Goal: Task Accomplishment & Management: Manage account settings

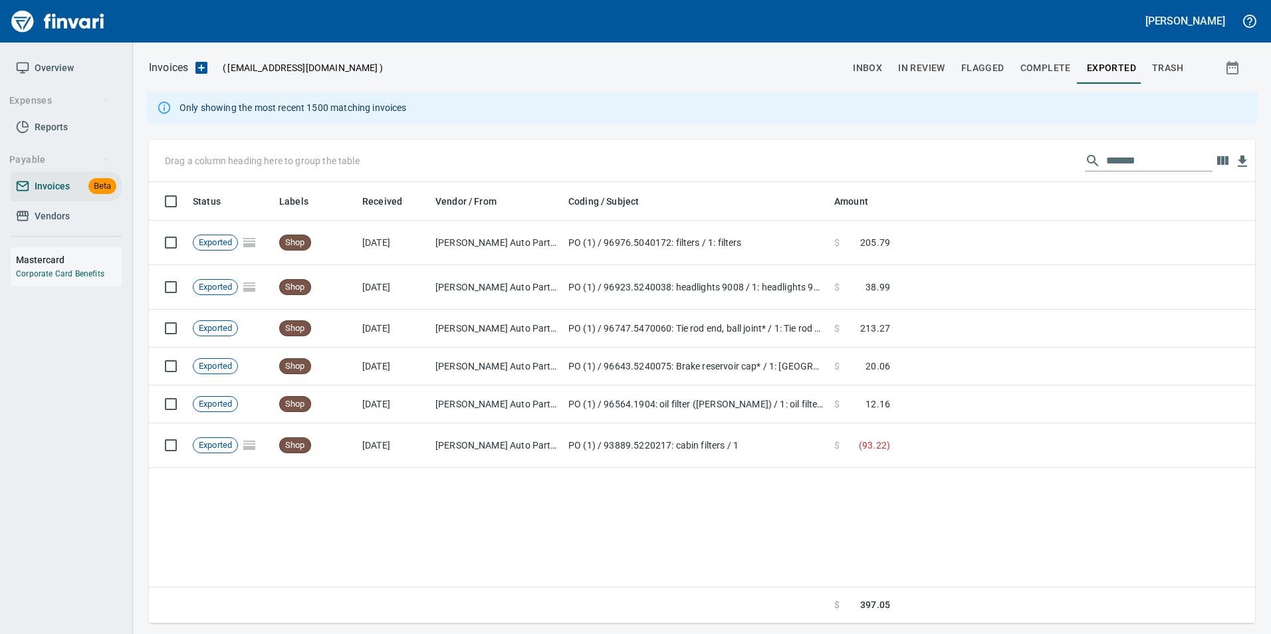
scroll to position [432, 1097]
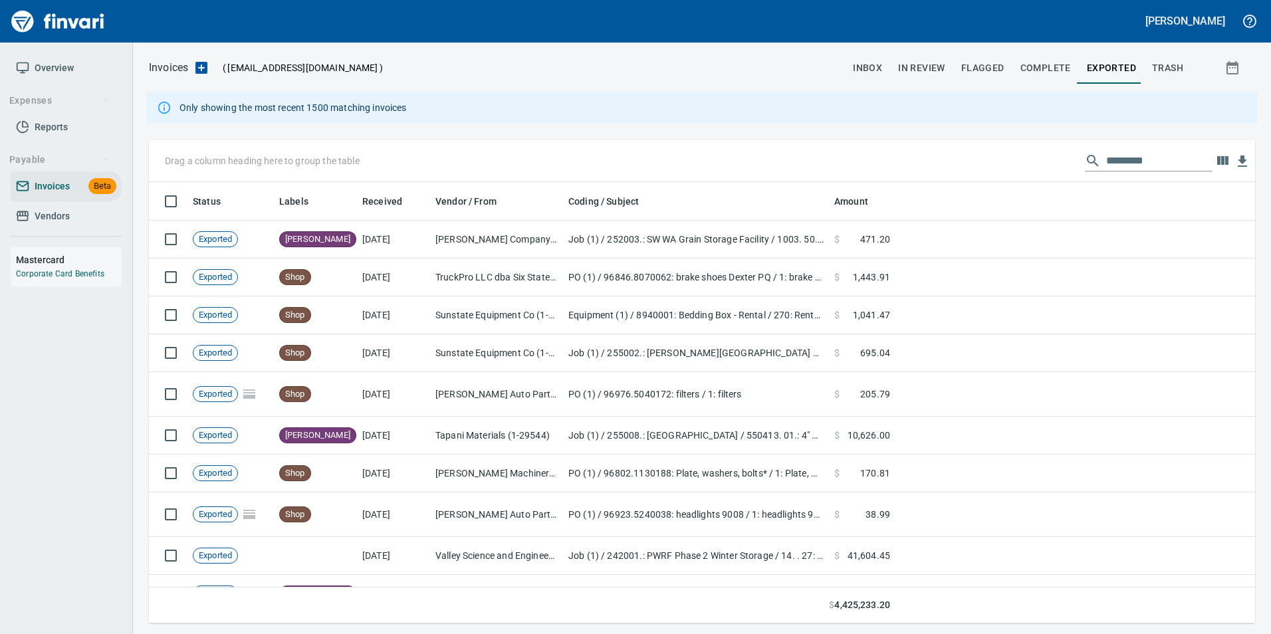
scroll to position [432, 1087]
click at [877, 74] on span "inbox" at bounding box center [867, 68] width 29 height 17
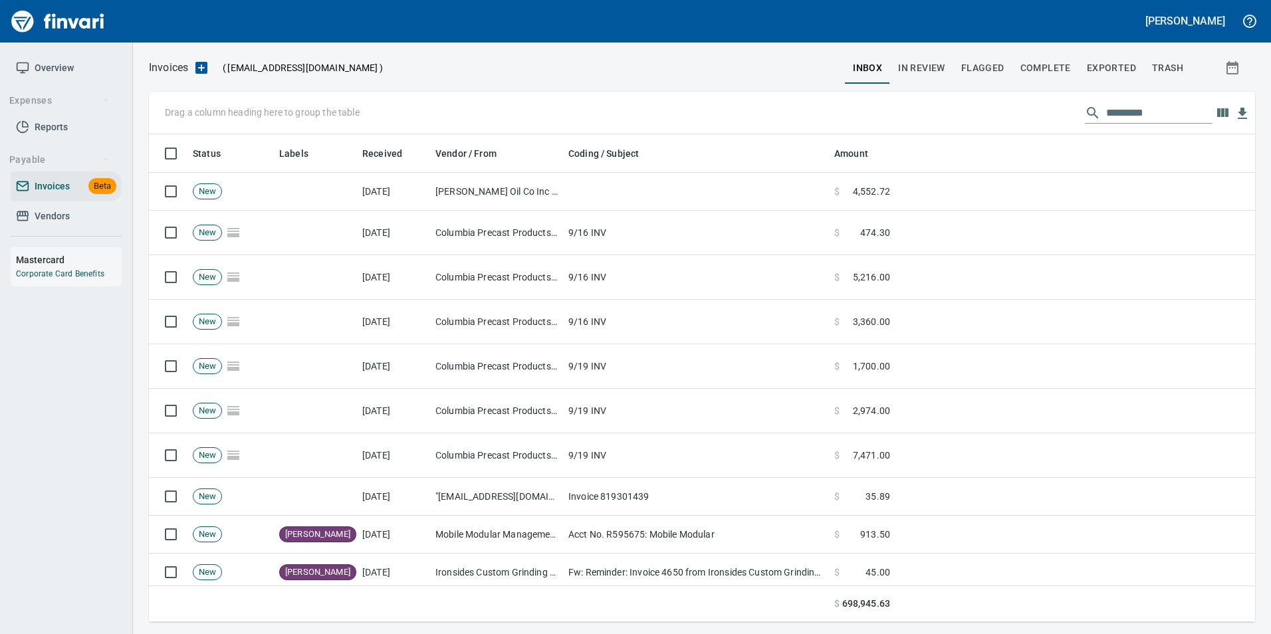
scroll to position [665, 0]
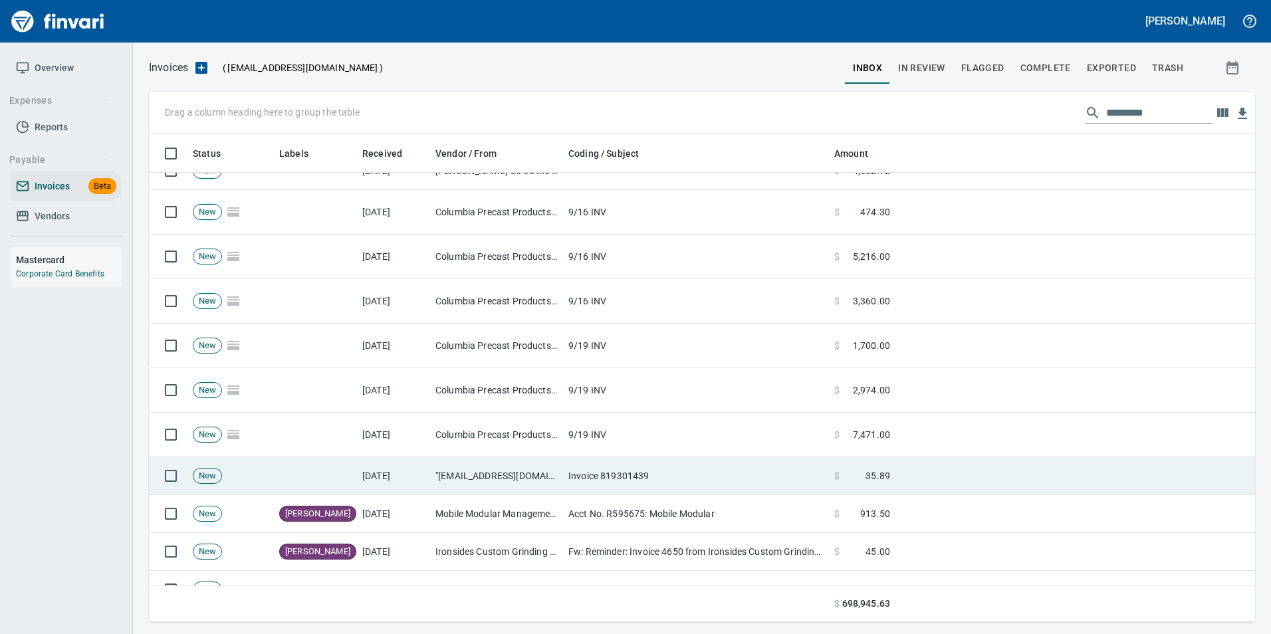
click at [626, 468] on td "Invoice 819301439" at bounding box center [696, 477] width 266 height 38
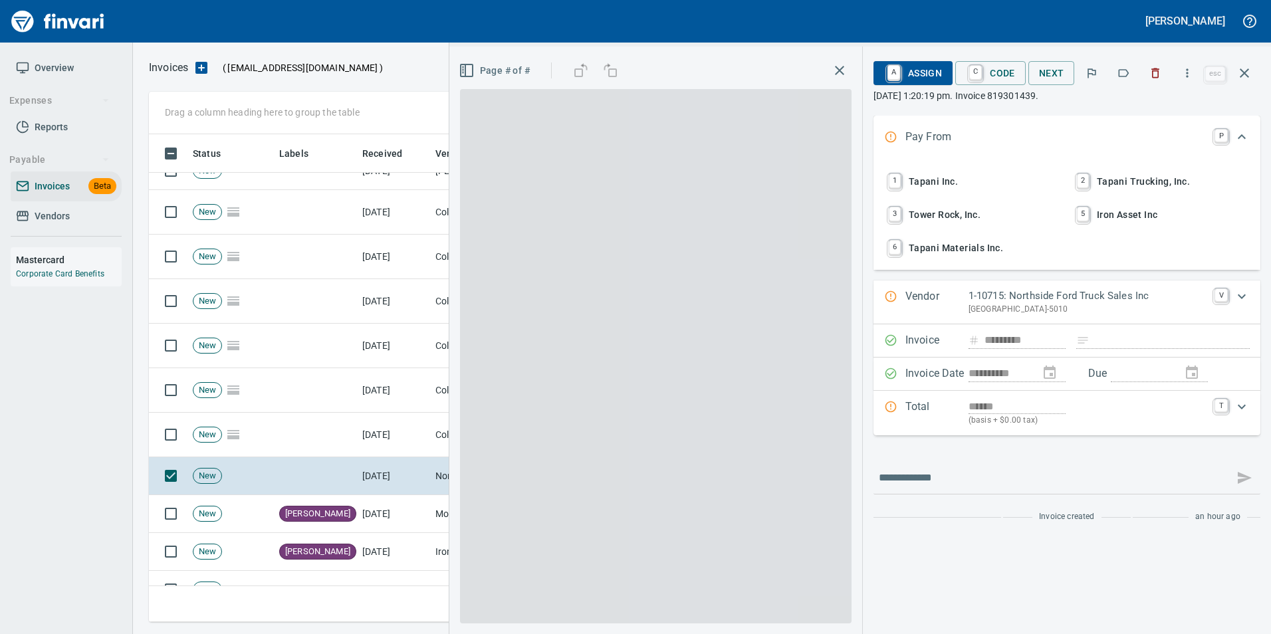
type input "**********"
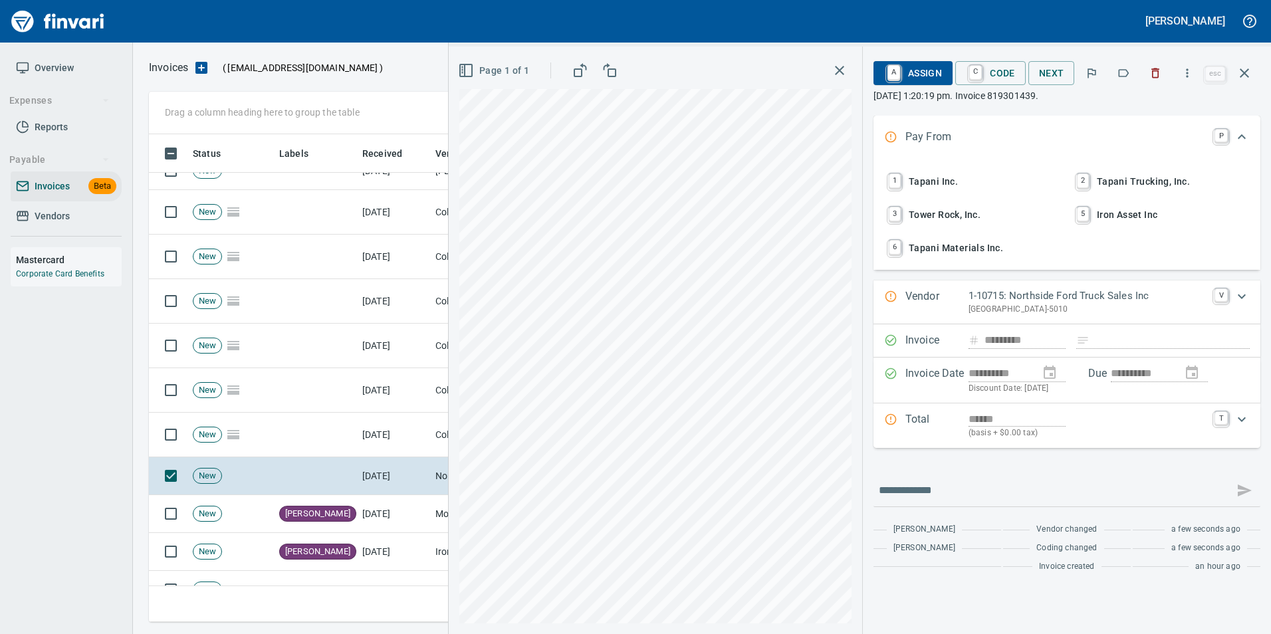
click at [1120, 70] on icon "button" at bounding box center [1123, 72] width 13 height 13
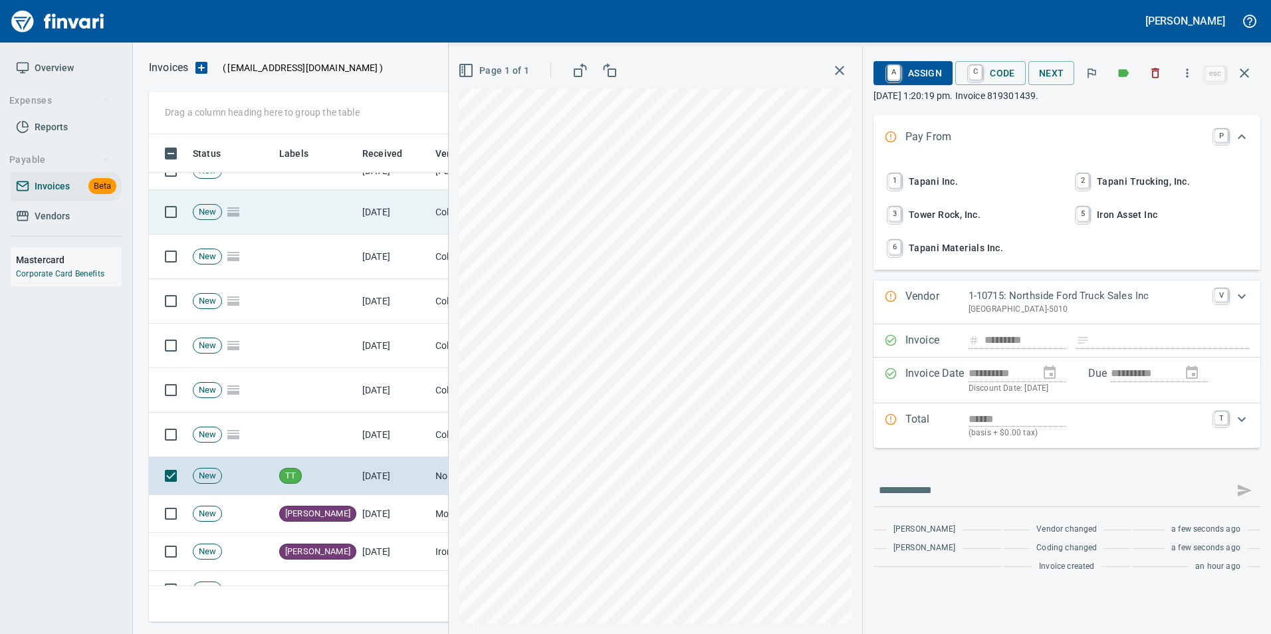
click at [1241, 79] on icon "button" at bounding box center [1245, 73] width 16 height 16
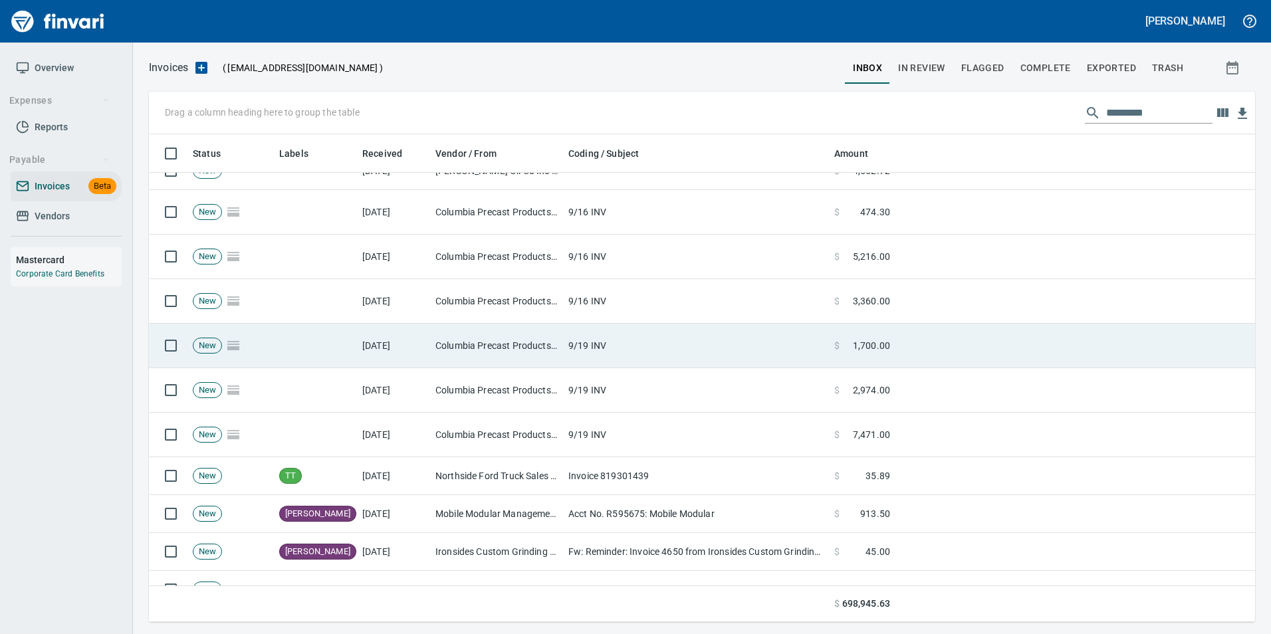
scroll to position [478, 1086]
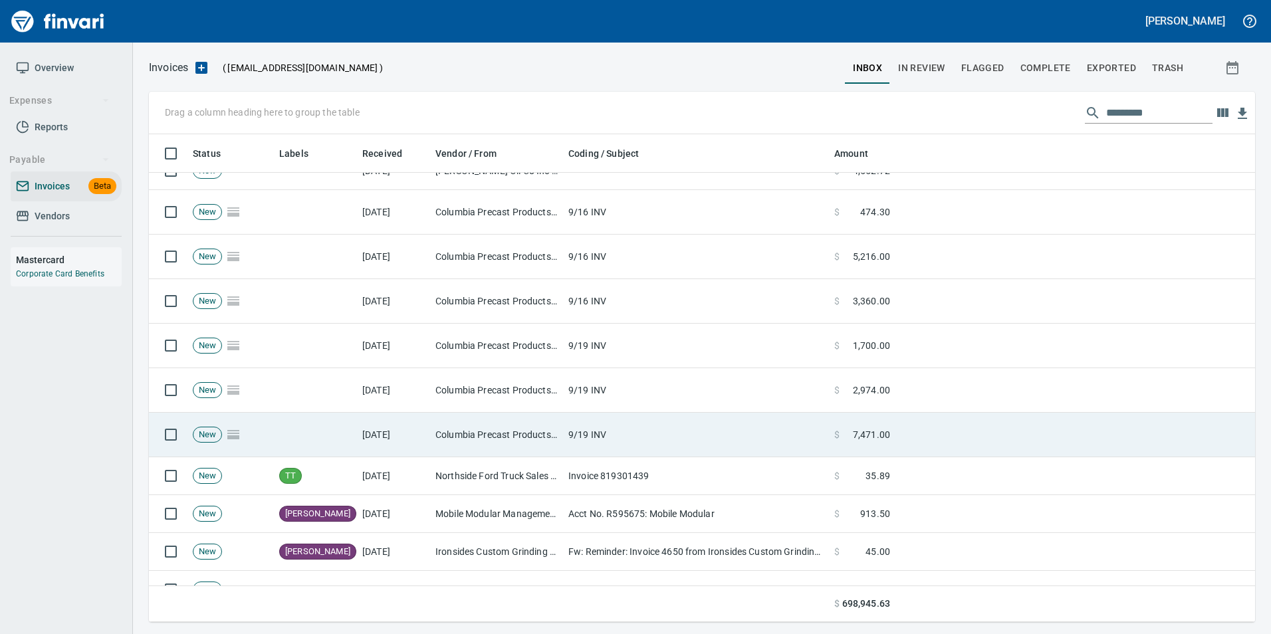
click at [631, 447] on td "9/19 INV" at bounding box center [696, 435] width 266 height 45
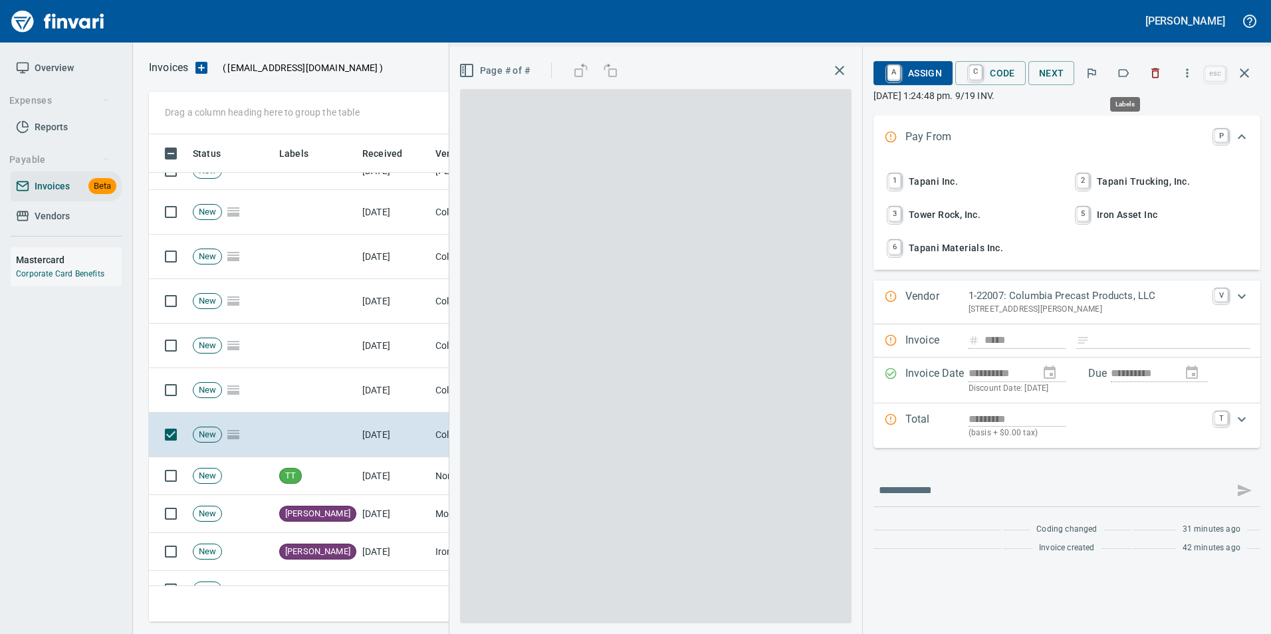
scroll to position [478, 1086]
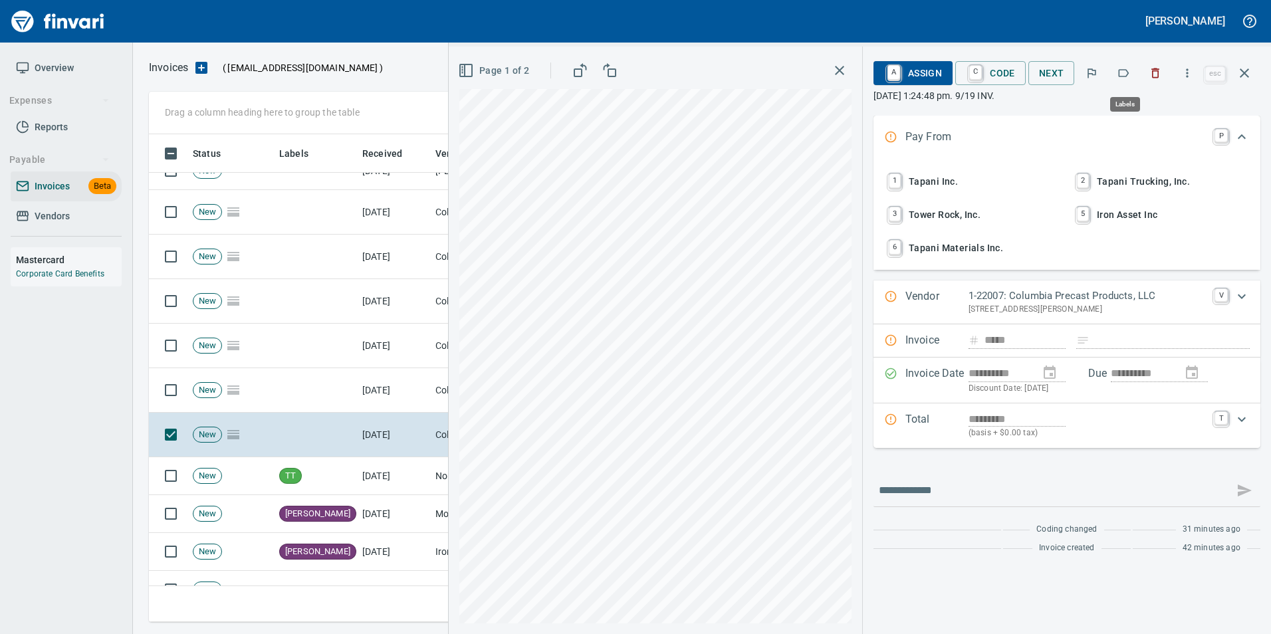
click at [1127, 78] on icon "button" at bounding box center [1123, 72] width 13 height 13
drag, startPoint x: 1236, startPoint y: 75, endPoint x: 763, endPoint y: 333, distance: 538.1
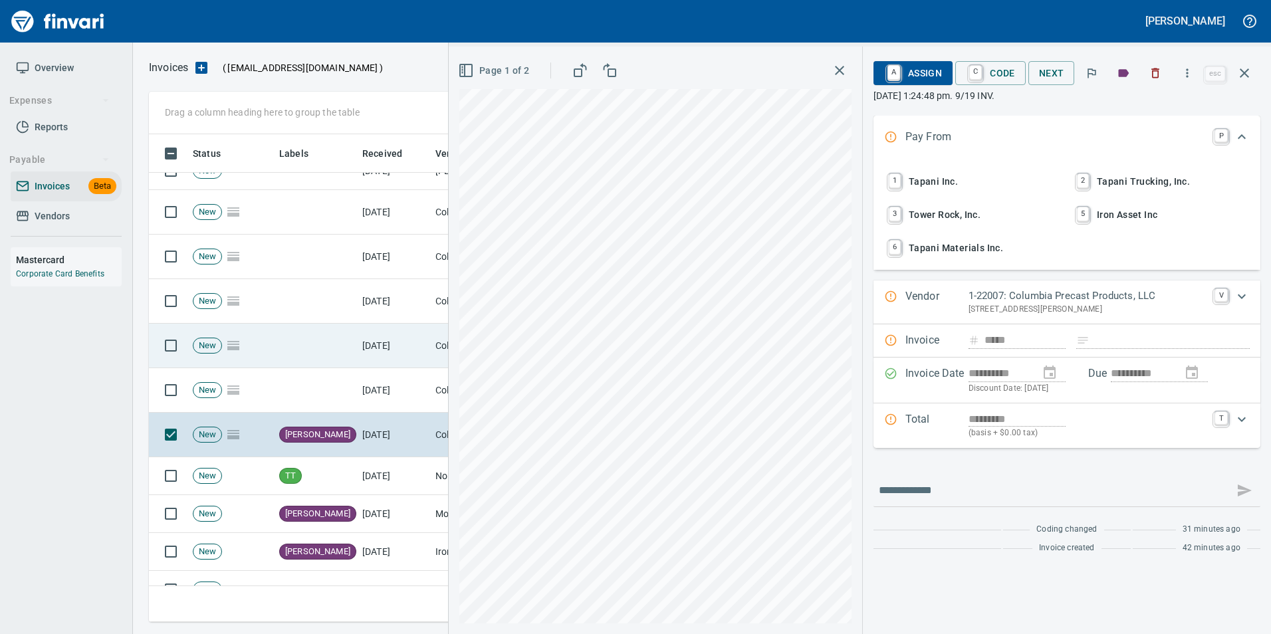
click at [1236, 74] on button "button" at bounding box center [1245, 73] width 32 height 32
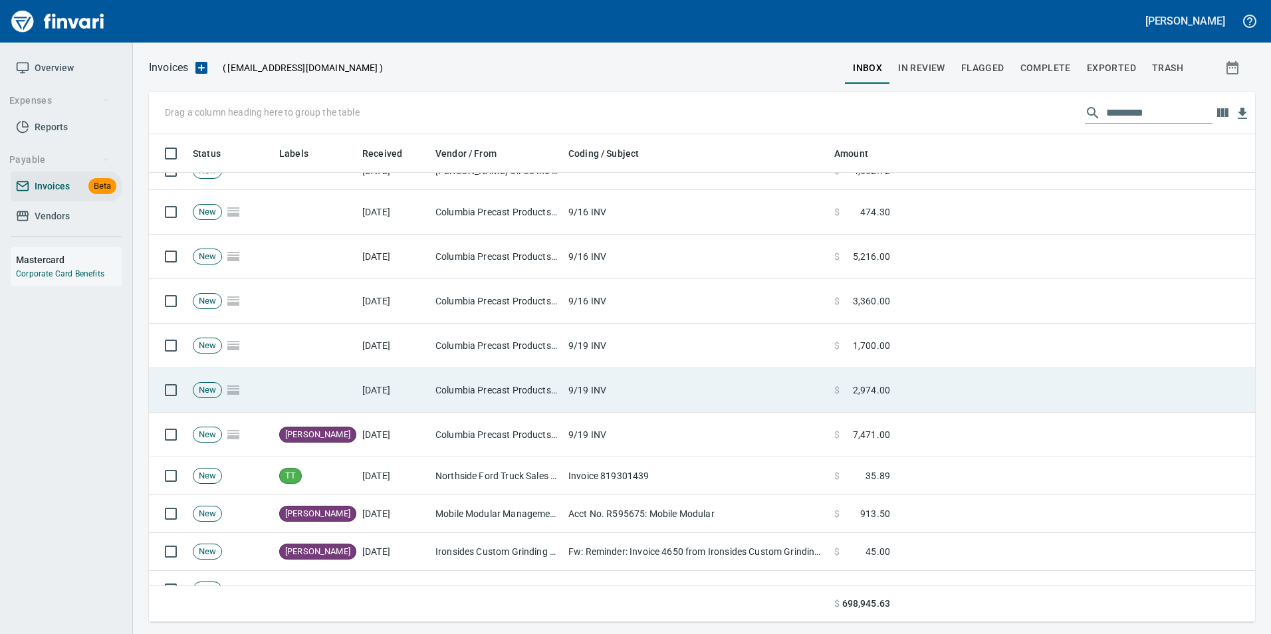
click at [534, 392] on td "Columbia Precast Products, LLC (1-22007)" at bounding box center [496, 390] width 133 height 45
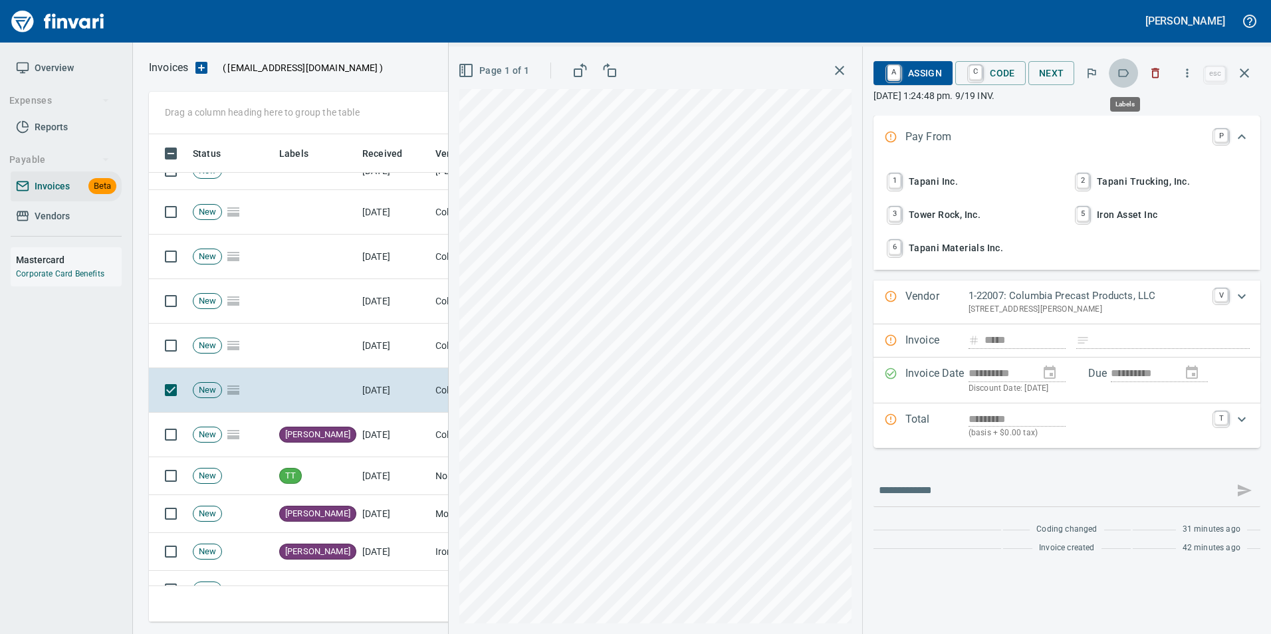
click at [1119, 78] on icon "button" at bounding box center [1123, 72] width 13 height 13
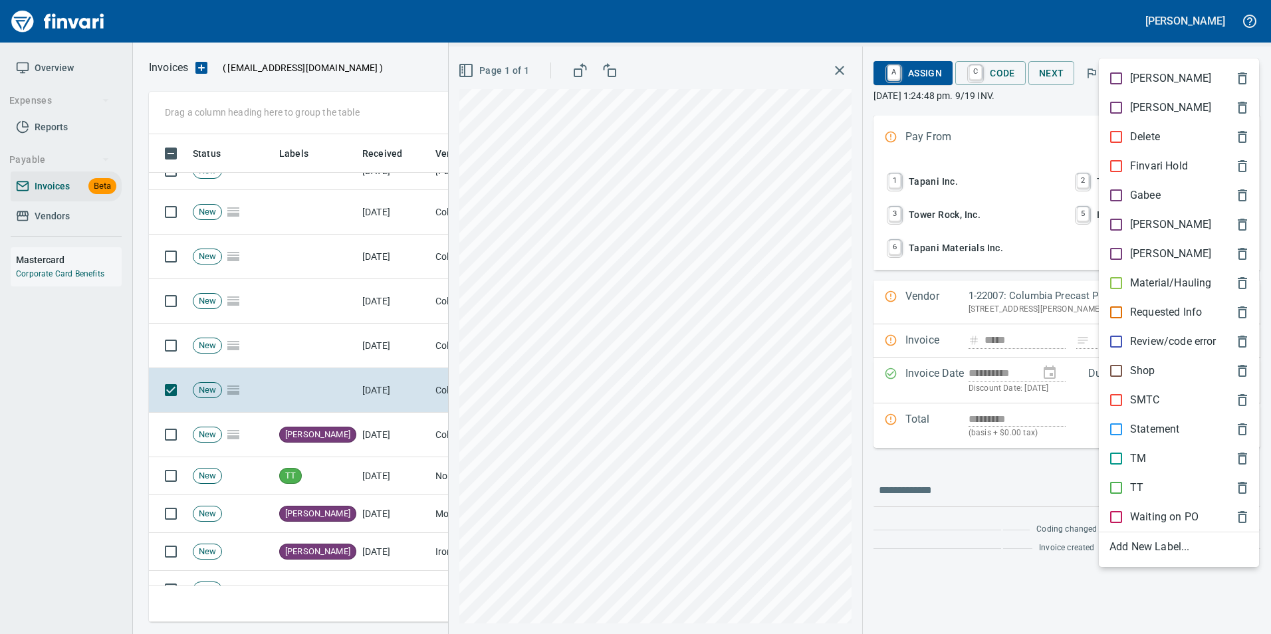
scroll to position [478, 1086]
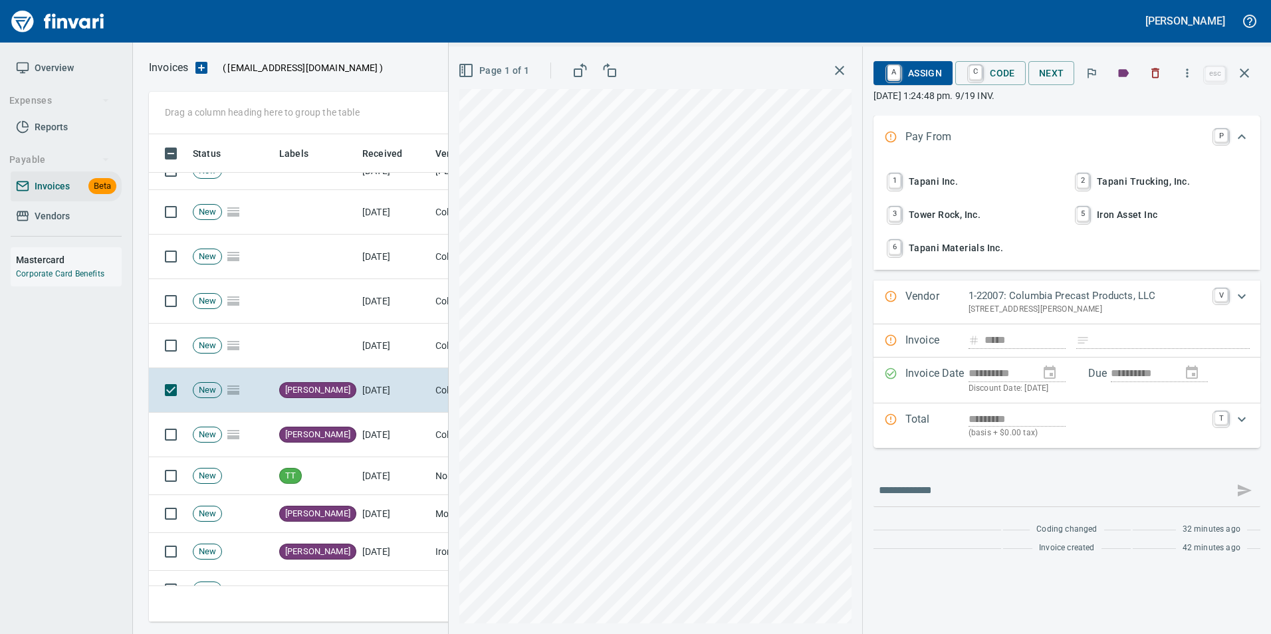
click at [1248, 68] on icon "button" at bounding box center [1245, 73] width 16 height 16
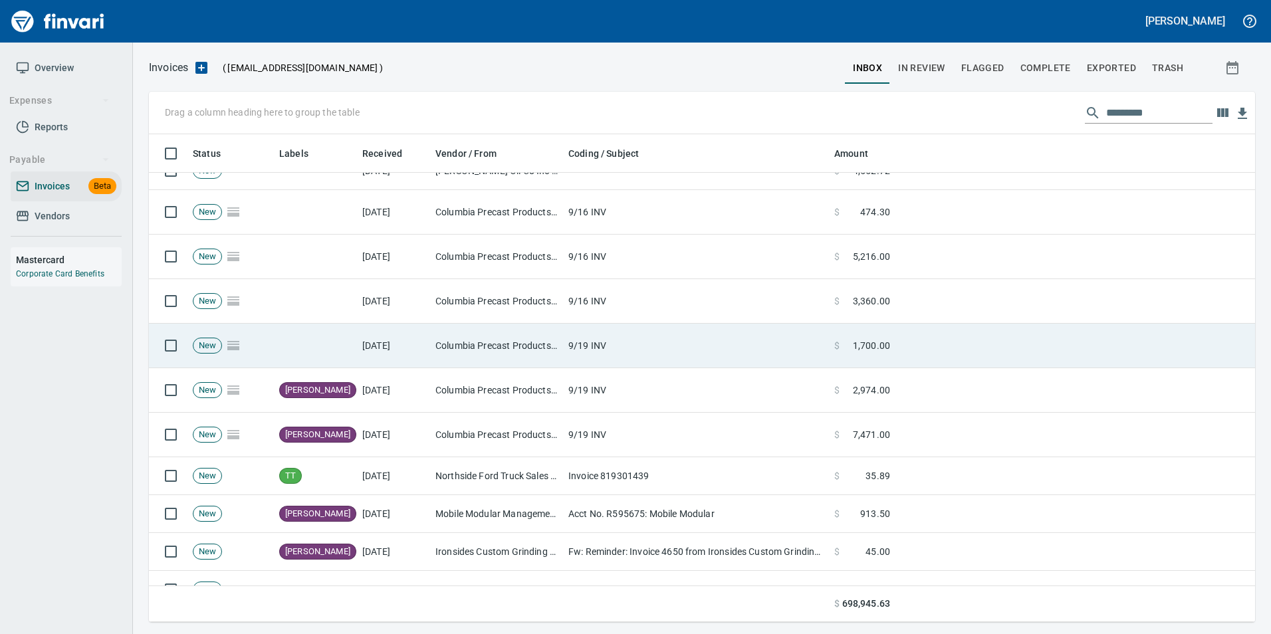
click at [744, 340] on td "9/19 INV" at bounding box center [696, 346] width 266 height 45
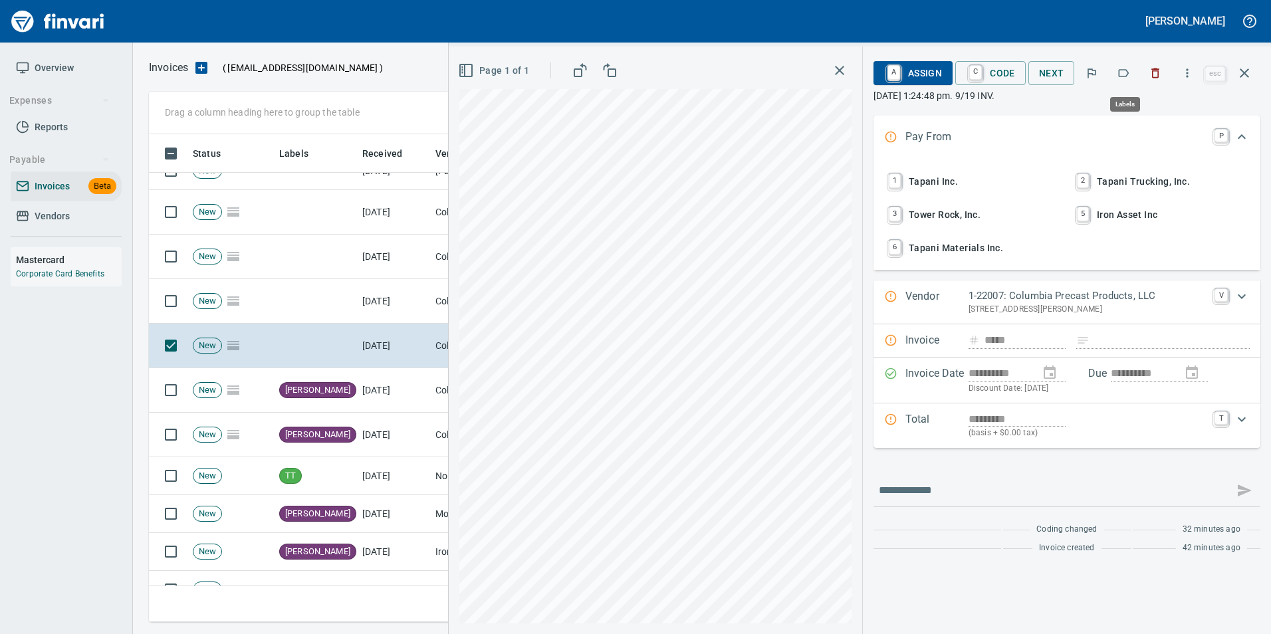
click at [1122, 82] on button "button" at bounding box center [1123, 73] width 29 height 29
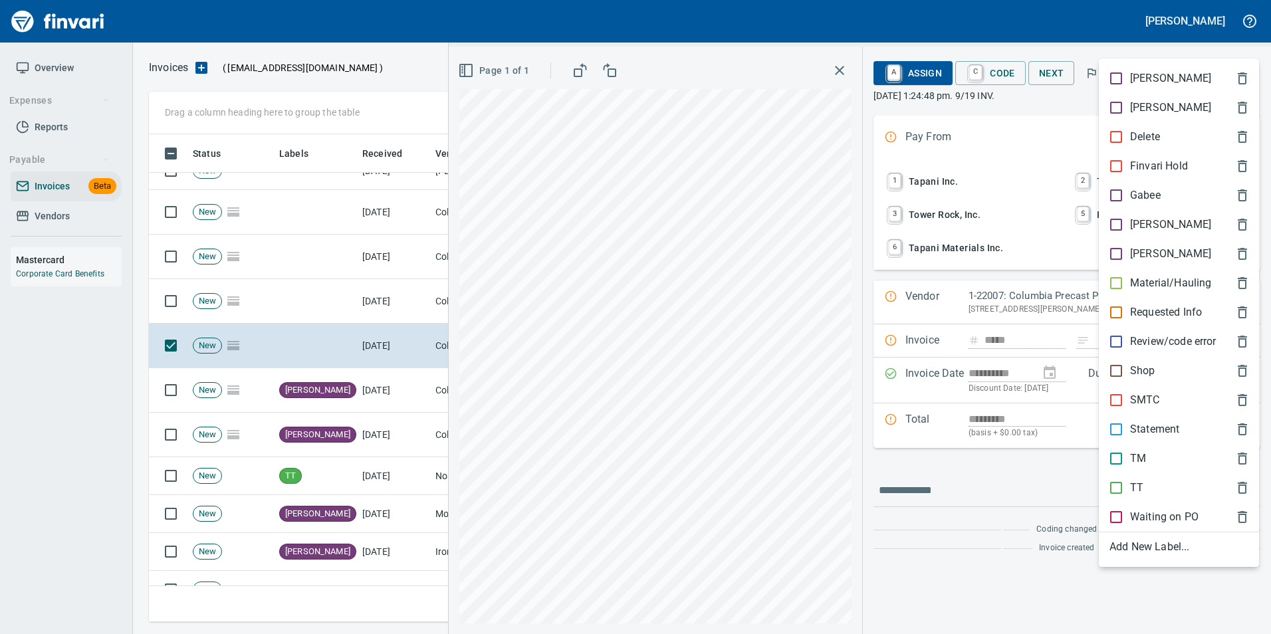
scroll to position [478, 1086]
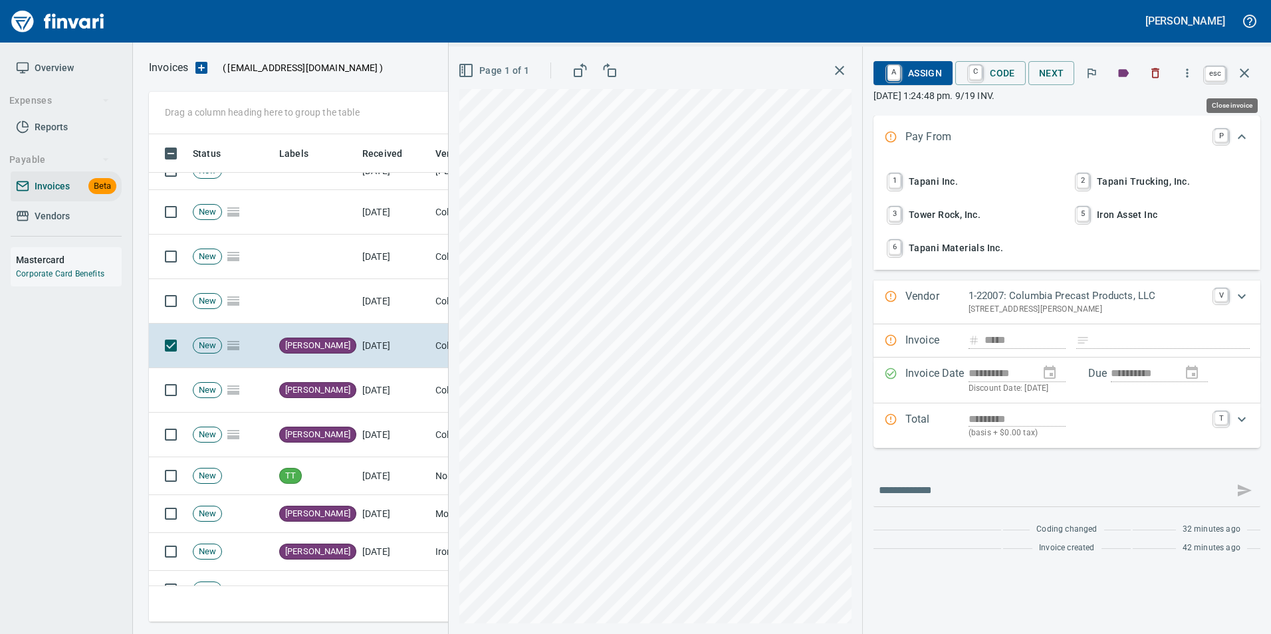
drag, startPoint x: 1256, startPoint y: 69, endPoint x: 1172, endPoint y: 102, distance: 89.3
click at [1251, 74] on button "button" at bounding box center [1245, 73] width 32 height 32
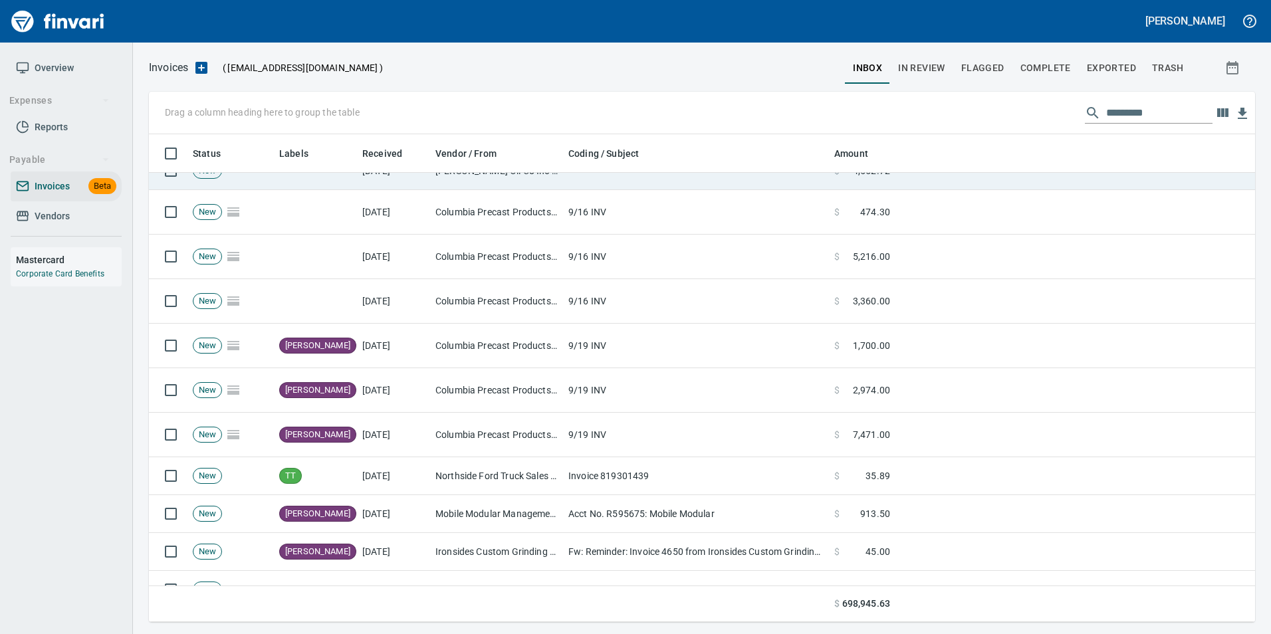
scroll to position [478, 1086]
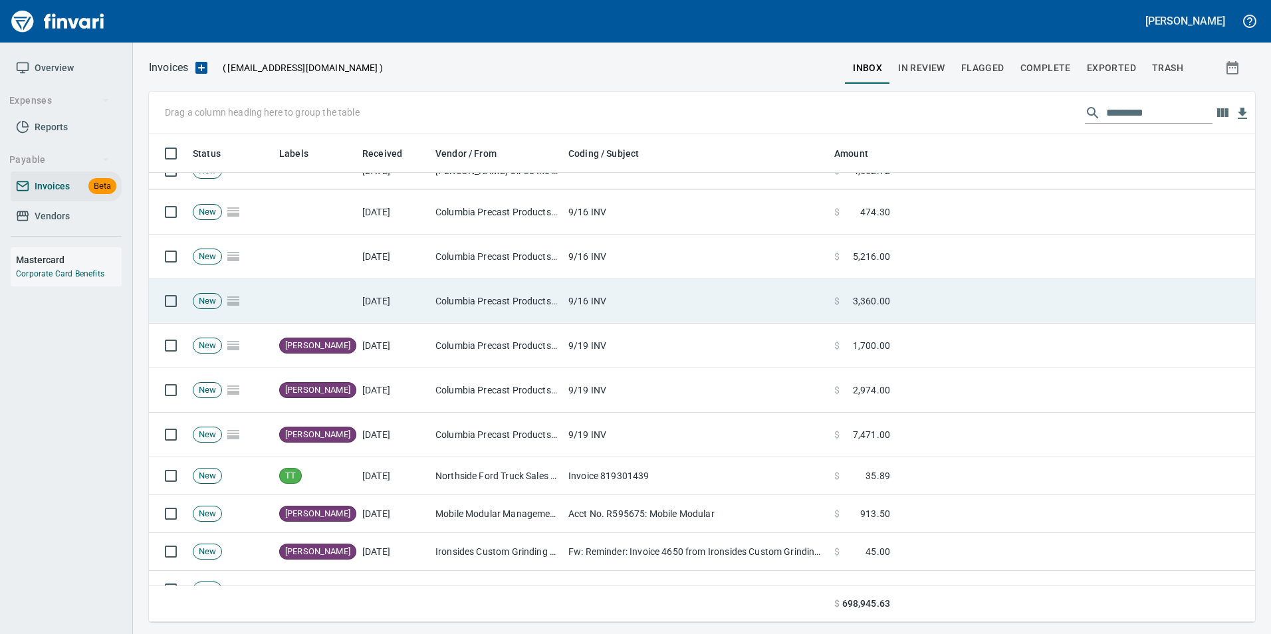
click at [648, 299] on td "9/16 INV" at bounding box center [696, 301] width 266 height 45
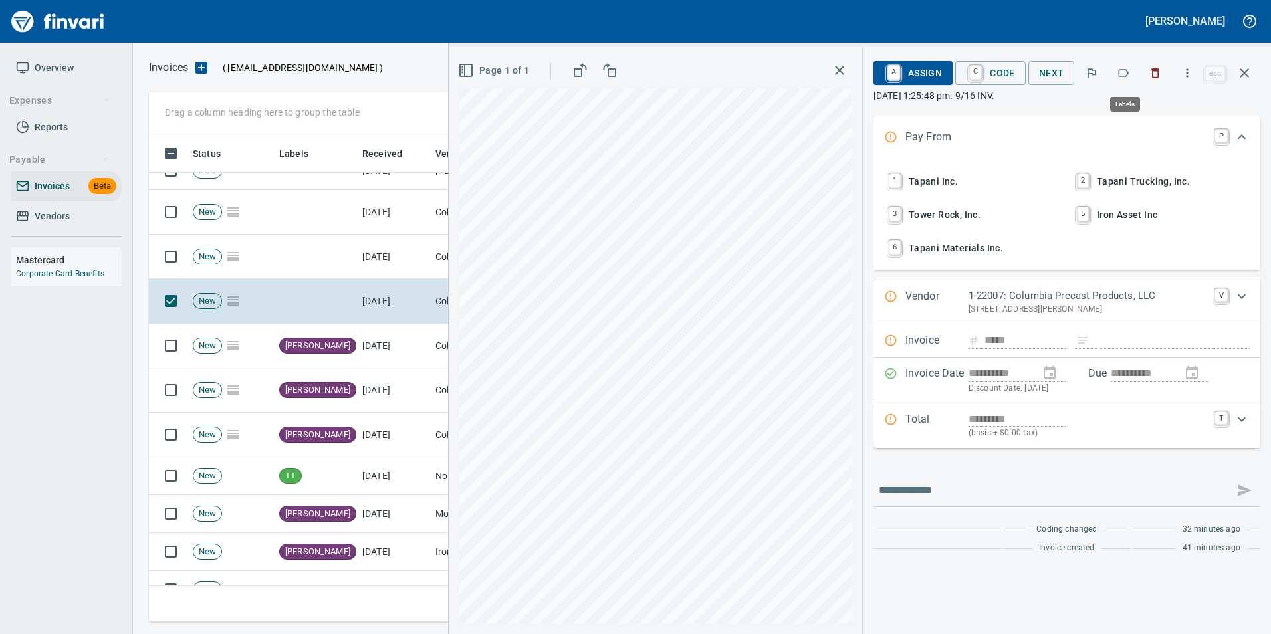
click at [1127, 74] on icon "button" at bounding box center [1123, 72] width 13 height 13
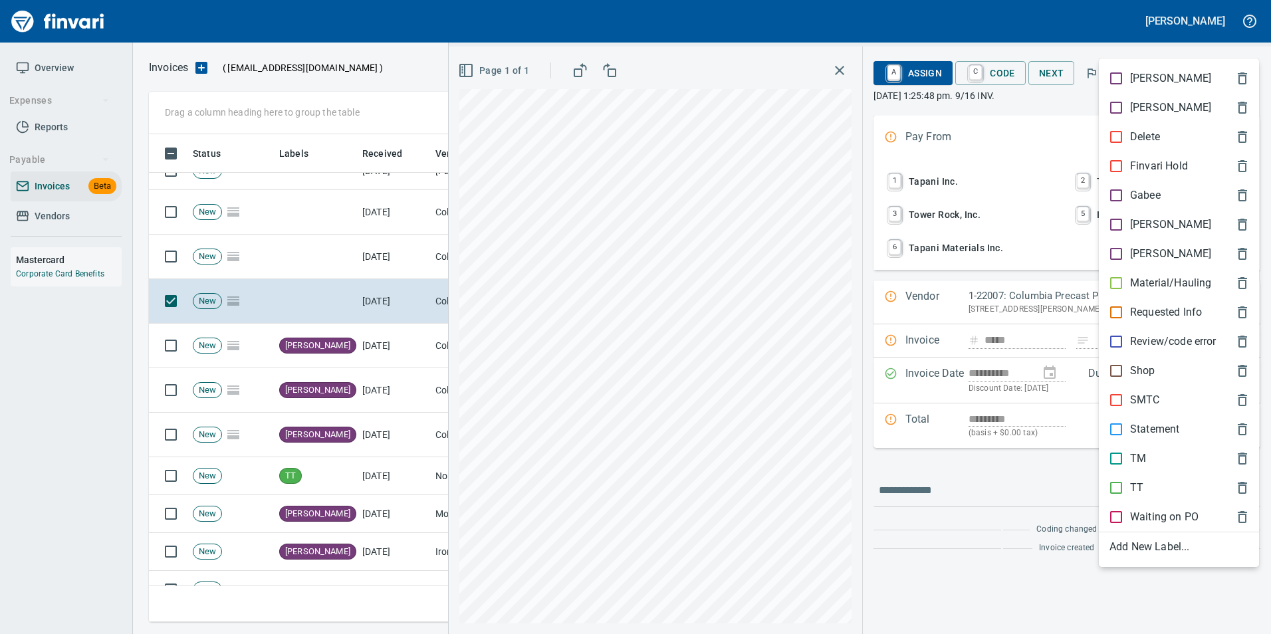
scroll to position [478, 1086]
click at [1126, 212] on div "[PERSON_NAME]" at bounding box center [1179, 224] width 160 height 29
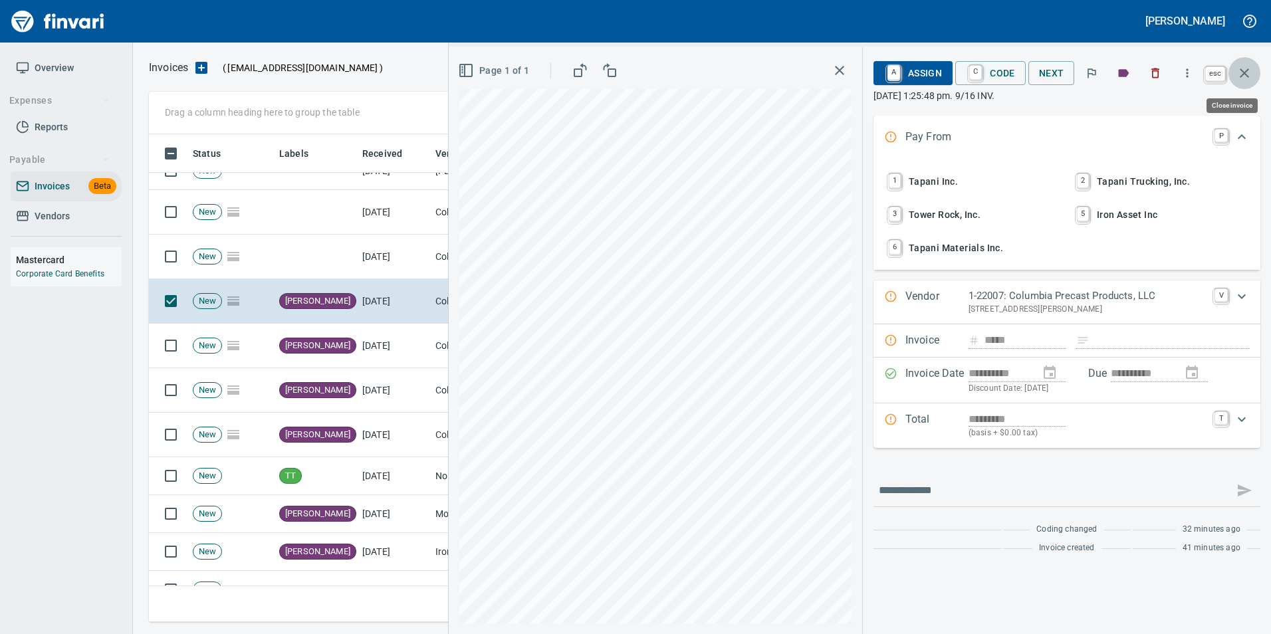
click at [1254, 72] on button "button" at bounding box center [1245, 73] width 32 height 32
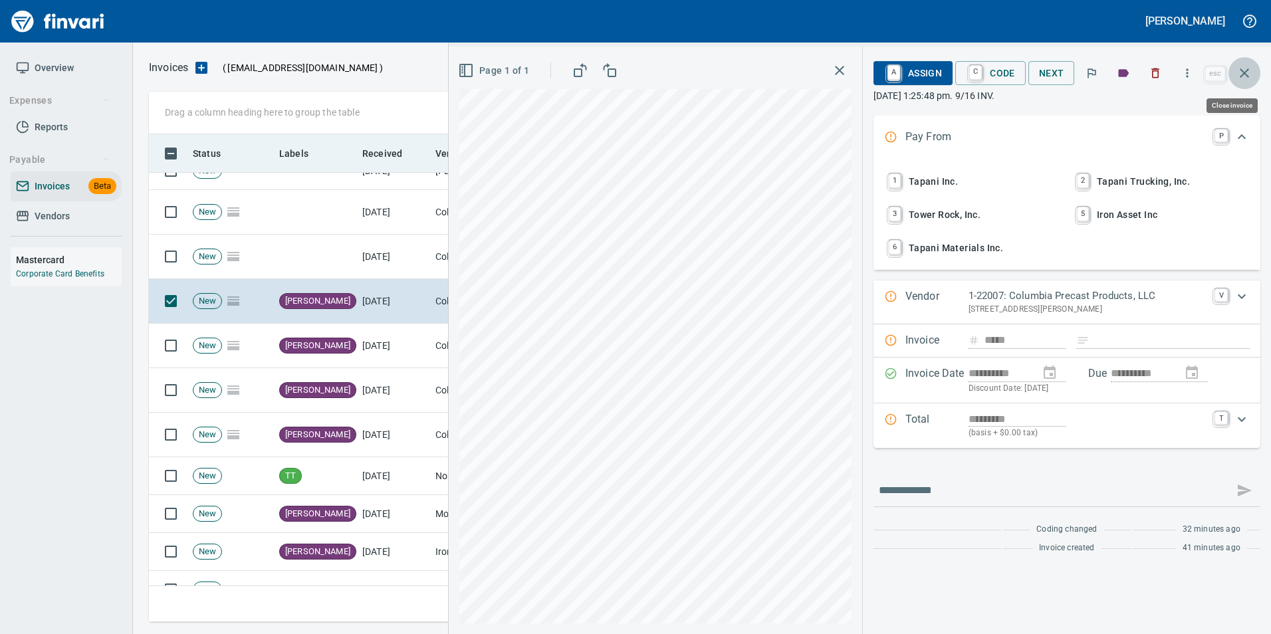
scroll to position [478, 1086]
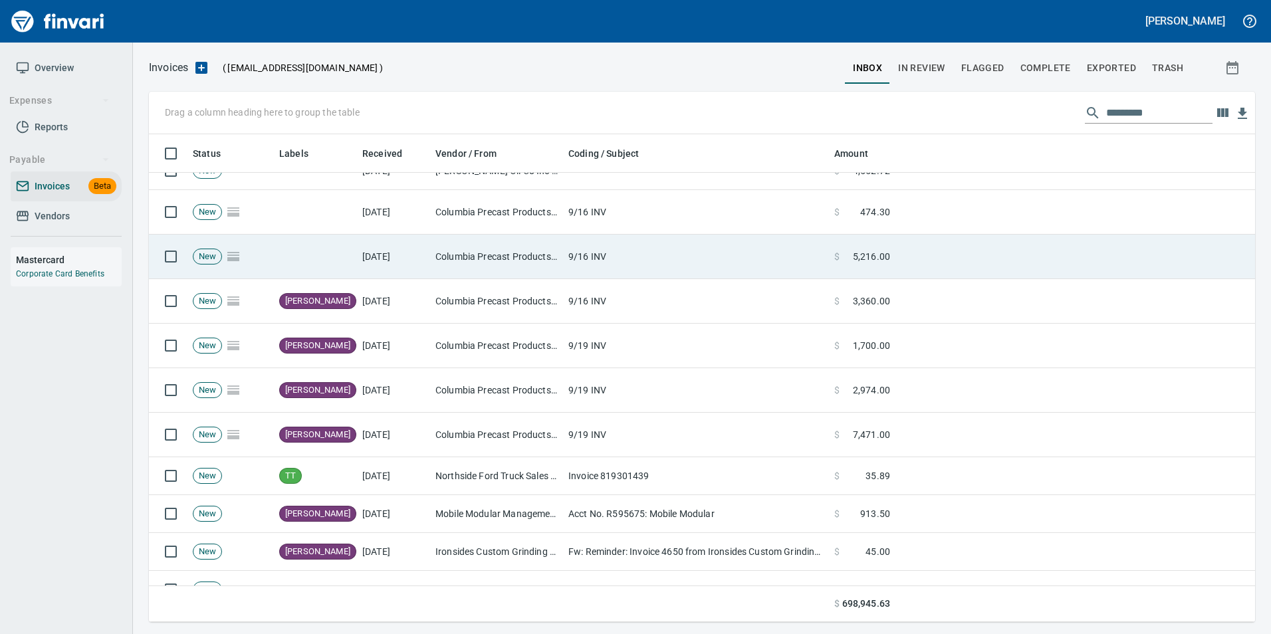
click at [701, 264] on td "9/16 INV" at bounding box center [696, 257] width 266 height 45
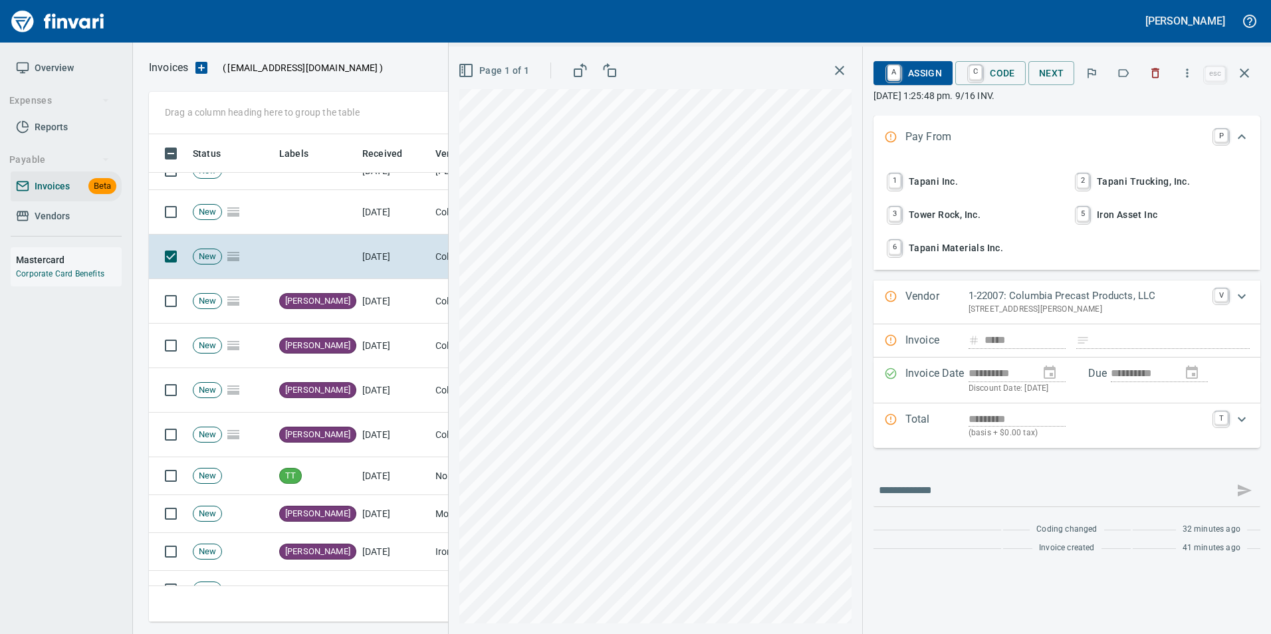
scroll to position [478, 1086]
click at [1124, 80] on button "button" at bounding box center [1123, 73] width 29 height 29
click at [1236, 73] on button "button" at bounding box center [1245, 73] width 32 height 32
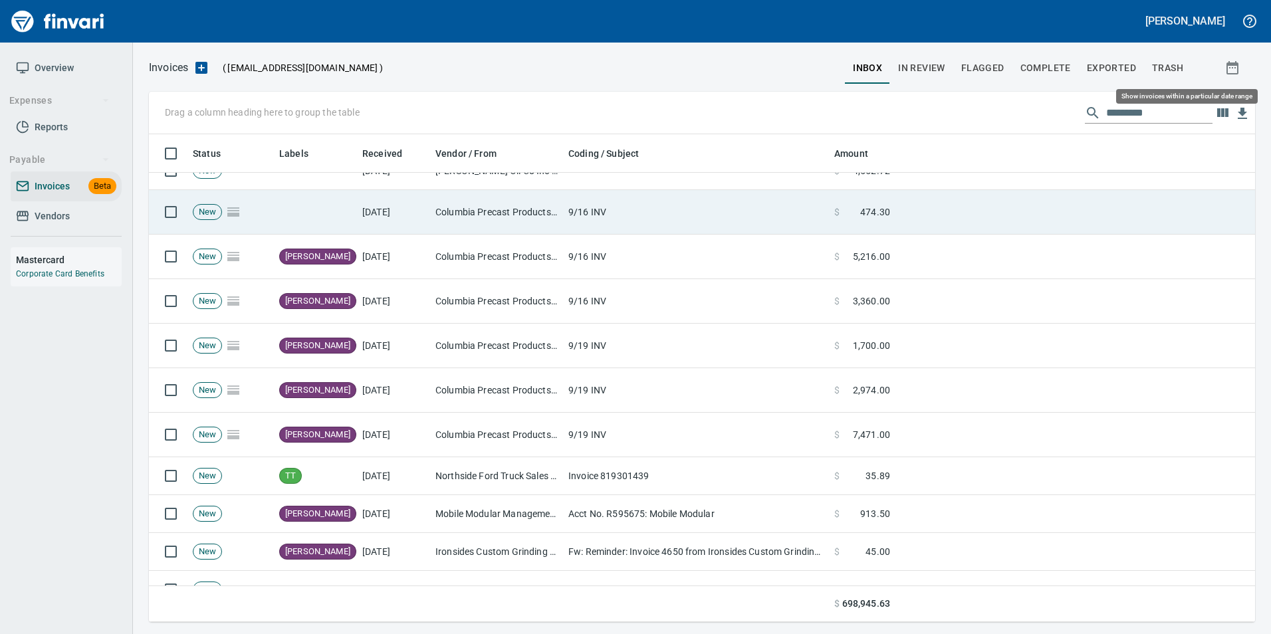
scroll to position [478, 1086]
click at [638, 212] on td "9/16 INV" at bounding box center [696, 212] width 266 height 45
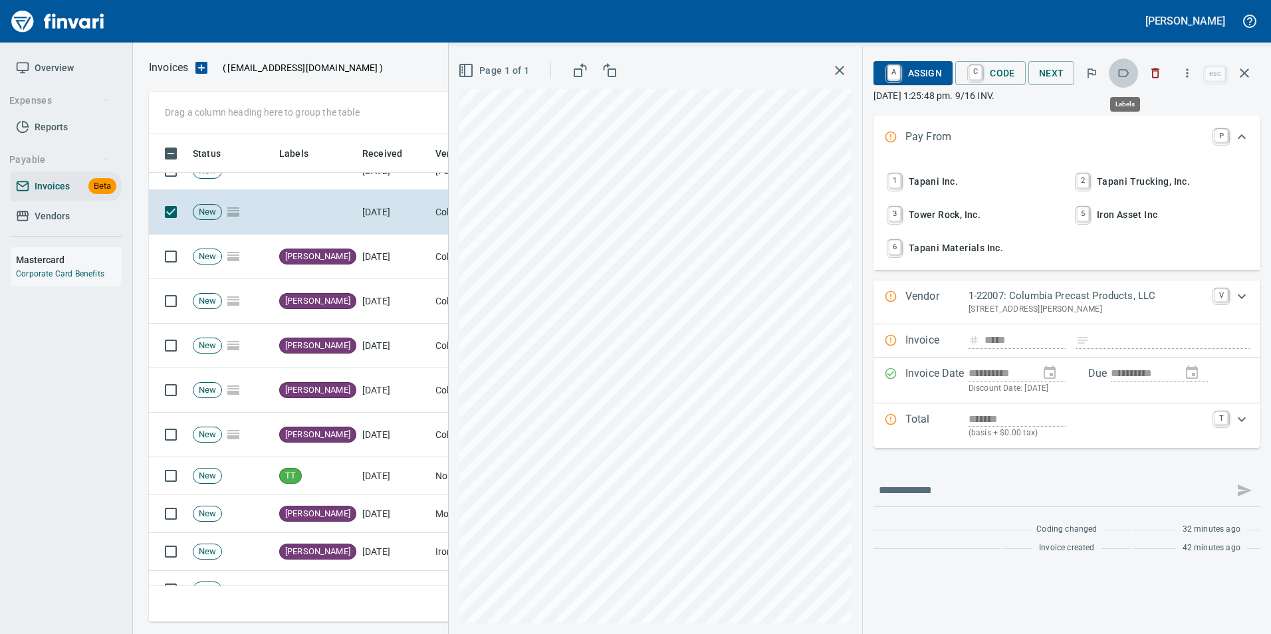
click at [1127, 74] on icon "button" at bounding box center [1123, 72] width 13 height 13
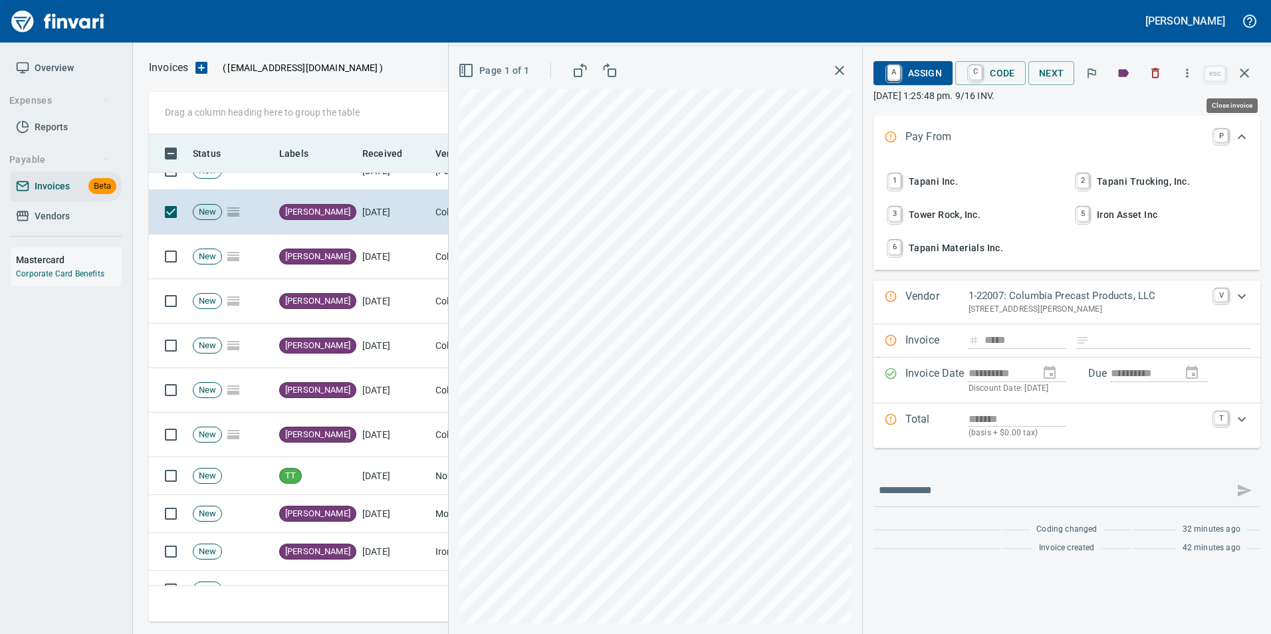
drag, startPoint x: 1244, startPoint y: 78, endPoint x: 1077, endPoint y: 154, distance: 182.4
click at [1244, 78] on icon "button" at bounding box center [1245, 73] width 16 height 16
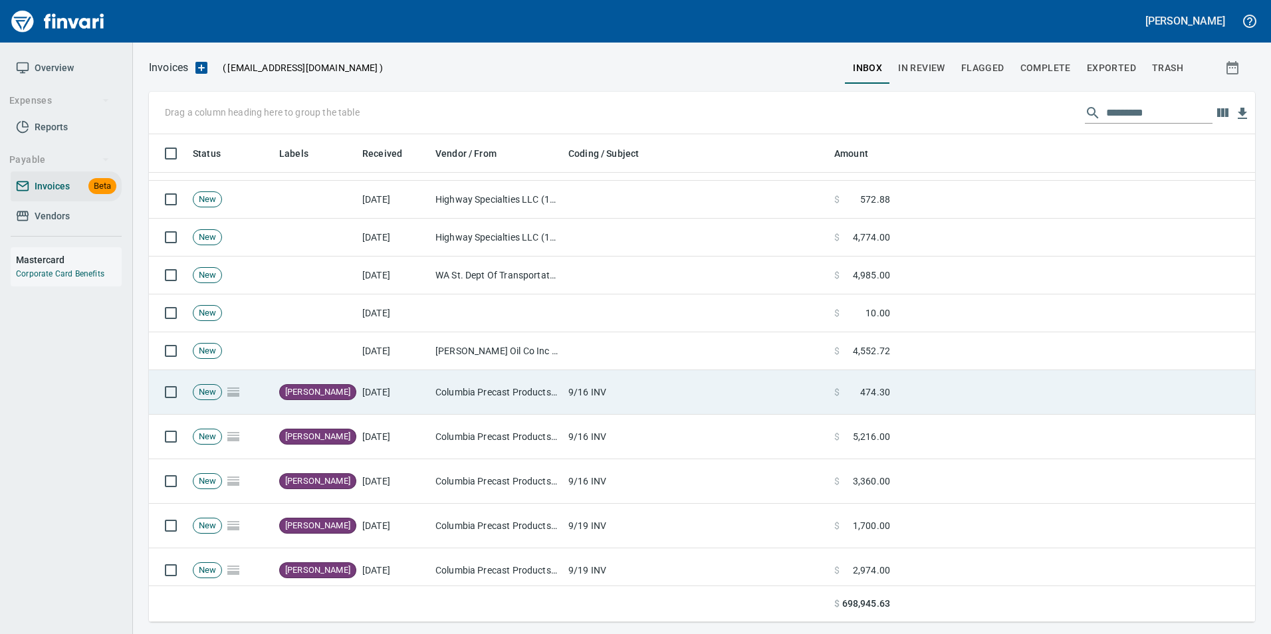
scroll to position [465, 0]
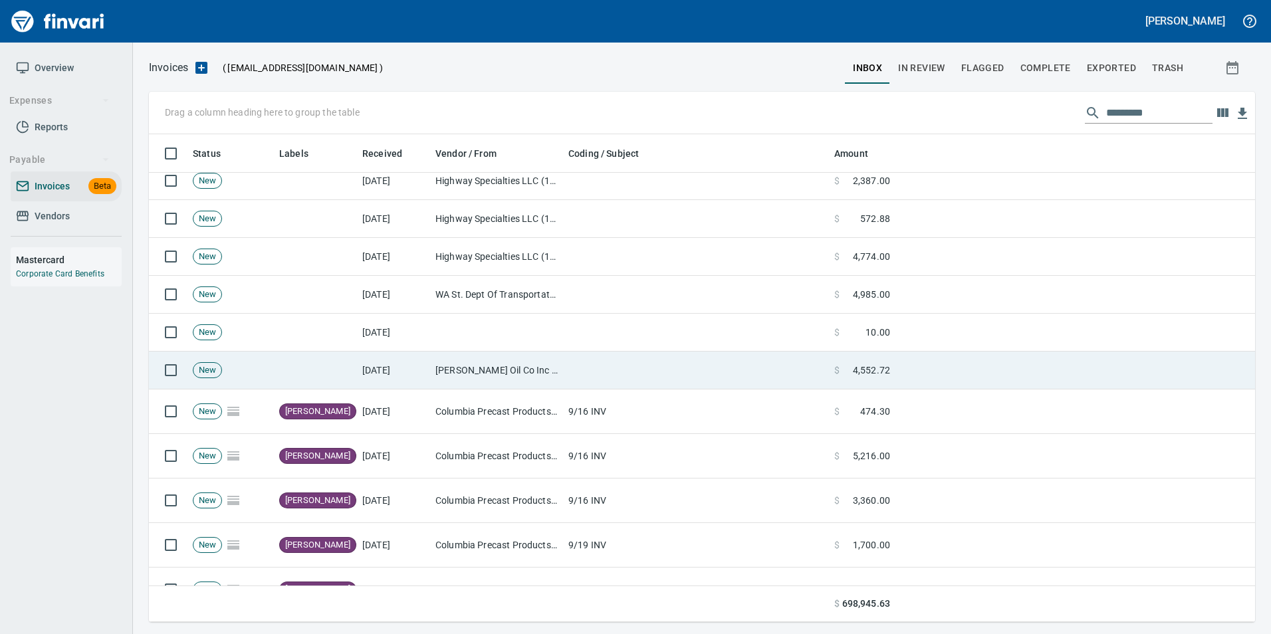
click at [611, 368] on td at bounding box center [696, 371] width 266 height 38
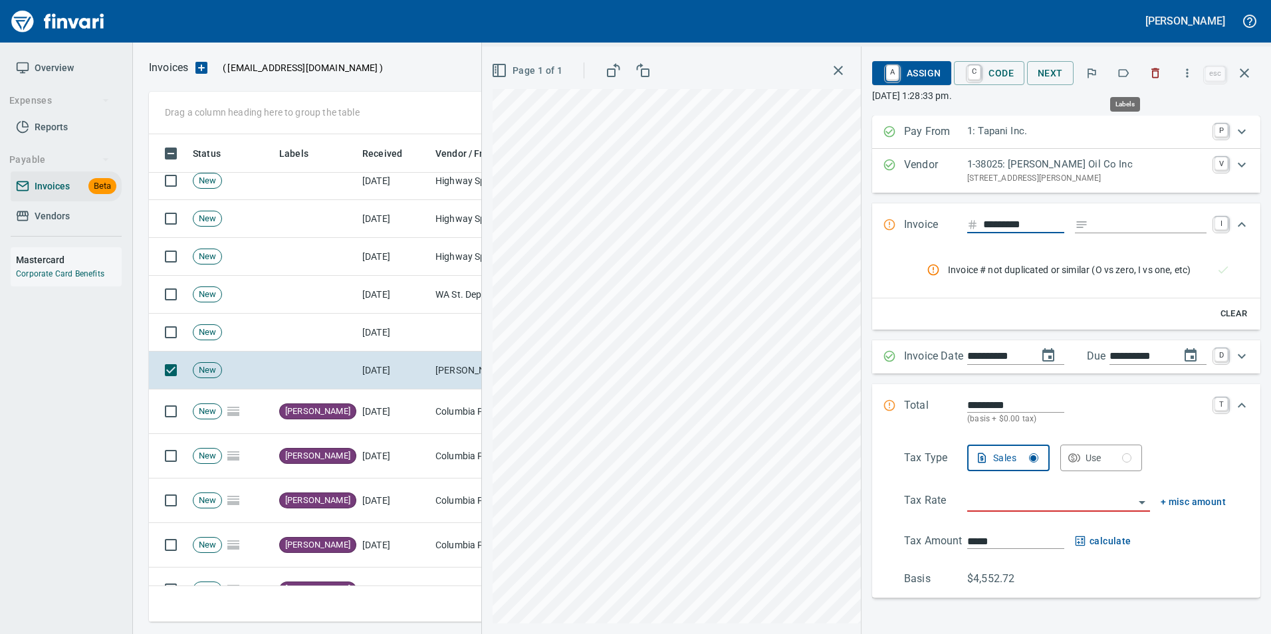
scroll to position [478, 1086]
click at [1124, 80] on button "button" at bounding box center [1123, 73] width 29 height 29
drag, startPoint x: 1247, startPoint y: 76, endPoint x: 1222, endPoint y: 92, distance: 29.3
click at [1246, 77] on icon "button" at bounding box center [1245, 73] width 16 height 16
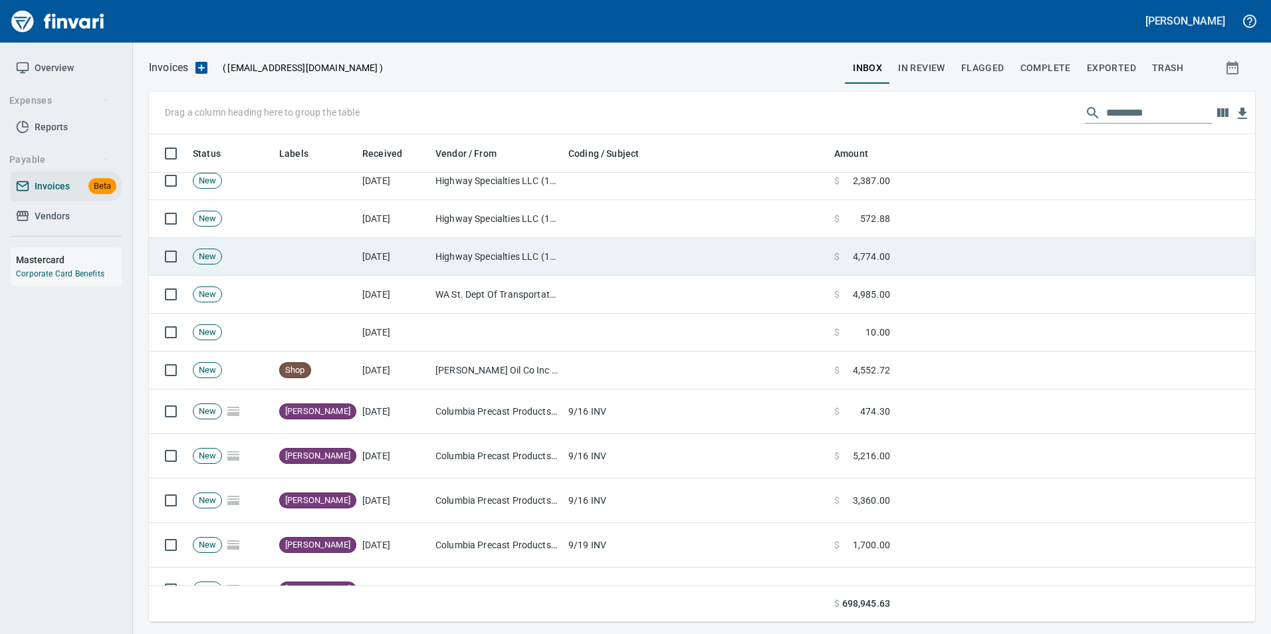
scroll to position [478, 1086]
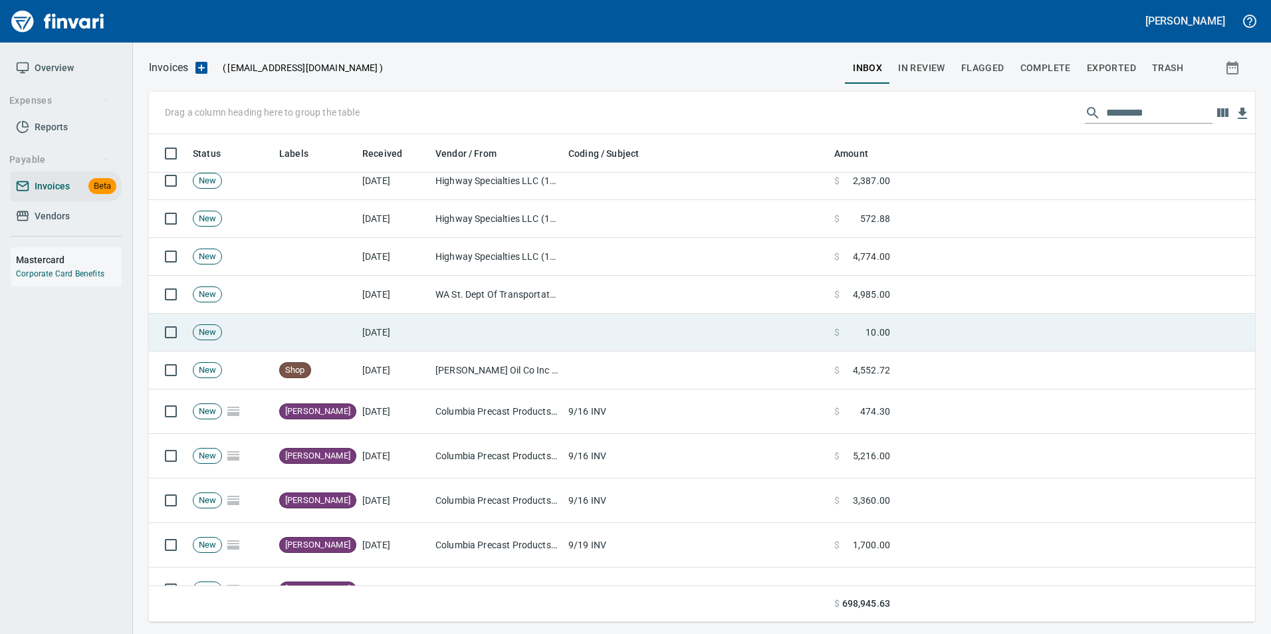
click at [569, 342] on td at bounding box center [696, 333] width 266 height 38
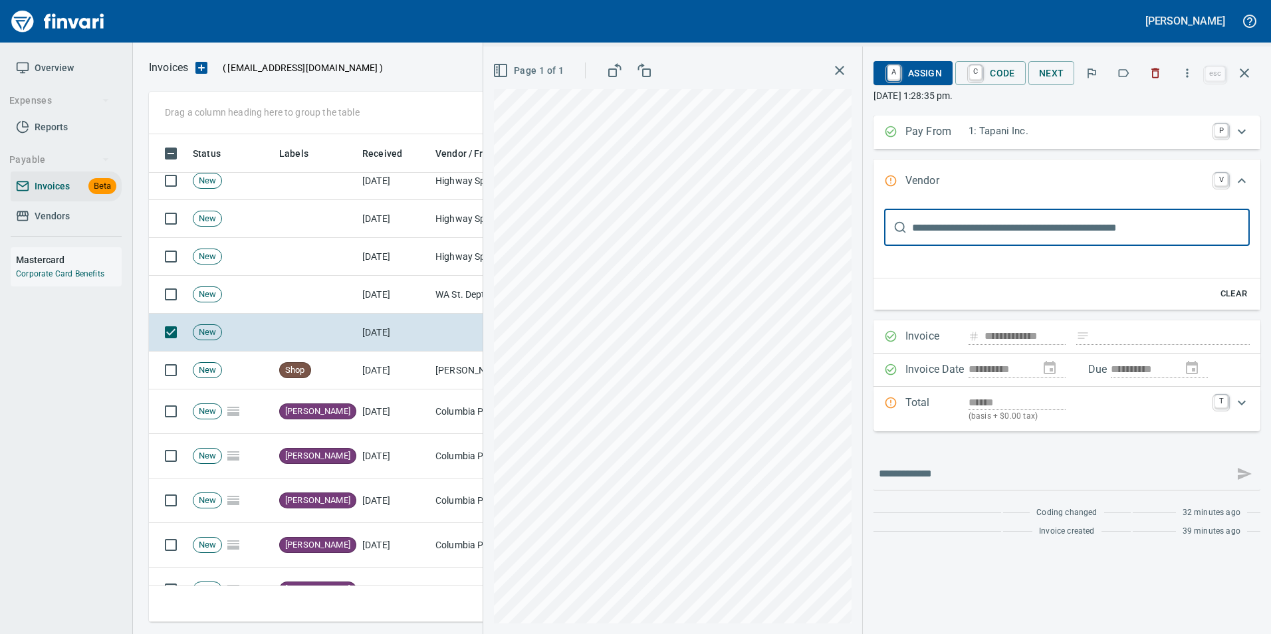
click at [1125, 75] on icon "button" at bounding box center [1123, 72] width 13 height 13
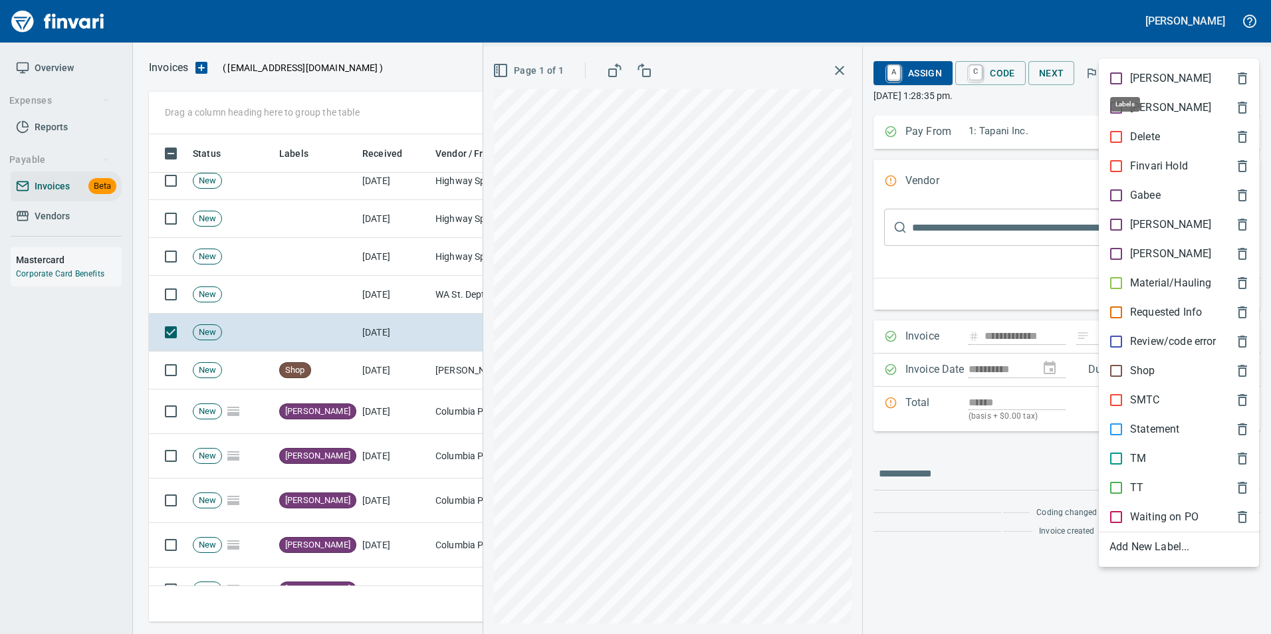
scroll to position [478, 1086]
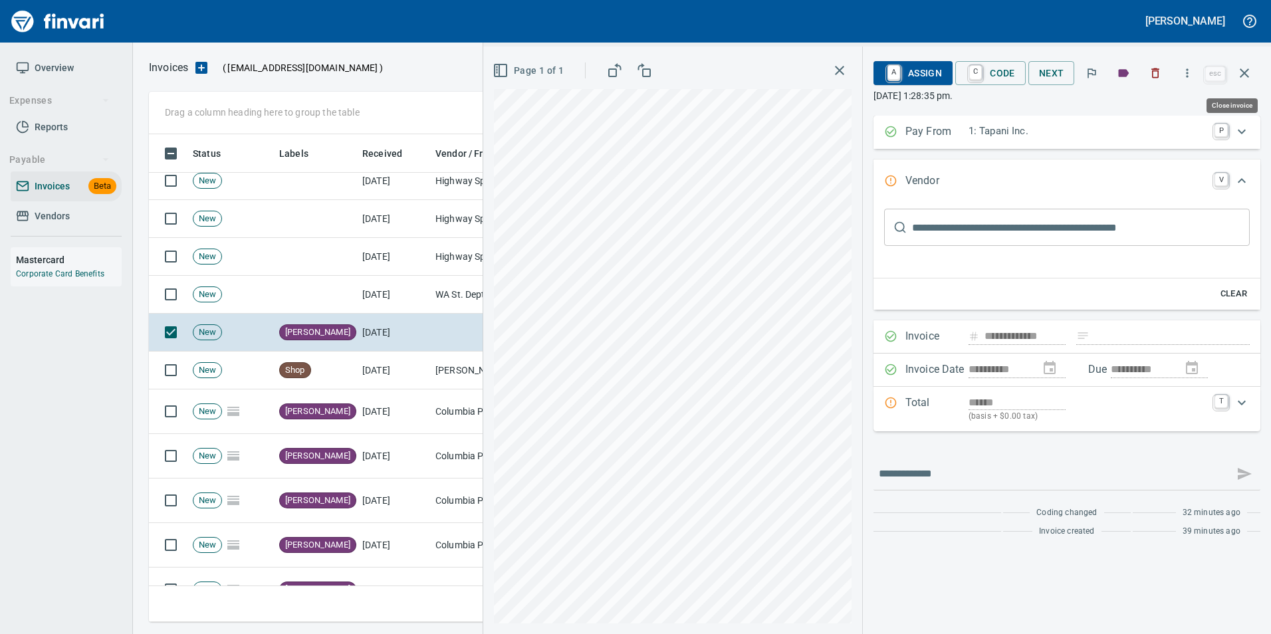
drag, startPoint x: 1256, startPoint y: 76, endPoint x: 1171, endPoint y: 133, distance: 102.5
click at [1256, 75] on button "button" at bounding box center [1245, 73] width 32 height 32
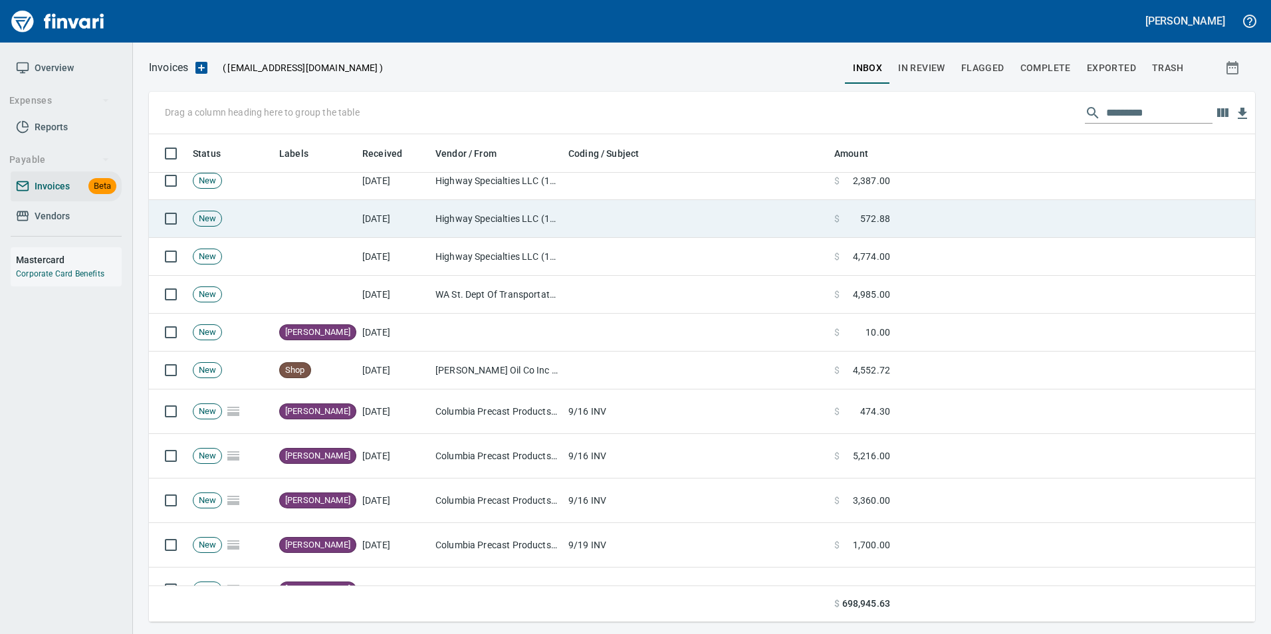
scroll to position [478, 1086]
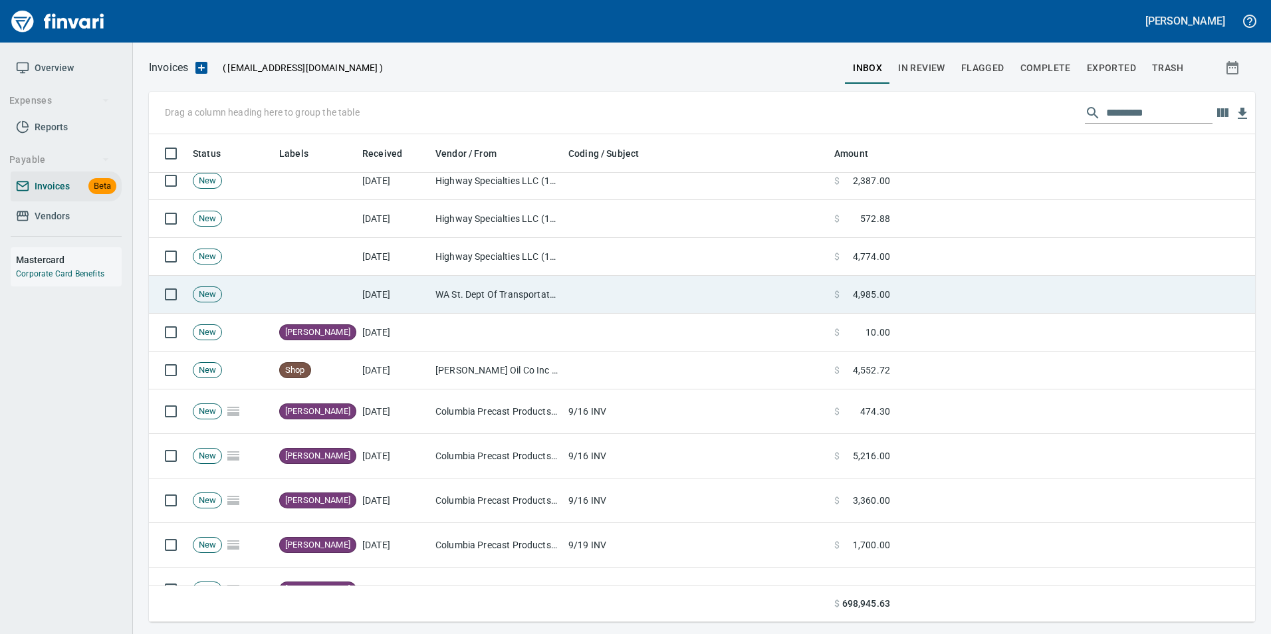
click at [632, 299] on td at bounding box center [696, 295] width 266 height 38
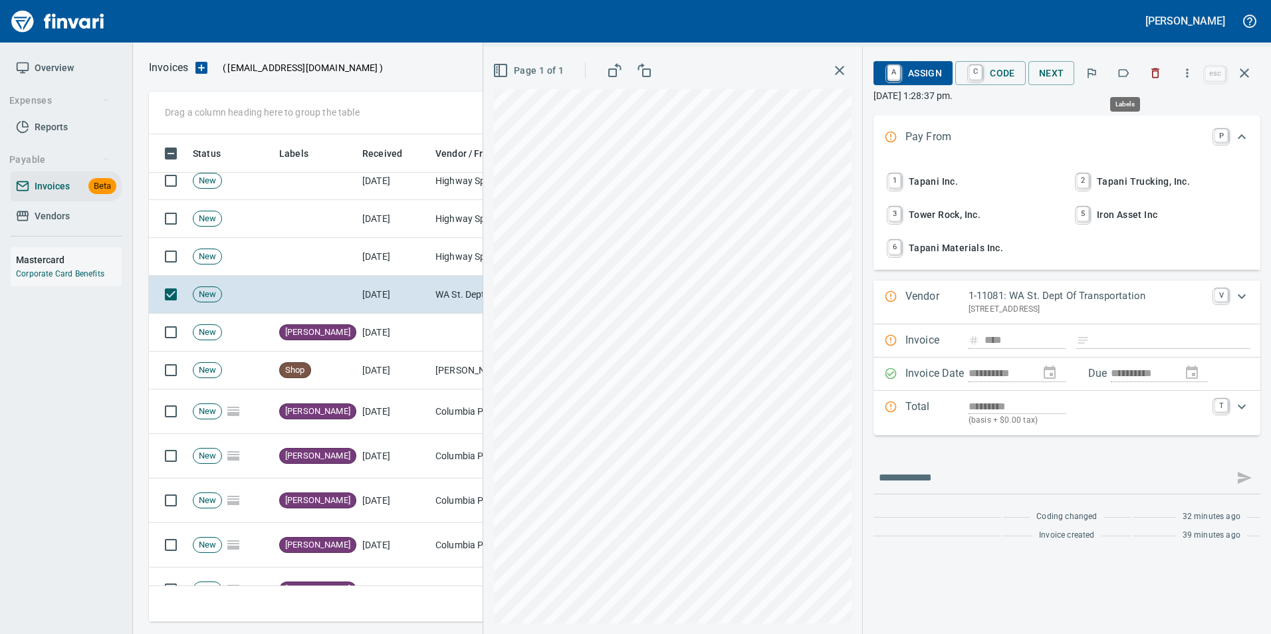
click at [1128, 72] on icon "button" at bounding box center [1123, 72] width 13 height 13
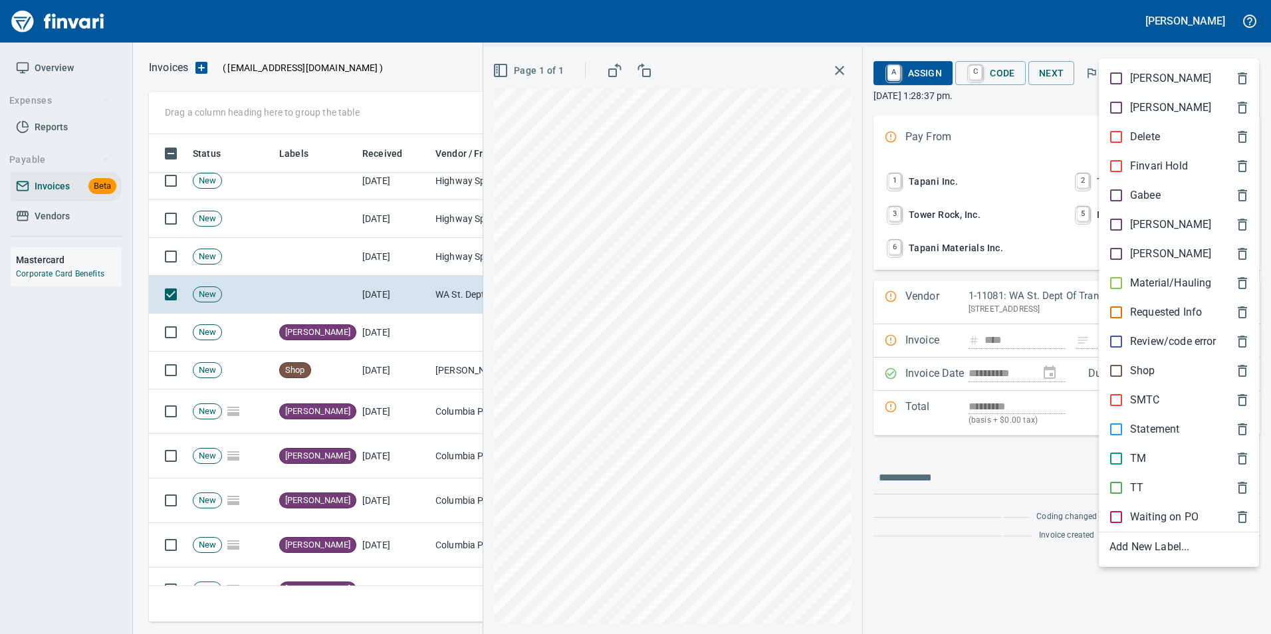
scroll to position [478, 1086]
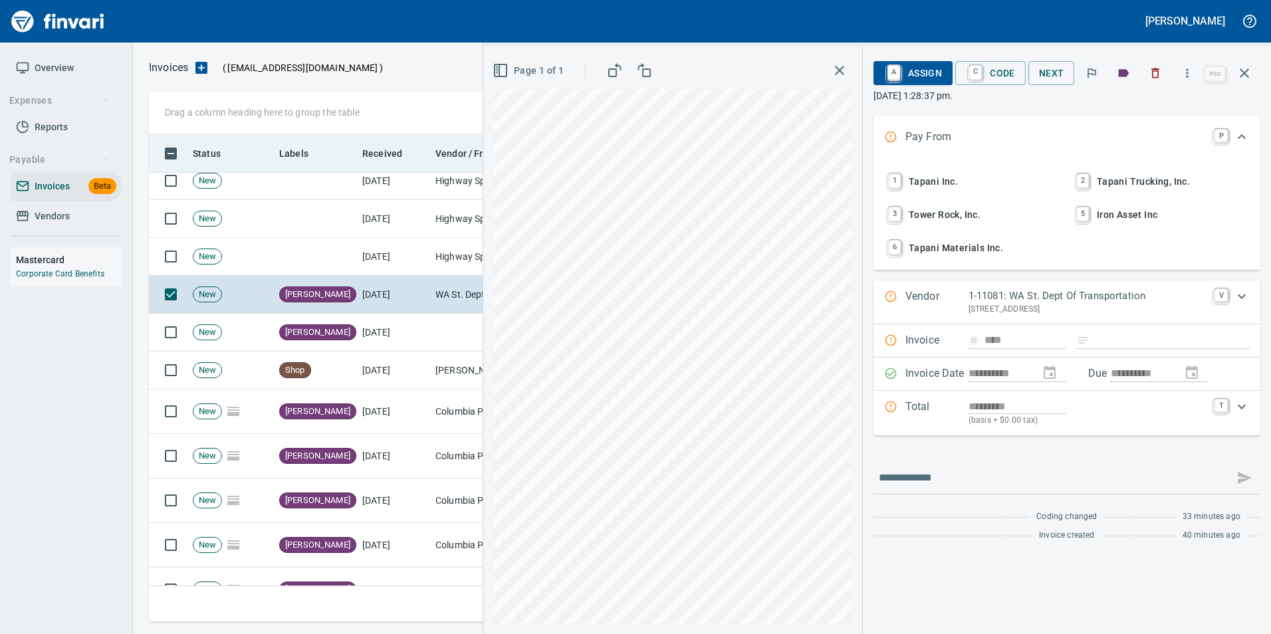
drag, startPoint x: 1239, startPoint y: 79, endPoint x: 1107, endPoint y: 141, distance: 145.5
click at [1239, 78] on icon "button" at bounding box center [1245, 73] width 16 height 16
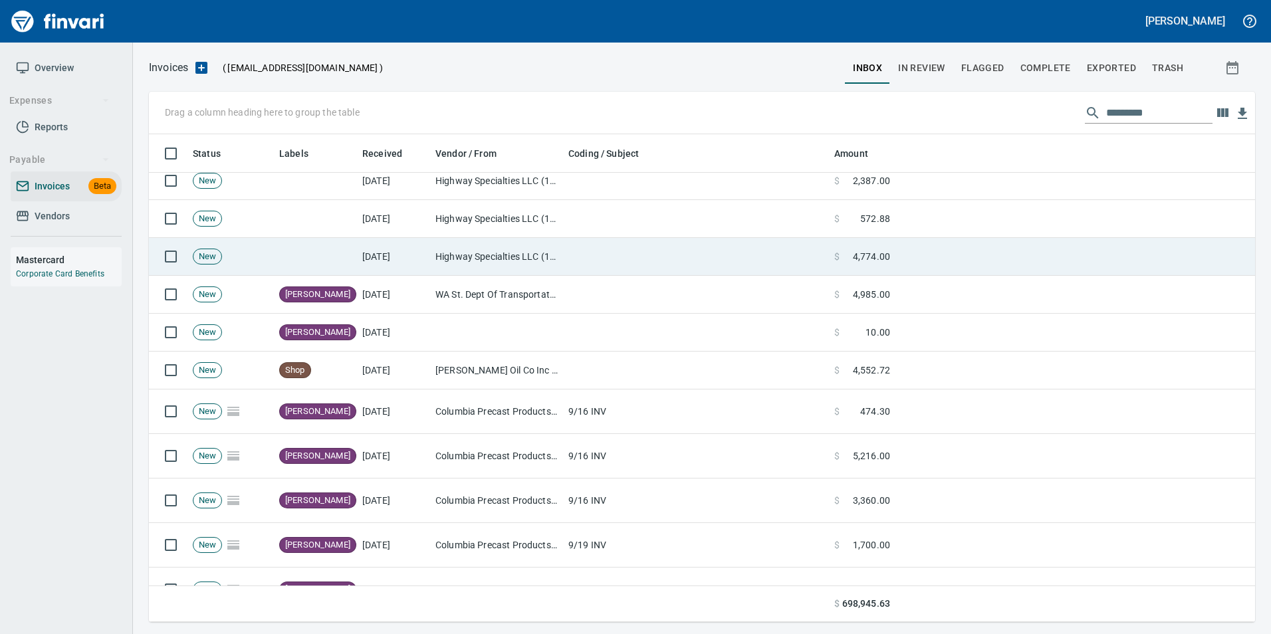
scroll to position [478, 1086]
click at [618, 261] on td at bounding box center [696, 257] width 266 height 38
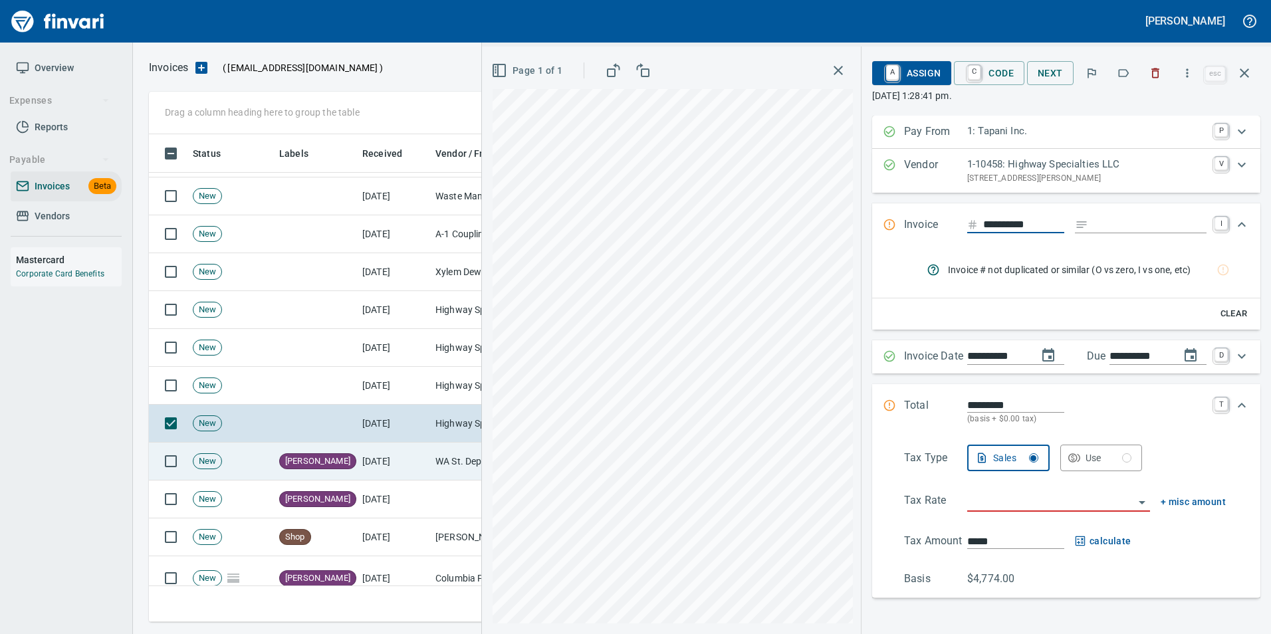
scroll to position [266, 0]
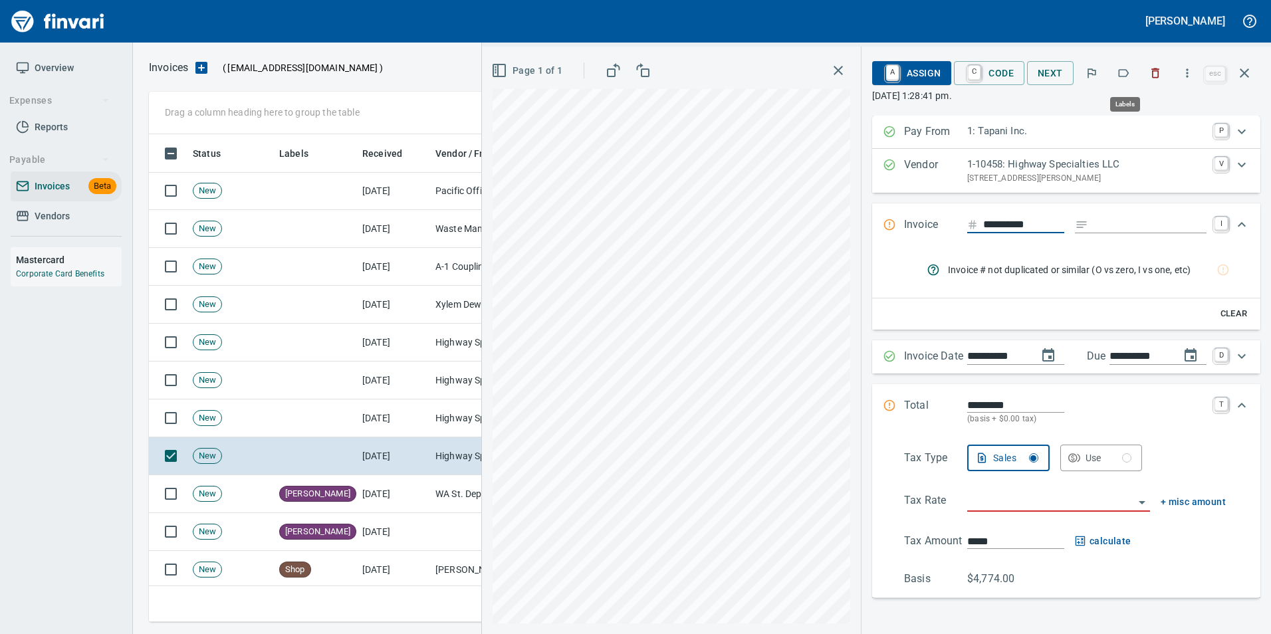
click at [1126, 73] on icon "button" at bounding box center [1123, 72] width 13 height 13
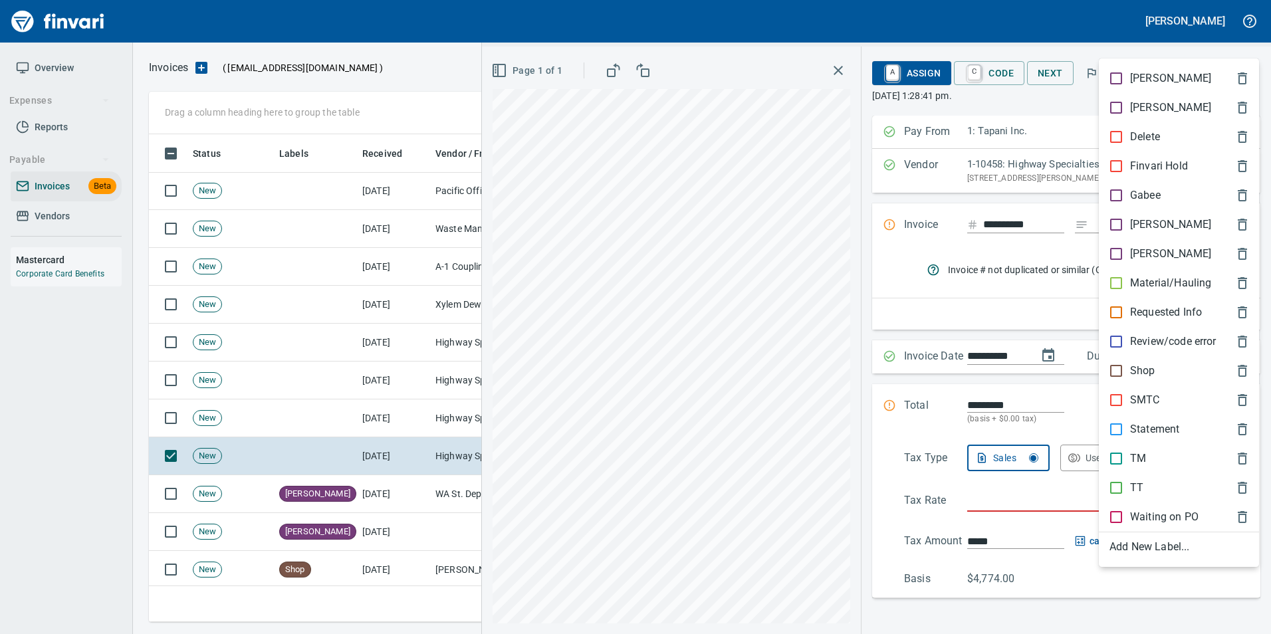
scroll to position [478, 1086]
click at [1114, 216] on div "[PERSON_NAME]" at bounding box center [1179, 224] width 160 height 29
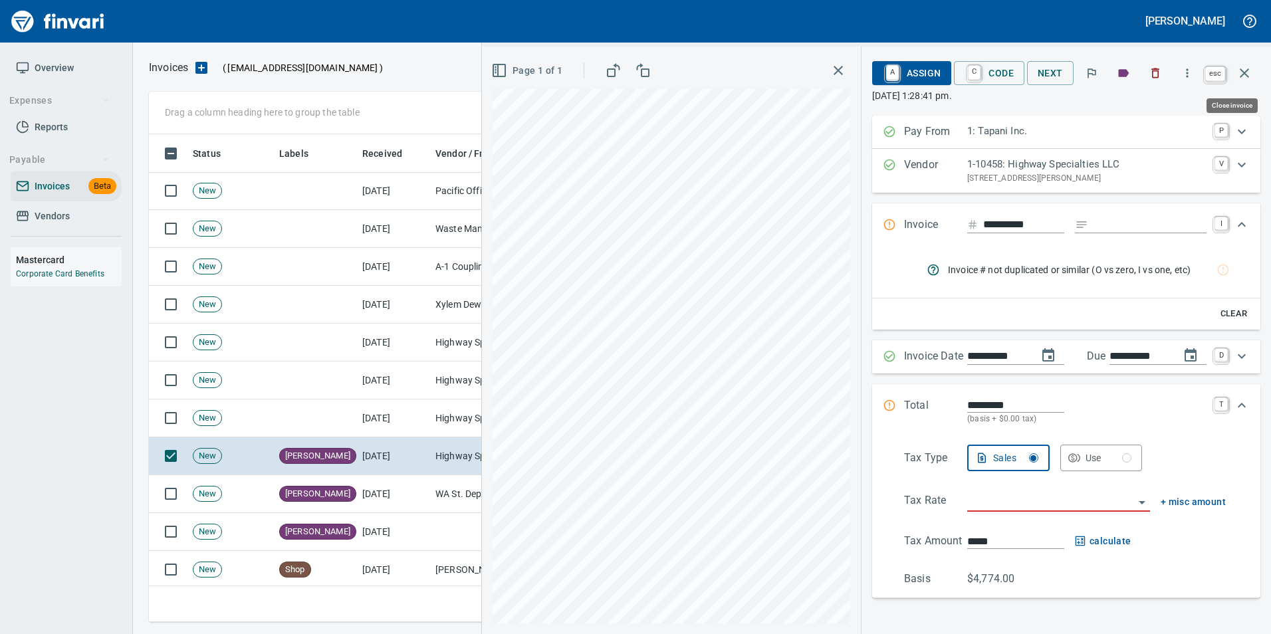
click at [1248, 70] on icon "button" at bounding box center [1244, 72] width 9 height 9
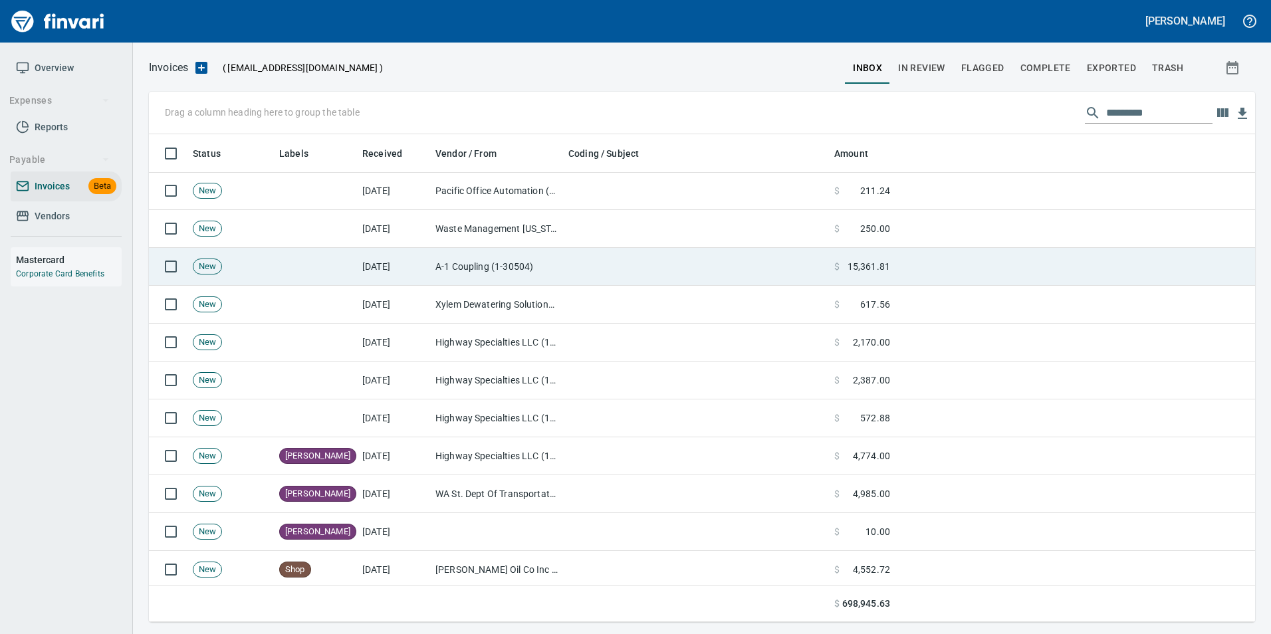
scroll to position [478, 1086]
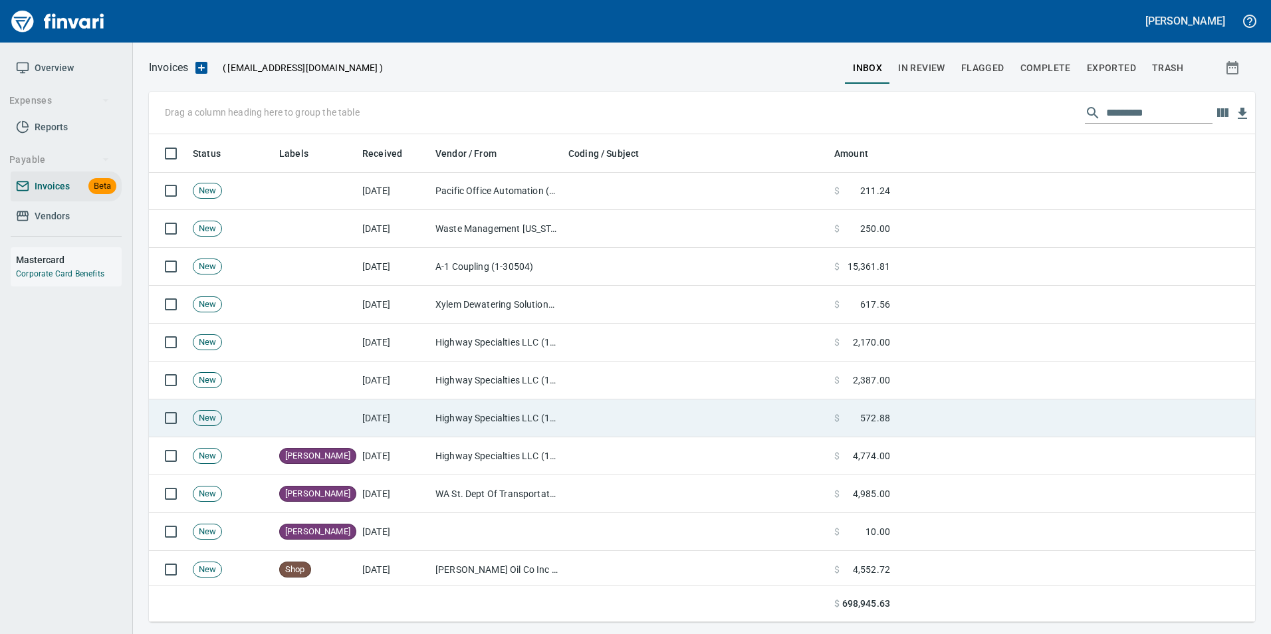
click at [686, 422] on td at bounding box center [696, 419] width 266 height 38
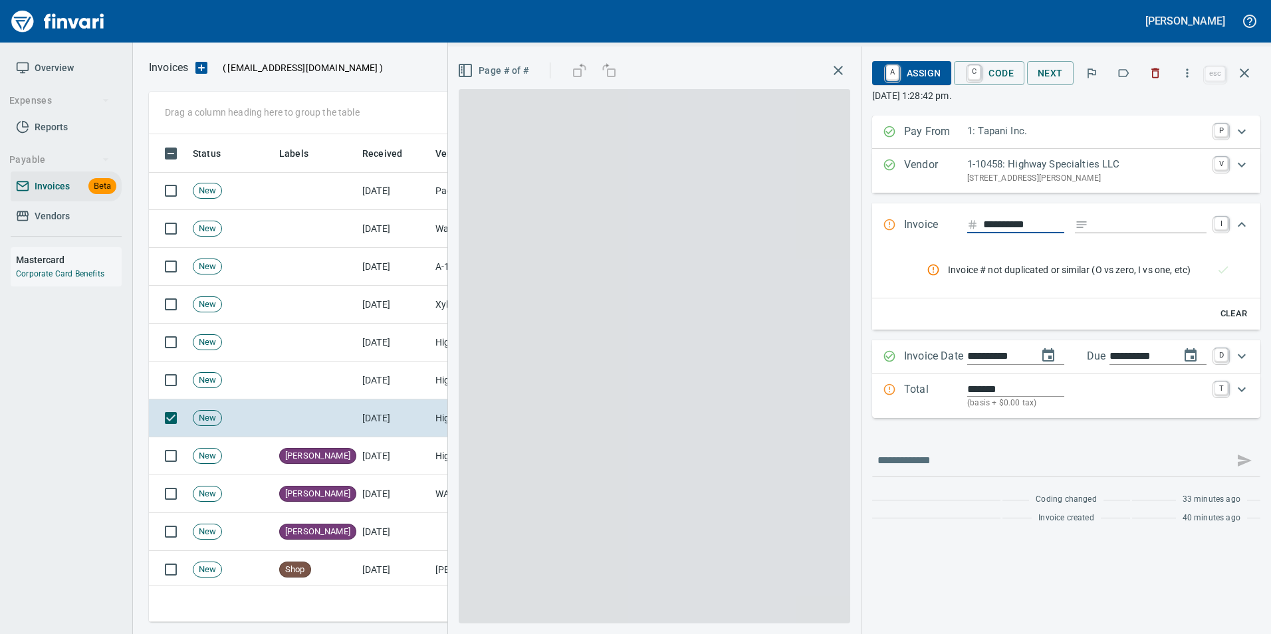
scroll to position [478, 1086]
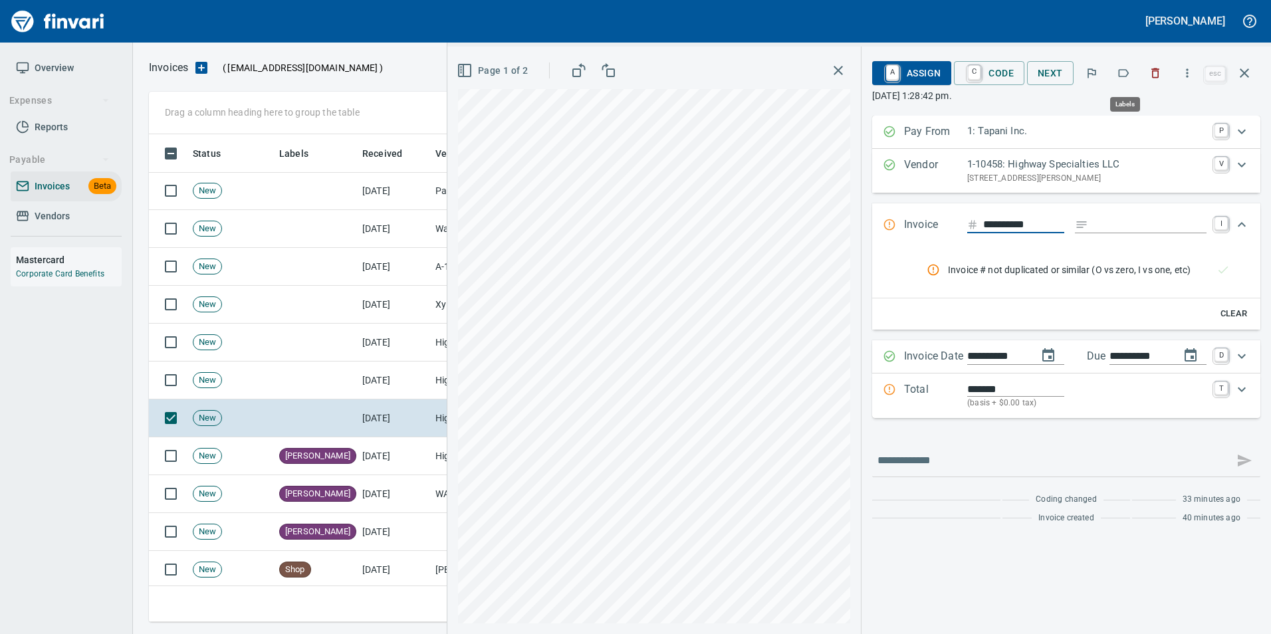
click at [1123, 73] on icon "button" at bounding box center [1123, 72] width 13 height 13
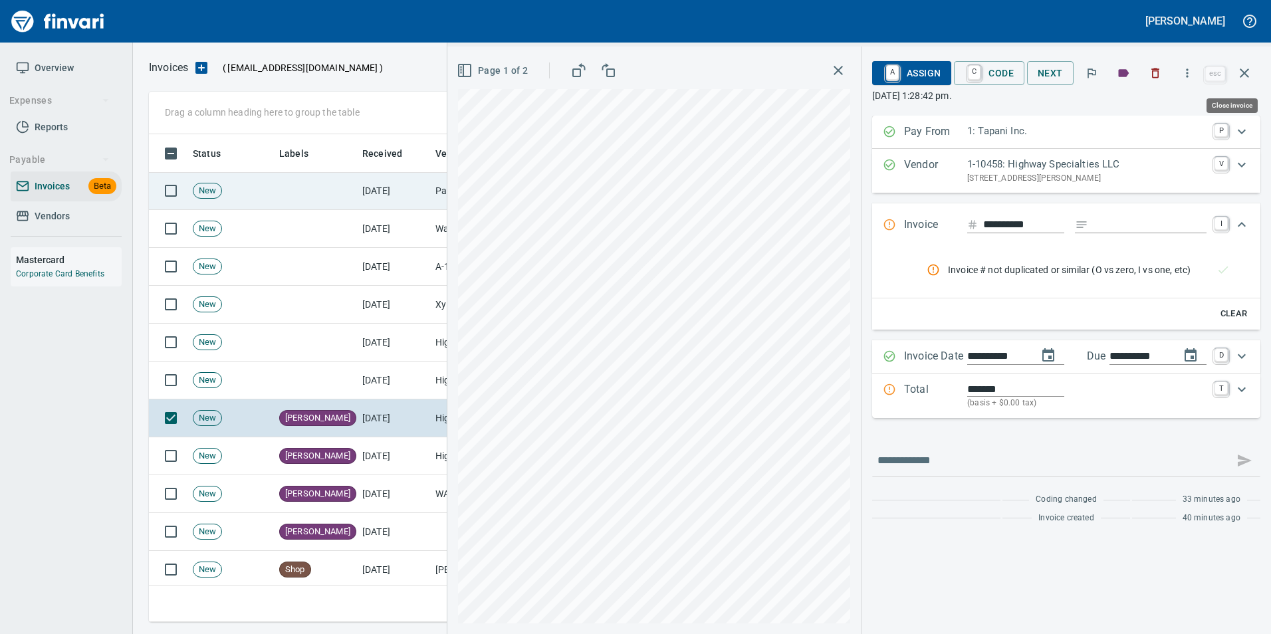
click at [1250, 76] on icon "button" at bounding box center [1245, 73] width 16 height 16
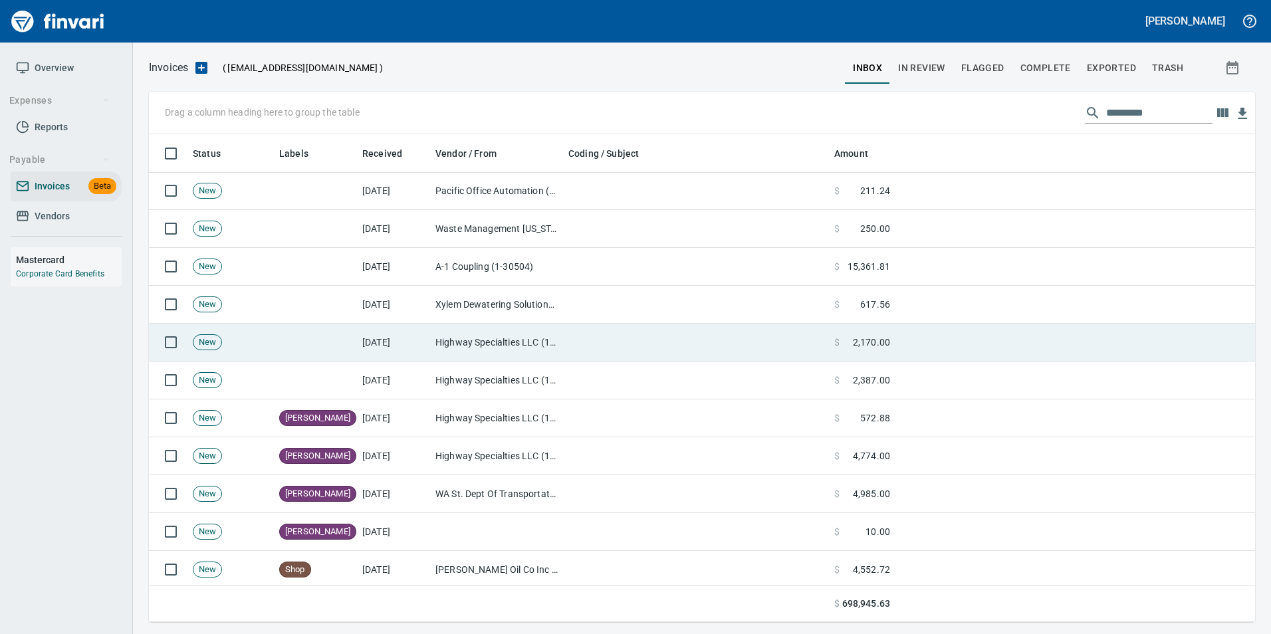
scroll to position [478, 1086]
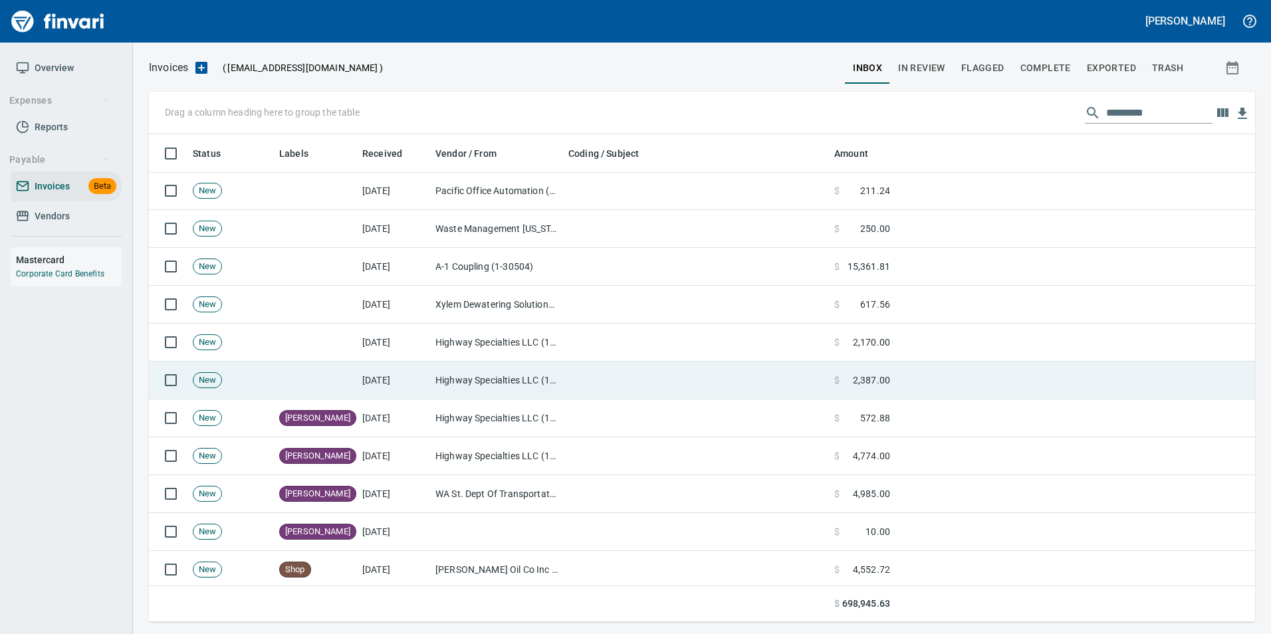
click at [610, 383] on td at bounding box center [696, 381] width 266 height 38
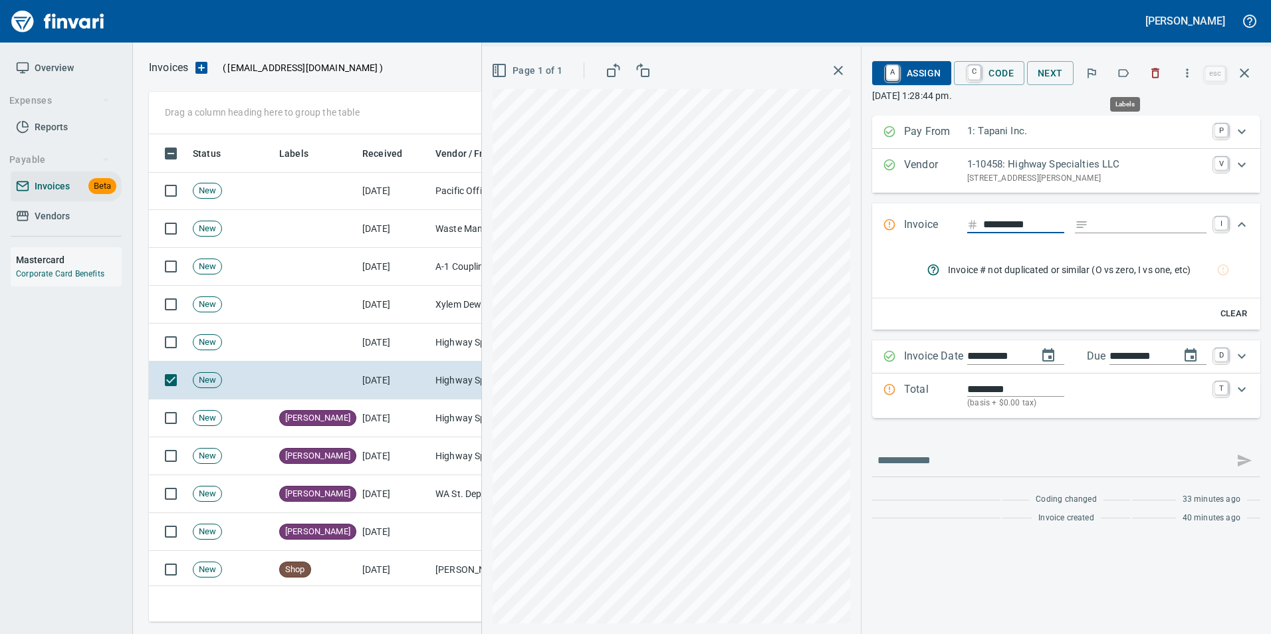
scroll to position [478, 1086]
click at [1129, 70] on icon "button" at bounding box center [1124, 73] width 11 height 8
click at [1254, 68] on button "button" at bounding box center [1245, 73] width 32 height 32
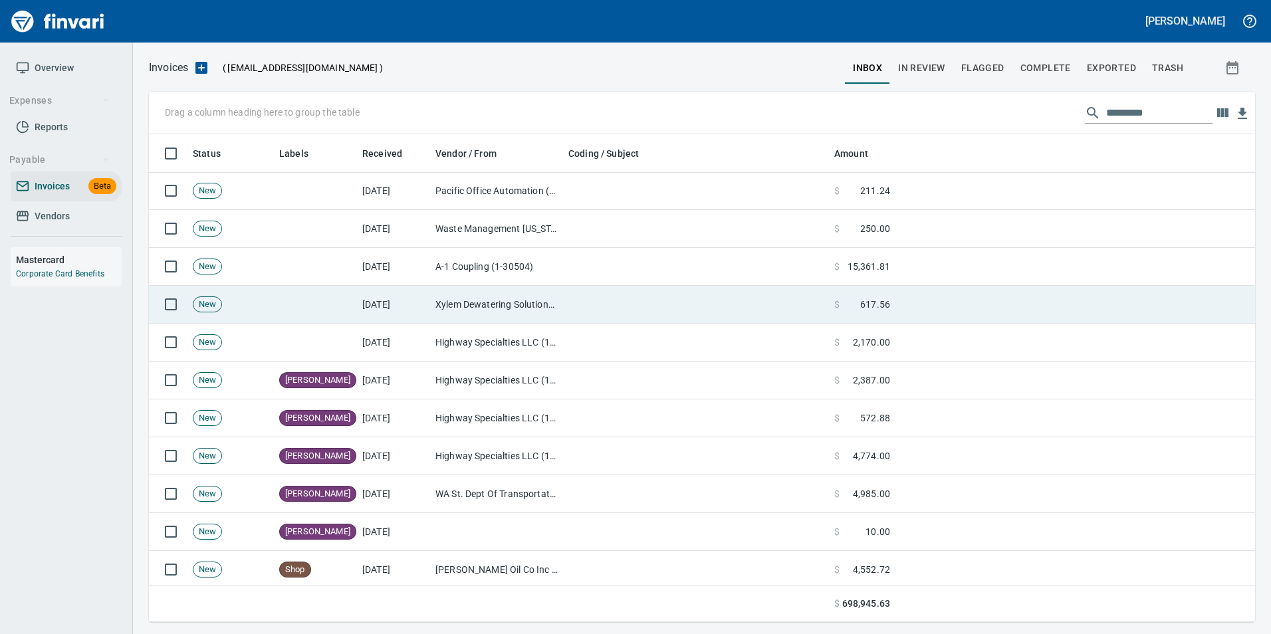
scroll to position [478, 1086]
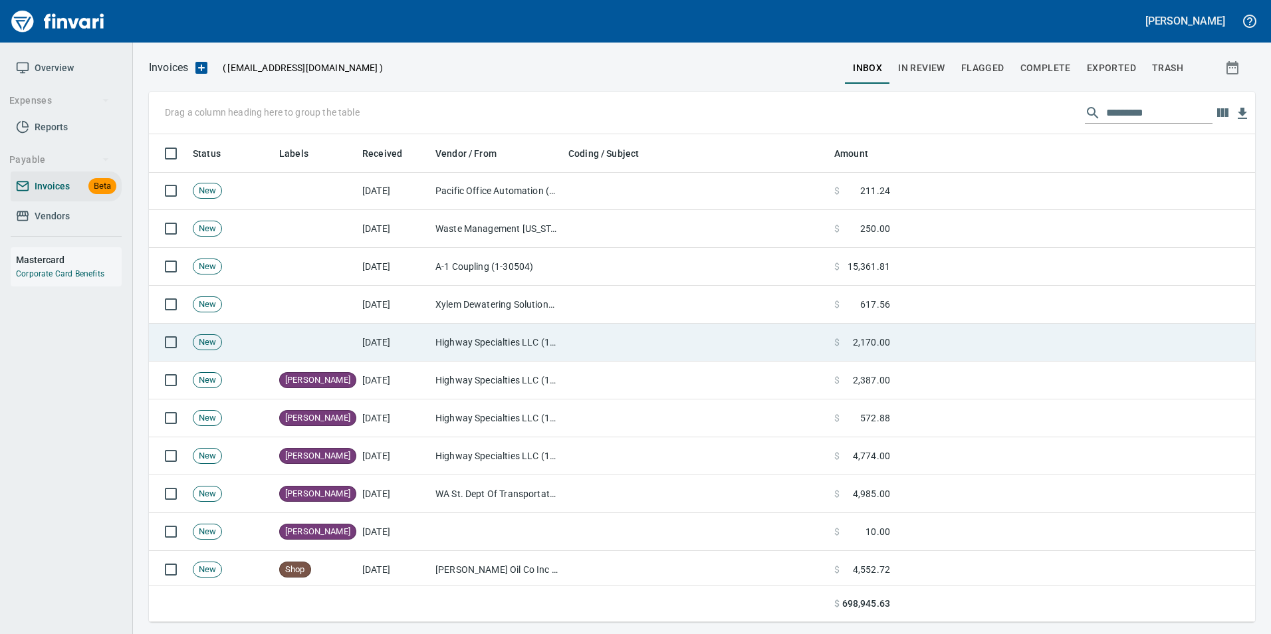
click at [624, 350] on td at bounding box center [696, 343] width 266 height 38
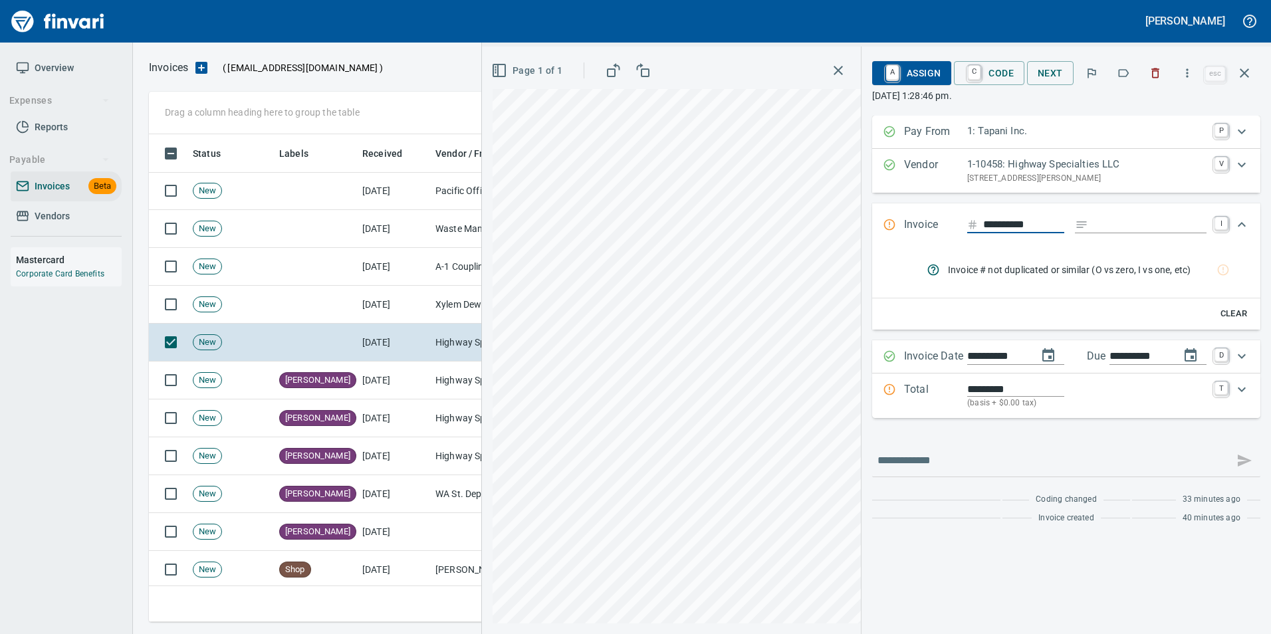
scroll to position [478, 1086]
click at [1130, 76] on icon "button" at bounding box center [1123, 72] width 13 height 13
click at [1249, 63] on button "button" at bounding box center [1245, 73] width 32 height 32
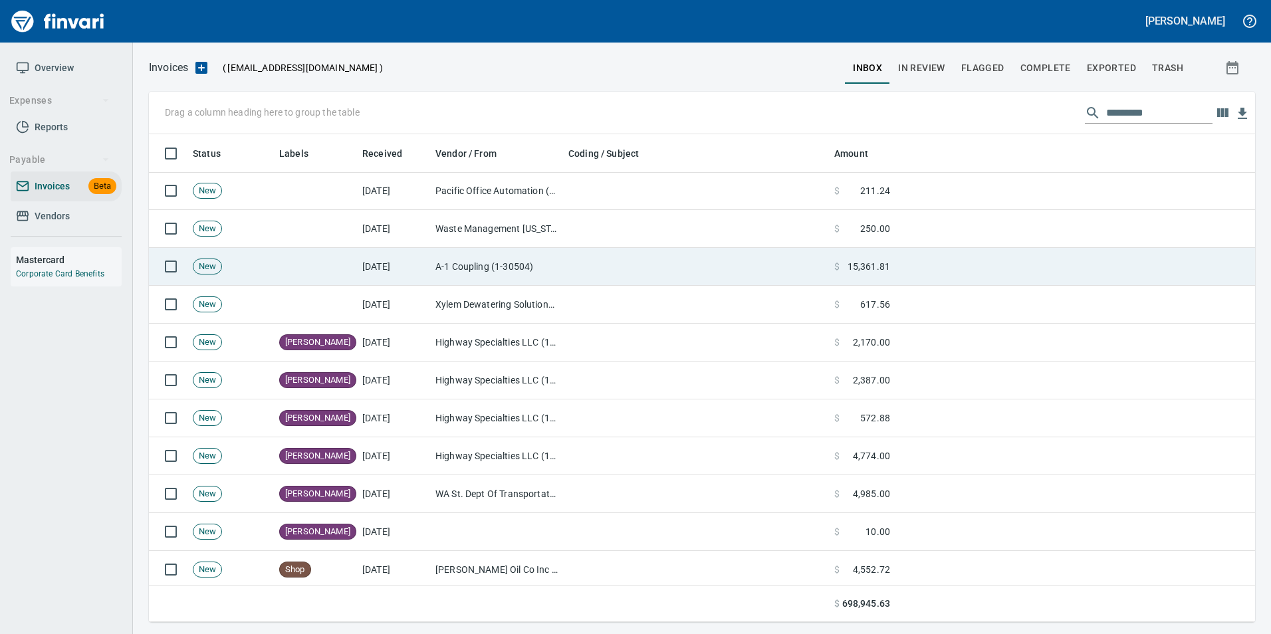
scroll to position [478, 1086]
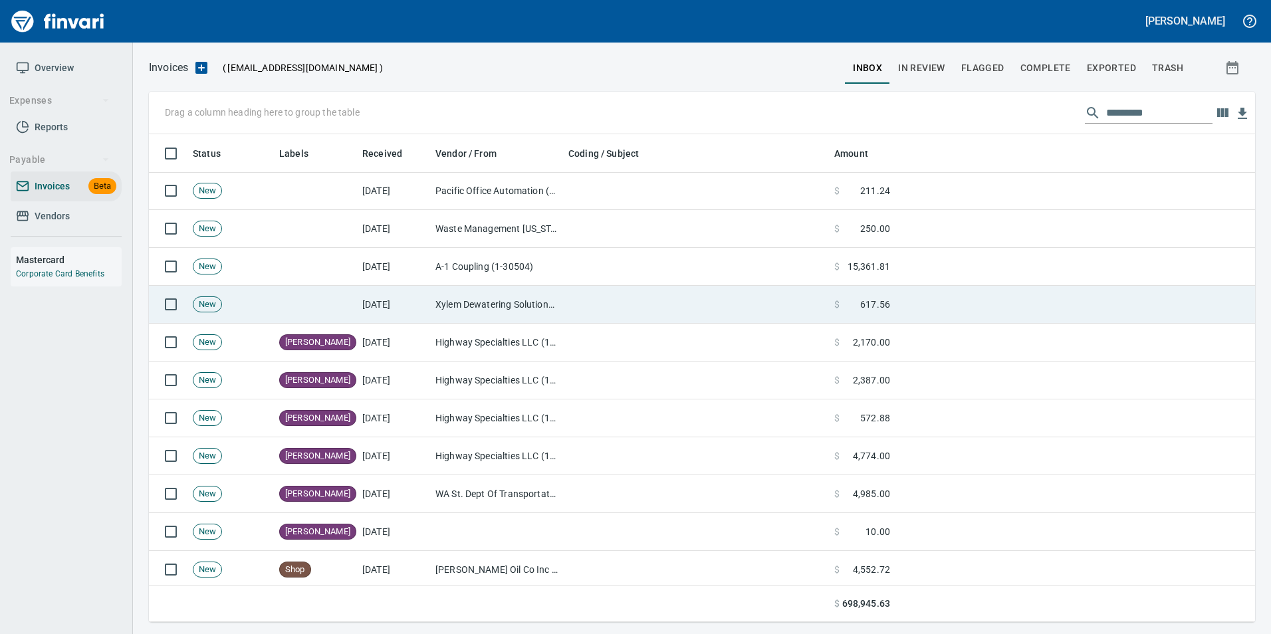
click at [574, 301] on td at bounding box center [696, 305] width 266 height 38
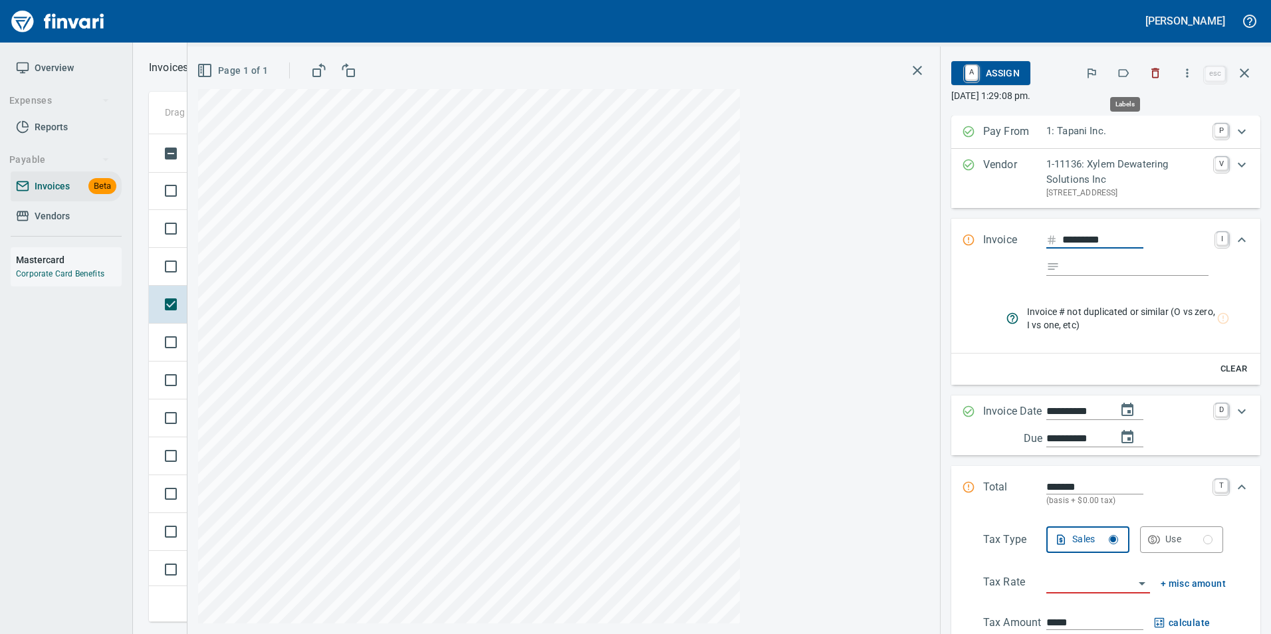
scroll to position [478, 1086]
click at [1130, 76] on icon "button" at bounding box center [1123, 72] width 13 height 13
click at [1247, 78] on icon "button" at bounding box center [1245, 73] width 16 height 16
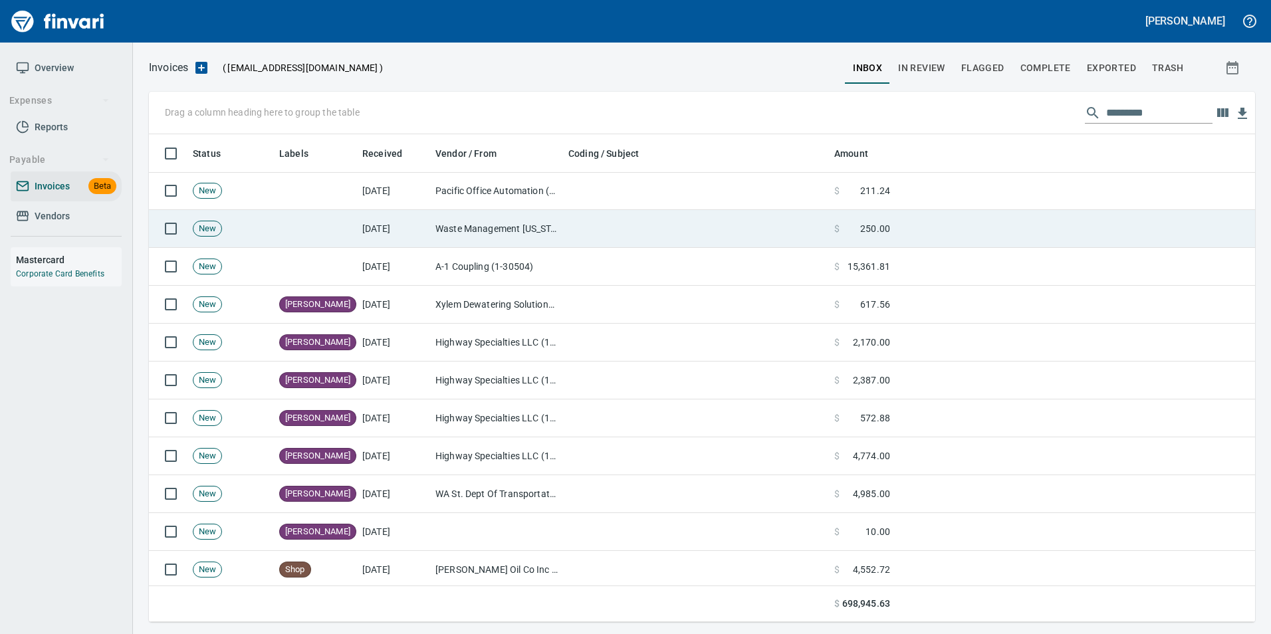
scroll to position [478, 1086]
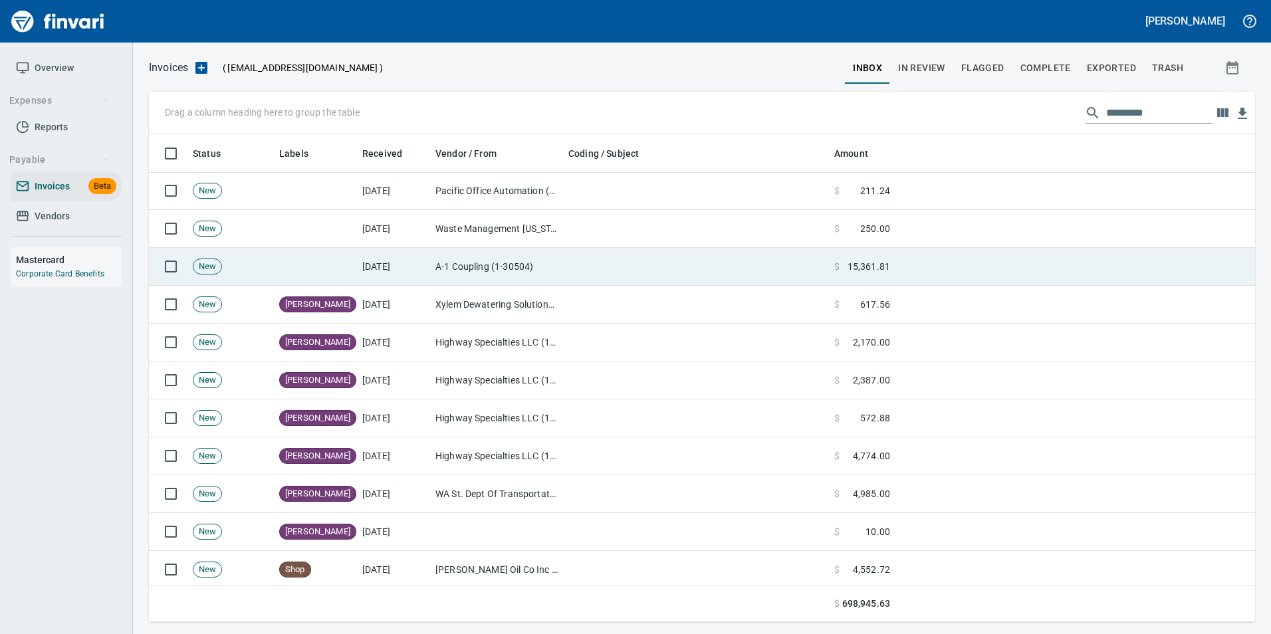
click at [757, 273] on td at bounding box center [696, 267] width 266 height 38
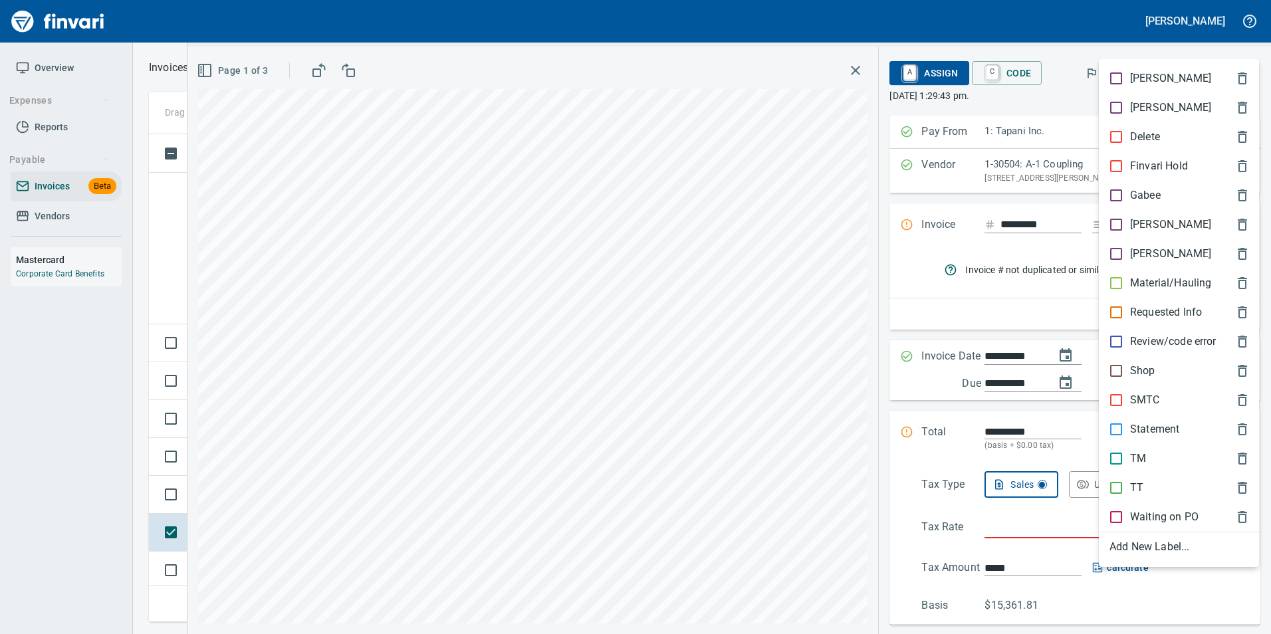
scroll to position [478, 1086]
click at [1134, 217] on p "[PERSON_NAME]" at bounding box center [1170, 225] width 81 height 16
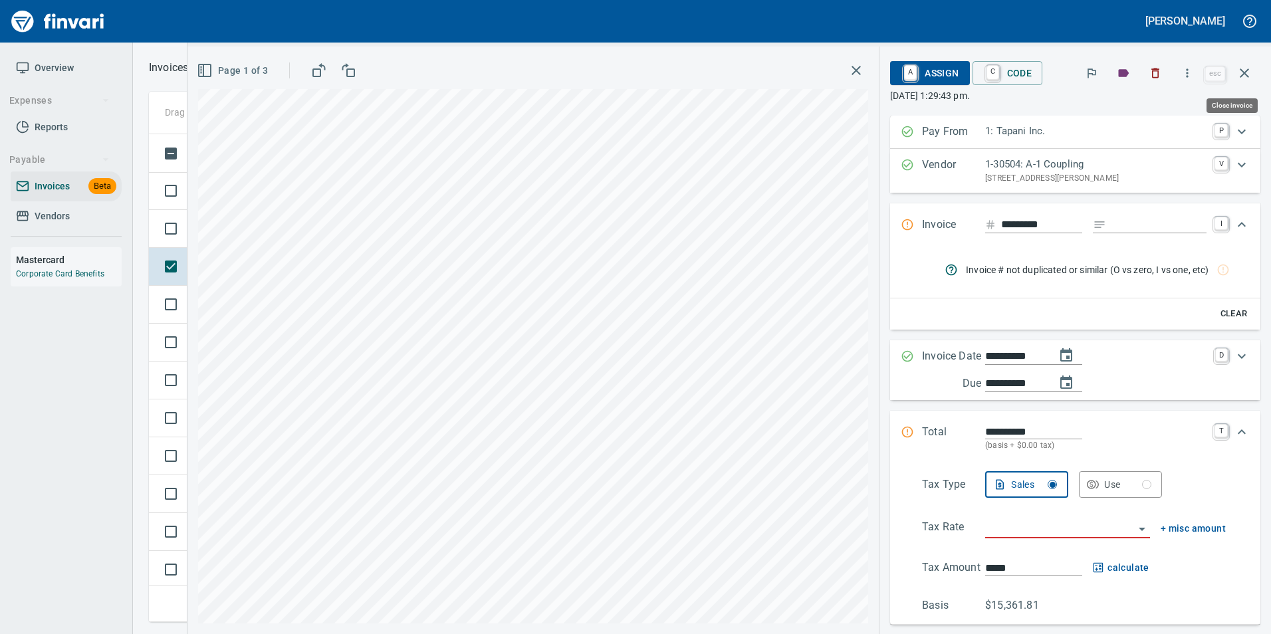
click at [1248, 76] on icon "button" at bounding box center [1244, 72] width 9 height 9
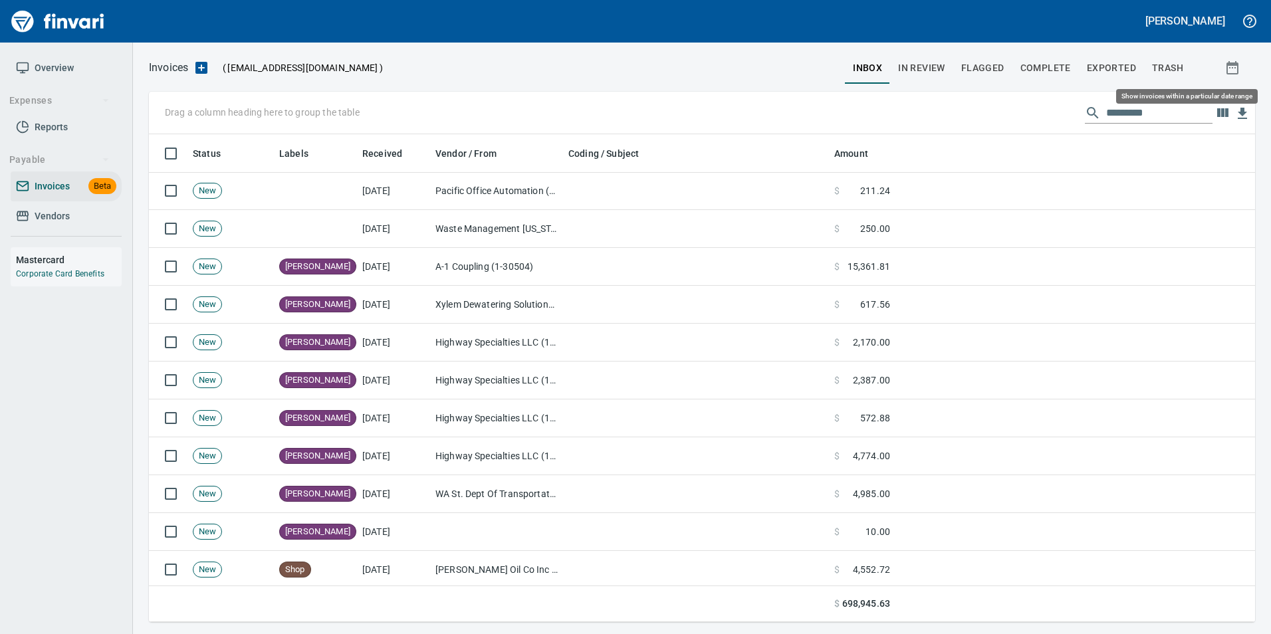
scroll to position [478, 1086]
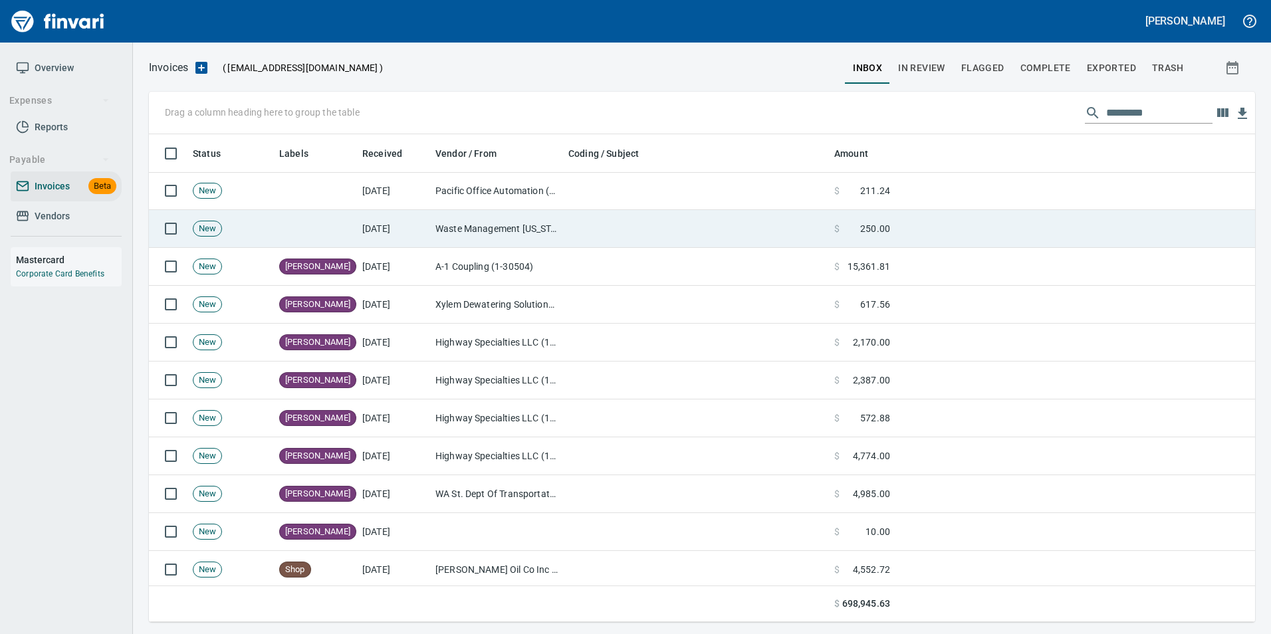
click at [686, 227] on td at bounding box center [696, 229] width 266 height 38
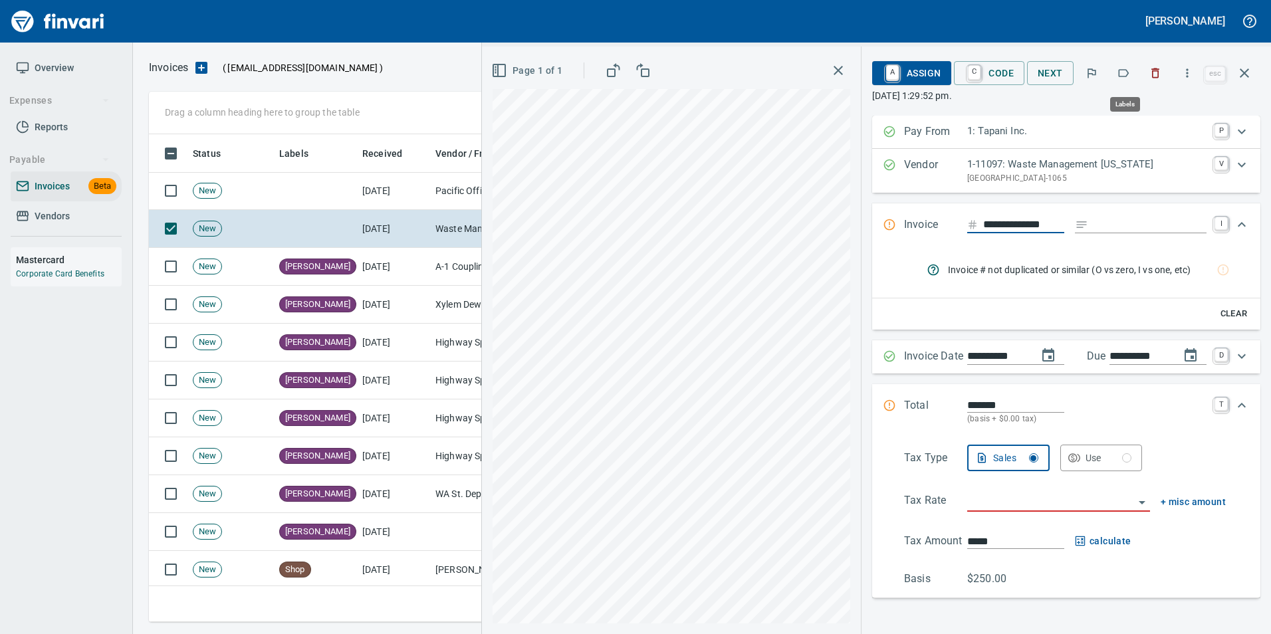
click at [1129, 78] on icon "button" at bounding box center [1123, 72] width 13 height 13
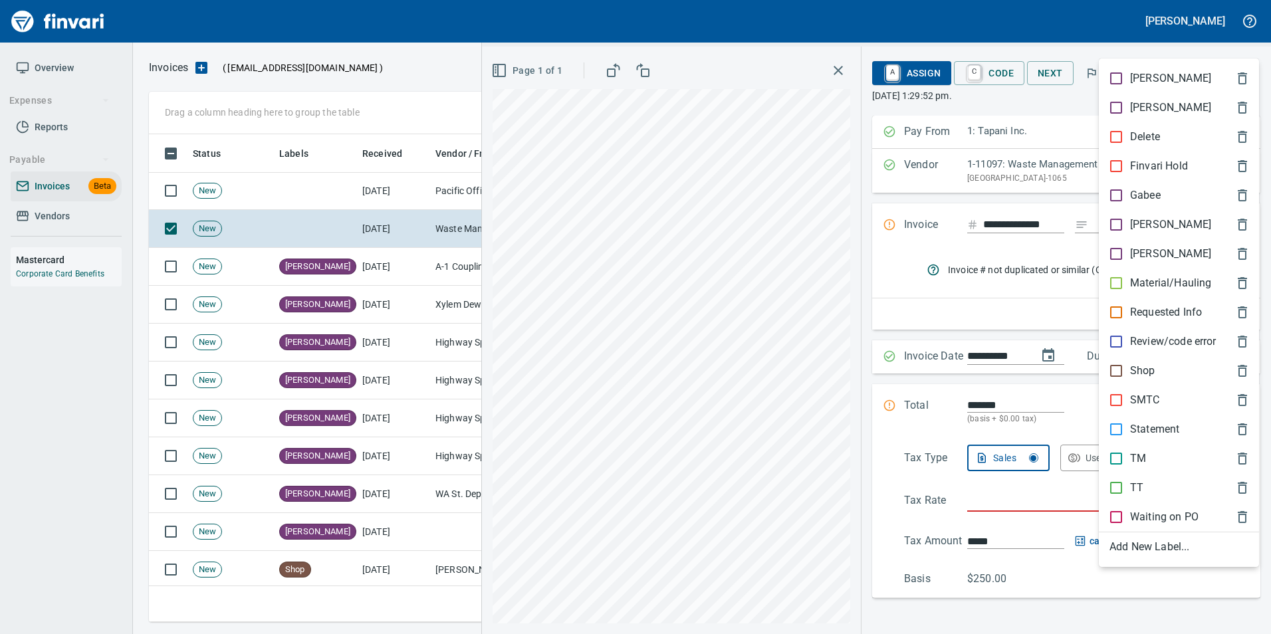
scroll to position [478, 1086]
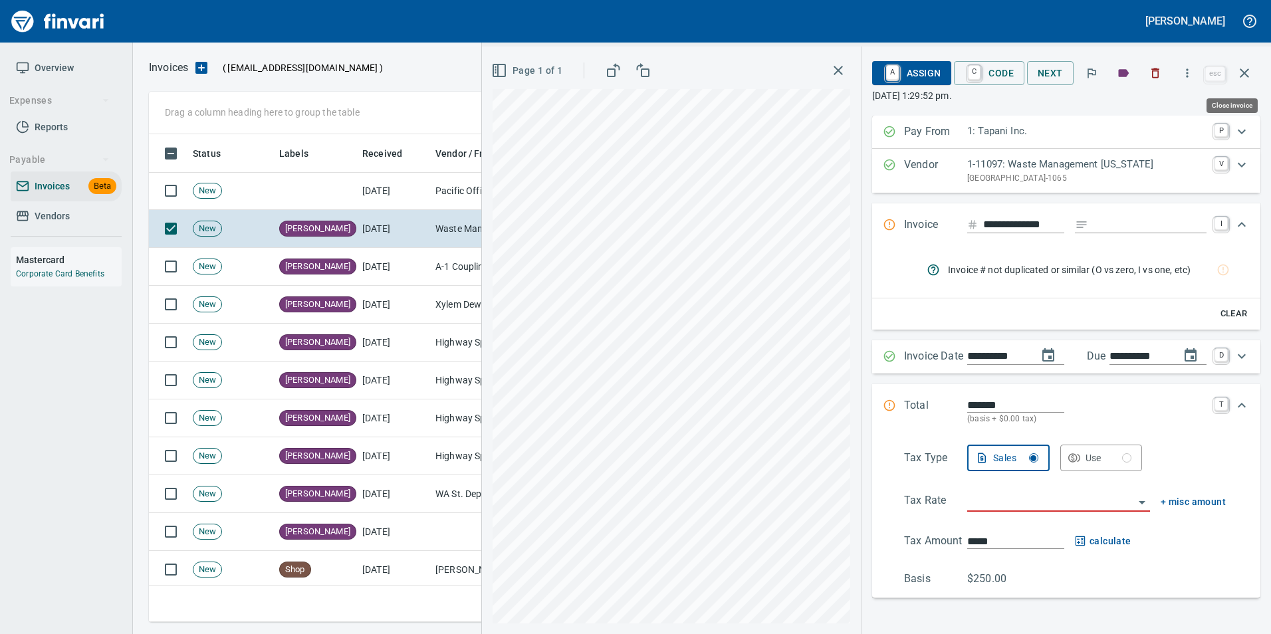
click at [1239, 74] on icon "button" at bounding box center [1245, 73] width 16 height 16
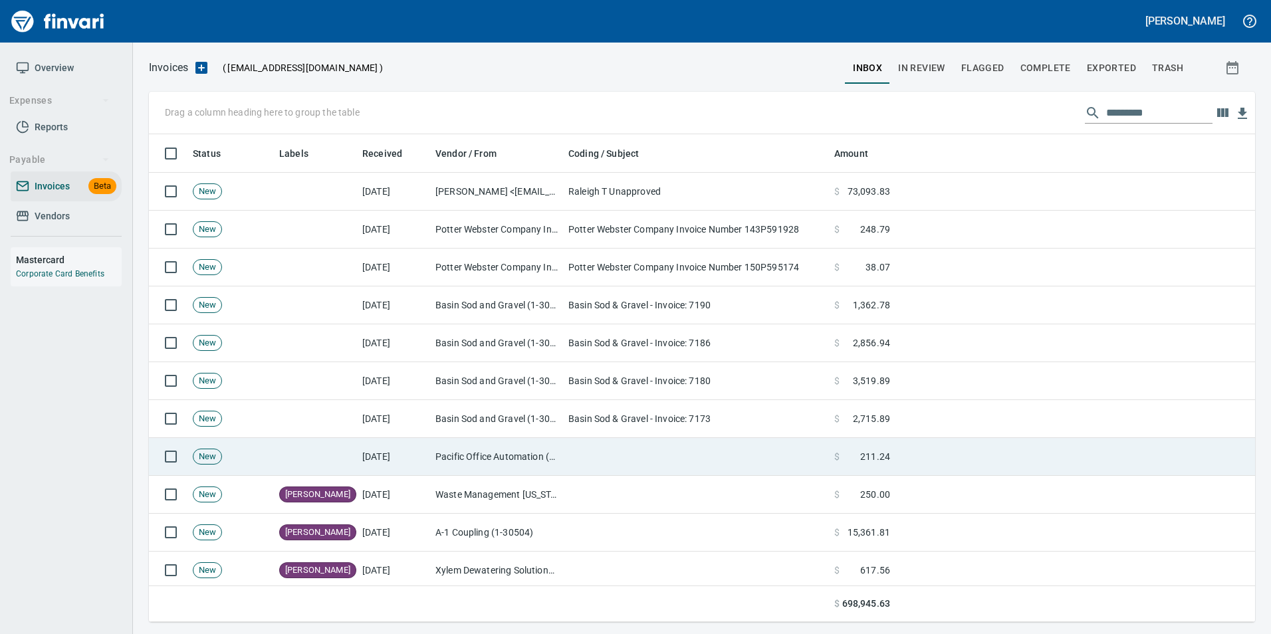
click at [525, 455] on td "Pacific Office Automation (1-24021)" at bounding box center [496, 457] width 133 height 38
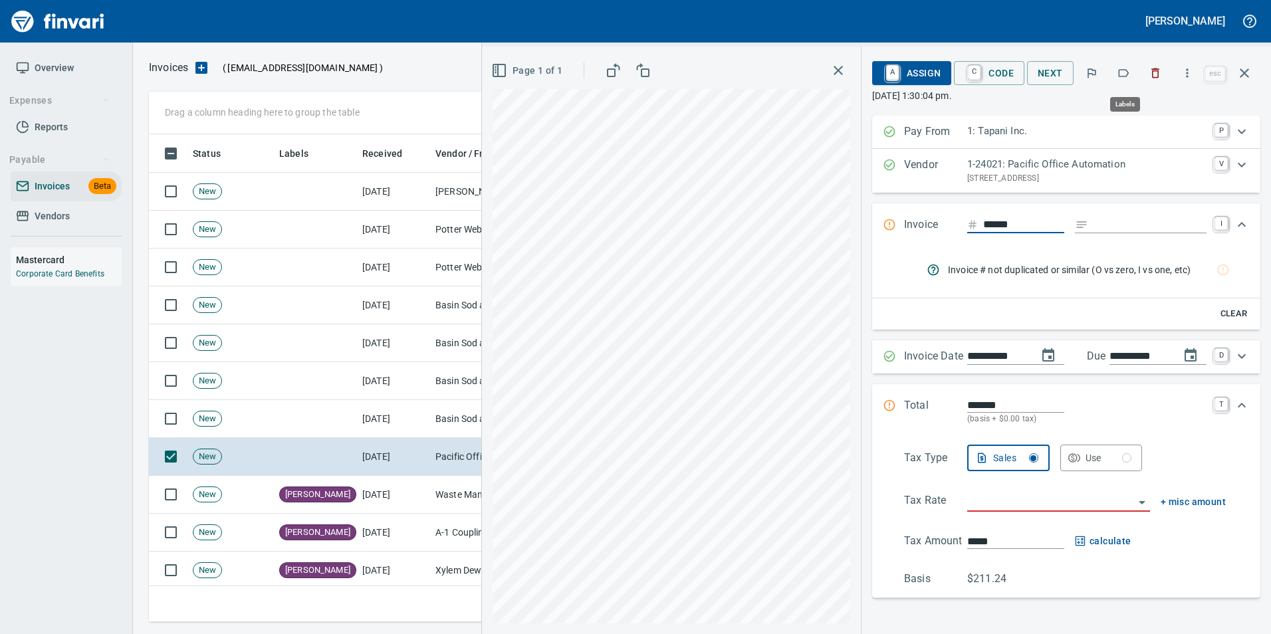
click at [1118, 72] on button "button" at bounding box center [1123, 73] width 29 height 29
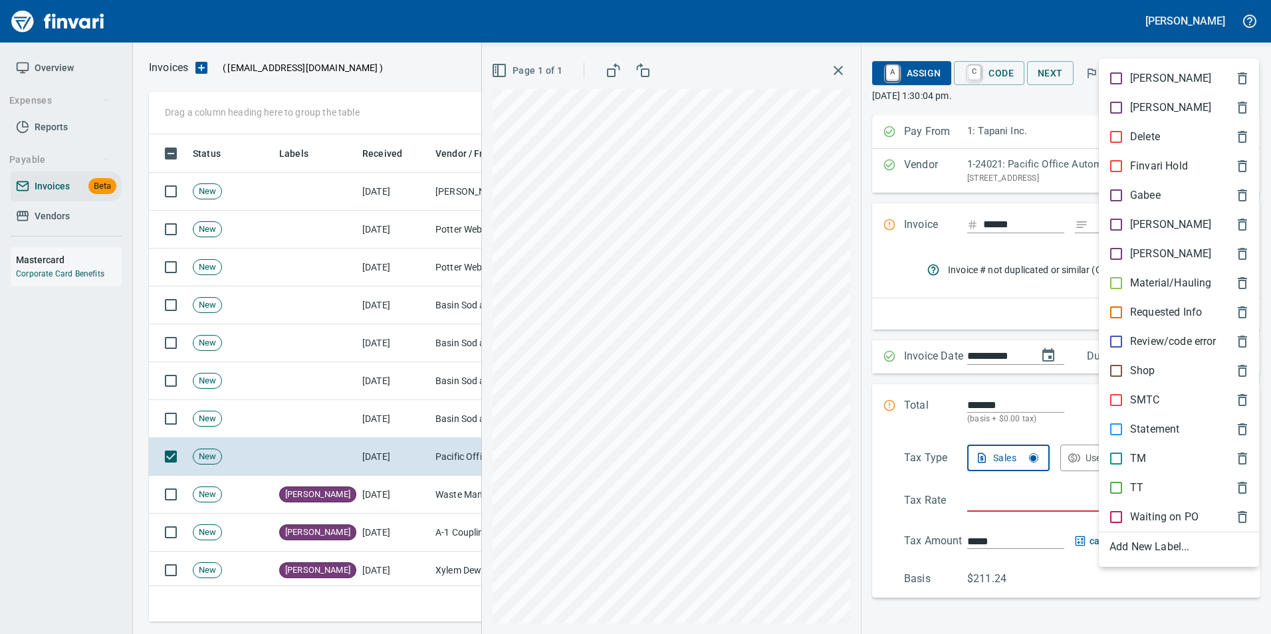
scroll to position [478, 1086]
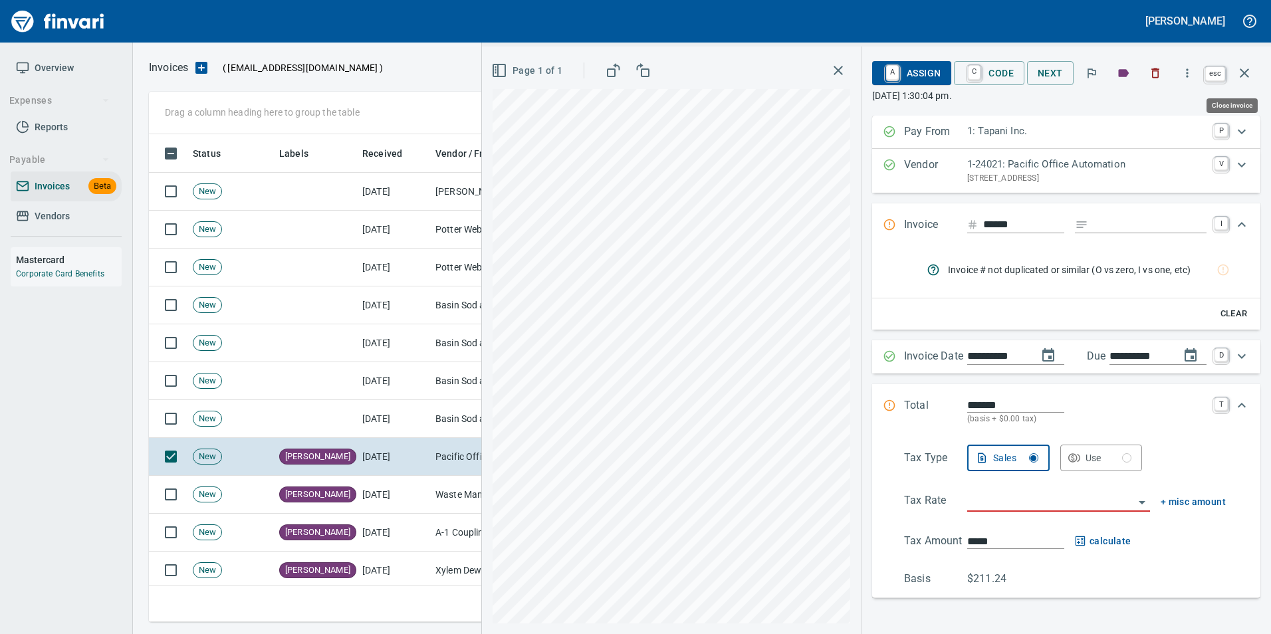
click at [1248, 74] on icon "button" at bounding box center [1245, 73] width 16 height 16
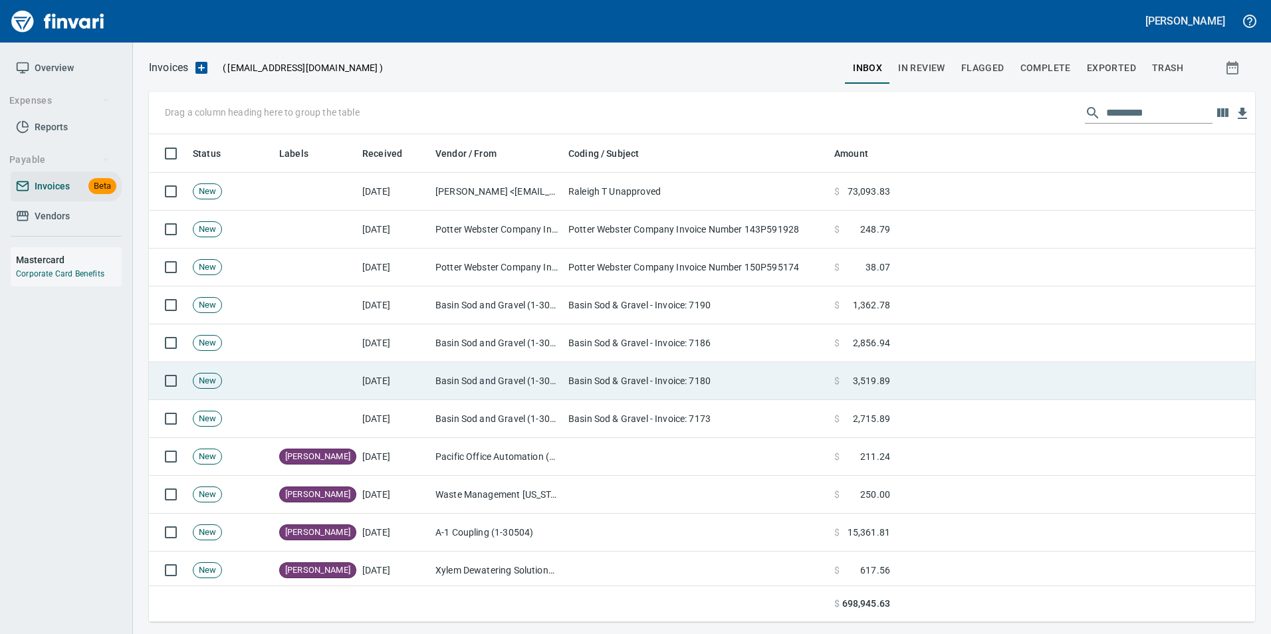
scroll to position [478, 1086]
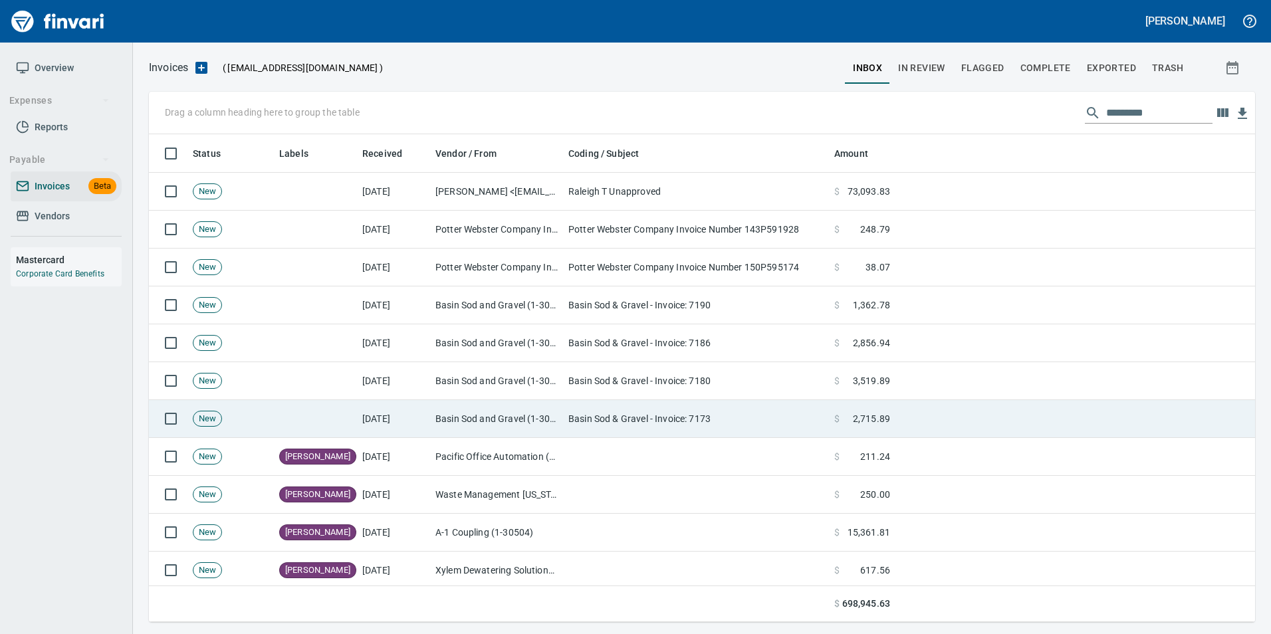
click at [618, 422] on td "Basin Sod & Gravel - Invoice: 7173" at bounding box center [696, 419] width 266 height 38
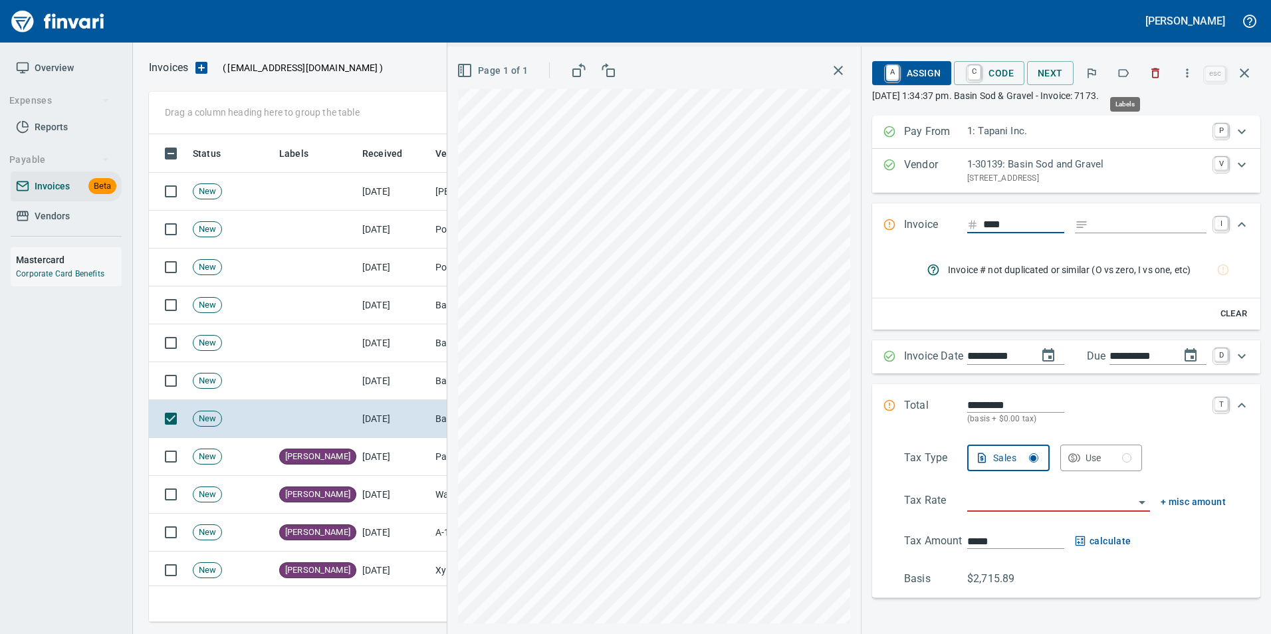
click at [1121, 80] on button "button" at bounding box center [1123, 73] width 29 height 29
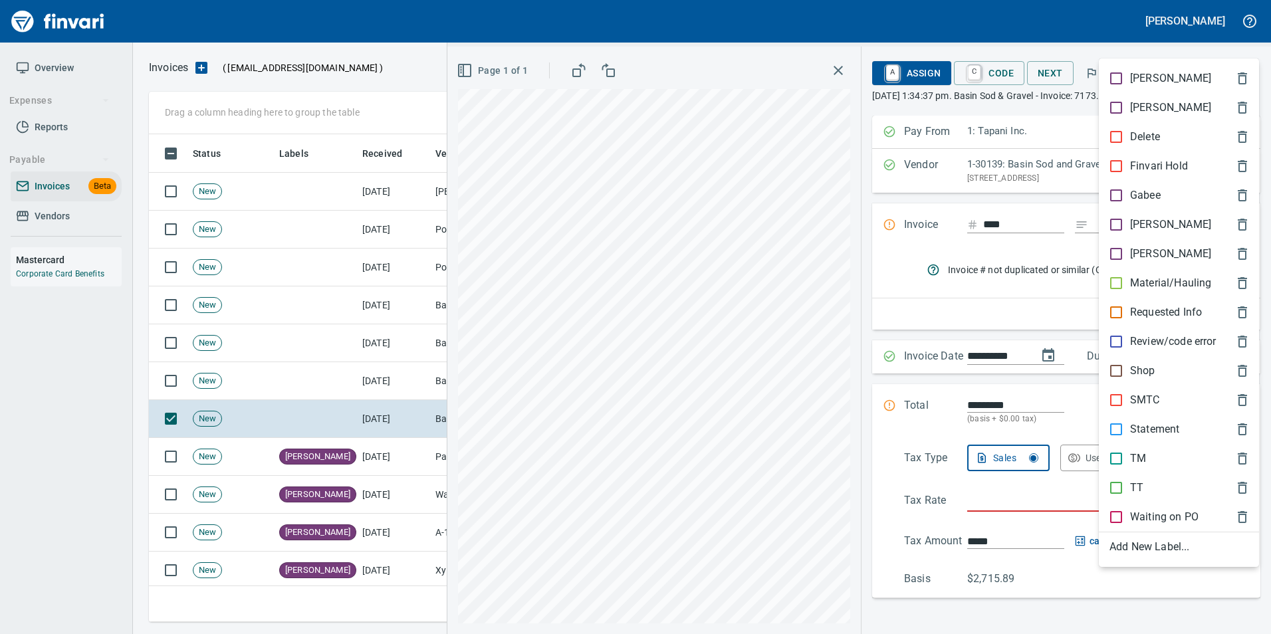
scroll to position [478, 1086]
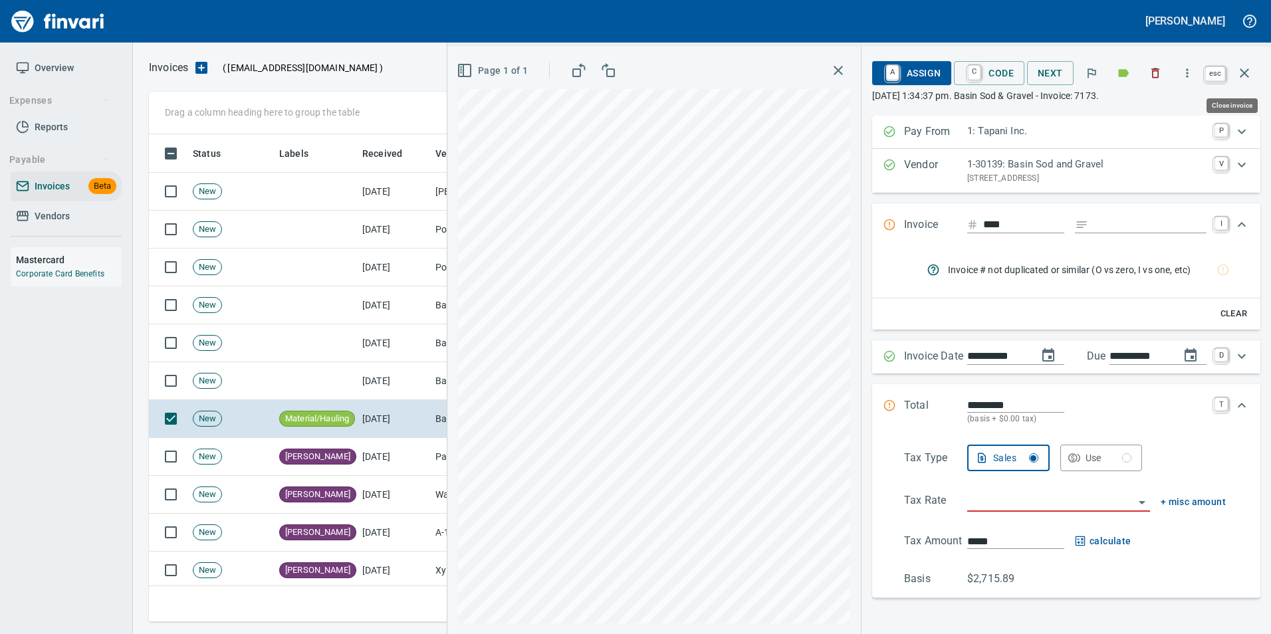
click at [1238, 78] on icon "button" at bounding box center [1245, 73] width 16 height 16
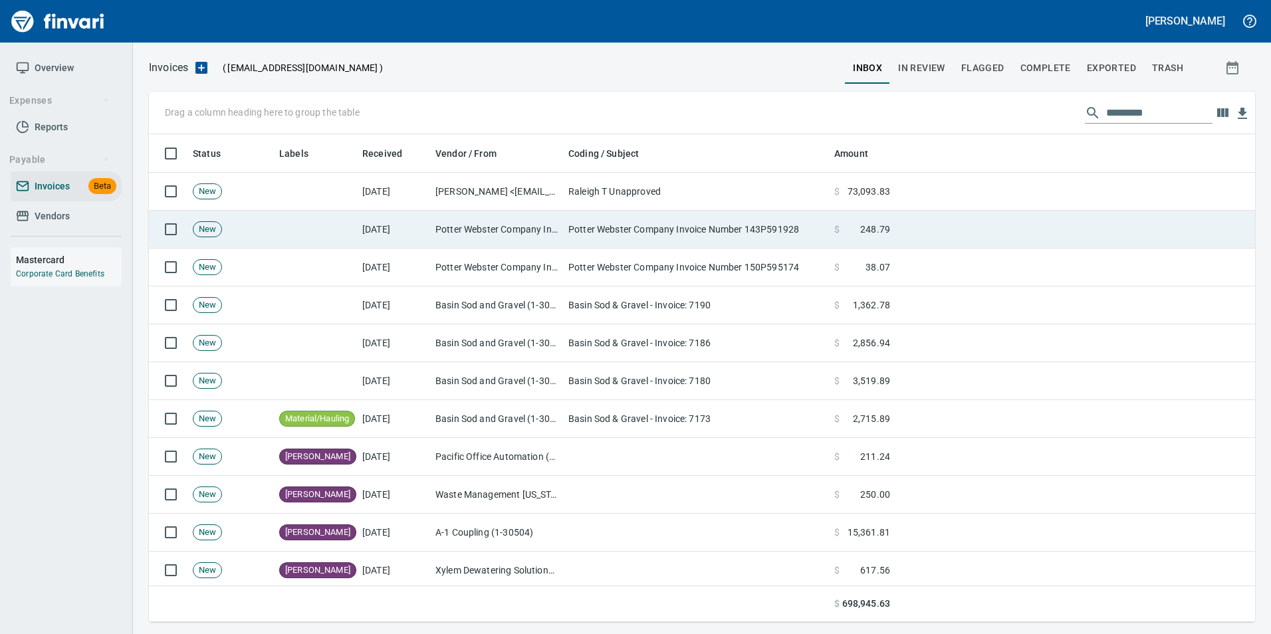
scroll to position [478, 1086]
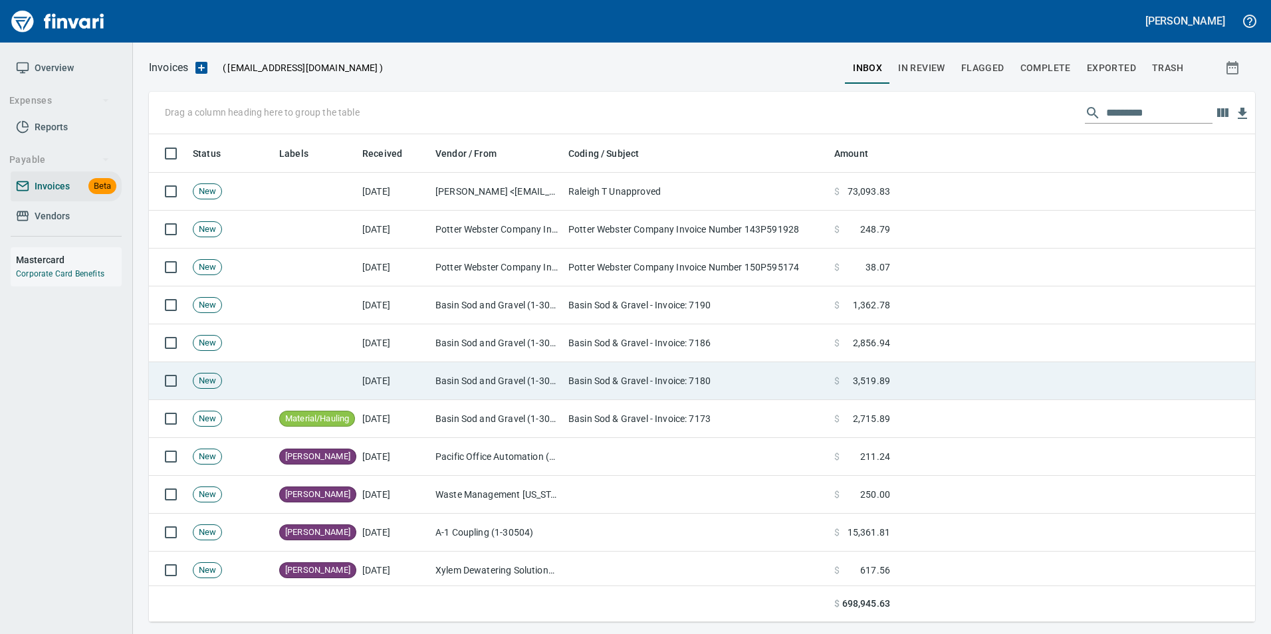
click at [677, 378] on td "Basin Sod & Gravel - Invoice: 7180" at bounding box center [696, 381] width 266 height 38
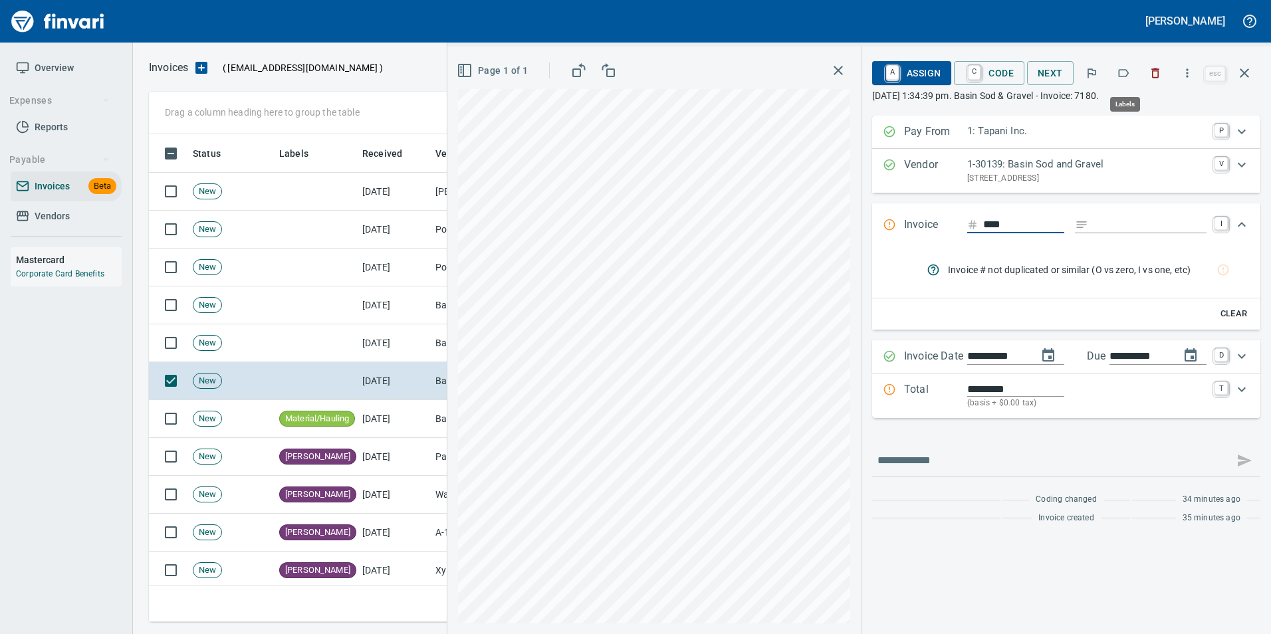
click at [1129, 71] on icon "button" at bounding box center [1124, 73] width 11 height 8
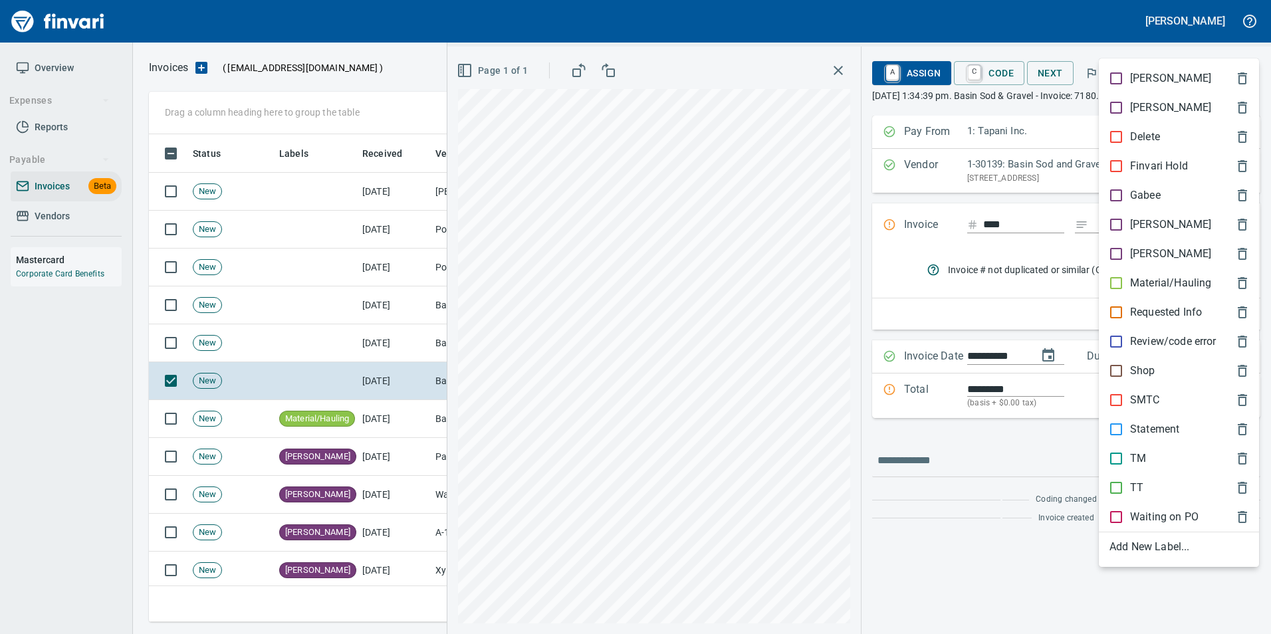
scroll to position [478, 1086]
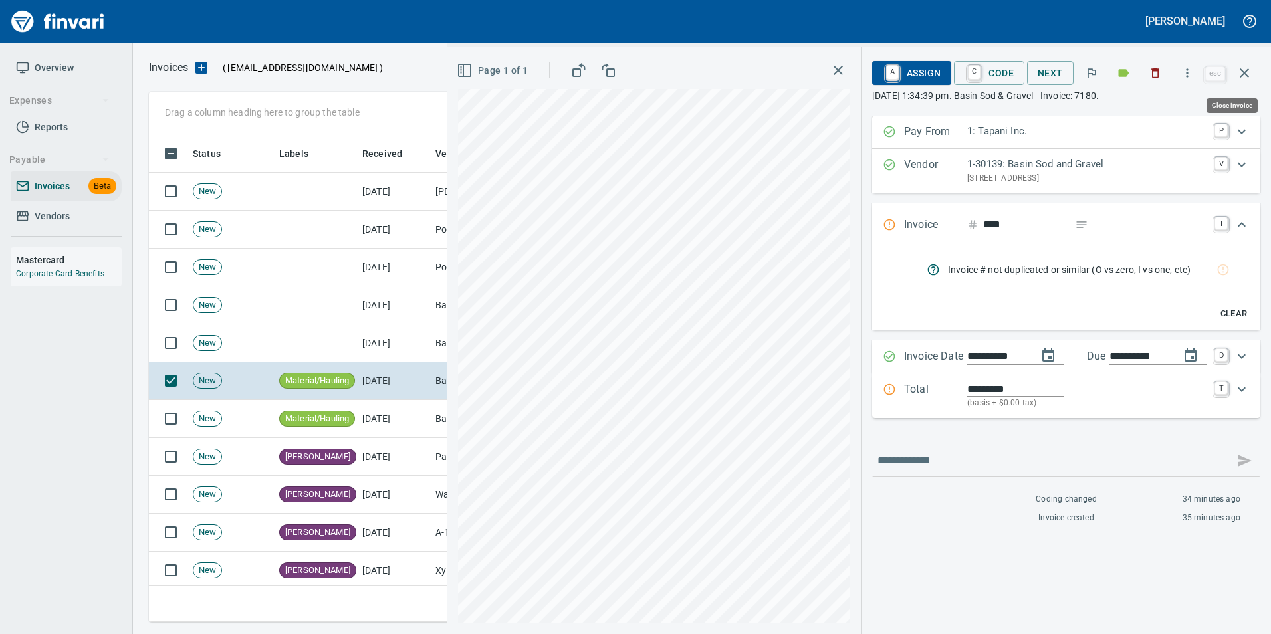
drag, startPoint x: 1248, startPoint y: 77, endPoint x: 1234, endPoint y: 90, distance: 19.3
click at [1246, 78] on icon "button" at bounding box center [1245, 73] width 16 height 16
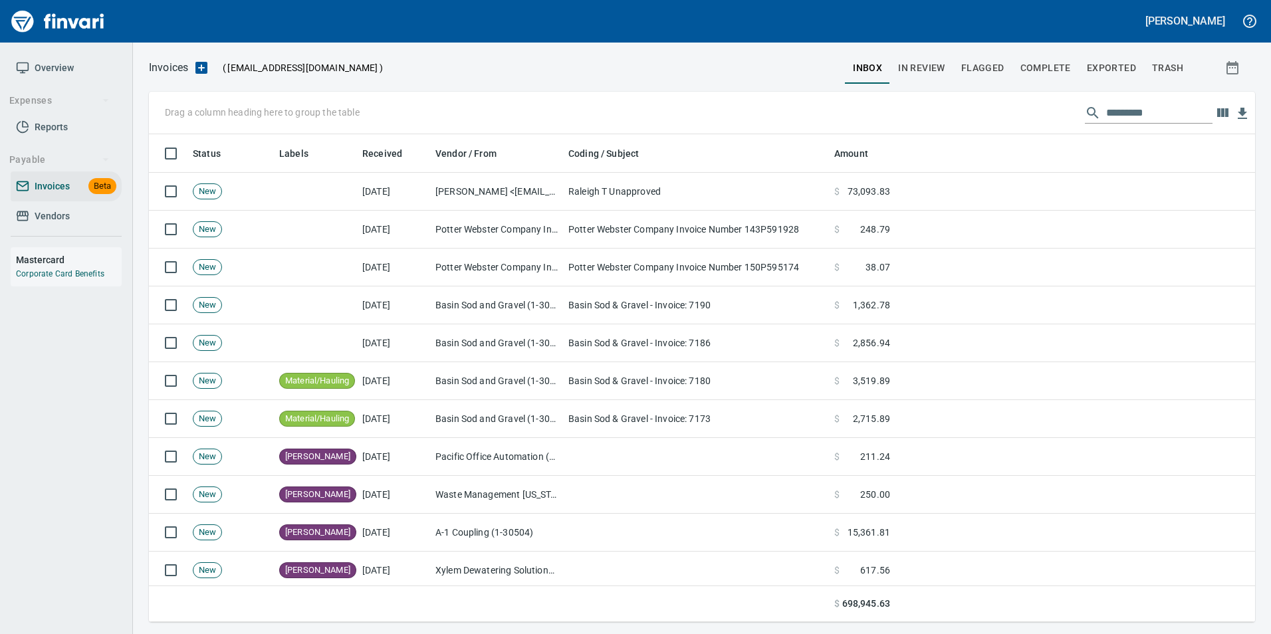
scroll to position [478, 1086]
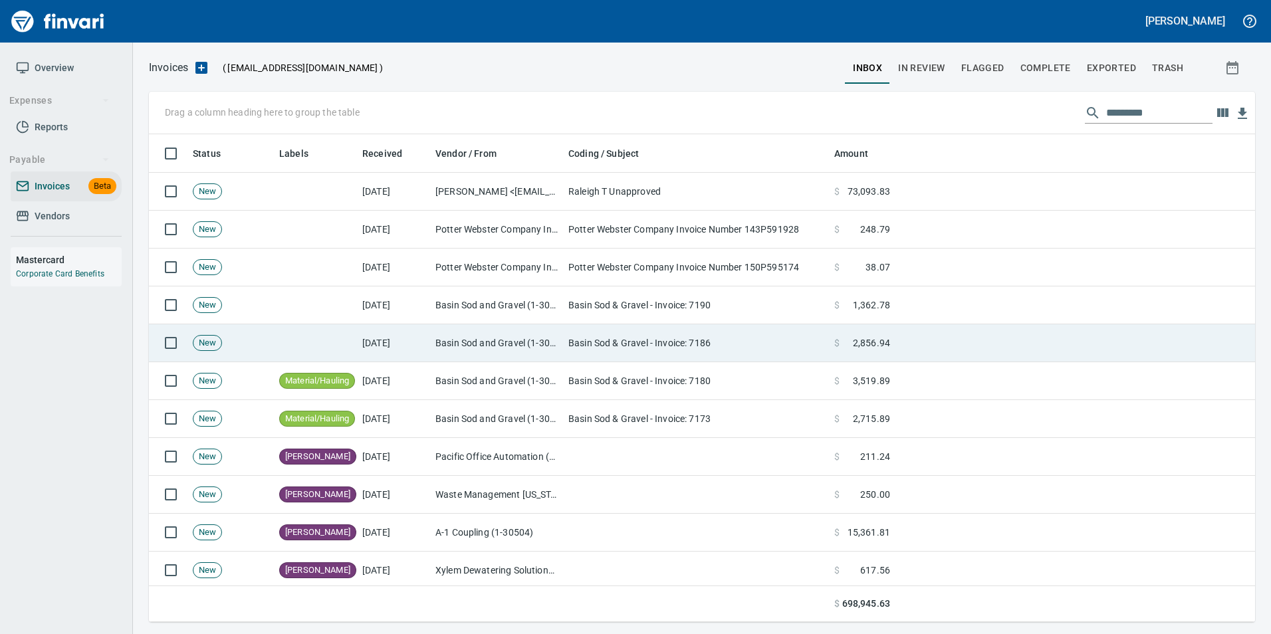
click at [711, 350] on td "Basin Sod & Gravel - Invoice: 7186" at bounding box center [696, 344] width 266 height 38
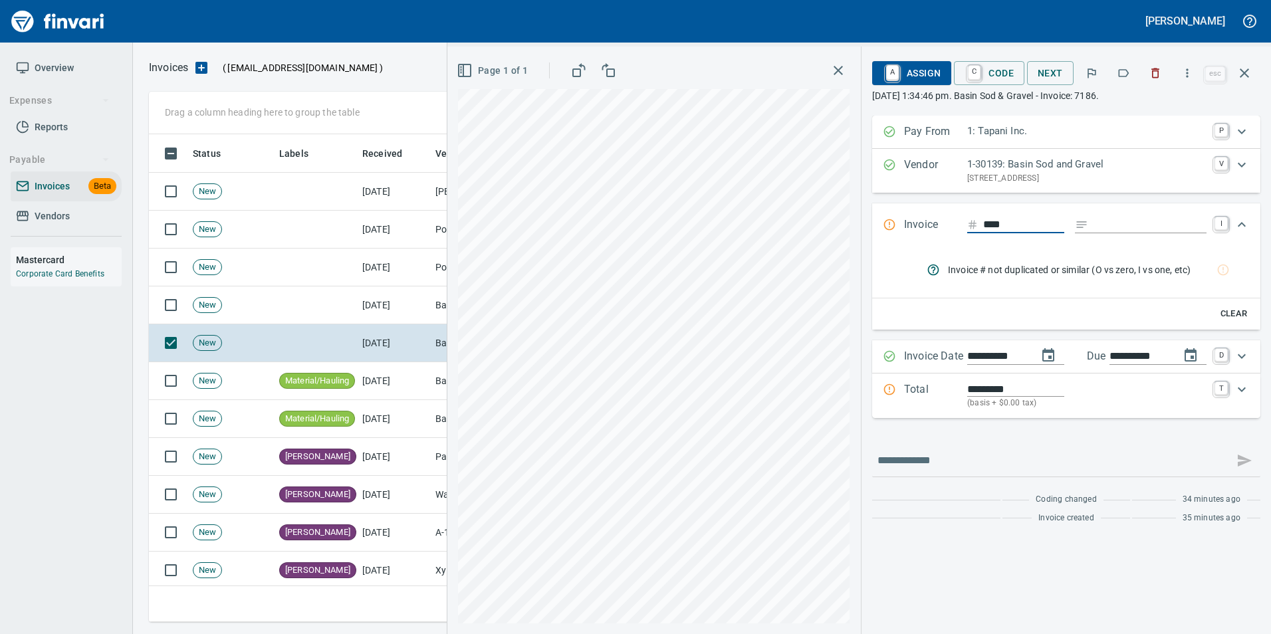
scroll to position [478, 1086]
click at [1125, 74] on icon "button" at bounding box center [1123, 72] width 13 height 13
click at [1248, 77] on icon "button" at bounding box center [1245, 73] width 16 height 16
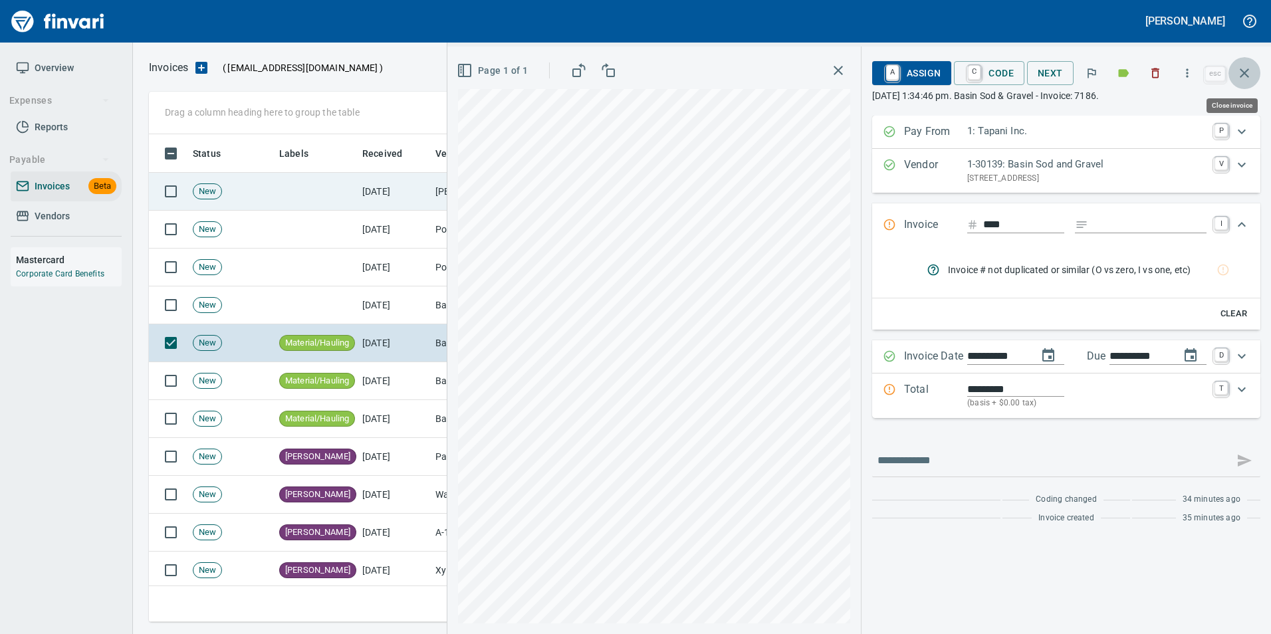
scroll to position [478, 1086]
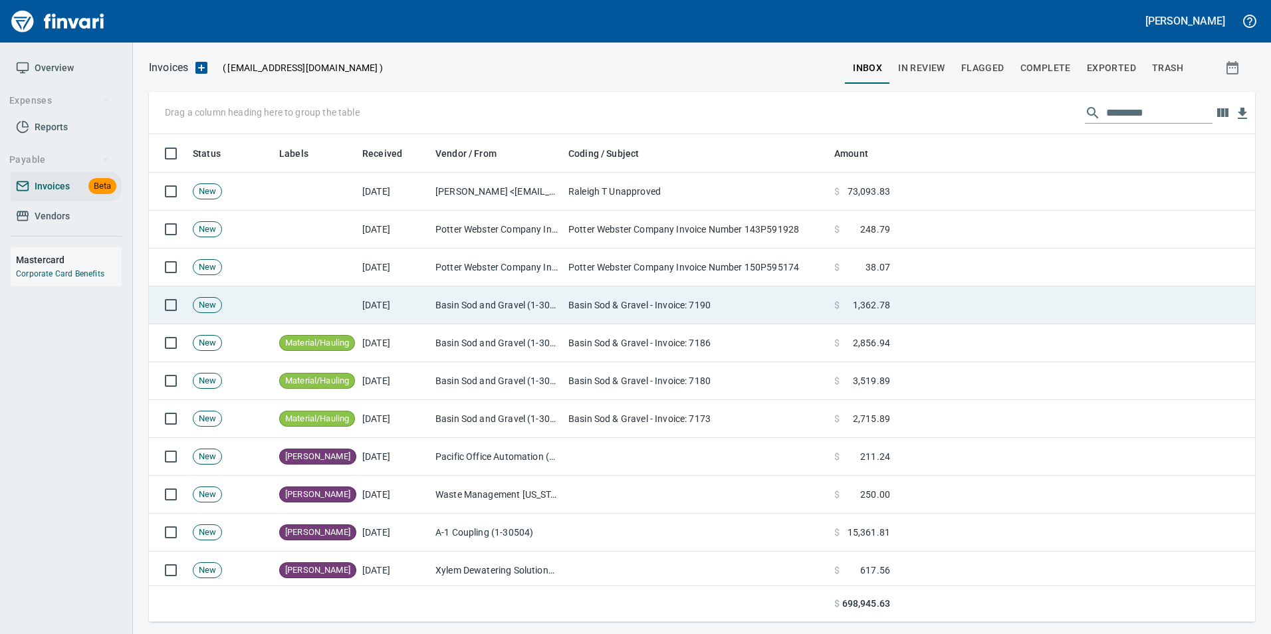
click at [689, 311] on td "Basin Sod & Gravel - Invoice: 7190" at bounding box center [696, 306] width 266 height 38
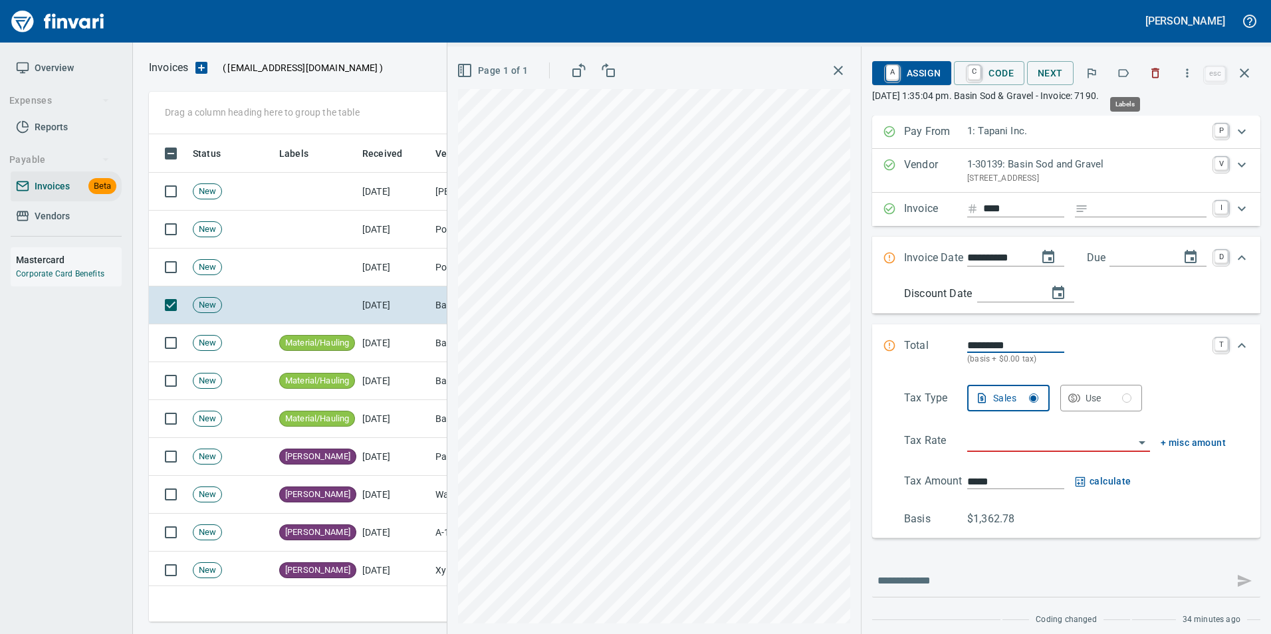
click at [1127, 76] on icon "button" at bounding box center [1124, 73] width 11 height 8
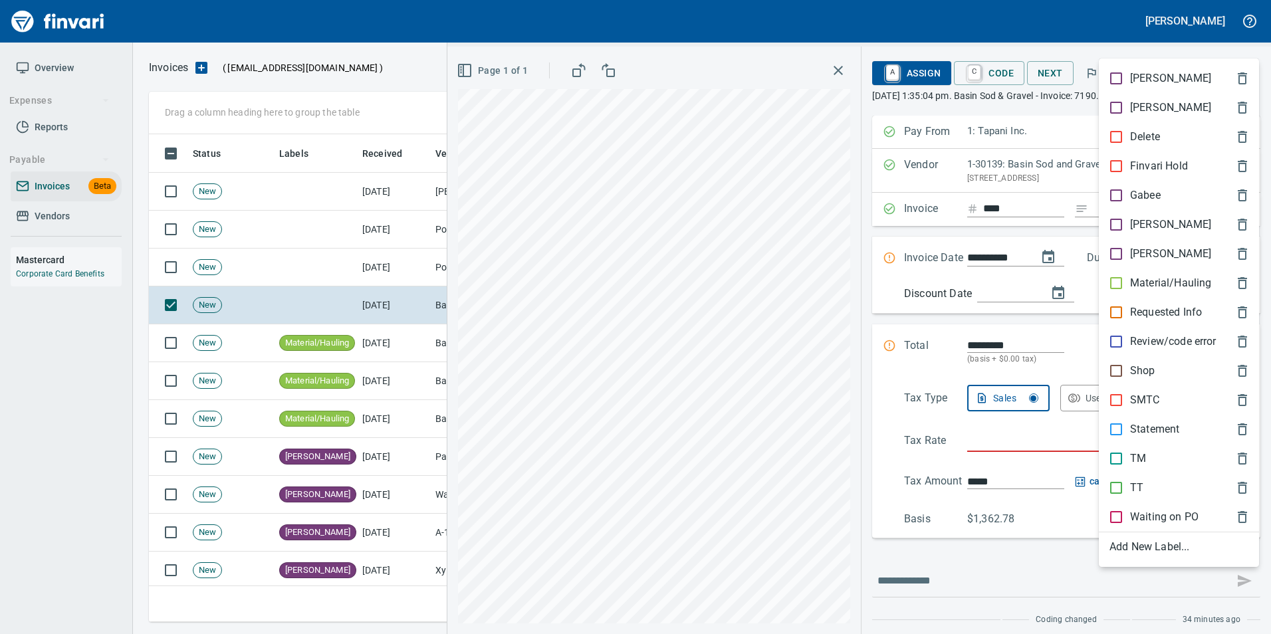
scroll to position [478, 1086]
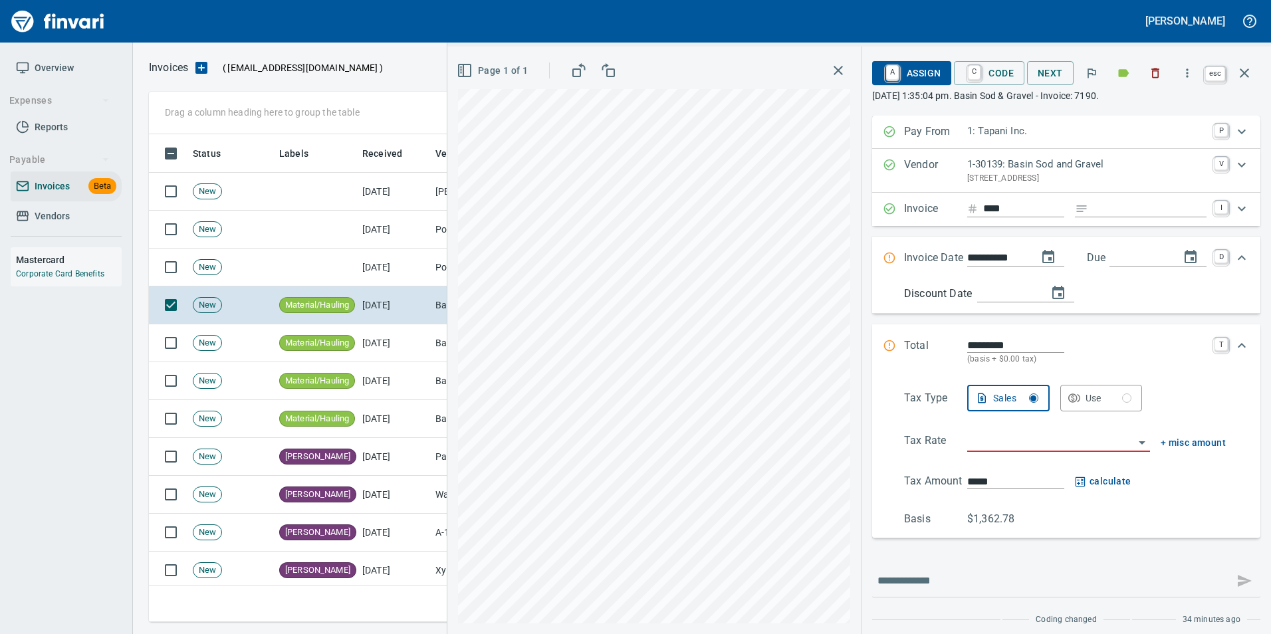
click at [1242, 78] on icon "button" at bounding box center [1245, 73] width 16 height 16
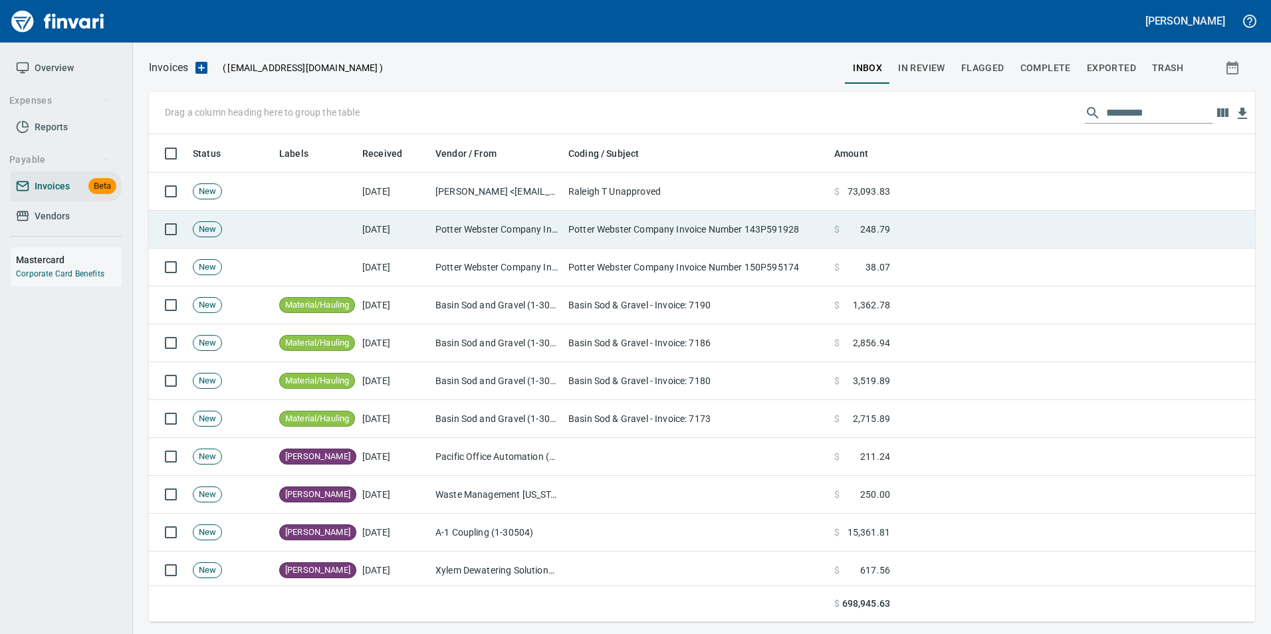
scroll to position [478, 1086]
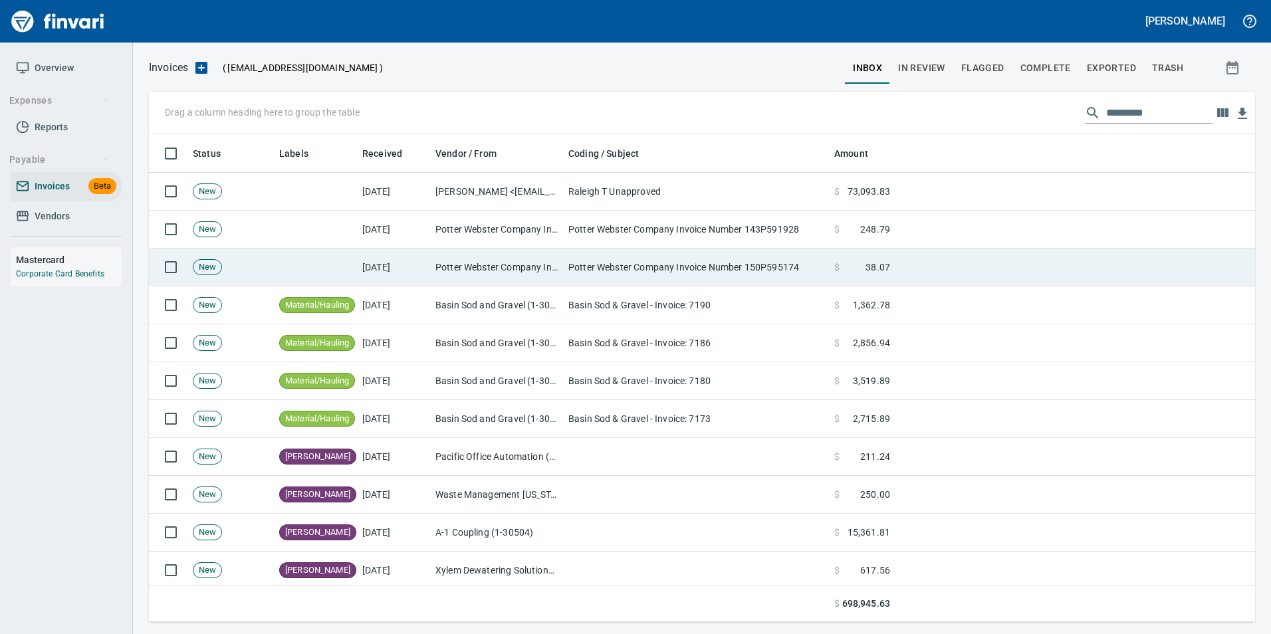
drag, startPoint x: 586, startPoint y: 261, endPoint x: 594, endPoint y: 267, distance: 10.0
click at [587, 261] on td "Potter Webster Company Invoice Number 150P595174" at bounding box center [696, 268] width 266 height 38
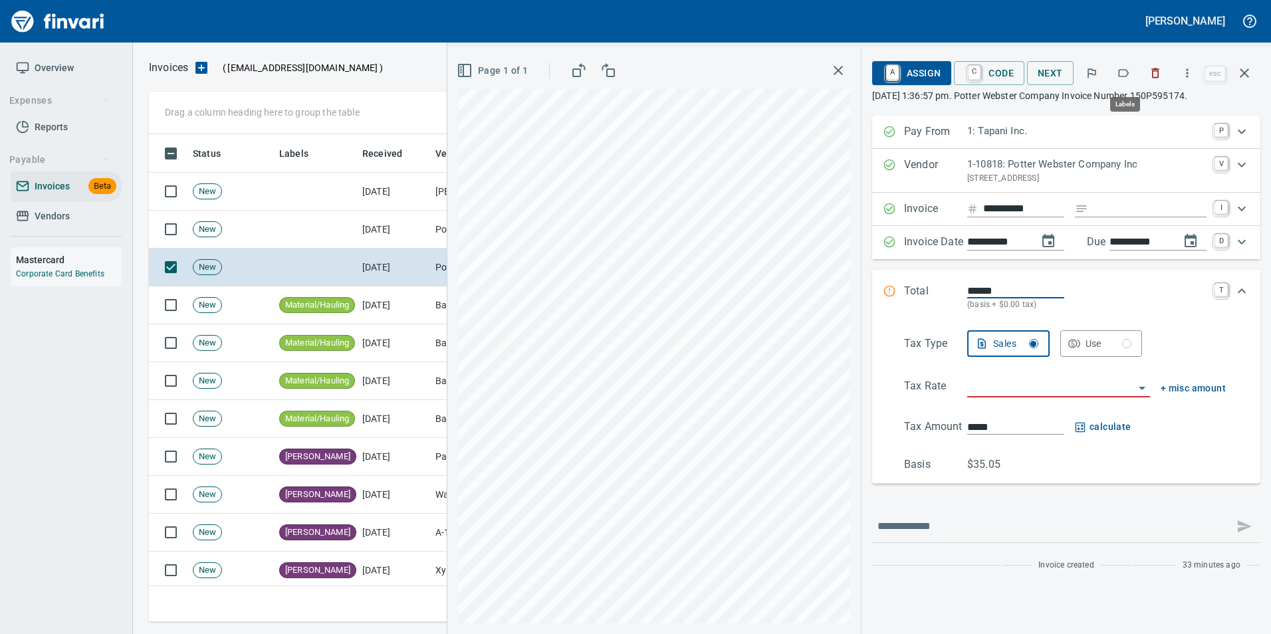
click at [1133, 71] on button "button" at bounding box center [1123, 73] width 29 height 29
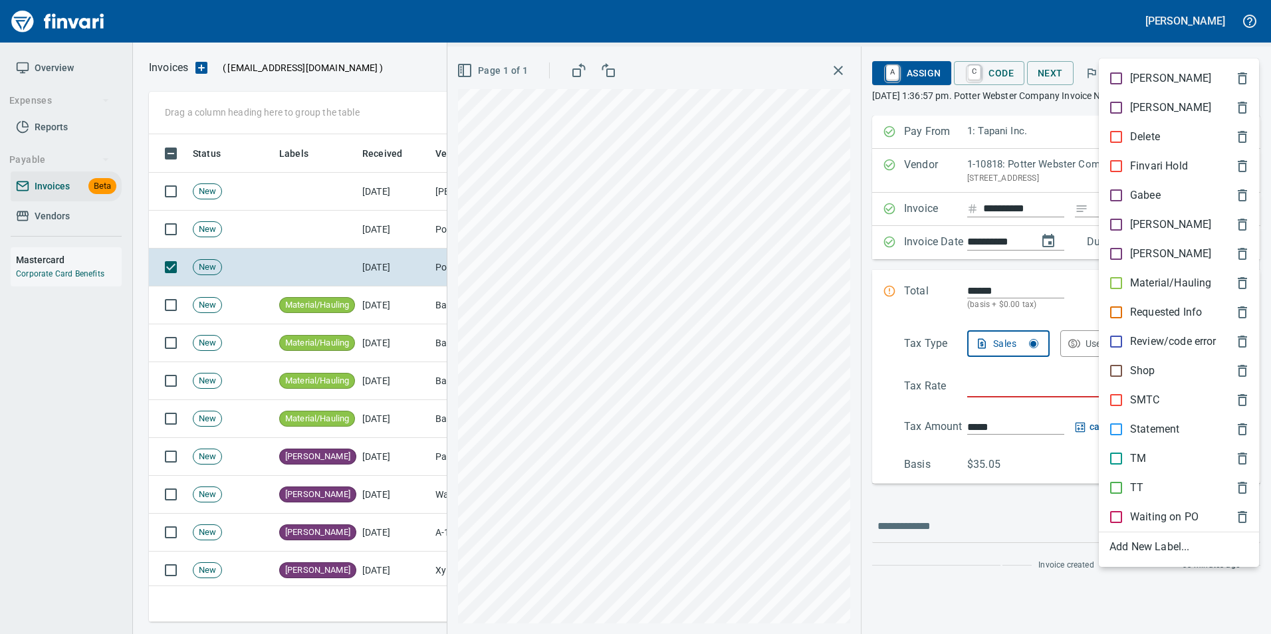
scroll to position [478, 1086]
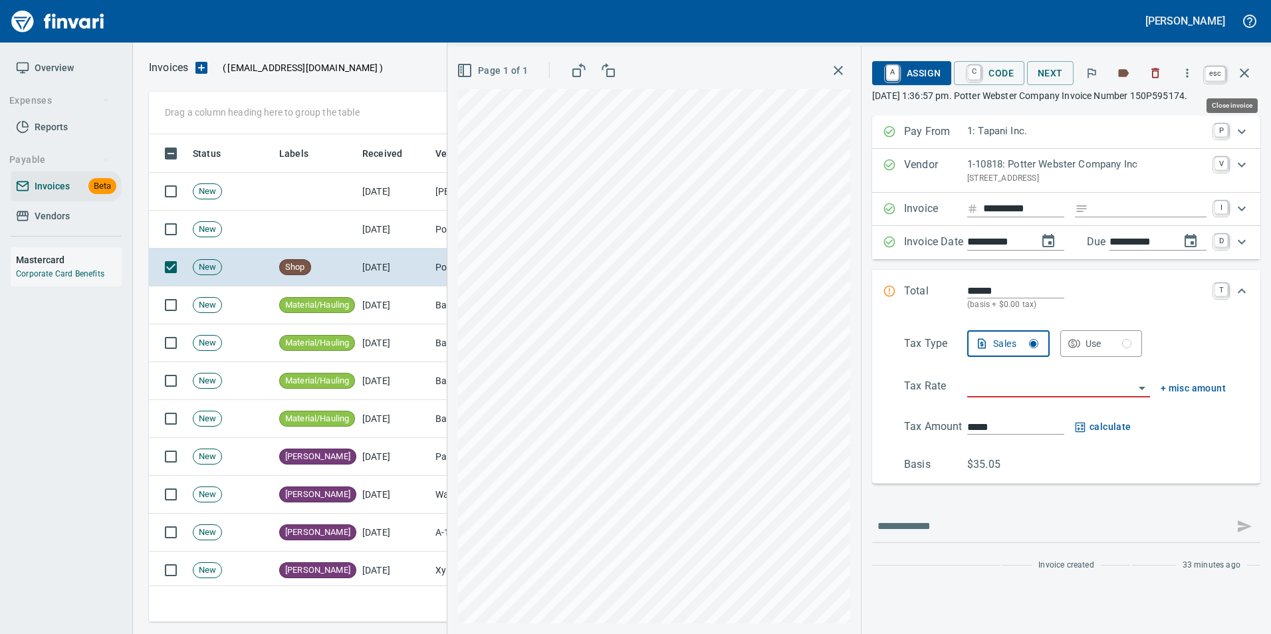
click at [1254, 68] on button "button" at bounding box center [1245, 73] width 32 height 32
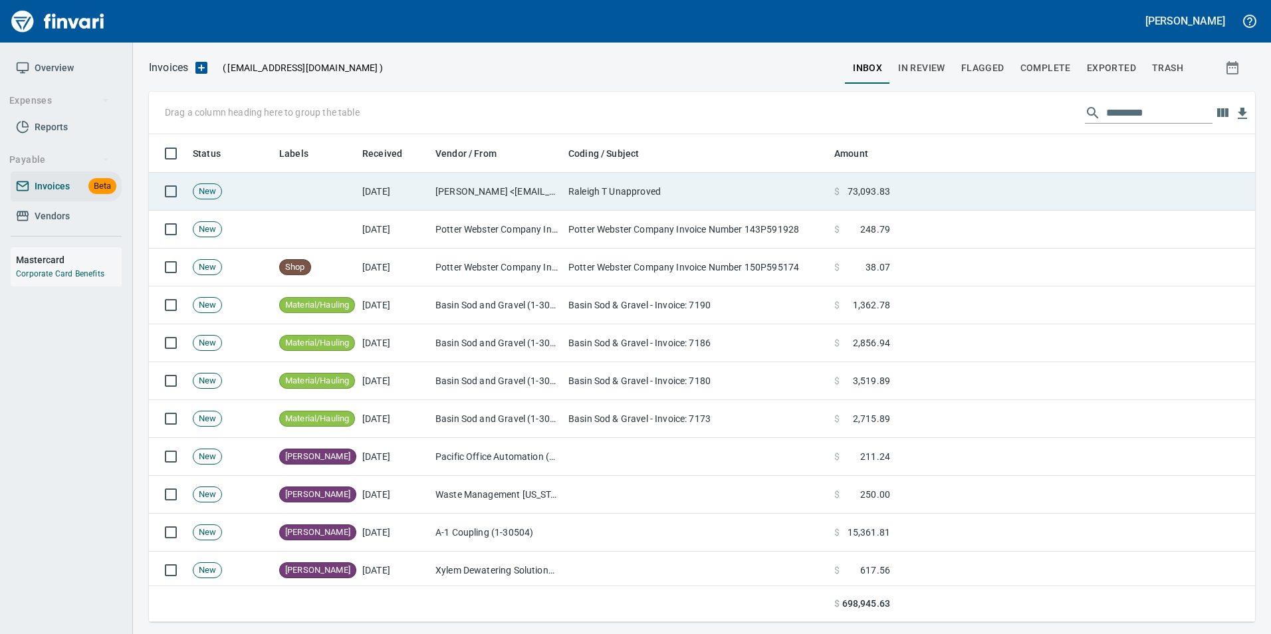
scroll to position [478, 1087]
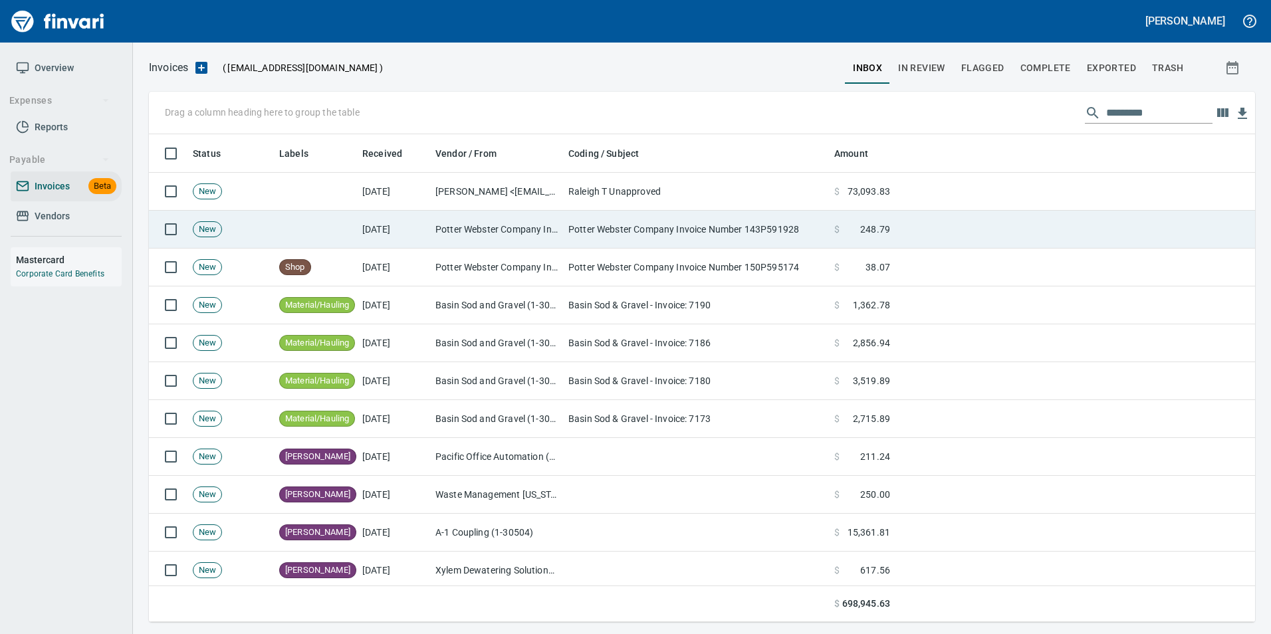
click at [651, 229] on td "Potter Webster Company Invoice Number 143P591928" at bounding box center [696, 230] width 266 height 38
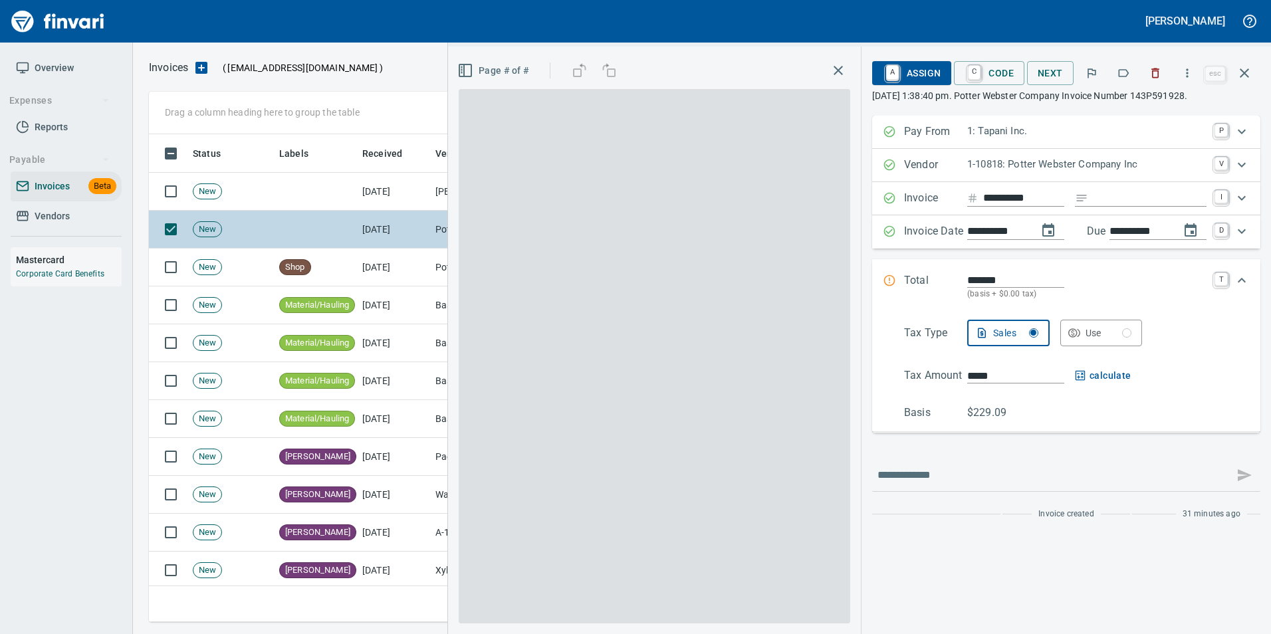
scroll to position [478, 1086]
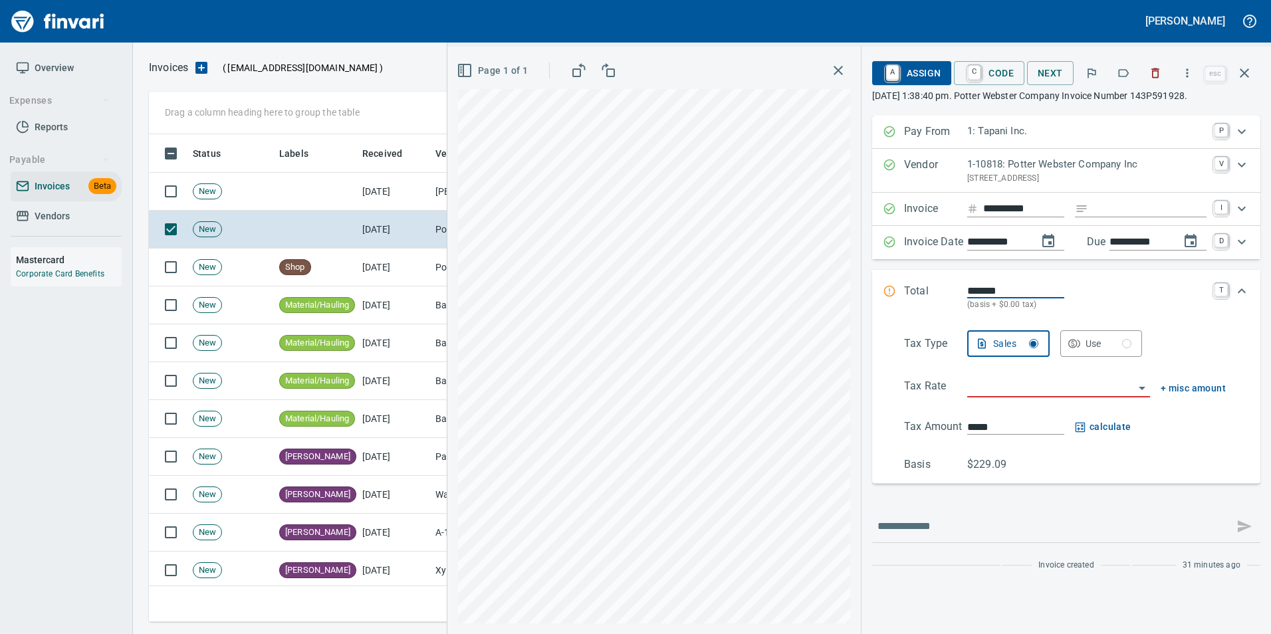
click at [1121, 74] on icon "button" at bounding box center [1124, 73] width 11 height 8
click at [1249, 73] on icon "button" at bounding box center [1245, 73] width 16 height 16
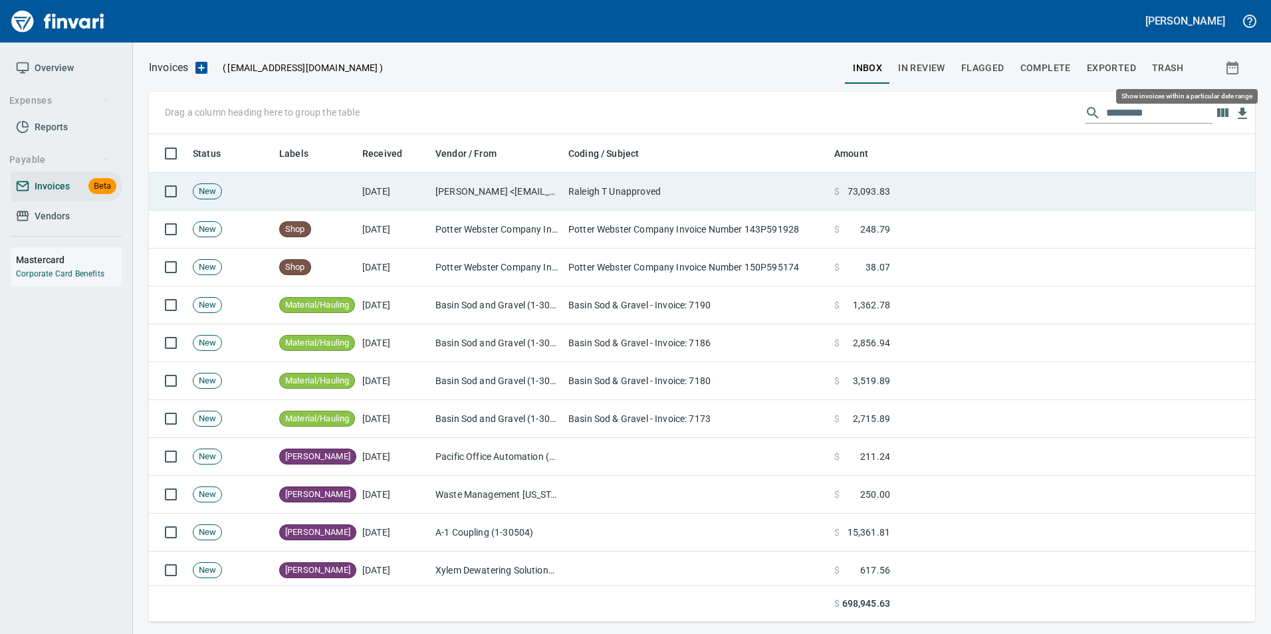
scroll to position [478, 1087]
click at [775, 202] on td "Raleigh T Unapproved" at bounding box center [696, 192] width 266 height 38
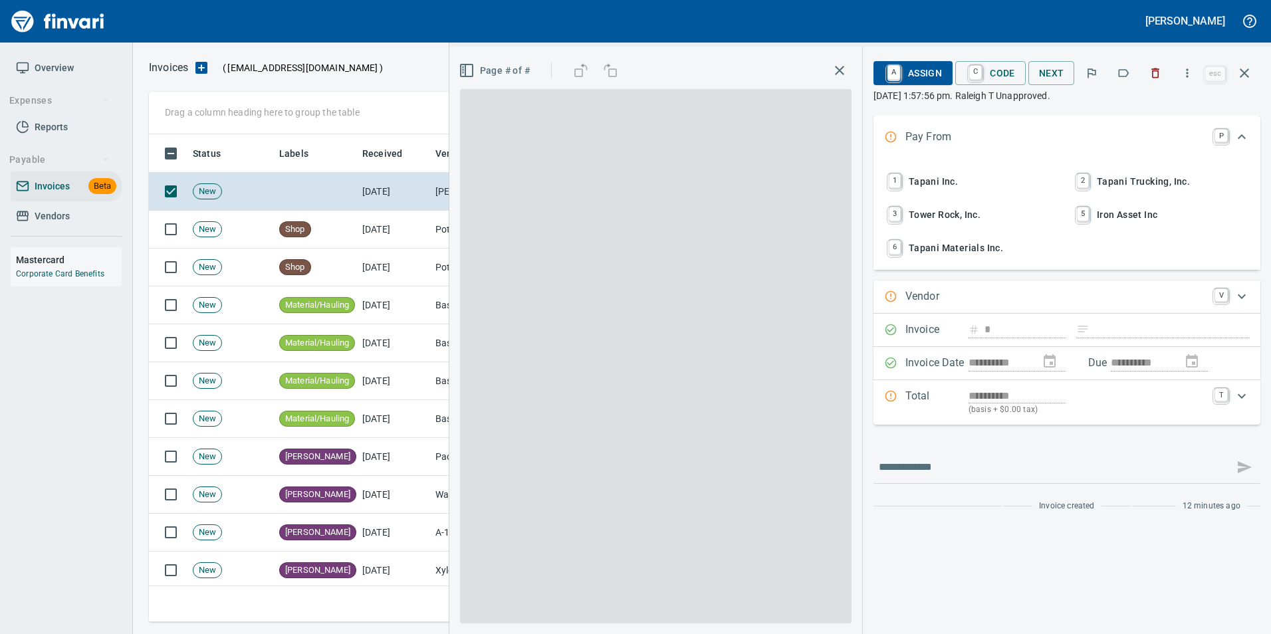
scroll to position [478, 1086]
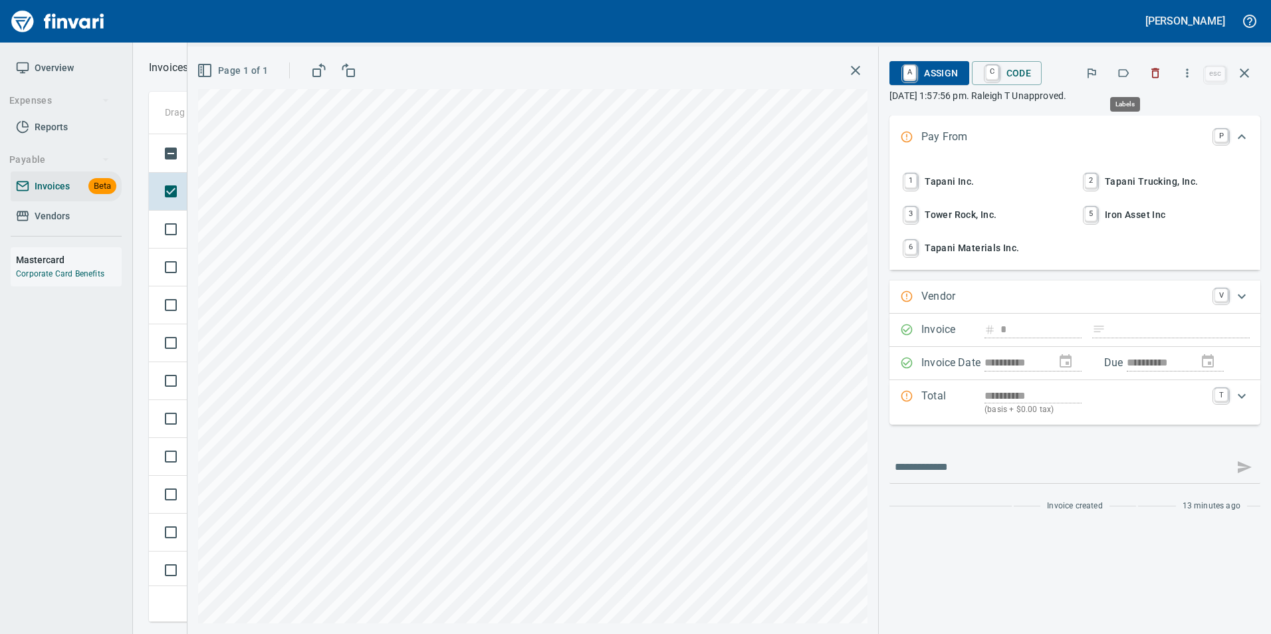
click at [1124, 76] on icon "button" at bounding box center [1123, 72] width 13 height 13
click at [1255, 73] on button "button" at bounding box center [1245, 73] width 32 height 32
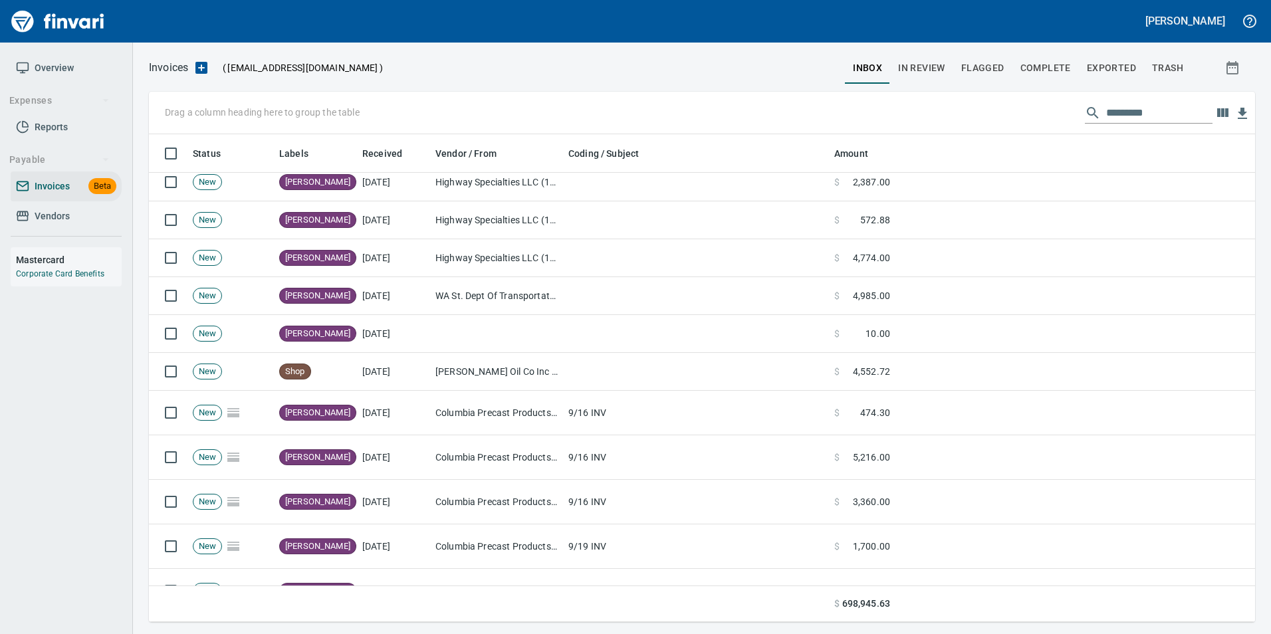
scroll to position [465, 0]
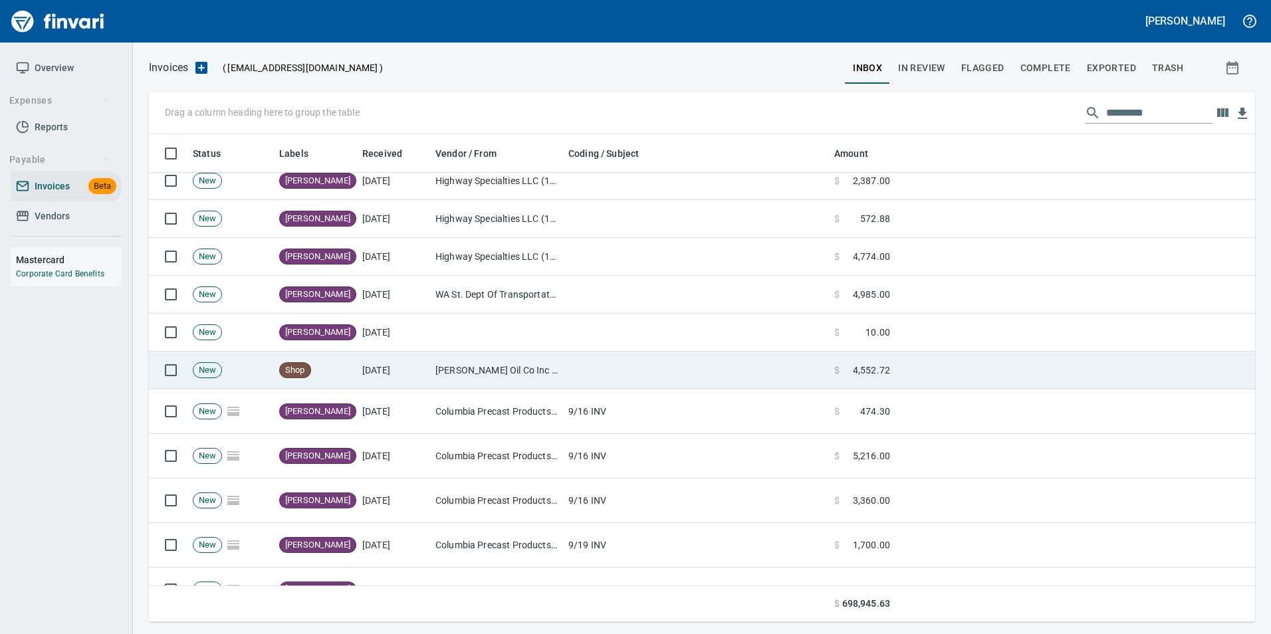
click at [668, 379] on td at bounding box center [696, 371] width 266 height 38
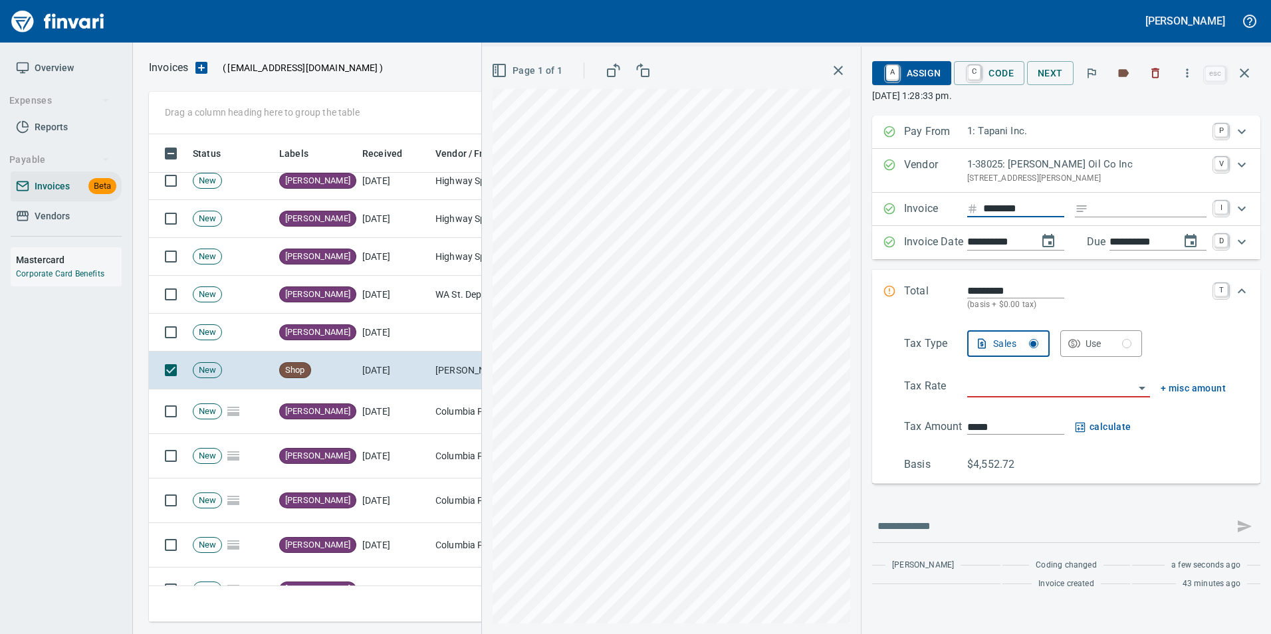
type input "*********"
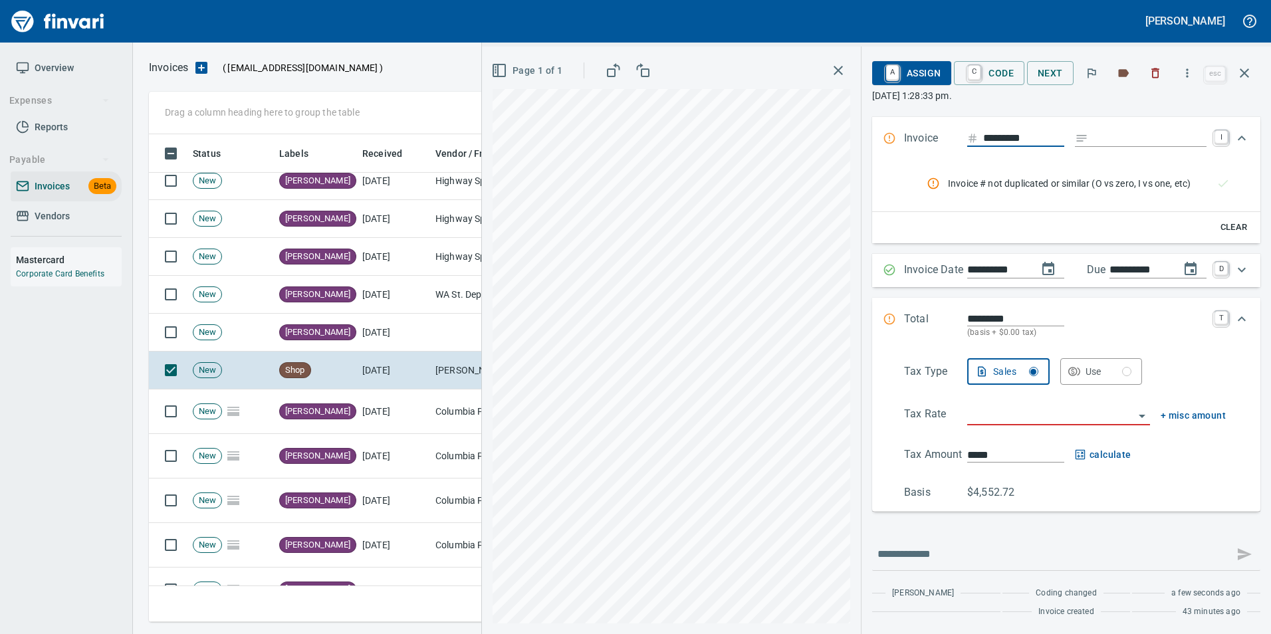
scroll to position [478, 1086]
drag, startPoint x: 1238, startPoint y: 73, endPoint x: 1217, endPoint y: 78, distance: 21.3
click at [1238, 72] on icon "button" at bounding box center [1245, 73] width 16 height 16
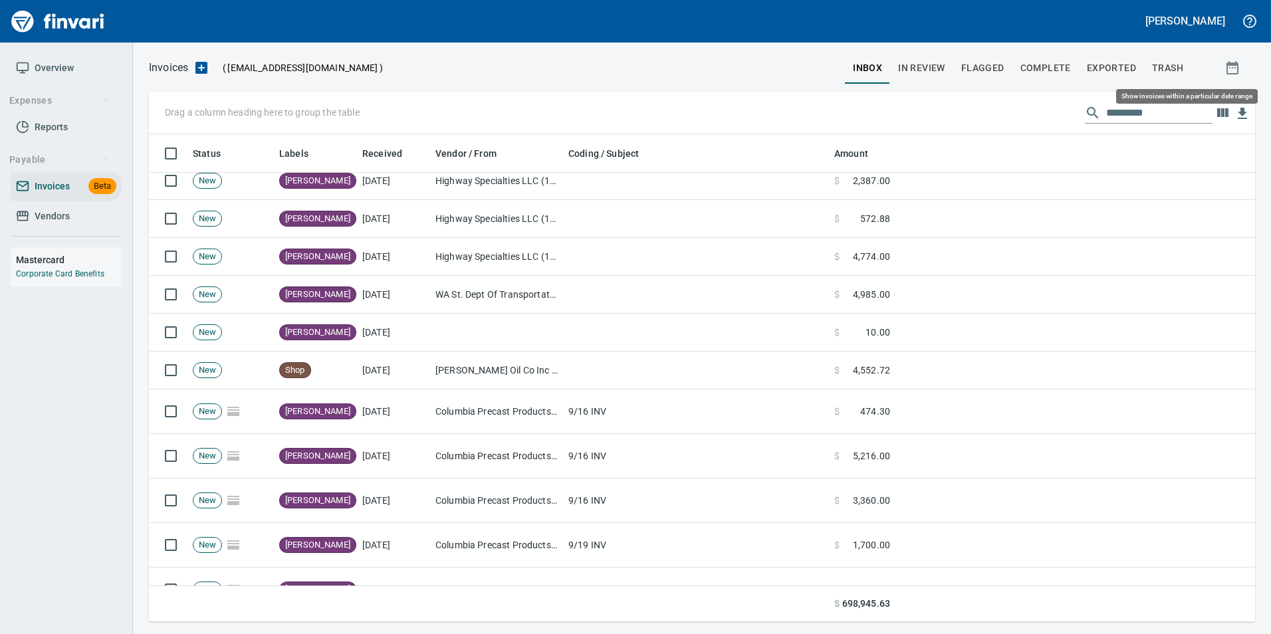
scroll to position [478, 1086]
click at [938, 63] on span "In Review" at bounding box center [921, 68] width 47 height 17
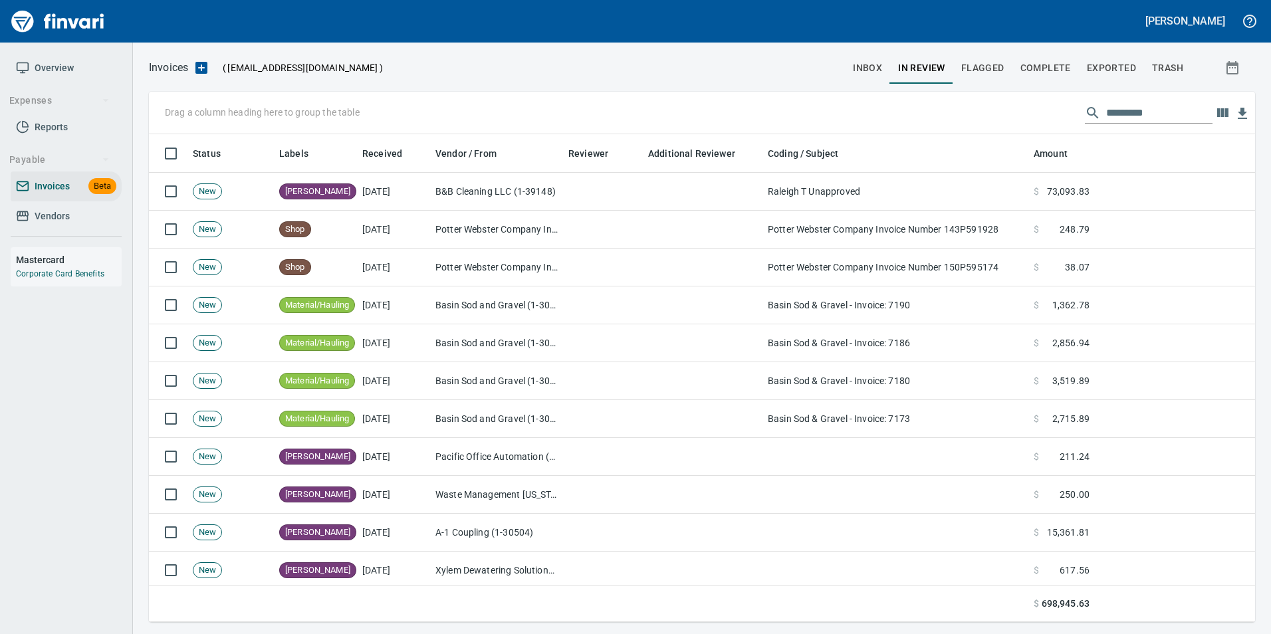
scroll to position [478, 1087]
click at [1156, 117] on input "text" at bounding box center [1160, 112] width 106 height 21
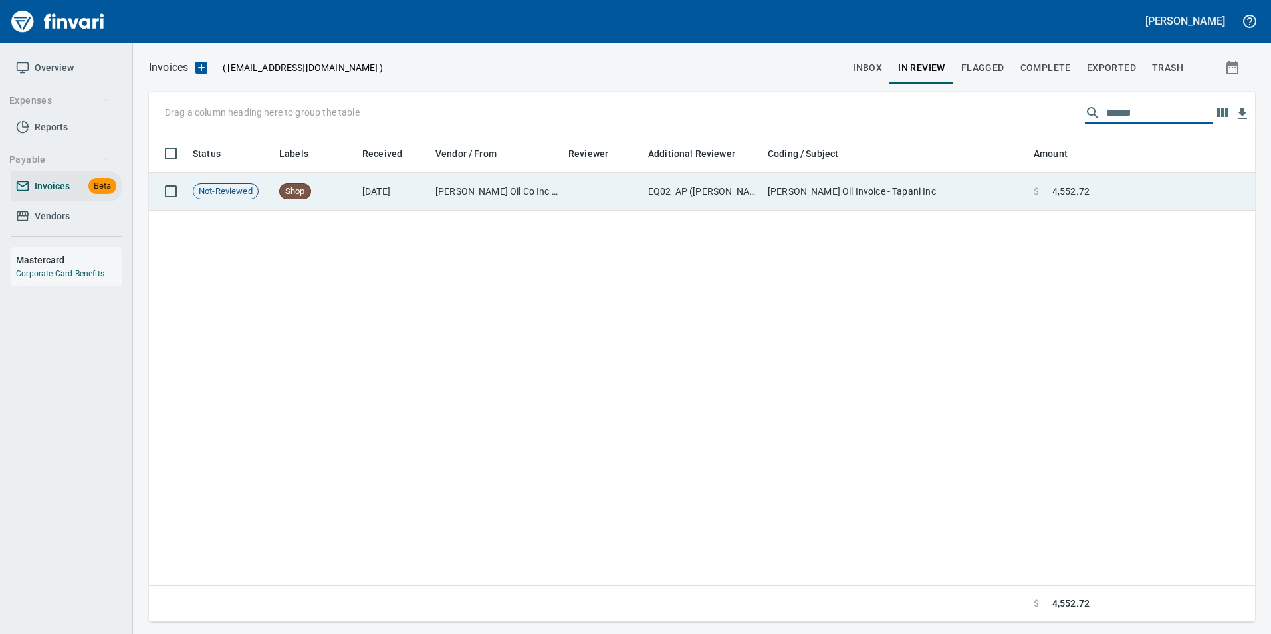
type input "******"
click at [972, 194] on td "Byrnes Oil Invoice - Tapani Inc" at bounding box center [896, 192] width 266 height 38
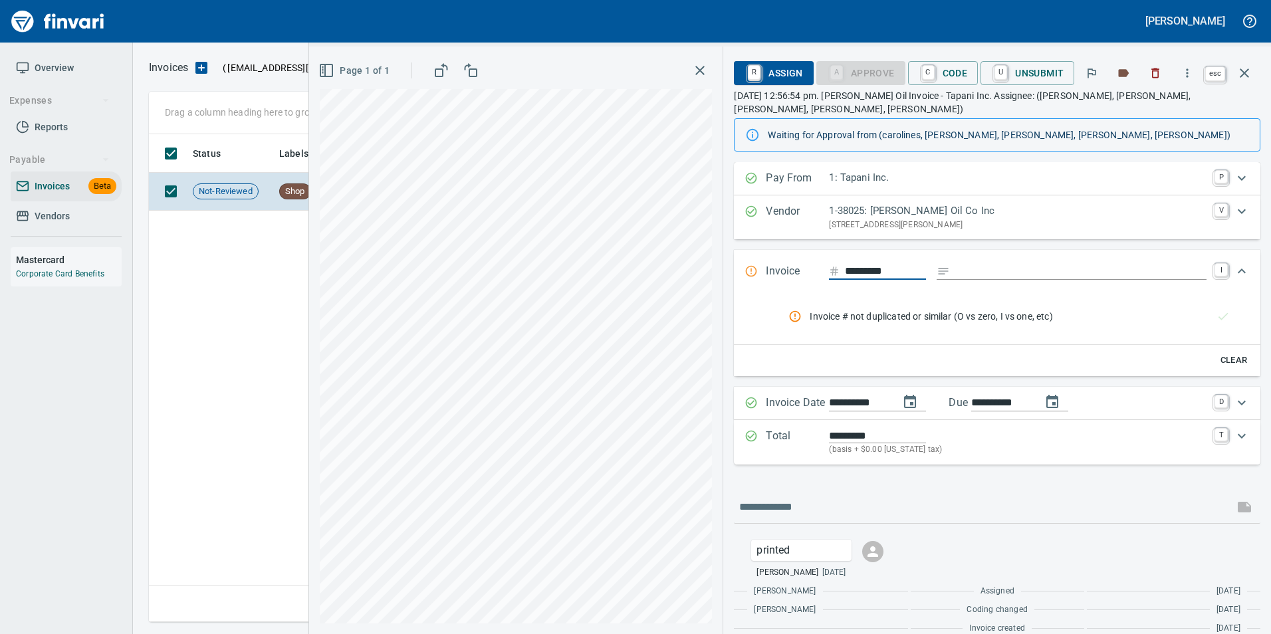
scroll to position [478, 1096]
click at [1248, 78] on icon "button" at bounding box center [1245, 73] width 16 height 16
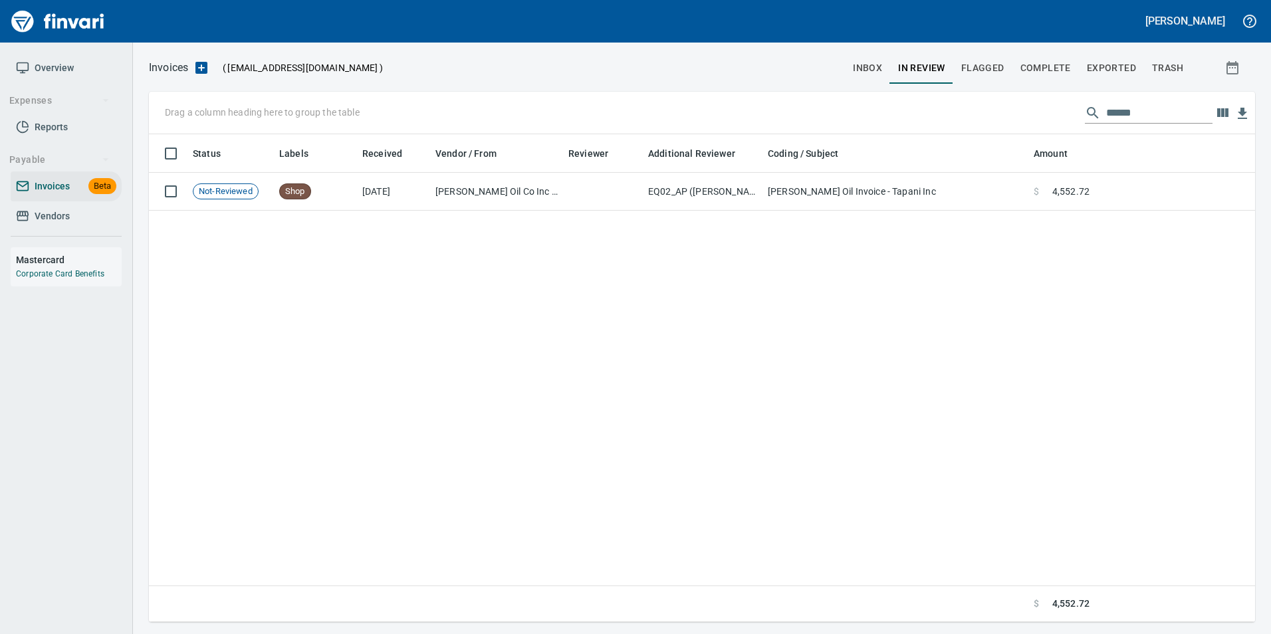
scroll to position [478, 1096]
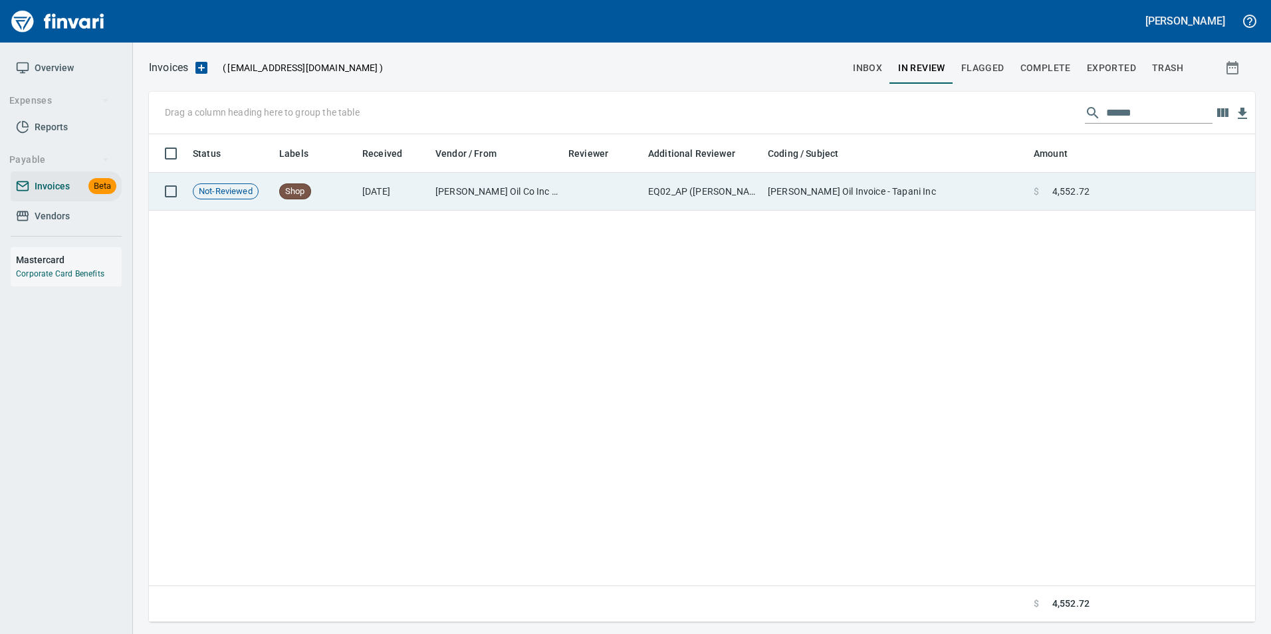
click at [920, 174] on td "Byrnes Oil Invoice - Tapani Inc" at bounding box center [896, 192] width 266 height 38
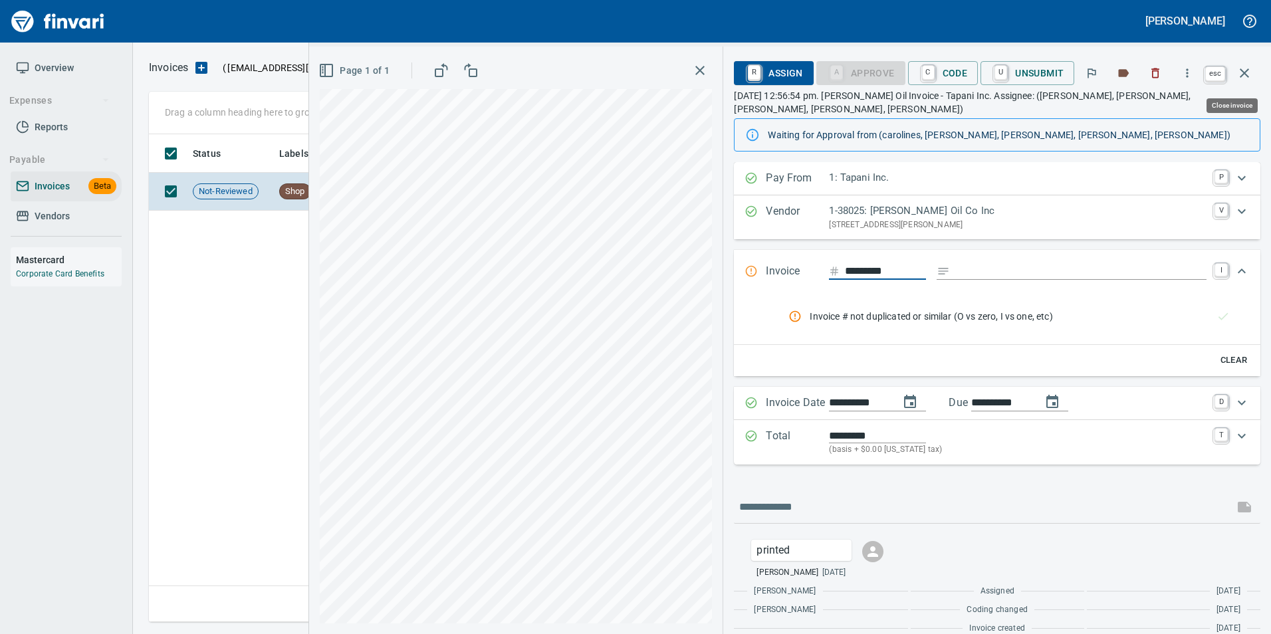
click at [1237, 74] on icon "button" at bounding box center [1245, 73] width 16 height 16
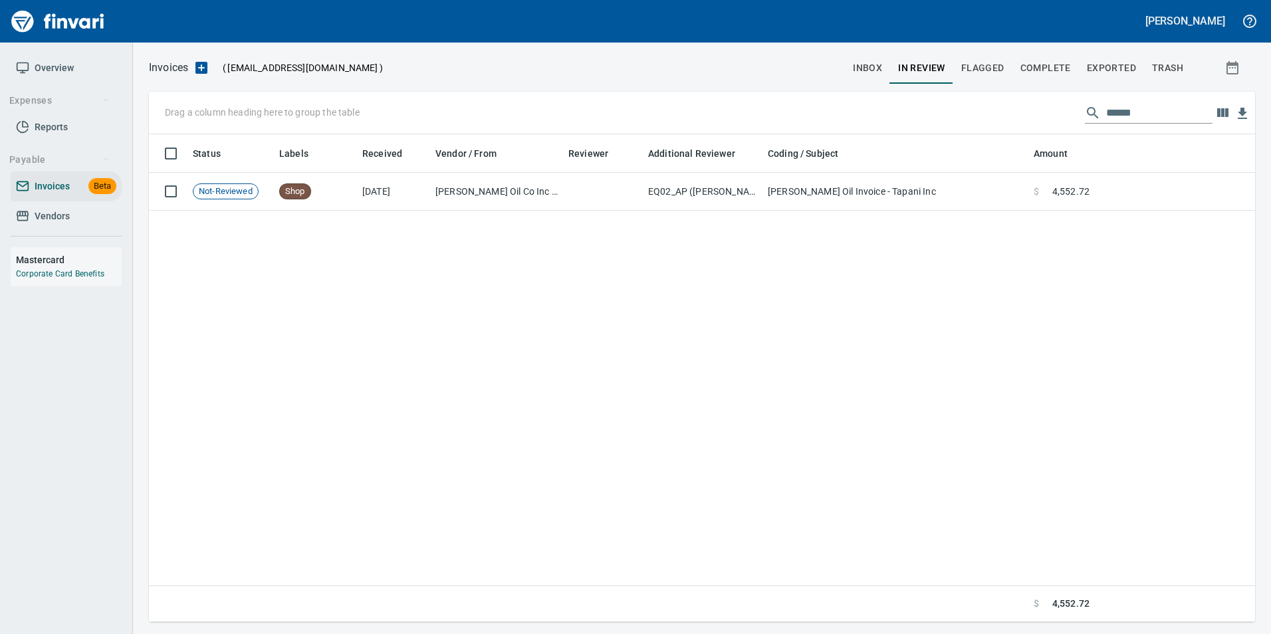
scroll to position [478, 1096]
click at [869, 70] on span "inbox" at bounding box center [867, 68] width 29 height 17
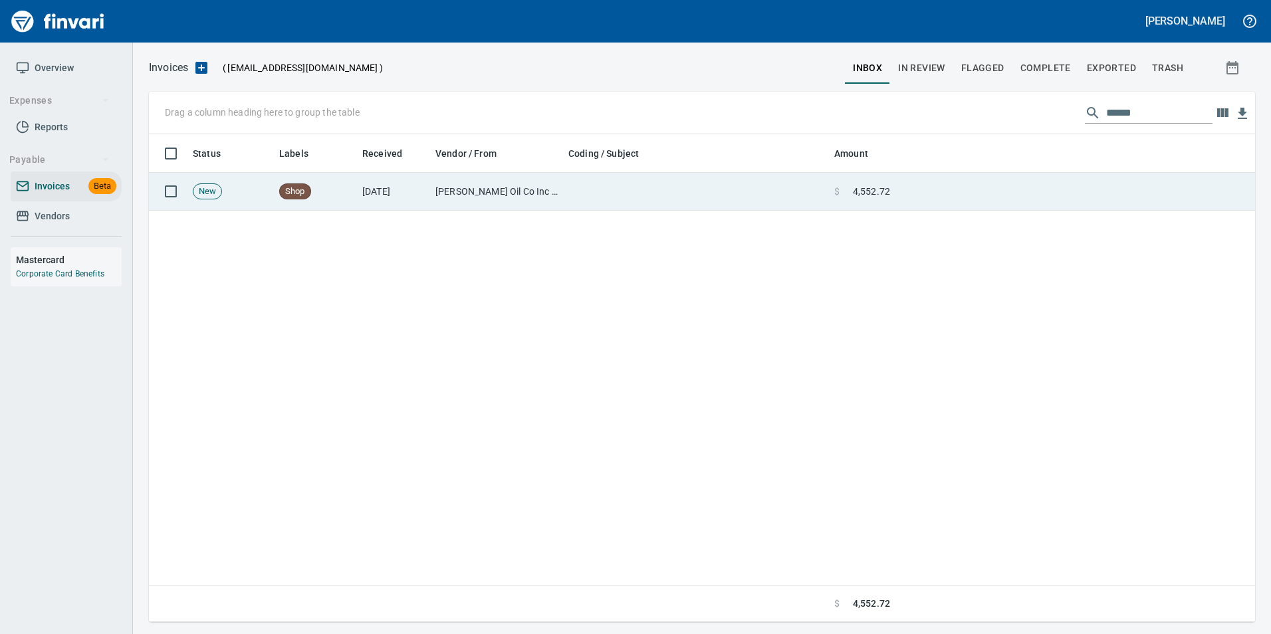
scroll to position [478, 1097]
click at [843, 186] on span at bounding box center [846, 191] width 13 height 13
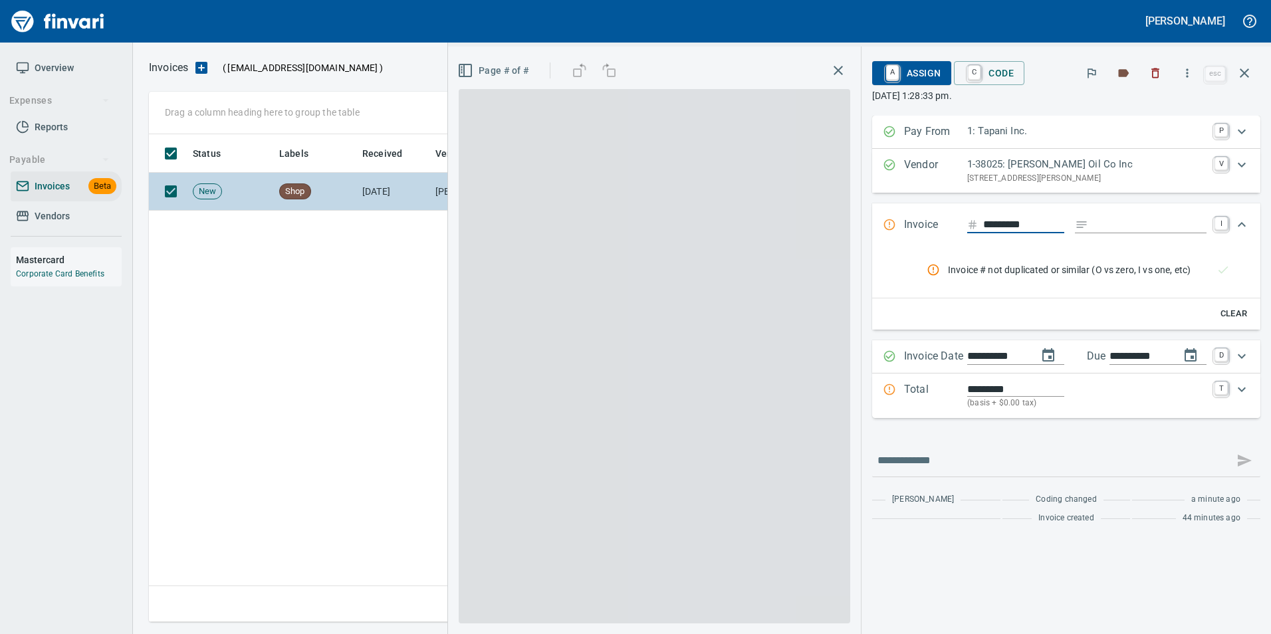
scroll to position [478, 1096]
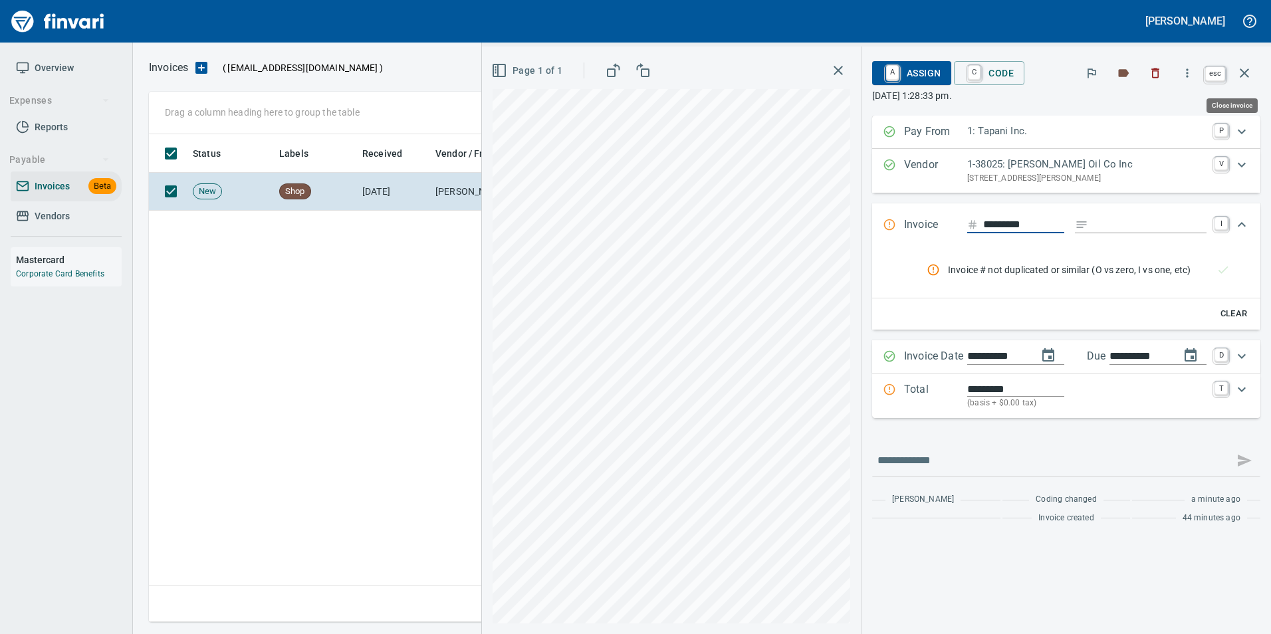
click at [1240, 76] on icon "button" at bounding box center [1245, 73] width 16 height 16
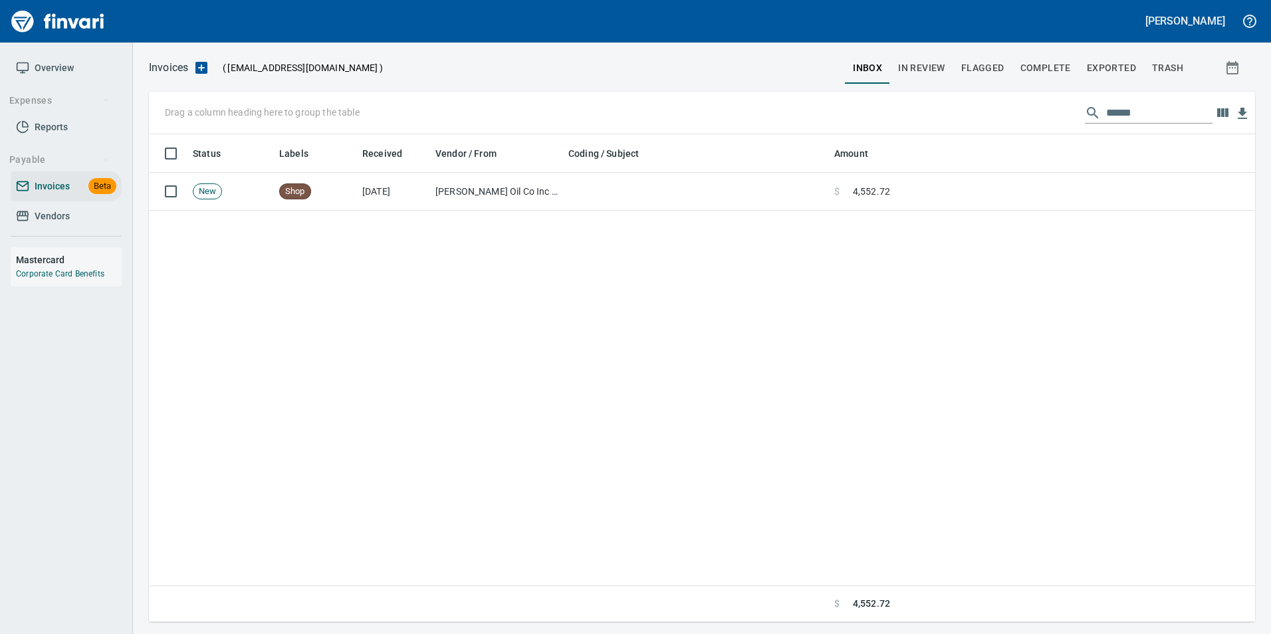
scroll to position [478, 1096]
click at [932, 63] on span "In Review" at bounding box center [921, 68] width 47 height 17
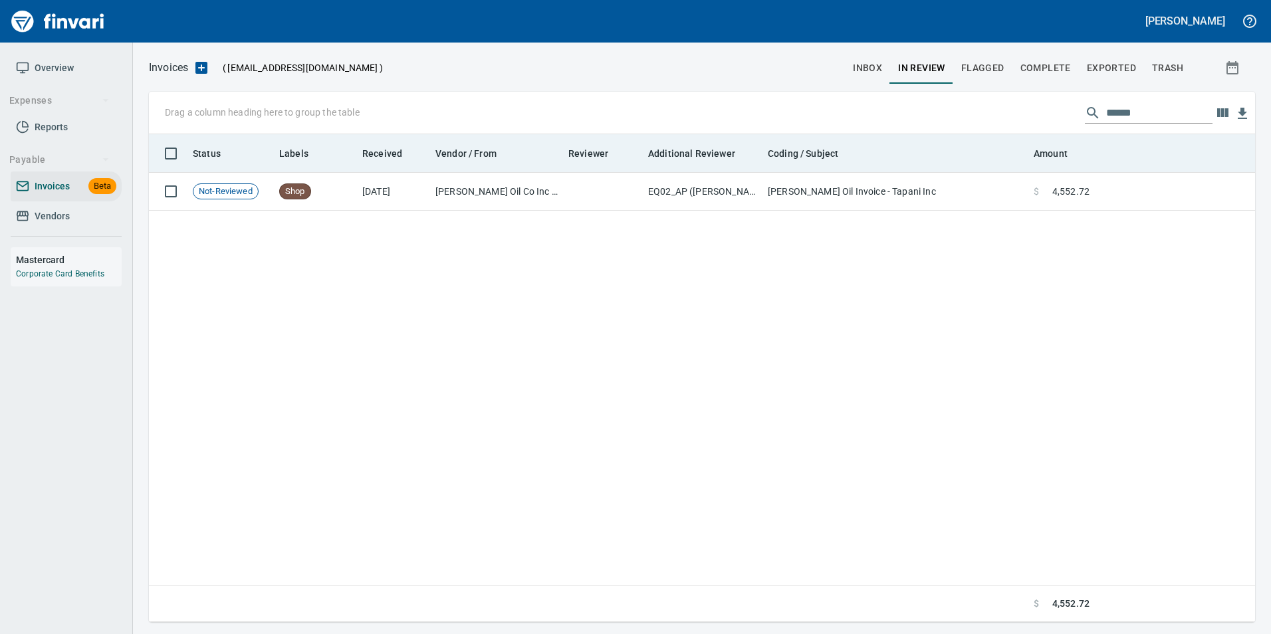
scroll to position [478, 1097]
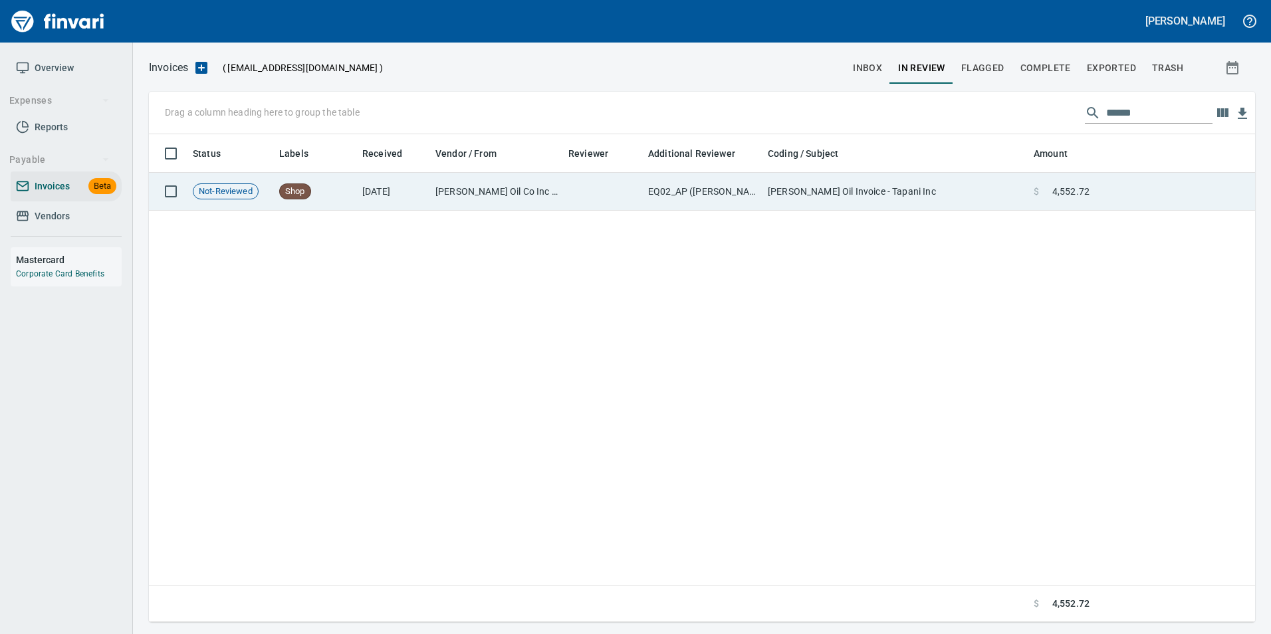
click at [837, 192] on td "Byrnes Oil Invoice - Tapani Inc" at bounding box center [896, 192] width 266 height 38
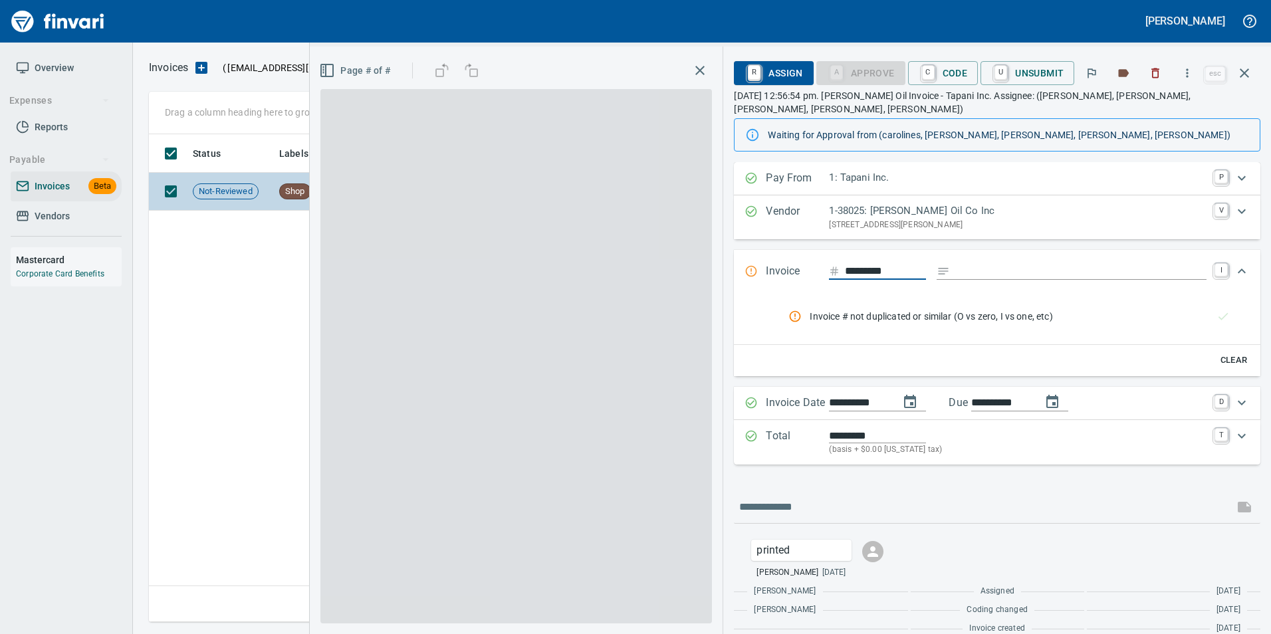
scroll to position [478, 1096]
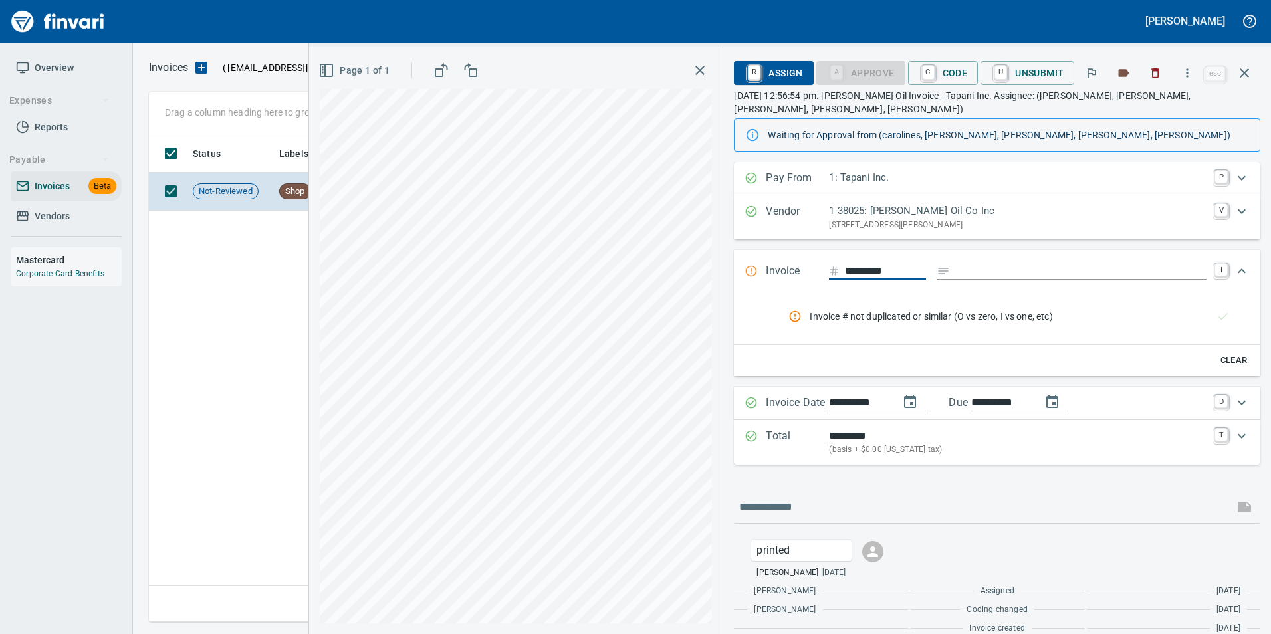
drag, startPoint x: 1244, startPoint y: 78, endPoint x: 969, endPoint y: 82, distance: 275.3
click at [1244, 78] on icon "button" at bounding box center [1245, 73] width 16 height 16
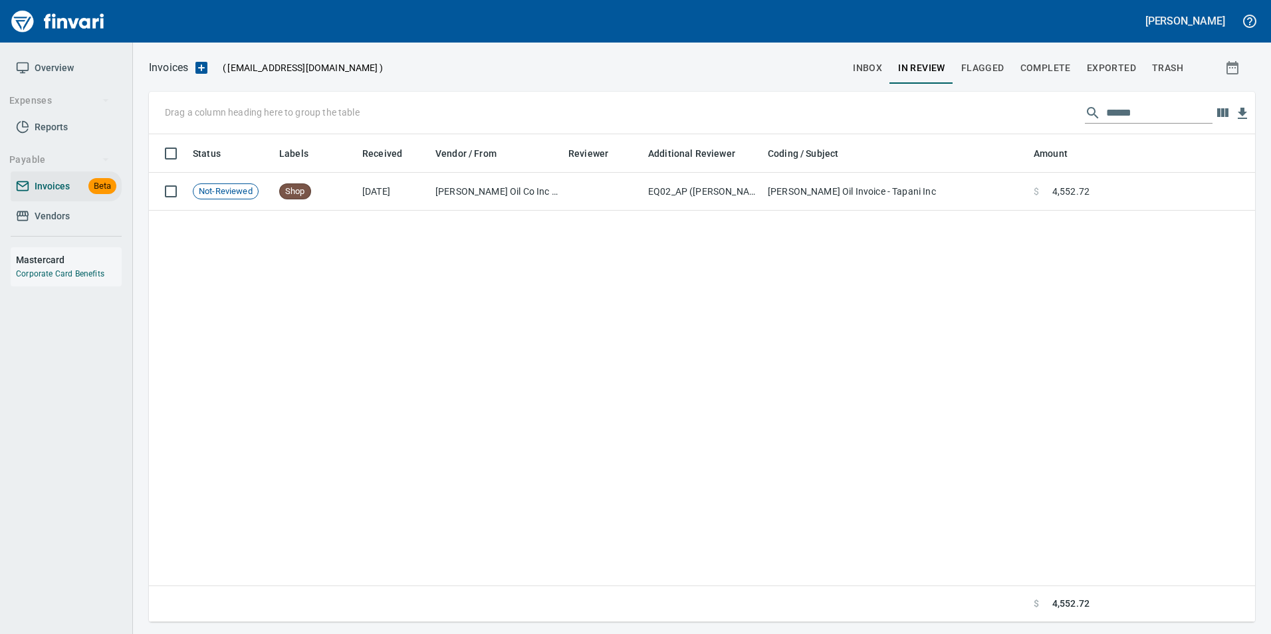
scroll to position [478, 1096]
click at [873, 73] on span "inbox" at bounding box center [867, 68] width 29 height 17
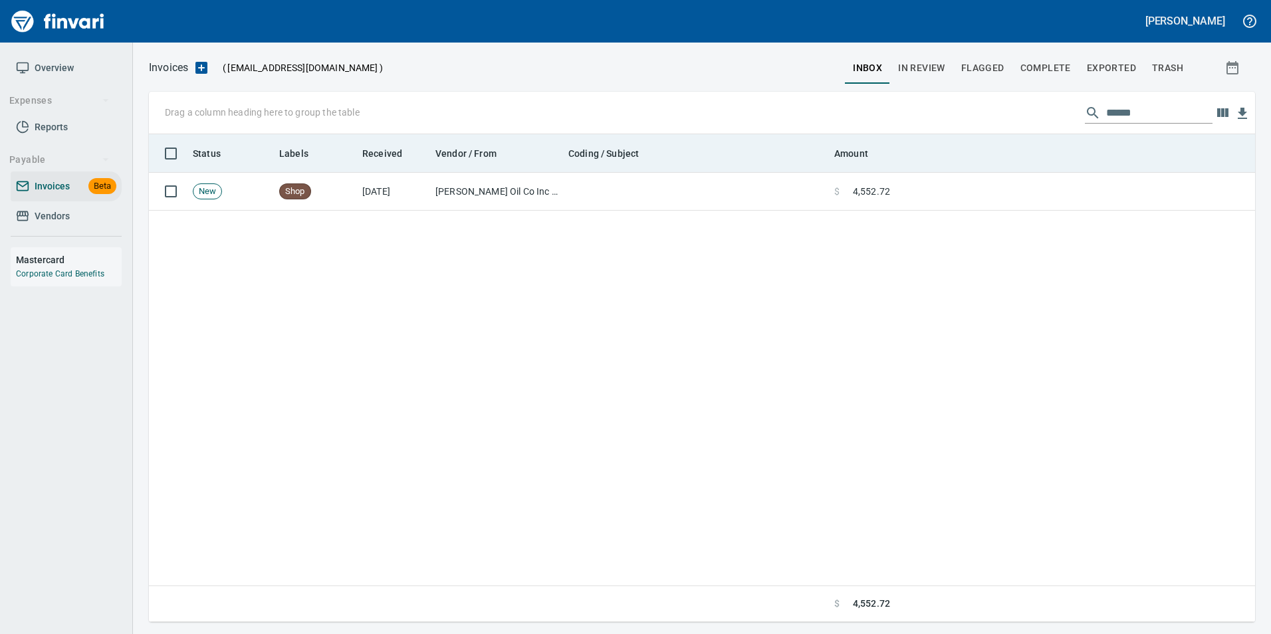
scroll to position [478, 1097]
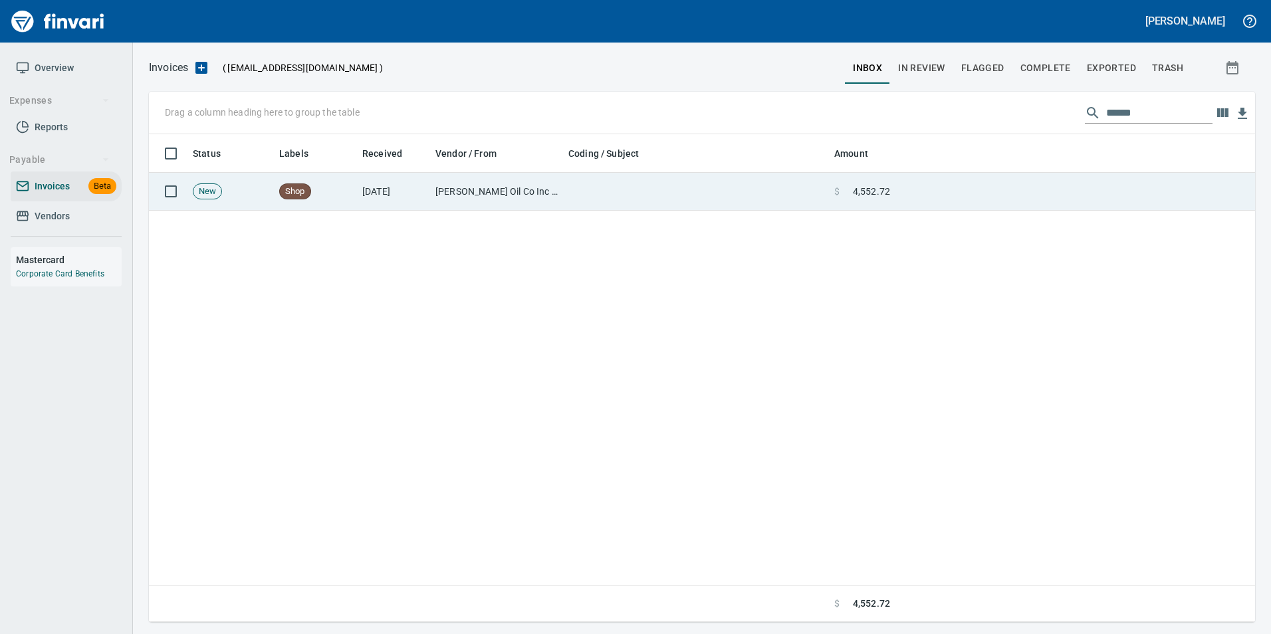
click at [875, 201] on td "$ 4,552.72" at bounding box center [862, 192] width 66 height 38
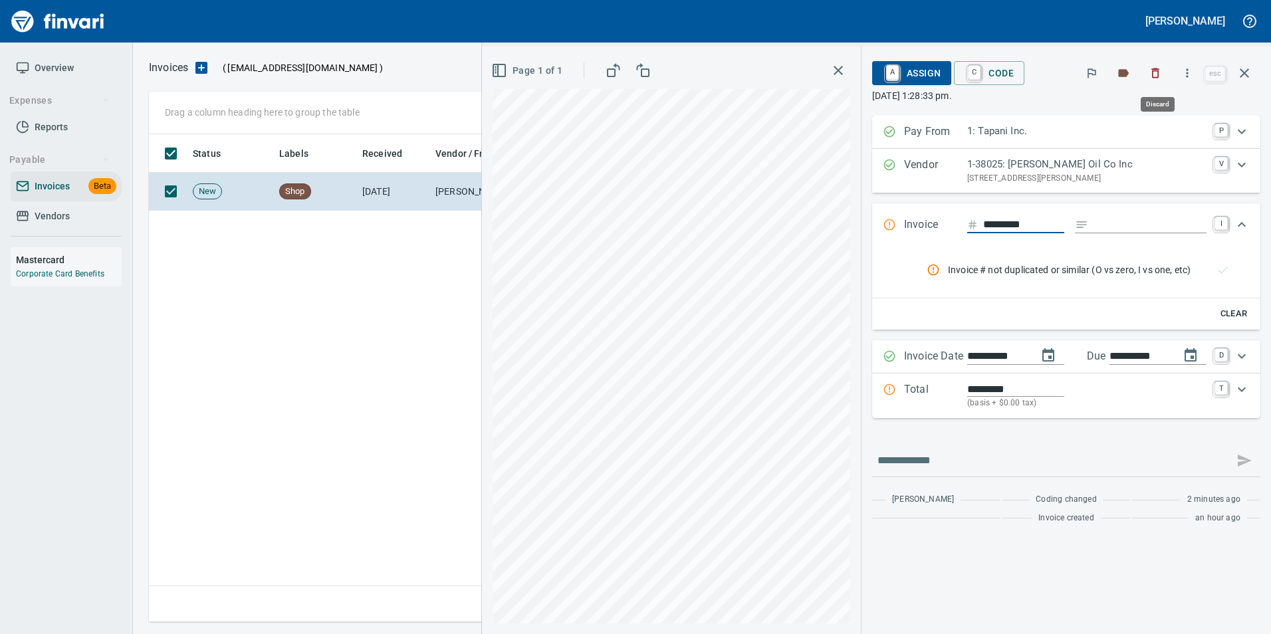
scroll to position [478, 1096]
click at [1152, 74] on icon "button" at bounding box center [1155, 72] width 13 height 13
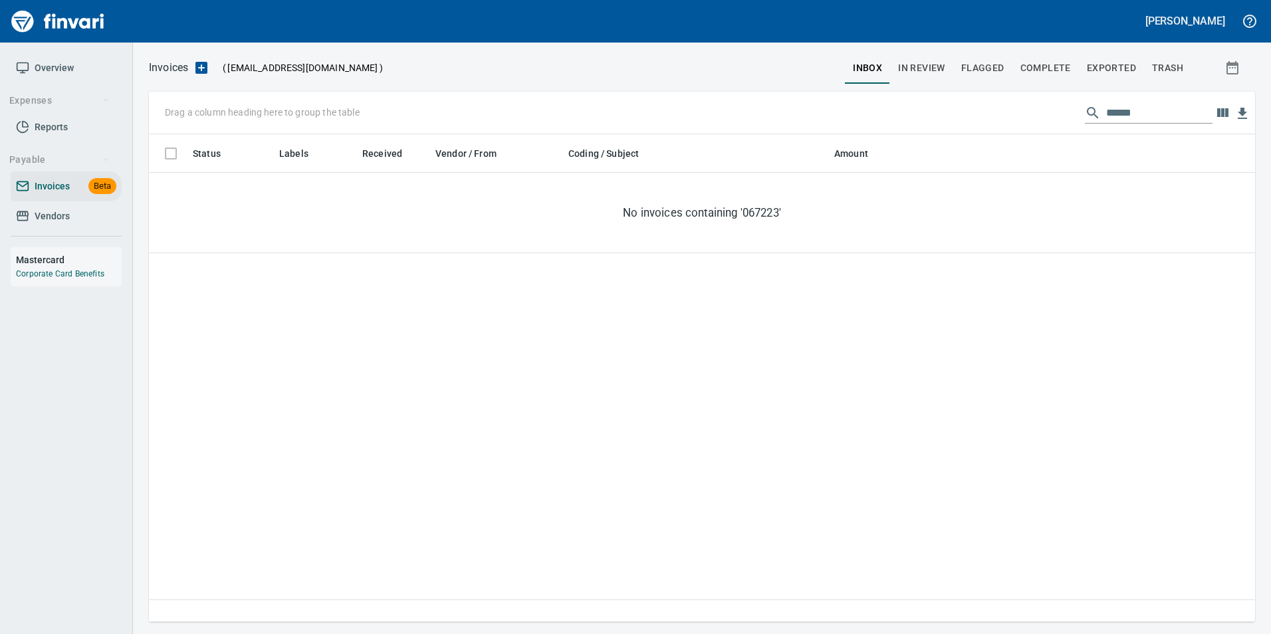
scroll to position [478, 1097]
click at [1107, 123] on input "******" at bounding box center [1160, 112] width 106 height 21
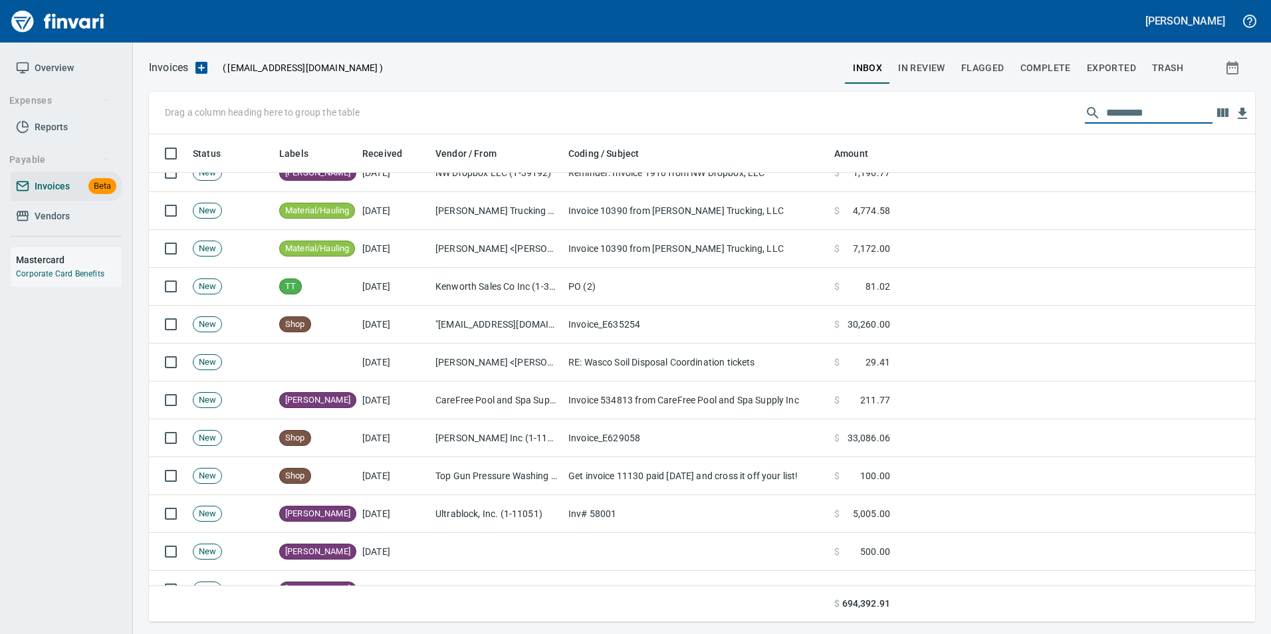
scroll to position [2793, 0]
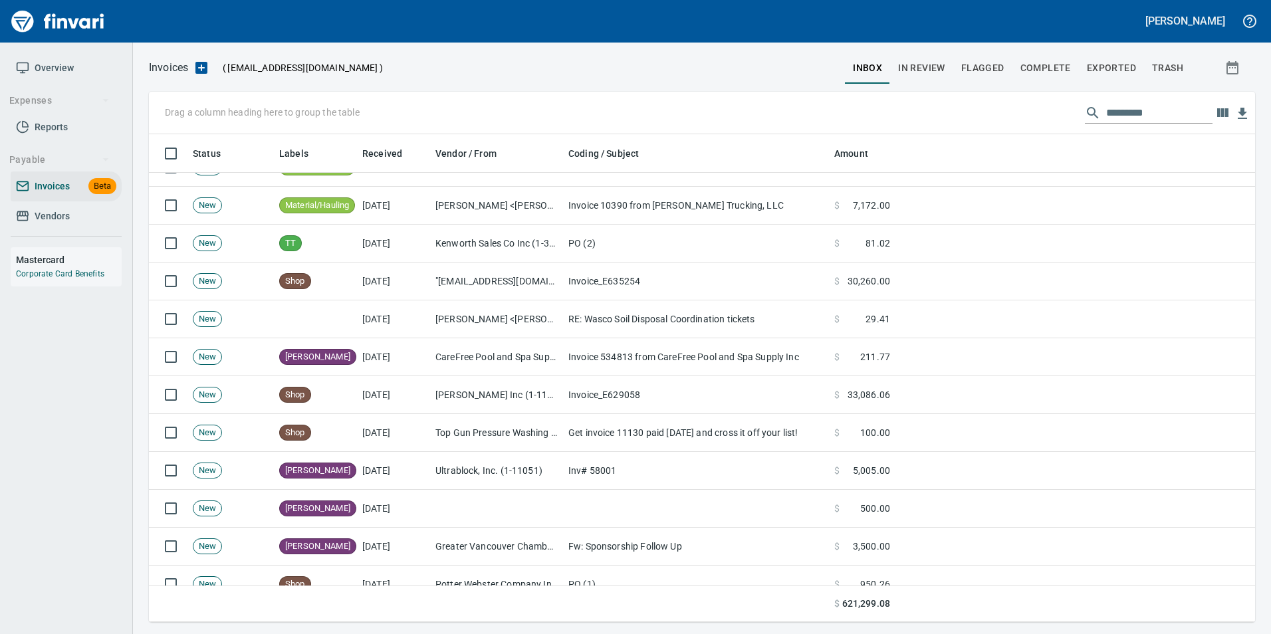
click at [784, 329] on td "RE: Wasco Soil Disposal Coordination tickets" at bounding box center [696, 320] width 266 height 38
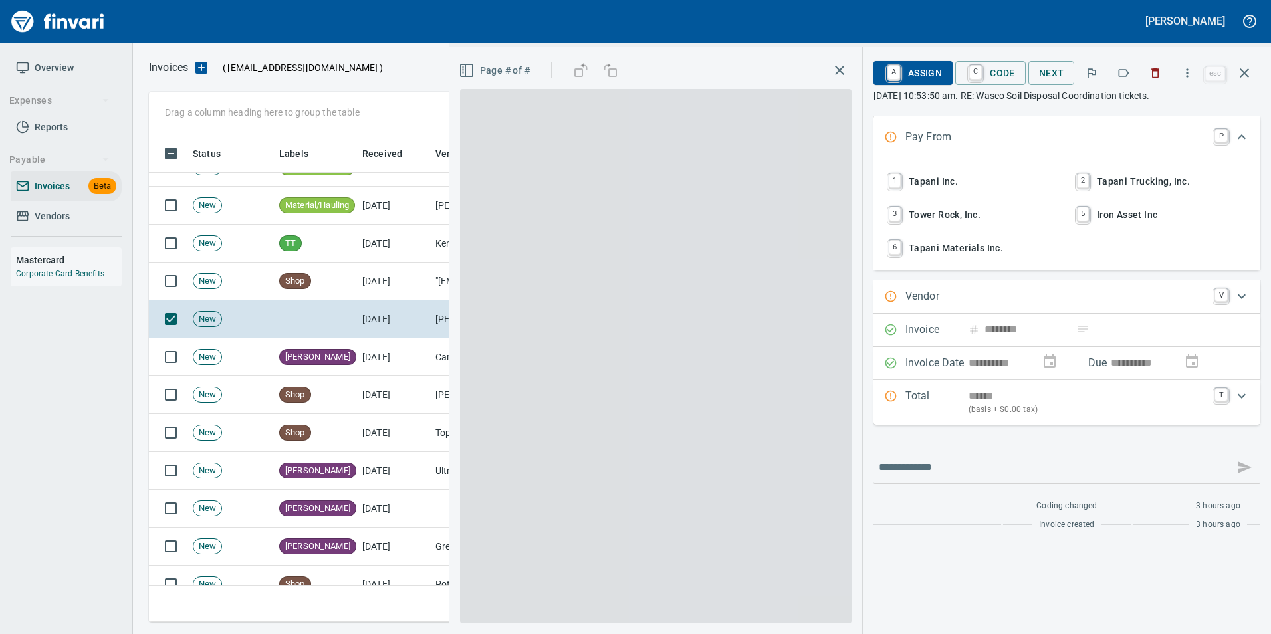
scroll to position [478, 1086]
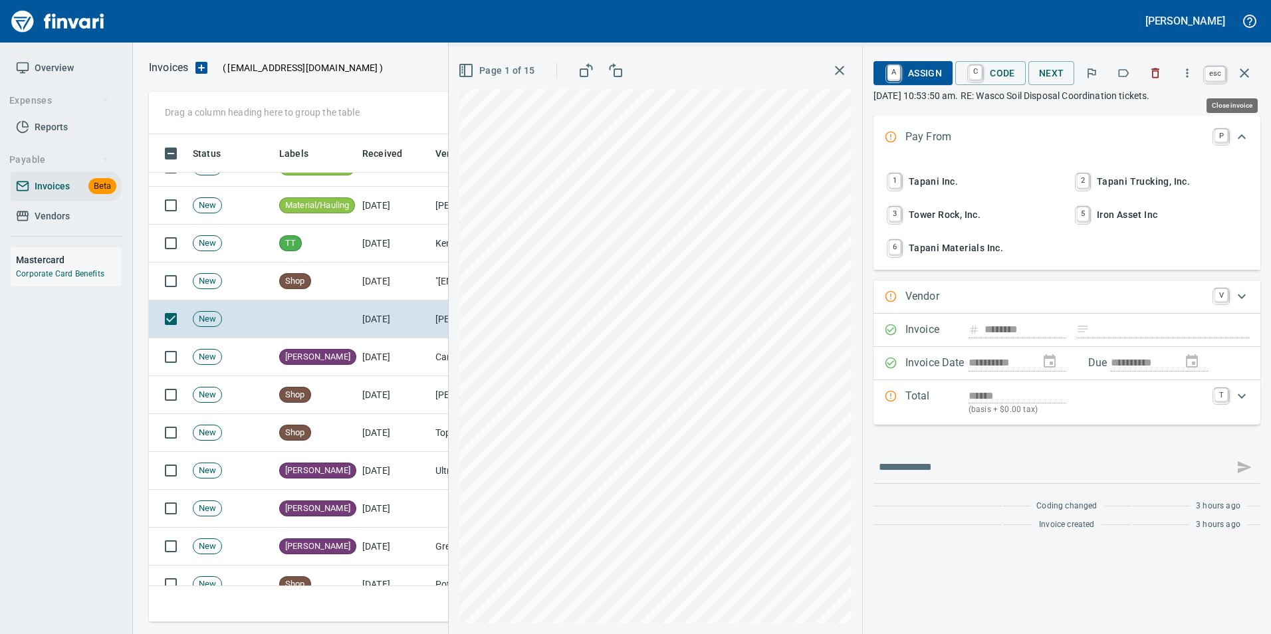
click at [1254, 67] on button "button" at bounding box center [1245, 73] width 32 height 32
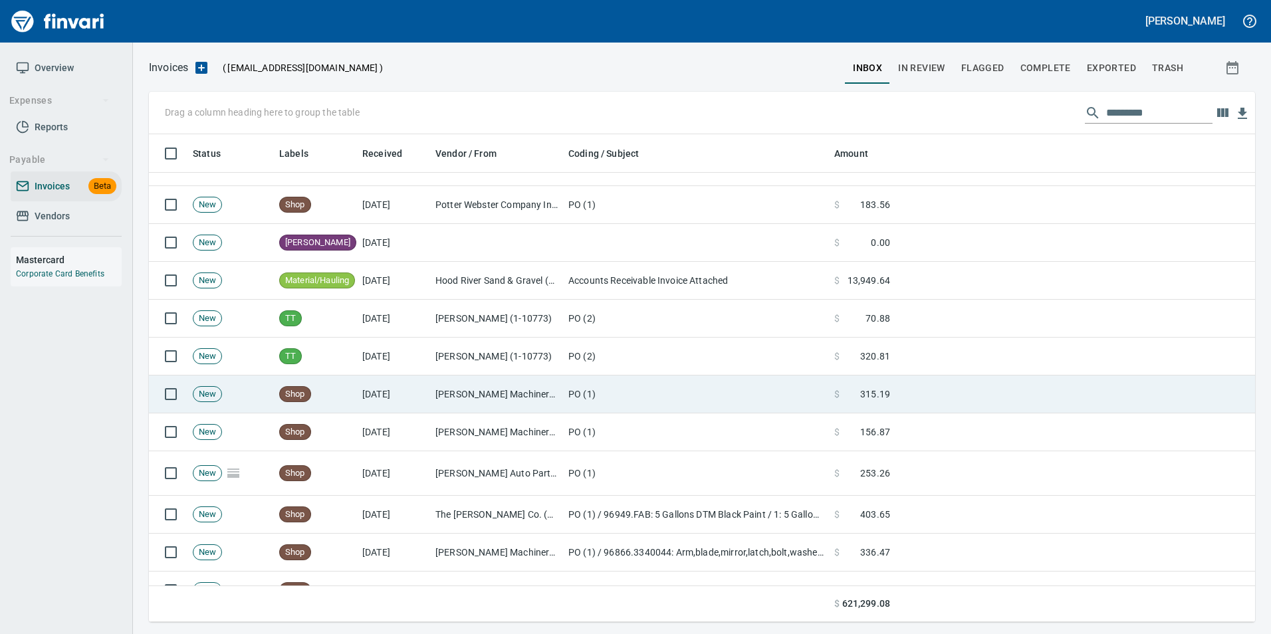
scroll to position [3391, 0]
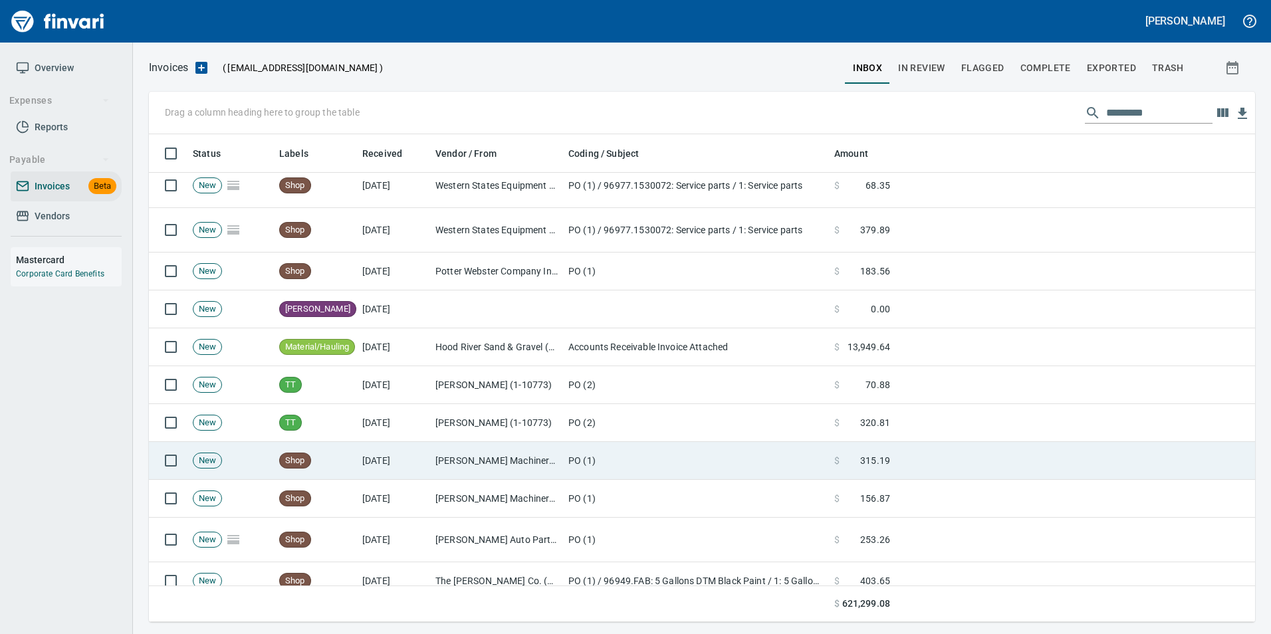
click at [612, 406] on td "PO (2)" at bounding box center [696, 423] width 266 height 38
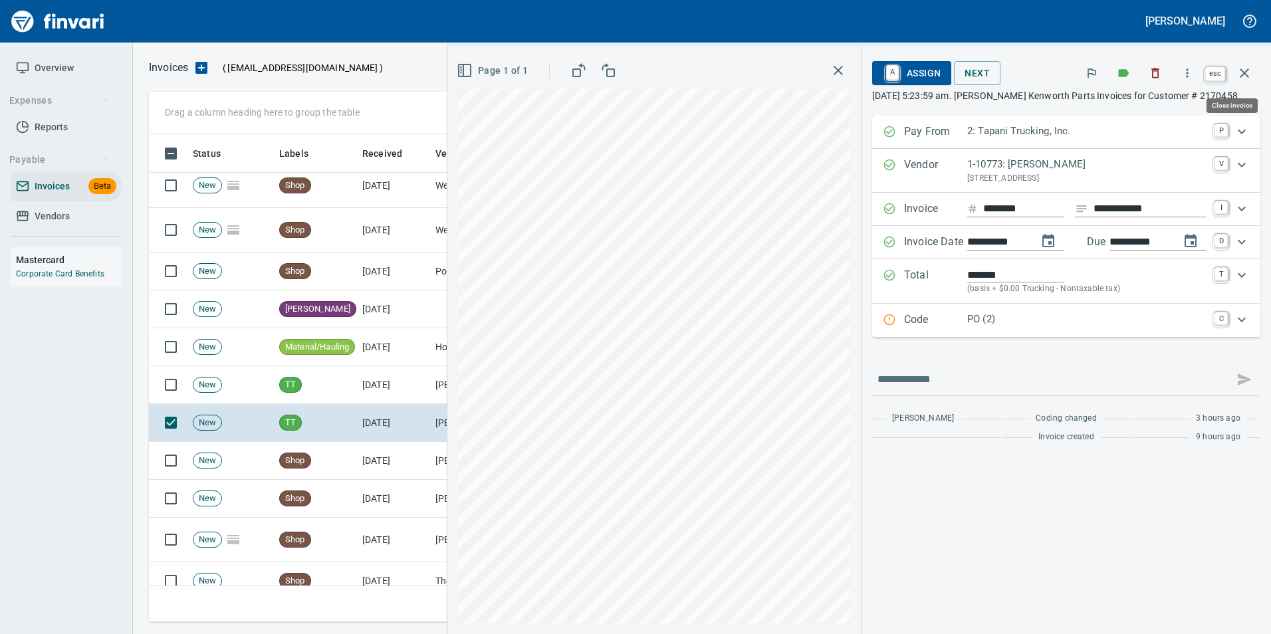
click at [1250, 73] on icon "button" at bounding box center [1245, 73] width 16 height 16
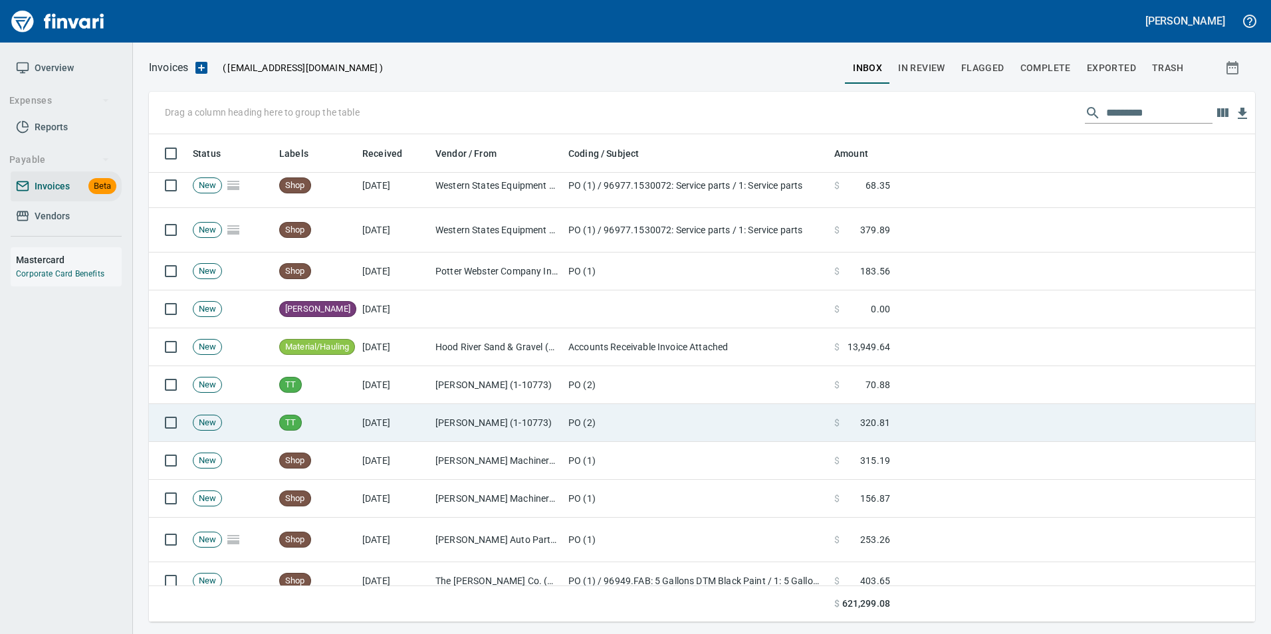
scroll to position [478, 1086]
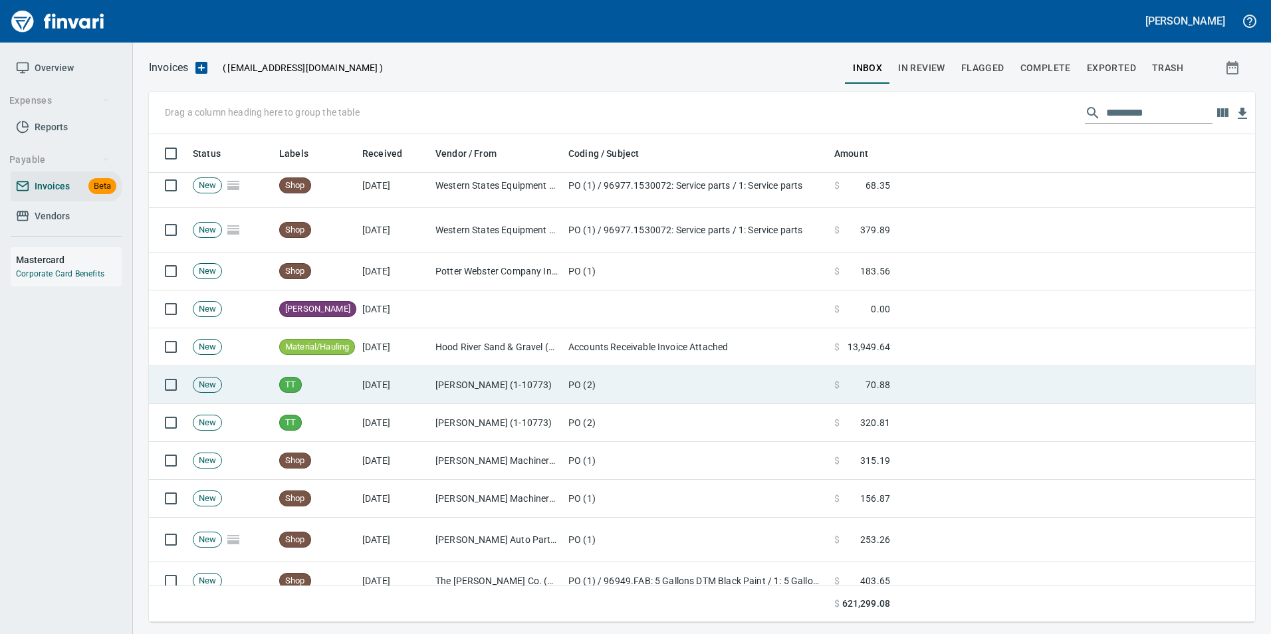
click at [703, 392] on td "PO (2)" at bounding box center [696, 385] width 266 height 38
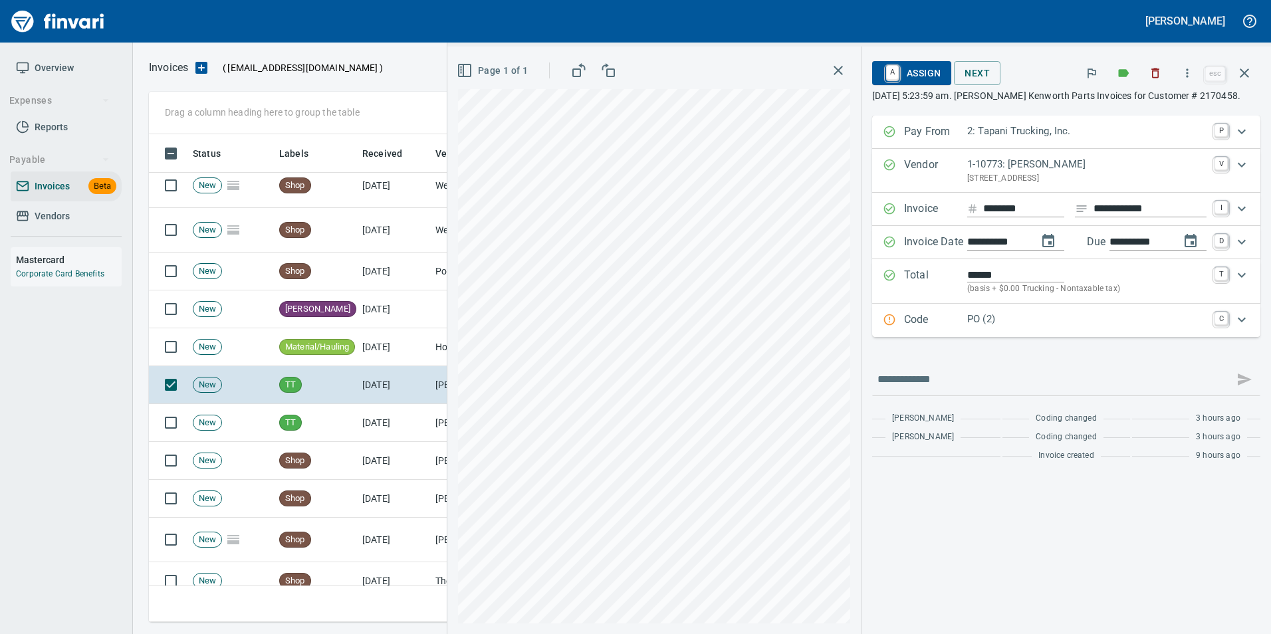
click at [958, 313] on p "Code" at bounding box center [935, 320] width 63 height 17
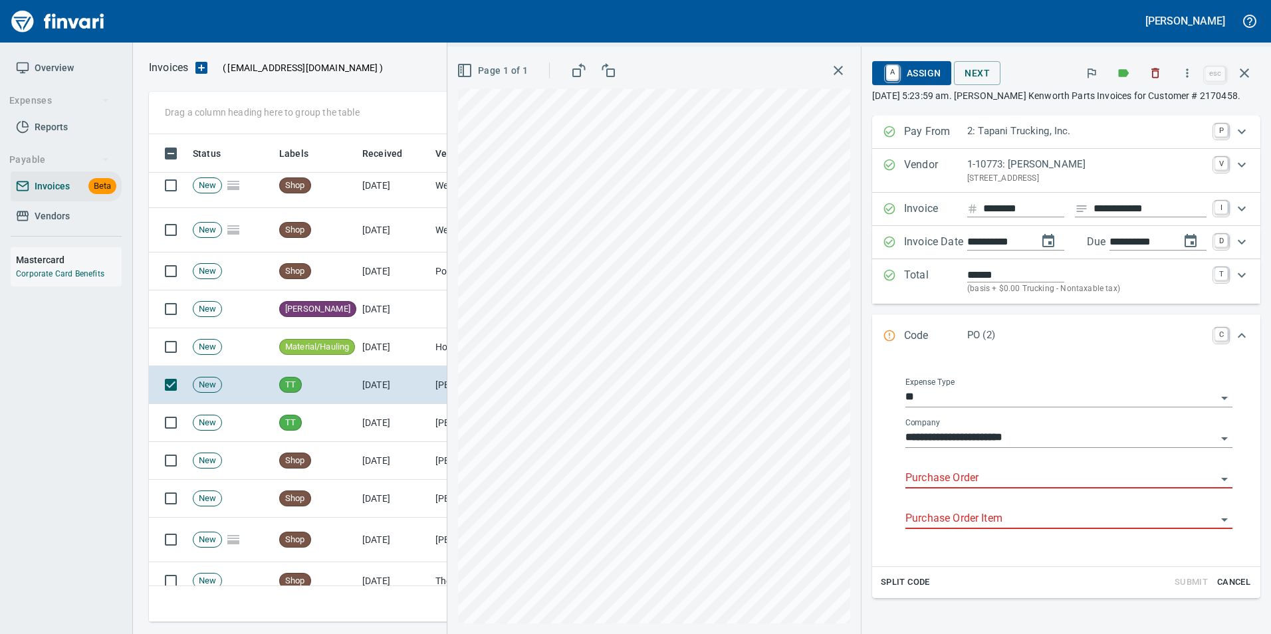
click at [930, 471] on input "Purchase Order" at bounding box center [1061, 478] width 311 height 19
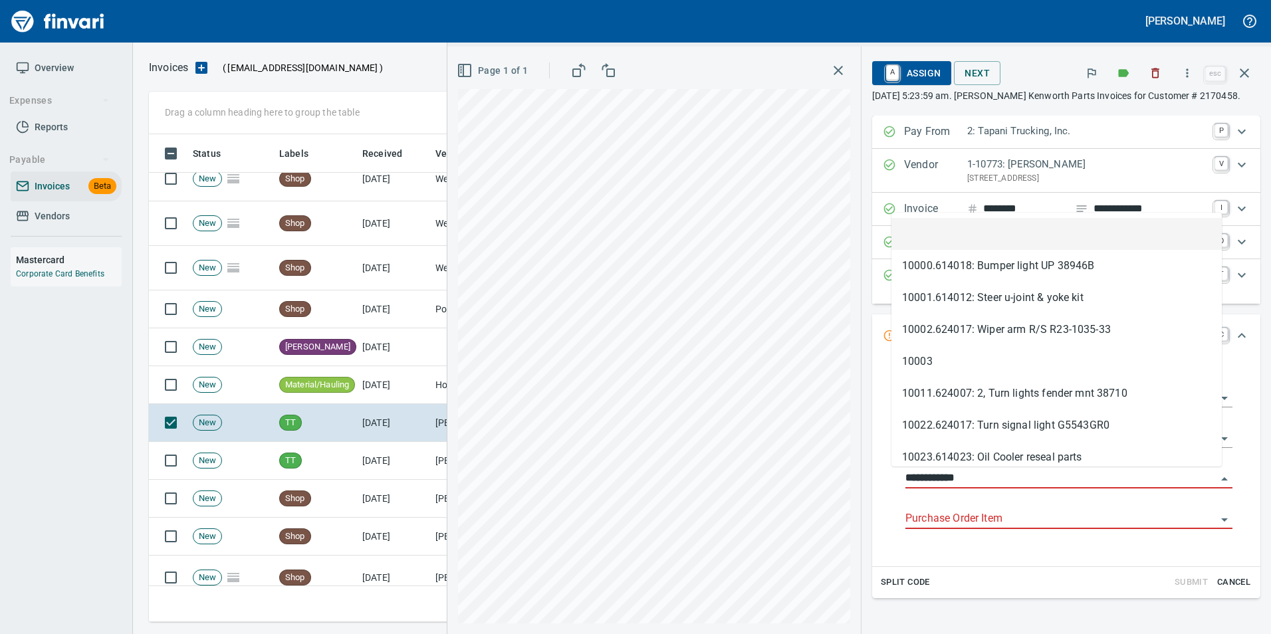
scroll to position [478, 1086]
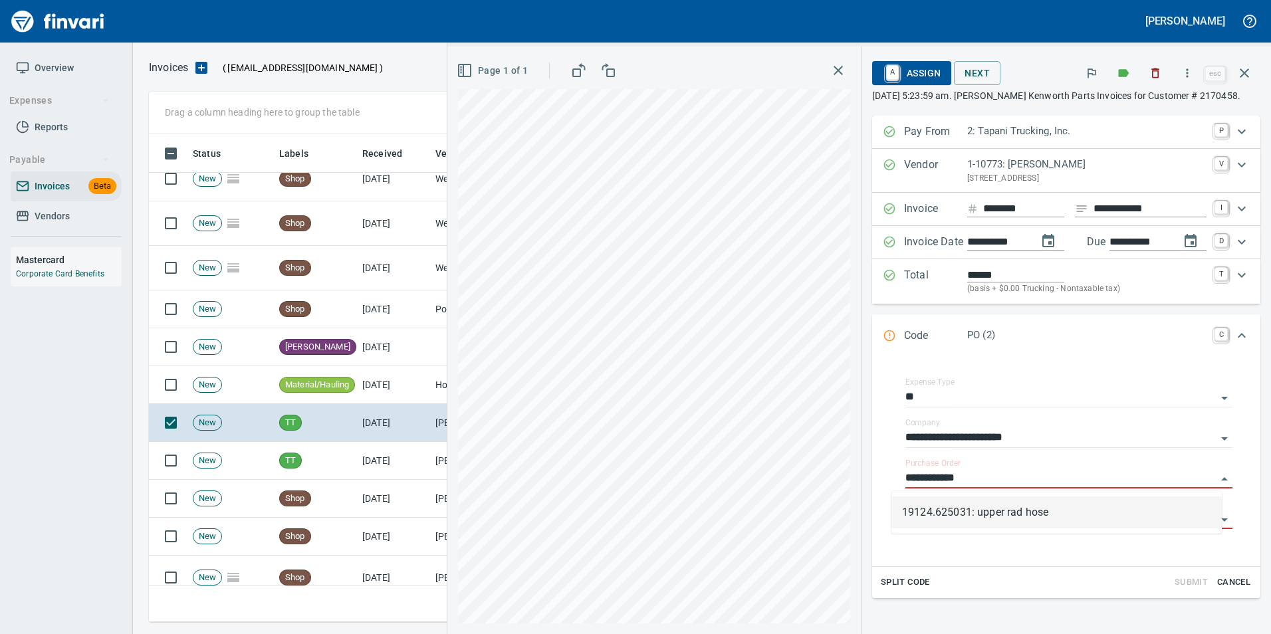
click at [973, 496] on div "19124.625031: upper rad hose" at bounding box center [1057, 512] width 331 height 43
click at [970, 515] on li "19124.625031: upper rad hose" at bounding box center [1057, 513] width 331 height 32
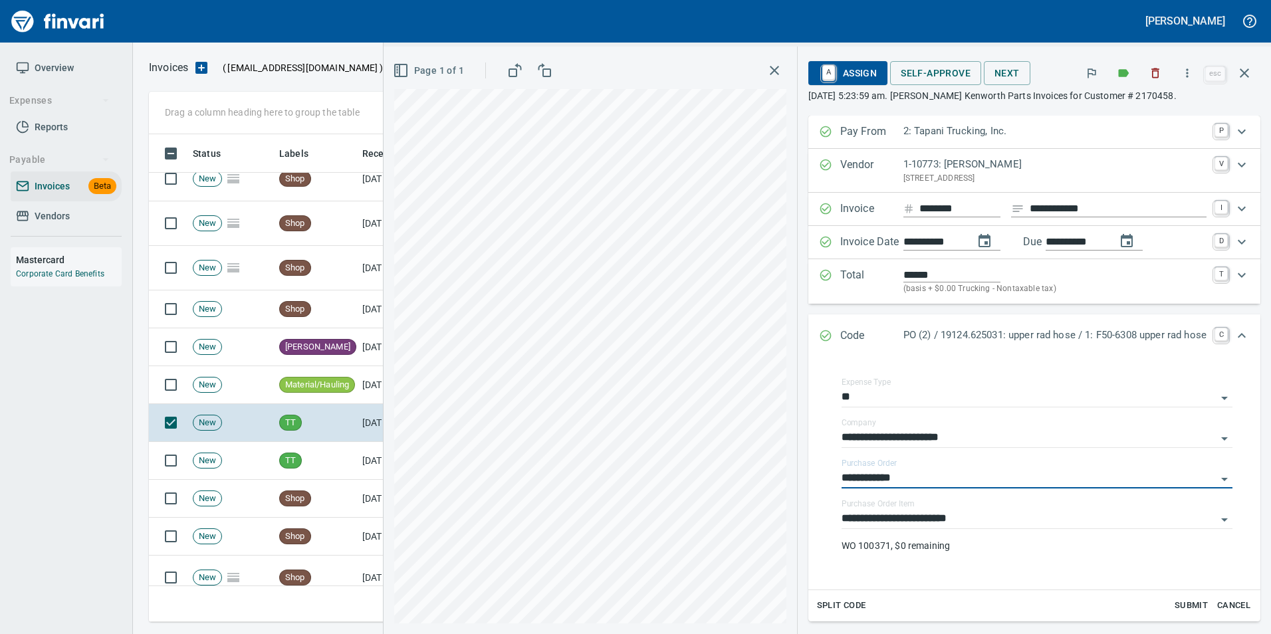
type input "**********"
click at [980, 477] on input "**********" at bounding box center [1029, 478] width 375 height 19
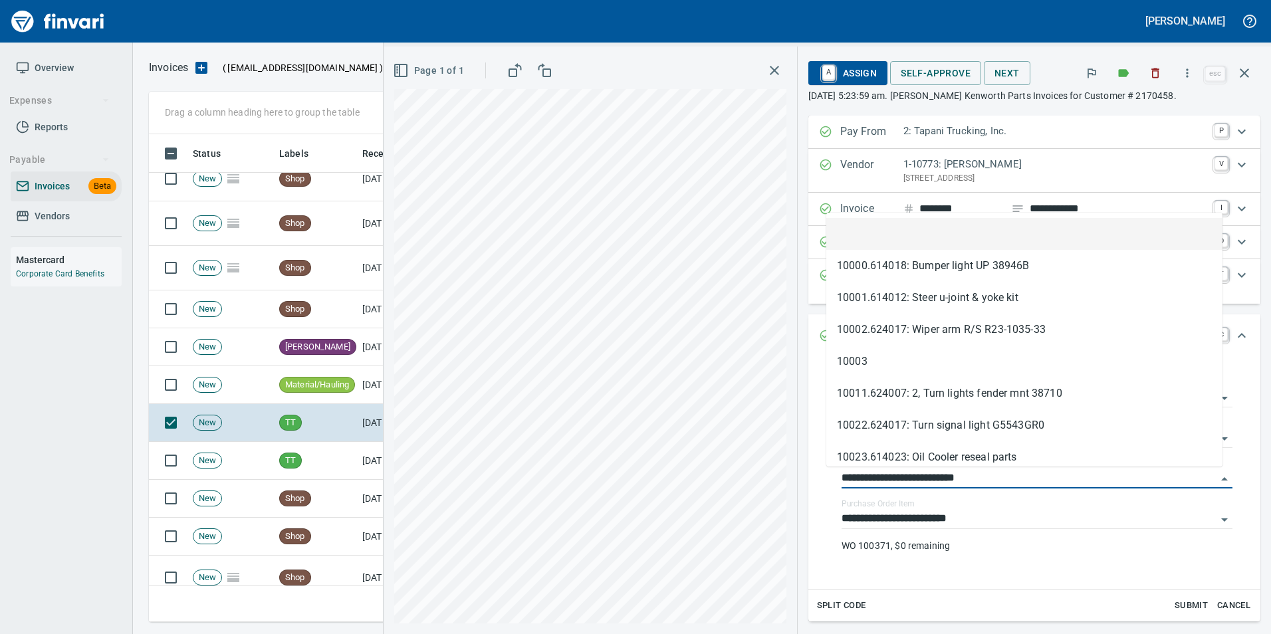
click at [952, 233] on li at bounding box center [1025, 234] width 396 height 32
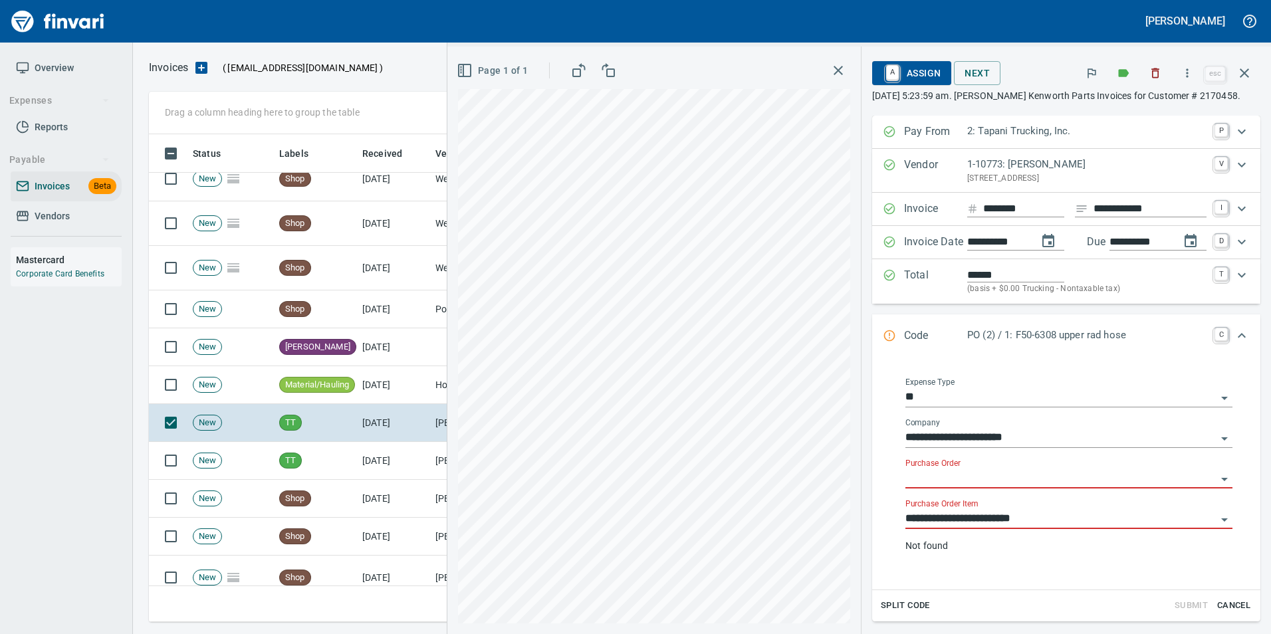
click at [990, 519] on input "**********" at bounding box center [1061, 519] width 311 height 19
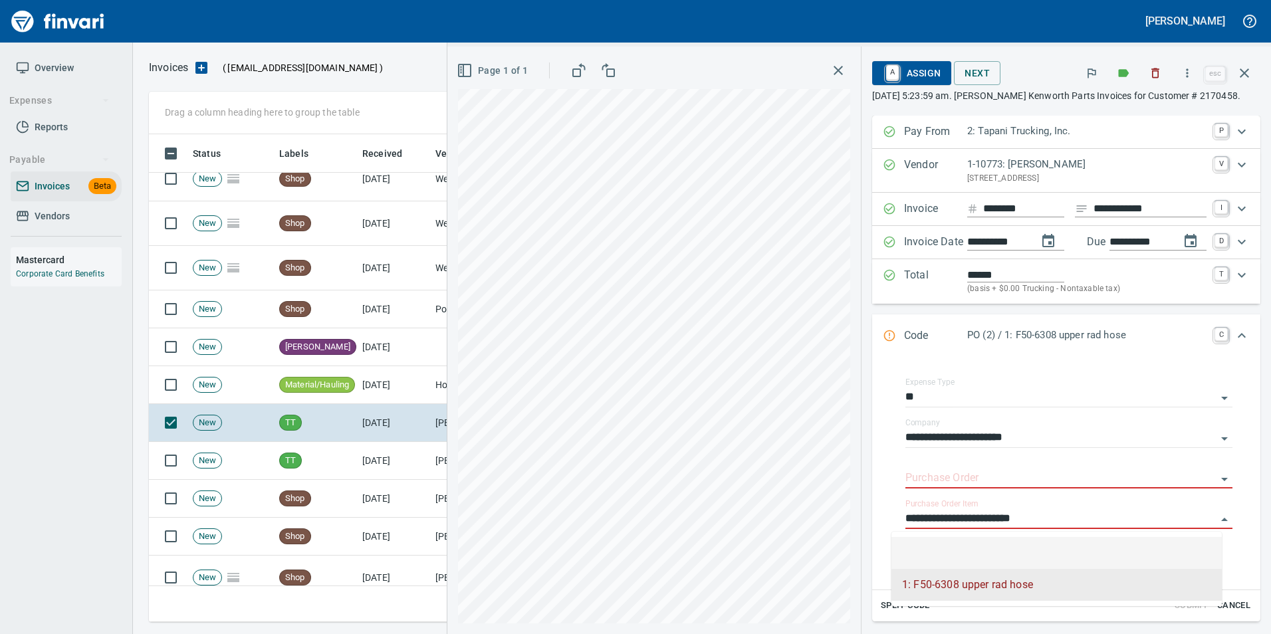
click at [984, 548] on li at bounding box center [1057, 553] width 331 height 32
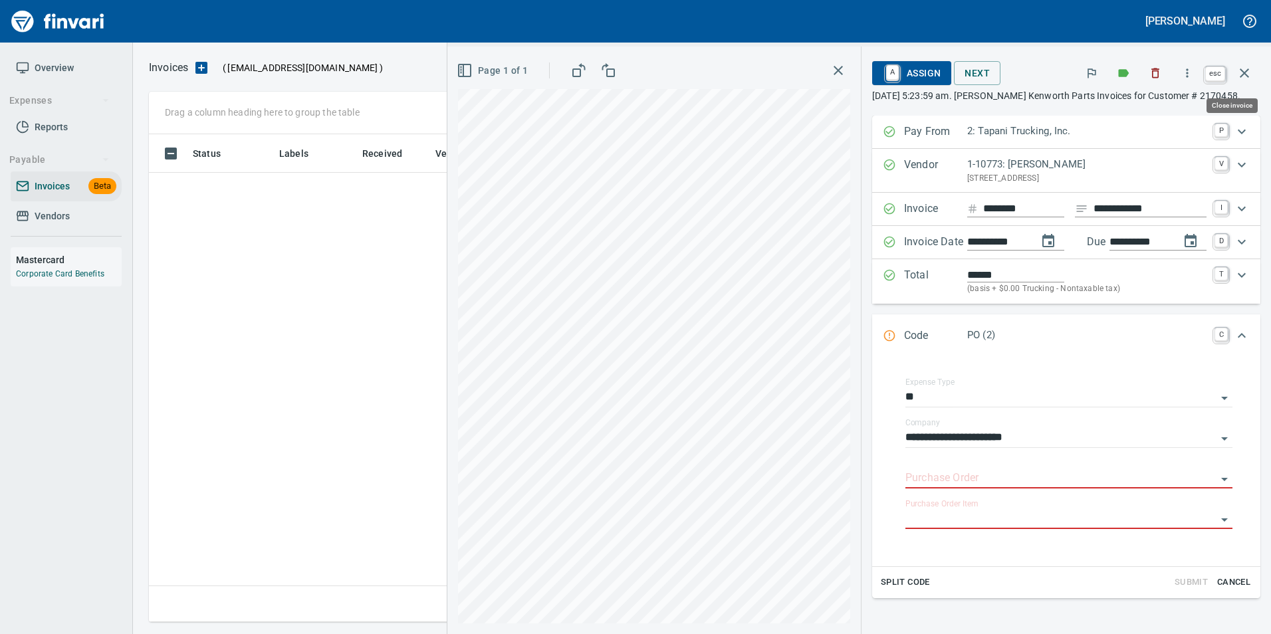
scroll to position [1, 1]
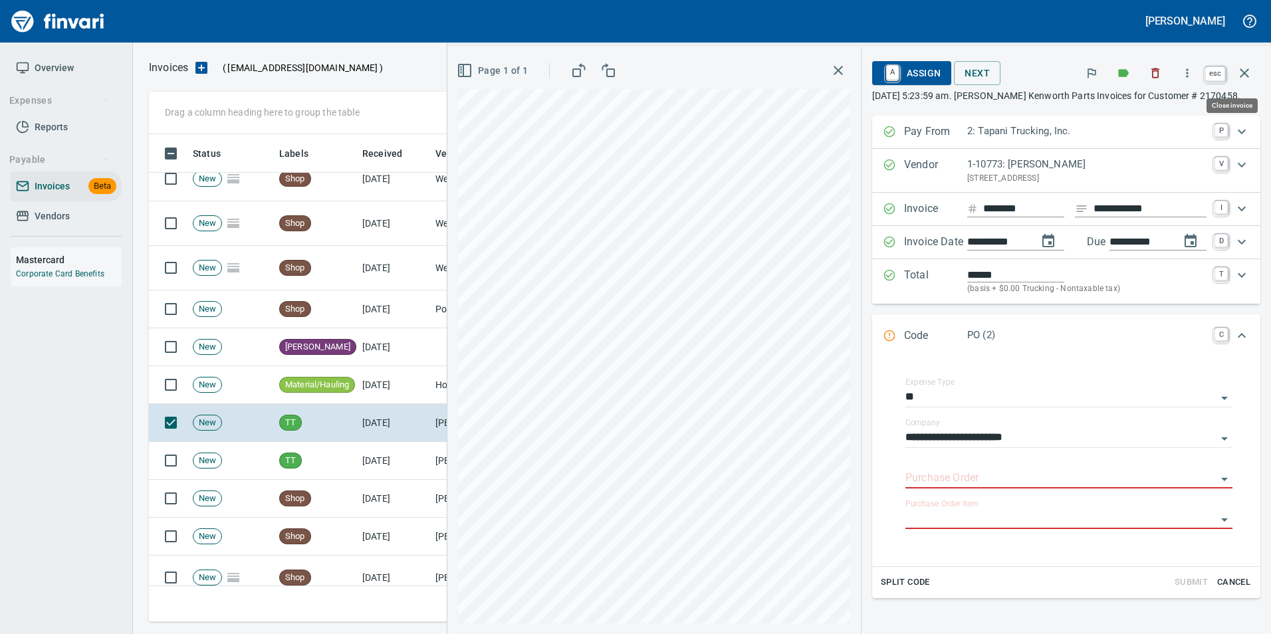
click at [1242, 72] on icon "button" at bounding box center [1245, 73] width 16 height 16
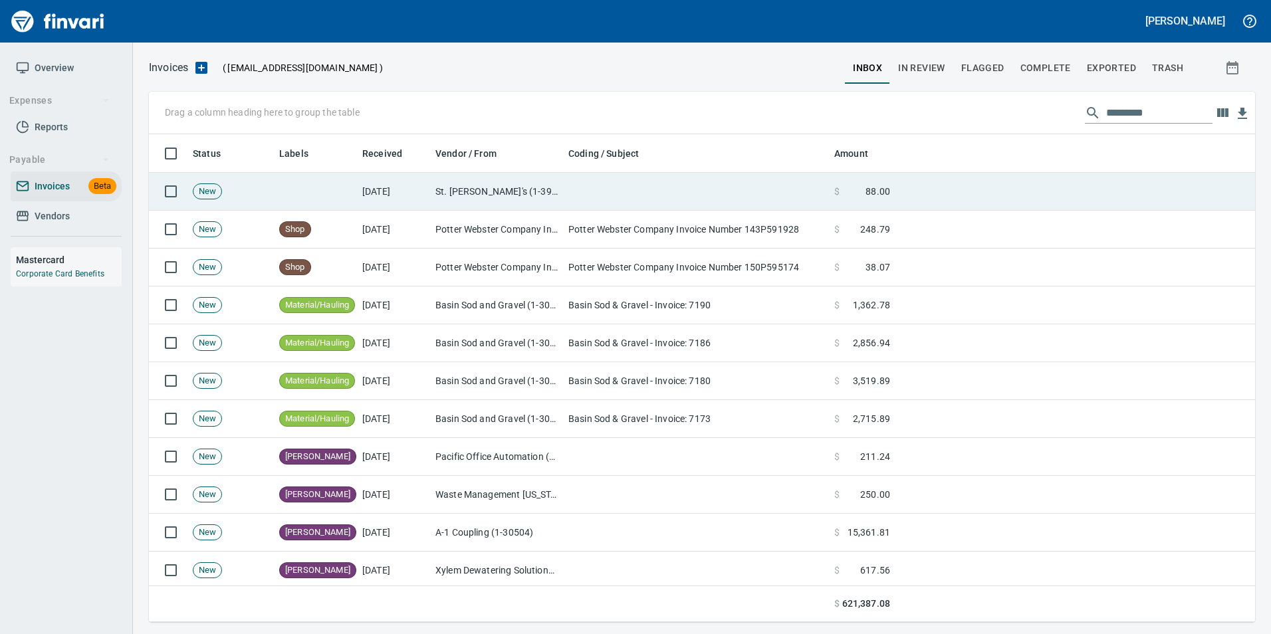
click at [638, 178] on td at bounding box center [696, 192] width 266 height 38
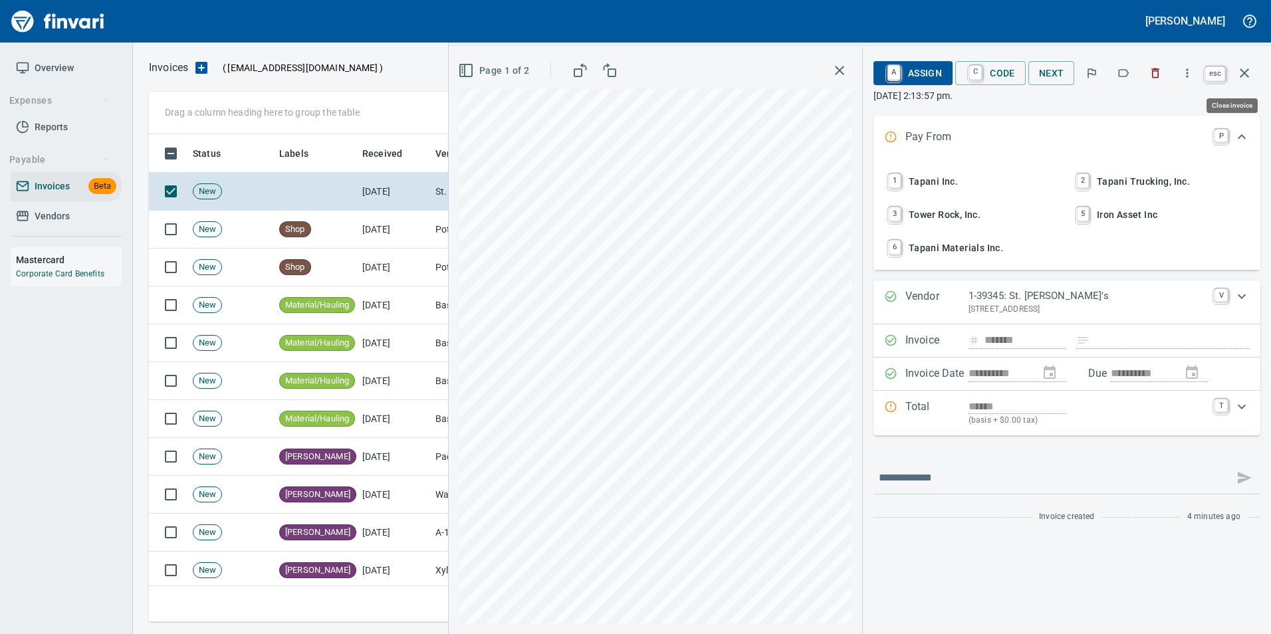
click at [1246, 78] on icon "button" at bounding box center [1245, 73] width 16 height 16
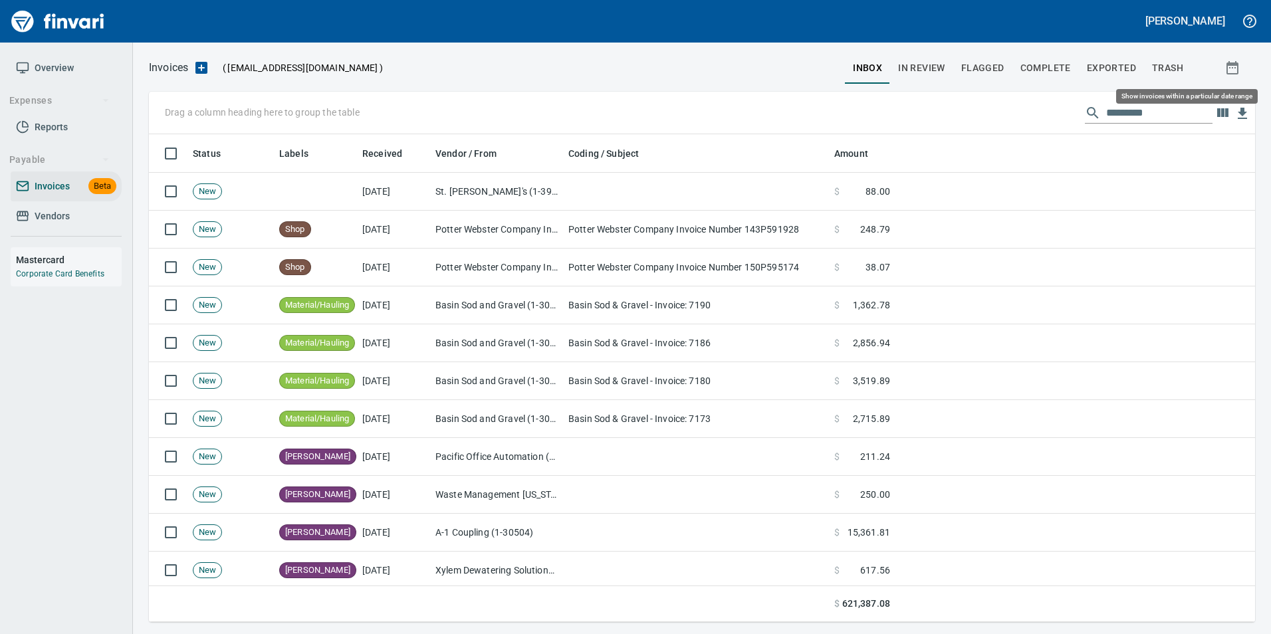
scroll to position [478, 1086]
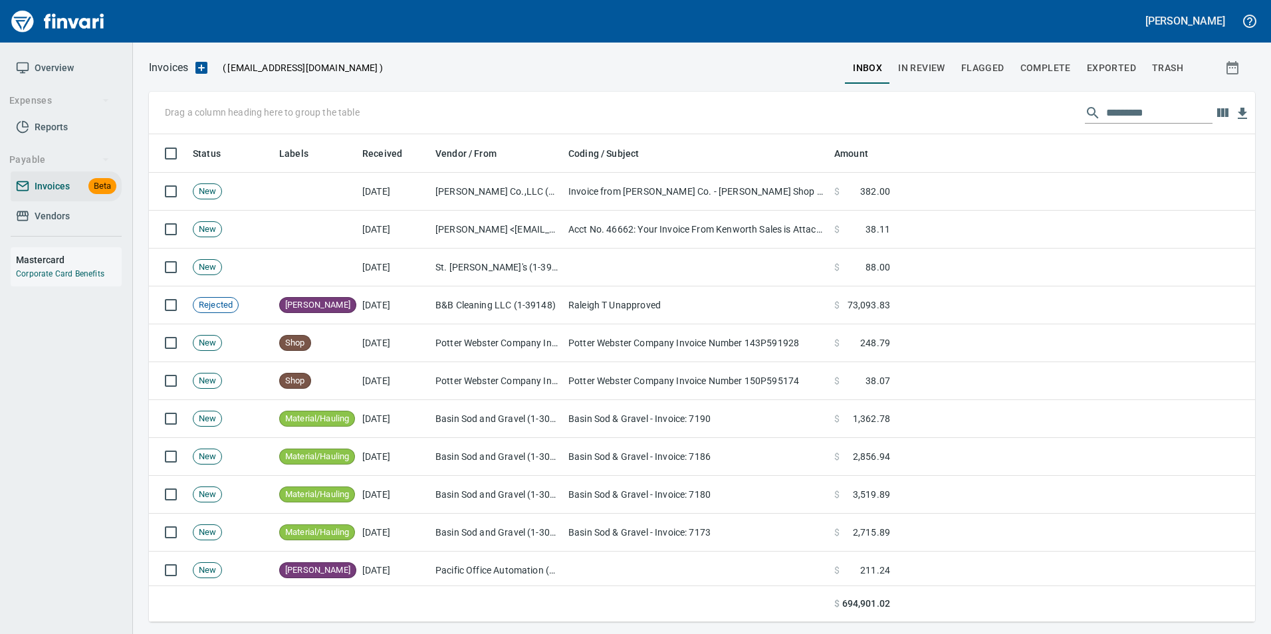
click at [1118, 115] on input "text" at bounding box center [1160, 112] width 106 height 21
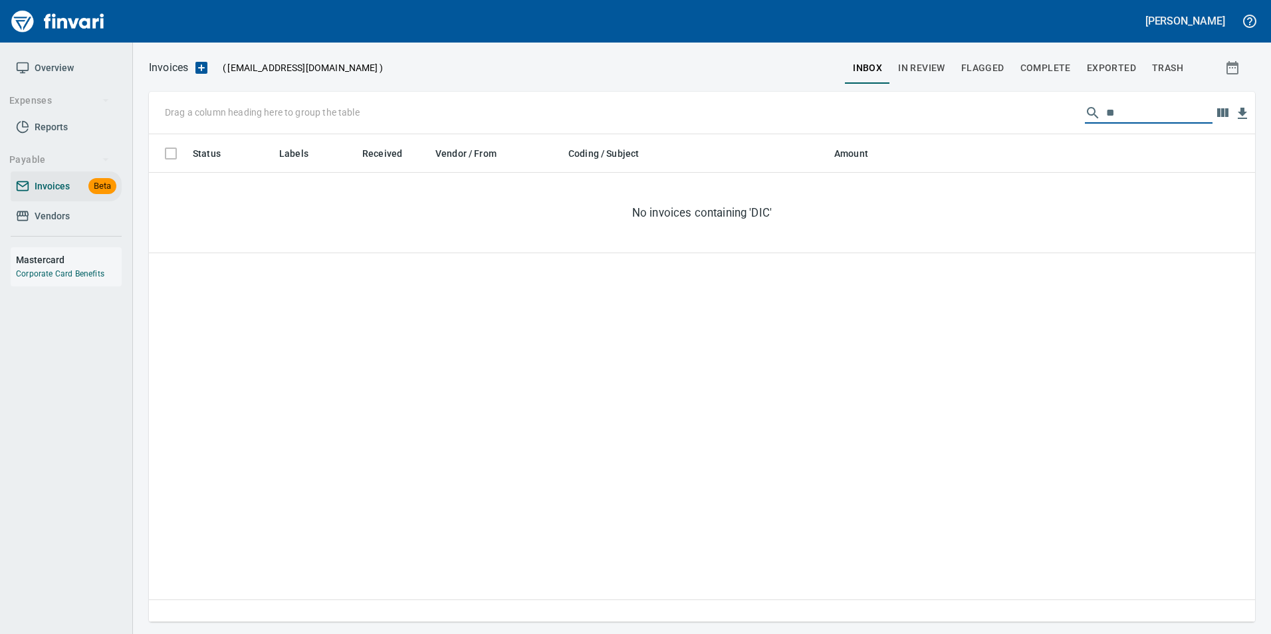
type input "*"
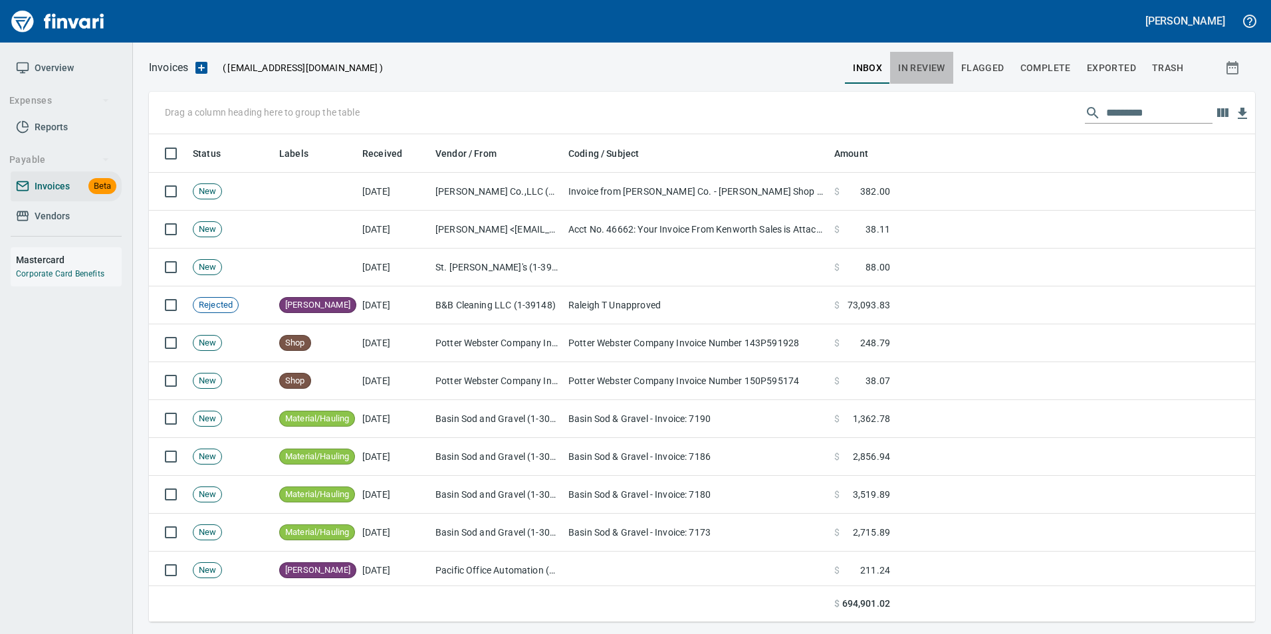
click at [912, 63] on span "In Review" at bounding box center [921, 68] width 47 height 17
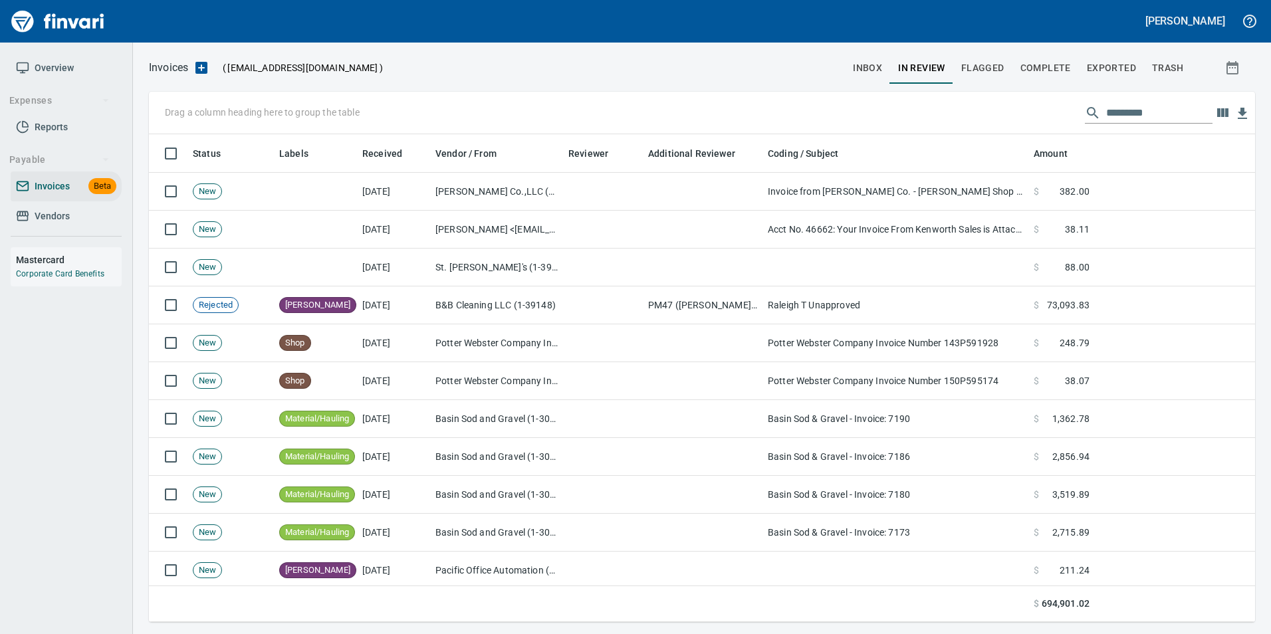
scroll to position [478, 1087]
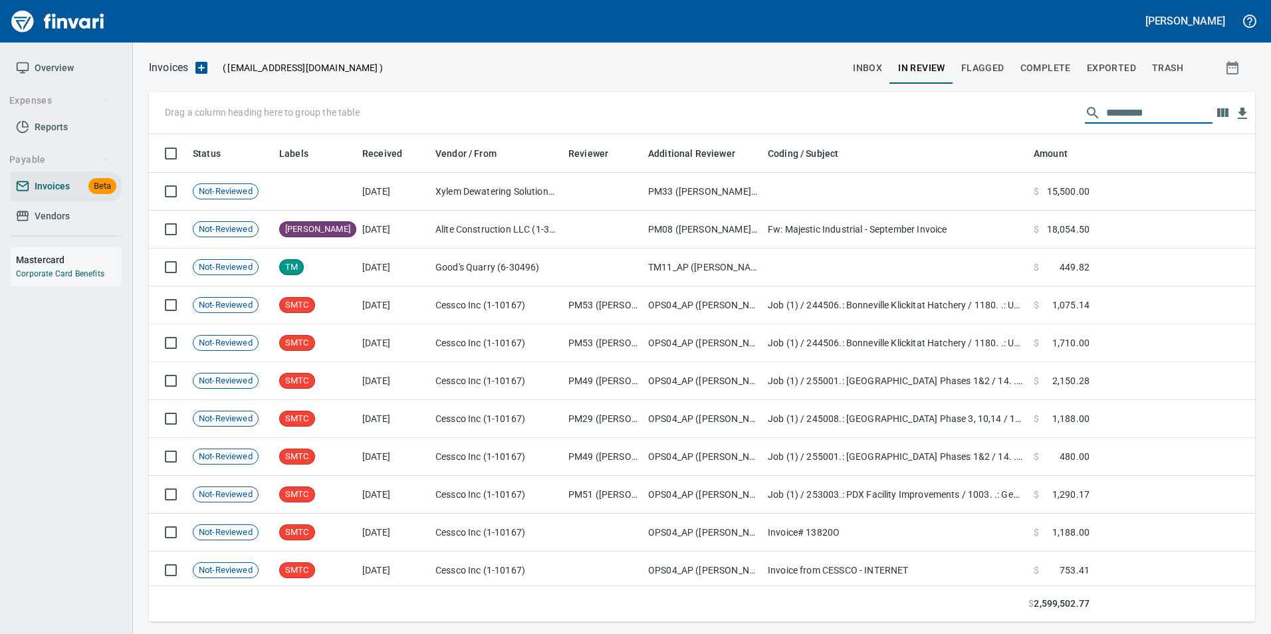
click at [1107, 120] on input "text" at bounding box center [1160, 112] width 106 height 21
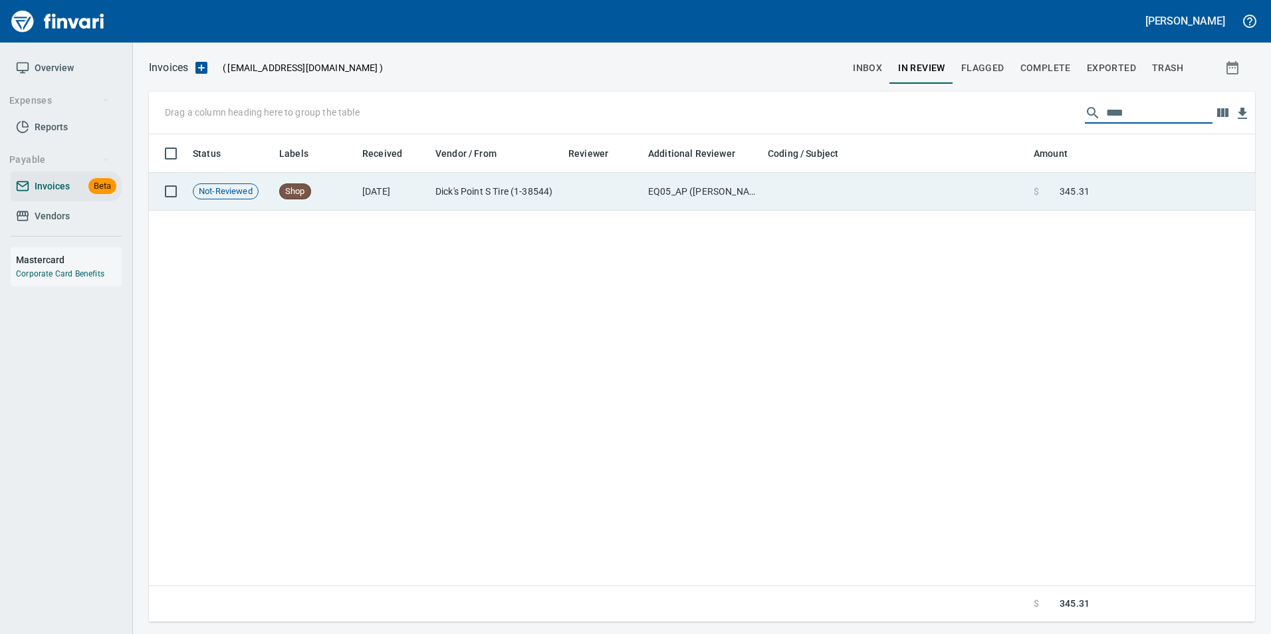
click at [1126, 173] on div "Status Labels Received Vendor / From Reviewer Additional Reviewer Coding / Subj…" at bounding box center [702, 378] width 1107 height 489
drag, startPoint x: 1126, startPoint y: 173, endPoint x: 1121, endPoint y: 193, distance: 20.5
click at [1121, 193] on td at bounding box center [1175, 192] width 160 height 38
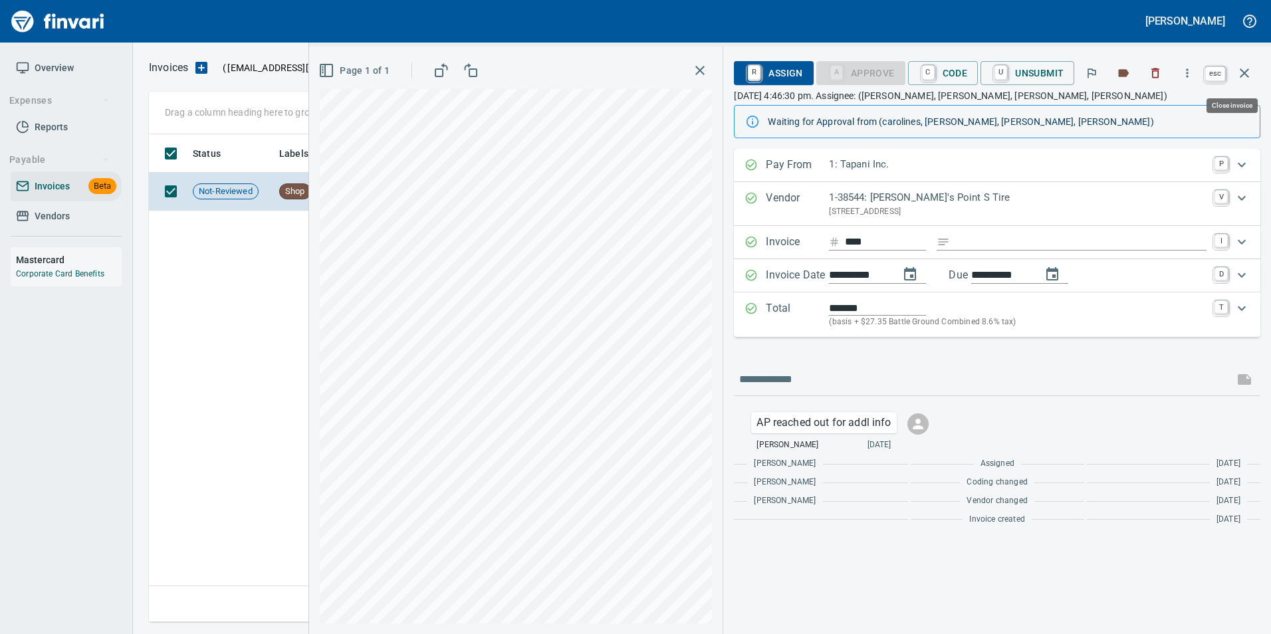
scroll to position [478, 1096]
click at [1239, 74] on icon "button" at bounding box center [1245, 73] width 16 height 16
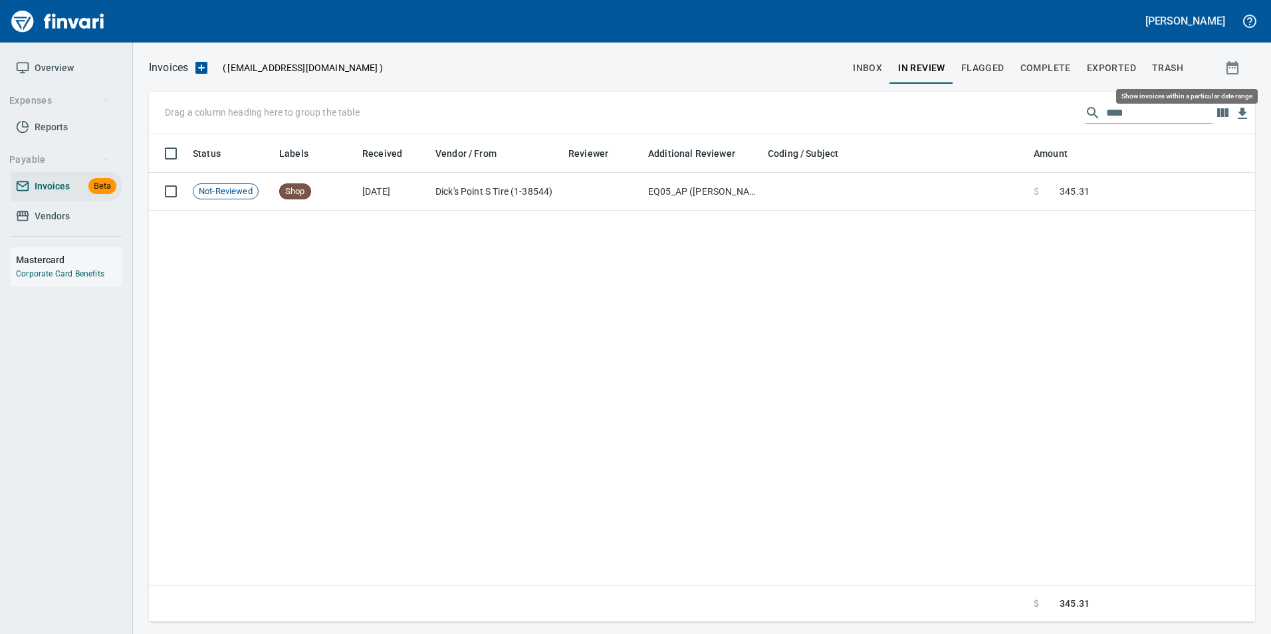
scroll to position [478, 1097]
click at [1119, 112] on input "****" at bounding box center [1160, 112] width 106 height 21
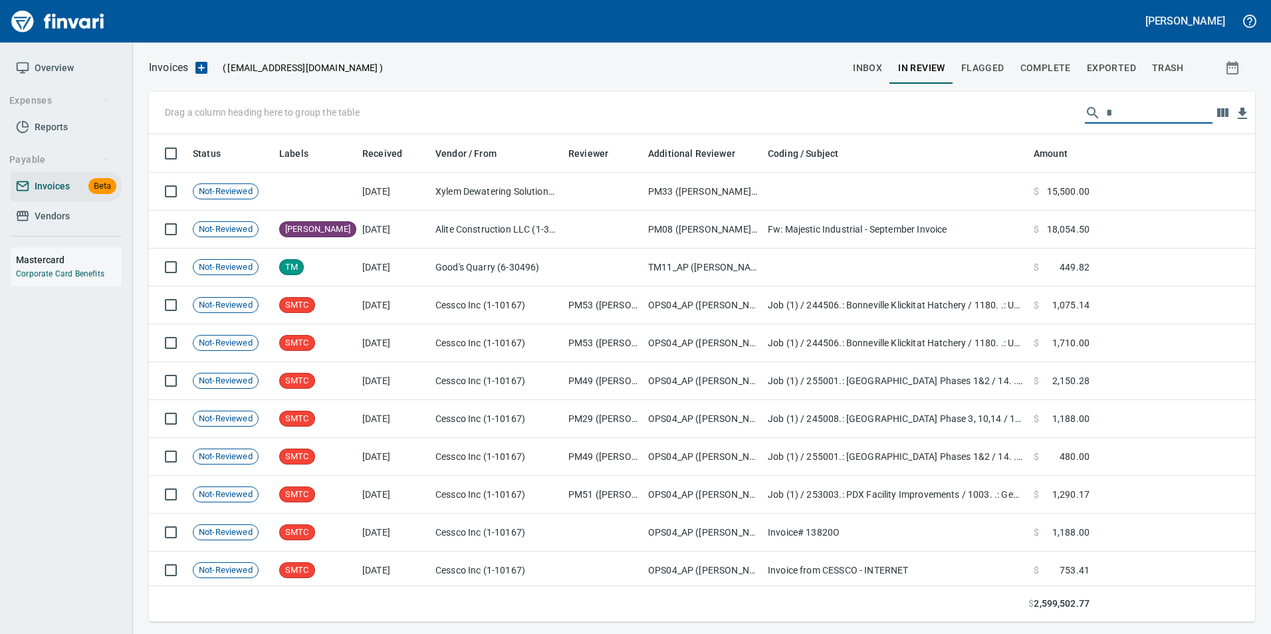
scroll to position [478, 1087]
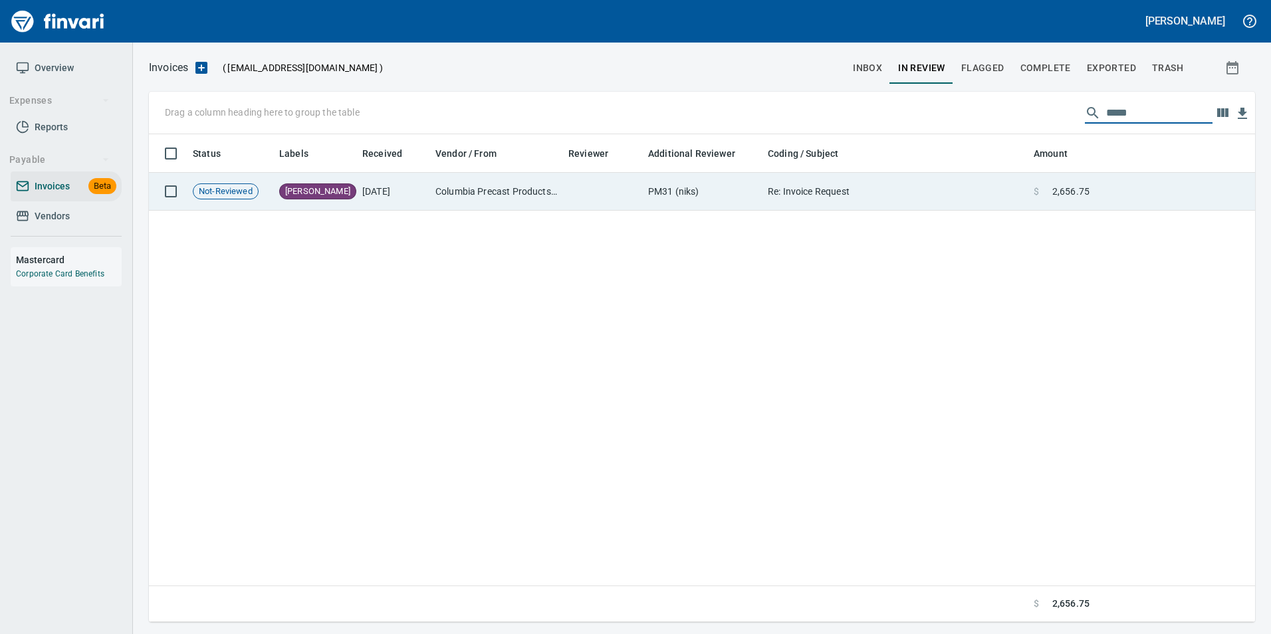
type input "*****"
click at [1071, 187] on span "2,656.75" at bounding box center [1071, 191] width 37 height 13
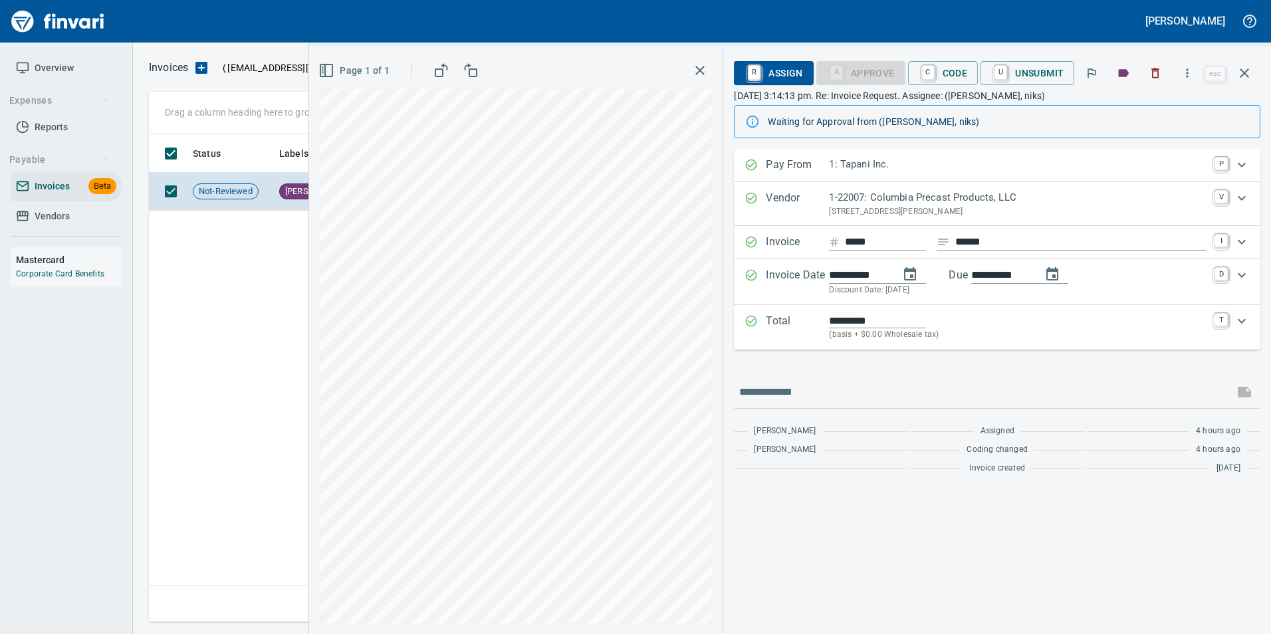
click at [1254, 72] on button "button" at bounding box center [1245, 73] width 32 height 32
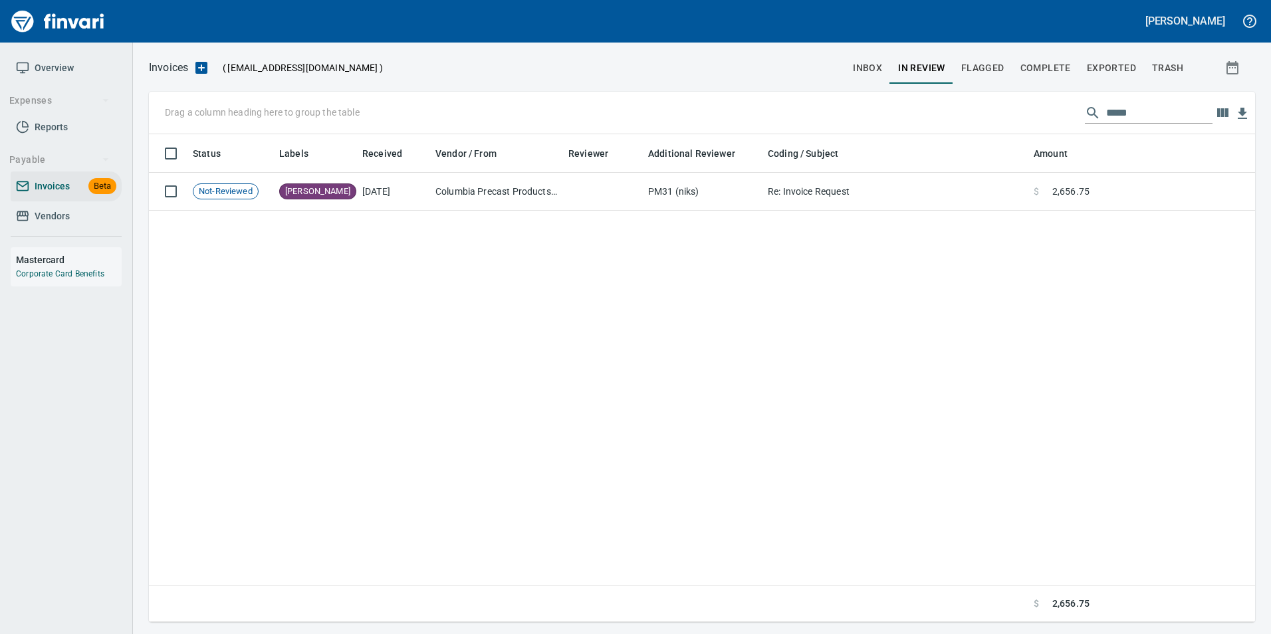
scroll to position [478, 1096]
click at [1123, 109] on input "*****" at bounding box center [1160, 112] width 106 height 21
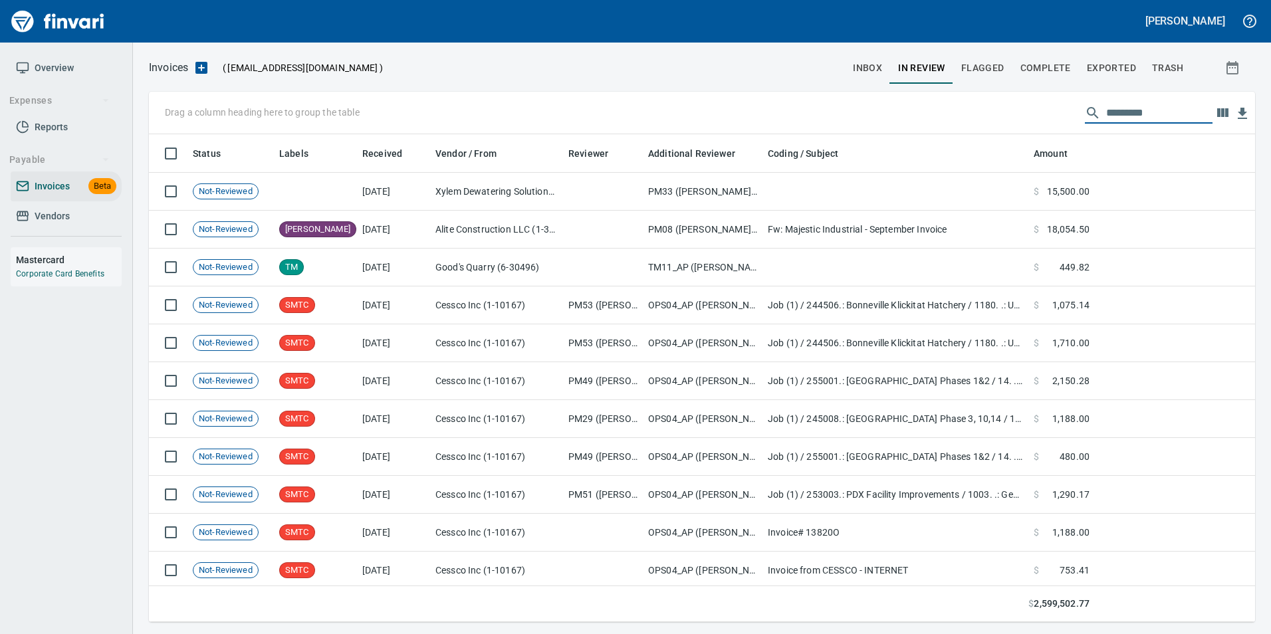
scroll to position [478, 1087]
click at [861, 75] on span "inbox" at bounding box center [867, 68] width 29 height 17
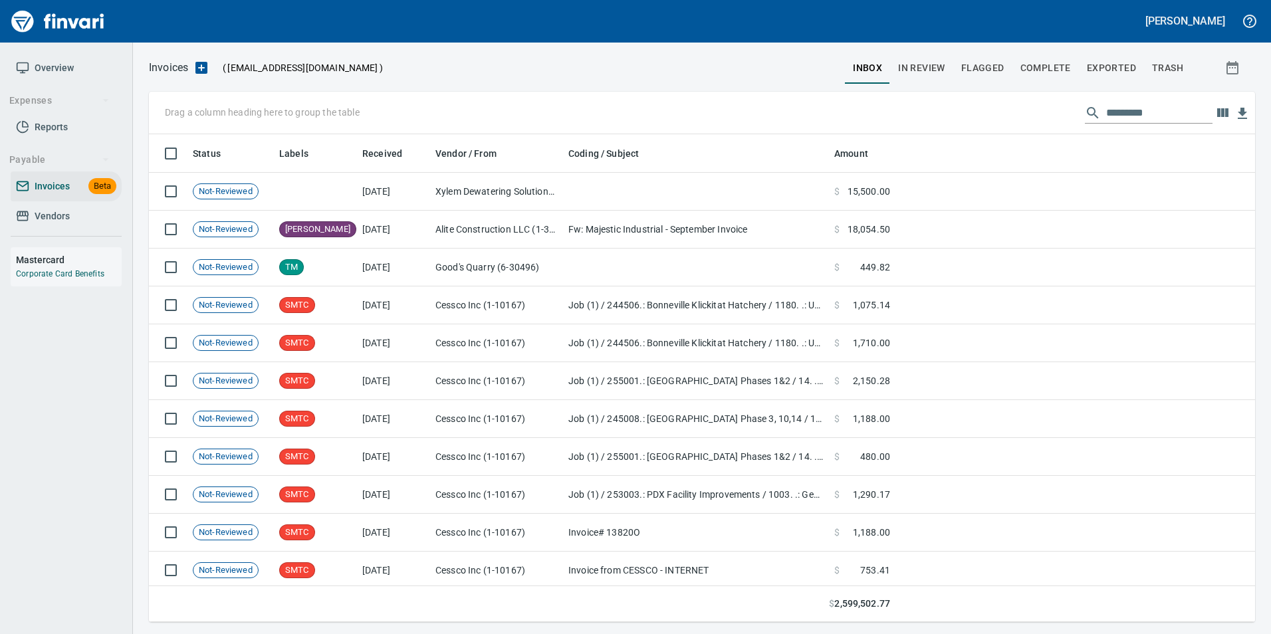
scroll to position [478, 1087]
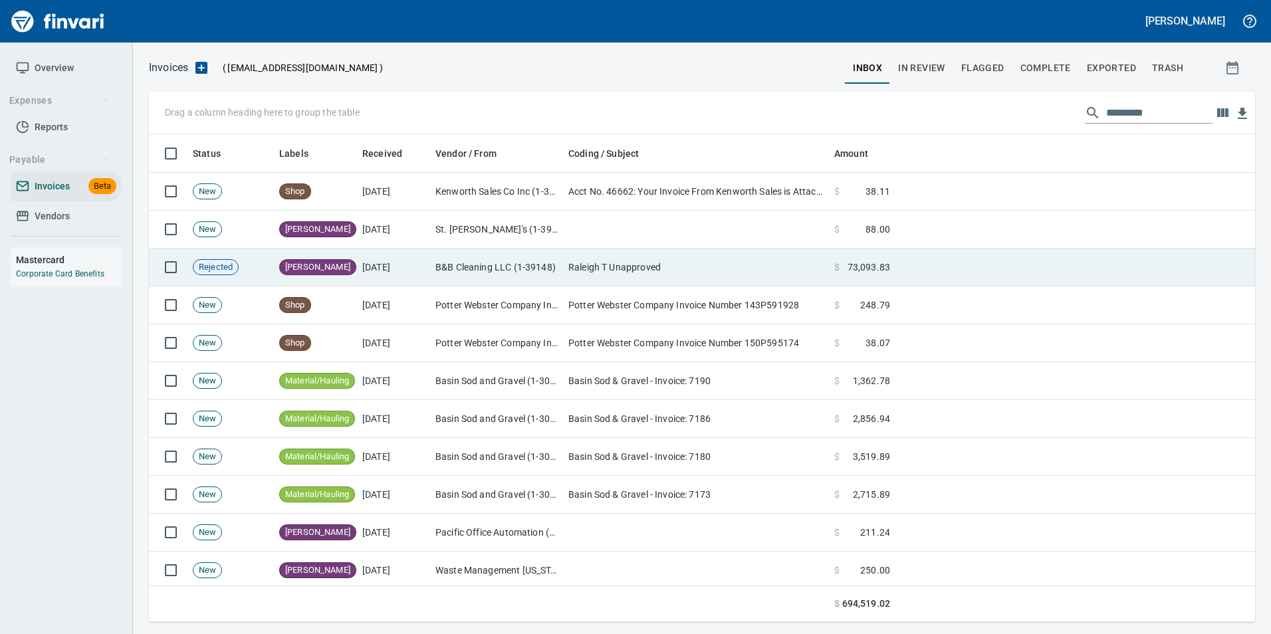
click at [884, 251] on td "$ 73,093.83" at bounding box center [862, 268] width 66 height 38
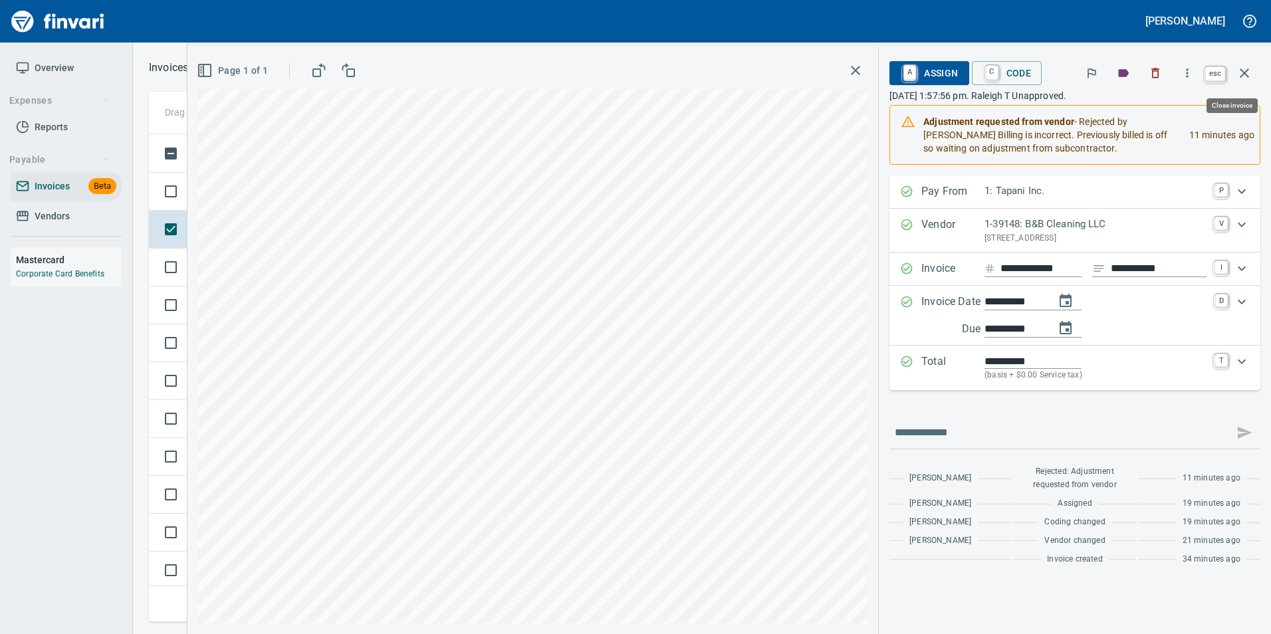
scroll to position [478, 1086]
click at [1246, 75] on icon "button" at bounding box center [1245, 73] width 16 height 16
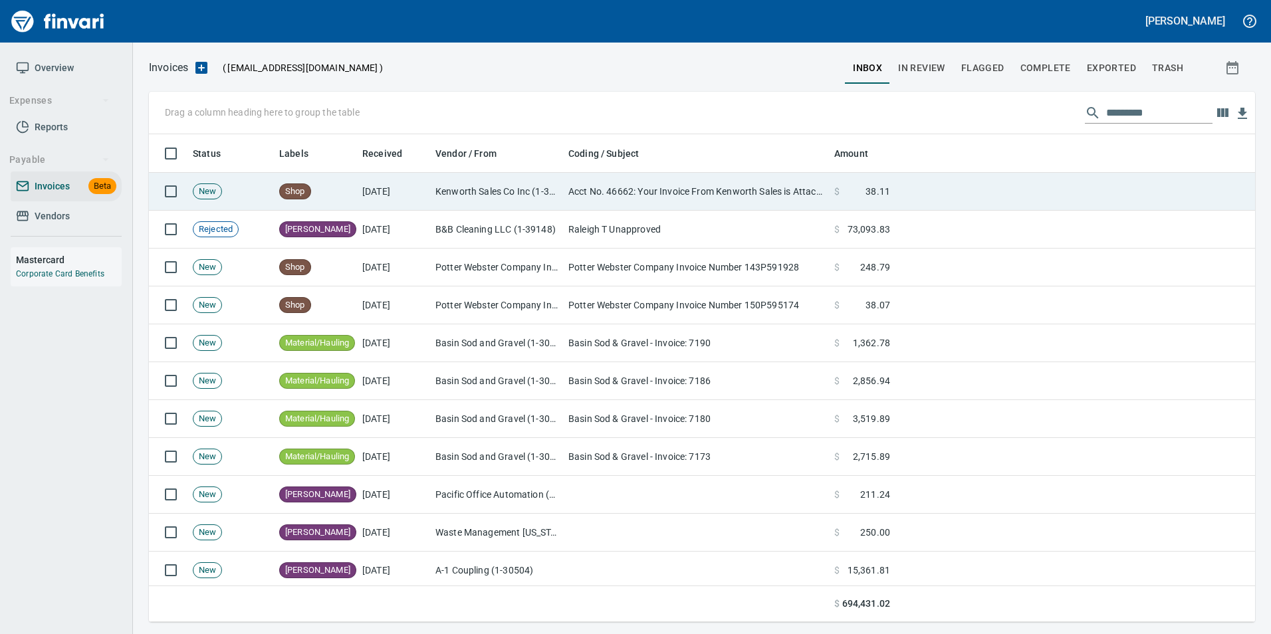
scroll to position [478, 1087]
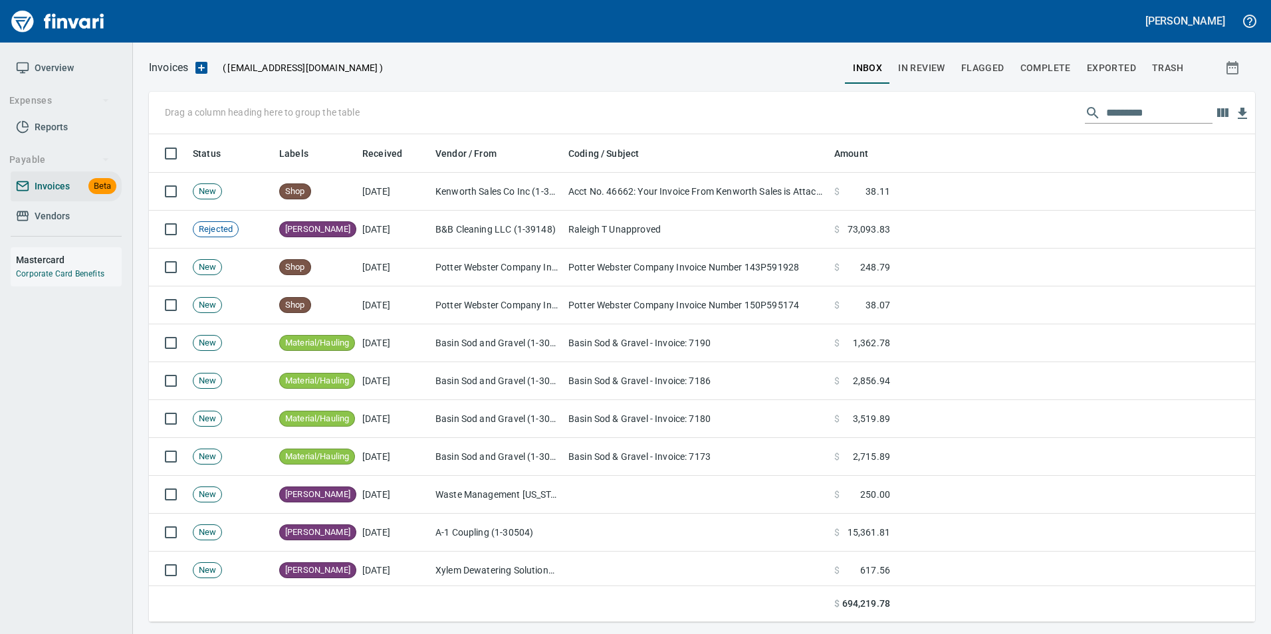
click at [1138, 112] on input "text" at bounding box center [1160, 112] width 106 height 21
click at [1001, 72] on span "Flagged" at bounding box center [983, 68] width 43 height 17
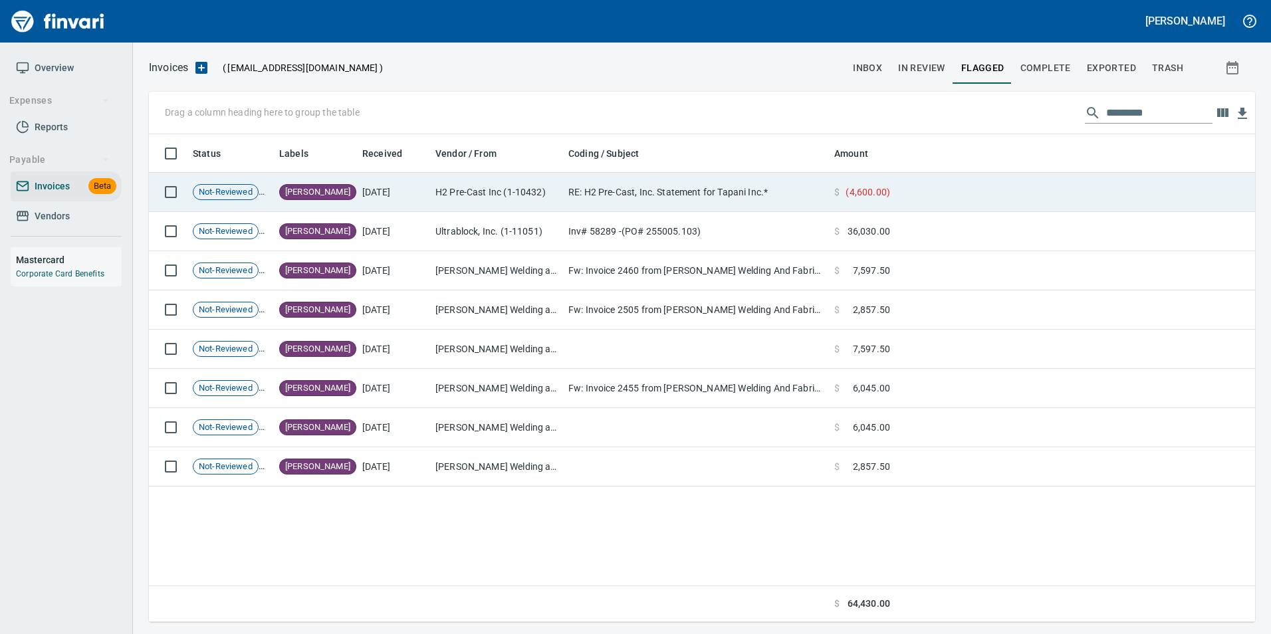
scroll to position [478, 1087]
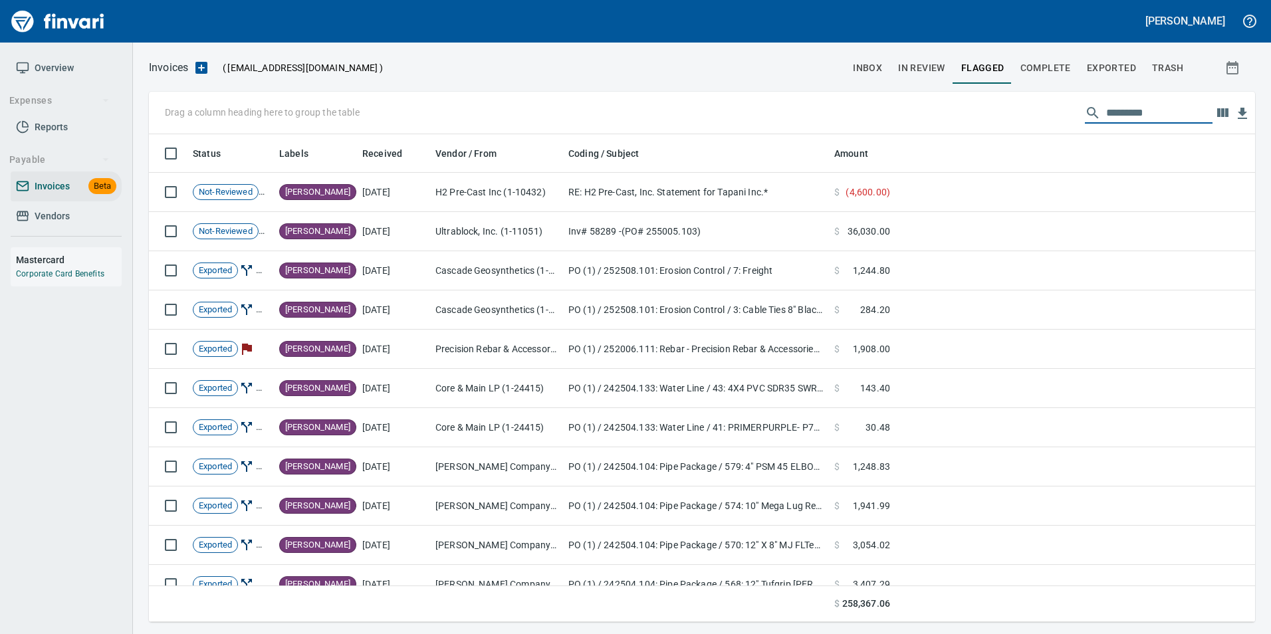
click at [1107, 117] on input "text" at bounding box center [1160, 112] width 106 height 21
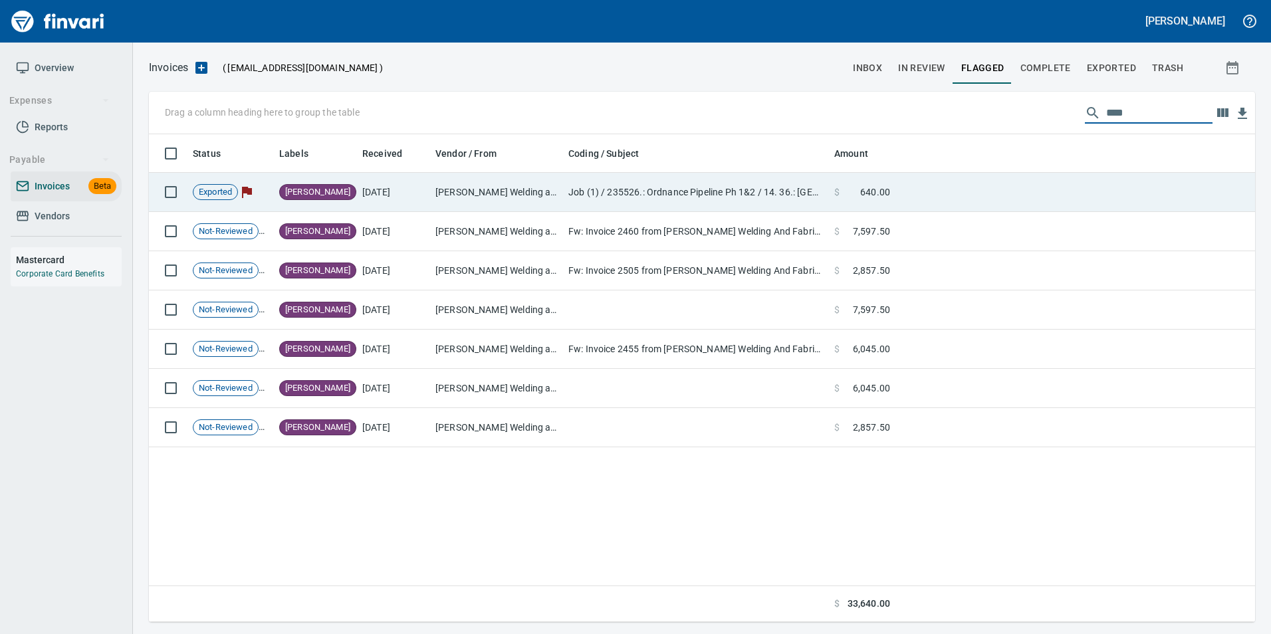
type input "****"
click at [958, 191] on td at bounding box center [1076, 192] width 360 height 39
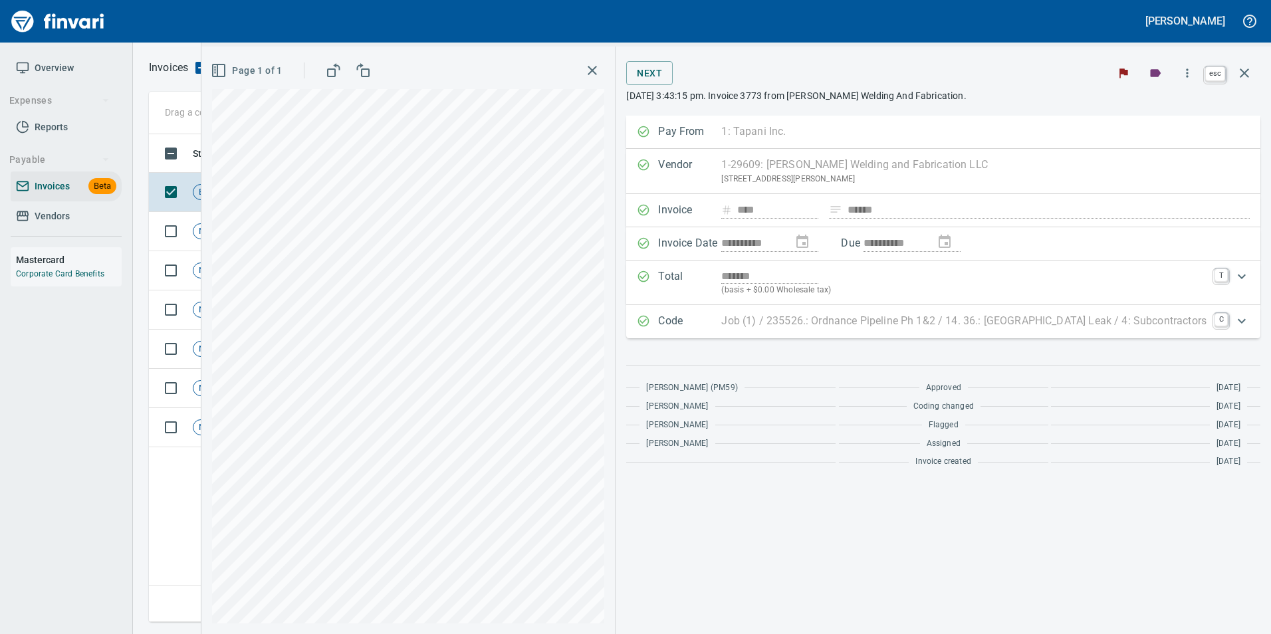
scroll to position [478, 1096]
click at [1242, 77] on icon "button" at bounding box center [1245, 73] width 16 height 16
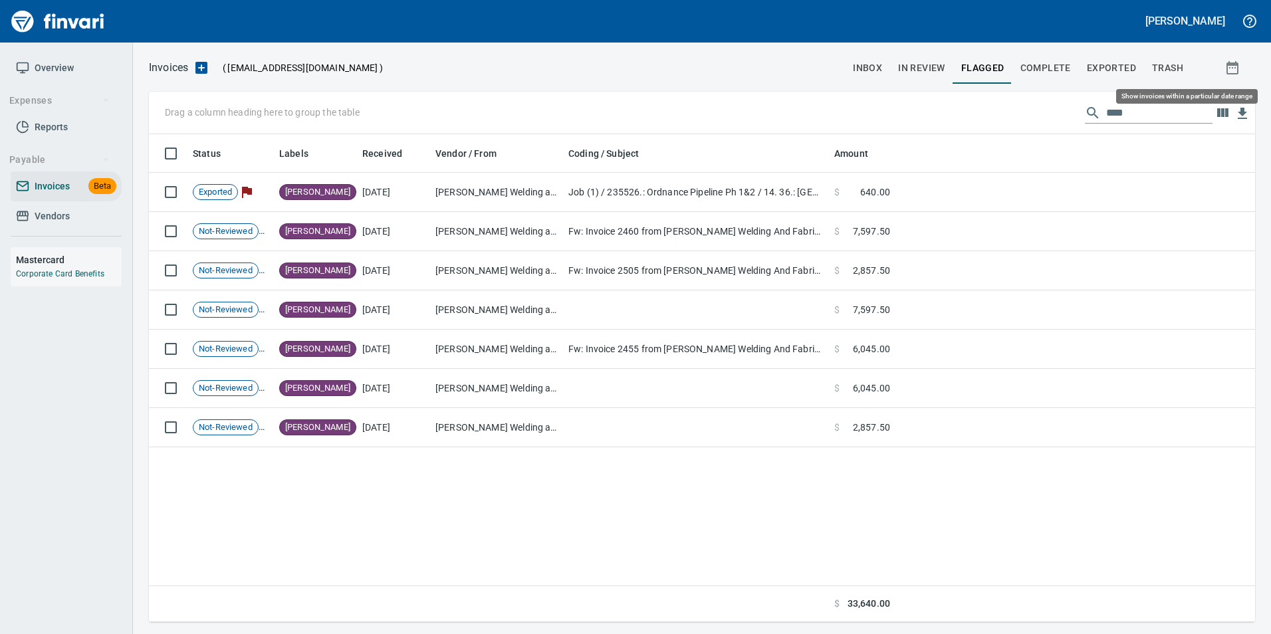
scroll to position [478, 1097]
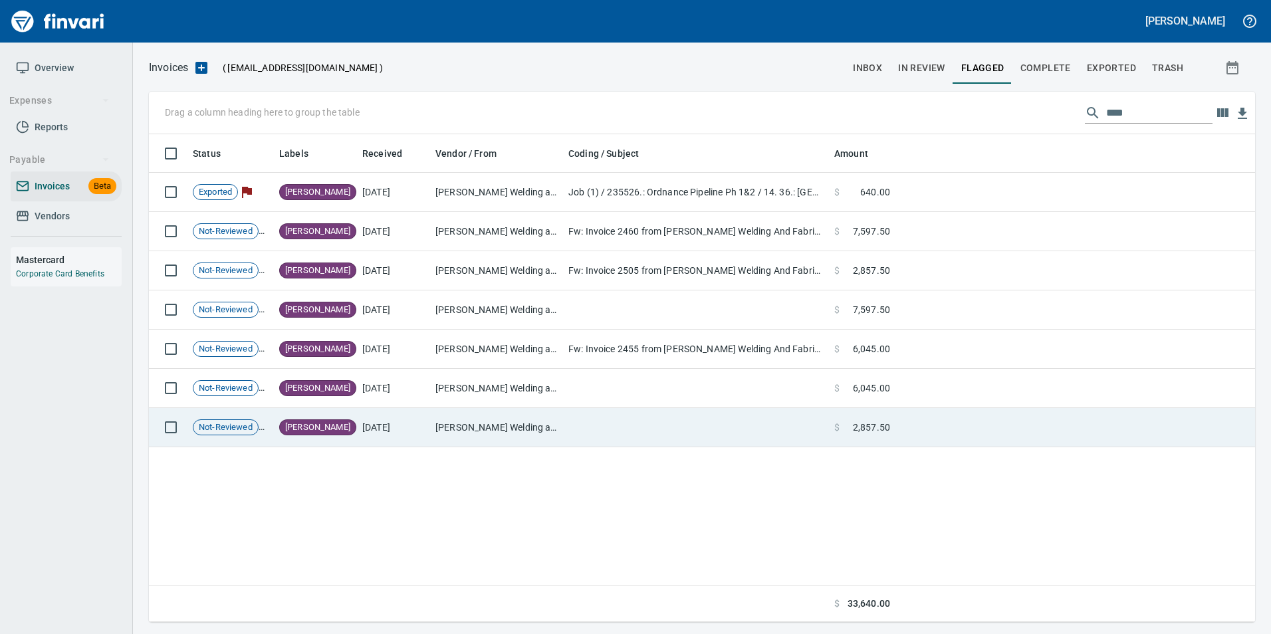
click at [946, 418] on td at bounding box center [1076, 427] width 360 height 39
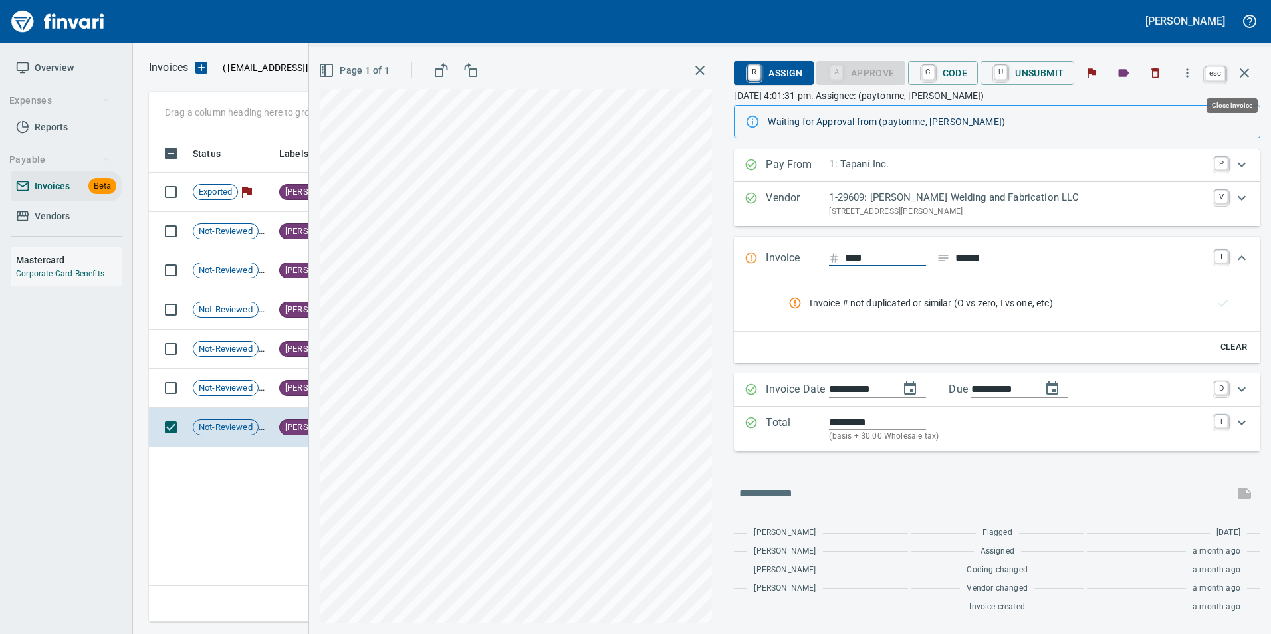
scroll to position [478, 1096]
click at [1249, 76] on icon "button" at bounding box center [1244, 72] width 9 height 9
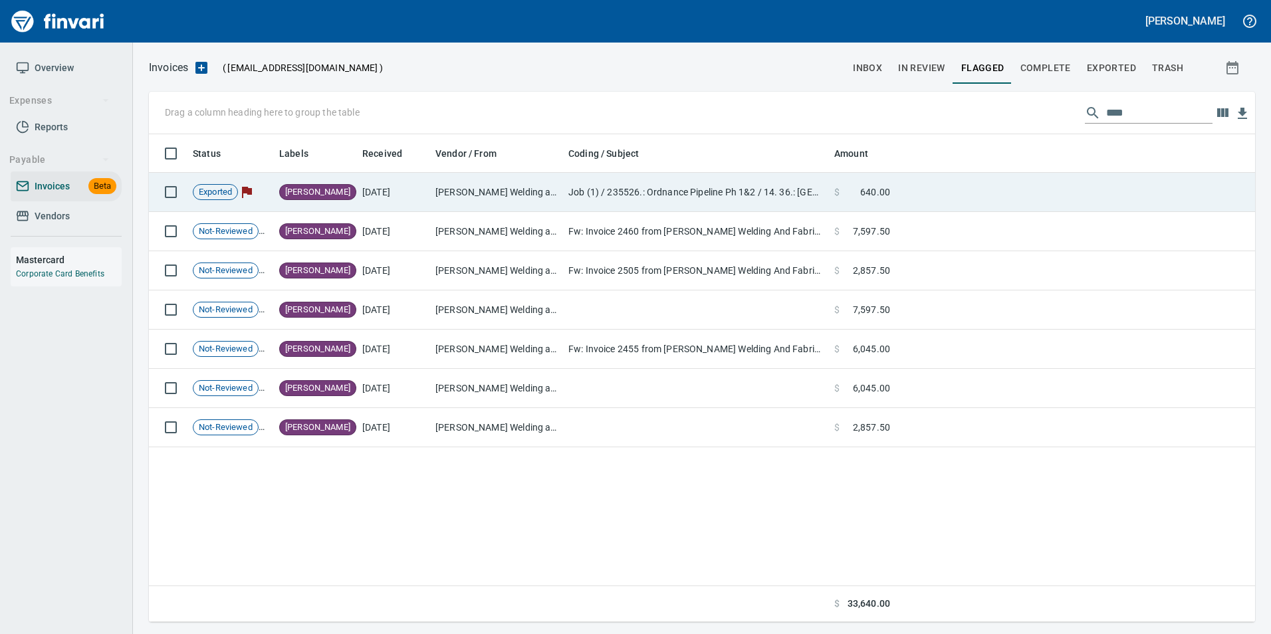
scroll to position [478, 1097]
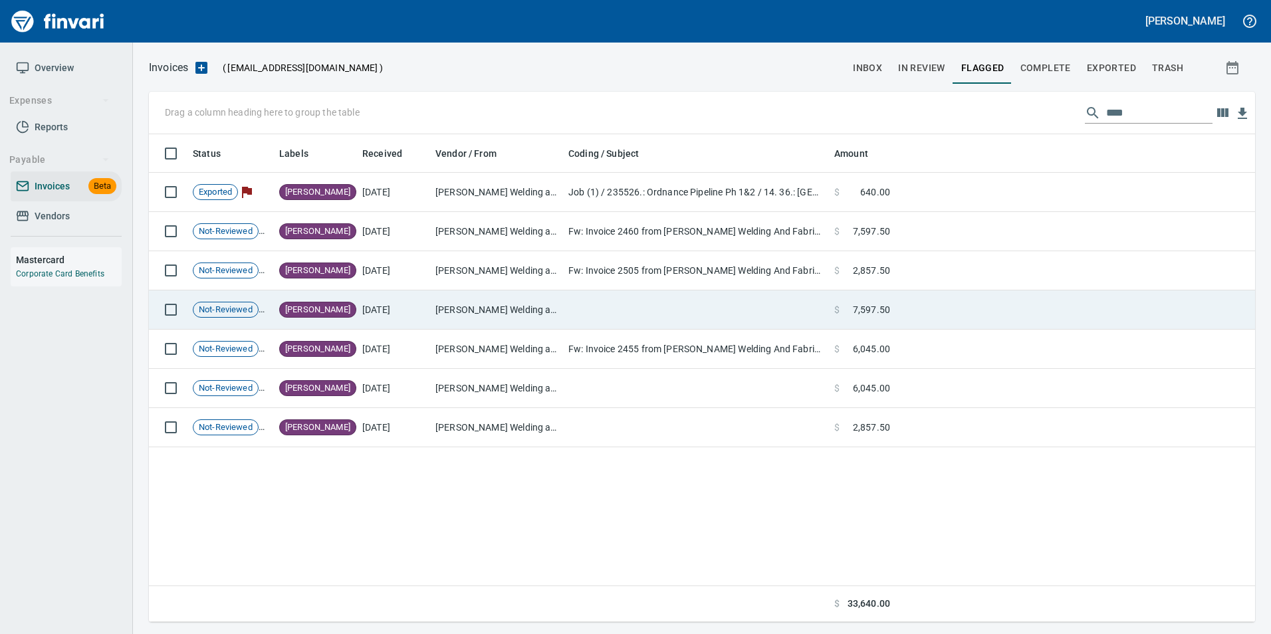
click at [957, 305] on td at bounding box center [1076, 310] width 360 height 39
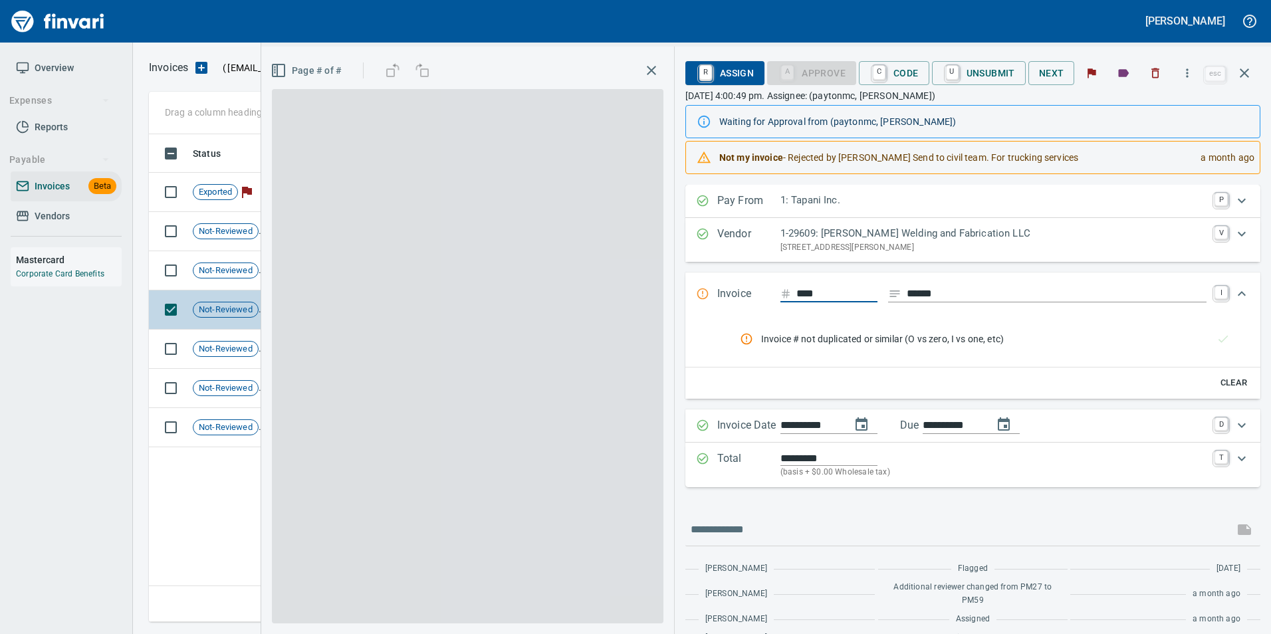
scroll to position [478, 1096]
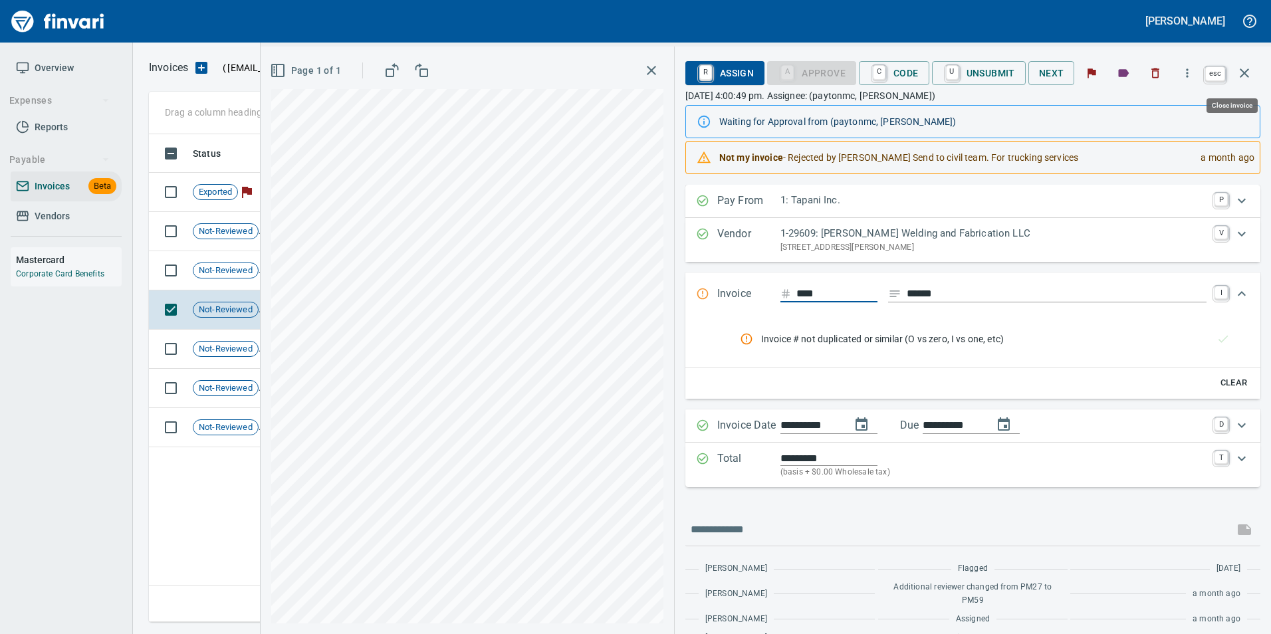
click at [1246, 75] on icon "button" at bounding box center [1244, 72] width 9 height 9
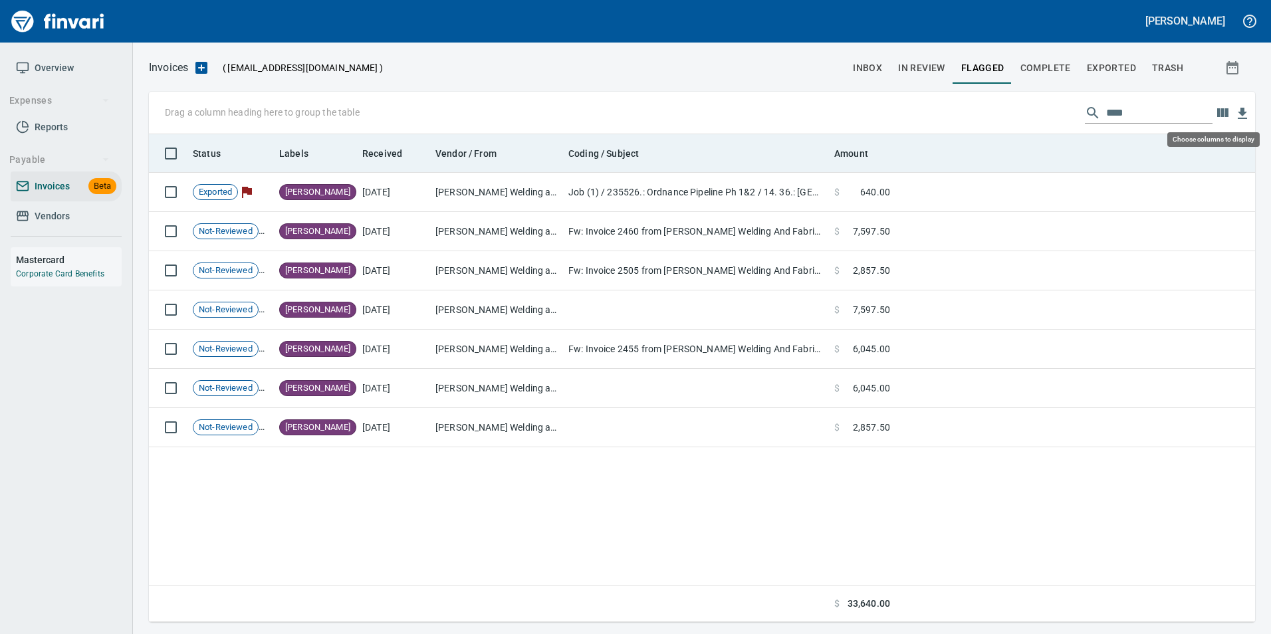
scroll to position [478, 1097]
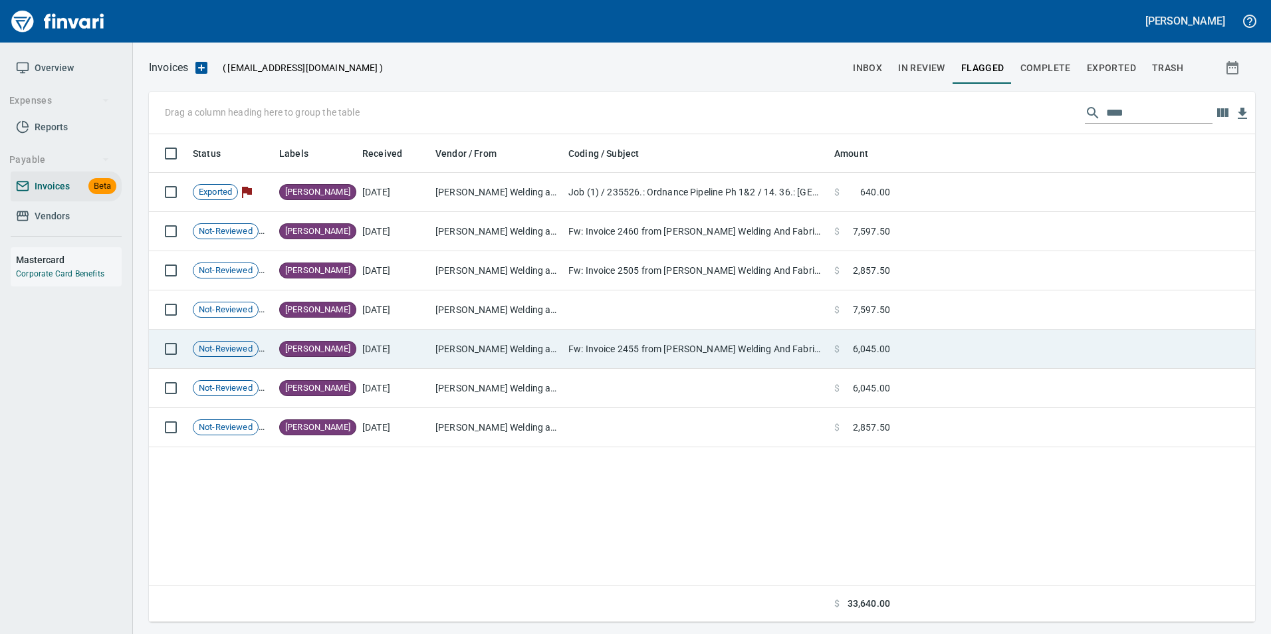
click at [1104, 340] on td at bounding box center [1076, 349] width 360 height 39
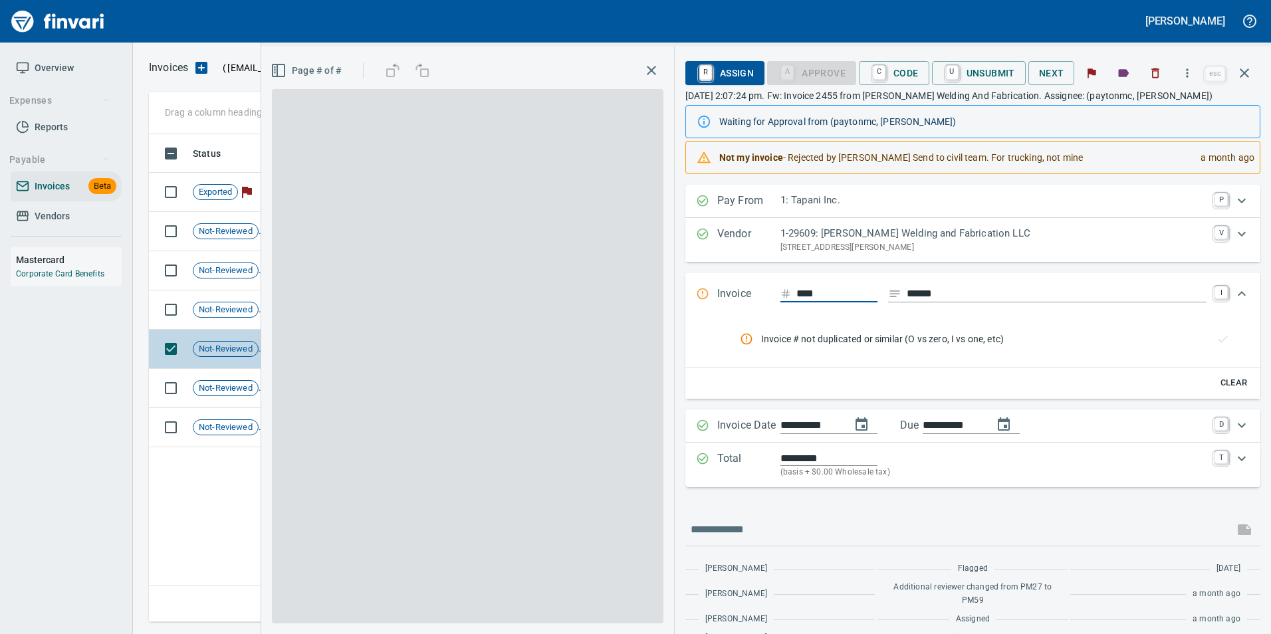
scroll to position [478, 1096]
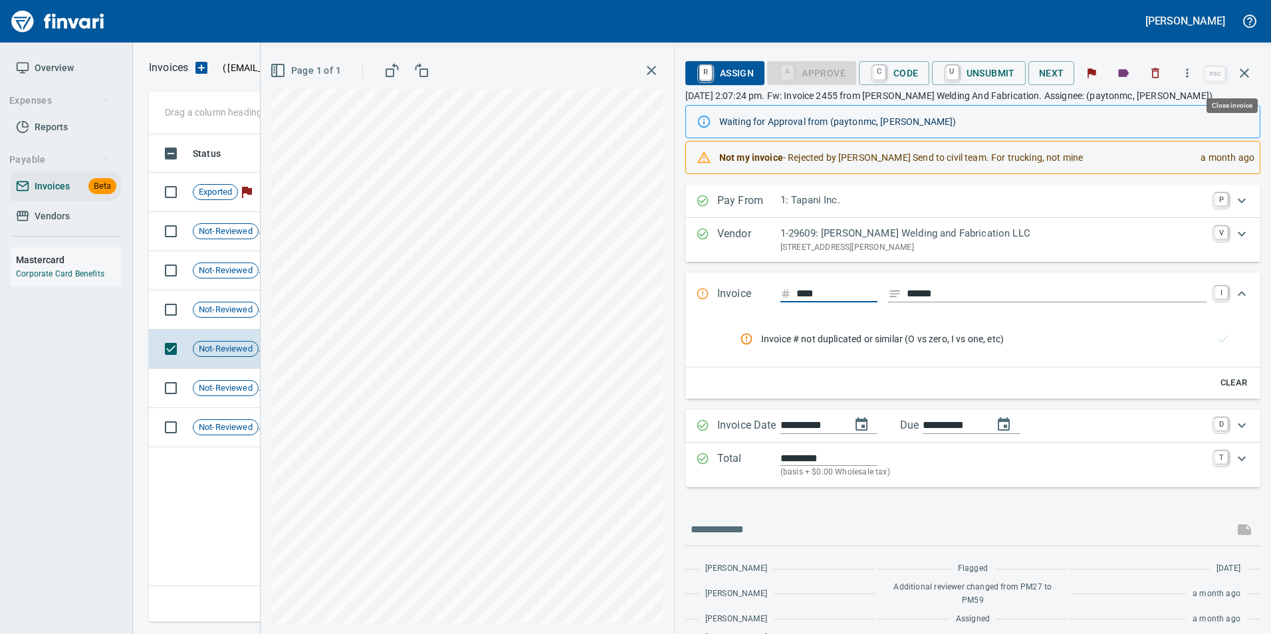
click at [1236, 72] on button "button" at bounding box center [1245, 73] width 32 height 32
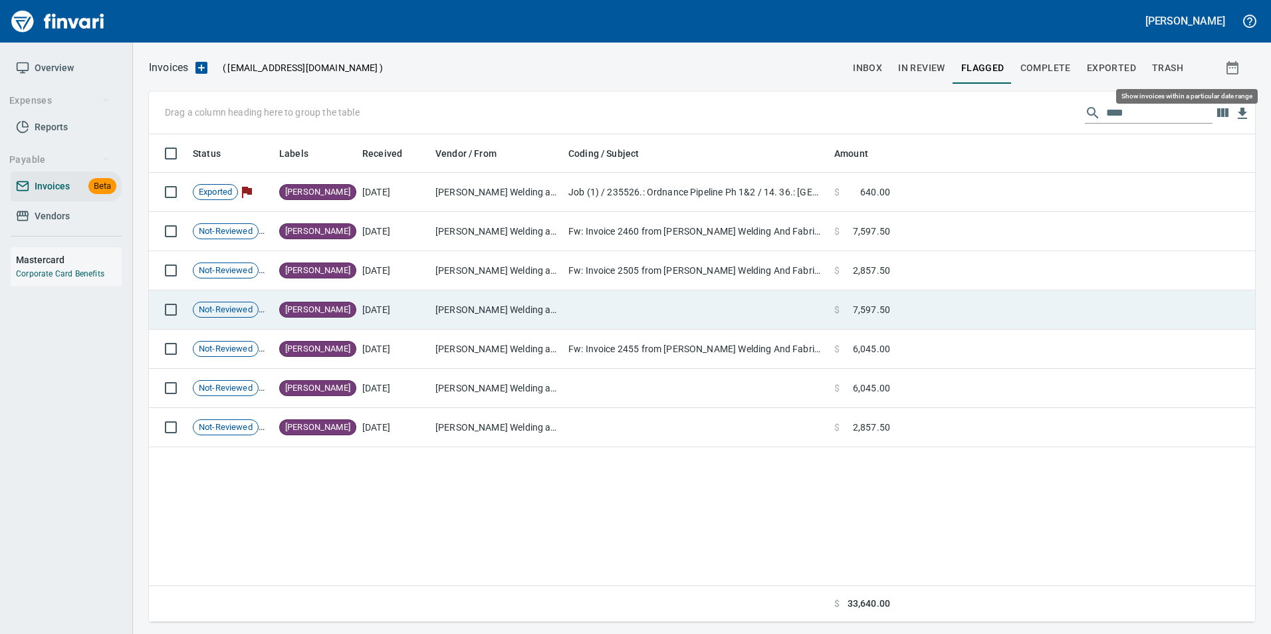
scroll to position [478, 1096]
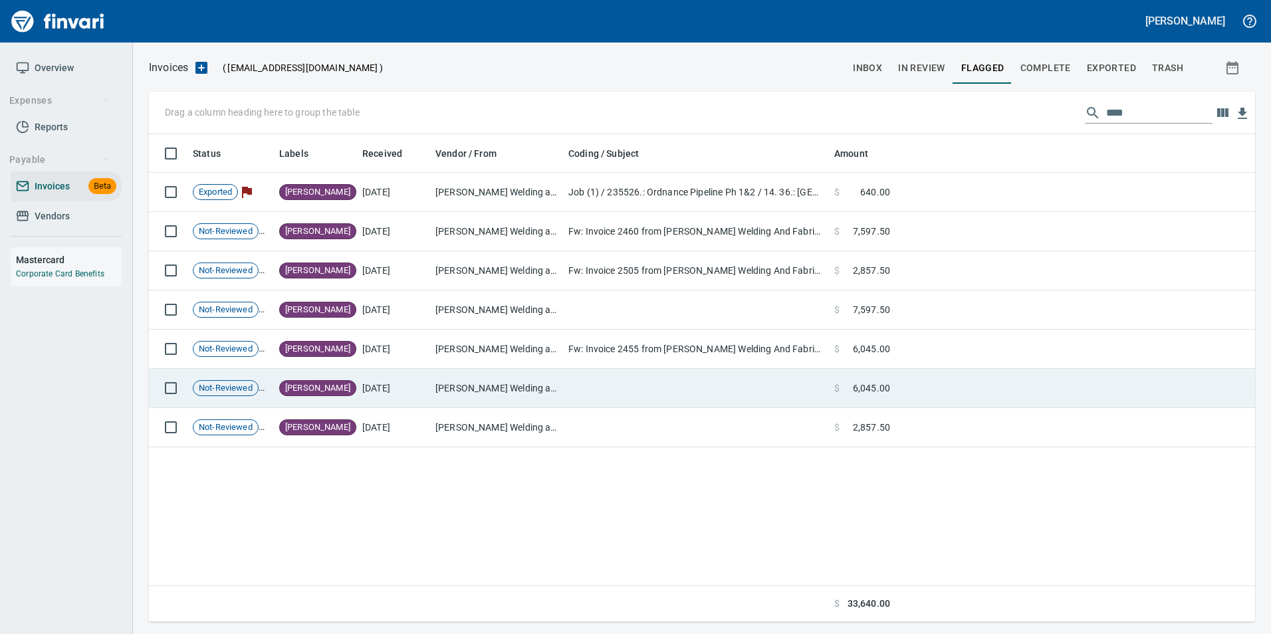
click at [1103, 373] on td at bounding box center [1076, 388] width 360 height 39
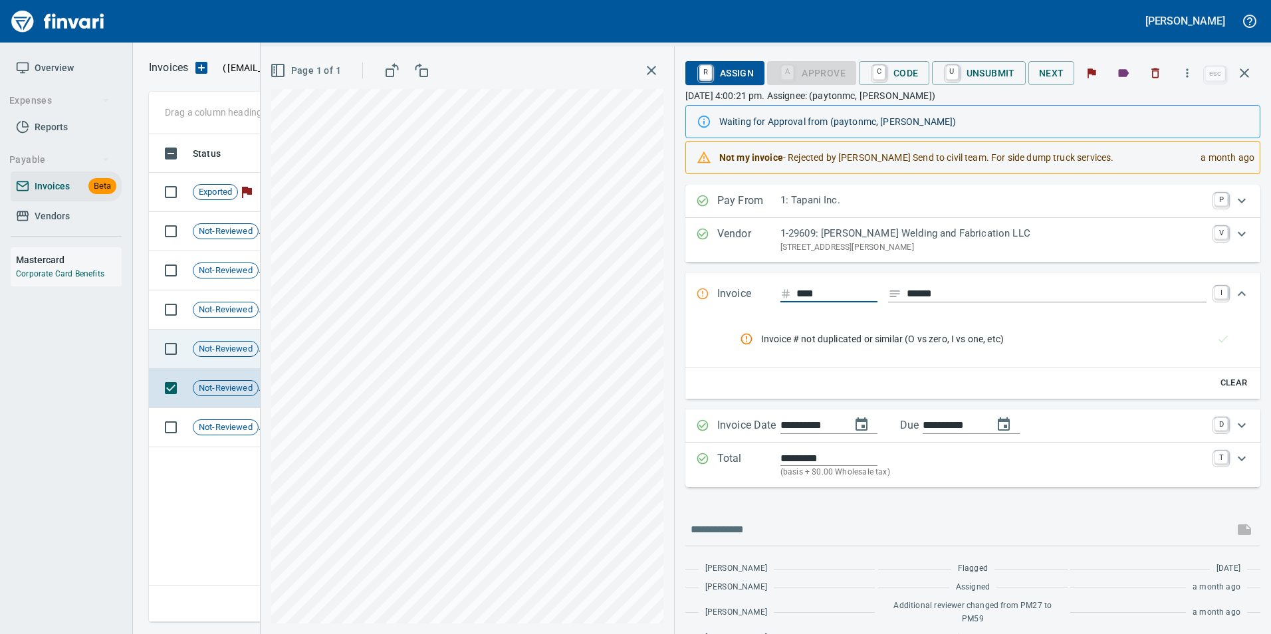
click at [245, 343] on span "Not-Reviewed" at bounding box center [226, 349] width 65 height 13
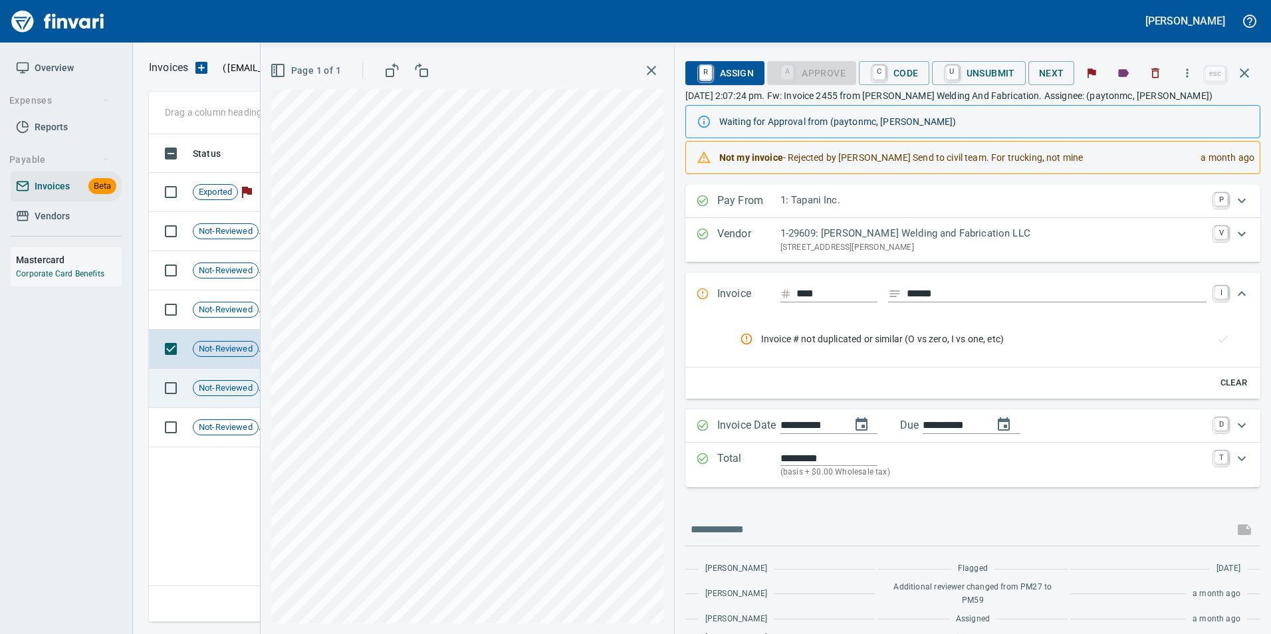
click at [223, 377] on td "Not-Reviewed" at bounding box center [231, 388] width 86 height 39
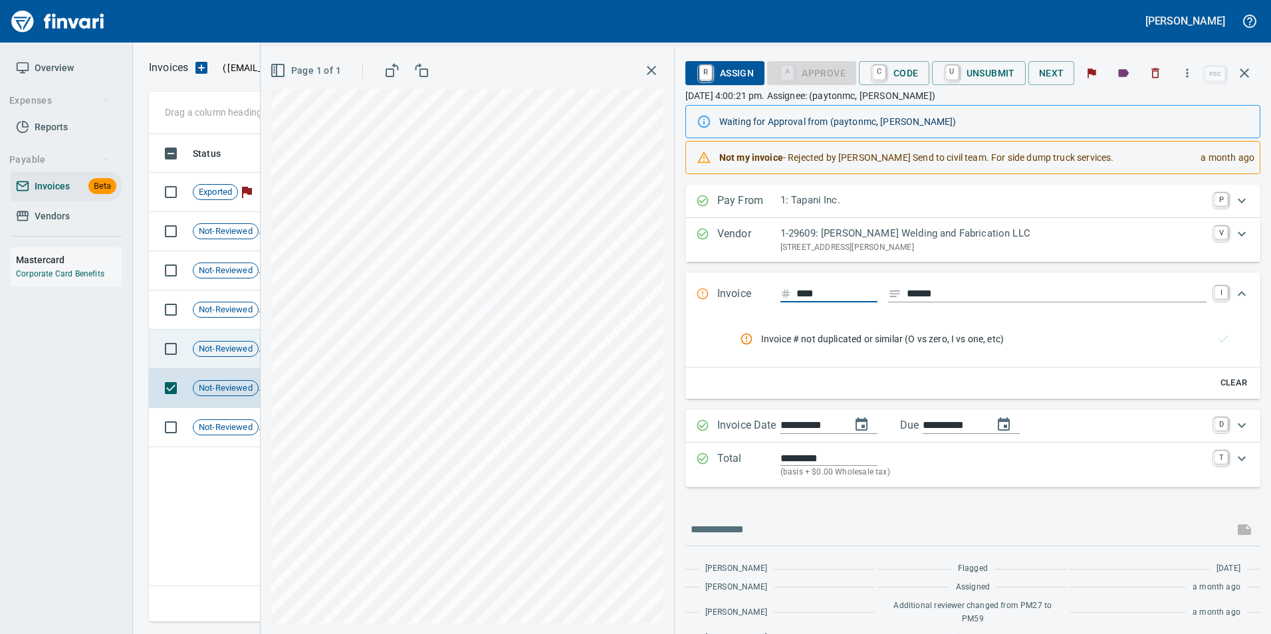
click at [227, 353] on span "Not-Reviewed" at bounding box center [226, 349] width 65 height 13
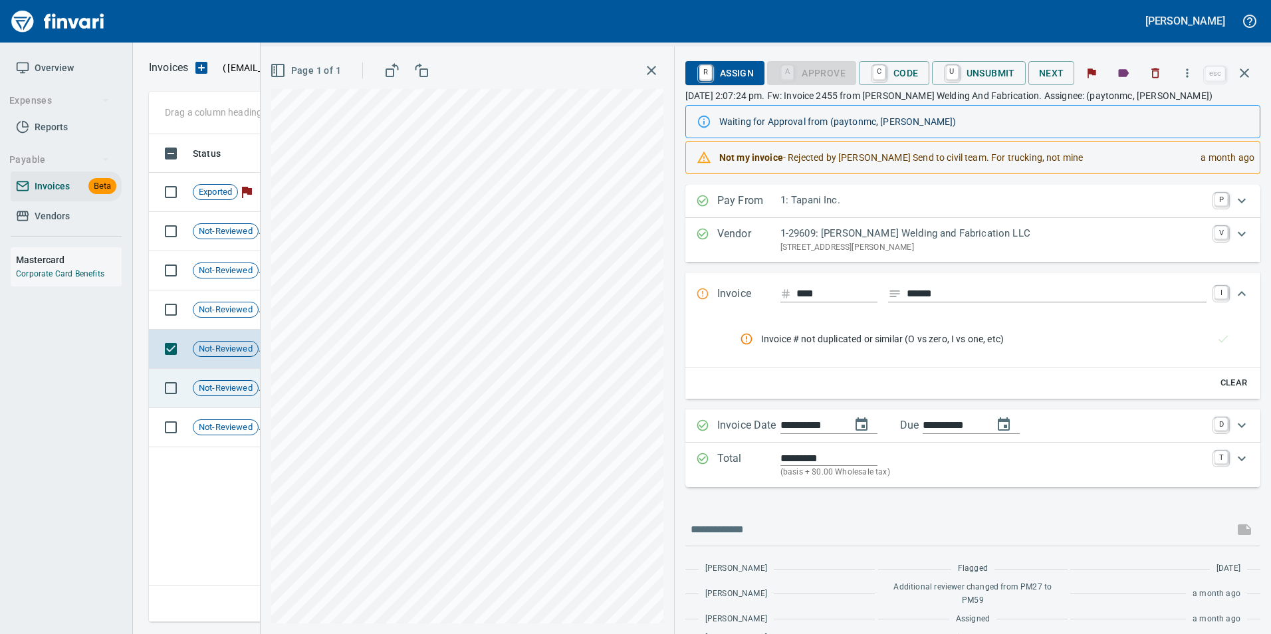
click at [223, 381] on div "Not-Reviewed" at bounding box center [226, 388] width 66 height 16
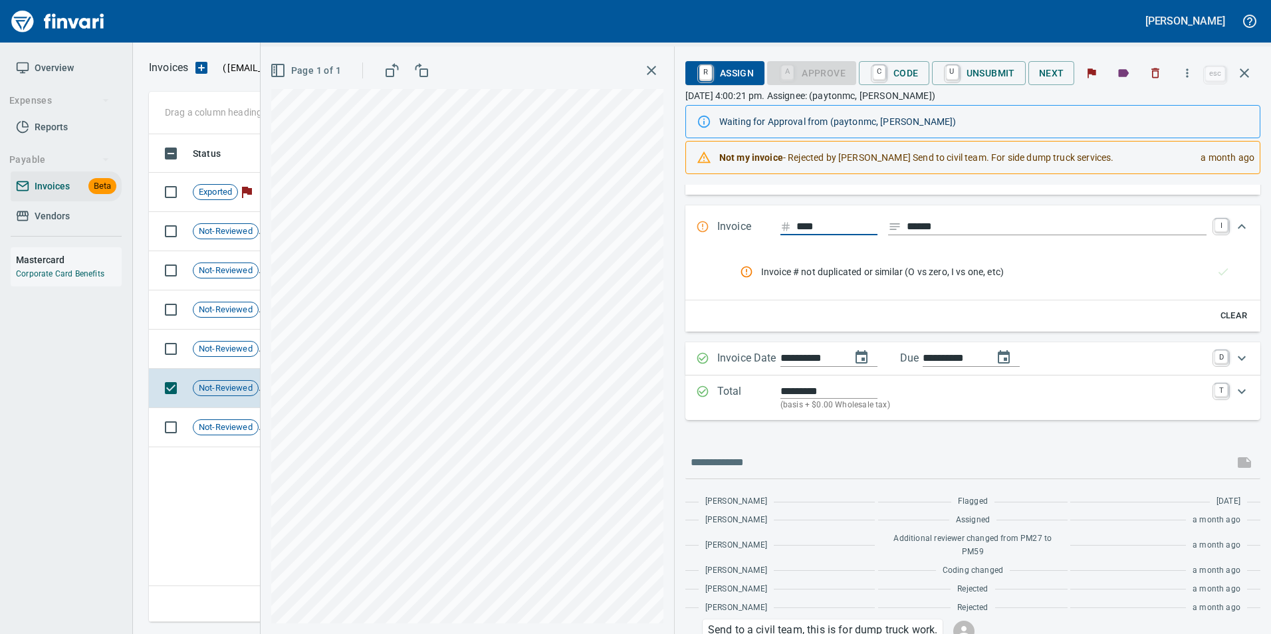
scroll to position [164, 0]
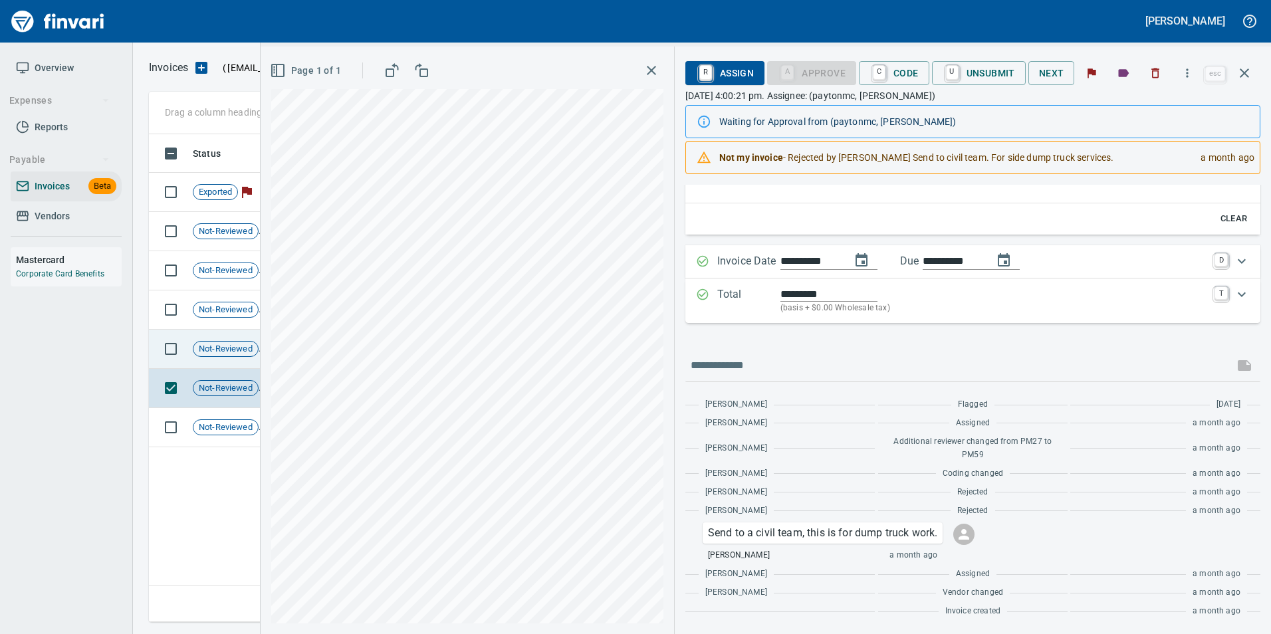
click at [249, 338] on td "Not-Reviewed" at bounding box center [231, 349] width 86 height 39
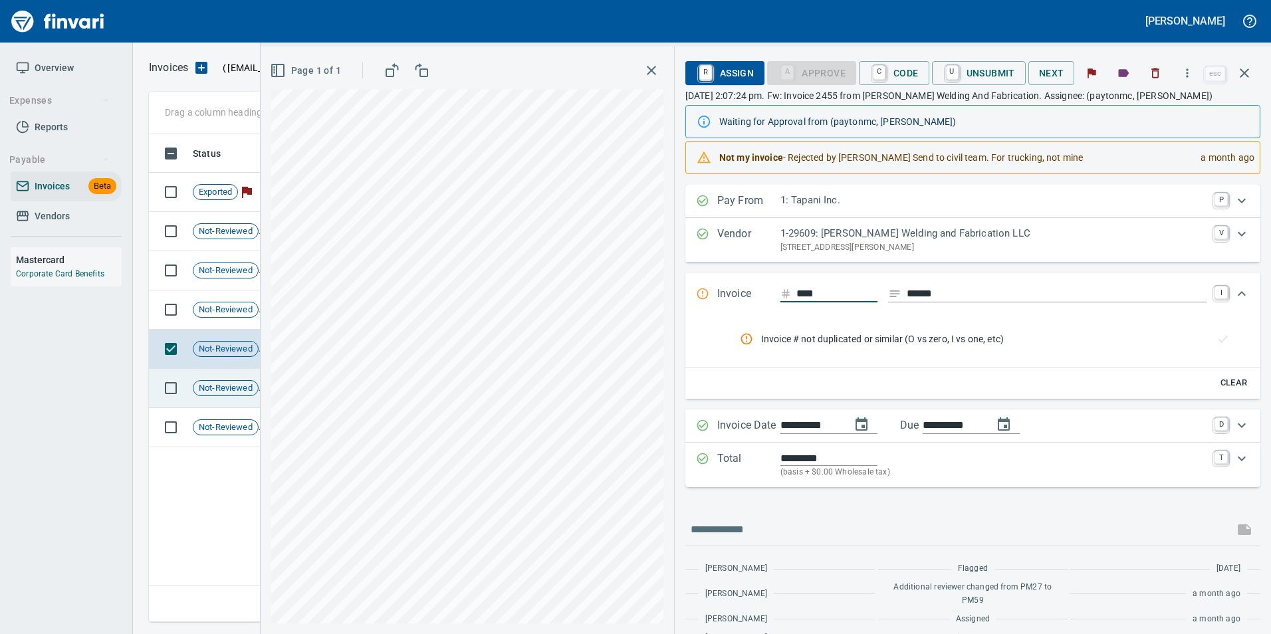
click at [251, 378] on td "Not-Reviewed" at bounding box center [231, 388] width 86 height 39
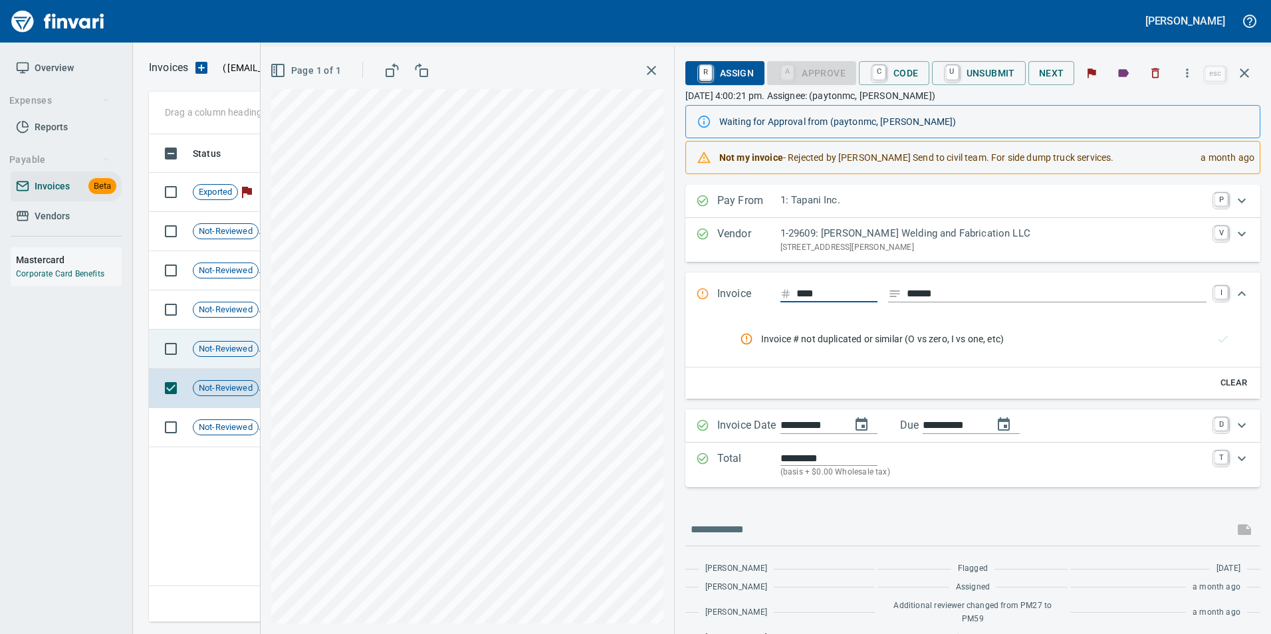
drag, startPoint x: 245, startPoint y: 349, endPoint x: 259, endPoint y: 342, distance: 15.8
click at [245, 348] on span "Not-Reviewed" at bounding box center [226, 349] width 65 height 13
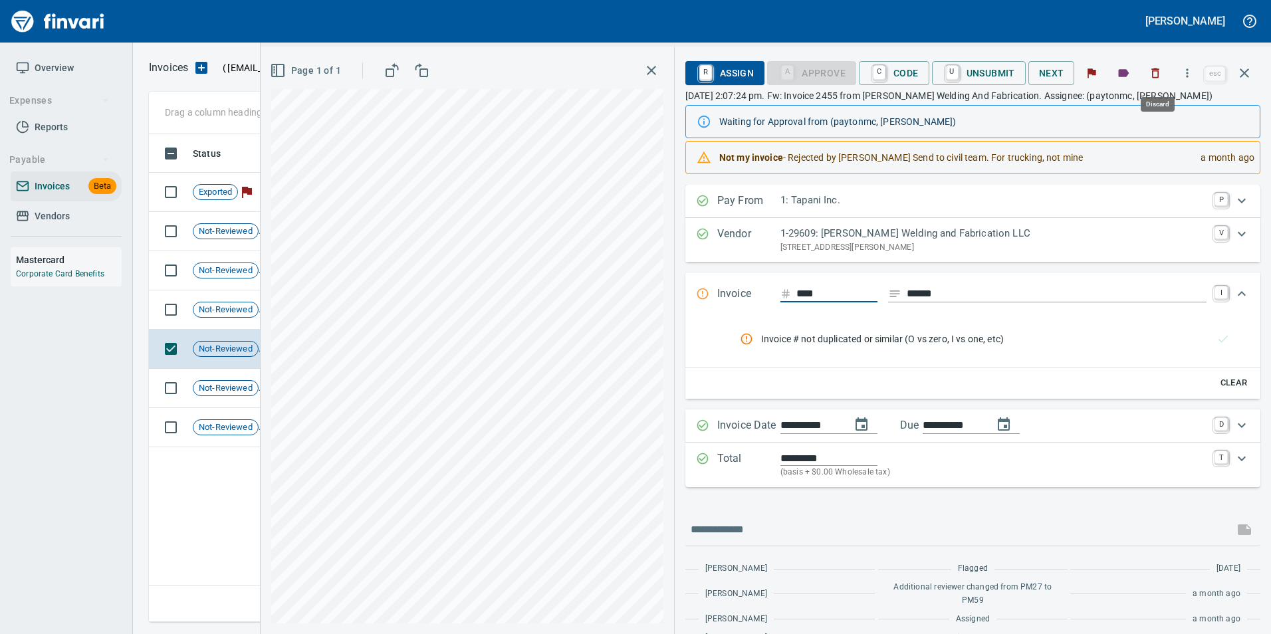
scroll to position [478, 1096]
click at [253, 393] on span "Not-Reviewed" at bounding box center [226, 388] width 65 height 13
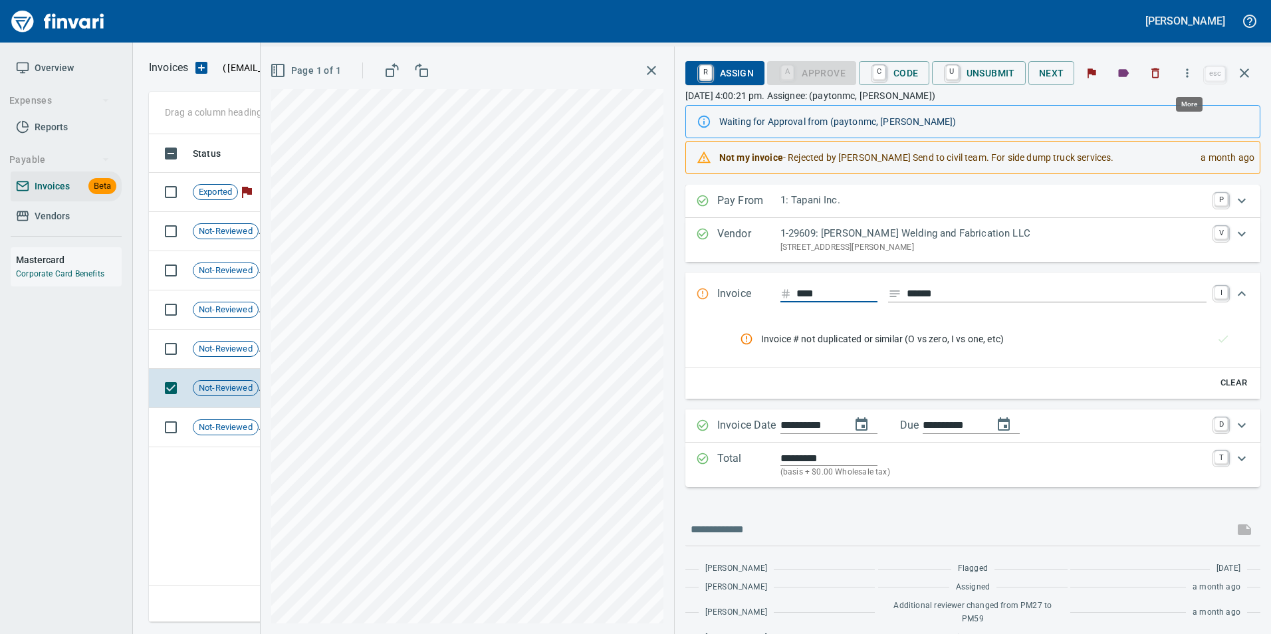
scroll to position [478, 1096]
click at [1162, 72] on icon "button" at bounding box center [1155, 72] width 13 height 13
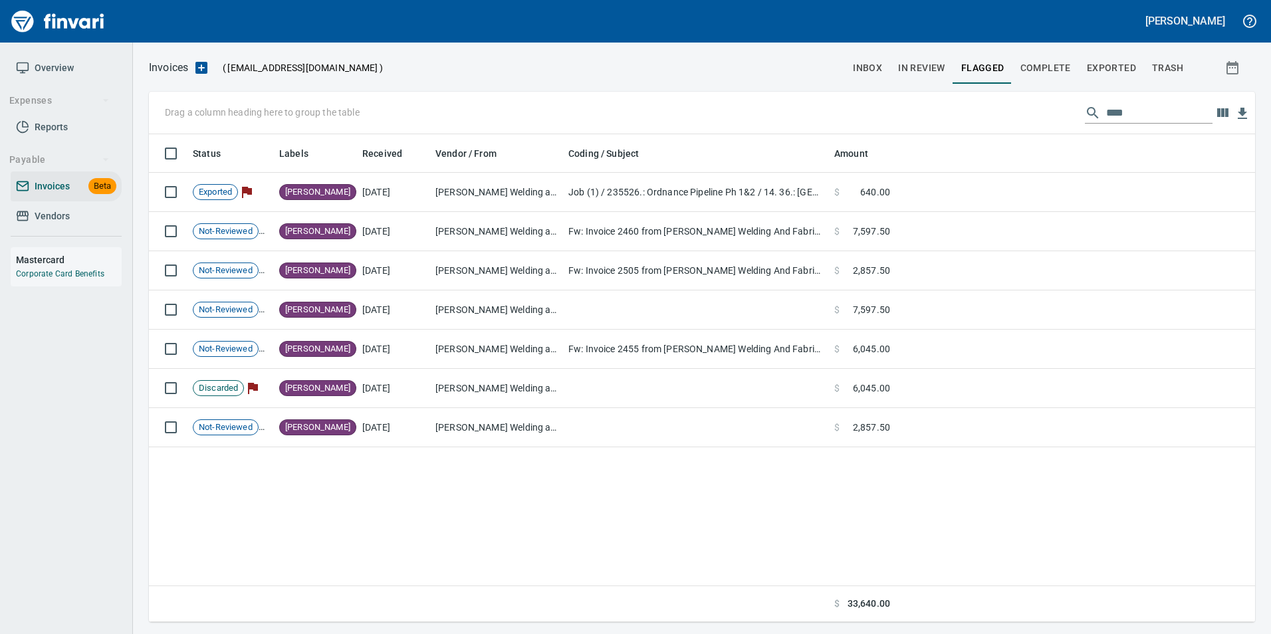
scroll to position [478, 1096]
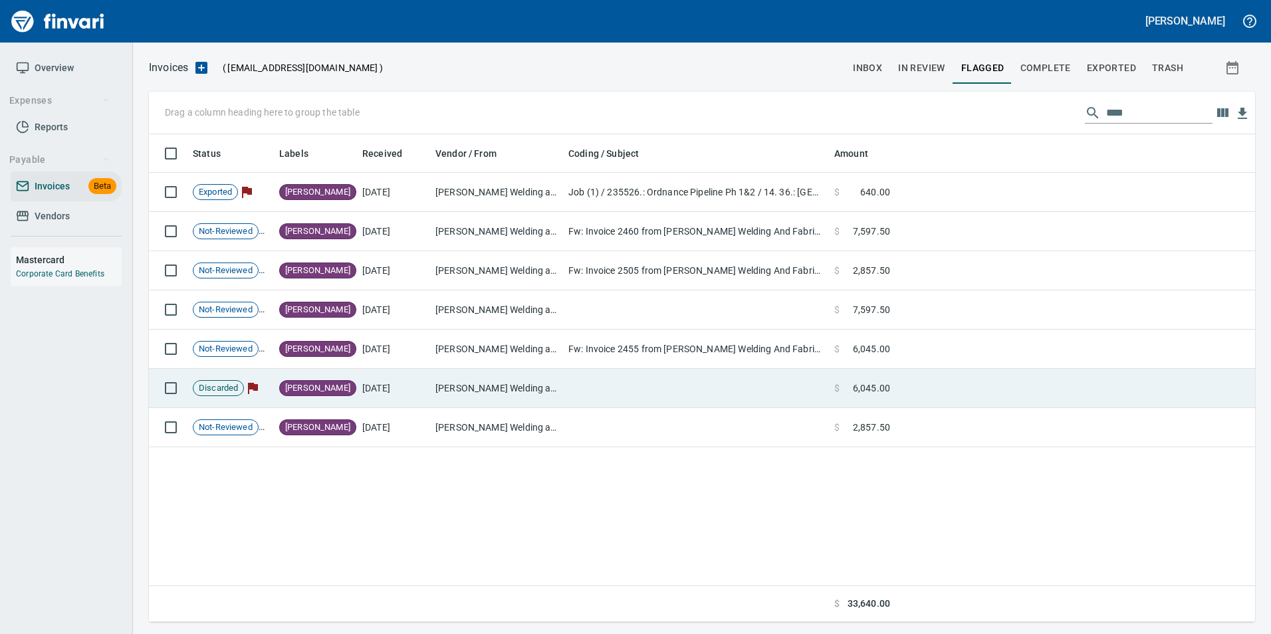
click at [850, 392] on span at bounding box center [846, 388] width 13 height 13
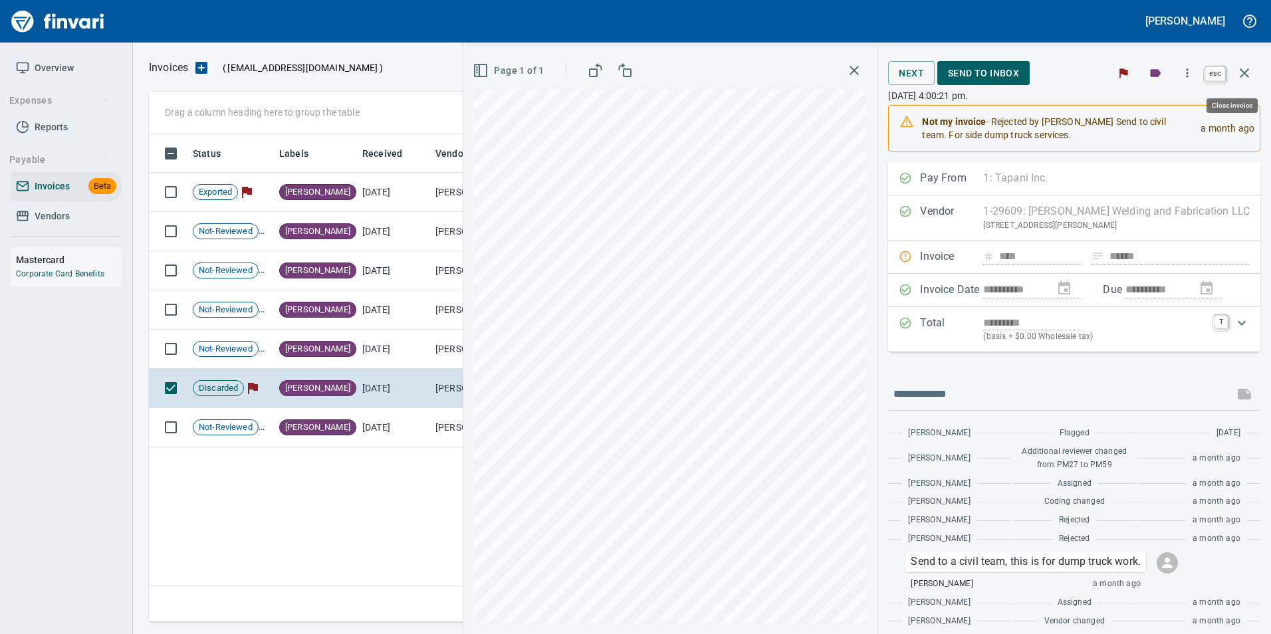
scroll to position [478, 1096]
click at [1243, 84] on button "button" at bounding box center [1245, 73] width 32 height 32
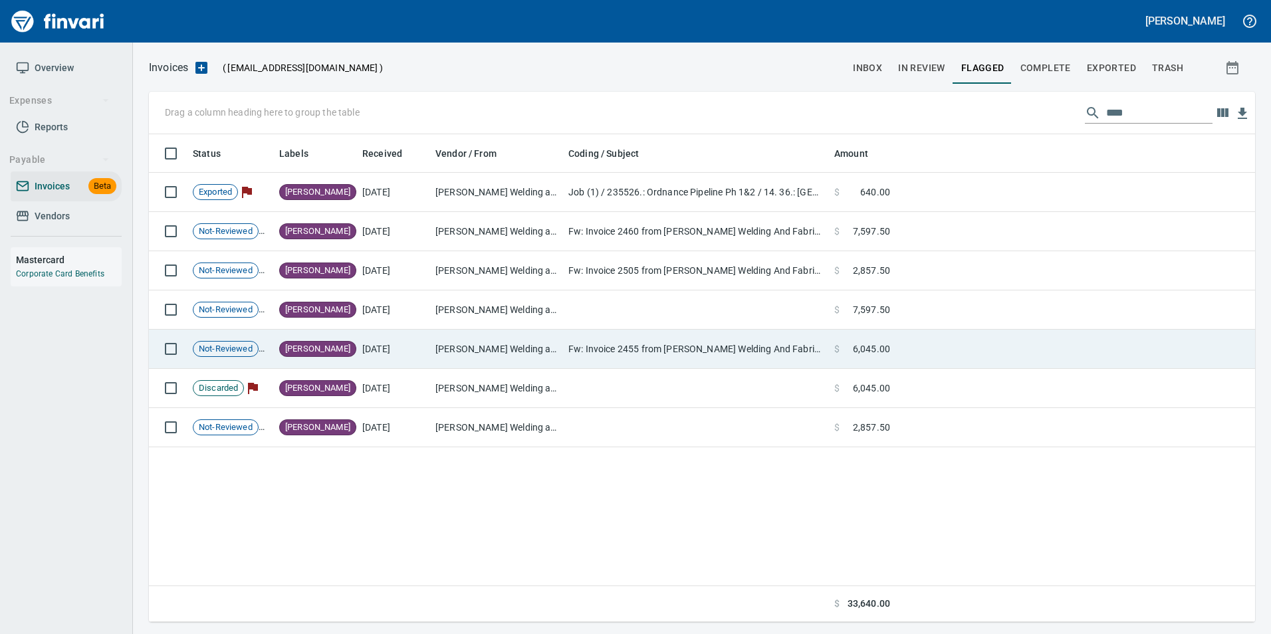
scroll to position [478, 1096]
click at [933, 344] on td at bounding box center [1076, 349] width 360 height 39
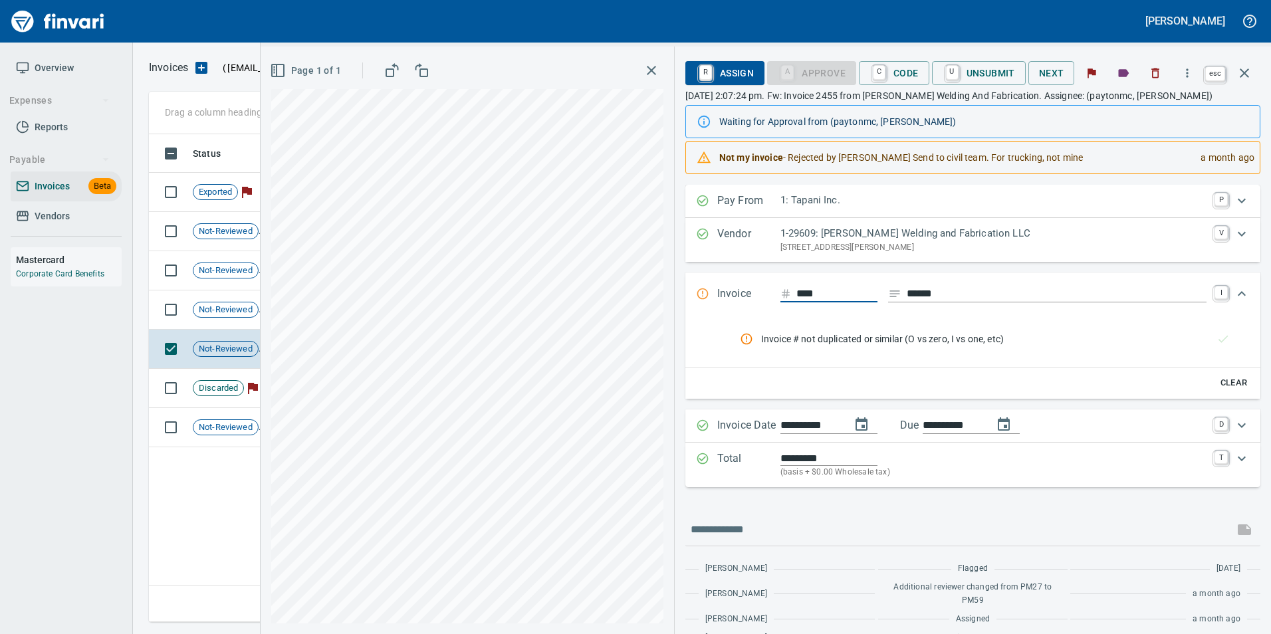
click at [1245, 75] on icon "button" at bounding box center [1245, 73] width 16 height 16
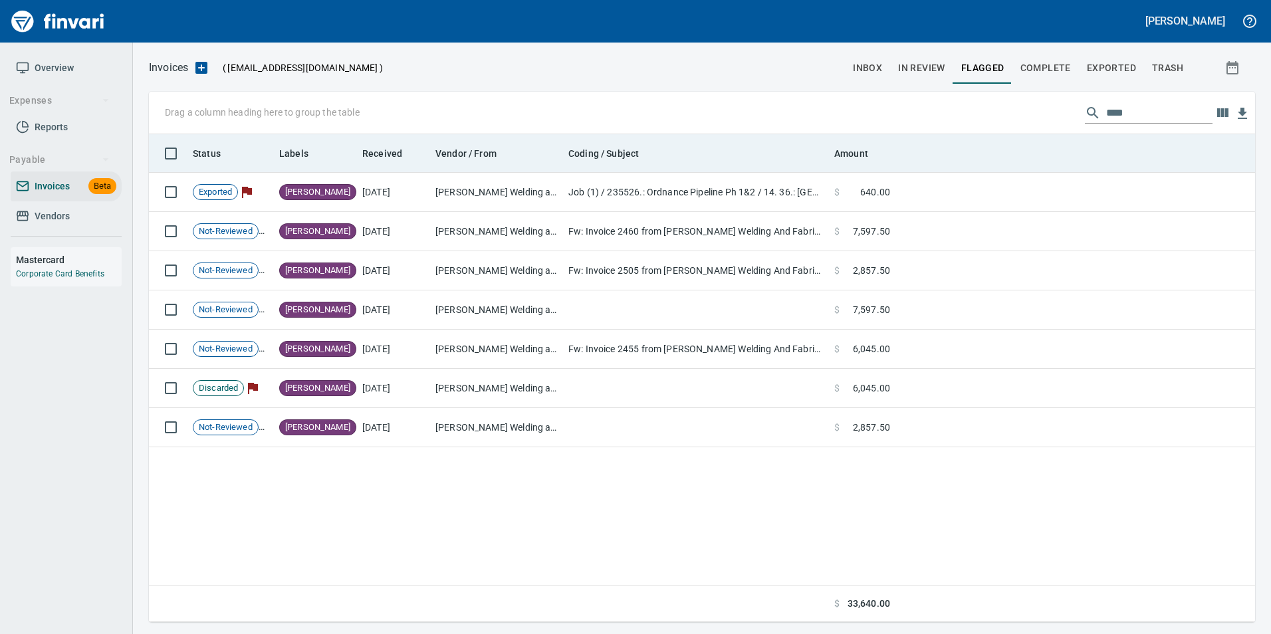
scroll to position [478, 1097]
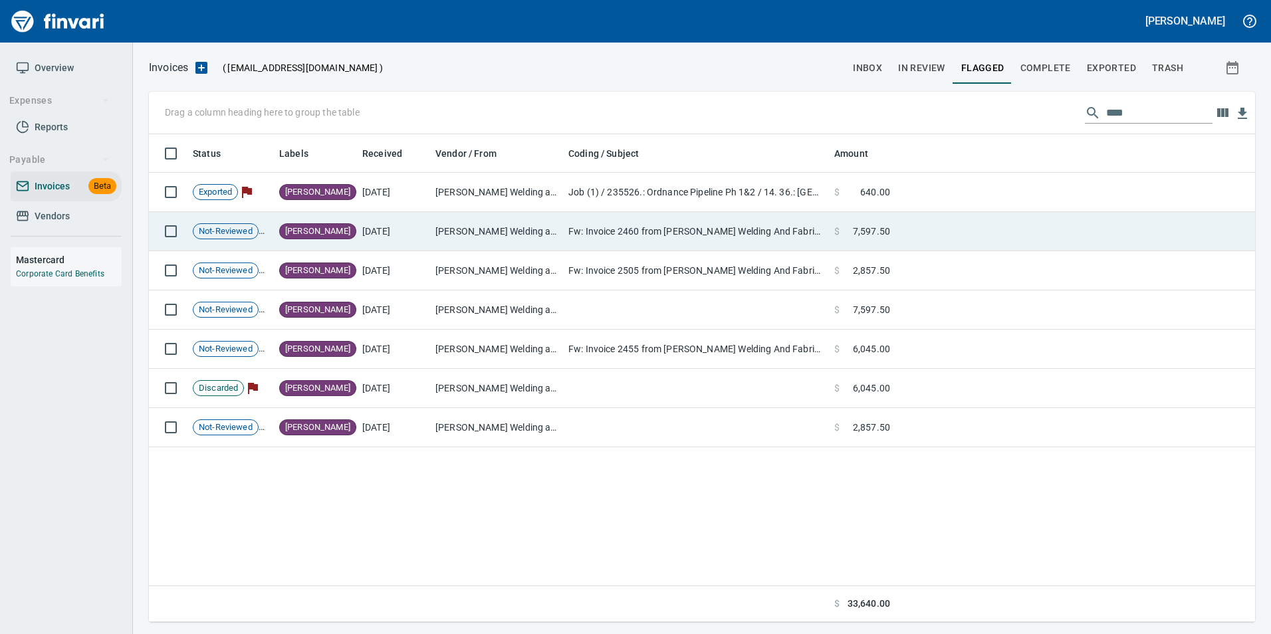
click at [902, 229] on td at bounding box center [1076, 231] width 360 height 39
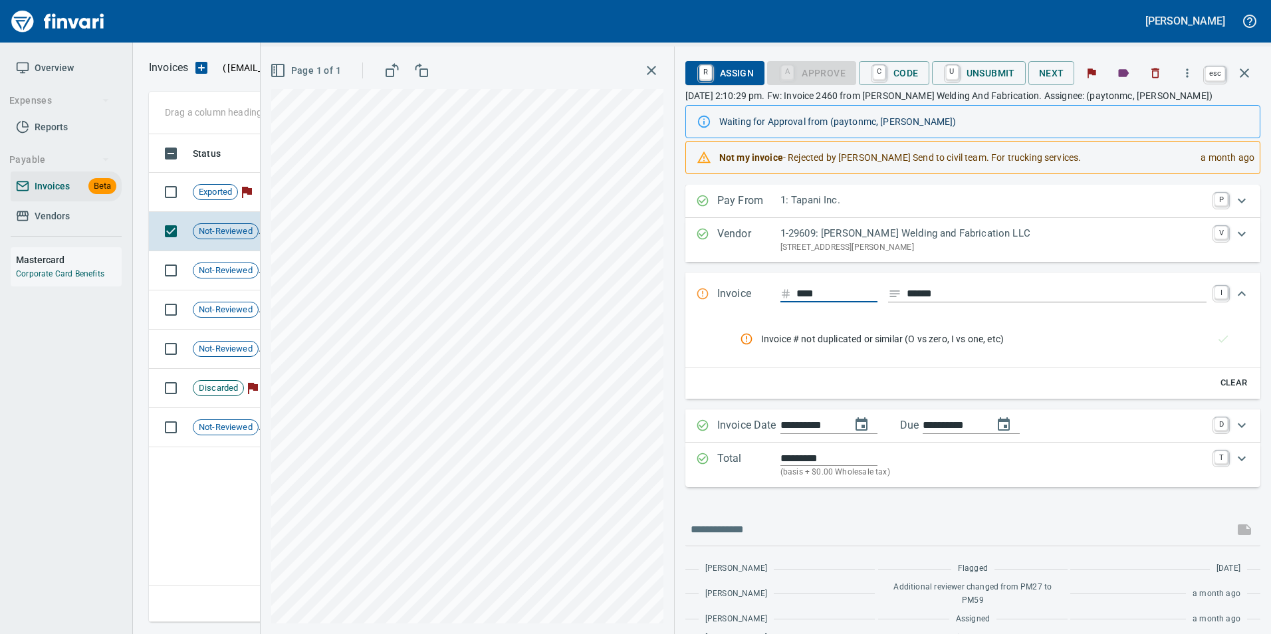
scroll to position [478, 1096]
click at [1239, 68] on icon "button" at bounding box center [1245, 73] width 16 height 16
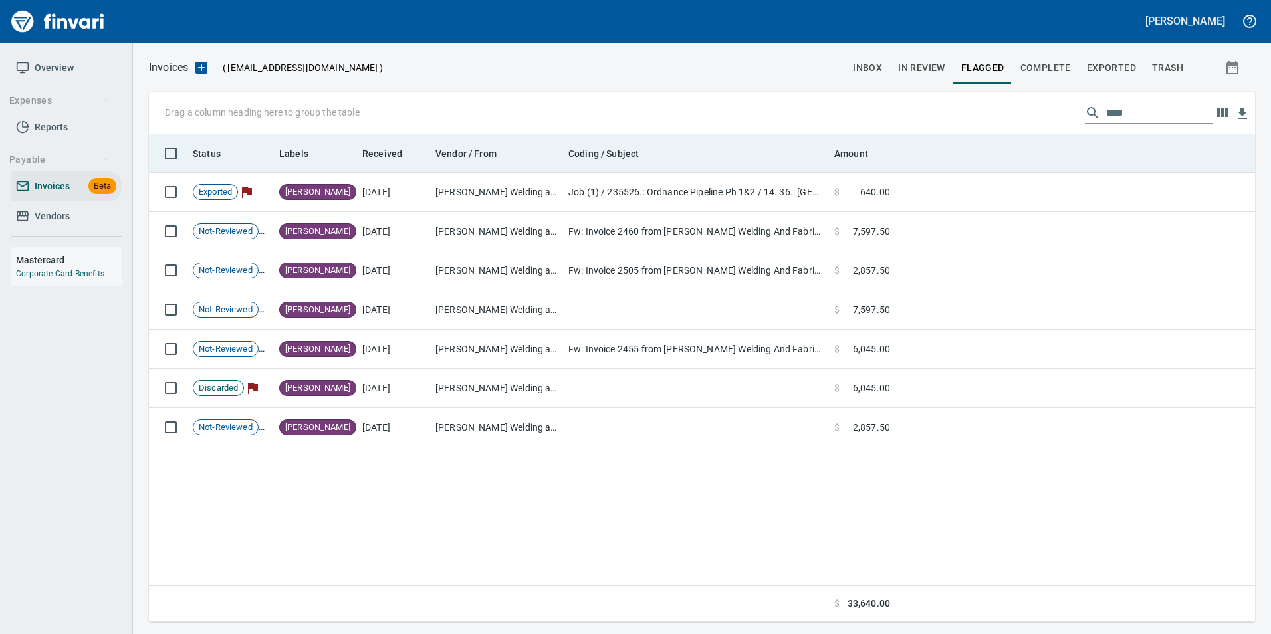
scroll to position [478, 1097]
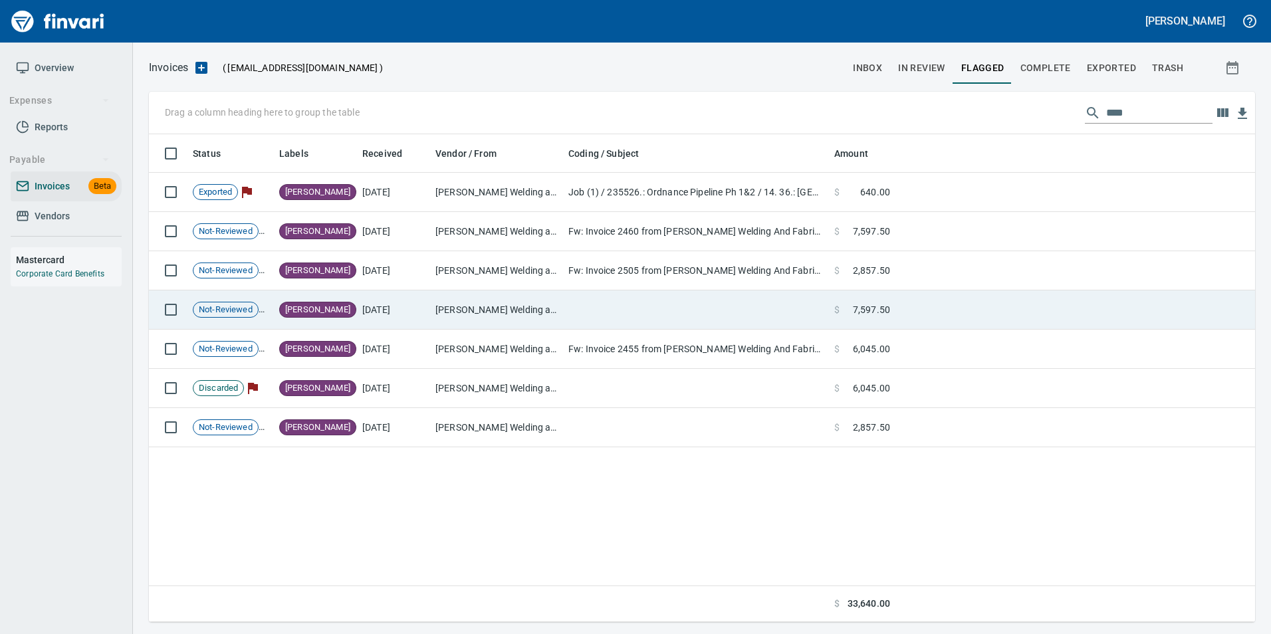
click at [1012, 301] on td at bounding box center [1076, 310] width 360 height 39
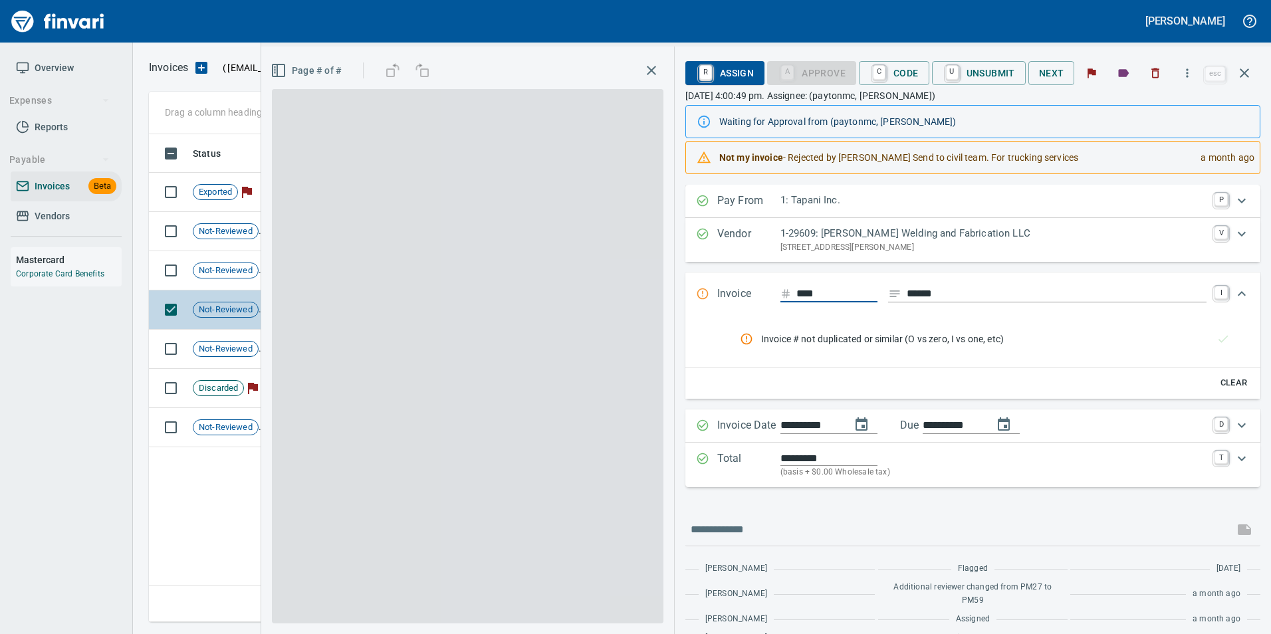
scroll to position [478, 1096]
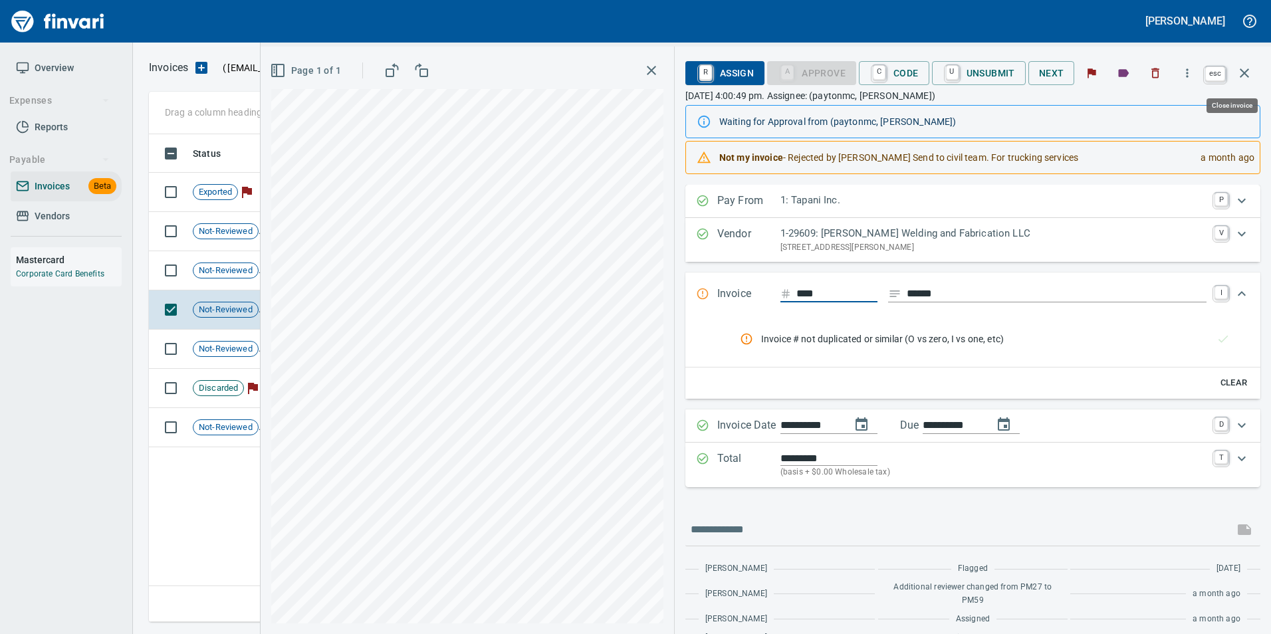
click at [1239, 79] on icon "button" at bounding box center [1245, 73] width 16 height 16
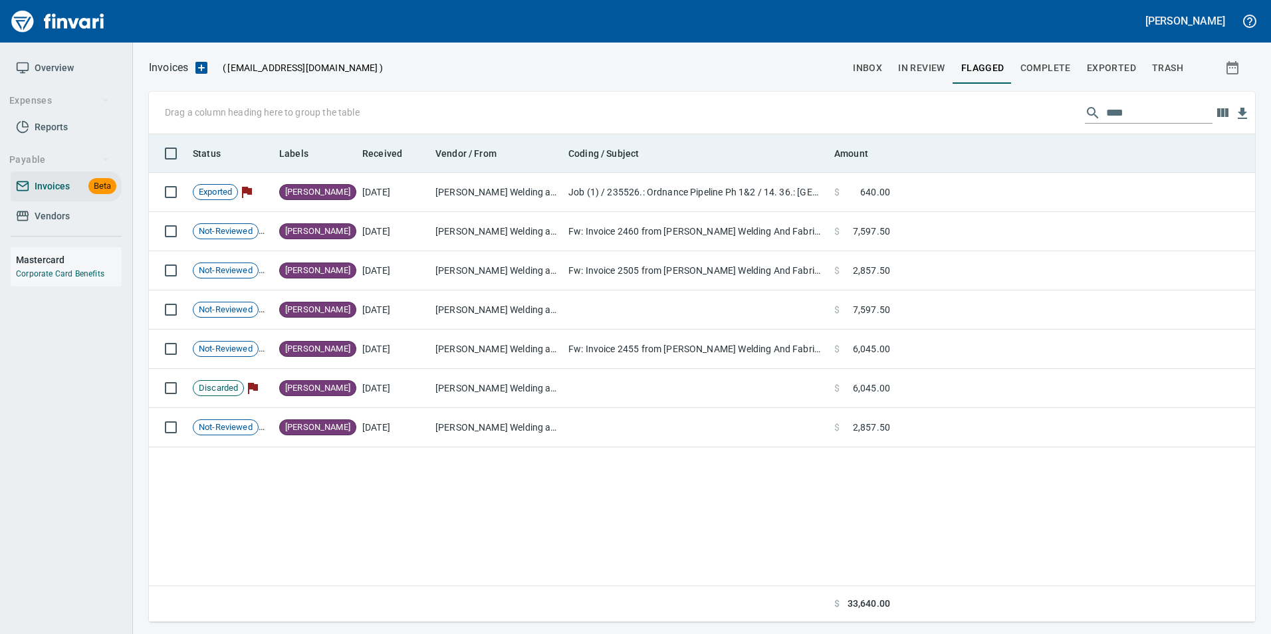
scroll to position [478, 1096]
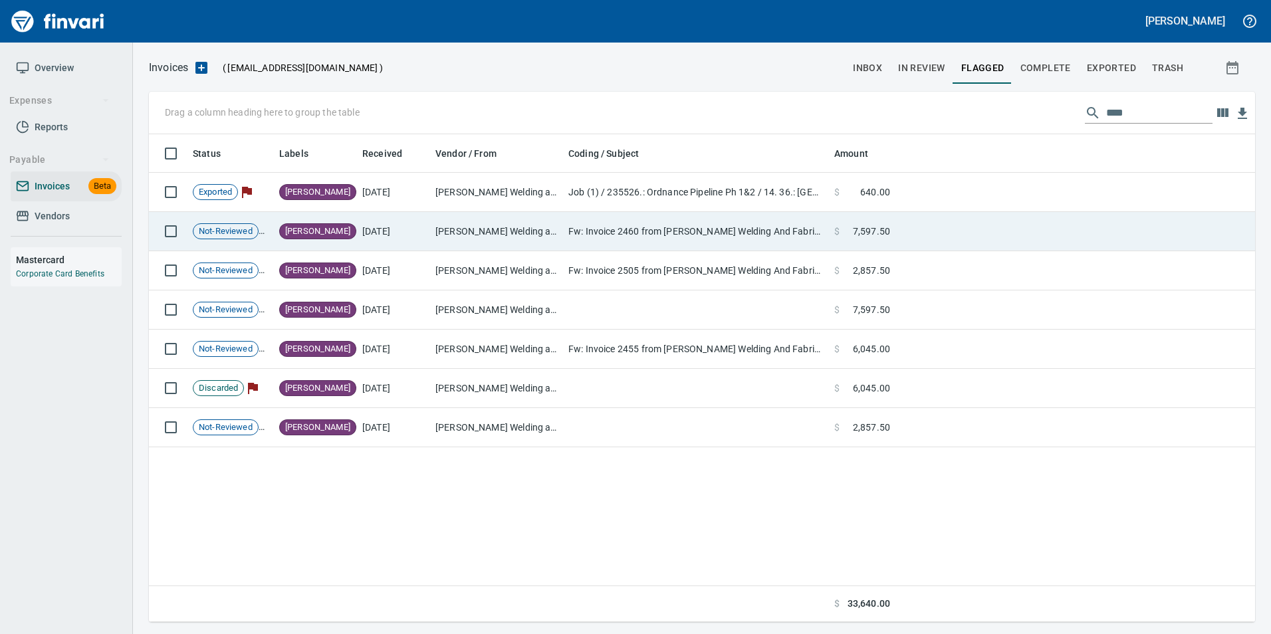
click at [951, 225] on td at bounding box center [1076, 231] width 360 height 39
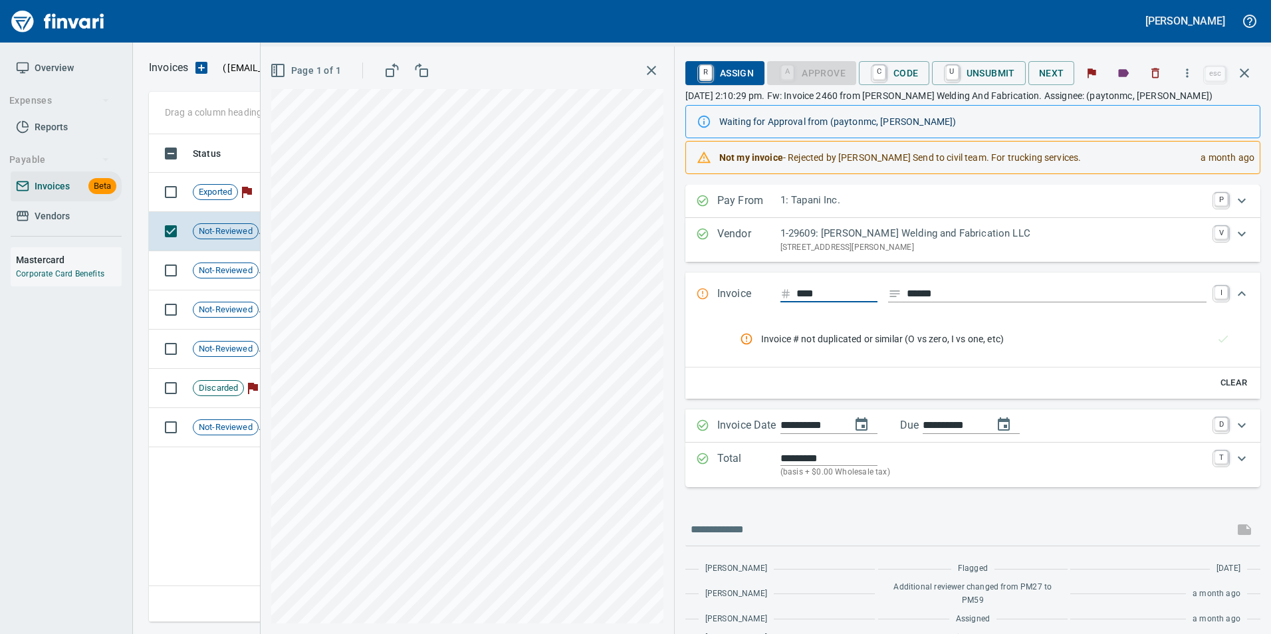
scroll to position [478, 1096]
click at [202, 309] on span "Not-Reviewed" at bounding box center [226, 310] width 65 height 13
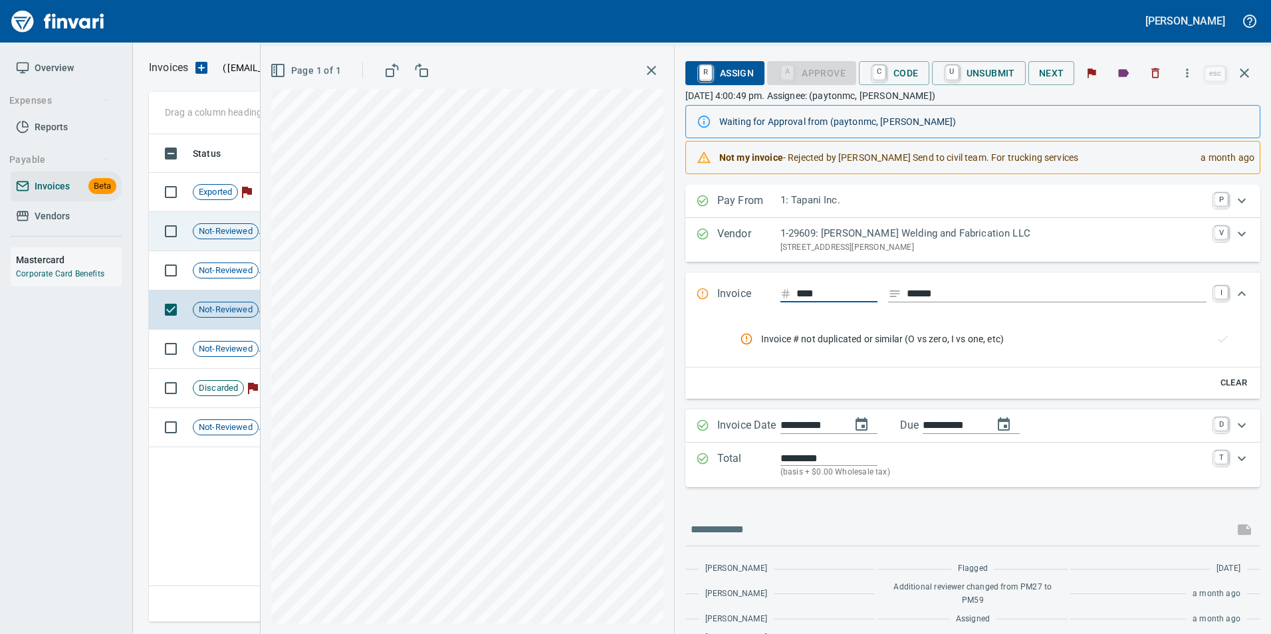
click at [227, 225] on span "Not-Reviewed" at bounding box center [226, 231] width 65 height 13
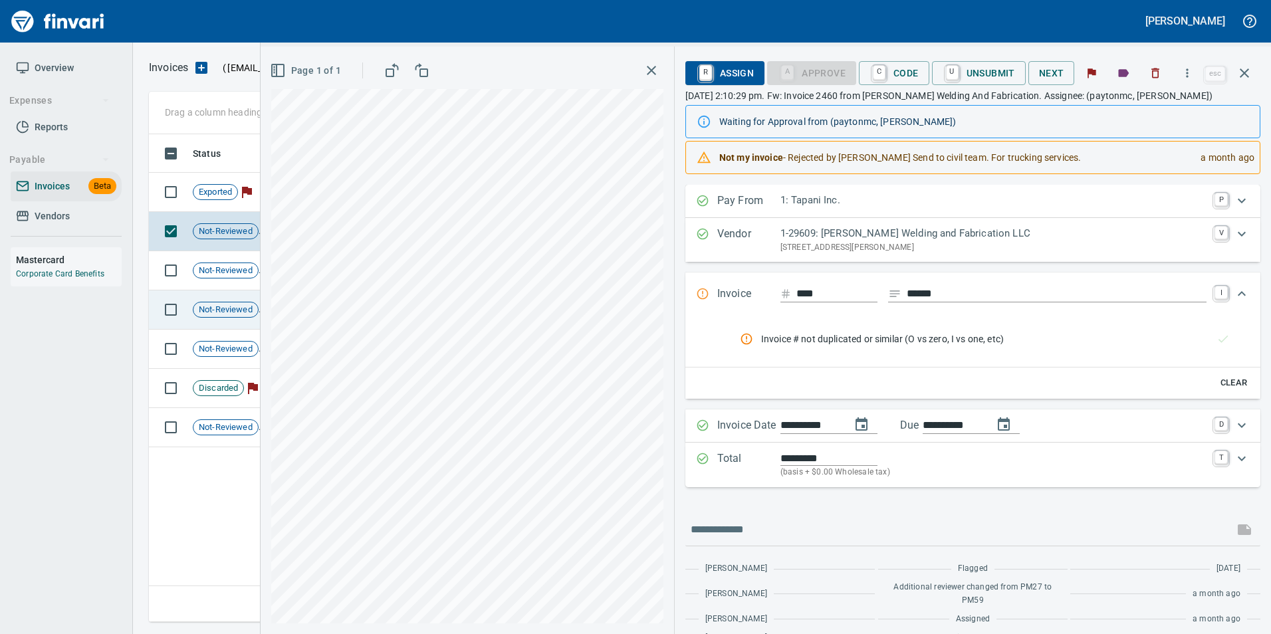
click at [207, 315] on span "Not-Reviewed" at bounding box center [226, 310] width 65 height 13
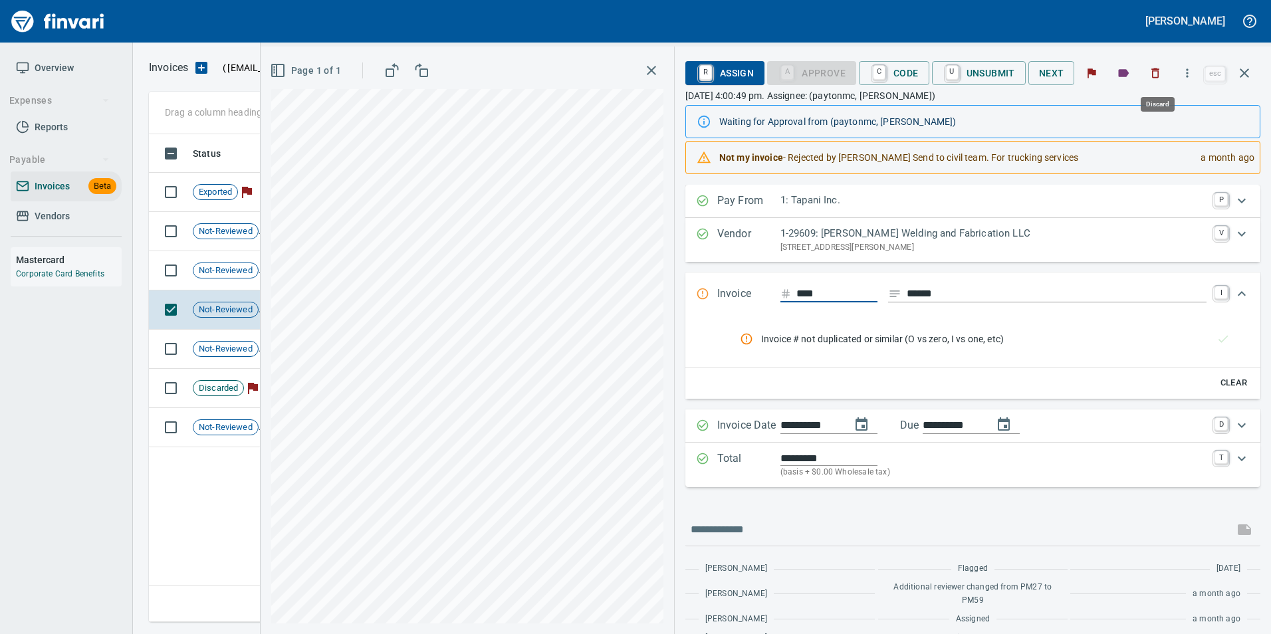
click at [1148, 83] on button "button" at bounding box center [1155, 73] width 29 height 29
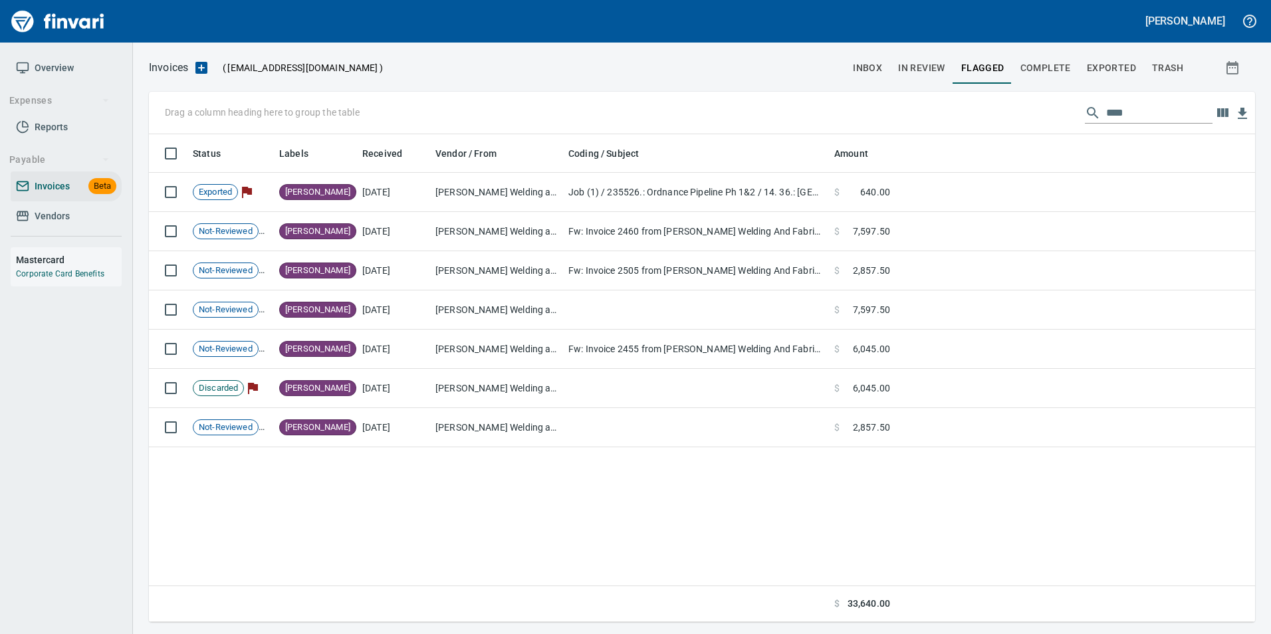
scroll to position [478, 1096]
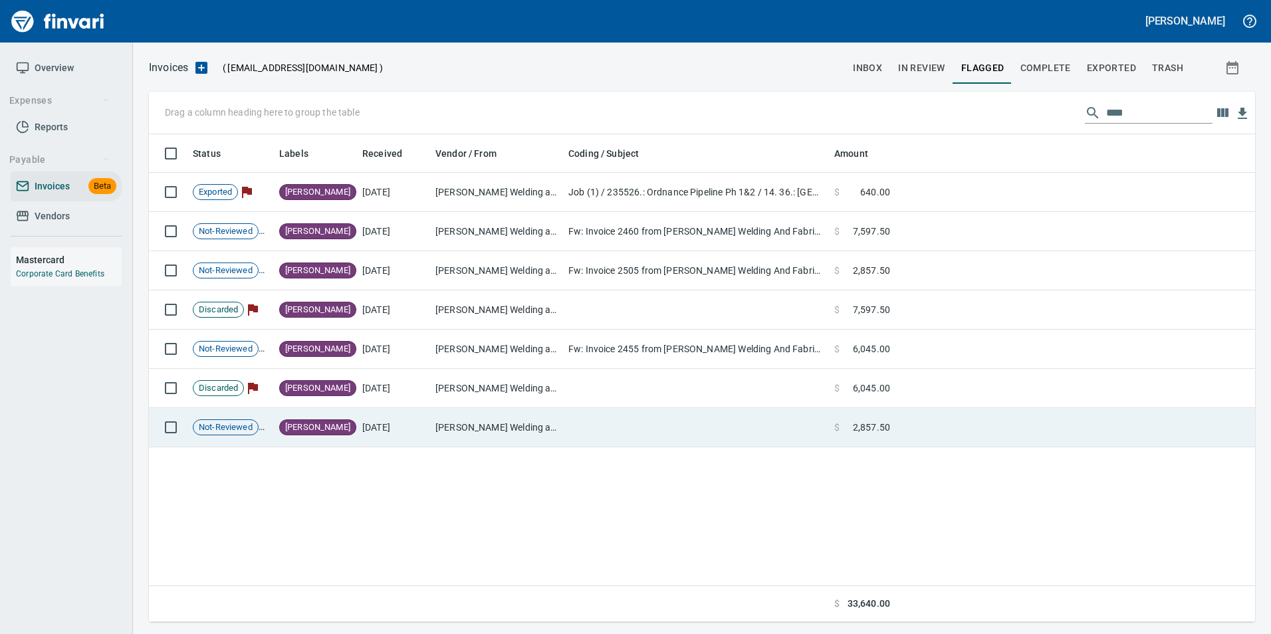
click at [954, 412] on td at bounding box center [1076, 427] width 360 height 39
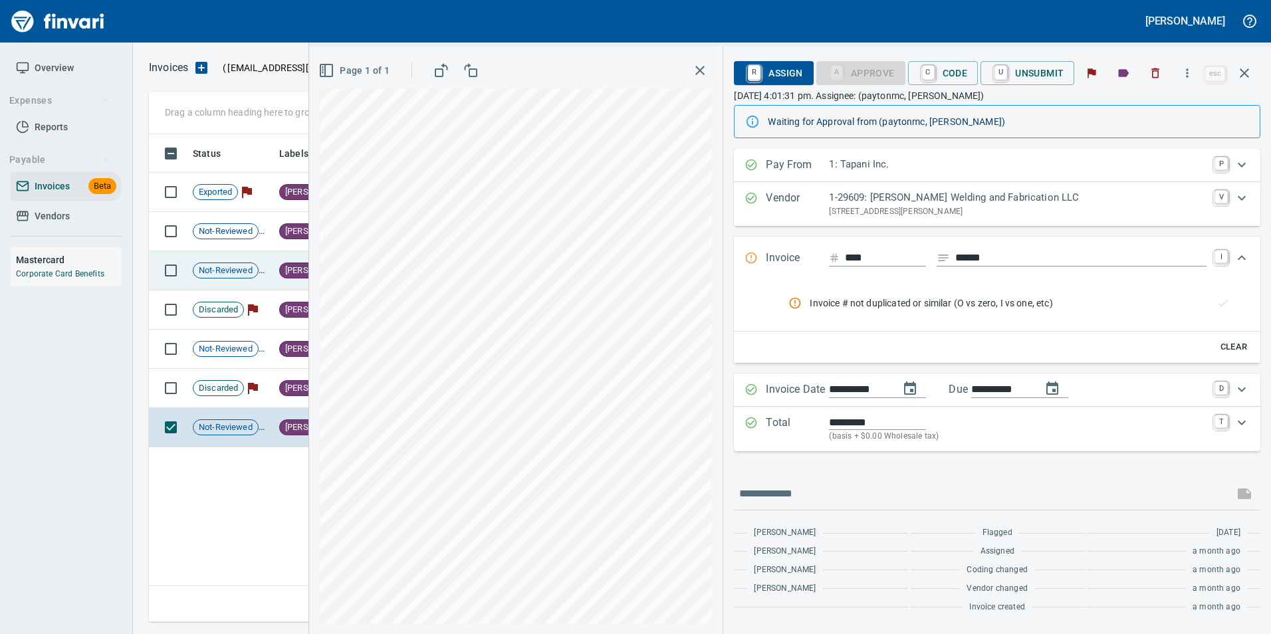
click at [238, 263] on div "Not-Reviewed" at bounding box center [226, 271] width 66 height 16
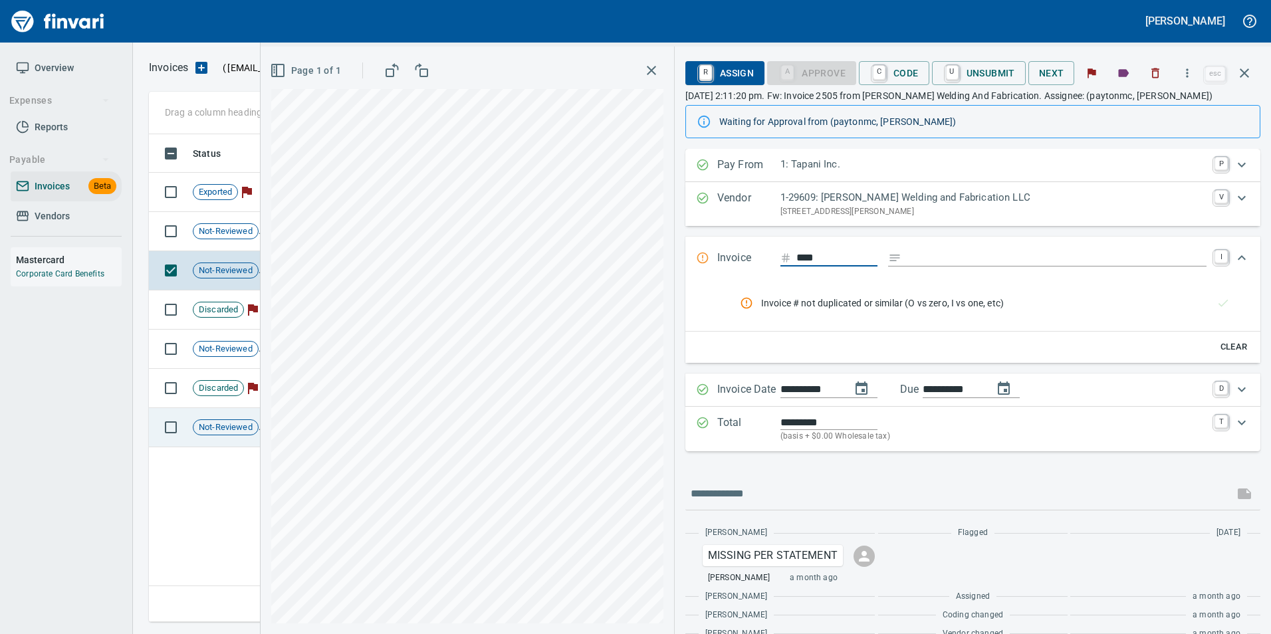
click at [202, 440] on td "Not-Reviewed" at bounding box center [231, 427] width 86 height 39
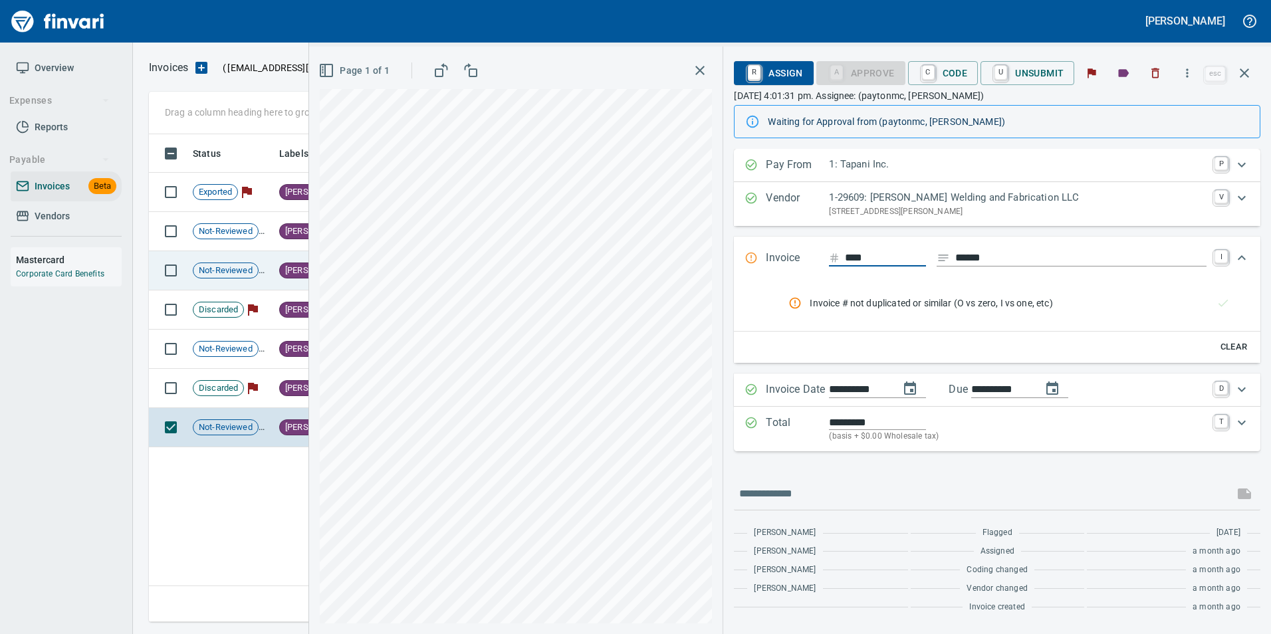
click at [248, 269] on span "Not-Reviewed" at bounding box center [226, 271] width 65 height 13
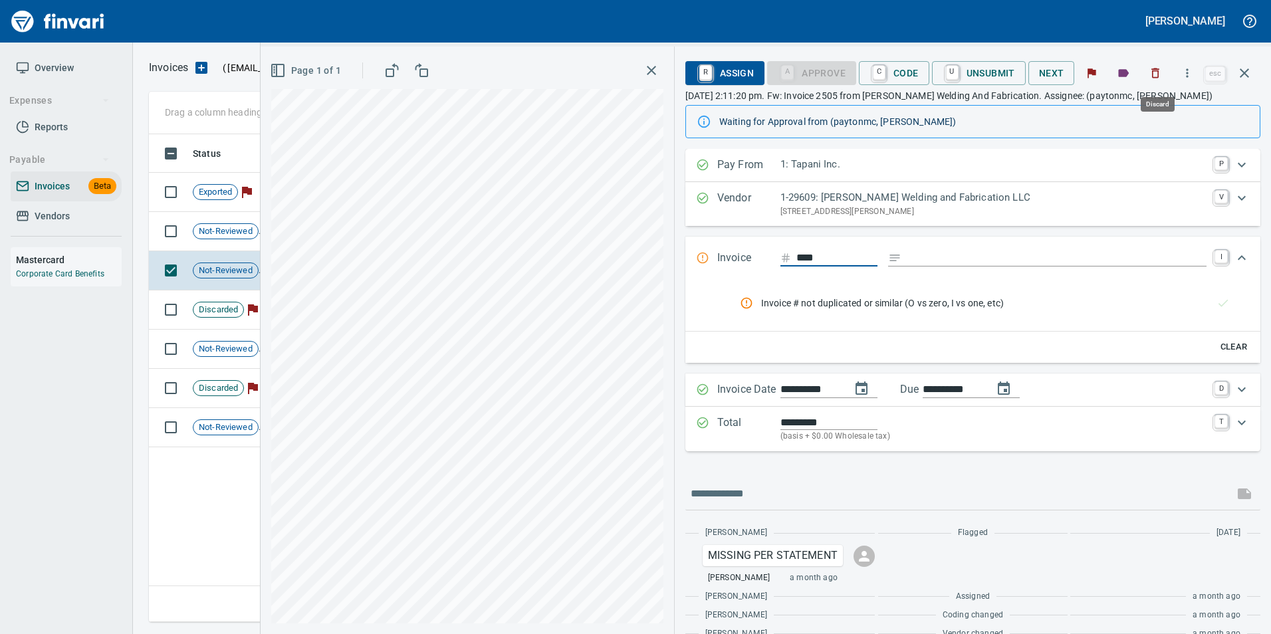
scroll to position [478, 1096]
click at [1162, 65] on button "button" at bounding box center [1155, 73] width 29 height 29
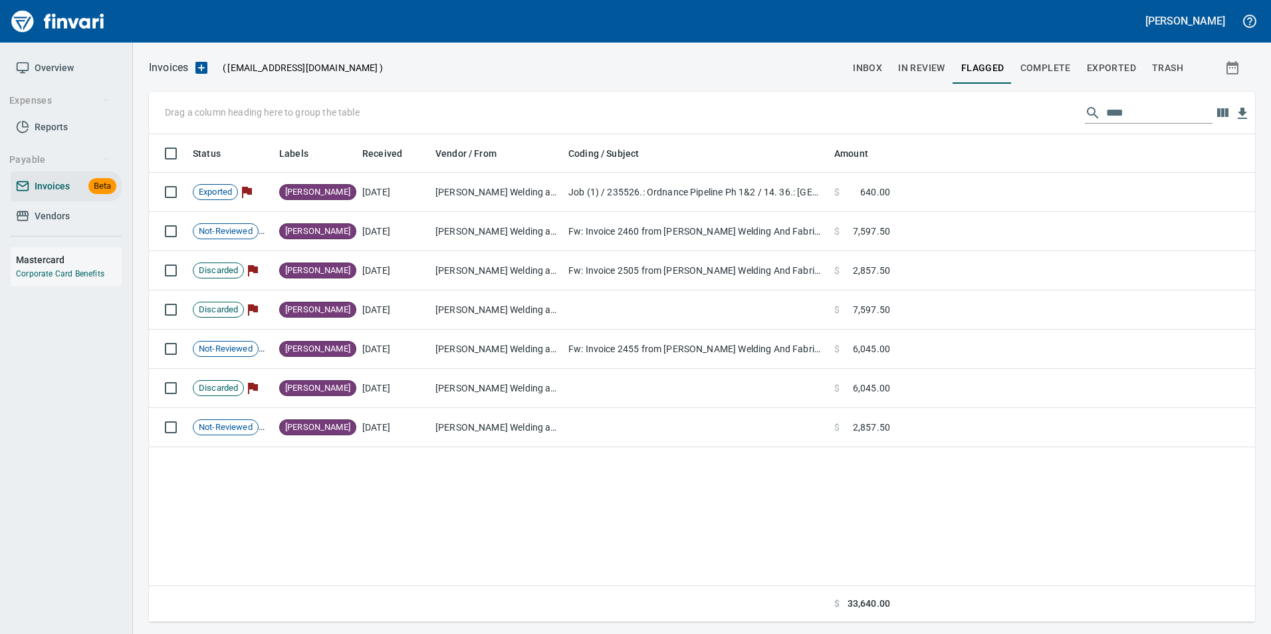
scroll to position [478, 1096]
click at [1113, 105] on input "****" at bounding box center [1160, 112] width 106 height 21
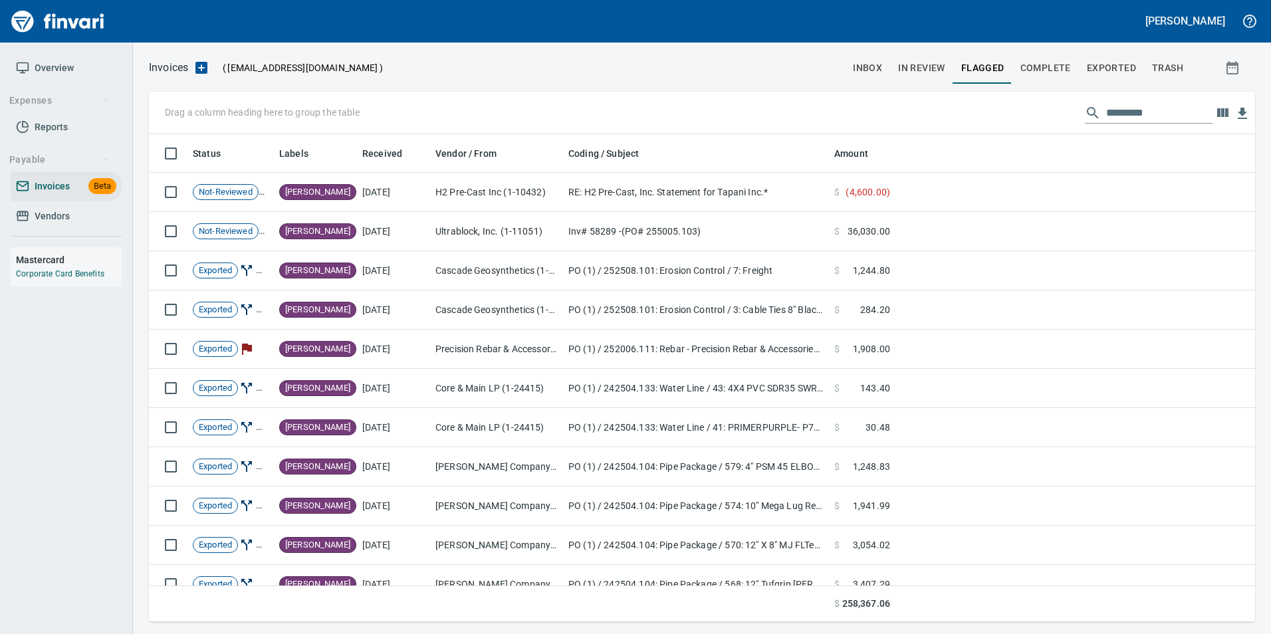
scroll to position [478, 1087]
click at [1150, 114] on input "text" at bounding box center [1160, 112] width 106 height 21
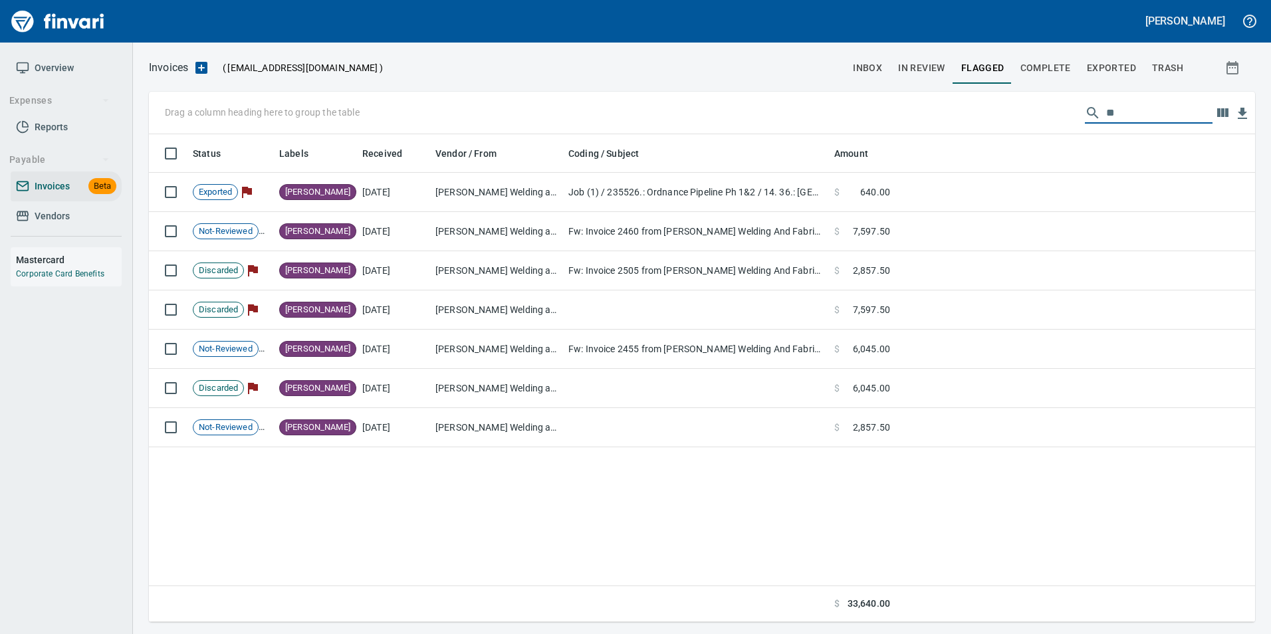
type input "*"
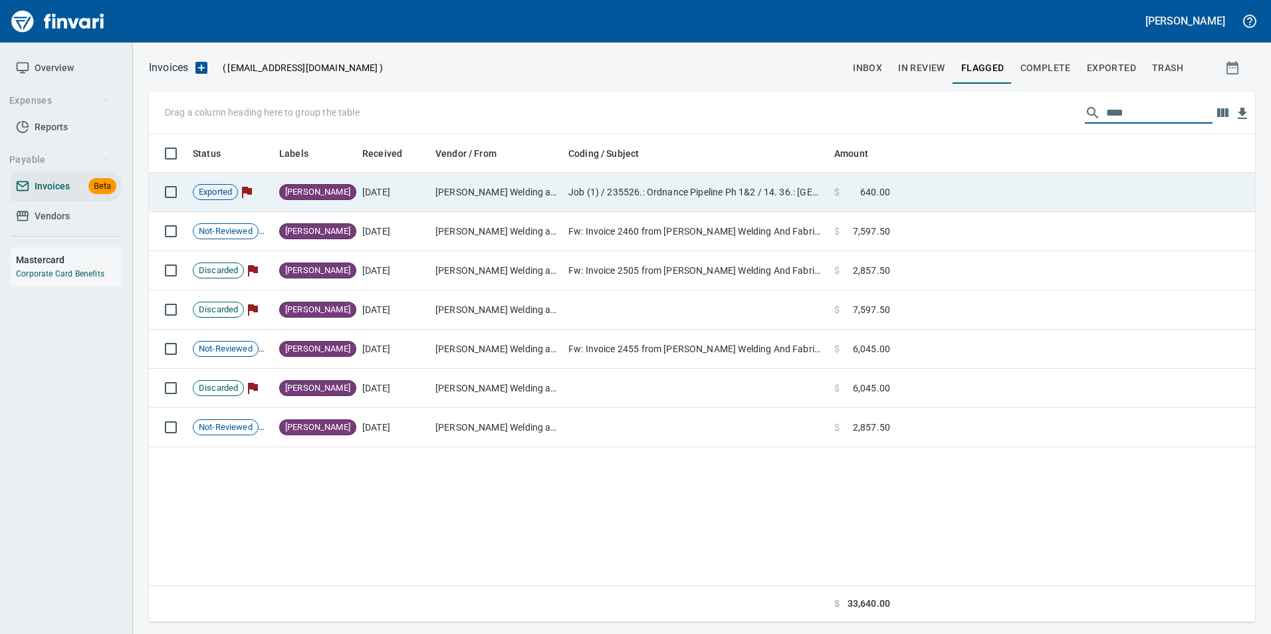
type input "****"
click at [638, 190] on td "Job (1) / 235526.: Ordnance Pipeline Ph 1&2 / 14. 36.: [GEOGRAPHIC_DATA] Leak /…" at bounding box center [696, 192] width 266 height 39
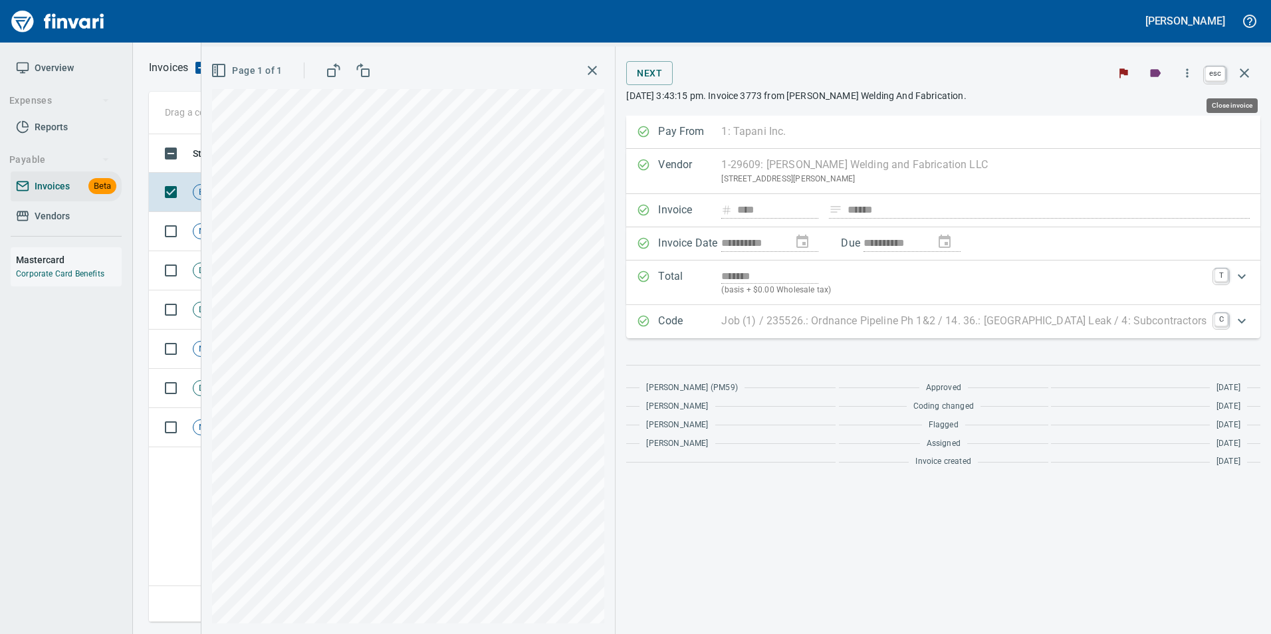
scroll to position [478, 1096]
click at [1250, 74] on icon "button" at bounding box center [1245, 73] width 16 height 16
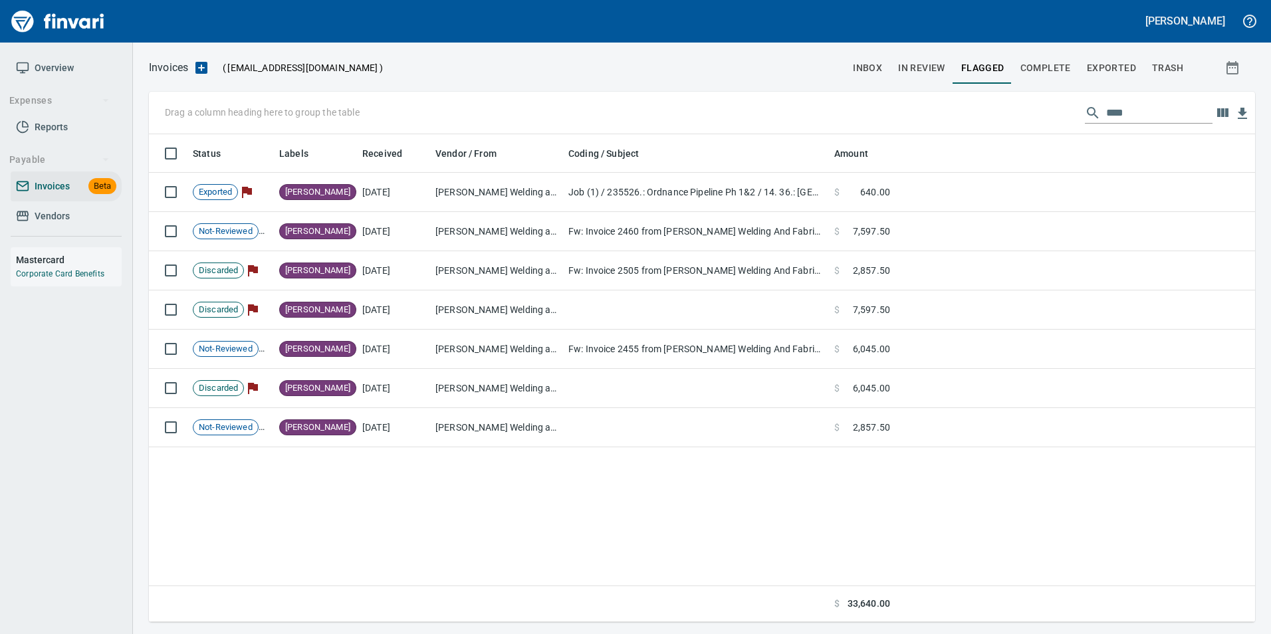
scroll to position [478, 1097]
click at [1170, 114] on input "****" at bounding box center [1160, 112] width 106 height 21
click at [1169, 114] on input "****" at bounding box center [1160, 112] width 106 height 21
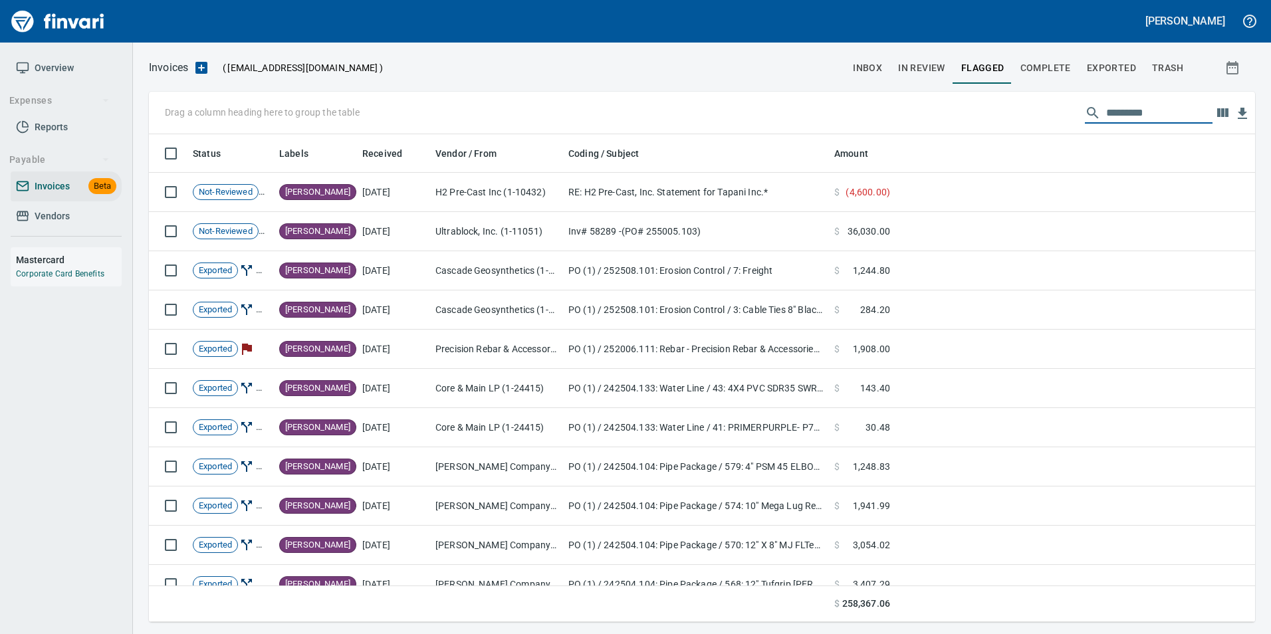
scroll to position [478, 1087]
click at [844, 68] on div at bounding box center [614, 68] width 462 height 32
click at [860, 65] on span "inbox" at bounding box center [867, 68] width 29 height 17
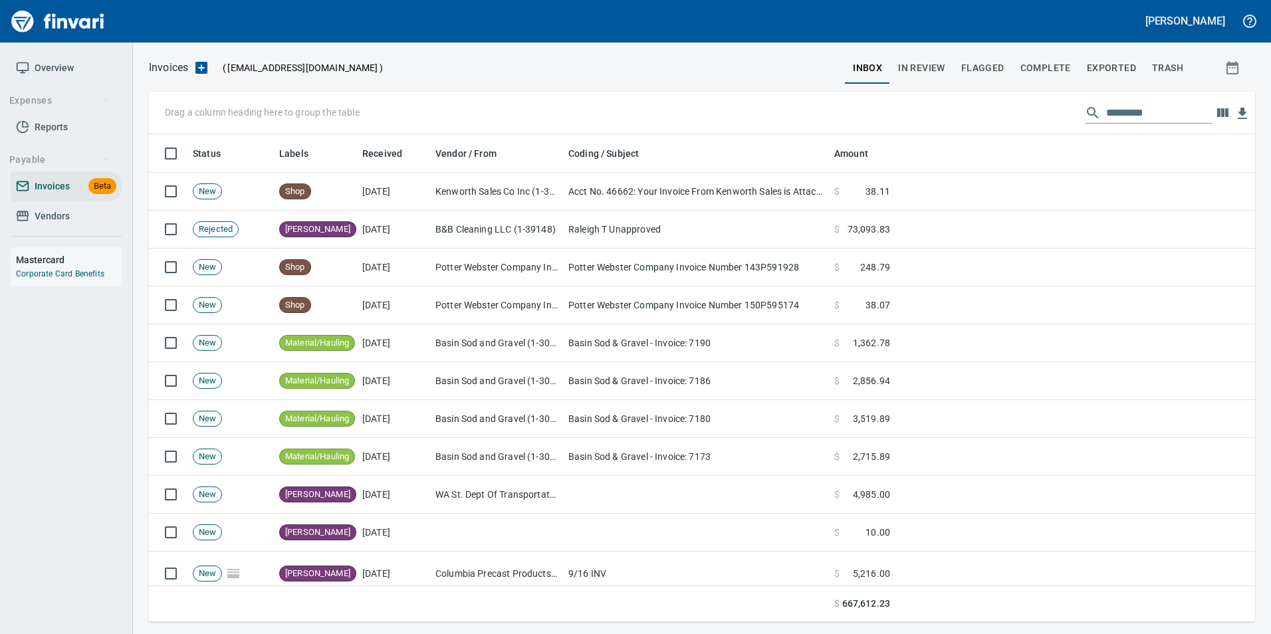
click at [1145, 109] on input "text" at bounding box center [1160, 112] width 106 height 21
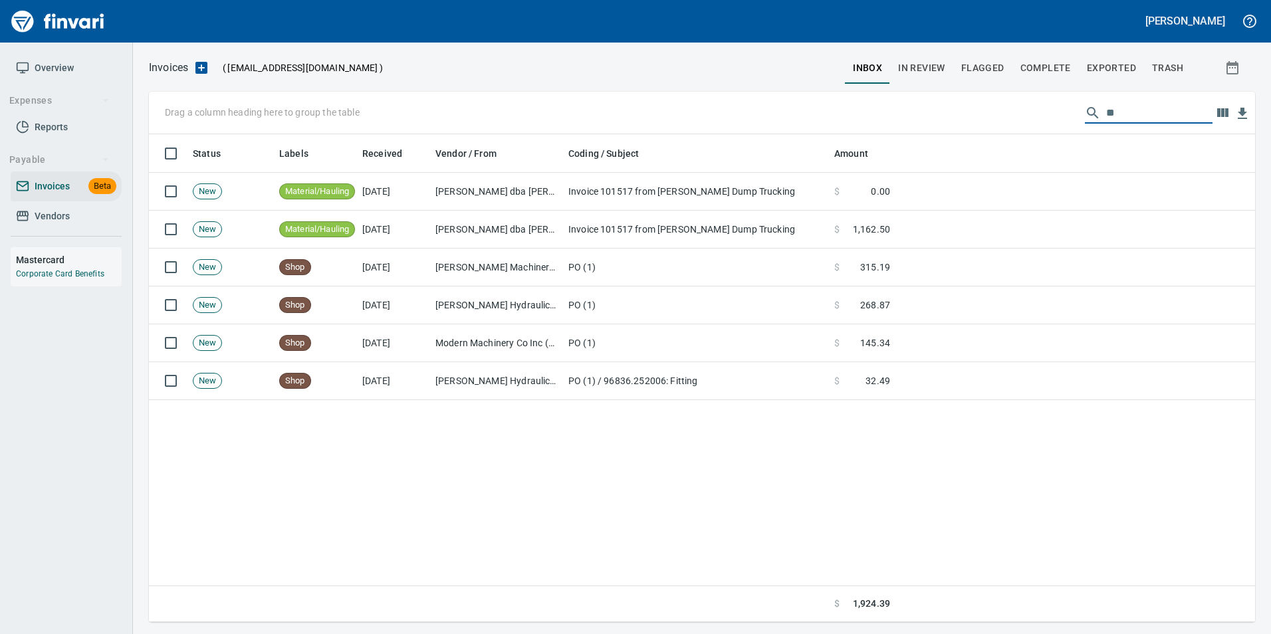
type input "*"
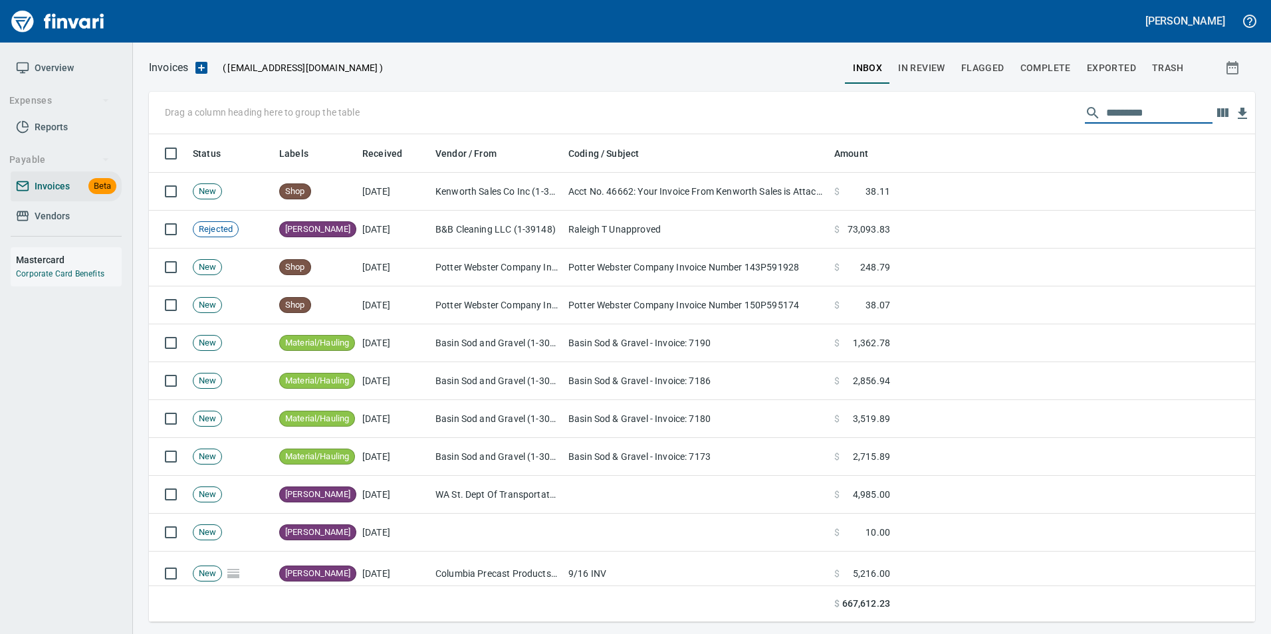
click at [930, 68] on span "In Review" at bounding box center [921, 68] width 47 height 17
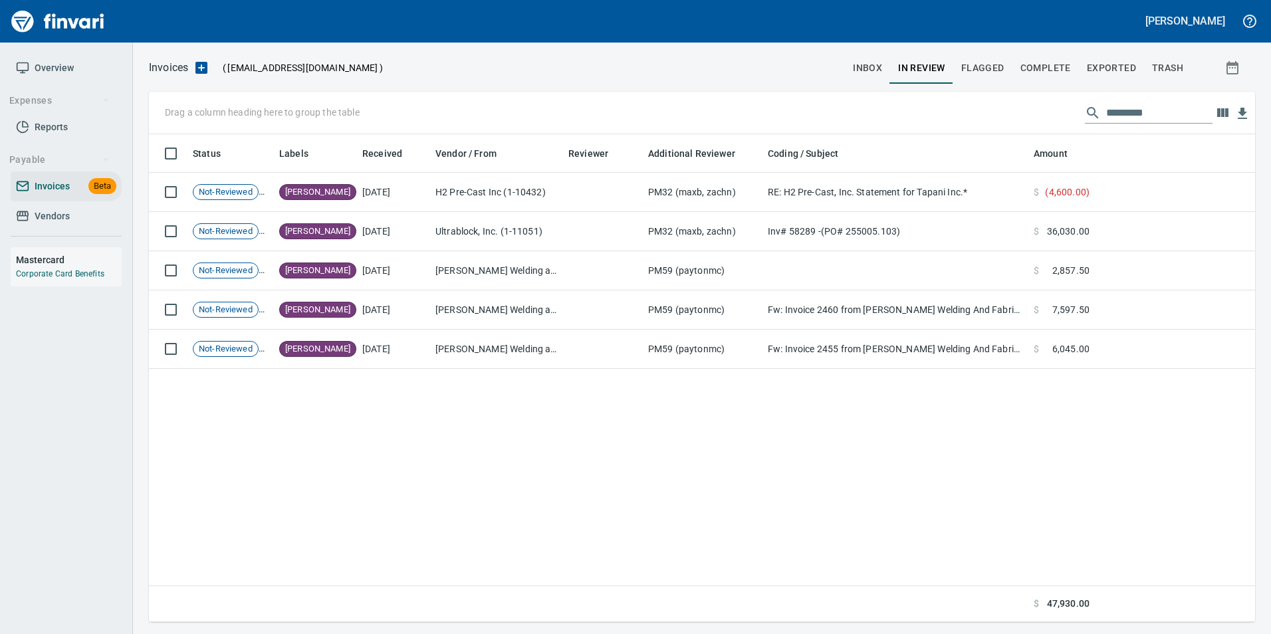
scroll to position [478, 1087]
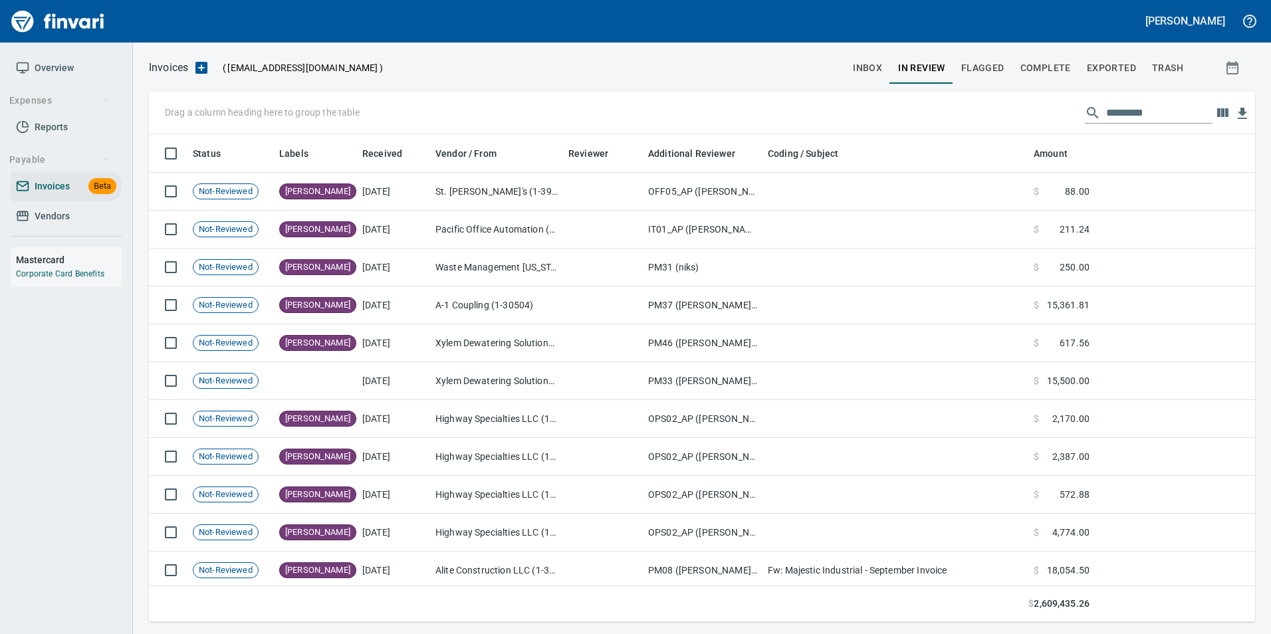
click at [1180, 107] on input "text" at bounding box center [1160, 112] width 106 height 21
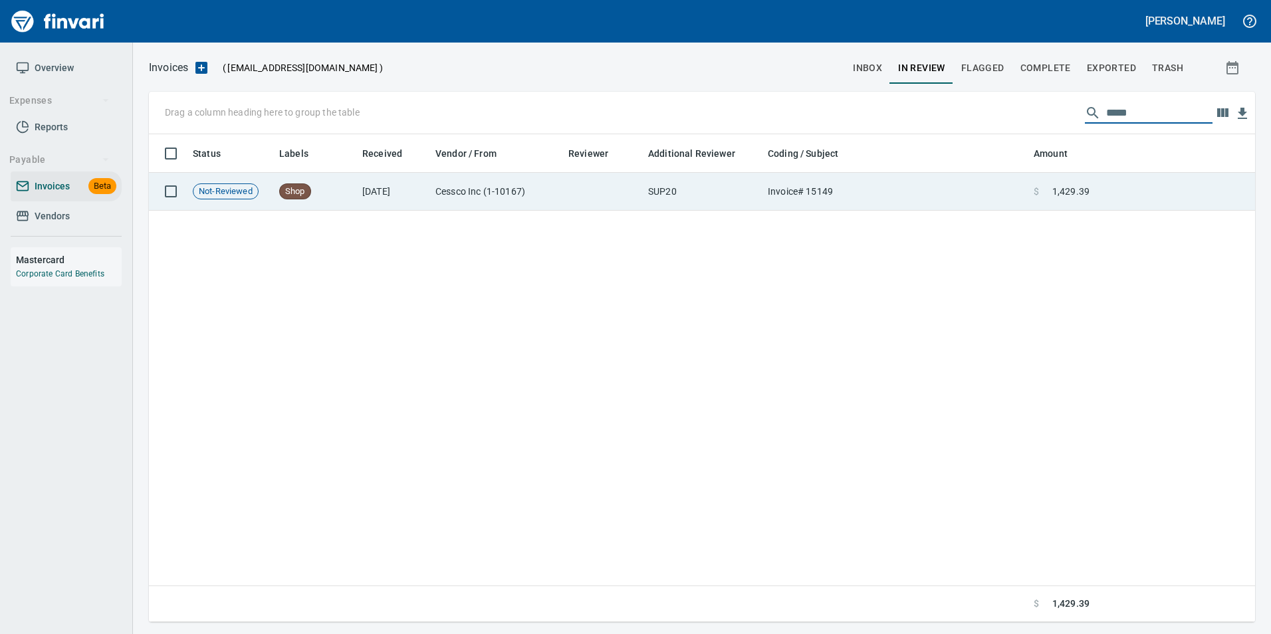
click at [1129, 193] on td at bounding box center [1175, 192] width 160 height 38
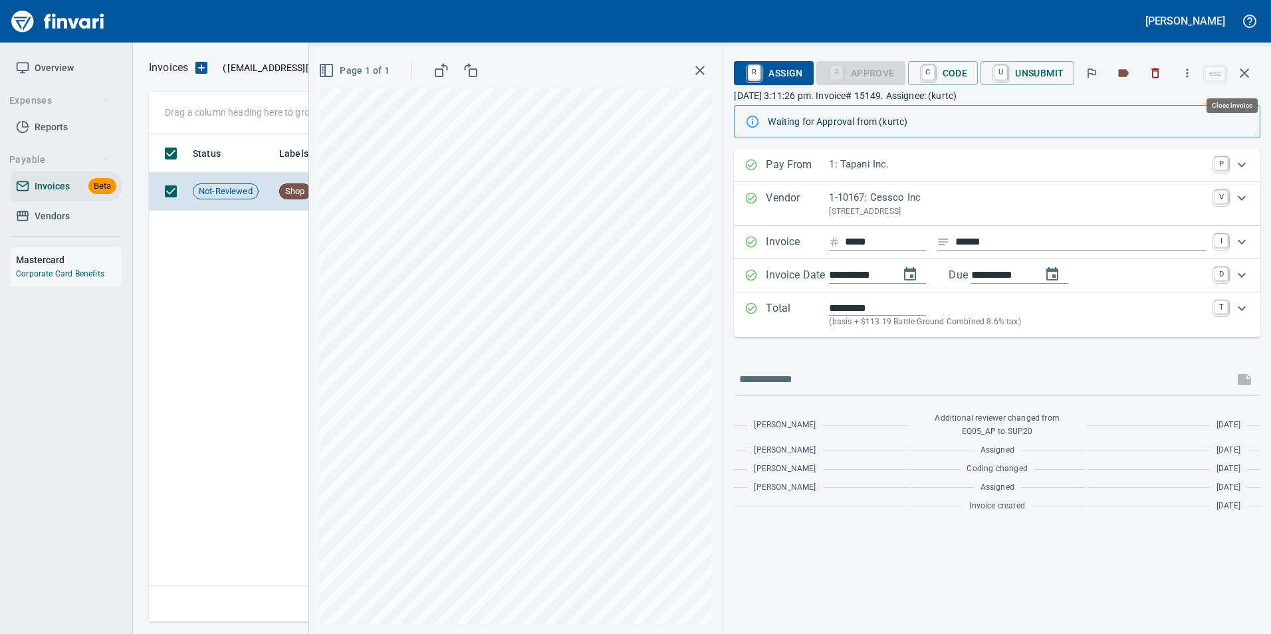
click at [1251, 77] on icon "button" at bounding box center [1245, 73] width 16 height 16
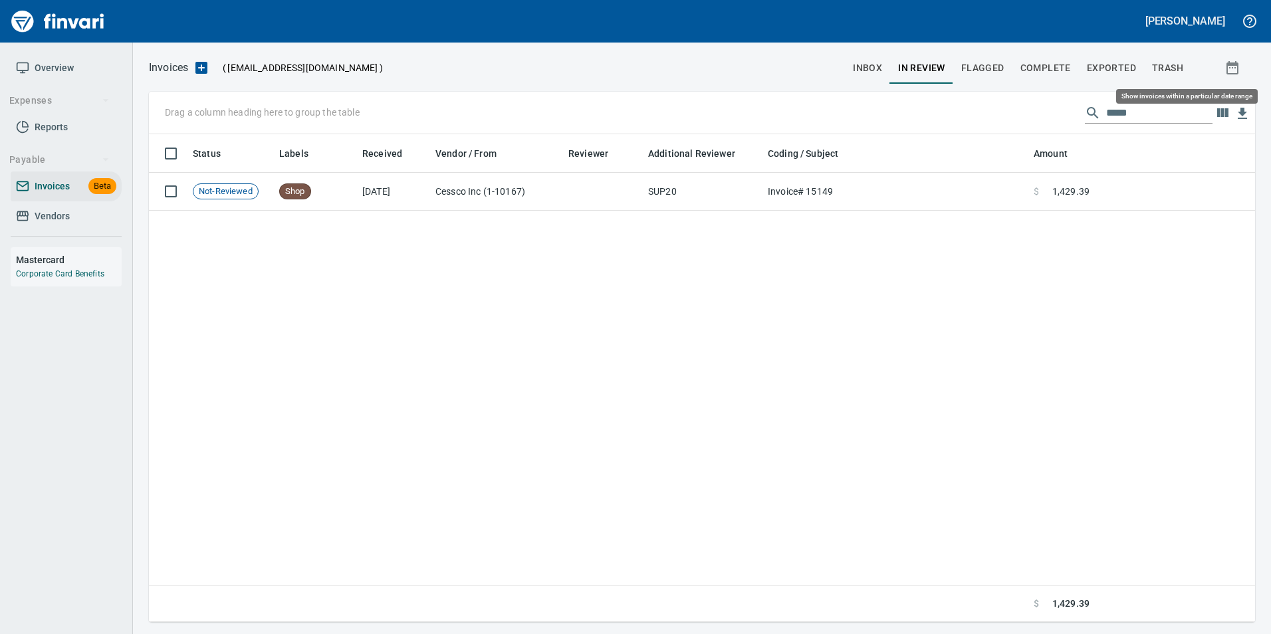
scroll to position [478, 1096]
click at [1126, 106] on input "*****" at bounding box center [1160, 112] width 106 height 21
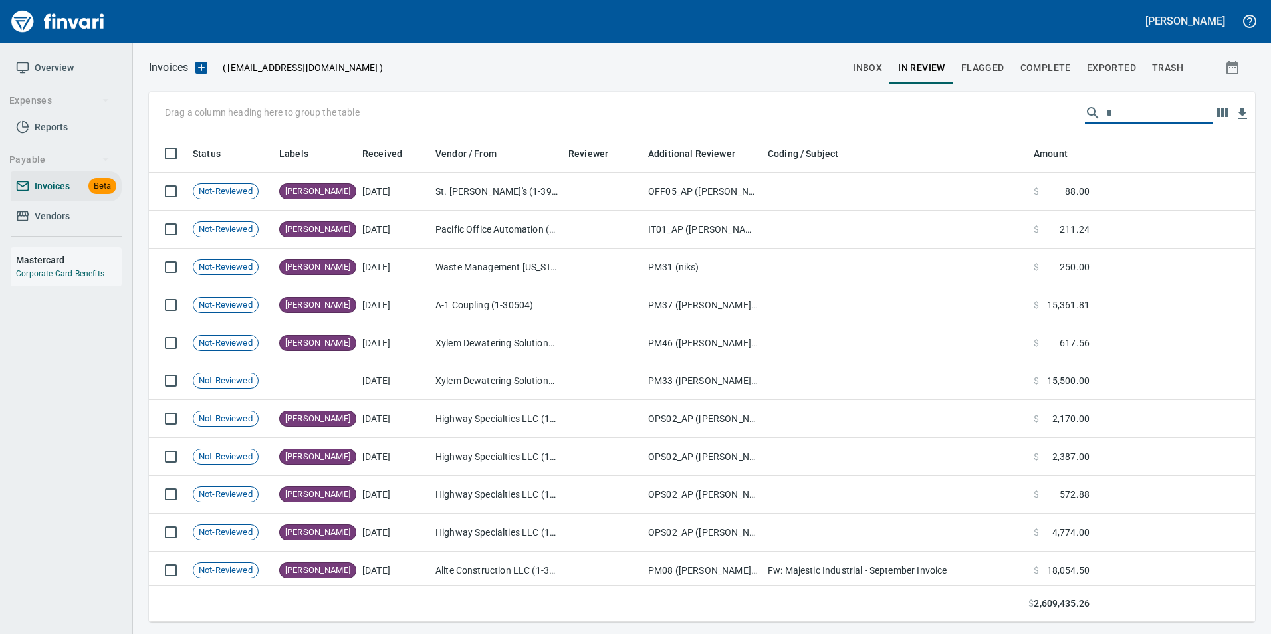
type input "*"
click at [864, 66] on span "inbox" at bounding box center [867, 68] width 29 height 17
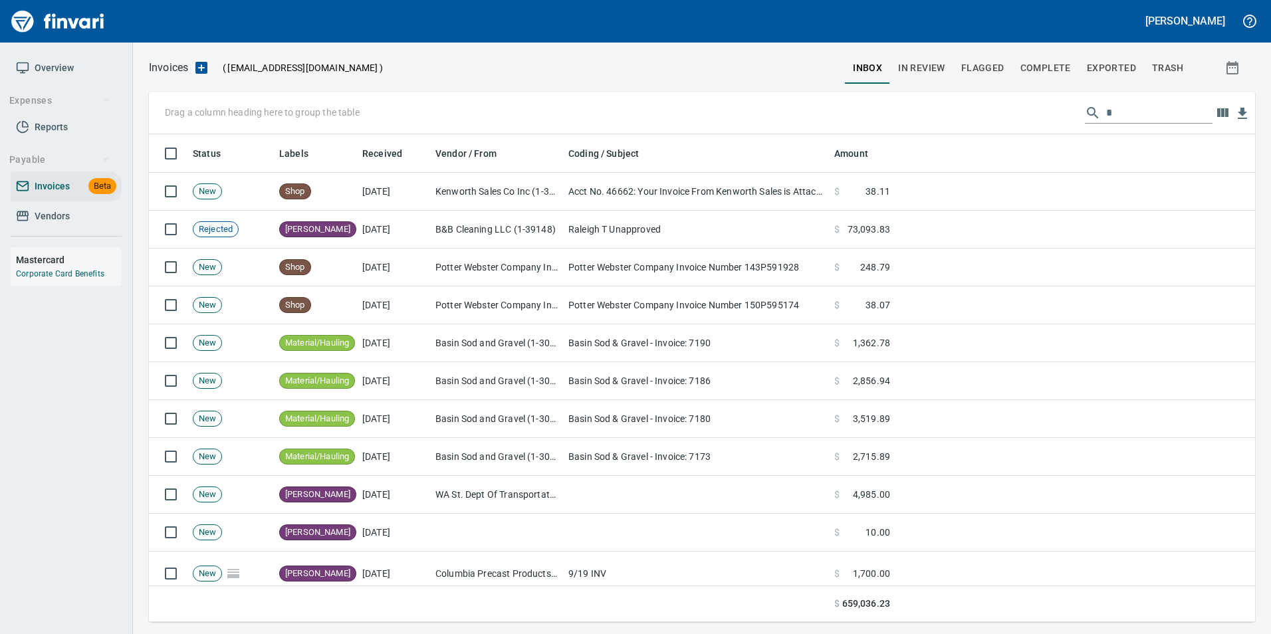
scroll to position [478, 1087]
click at [1142, 116] on input "*" at bounding box center [1160, 112] width 106 height 21
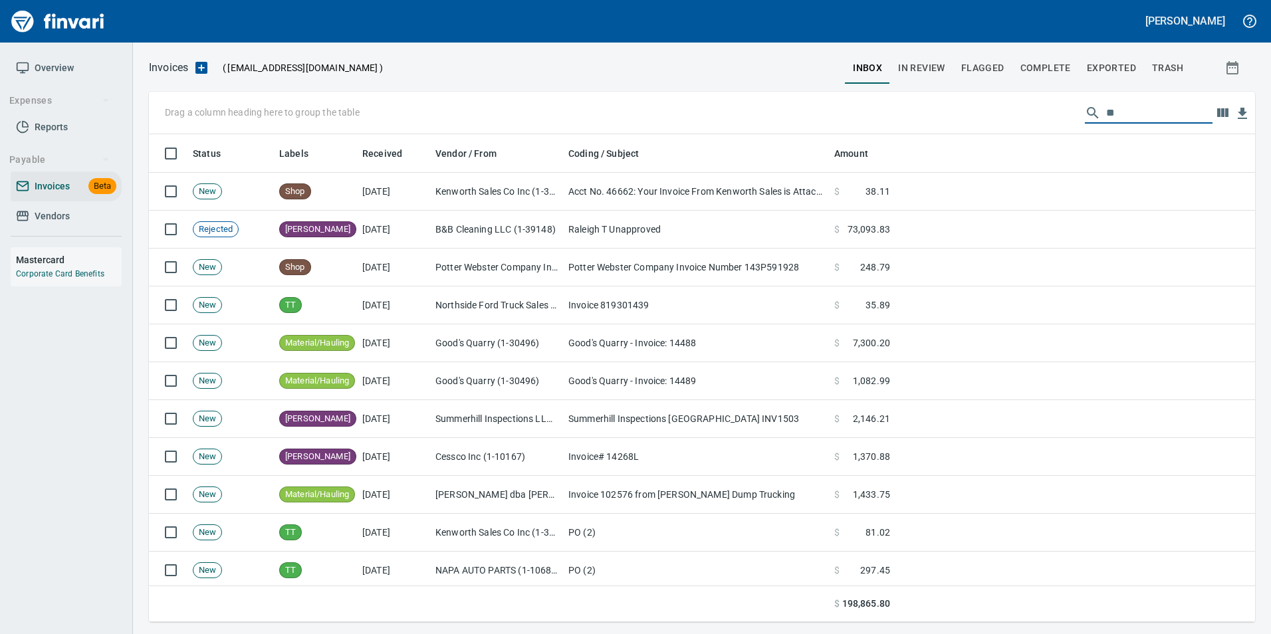
type input "*"
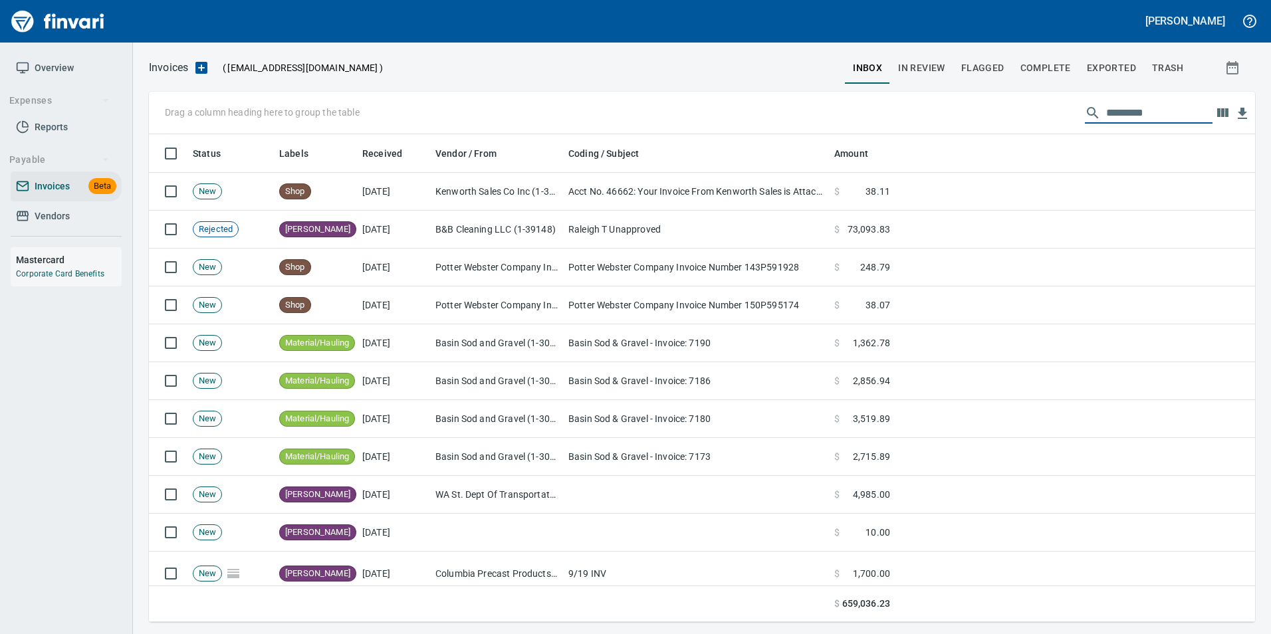
click at [936, 65] on span "In Review" at bounding box center [921, 68] width 47 height 17
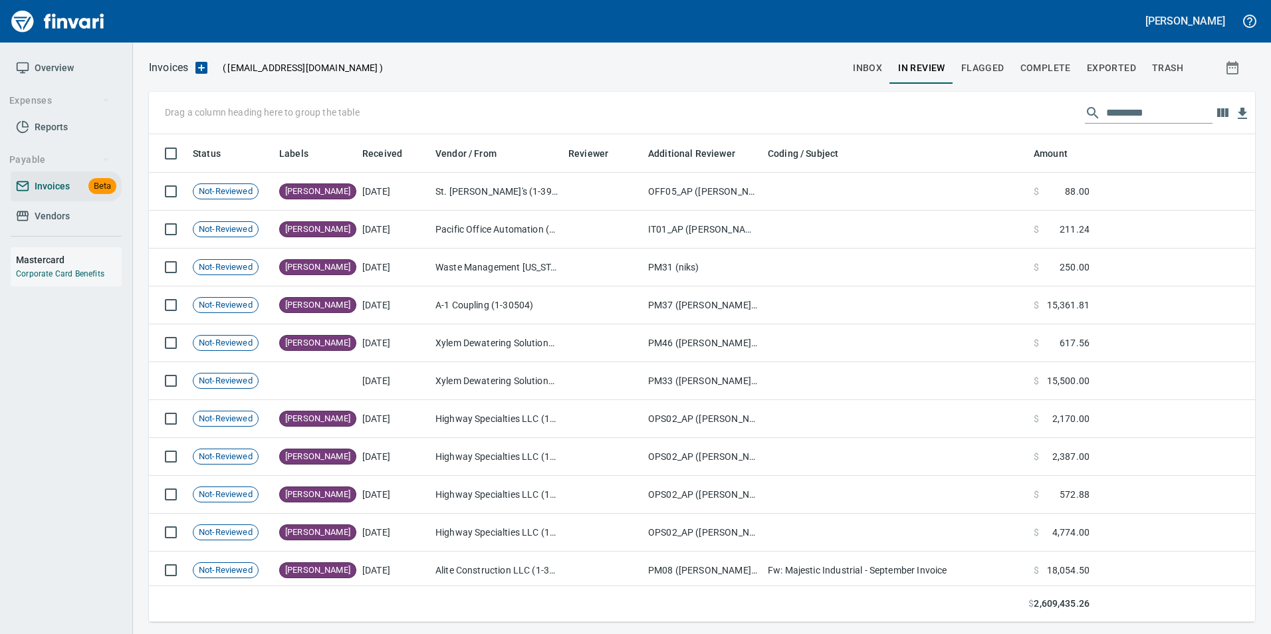
scroll to position [478, 1087]
click at [1111, 107] on input "text" at bounding box center [1160, 112] width 106 height 21
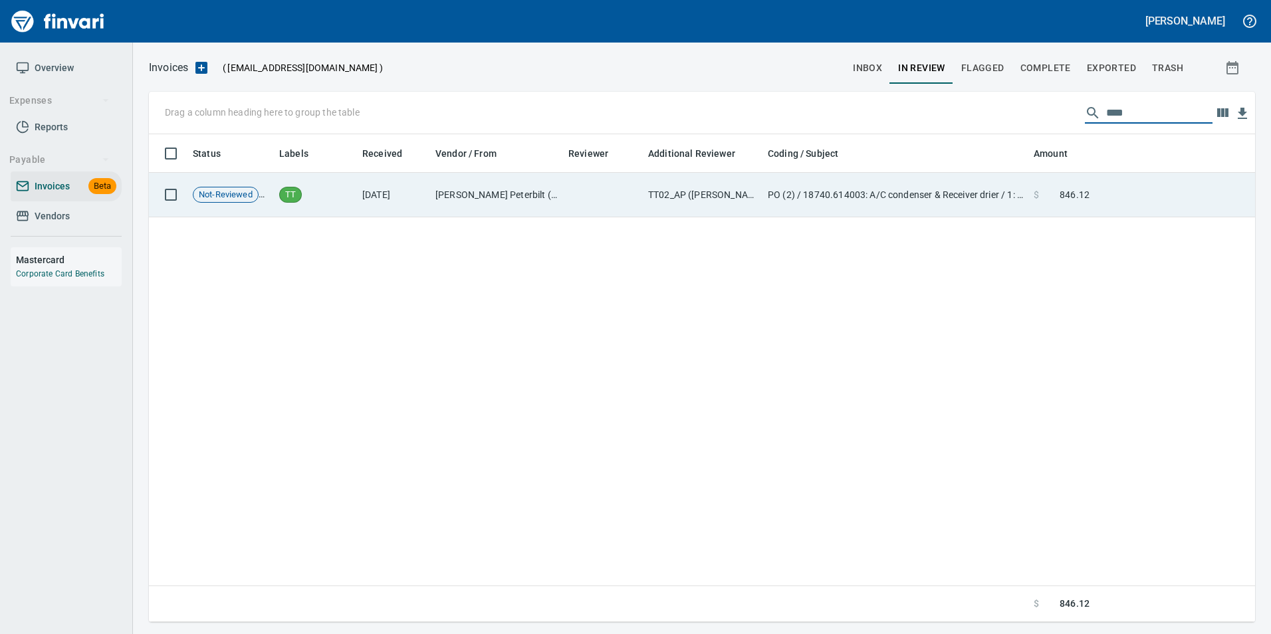
type input "****"
click at [1035, 180] on td "$ 846.12" at bounding box center [1062, 195] width 66 height 45
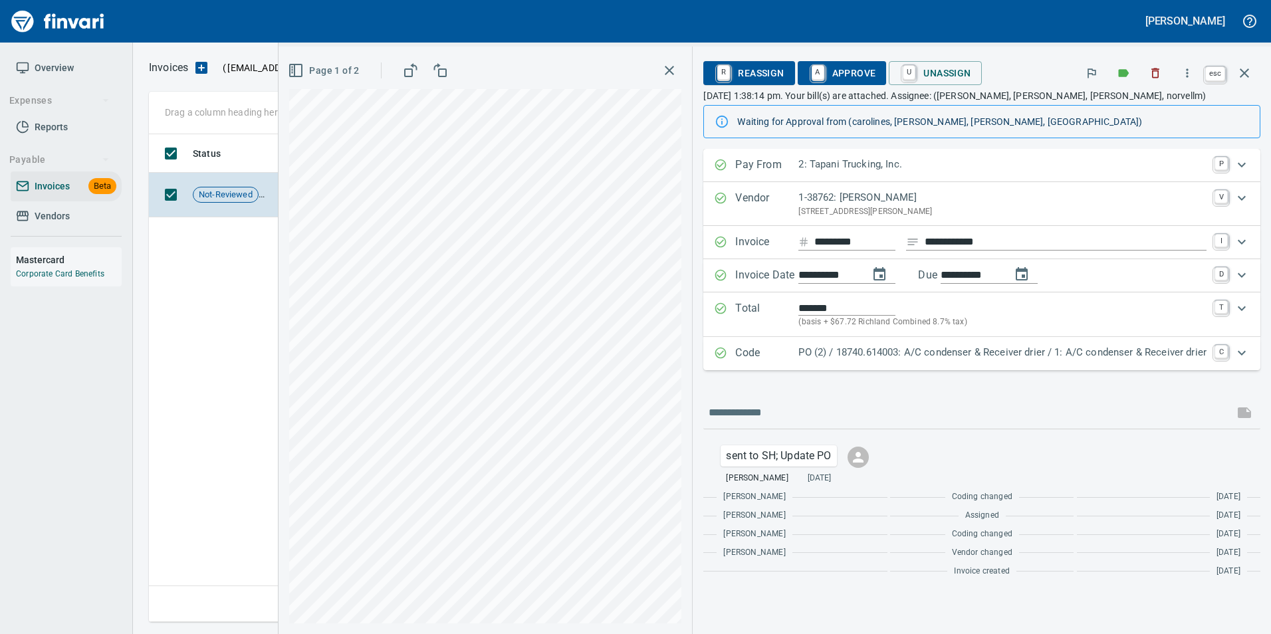
scroll to position [478, 1096]
click at [1241, 68] on icon "button" at bounding box center [1245, 73] width 16 height 16
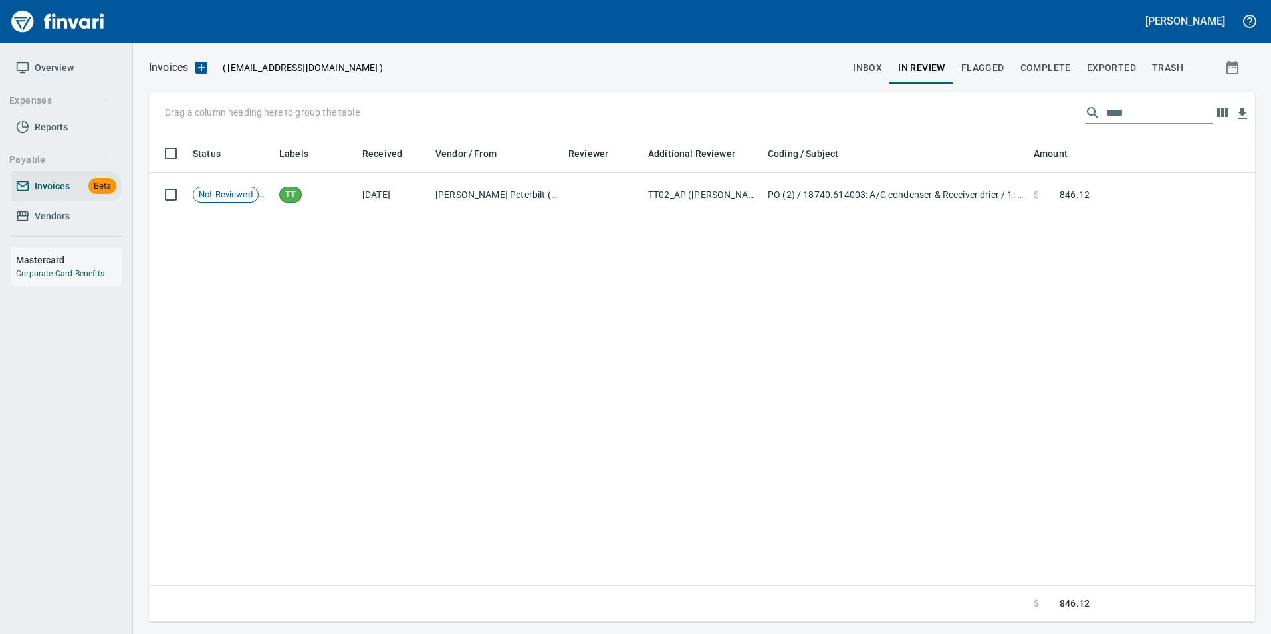
scroll to position [478, 1097]
click at [1114, 113] on input "****" at bounding box center [1160, 112] width 106 height 21
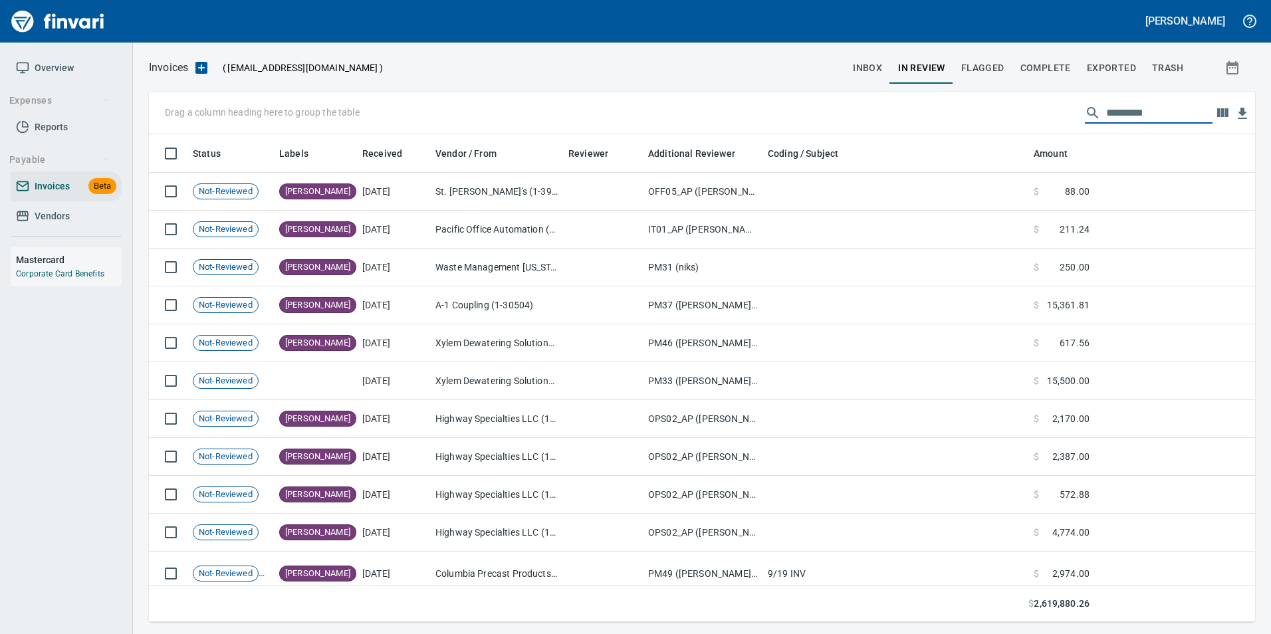
scroll to position [478, 1087]
click at [1150, 102] on input "text" at bounding box center [1160, 112] width 106 height 21
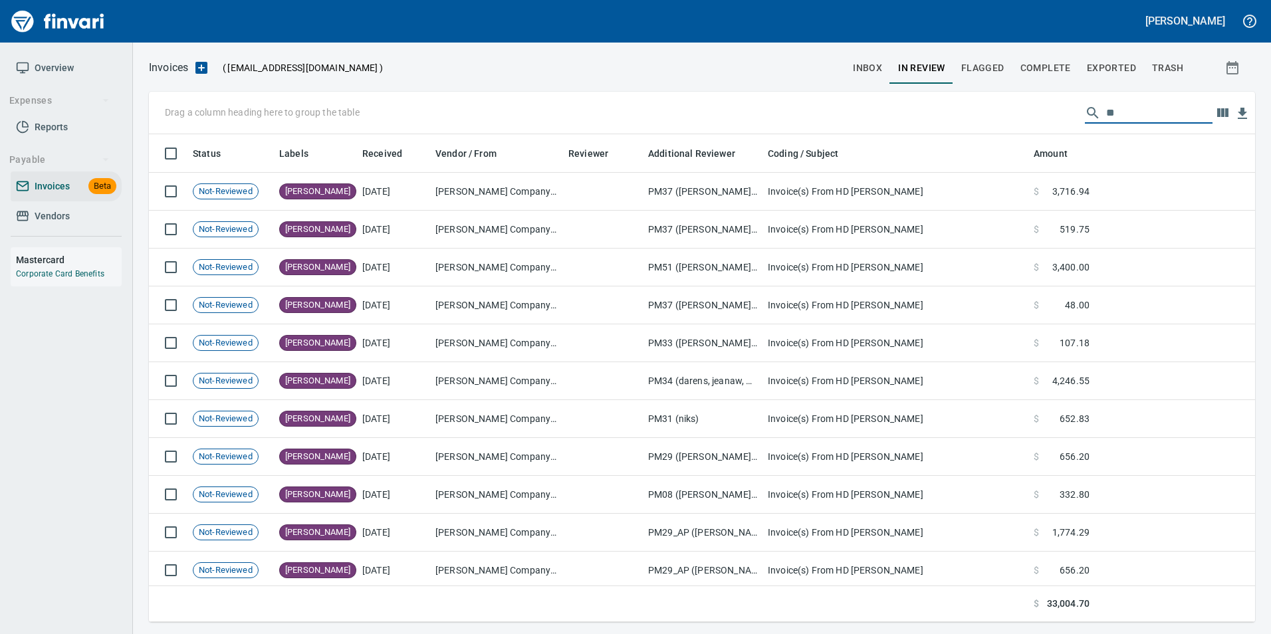
type input "*"
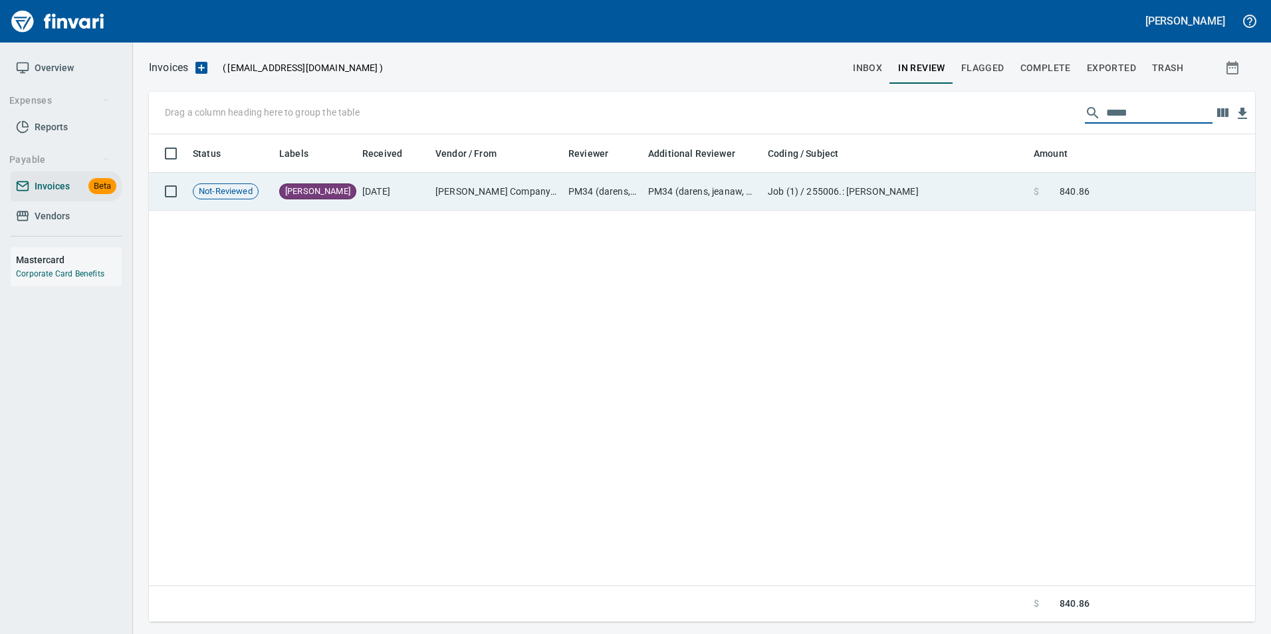
click at [1118, 203] on td at bounding box center [1175, 192] width 160 height 38
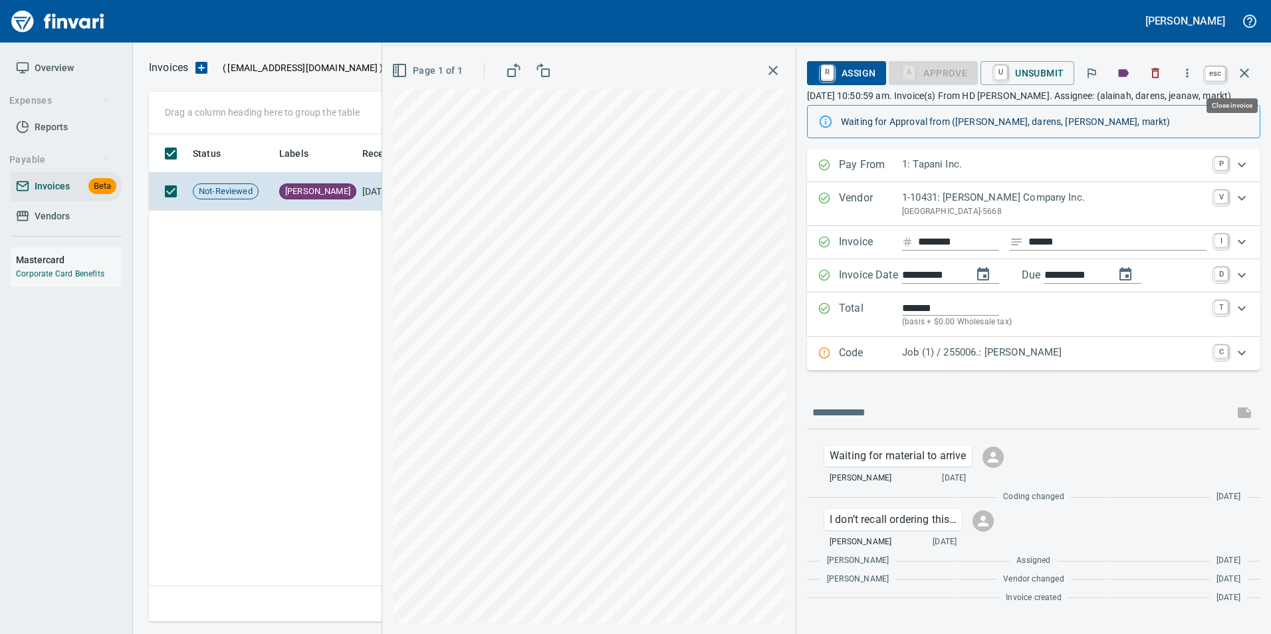
scroll to position [478, 1096]
click at [1240, 73] on icon "button" at bounding box center [1245, 73] width 16 height 16
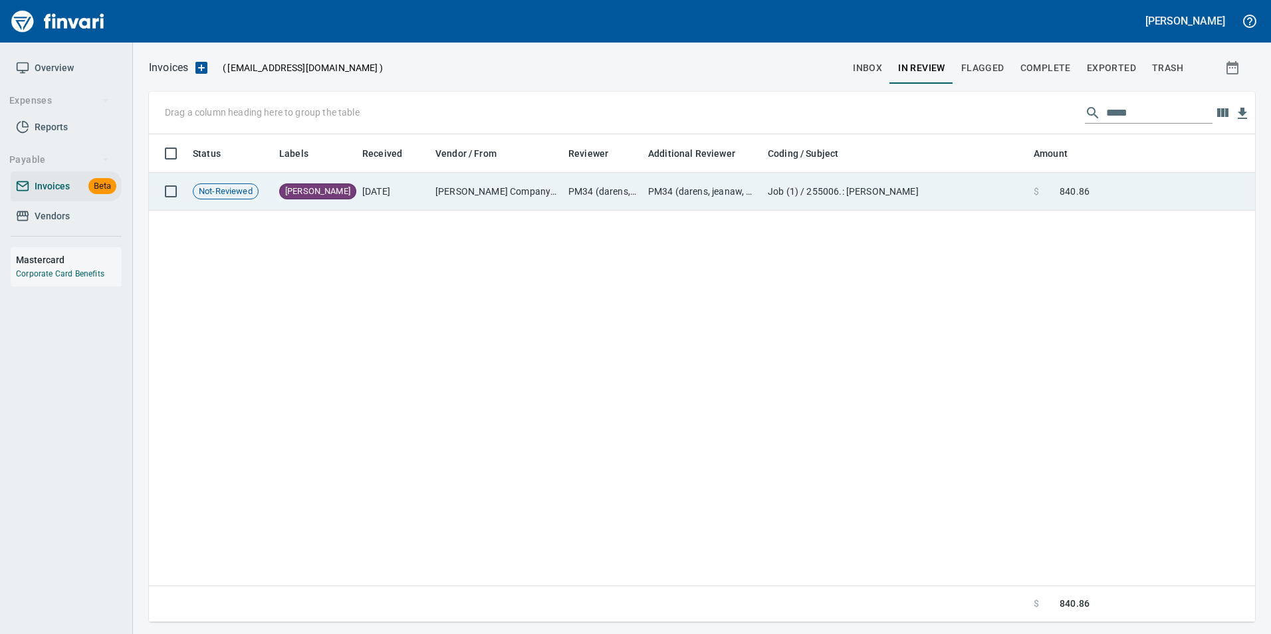
scroll to position [478, 1097]
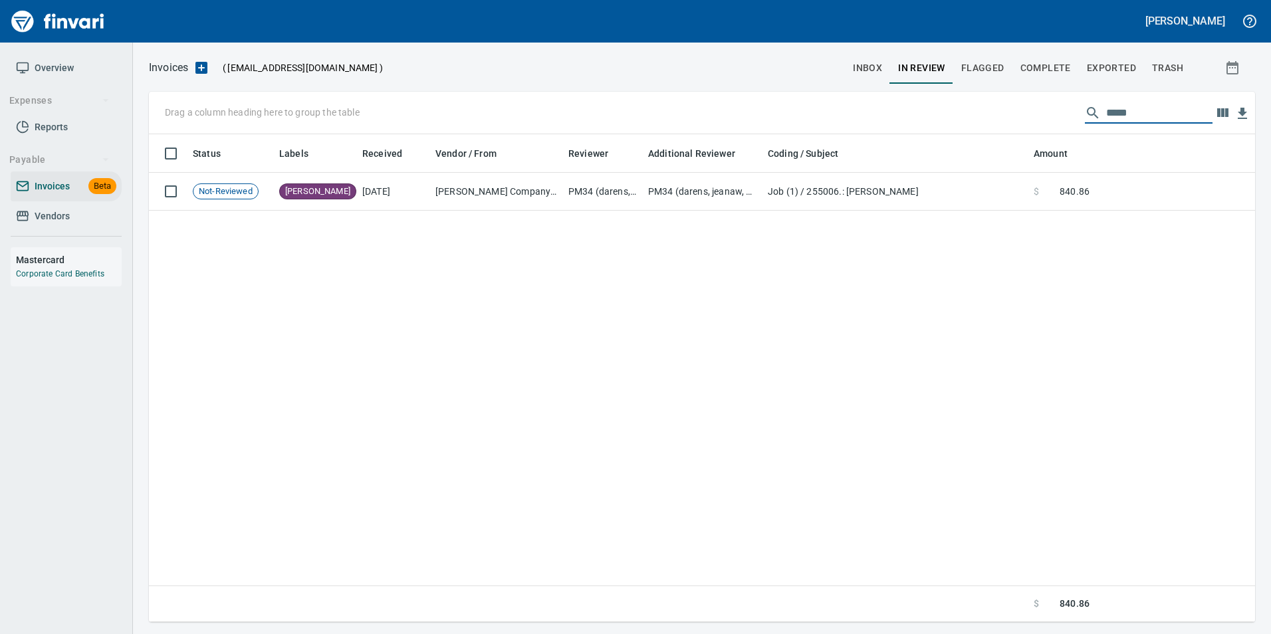
click at [1152, 115] on input "*****" at bounding box center [1160, 112] width 106 height 21
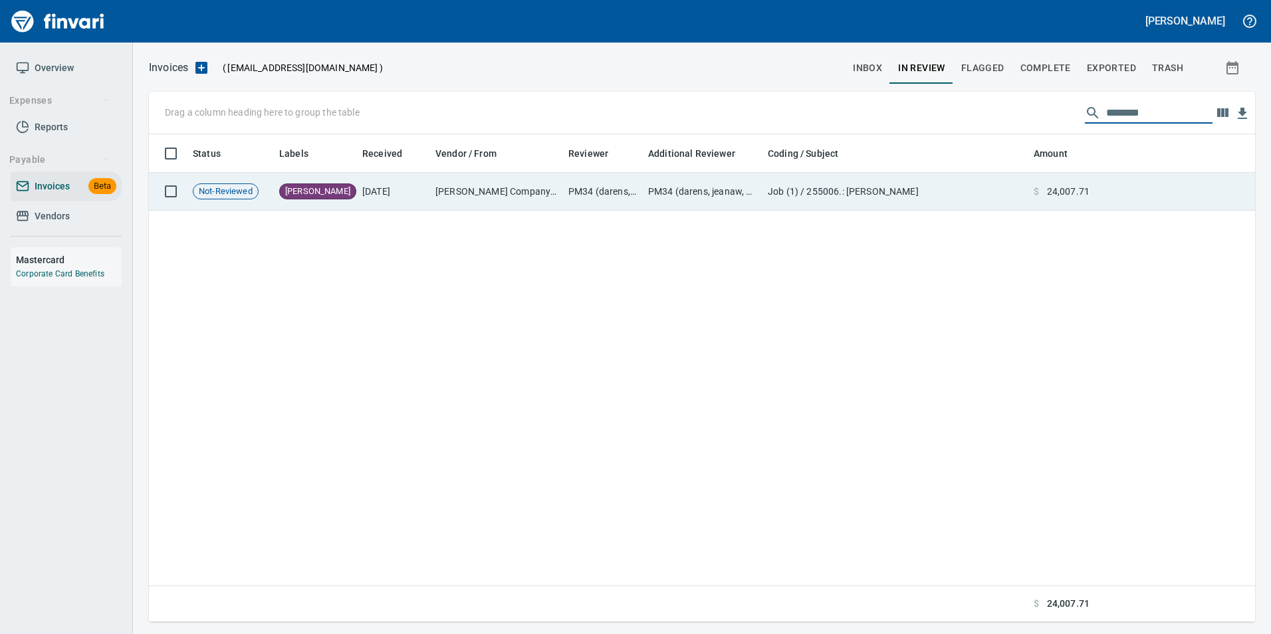
click at [1040, 206] on td "$ 24,007.71" at bounding box center [1062, 192] width 66 height 38
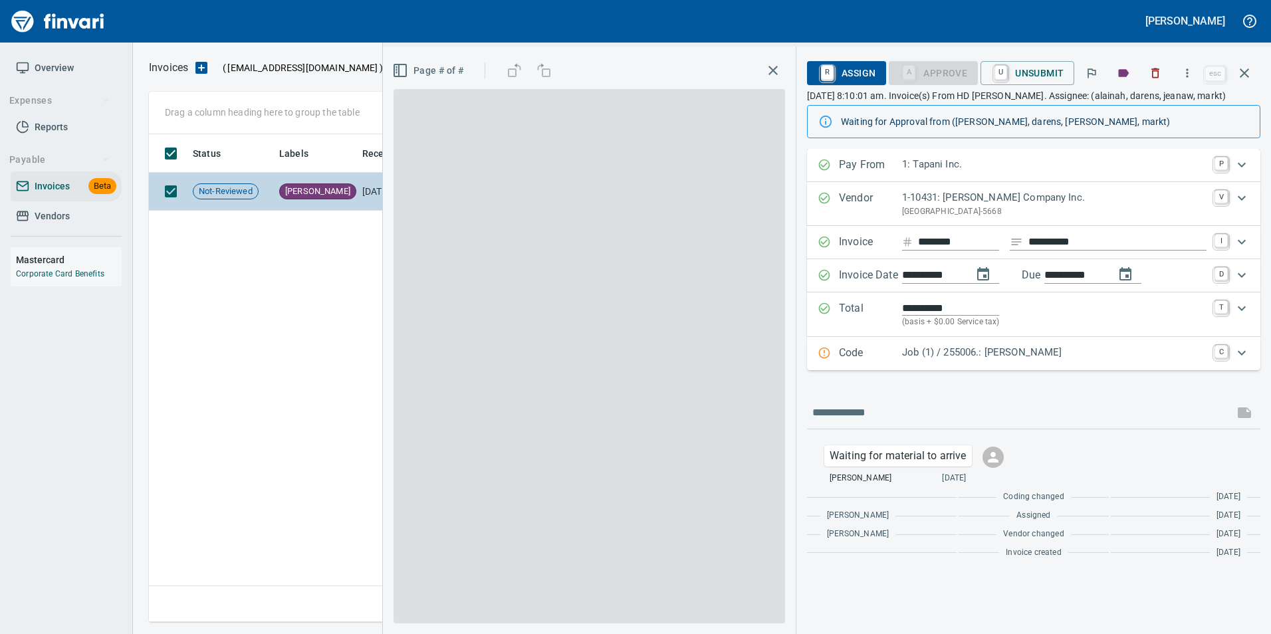
scroll to position [478, 1096]
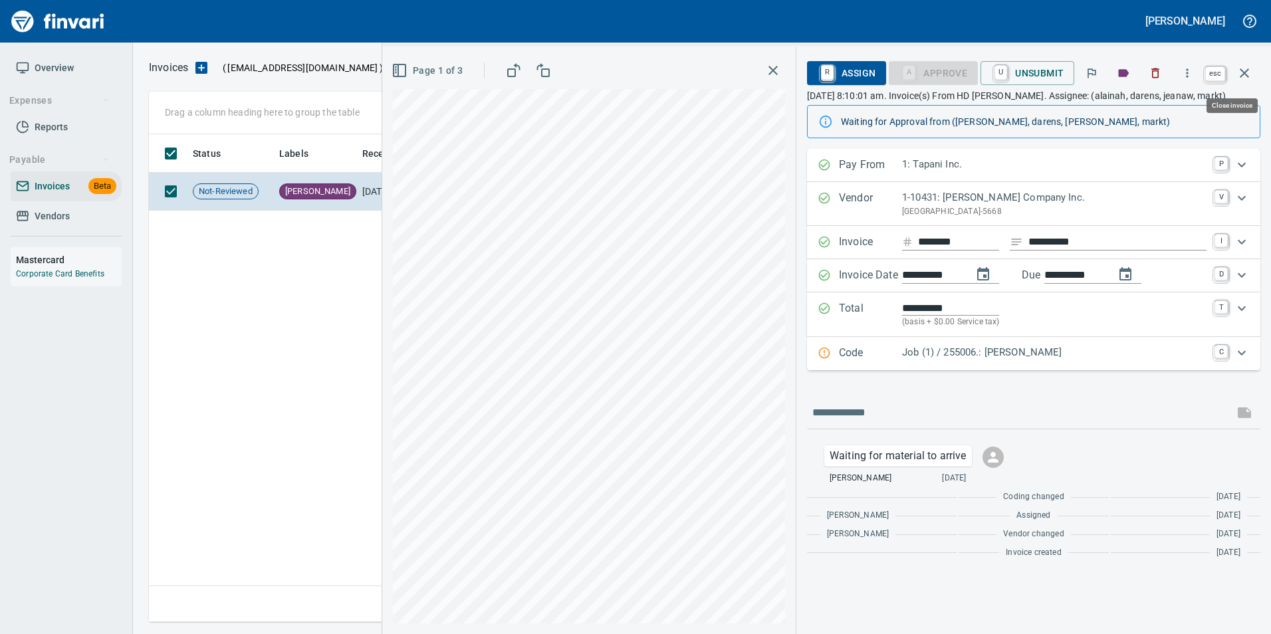
click at [1254, 70] on button "button" at bounding box center [1245, 73] width 32 height 32
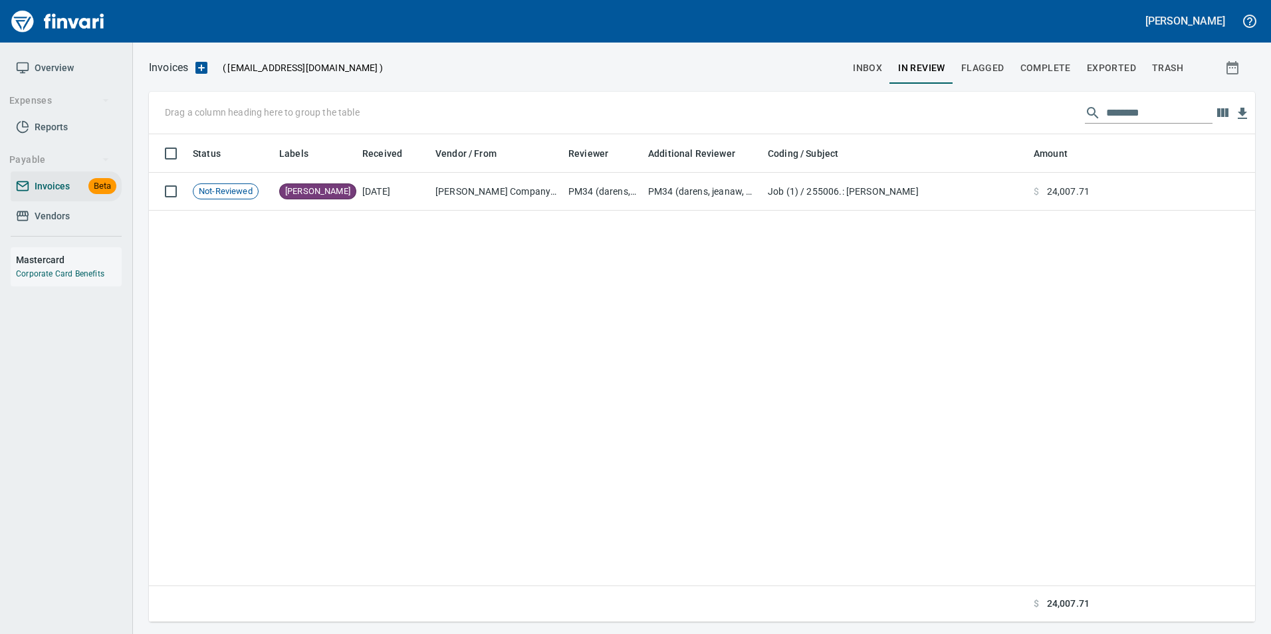
scroll to position [478, 1097]
click at [1158, 116] on input "********" at bounding box center [1160, 112] width 106 height 21
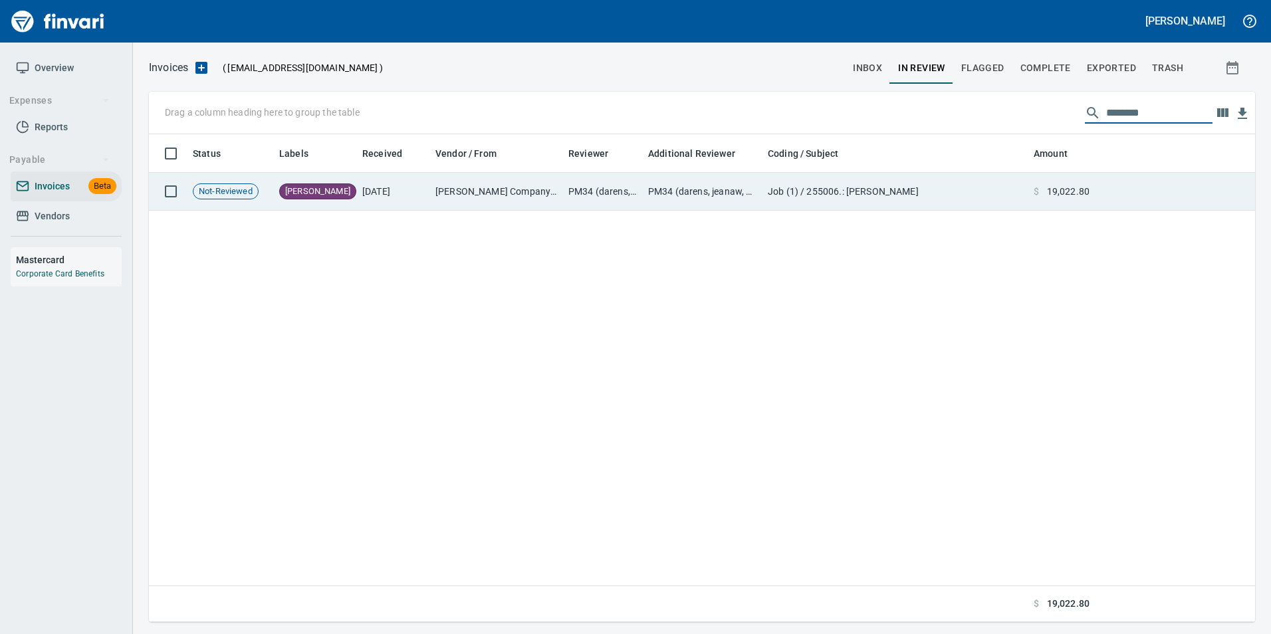
click at [1115, 180] on td at bounding box center [1175, 192] width 160 height 38
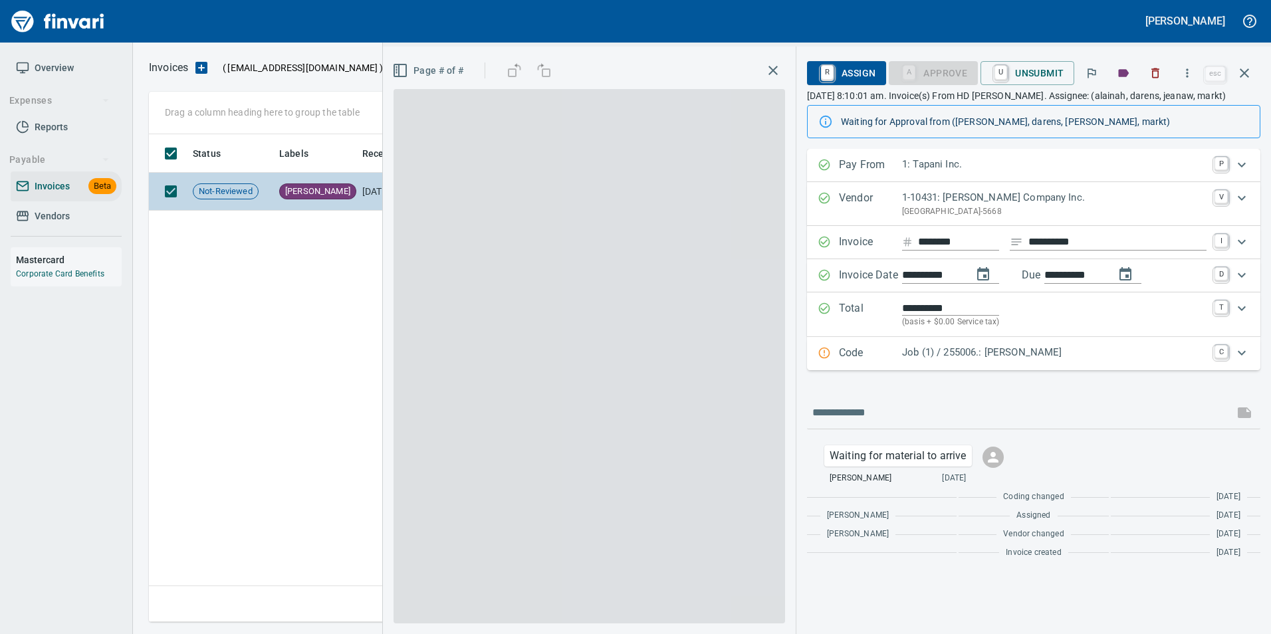
scroll to position [478, 1096]
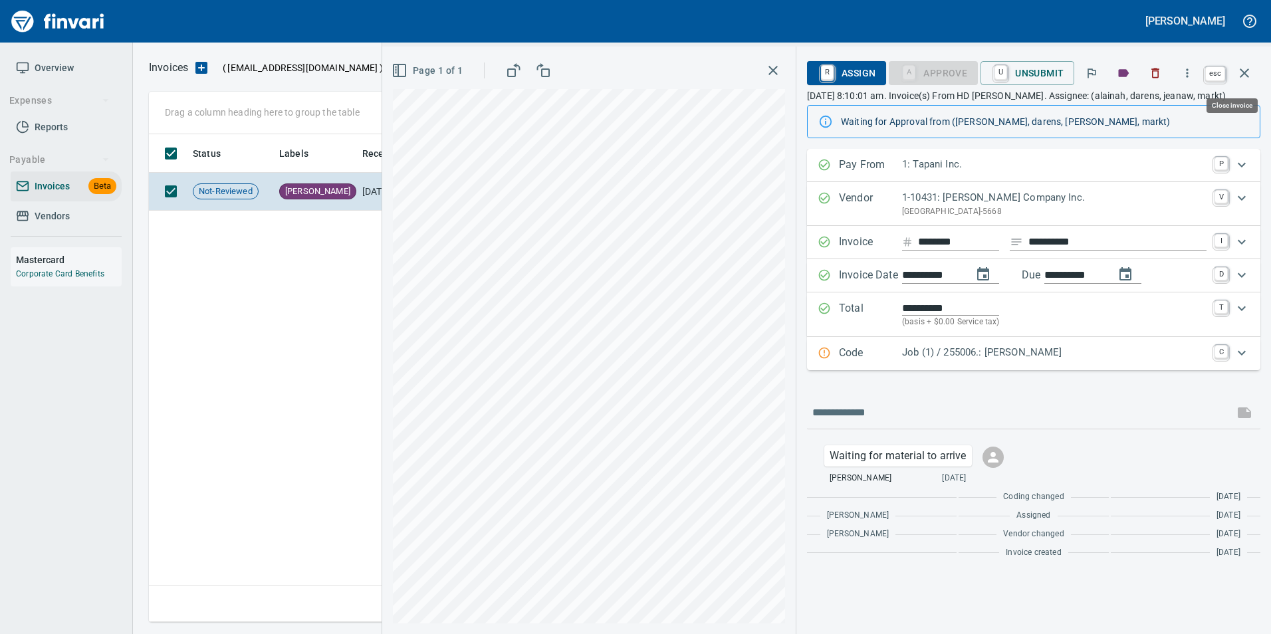
click at [1252, 63] on button "button" at bounding box center [1245, 73] width 32 height 32
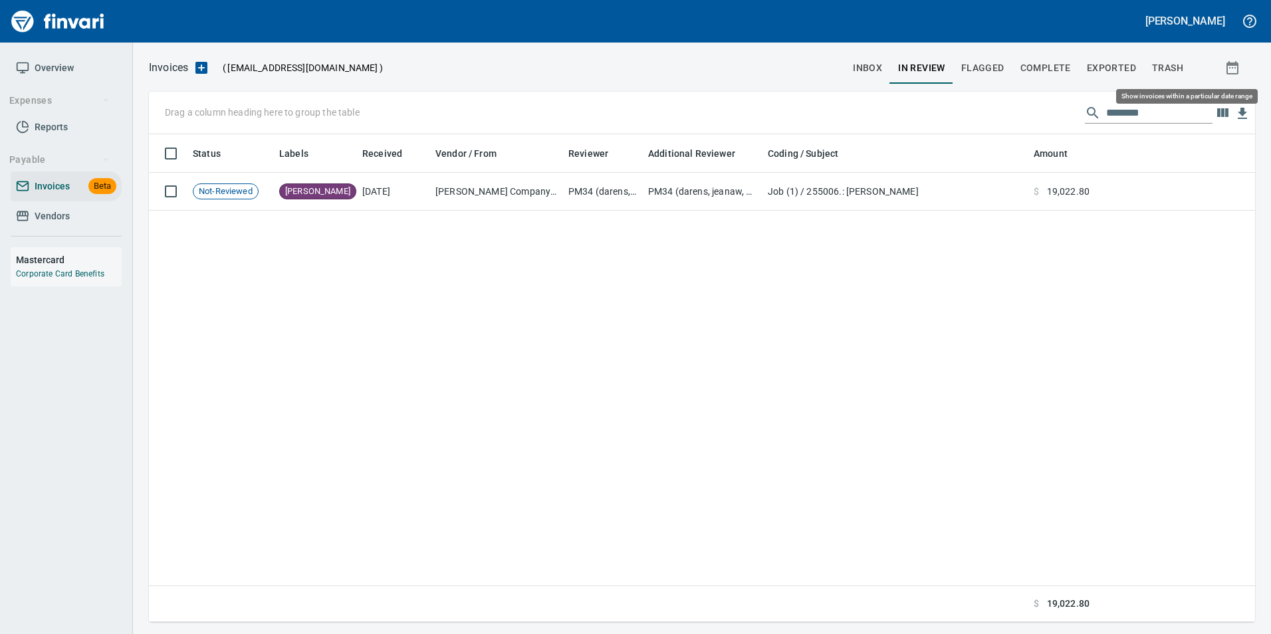
scroll to position [478, 1097]
click at [1161, 118] on input "********" at bounding box center [1160, 112] width 106 height 21
click at [1123, 211] on div "Status Labels Received Vendor / From Reviewer Additional Reviewer Coding / Subj…" at bounding box center [702, 378] width 1107 height 489
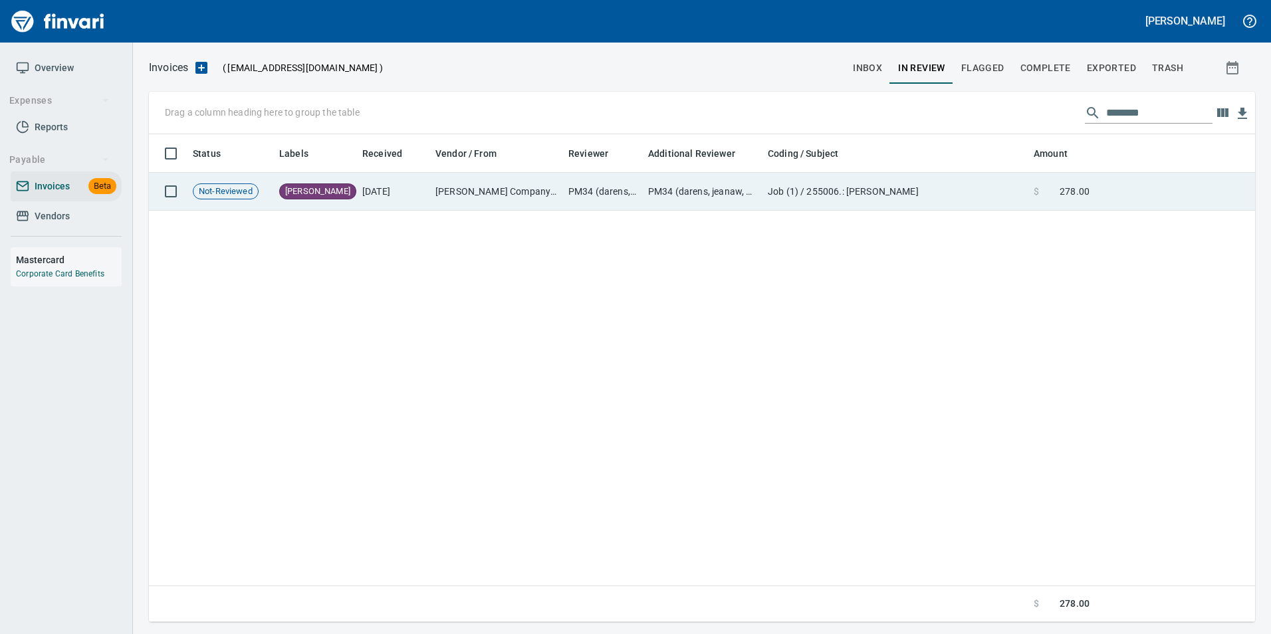
click at [1109, 176] on td at bounding box center [1175, 192] width 160 height 38
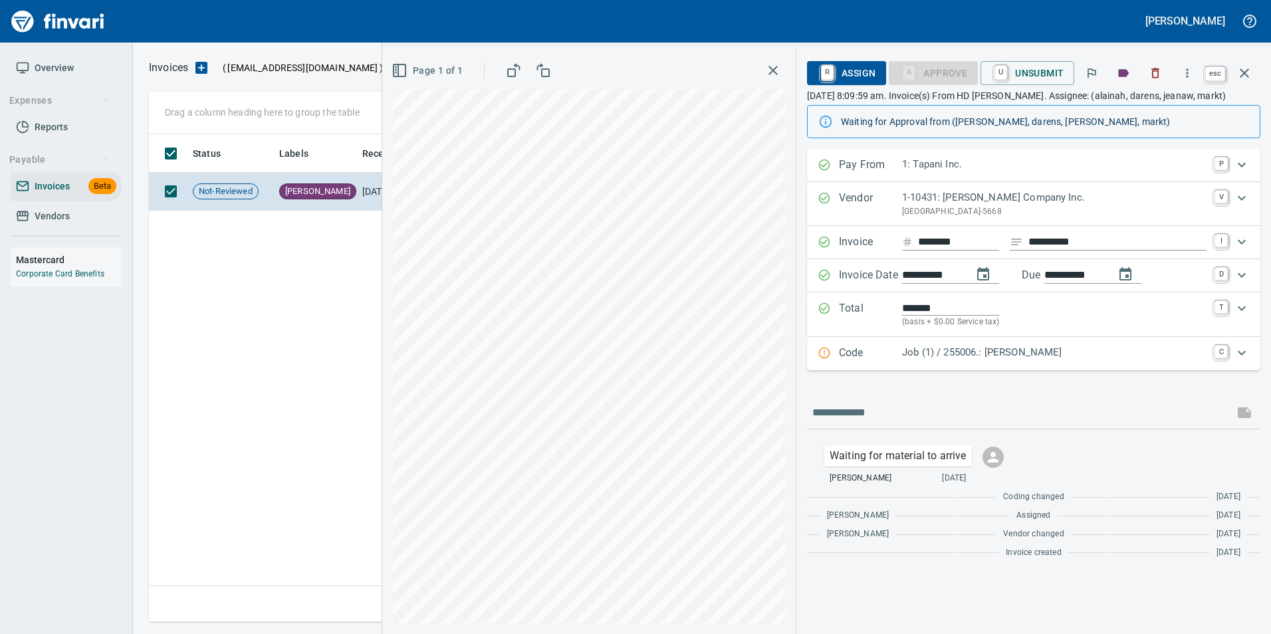
scroll to position [478, 1096]
click at [1256, 71] on button "button" at bounding box center [1245, 73] width 32 height 32
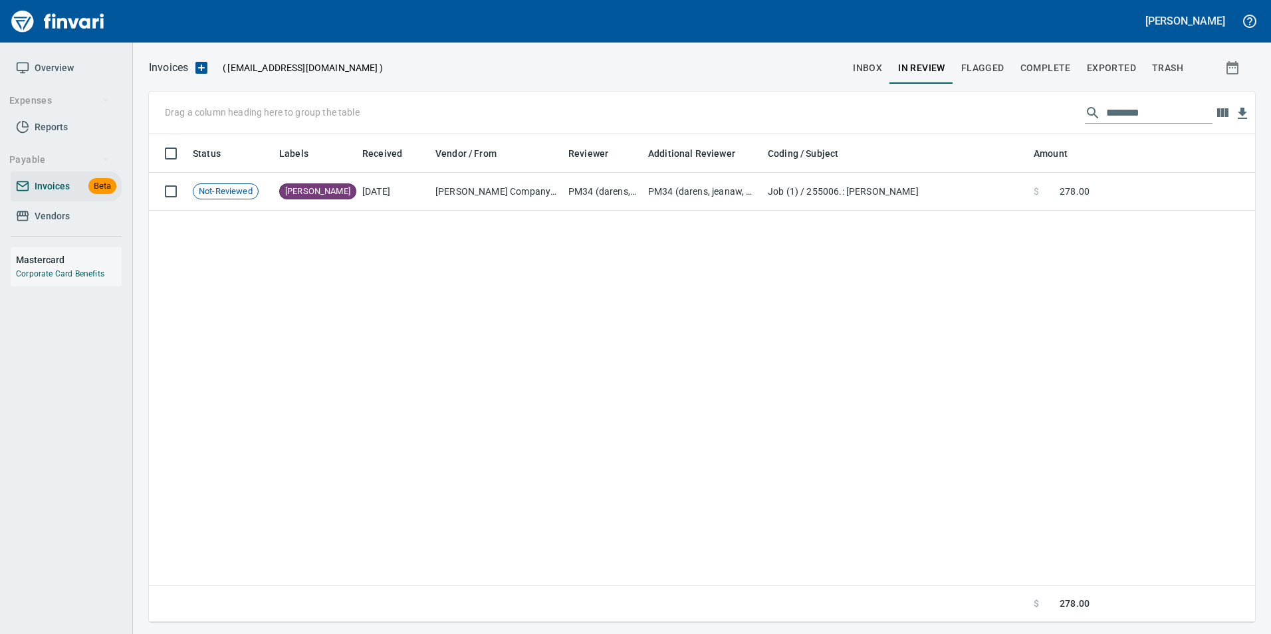
scroll to position [478, 1096]
click at [1157, 105] on input "********" at bounding box center [1160, 112] width 106 height 21
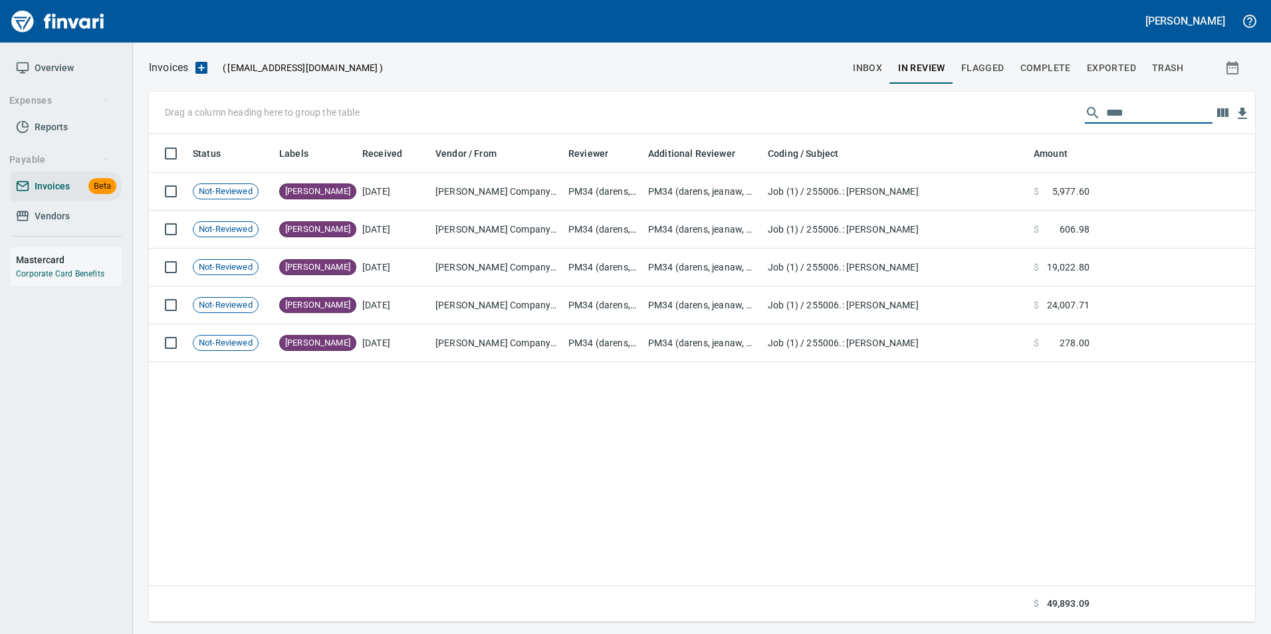
scroll to position [478, 1097]
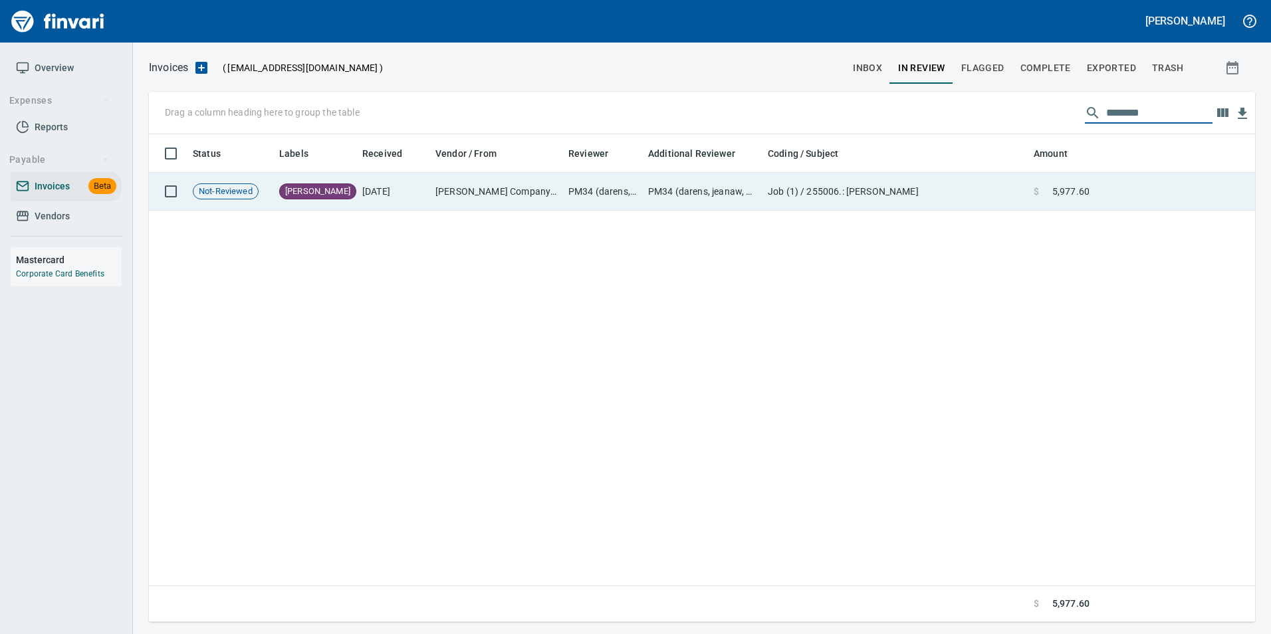
click at [1094, 194] on td "$ 5,977.60" at bounding box center [1062, 192] width 66 height 38
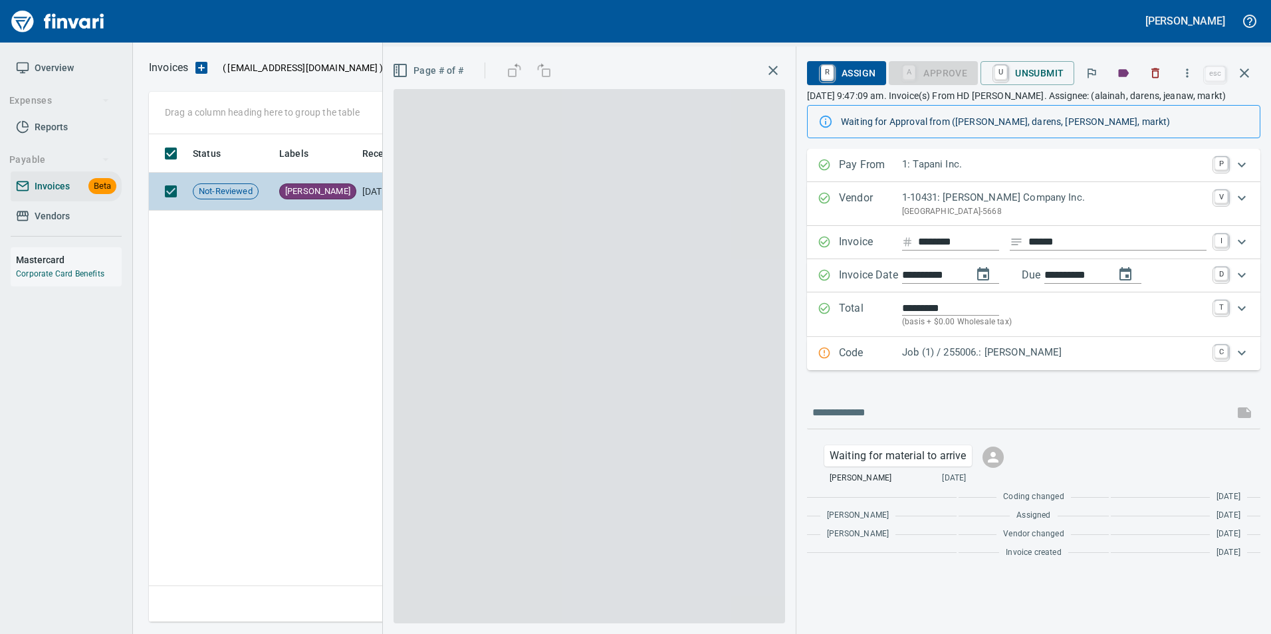
scroll to position [478, 1096]
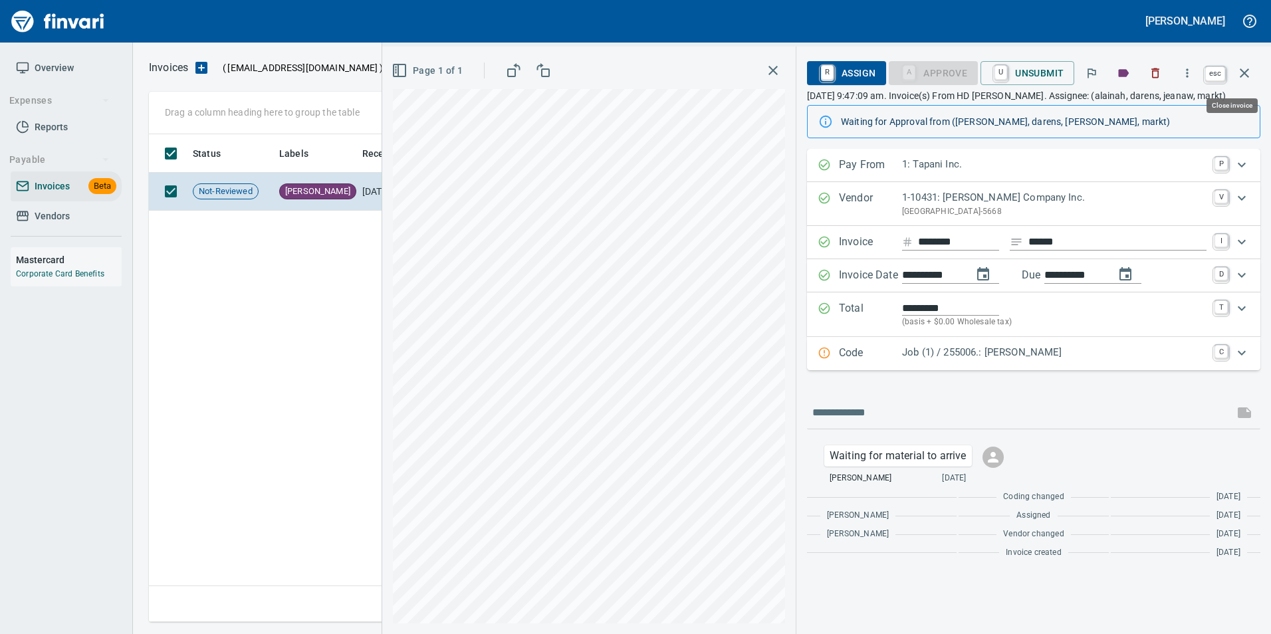
click at [1252, 79] on icon "button" at bounding box center [1245, 73] width 16 height 16
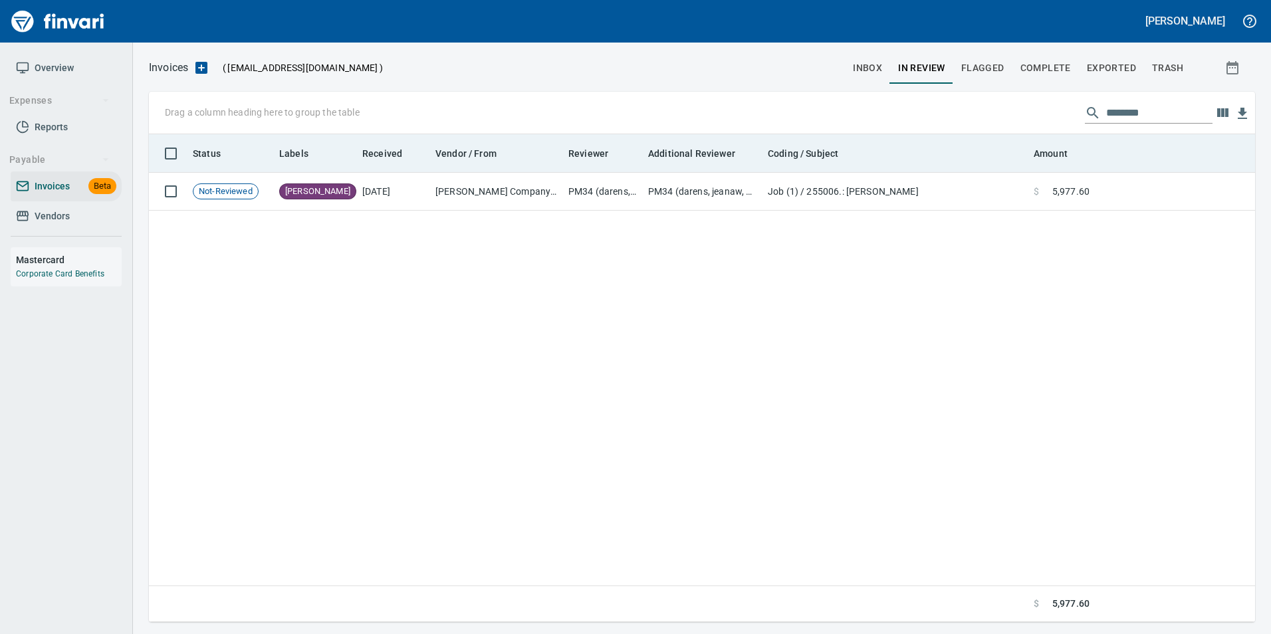
scroll to position [478, 1097]
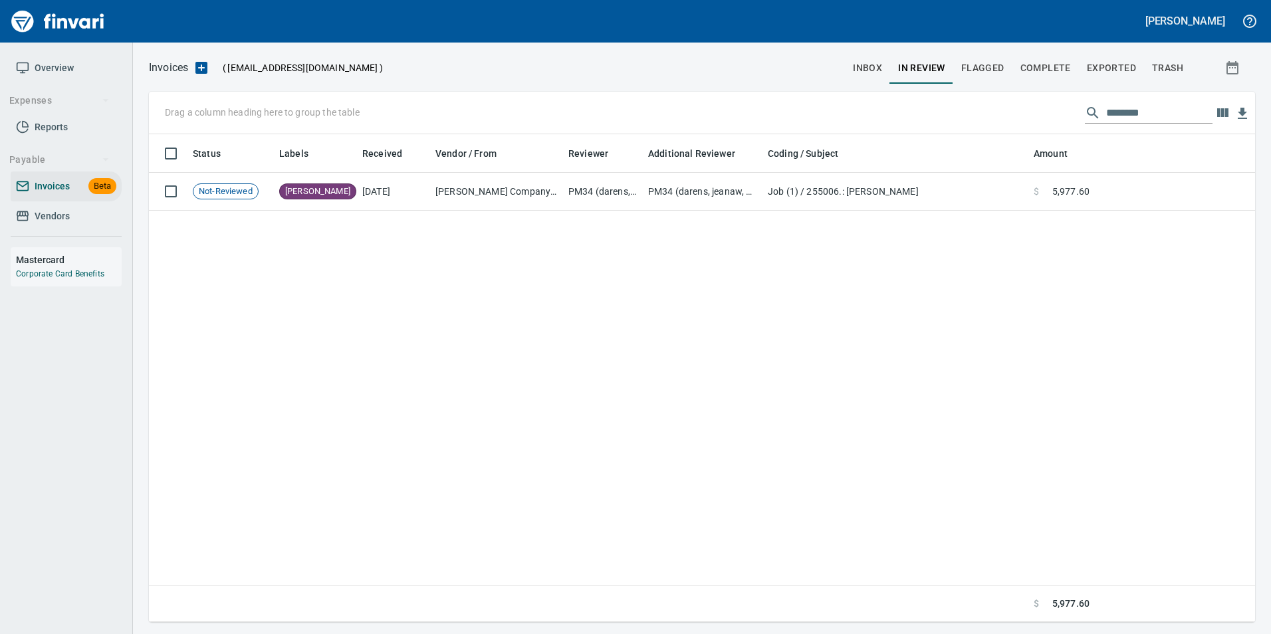
click at [1118, 106] on input "********" at bounding box center [1160, 112] width 106 height 21
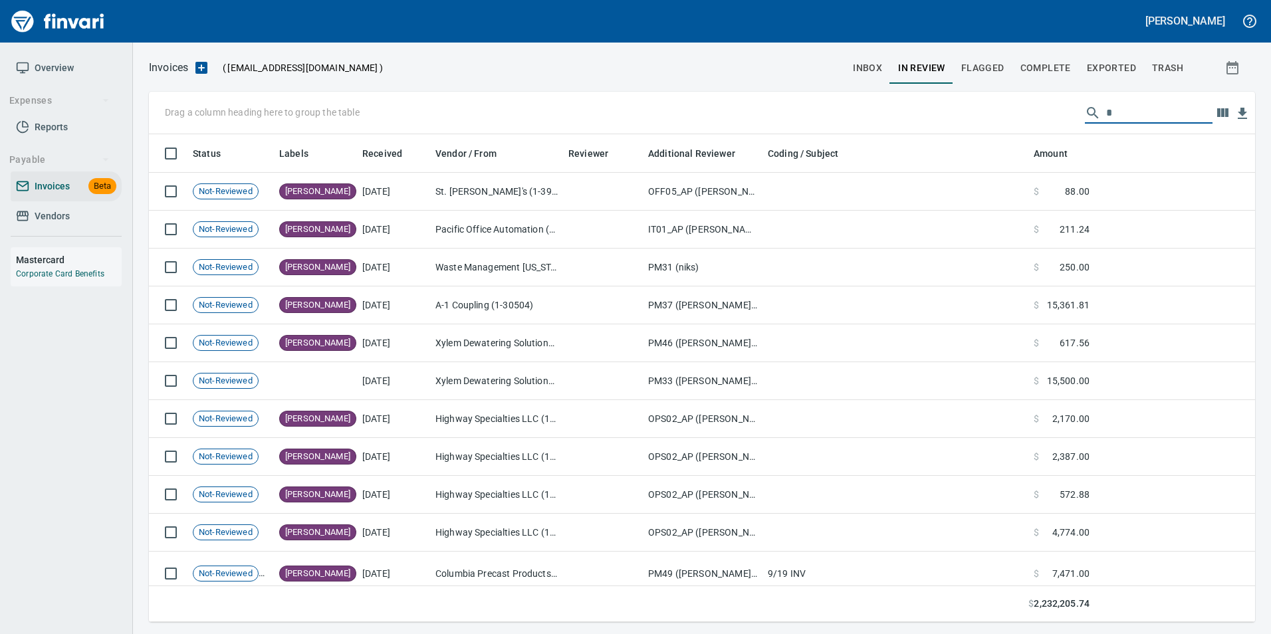
scroll to position [478, 1087]
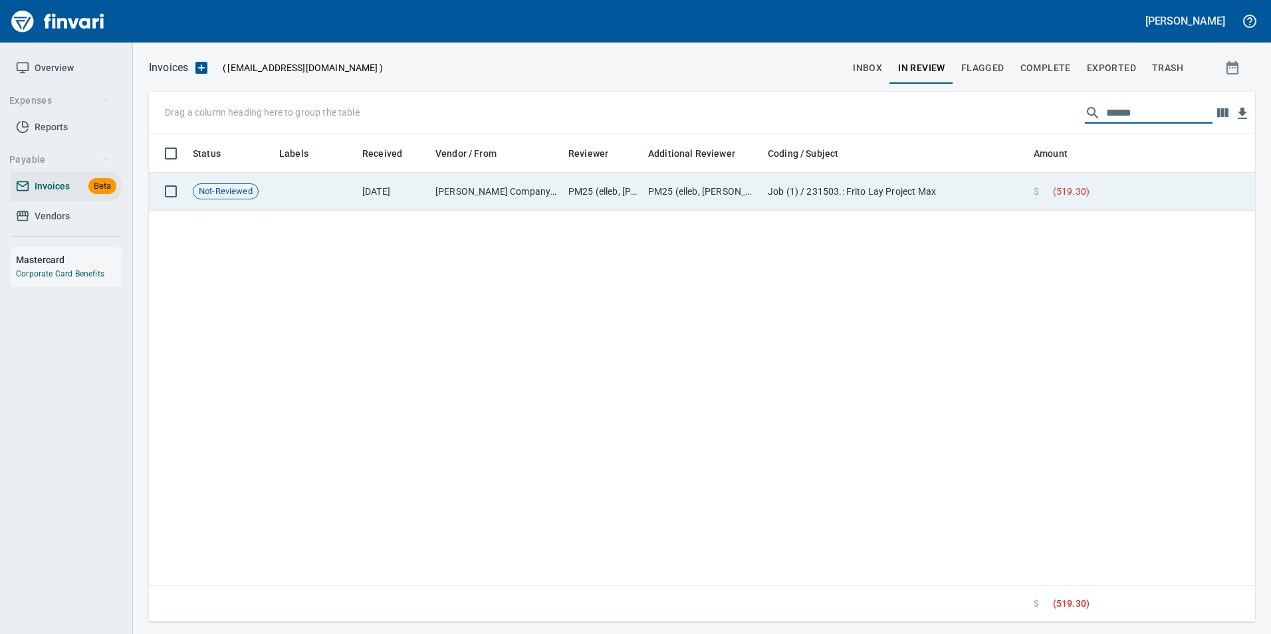
click at [1134, 194] on td at bounding box center [1175, 192] width 160 height 38
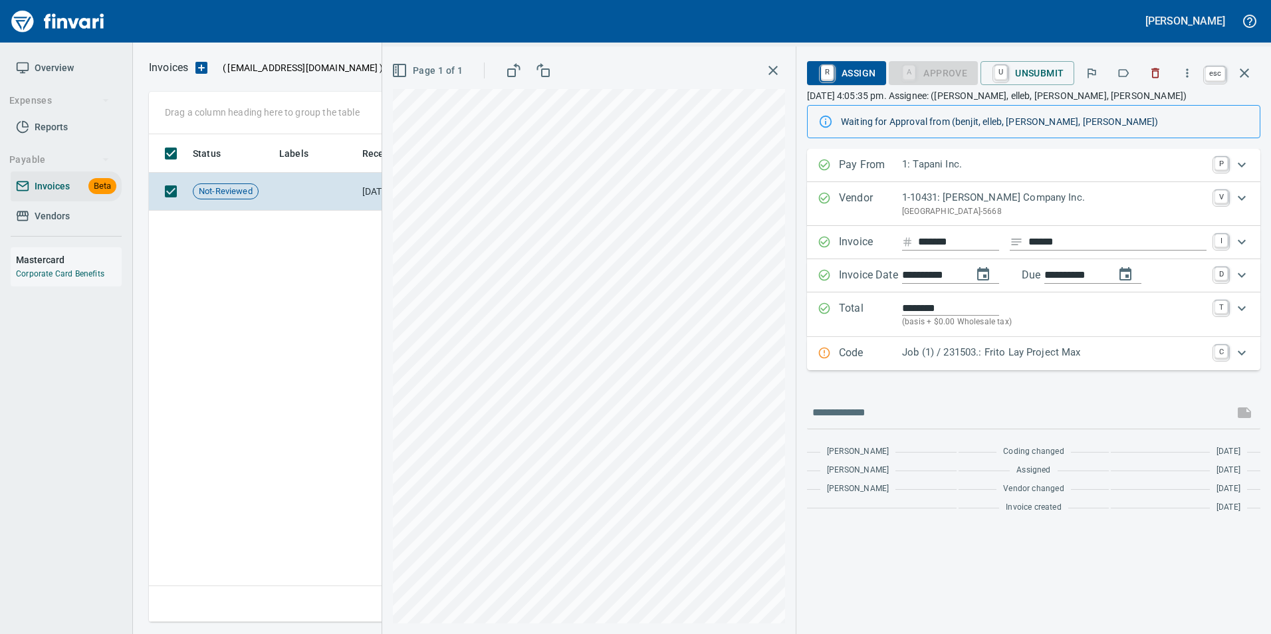
click at [1236, 66] on button "button" at bounding box center [1245, 73] width 32 height 32
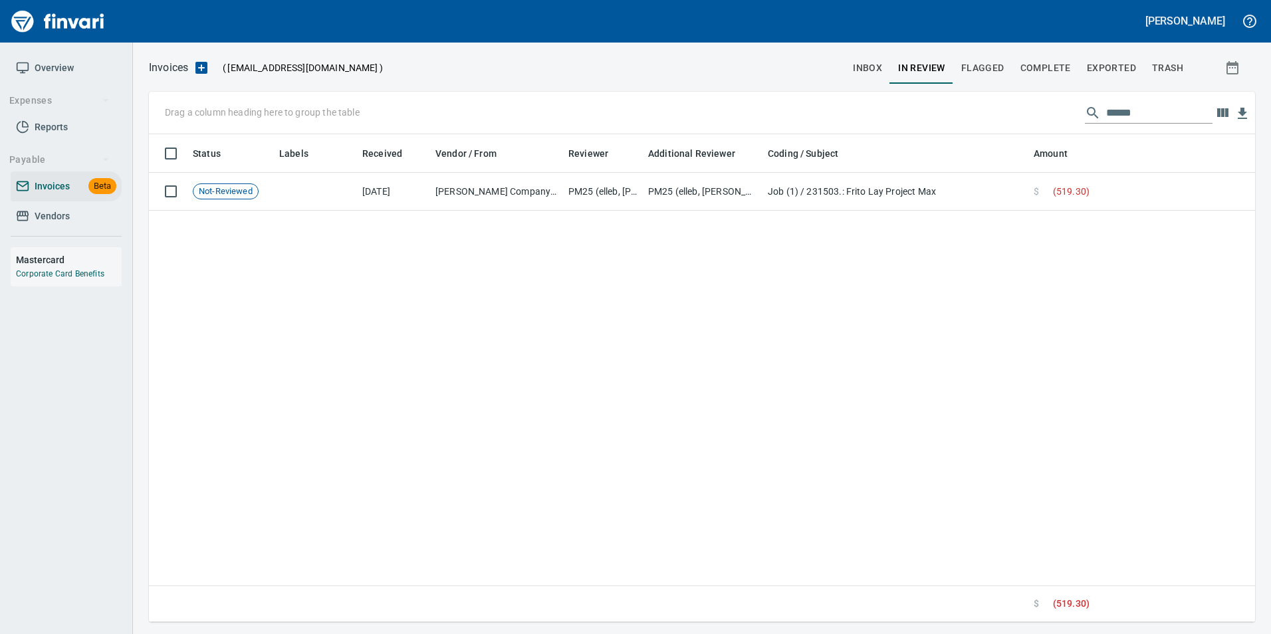
scroll to position [478, 1097]
click at [1130, 109] on input "******" at bounding box center [1160, 112] width 106 height 21
click at [1121, 112] on input "******" at bounding box center [1160, 112] width 106 height 21
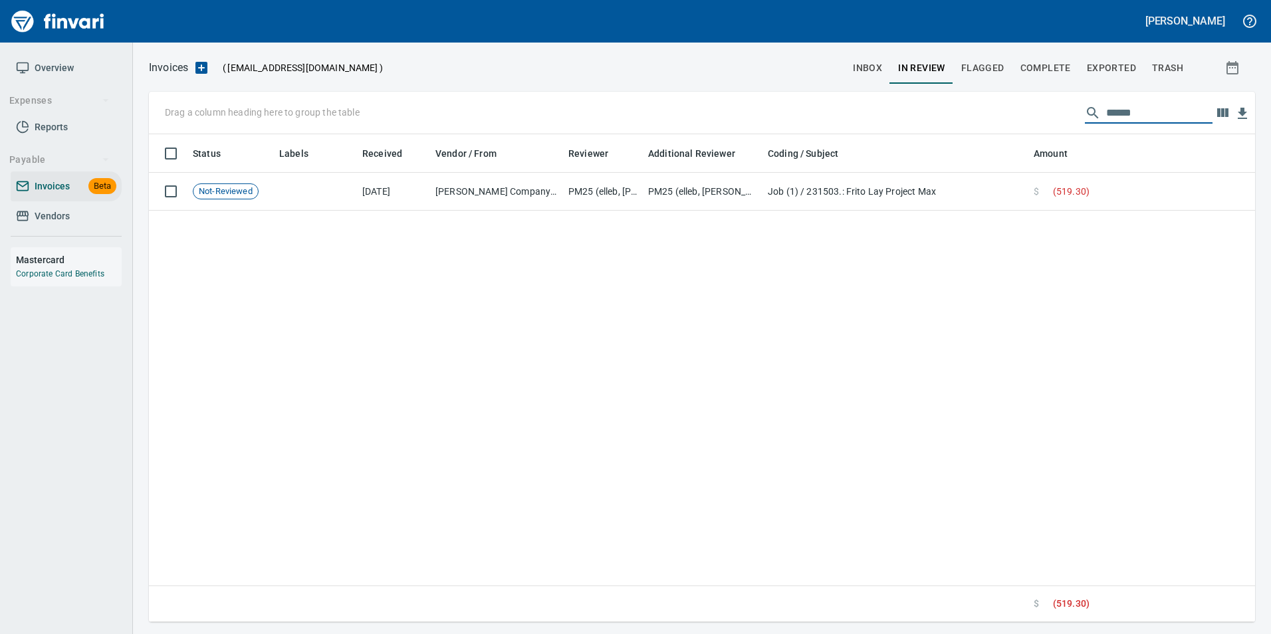
click at [1121, 112] on input "******" at bounding box center [1160, 112] width 106 height 21
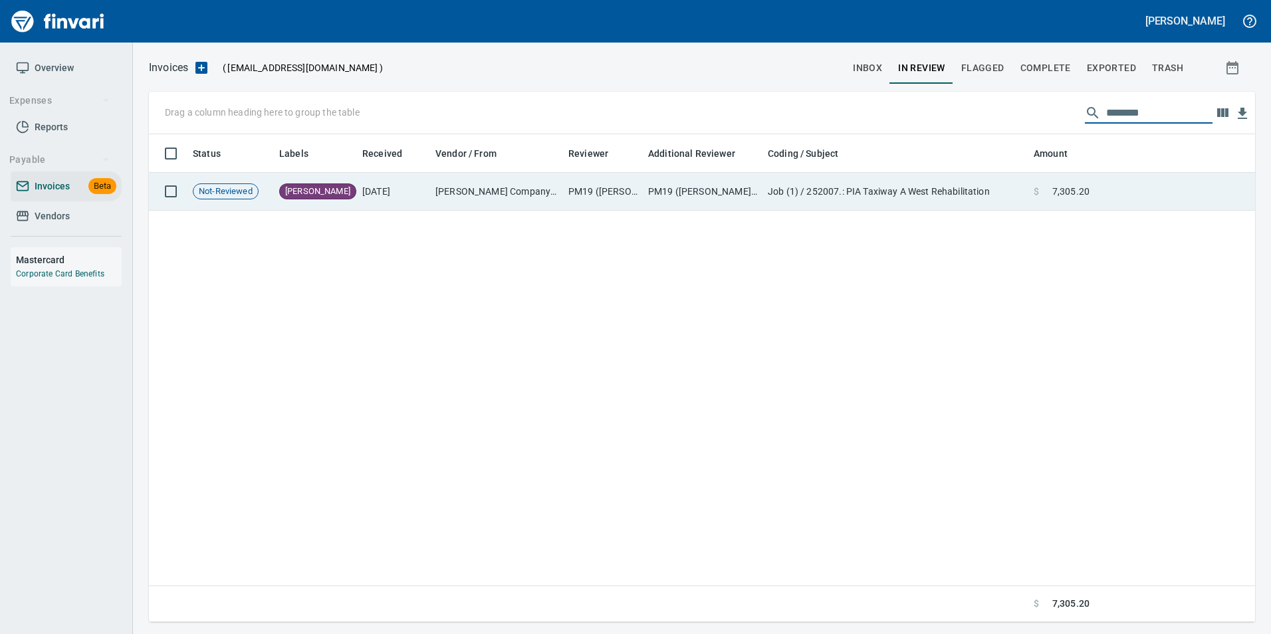
type input "********"
click at [1049, 178] on td "$ 7,305.20" at bounding box center [1062, 192] width 66 height 38
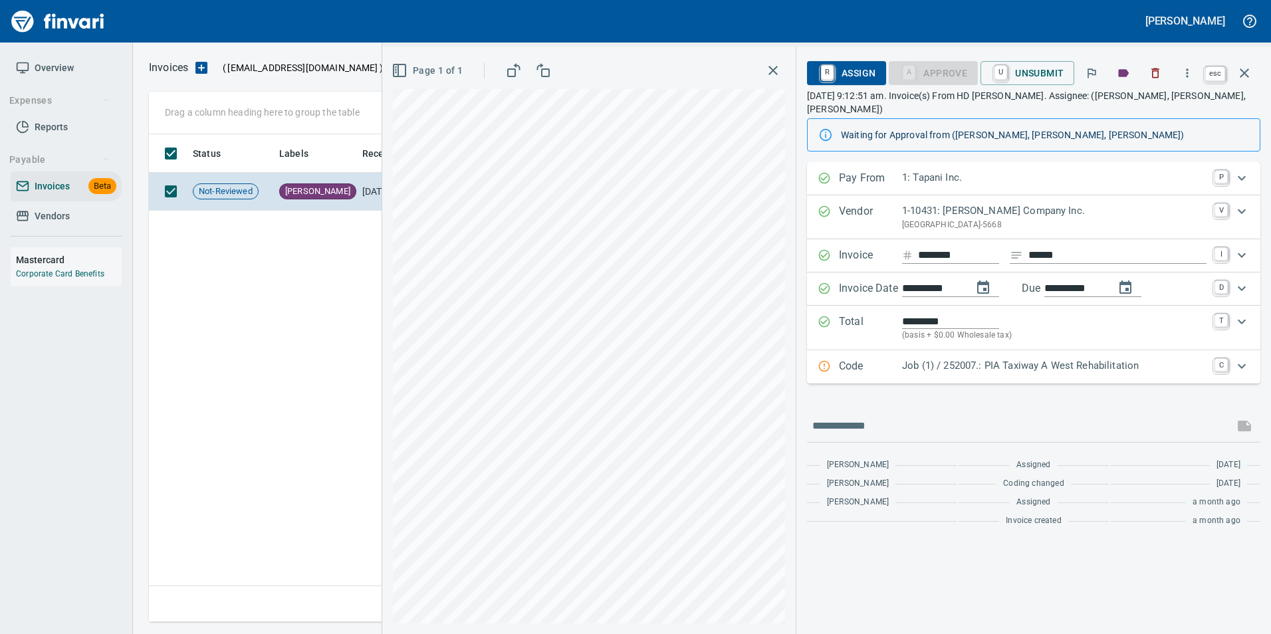
drag, startPoint x: 1253, startPoint y: 74, endPoint x: 1224, endPoint y: 94, distance: 35.3
click at [1256, 73] on button "button" at bounding box center [1245, 73] width 32 height 32
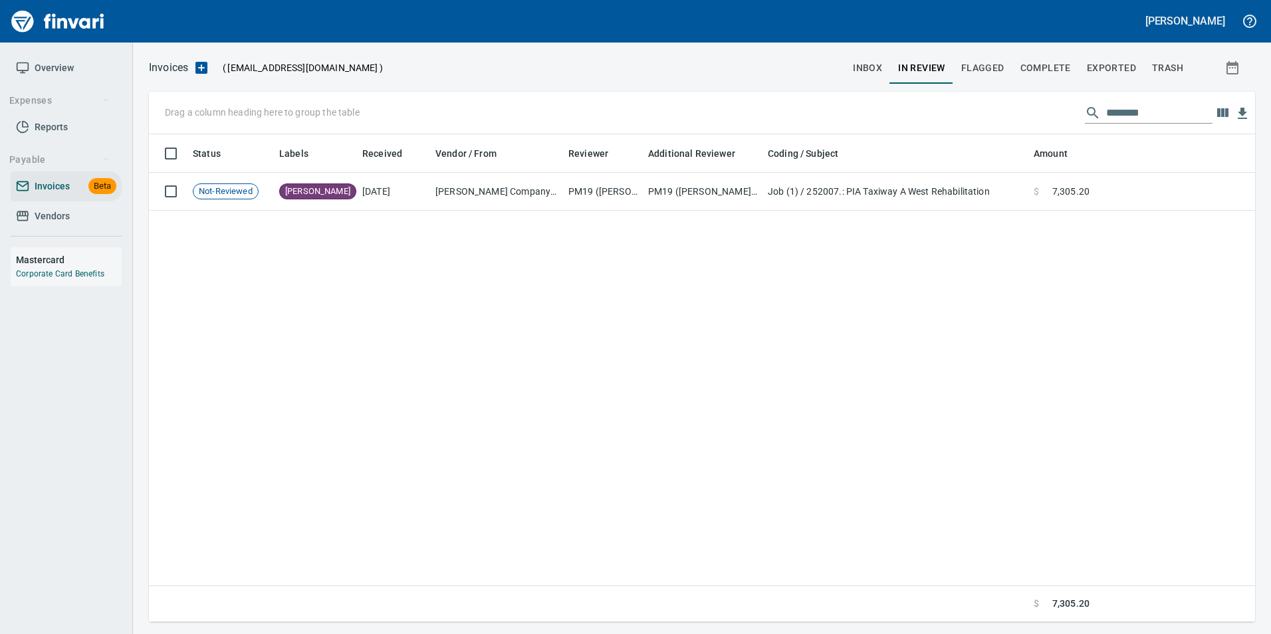
scroll to position [478, 1096]
click at [1132, 111] on input "********" at bounding box center [1160, 112] width 106 height 21
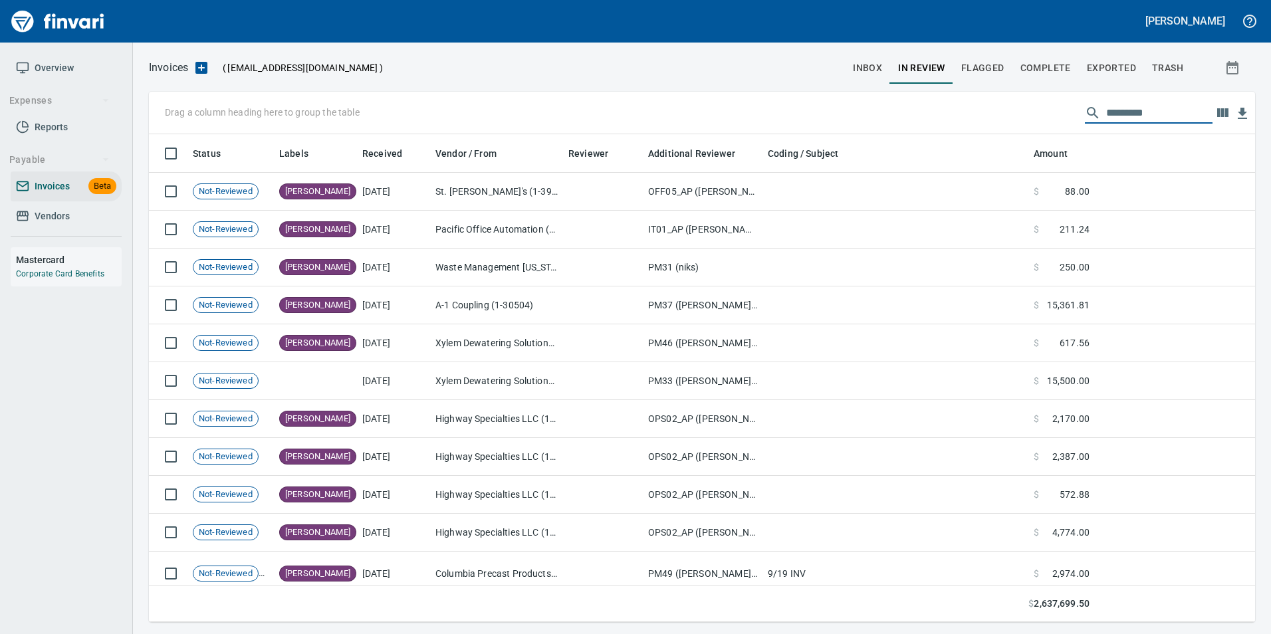
scroll to position [478, 1087]
click at [882, 61] on span "inbox" at bounding box center [867, 68] width 29 height 17
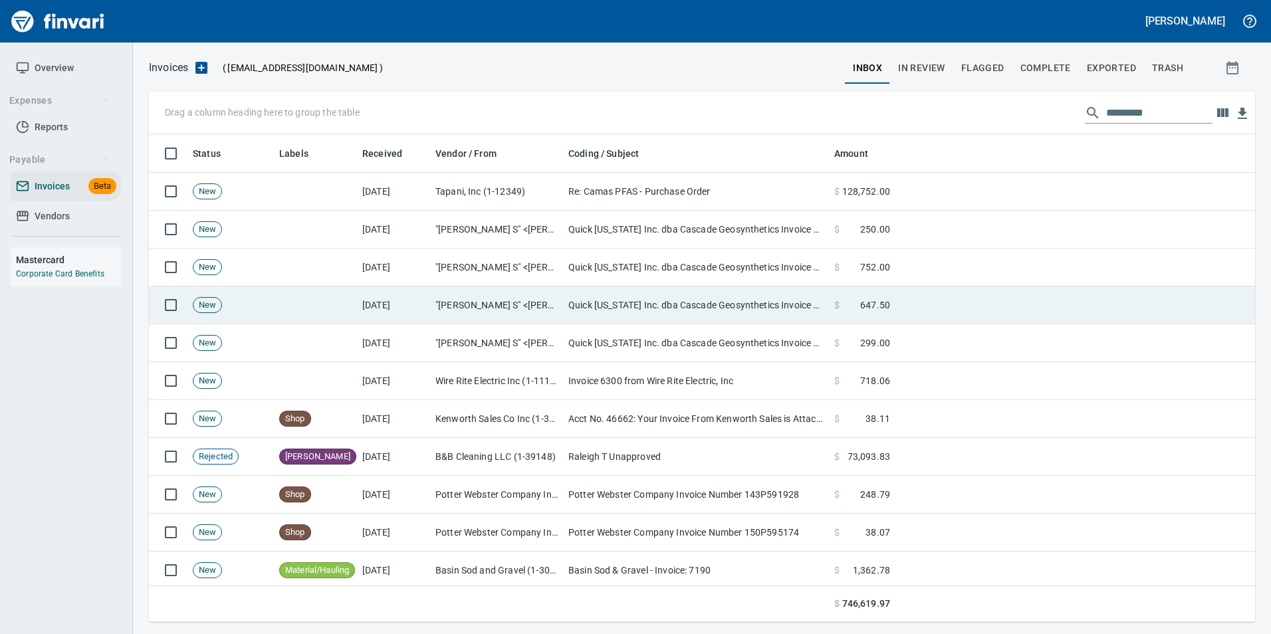
scroll to position [478, 1087]
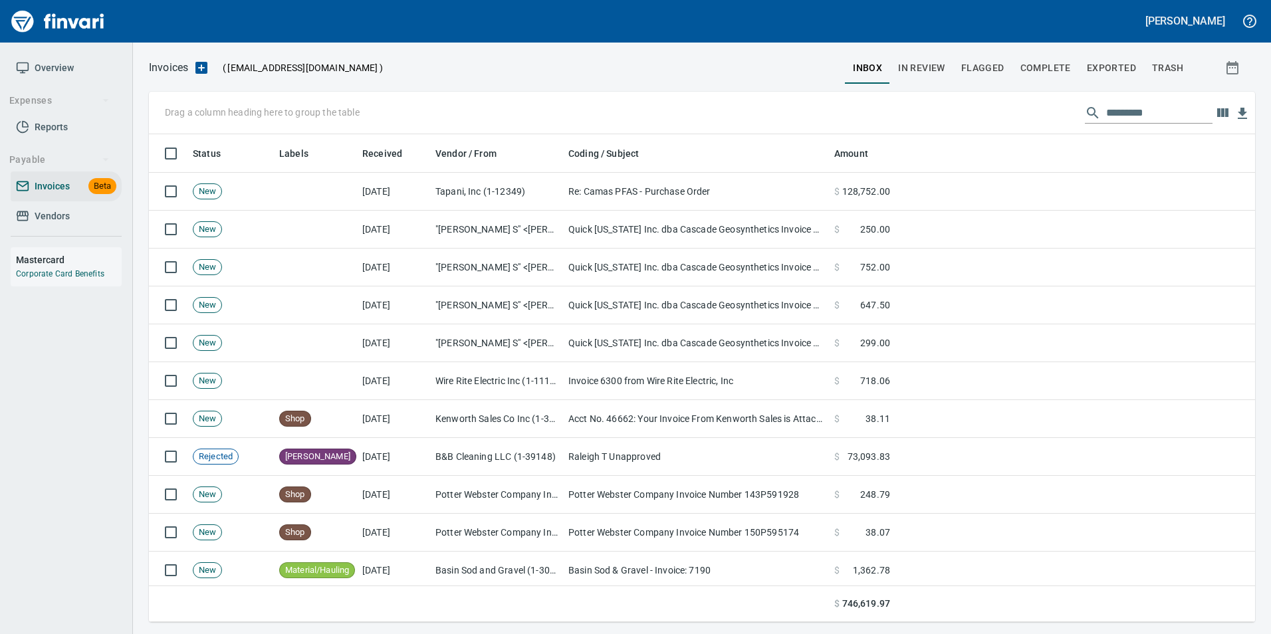
click at [719, 65] on div at bounding box center [614, 68] width 462 height 32
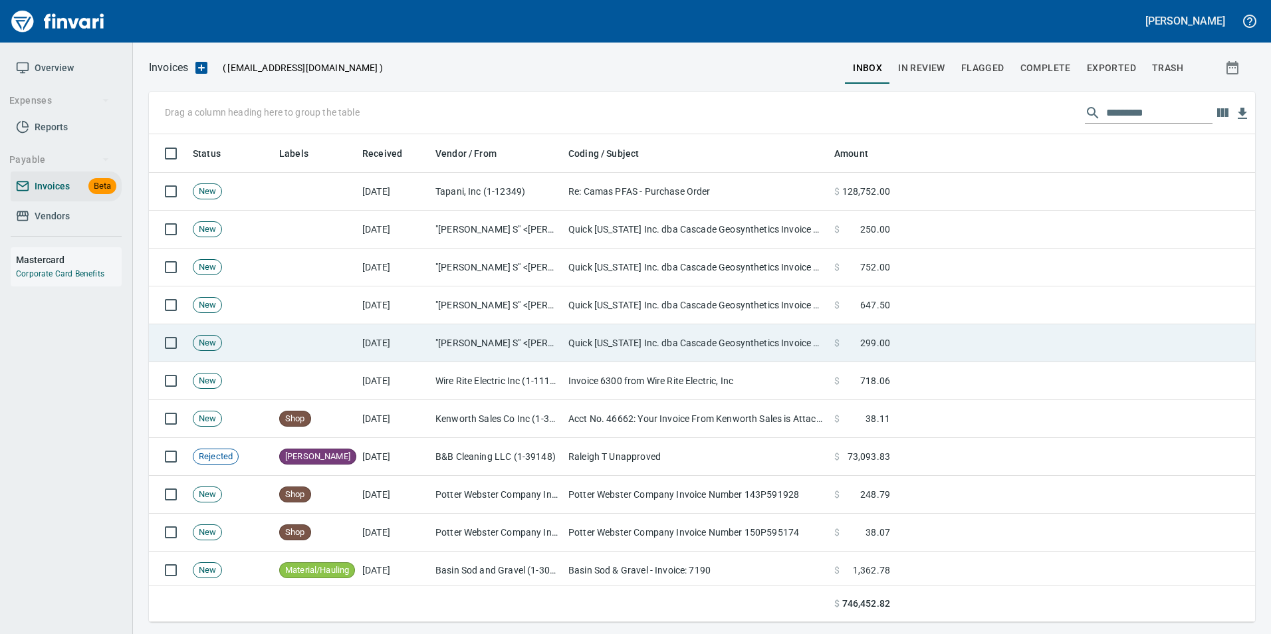
click at [605, 352] on td "Quick [US_STATE] Inc. dba Cascade Geosynthetics Invoice #CAS113105 available fo…" at bounding box center [696, 344] width 266 height 38
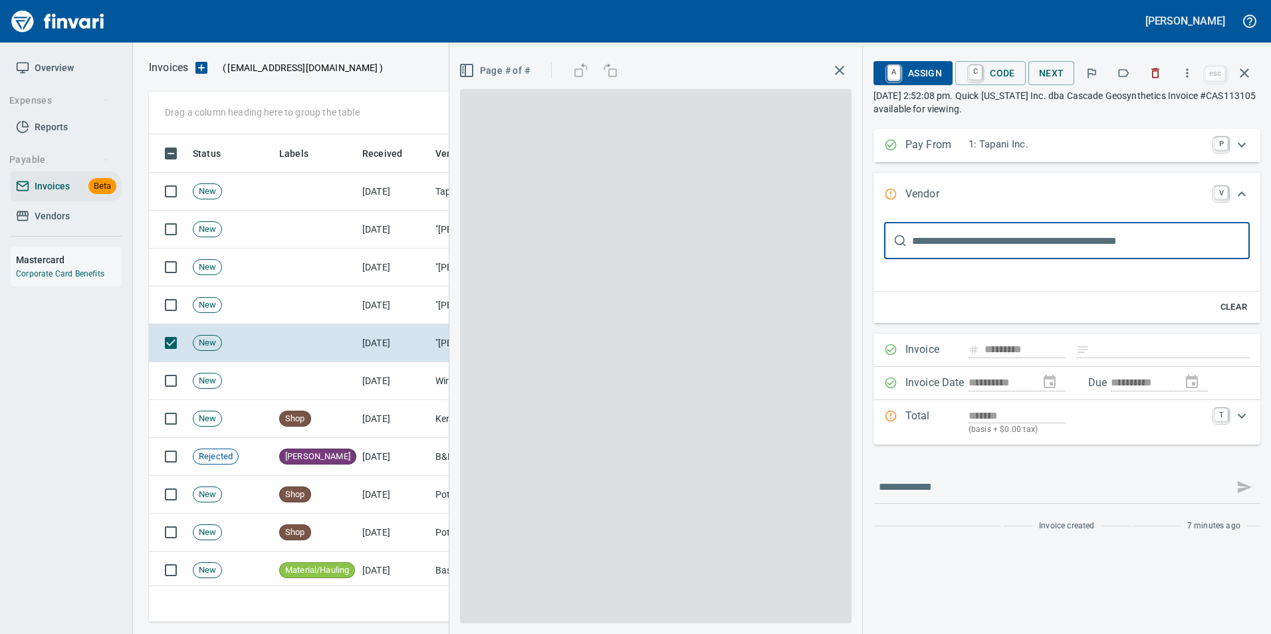
scroll to position [478, 1086]
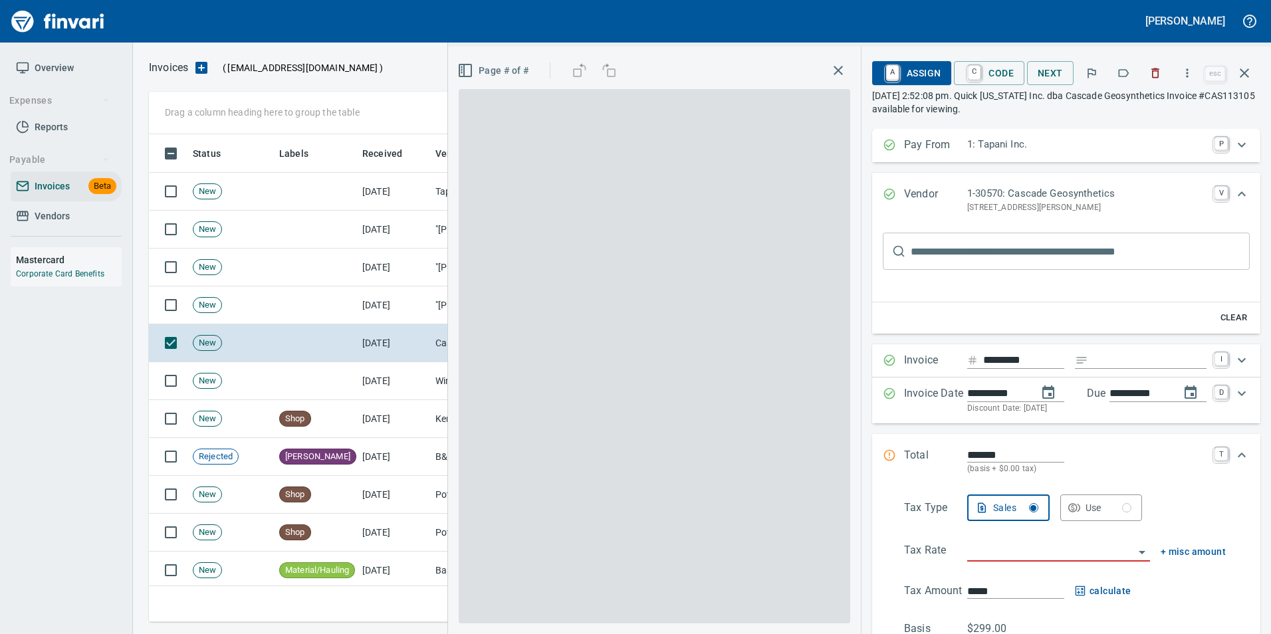
type input "**********"
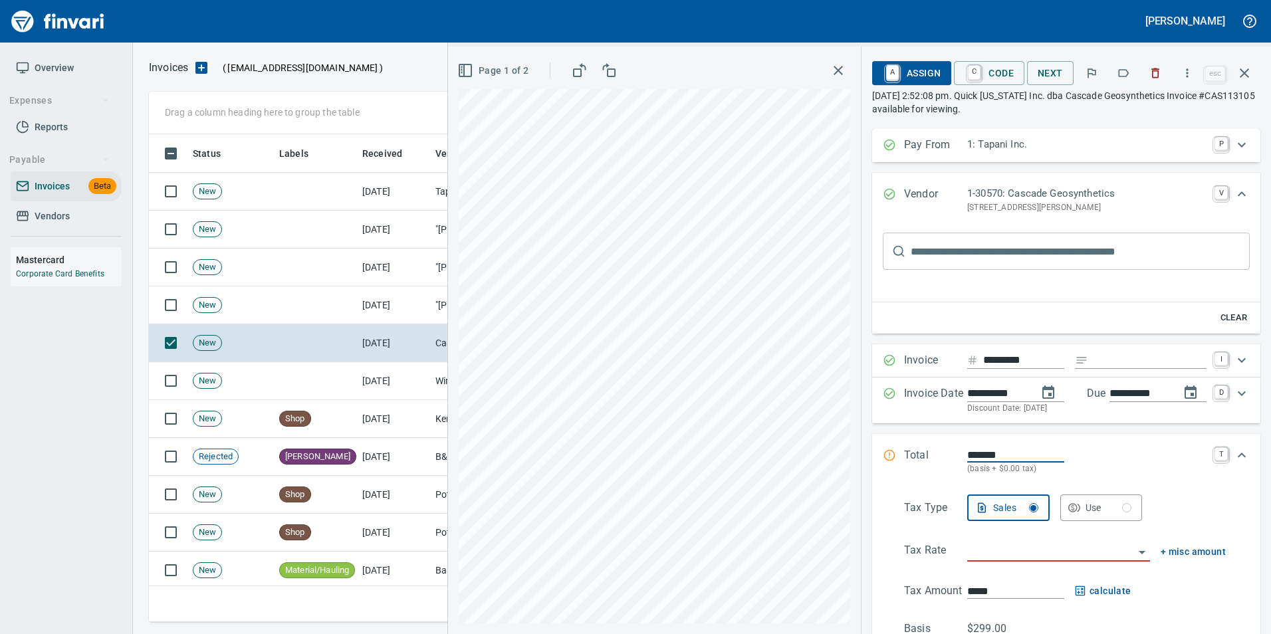
click at [1118, 80] on button "button" at bounding box center [1123, 73] width 29 height 29
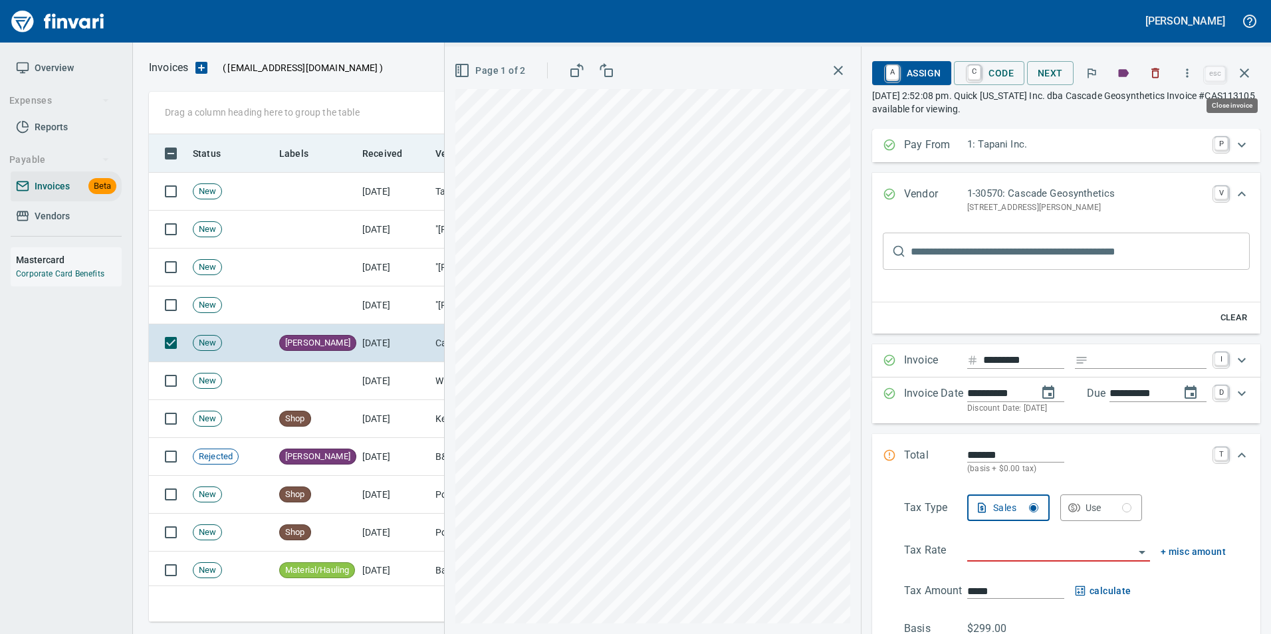
click at [1238, 73] on icon "button" at bounding box center [1245, 73] width 16 height 16
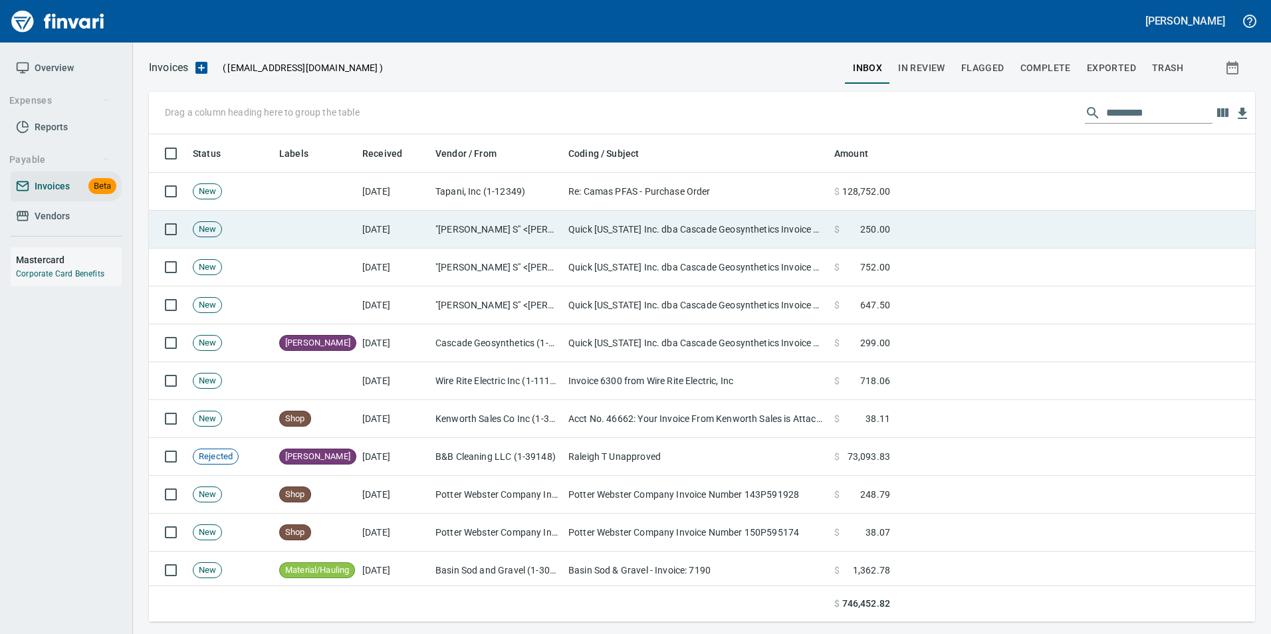
scroll to position [478, 1086]
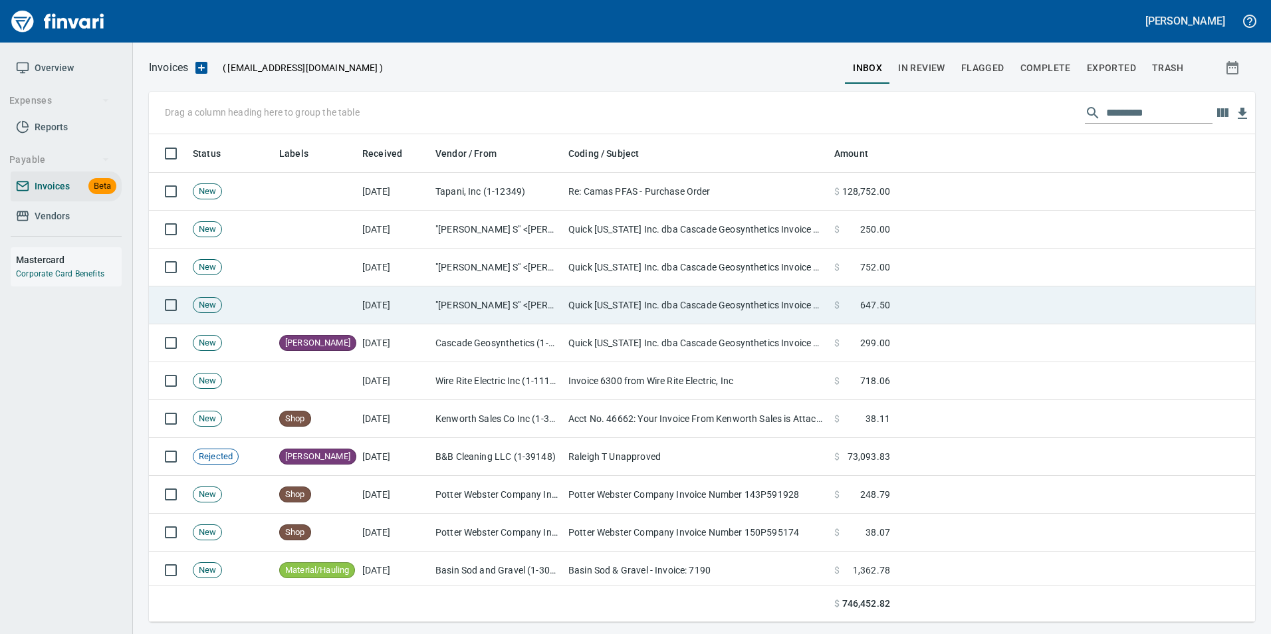
click at [622, 302] on td "Quick [US_STATE] Inc. dba Cascade Geosynthetics Invoice #CAS113113 available fo…" at bounding box center [696, 306] width 266 height 38
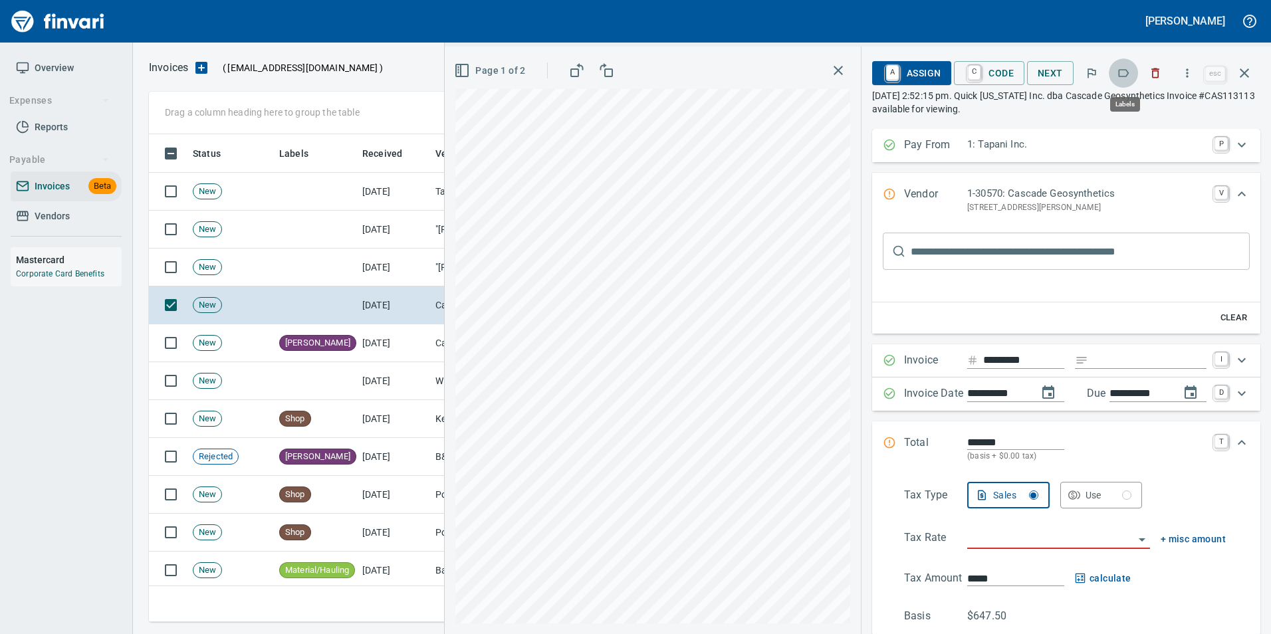
click at [1128, 71] on icon "button" at bounding box center [1123, 72] width 13 height 13
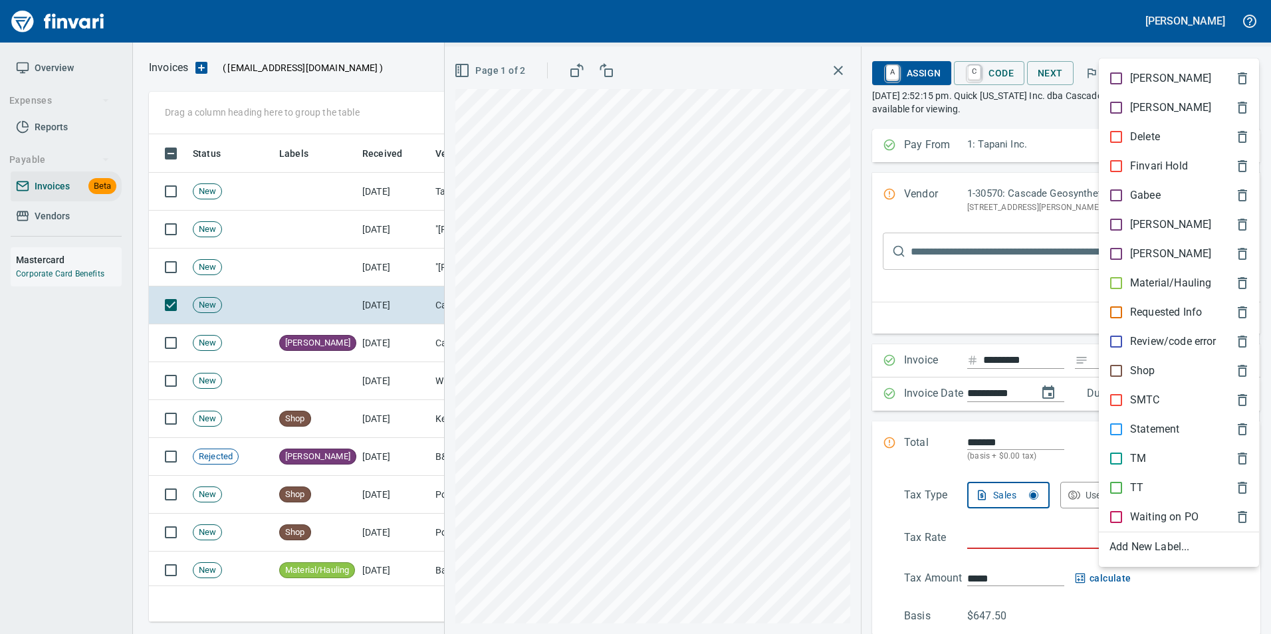
click at [1134, 215] on div "[PERSON_NAME]" at bounding box center [1179, 224] width 160 height 29
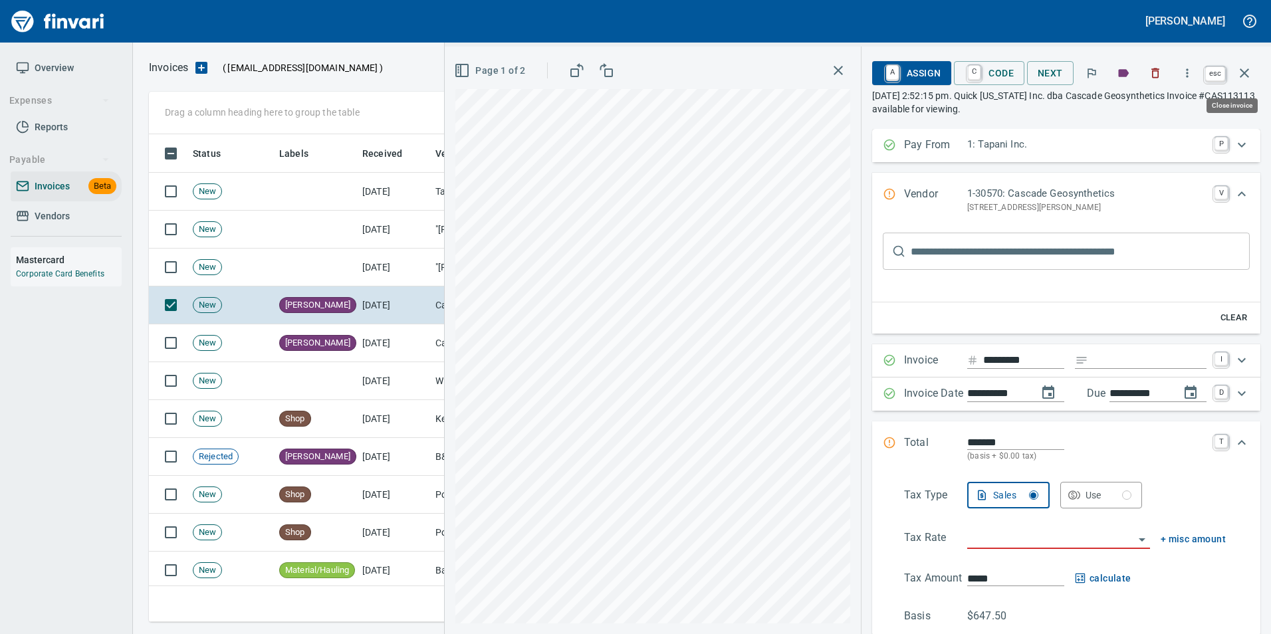
click at [1241, 74] on icon "button" at bounding box center [1245, 73] width 16 height 16
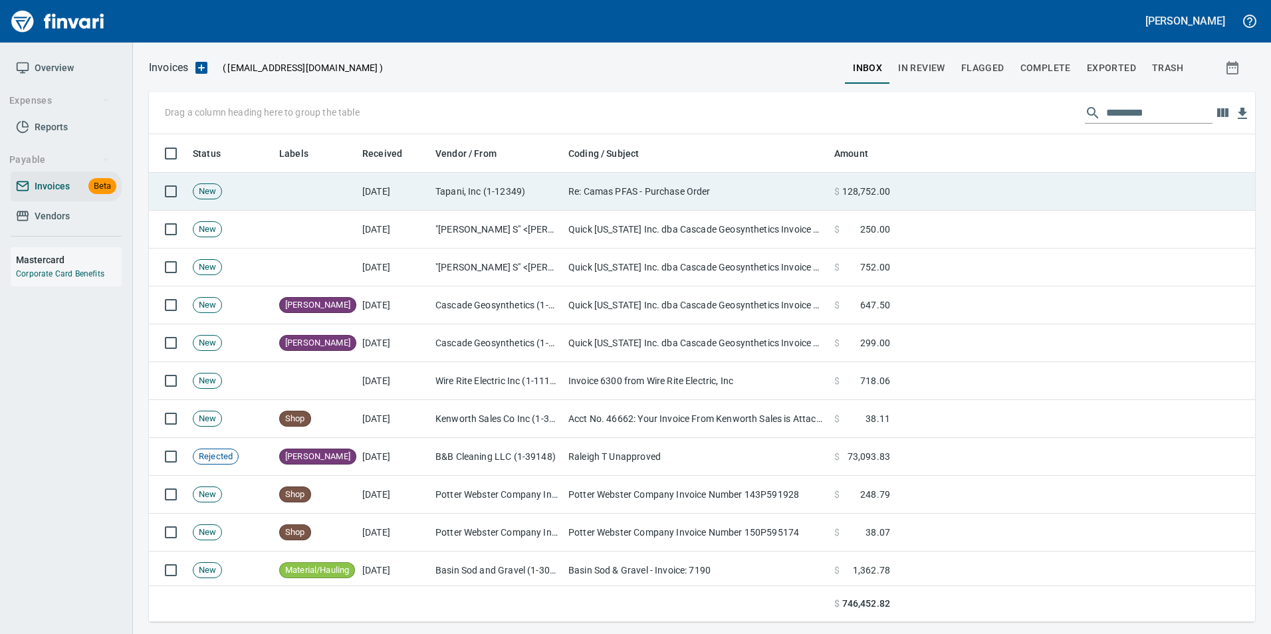
scroll to position [478, 1086]
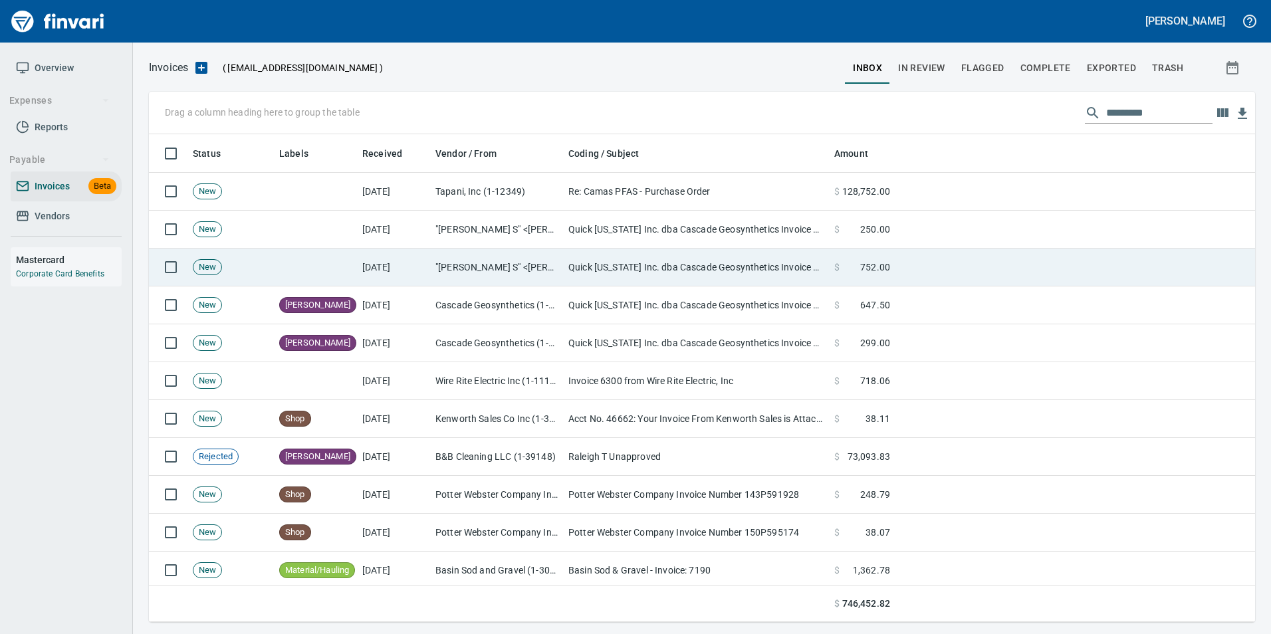
click at [665, 274] on td "Quick [US_STATE] Inc. dba Cascade Geosynthetics Invoice #CAS113118 available fo…" at bounding box center [696, 268] width 266 height 38
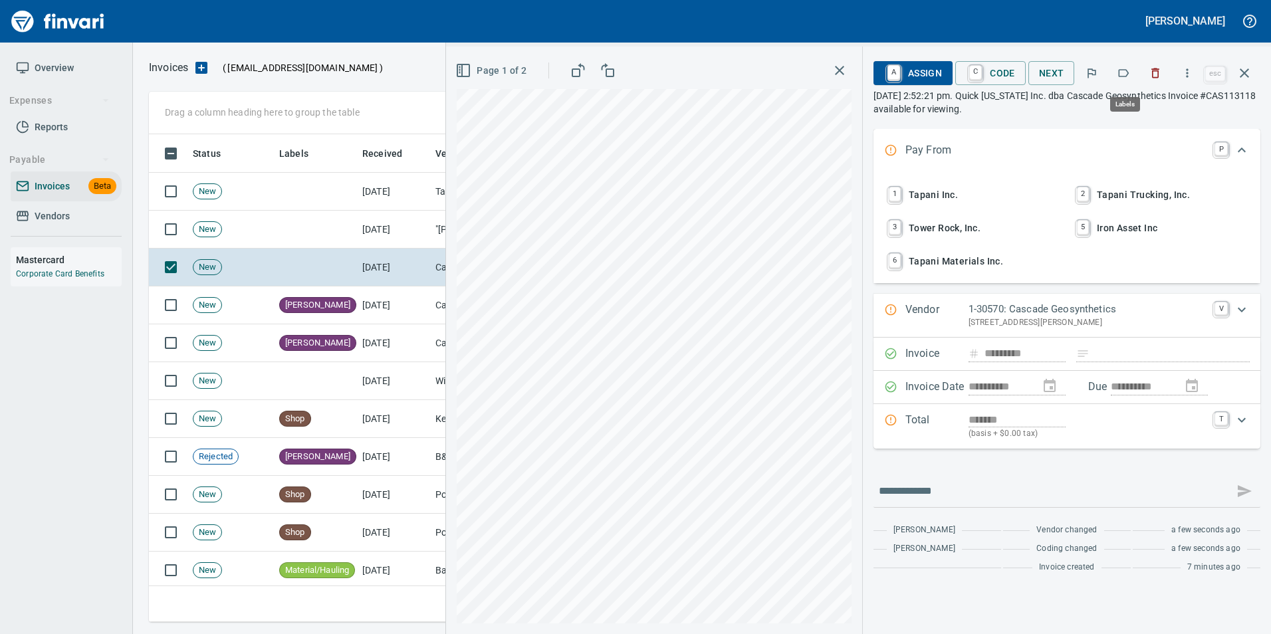
click at [1127, 74] on icon "button" at bounding box center [1123, 72] width 13 height 13
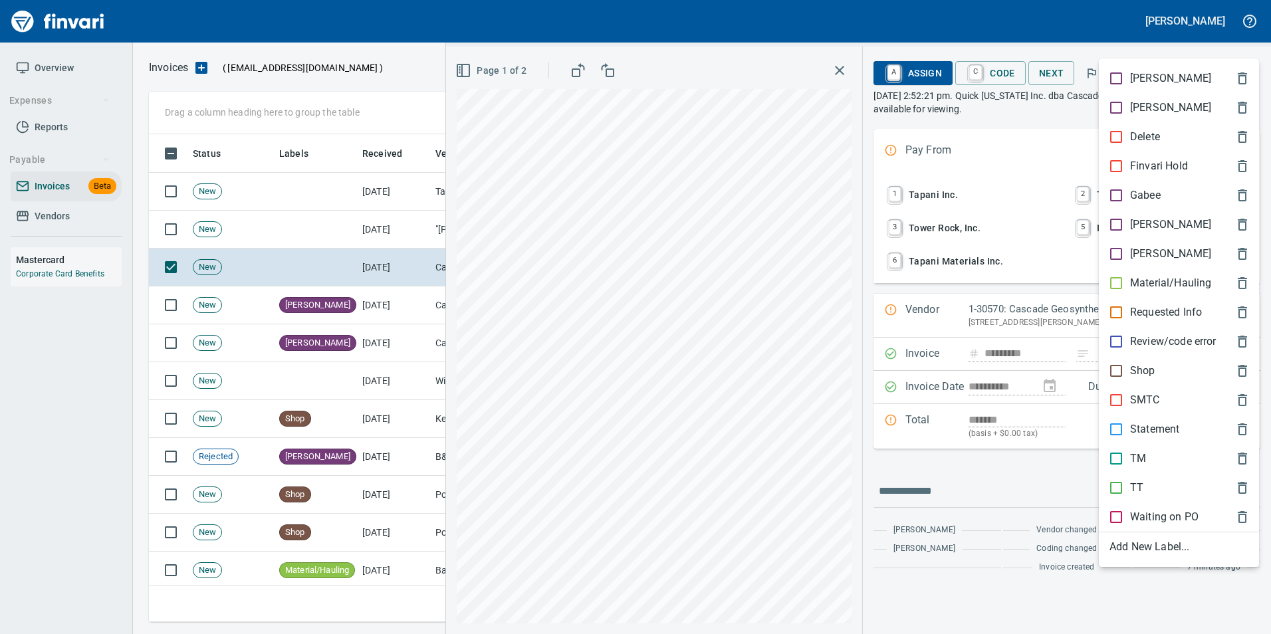
scroll to position [478, 1086]
click at [1146, 217] on p "[PERSON_NAME]" at bounding box center [1170, 225] width 81 height 16
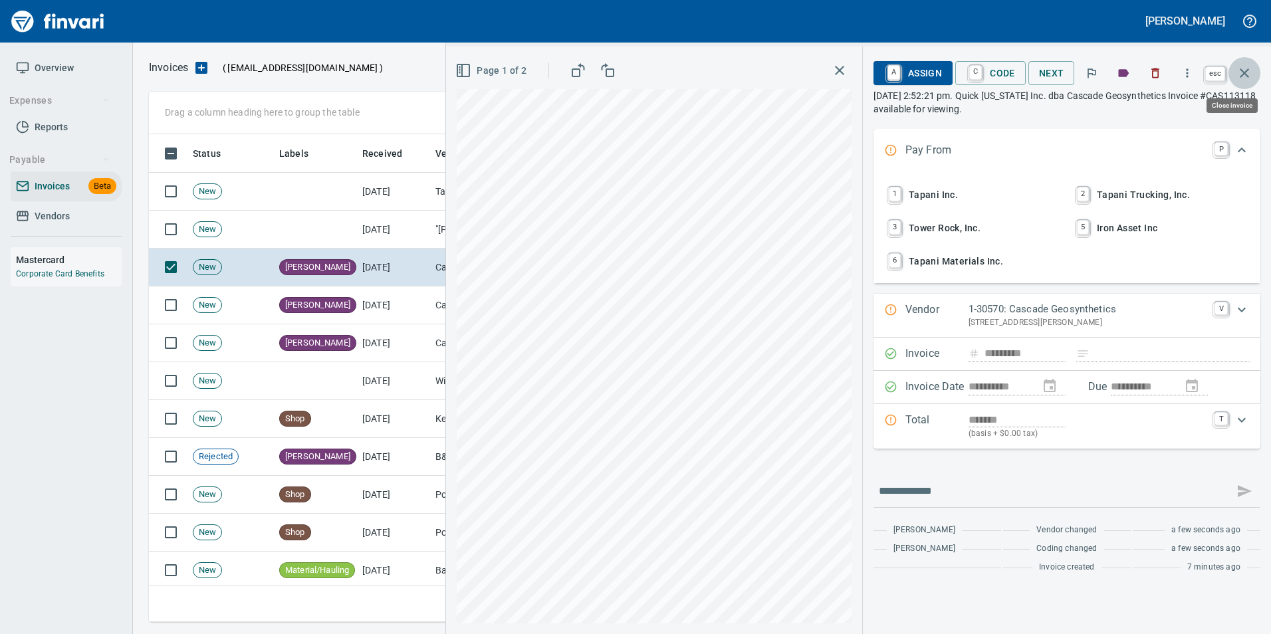
click at [1238, 75] on icon "button" at bounding box center [1245, 73] width 16 height 16
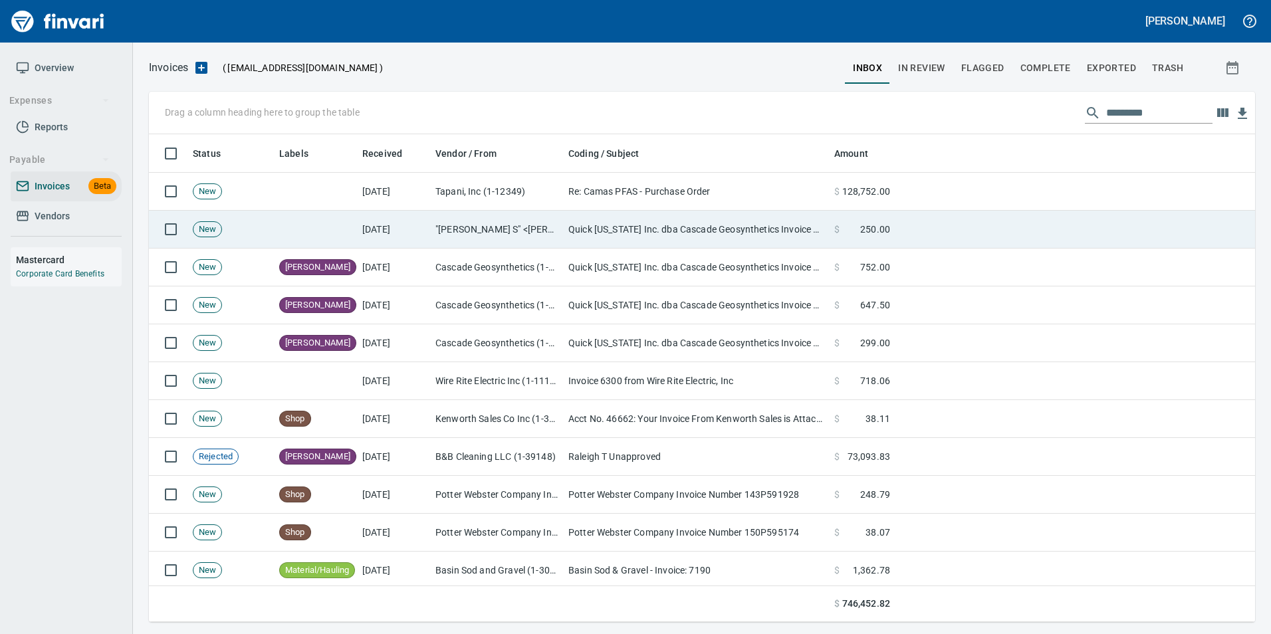
click at [663, 247] on td "Quick [US_STATE] Inc. dba Cascade Geosynthetics Invoice #CAS113120 available fo…" at bounding box center [696, 230] width 266 height 38
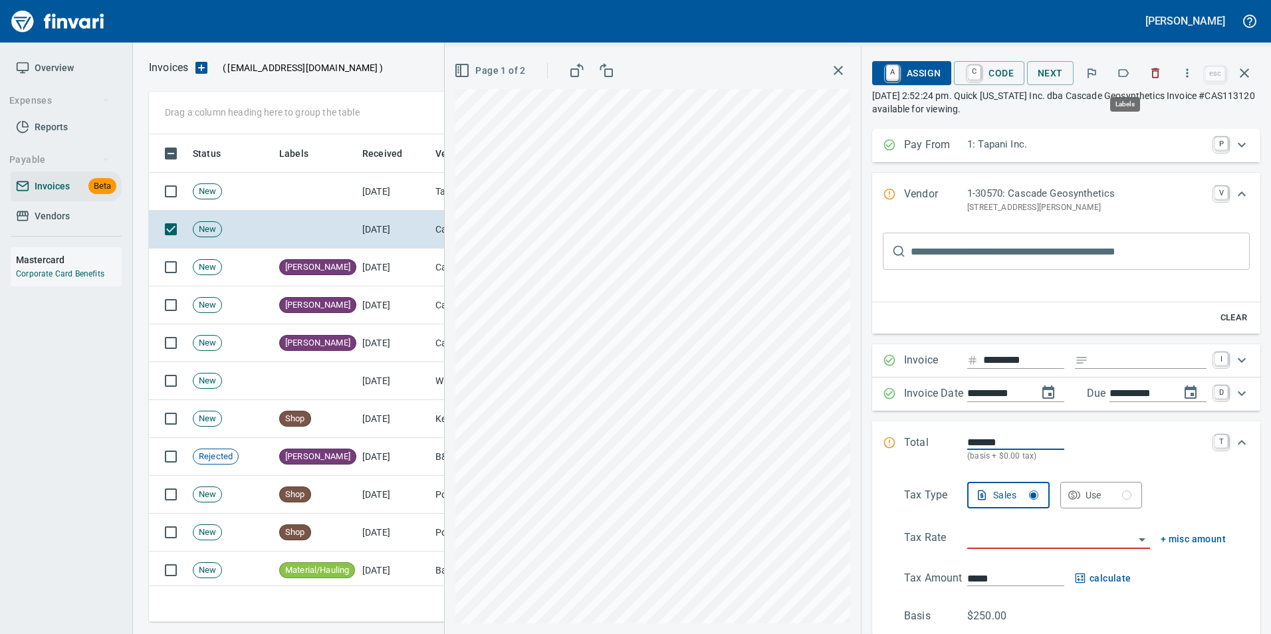
click at [1128, 77] on icon "button" at bounding box center [1123, 72] width 13 height 13
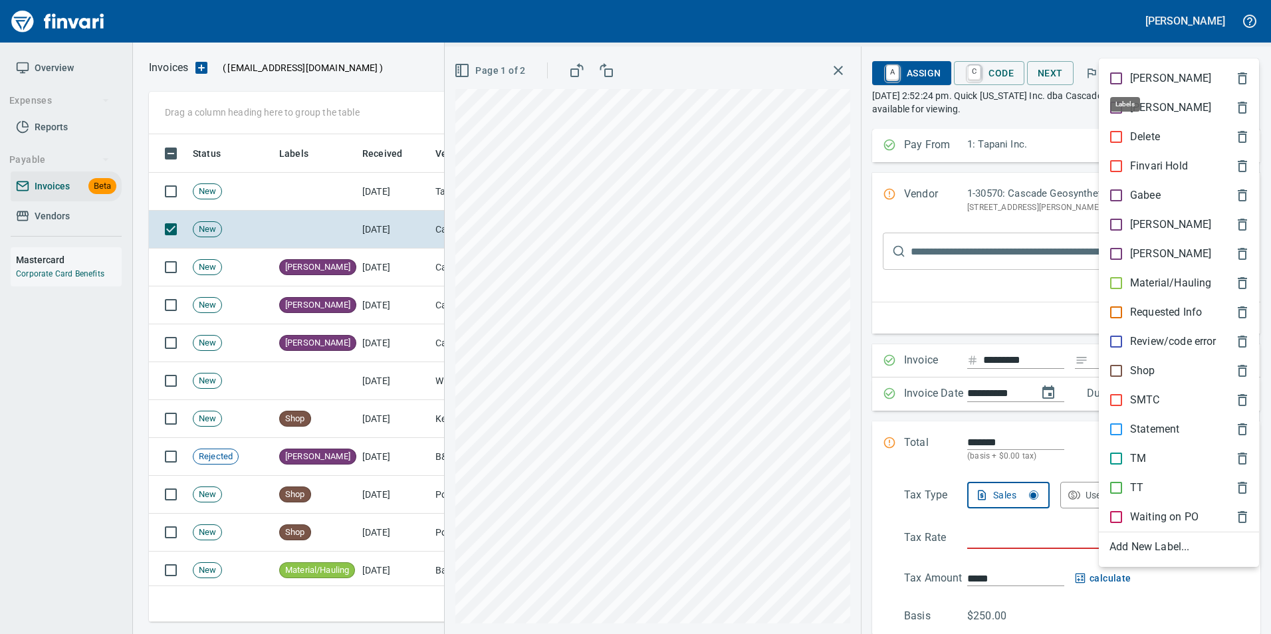
scroll to position [478, 1086]
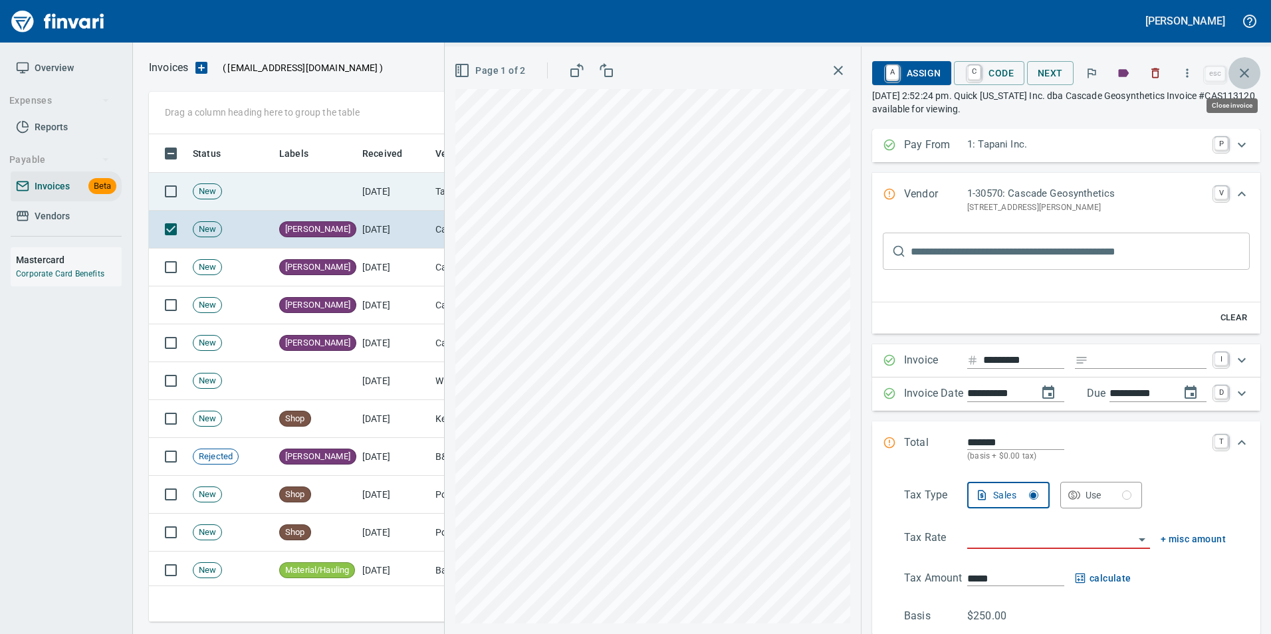
drag, startPoint x: 1245, startPoint y: 72, endPoint x: 962, endPoint y: 177, distance: 301.5
click at [1244, 72] on icon "button" at bounding box center [1245, 73] width 16 height 16
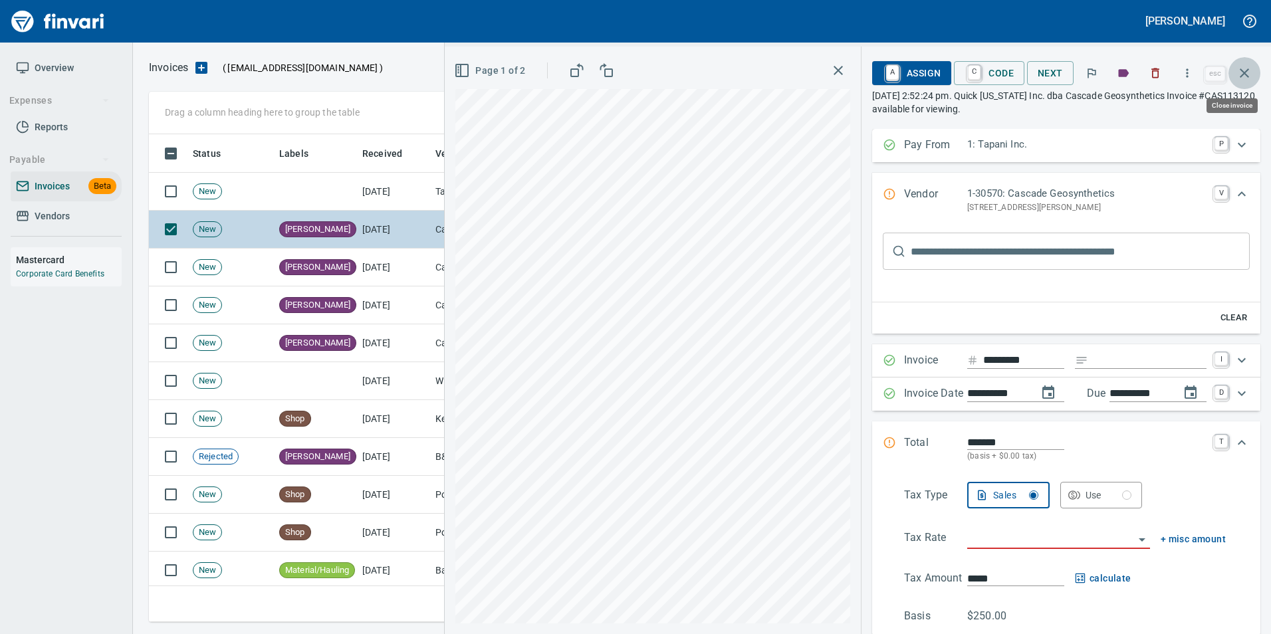
scroll to position [478, 1086]
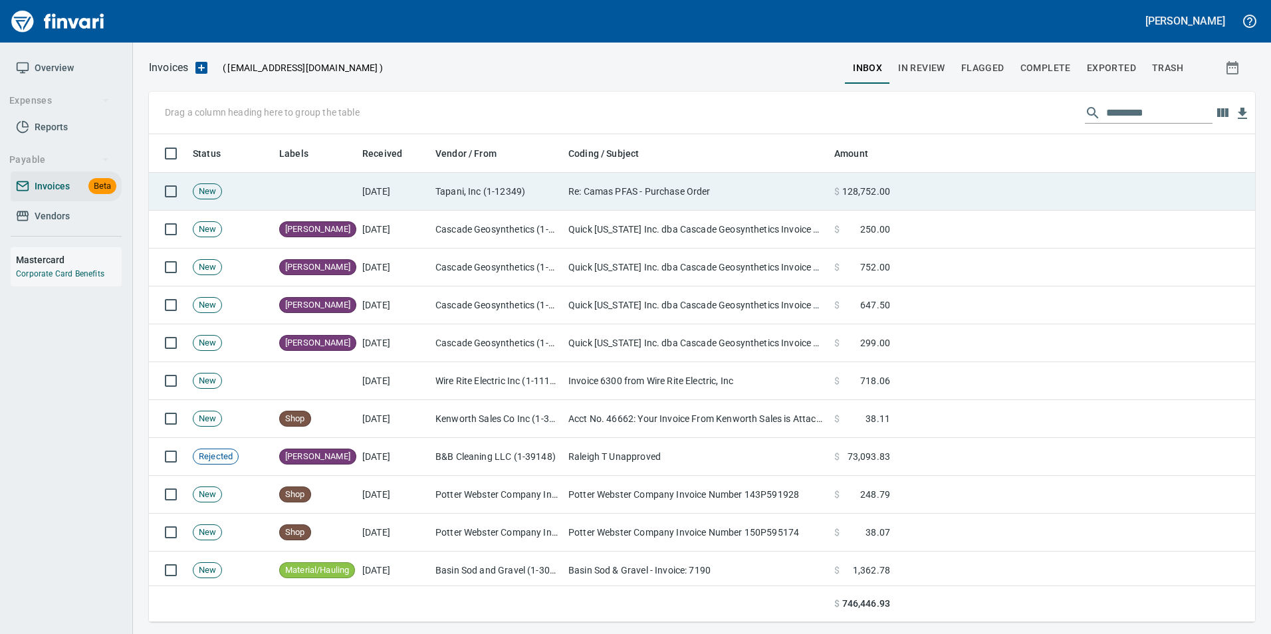
click at [646, 195] on td "Re: Camas PFAS - Purchase Order" at bounding box center [696, 192] width 266 height 38
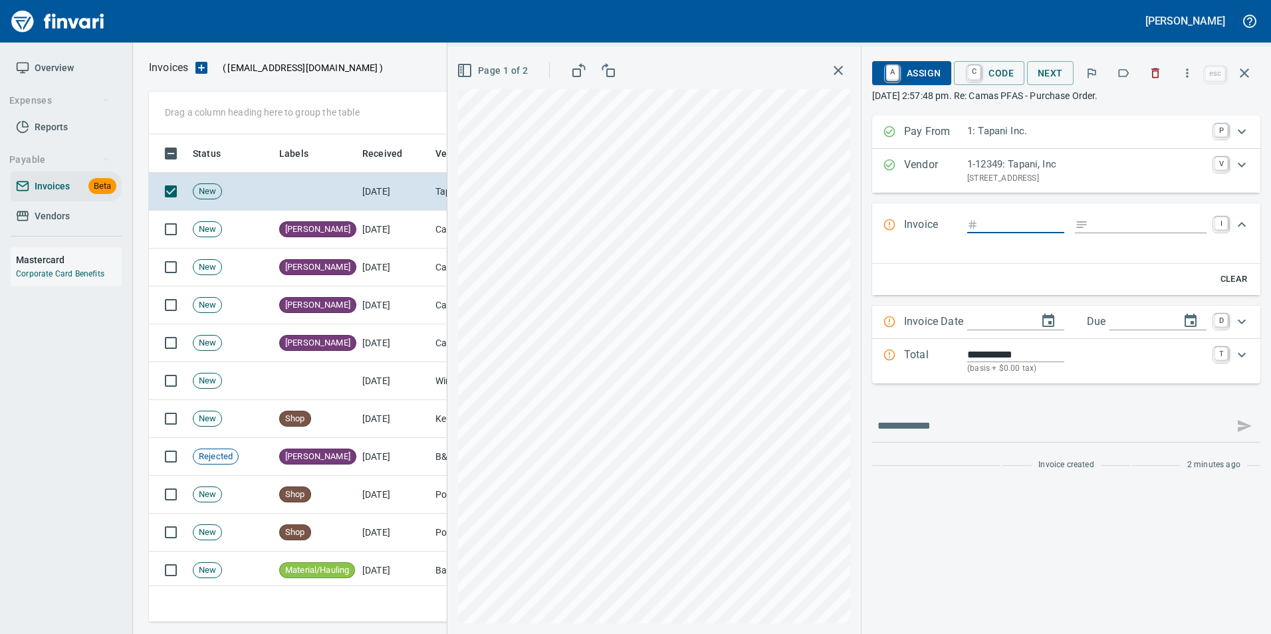
scroll to position [478, 1086]
click at [1236, 76] on button "button" at bounding box center [1245, 73] width 32 height 32
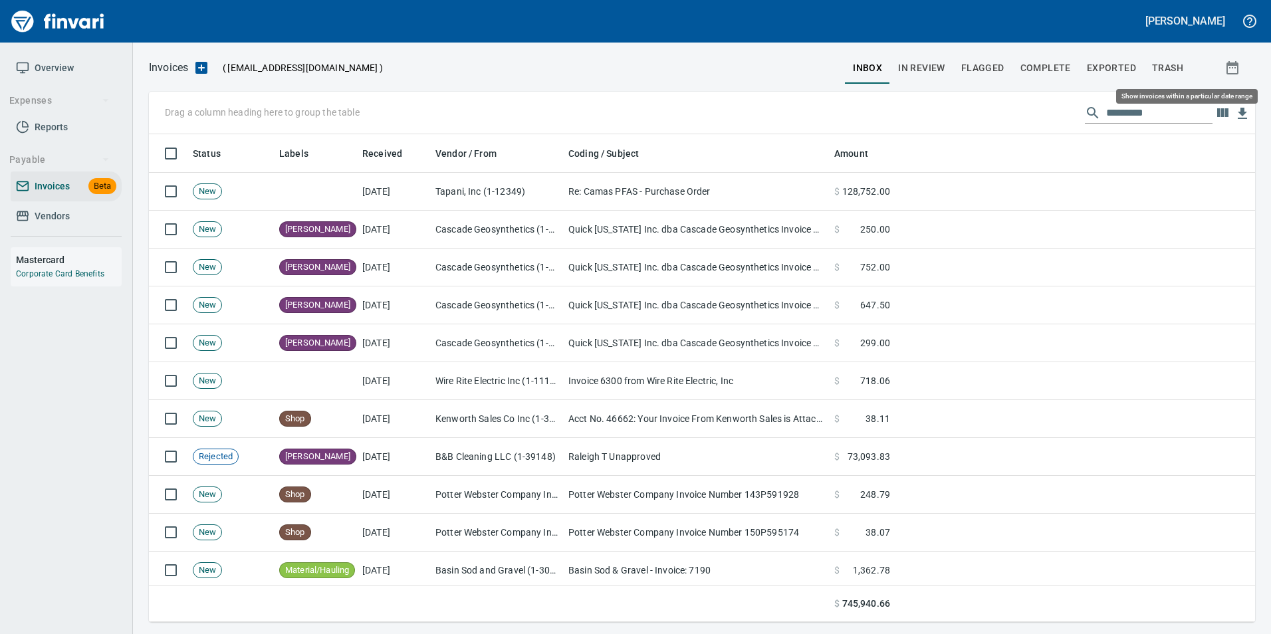
scroll to position [478, 1087]
click at [918, 62] on span "In Review" at bounding box center [921, 68] width 47 height 17
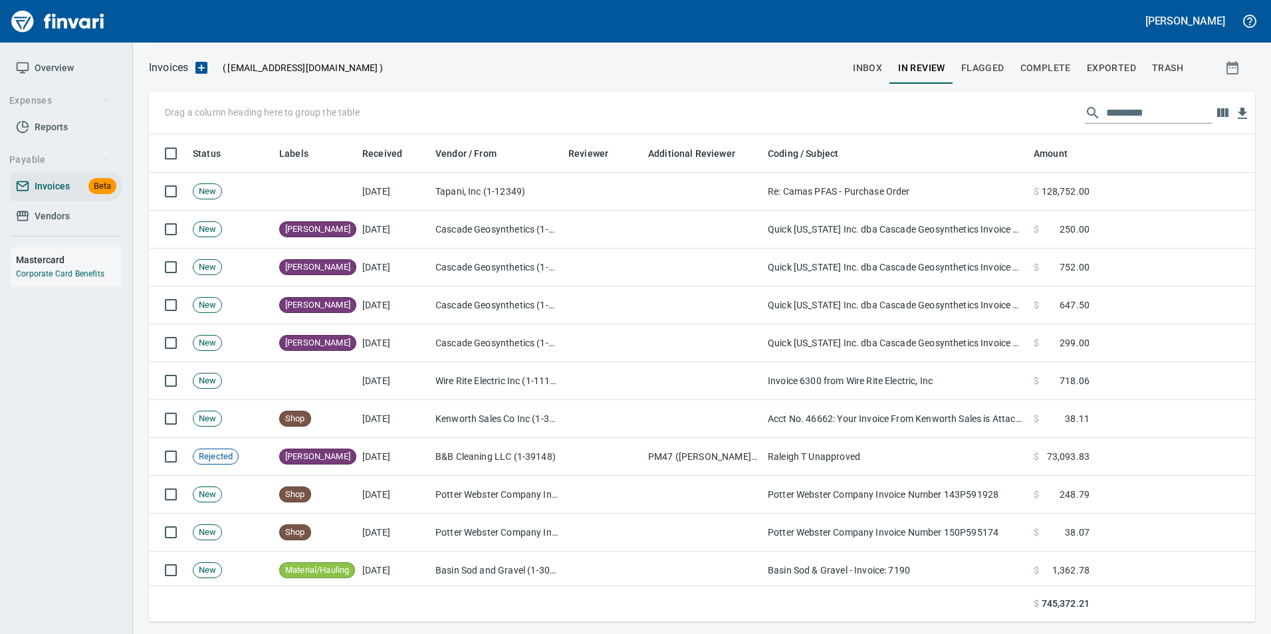
scroll to position [478, 1087]
click at [1151, 112] on input "text" at bounding box center [1160, 112] width 106 height 21
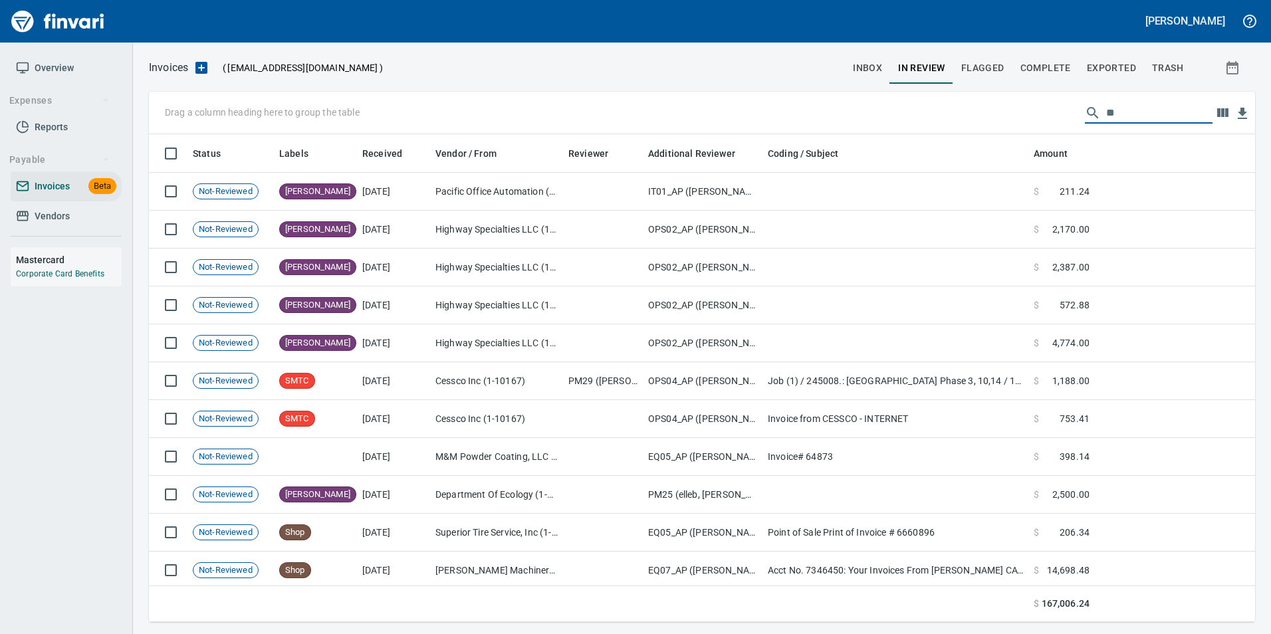
type input "*"
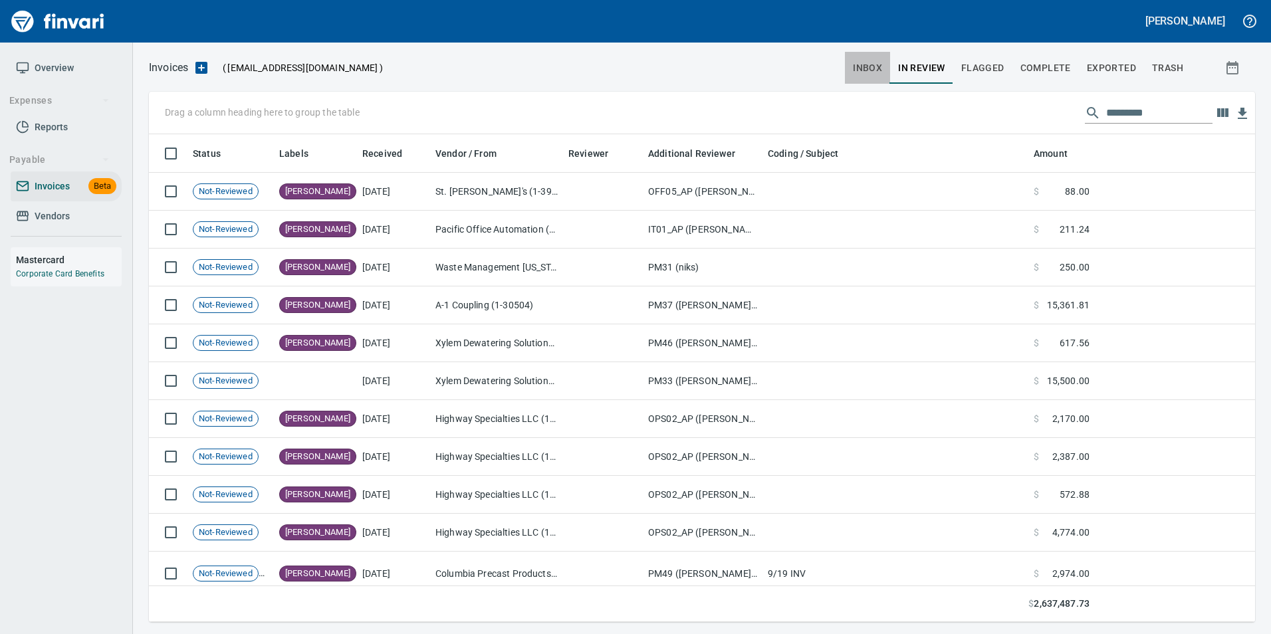
click at [882, 70] on span "inbox" at bounding box center [867, 68] width 29 height 17
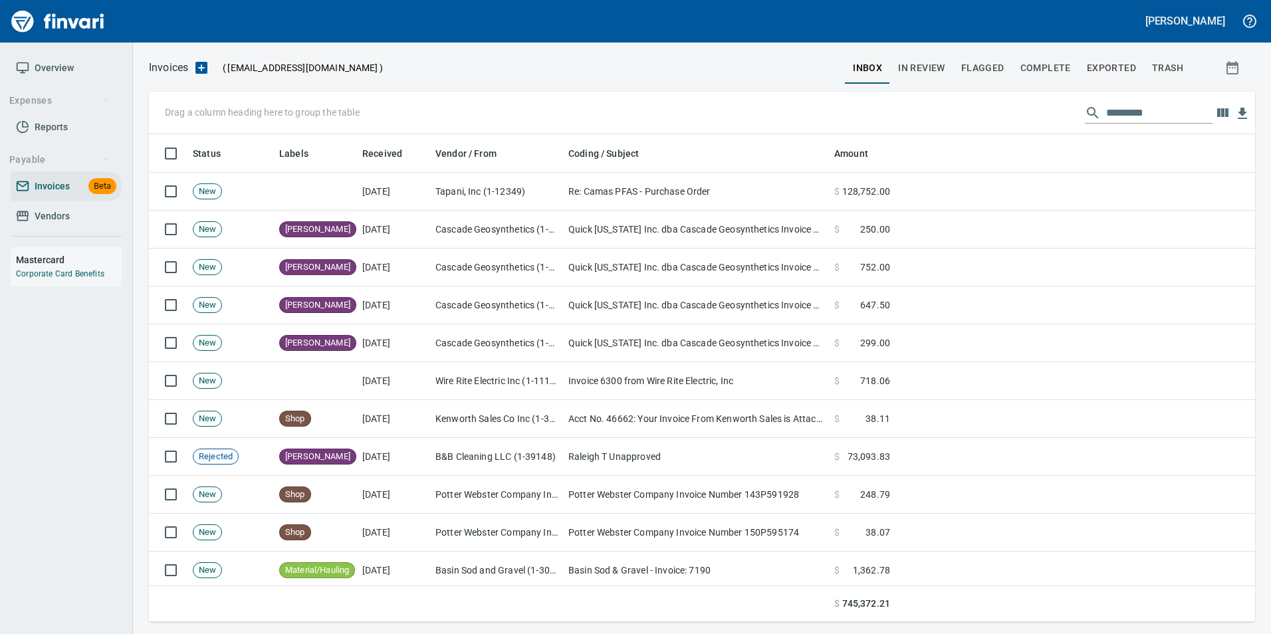
scroll to position [478, 1087]
click at [1151, 113] on input "text" at bounding box center [1160, 112] width 106 height 21
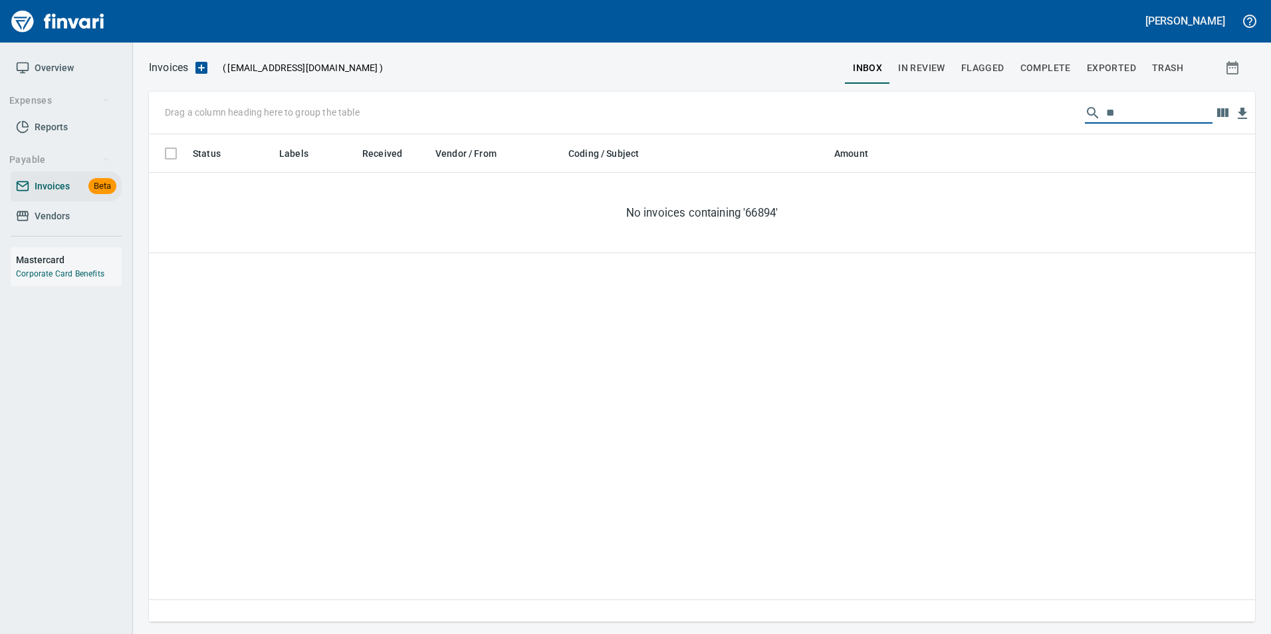
type input "*"
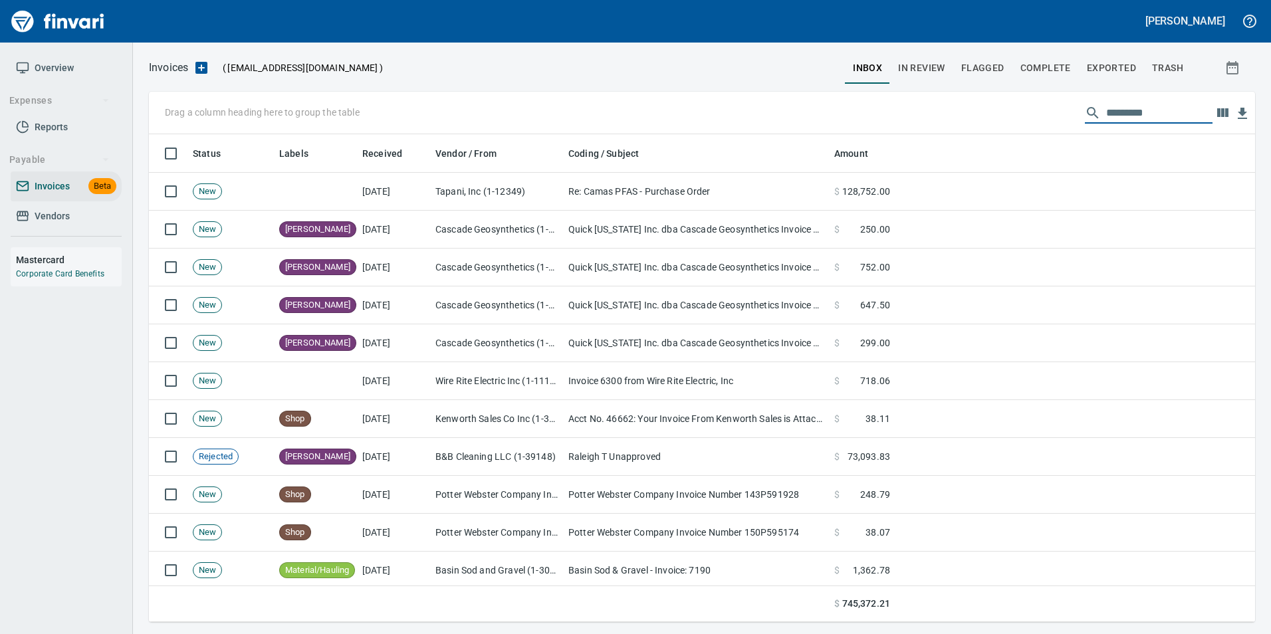
click at [1055, 72] on span "Complete" at bounding box center [1046, 68] width 51 height 17
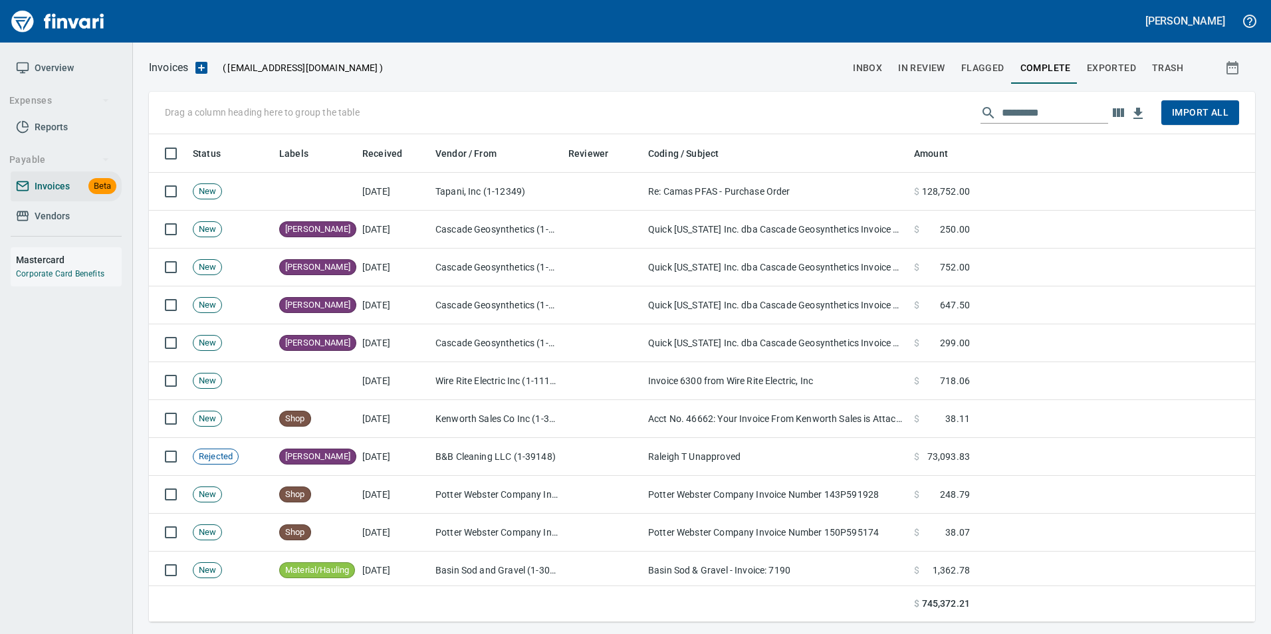
scroll to position [478, 1087]
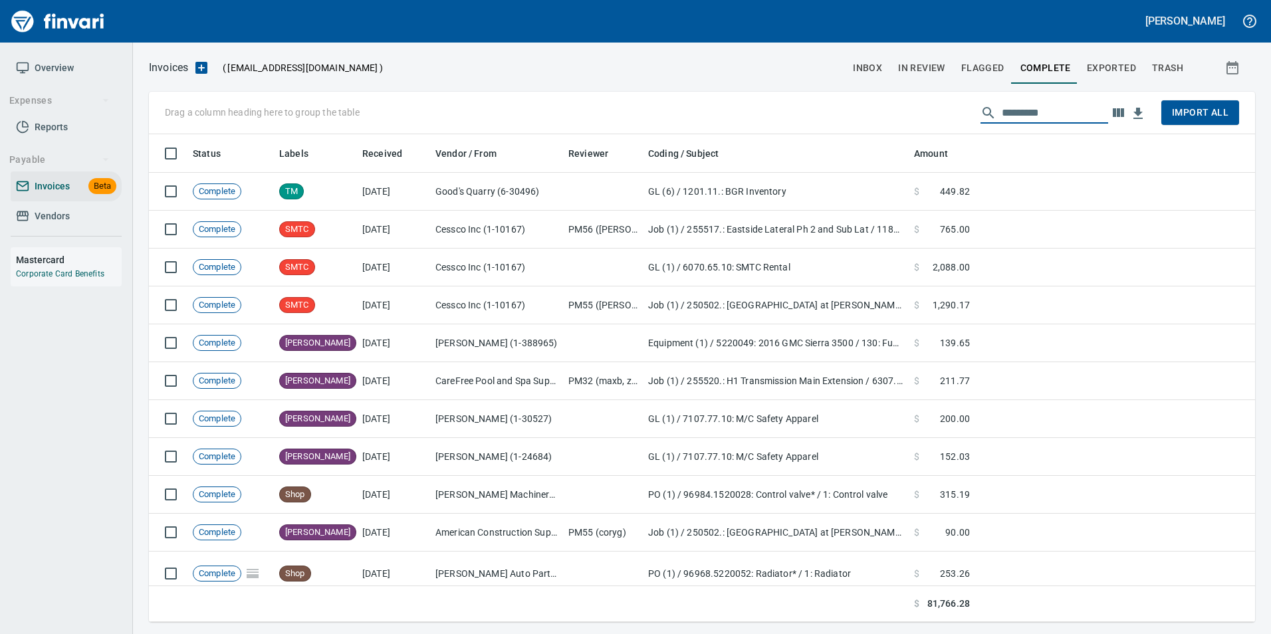
click at [1047, 106] on input "text" at bounding box center [1055, 112] width 106 height 21
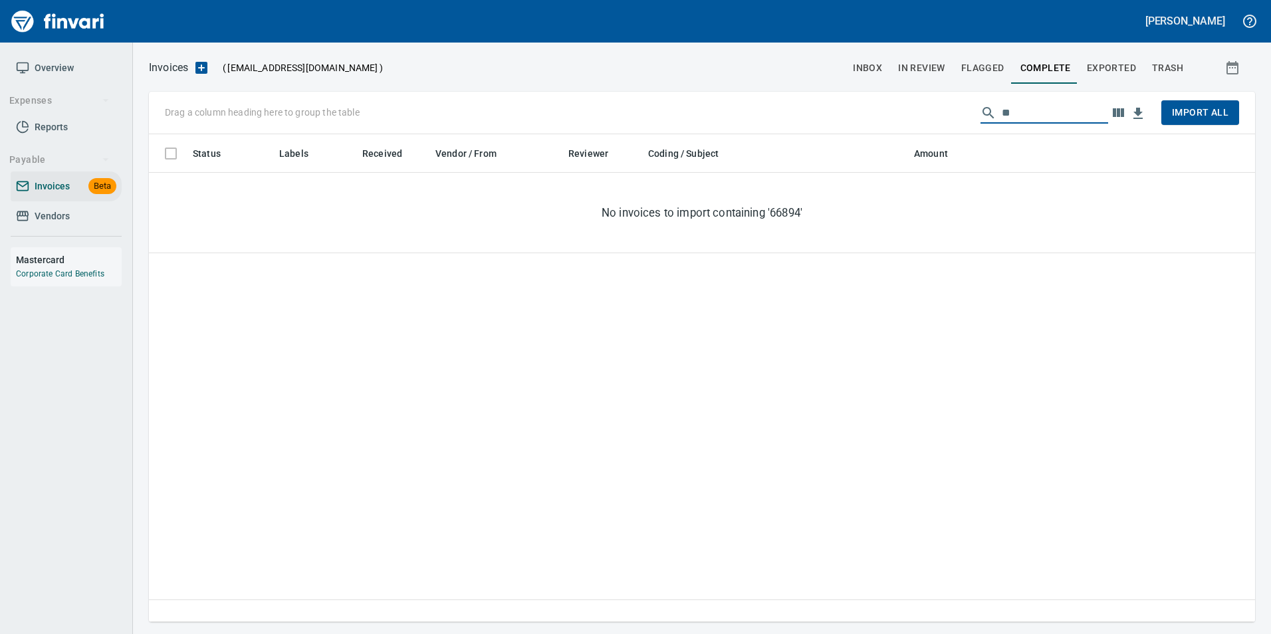
type input "*"
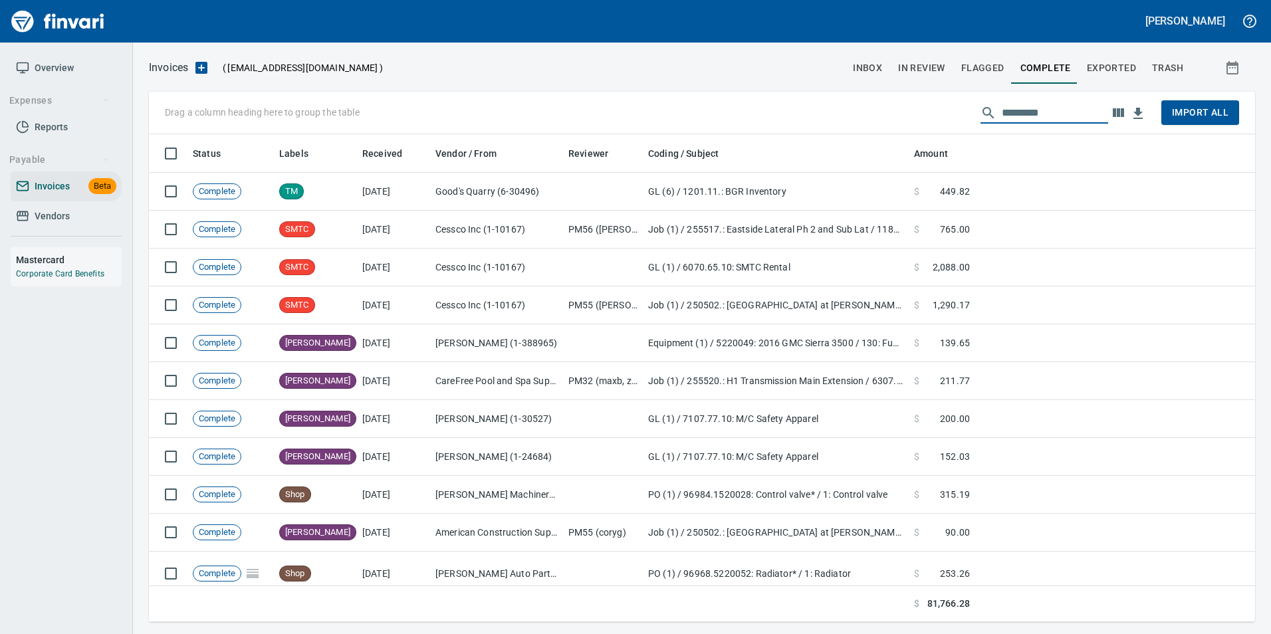
click at [1095, 57] on button "Exported" at bounding box center [1111, 68] width 65 height 32
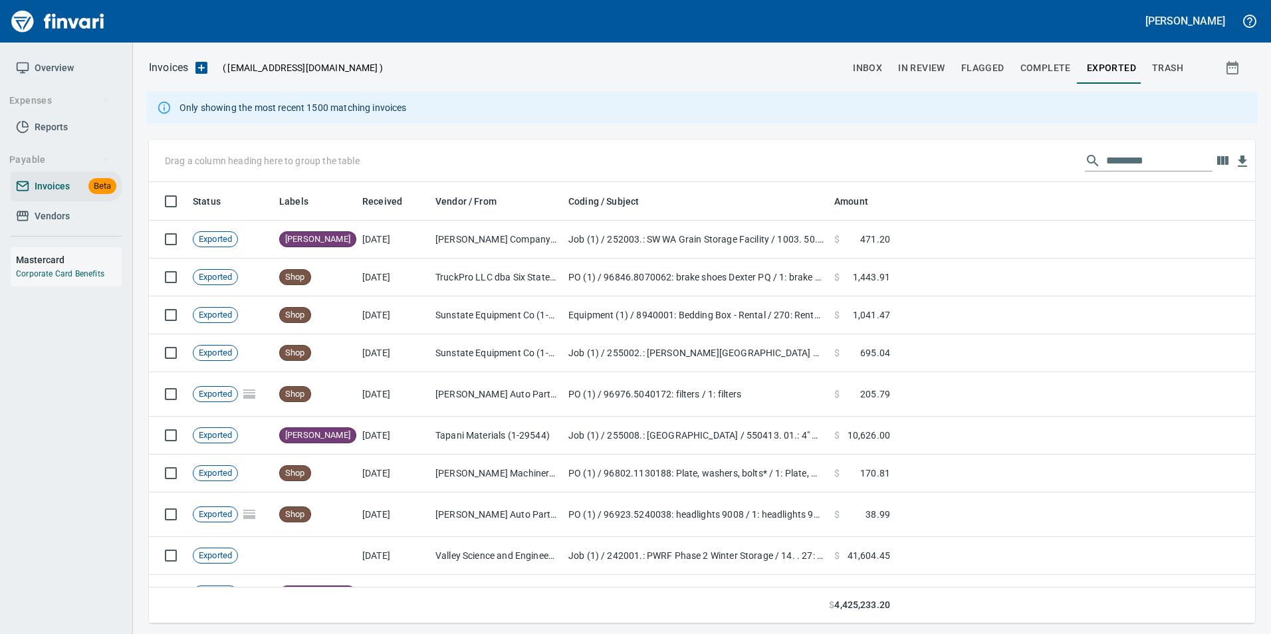
scroll to position [432, 1087]
click at [1107, 159] on input "text" at bounding box center [1160, 160] width 106 height 21
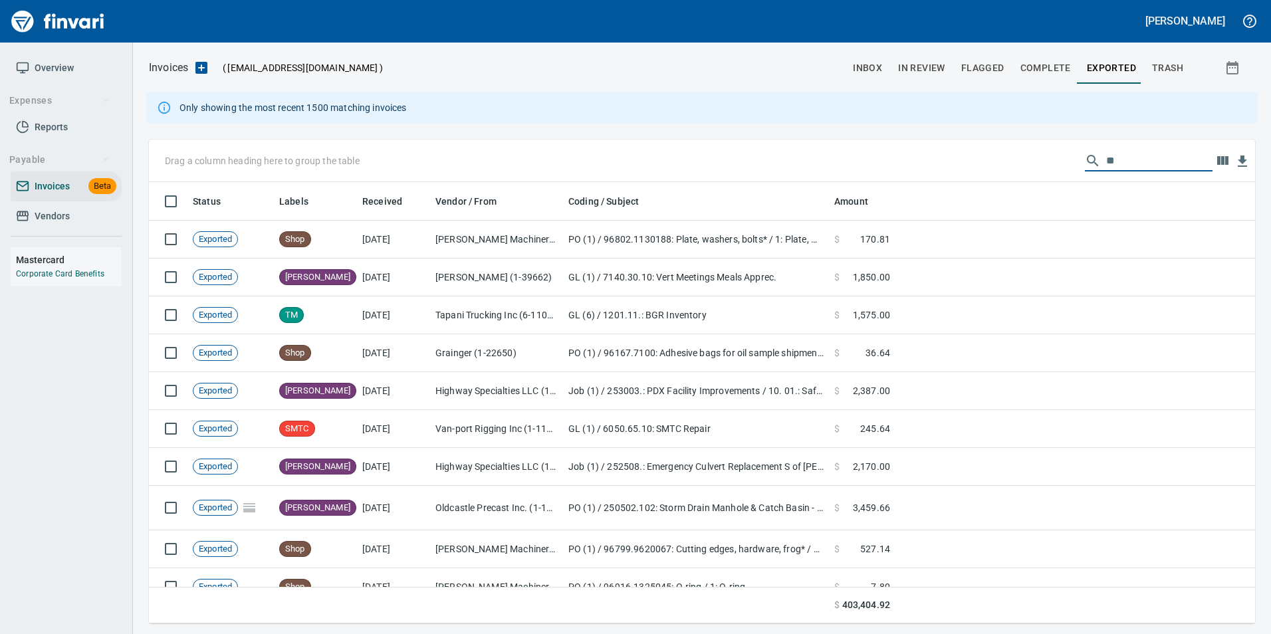
type input "*"
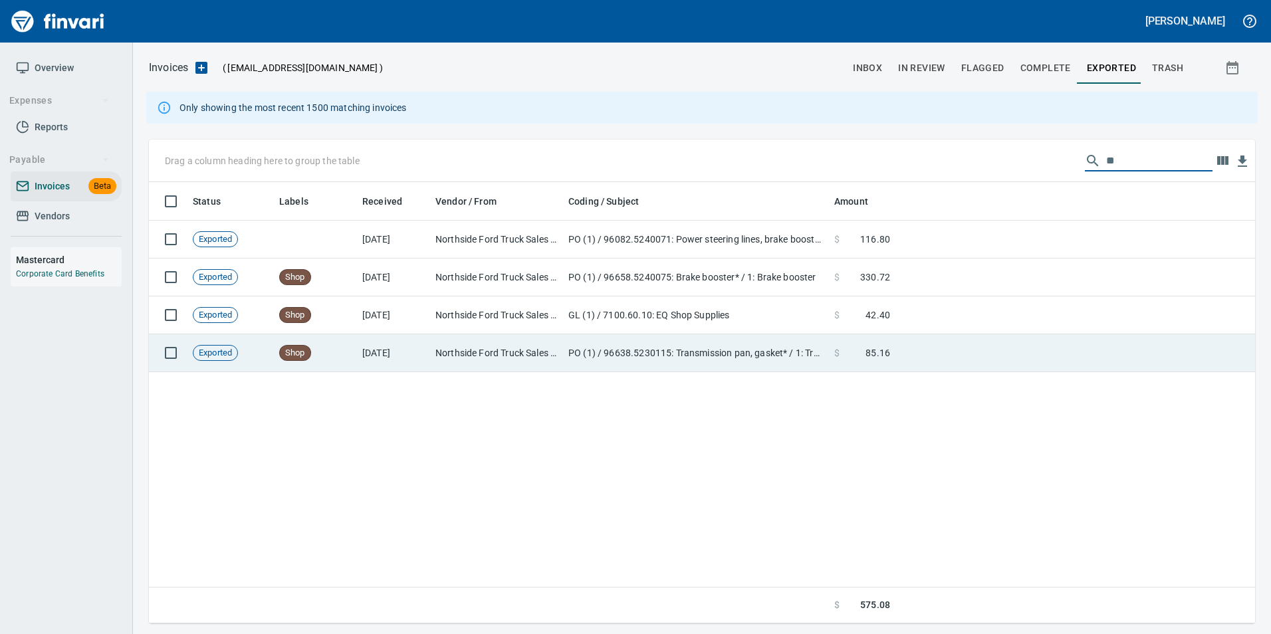
type input "*"
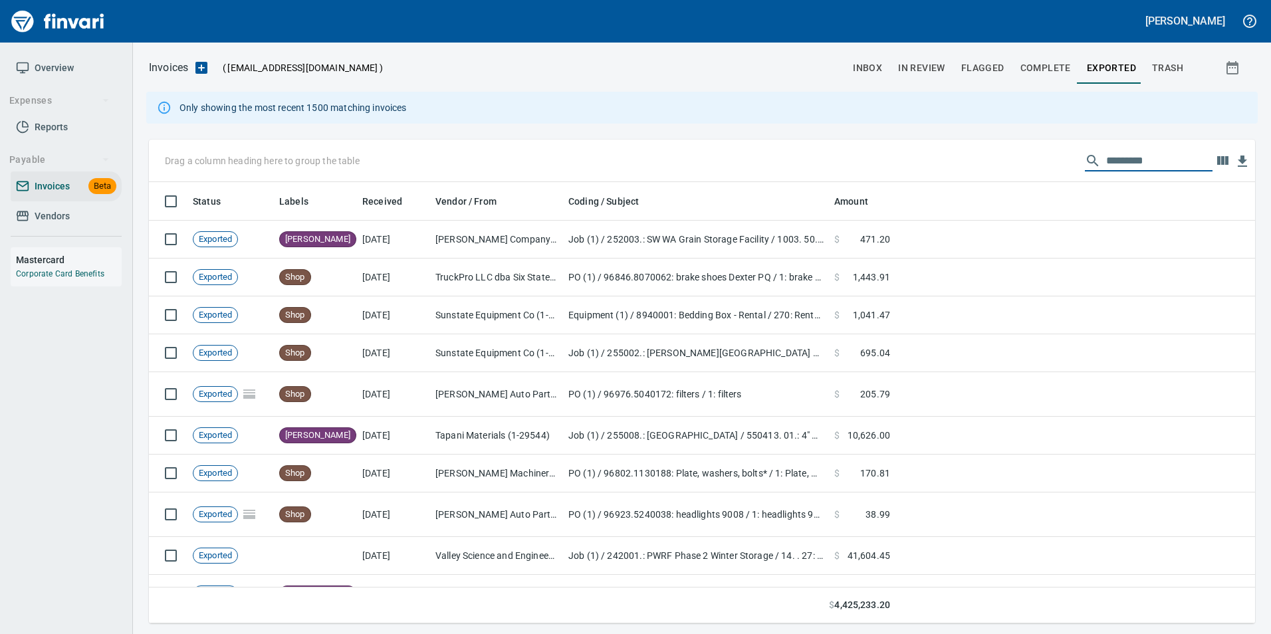
click at [849, 76] on button "inbox" at bounding box center [867, 68] width 45 height 32
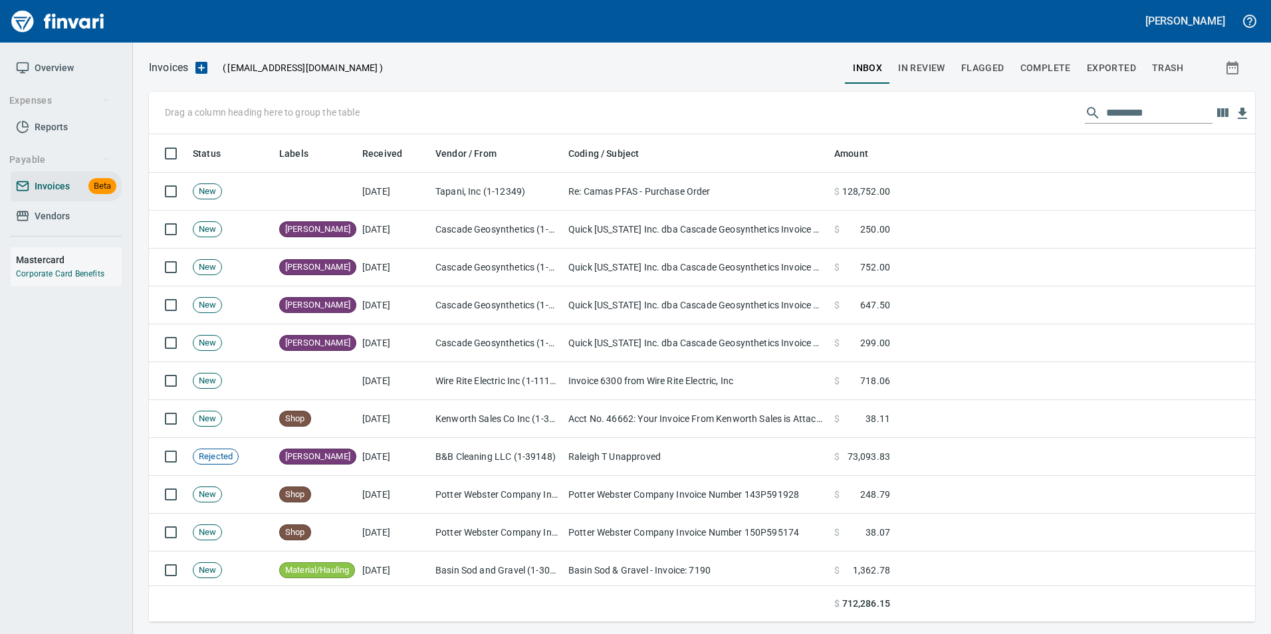
scroll to position [478, 1087]
click at [929, 74] on span "In Review" at bounding box center [921, 68] width 47 height 17
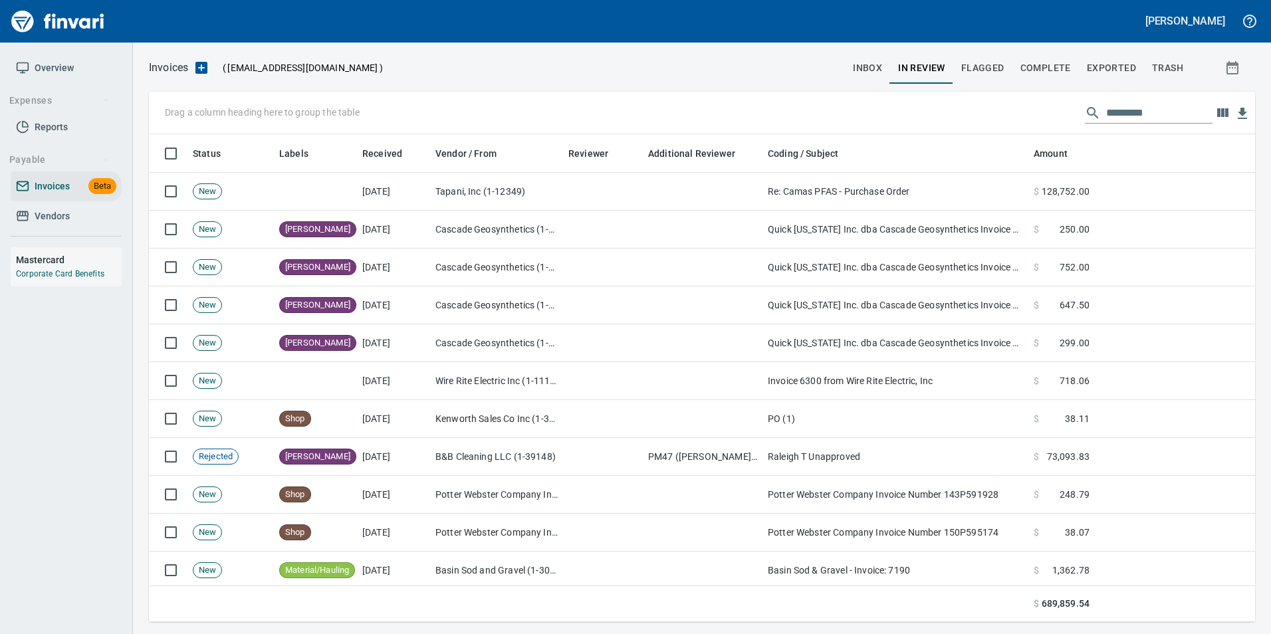
scroll to position [478, 1087]
click at [1162, 113] on input "text" at bounding box center [1160, 112] width 106 height 21
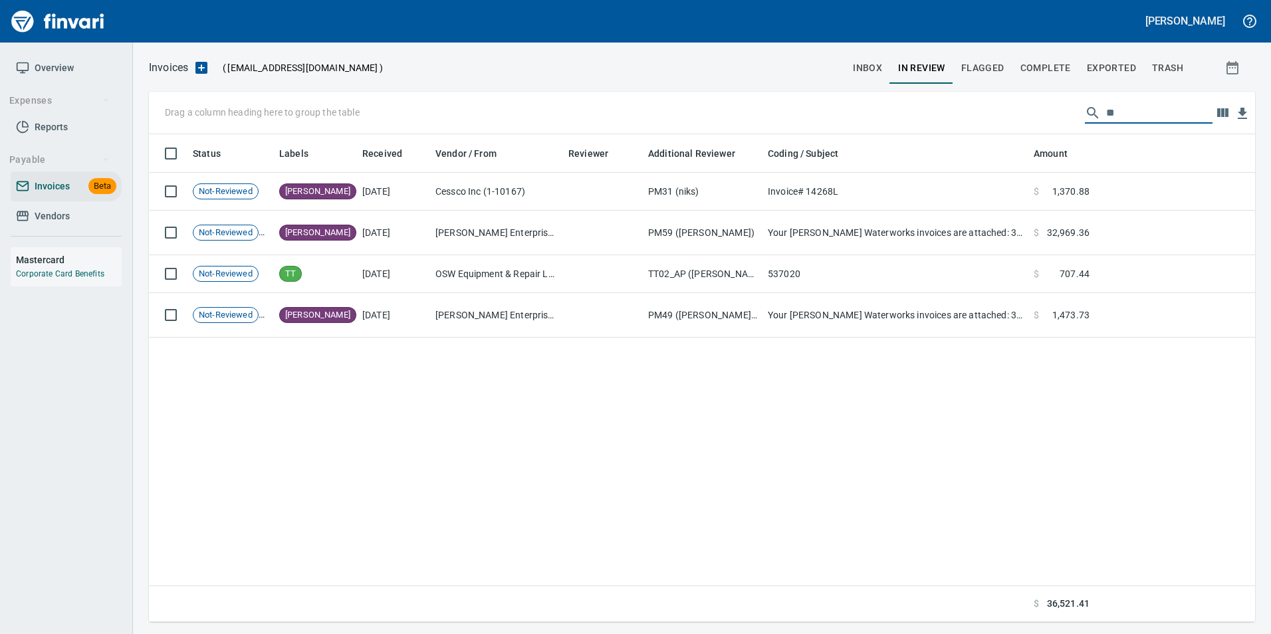
type input "*"
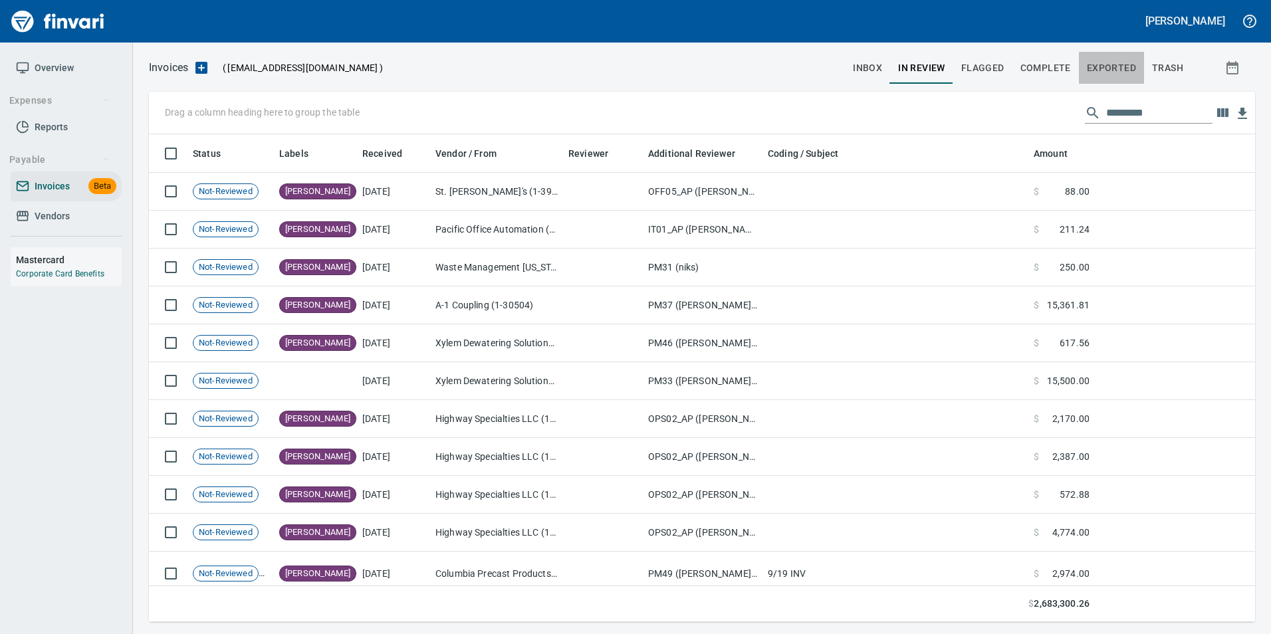
click at [1123, 68] on span "Exported" at bounding box center [1111, 68] width 49 height 17
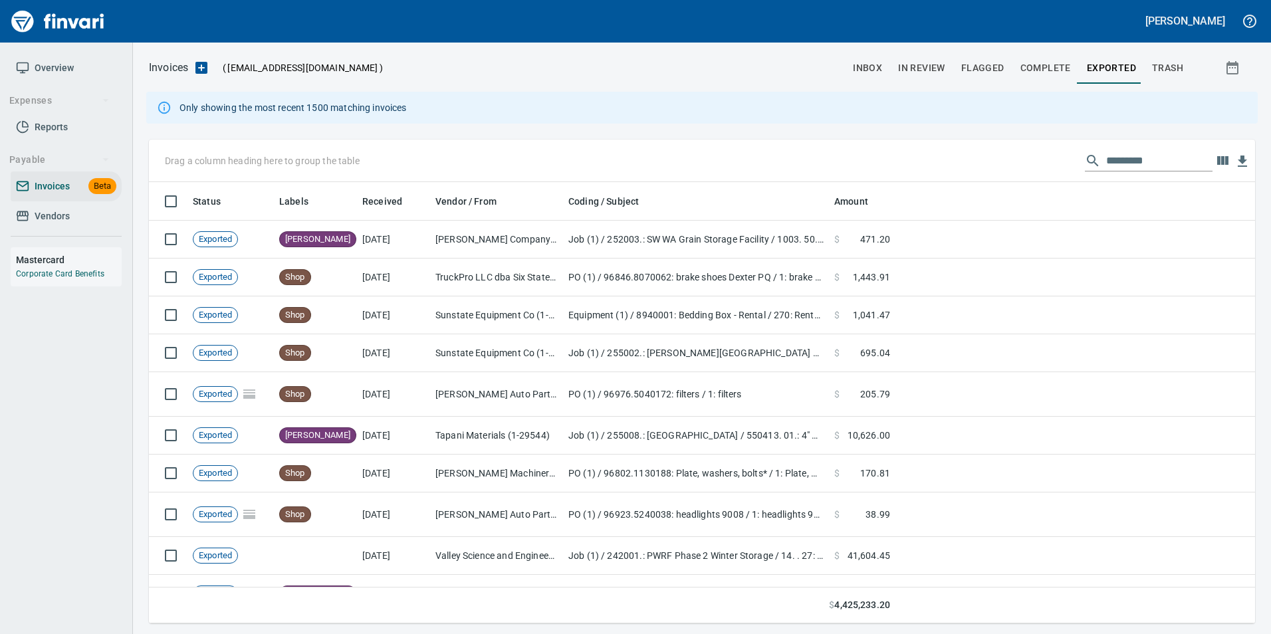
scroll to position [432, 1087]
click at [1146, 160] on input "text" at bounding box center [1160, 160] width 106 height 21
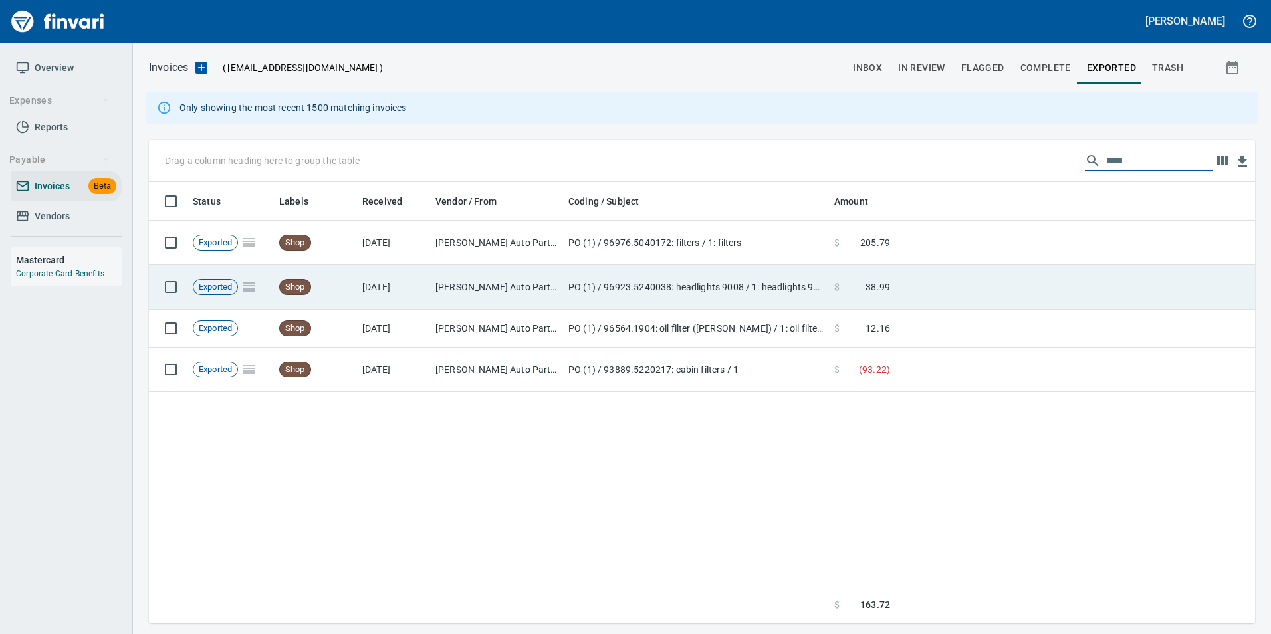
type input "****"
click at [983, 299] on td at bounding box center [1076, 287] width 360 height 45
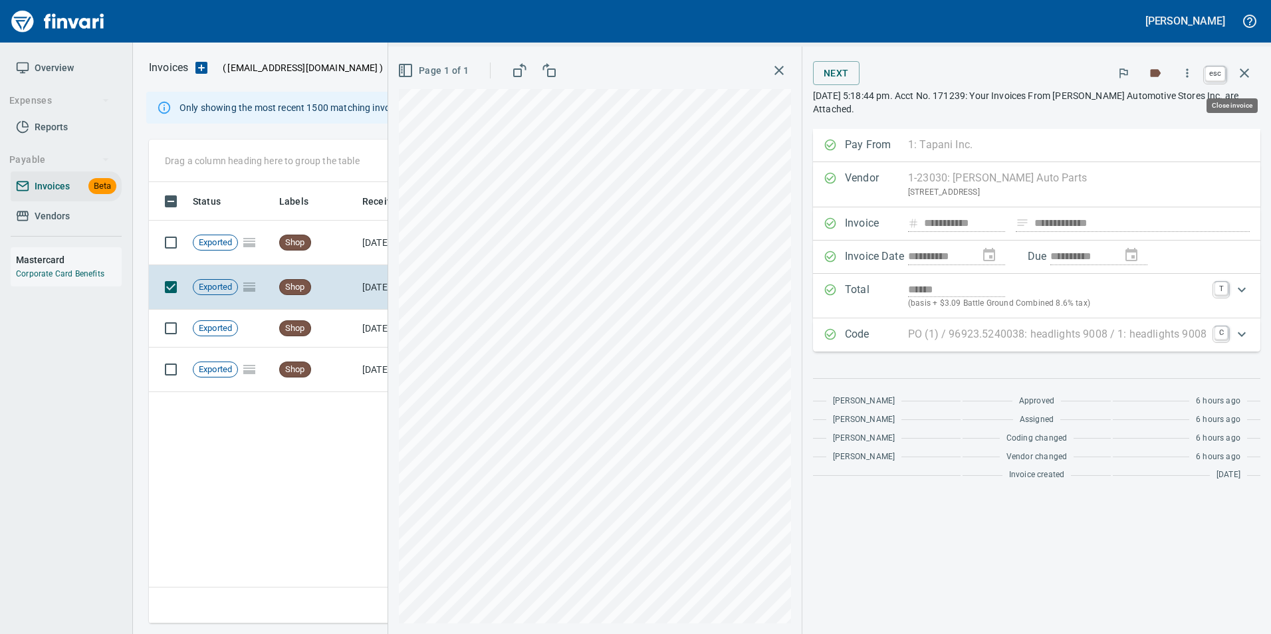
click at [1239, 64] on button "button" at bounding box center [1245, 73] width 32 height 32
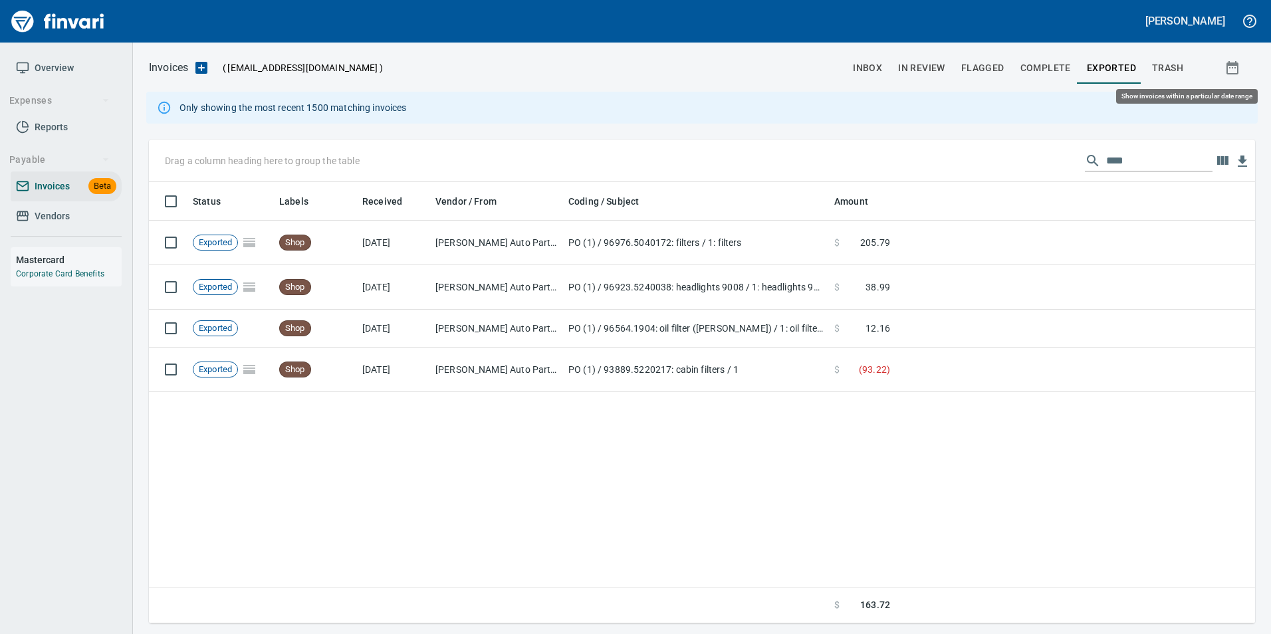
scroll to position [432, 1097]
click at [1107, 164] on input "****" at bounding box center [1160, 160] width 106 height 21
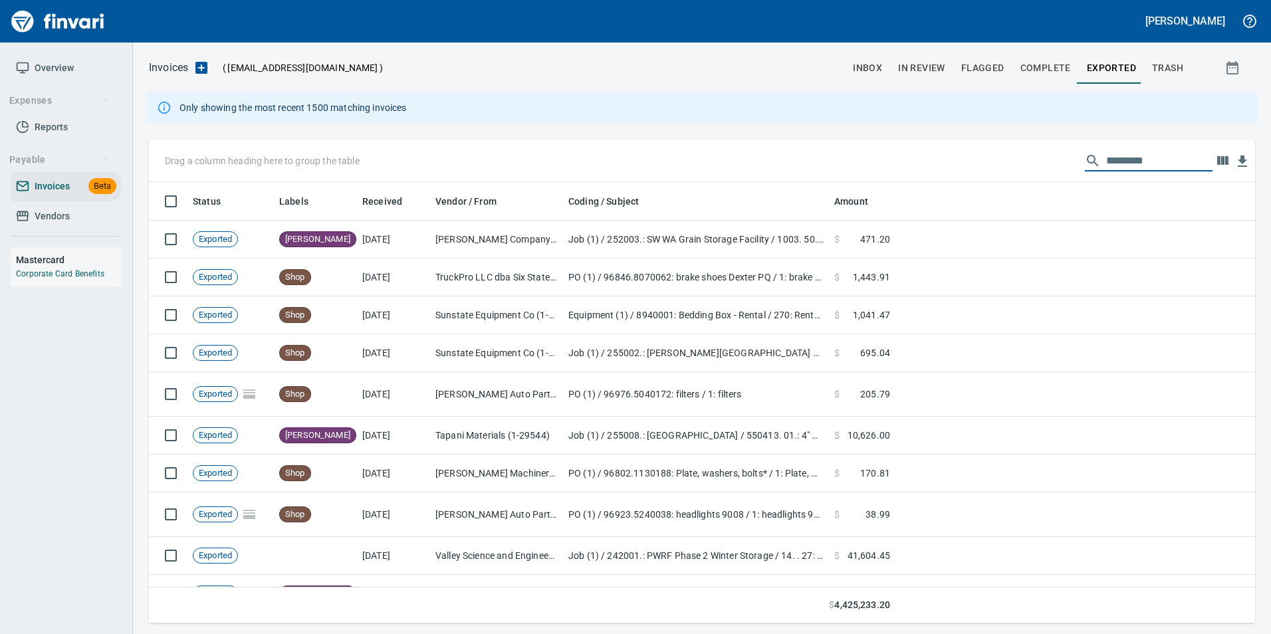
scroll to position [432, 1087]
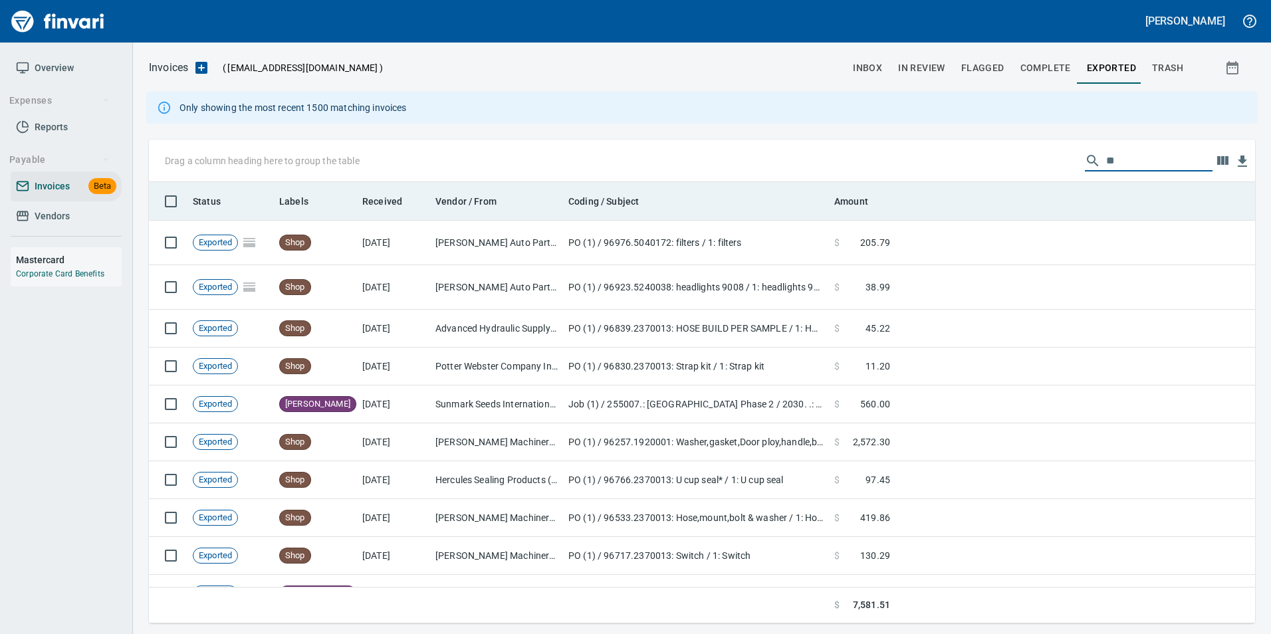
type input "*"
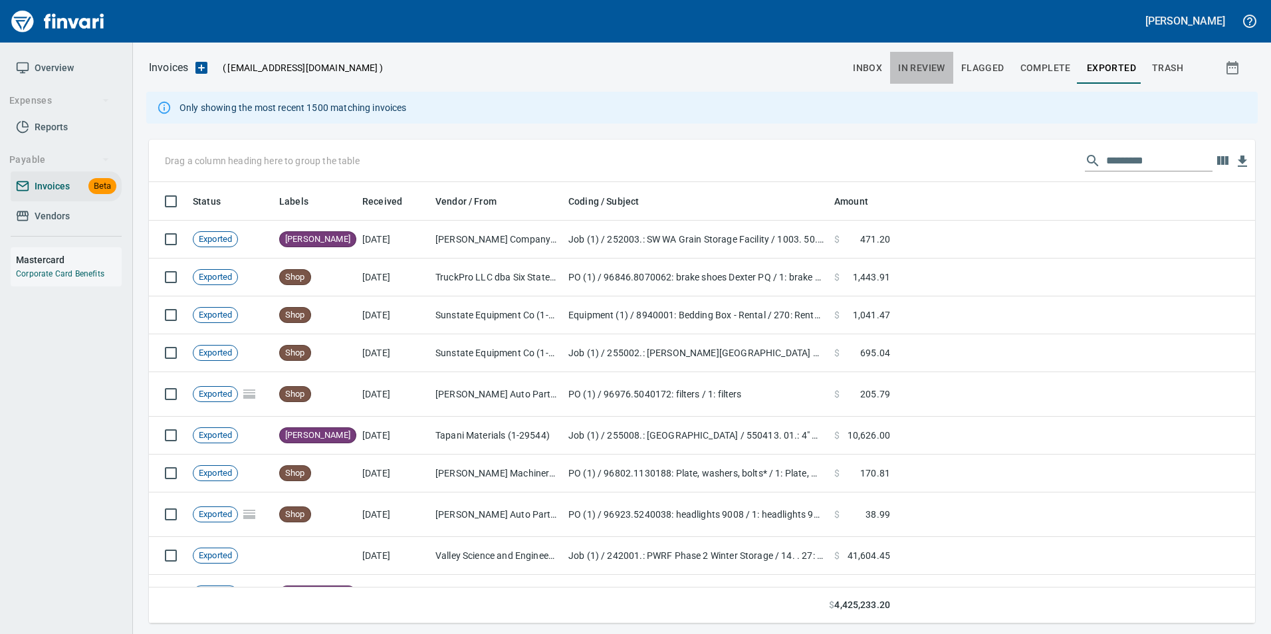
click at [930, 81] on button "In Review" at bounding box center [921, 68] width 63 height 32
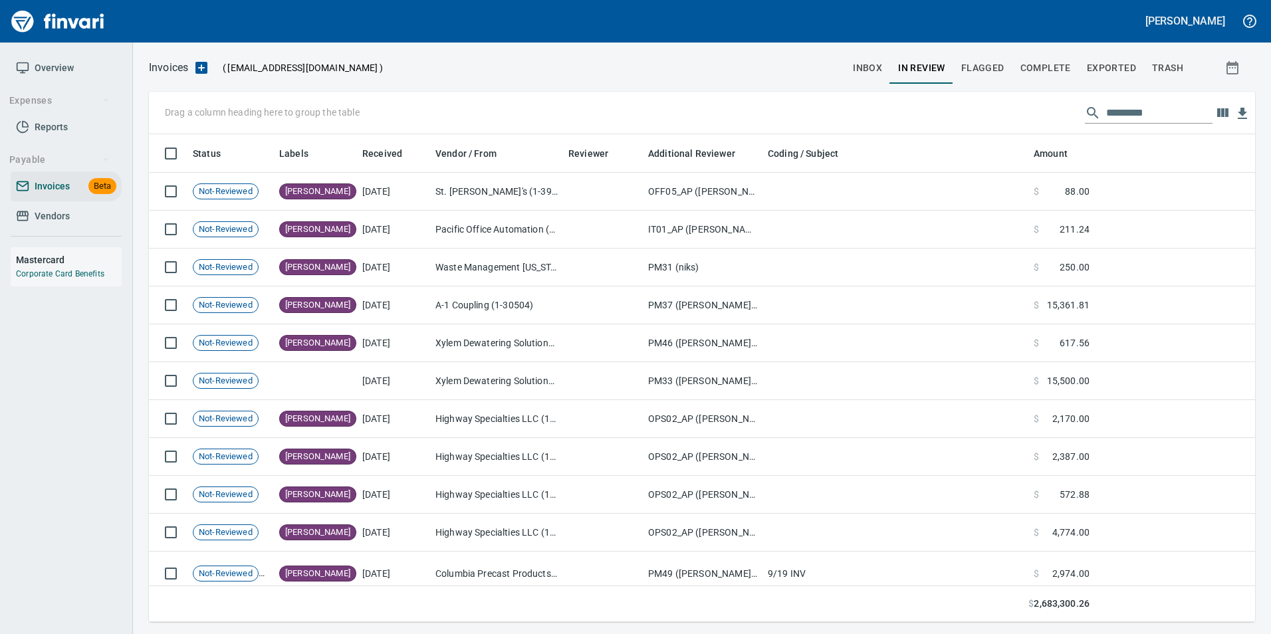
scroll to position [478, 1087]
click at [1107, 153] on th at bounding box center [1175, 153] width 160 height 39
click at [1120, 110] on input "text" at bounding box center [1160, 112] width 106 height 21
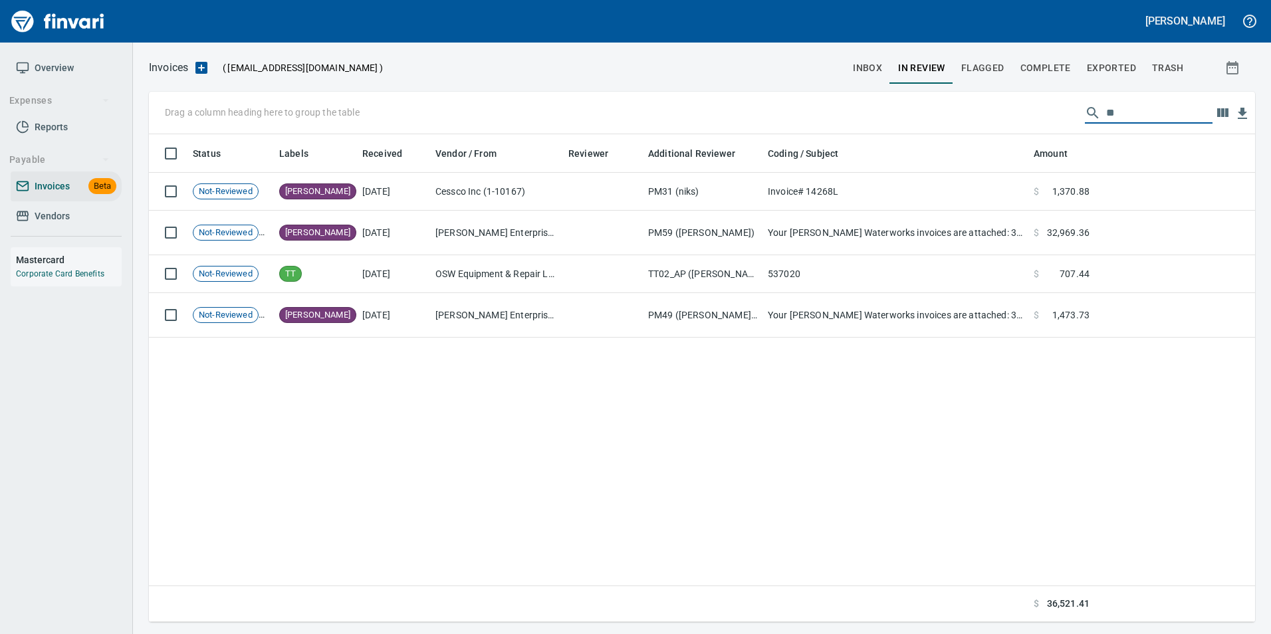
type input "*"
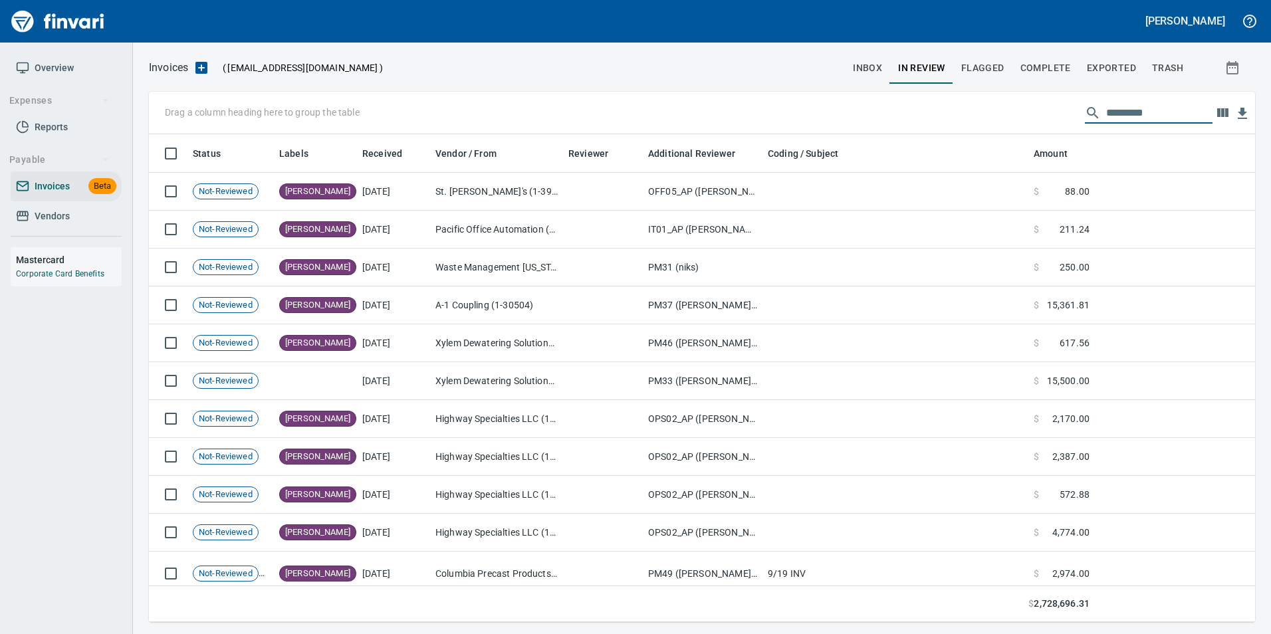
click at [1164, 116] on input "text" at bounding box center [1160, 112] width 106 height 21
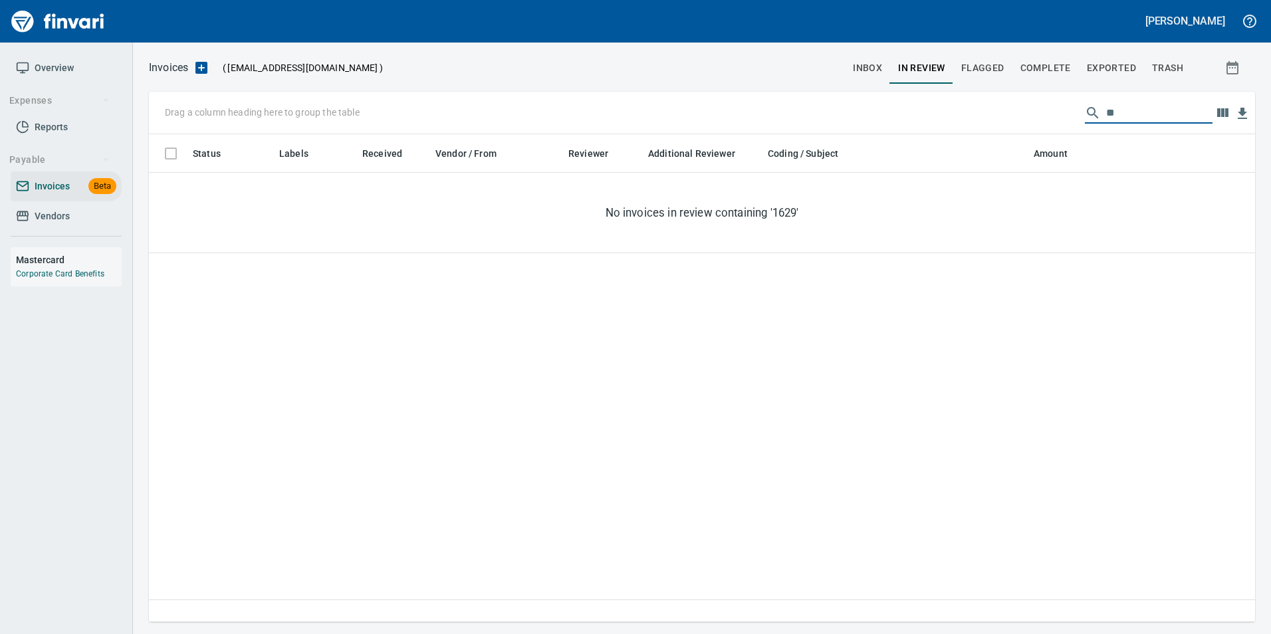
type input "*"
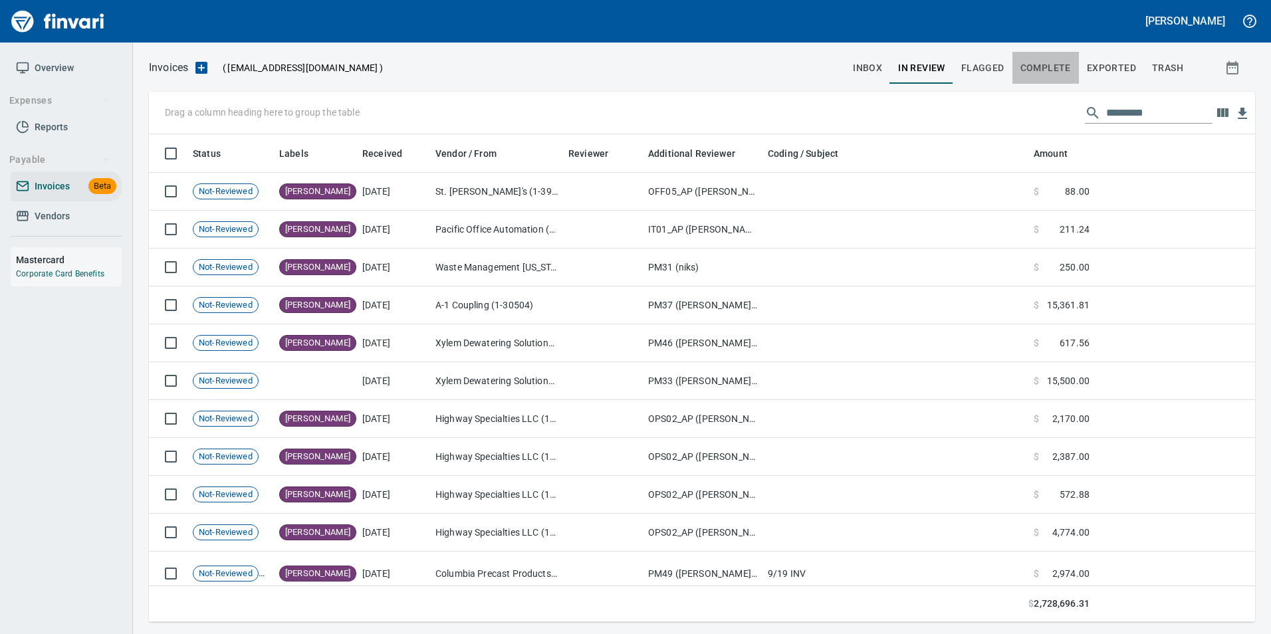
click at [1055, 67] on span "Complete" at bounding box center [1046, 68] width 51 height 17
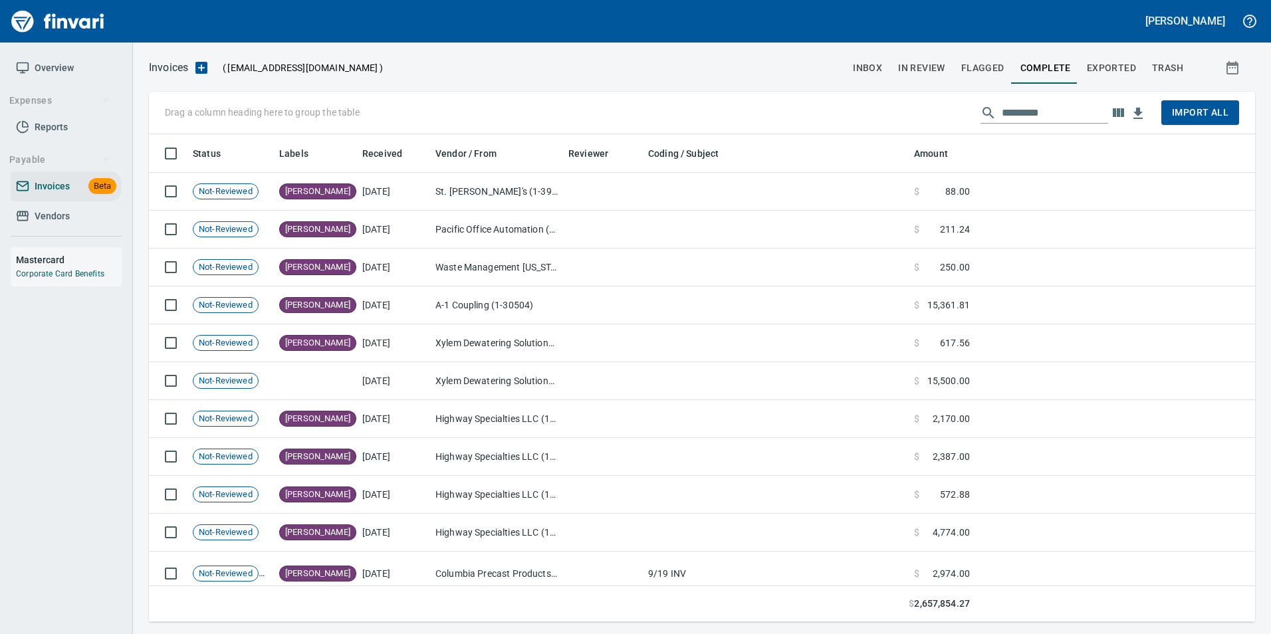
scroll to position [478, 1087]
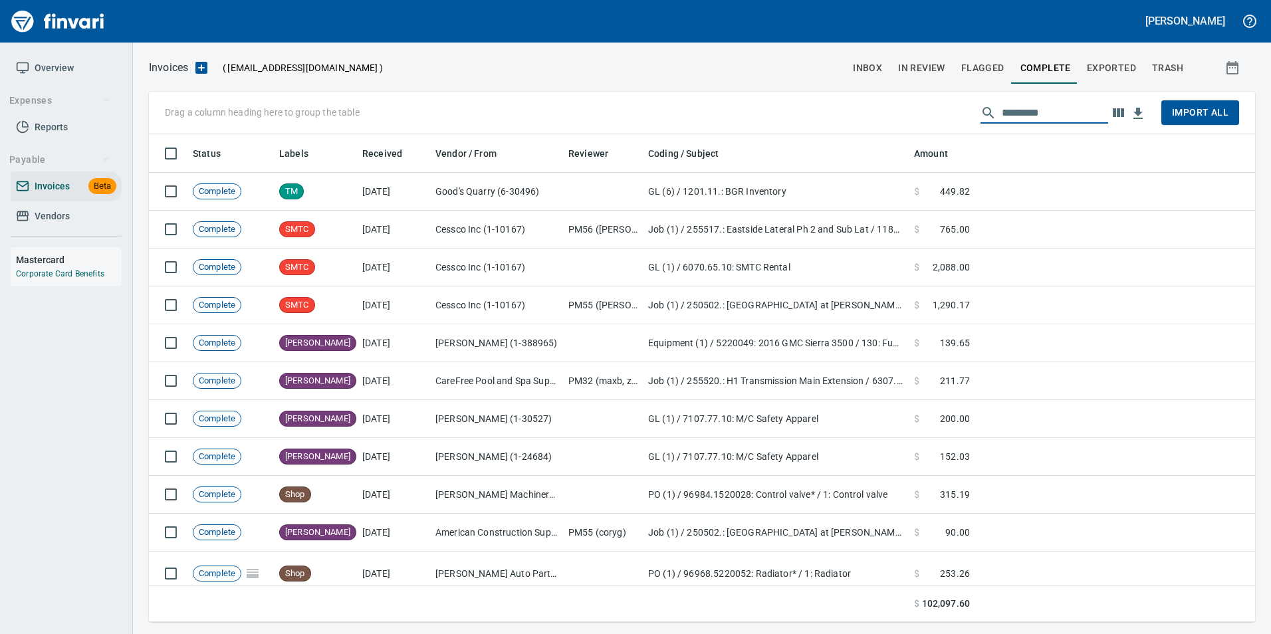
click at [1054, 115] on input "text" at bounding box center [1055, 112] width 106 height 21
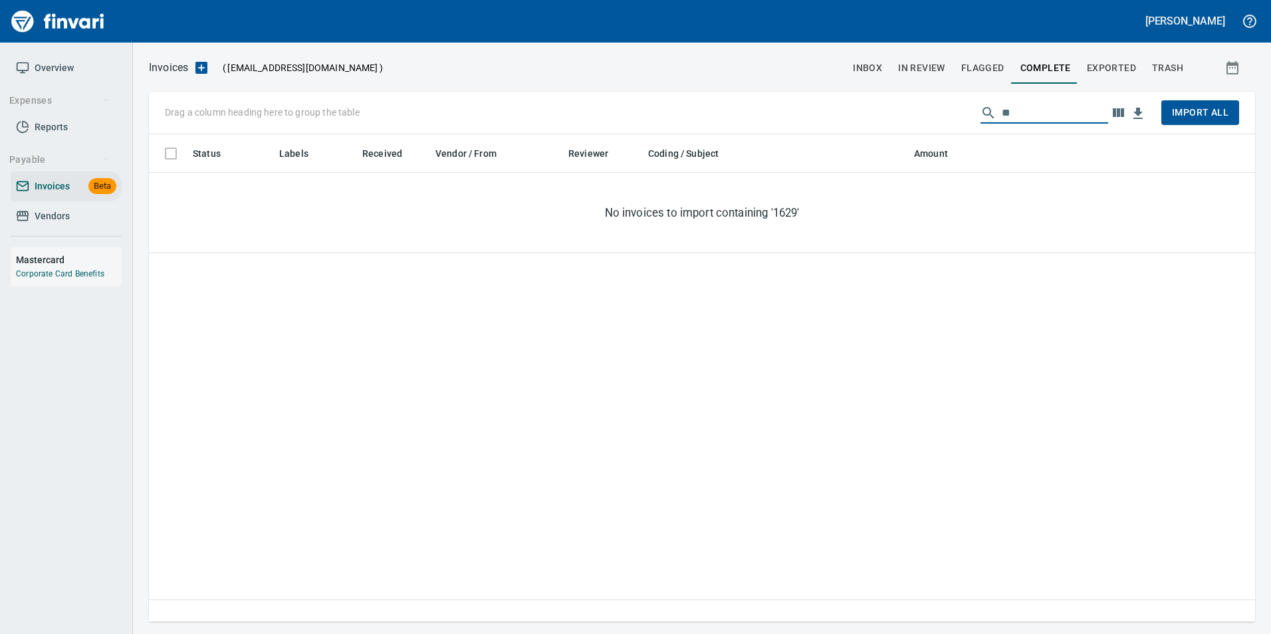
type input "*"
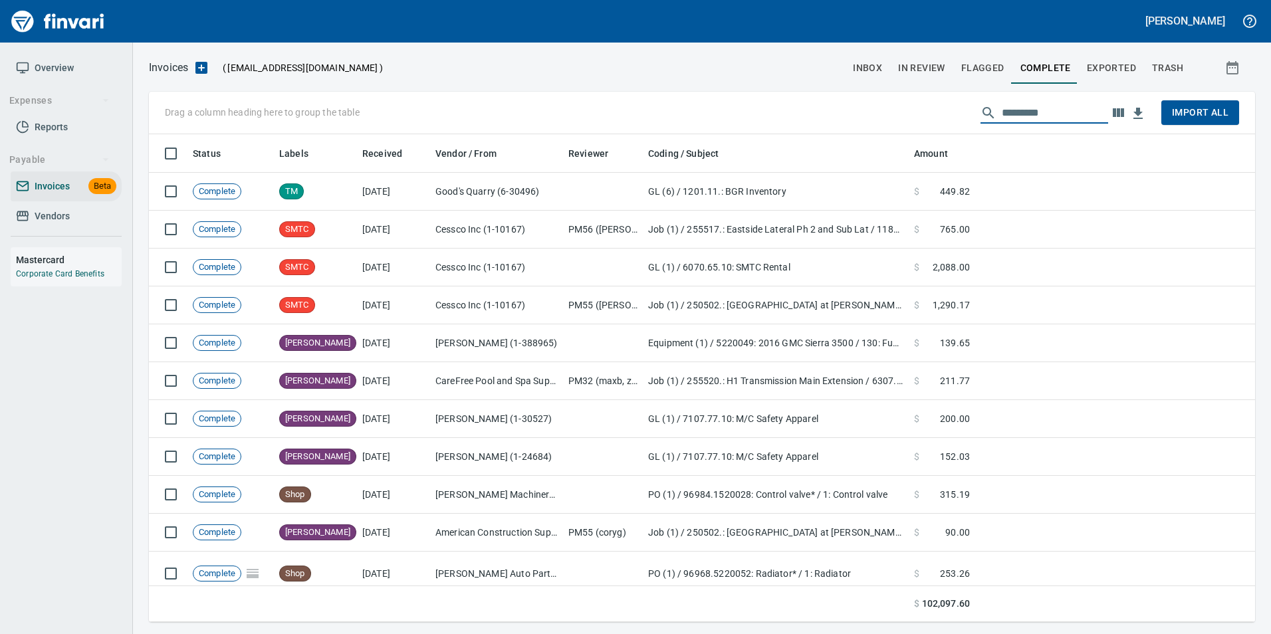
click at [1123, 70] on span "Exported" at bounding box center [1111, 68] width 49 height 17
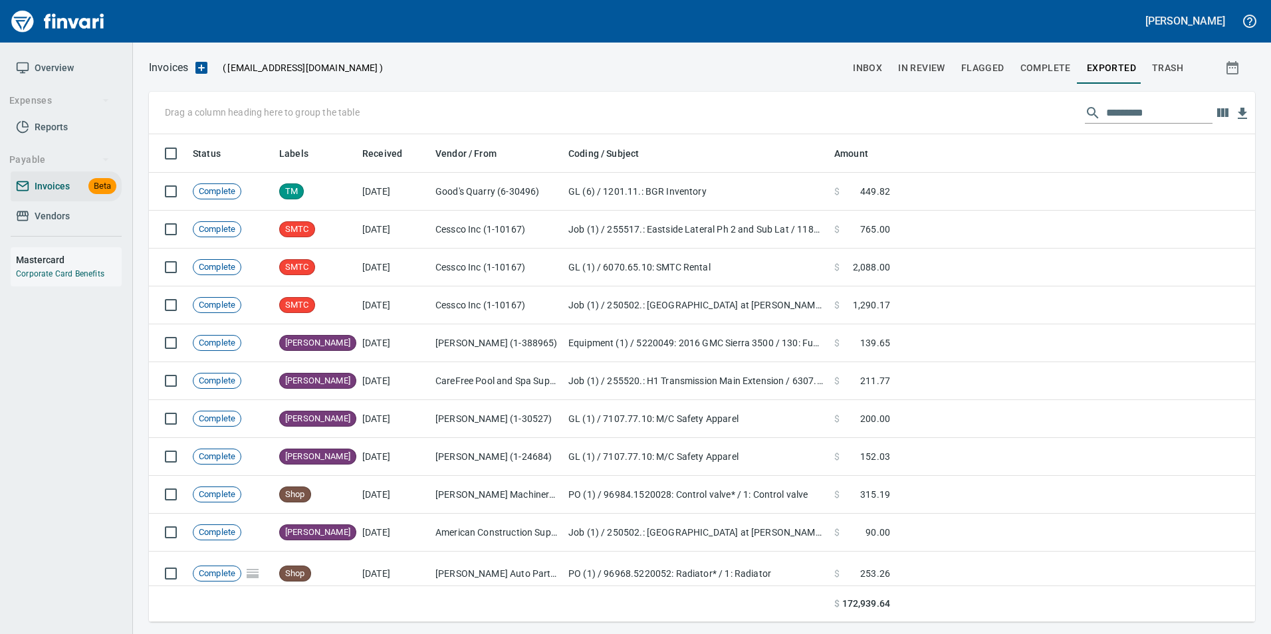
scroll to position [478, 1087]
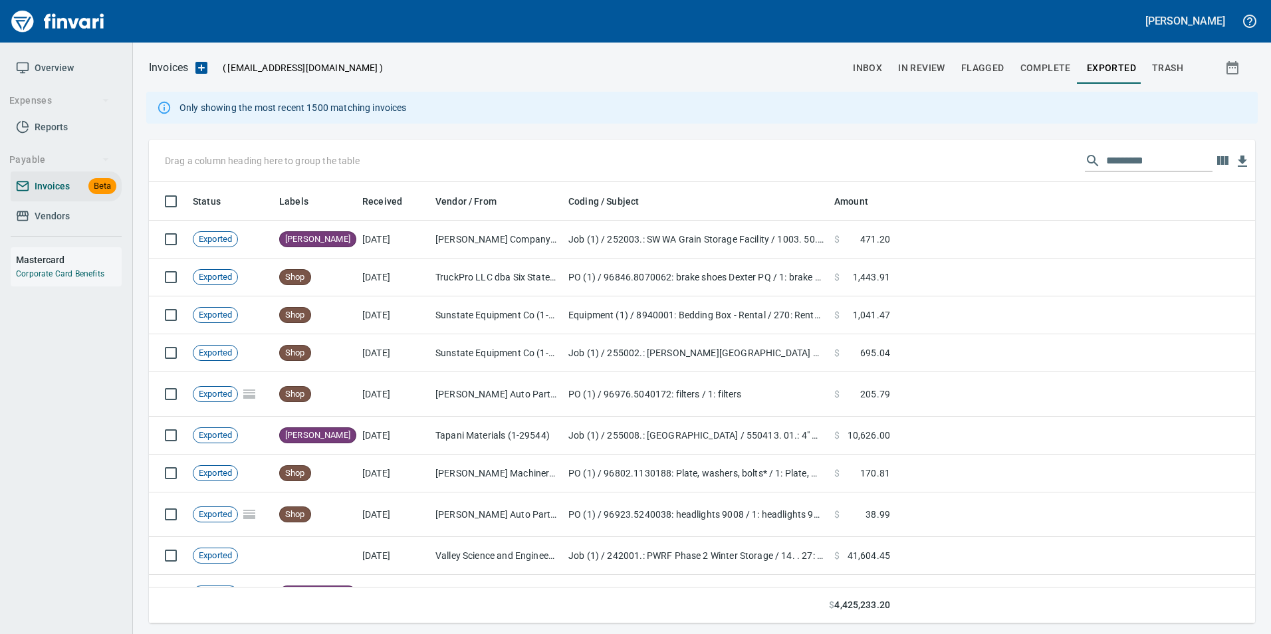
scroll to position [432, 1087]
click at [1152, 162] on input "text" at bounding box center [1160, 160] width 106 height 21
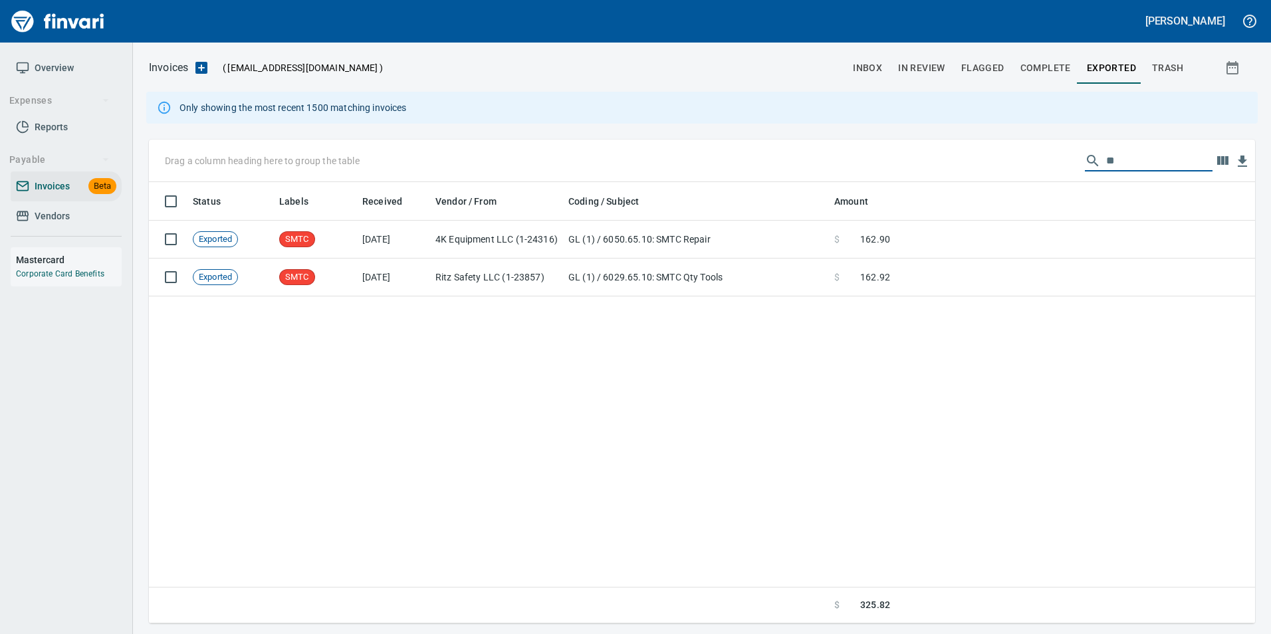
type input "*"
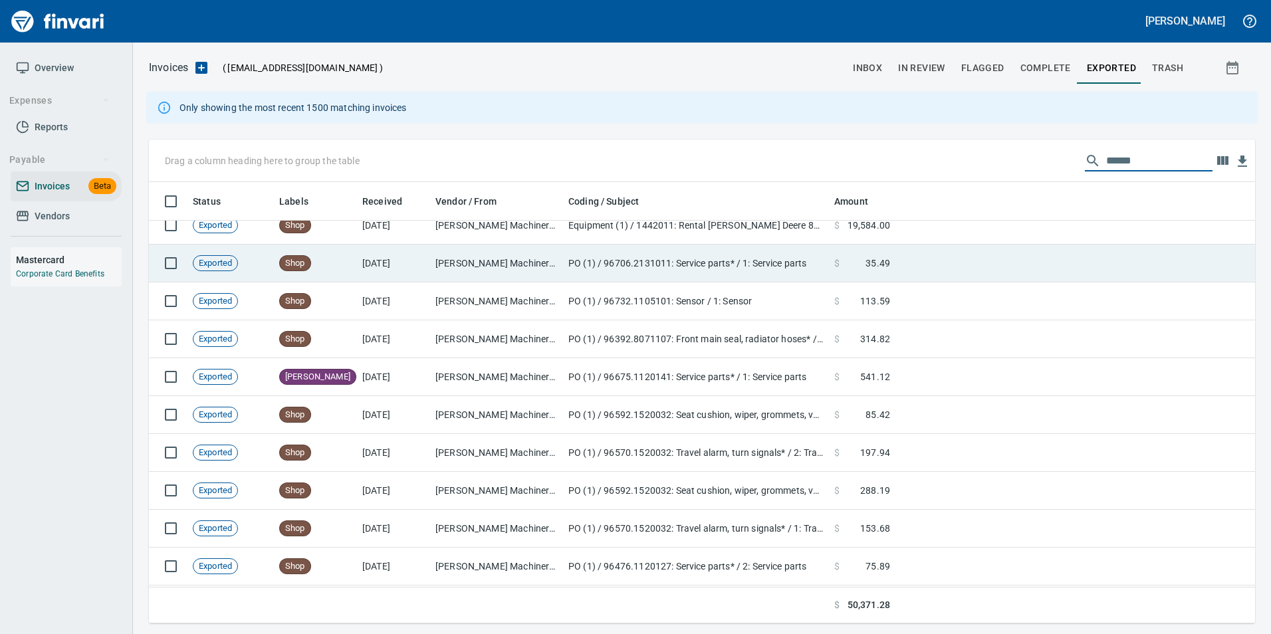
scroll to position [0, 0]
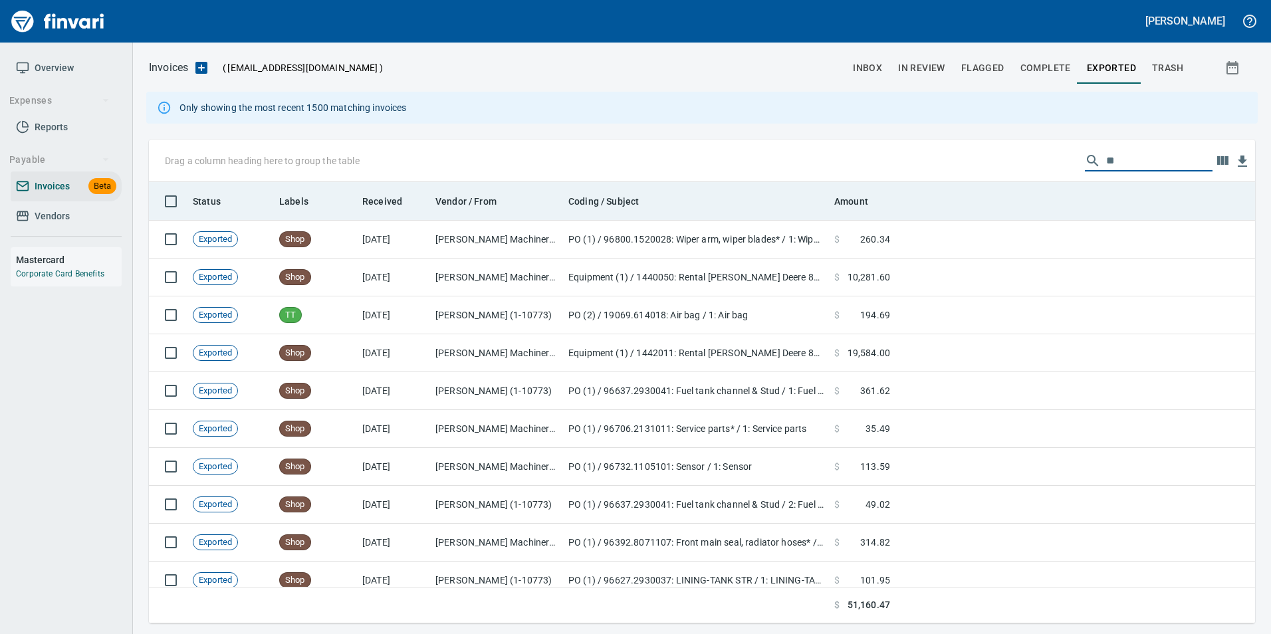
type input "*"
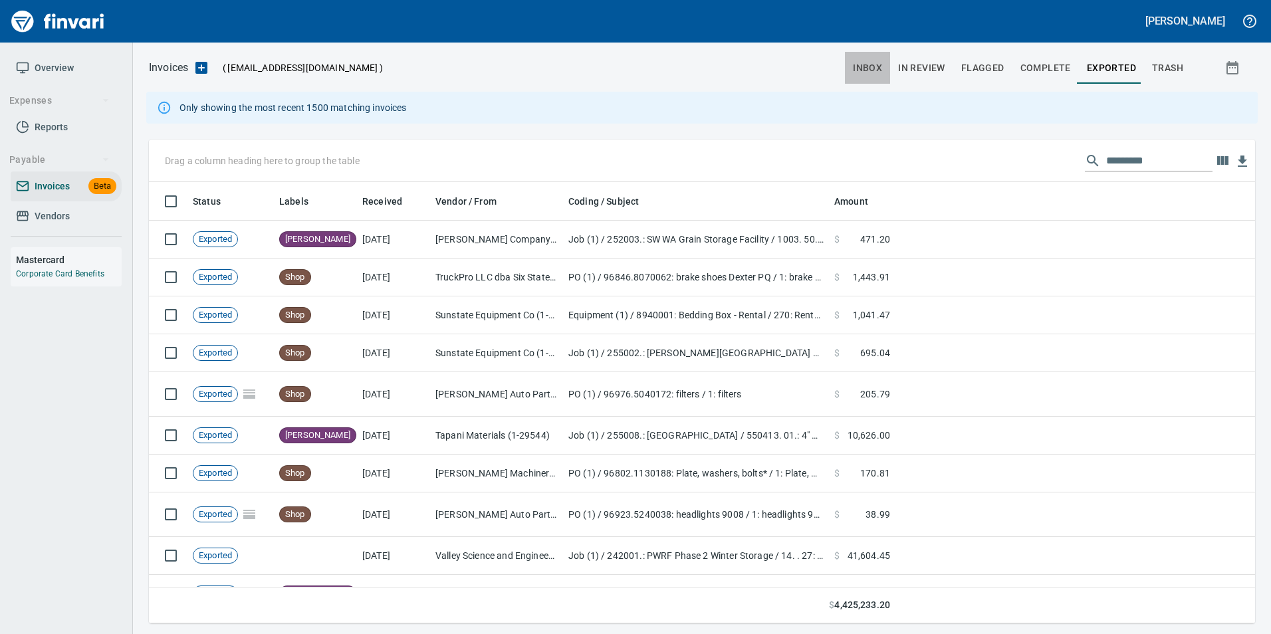
click at [881, 81] on button "inbox" at bounding box center [867, 68] width 45 height 32
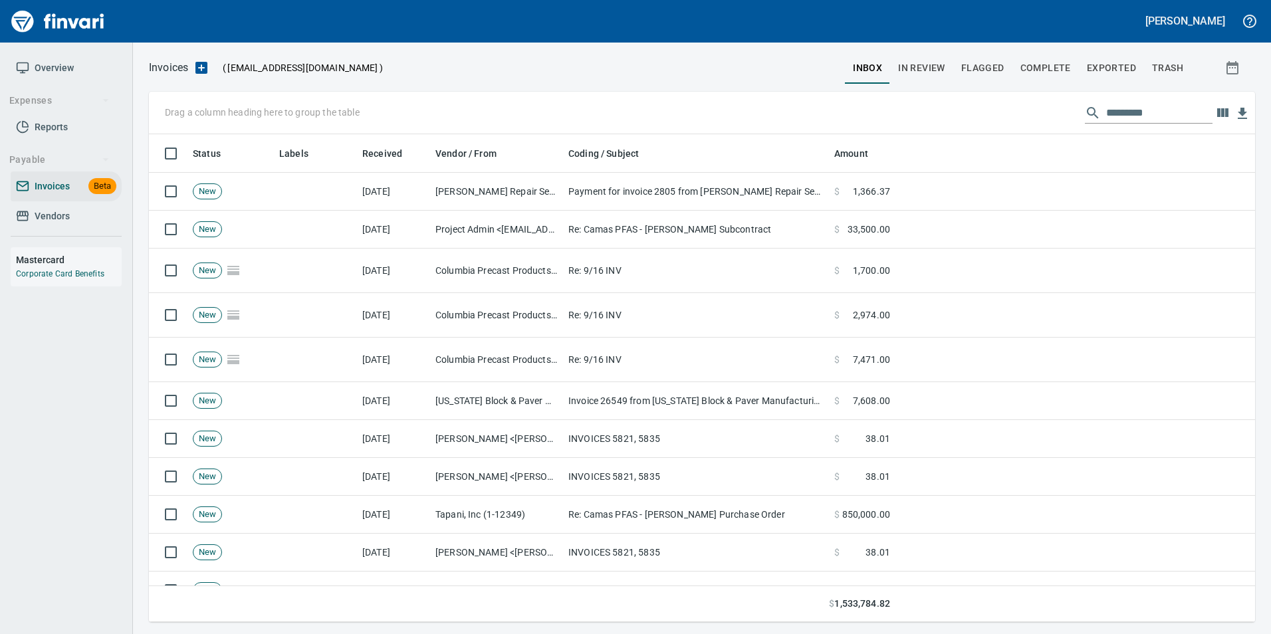
scroll to position [478, 1087]
click at [1139, 120] on input "text" at bounding box center [1160, 112] width 106 height 21
type input "*"
click at [1002, 65] on span "Flagged" at bounding box center [983, 68] width 43 height 17
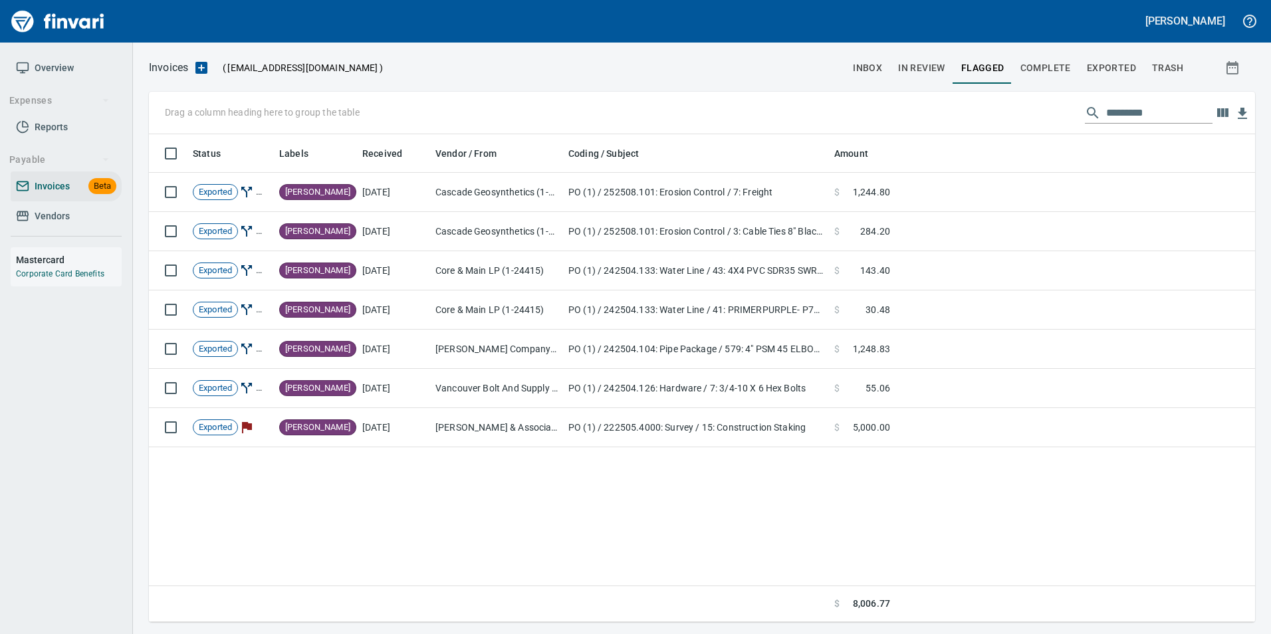
scroll to position [478, 1087]
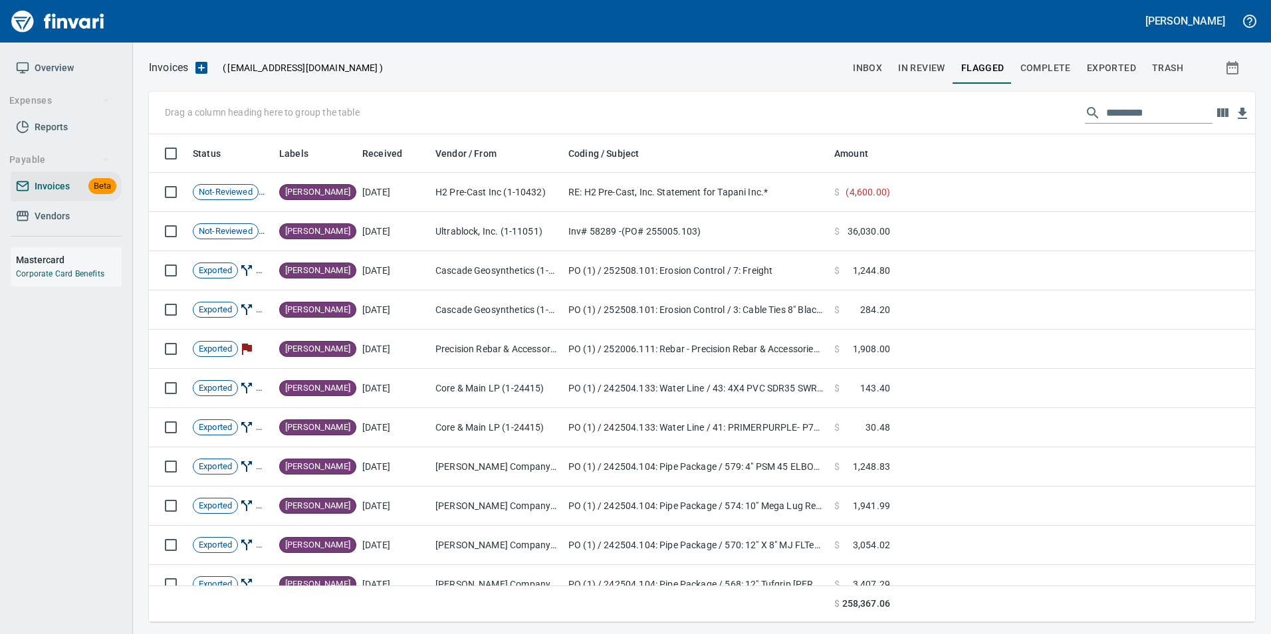
click at [1168, 118] on input "text" at bounding box center [1160, 112] width 106 height 21
type input "*"
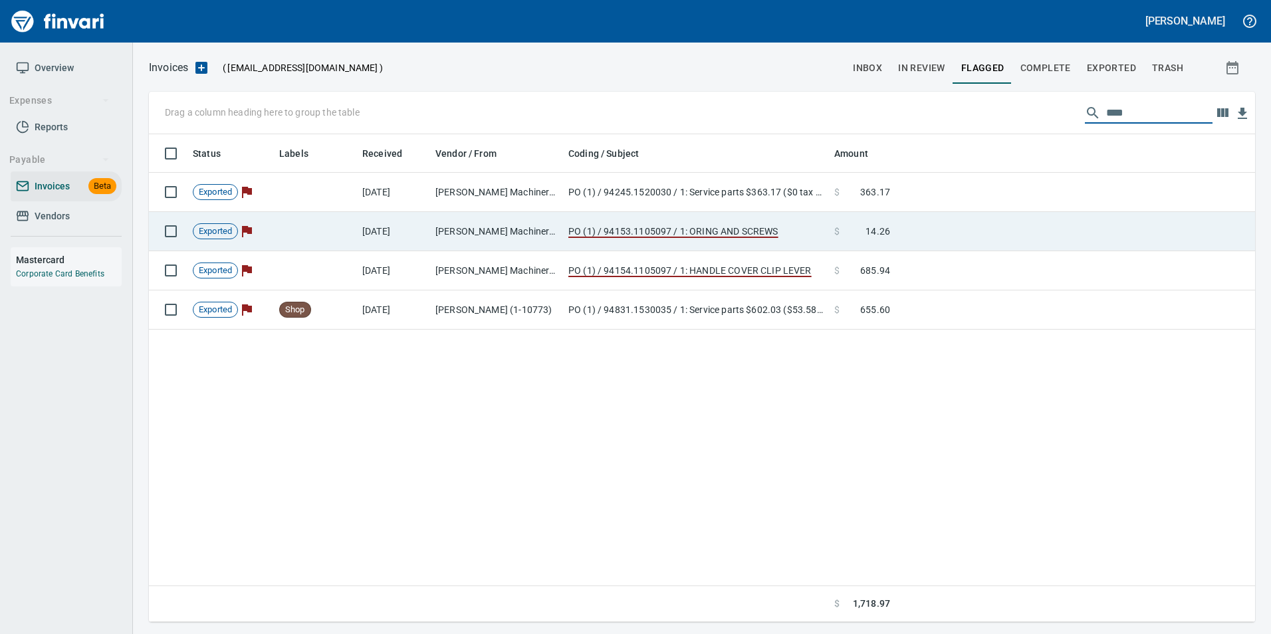
type input "****"
click at [1065, 234] on td at bounding box center [1076, 231] width 360 height 39
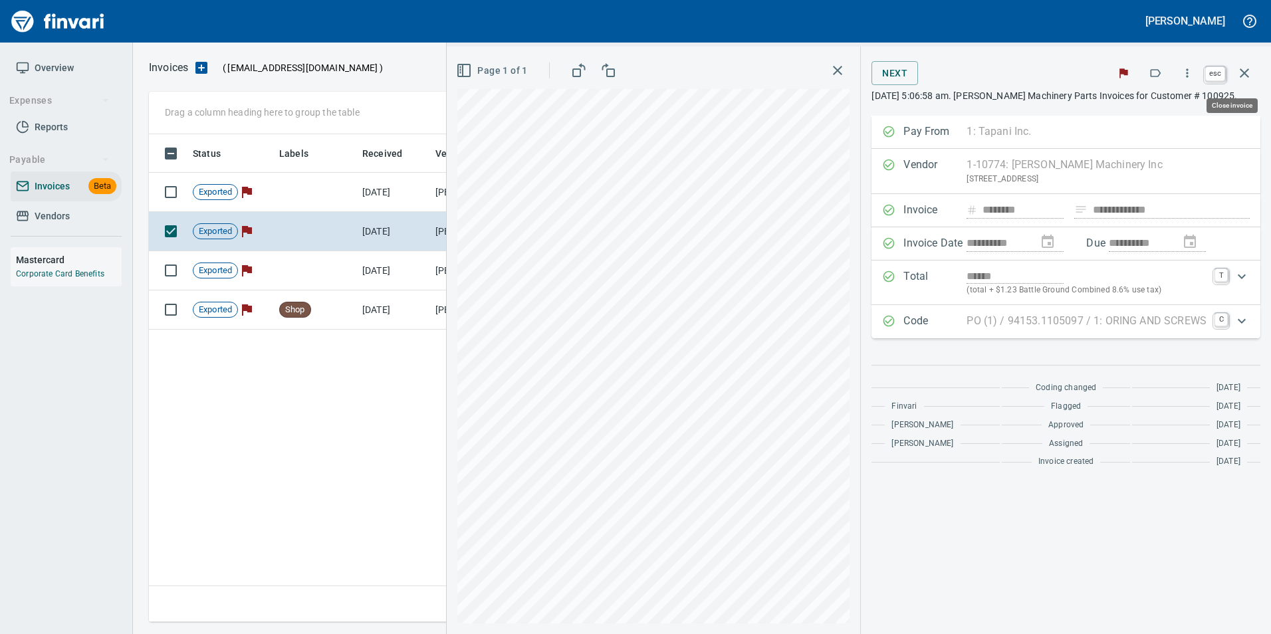
scroll to position [478, 1096]
click at [1248, 72] on icon "button" at bounding box center [1245, 73] width 16 height 16
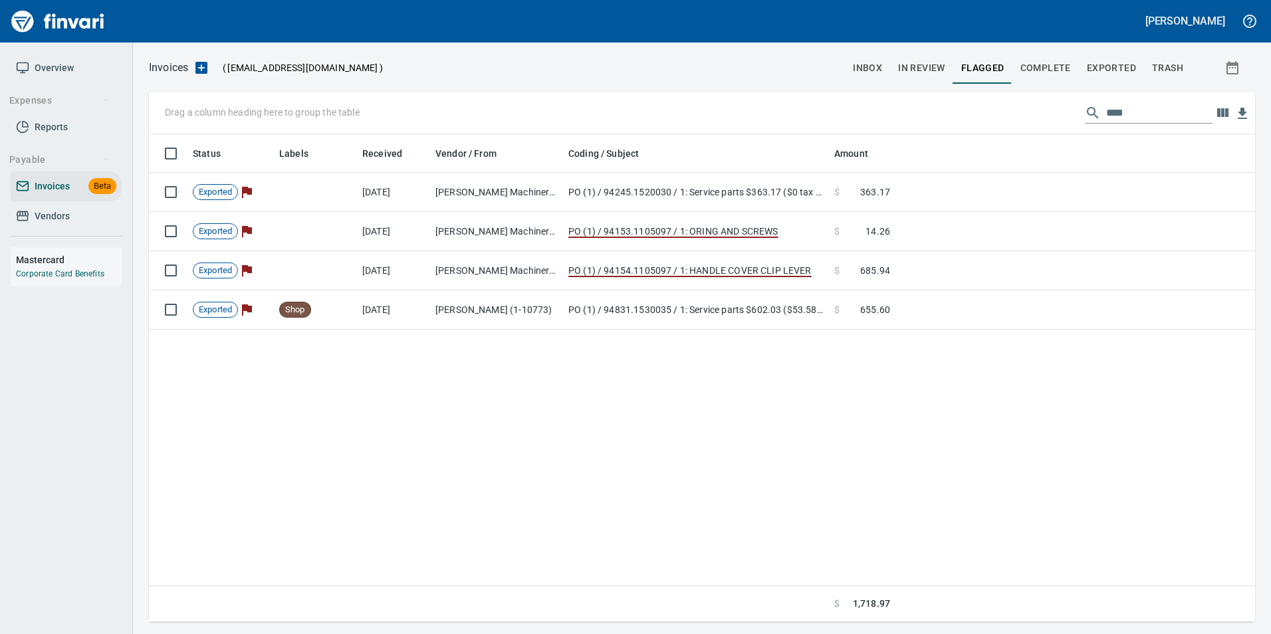
scroll to position [478, 1097]
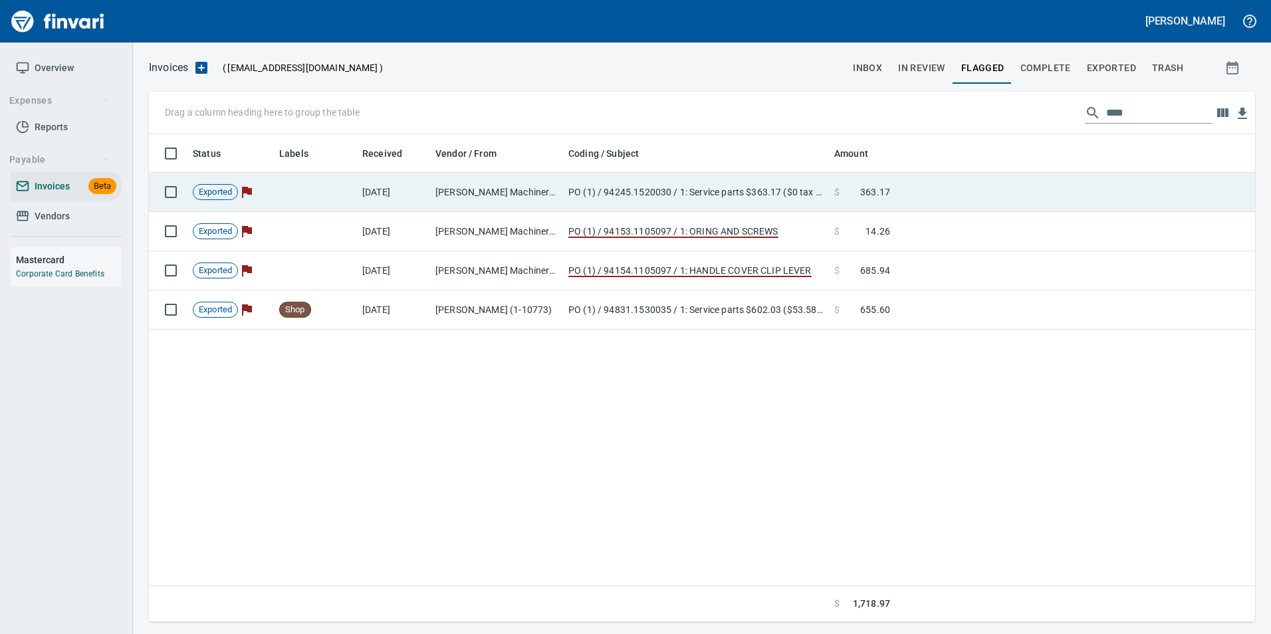
click at [1155, 178] on td at bounding box center [1076, 192] width 360 height 39
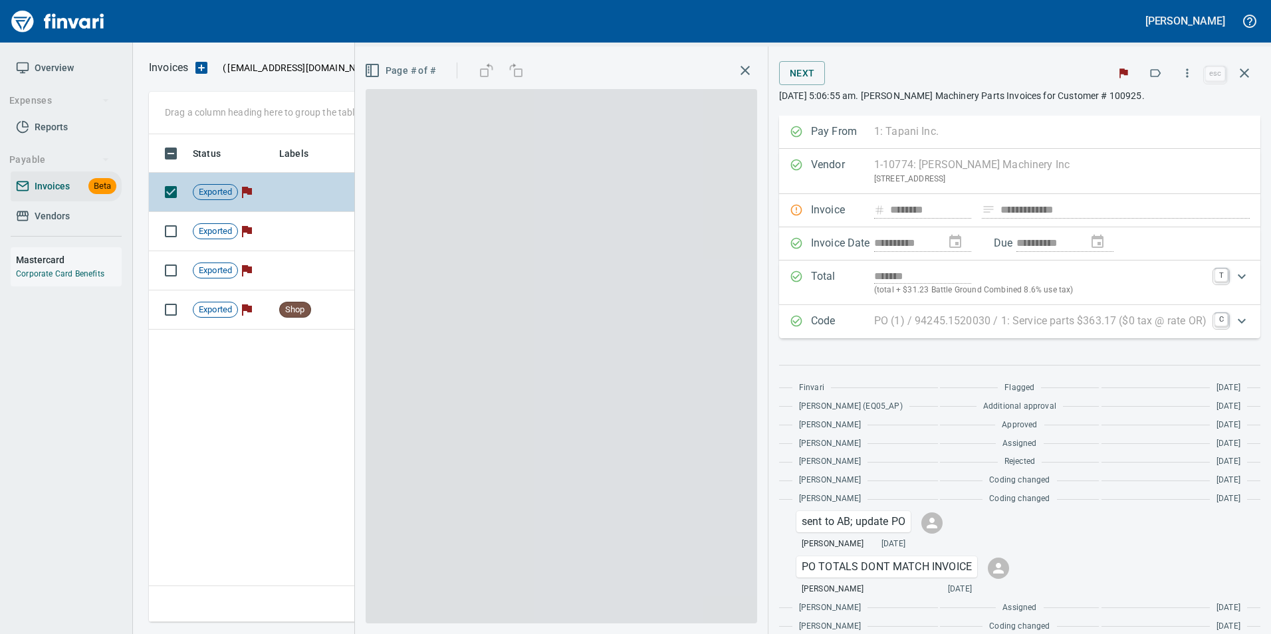
scroll to position [478, 1096]
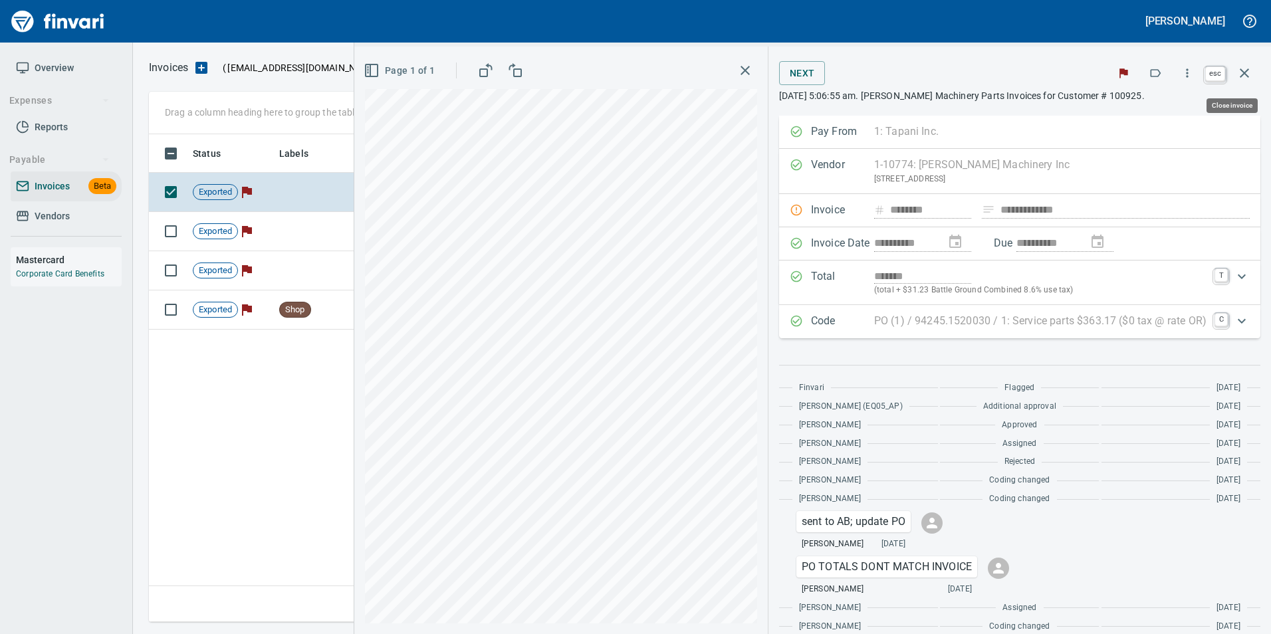
click at [1237, 65] on button "button" at bounding box center [1245, 73] width 32 height 32
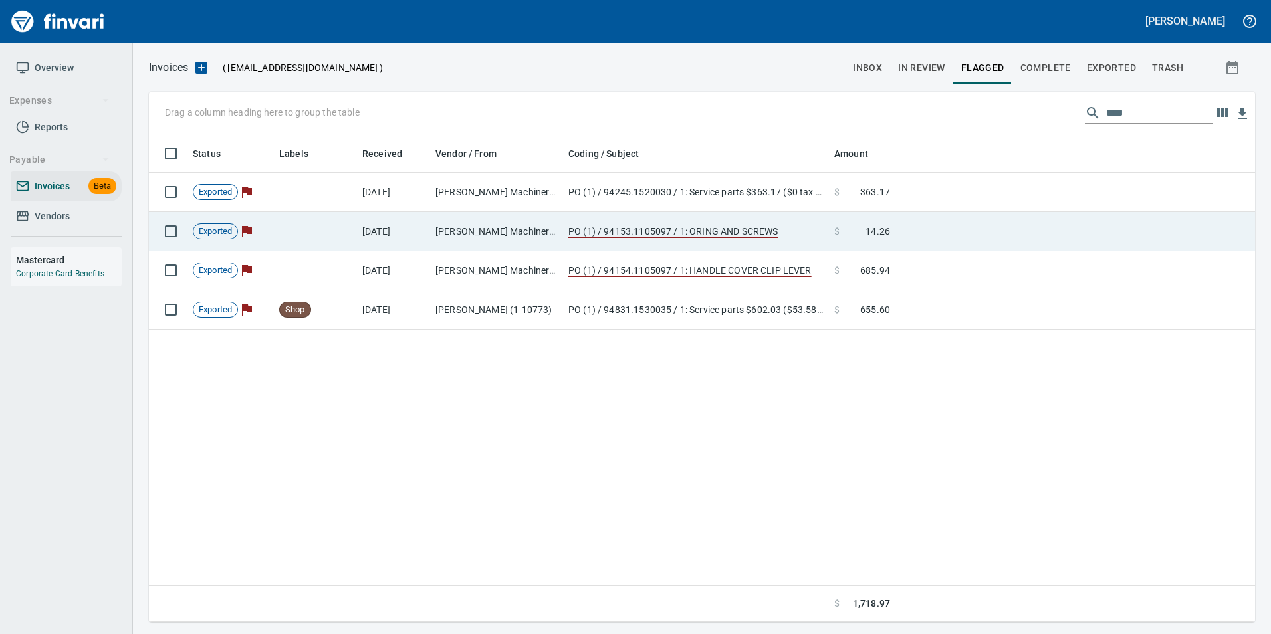
scroll to position [478, 1096]
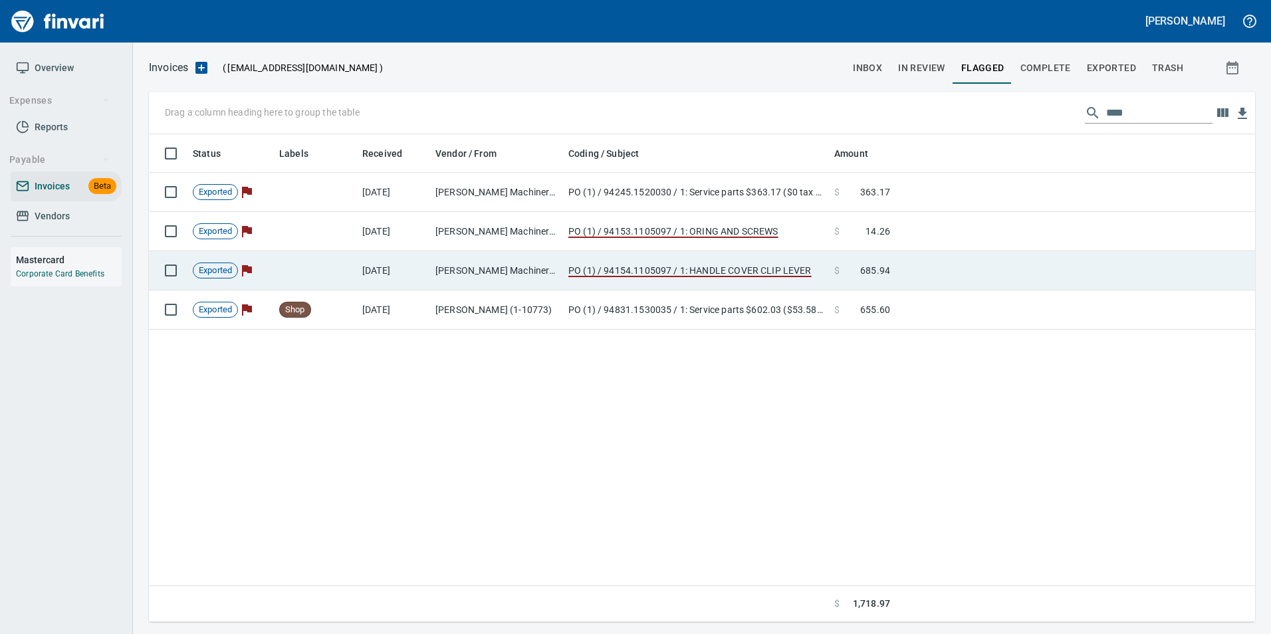
click at [1111, 253] on td at bounding box center [1076, 270] width 360 height 39
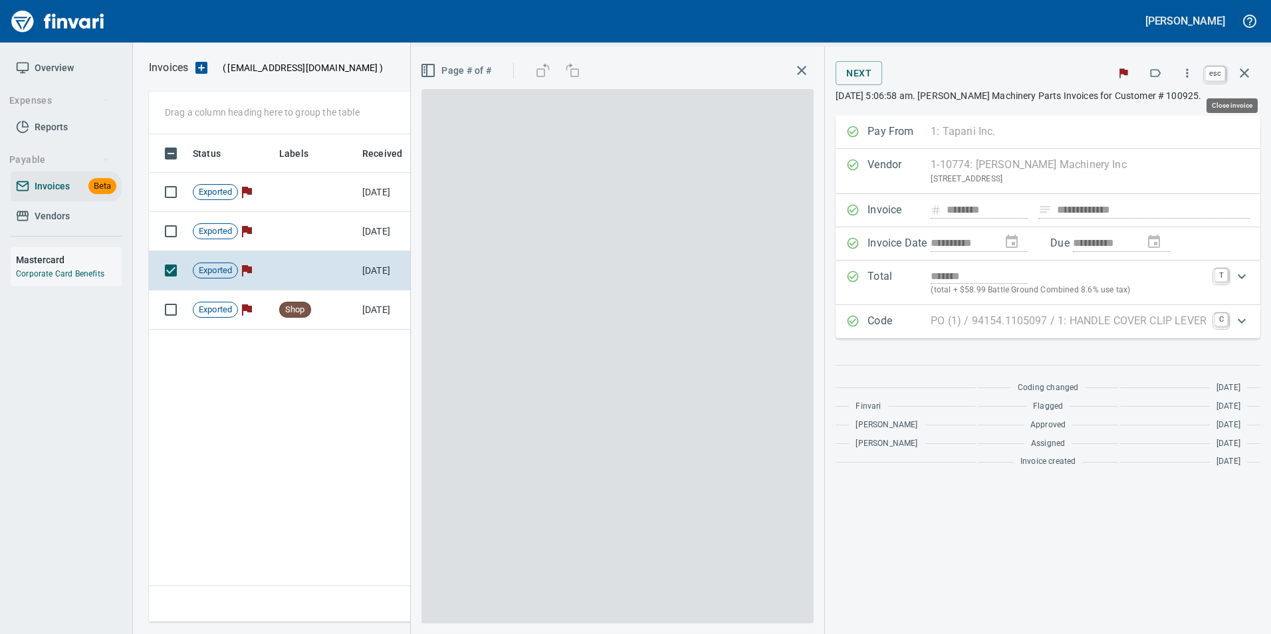
click at [1244, 78] on icon "button" at bounding box center [1245, 73] width 16 height 16
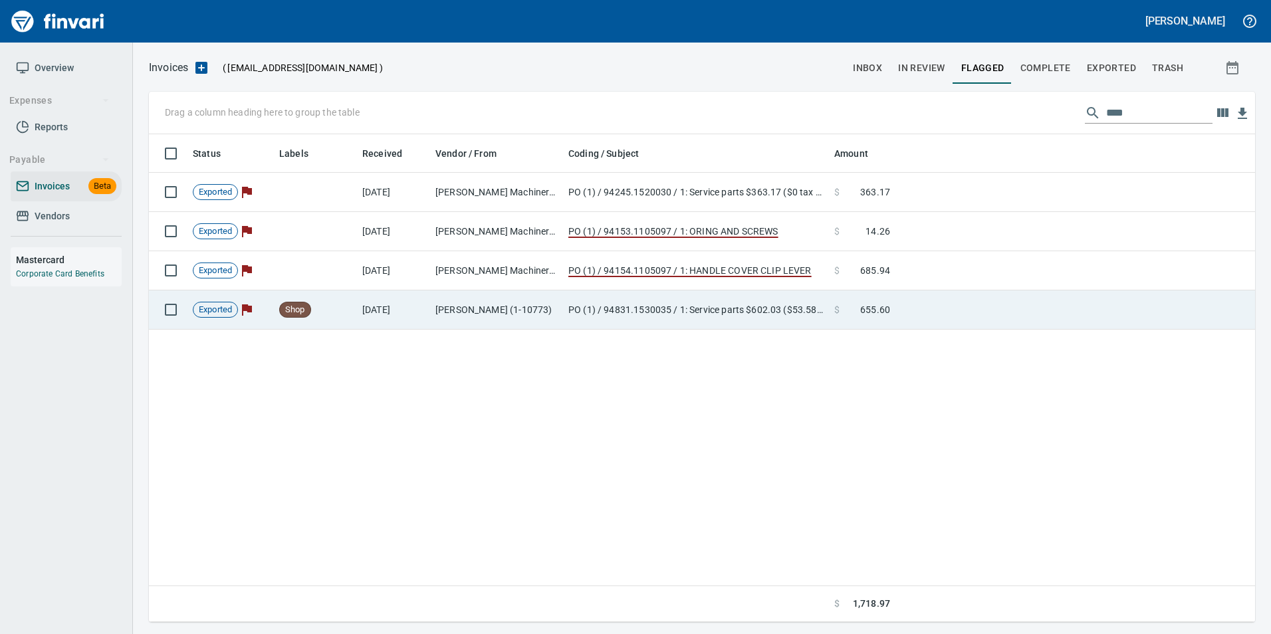
click at [1126, 313] on td at bounding box center [1076, 310] width 360 height 39
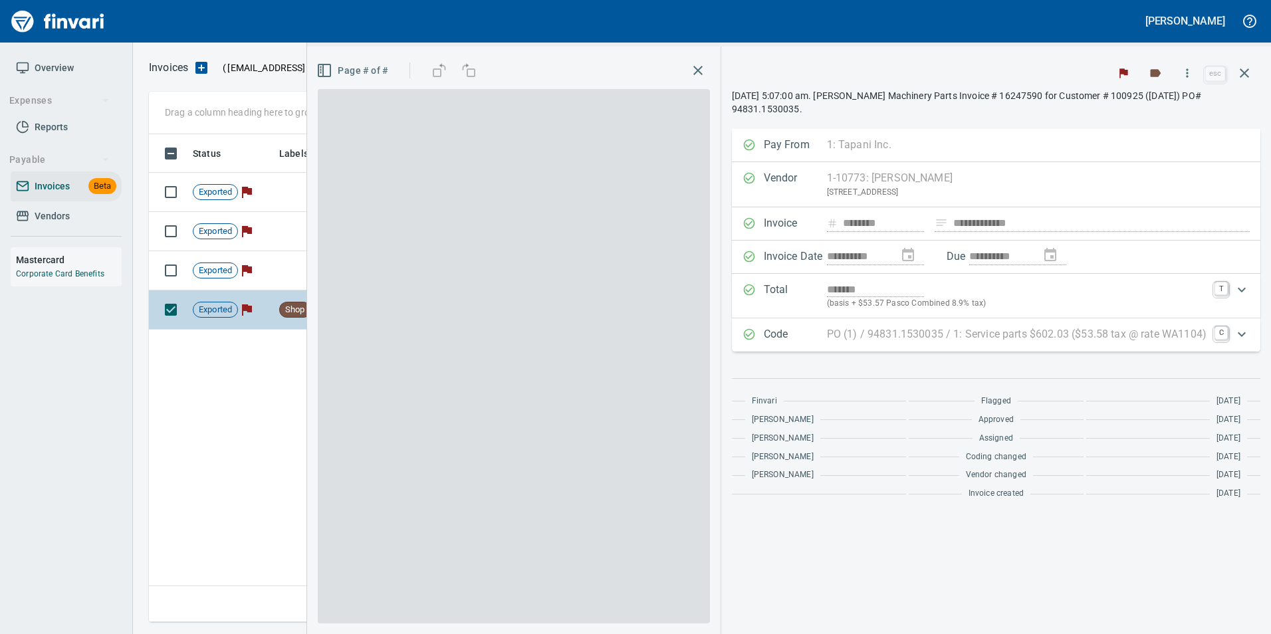
scroll to position [478, 1096]
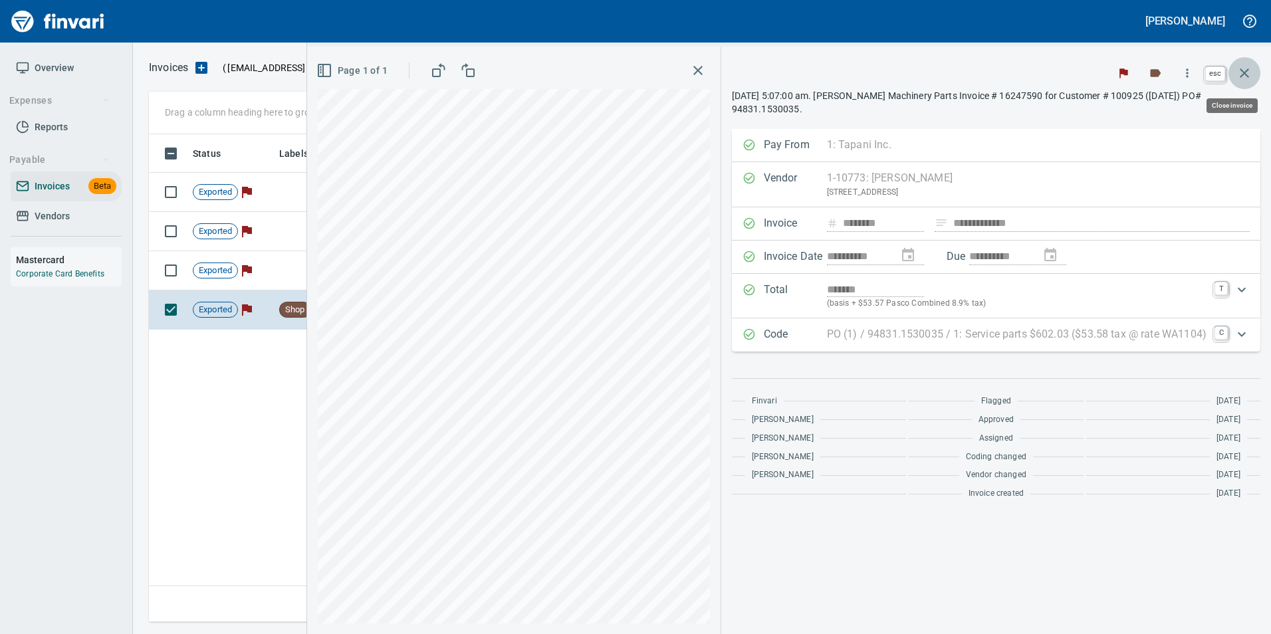
click at [1252, 76] on icon "button" at bounding box center [1245, 73] width 16 height 16
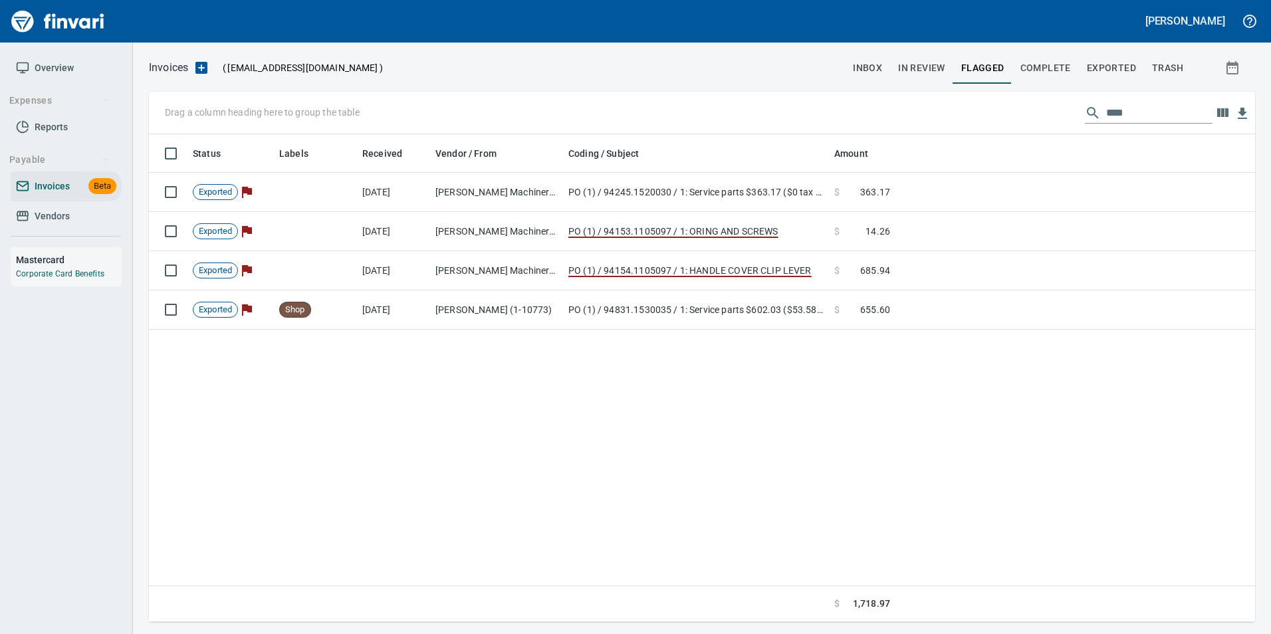
scroll to position [478, 1097]
click at [1107, 120] on input "****" at bounding box center [1160, 112] width 106 height 21
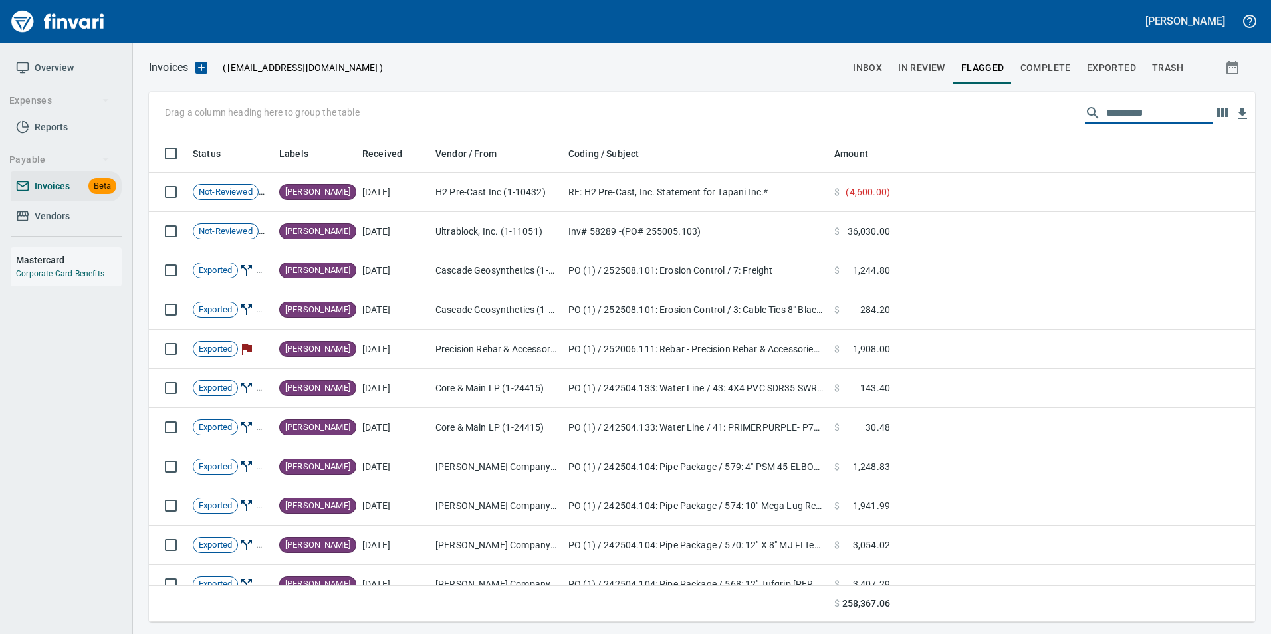
click at [919, 56] on button "In Review" at bounding box center [921, 68] width 63 height 32
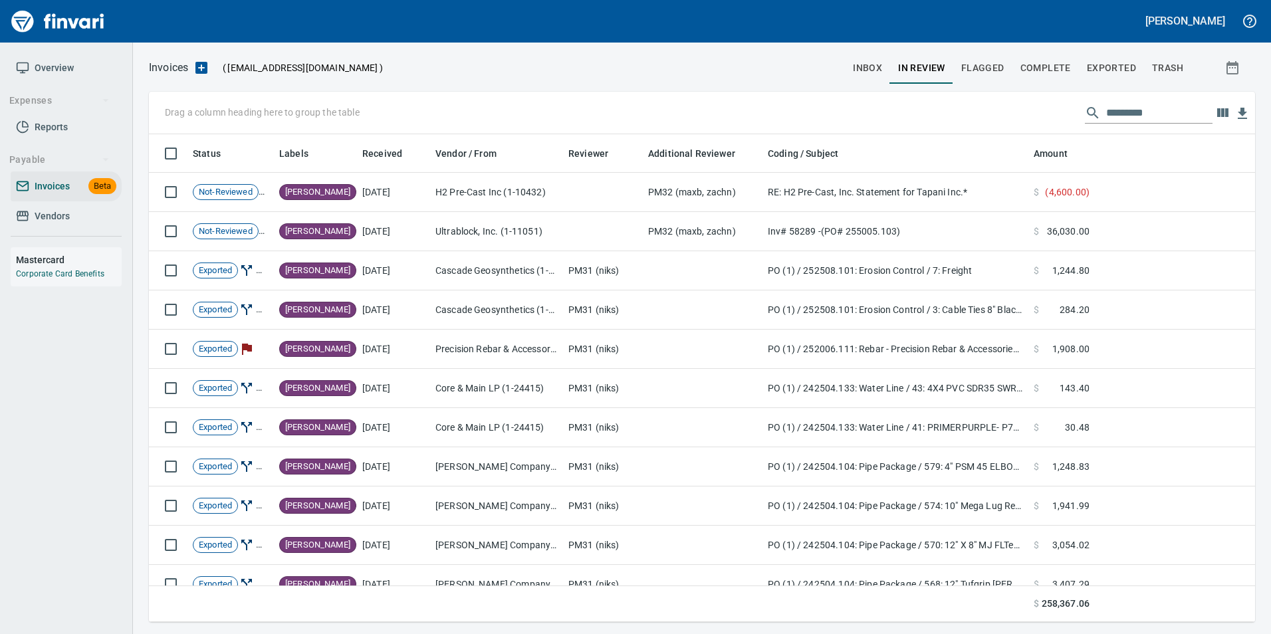
scroll to position [478, 1087]
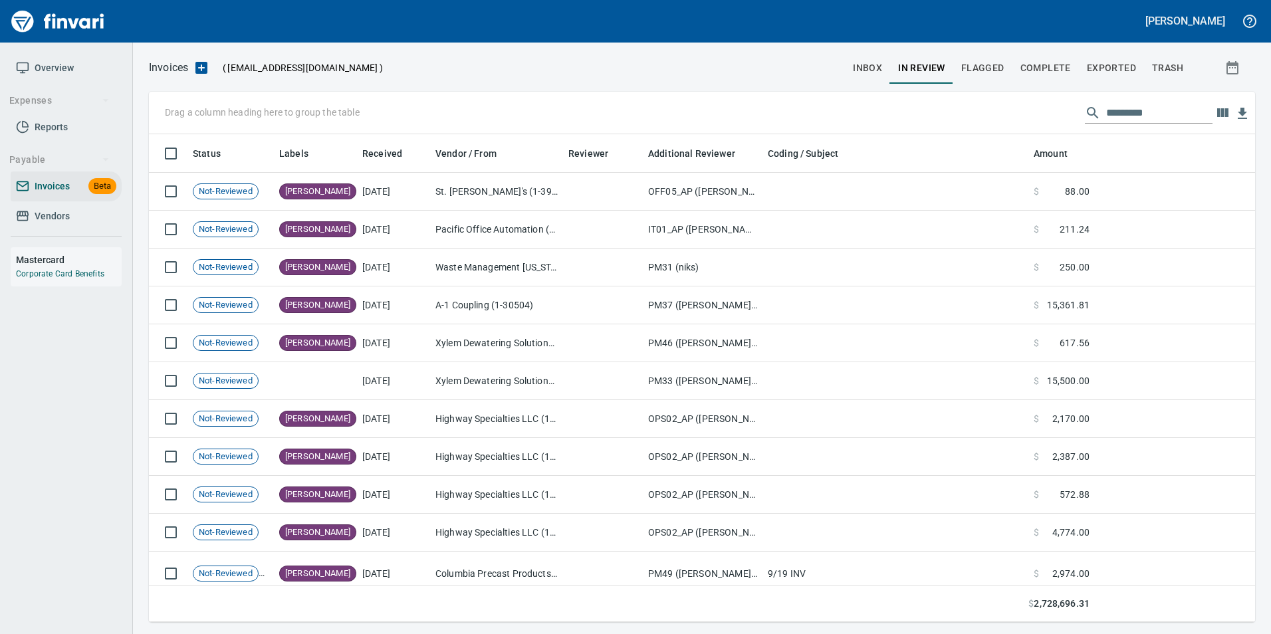
click at [1111, 112] on input "text" at bounding box center [1160, 112] width 106 height 21
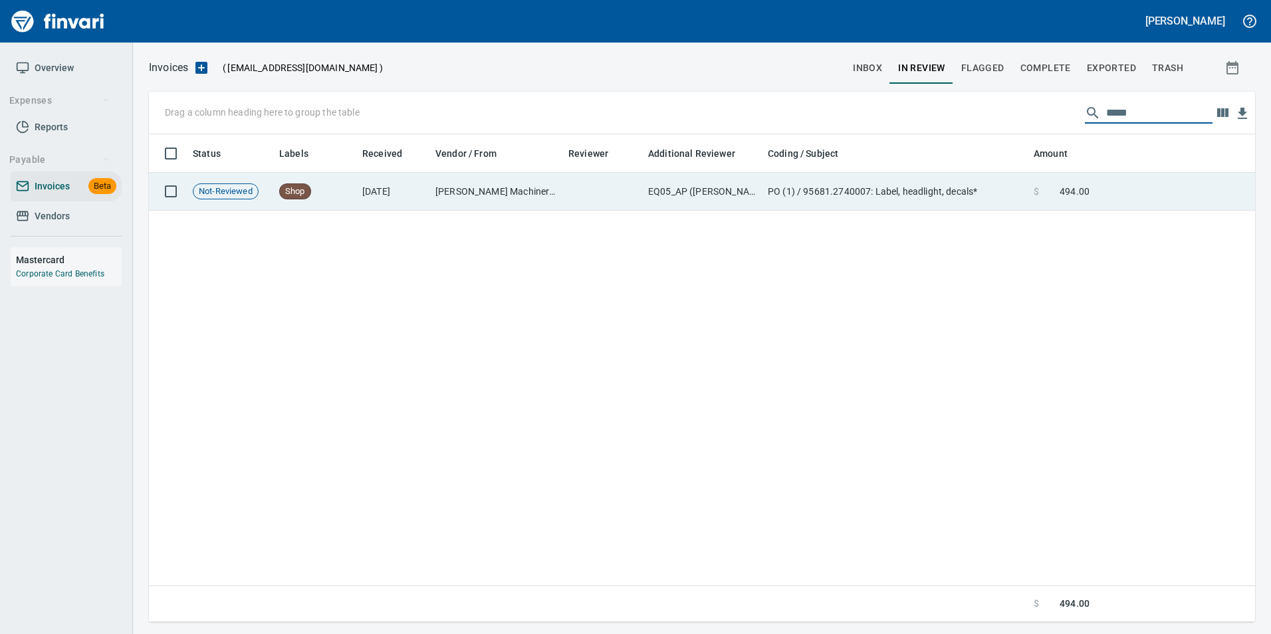
click at [1090, 178] on td "$ 494.00" at bounding box center [1062, 192] width 66 height 38
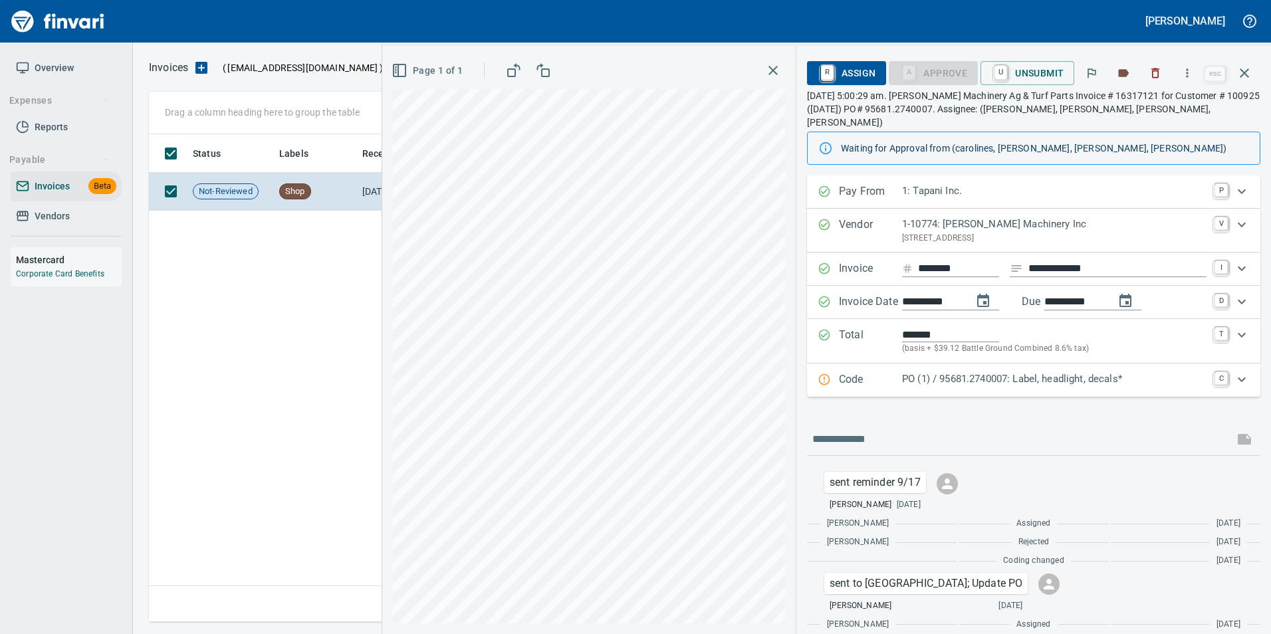
click at [1011, 349] on div "**********" at bounding box center [1034, 286] width 454 height 221
click at [887, 372] on p "Code" at bounding box center [870, 380] width 63 height 17
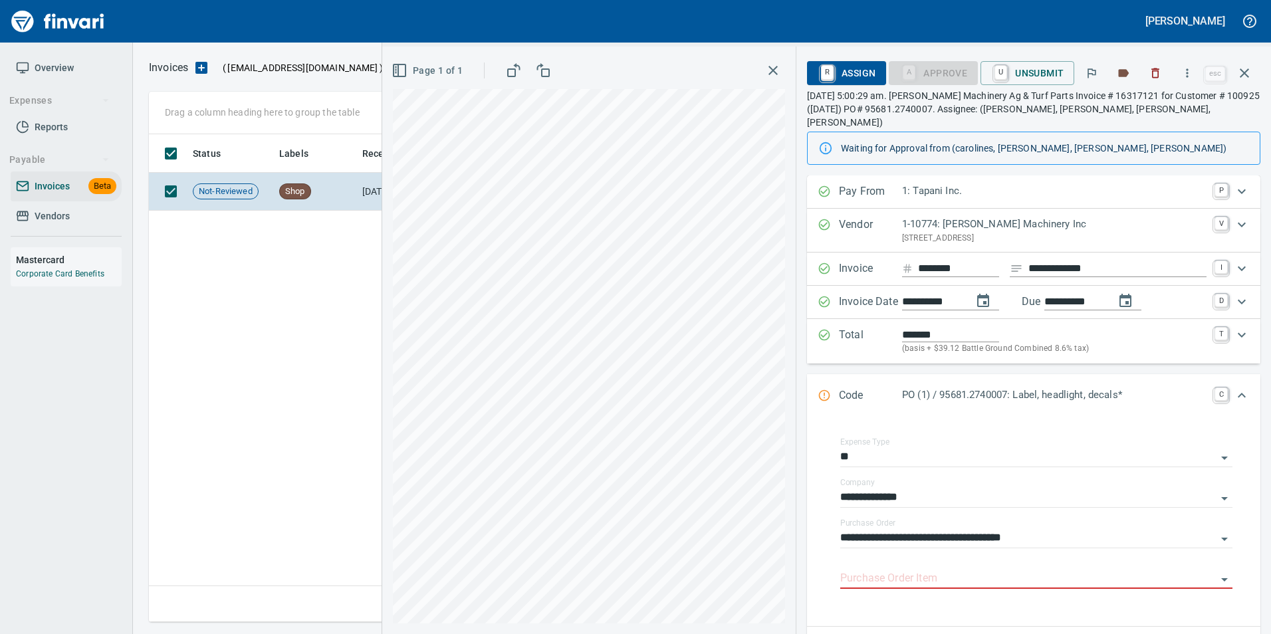
click at [822, 374] on div "Code PO (1) / 95681.2740007: Label, headlight, decals* C" at bounding box center [1034, 396] width 454 height 44
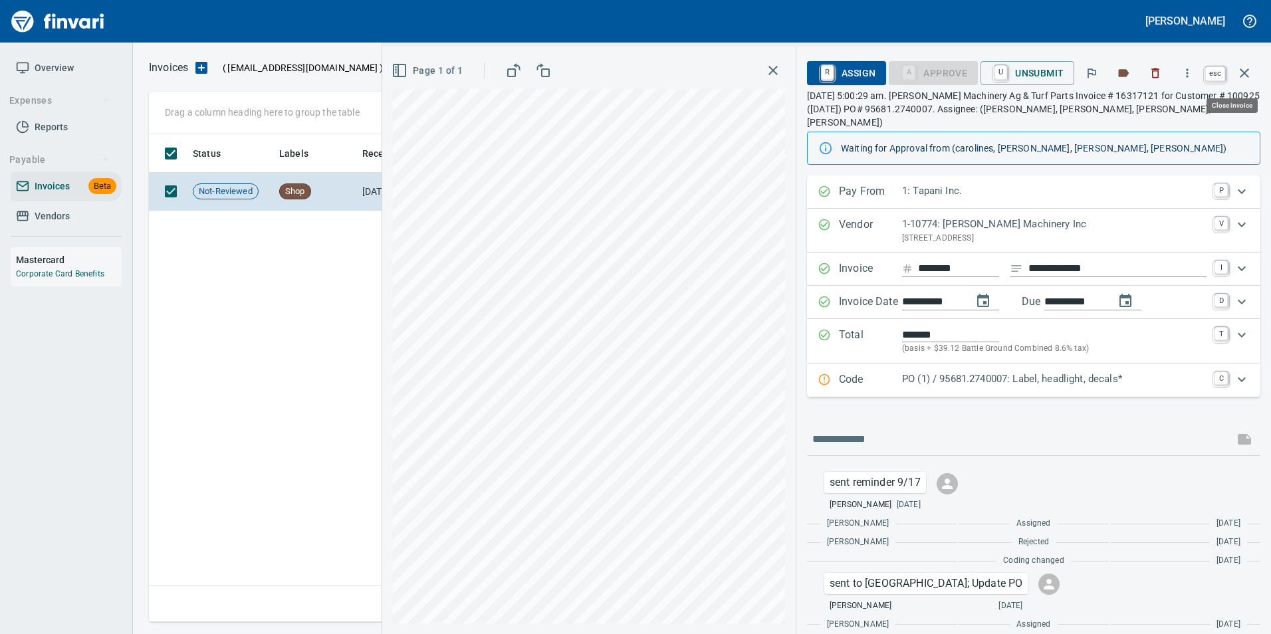
click at [1246, 74] on icon "button" at bounding box center [1244, 72] width 9 height 9
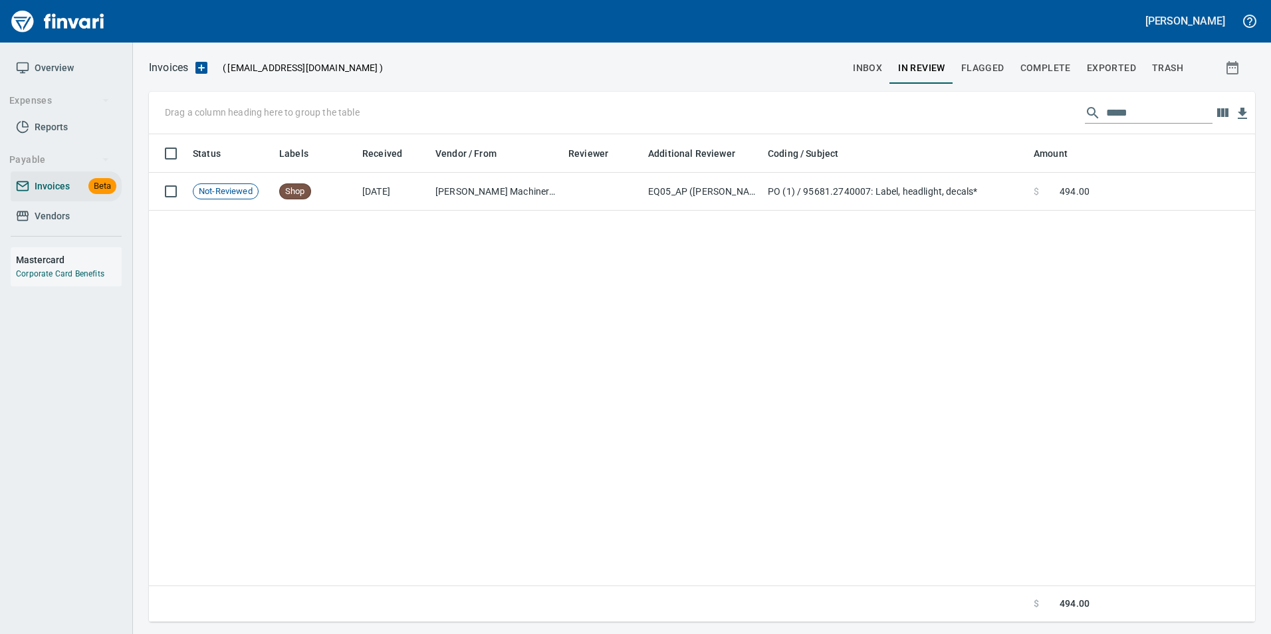
scroll to position [478, 1096]
click at [1116, 104] on input "*****" at bounding box center [1160, 112] width 106 height 21
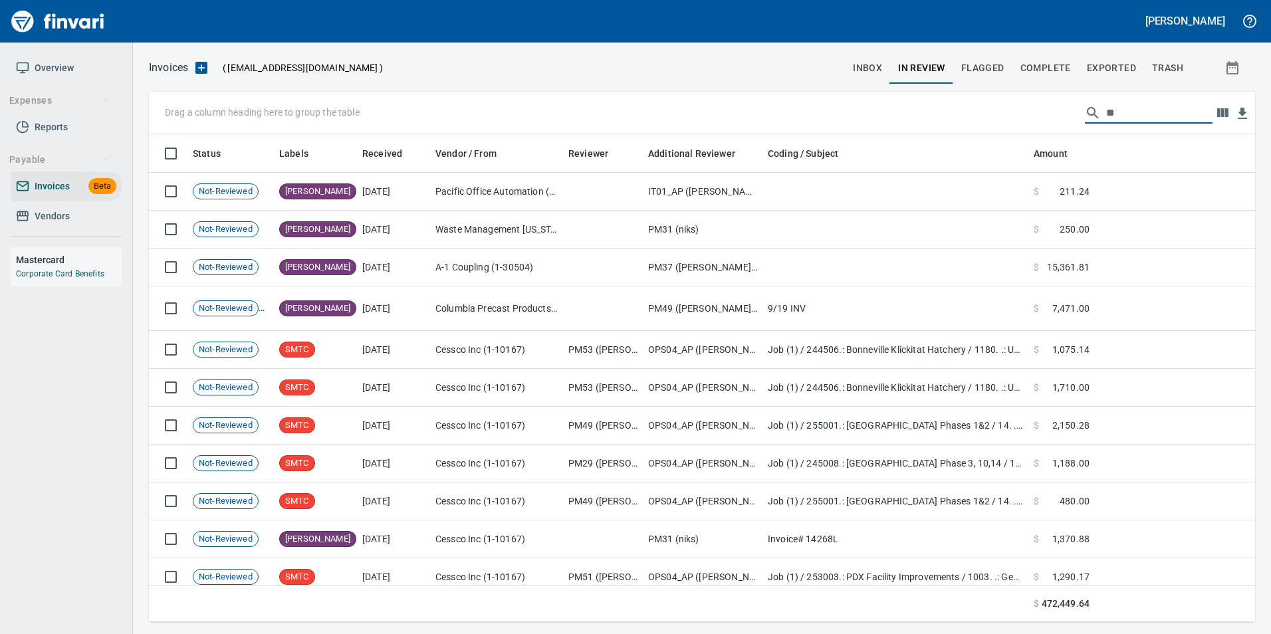
scroll to position [478, 1087]
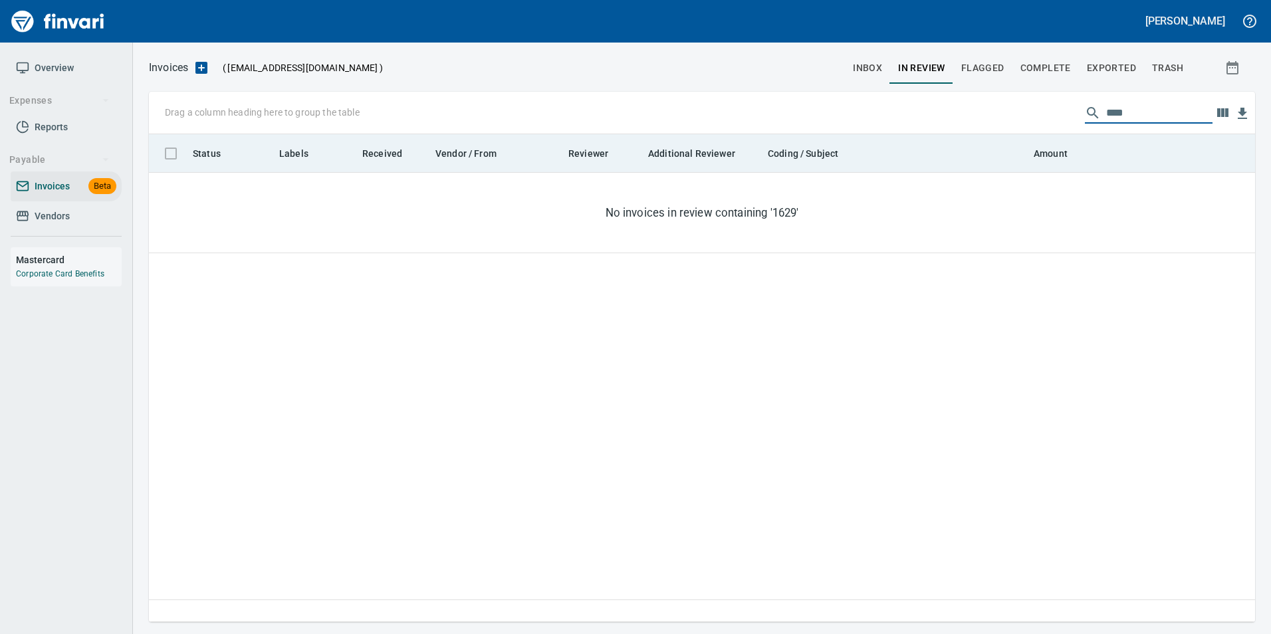
type input "****"
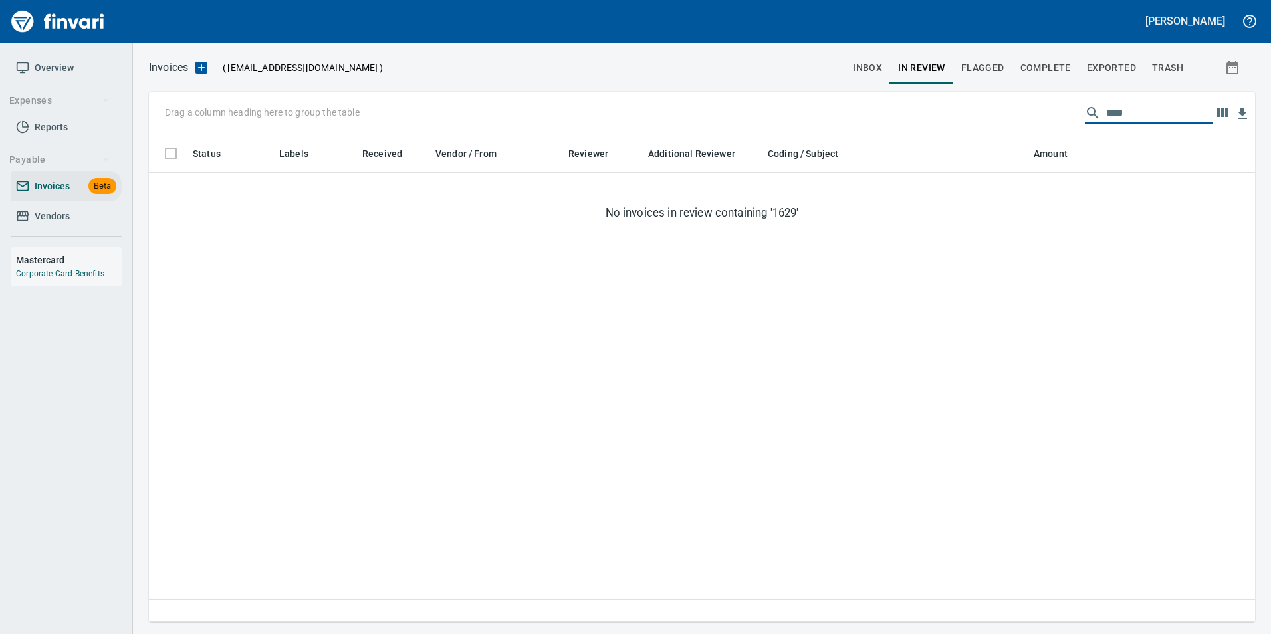
click at [1113, 114] on input "****" at bounding box center [1160, 112] width 106 height 21
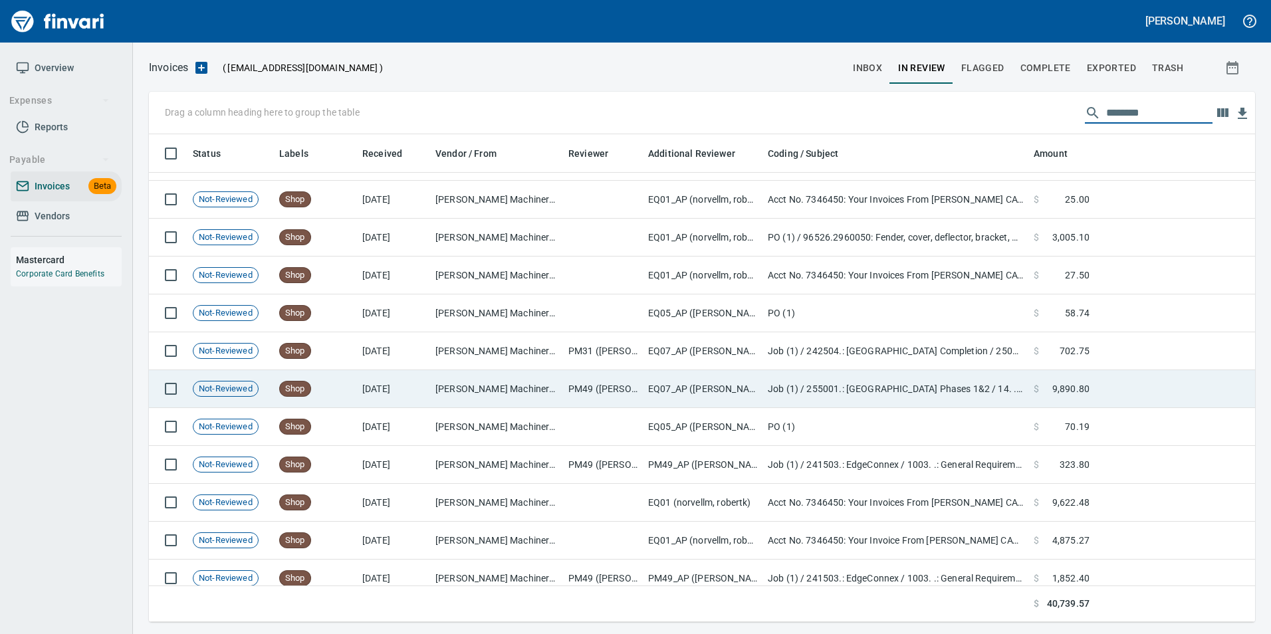
scroll to position [665, 0]
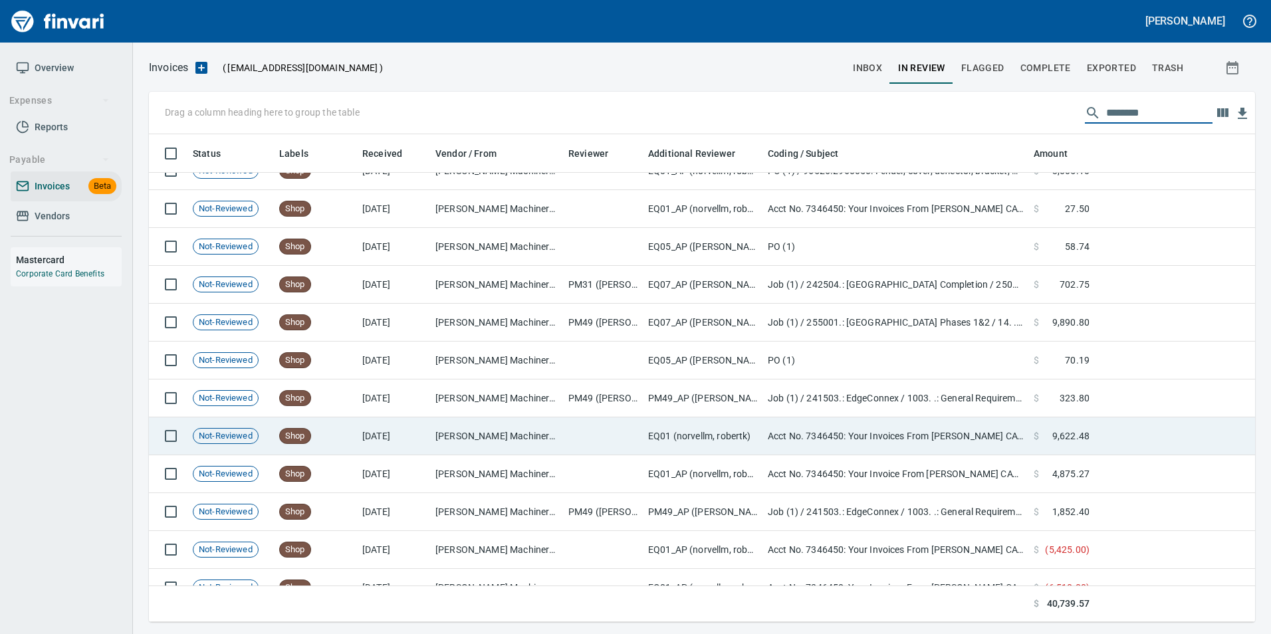
type input "********"
click at [1125, 427] on td at bounding box center [1175, 437] width 160 height 38
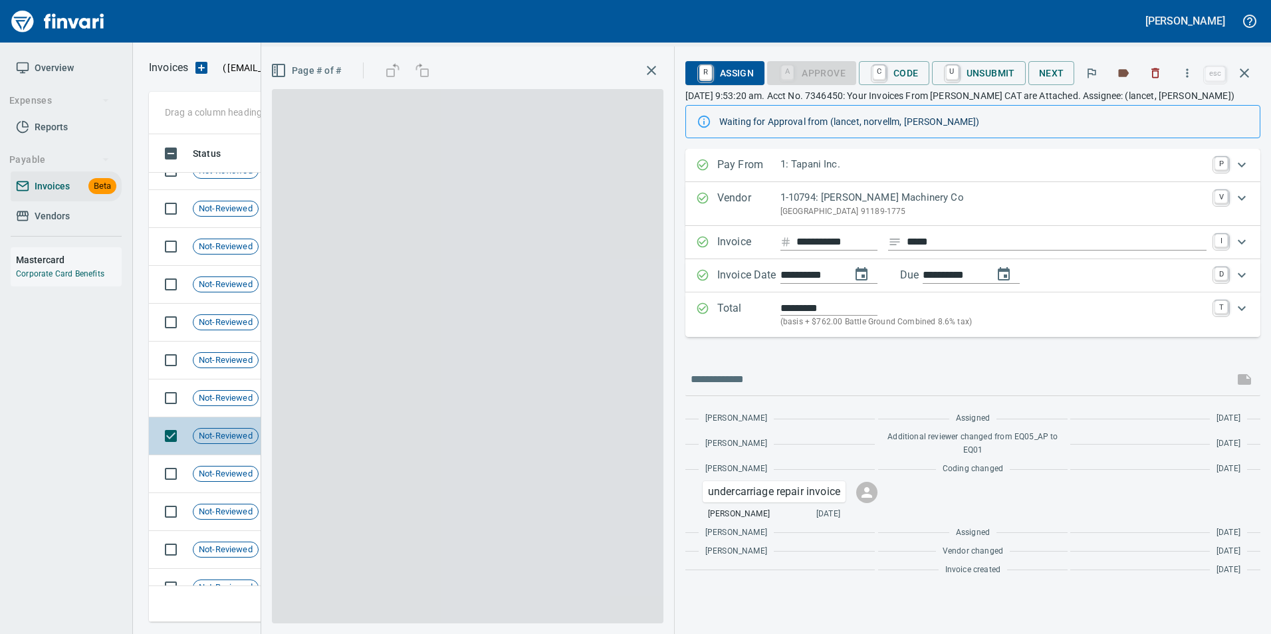
scroll to position [478, 1086]
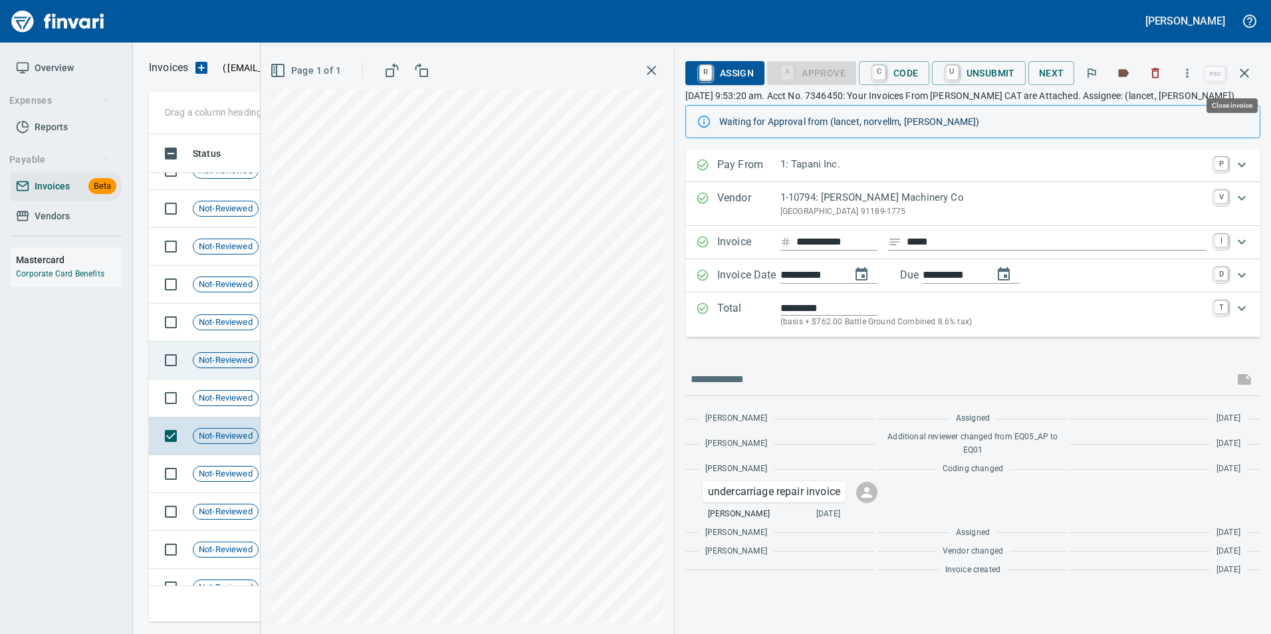
drag, startPoint x: 1241, startPoint y: 72, endPoint x: 1043, endPoint y: 374, distance: 361.1
click at [1241, 72] on icon "button" at bounding box center [1245, 73] width 16 height 16
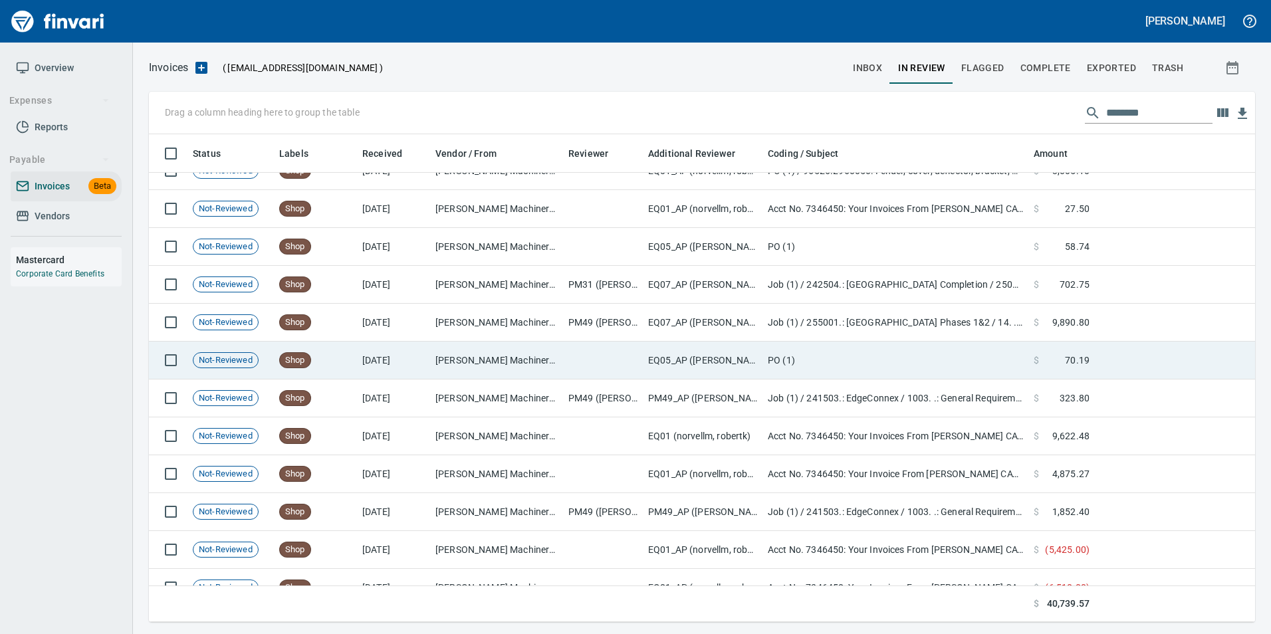
scroll to position [478, 1086]
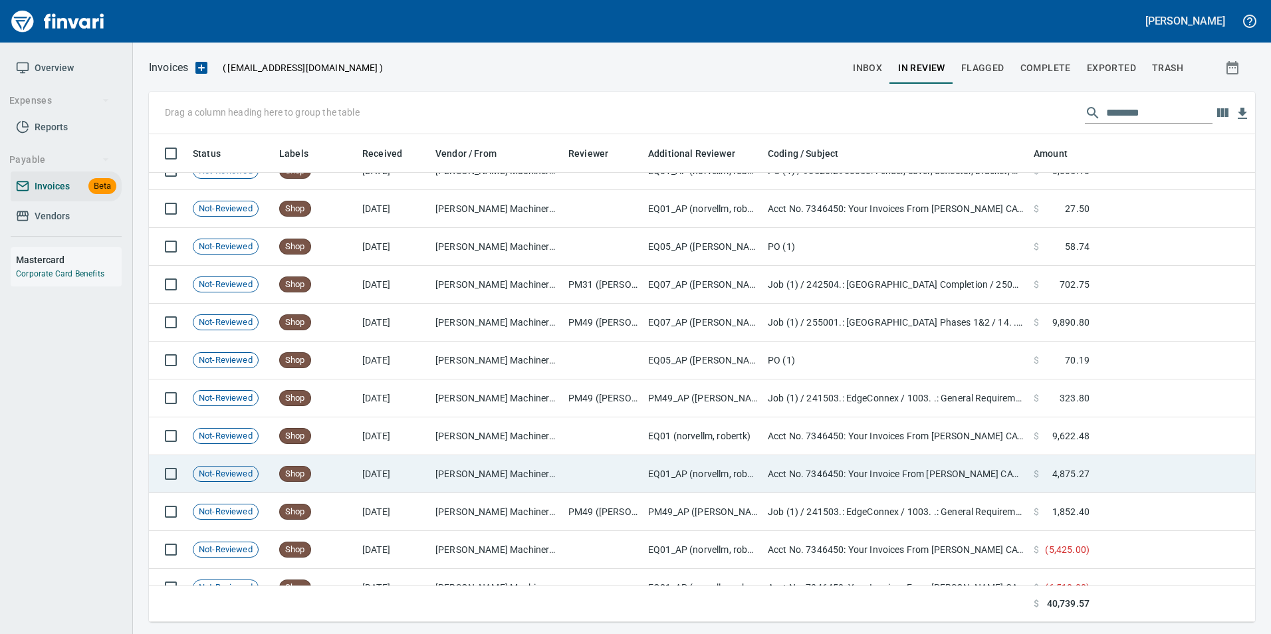
click at [1034, 470] on span "$" at bounding box center [1036, 473] width 5 height 13
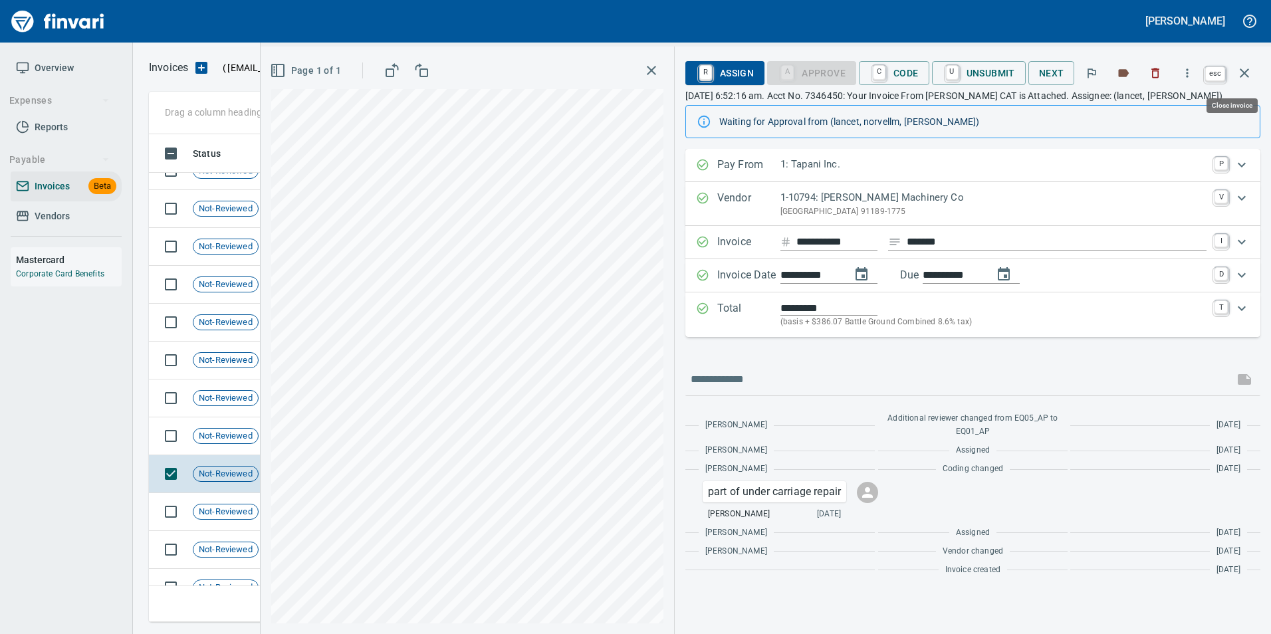
scroll to position [478, 1086]
click at [1234, 70] on button "button" at bounding box center [1245, 73] width 32 height 32
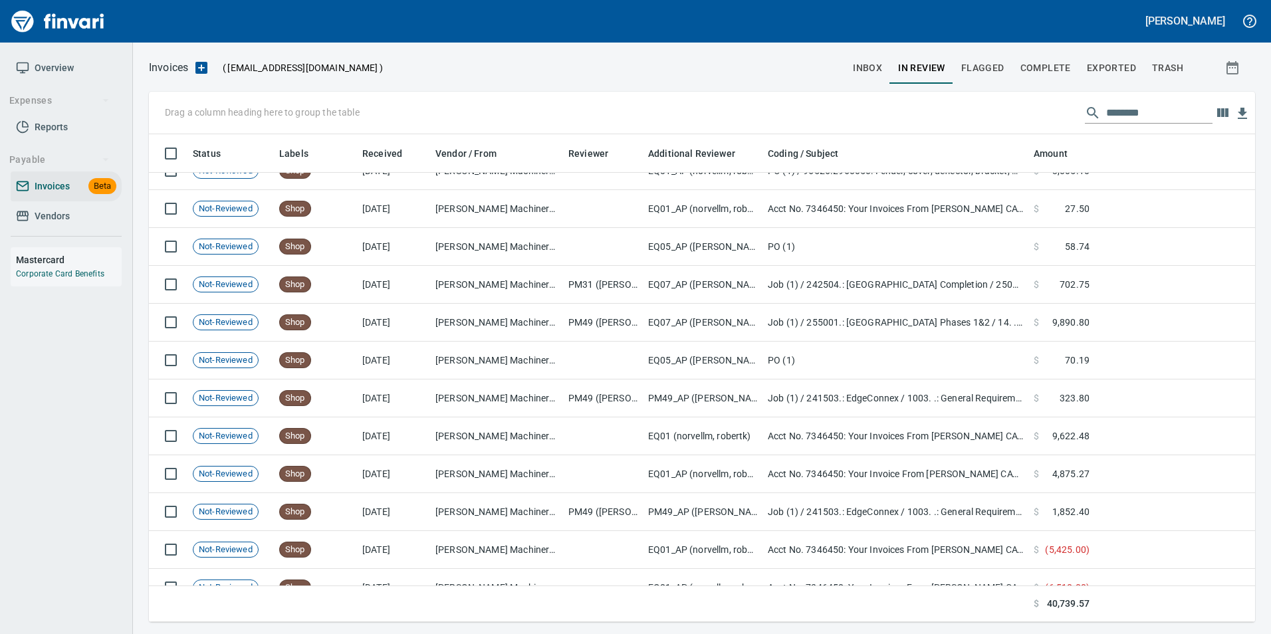
scroll to position [478, 1086]
click at [1125, 107] on input "********" at bounding box center [1160, 112] width 106 height 21
click at [1170, 113] on input "********" at bounding box center [1160, 112] width 106 height 21
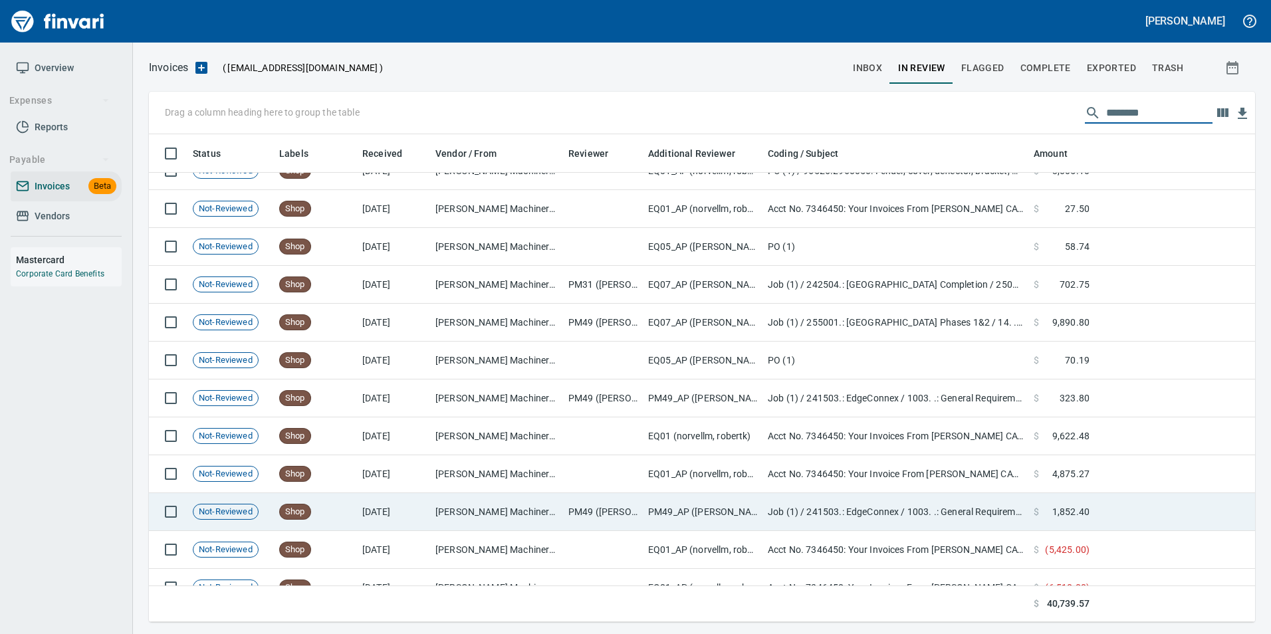
click at [1109, 509] on td at bounding box center [1175, 512] width 160 height 38
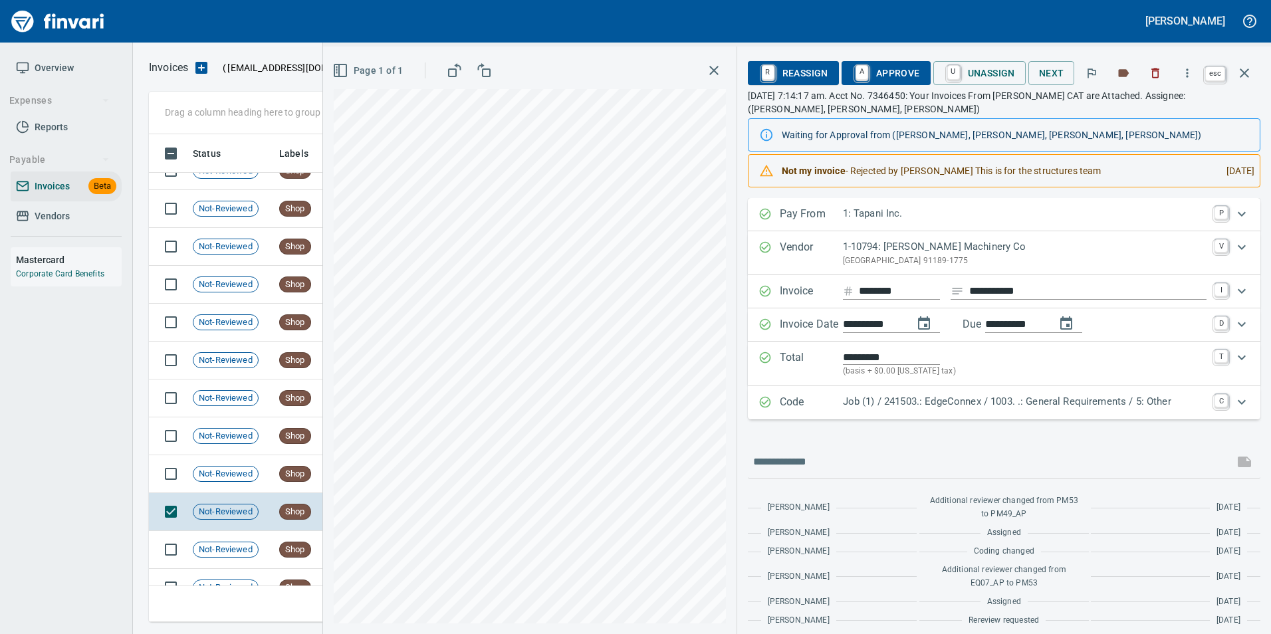
scroll to position [478, 1086]
click at [1253, 80] on button "button" at bounding box center [1245, 73] width 32 height 32
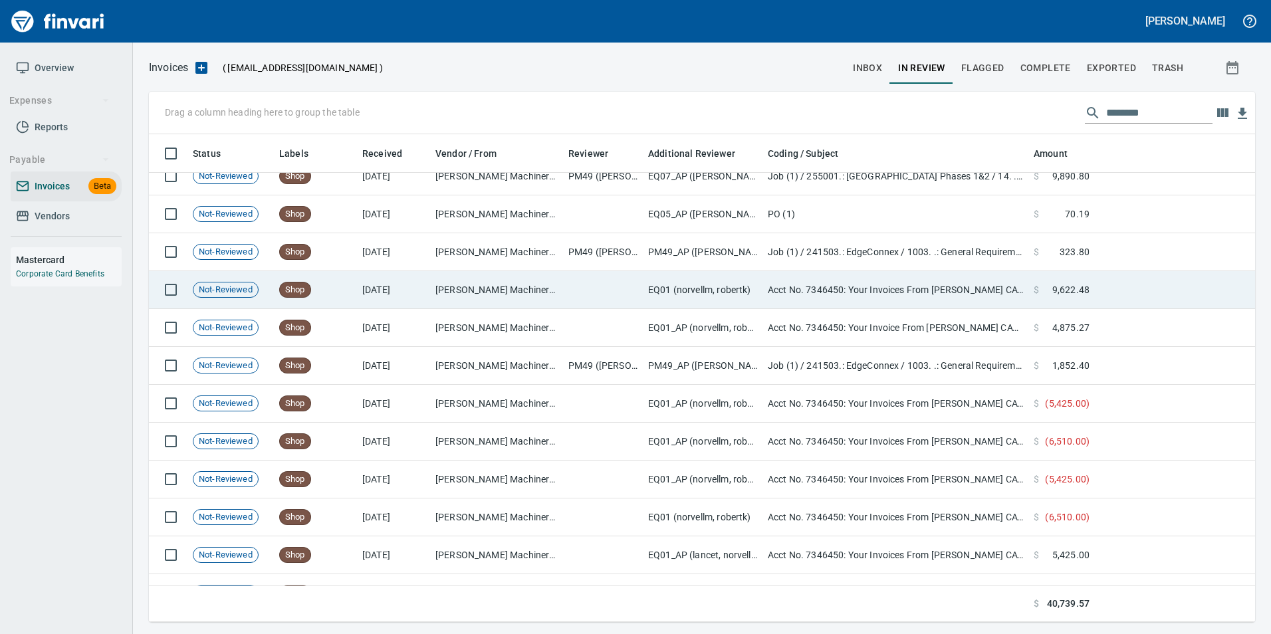
scroll to position [837, 0]
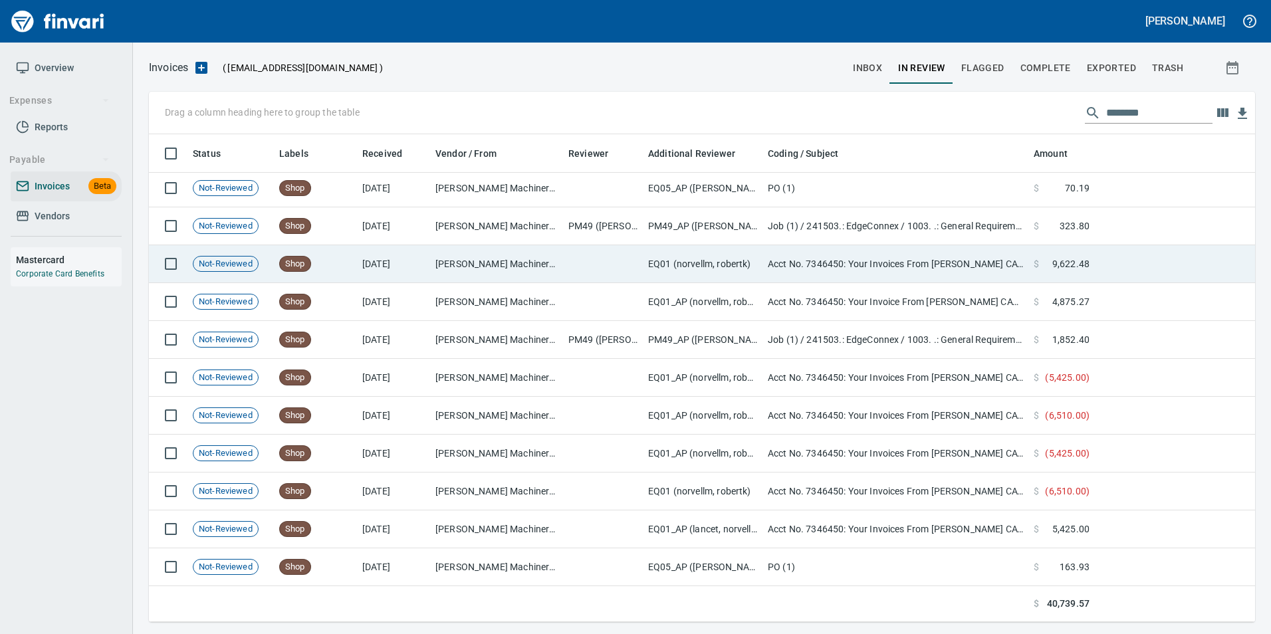
click at [1092, 418] on td "$ ( 6,510.00 )" at bounding box center [1062, 416] width 66 height 38
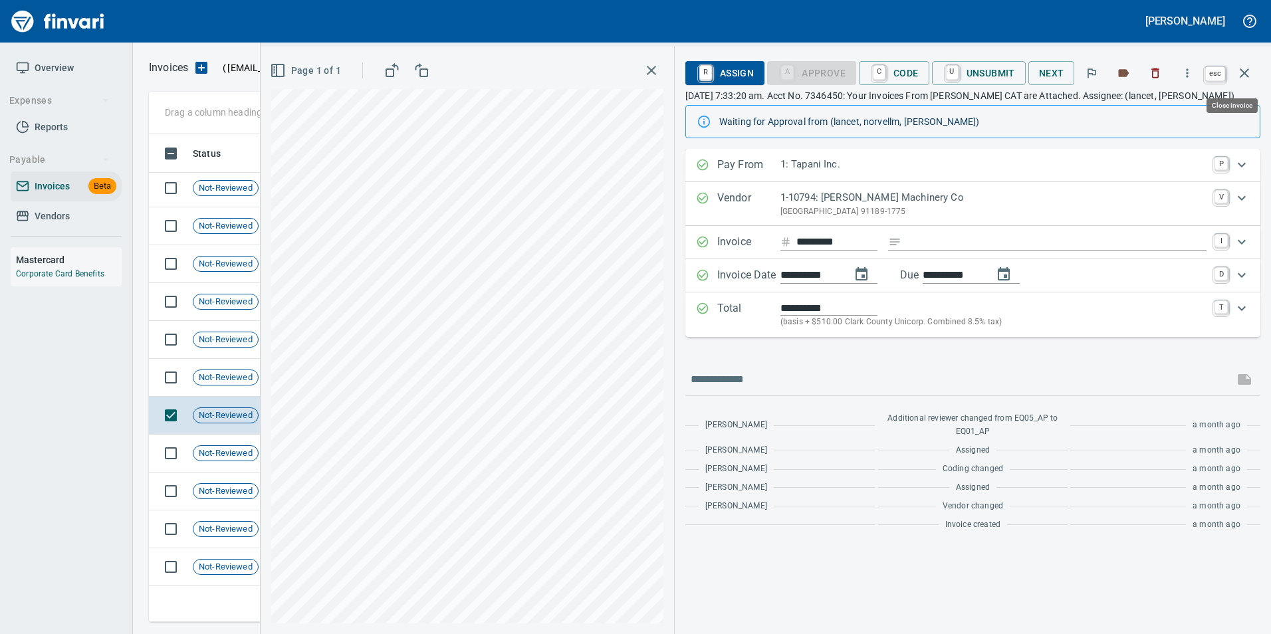
click at [1244, 70] on icon "button" at bounding box center [1245, 73] width 16 height 16
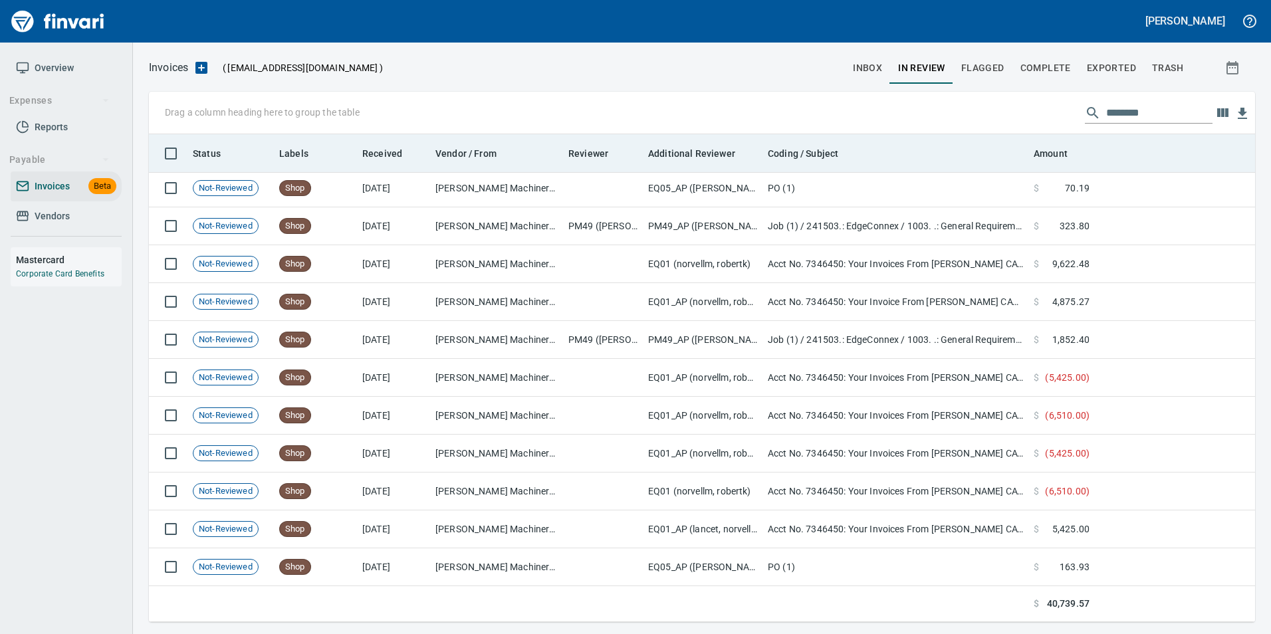
scroll to position [478, 1087]
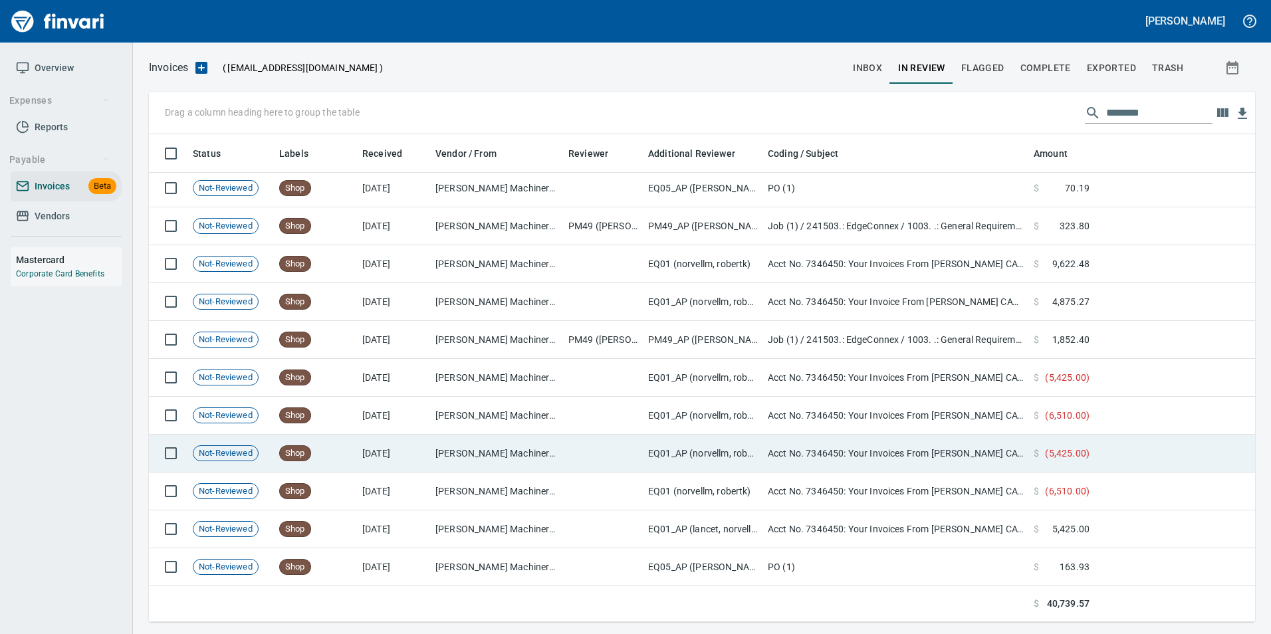
click at [1119, 448] on td at bounding box center [1175, 454] width 160 height 38
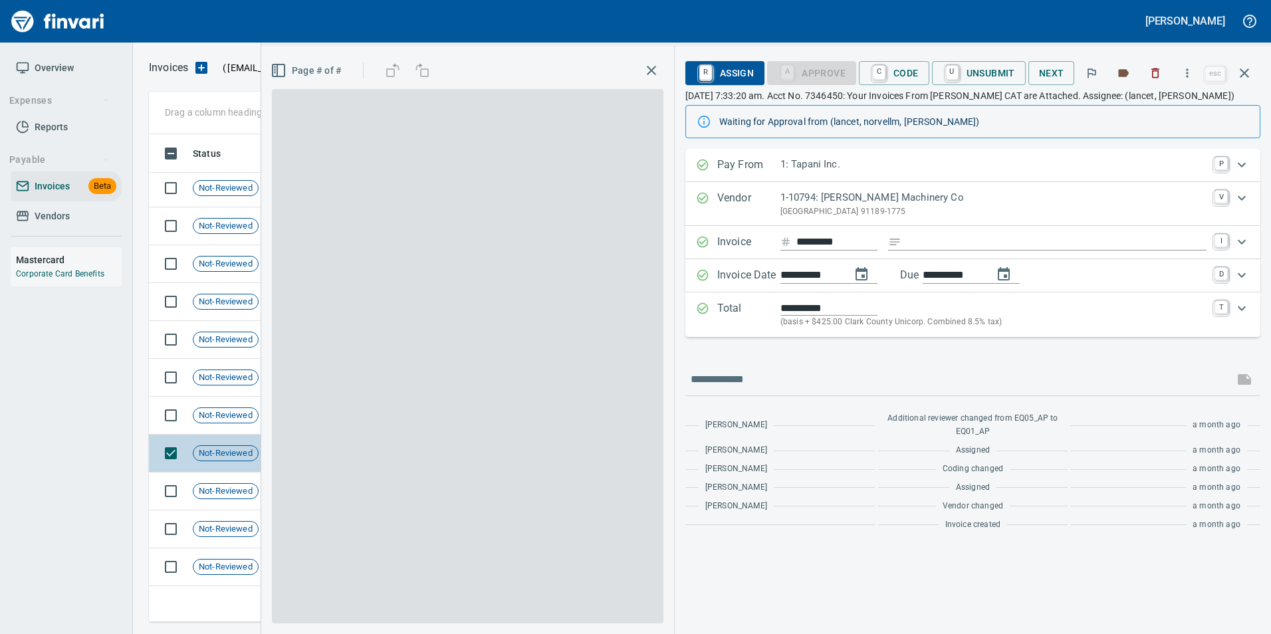
scroll to position [478, 1086]
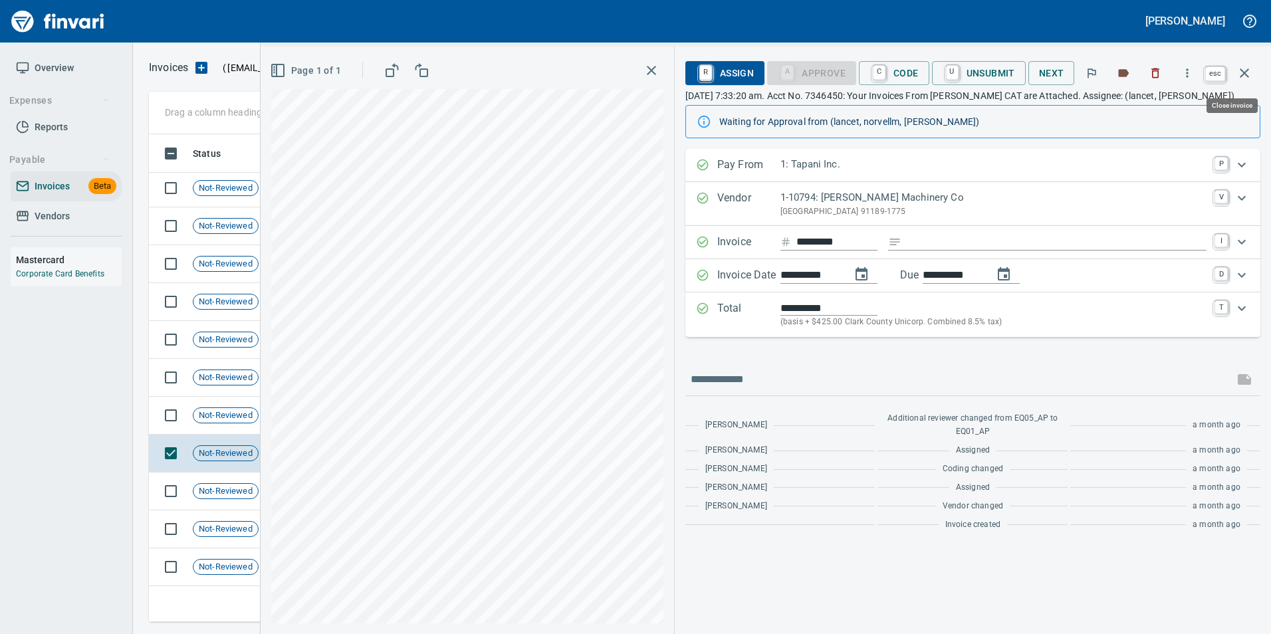
click at [1247, 77] on icon "button" at bounding box center [1245, 73] width 16 height 16
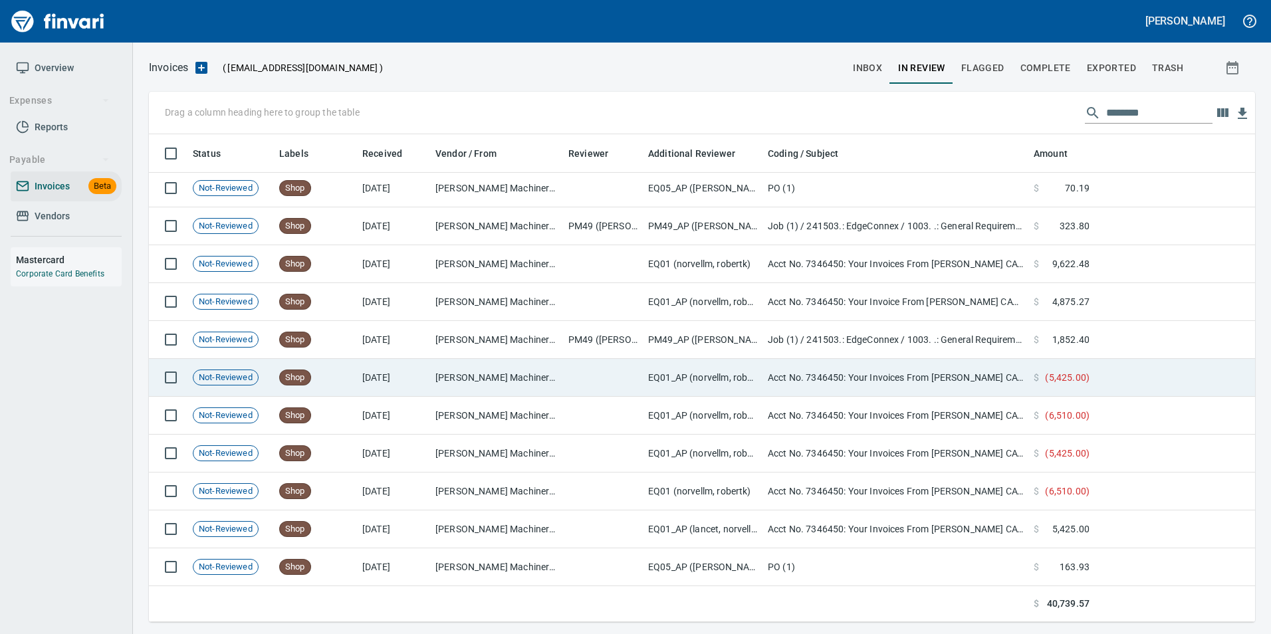
scroll to position [478, 1086]
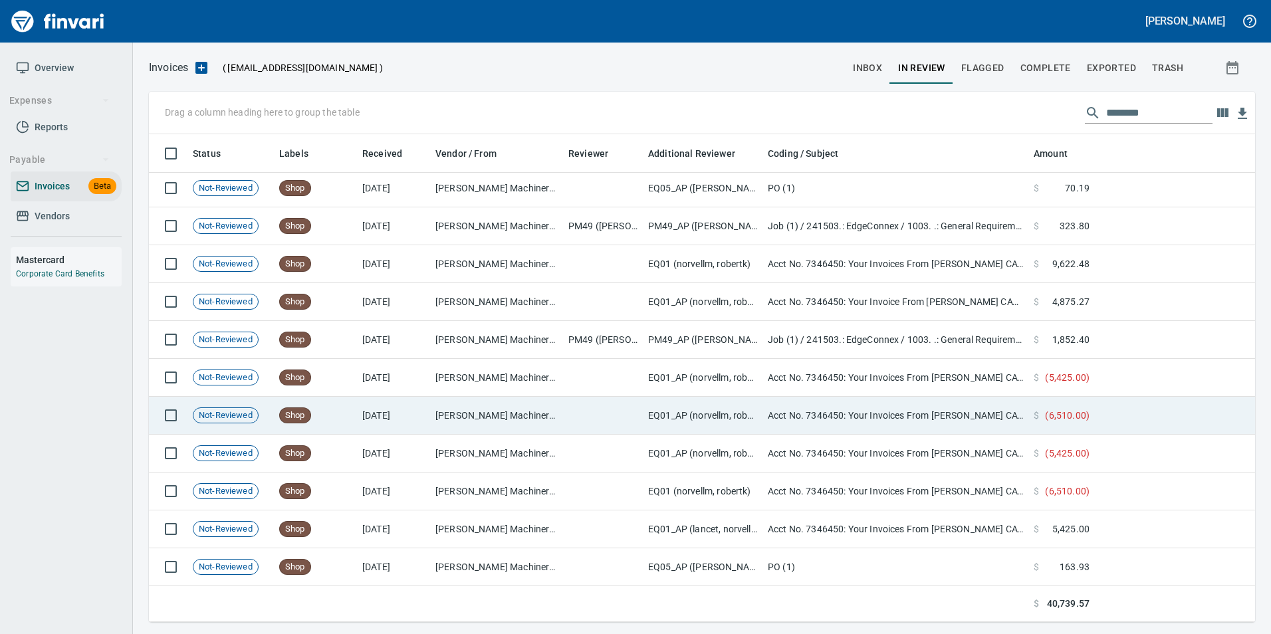
click at [1104, 405] on td at bounding box center [1175, 416] width 160 height 38
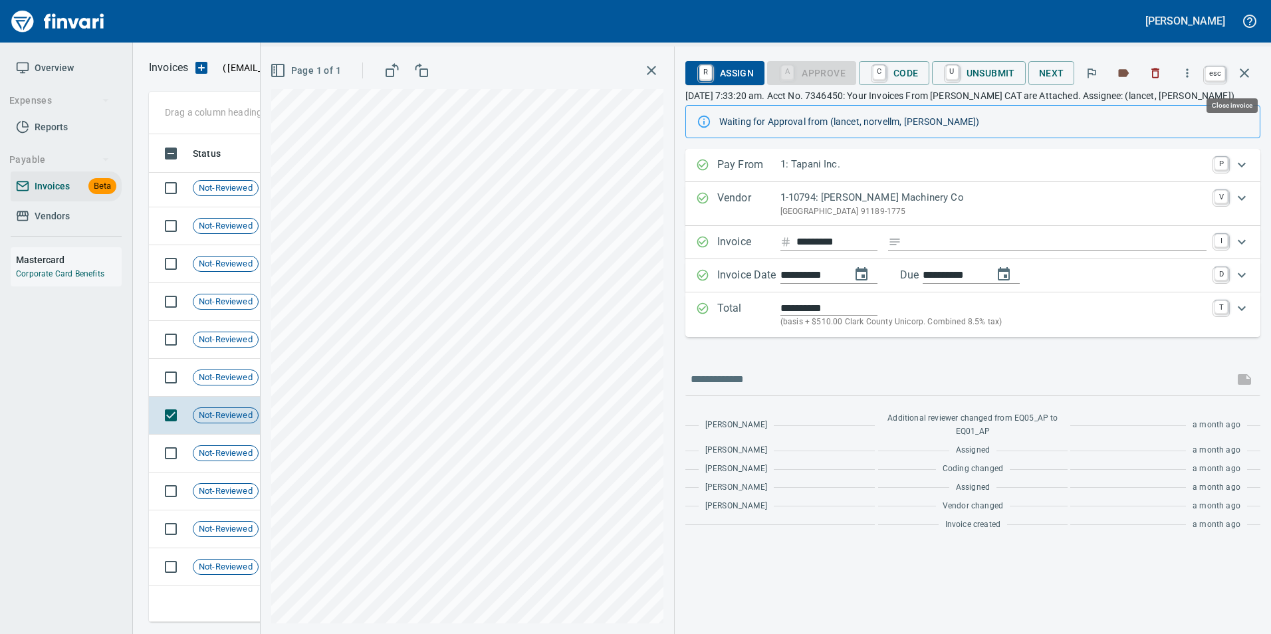
click at [1246, 76] on icon "button" at bounding box center [1245, 73] width 16 height 16
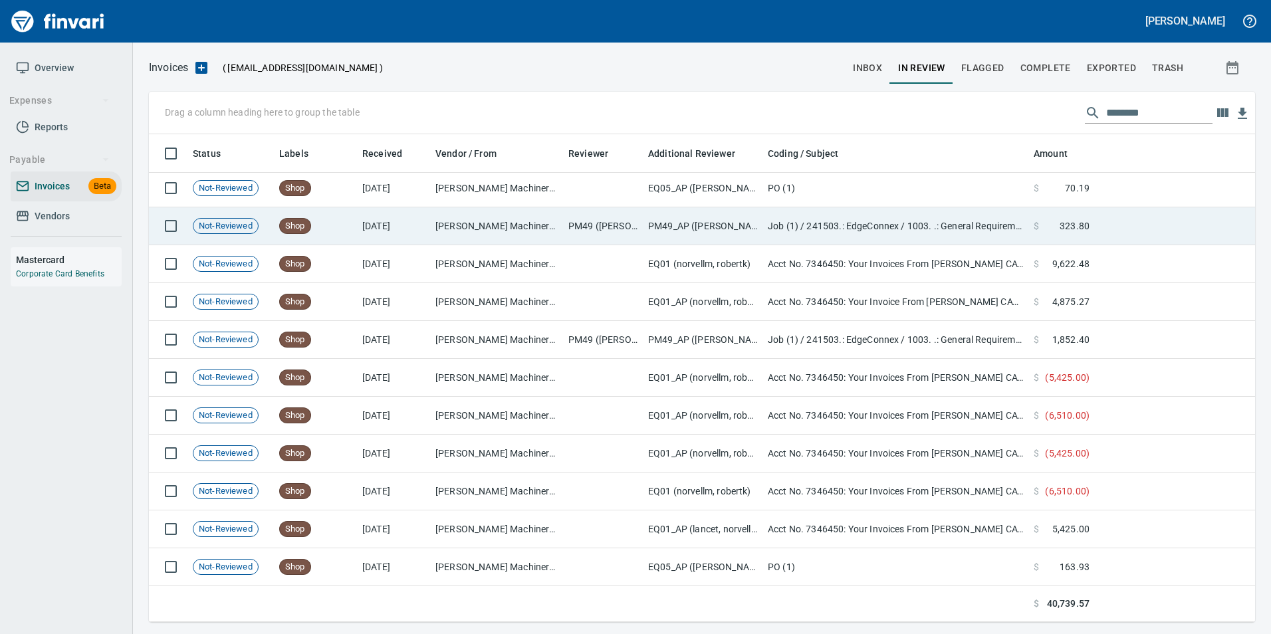
scroll to position [478, 1086]
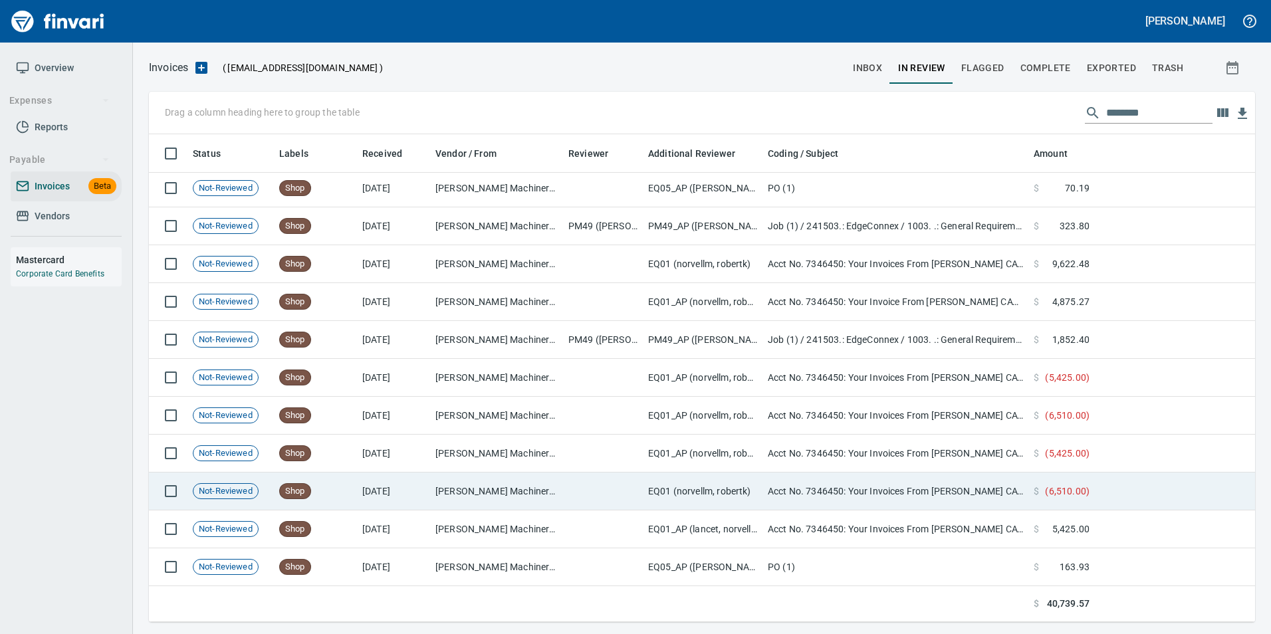
click at [1099, 487] on td at bounding box center [1175, 492] width 160 height 38
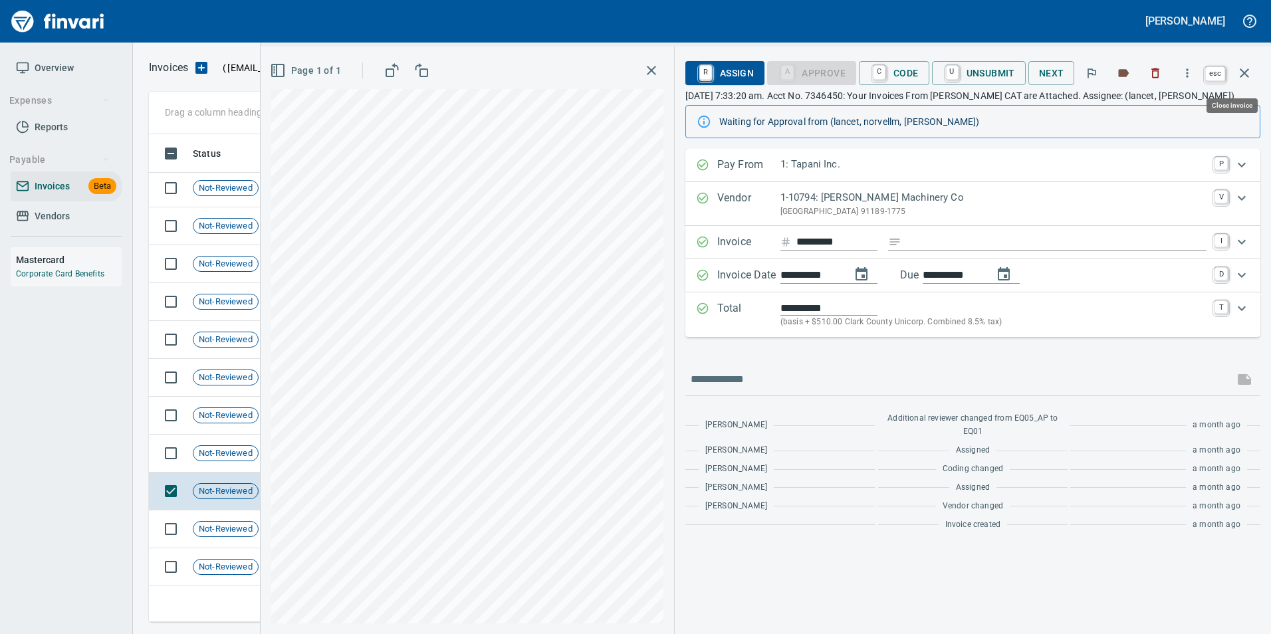
scroll to position [478, 1086]
click at [1248, 72] on icon "button" at bounding box center [1245, 73] width 16 height 16
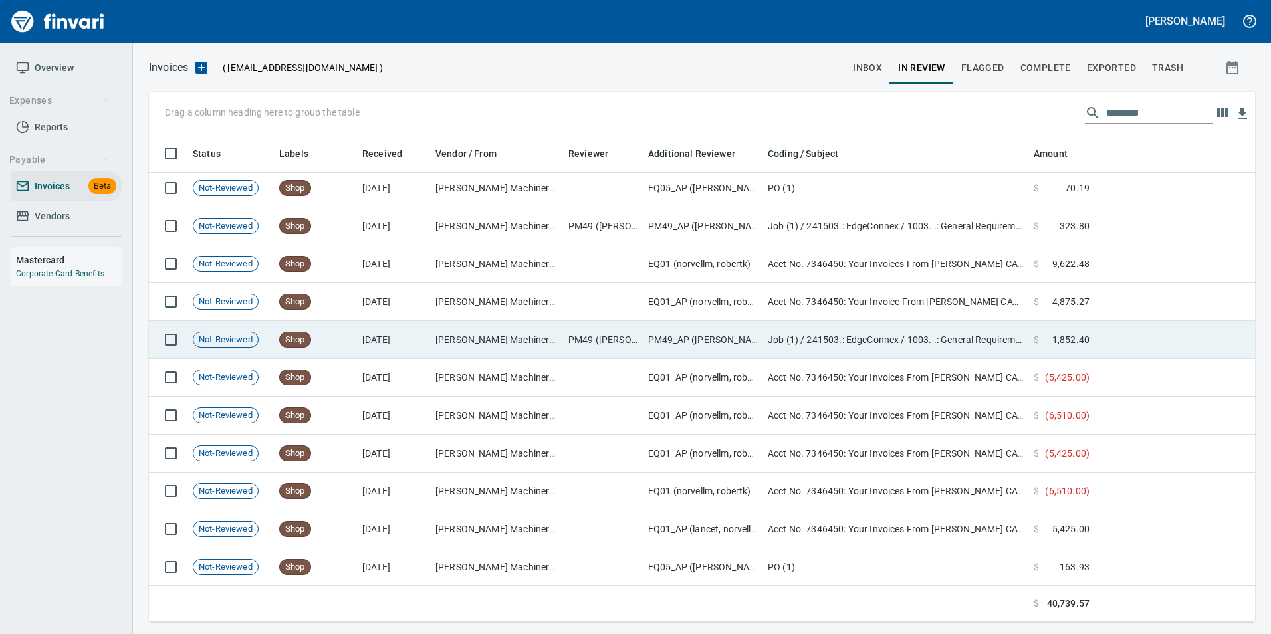
scroll to position [478, 1086]
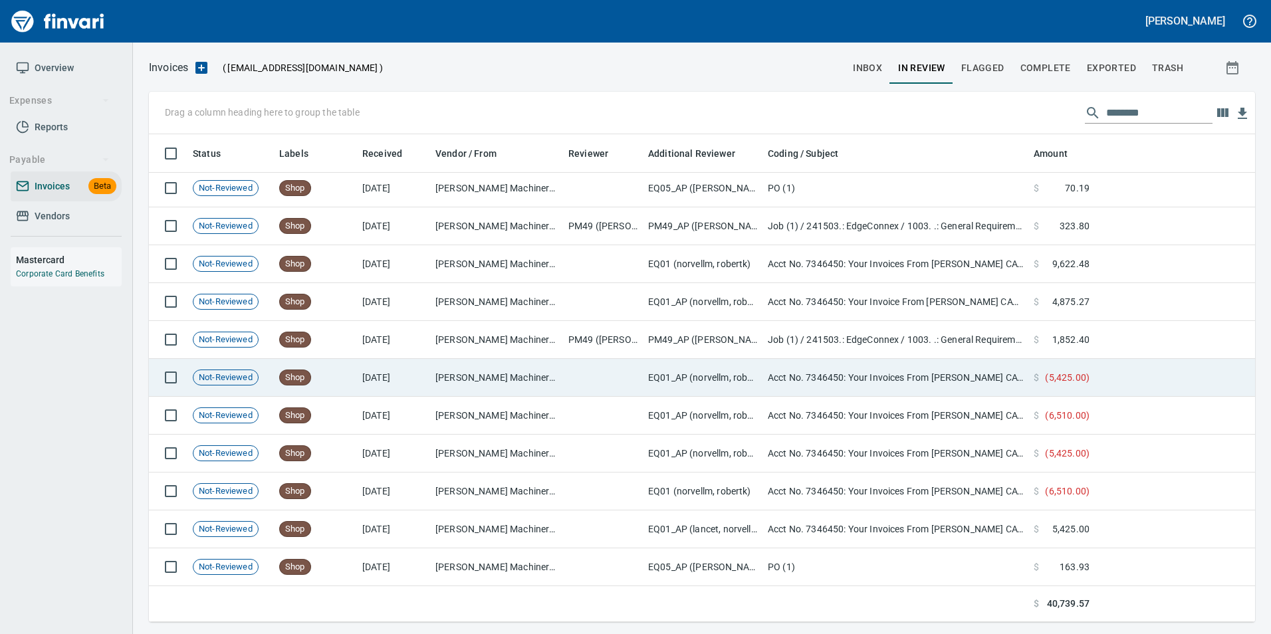
click at [1130, 368] on td at bounding box center [1175, 378] width 160 height 38
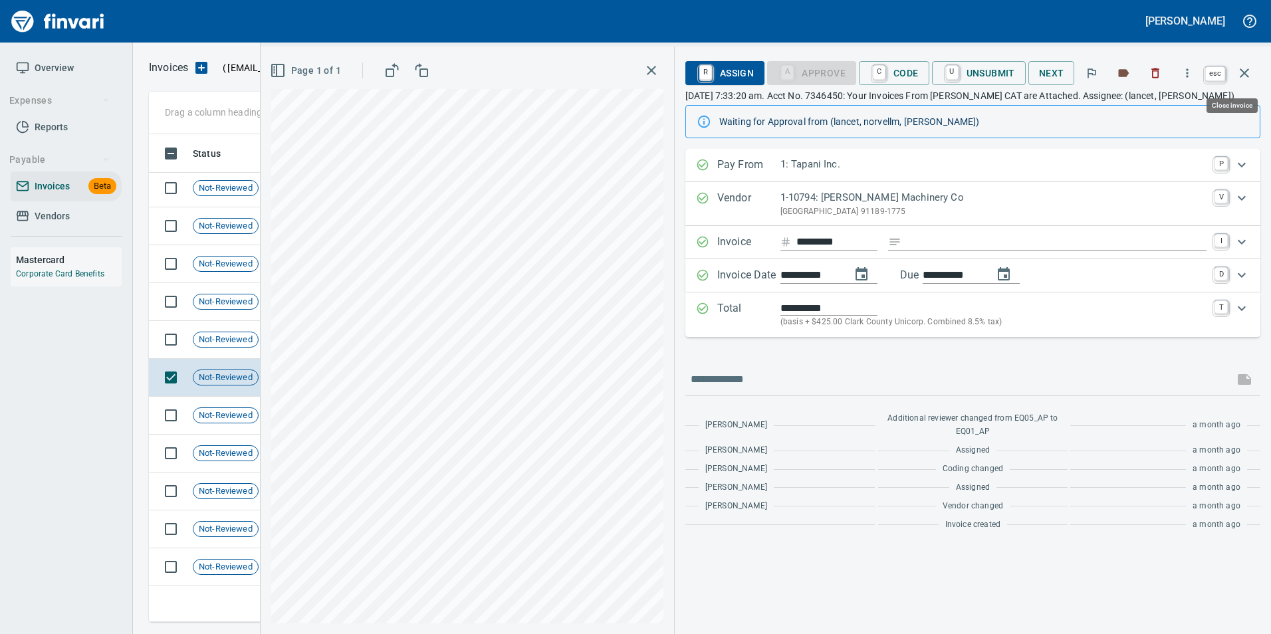
click at [1249, 71] on icon "button" at bounding box center [1245, 73] width 16 height 16
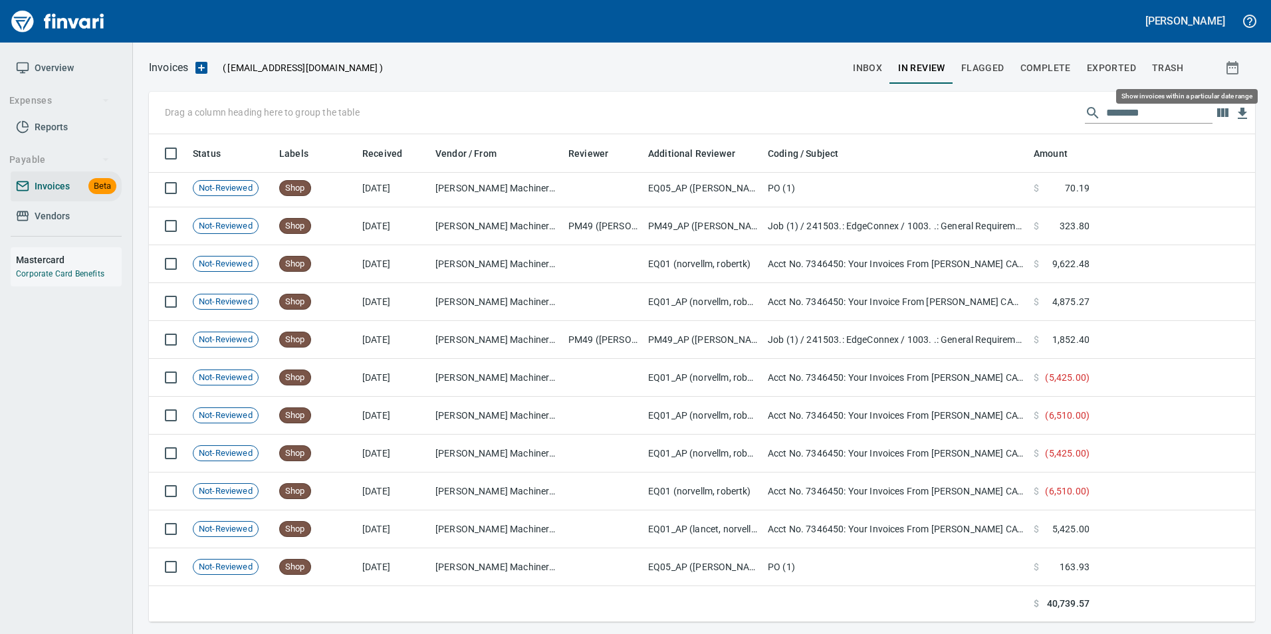
scroll to position [478, 1087]
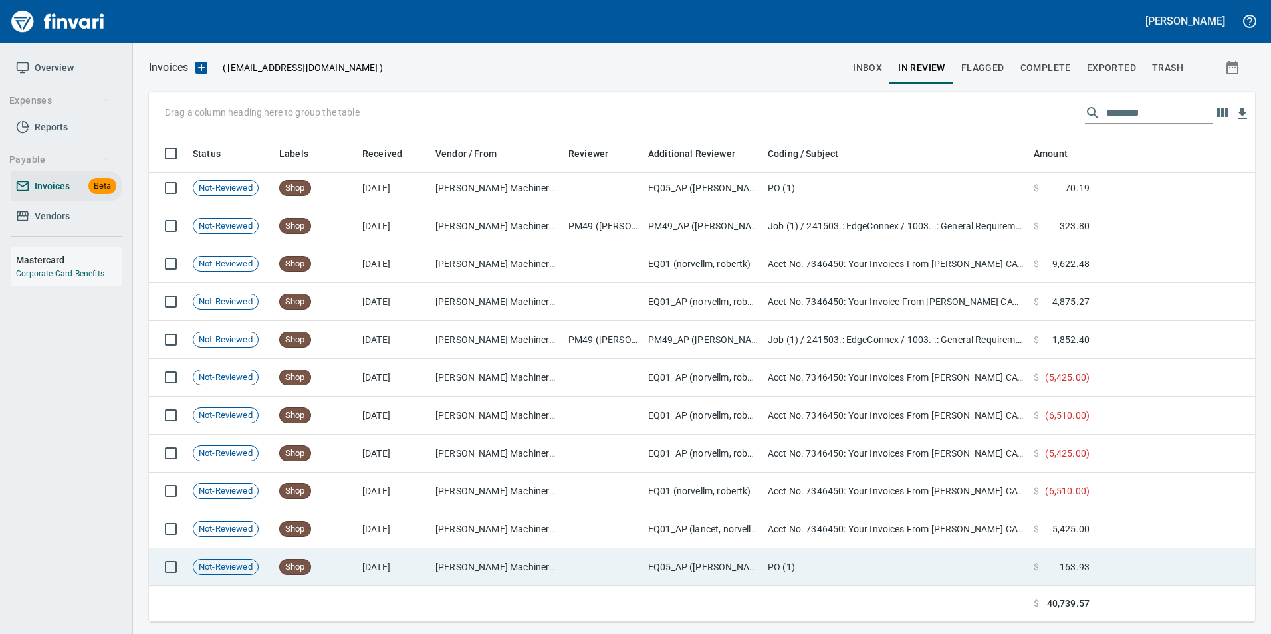
click at [1127, 561] on td at bounding box center [1175, 568] width 160 height 38
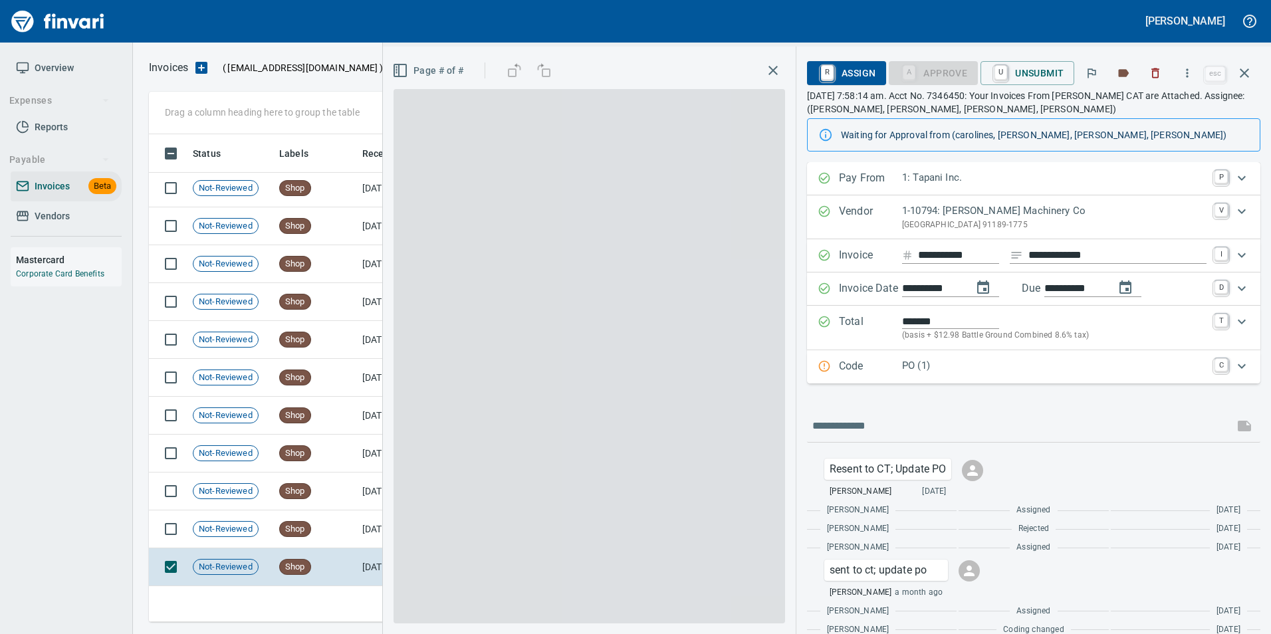
scroll to position [478, 1086]
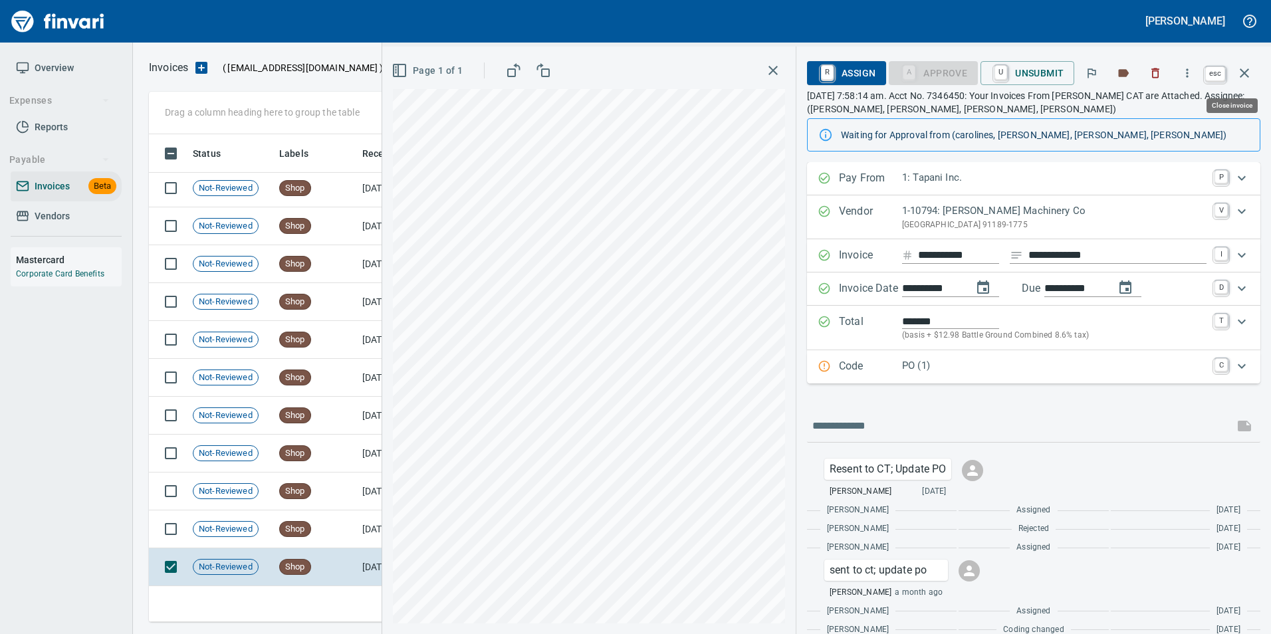
click at [1247, 75] on icon "button" at bounding box center [1244, 72] width 9 height 9
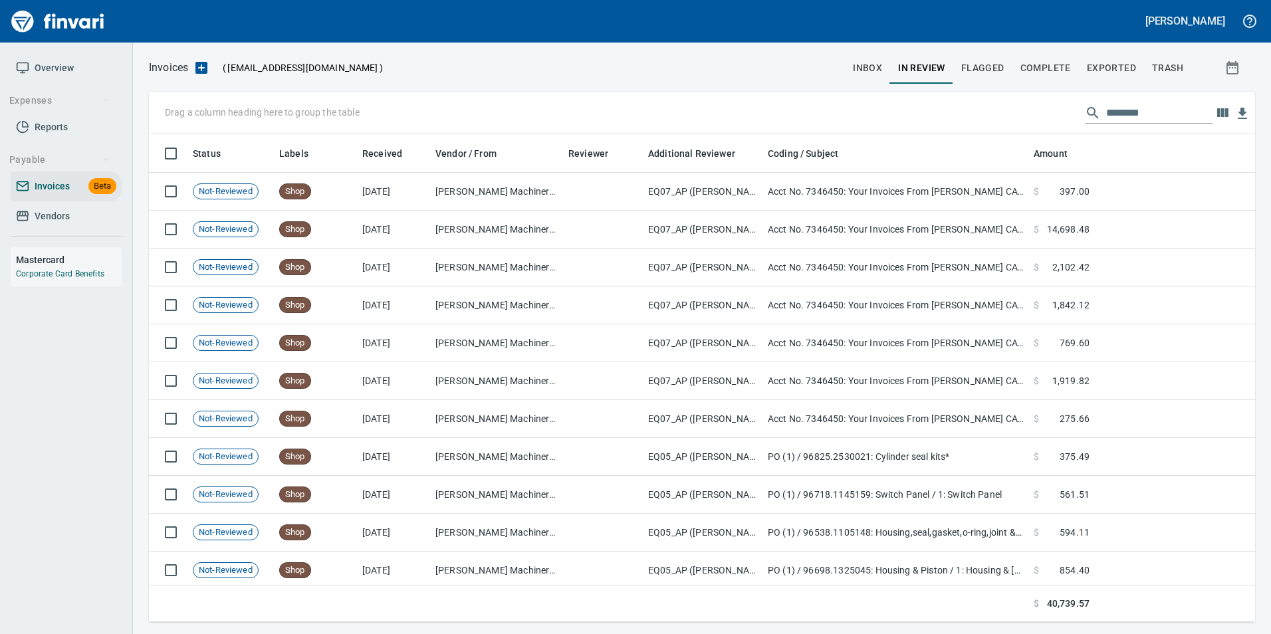
click at [861, 78] on button "inbox" at bounding box center [867, 68] width 45 height 32
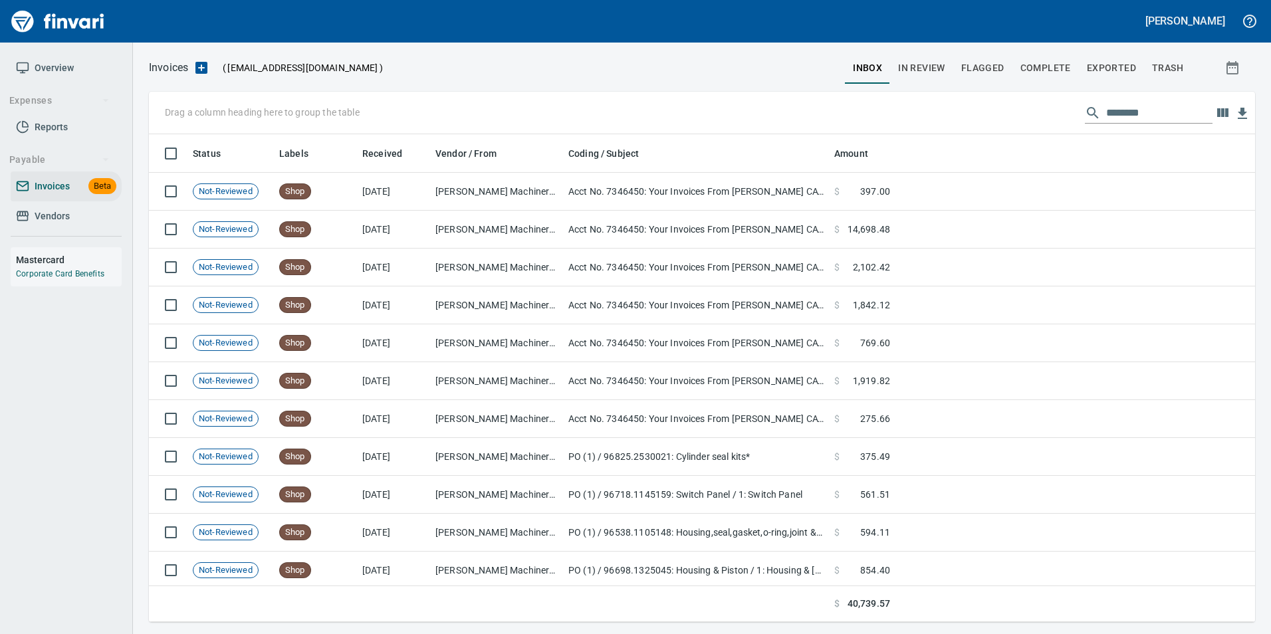
scroll to position [478, 1087]
click at [1107, 107] on input "********" at bounding box center [1160, 112] width 106 height 21
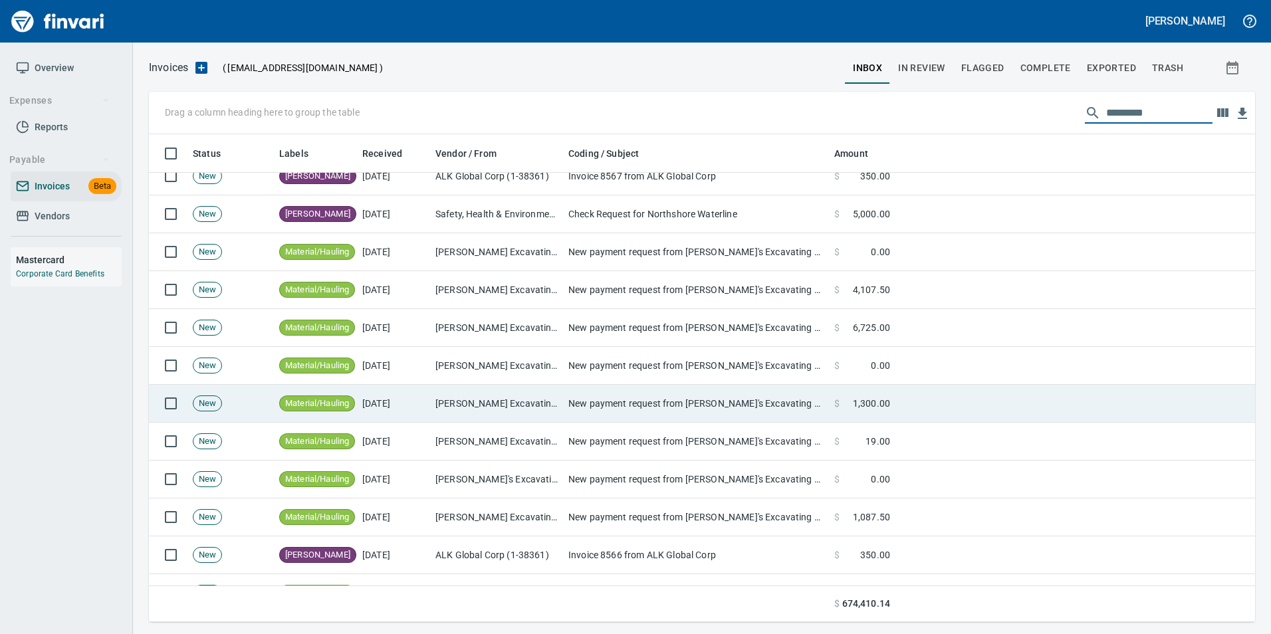
scroll to position [0, 0]
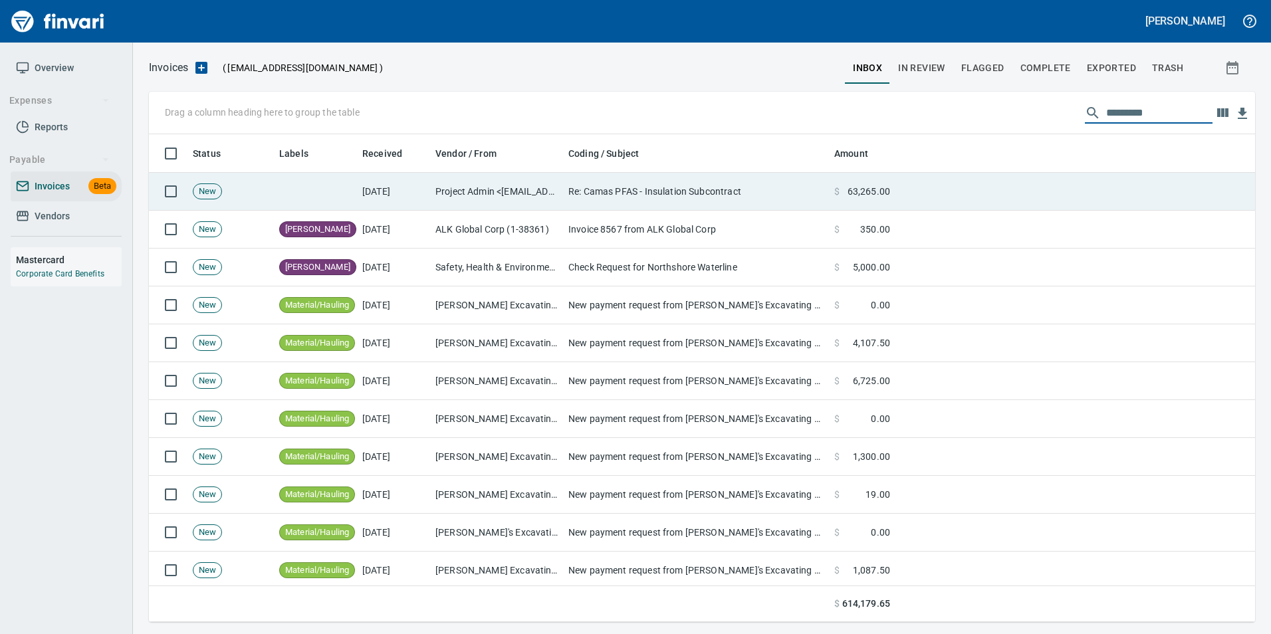
click at [583, 186] on td "Re: Camas PFAS - Insulation Subcontract" at bounding box center [696, 192] width 266 height 38
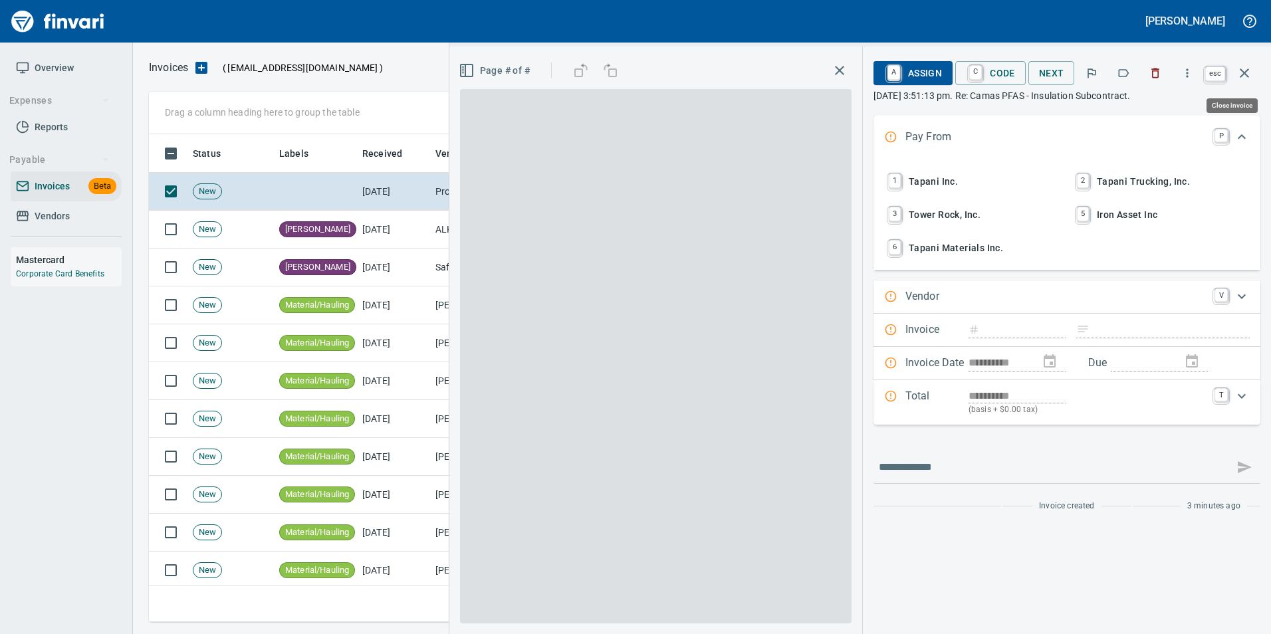
scroll to position [478, 1086]
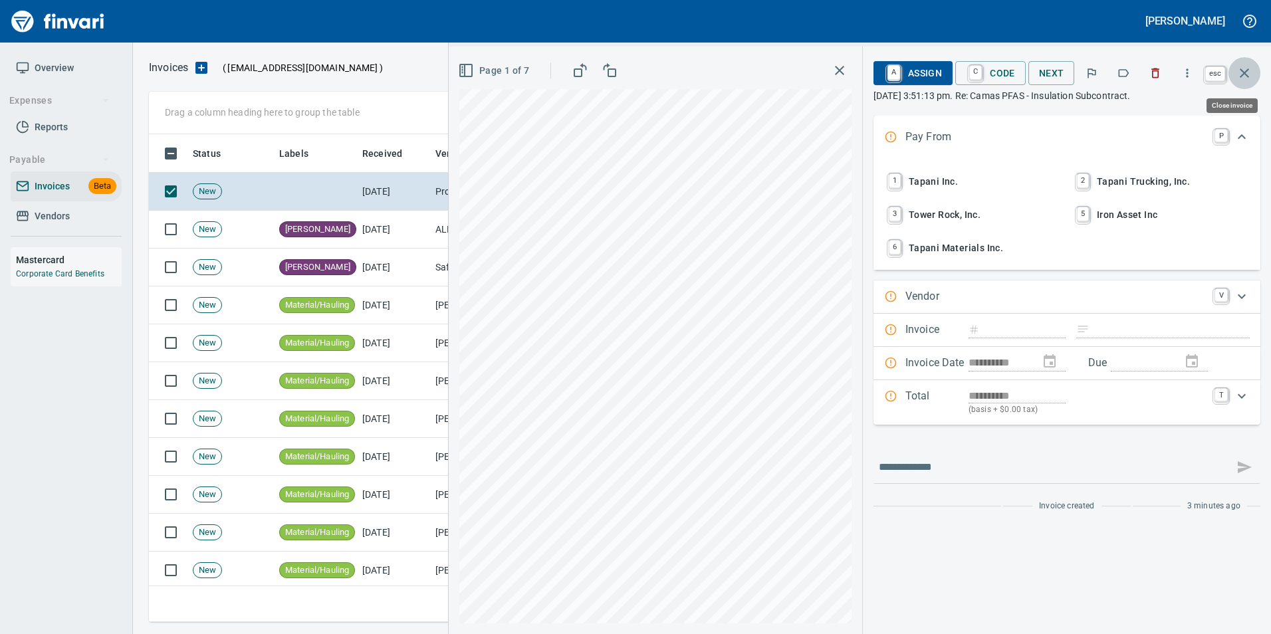
click at [1244, 78] on icon "button" at bounding box center [1245, 73] width 16 height 16
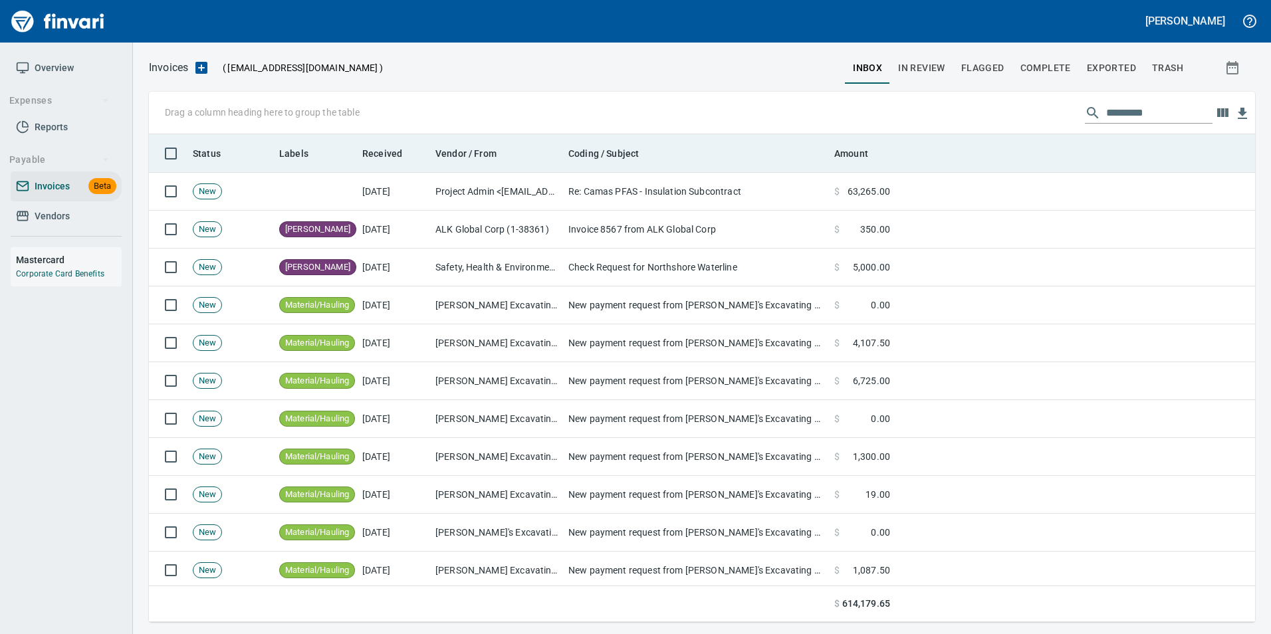
scroll to position [478, 1087]
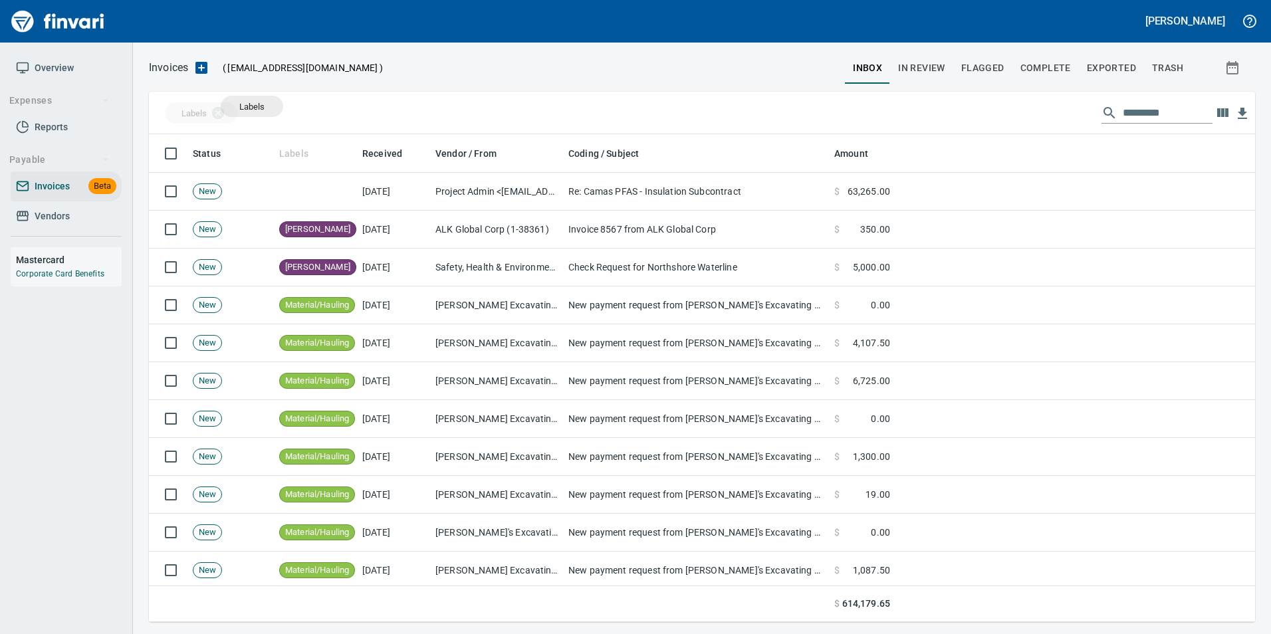
drag, startPoint x: 315, startPoint y: 153, endPoint x: 252, endPoint y: 106, distance: 77.9
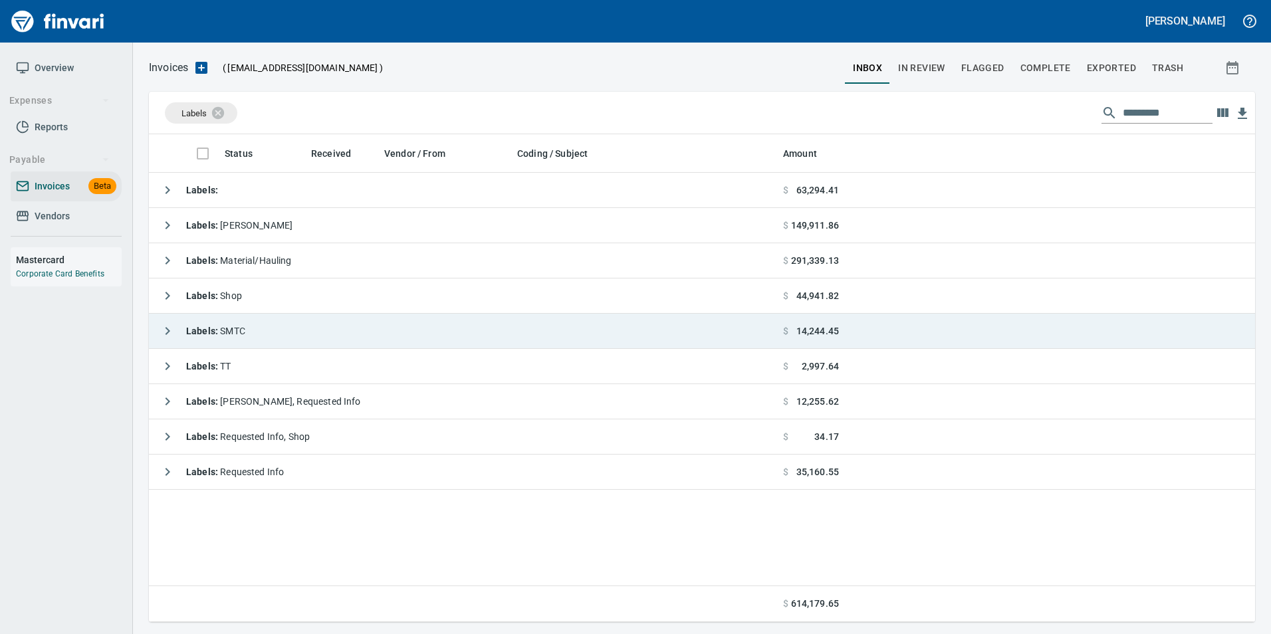
click at [150, 329] on td "Labels : SMTC" at bounding box center [463, 331] width 629 height 35
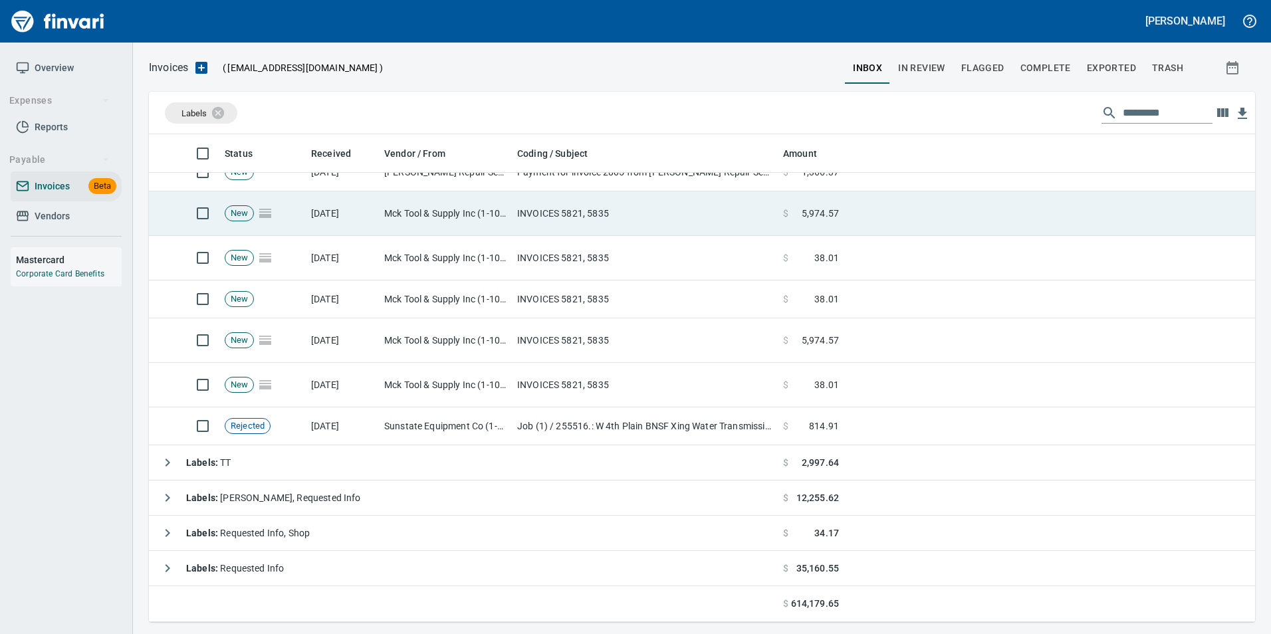
scroll to position [63, 0]
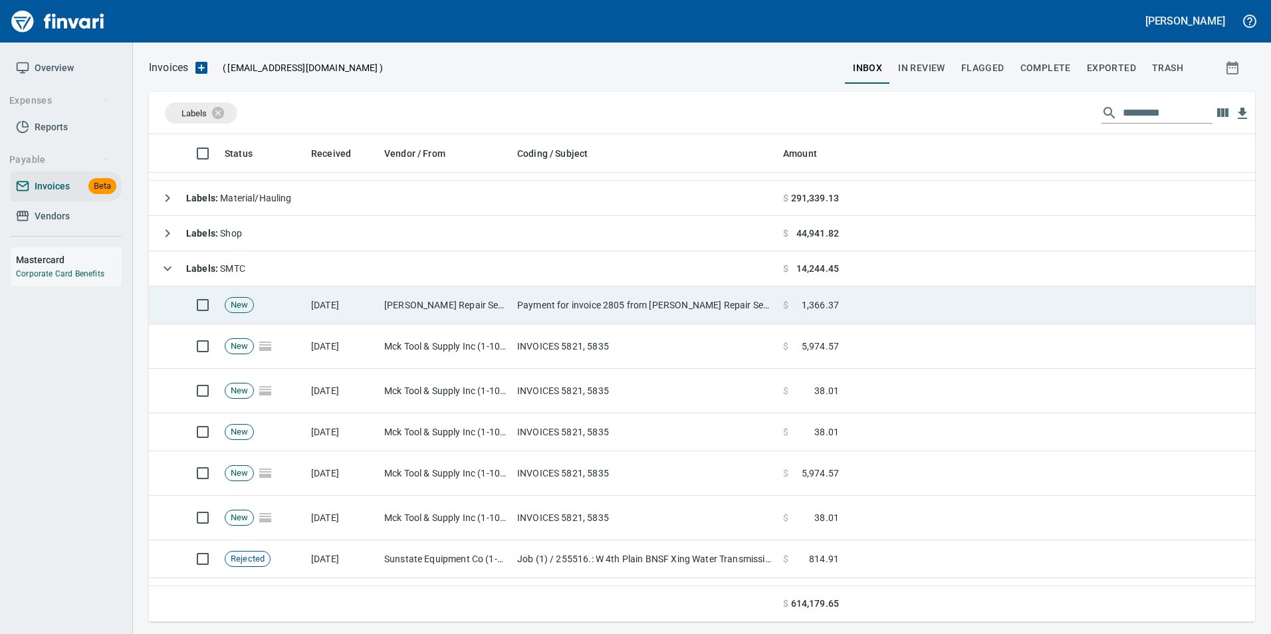
click at [457, 308] on td "Nylund Repair Services LLC (1-38215)" at bounding box center [445, 306] width 133 height 38
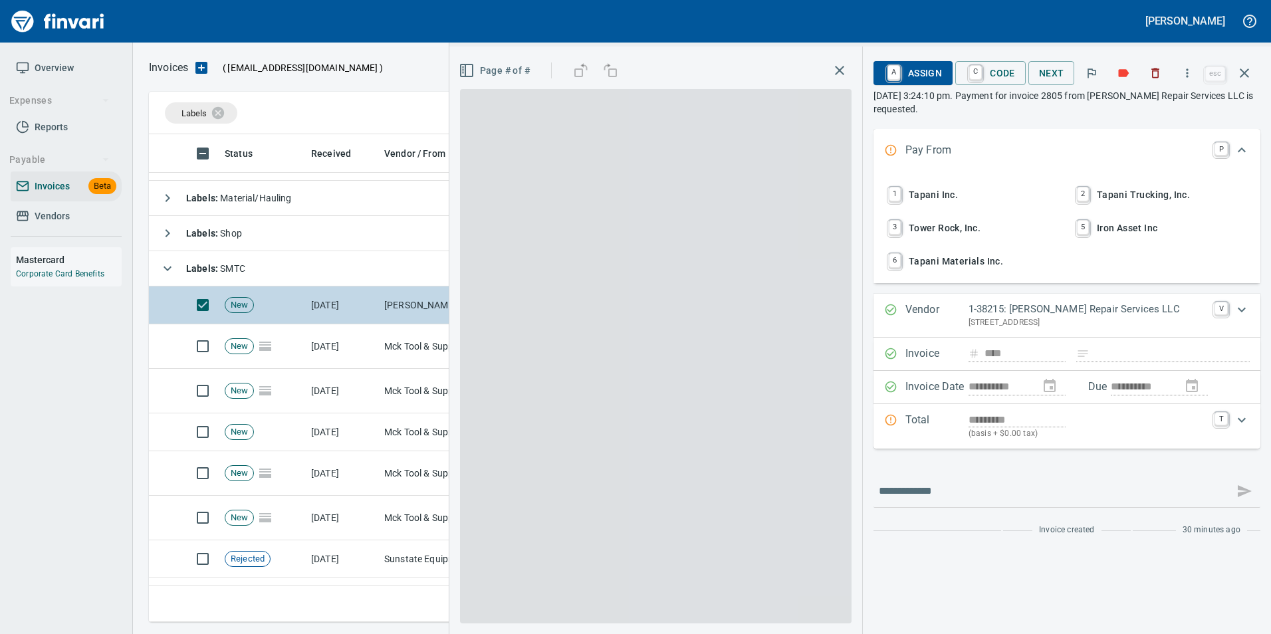
scroll to position [478, 1086]
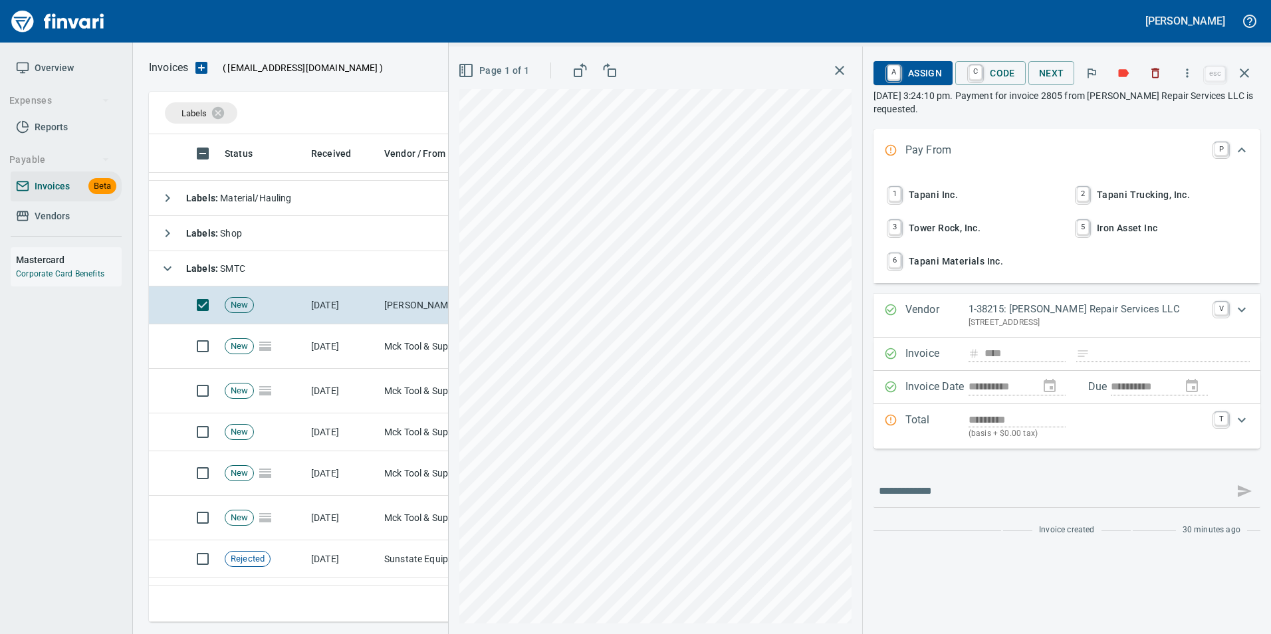
click at [1009, 198] on span "1 Tapani Inc." at bounding box center [973, 195] width 175 height 23
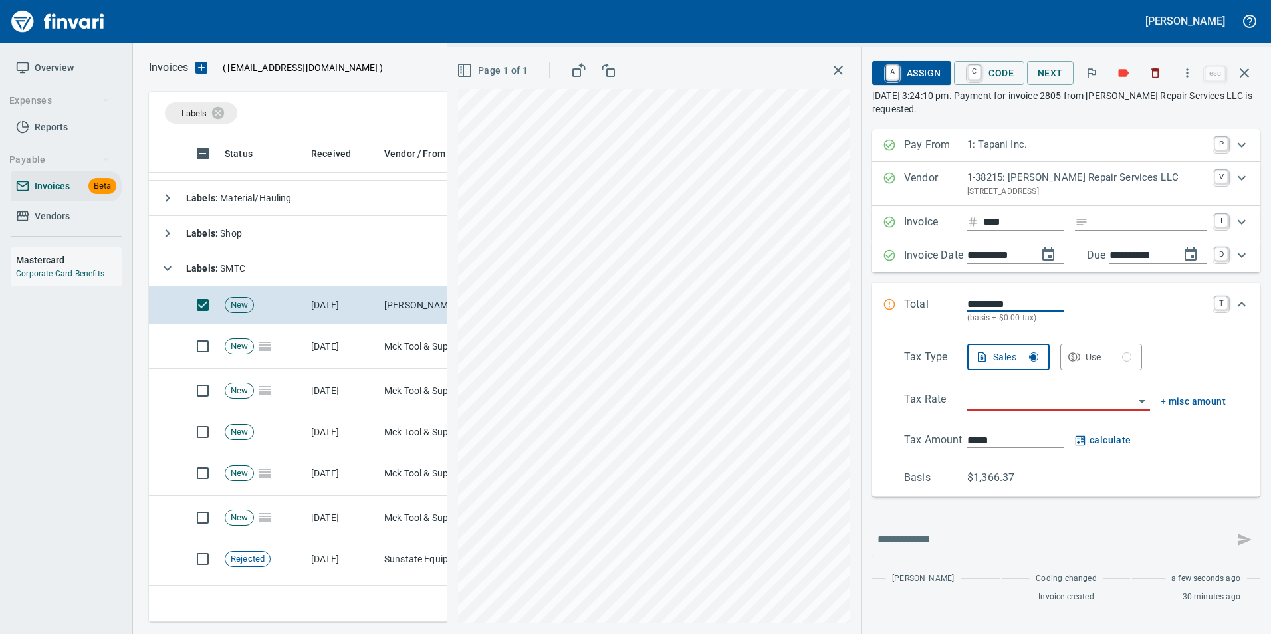
click at [1106, 224] on input "Expand" at bounding box center [1150, 222] width 113 height 17
type input "**********"
click at [1117, 399] on input "search" at bounding box center [1051, 401] width 167 height 19
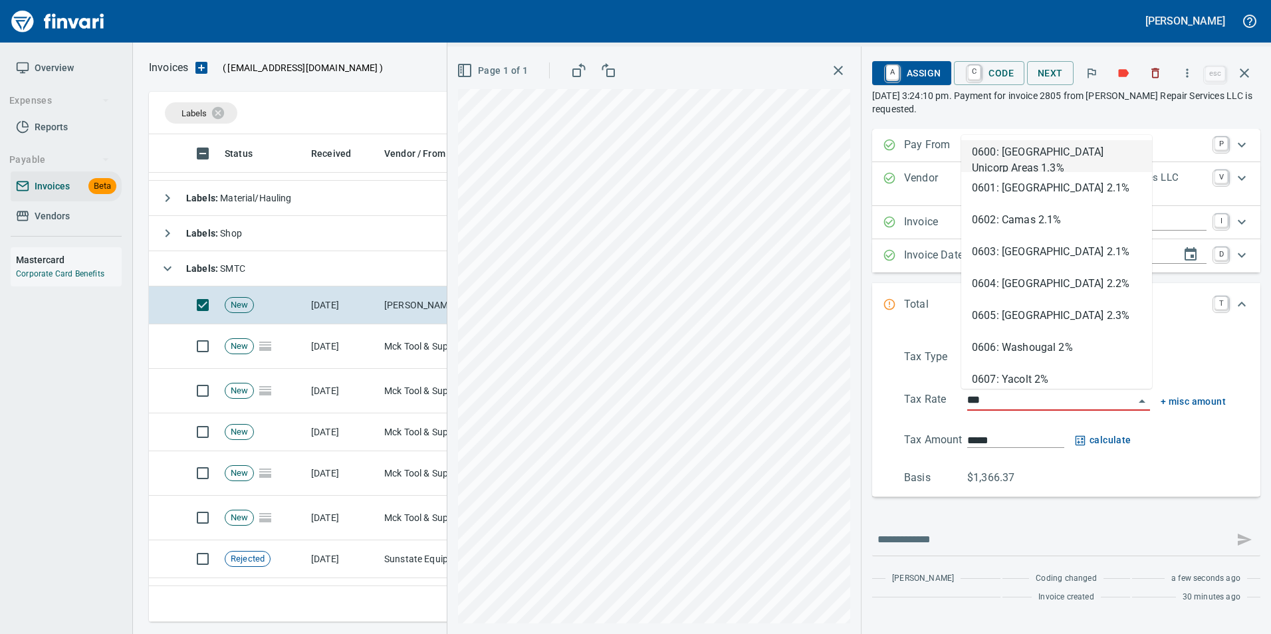
type input "****"
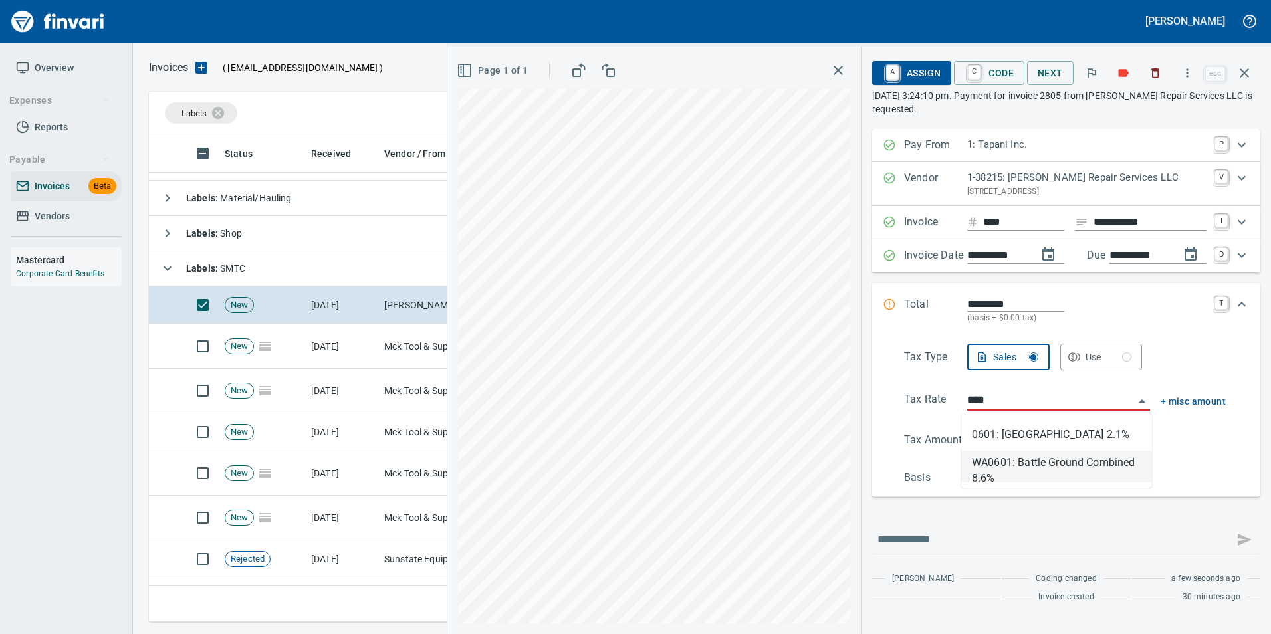
click at [1039, 464] on li "WA0601: Battle Ground Combined 8.6%" at bounding box center [1057, 467] width 191 height 32
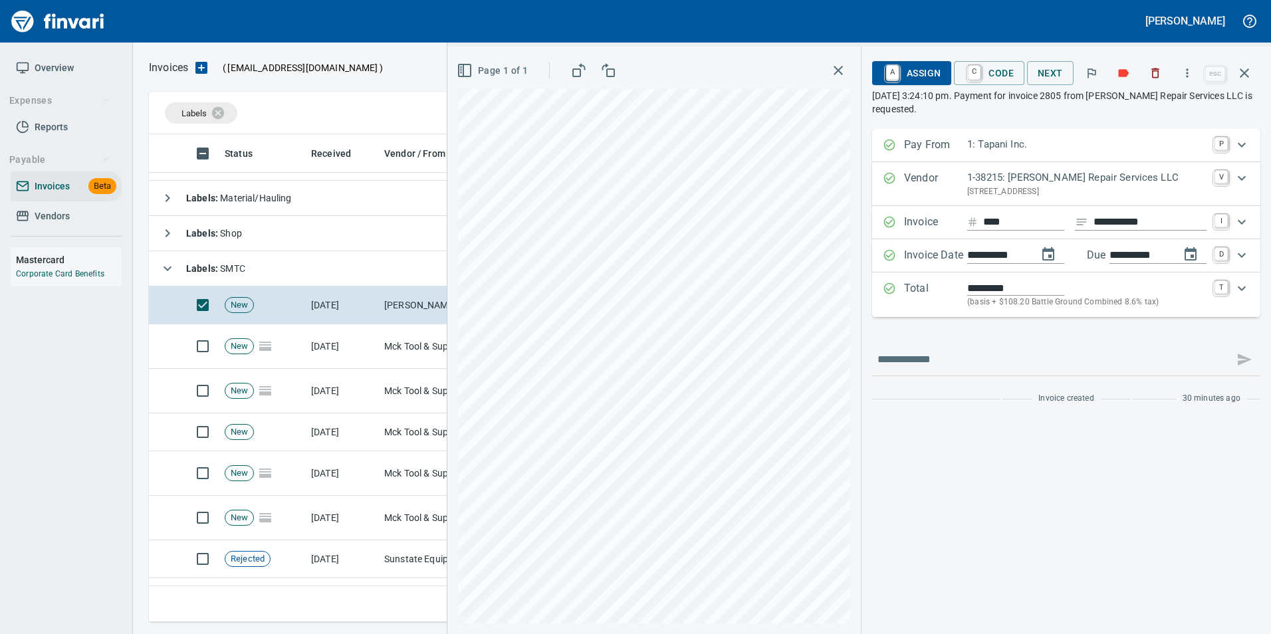
type input "*******"
click at [1087, 302] on p "(basis + $108.20 Battle Ground Combined 8.6% tax)" at bounding box center [1087, 302] width 239 height 13
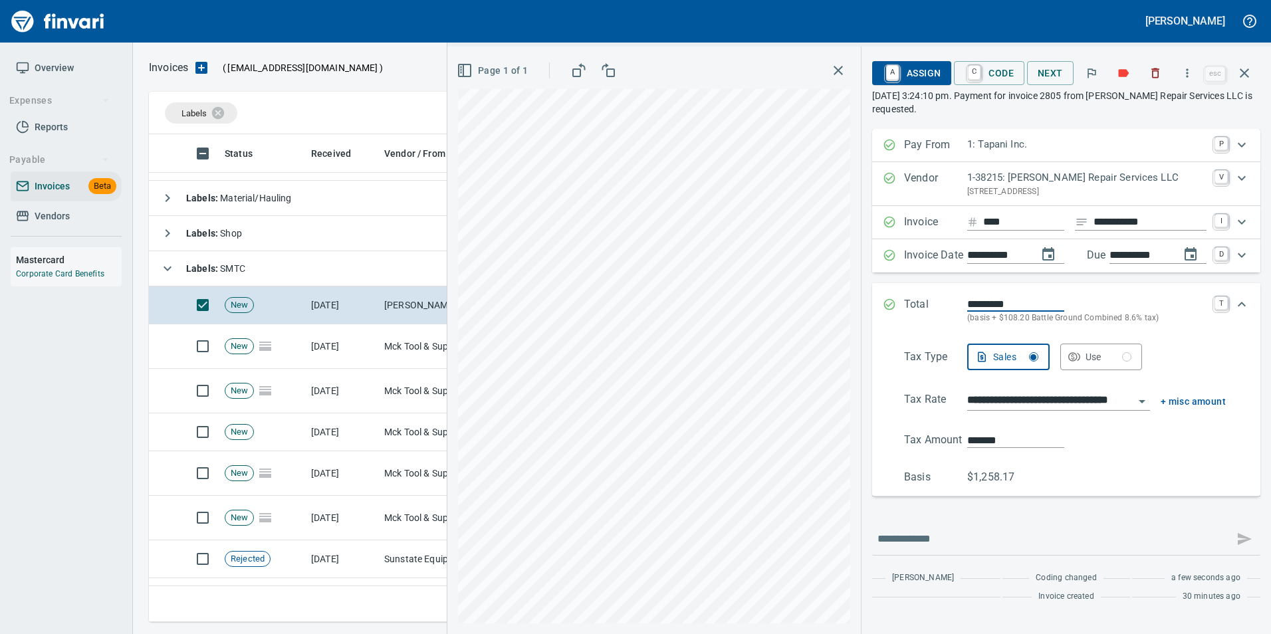
click at [1103, 395] on input "**********" at bounding box center [1051, 401] width 167 height 19
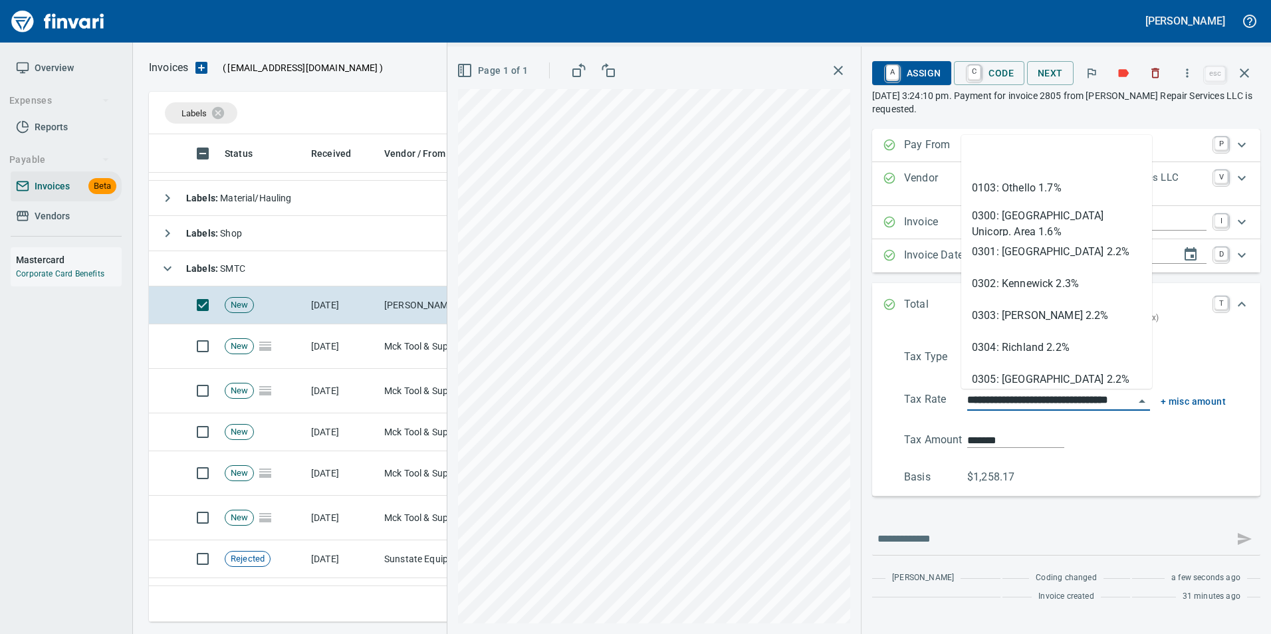
click at [1103, 395] on input "**********" at bounding box center [1051, 401] width 167 height 19
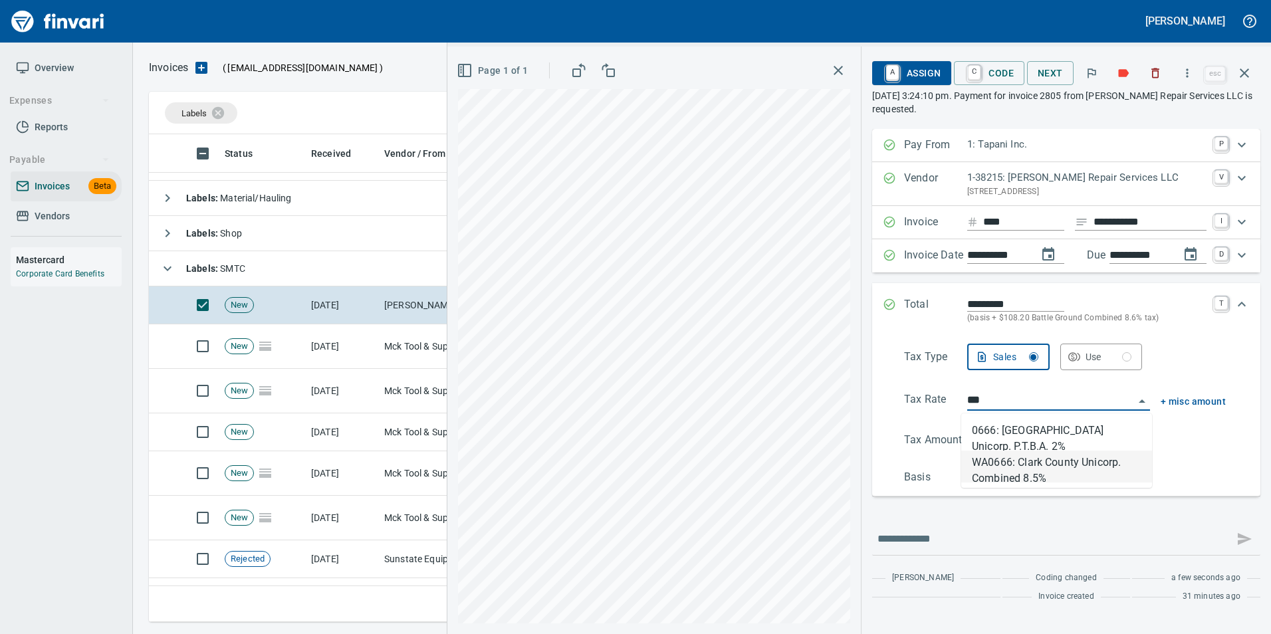
click at [1097, 469] on li "WA0666: Clark County Unicorp. Combined 8.5%" at bounding box center [1057, 467] width 191 height 32
type input "**********"
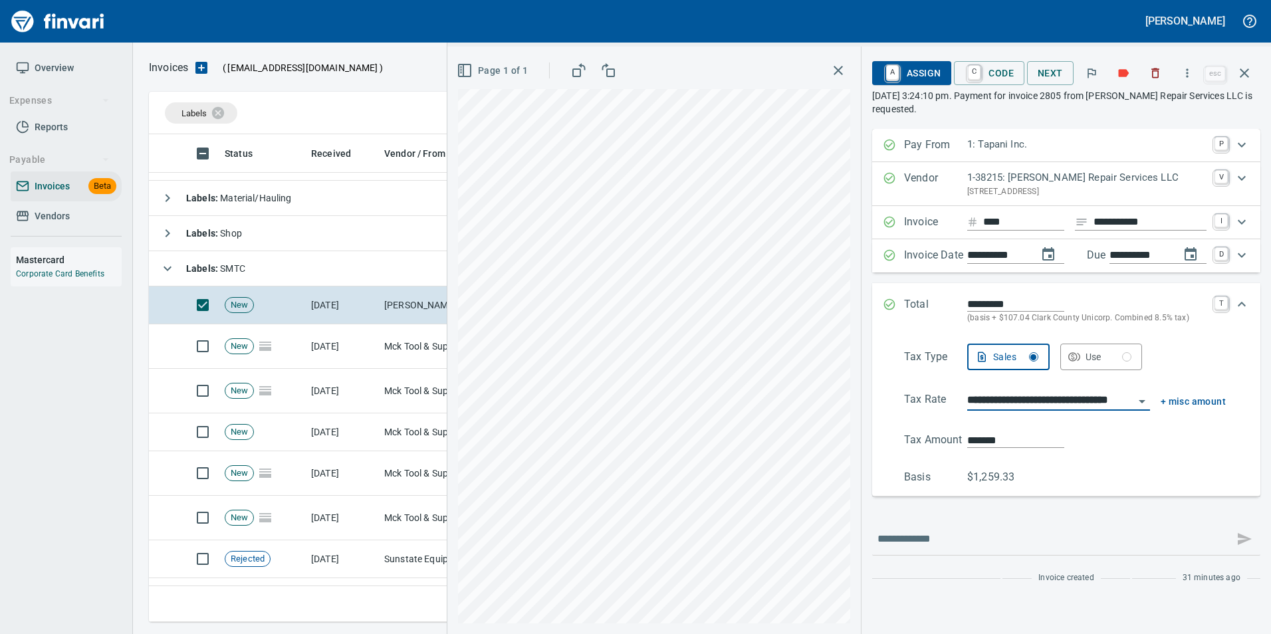
type input "*******"
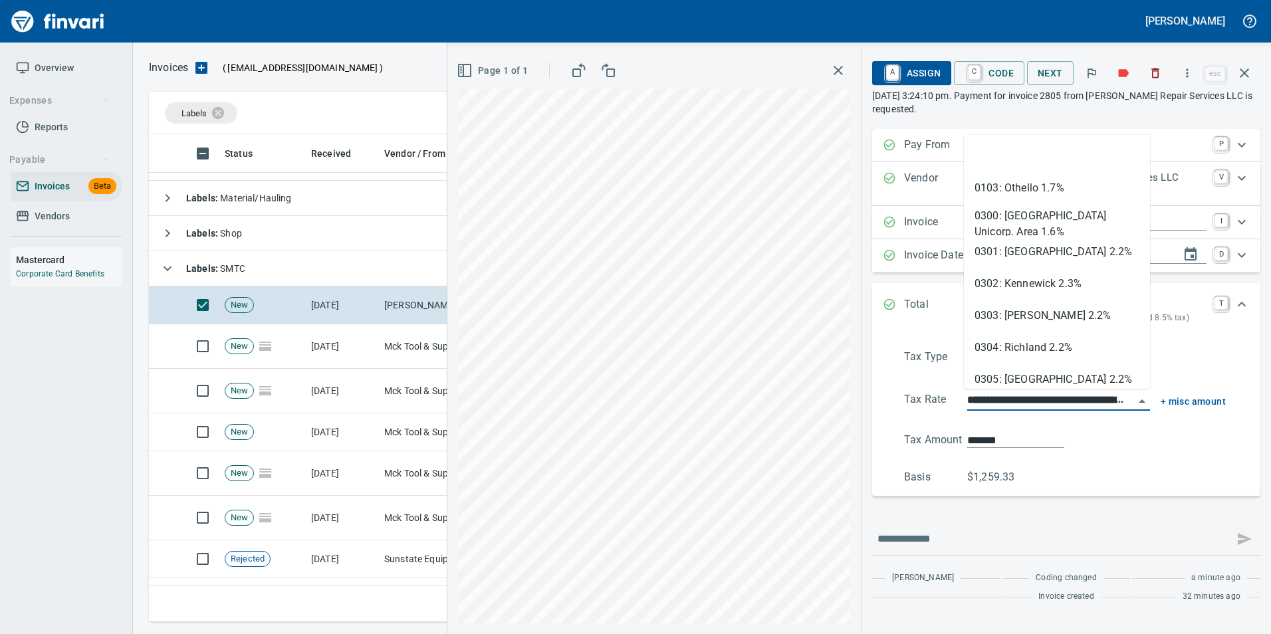
click at [1060, 404] on input "**********" at bounding box center [1051, 401] width 167 height 19
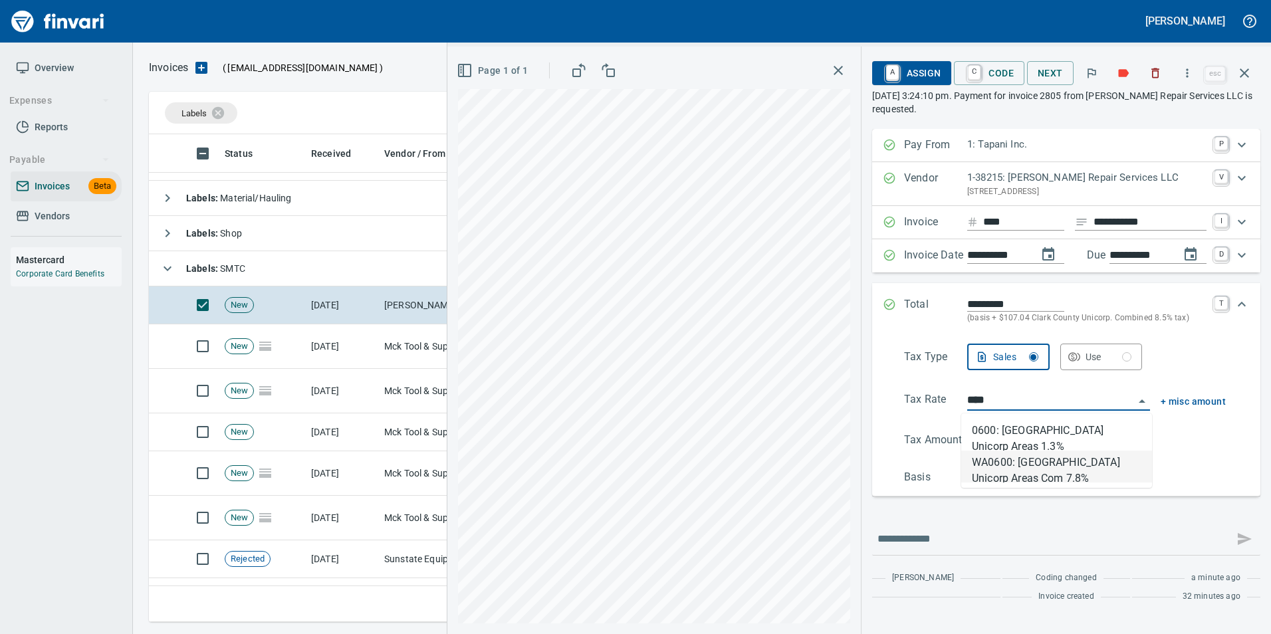
click at [1022, 474] on li "WA0600: [GEOGRAPHIC_DATA] Unicorp Areas Com 7.8%" at bounding box center [1057, 467] width 191 height 32
type input "**********"
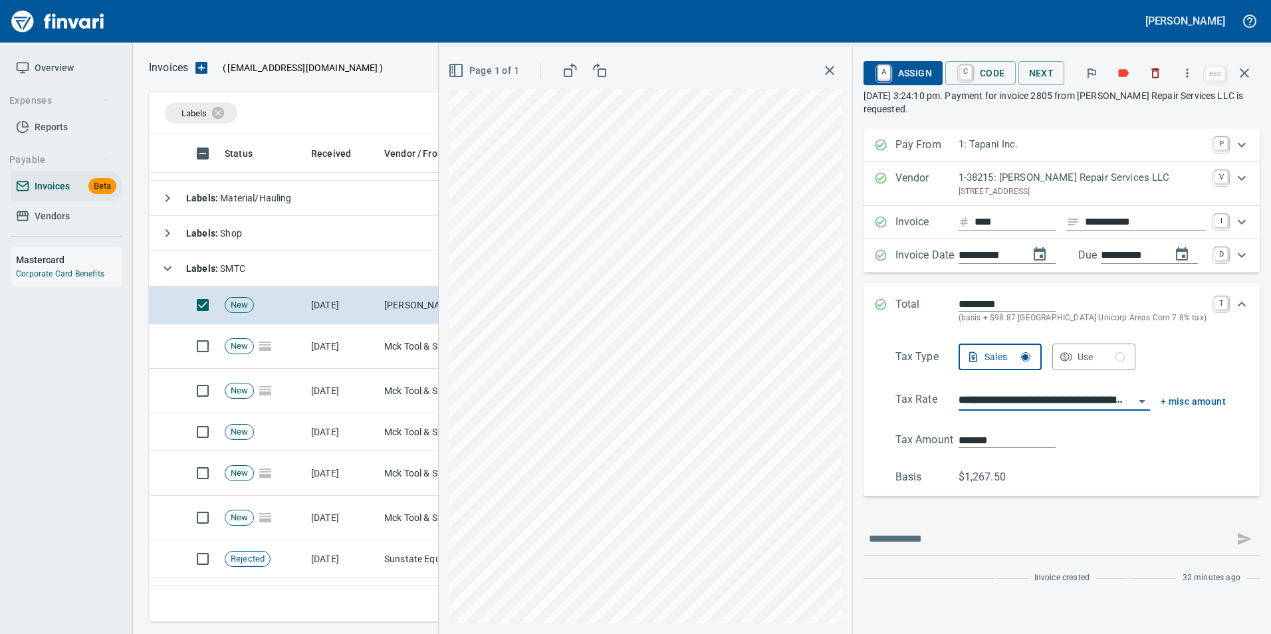
type input "******"
type input "**********"
click at [886, 296] on div "Total ********* (basis + $98.87 Clark County Unicorp Areas Com 7.8% tax) T" at bounding box center [1062, 310] width 397 height 55
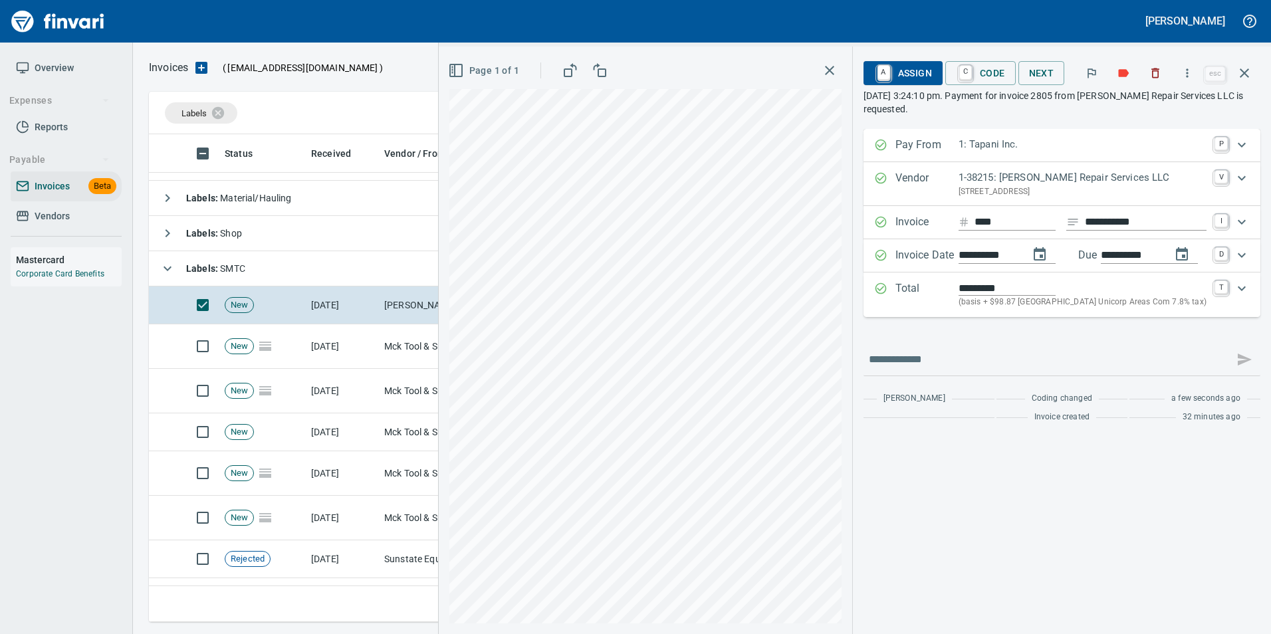
click at [916, 78] on span "A Assign" at bounding box center [903, 73] width 58 height 23
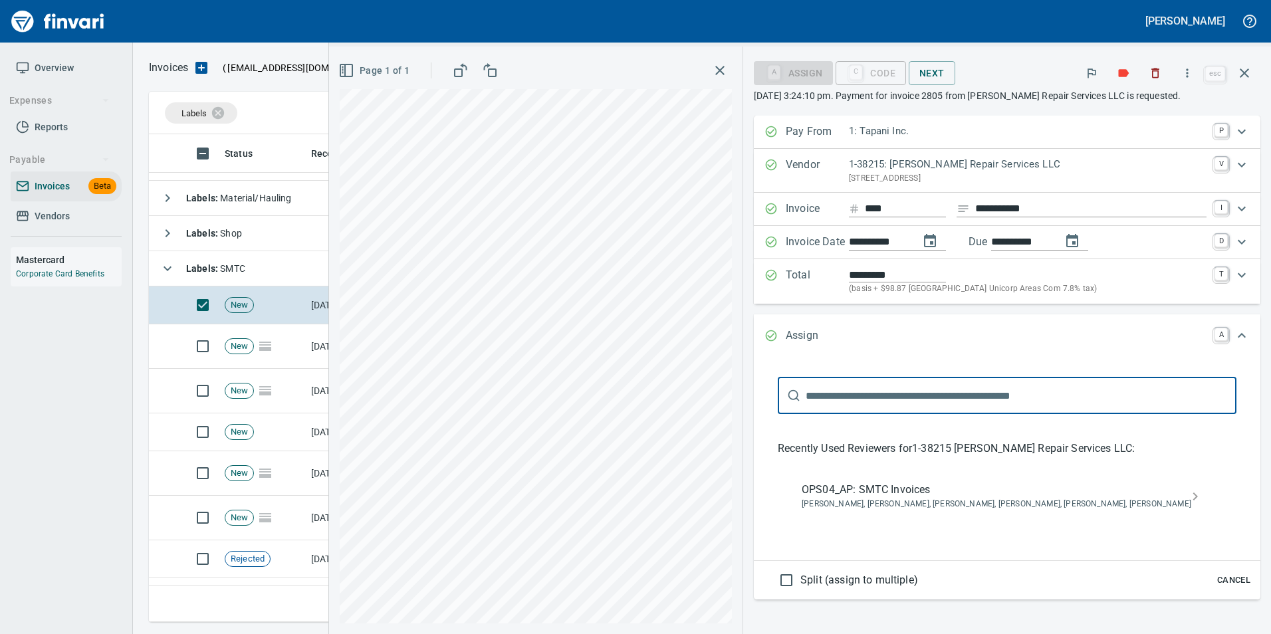
click at [973, 498] on span "OPS04_AP: SMTC Invoices" at bounding box center [997, 490] width 390 height 16
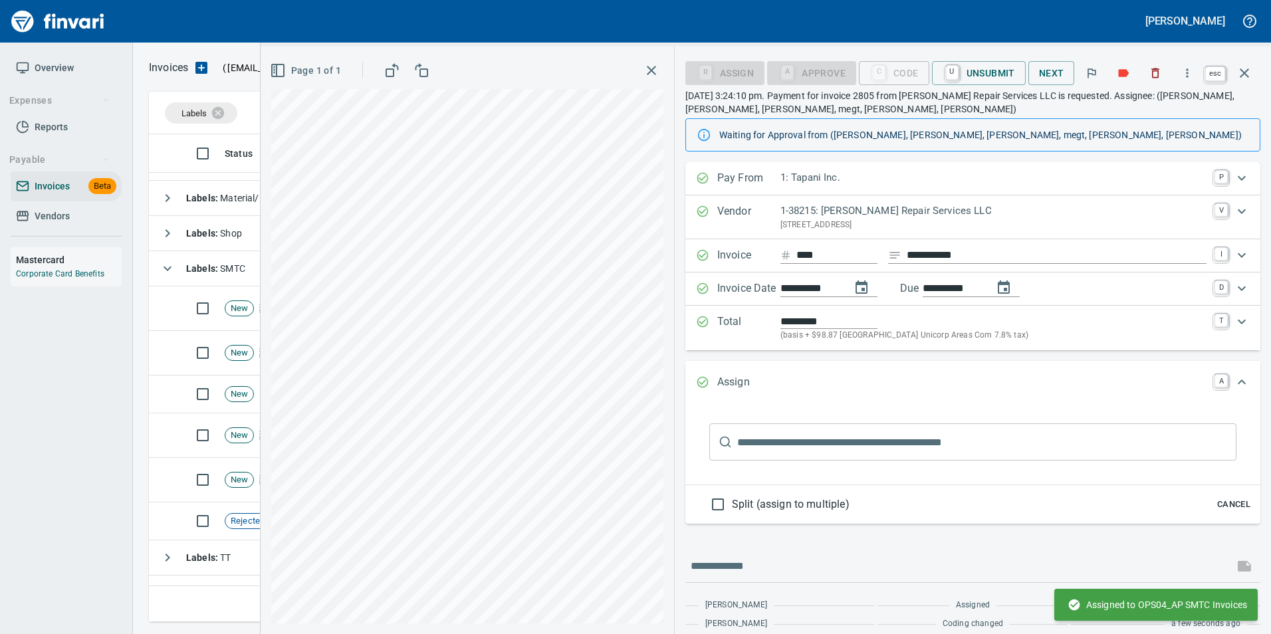
drag, startPoint x: 1249, startPoint y: 66, endPoint x: 1123, endPoint y: 269, distance: 238.0
click at [1249, 66] on icon "button" at bounding box center [1245, 73] width 16 height 16
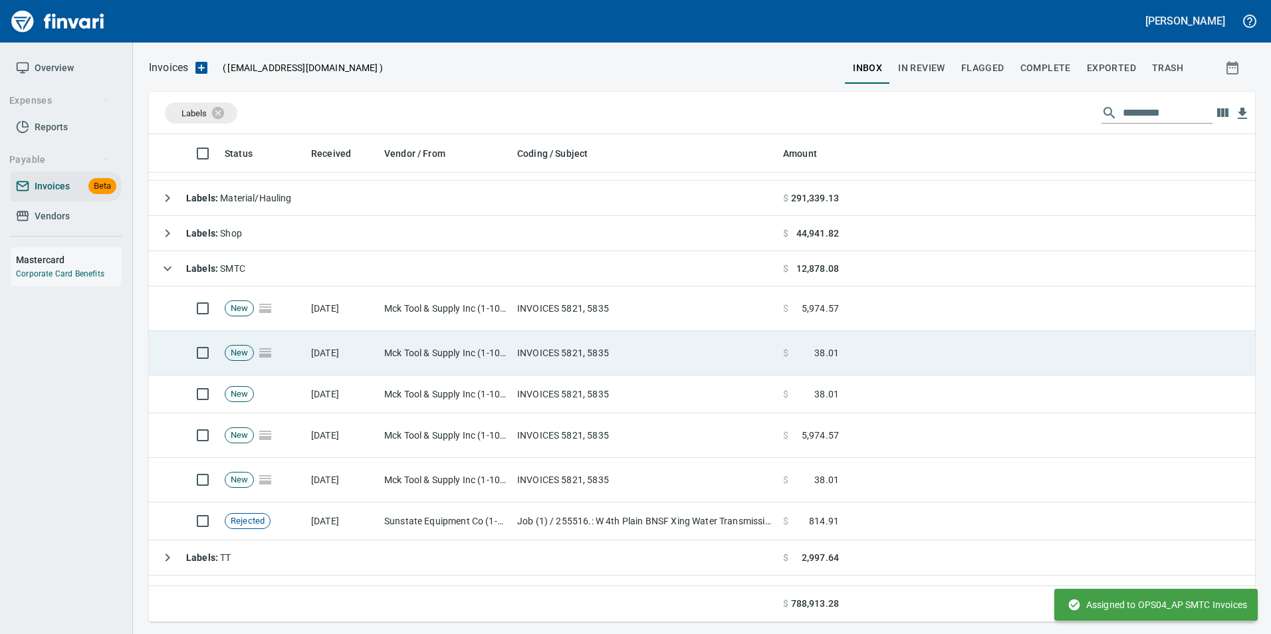
scroll to position [478, 1086]
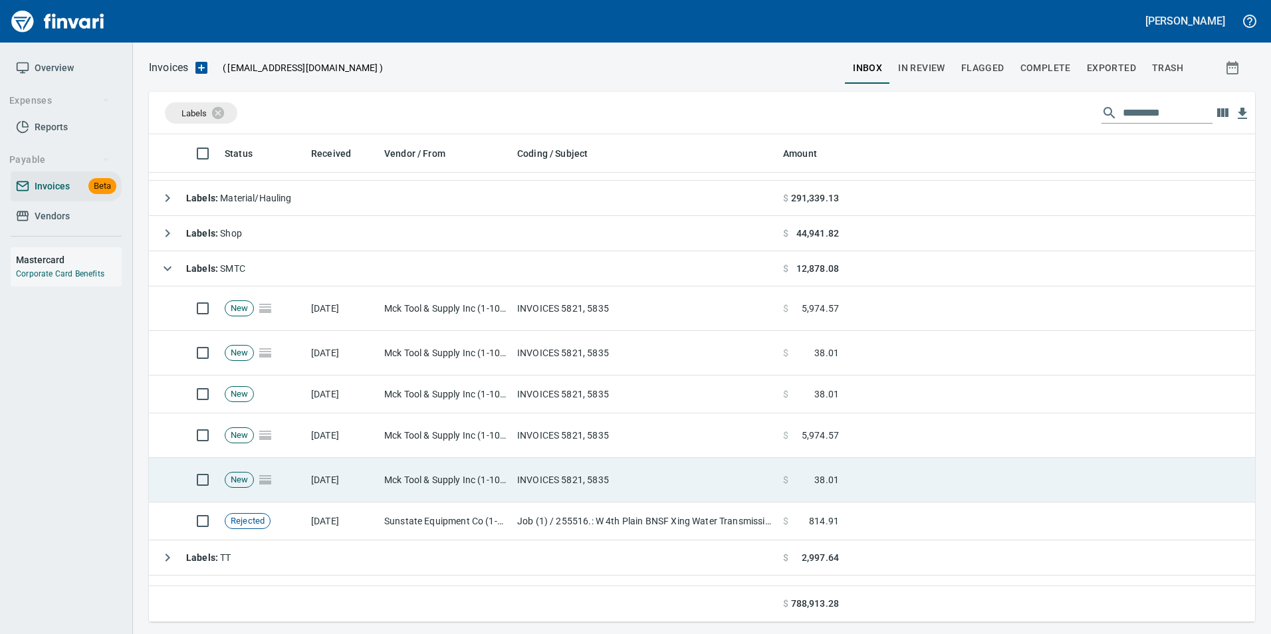
click at [563, 483] on td "INVOICES 5821, 5835" at bounding box center [645, 480] width 266 height 45
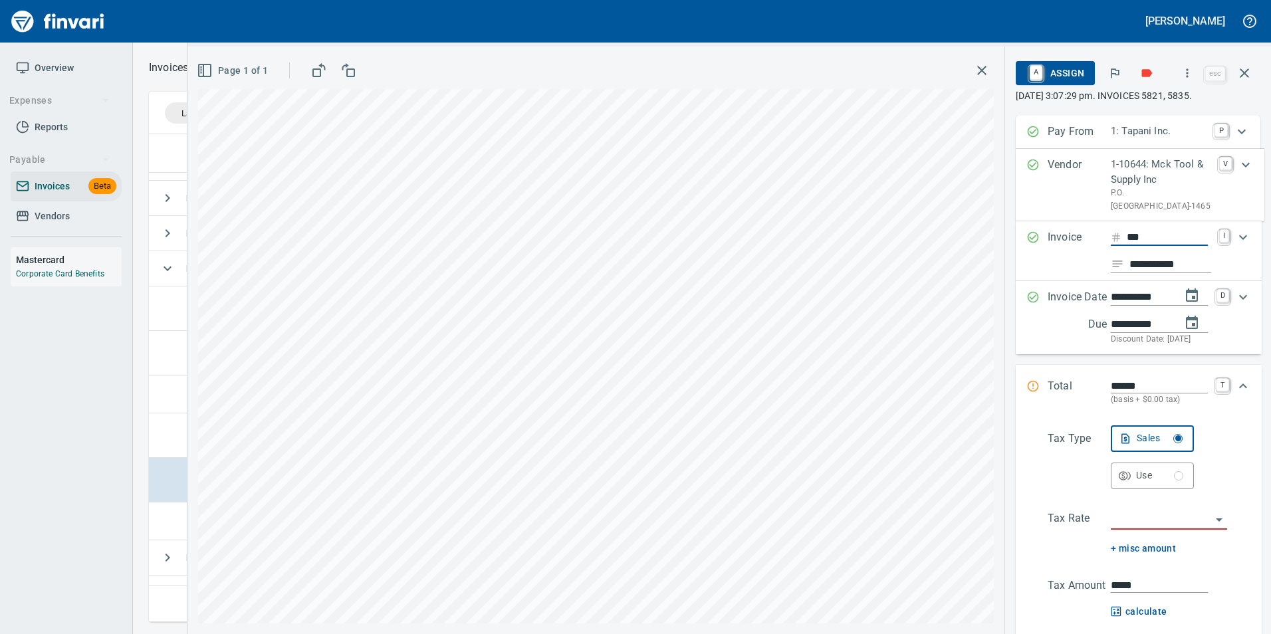
type input "****"
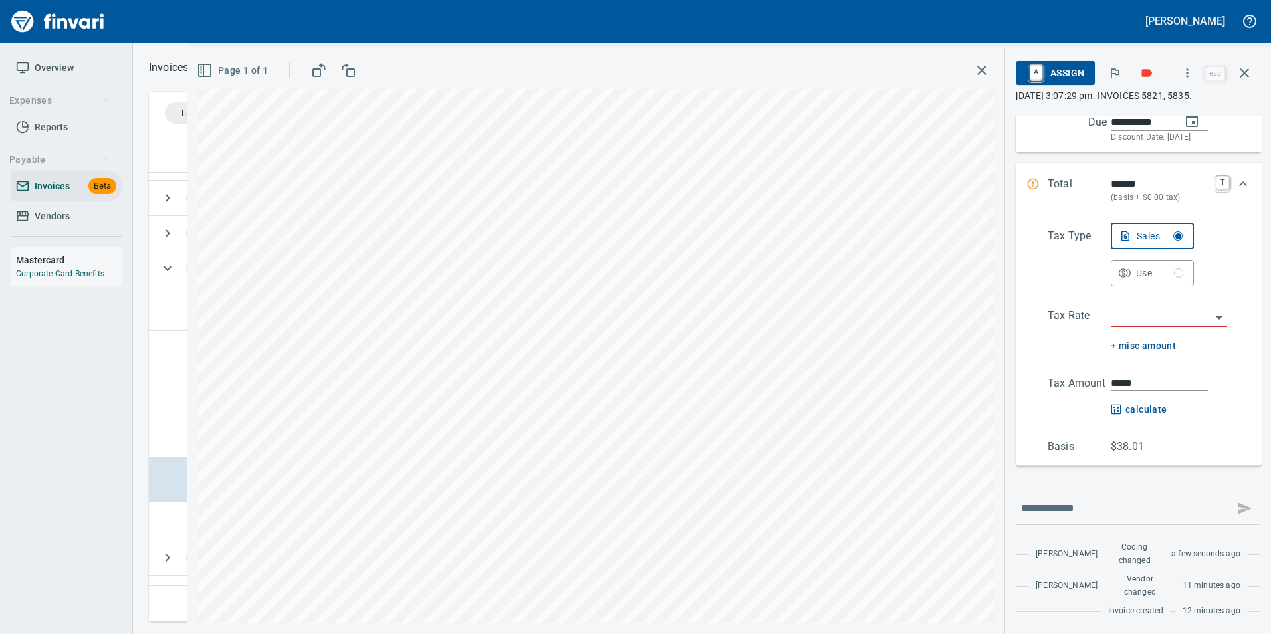
scroll to position [366, 0]
drag, startPoint x: 1163, startPoint y: 305, endPoint x: 1164, endPoint y: 323, distance: 18.7
click at [1163, 304] on div "Tax Type Sales Use Tax Rate + misc amount Tax Amount ***** calculate Basis $38.…" at bounding box center [1139, 339] width 225 height 232
click at [1164, 323] on input "search" at bounding box center [1161, 317] width 100 height 19
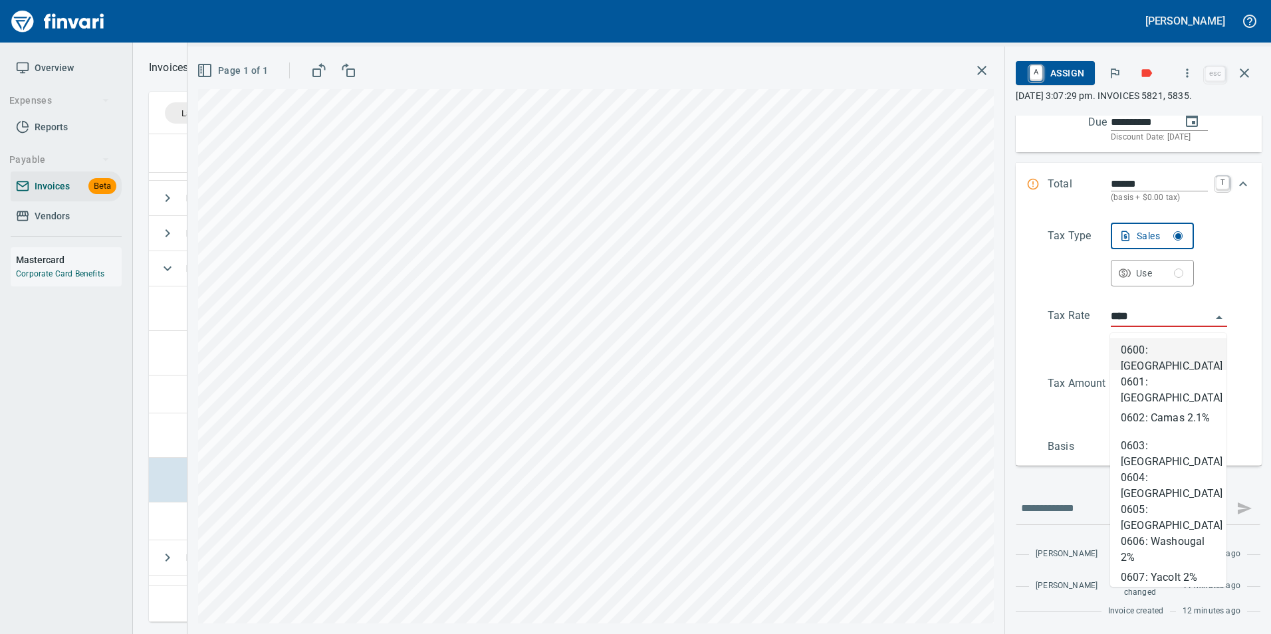
scroll to position [478, 1086]
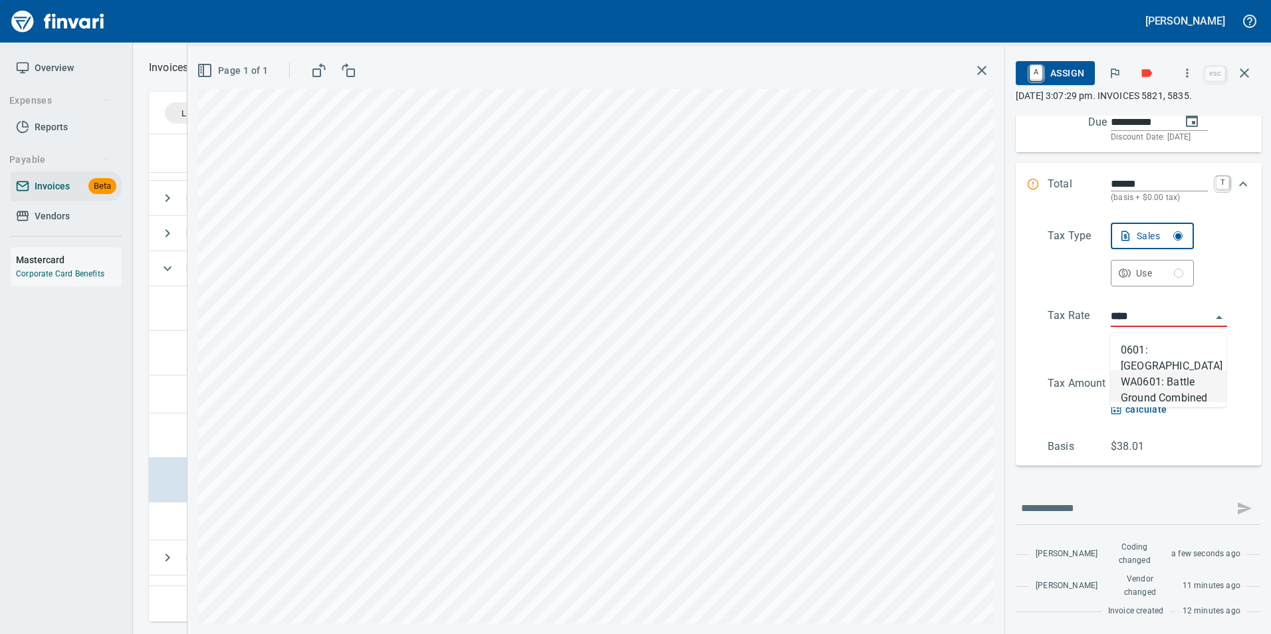
click at [1176, 396] on li "WA0601: Battle Ground Combined 8.6%" at bounding box center [1169, 386] width 116 height 32
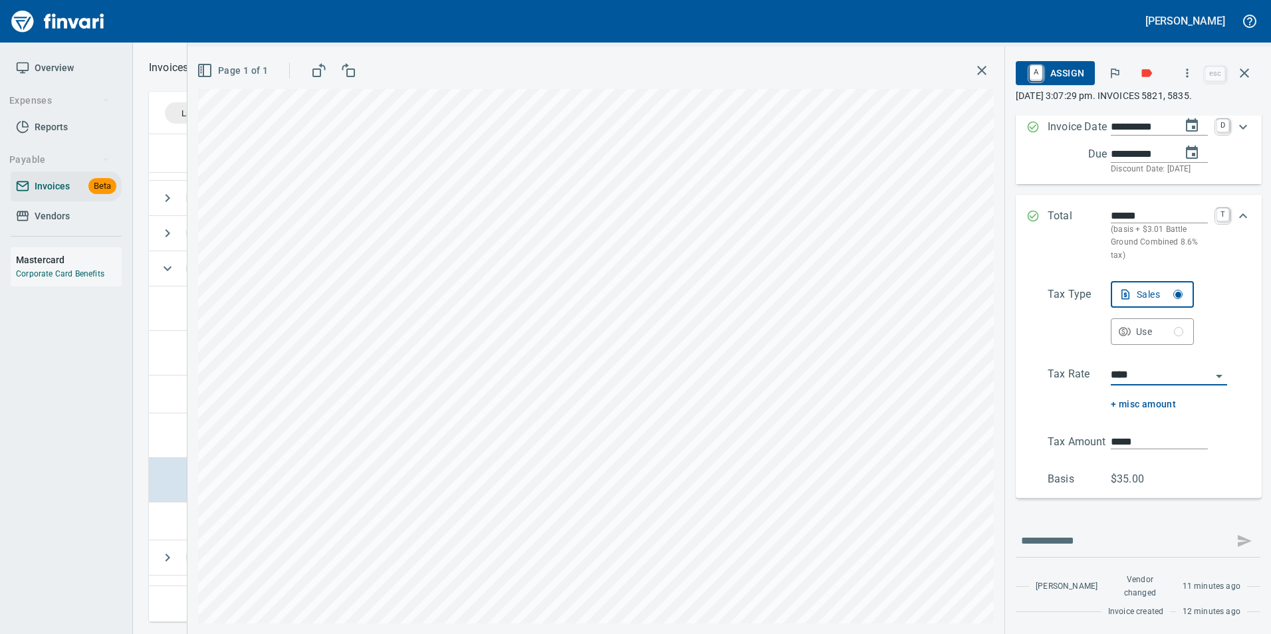
type input "**********"
type input "*****"
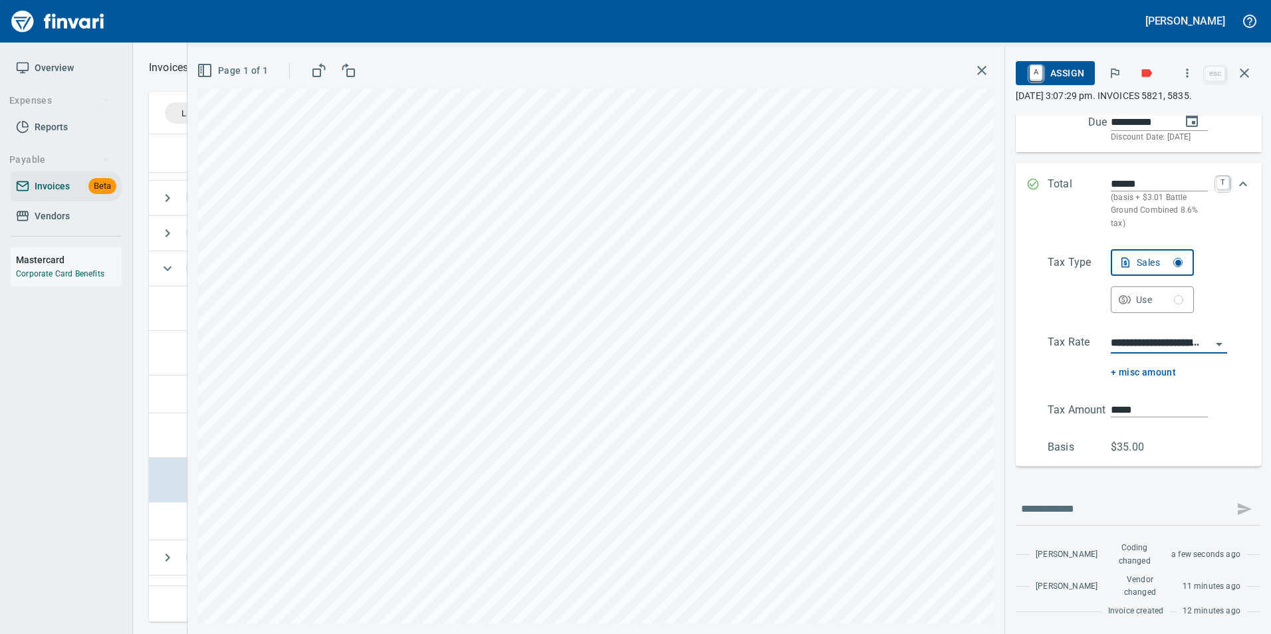
type input "**********"
click at [1040, 184] on div "Total ****** (basis + $3.01 Battle Ground Combined 8.6% tax) T" at bounding box center [1127, 203] width 201 height 55
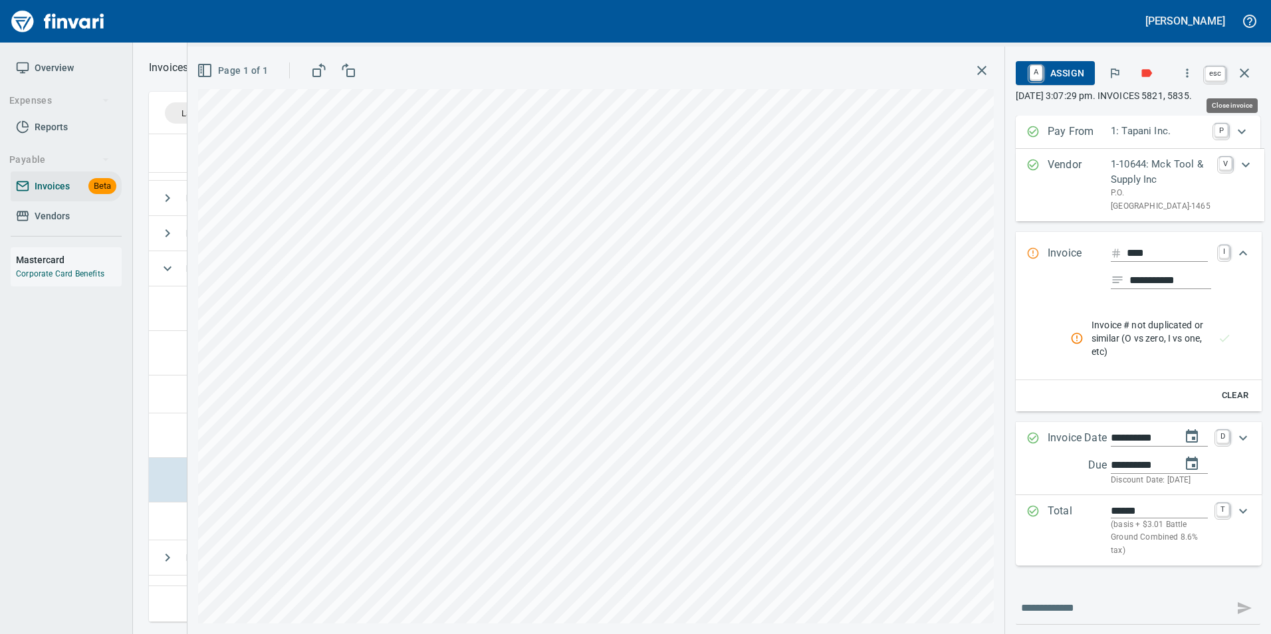
scroll to position [478, 1086]
click at [1248, 74] on icon "button" at bounding box center [1245, 73] width 16 height 16
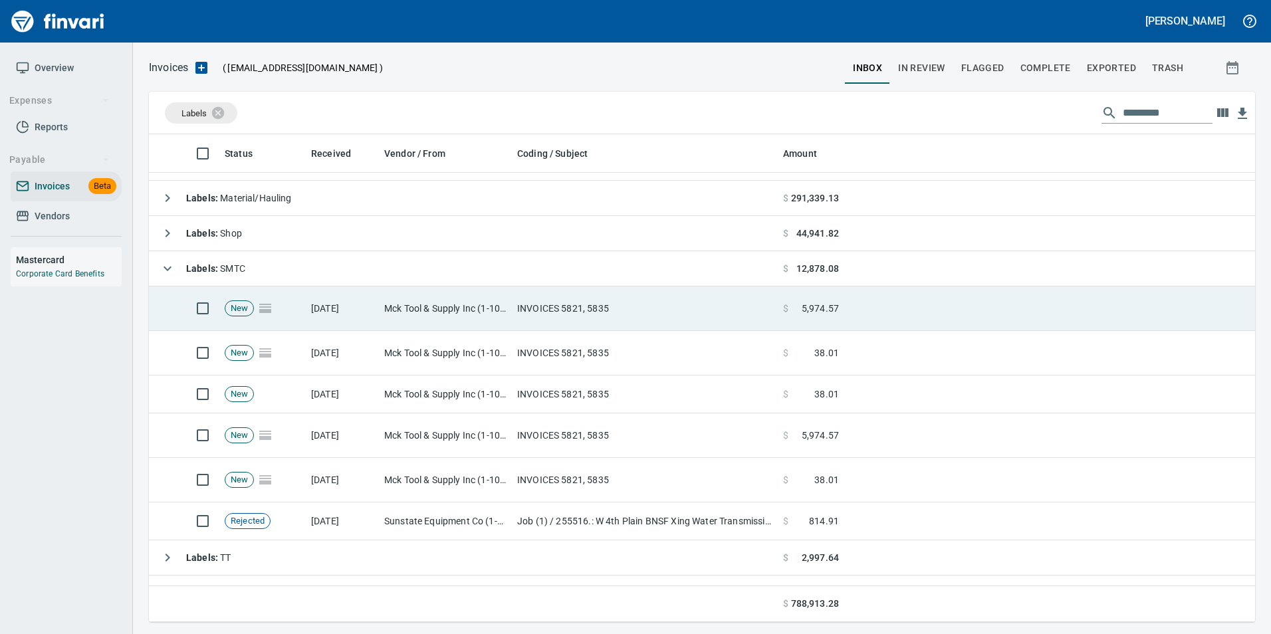
scroll to position [478, 1086]
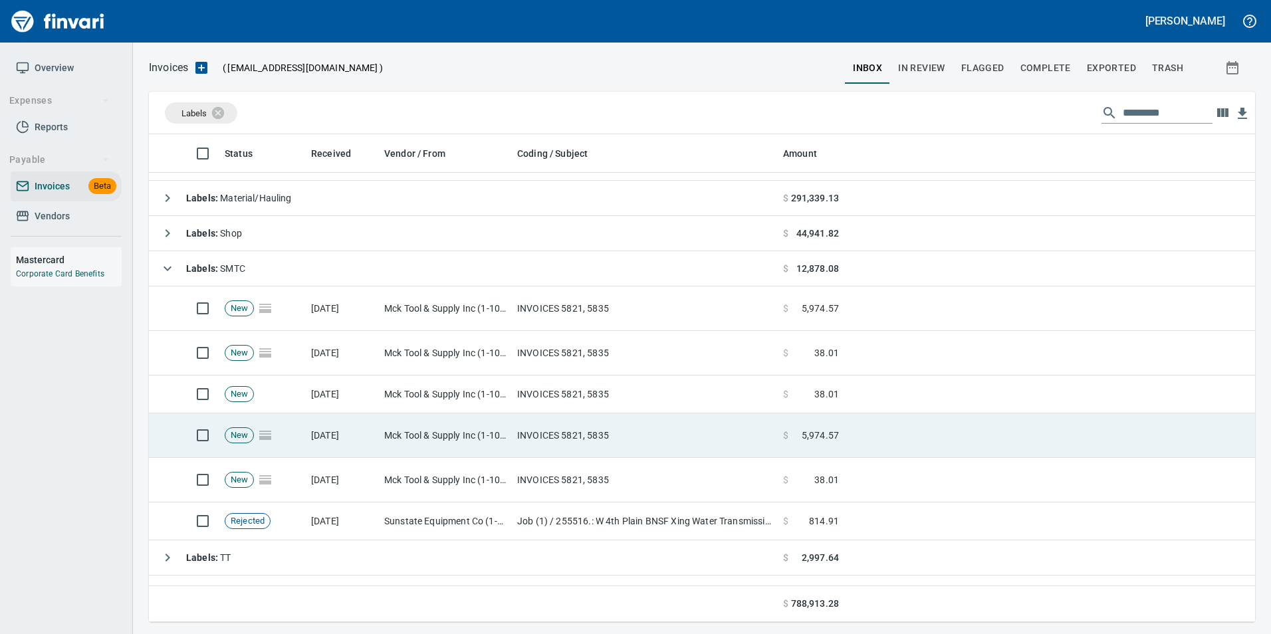
click at [712, 438] on td "INVOICES 5821, 5835" at bounding box center [645, 436] width 266 height 45
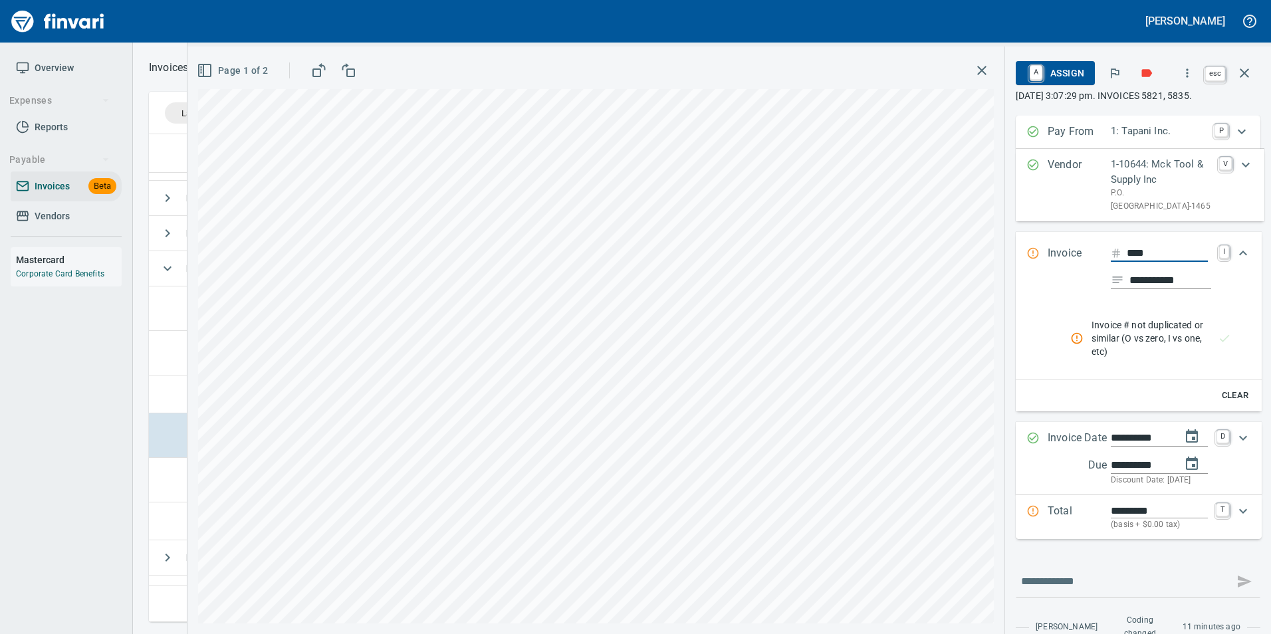
scroll to position [478, 1086]
click at [1239, 72] on icon "button" at bounding box center [1245, 73] width 16 height 16
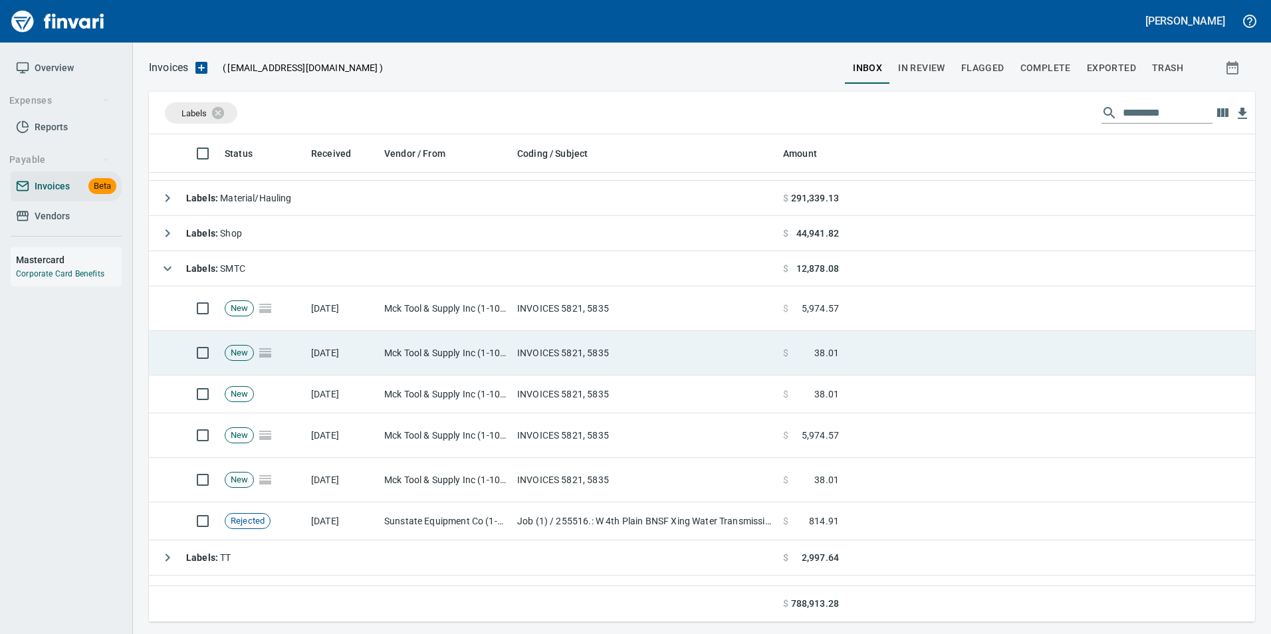
scroll to position [478, 1086]
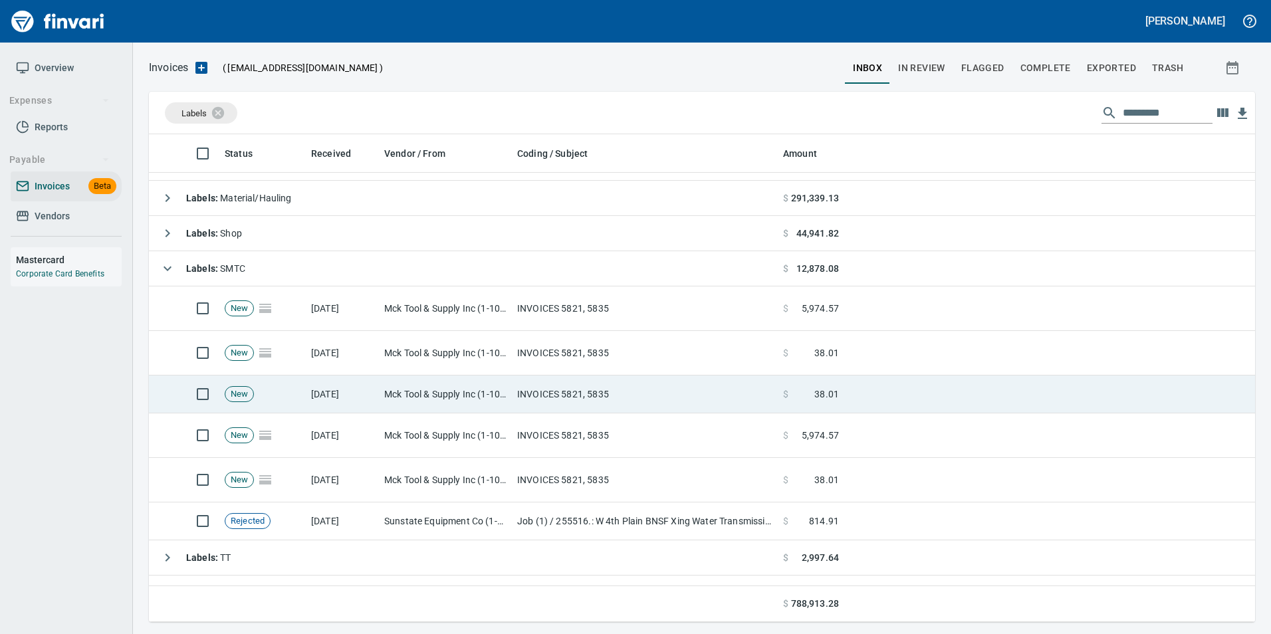
click at [621, 390] on td "INVOICES 5821, 5835" at bounding box center [645, 395] width 266 height 38
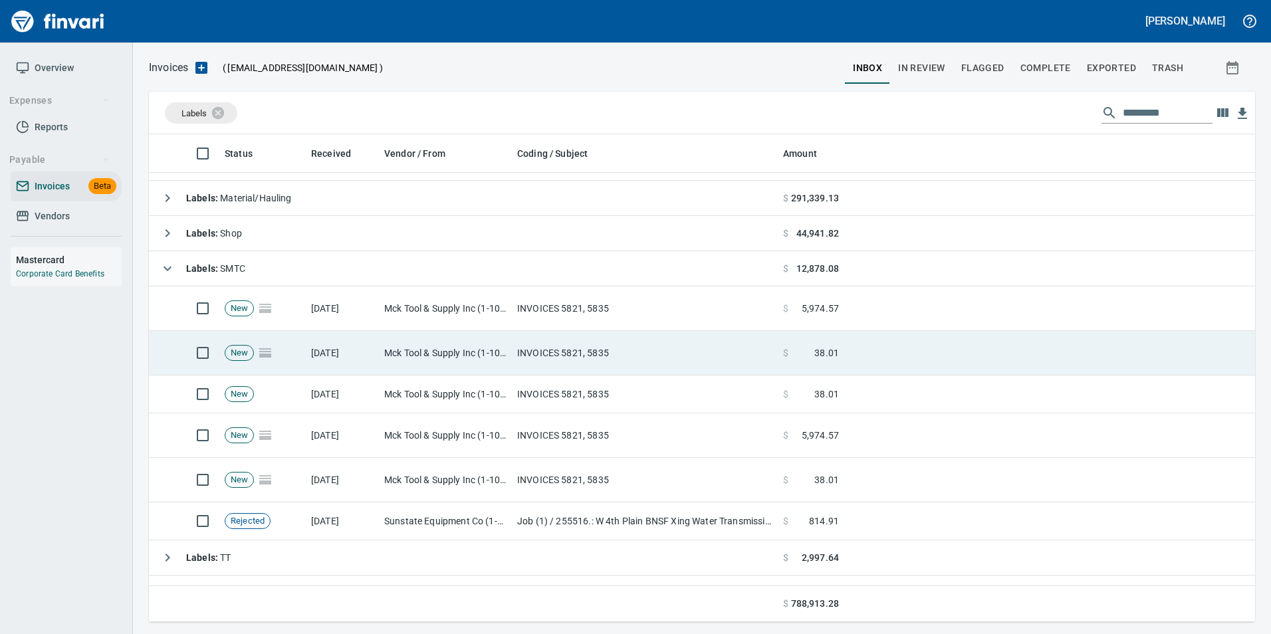
click at [623, 348] on td "INVOICES 5821, 5835" at bounding box center [645, 353] width 266 height 45
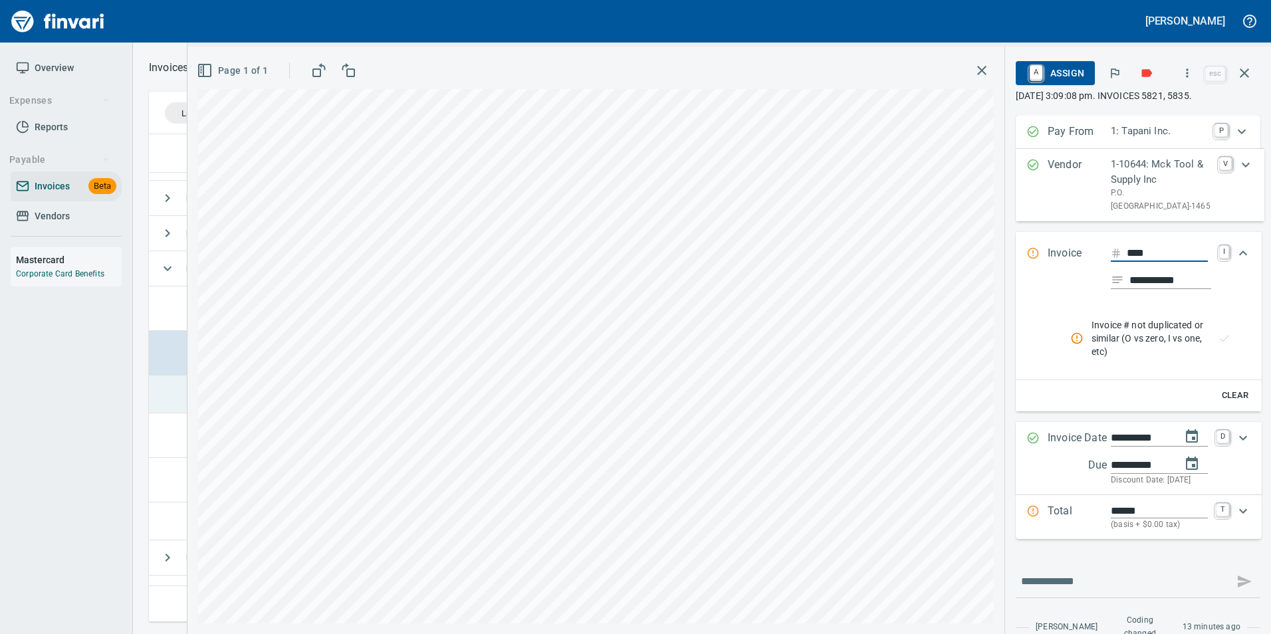
click at [174, 388] on td at bounding box center [165, 395] width 32 height 38
click at [180, 360] on td at bounding box center [165, 353] width 32 height 45
click at [163, 387] on td at bounding box center [165, 395] width 32 height 38
click at [162, 355] on td at bounding box center [165, 353] width 32 height 45
click at [1192, 77] on icon "button" at bounding box center [1187, 72] width 13 height 13
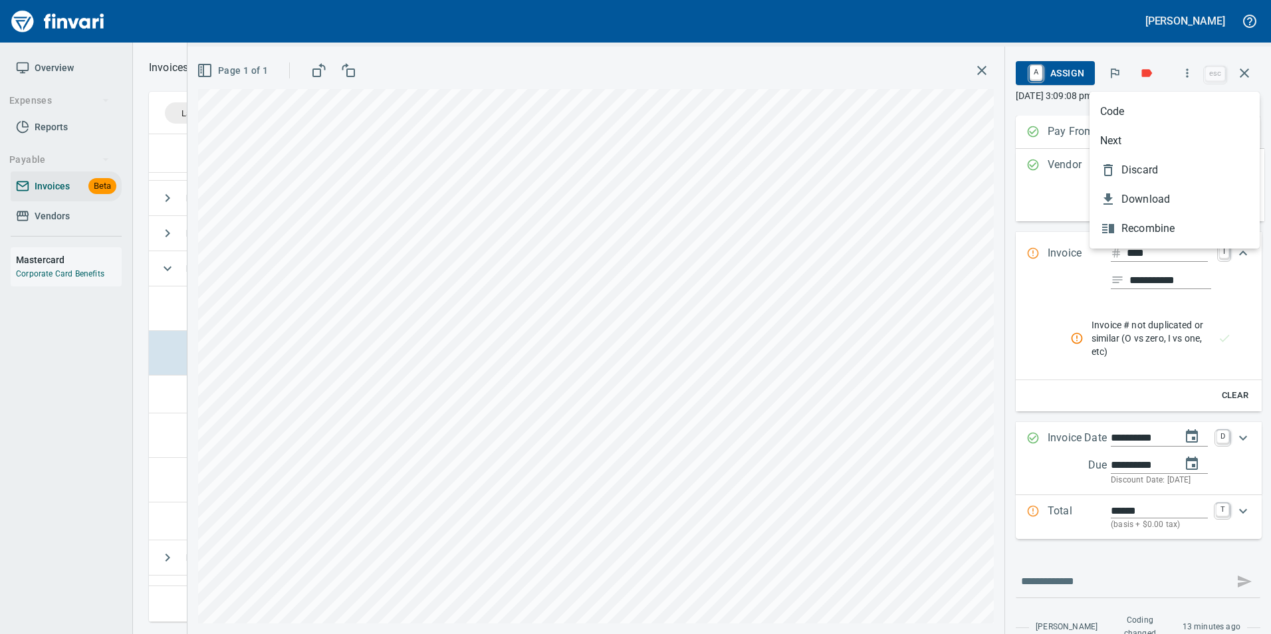
scroll to position [478, 1086]
click at [1158, 176] on span "Discard" at bounding box center [1186, 170] width 128 height 16
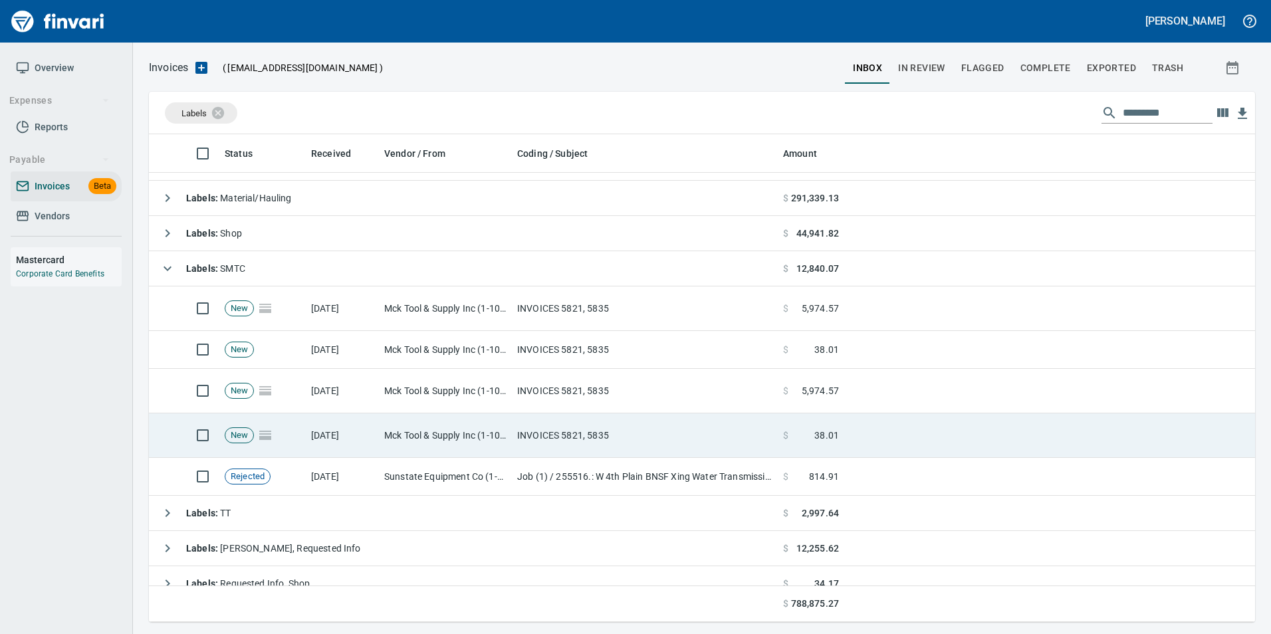
click at [760, 427] on td "INVOICES 5821, 5835" at bounding box center [645, 436] width 266 height 45
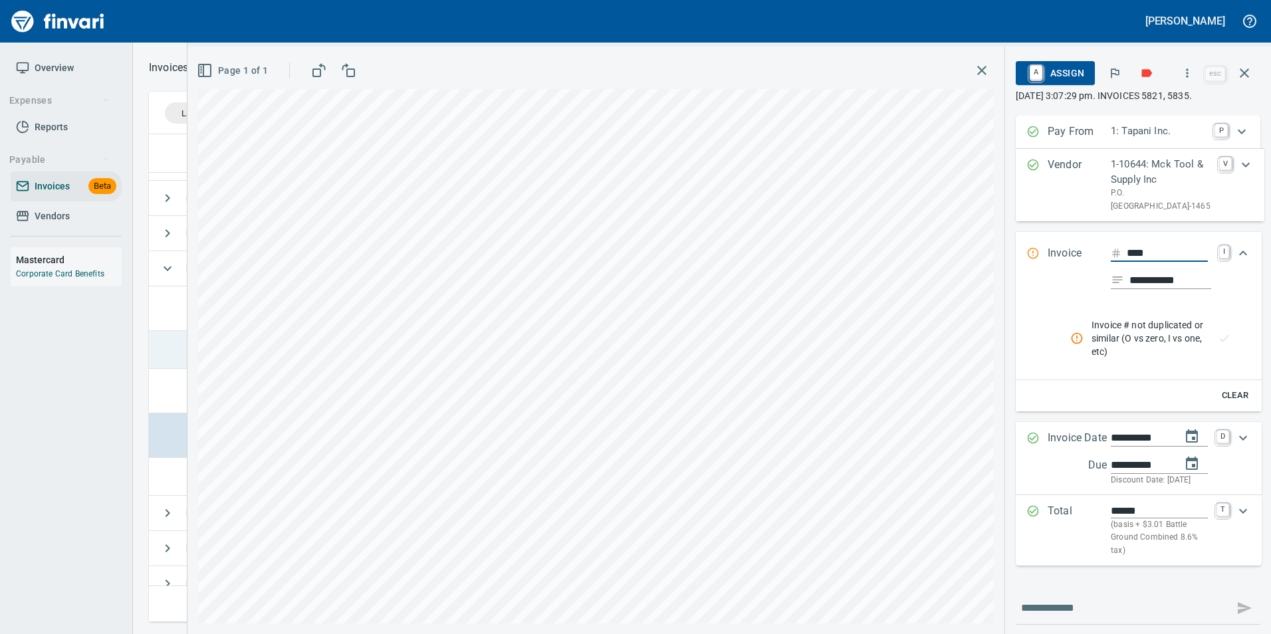
click at [165, 352] on td at bounding box center [165, 350] width 32 height 38
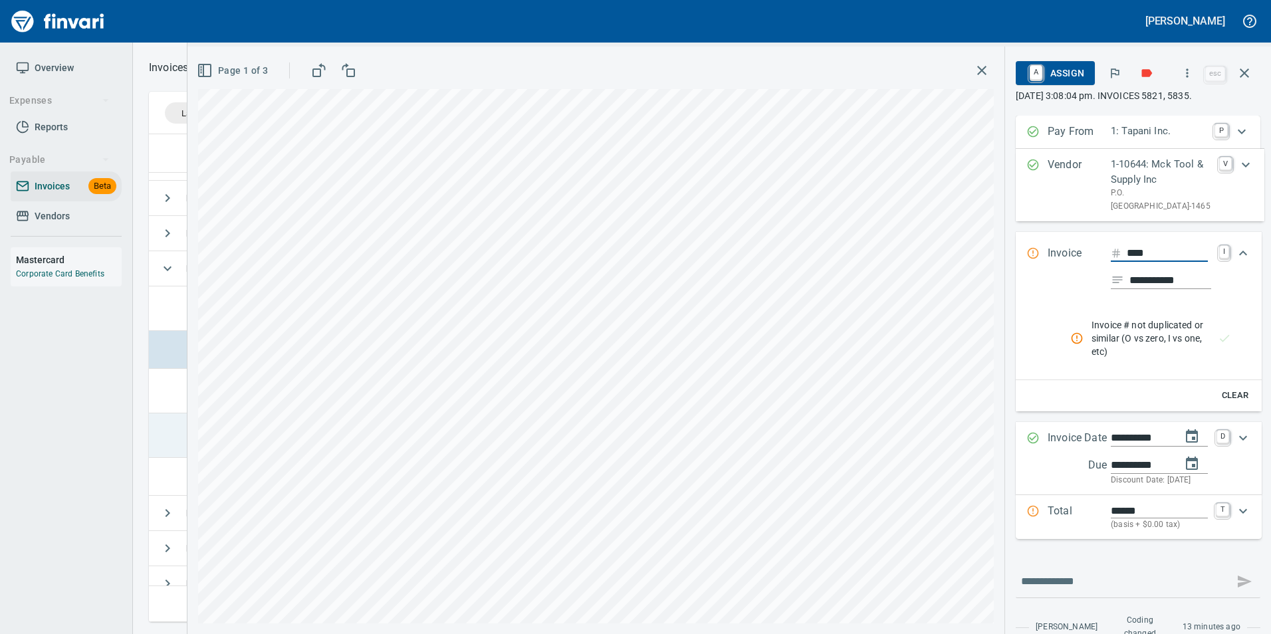
click at [174, 446] on td at bounding box center [165, 436] width 32 height 45
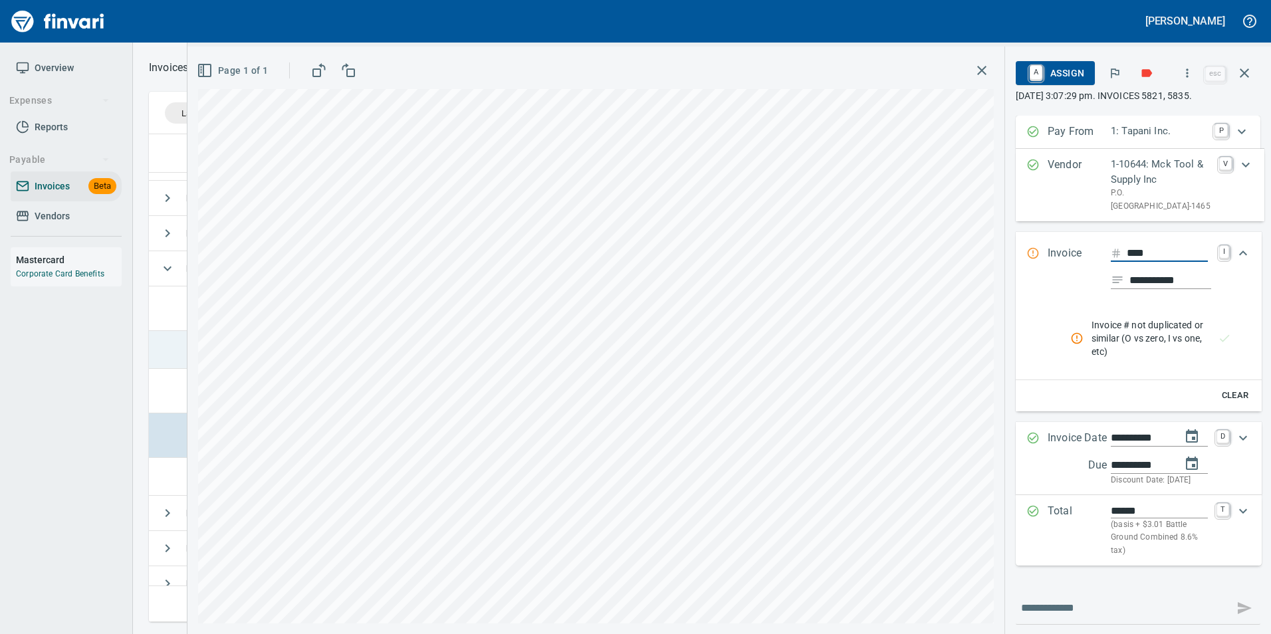
click at [179, 345] on td at bounding box center [165, 350] width 32 height 38
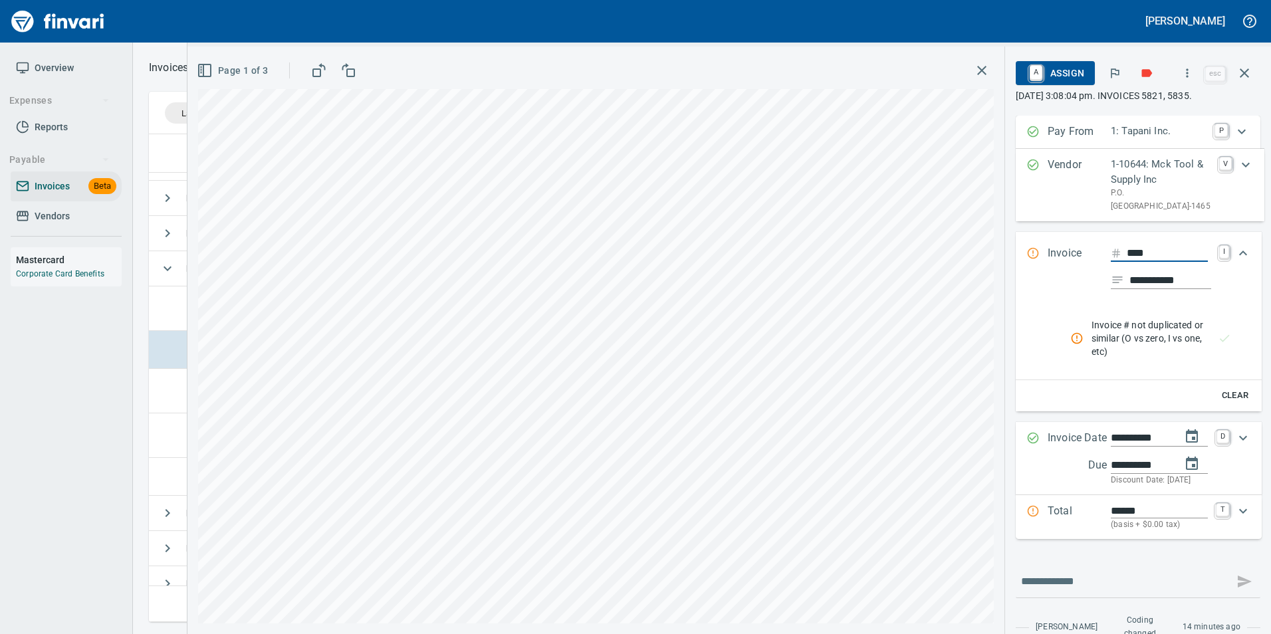
click at [1193, 72] on icon "button" at bounding box center [1187, 72] width 13 height 13
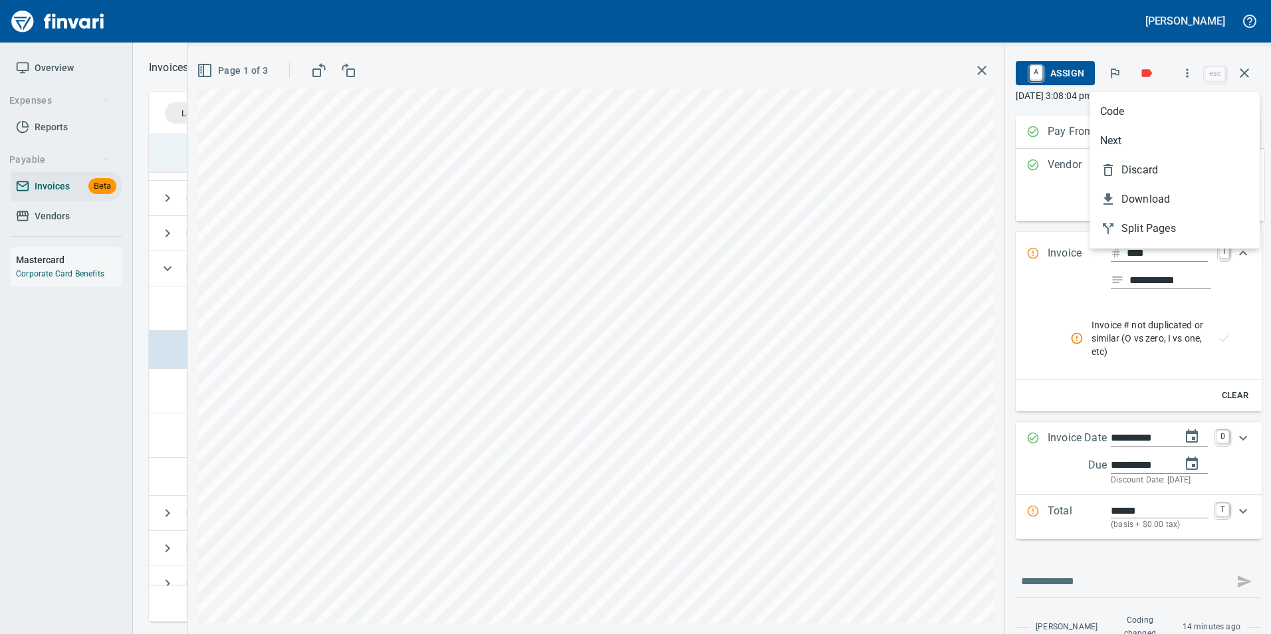
click at [1138, 168] on span "Discard" at bounding box center [1186, 170] width 128 height 16
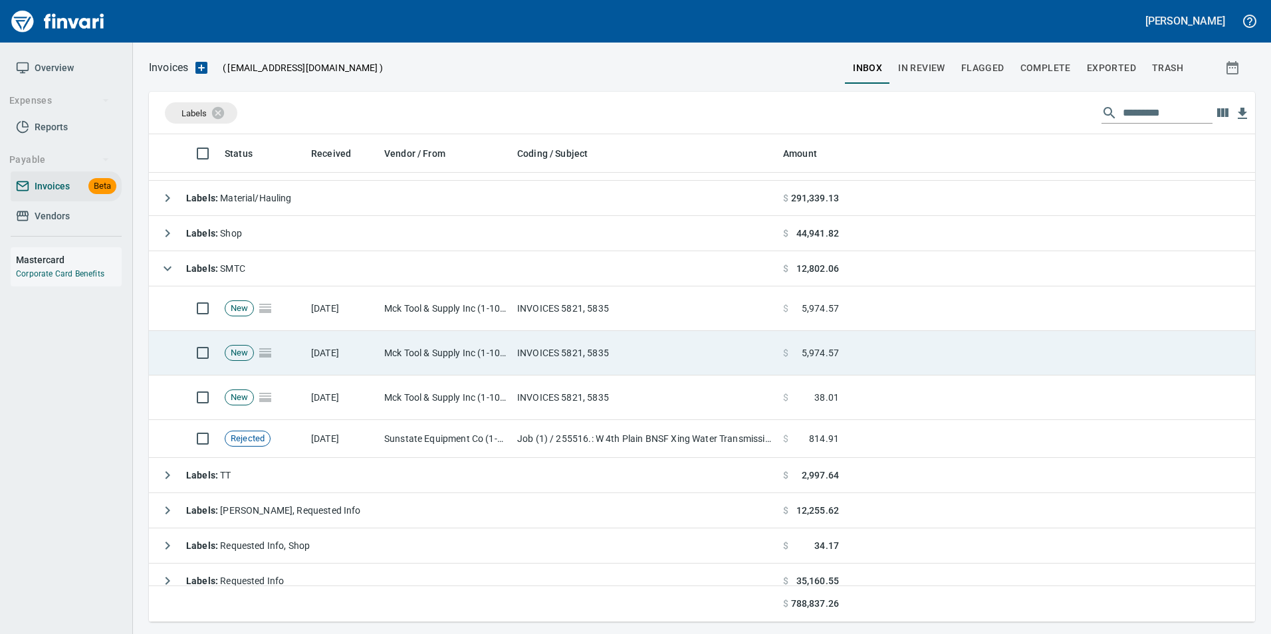
click at [470, 350] on td "Mck Tool & Supply Inc (1-10644)" at bounding box center [445, 353] width 133 height 45
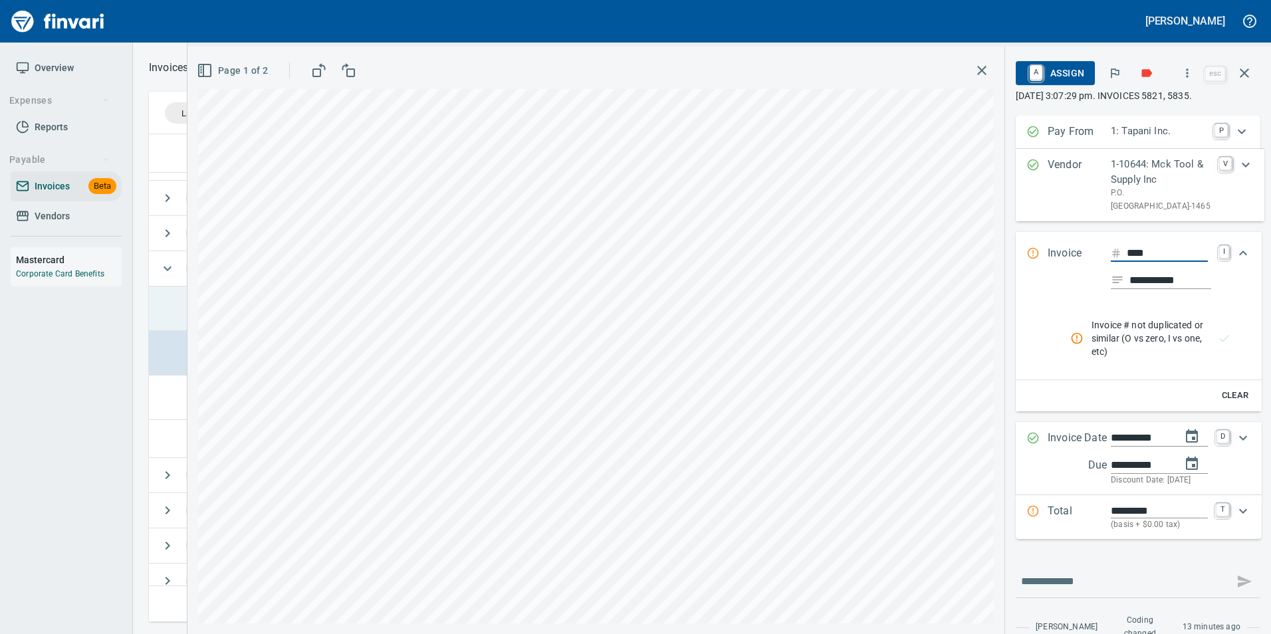
click at [172, 303] on td at bounding box center [165, 309] width 32 height 45
click at [167, 349] on td at bounding box center [165, 353] width 32 height 45
click at [169, 319] on td at bounding box center [165, 309] width 32 height 45
click at [1181, 68] on button "button" at bounding box center [1187, 73] width 29 height 29
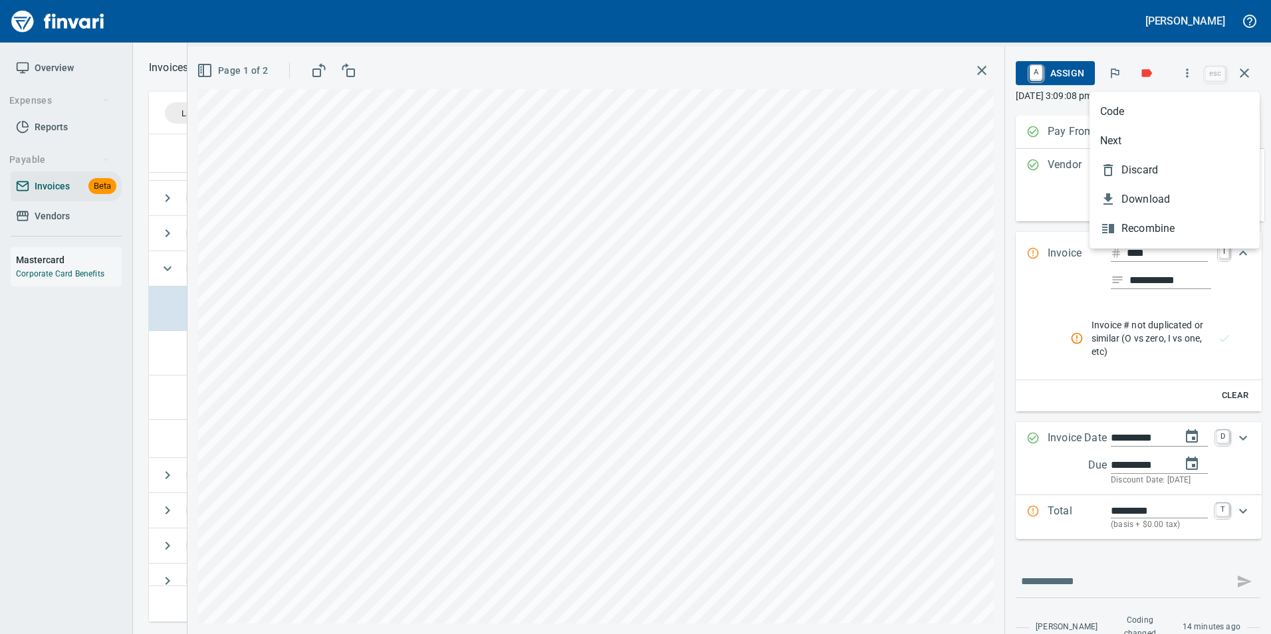
scroll to position [478, 1086]
click at [1162, 166] on span "Discard" at bounding box center [1186, 170] width 128 height 16
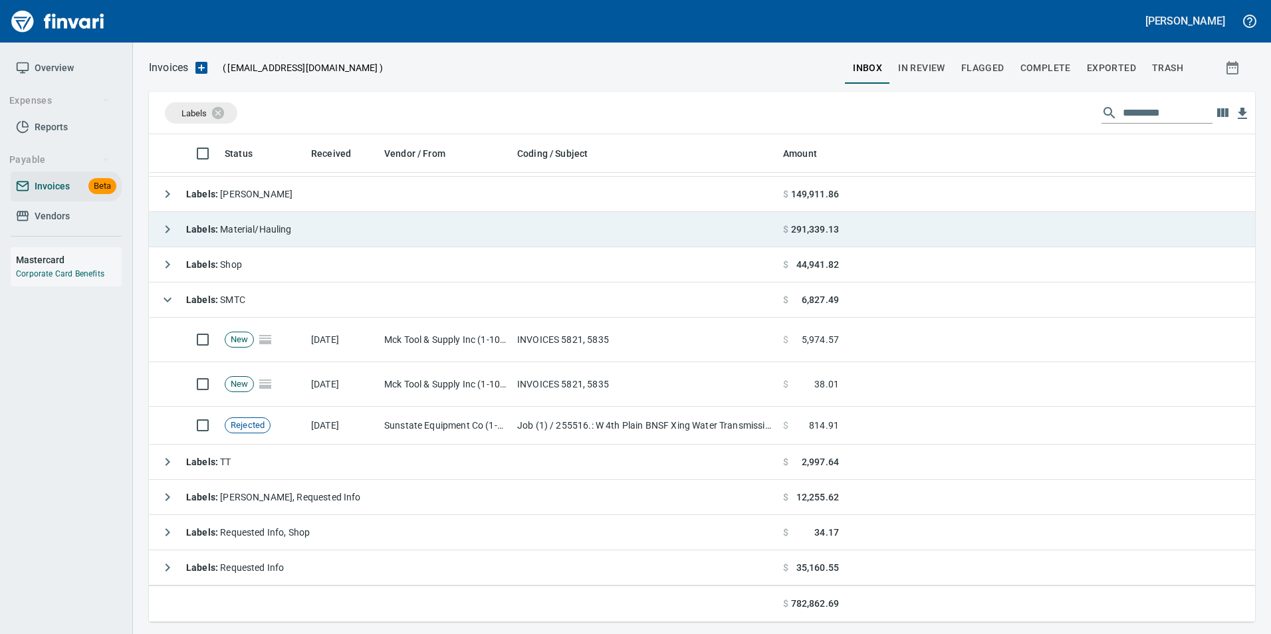
scroll to position [31, 0]
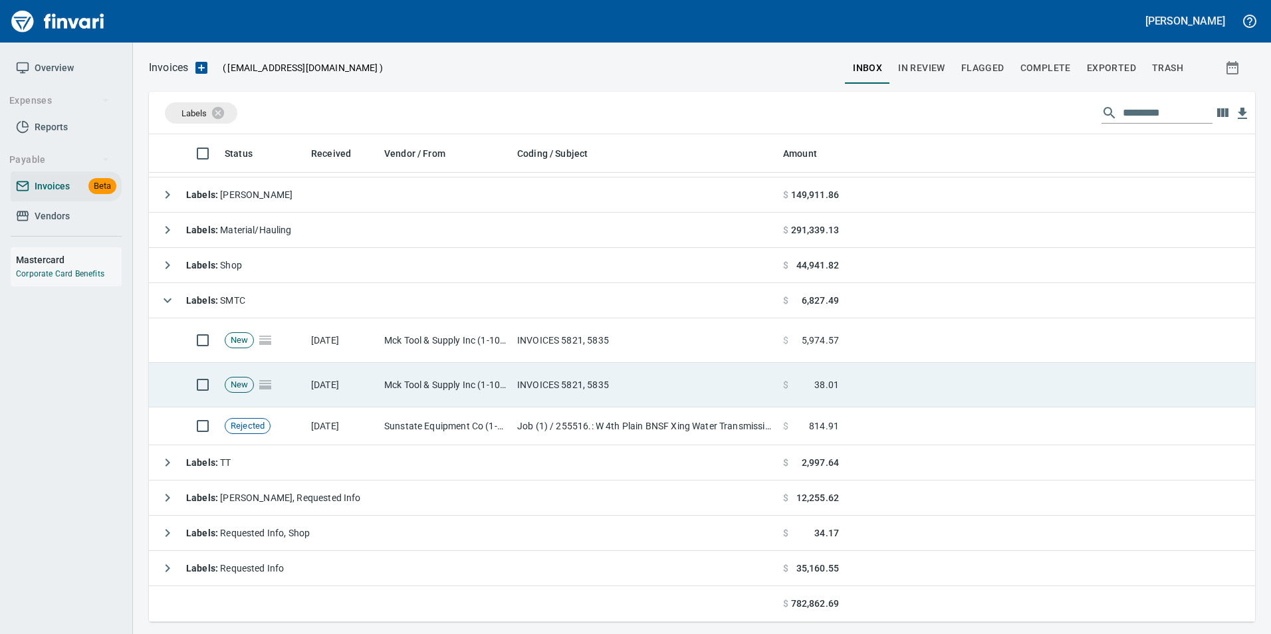
click at [527, 368] on td "INVOICES 5821, 5835" at bounding box center [645, 385] width 266 height 45
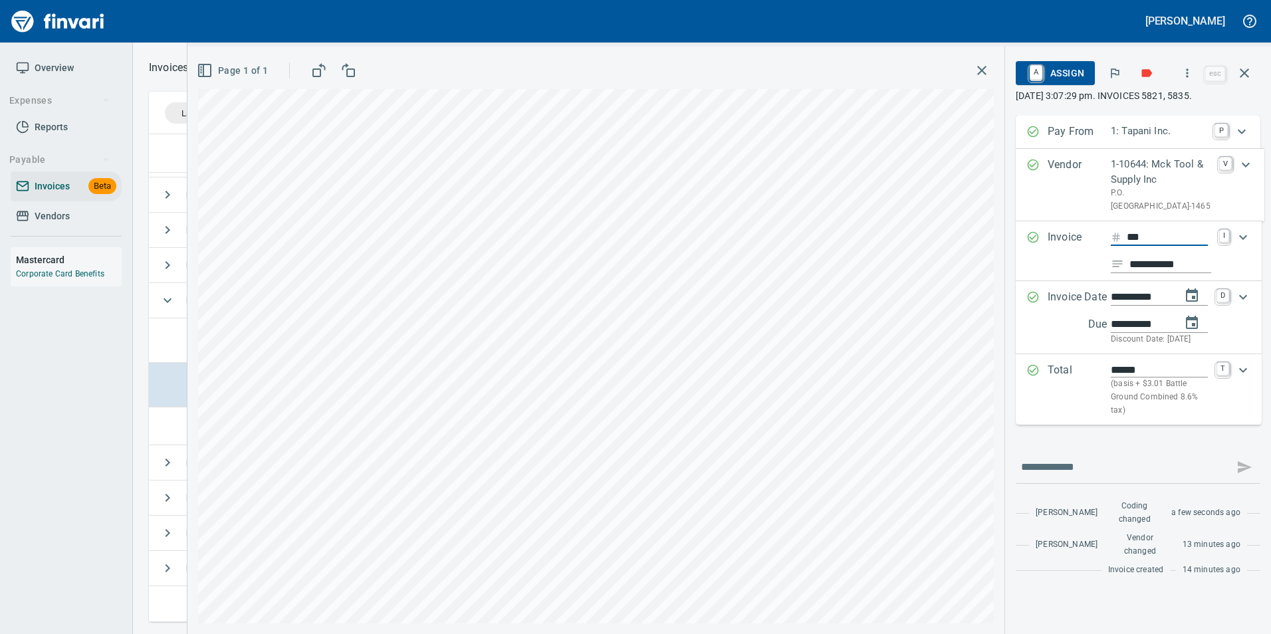
type input "****"
click at [1073, 446] on div "**********" at bounding box center [1138, 349] width 245 height 467
click at [1242, 74] on icon "button" at bounding box center [1245, 73] width 16 height 16
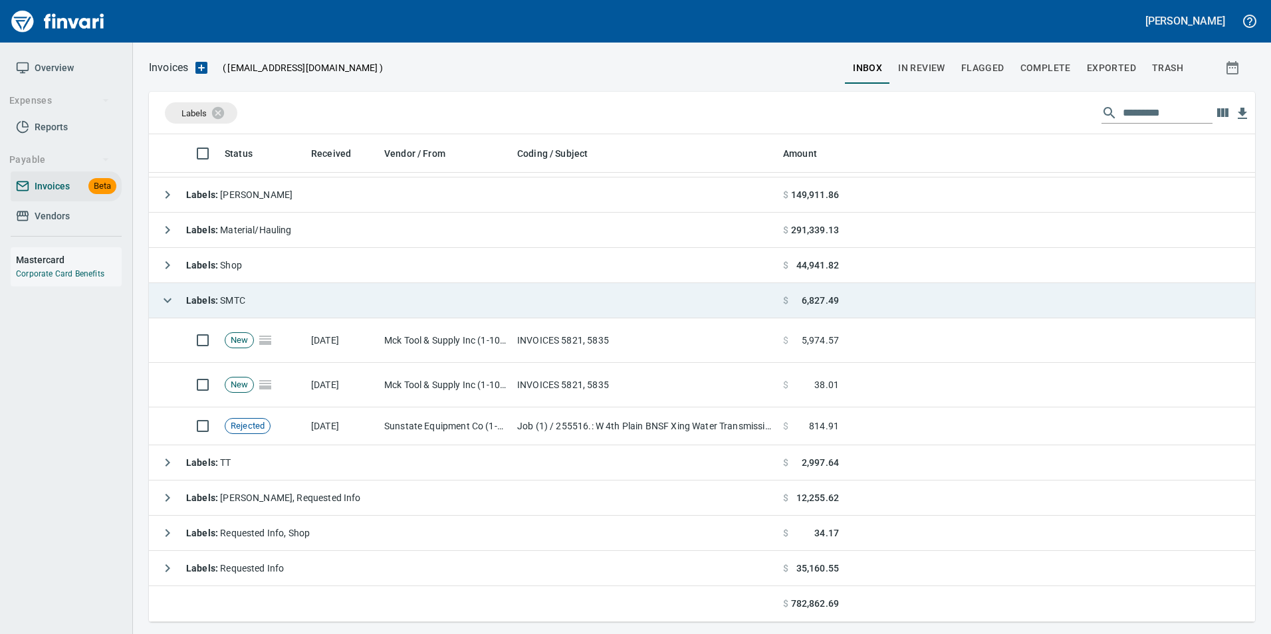
scroll to position [478, 1086]
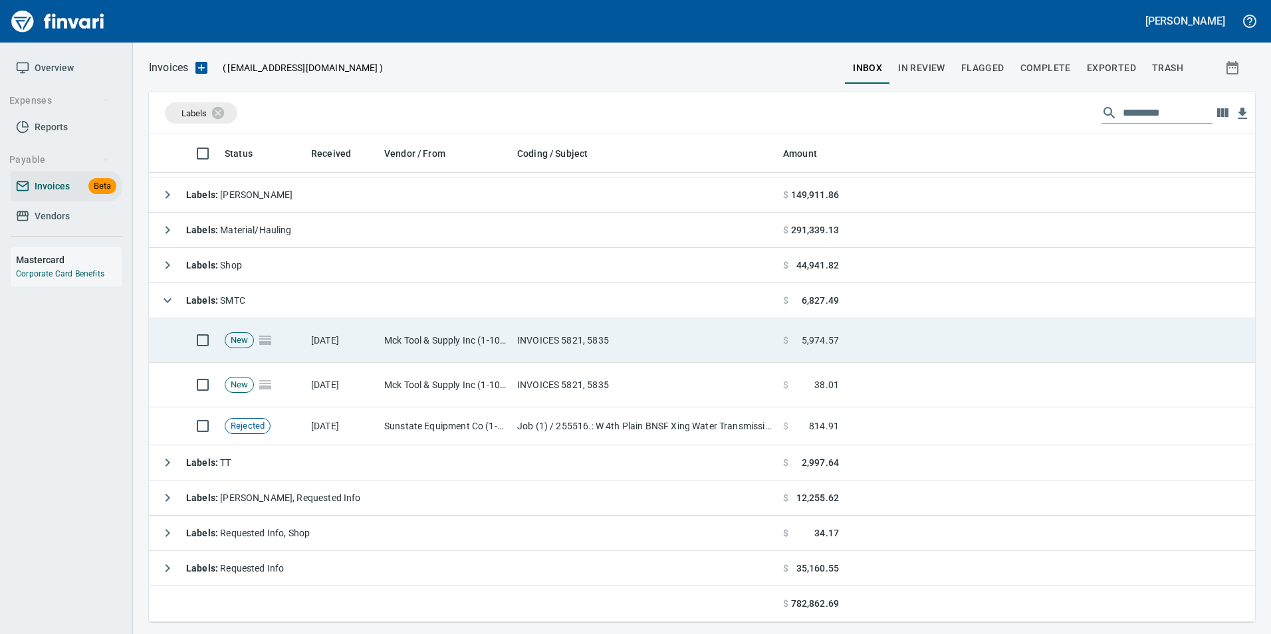
click at [664, 337] on td "INVOICES 5821, 5835" at bounding box center [645, 341] width 266 height 45
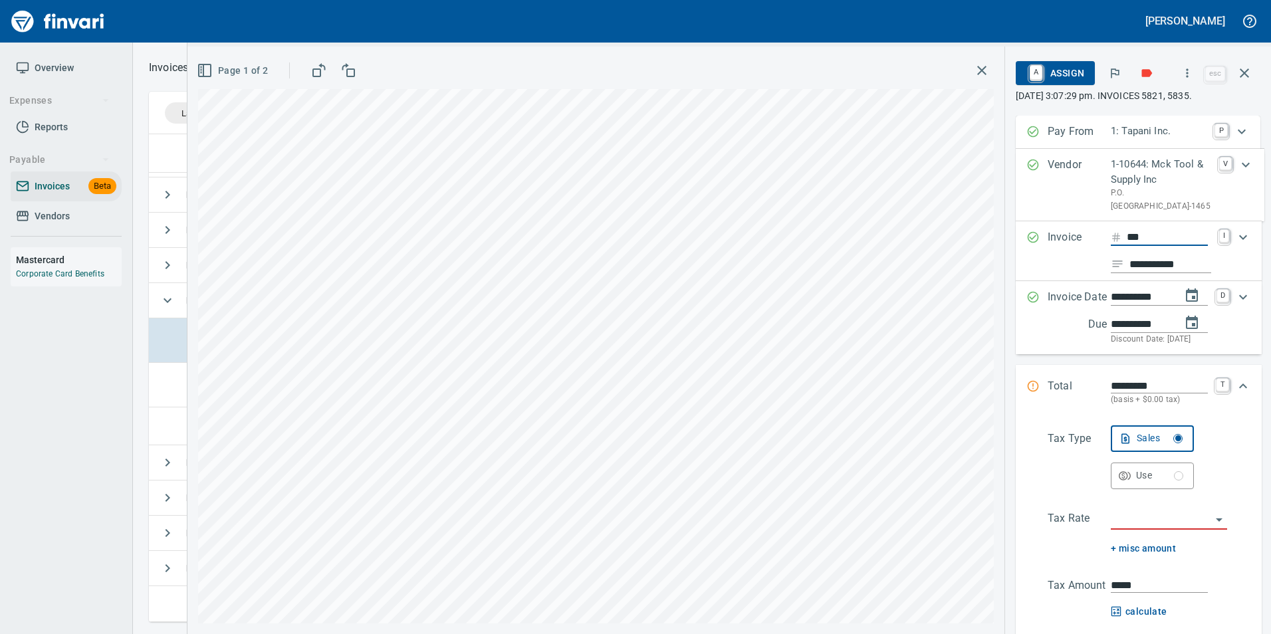
click at [1150, 246] on input "***" at bounding box center [1167, 237] width 81 height 17
type input "****"
click at [1164, 529] on input "search" at bounding box center [1161, 520] width 100 height 19
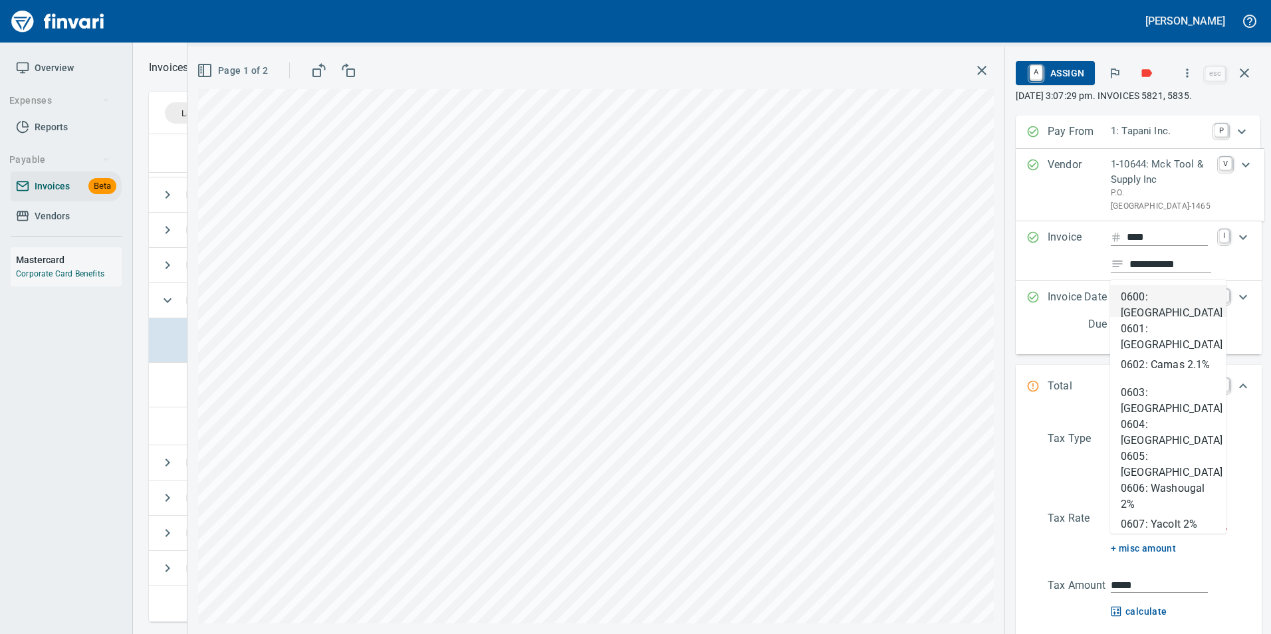
scroll to position [478, 1086]
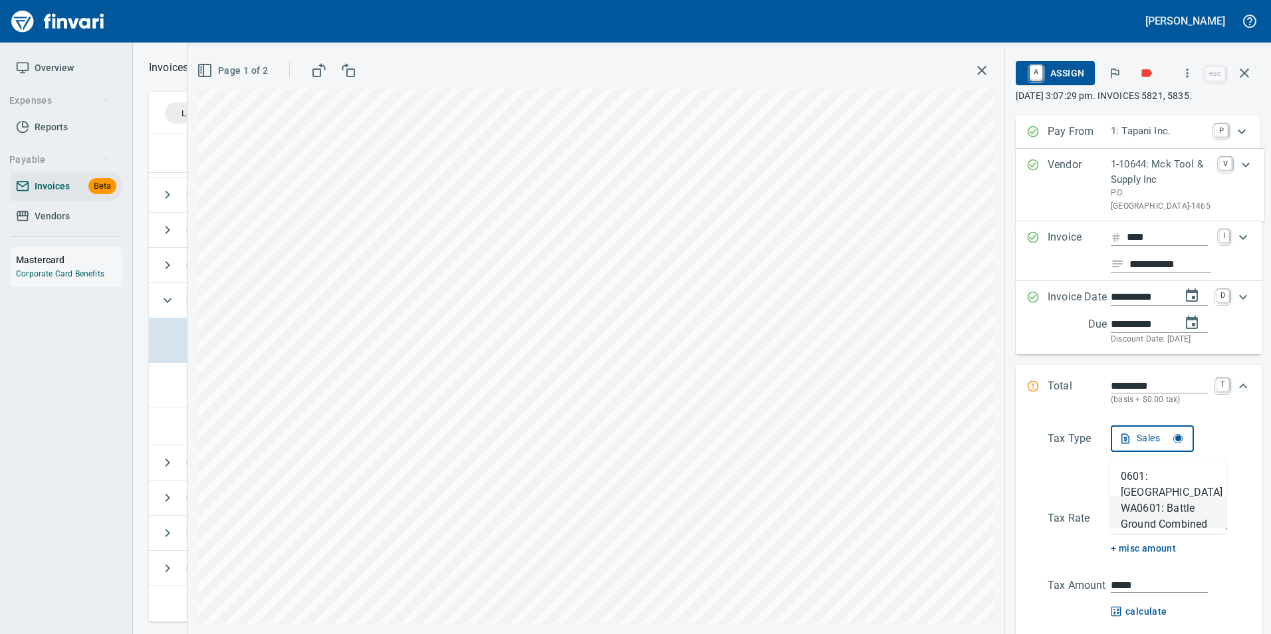
click at [1140, 513] on li "WA0601: Battle Ground Combined 8.6%" at bounding box center [1169, 513] width 116 height 32
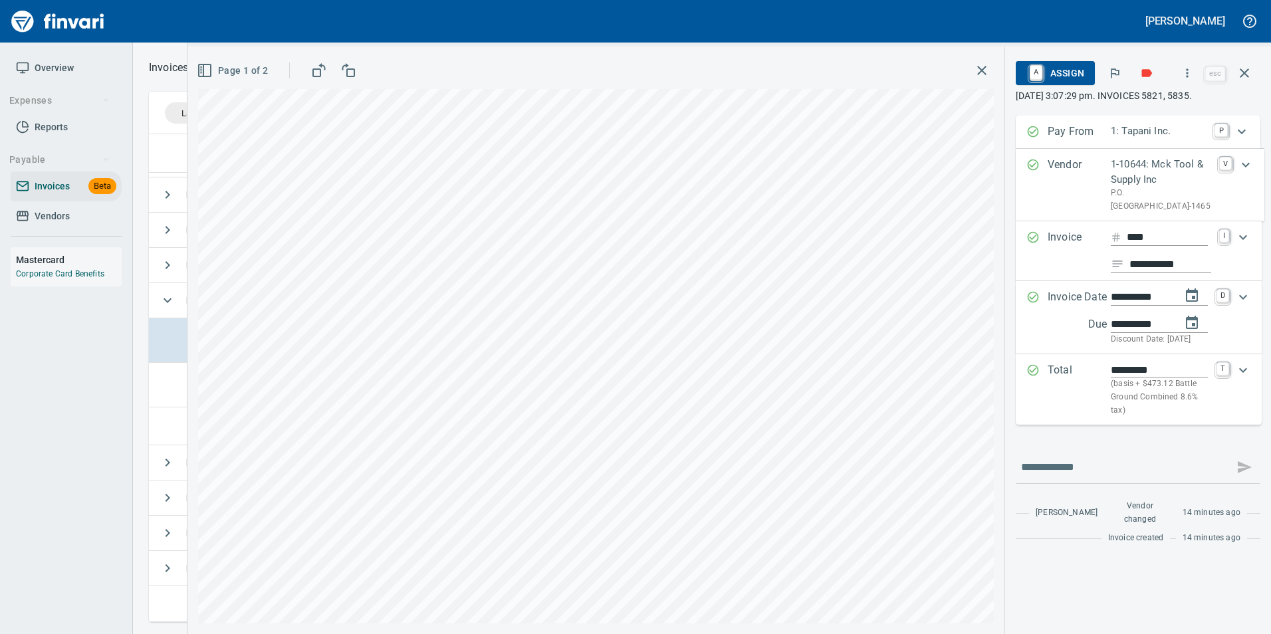
type input "**********"
type input "*******"
type input "**********"
click at [226, 77] on span "Page 1 of 2" at bounding box center [233, 71] width 68 height 17
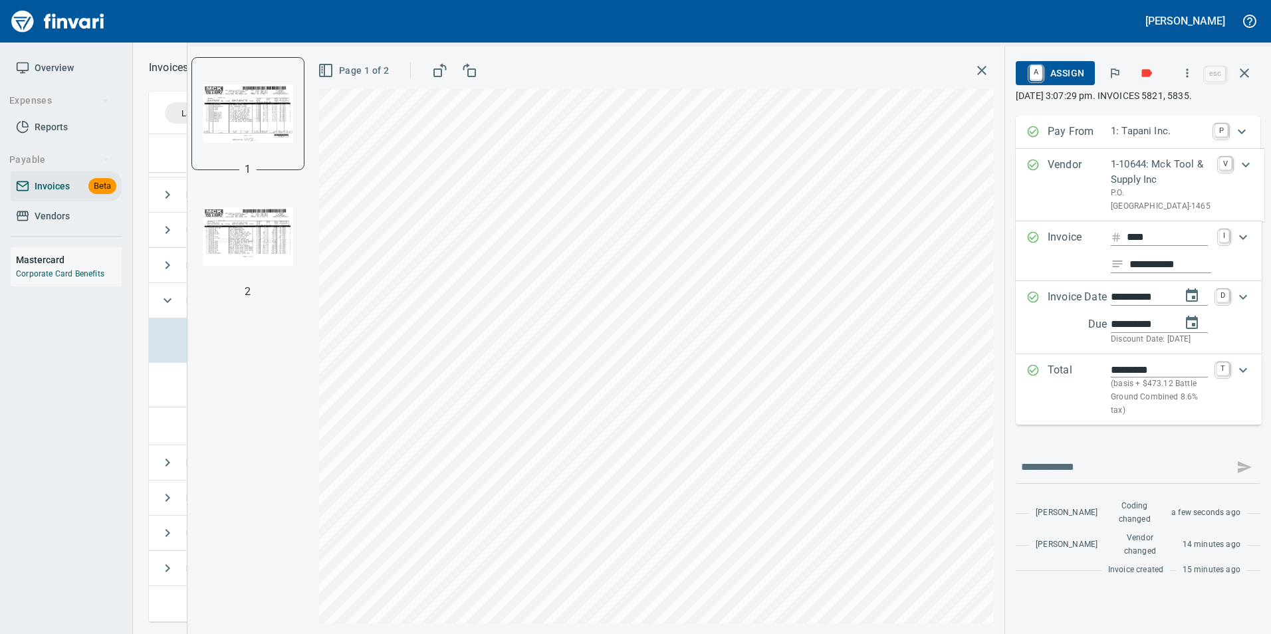
click at [226, 236] on img "button" at bounding box center [248, 237] width 90 height 90
click at [228, 118] on img "button" at bounding box center [248, 113] width 90 height 90
click at [1238, 72] on icon "button" at bounding box center [1245, 73] width 16 height 16
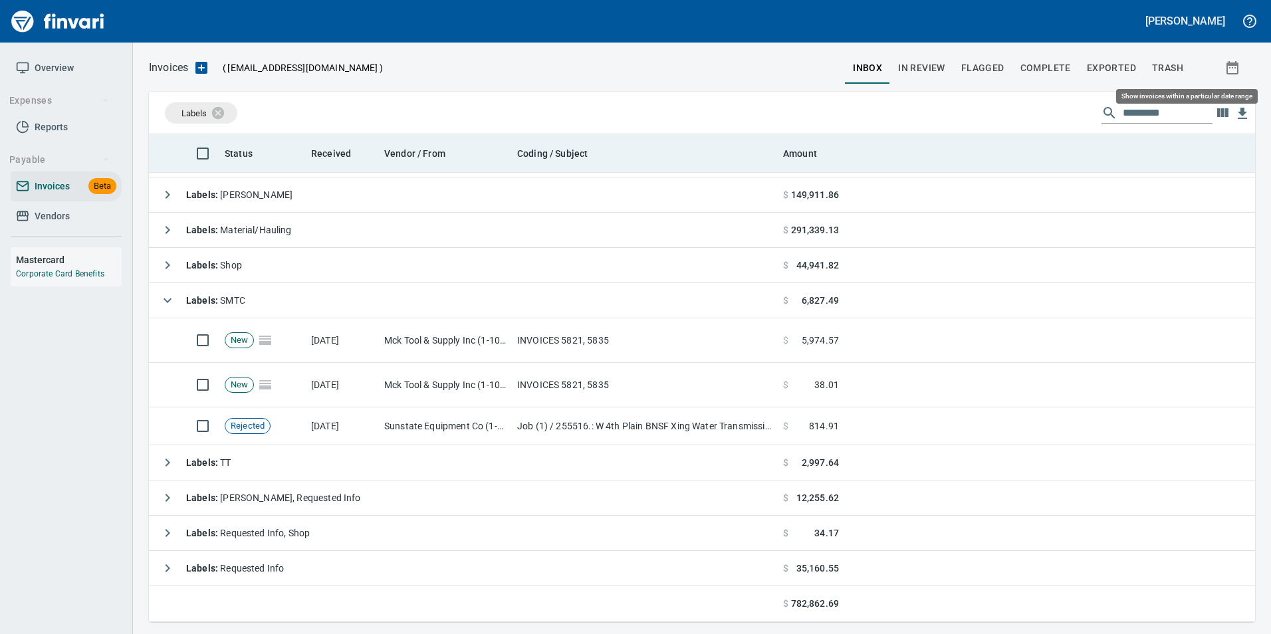
scroll to position [478, 1086]
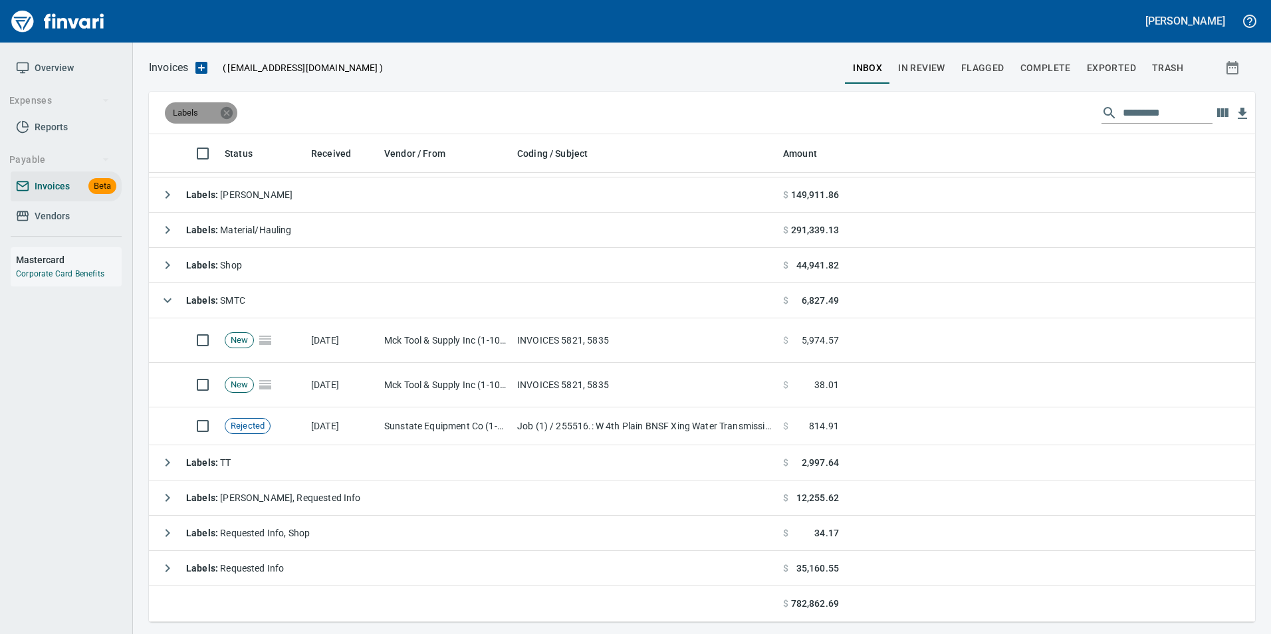
click at [232, 111] on icon at bounding box center [227, 112] width 12 height 12
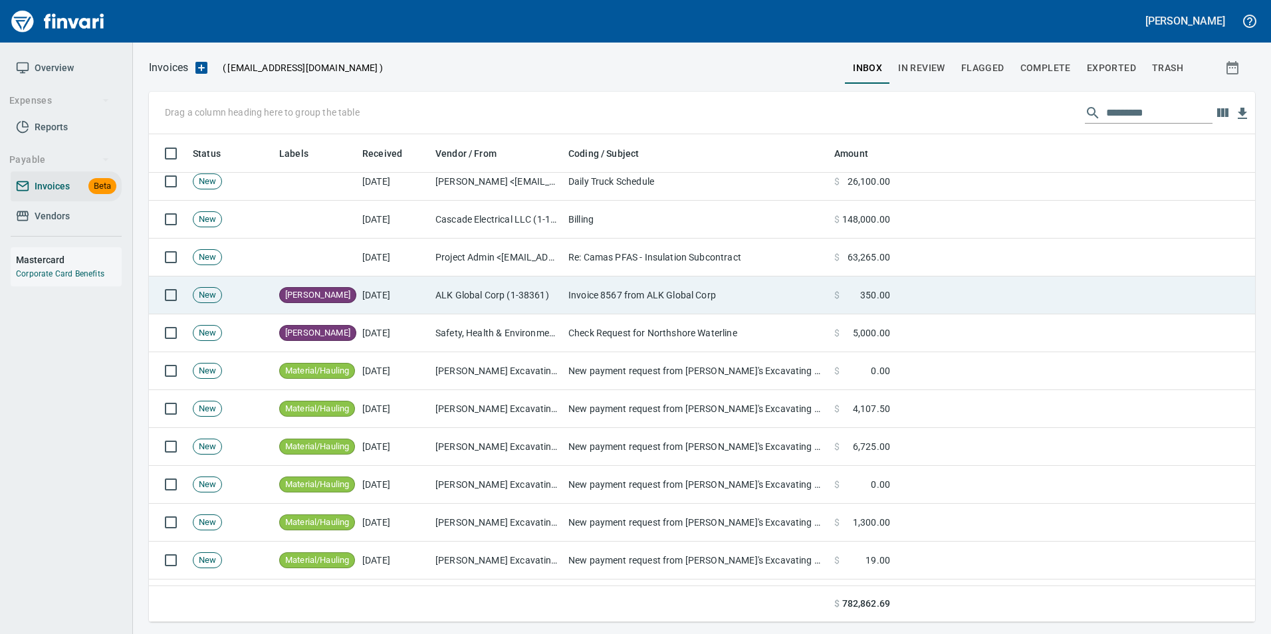
scroll to position [0, 0]
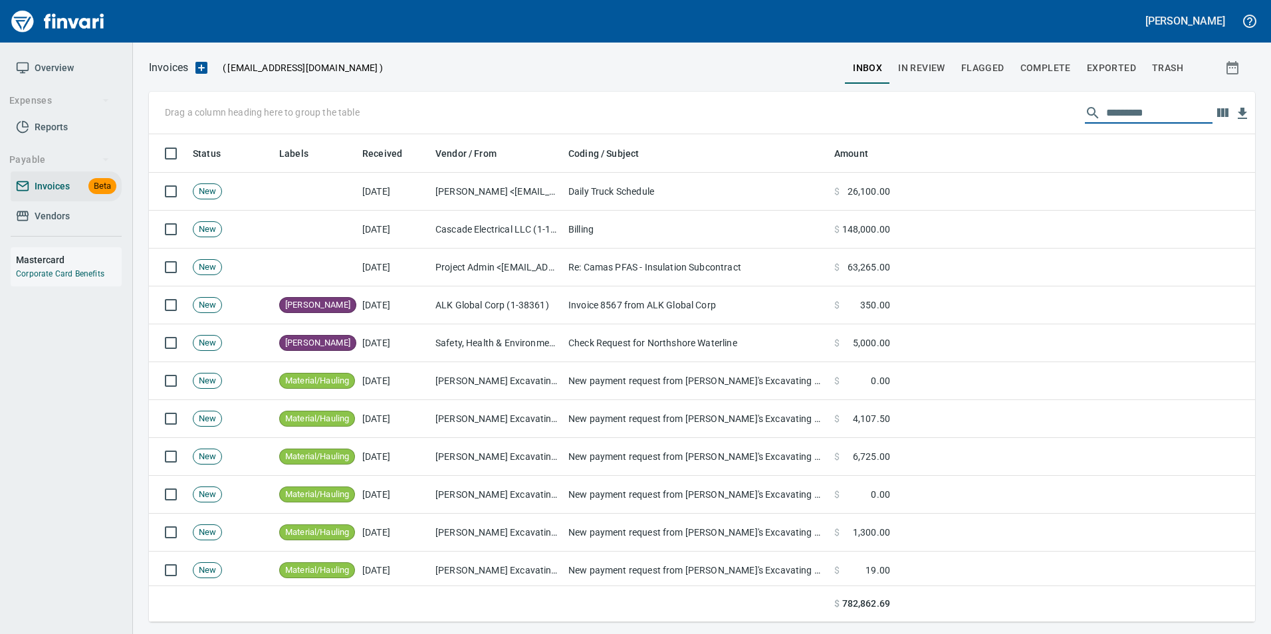
click at [1144, 104] on input "text" at bounding box center [1160, 112] width 106 height 21
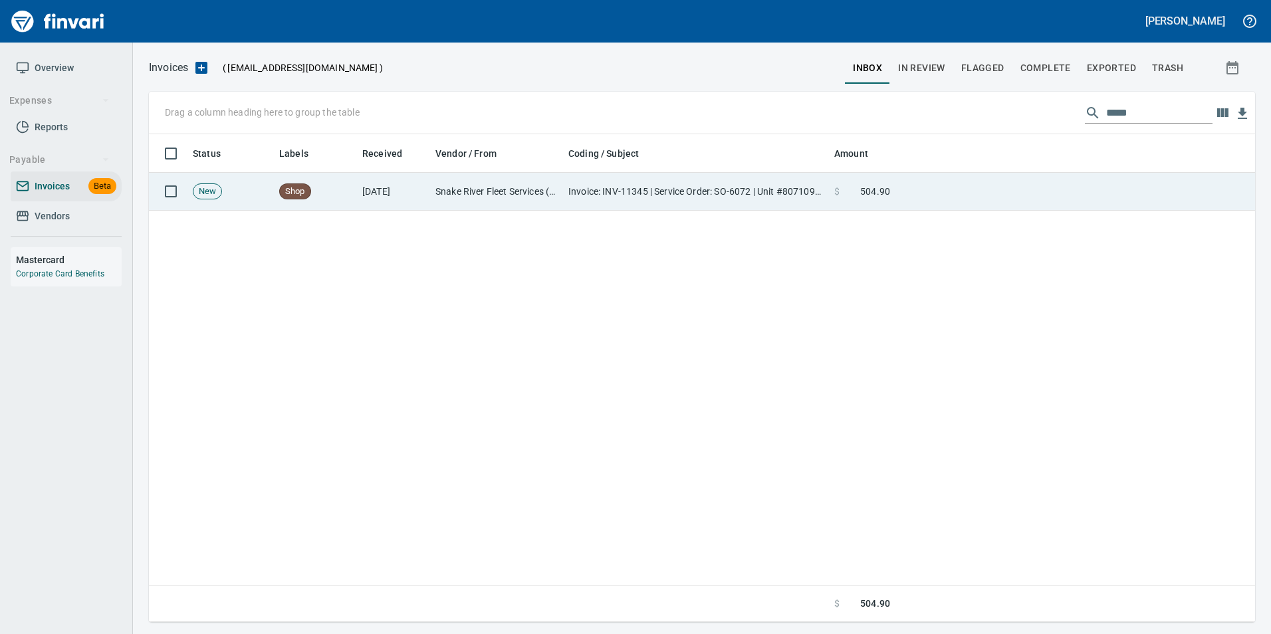
drag, startPoint x: 979, startPoint y: 190, endPoint x: 970, endPoint y: 190, distance: 9.3
click at [975, 190] on td at bounding box center [1076, 192] width 360 height 38
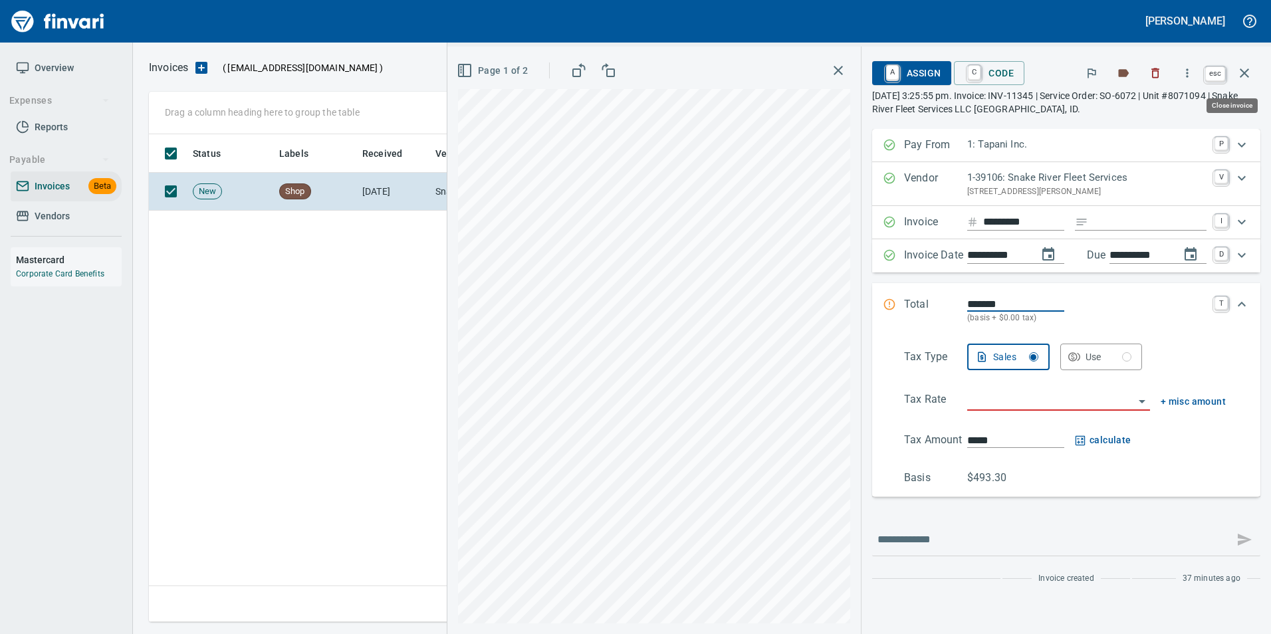
click at [1248, 75] on icon "button" at bounding box center [1245, 73] width 16 height 16
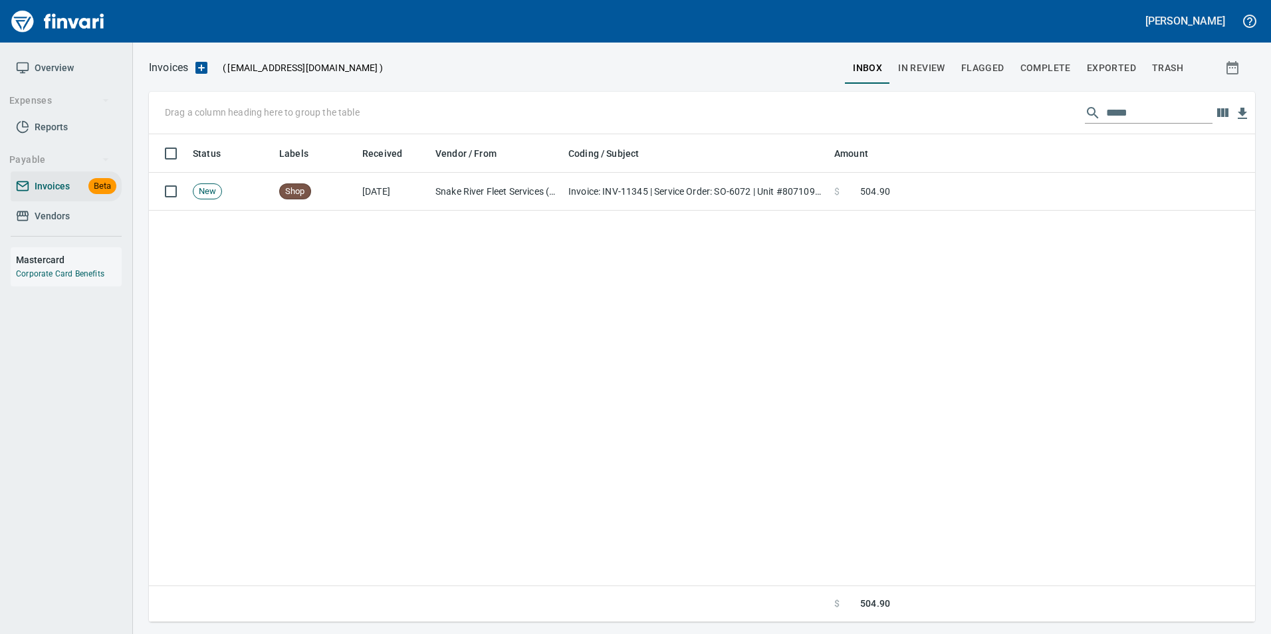
click at [1112, 108] on input "*****" at bounding box center [1160, 112] width 106 height 21
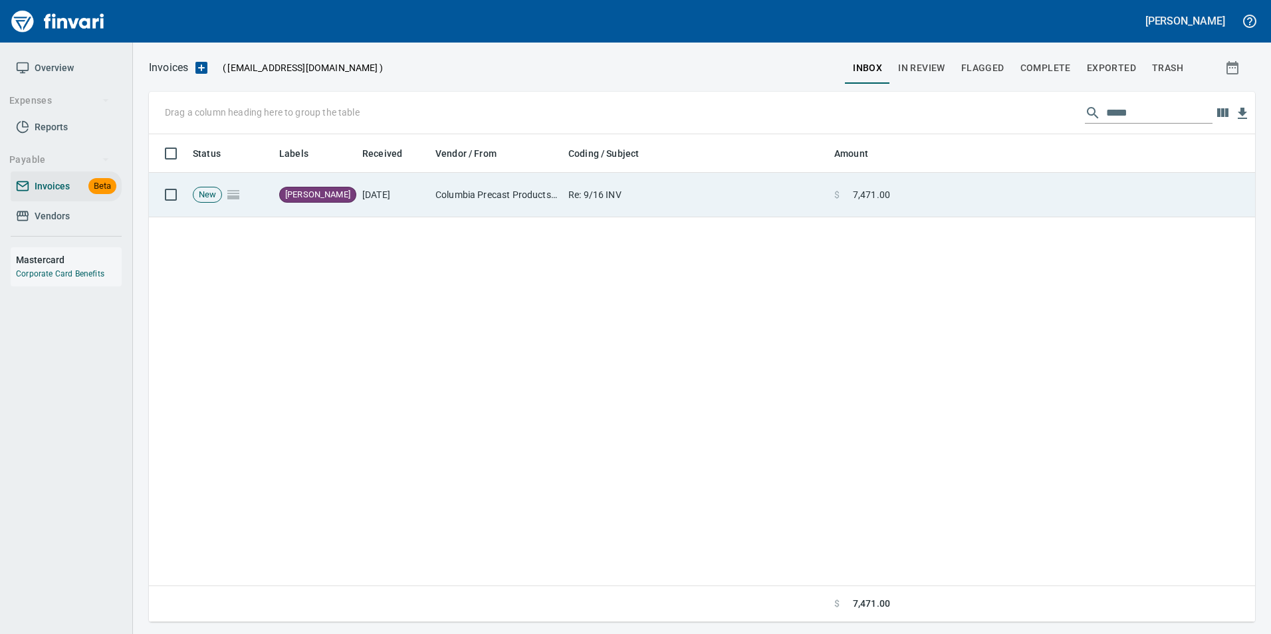
click at [983, 176] on td at bounding box center [1076, 195] width 360 height 45
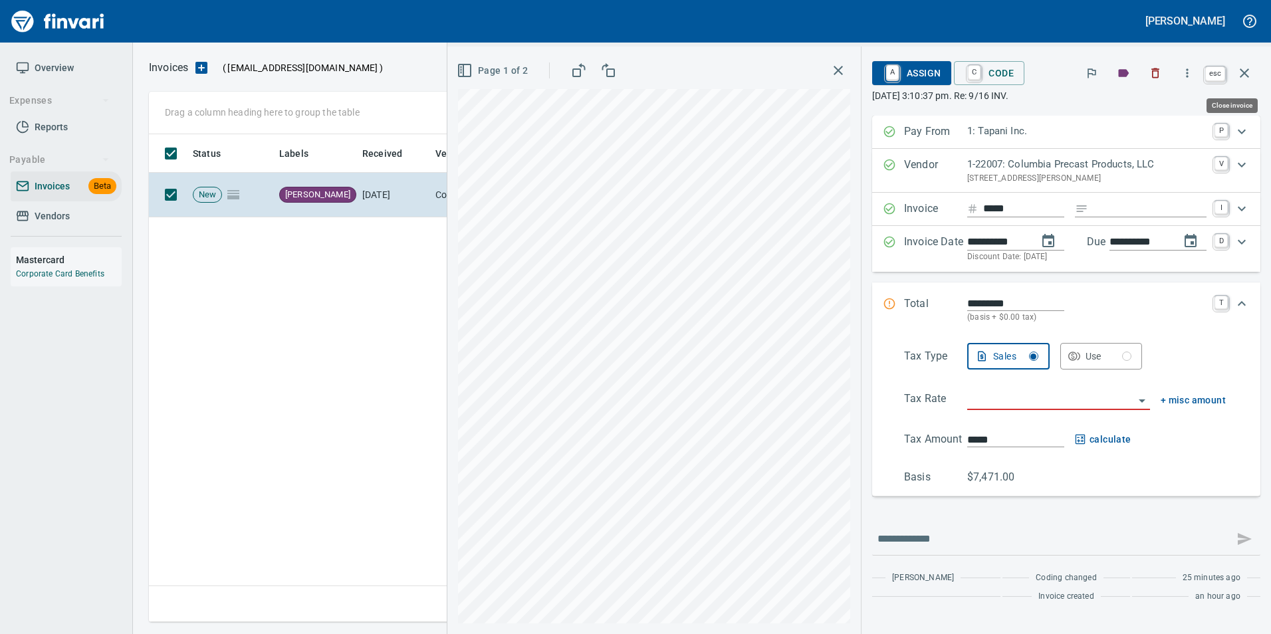
drag, startPoint x: 1256, startPoint y: 71, endPoint x: 1148, endPoint y: 101, distance: 111.2
click at [1256, 71] on button "button" at bounding box center [1245, 73] width 32 height 32
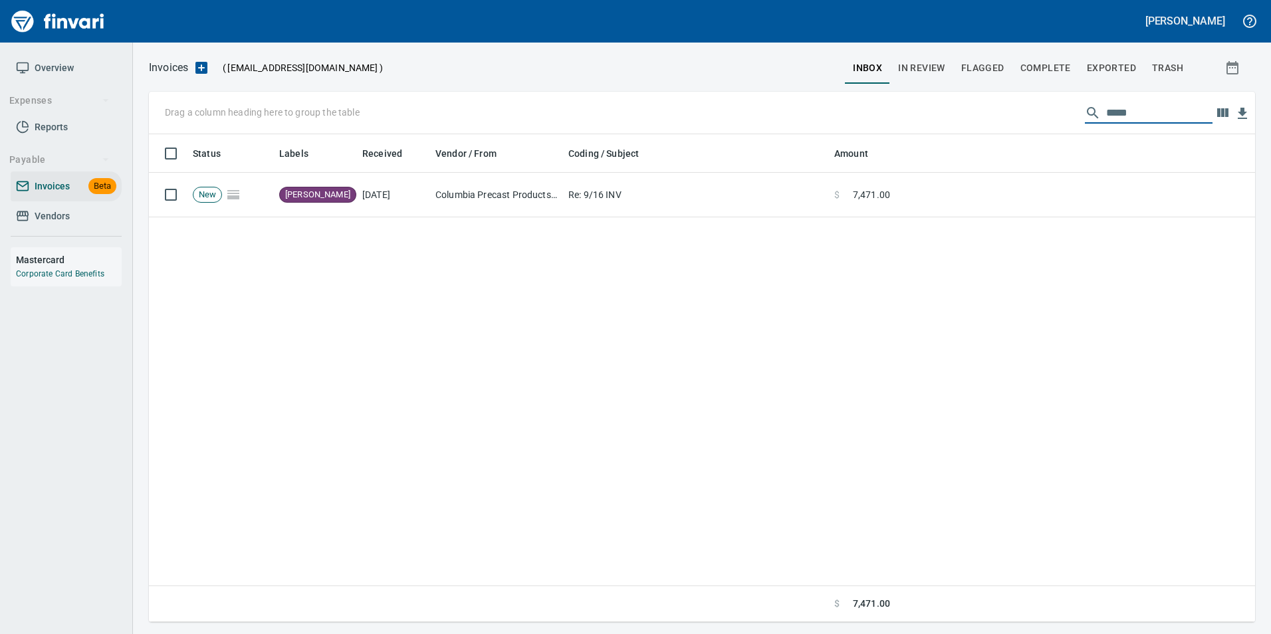
click at [1147, 110] on input "*****" at bounding box center [1160, 112] width 106 height 21
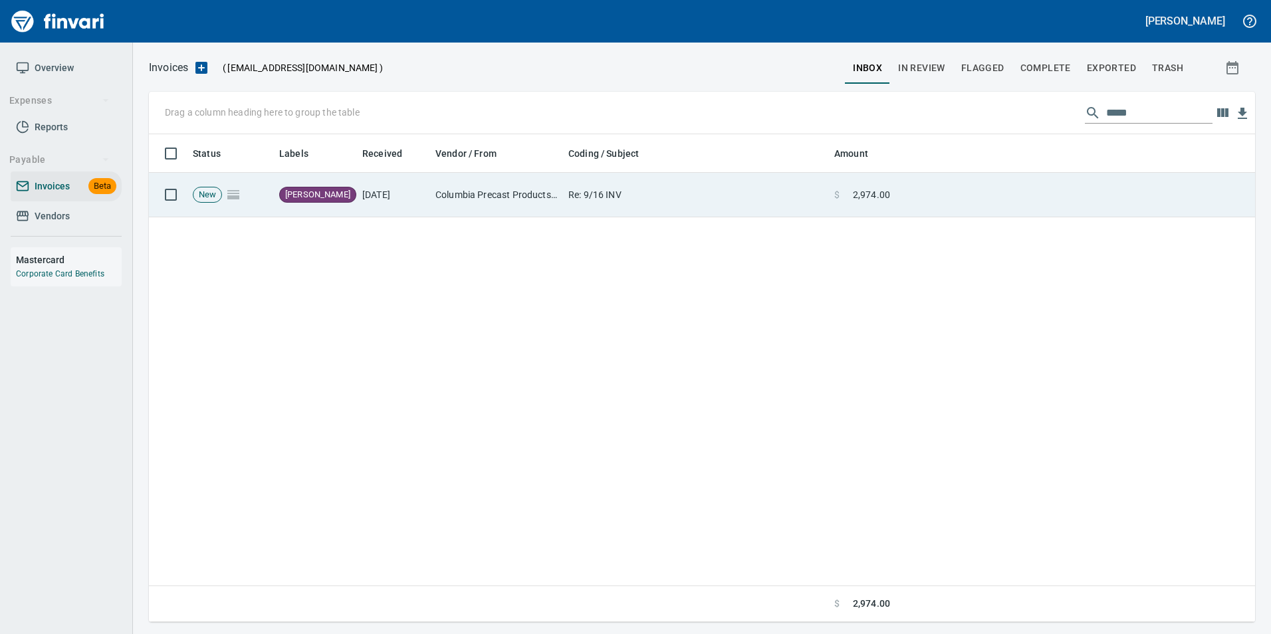
click at [985, 193] on td at bounding box center [1076, 195] width 360 height 45
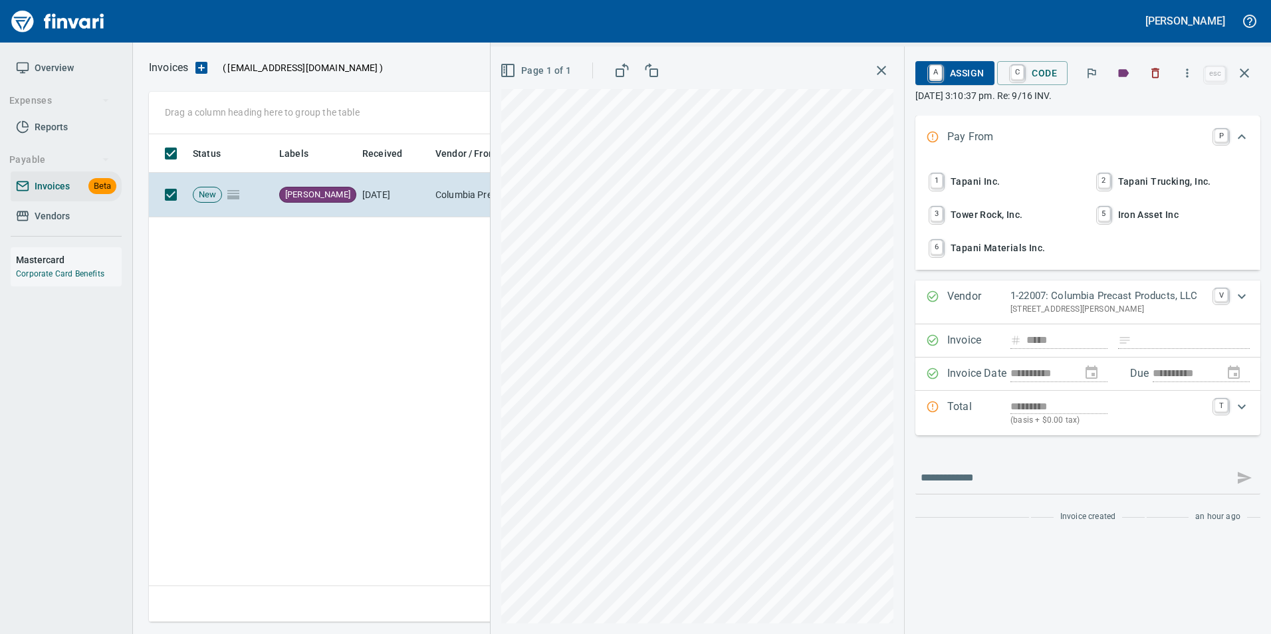
click at [1238, 65] on button "button" at bounding box center [1245, 73] width 32 height 32
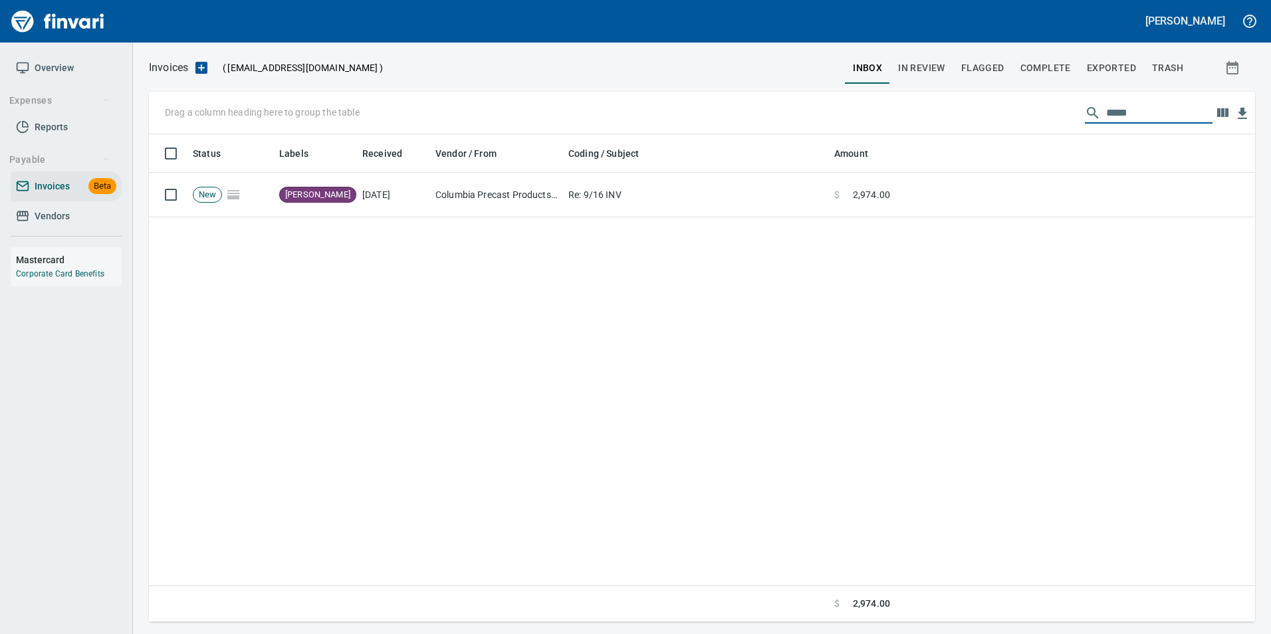
click at [1155, 111] on input "*****" at bounding box center [1160, 112] width 106 height 21
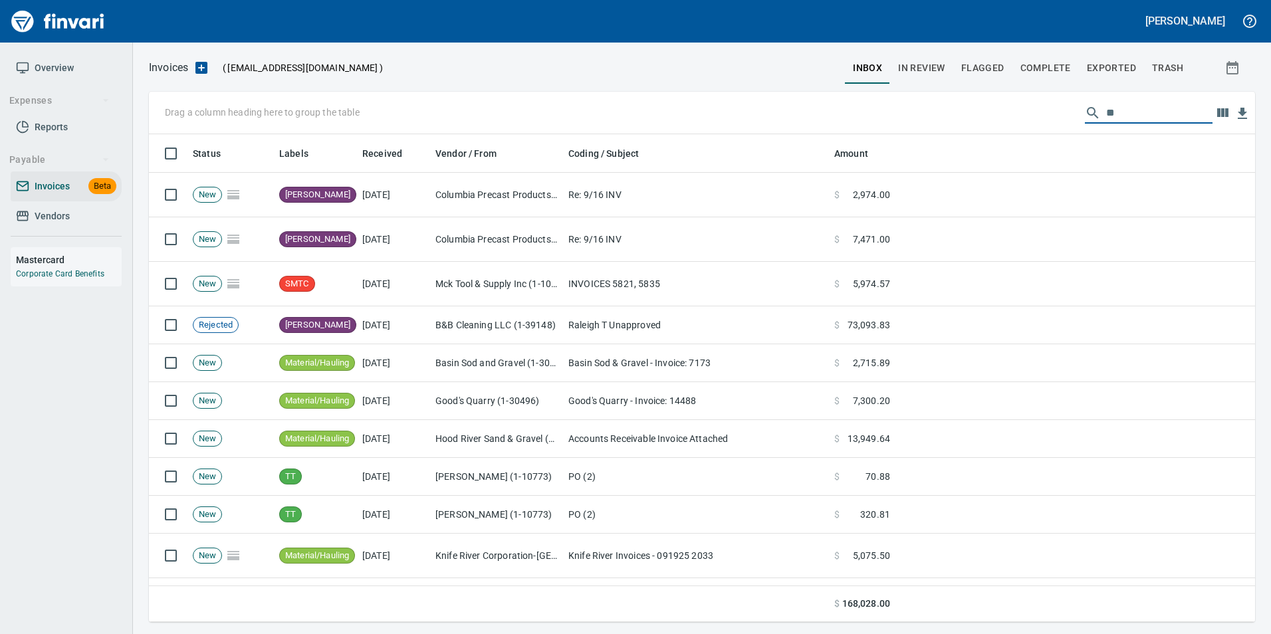
type input "*"
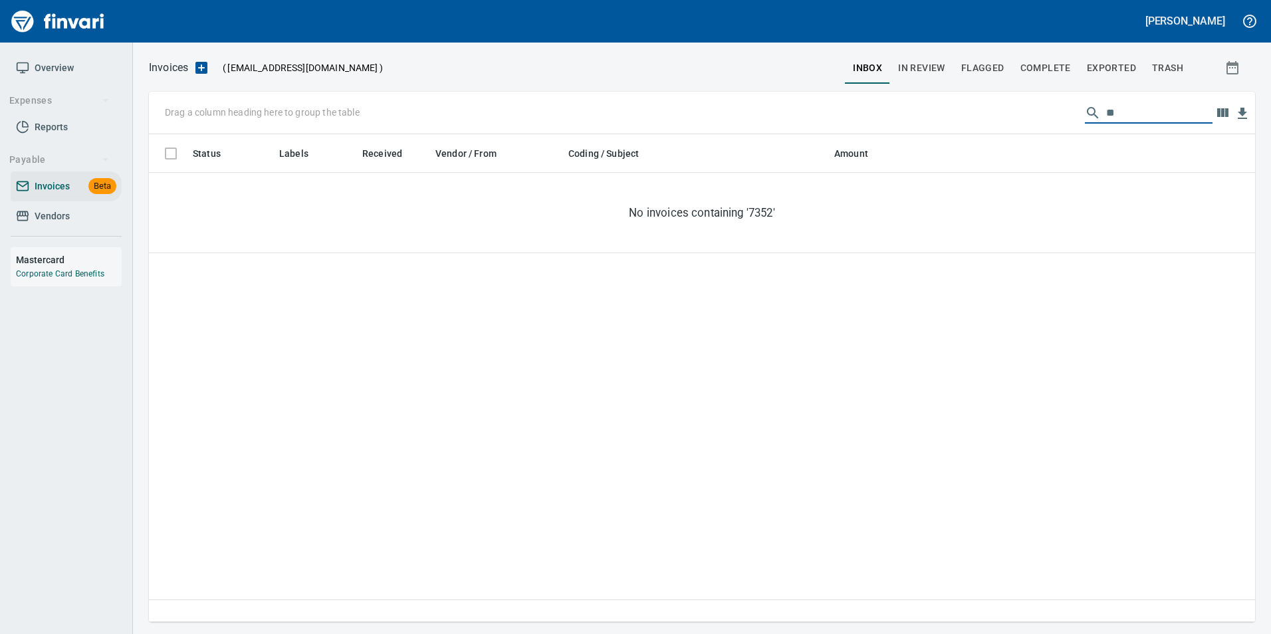
type input "*"
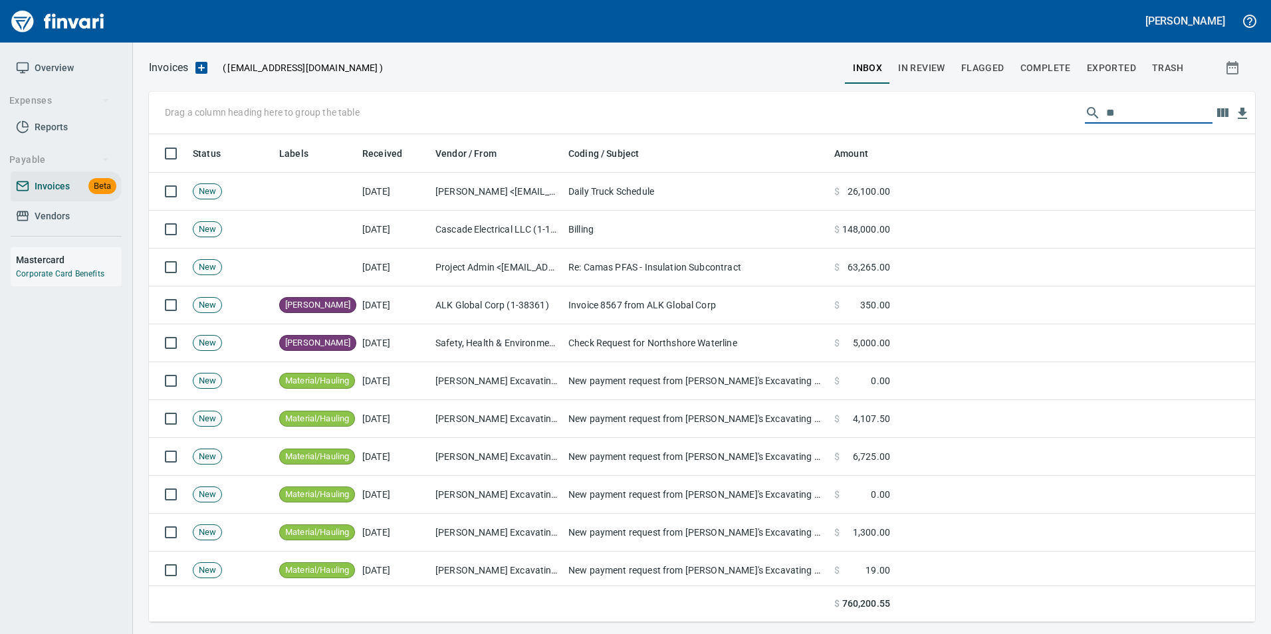
type input "*"
drag, startPoint x: 282, startPoint y: 144, endPoint x: 188, endPoint y: 109, distance: 100.6
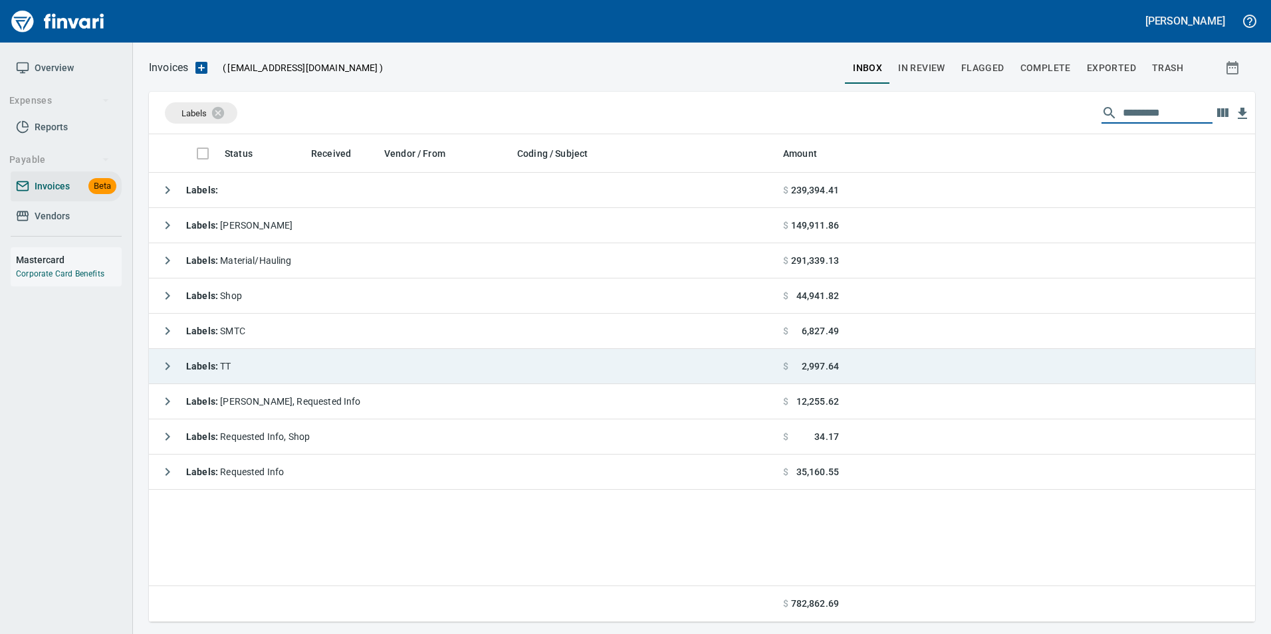
click at [166, 365] on icon "button" at bounding box center [168, 366] width 16 height 16
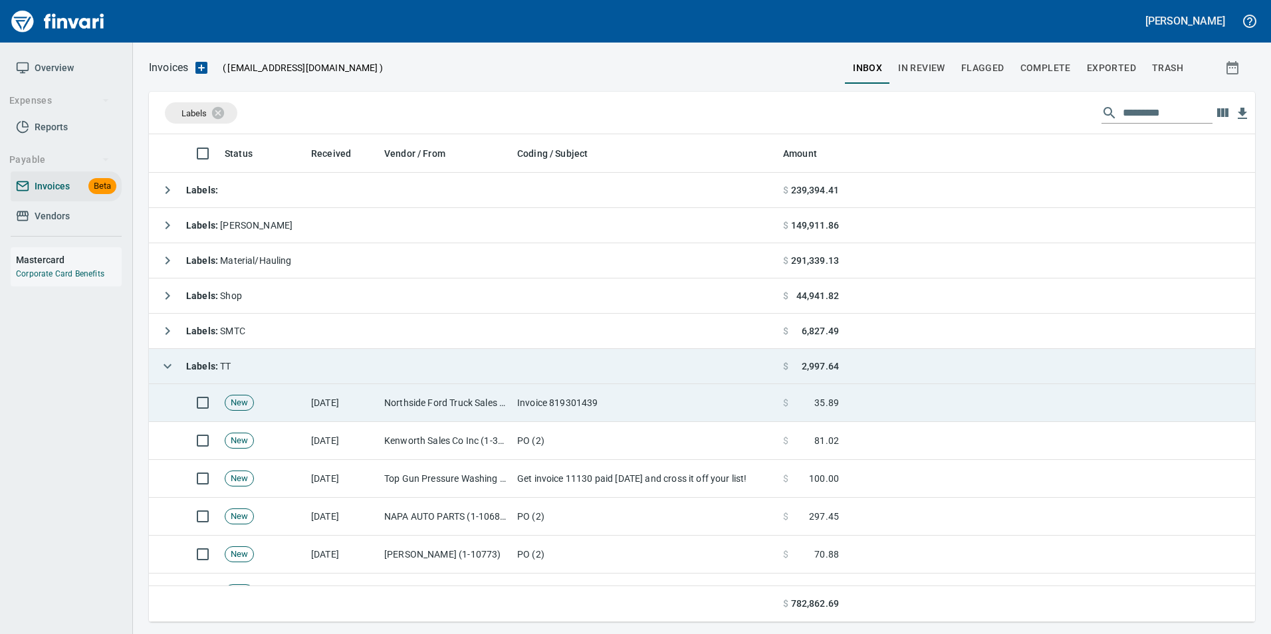
click at [321, 396] on td "[DATE]" at bounding box center [342, 403] width 73 height 38
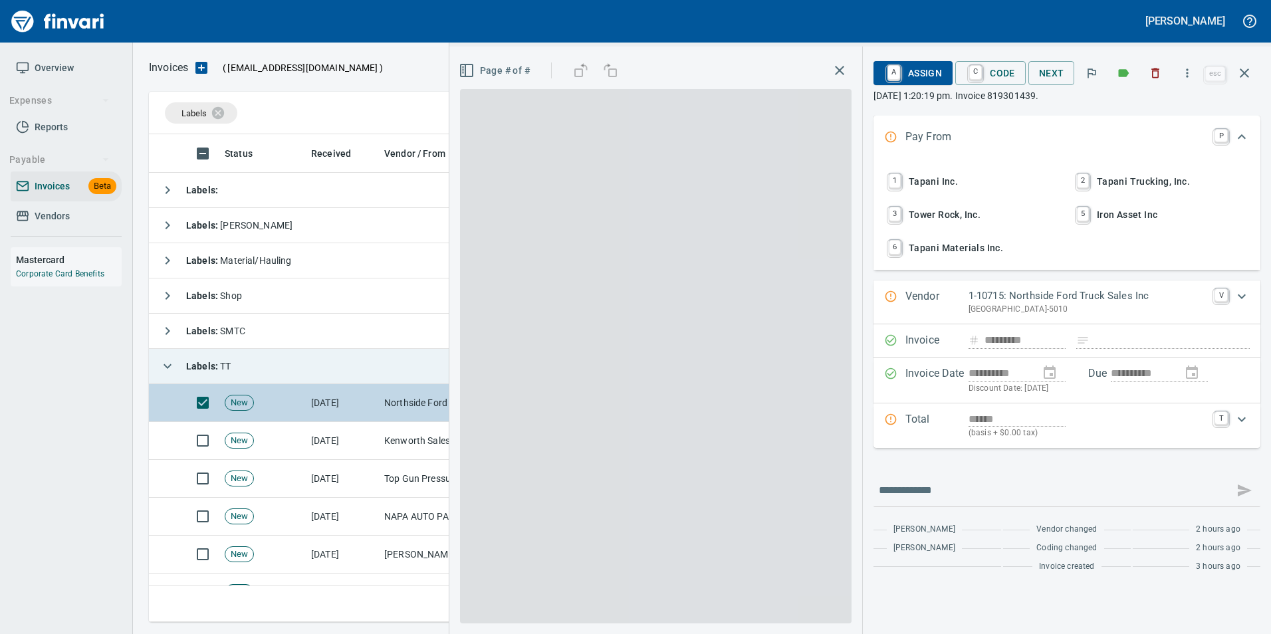
scroll to position [478, 1086]
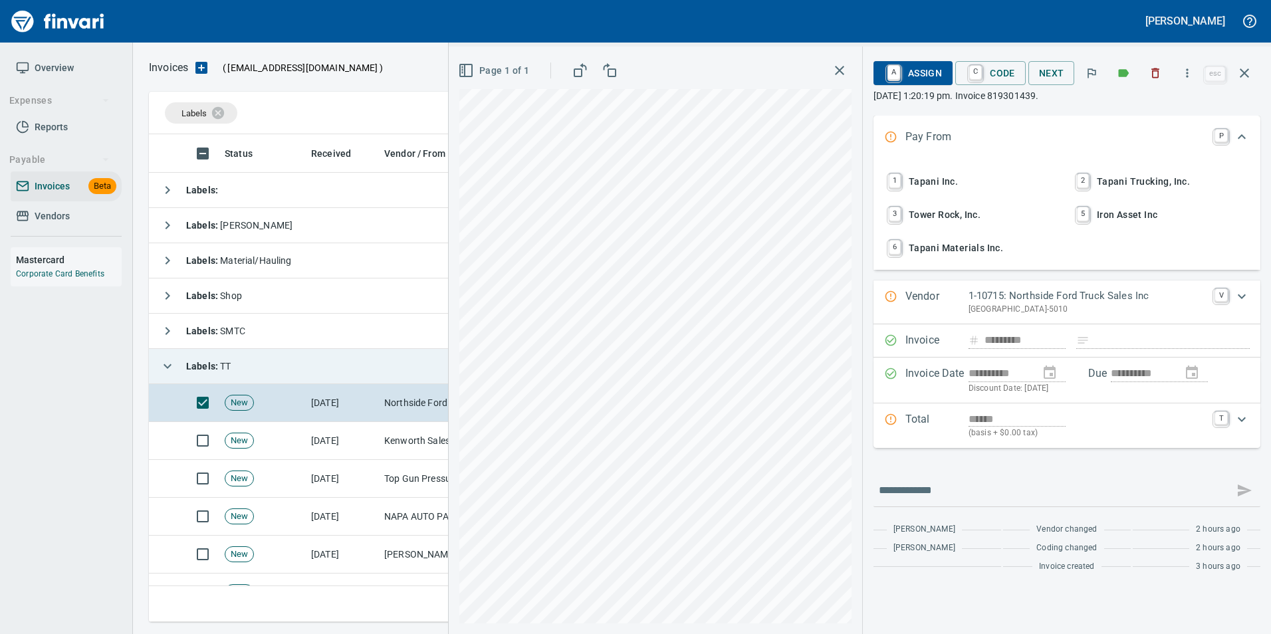
click at [1141, 181] on span "2 Tapani Trucking, Inc." at bounding box center [1161, 181] width 175 height 23
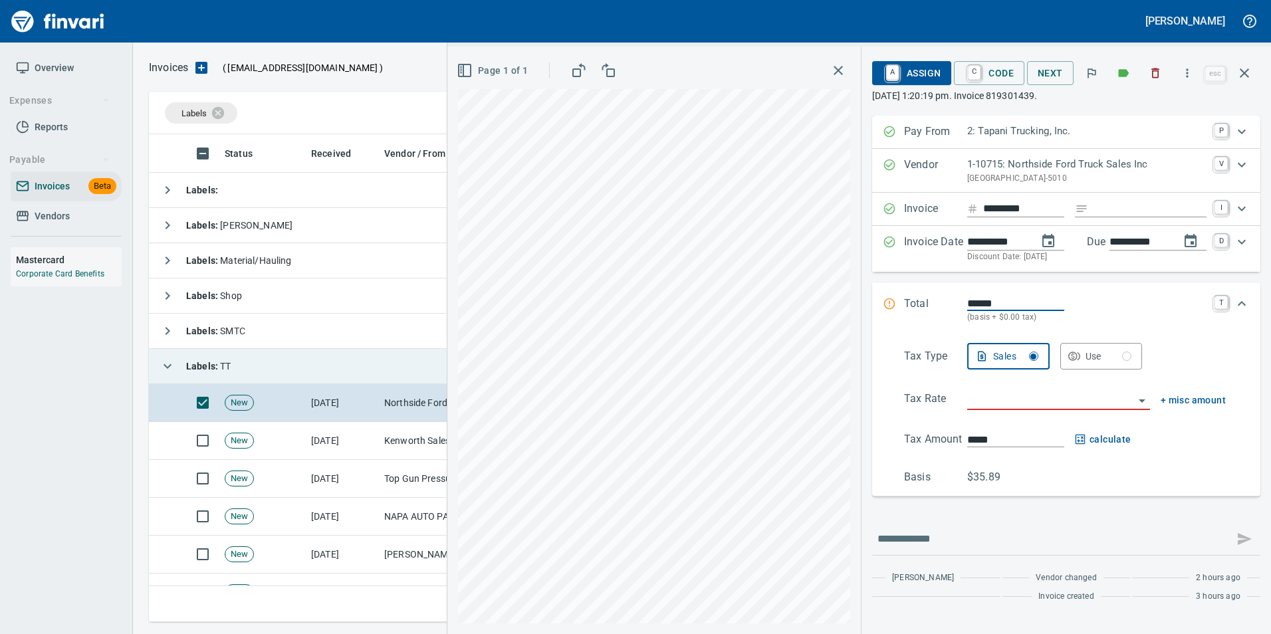
click at [1136, 208] on input "Expand" at bounding box center [1150, 209] width 113 height 17
type input "**********"
click at [999, 408] on input "search" at bounding box center [1051, 400] width 167 height 19
click at [1007, 440] on li "Trucking: Trucking - Nontaxable" at bounding box center [1047, 434] width 186 height 32
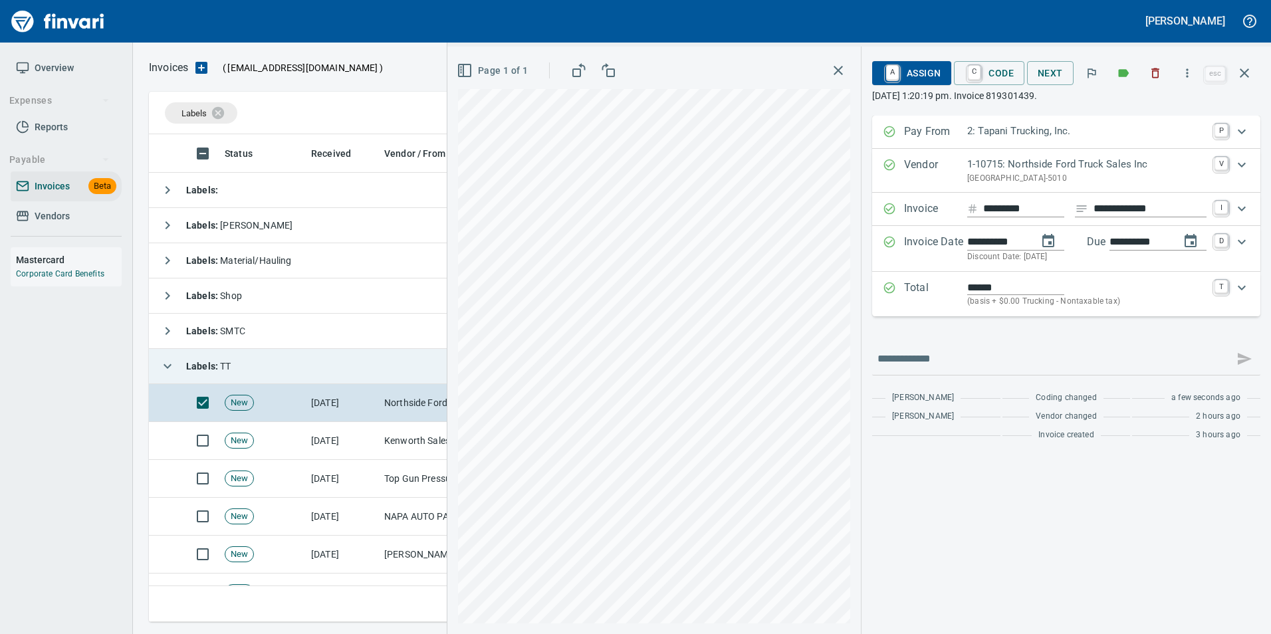
type input "**********"
click at [985, 74] on span "C Code" at bounding box center [989, 73] width 49 height 23
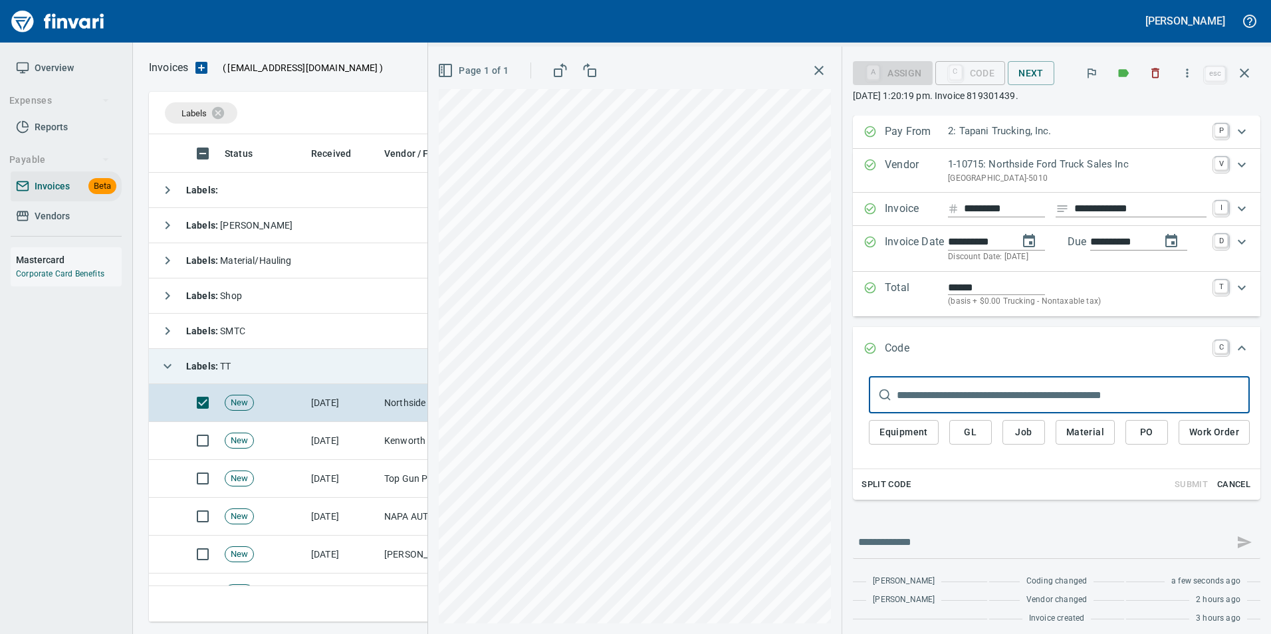
click at [1126, 438] on button "PO" at bounding box center [1147, 432] width 43 height 25
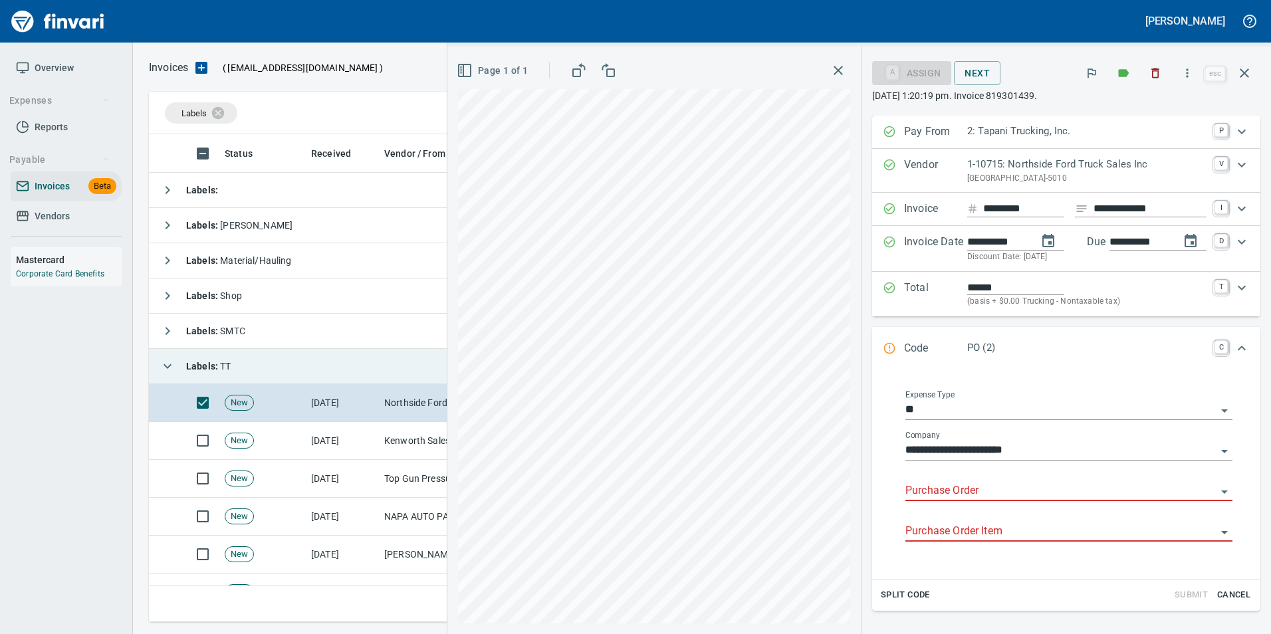
click at [936, 490] on input "Purchase Order" at bounding box center [1061, 491] width 311 height 19
type input "**********"
click at [1237, 591] on span "Cancel" at bounding box center [1234, 595] width 36 height 15
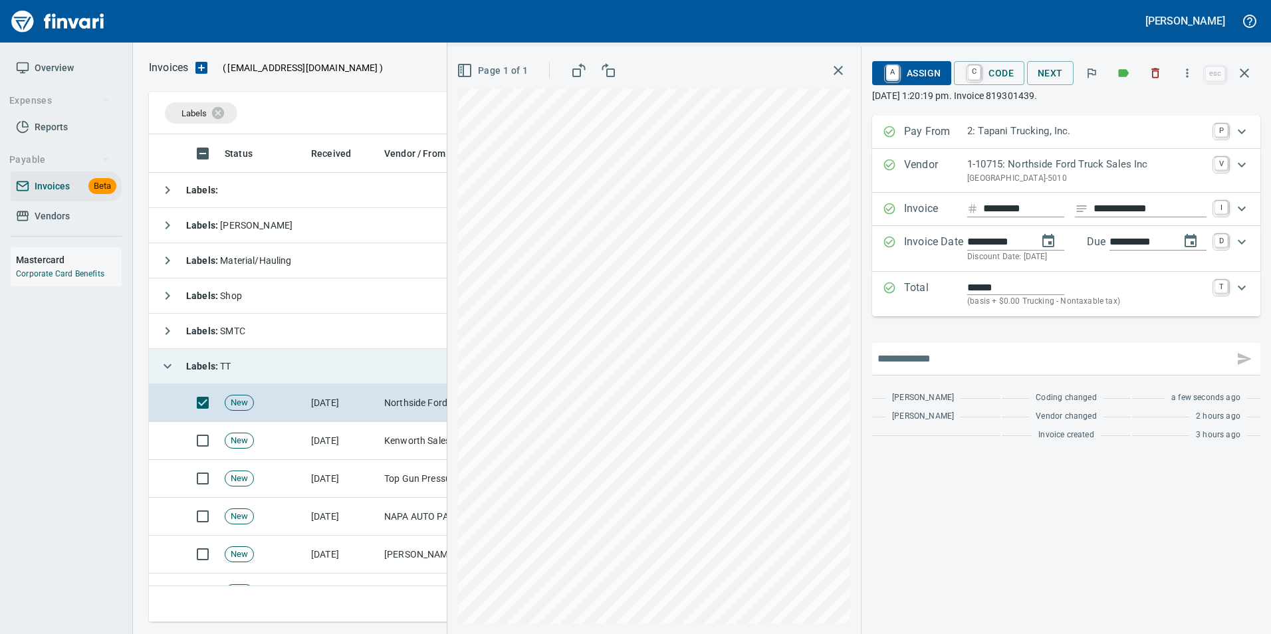
click at [970, 362] on input "text" at bounding box center [1053, 358] width 351 height 21
type input "*******"
click at [944, 334] on div "**********" at bounding box center [1066, 282] width 388 height 332
click at [1127, 77] on icon "button" at bounding box center [1123, 72] width 13 height 13
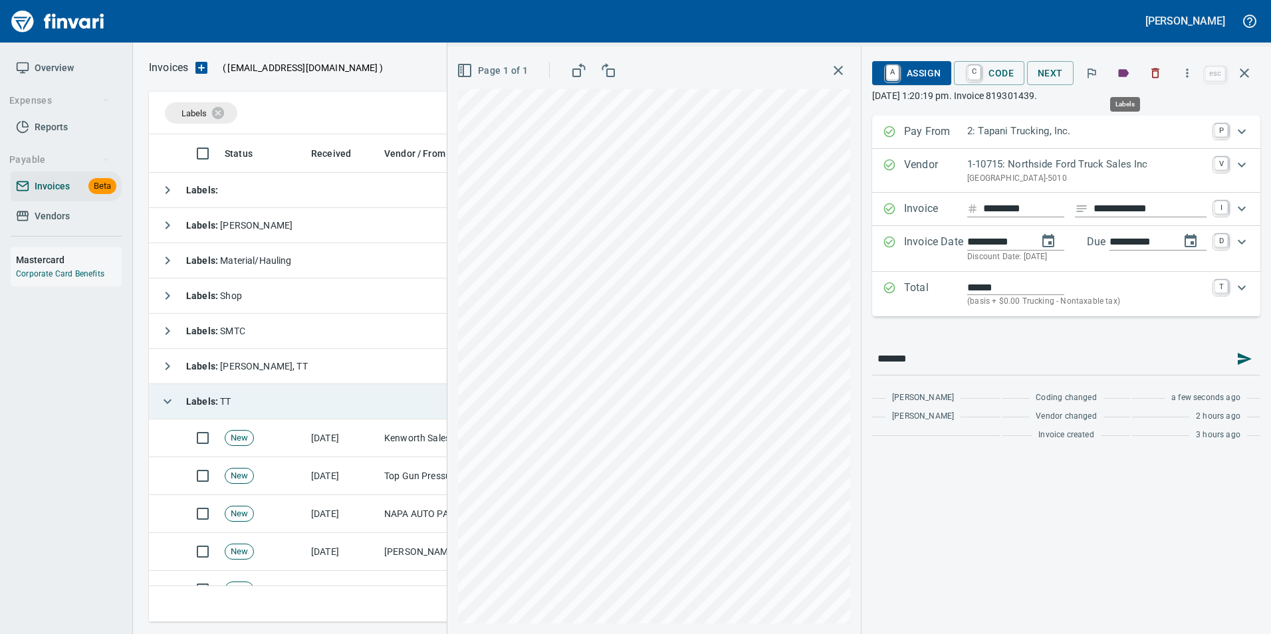
click at [1119, 70] on icon "button" at bounding box center [1123, 72] width 13 height 13
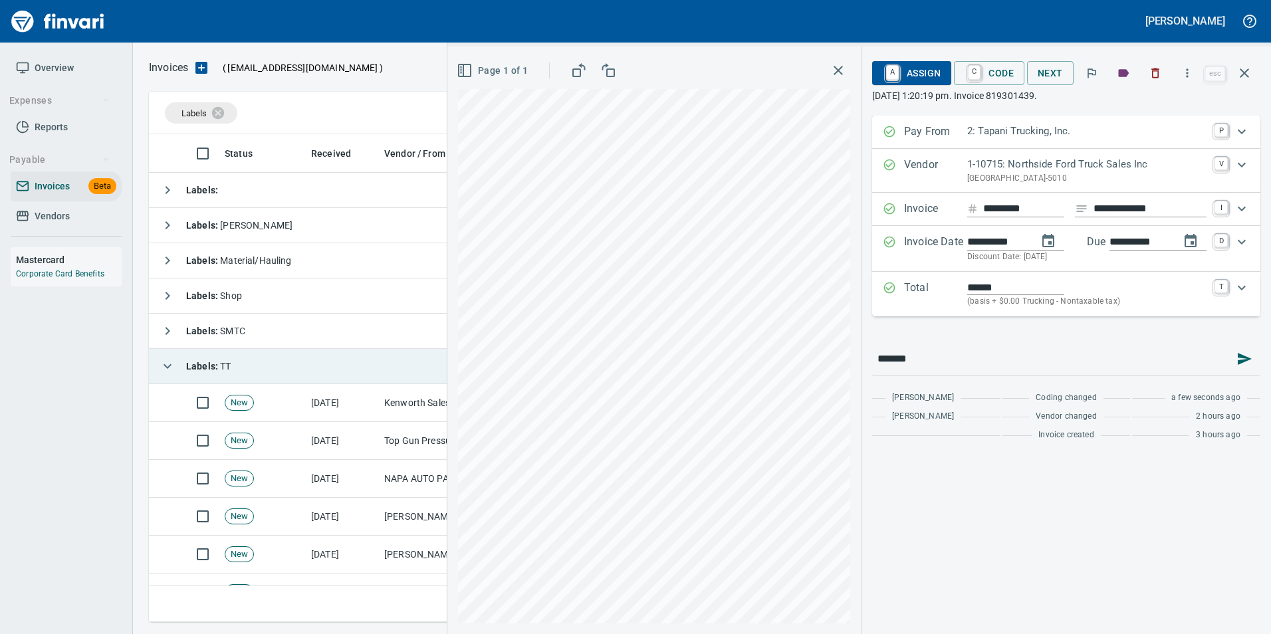
click at [1017, 340] on div "**********" at bounding box center [1066, 282] width 388 height 332
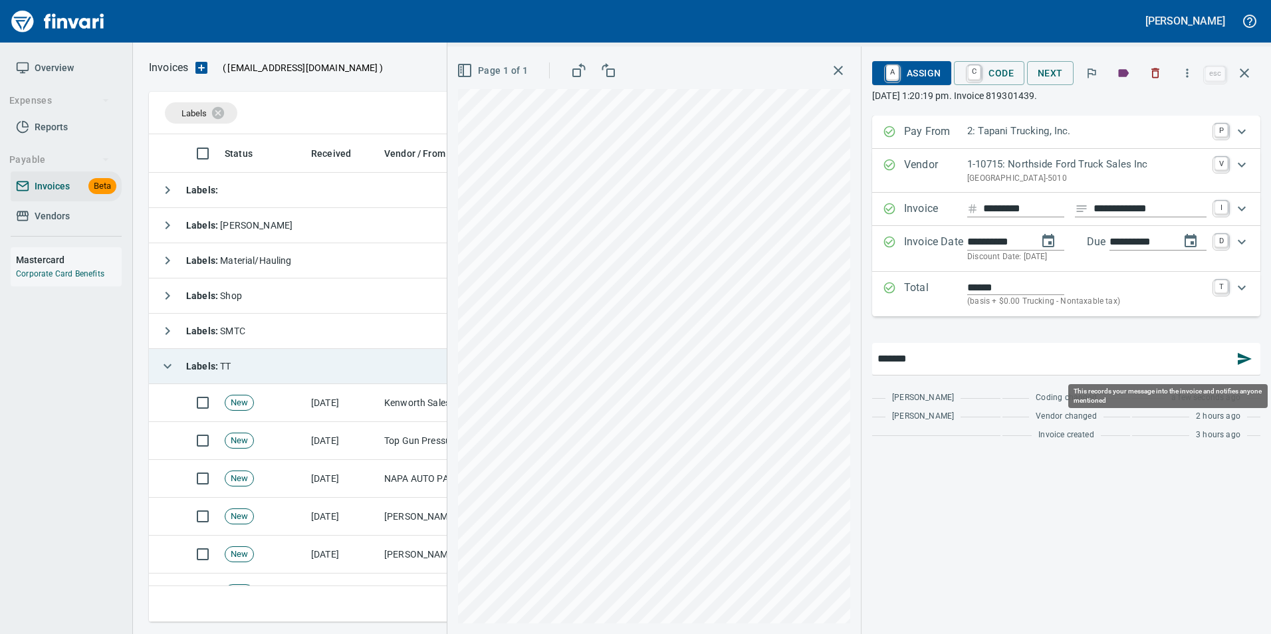
click at [1238, 362] on icon "button" at bounding box center [1245, 359] width 16 height 16
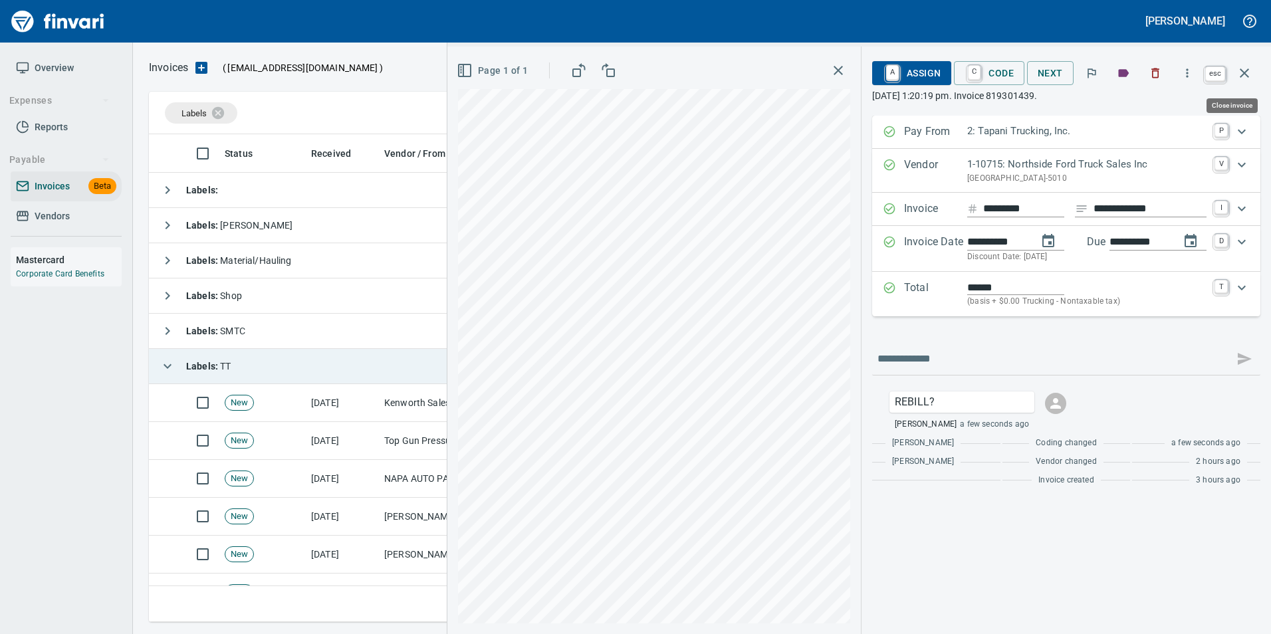
click at [1244, 70] on icon "button" at bounding box center [1245, 73] width 16 height 16
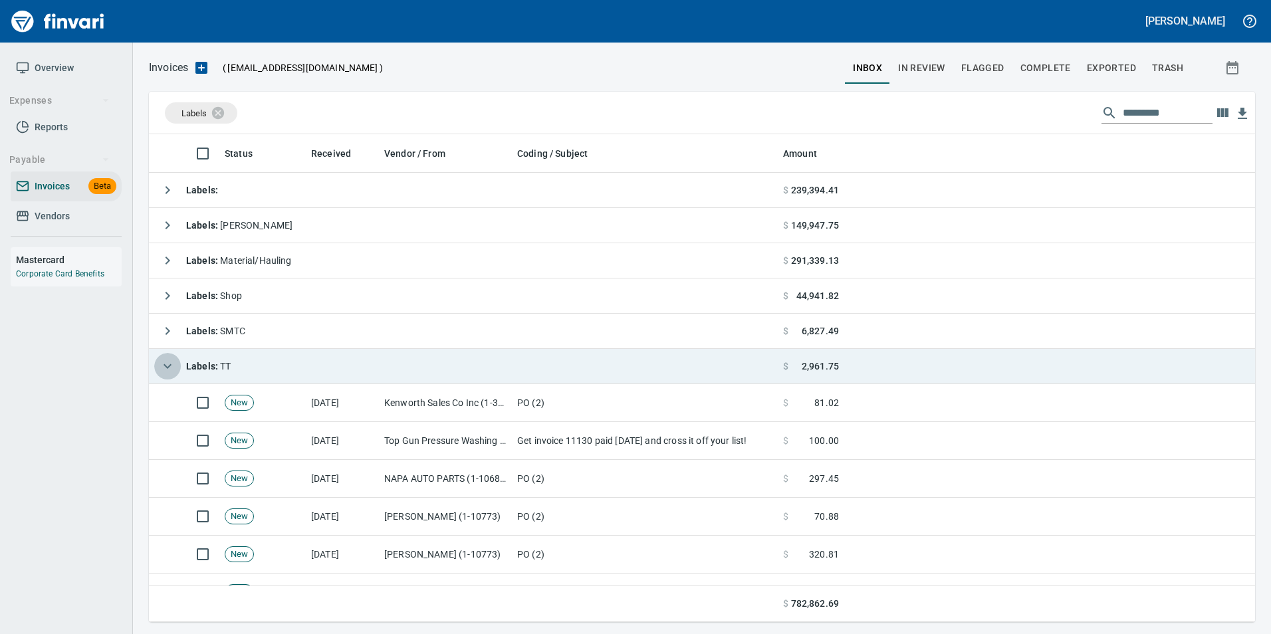
click at [158, 364] on button "button" at bounding box center [167, 366] width 27 height 27
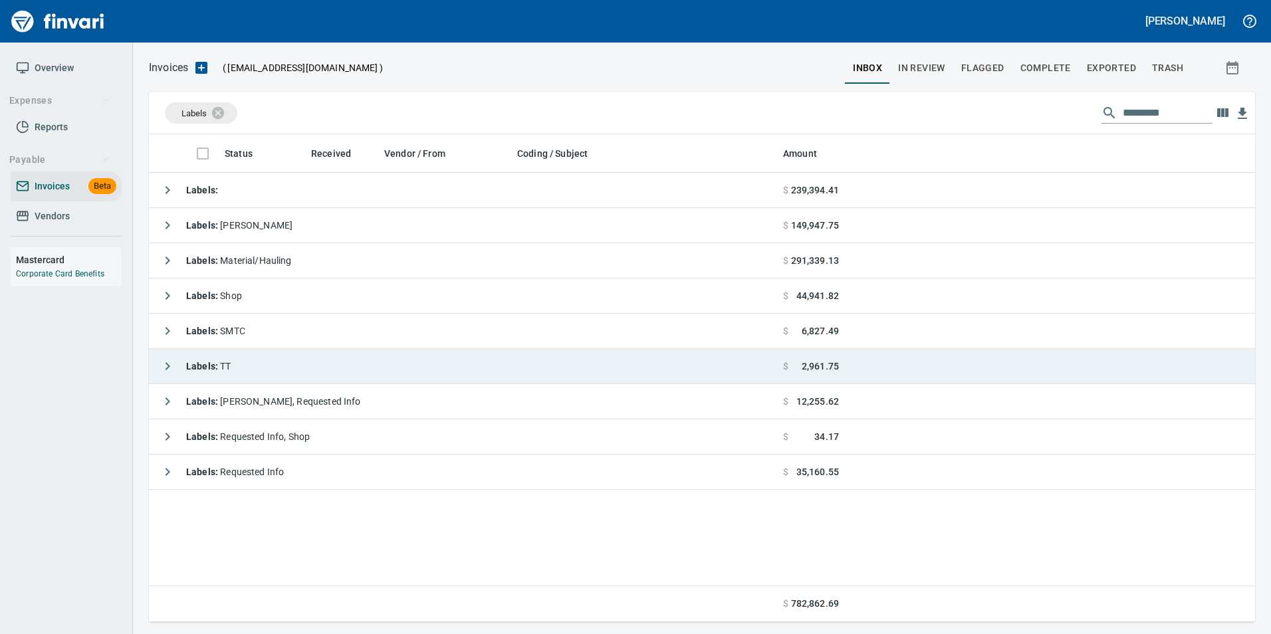
scroll to position [478, 1097]
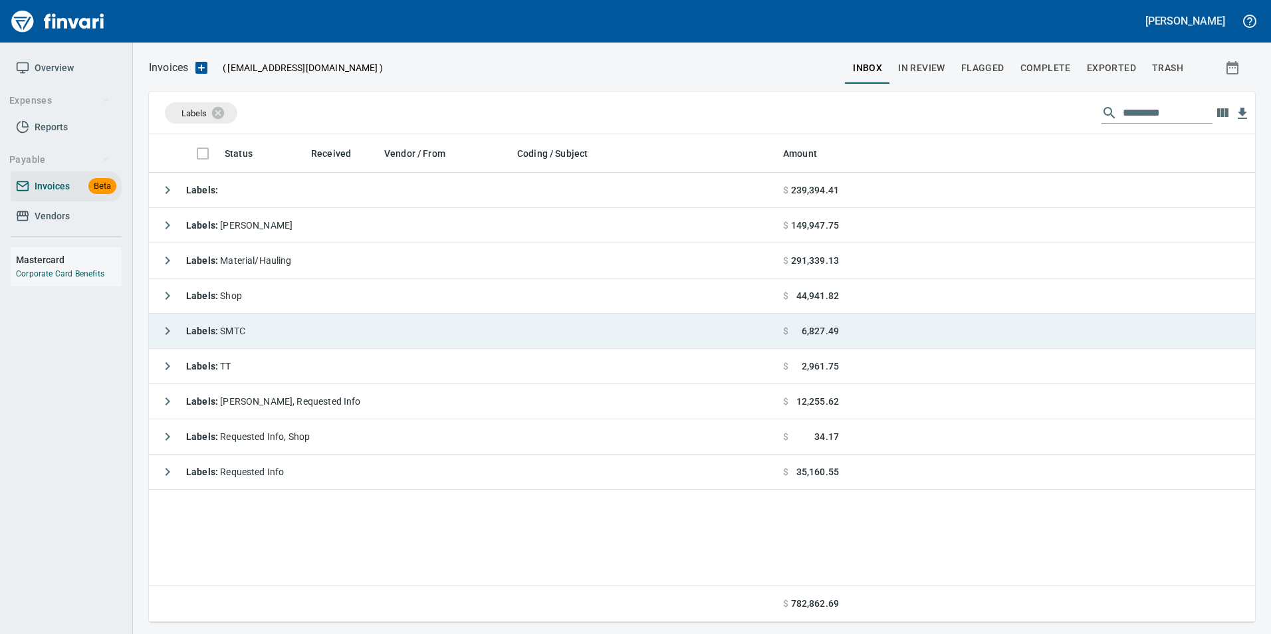
click at [183, 324] on div "Labels : SMTC" at bounding box center [199, 331] width 91 height 27
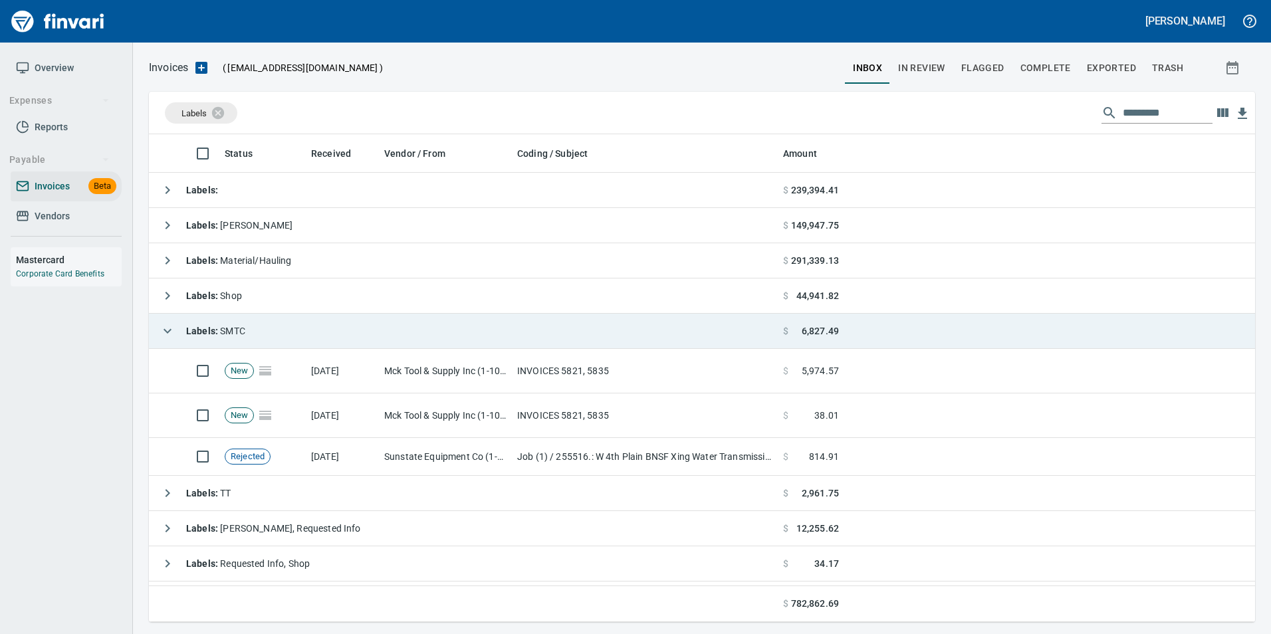
scroll to position [478, 1087]
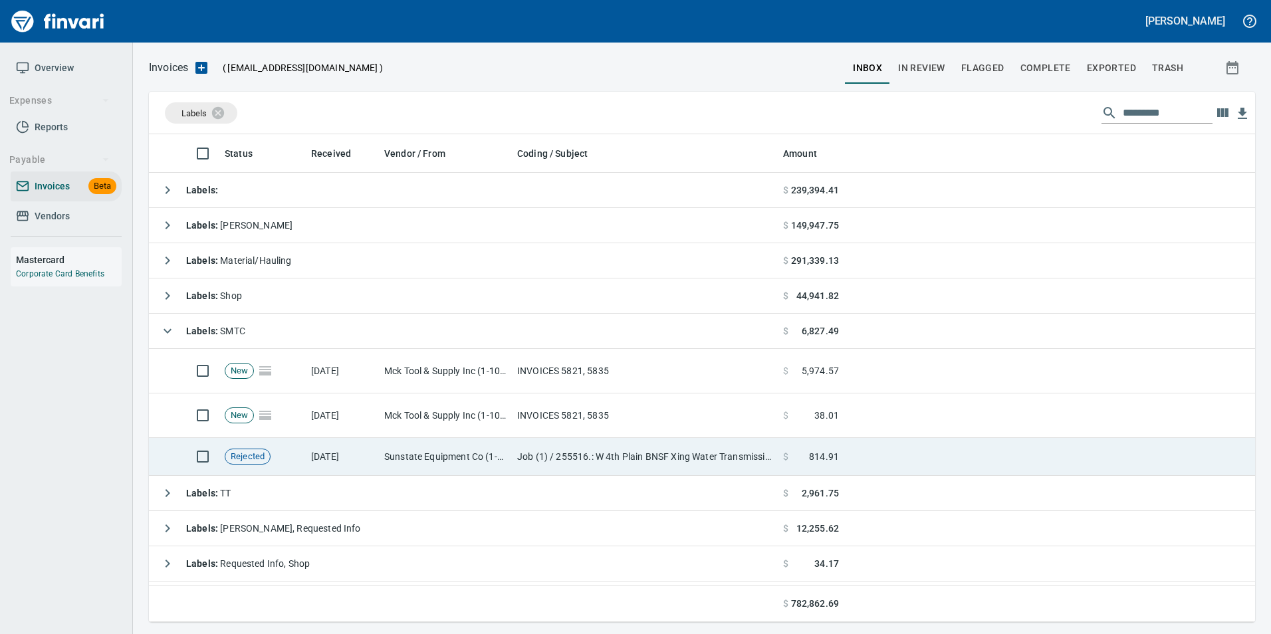
click at [425, 464] on td "Sunstate Equipment Co (1-30297)" at bounding box center [445, 457] width 133 height 38
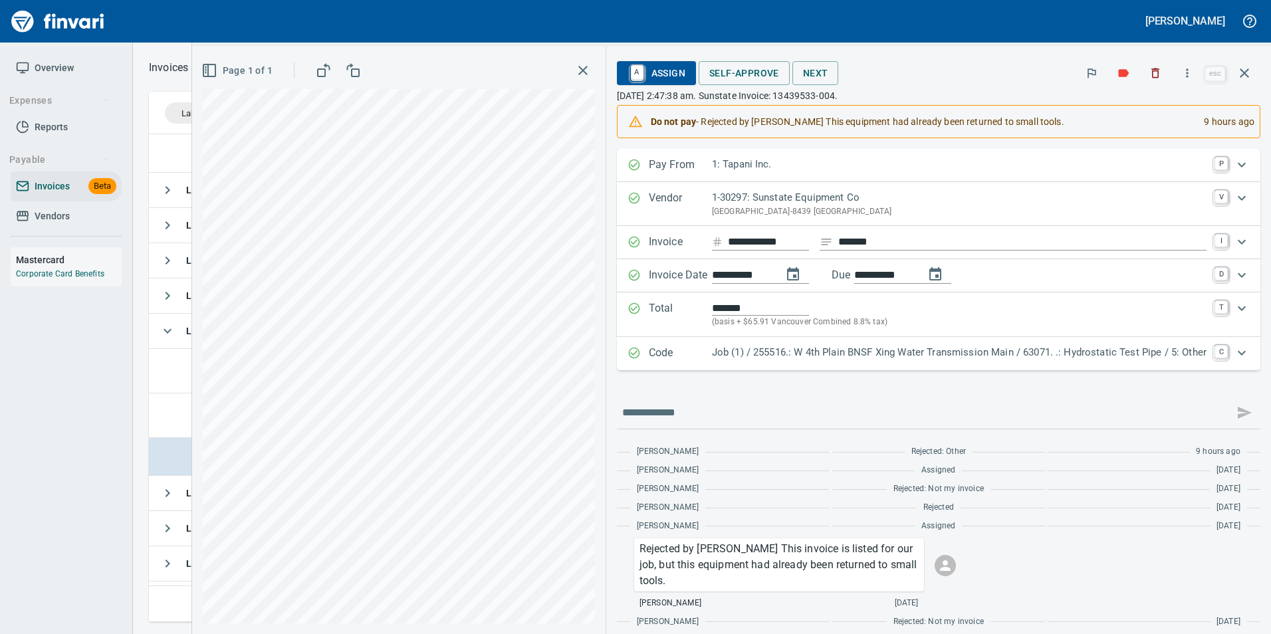
scroll to position [478, 1086]
click at [1129, 71] on icon "button" at bounding box center [1124, 73] width 11 height 8
click at [1127, 70] on icon "button" at bounding box center [1123, 72] width 13 height 13
click at [1249, 72] on icon "button" at bounding box center [1245, 73] width 16 height 16
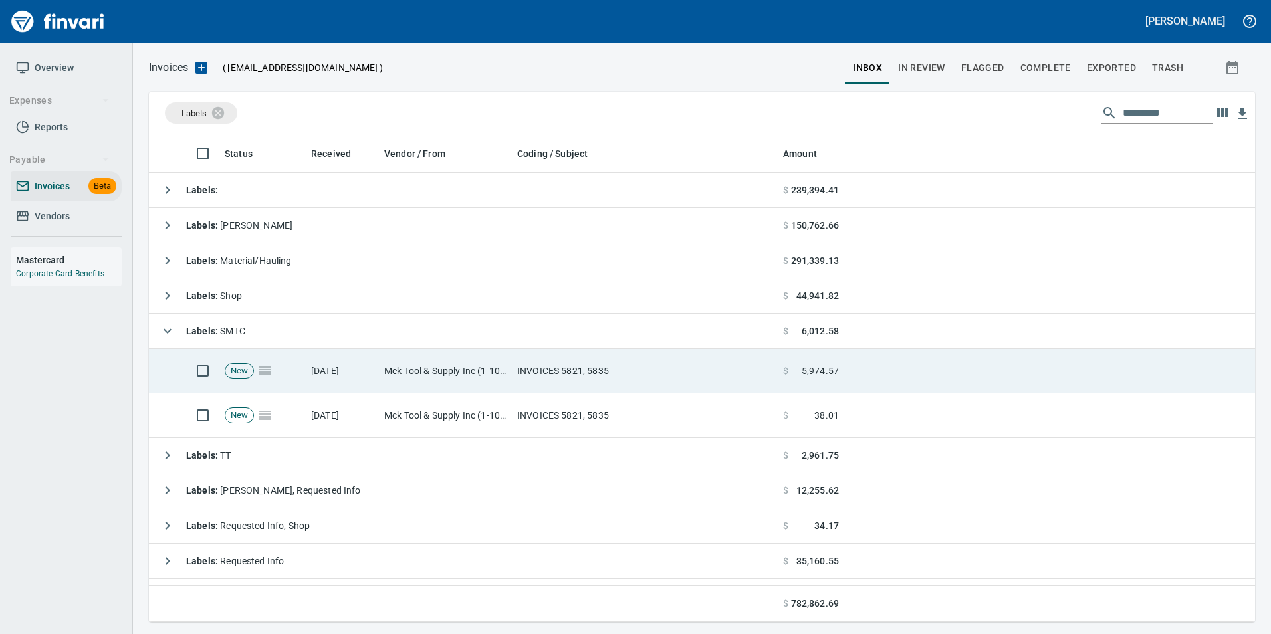
scroll to position [478, 1096]
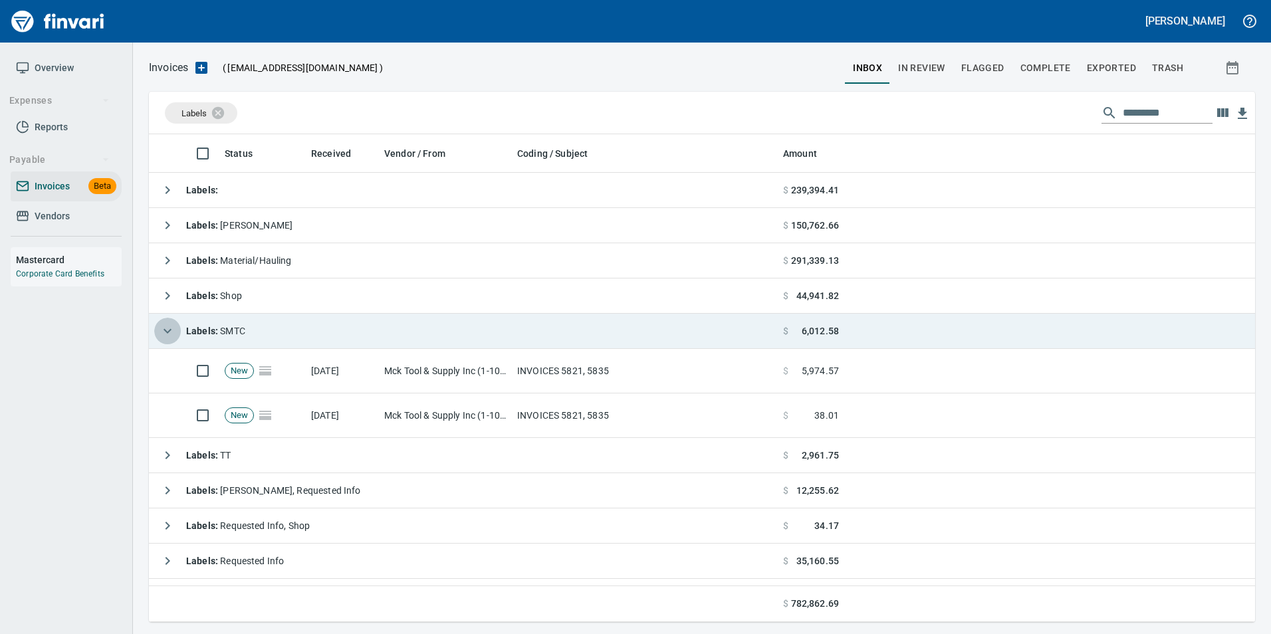
click at [162, 327] on icon "button" at bounding box center [168, 331] width 16 height 16
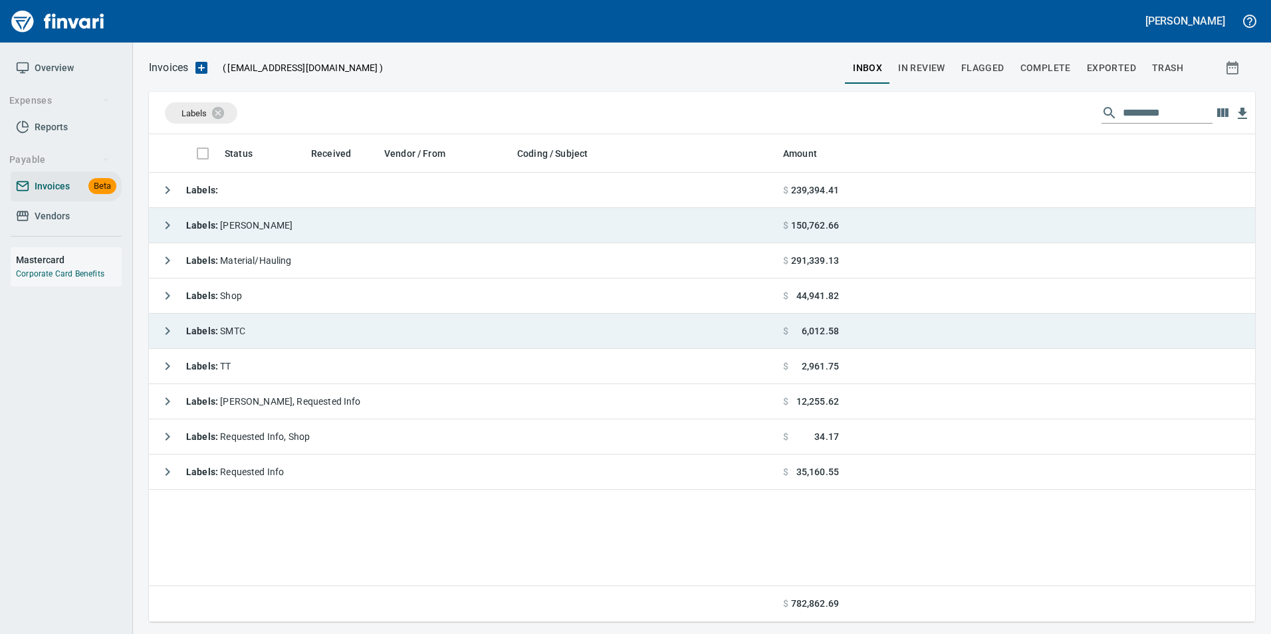
click at [169, 221] on icon "button" at bounding box center [168, 225] width 16 height 16
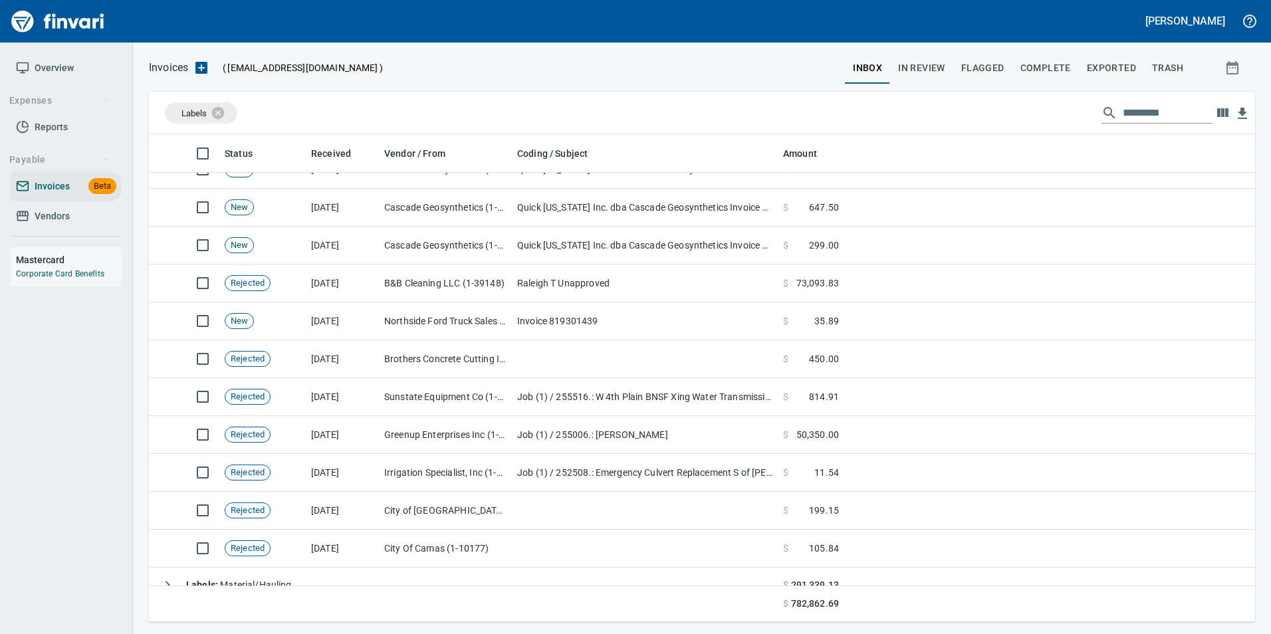
scroll to position [333, 0]
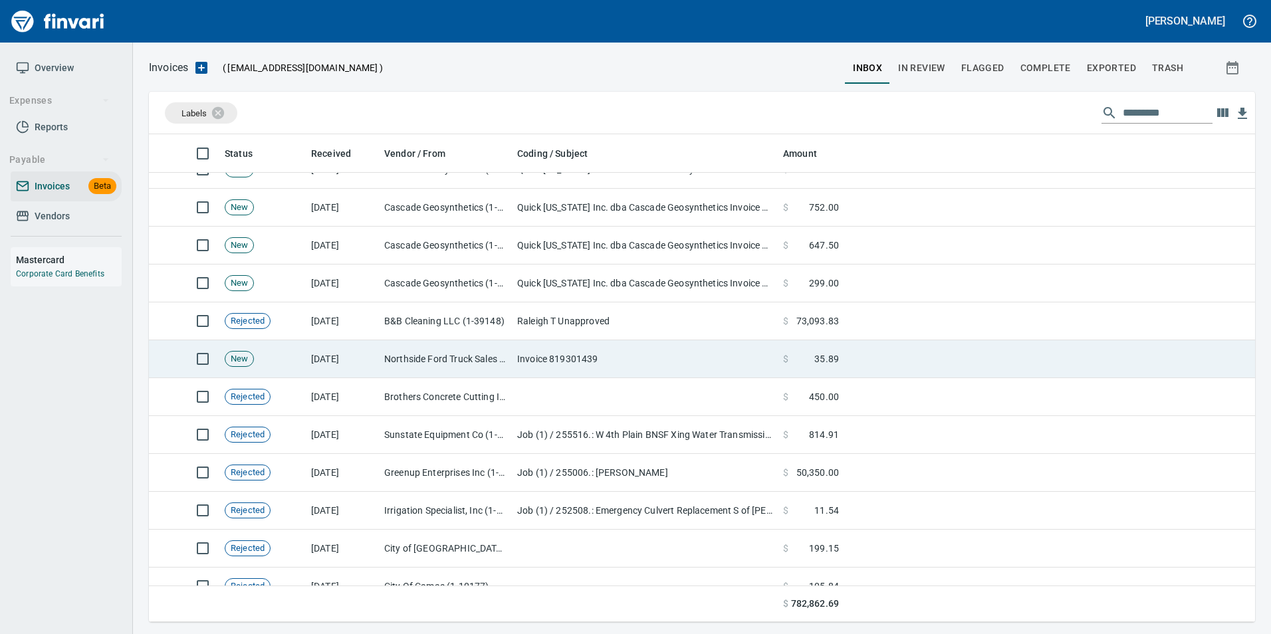
click at [318, 350] on td "[DATE]" at bounding box center [342, 359] width 73 height 38
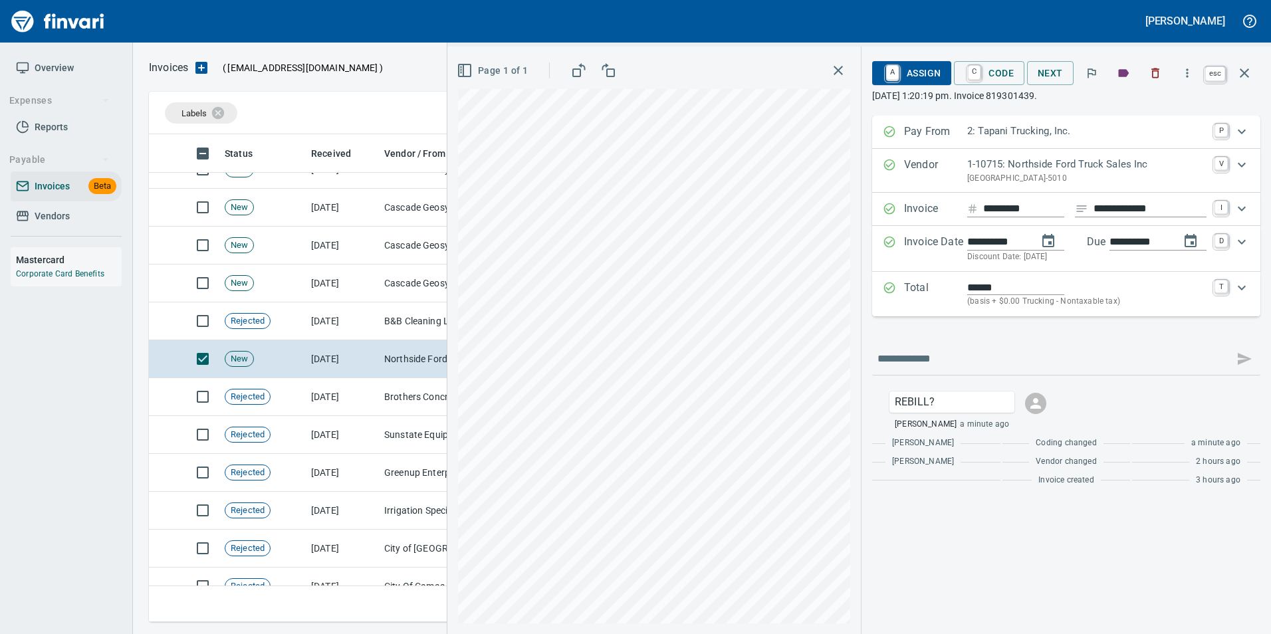
scroll to position [478, 1086]
click at [1252, 72] on icon "button" at bounding box center [1245, 73] width 16 height 16
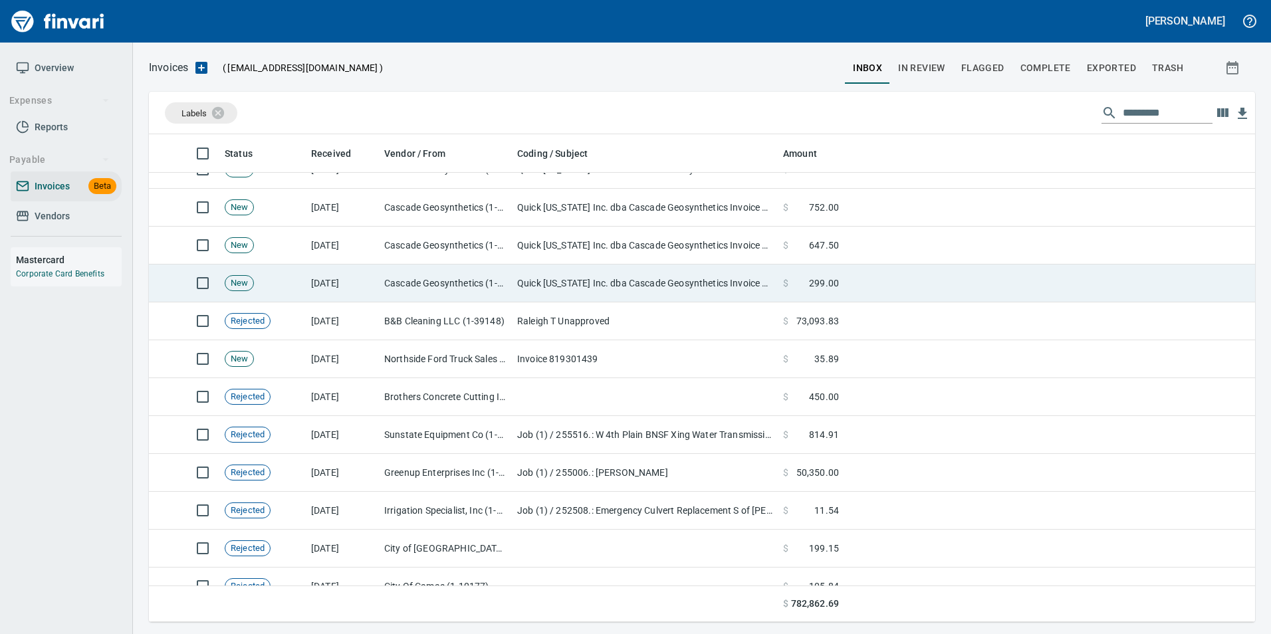
scroll to position [478, 1087]
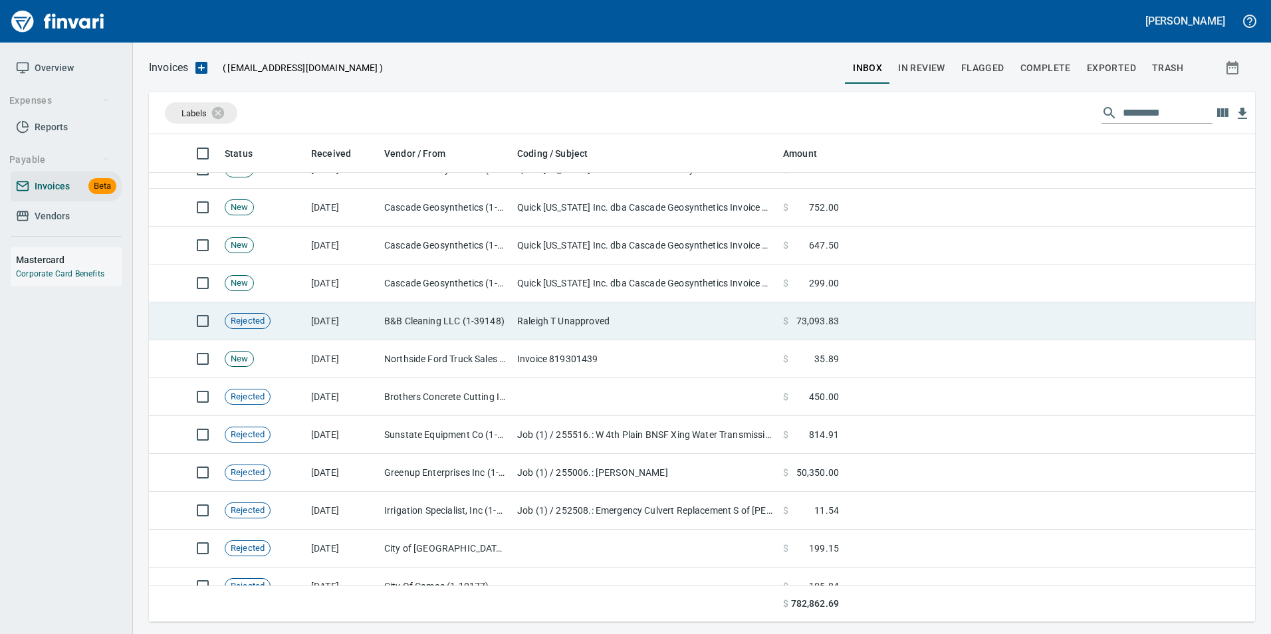
click at [334, 322] on td "[DATE]" at bounding box center [342, 322] width 73 height 38
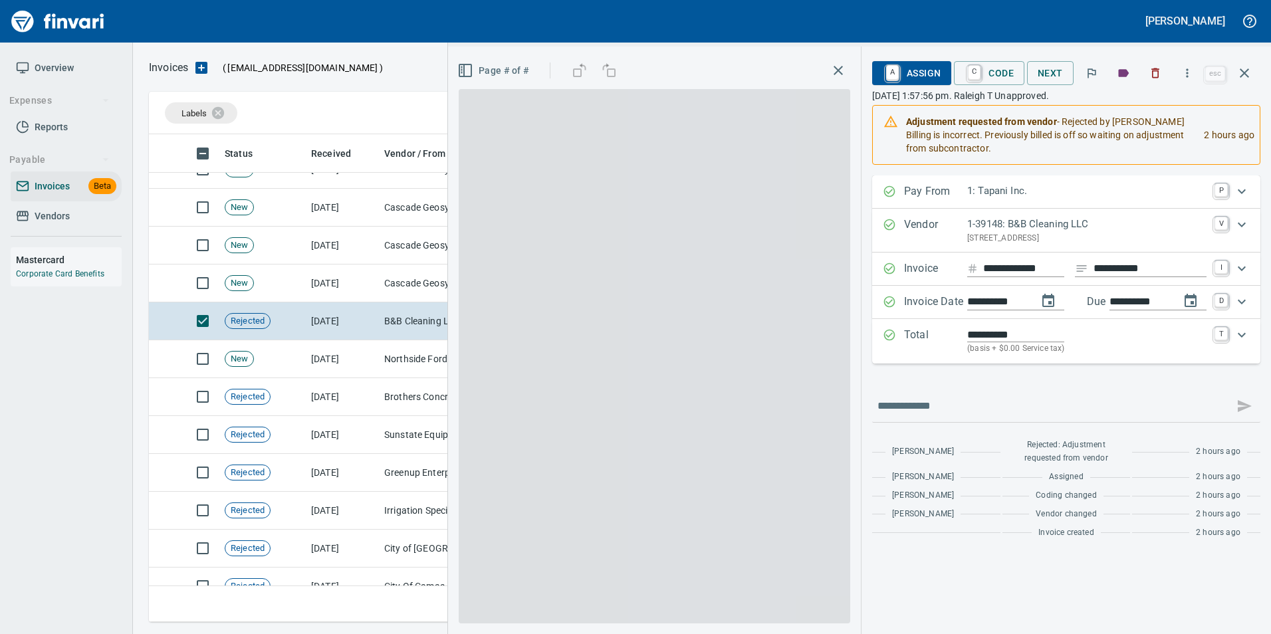
scroll to position [478, 1086]
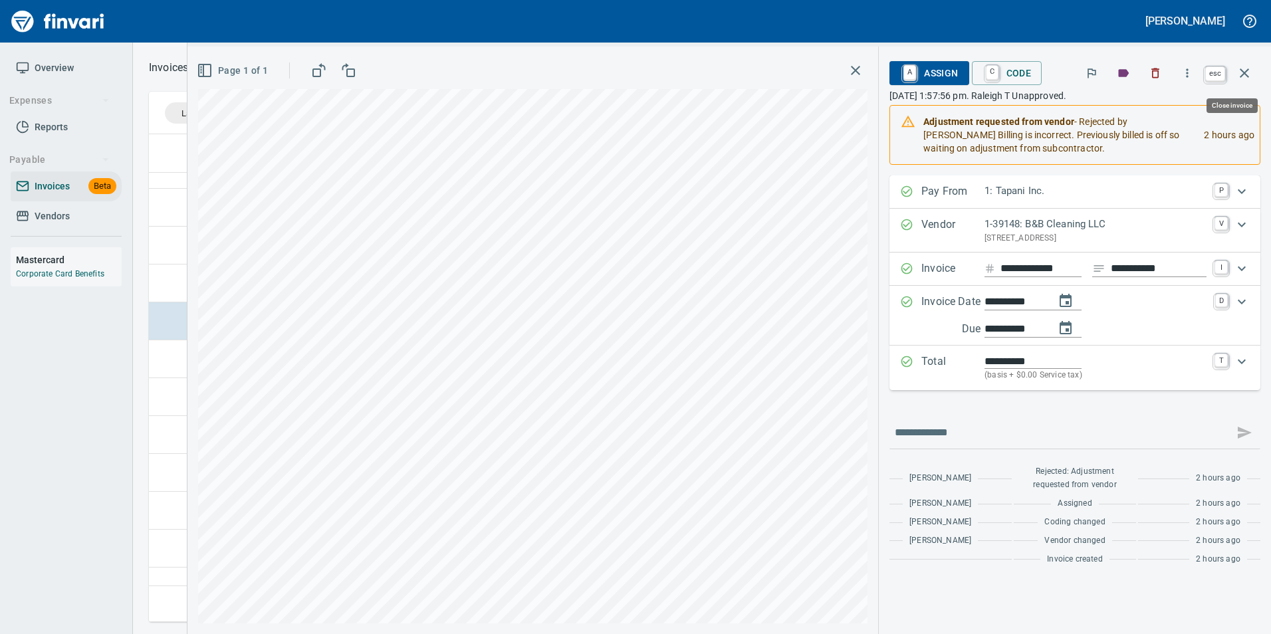
click at [1246, 77] on icon "button" at bounding box center [1245, 73] width 16 height 16
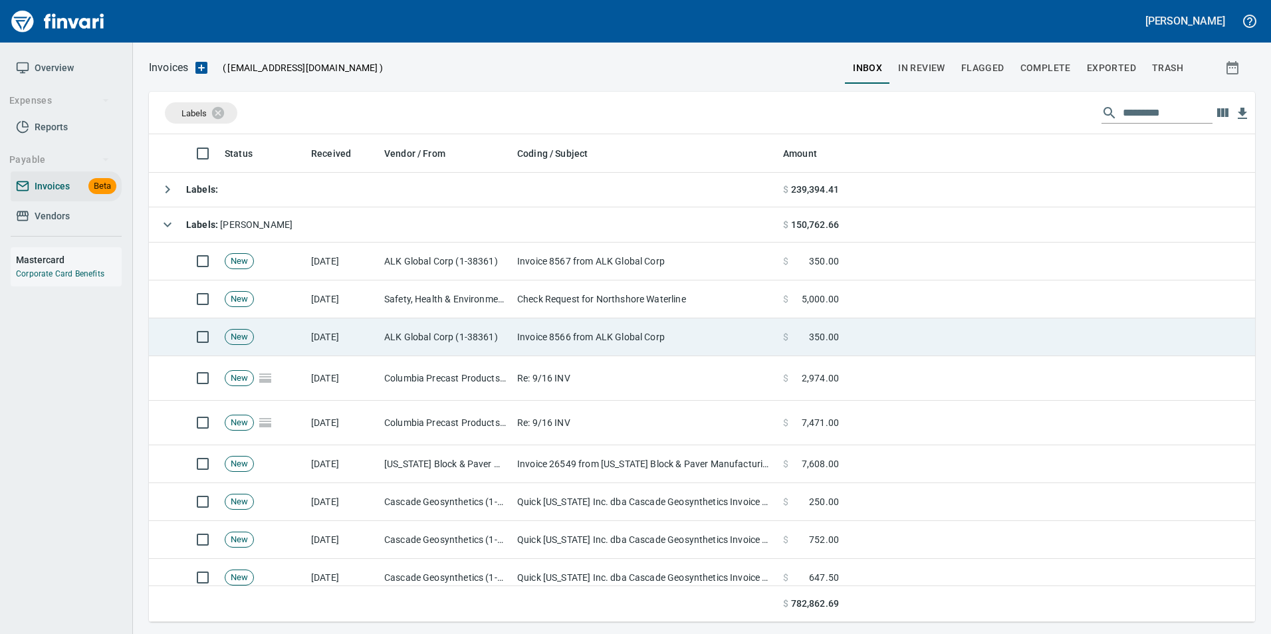
scroll to position [67, 0]
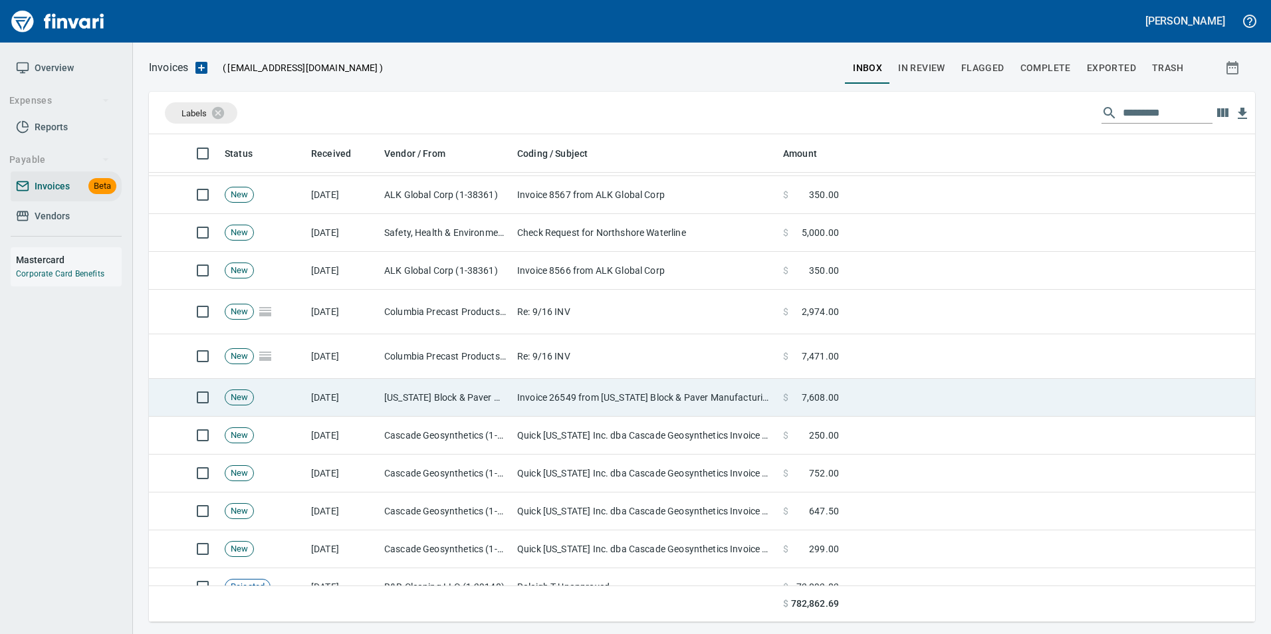
click at [309, 392] on td "[DATE]" at bounding box center [342, 398] width 73 height 38
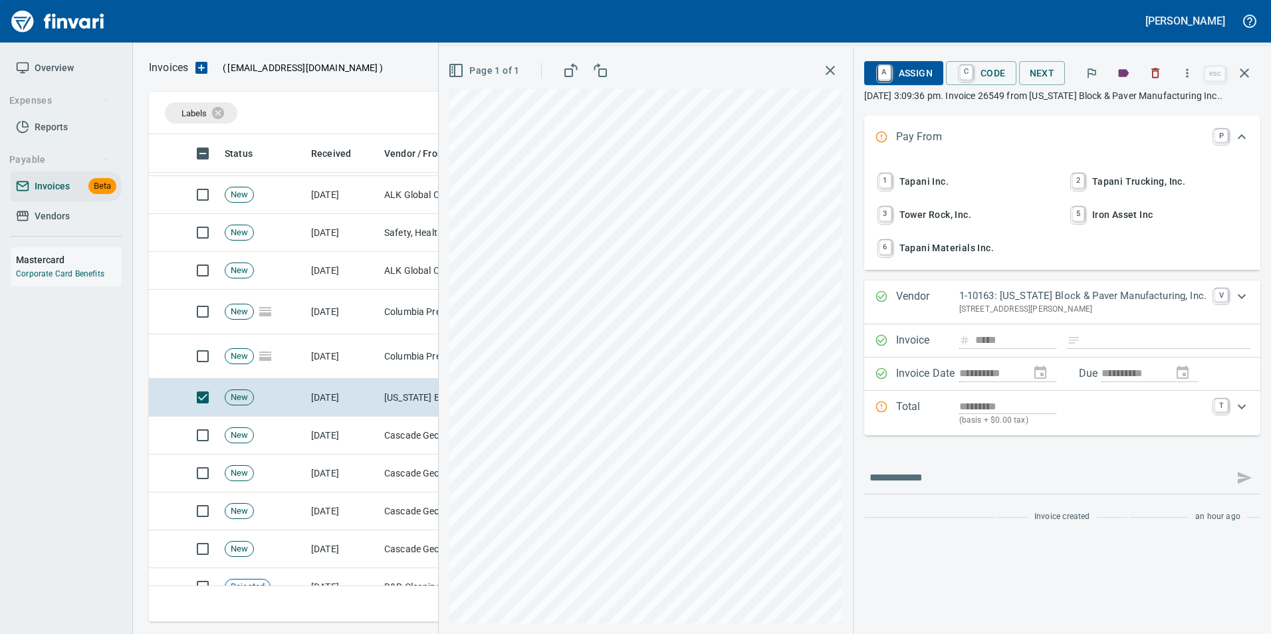
click at [1240, 75] on icon "button" at bounding box center [1245, 73] width 16 height 16
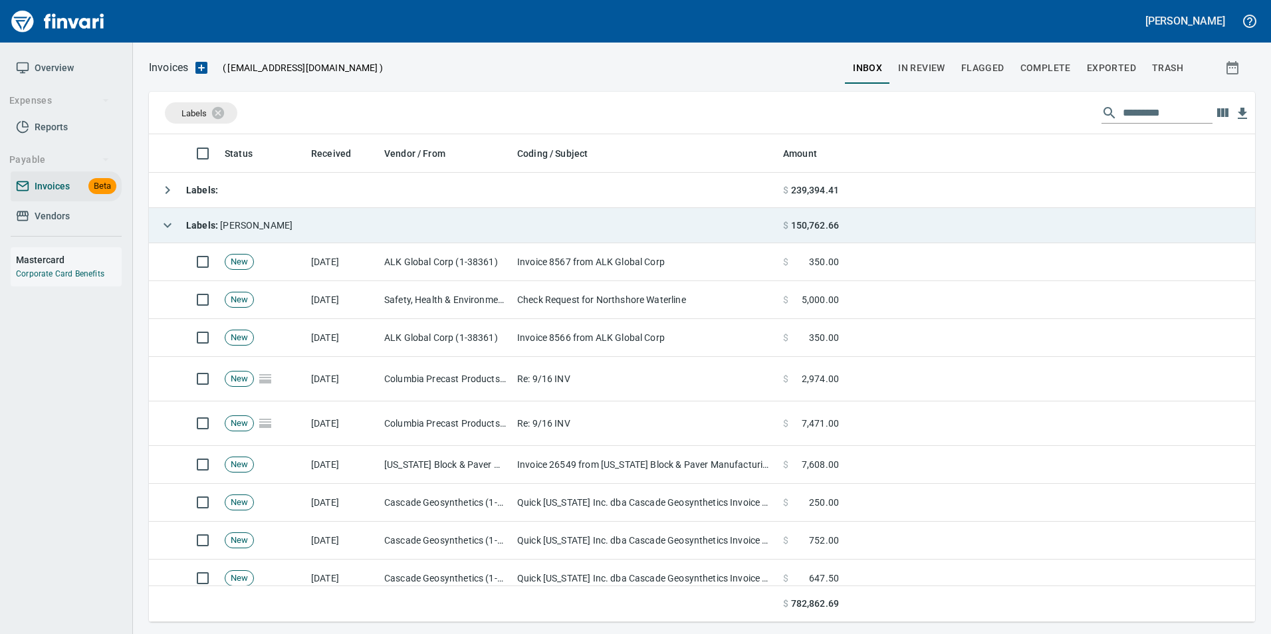
click at [164, 222] on icon "button" at bounding box center [168, 225] width 16 height 16
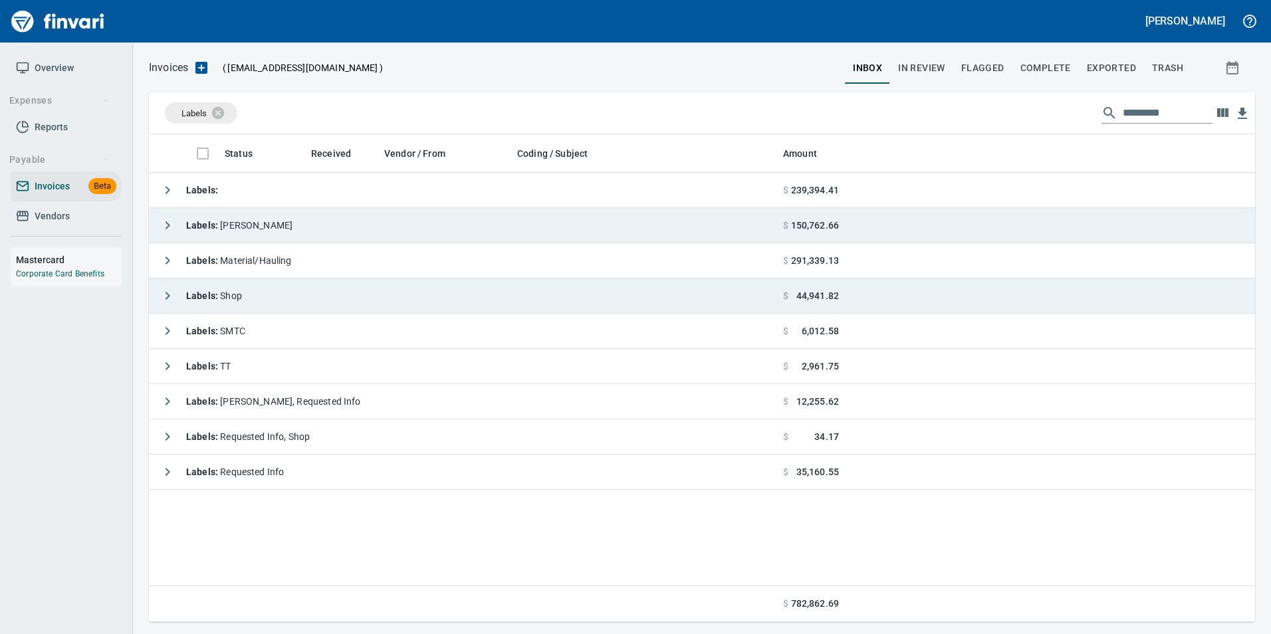
click at [160, 291] on icon "button" at bounding box center [168, 296] width 16 height 16
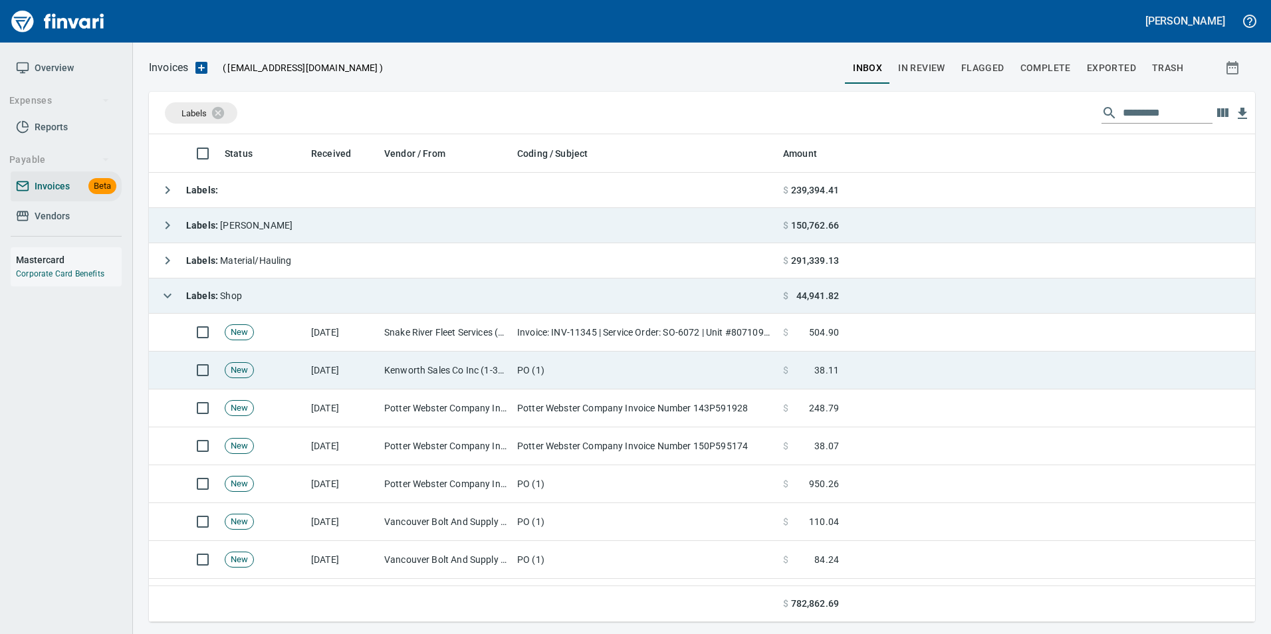
click at [360, 371] on td "[DATE]" at bounding box center [342, 371] width 73 height 38
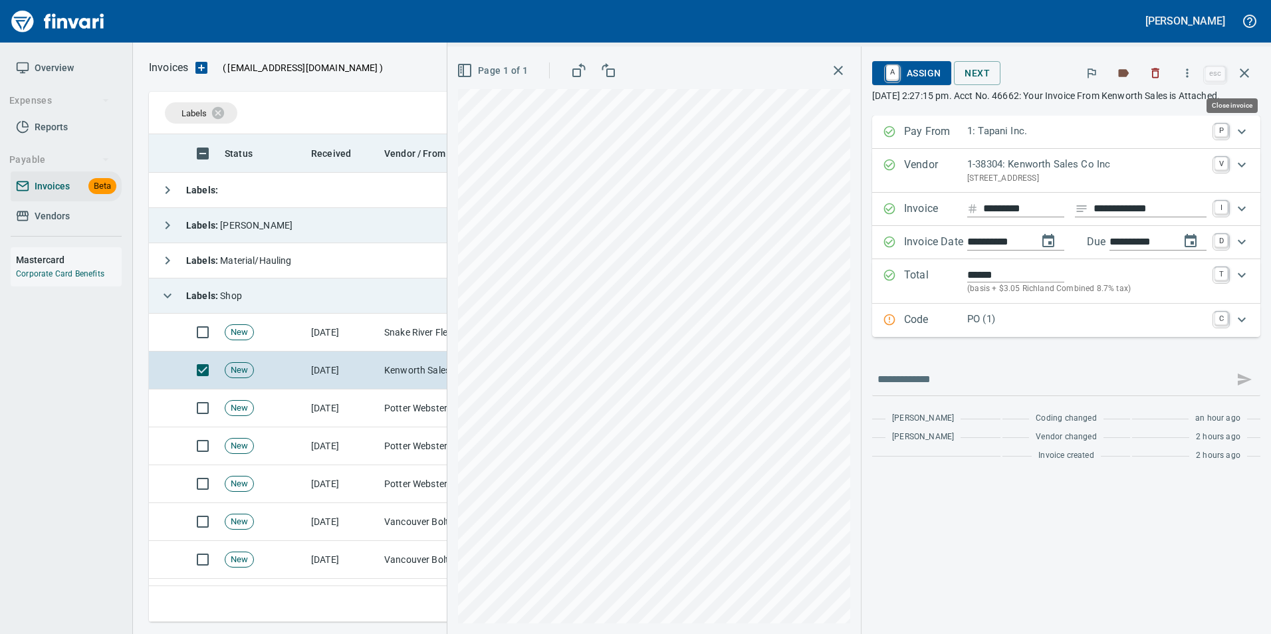
click at [1253, 77] on button "button" at bounding box center [1245, 73] width 32 height 32
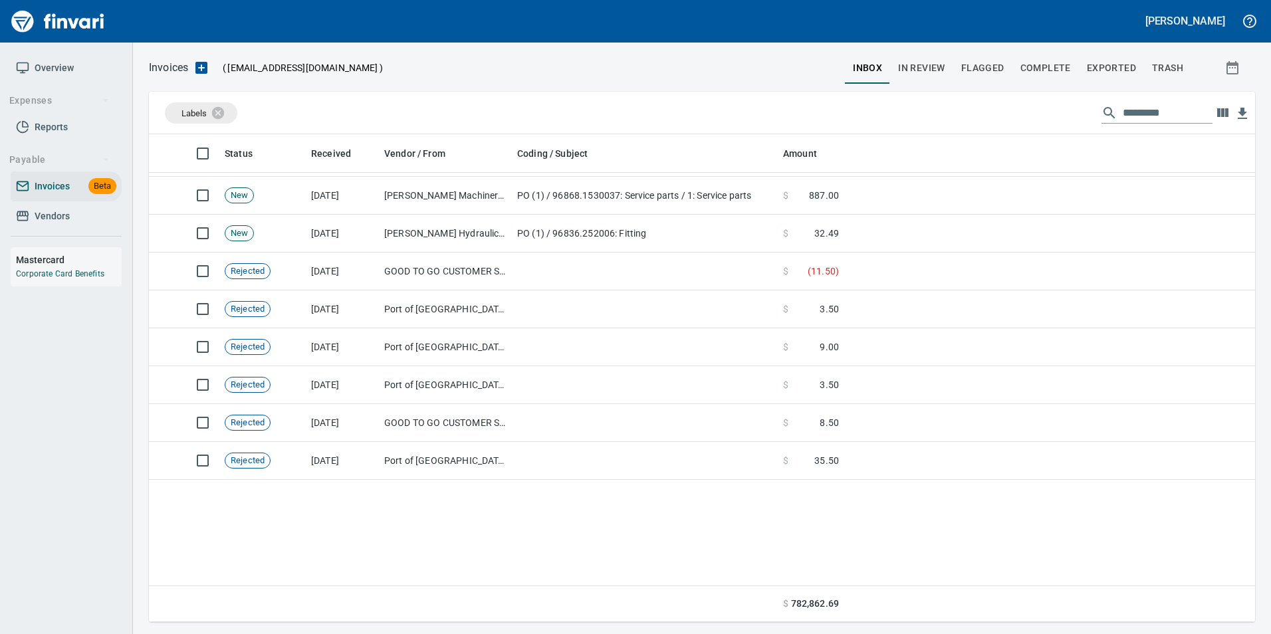
scroll to position [2481, 0]
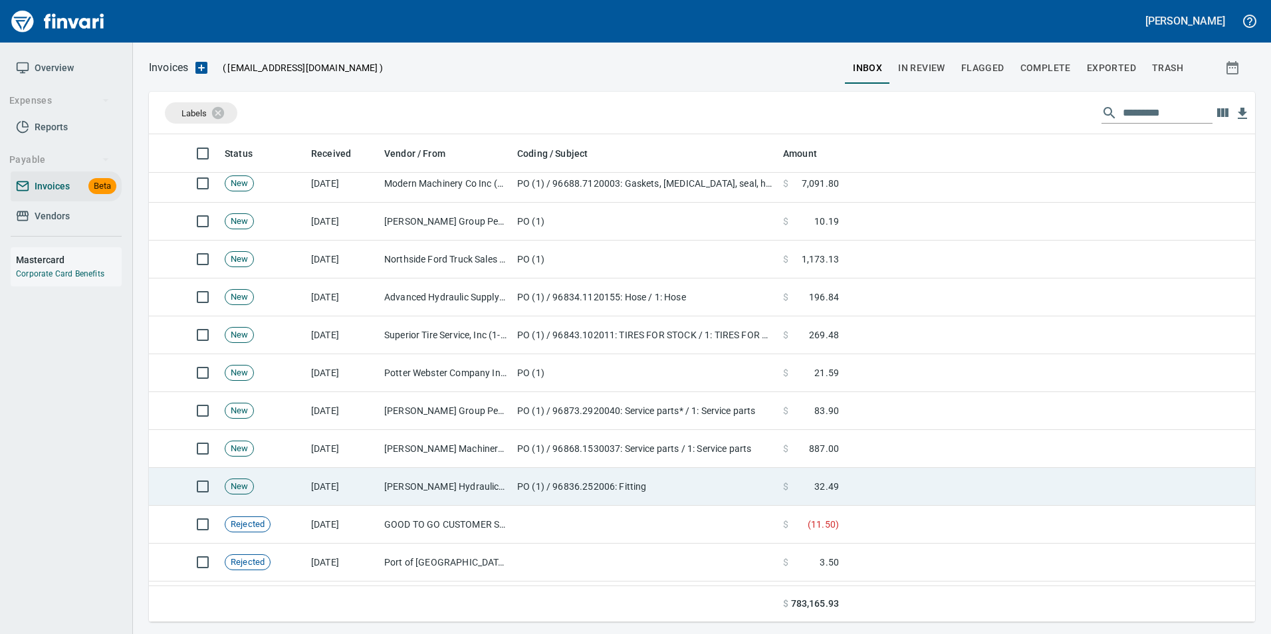
click at [497, 483] on td "[PERSON_NAME] Hydraulics Corp (1-30681)" at bounding box center [445, 487] width 133 height 38
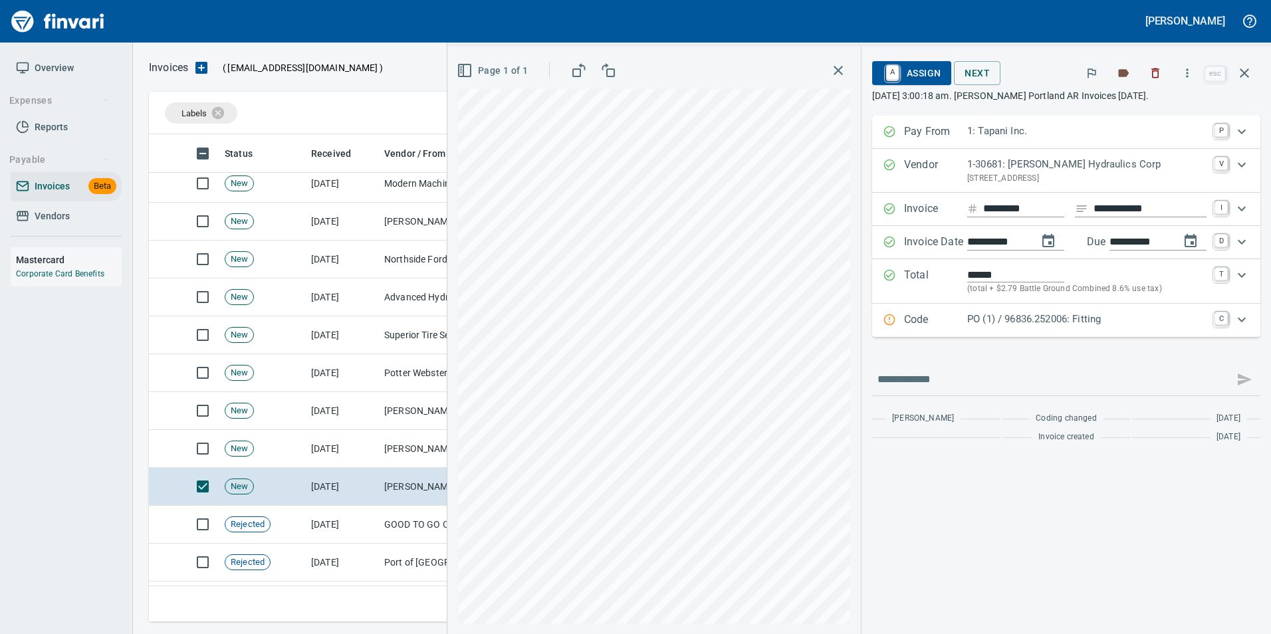
click at [916, 320] on p "Code" at bounding box center [935, 320] width 63 height 17
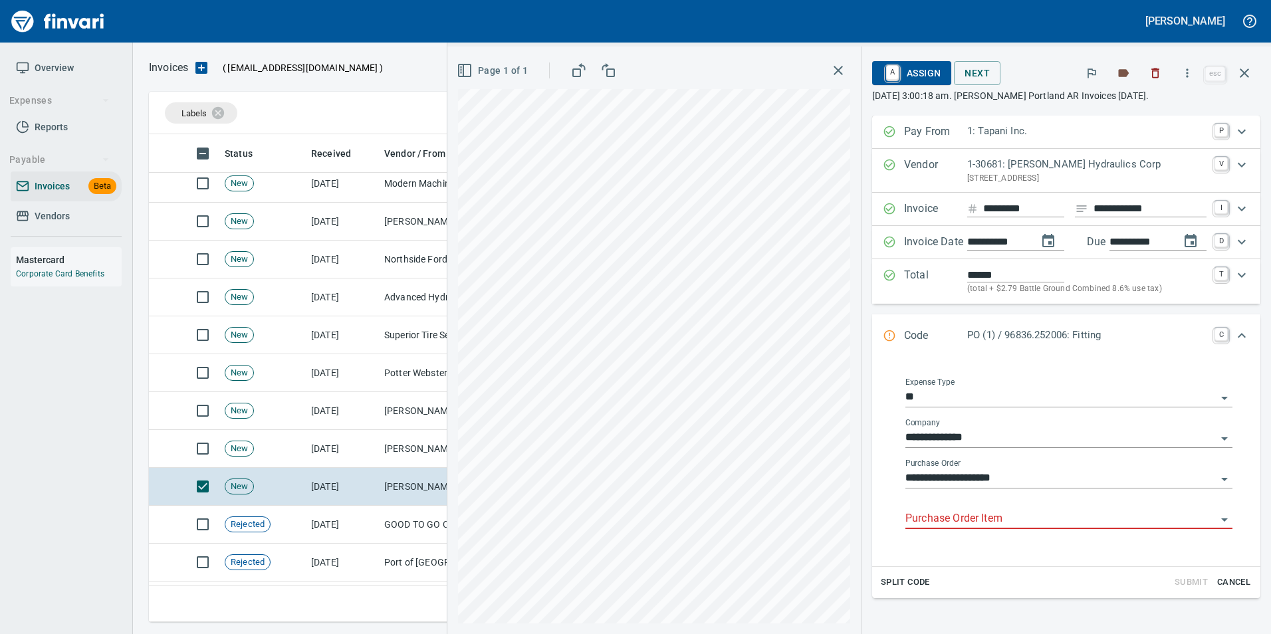
click at [957, 532] on div "Purchase Order Item" at bounding box center [1069, 519] width 327 height 41
click at [948, 519] on input "Purchase Order Item" at bounding box center [1061, 519] width 311 height 19
drag, startPoint x: 1248, startPoint y: 70, endPoint x: 1228, endPoint y: 76, distance: 21.5
click at [1228, 76] on span "esc" at bounding box center [1231, 73] width 59 height 32
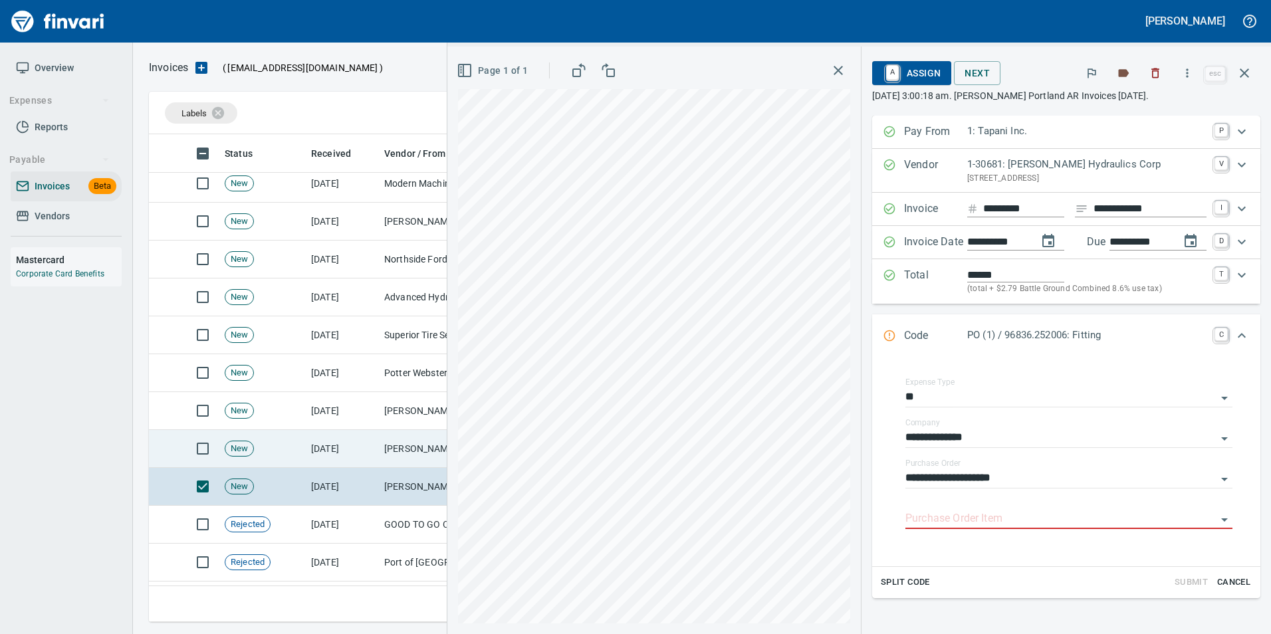
click at [319, 450] on td "[DATE]" at bounding box center [342, 449] width 73 height 38
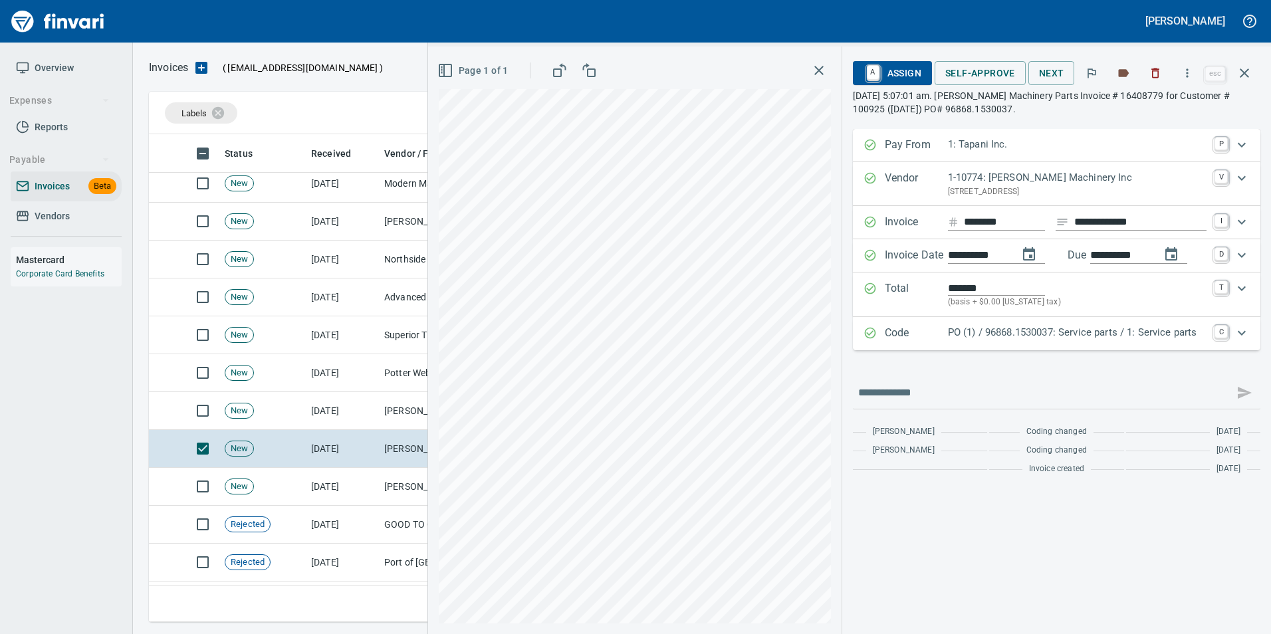
click at [979, 330] on p "PO (1) / 96868.1530037: Service parts / 1: Service parts" at bounding box center [1077, 332] width 259 height 15
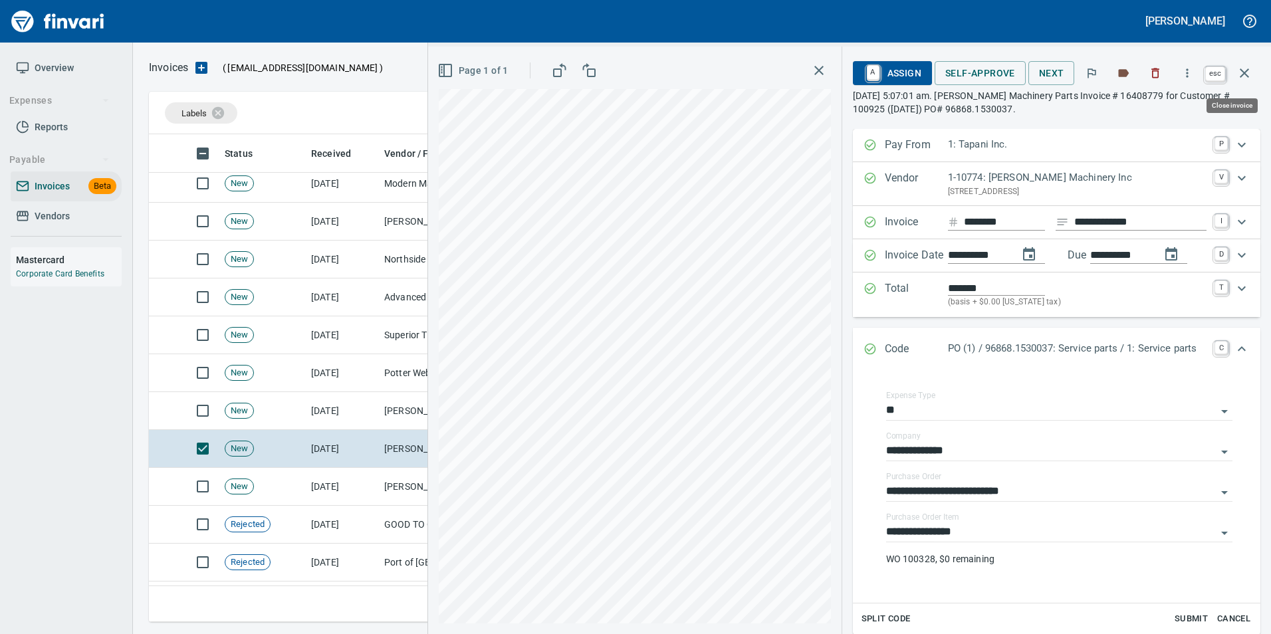
drag, startPoint x: 1246, startPoint y: 70, endPoint x: 964, endPoint y: 214, distance: 315.8
click at [1240, 74] on icon "button" at bounding box center [1245, 73] width 16 height 16
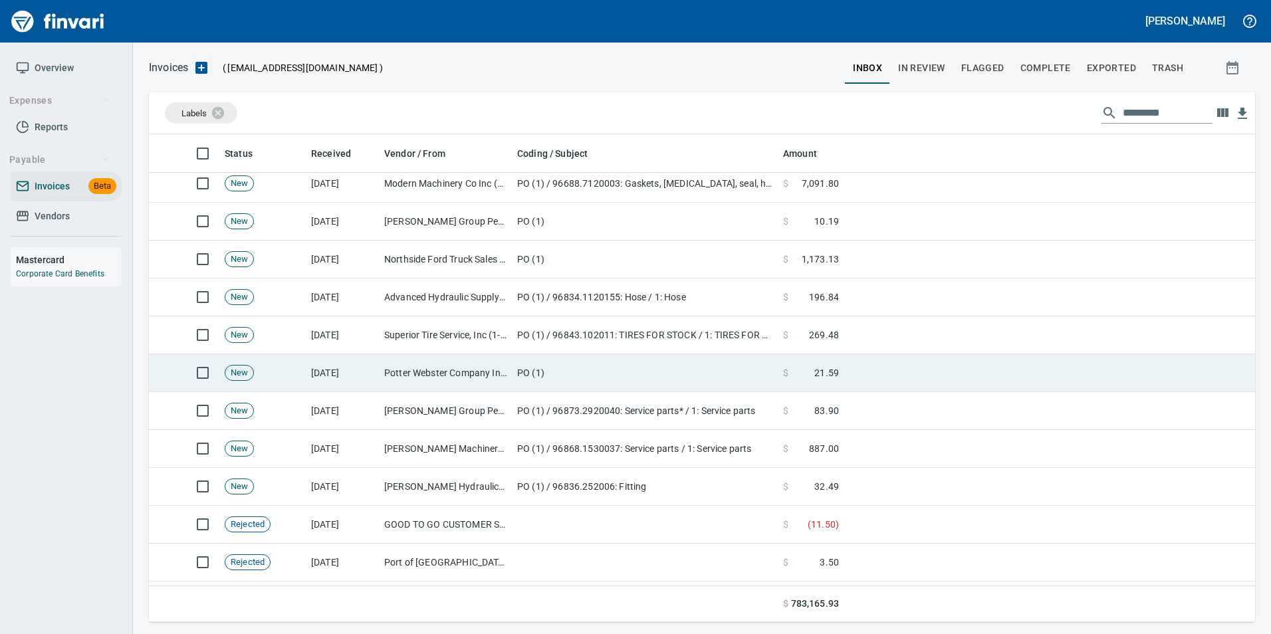
scroll to position [478, 1086]
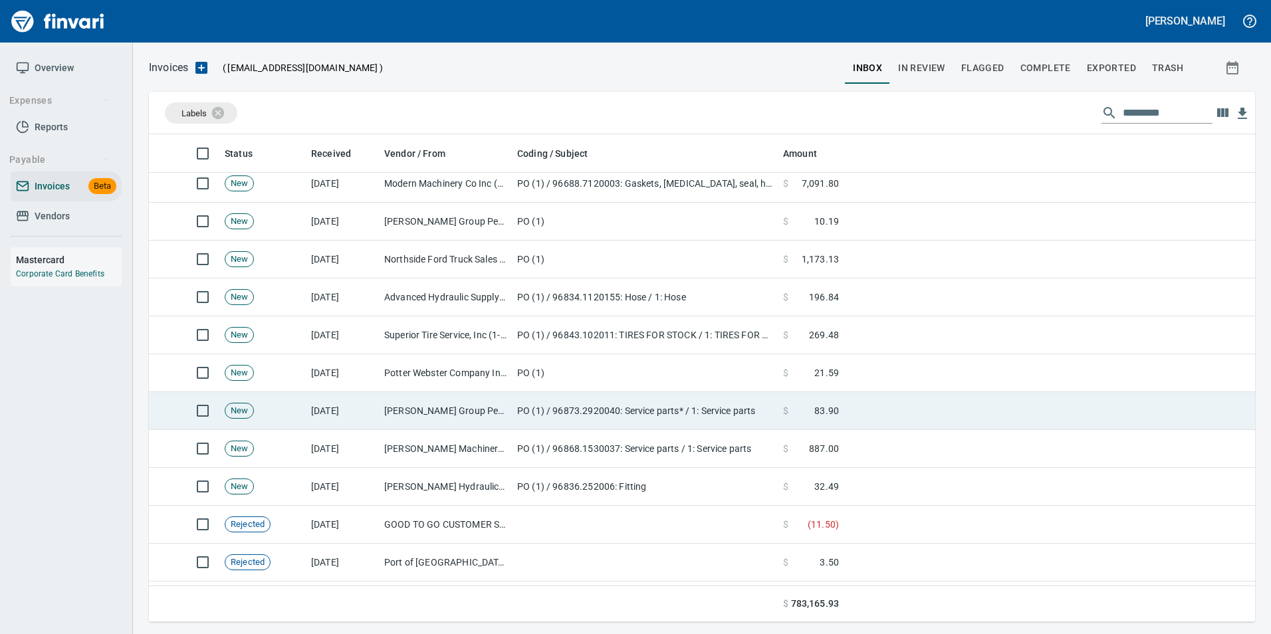
click at [404, 418] on td "Jackson Group Peterbilt(IBS) (1-38196)" at bounding box center [445, 411] width 133 height 38
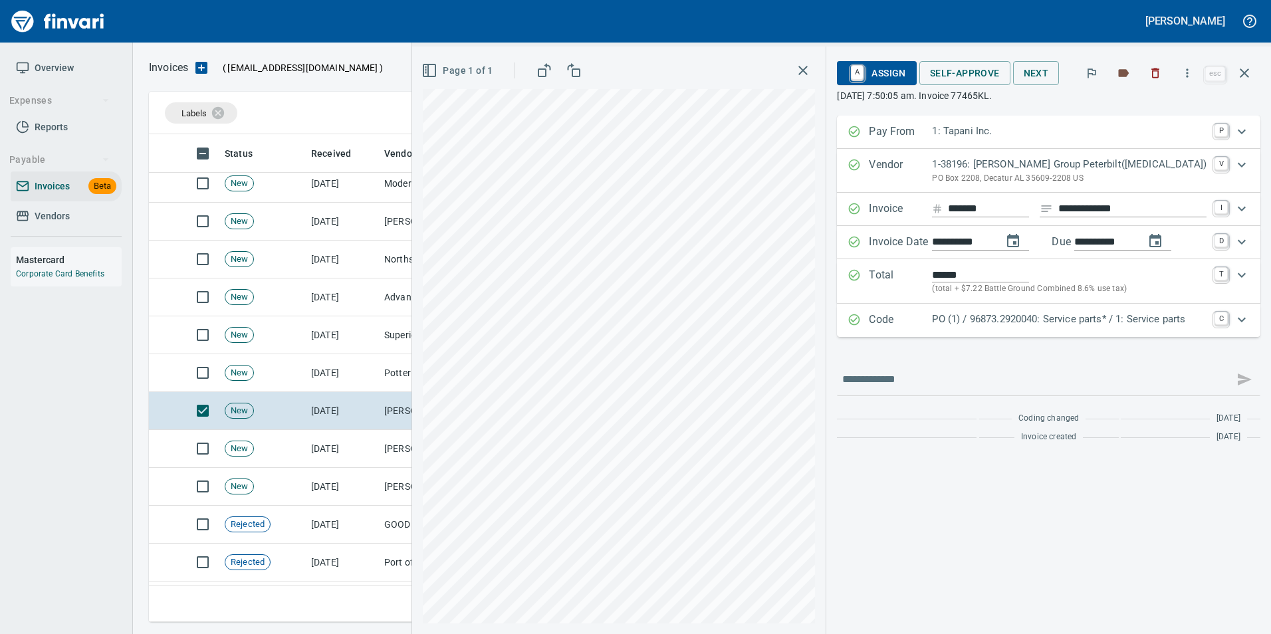
click at [978, 315] on p "PO (1) / 96873.2920040: Service parts* / 1: Service parts" at bounding box center [1069, 319] width 275 height 15
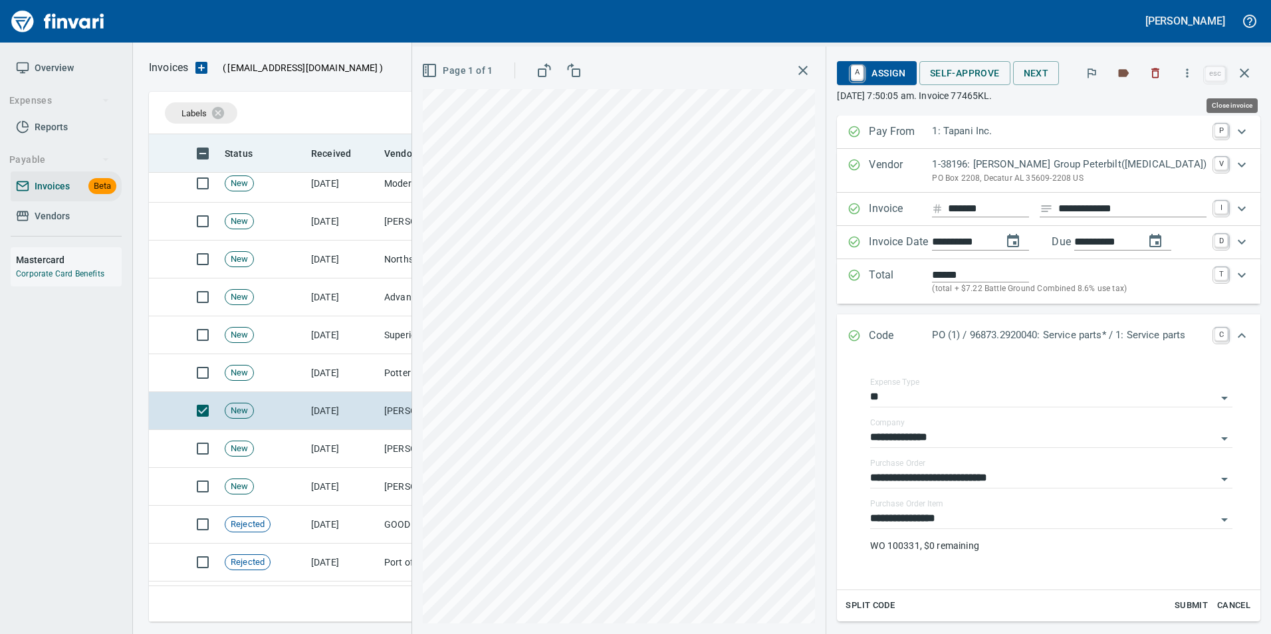
click at [1242, 65] on icon "button" at bounding box center [1245, 73] width 16 height 16
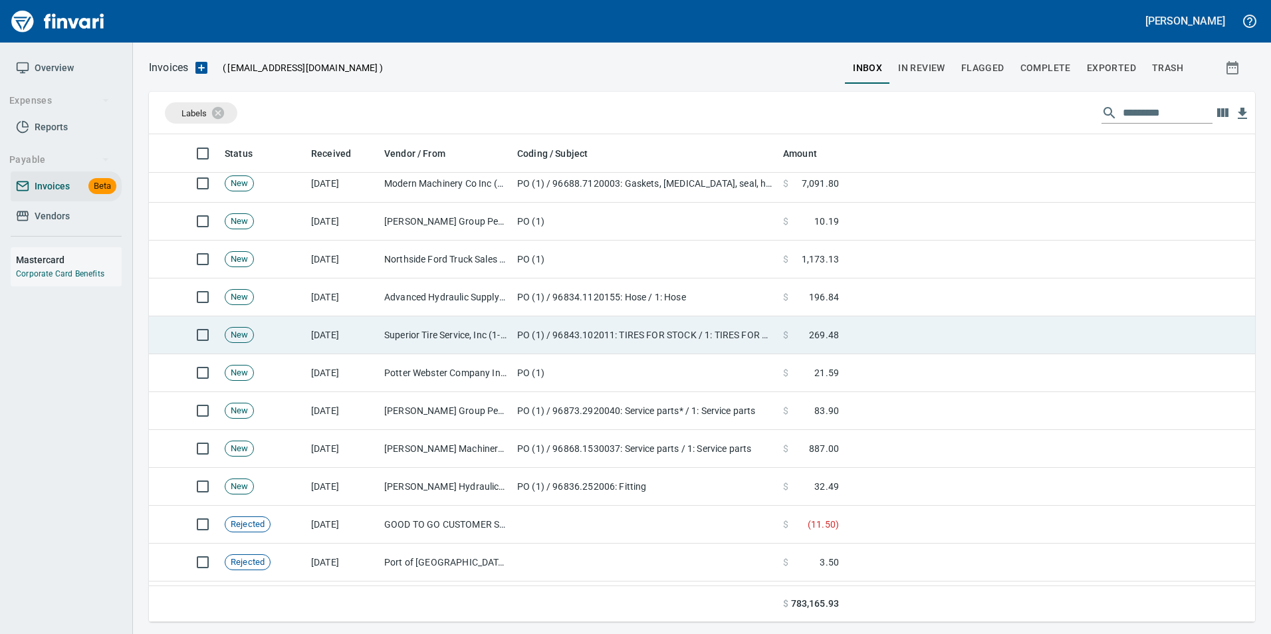
scroll to position [478, 1086]
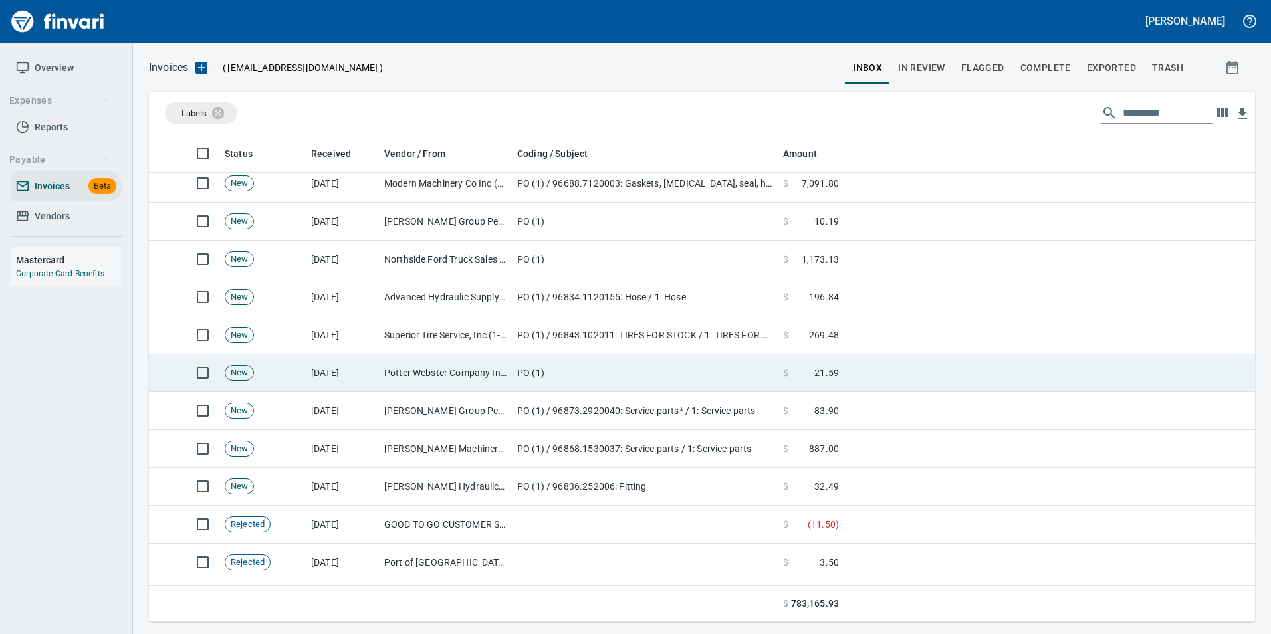
click at [390, 373] on td "Potter Webster Company Inc (1-10818)" at bounding box center [445, 373] width 133 height 38
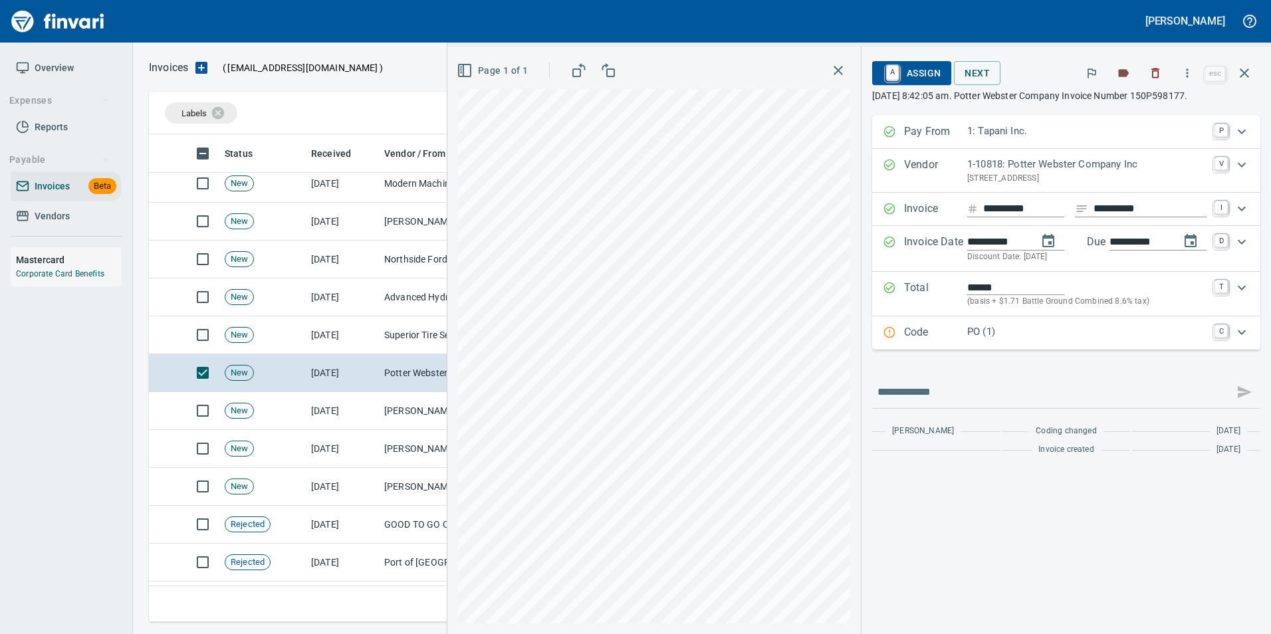
click at [906, 323] on div "Code PO (1) C" at bounding box center [1066, 333] width 388 height 33
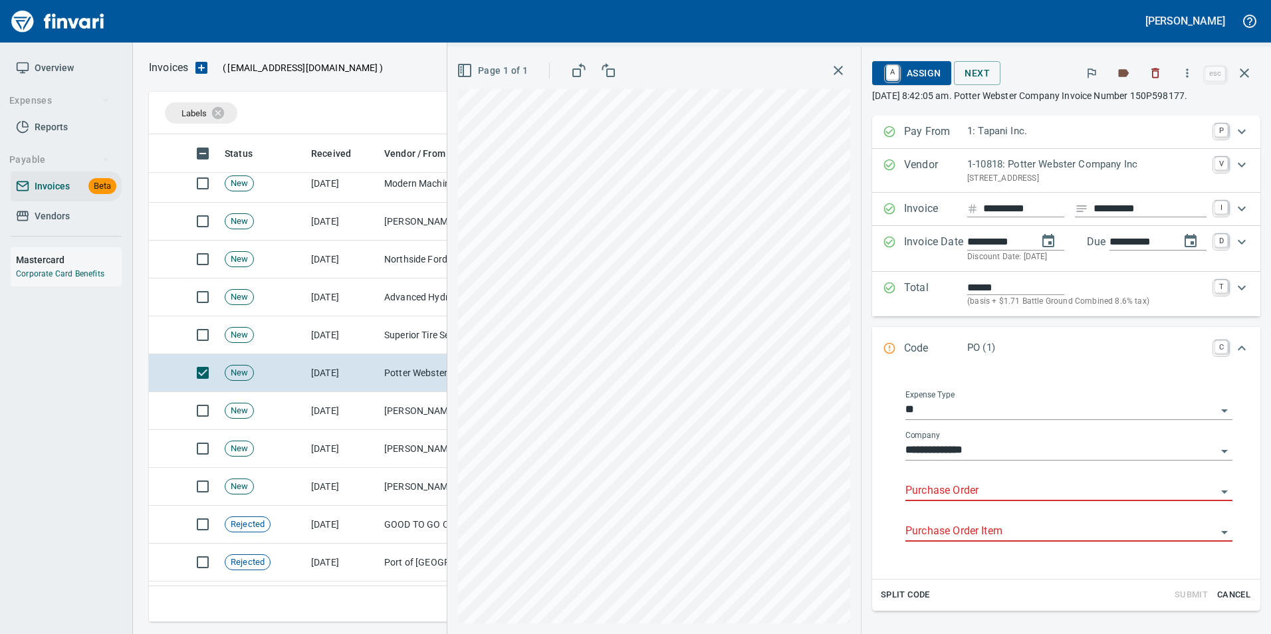
drag, startPoint x: 900, startPoint y: 488, endPoint x: 895, endPoint y: 483, distance: 7.5
click at [906, 483] on input "Purchase Order" at bounding box center [1061, 491] width 311 height 19
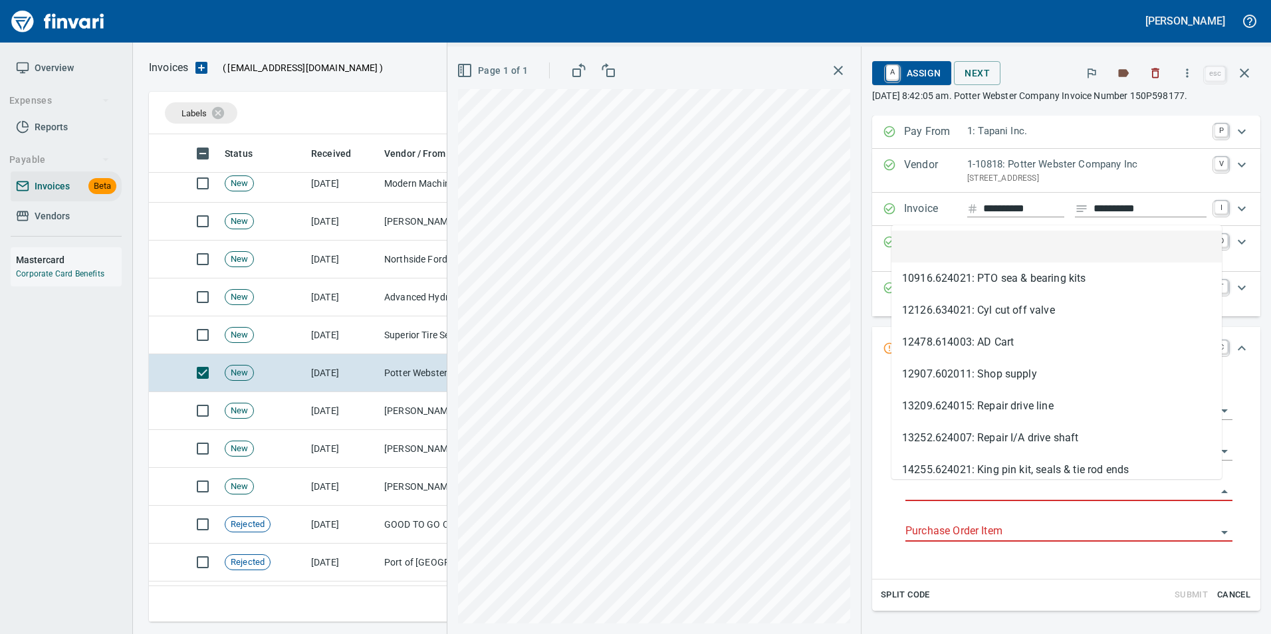
scroll to position [478, 1086]
type input "**********"
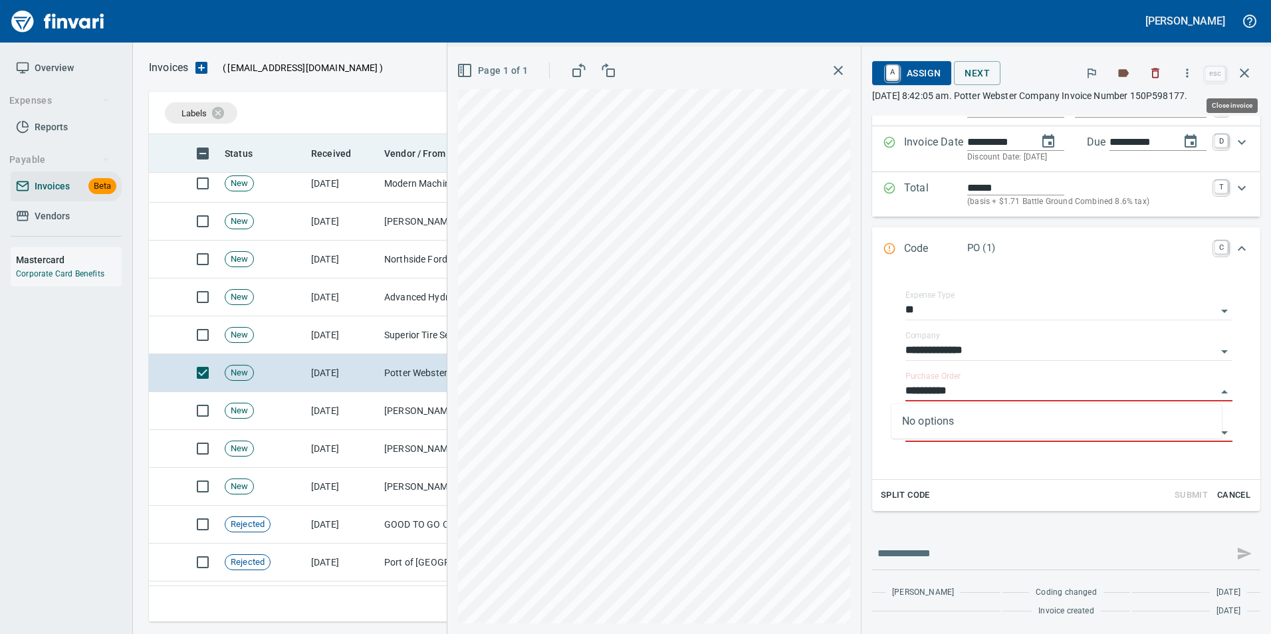
click at [1245, 76] on icon "button" at bounding box center [1245, 73] width 16 height 16
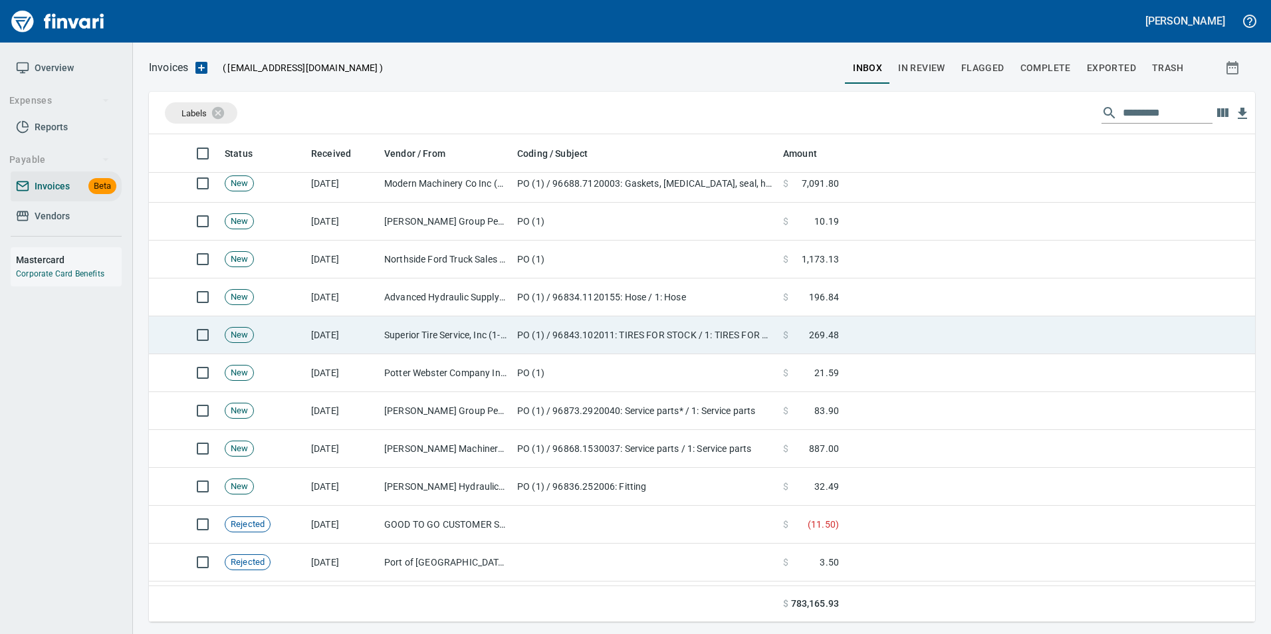
scroll to position [478, 1086]
click at [388, 339] on td "Superior Tire Service, Inc (1-10991)" at bounding box center [445, 336] width 133 height 38
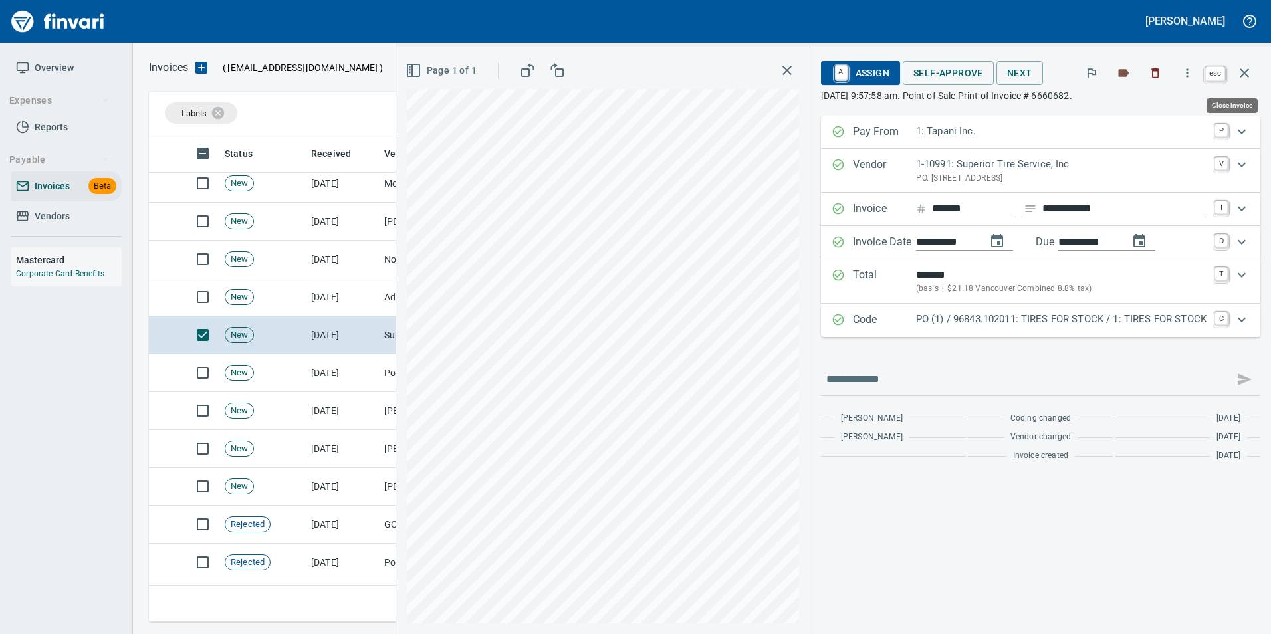
scroll to position [478, 1086]
click at [1244, 64] on button "button" at bounding box center [1245, 73] width 32 height 32
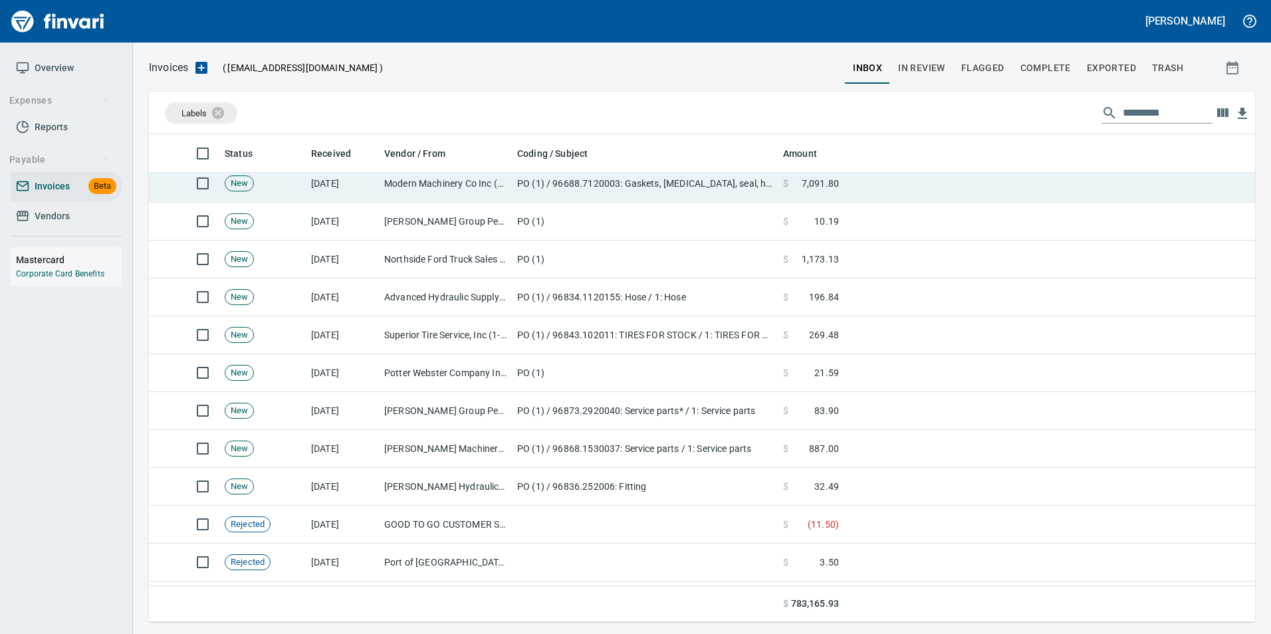
scroll to position [478, 1086]
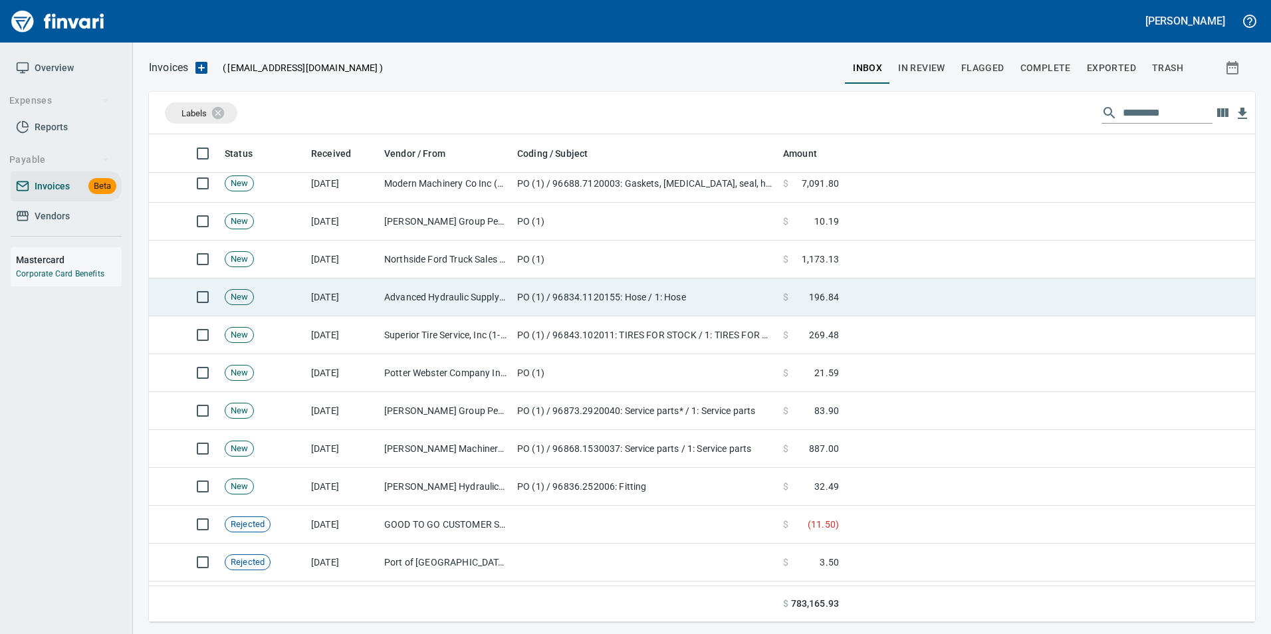
click at [479, 291] on td "Advanced Hydraulic Supply Co. LLC (1-10020)" at bounding box center [445, 298] width 133 height 38
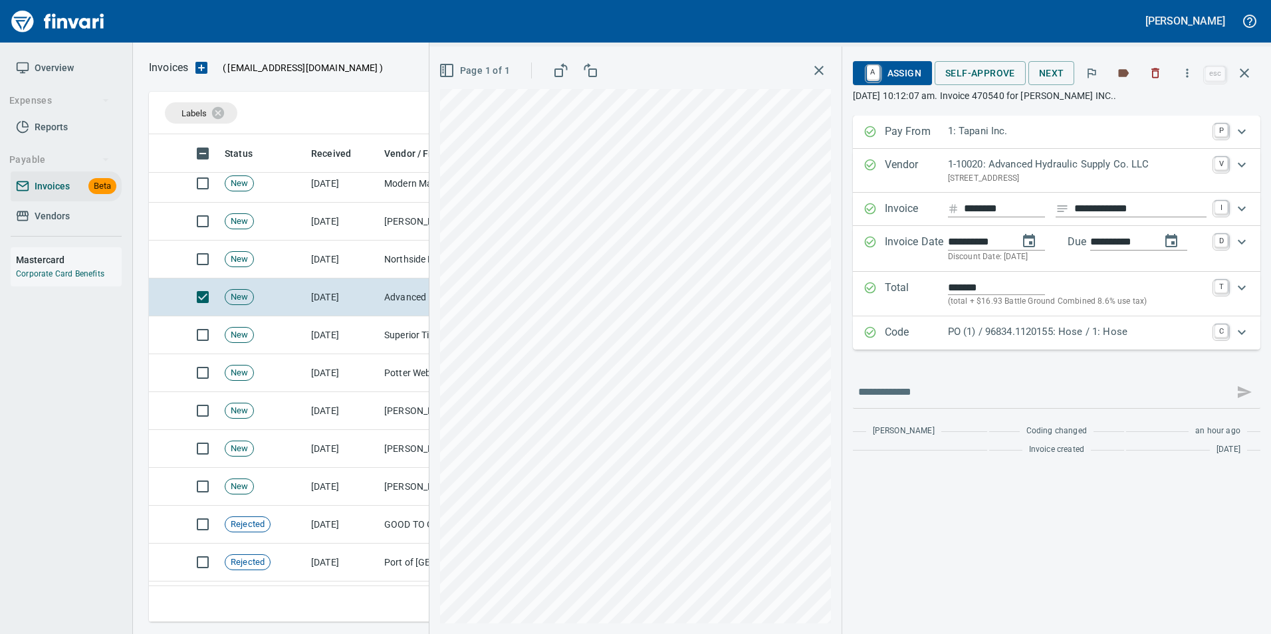
click at [952, 323] on div "Code PO (1) / 96834.1120155: Hose / 1: Hose C" at bounding box center [1057, 333] width 408 height 33
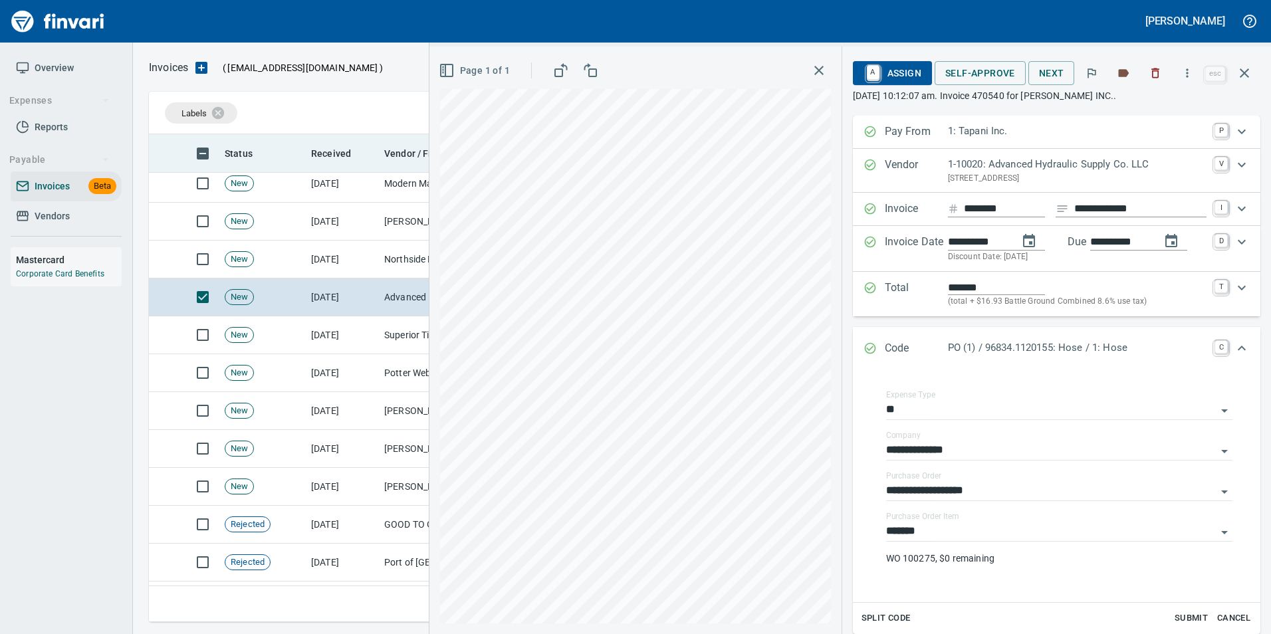
click at [1248, 77] on icon "button" at bounding box center [1244, 72] width 9 height 9
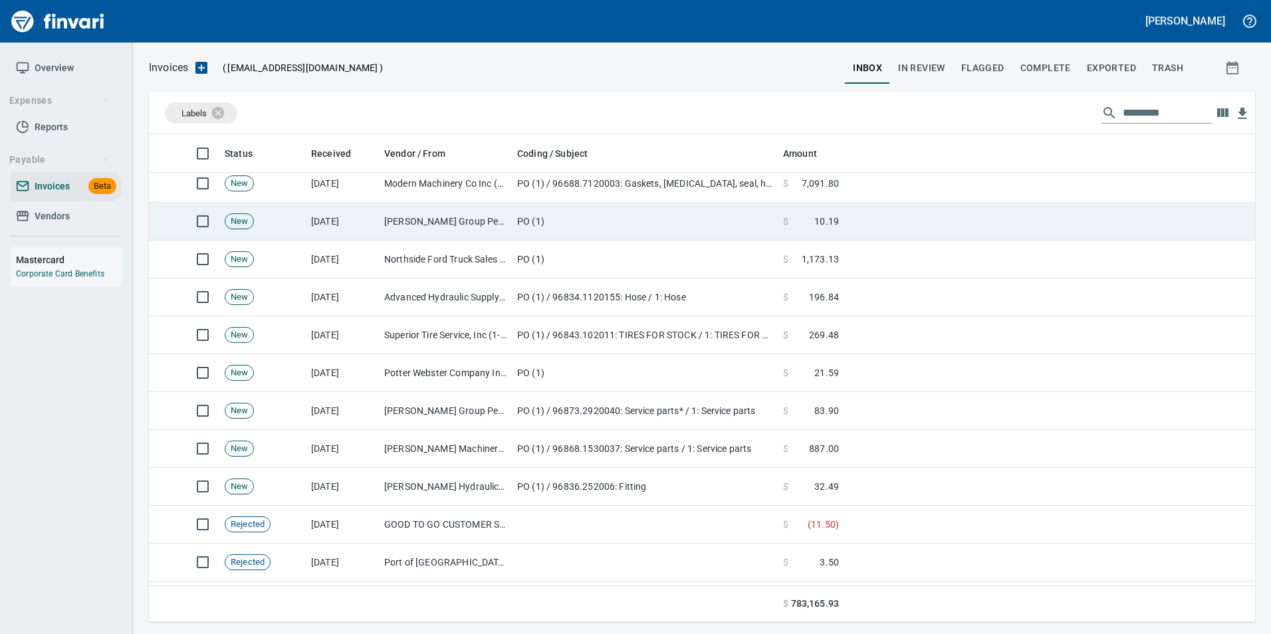
scroll to position [478, 1086]
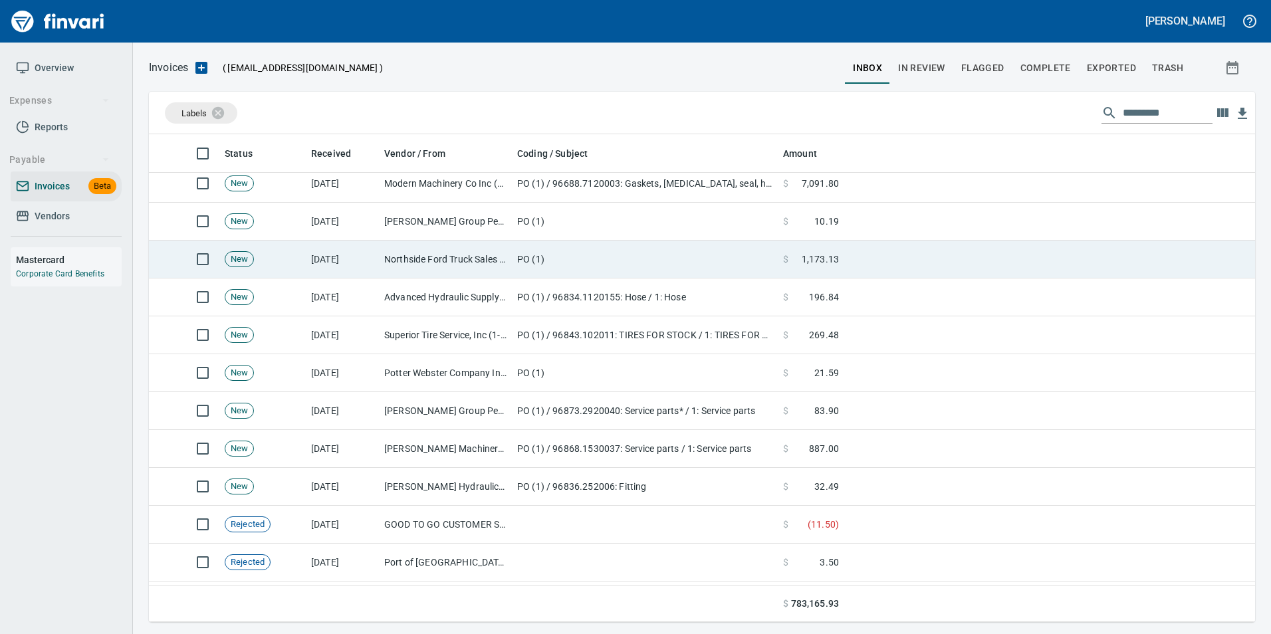
click at [434, 249] on td "Northside Ford Truck Sales Inc (1-10715)" at bounding box center [445, 260] width 133 height 38
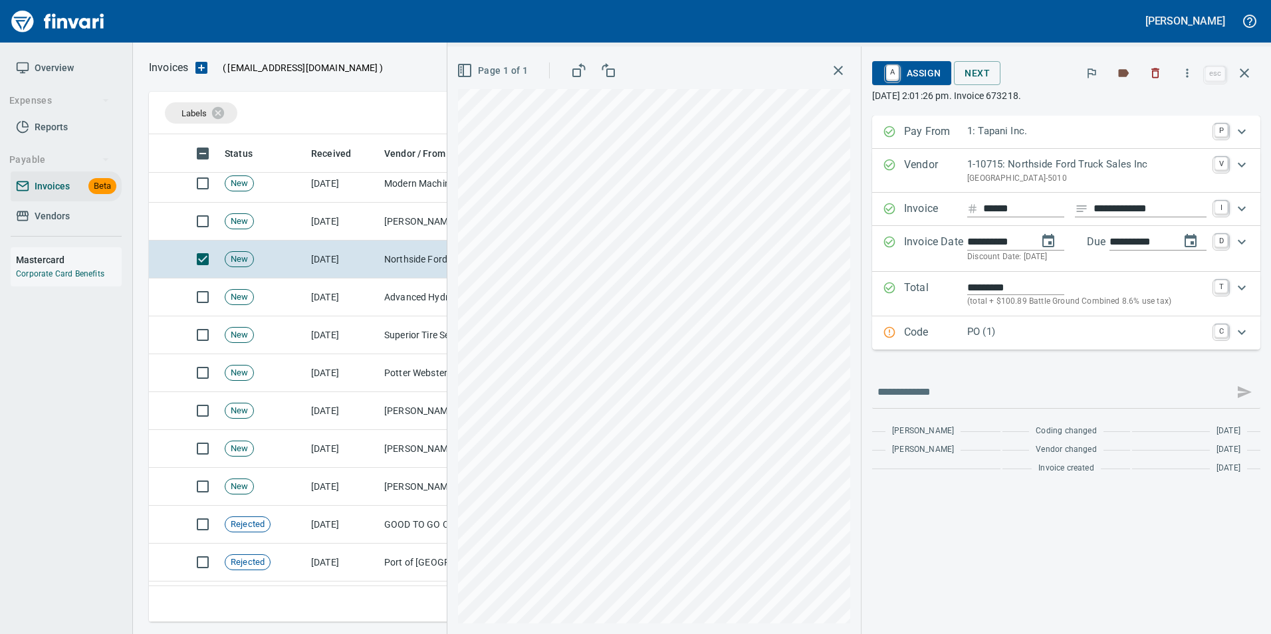
click at [950, 329] on p "Code" at bounding box center [935, 333] width 63 height 17
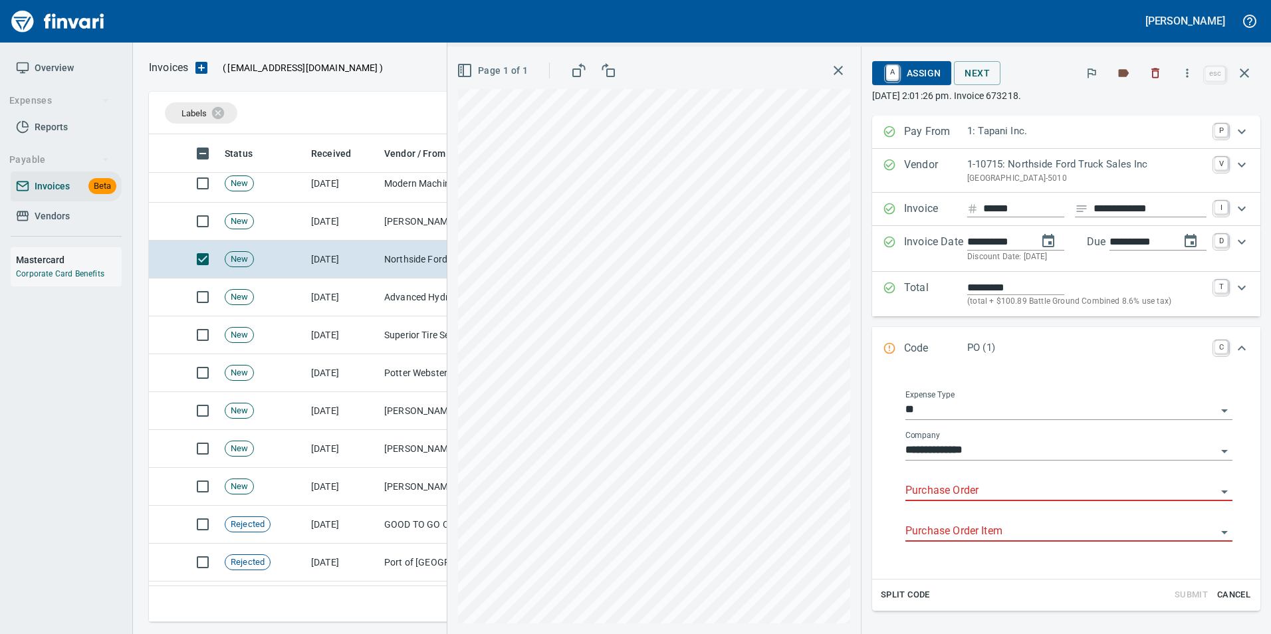
click at [914, 479] on body "Gabee Homola Overview Expenses Reports Payable Invoices Beta Vendors Mastercard…" at bounding box center [635, 317] width 1271 height 634
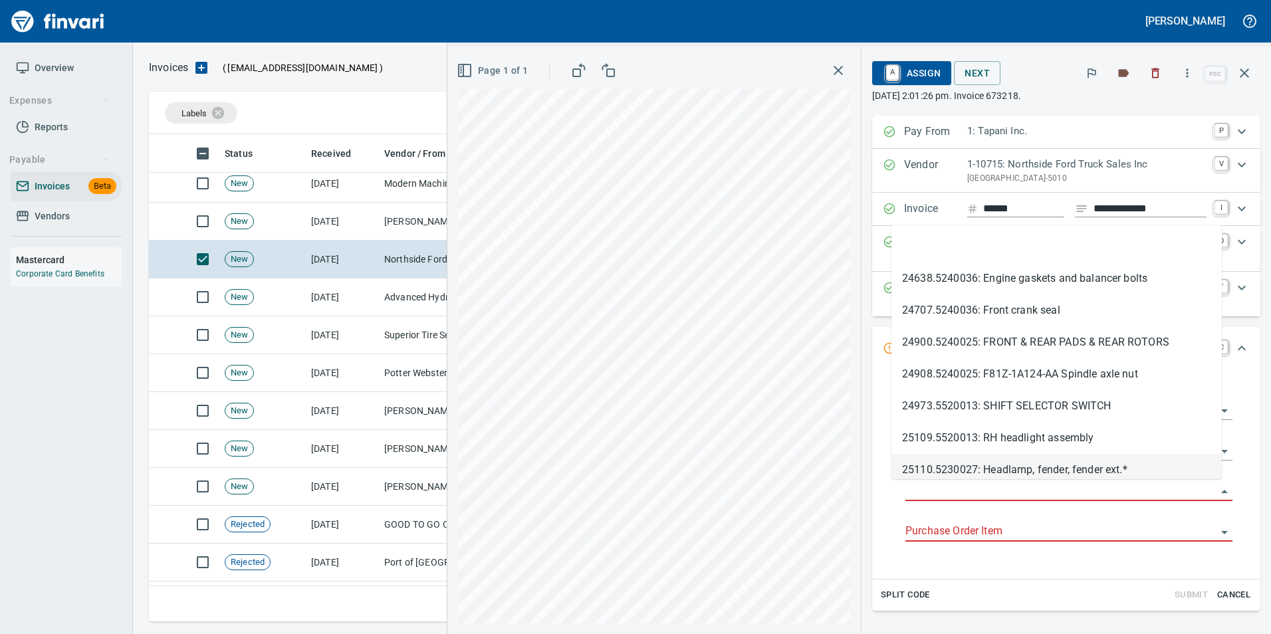
scroll to position [478, 1086]
type input "**********"
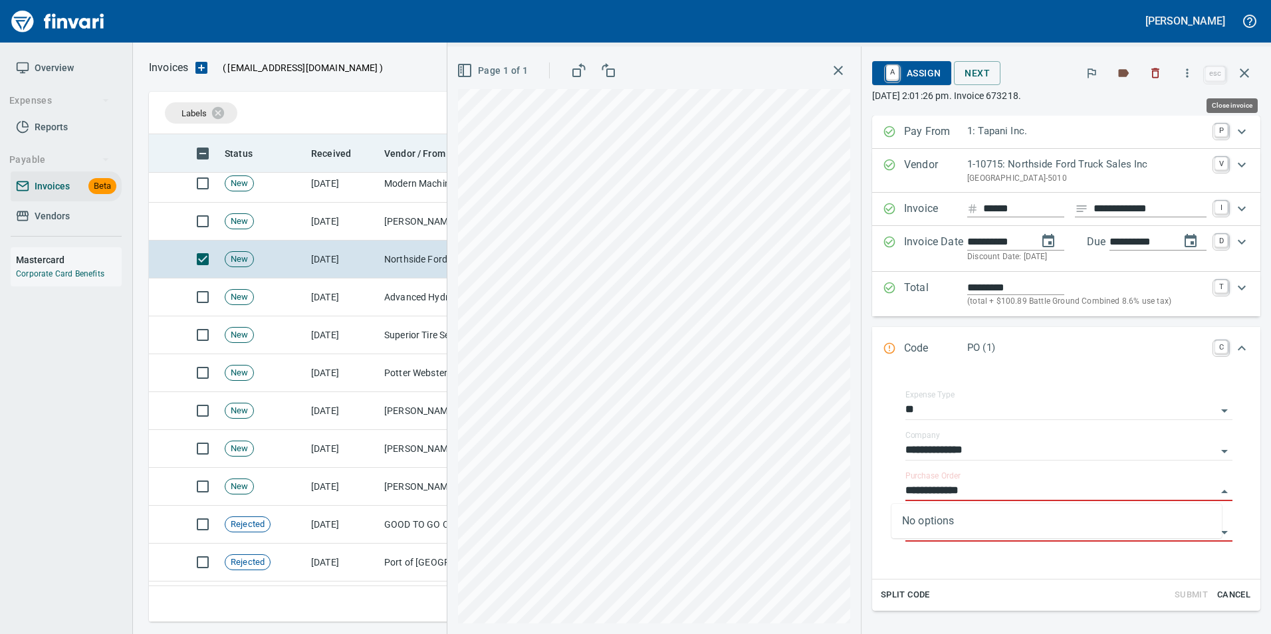
click at [1247, 75] on icon "button" at bounding box center [1244, 72] width 9 height 9
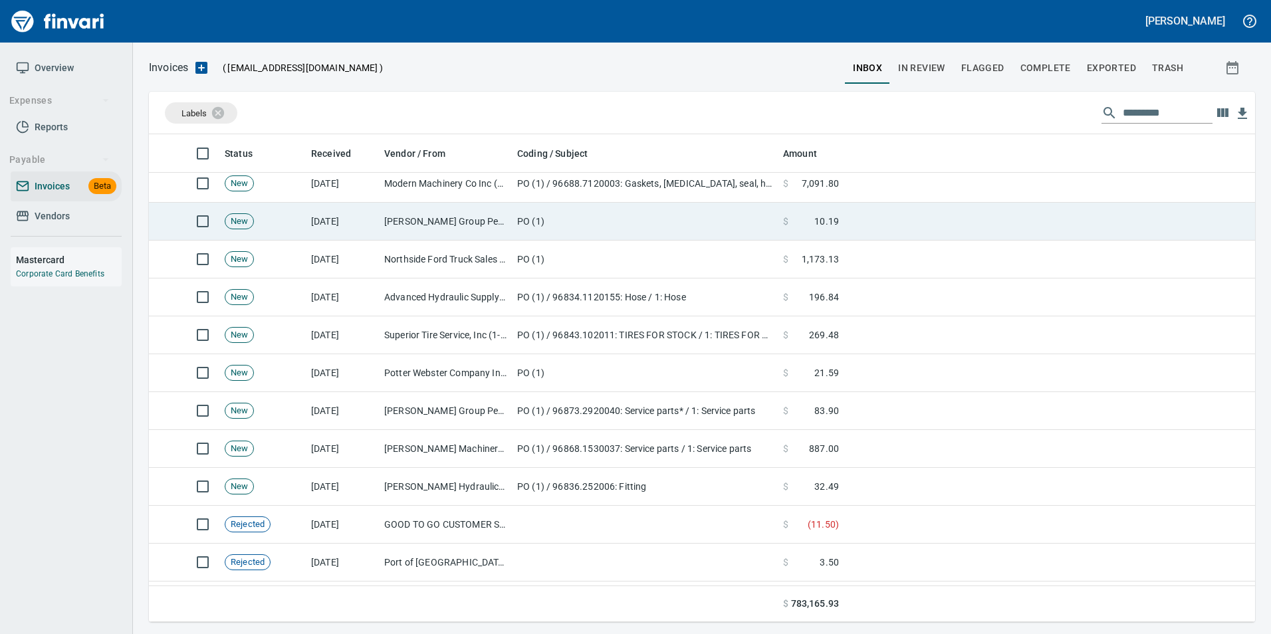
scroll to position [478, 1086]
click at [386, 217] on td "Jackson Group Peterbilt(IBS) (1-38196)" at bounding box center [445, 222] width 133 height 38
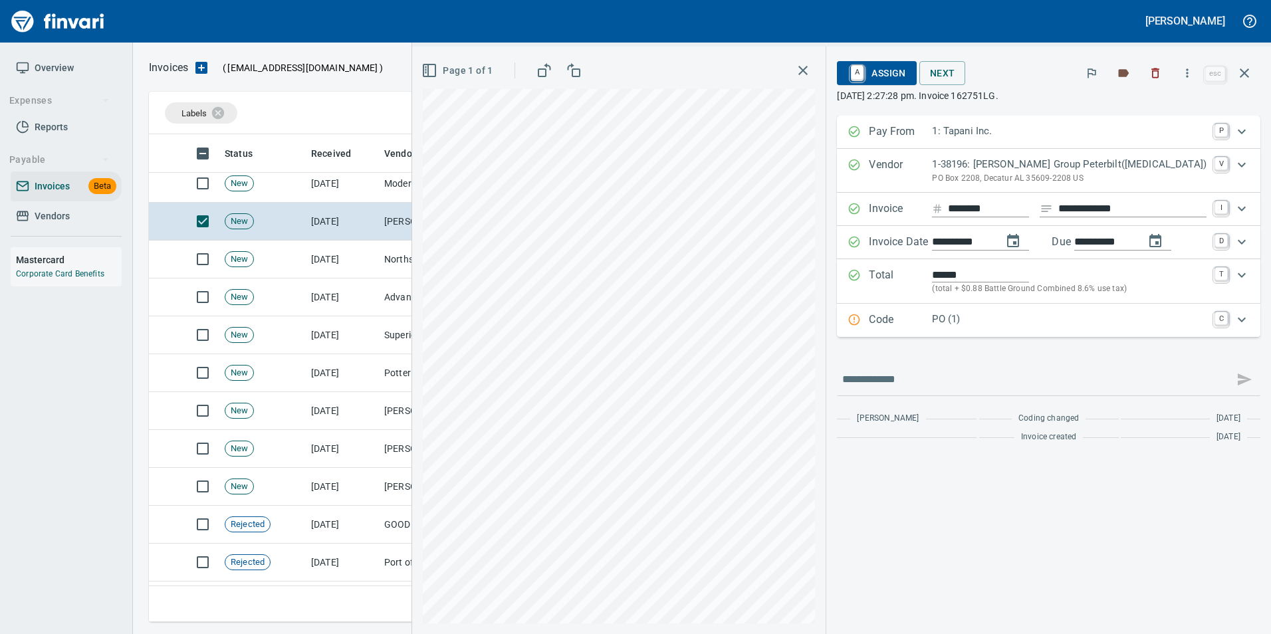
click at [908, 323] on p "Code" at bounding box center [900, 320] width 63 height 17
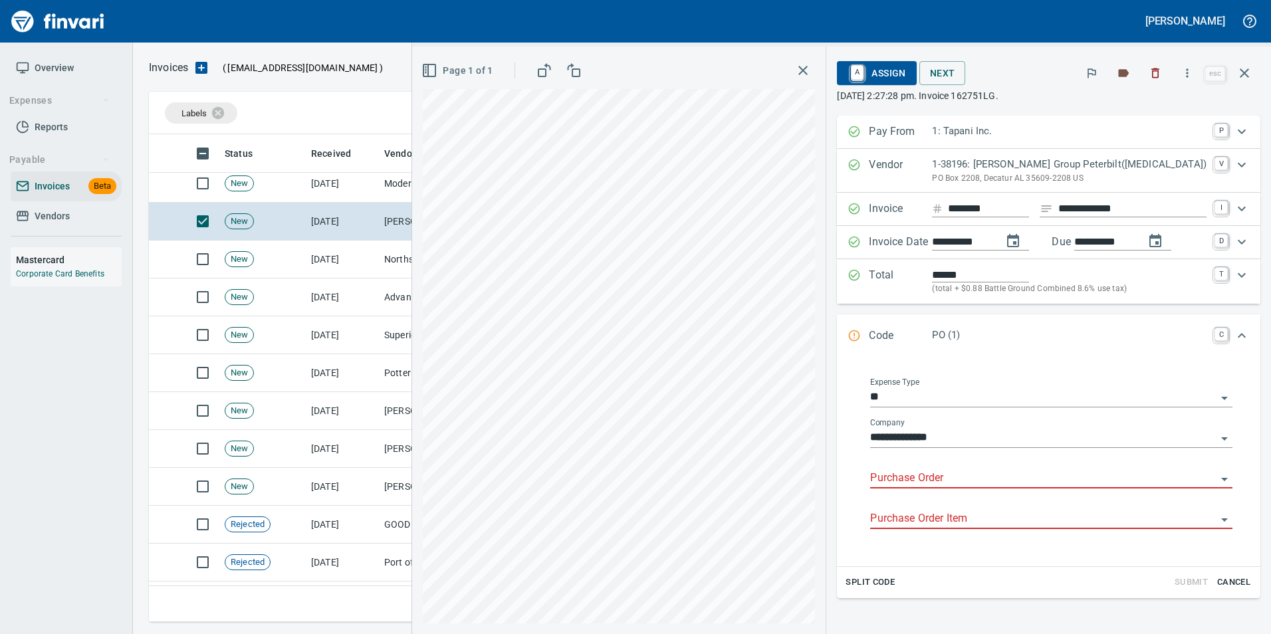
click at [944, 481] on input "Purchase Order" at bounding box center [1043, 478] width 346 height 19
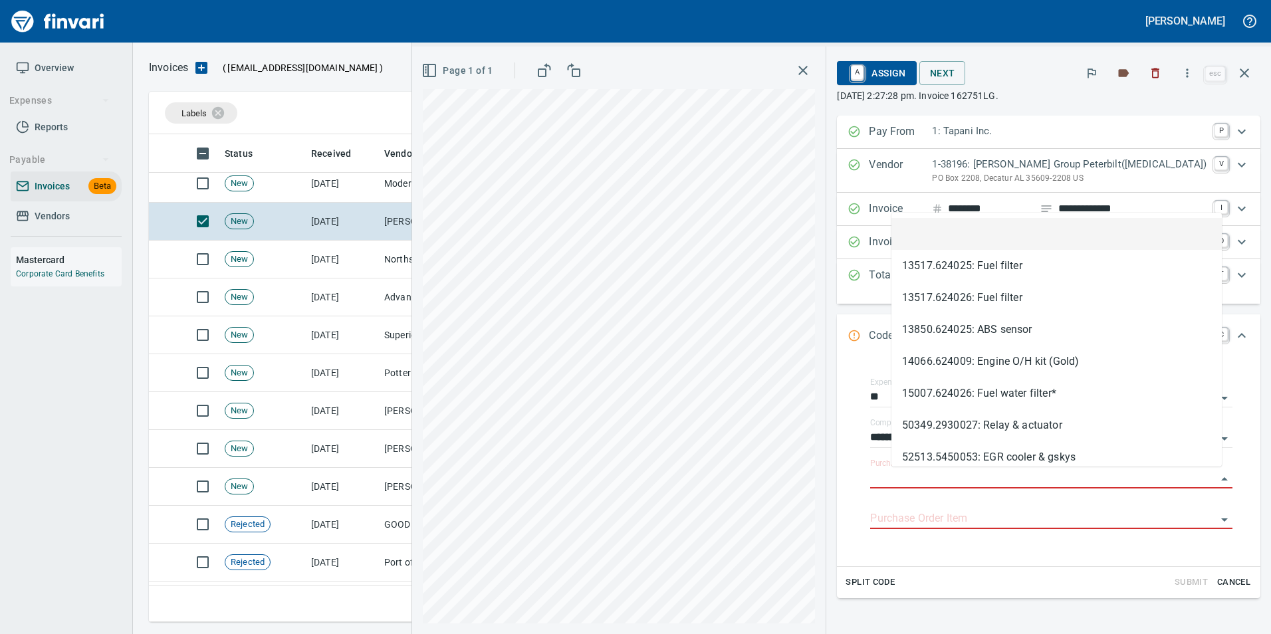
scroll to position [478, 1086]
type input "**********"
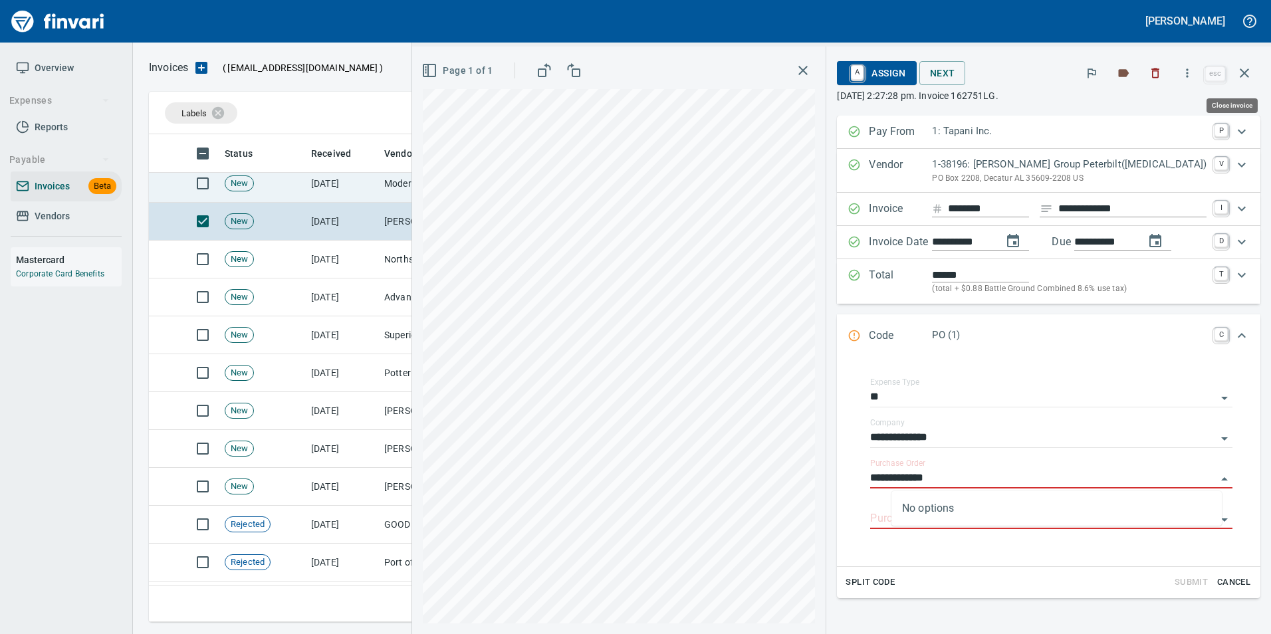
click at [1244, 73] on icon "button" at bounding box center [1245, 73] width 16 height 16
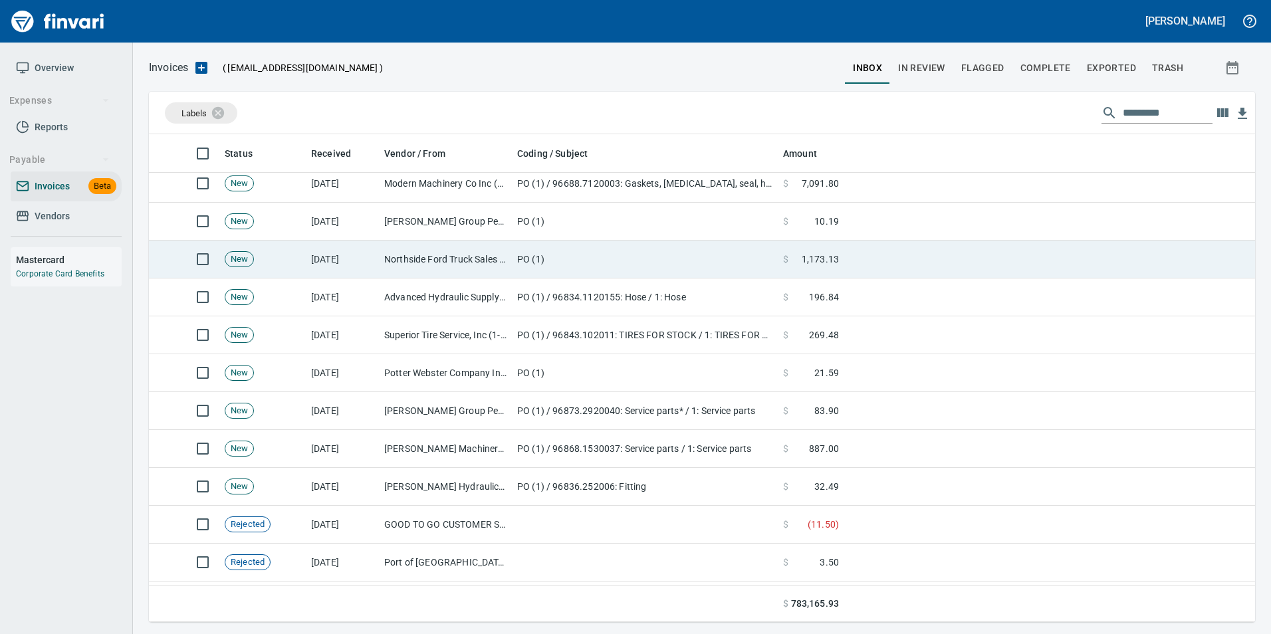
scroll to position [478, 1086]
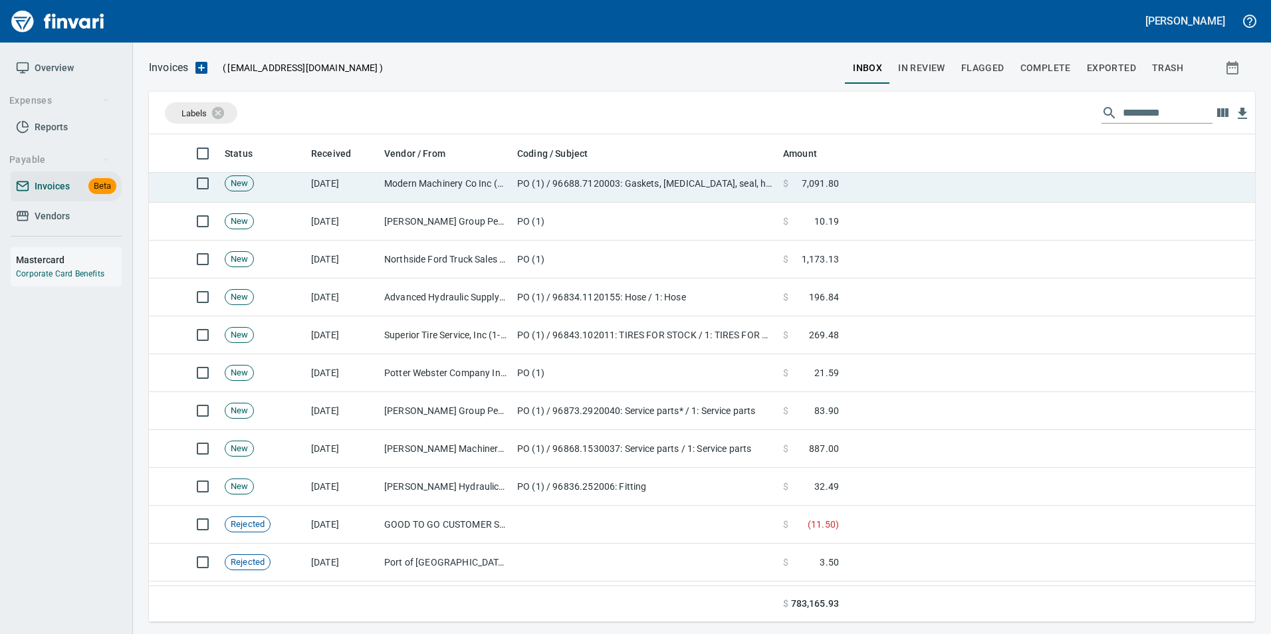
click at [473, 180] on td "Modern Machinery Co Inc (1-10672)" at bounding box center [445, 184] width 133 height 38
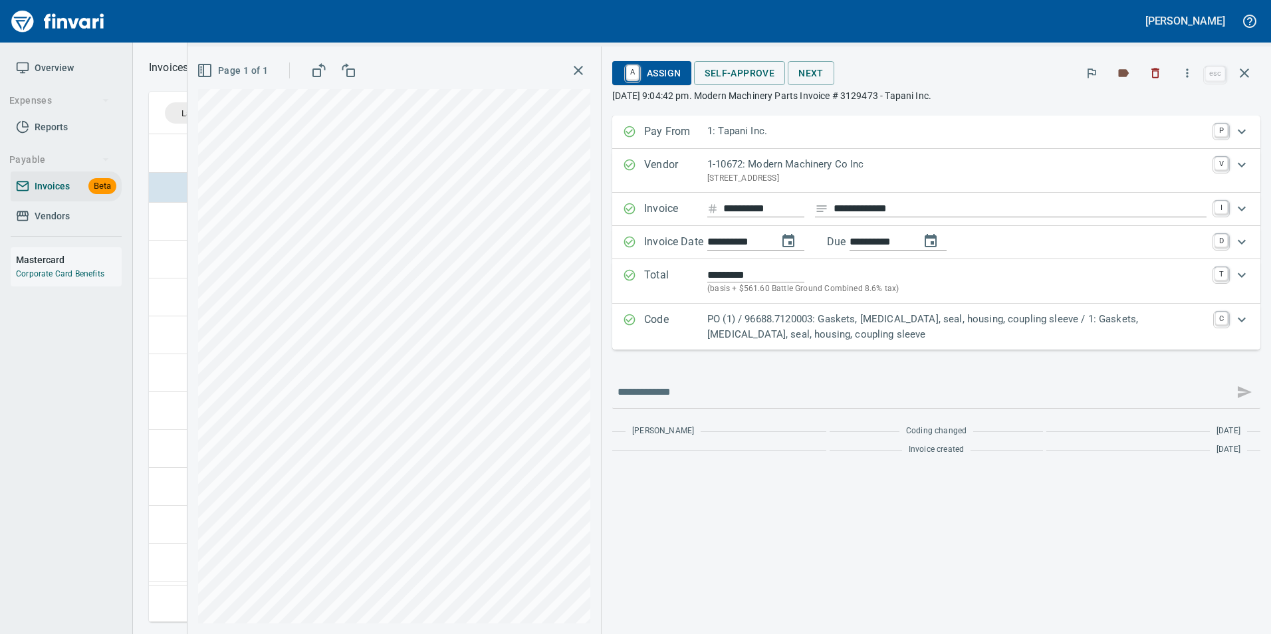
click at [712, 324] on p "PO (1) / 96688.7120003: Gaskets, retainer, seal, housing, coupling sleeve / 1: …" at bounding box center [958, 327] width 500 height 30
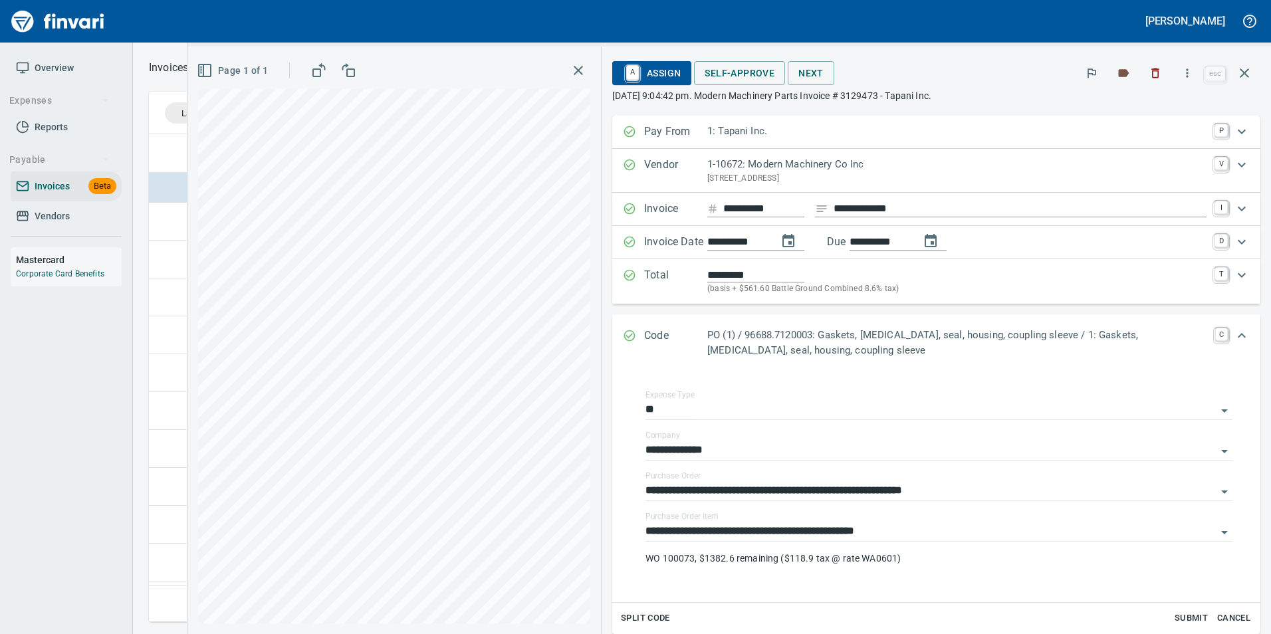
click at [664, 331] on p "Code" at bounding box center [675, 343] width 63 height 30
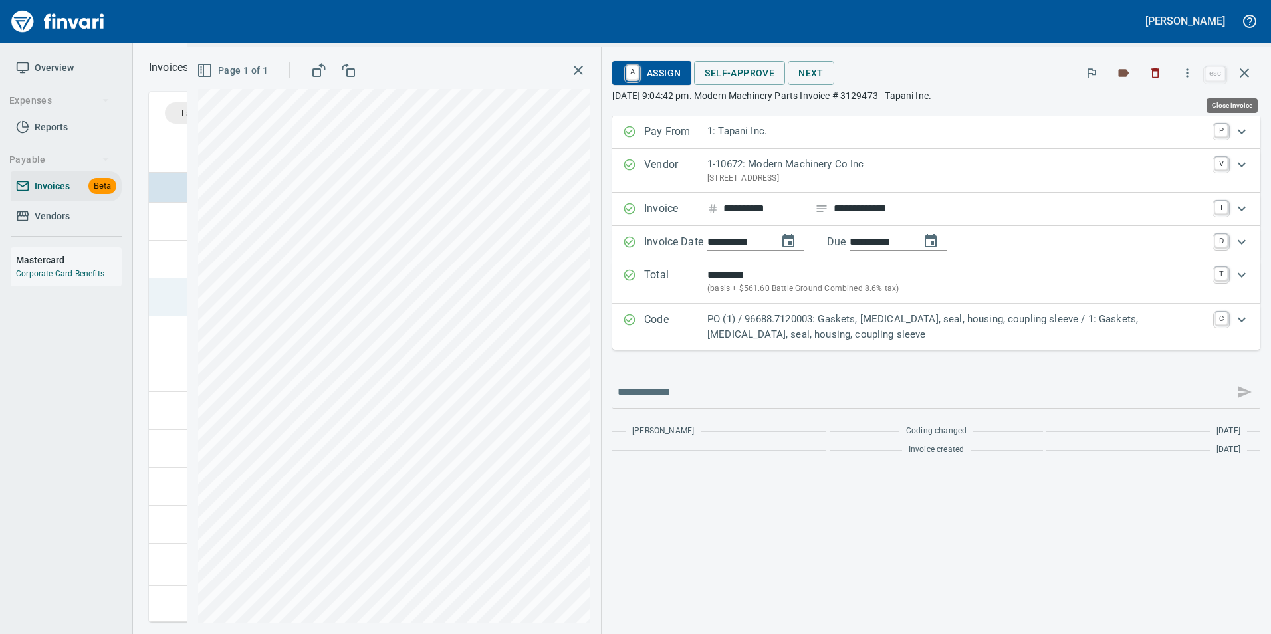
click at [1244, 82] on button "button" at bounding box center [1245, 73] width 32 height 32
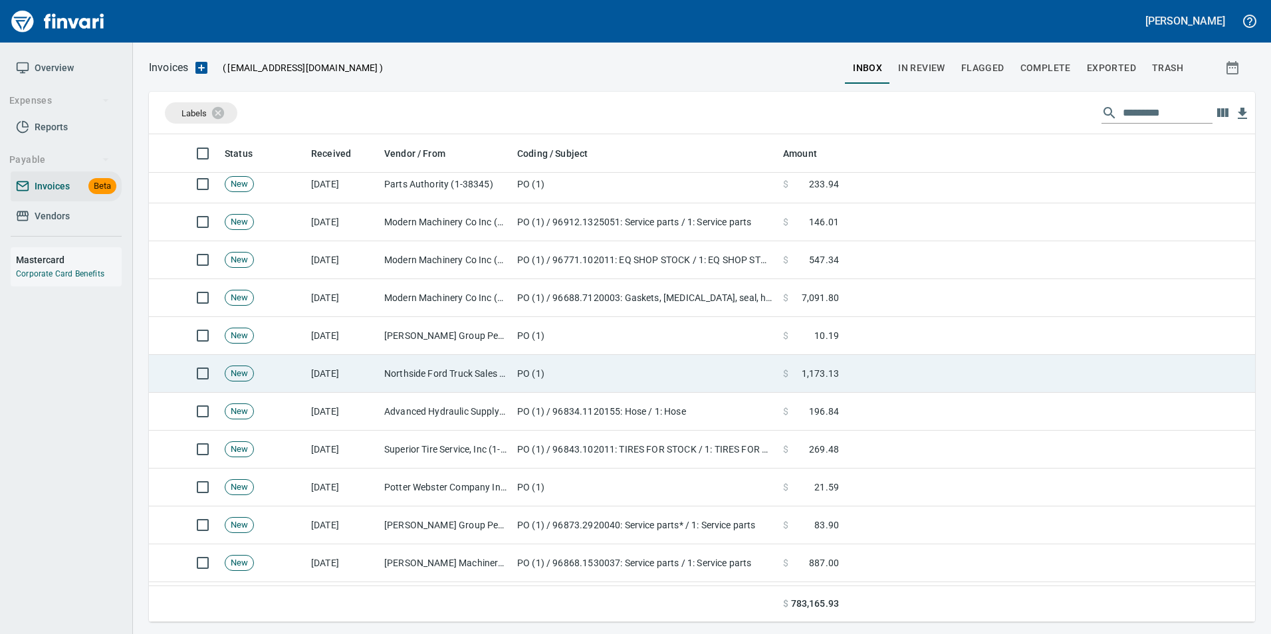
scroll to position [2348, 0]
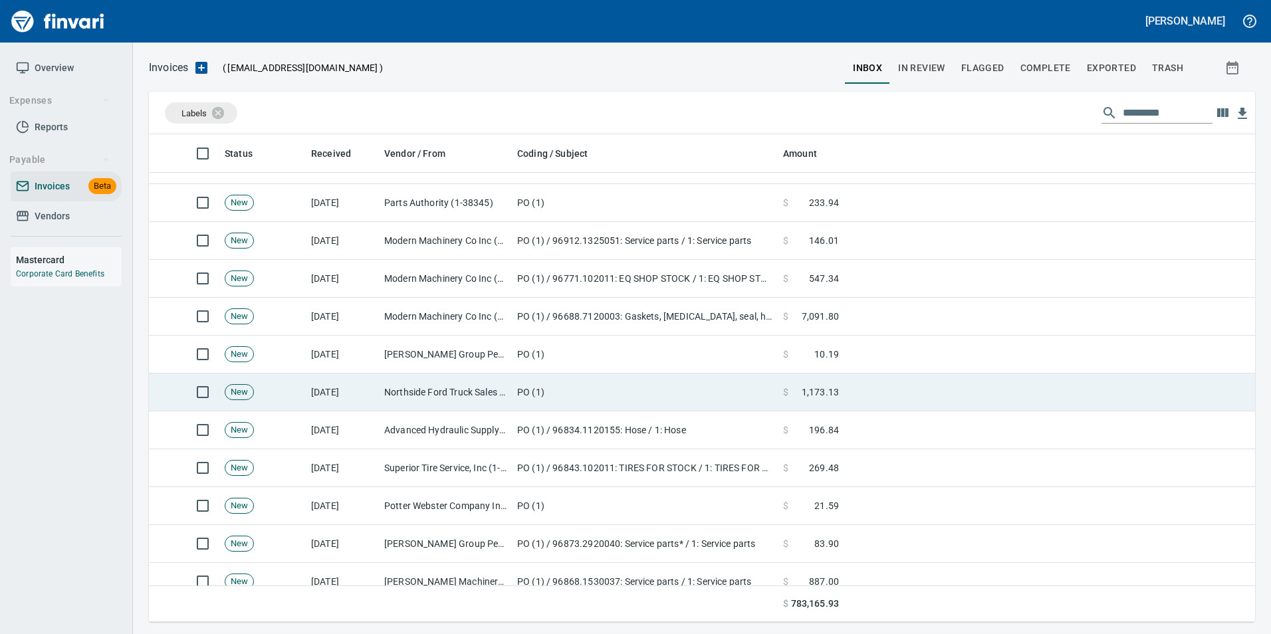
click at [443, 269] on td "Modern Machinery Co Inc (1-10672)" at bounding box center [445, 279] width 133 height 38
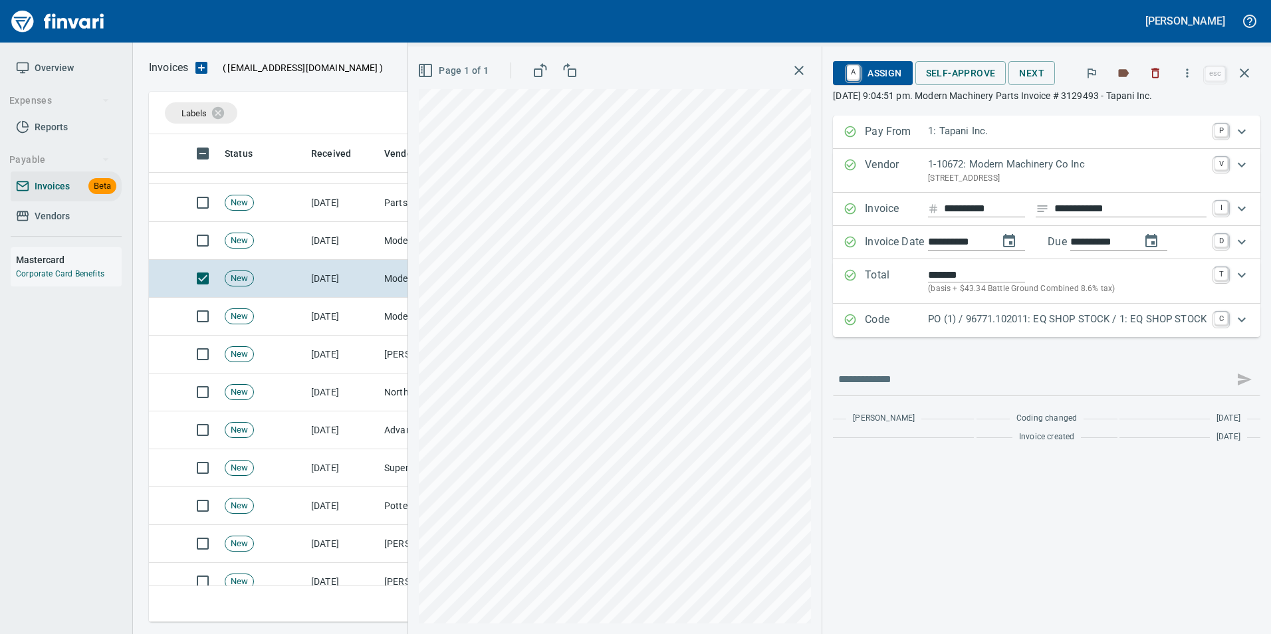
click at [874, 320] on p "Code" at bounding box center [896, 320] width 63 height 17
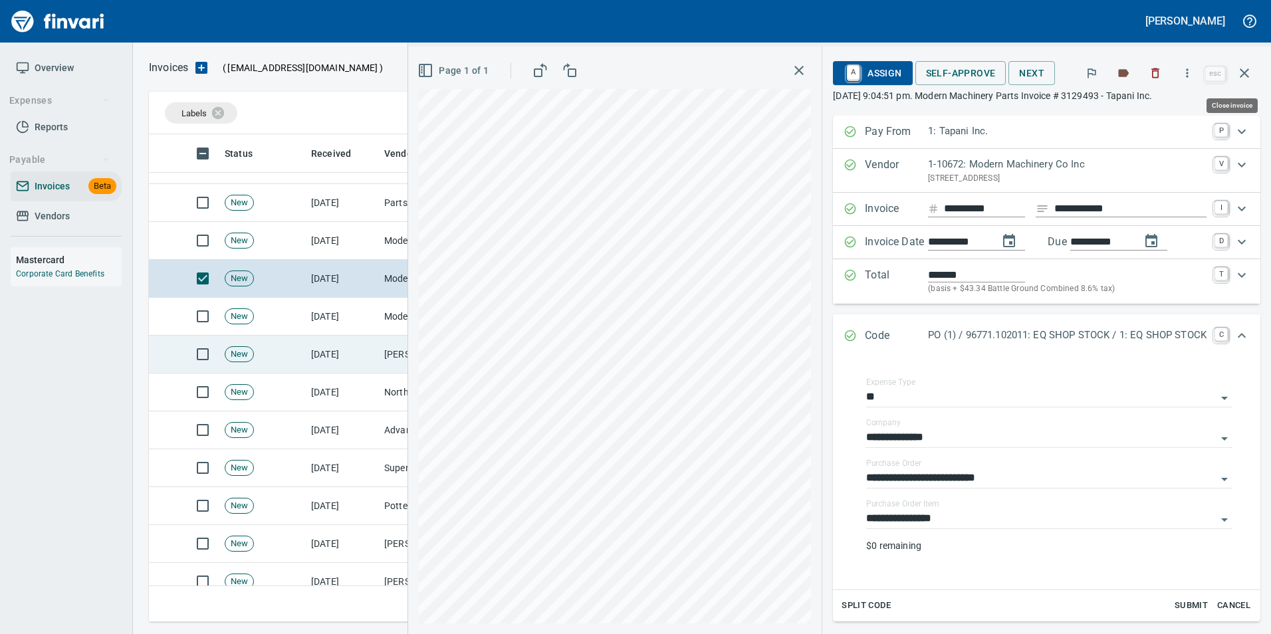
click at [1252, 68] on icon "button" at bounding box center [1245, 73] width 16 height 16
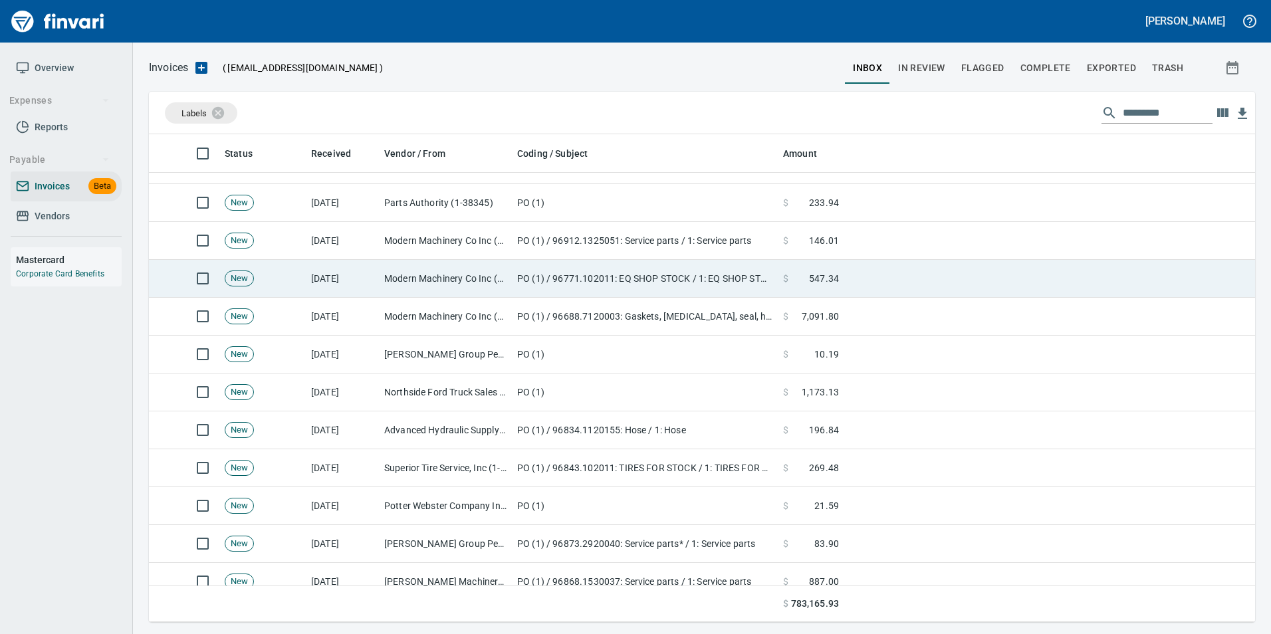
scroll to position [478, 1086]
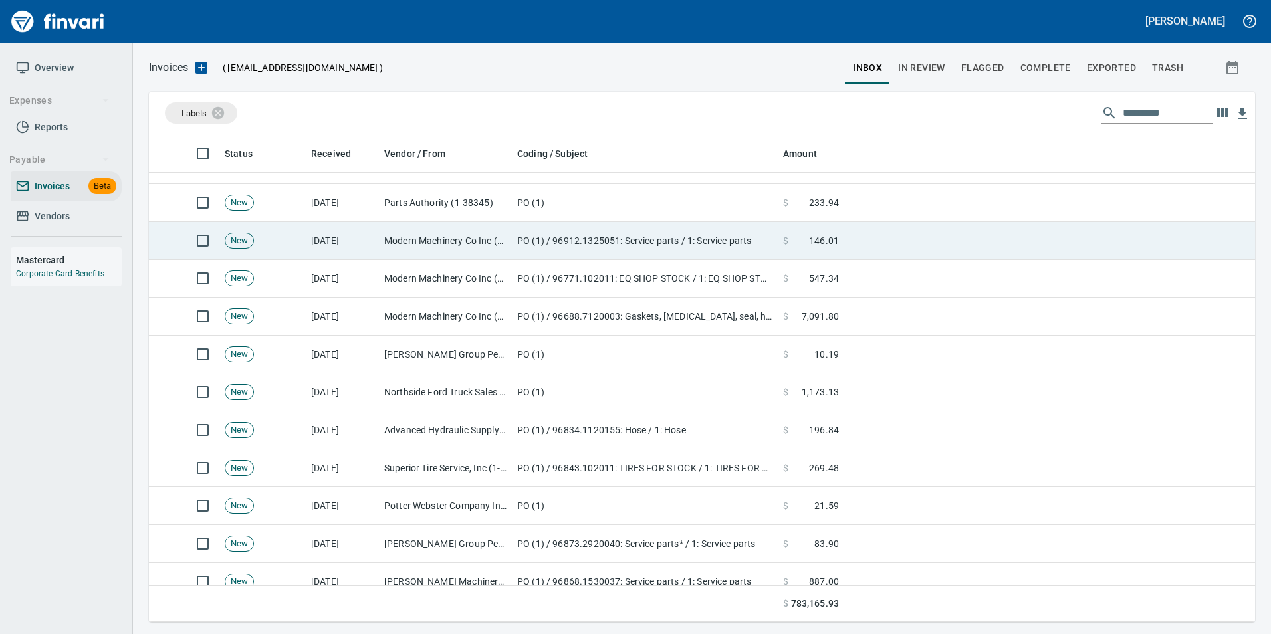
drag, startPoint x: 362, startPoint y: 234, endPoint x: 376, endPoint y: 227, distance: 14.9
click at [362, 233] on td "[DATE]" at bounding box center [342, 241] width 73 height 38
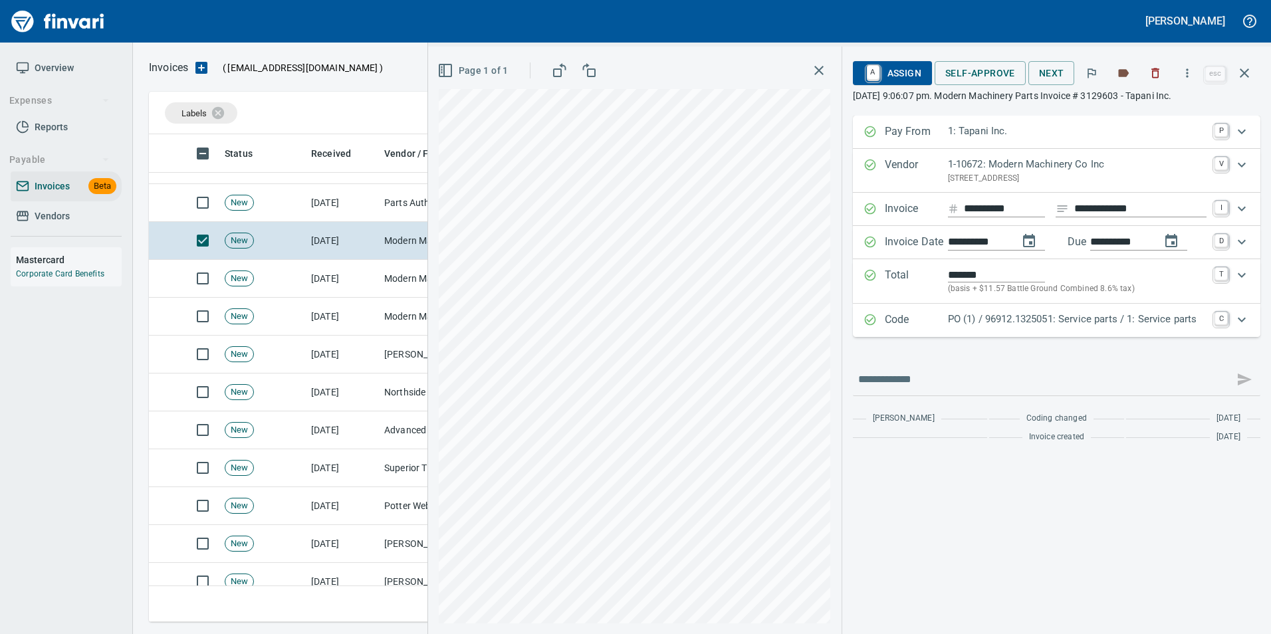
drag, startPoint x: 1030, startPoint y: 331, endPoint x: 1186, endPoint y: 168, distance: 224.8
click at [1039, 327] on div "Code PO (1) / 96912.1325051: Service parts / 1: Service parts C" at bounding box center [1057, 320] width 408 height 33
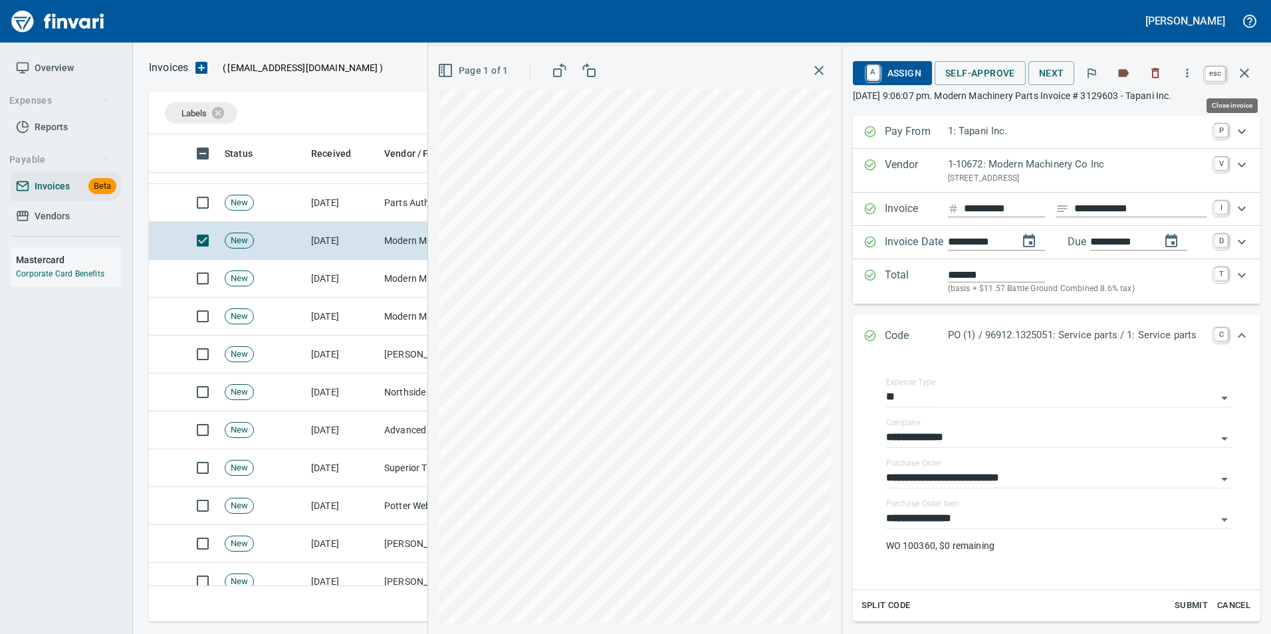
click at [1247, 74] on icon "button" at bounding box center [1244, 72] width 9 height 9
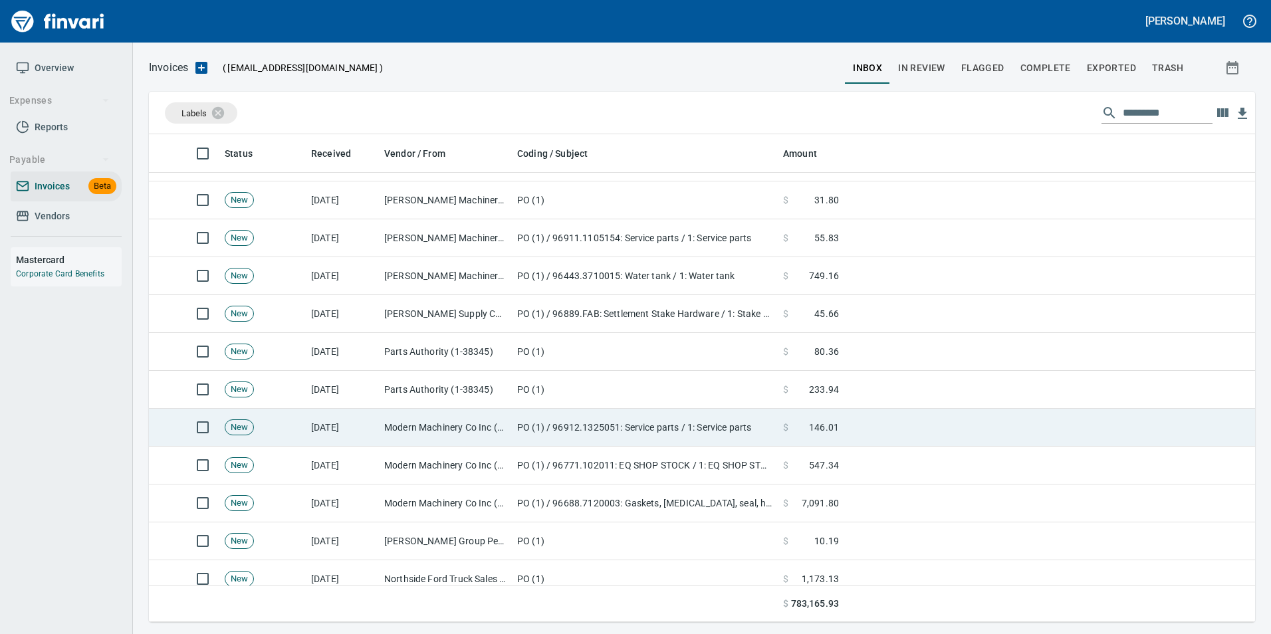
scroll to position [2149, 0]
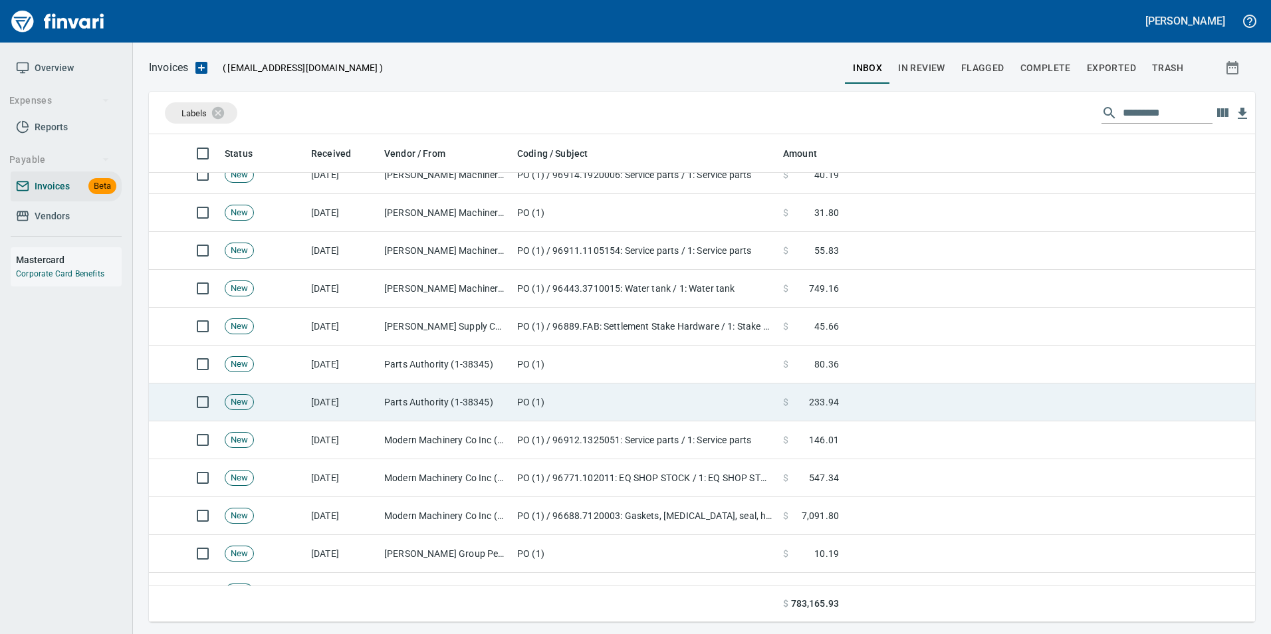
click at [456, 402] on td "Parts Authority (1-38345)" at bounding box center [445, 403] width 133 height 38
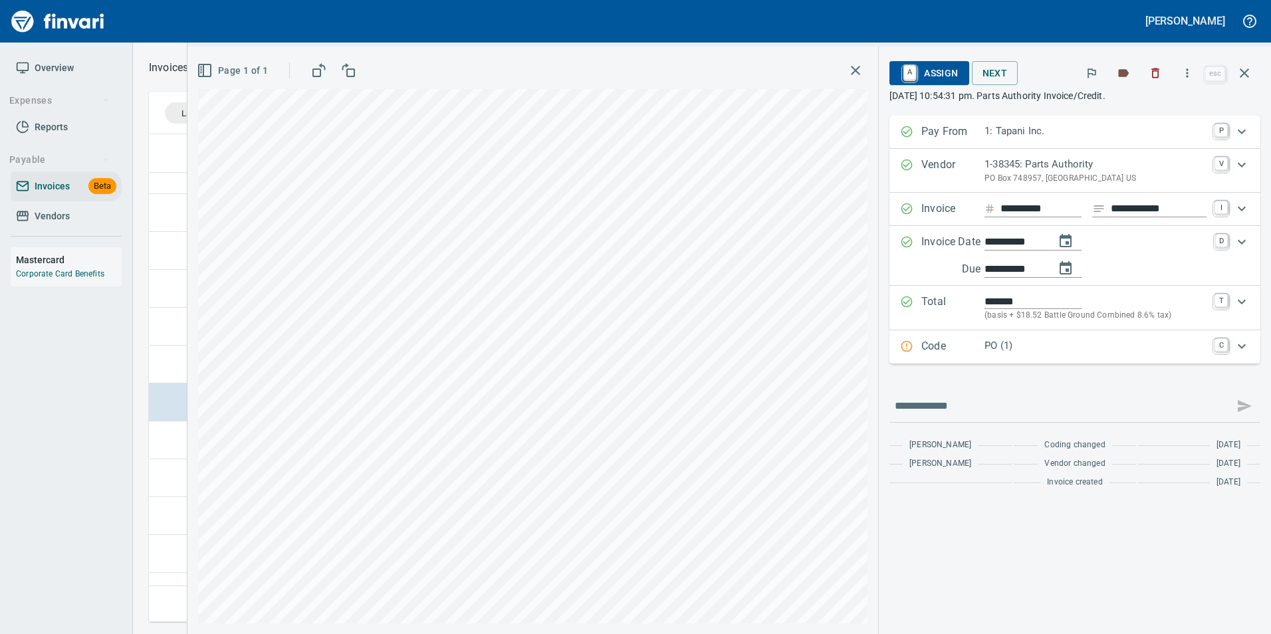
click at [1063, 338] on div "Code PO (1) C" at bounding box center [1075, 347] width 371 height 33
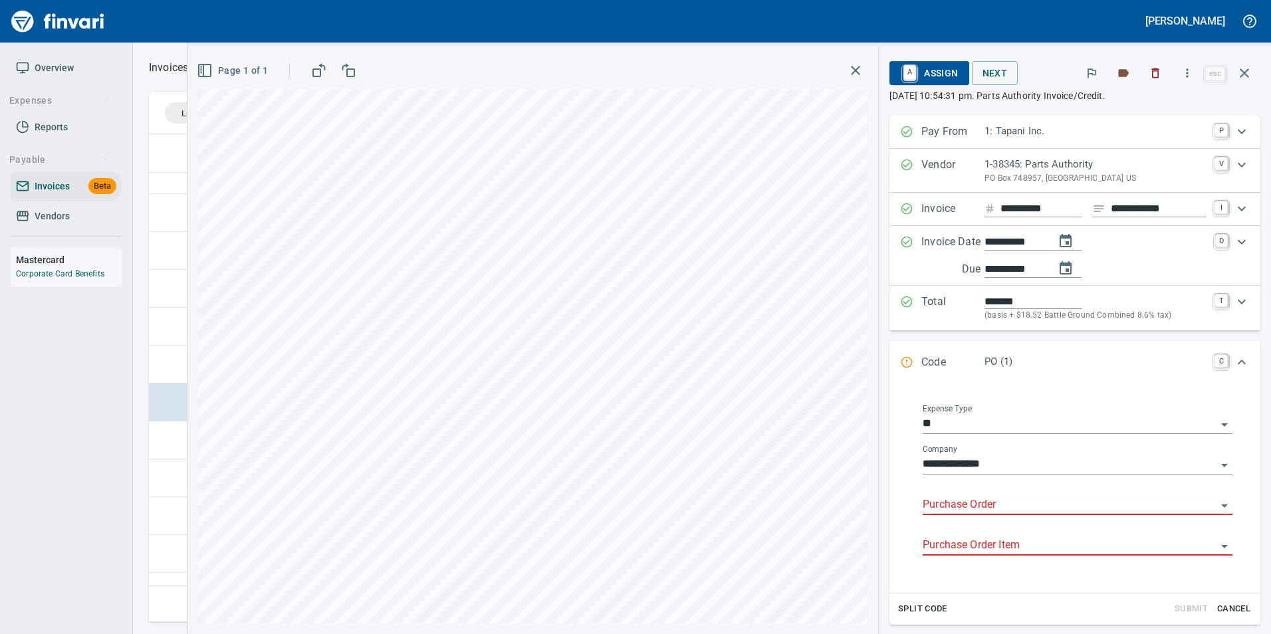
click at [949, 516] on div "Purchase Order" at bounding box center [1078, 505] width 310 height 41
click at [940, 500] on input "Purchase Order" at bounding box center [1070, 505] width 294 height 19
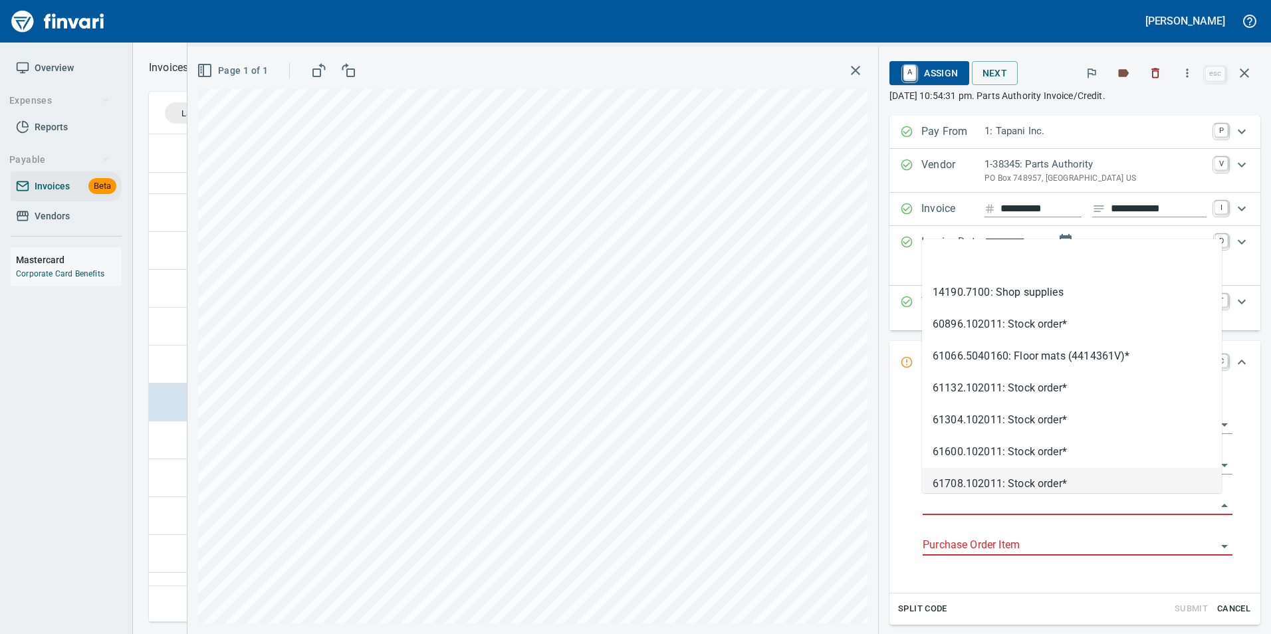
scroll to position [478, 1086]
type input "**********"
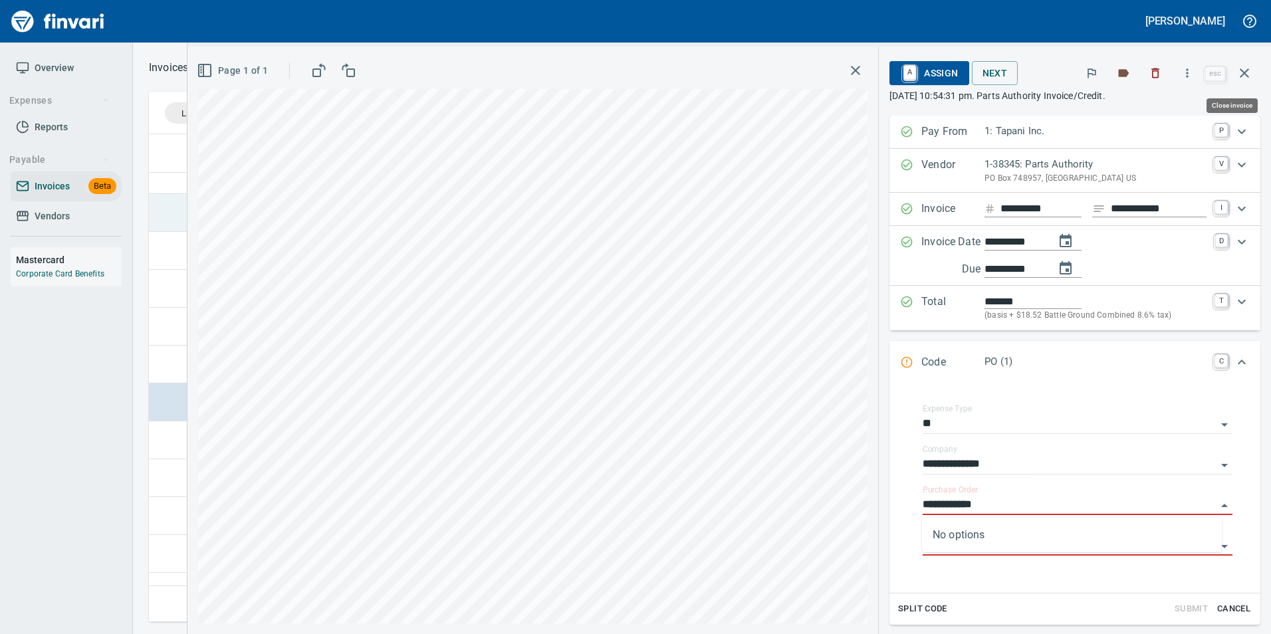
click at [1244, 76] on icon "button" at bounding box center [1245, 73] width 16 height 16
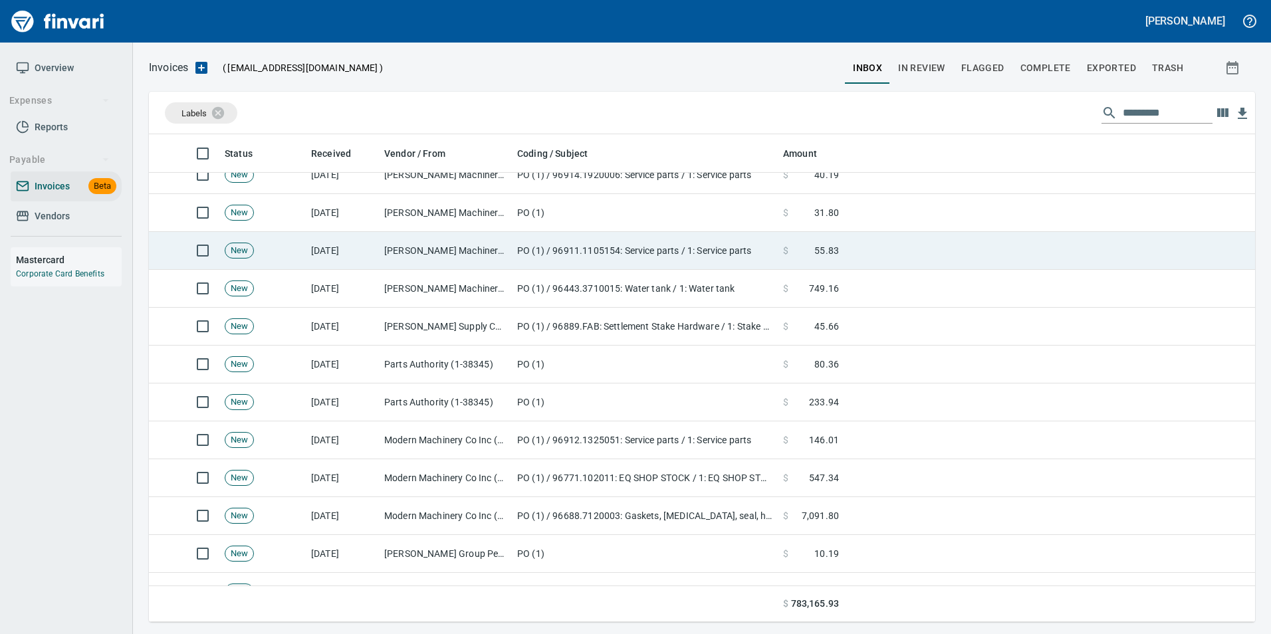
scroll to position [478, 1086]
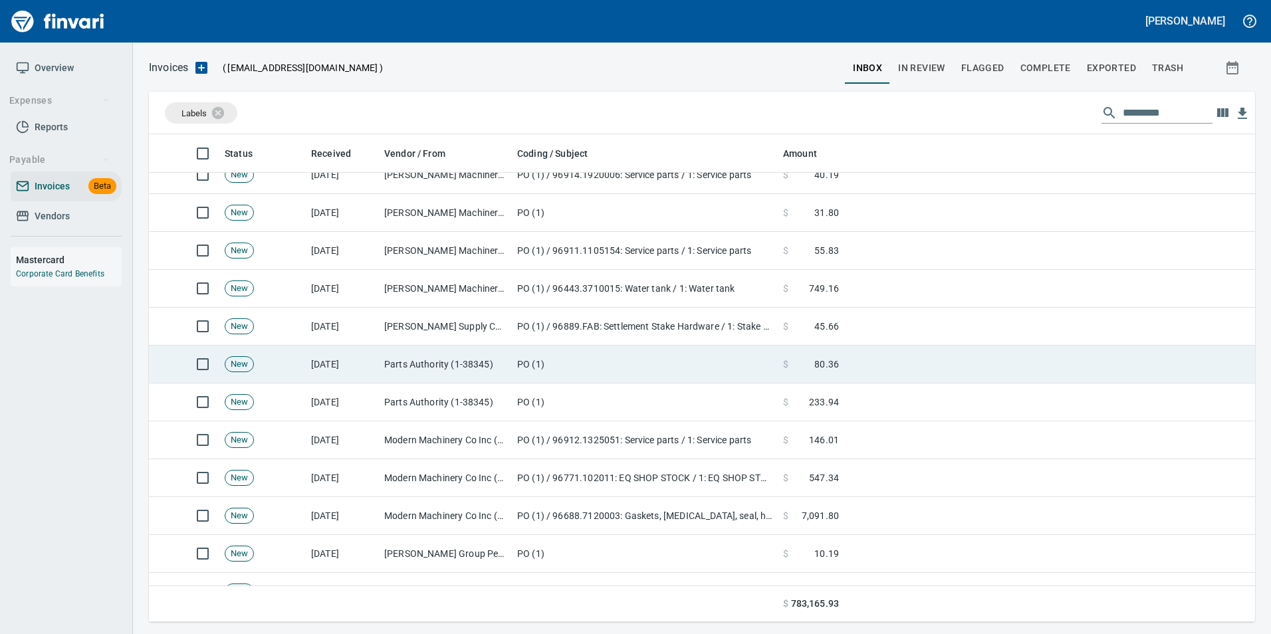
click at [328, 356] on td "[DATE]" at bounding box center [342, 365] width 73 height 38
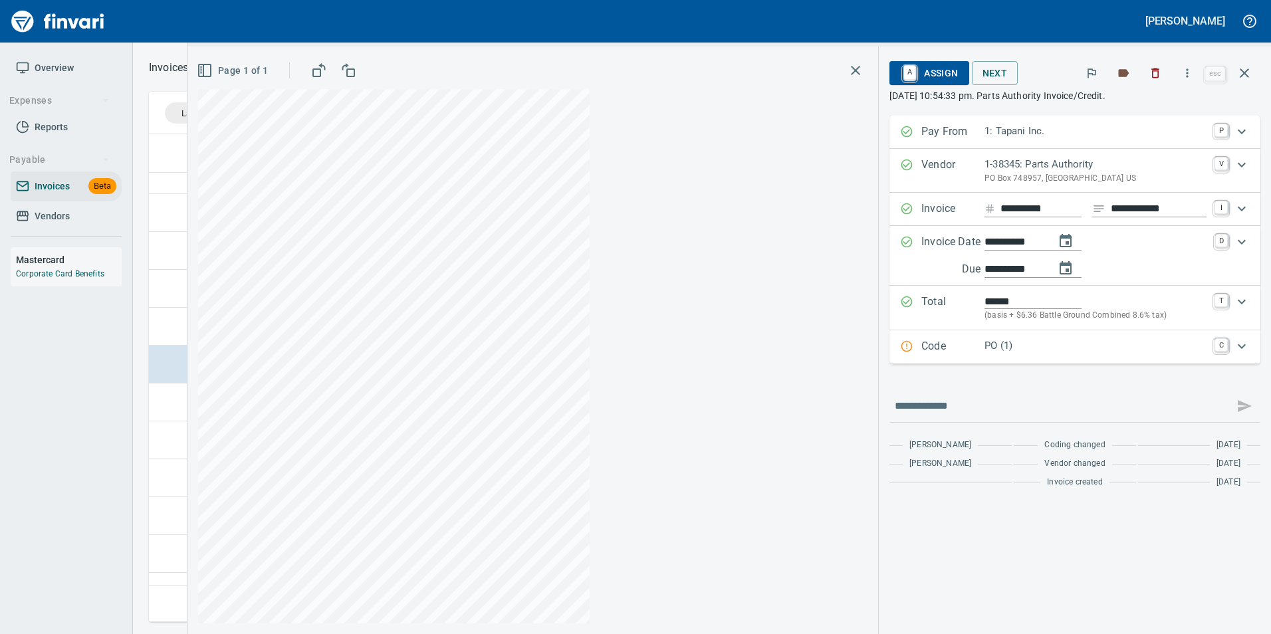
click at [992, 325] on div "**********" at bounding box center [1075, 240] width 371 height 248
click at [940, 350] on p "Code" at bounding box center [953, 346] width 63 height 17
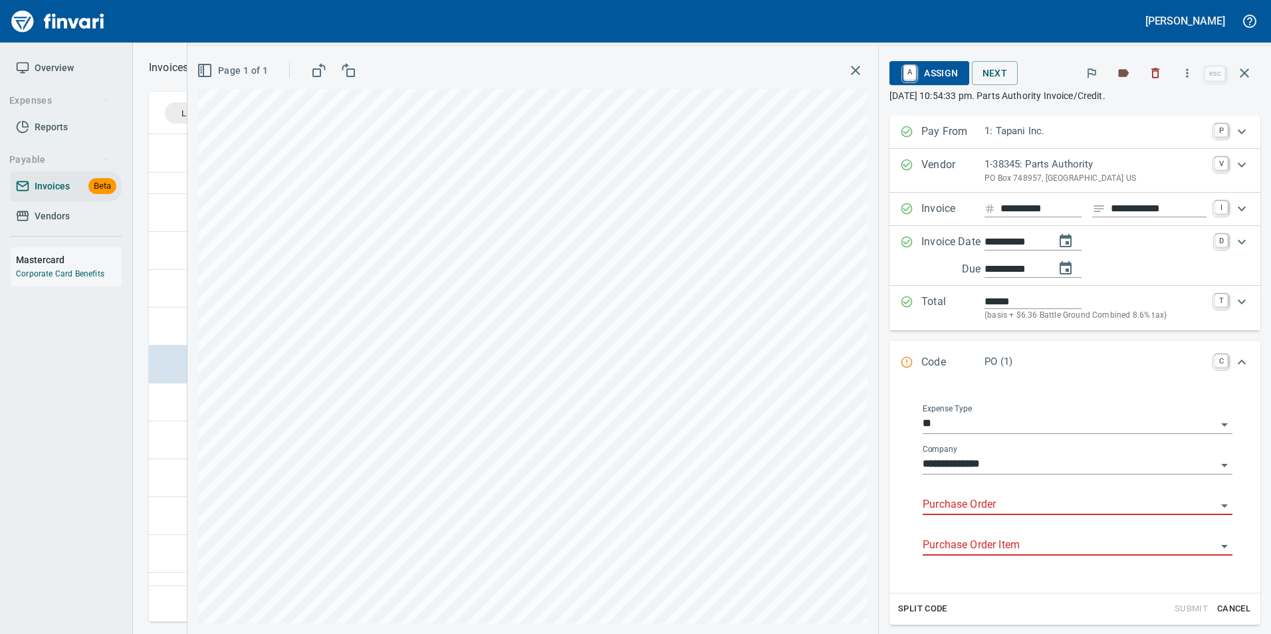
click at [930, 499] on input "Purchase Order" at bounding box center [1070, 505] width 294 height 19
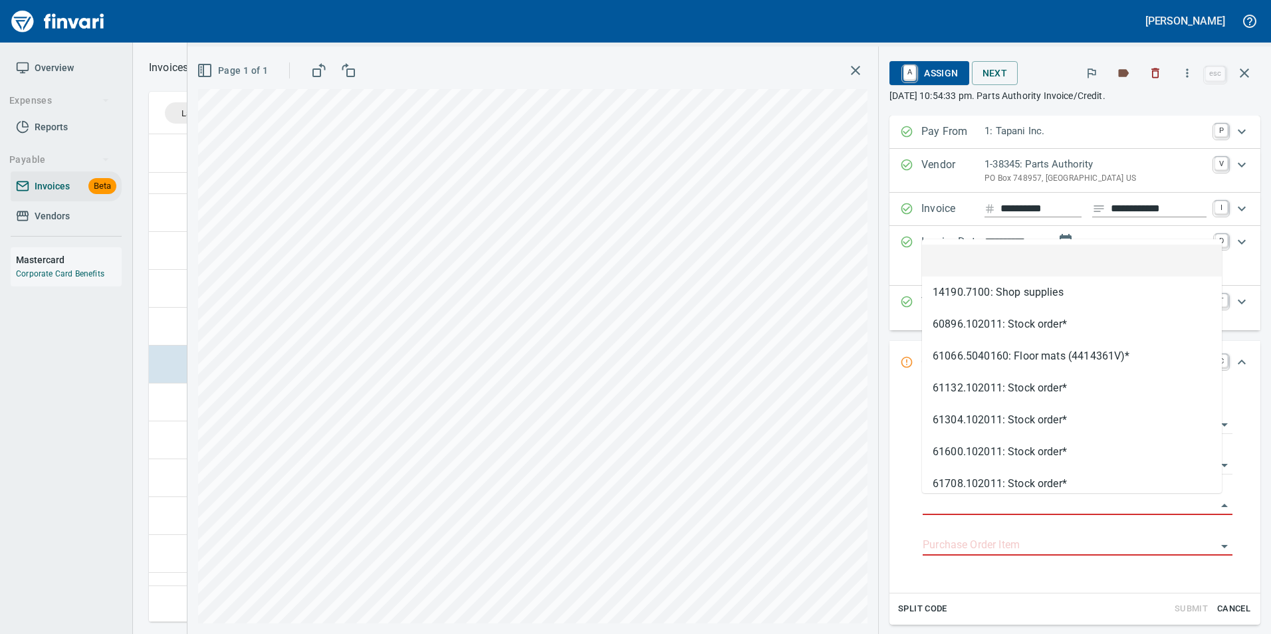
scroll to position [478, 1086]
type input "**********"
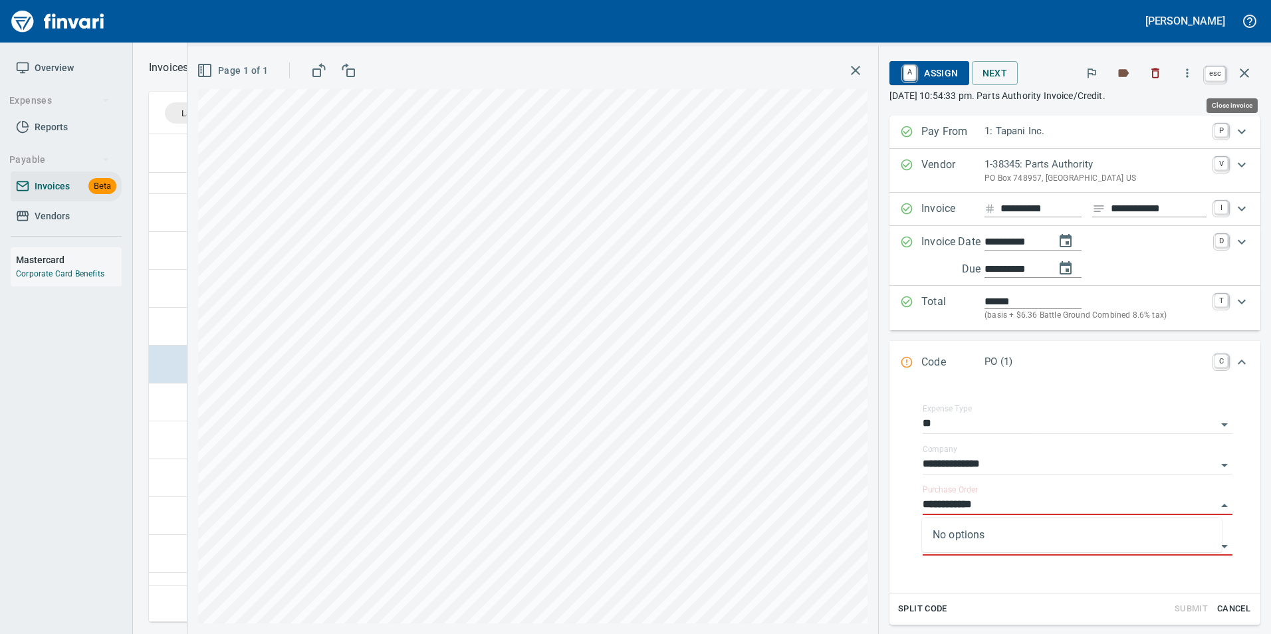
click at [1251, 74] on icon "button" at bounding box center [1245, 73] width 16 height 16
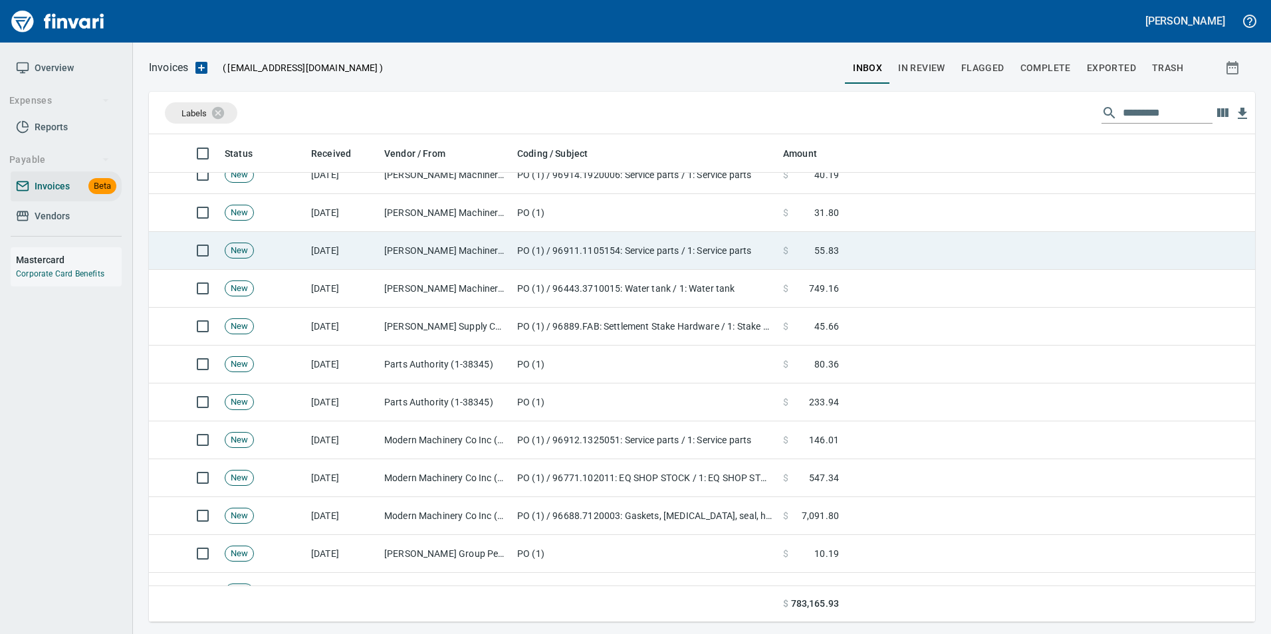
scroll to position [478, 1086]
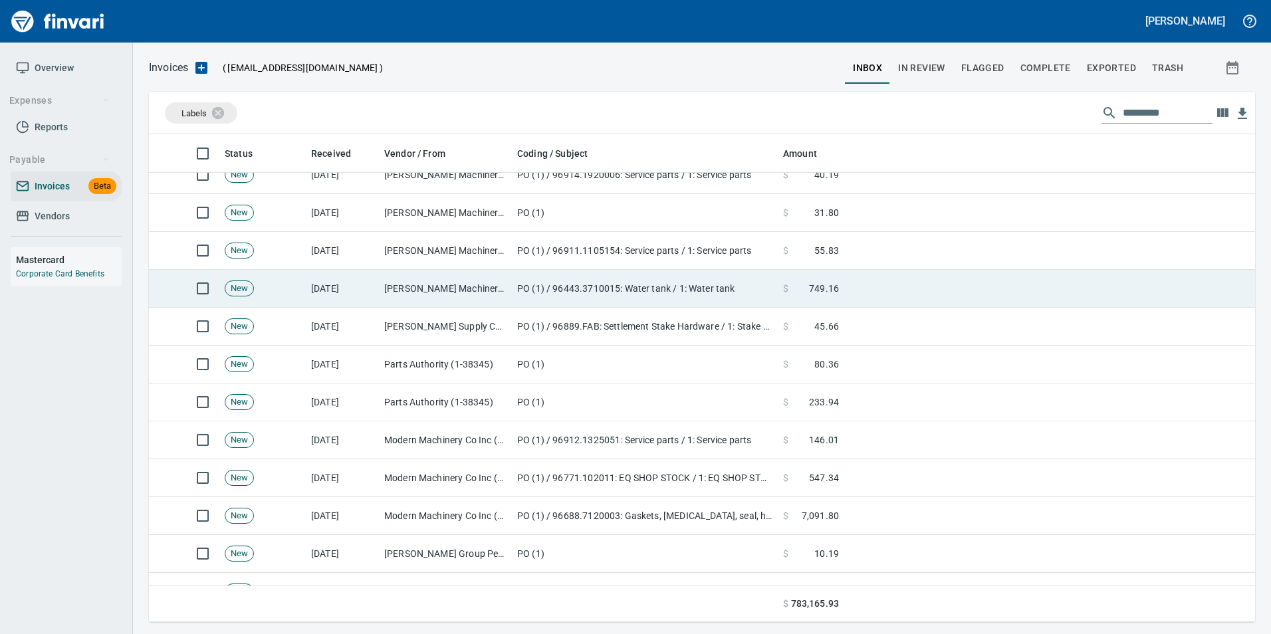
click at [674, 307] on td "PO (1) / 96443.3710015: Water tank / 1: Water tank" at bounding box center [645, 289] width 266 height 38
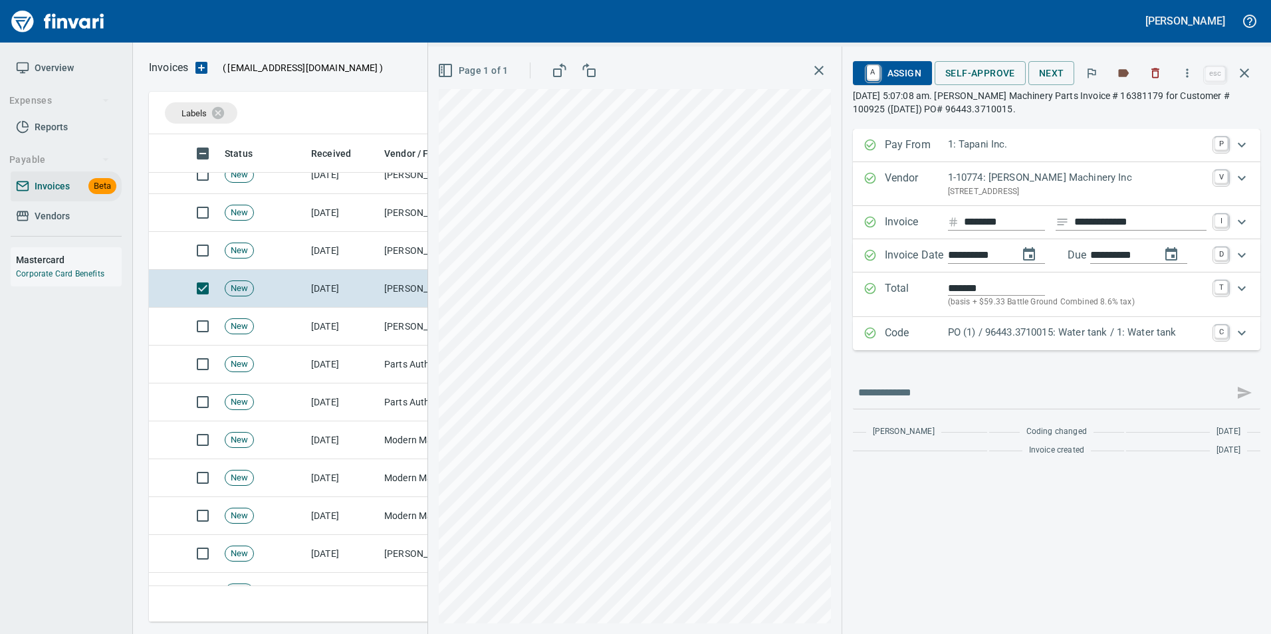
click at [988, 332] on p "PO (1) / 96443.3710015: Water tank / 1: Water tank" at bounding box center [1077, 332] width 259 height 15
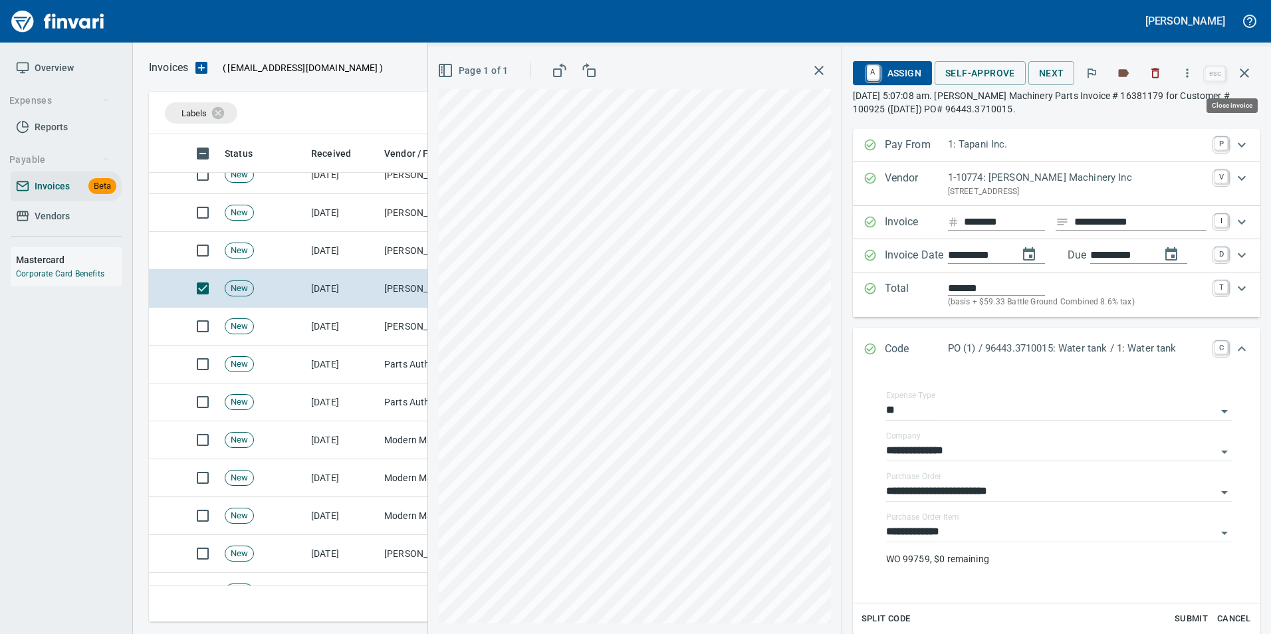
scroll to position [478, 1086]
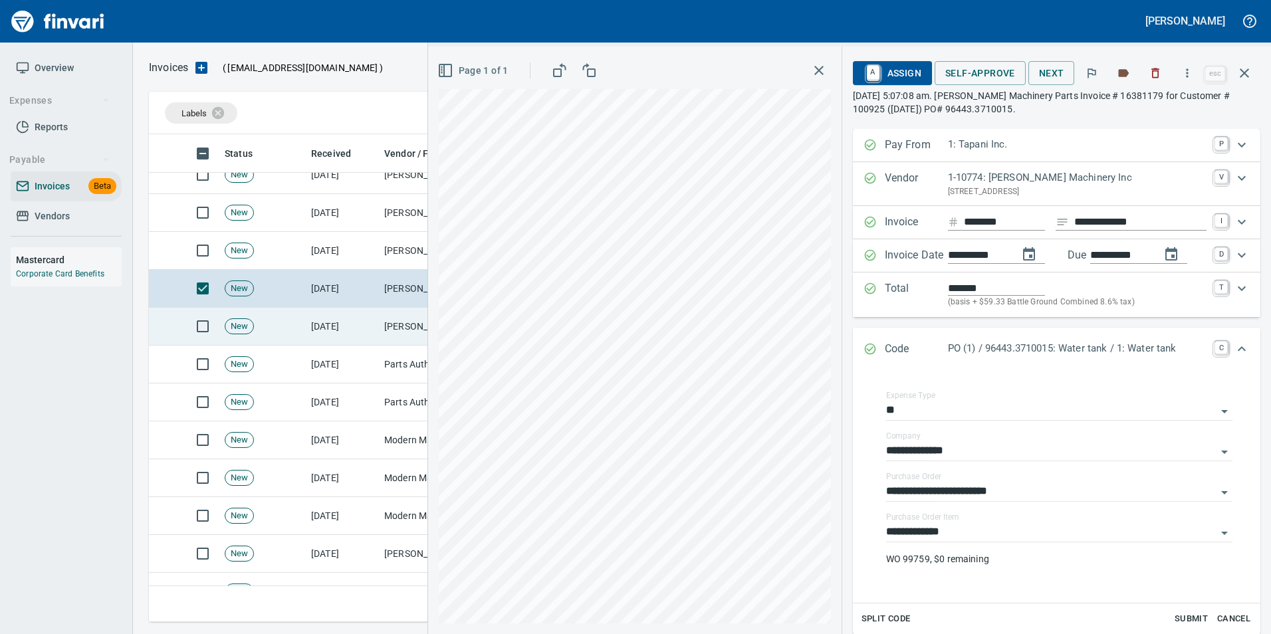
click at [374, 326] on td "[DATE]" at bounding box center [342, 327] width 73 height 38
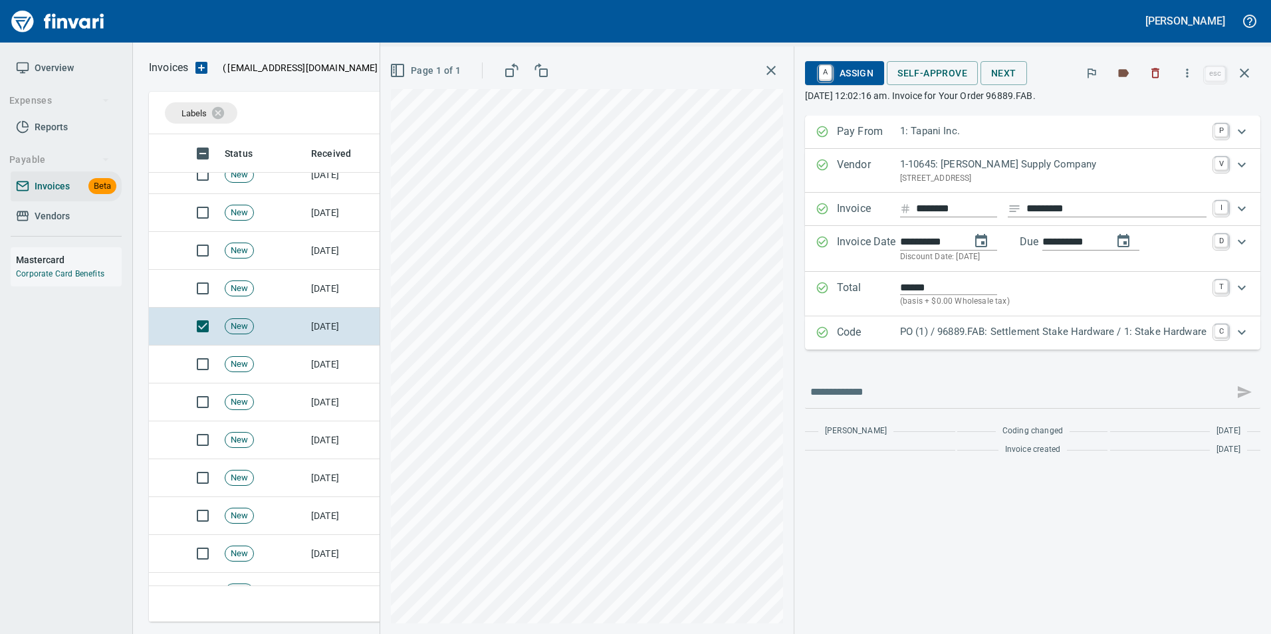
click at [896, 337] on p "Code" at bounding box center [868, 333] width 63 height 17
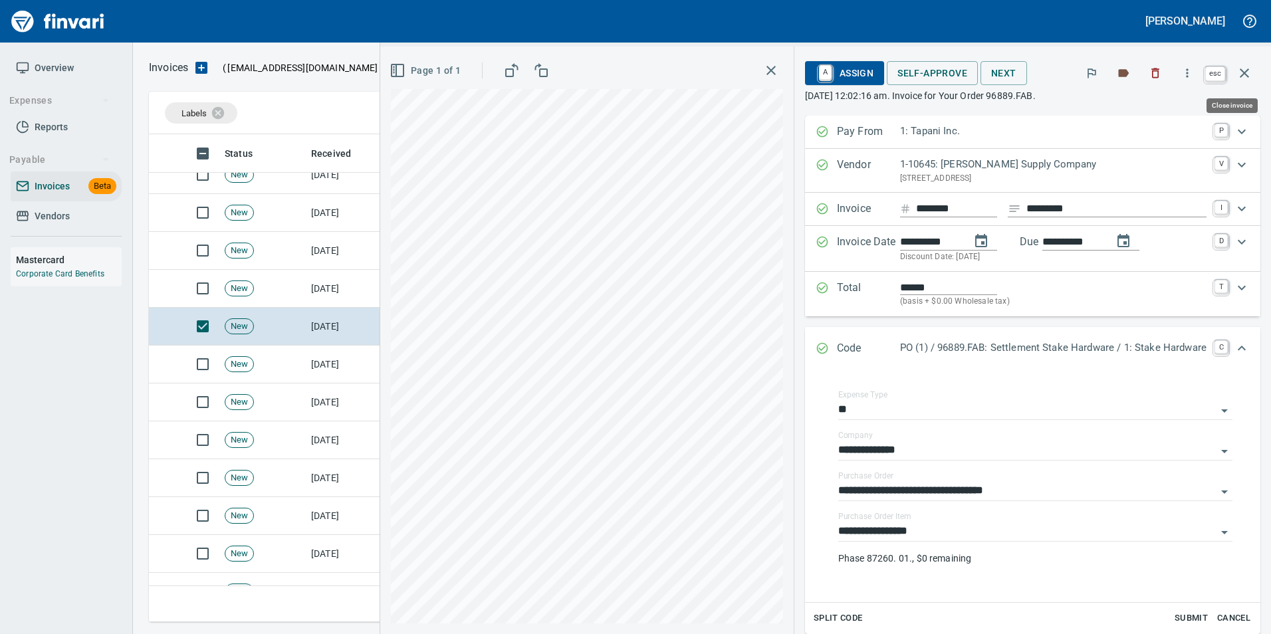
click at [1251, 72] on icon "button" at bounding box center [1245, 73] width 16 height 16
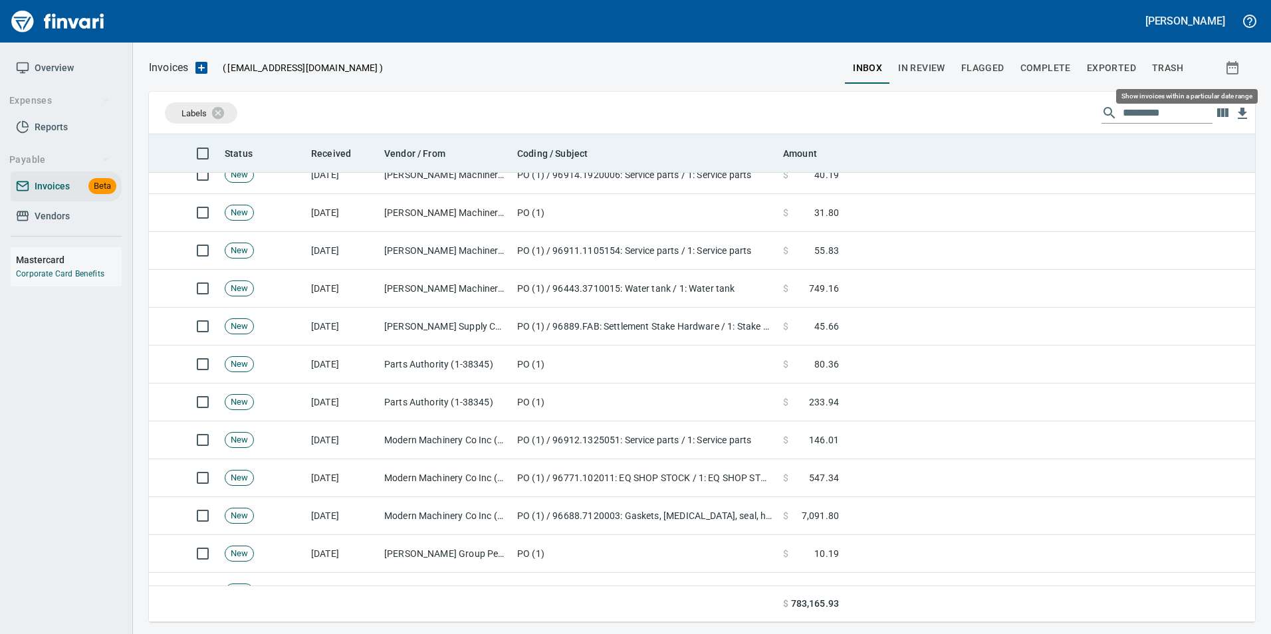
scroll to position [478, 1087]
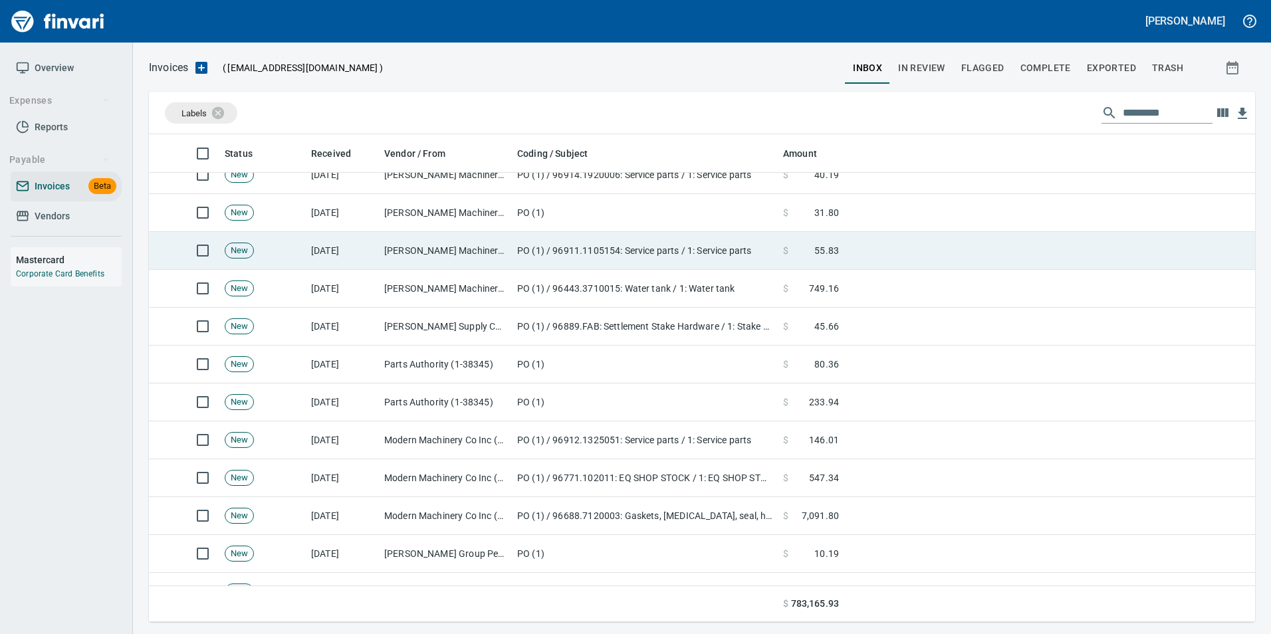
click at [626, 253] on td "PO (1) / 96911.1105154: Service parts / 1: Service parts" at bounding box center [645, 251] width 266 height 38
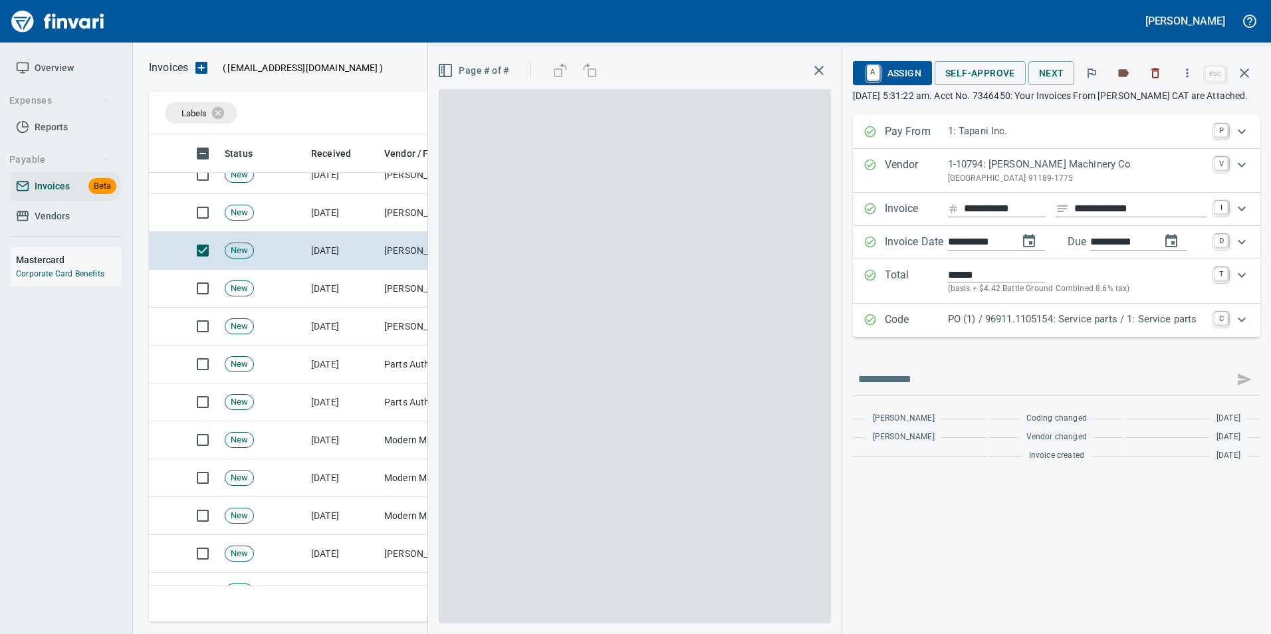
scroll to position [478, 1086]
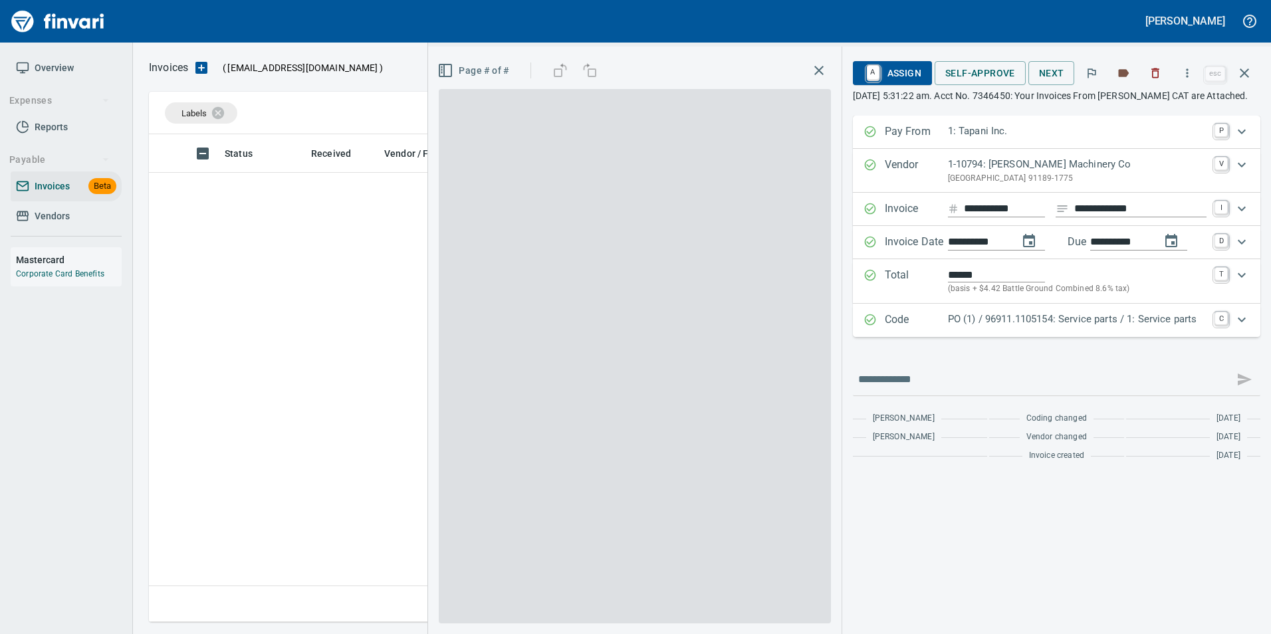
scroll to position [478, 1086]
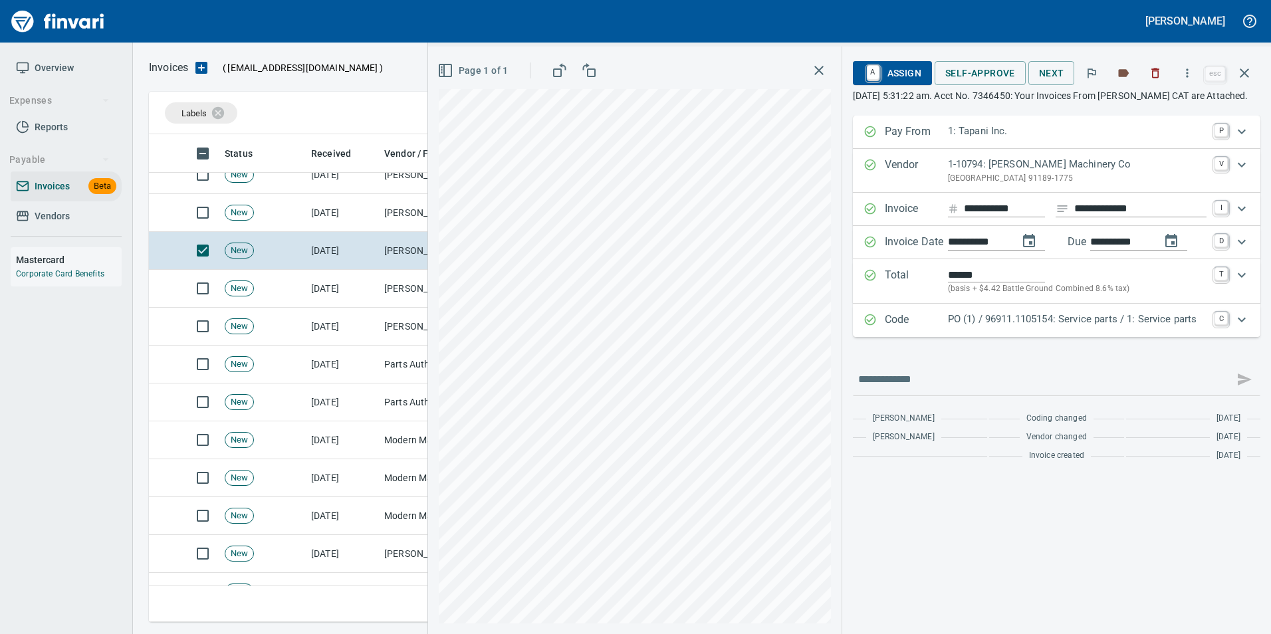
click at [916, 329] on p "Code" at bounding box center [916, 320] width 63 height 17
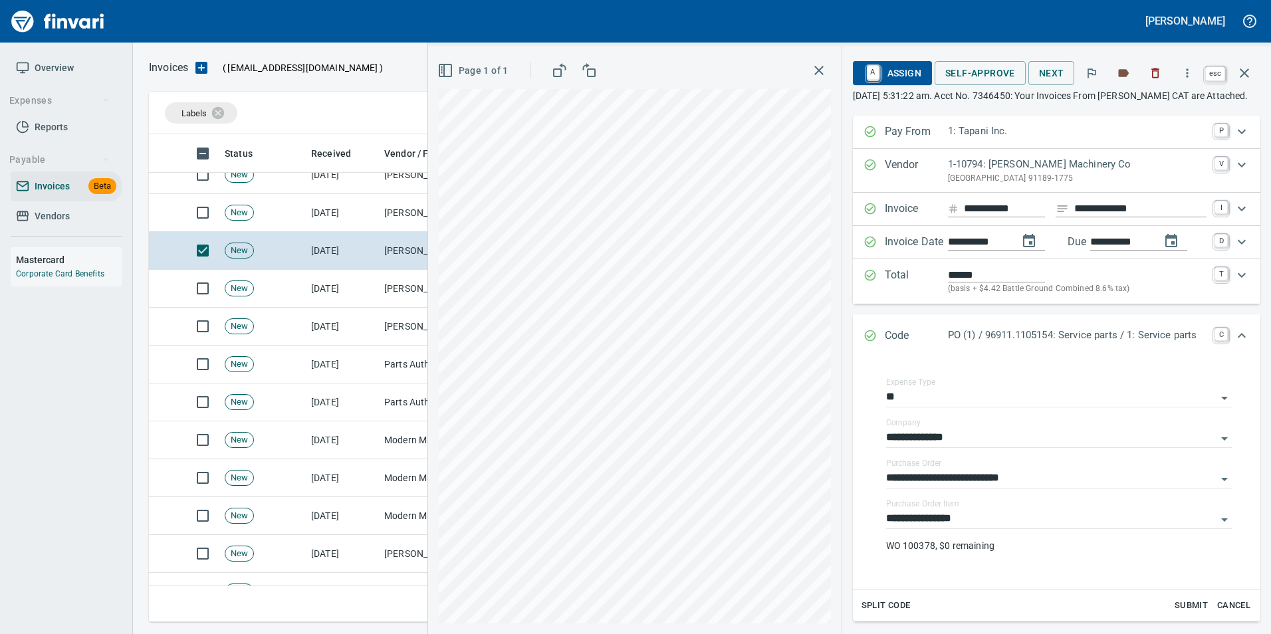
drag, startPoint x: 1247, startPoint y: 77, endPoint x: 1029, endPoint y: 233, distance: 268.3
click at [1243, 80] on icon "button" at bounding box center [1245, 73] width 16 height 16
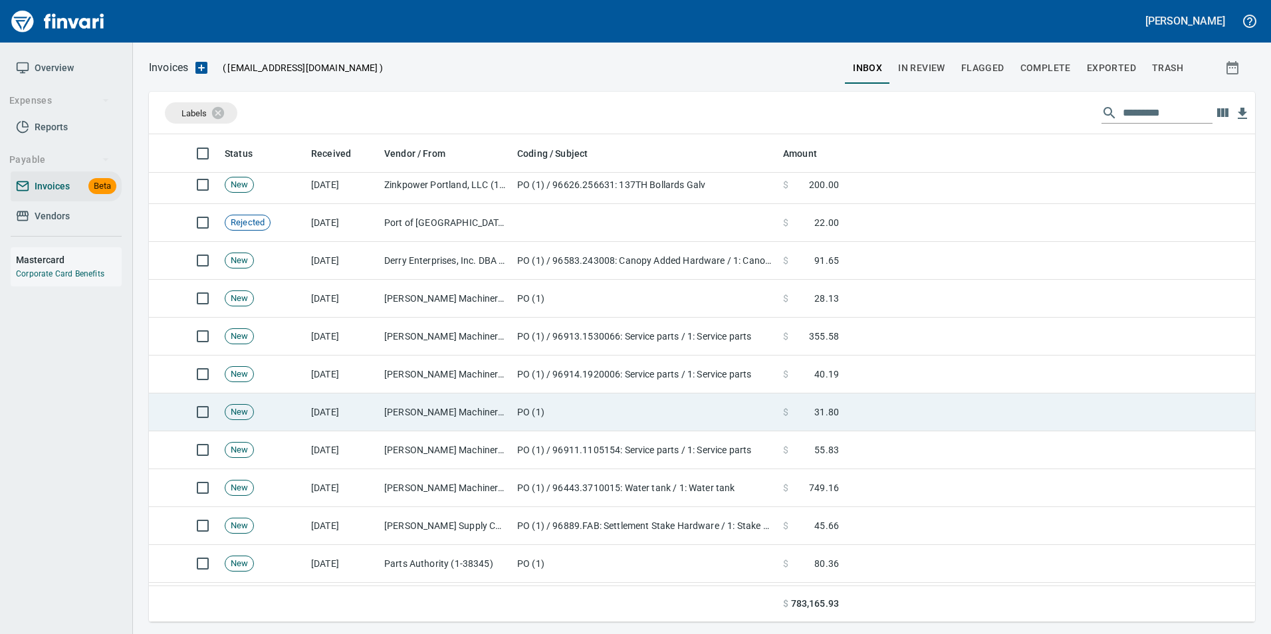
scroll to position [1883, 0]
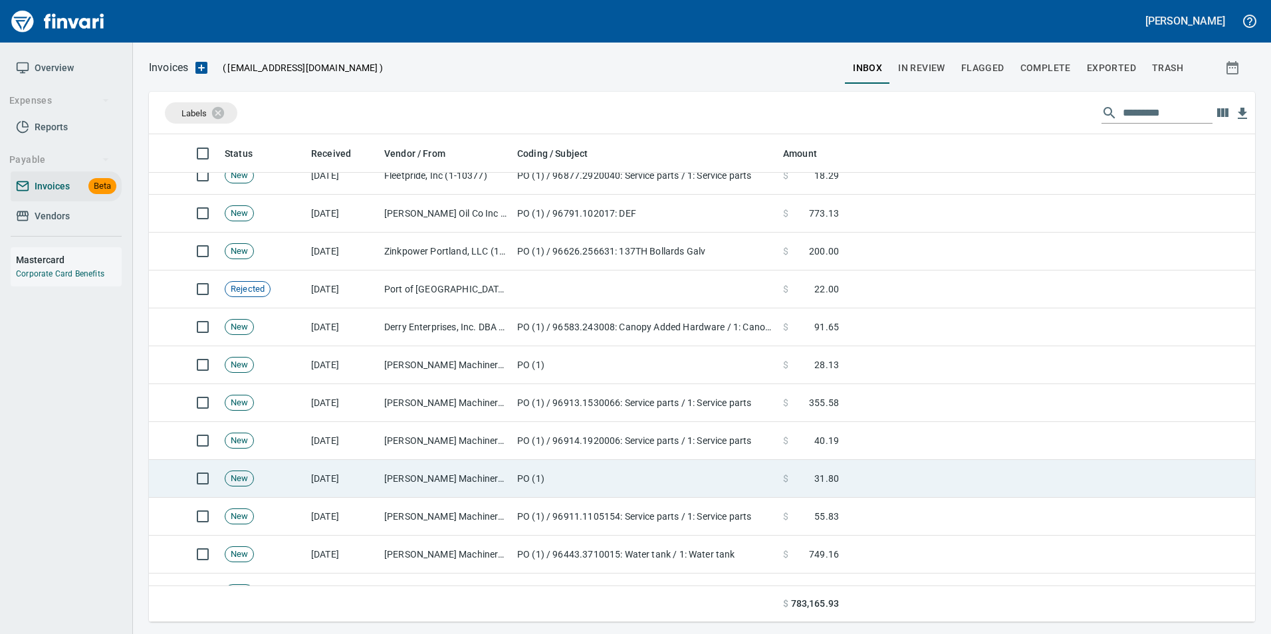
click at [562, 471] on td "PO (1)" at bounding box center [645, 479] width 266 height 38
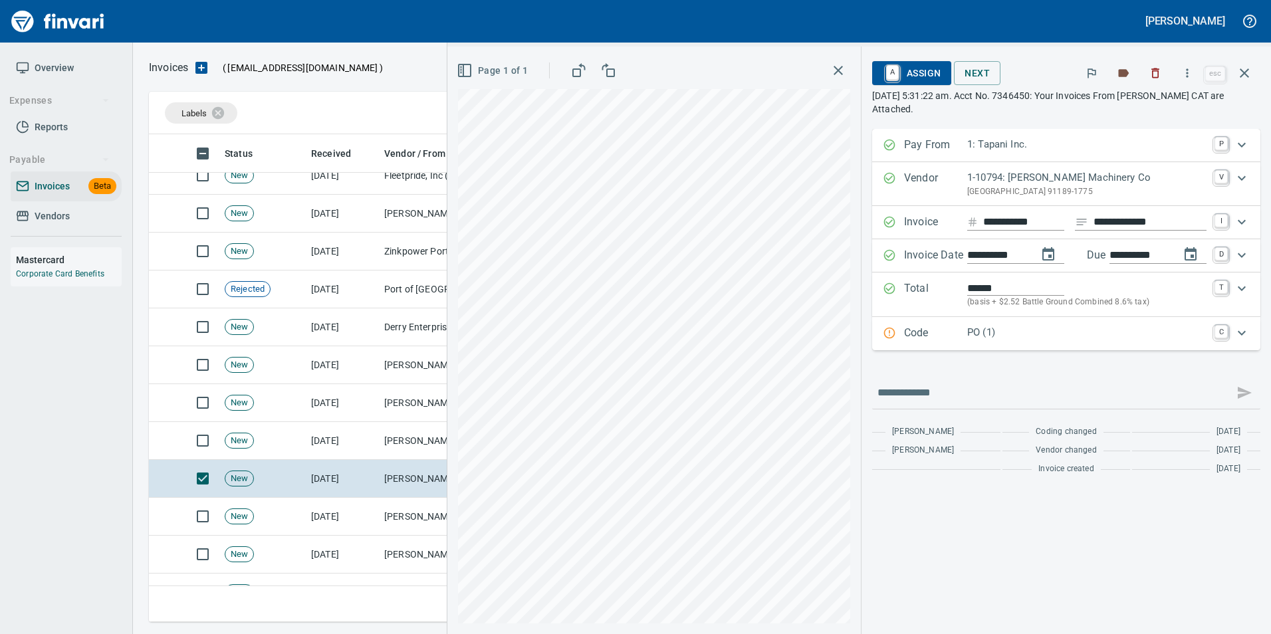
click at [1001, 335] on p "PO (1)" at bounding box center [1087, 332] width 239 height 15
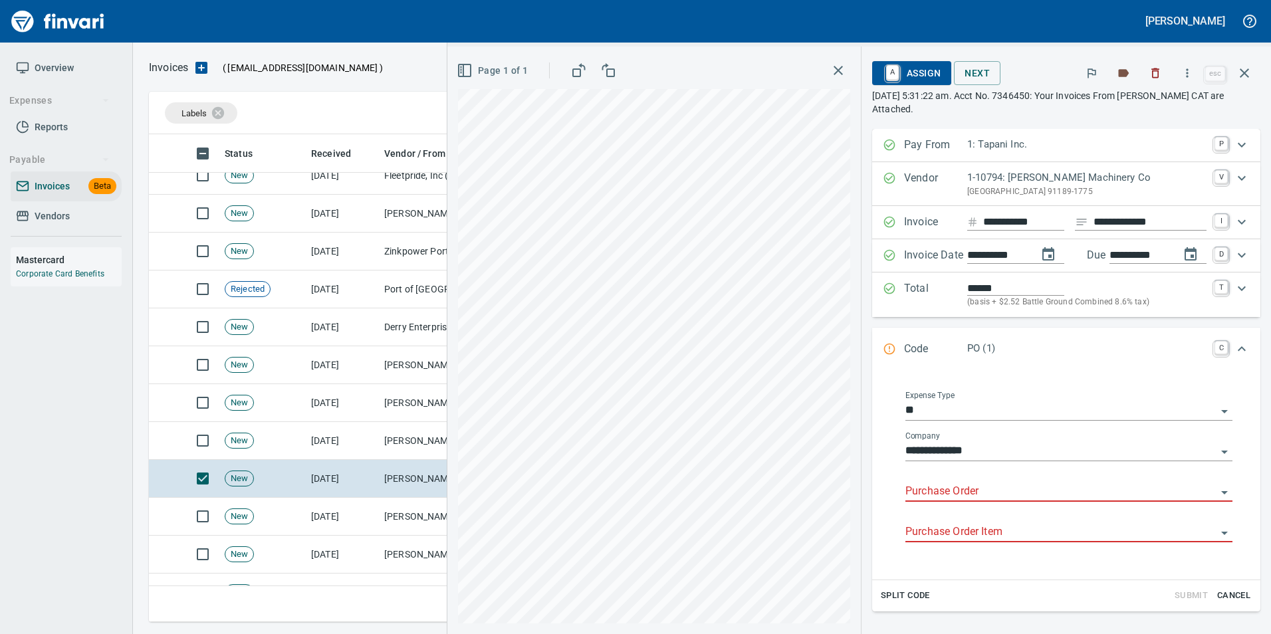
click at [924, 495] on input "Purchase Order" at bounding box center [1061, 492] width 311 height 19
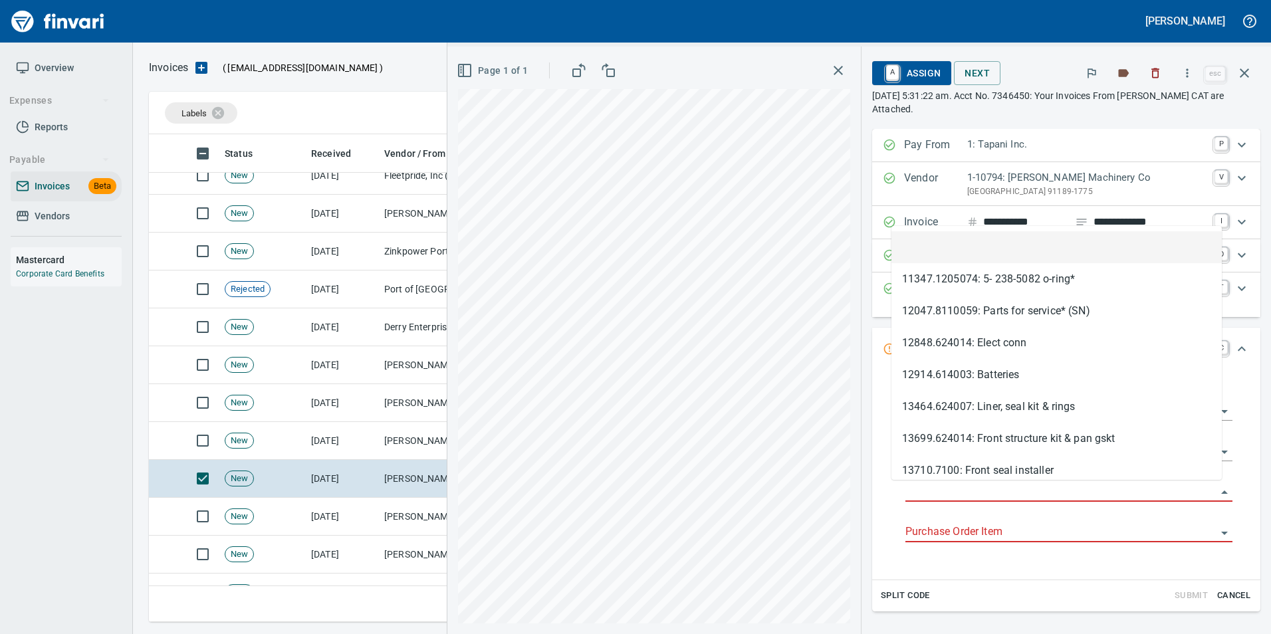
scroll to position [478, 1086]
type input "**********"
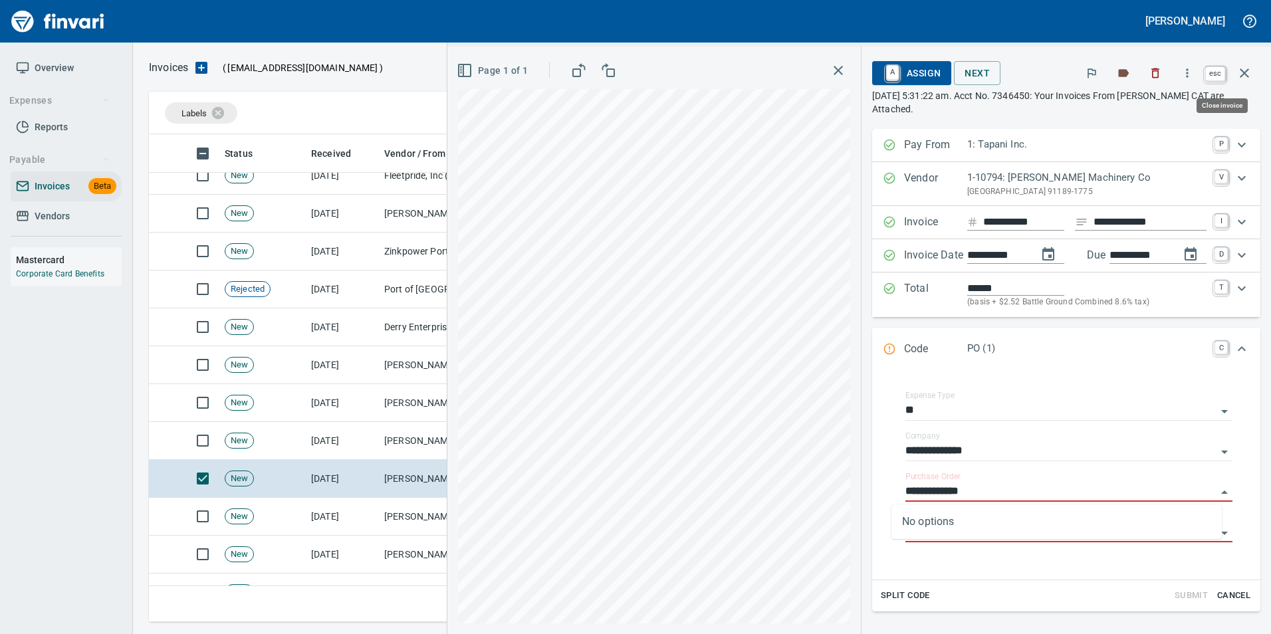
drag, startPoint x: 1242, startPoint y: 72, endPoint x: 982, endPoint y: 223, distance: 301.2
click at [1242, 72] on icon "button" at bounding box center [1245, 73] width 16 height 16
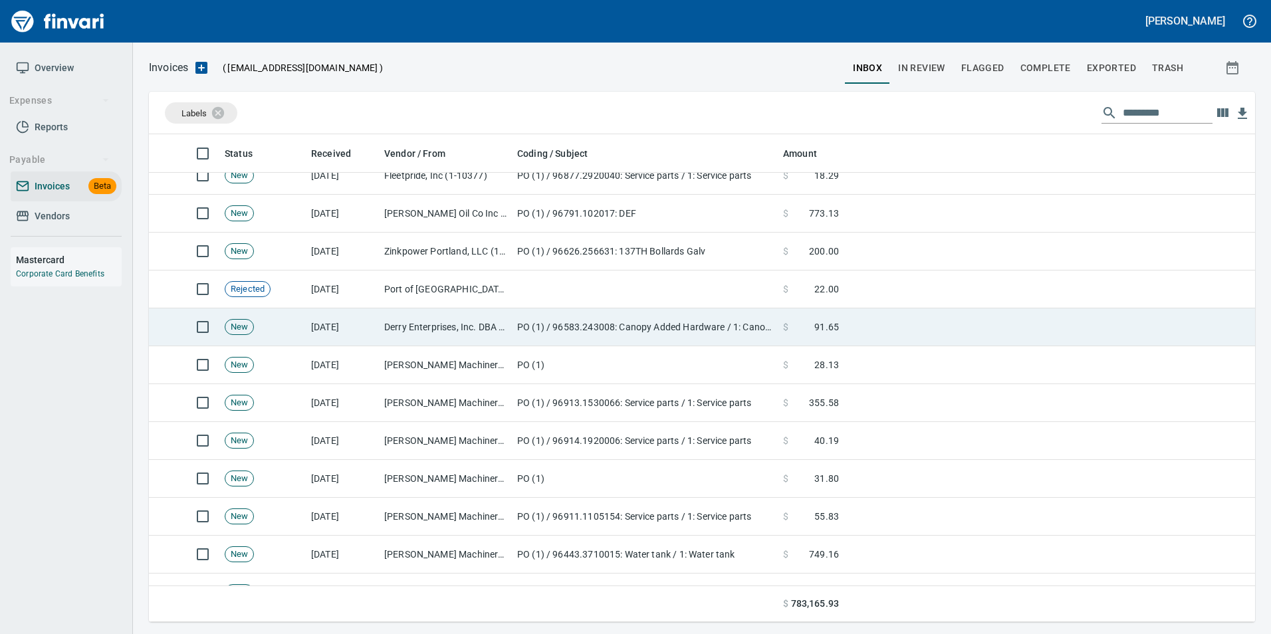
scroll to position [478, 1086]
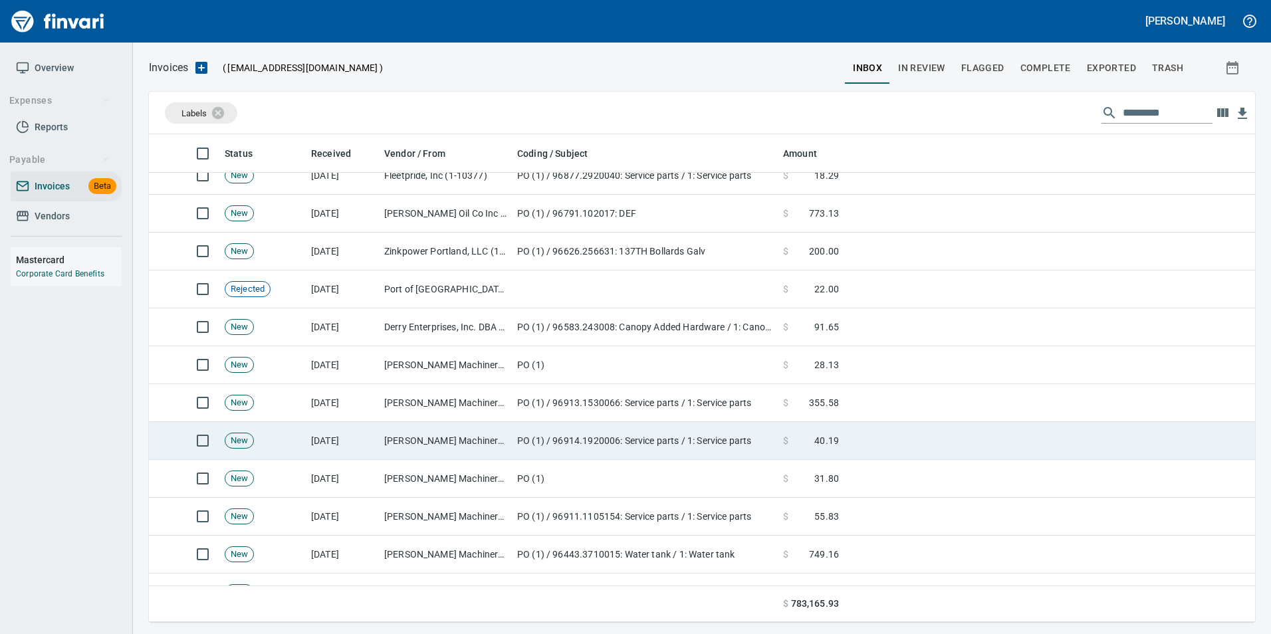
drag, startPoint x: 551, startPoint y: 426, endPoint x: 549, endPoint y: 442, distance: 16.8
click at [551, 426] on td "PO (1) / 96914.1920006: Service parts / 1: Service parts" at bounding box center [645, 441] width 266 height 38
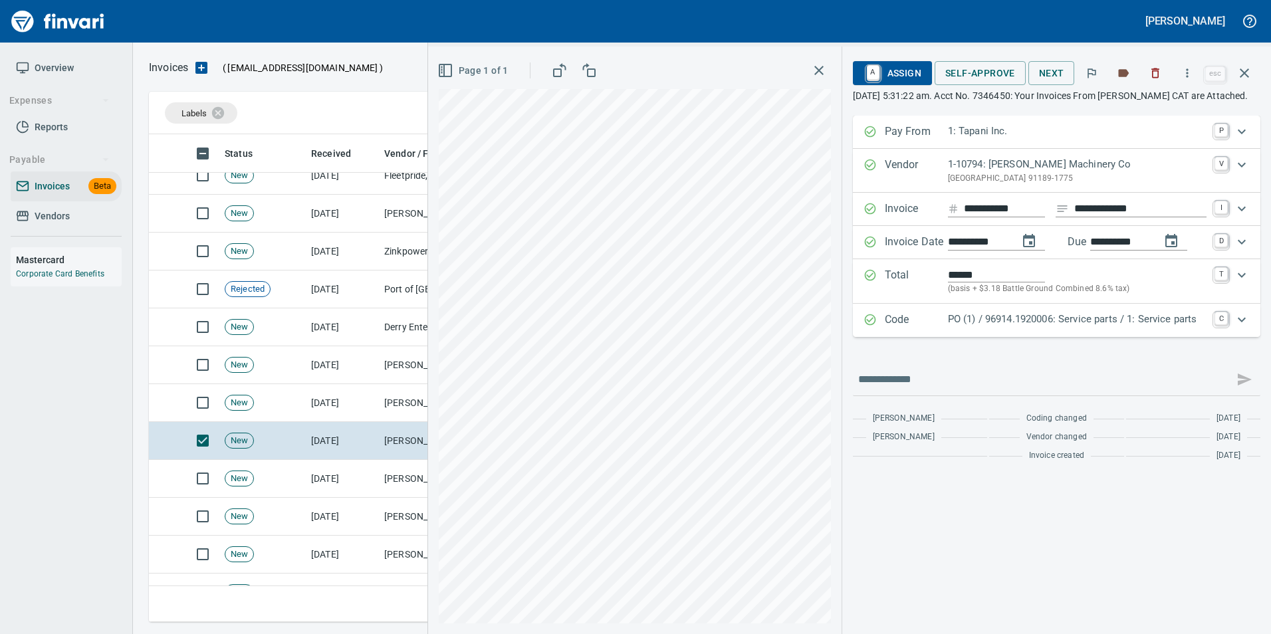
click at [1088, 325] on p "PO (1) / 96914.1920006: Service parts / 1: Service parts" at bounding box center [1077, 319] width 259 height 15
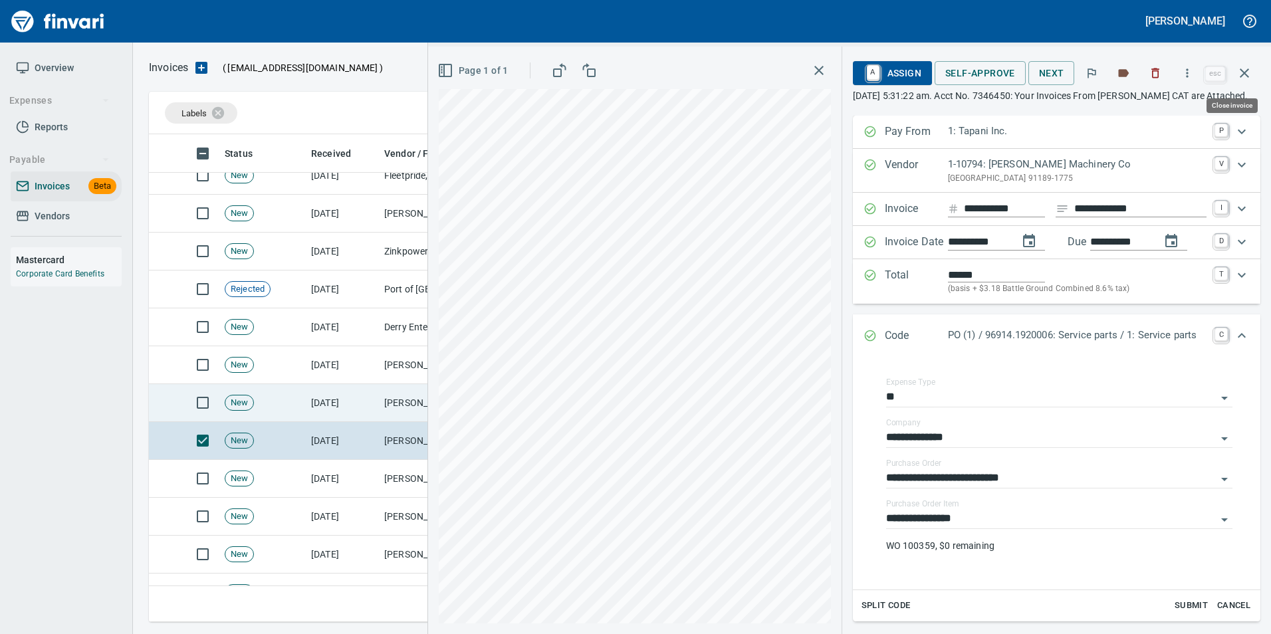
click at [1241, 70] on icon "button" at bounding box center [1245, 73] width 16 height 16
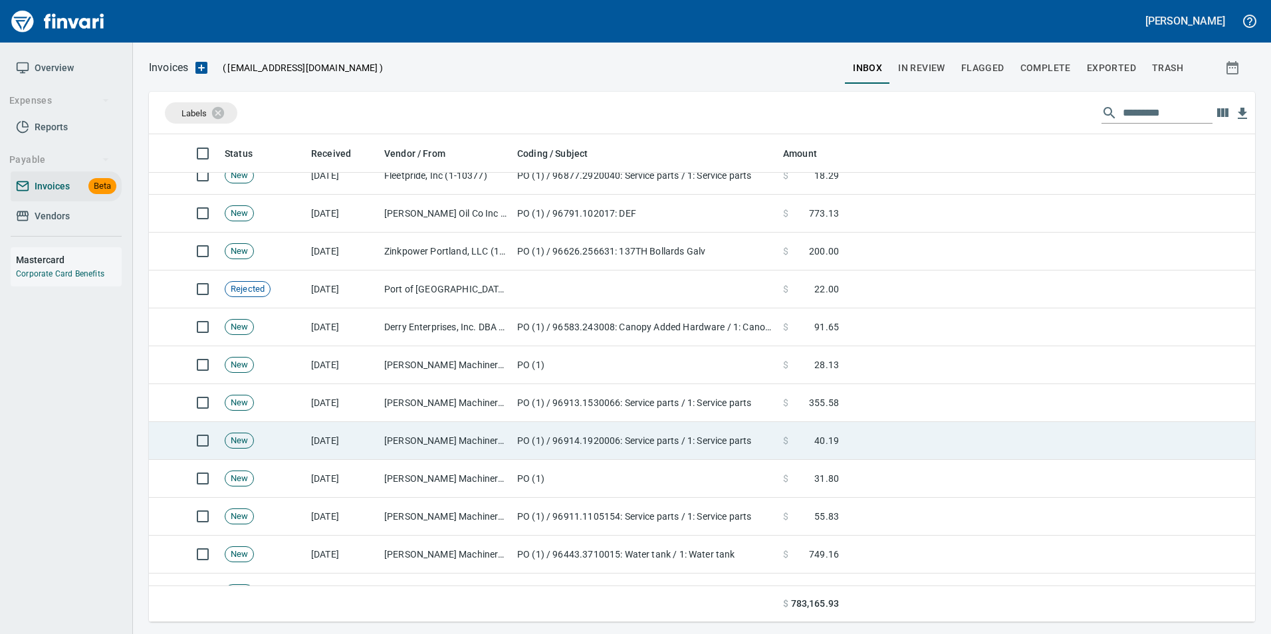
scroll to position [478, 1086]
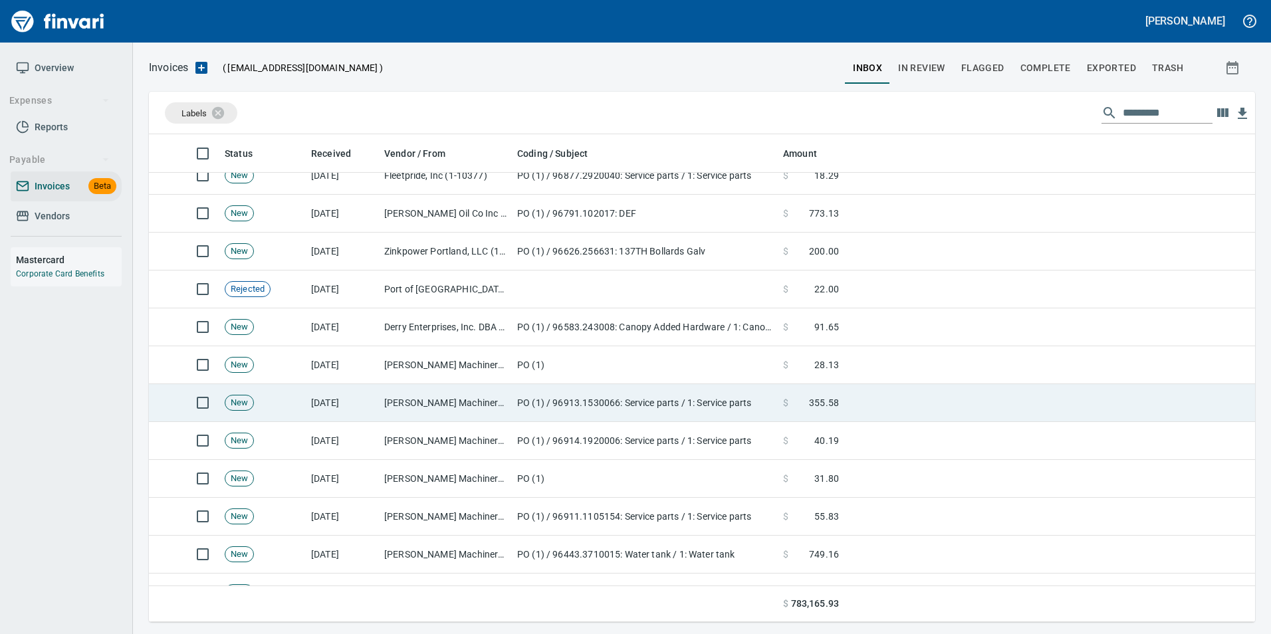
click at [430, 396] on td "[PERSON_NAME] Machinery Co (1-10794)" at bounding box center [445, 403] width 133 height 38
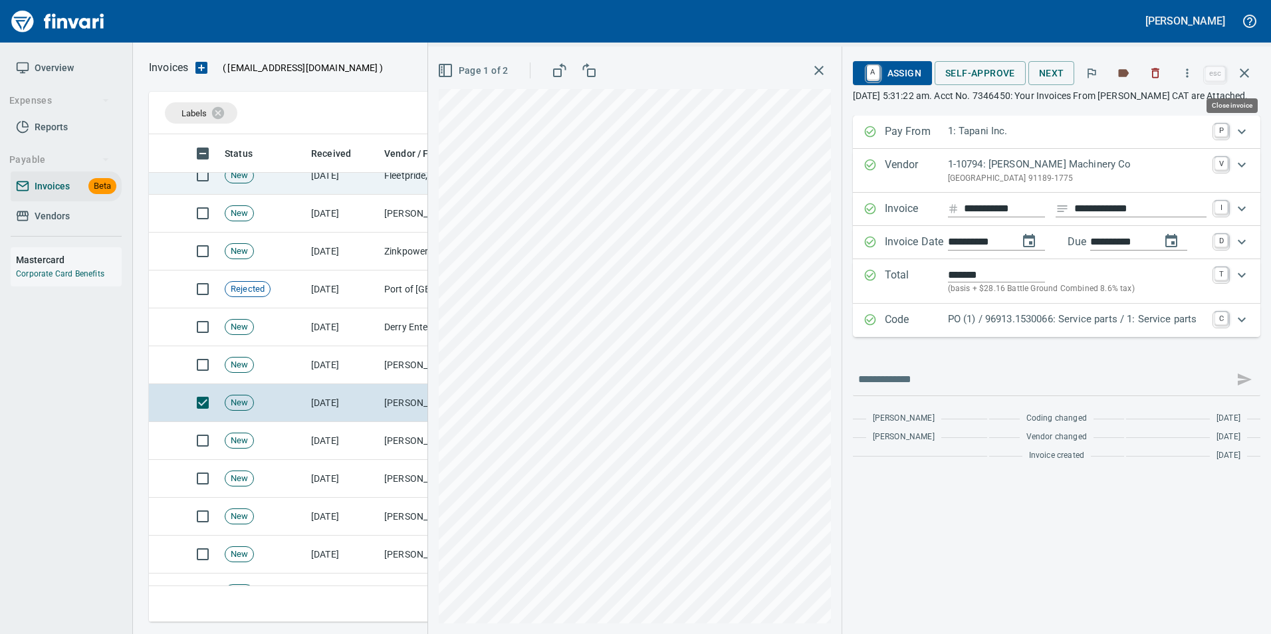
drag, startPoint x: 1248, startPoint y: 66, endPoint x: 901, endPoint y: 188, distance: 367.6
click at [1243, 68] on icon "button" at bounding box center [1245, 73] width 16 height 16
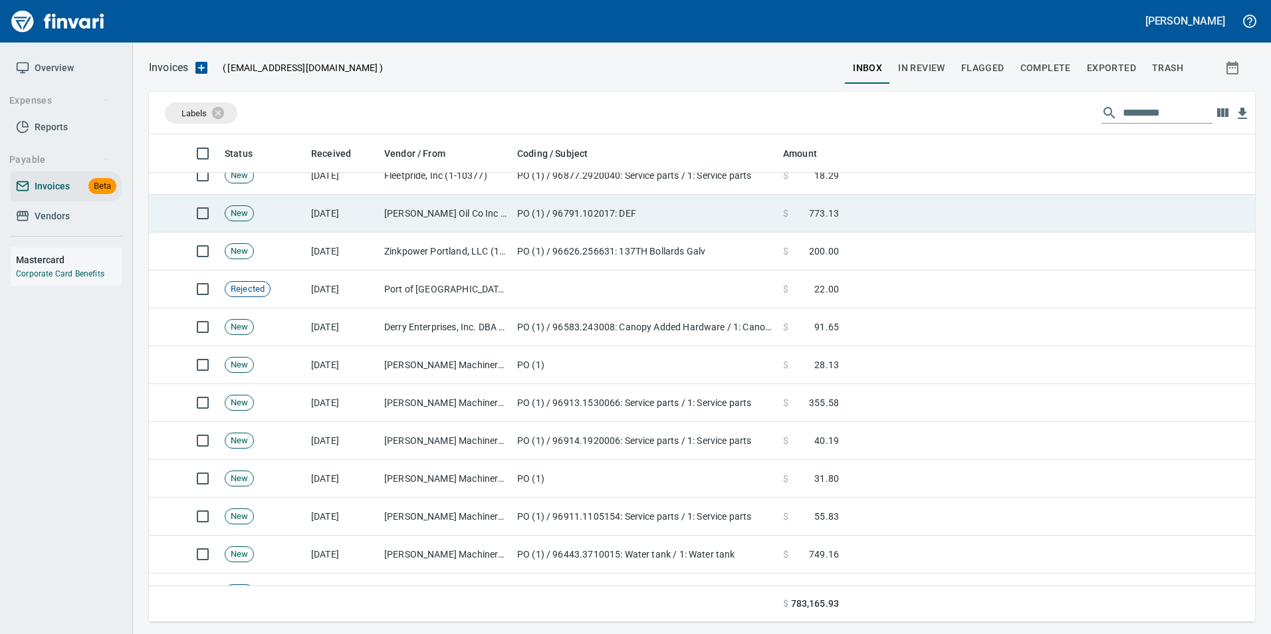
scroll to position [478, 1086]
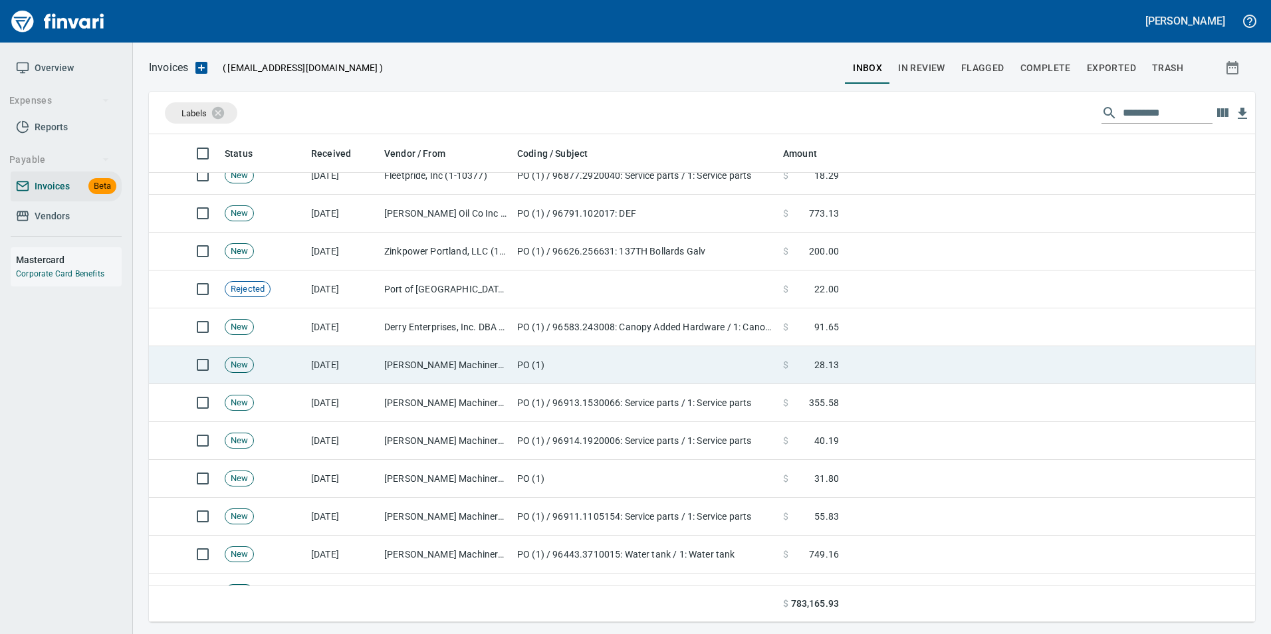
click at [371, 356] on td "[DATE]" at bounding box center [342, 365] width 73 height 38
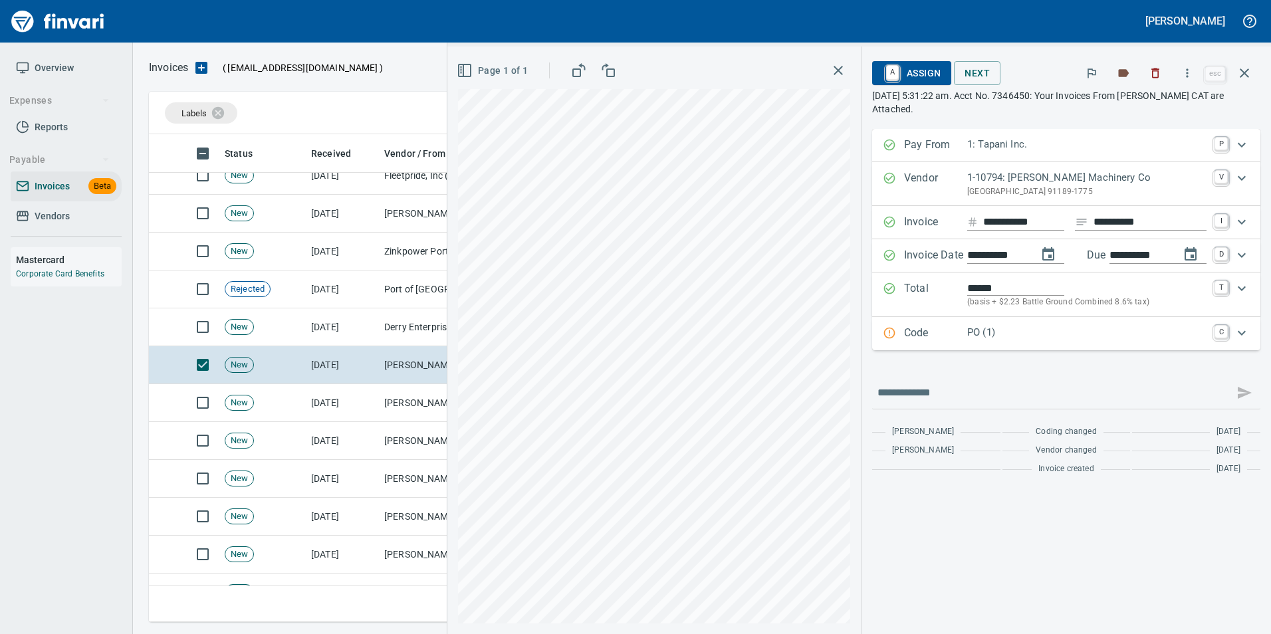
click at [946, 325] on p "Code" at bounding box center [935, 333] width 63 height 17
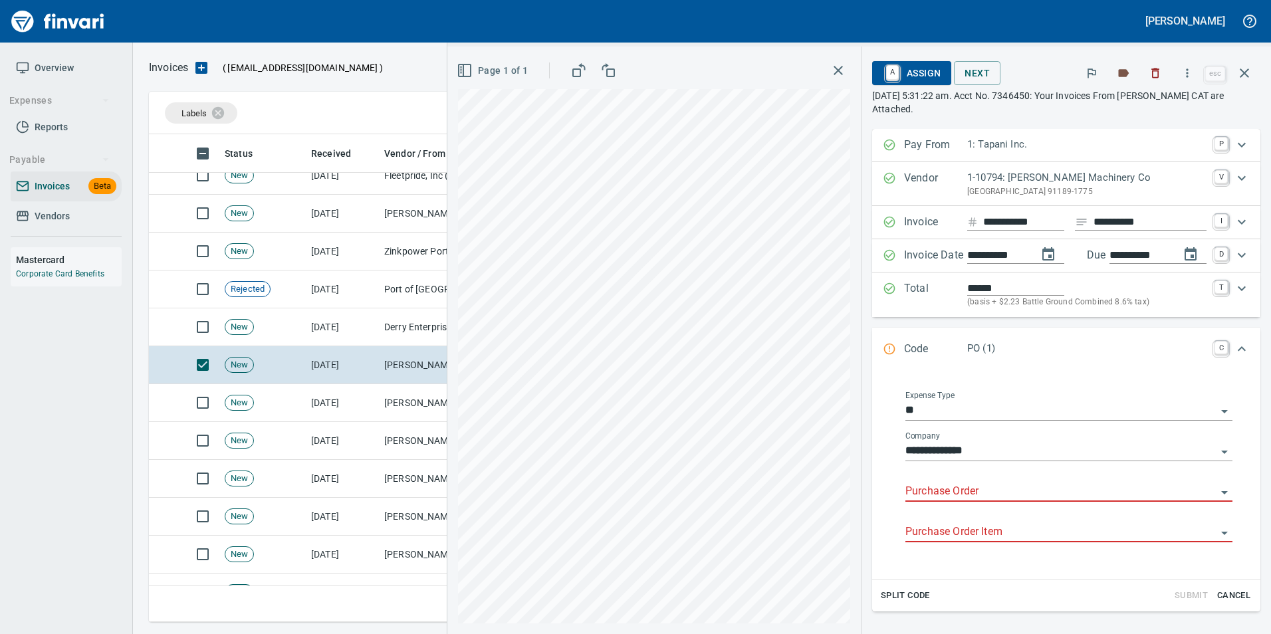
click at [960, 481] on div "Purchase Order" at bounding box center [1069, 487] width 327 height 30
type input "**********"
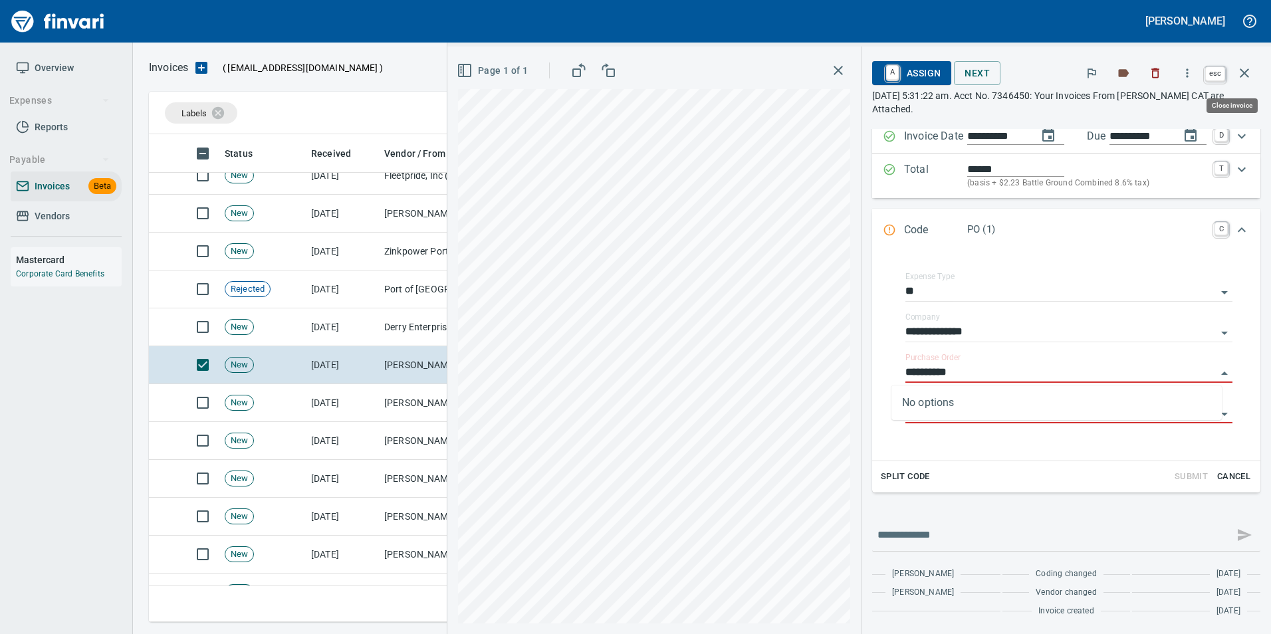
click at [1240, 78] on icon "button" at bounding box center [1245, 73] width 16 height 16
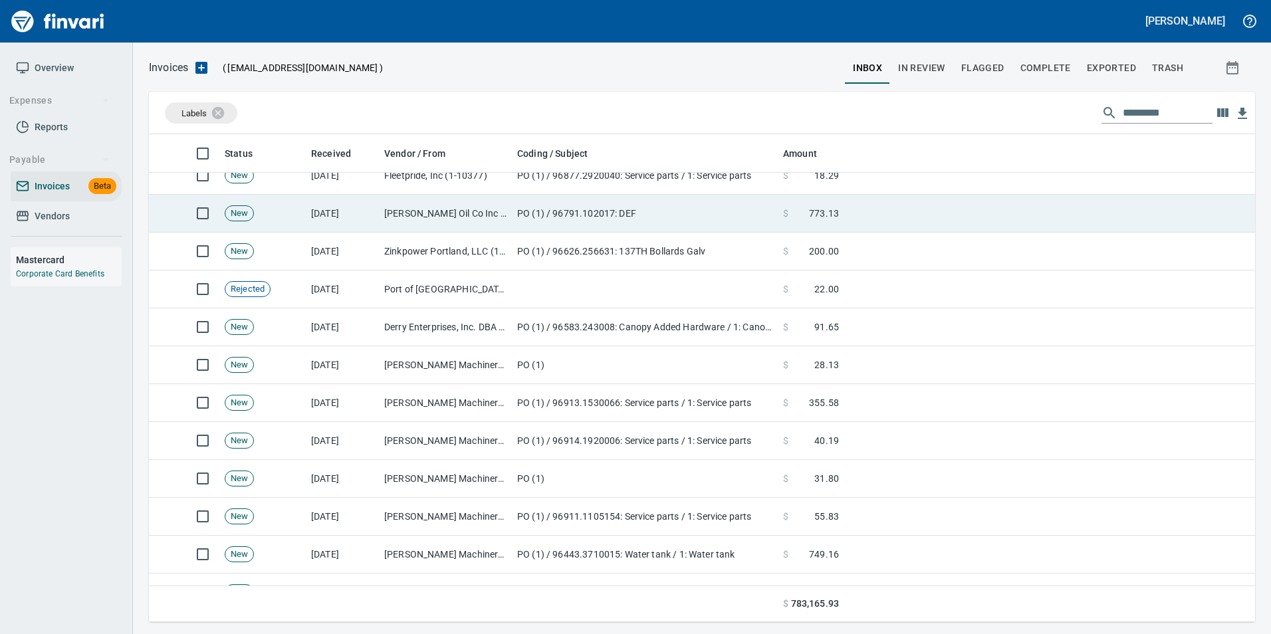
scroll to position [478, 1086]
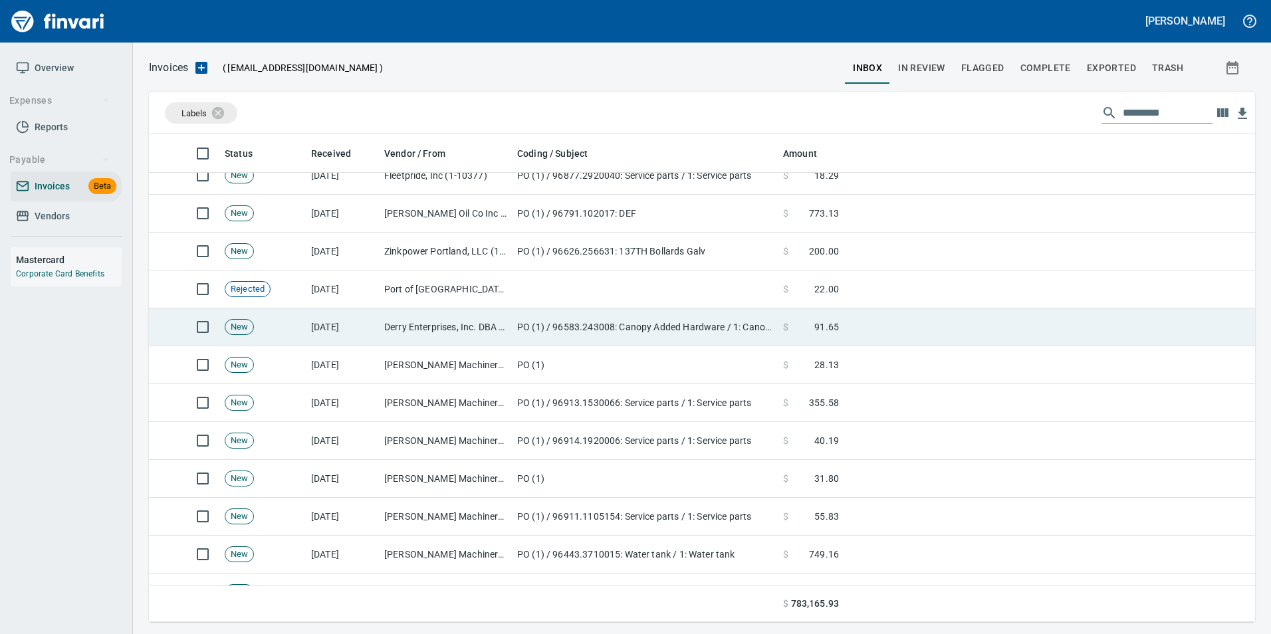
click at [445, 316] on td "Derry Enterprises, Inc. DBA Cascade Nut & Bolt (1-38970)" at bounding box center [445, 328] width 133 height 38
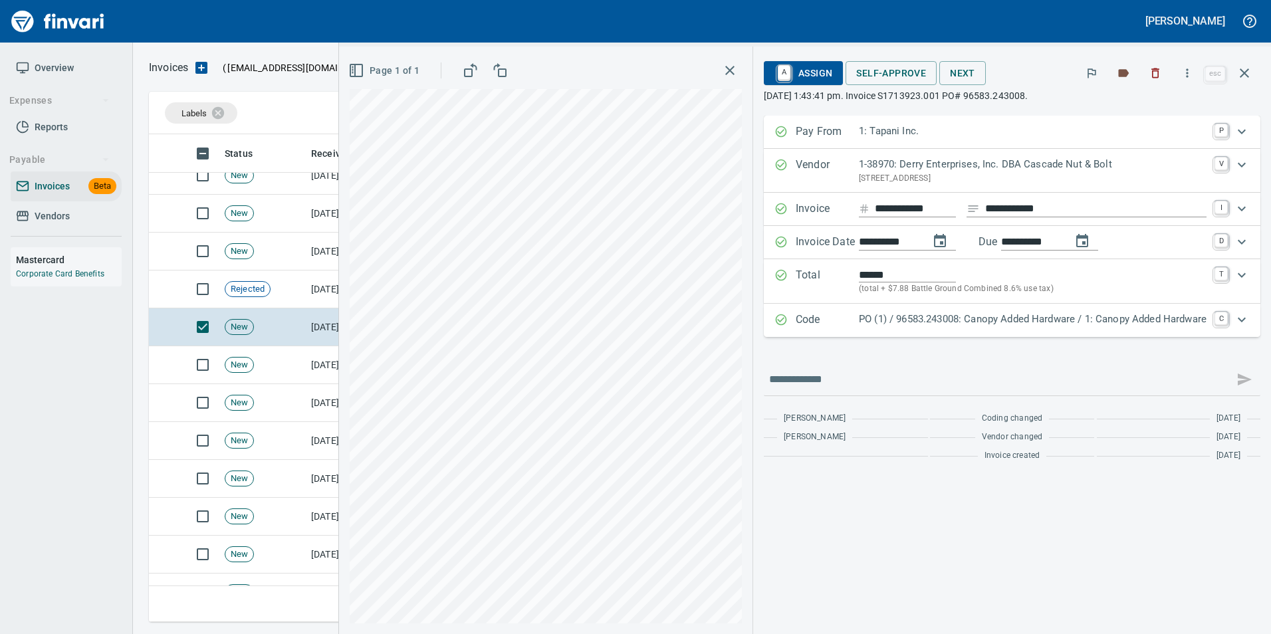
click at [1010, 319] on p "PO (1) / 96583.243008: Canopy Added Hardware / 1: Canopy Added Hardware" at bounding box center [1033, 319] width 348 height 15
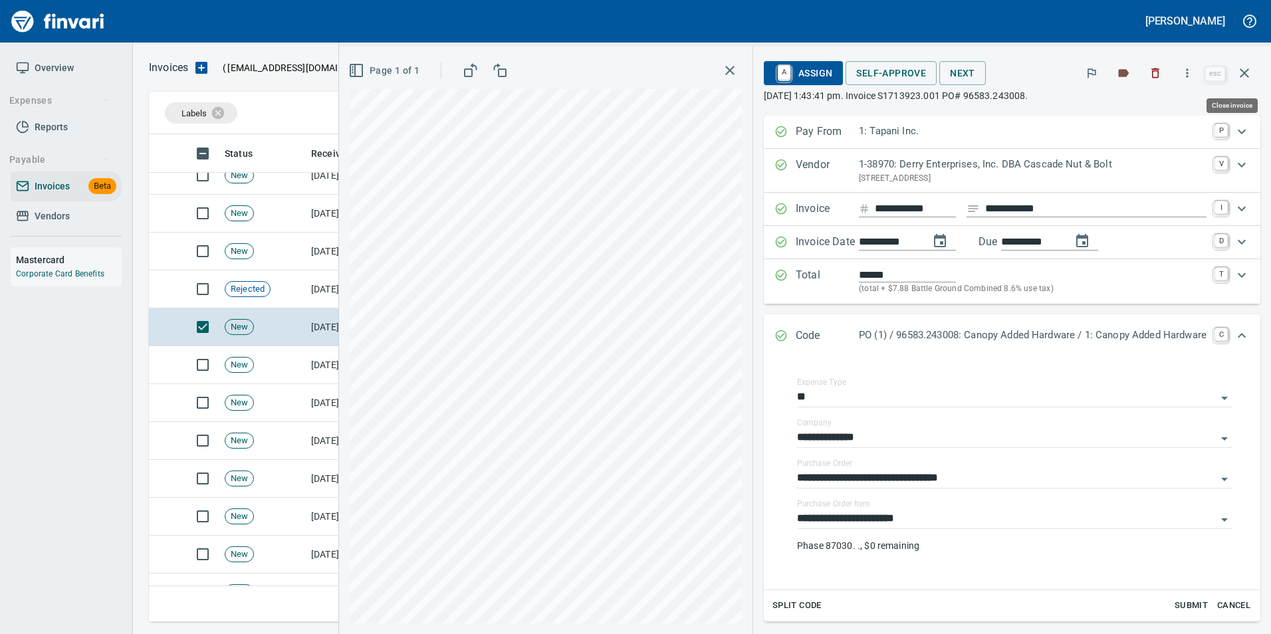
click at [1248, 80] on icon "button" at bounding box center [1245, 73] width 16 height 16
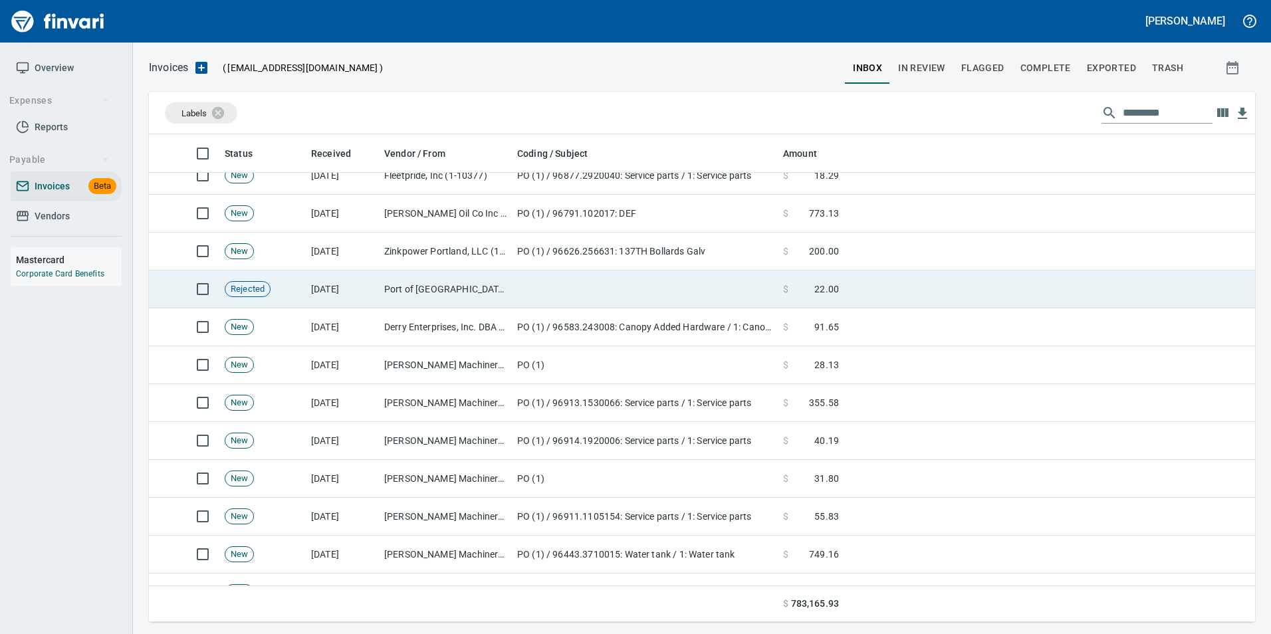
scroll to position [1816, 0]
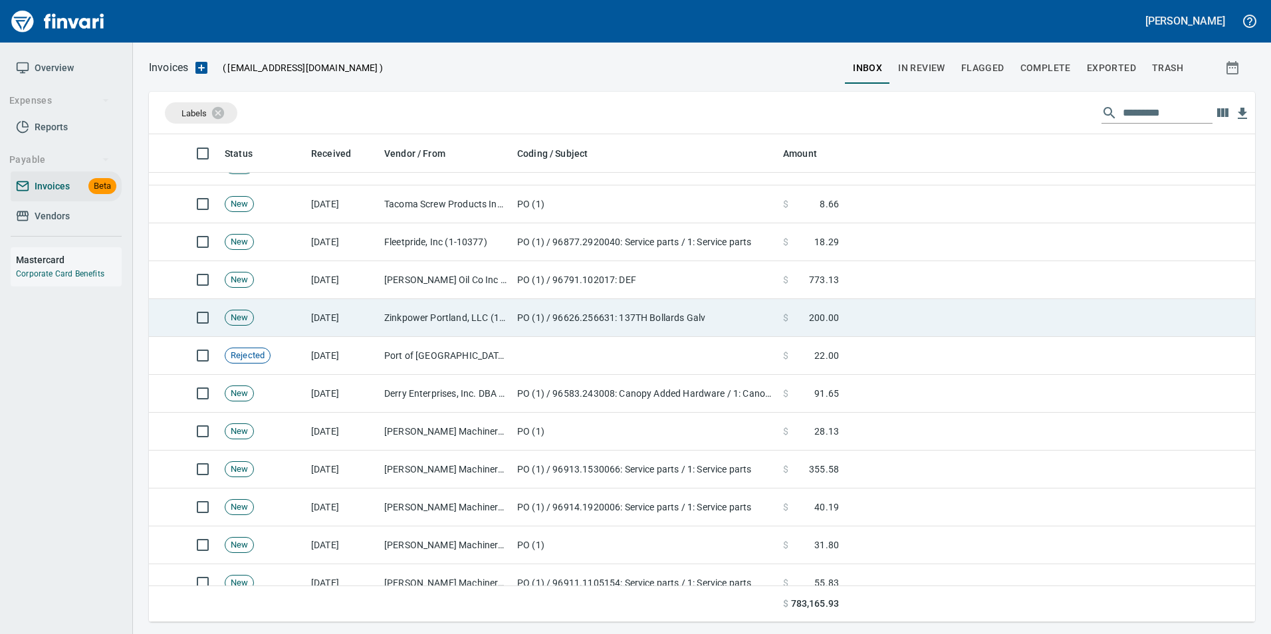
click at [525, 311] on td "PO (1) / 96626.256631: 137TH Bollards Galv" at bounding box center [645, 318] width 266 height 38
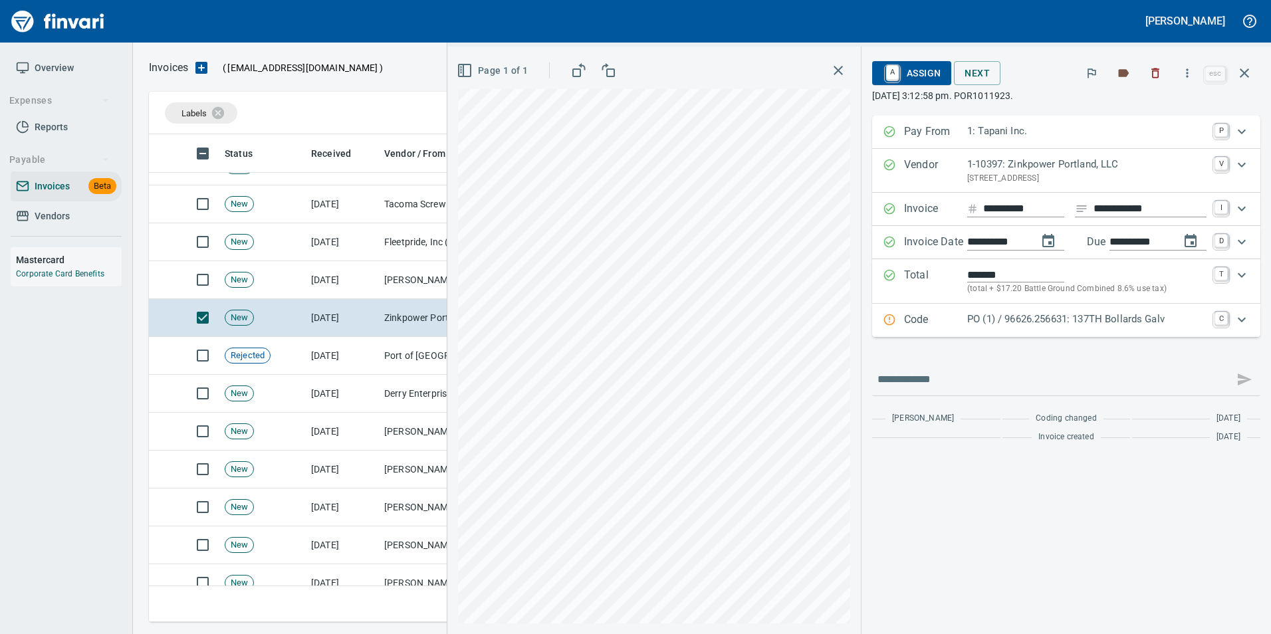
click at [1105, 319] on p "PO (1) / 96626.256631: 137TH Bollards Galv" at bounding box center [1087, 319] width 239 height 15
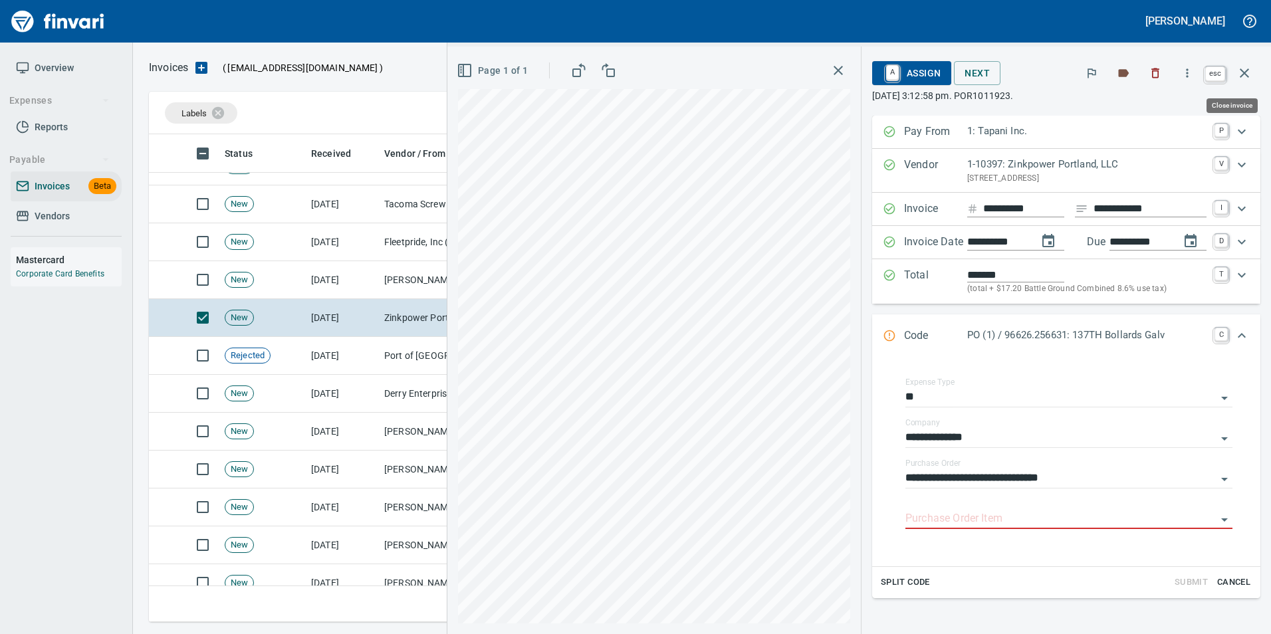
drag, startPoint x: 1242, startPoint y: 76, endPoint x: 1165, endPoint y: 124, distance: 91.1
click at [1242, 75] on icon "button" at bounding box center [1244, 72] width 9 height 9
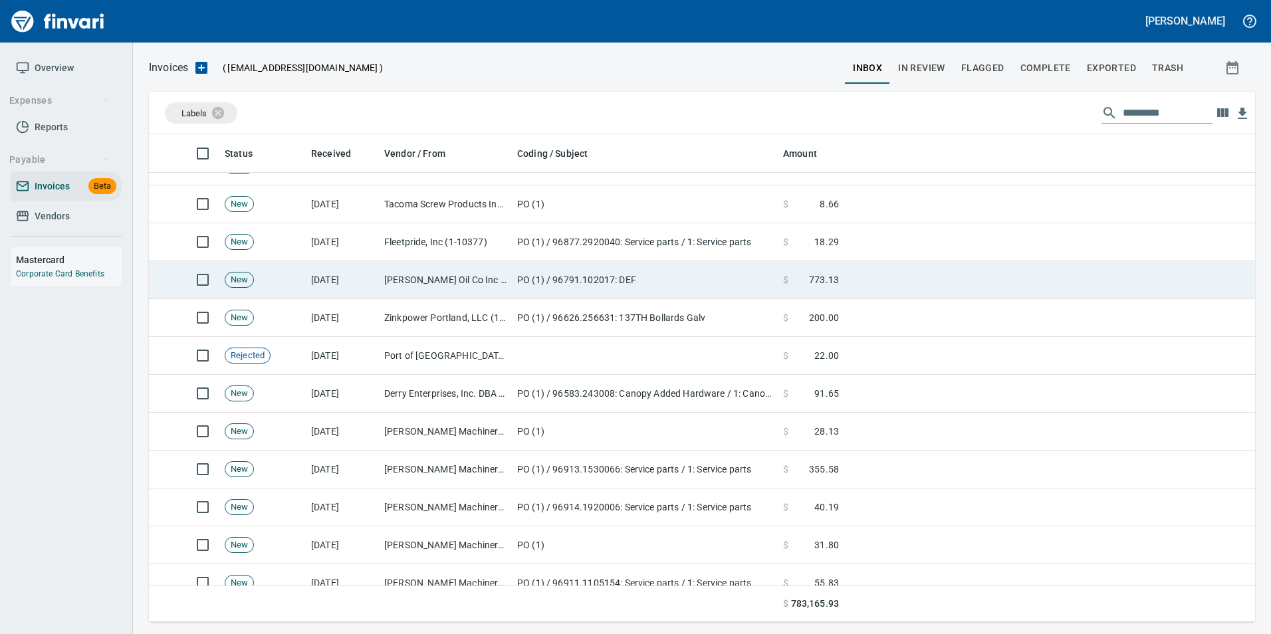
scroll to position [478, 1086]
click at [530, 276] on td "PO (1) / 96791.102017: DEF" at bounding box center [645, 280] width 266 height 38
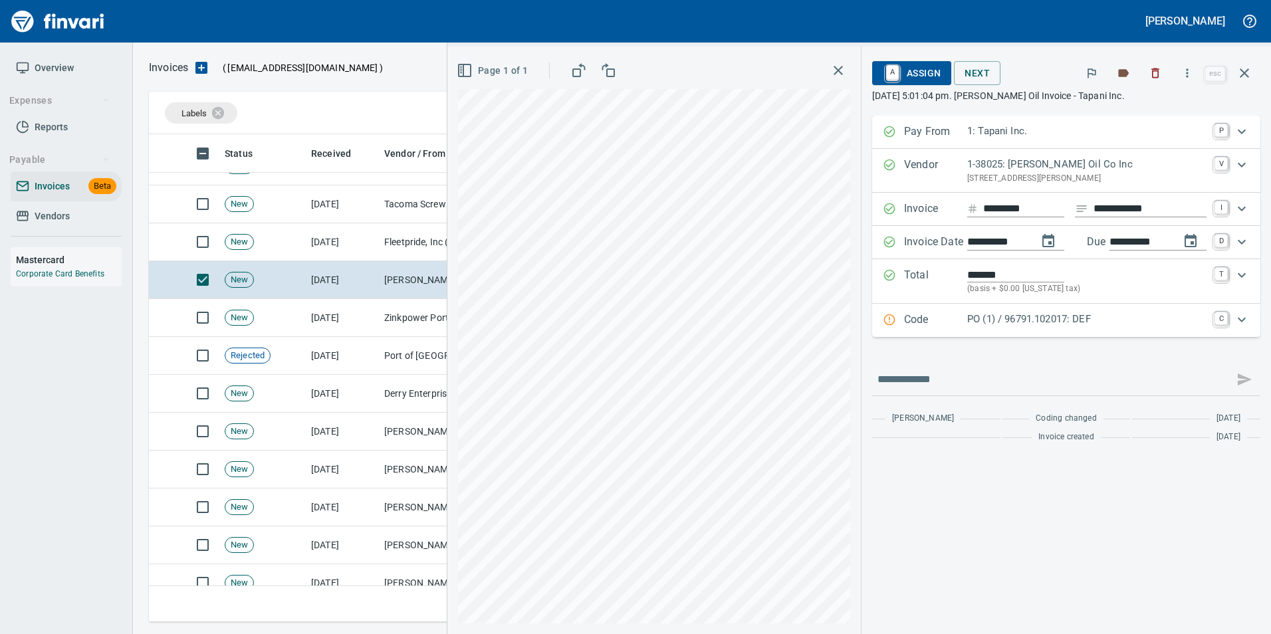
click at [984, 317] on p "PO (1) / 96791.102017: DEF" at bounding box center [1087, 319] width 239 height 15
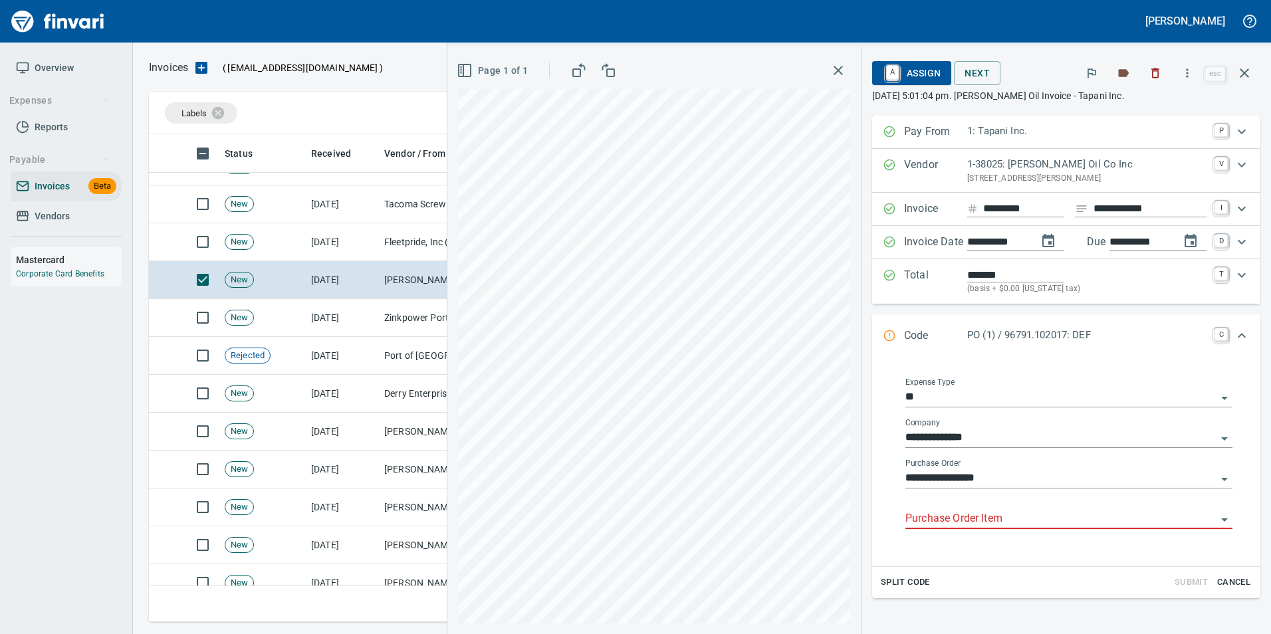
click at [942, 524] on input "Purchase Order Item" at bounding box center [1061, 519] width 311 height 19
drag, startPoint x: 1250, startPoint y: 72, endPoint x: 1199, endPoint y: 104, distance: 59.8
click at [1248, 72] on icon "button" at bounding box center [1245, 73] width 16 height 16
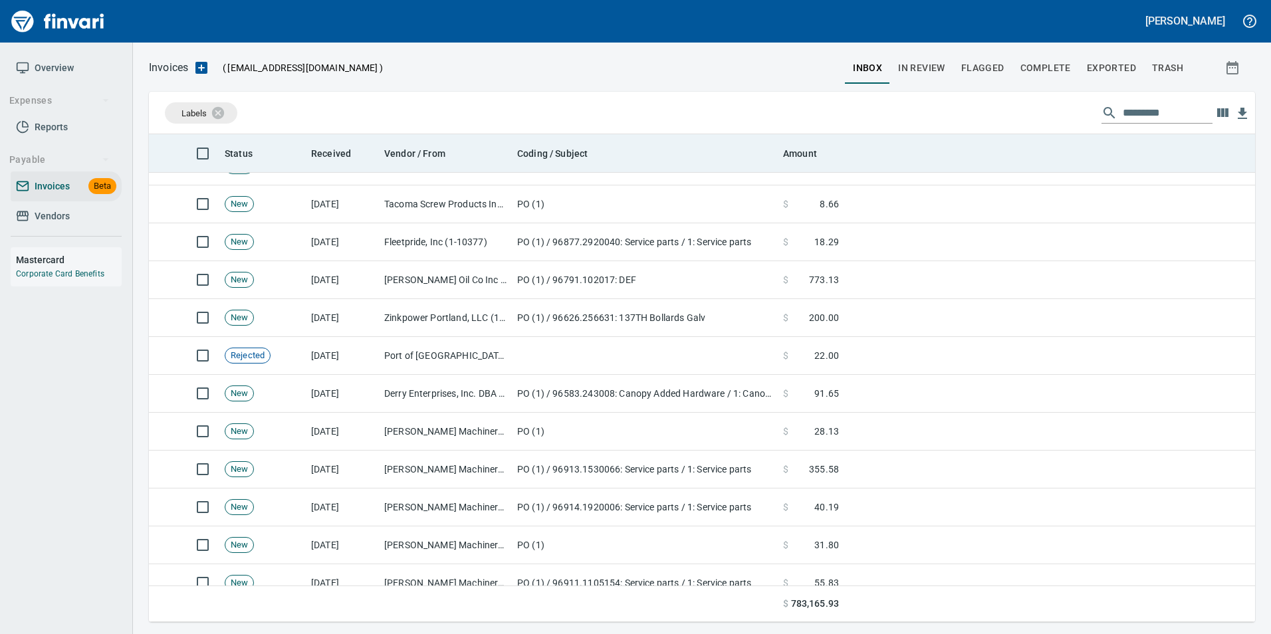
scroll to position [478, 1086]
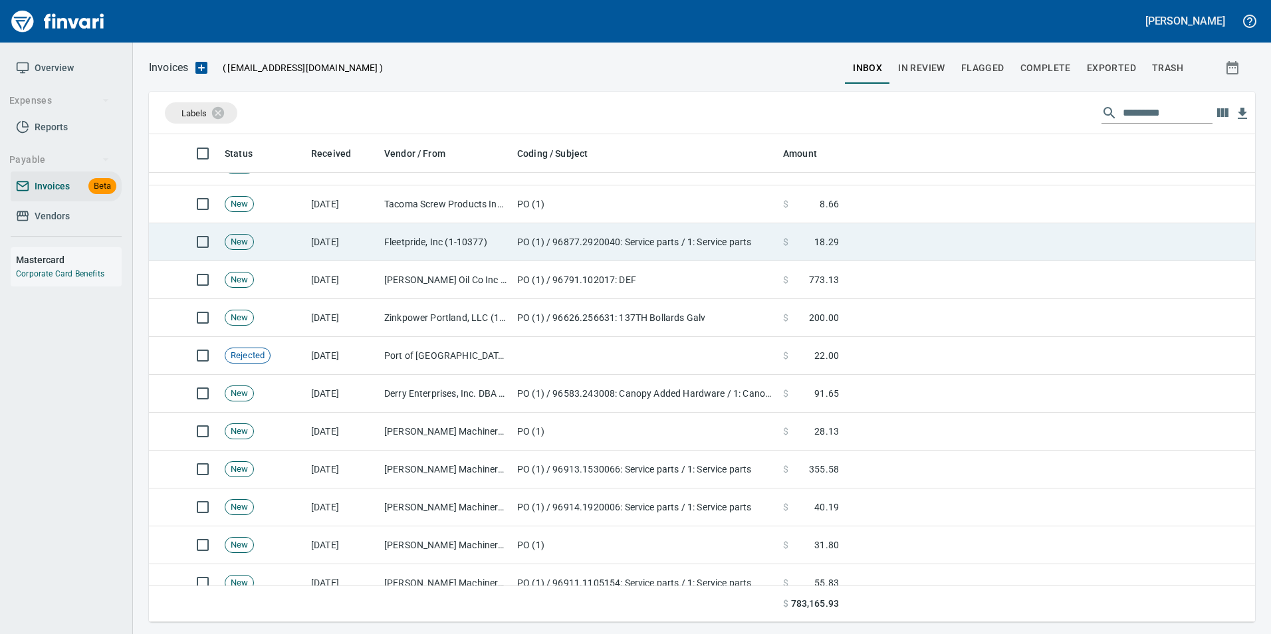
click at [646, 247] on td "PO (1) / 96877.2920040: Service parts / 1: Service parts" at bounding box center [645, 242] width 266 height 38
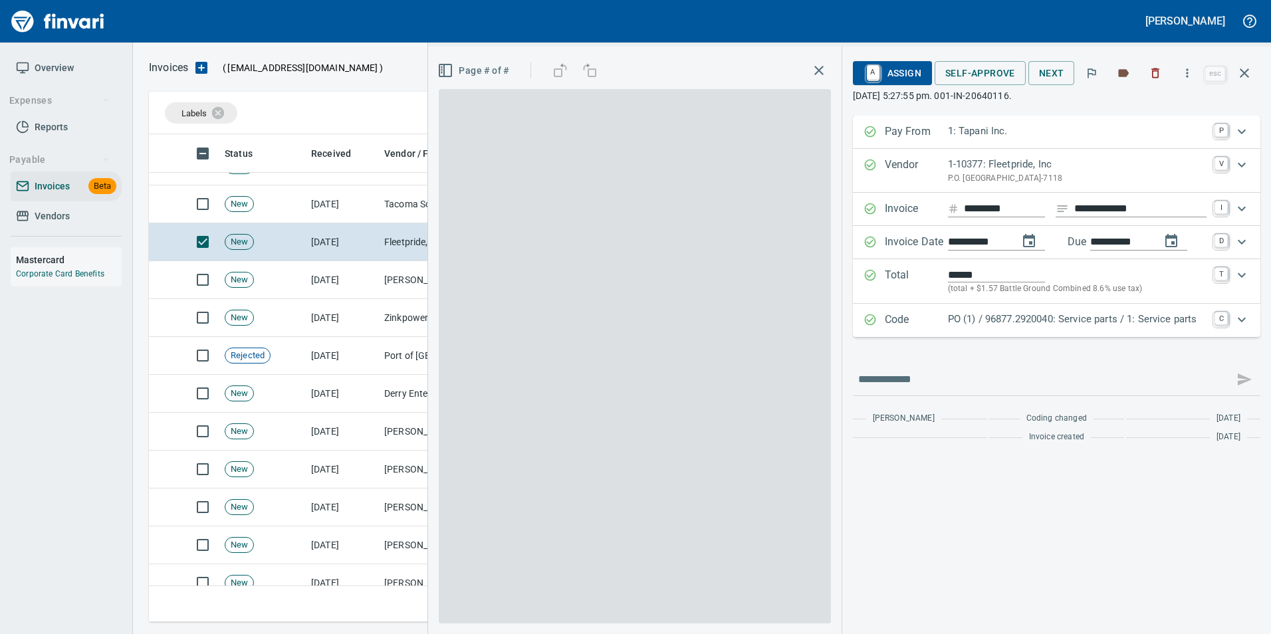
click at [1013, 315] on p "PO (1) / 96877.2920040: Service parts / 1: Service parts" at bounding box center [1077, 319] width 259 height 15
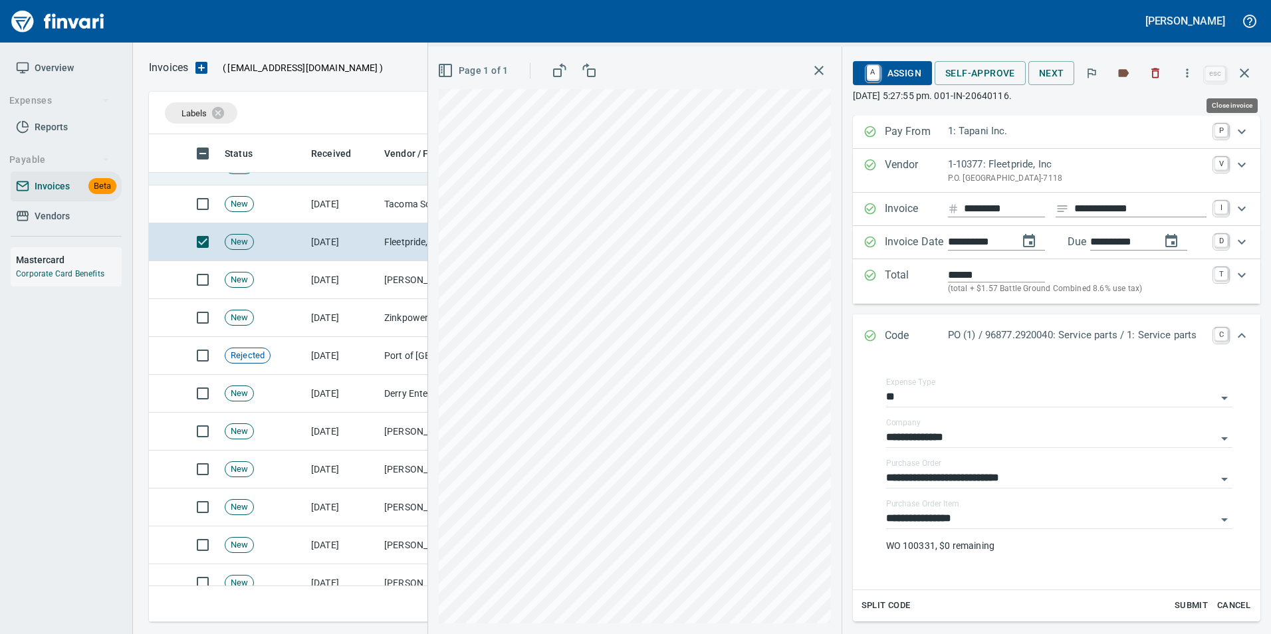
drag, startPoint x: 1246, startPoint y: 66, endPoint x: 1164, endPoint y: 180, distance: 139.7
click at [1246, 65] on icon "button" at bounding box center [1245, 73] width 16 height 16
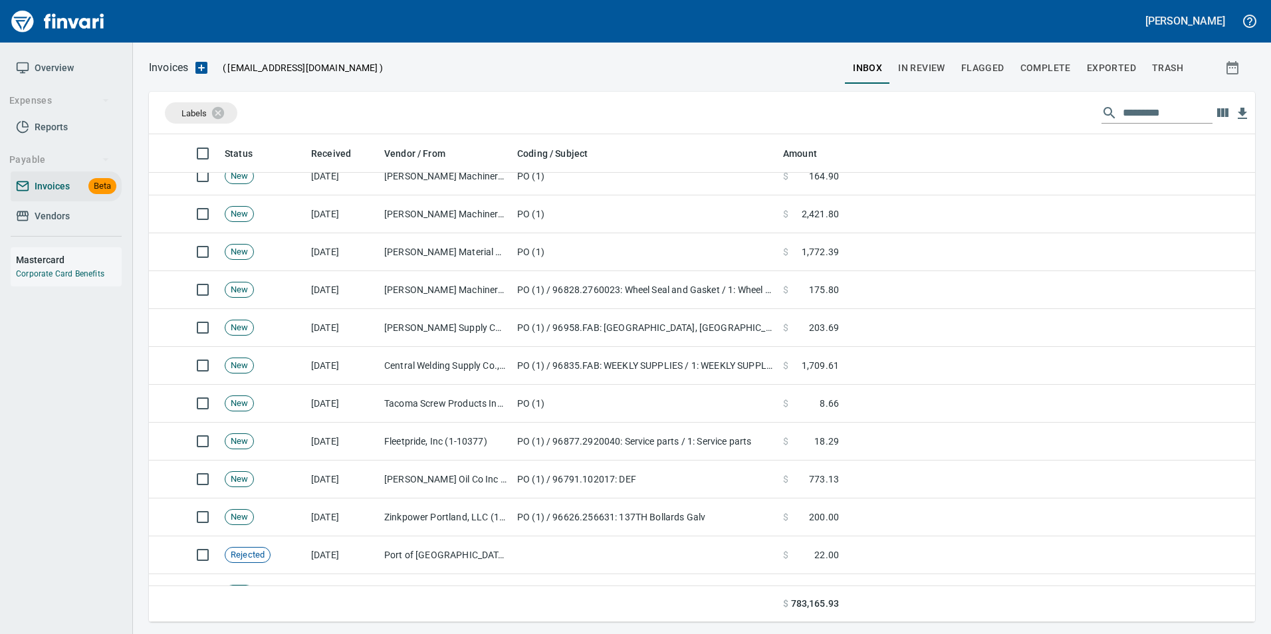
scroll to position [1550, 0]
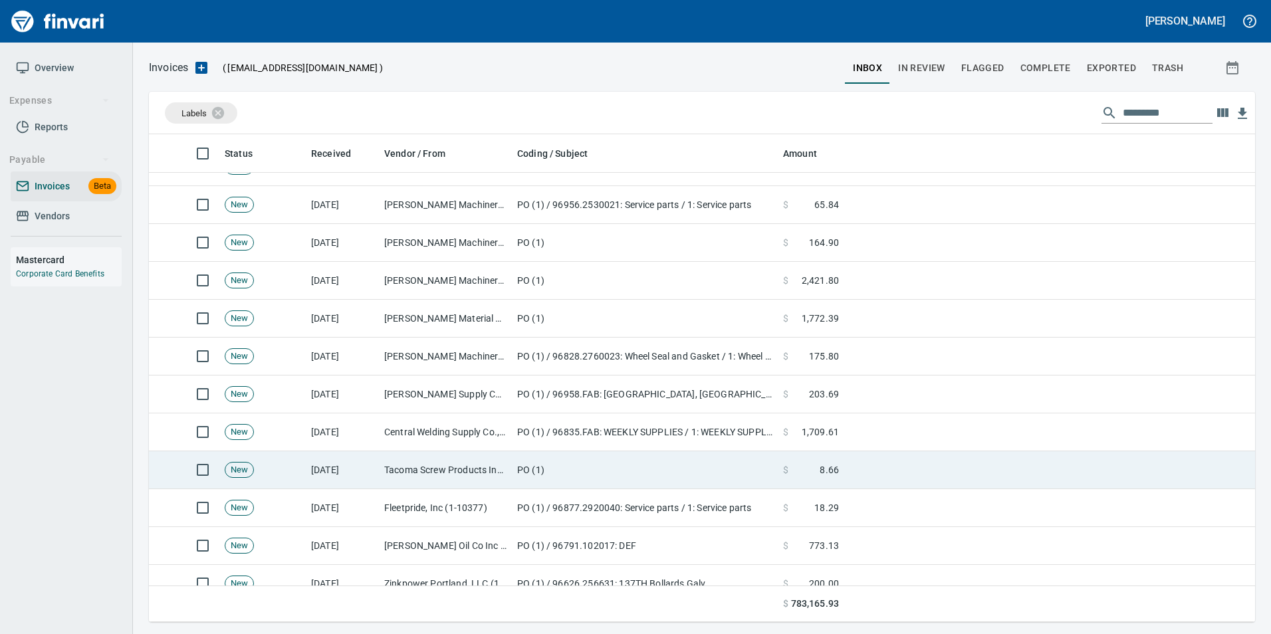
click at [483, 475] on td "Tacoma Screw Products Inc (1-10999)" at bounding box center [445, 471] width 133 height 38
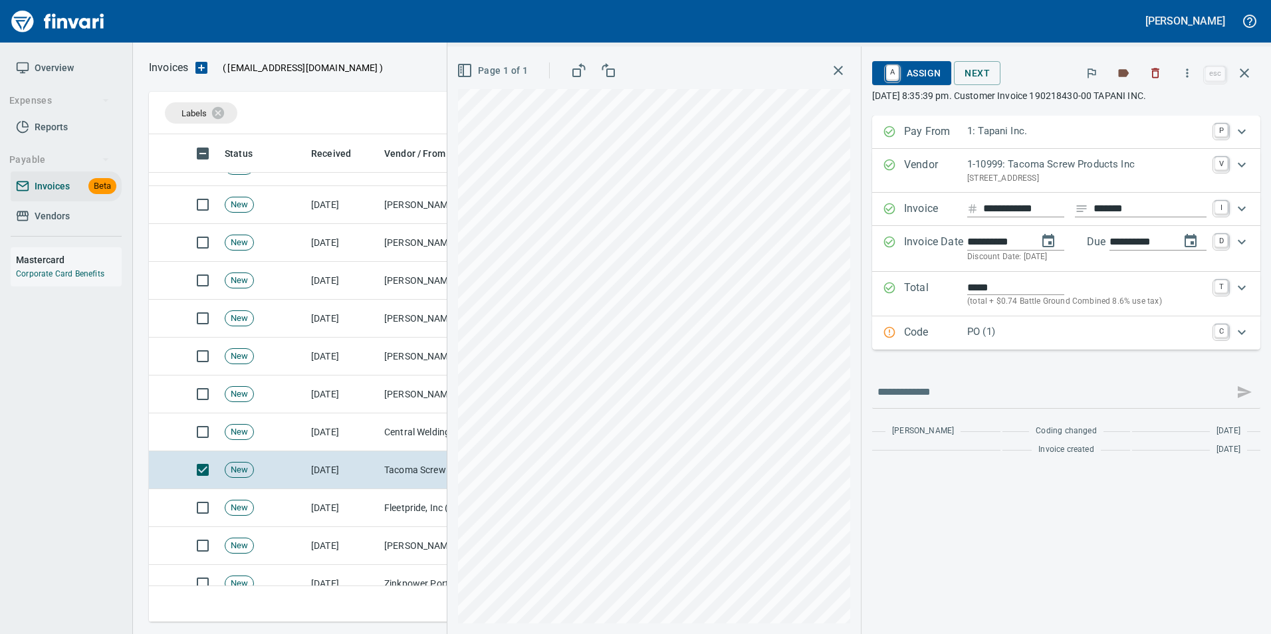
click at [962, 336] on p "Code" at bounding box center [935, 333] width 63 height 17
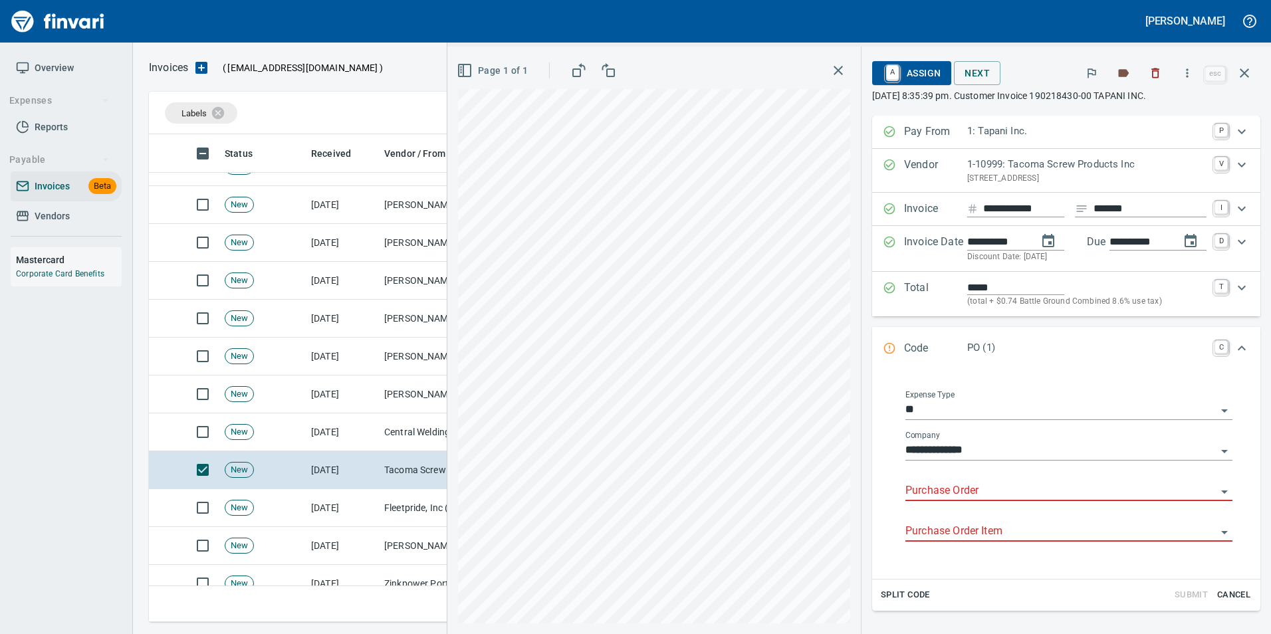
click at [957, 486] on input "Purchase Order" at bounding box center [1061, 491] width 311 height 19
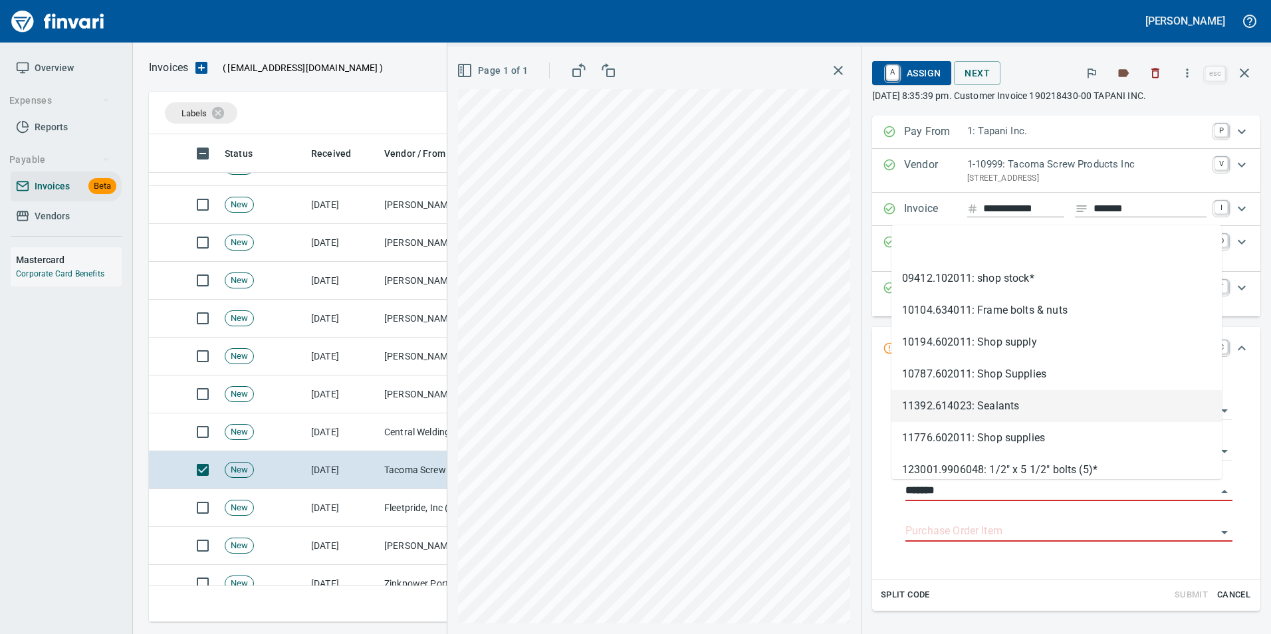
scroll to position [478, 1086]
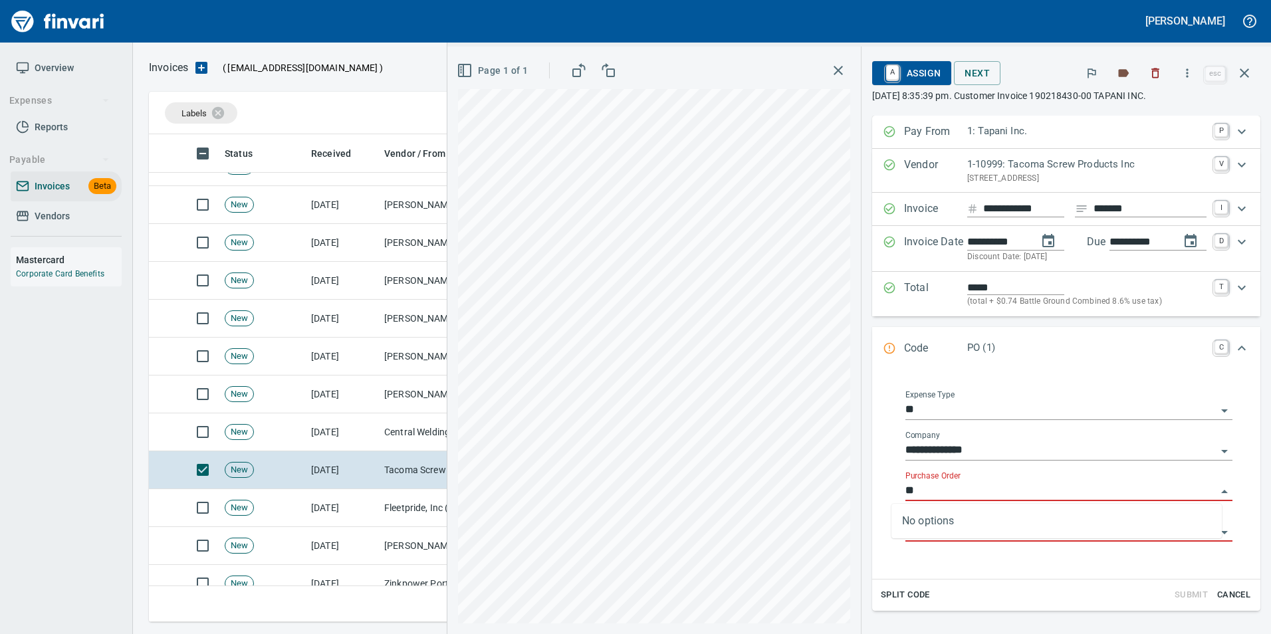
type input "*"
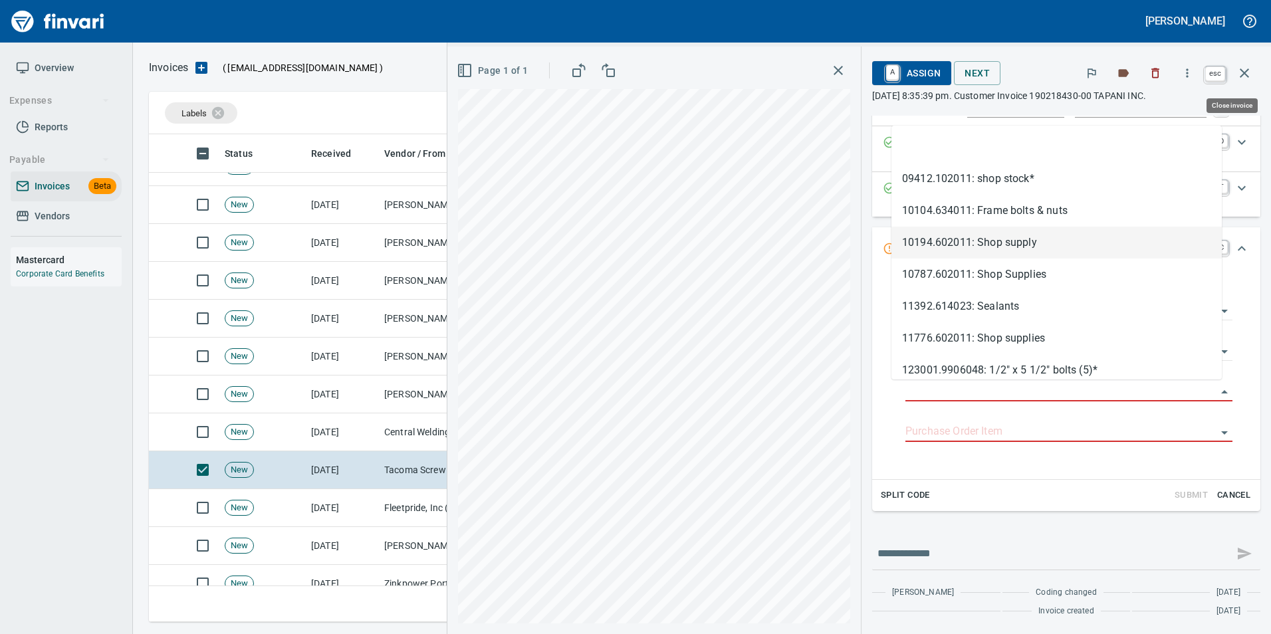
click at [1250, 74] on icon "button" at bounding box center [1245, 73] width 16 height 16
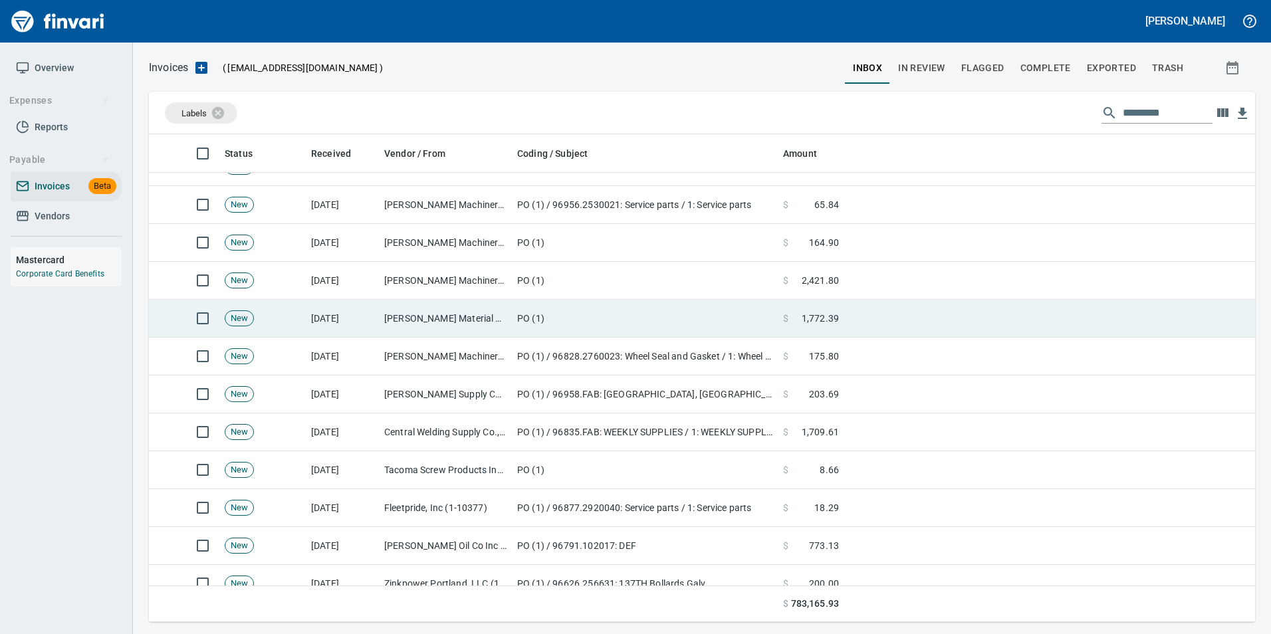
scroll to position [478, 1086]
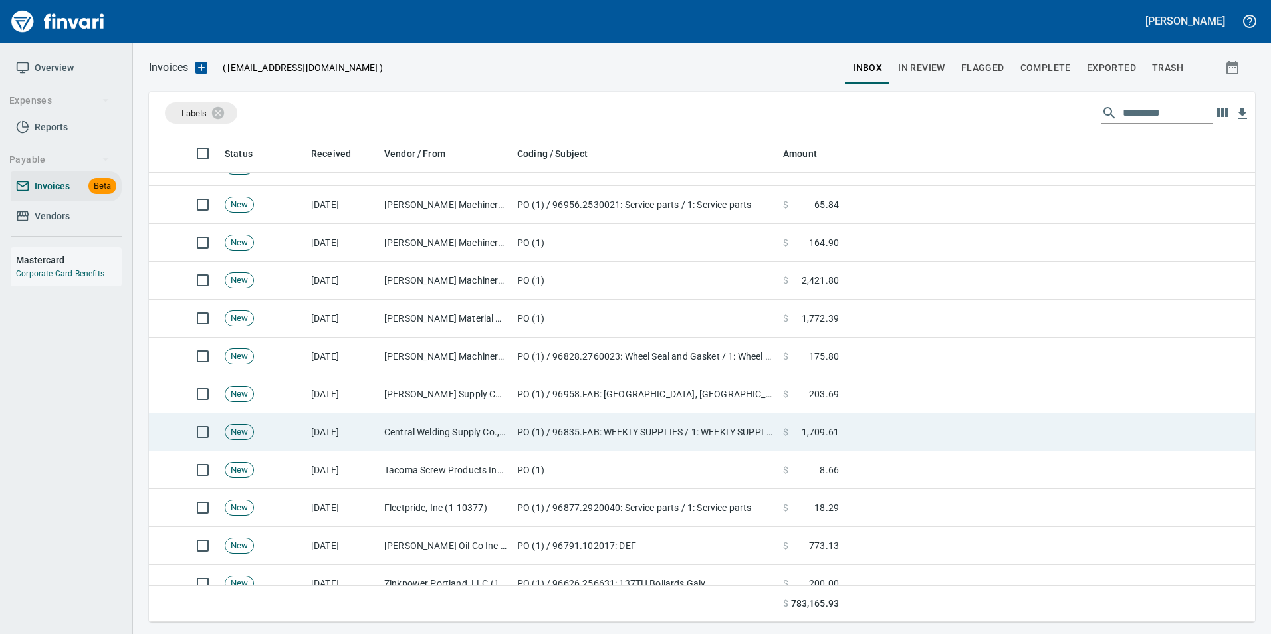
click at [475, 417] on td "Central Welding Supply Co., Inc (1-23924)" at bounding box center [445, 433] width 133 height 38
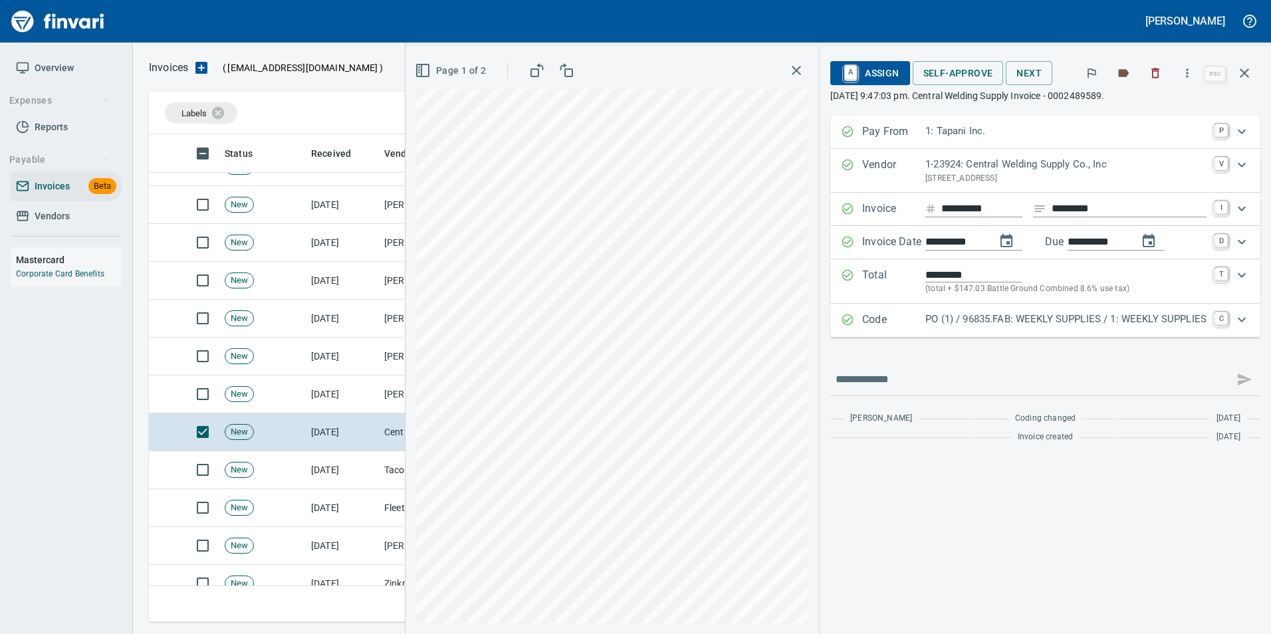
click at [958, 321] on p "PO (1) / 96835.FAB: WEEKLY SUPPLIES / 1: WEEKLY SUPPLIES" at bounding box center [1066, 319] width 281 height 15
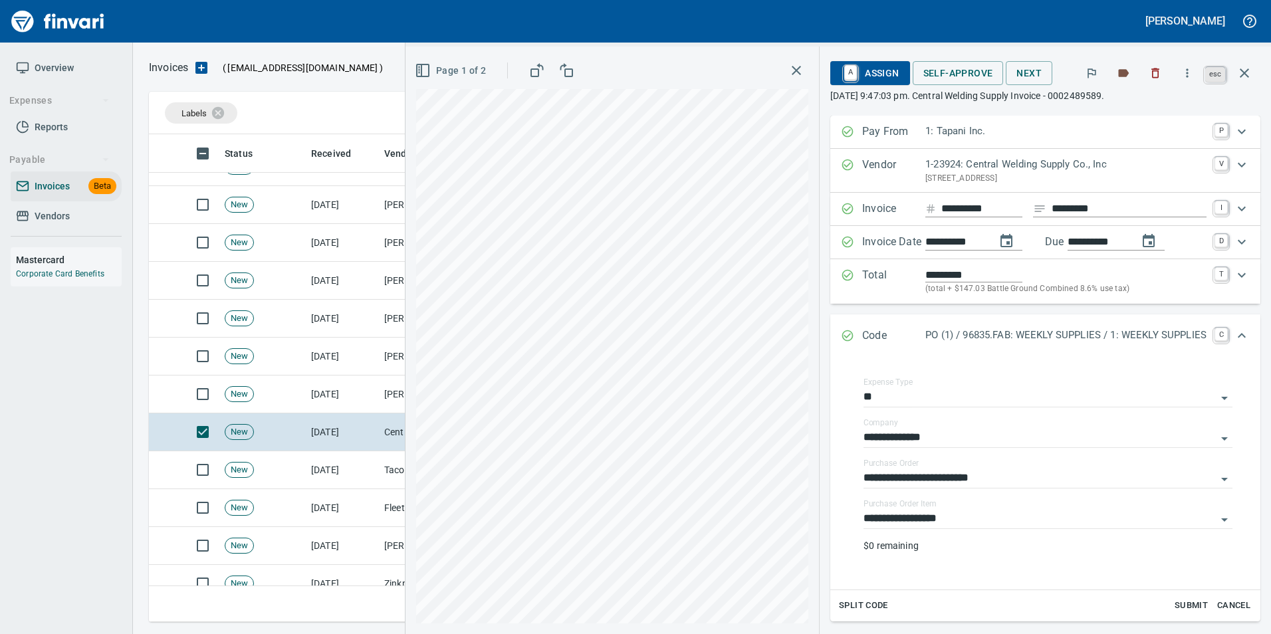
drag, startPoint x: 1240, startPoint y: 68, endPoint x: 1227, endPoint y: 76, distance: 15.9
click at [1227, 76] on span "esc" at bounding box center [1231, 73] width 59 height 32
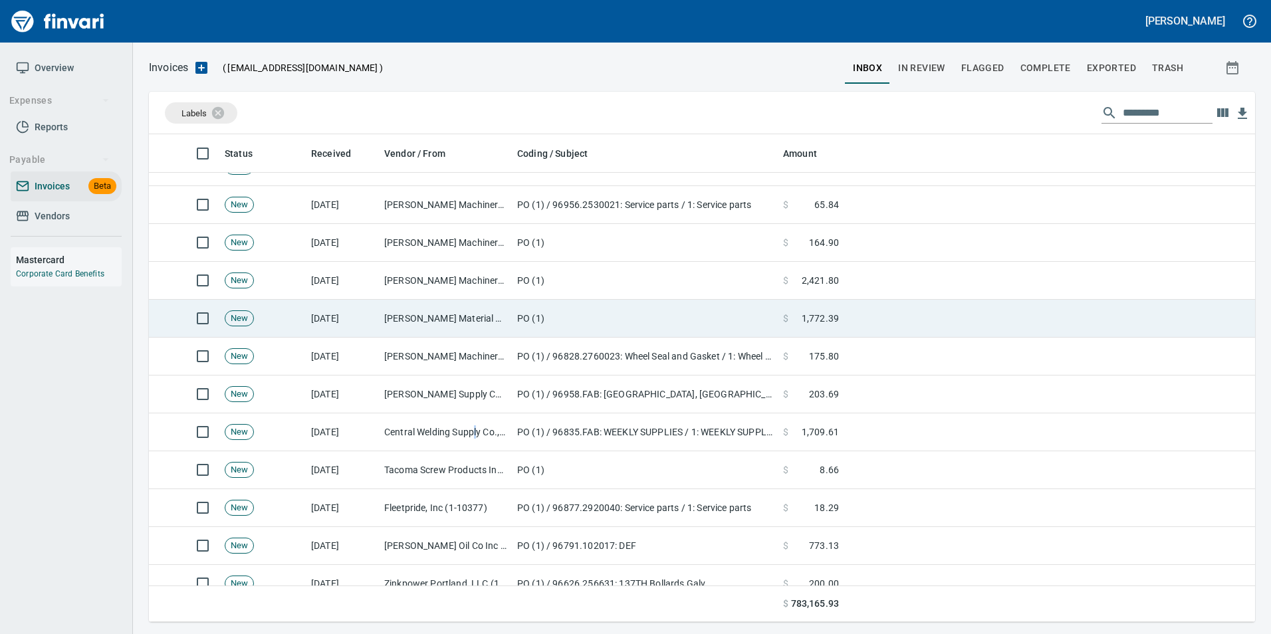
scroll to position [478, 1086]
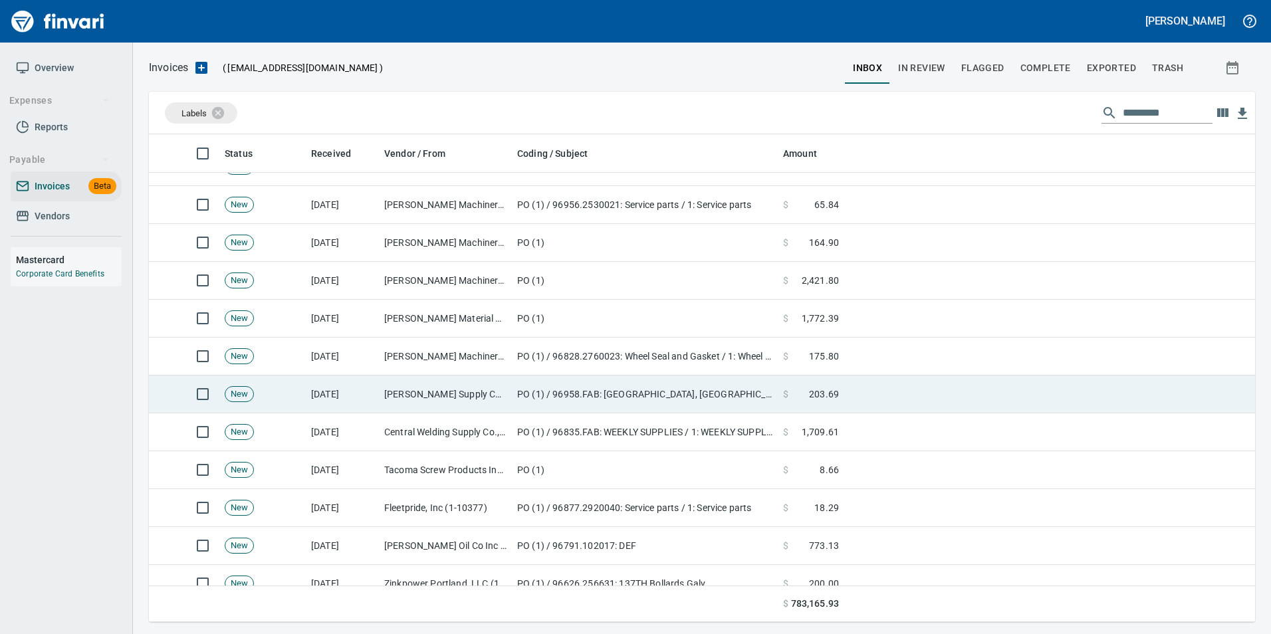
click at [568, 390] on td "PO (1) / 96958.FAB: South Awning, Lower Prune Hill Insul. / 1: Self Tappers" at bounding box center [645, 395] width 266 height 38
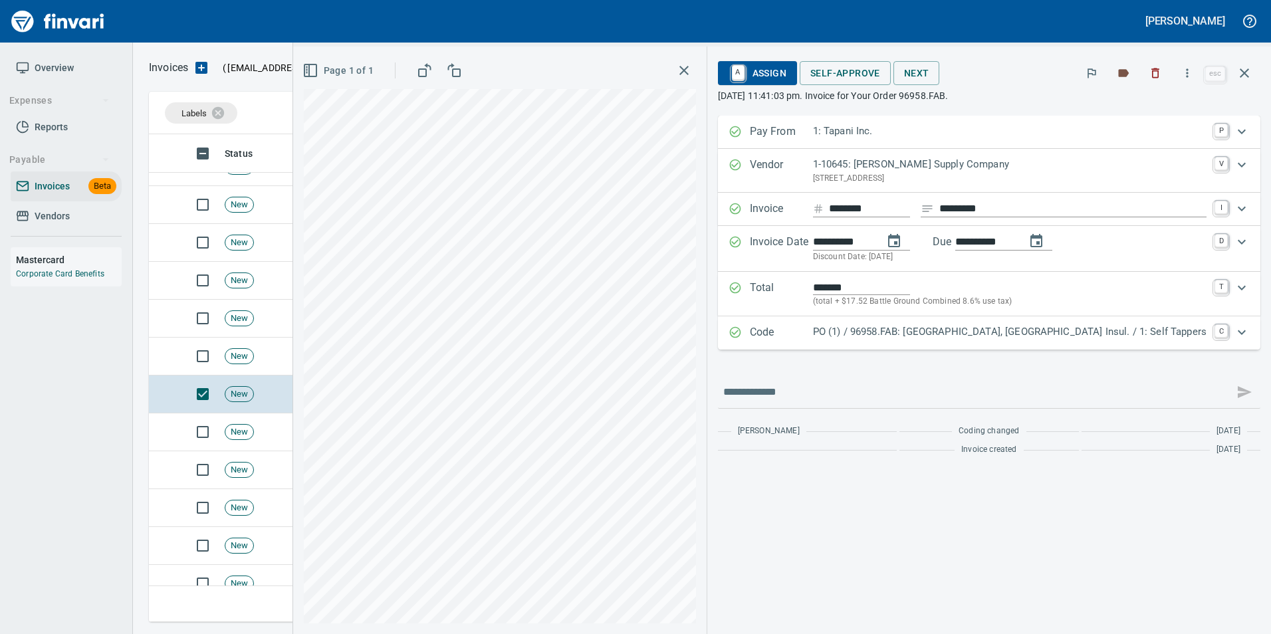
click at [1042, 336] on p "PO (1) / 96958.FAB: South Awning, Lower Prune Hill Insul. / 1: Self Tappers" at bounding box center [1010, 332] width 394 height 15
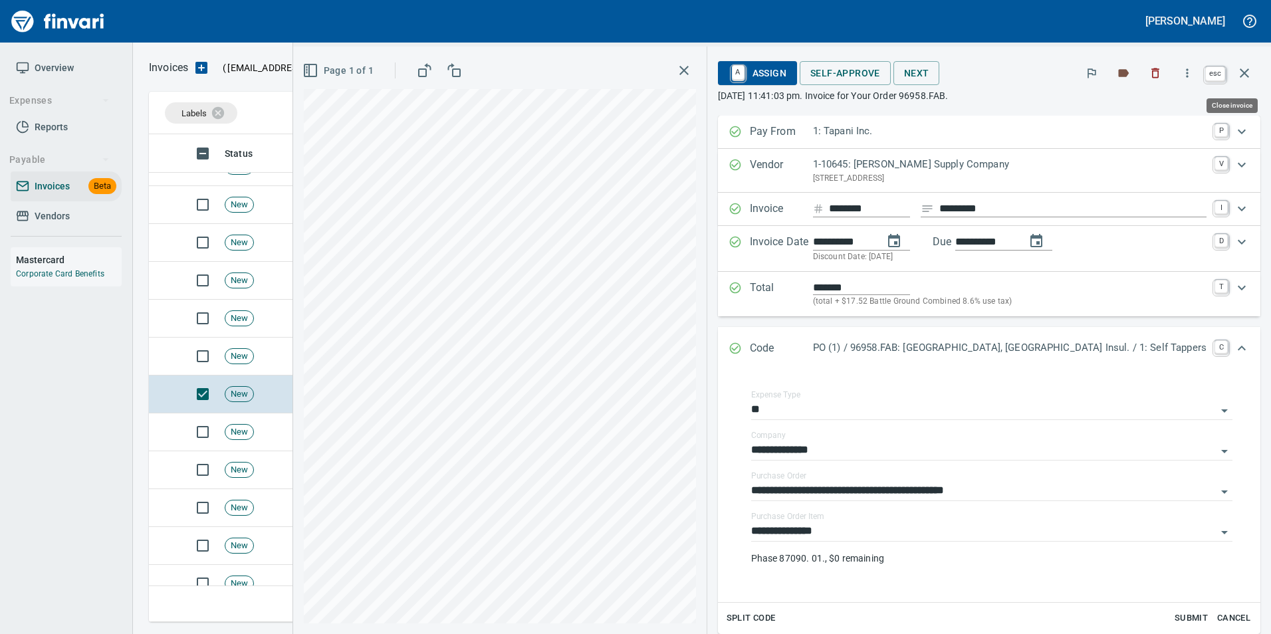
drag, startPoint x: 1243, startPoint y: 68, endPoint x: 1188, endPoint y: 154, distance: 101.1
click at [1244, 68] on icon "button" at bounding box center [1245, 73] width 16 height 16
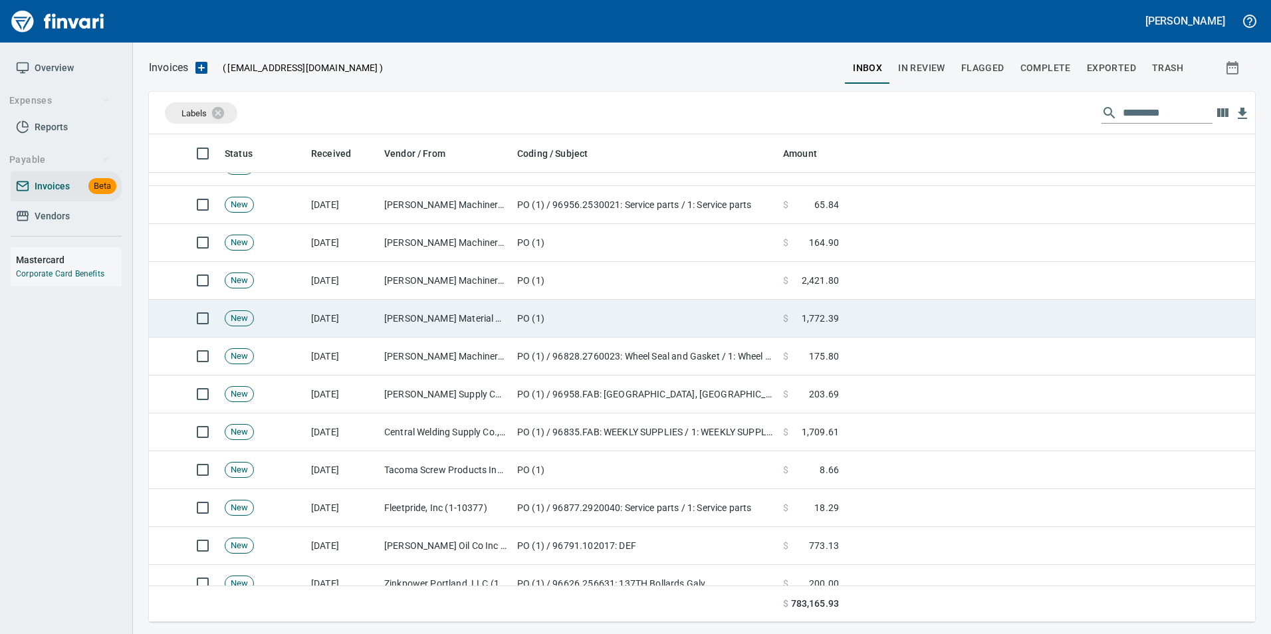
scroll to position [478, 1086]
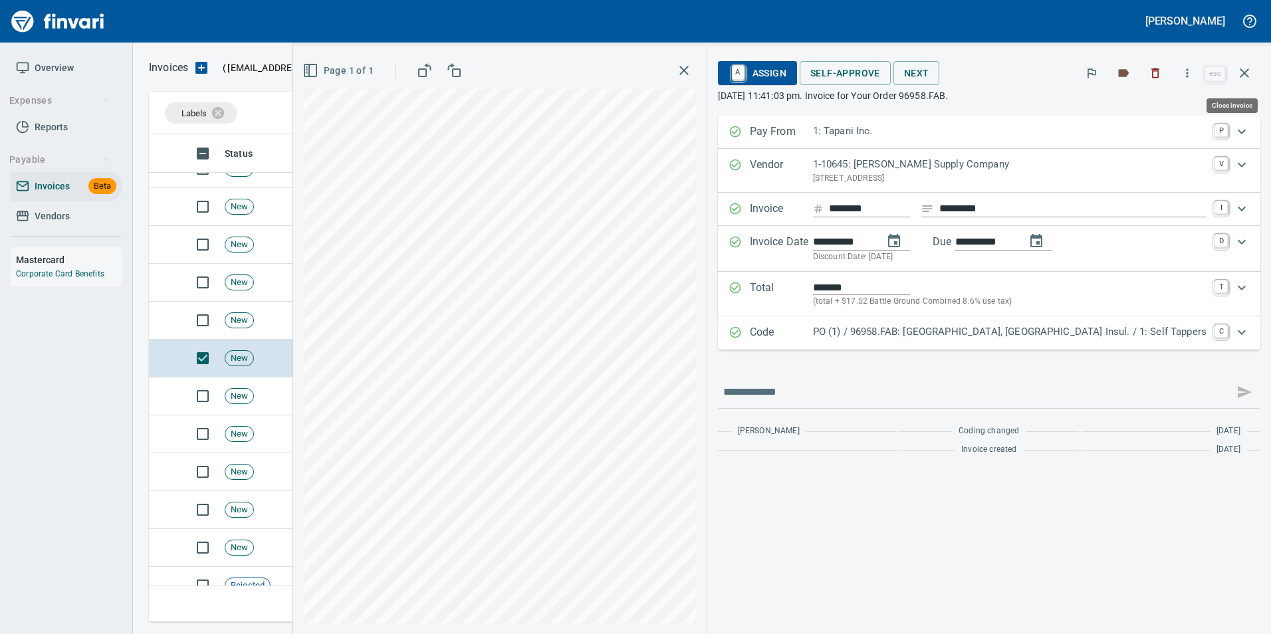
click at [1256, 71] on button "button" at bounding box center [1245, 73] width 32 height 32
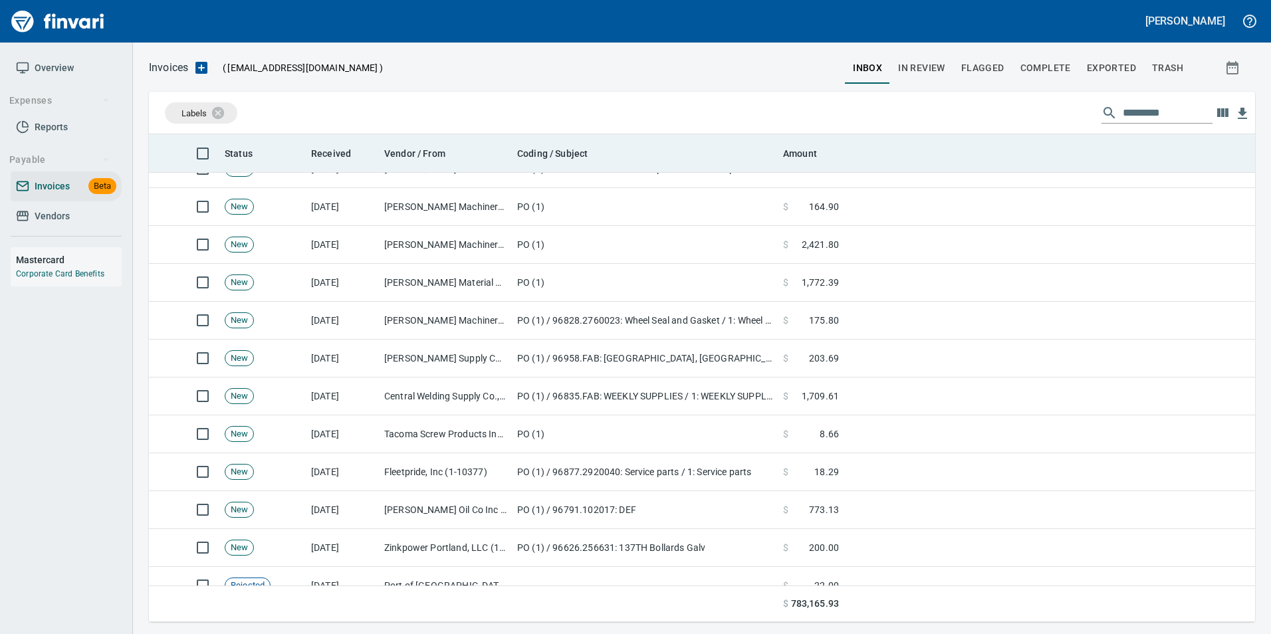
scroll to position [478, 1086]
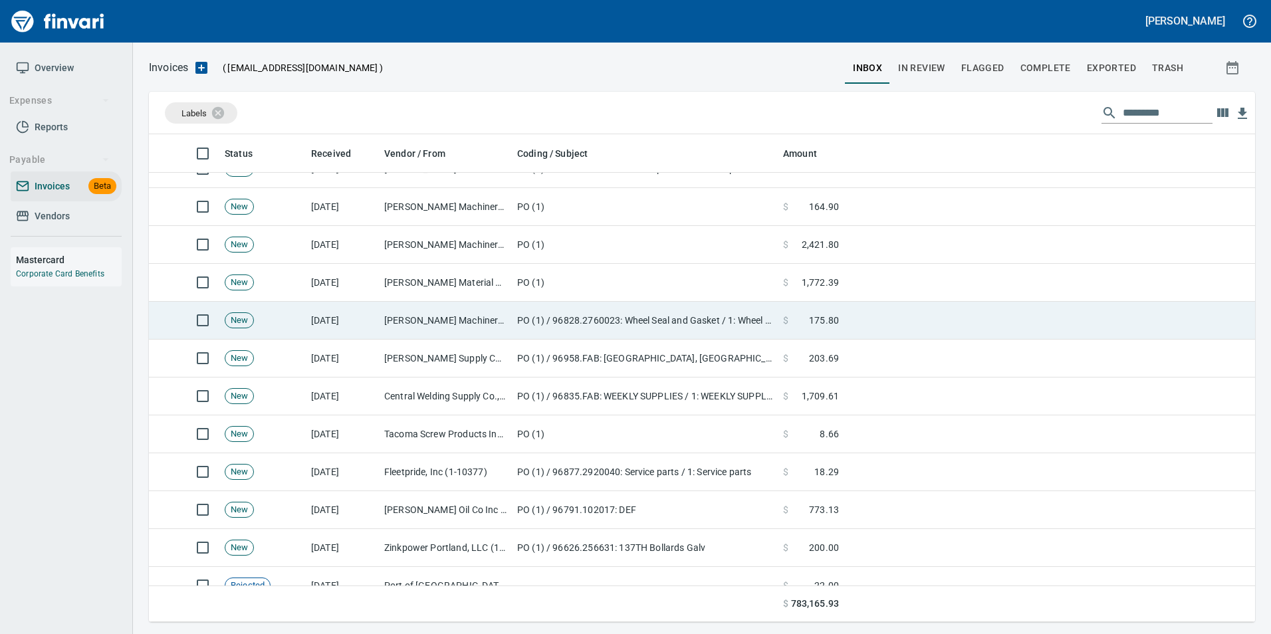
click at [616, 311] on td "PO (1) / 96828.2760023: Wheel Seal and Gasket / 1: Wheel Seal and Gasket" at bounding box center [645, 321] width 266 height 38
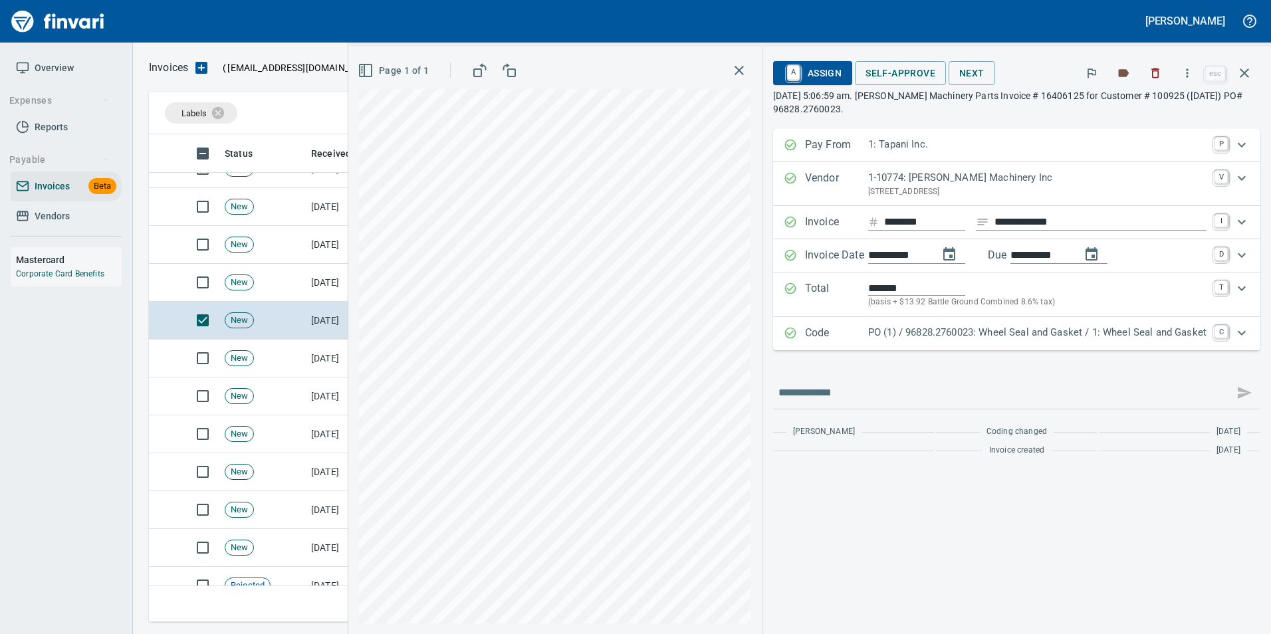
click at [982, 336] on p "PO (1) / 96828.2760023: Wheel Seal and Gasket / 1: Wheel Seal and Gasket" at bounding box center [1037, 332] width 338 height 15
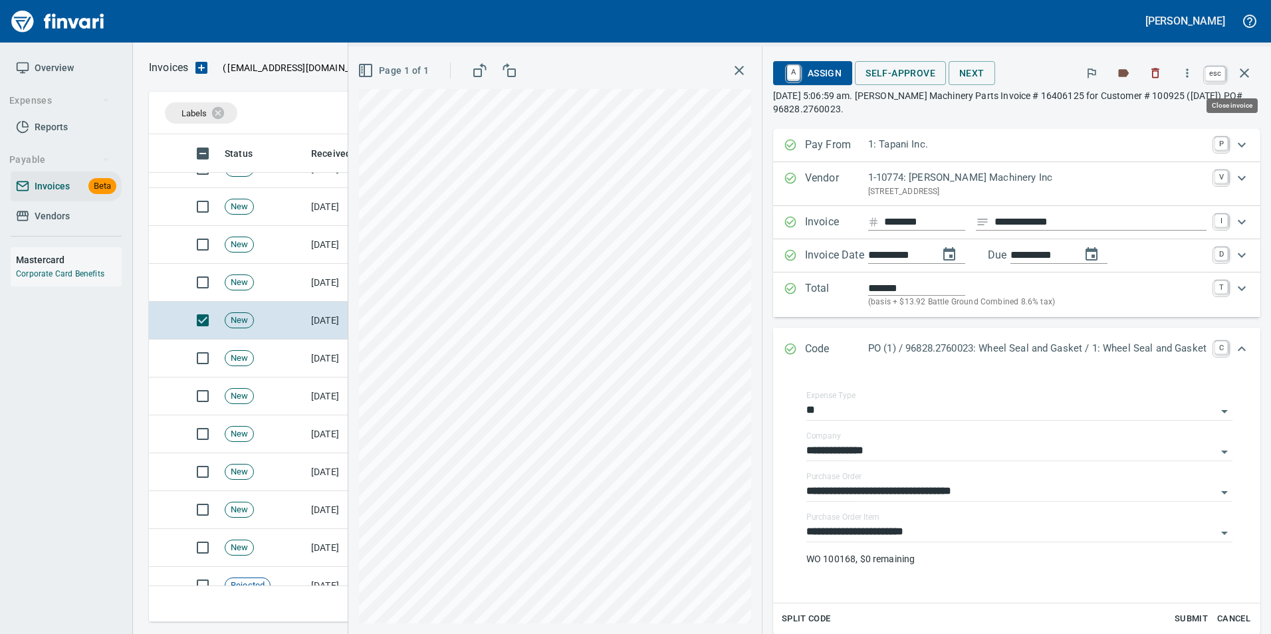
scroll to position [478, 1086]
click at [1248, 74] on icon "button" at bounding box center [1245, 73] width 16 height 16
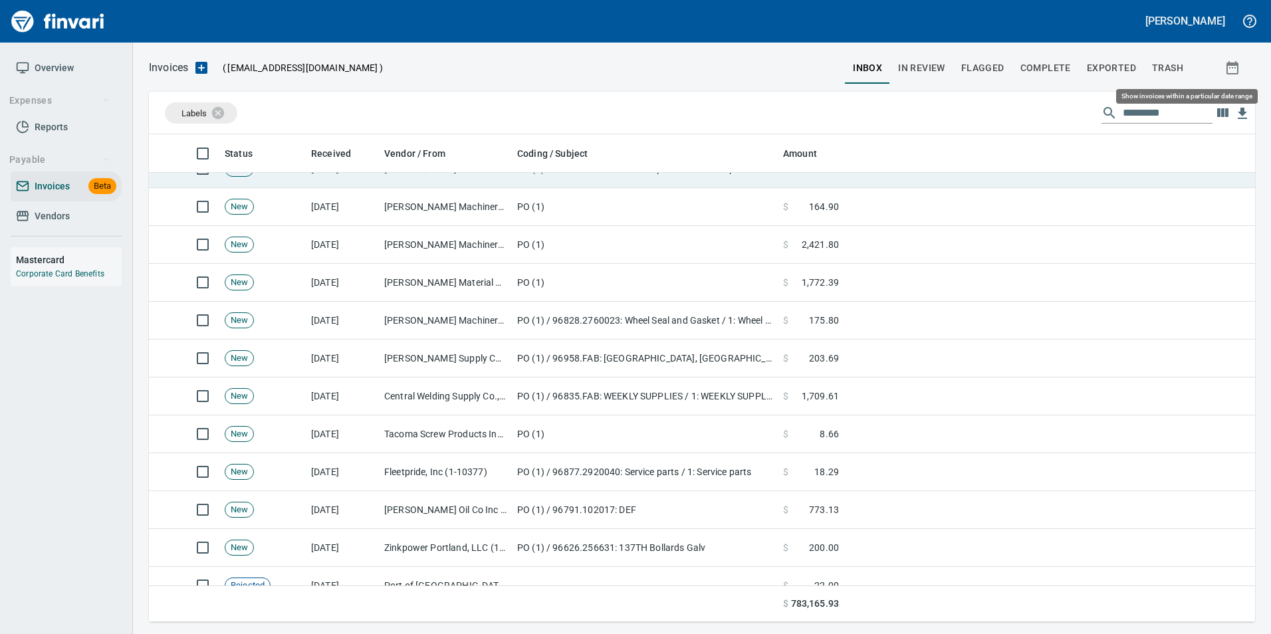
scroll to position [478, 1087]
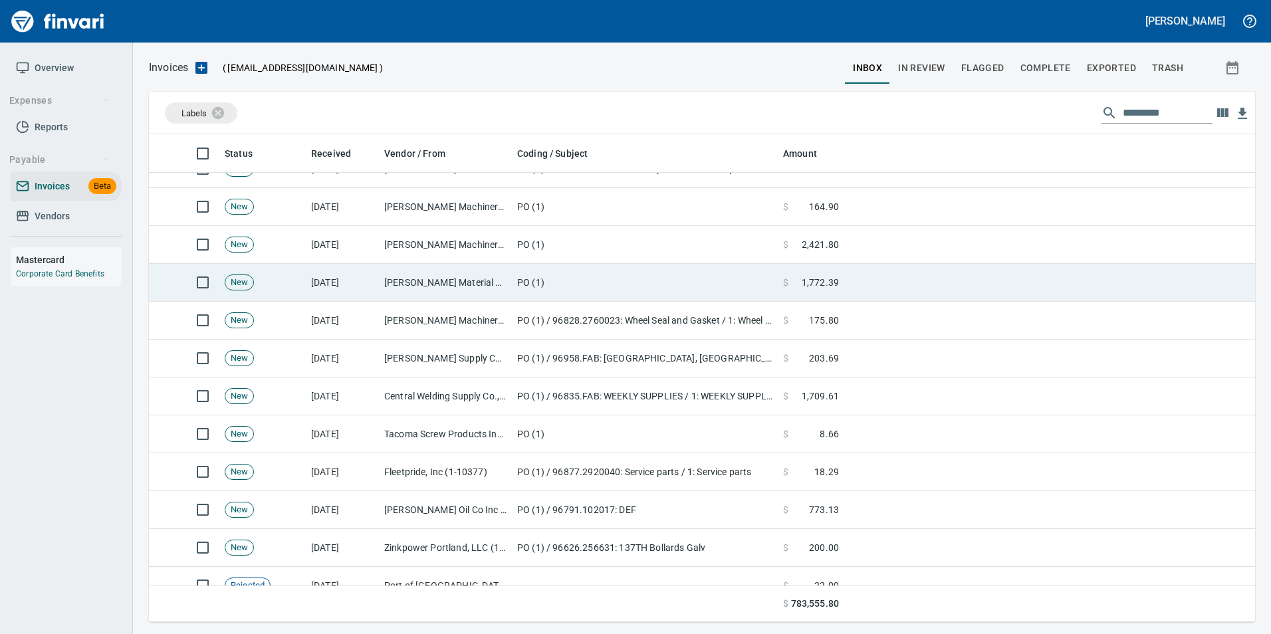
click at [625, 279] on td "PO (1)" at bounding box center [645, 283] width 266 height 38
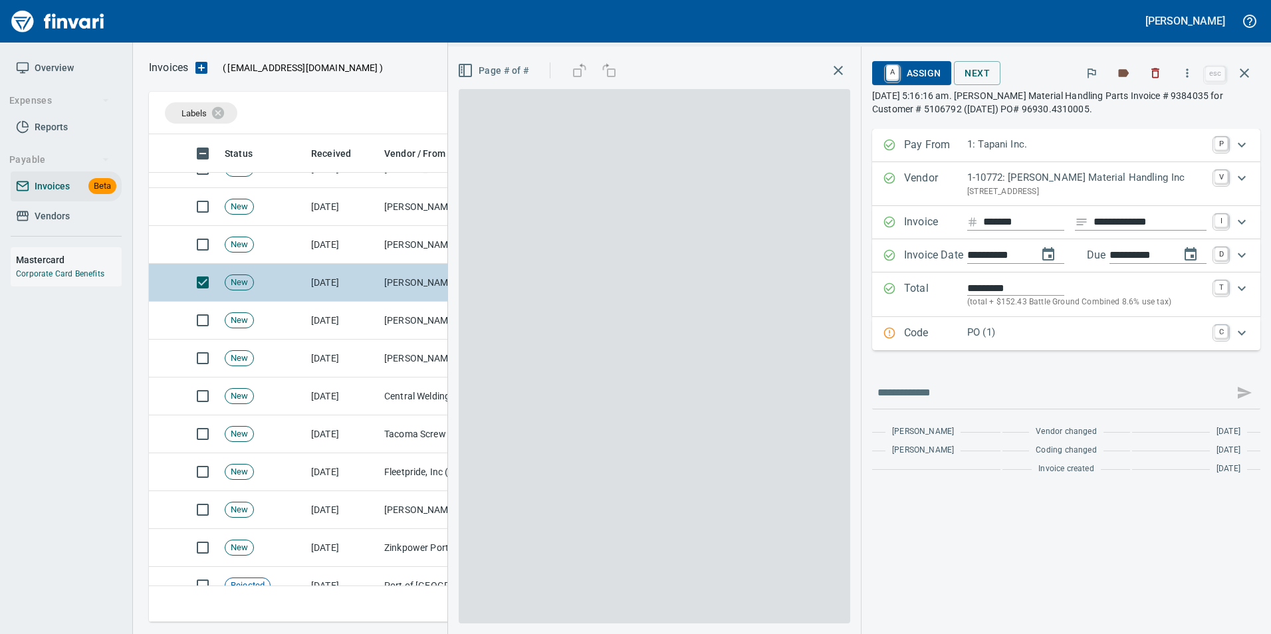
scroll to position [478, 1086]
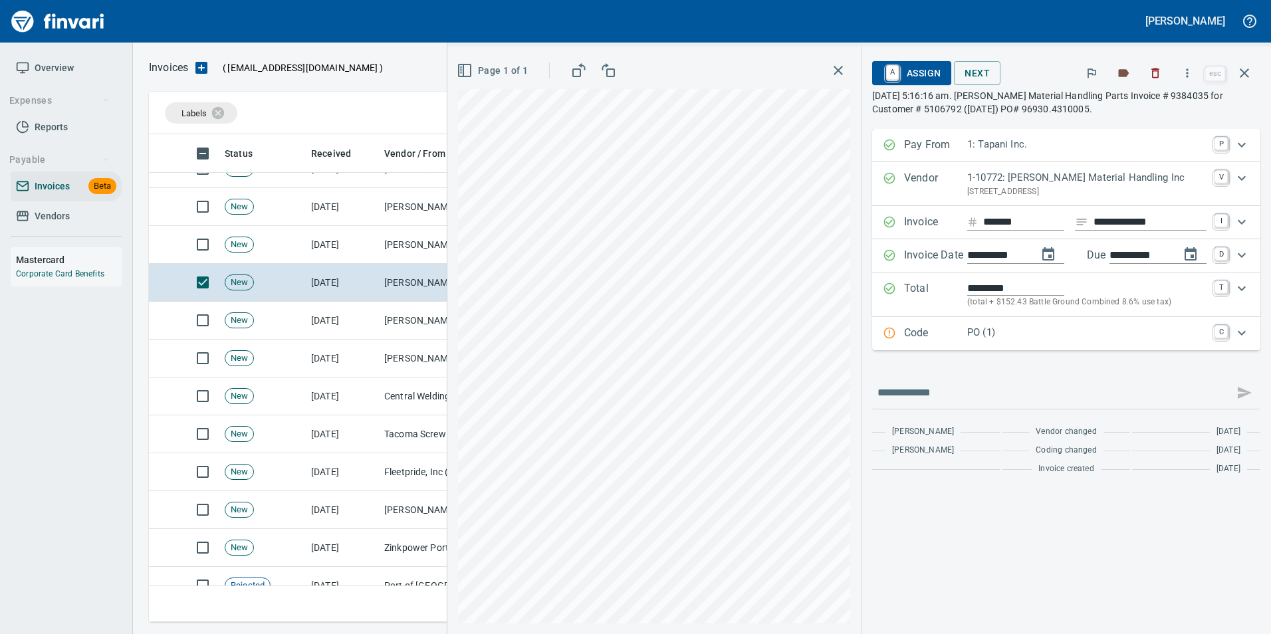
click at [920, 330] on p "Code" at bounding box center [935, 333] width 63 height 17
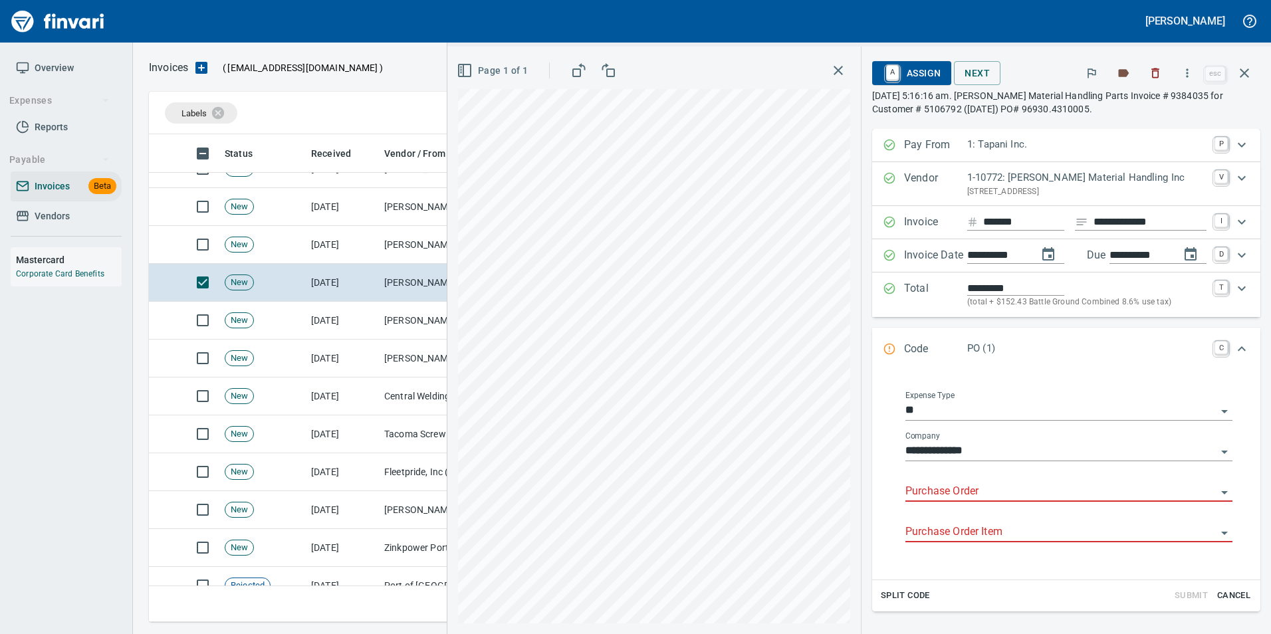
click at [947, 495] on input "Purchase Order" at bounding box center [1061, 492] width 311 height 19
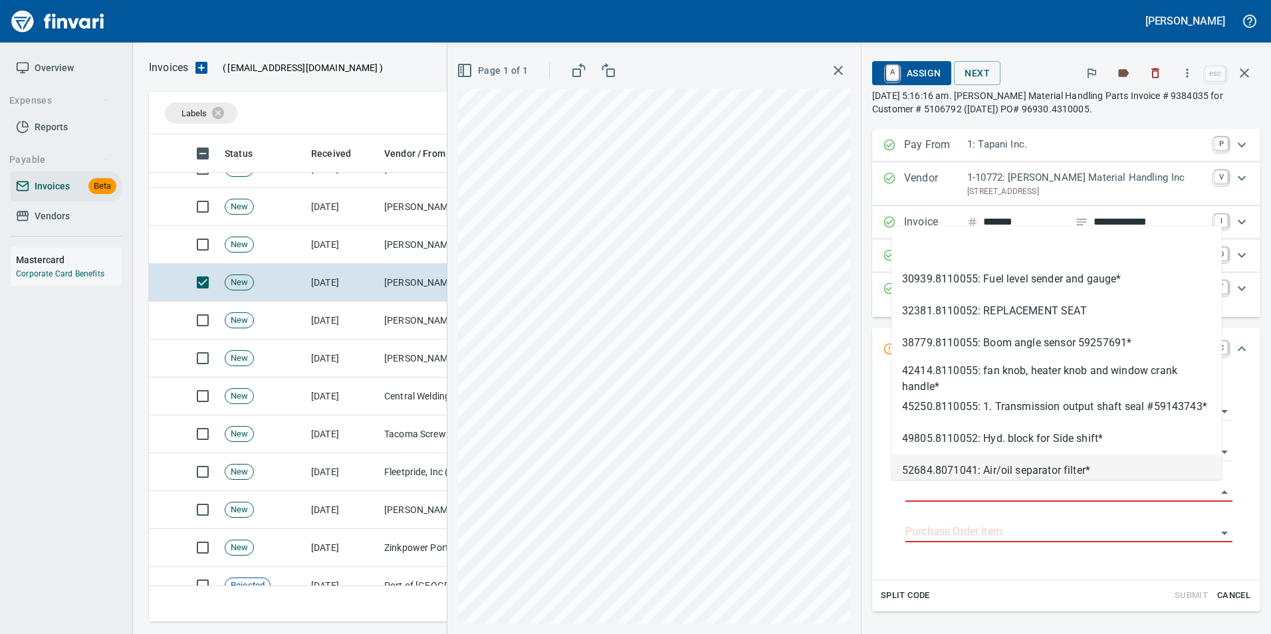
type input "**********"
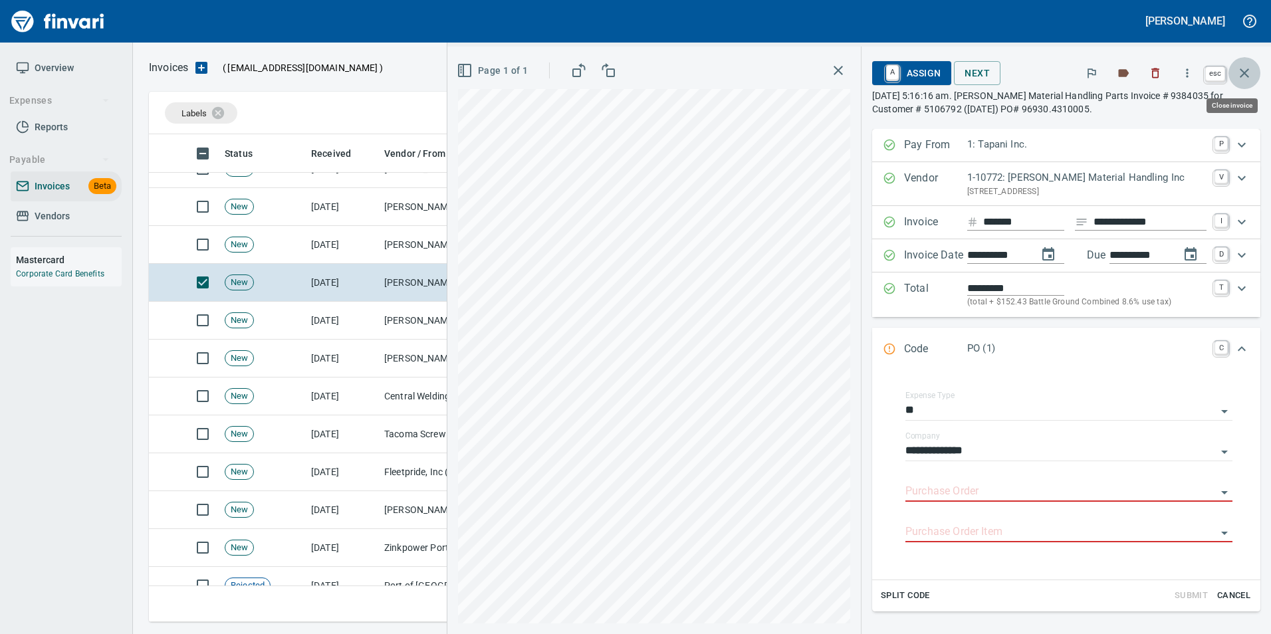
click at [1250, 76] on icon "button" at bounding box center [1245, 73] width 16 height 16
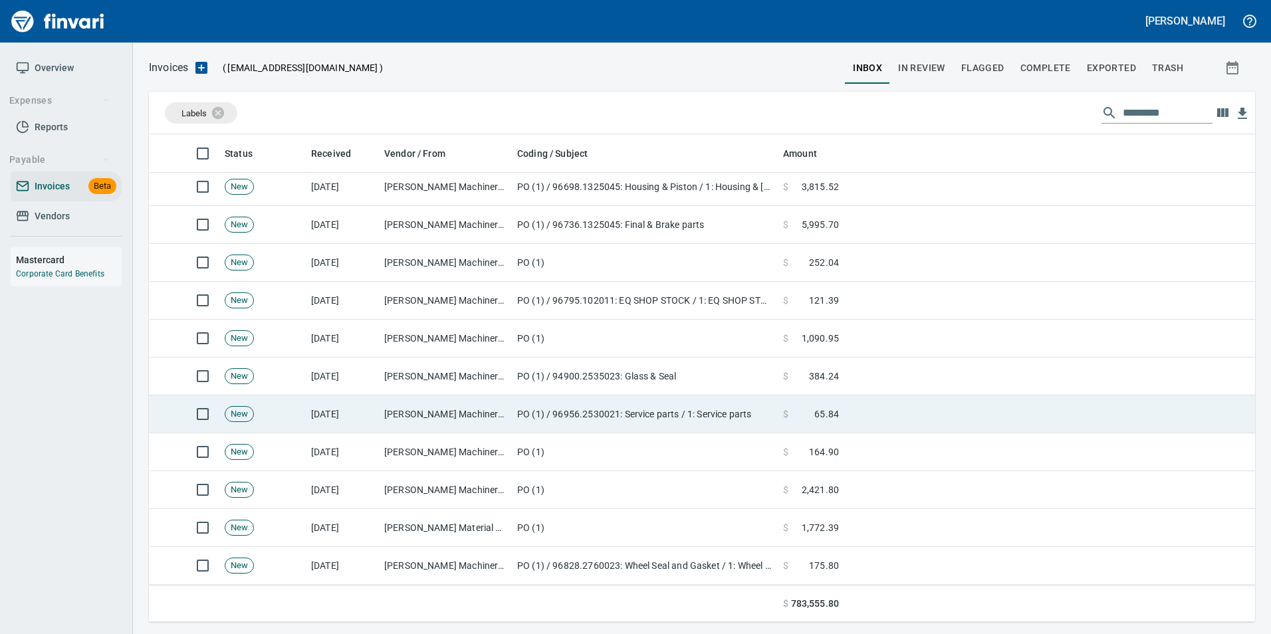
scroll to position [1284, 0]
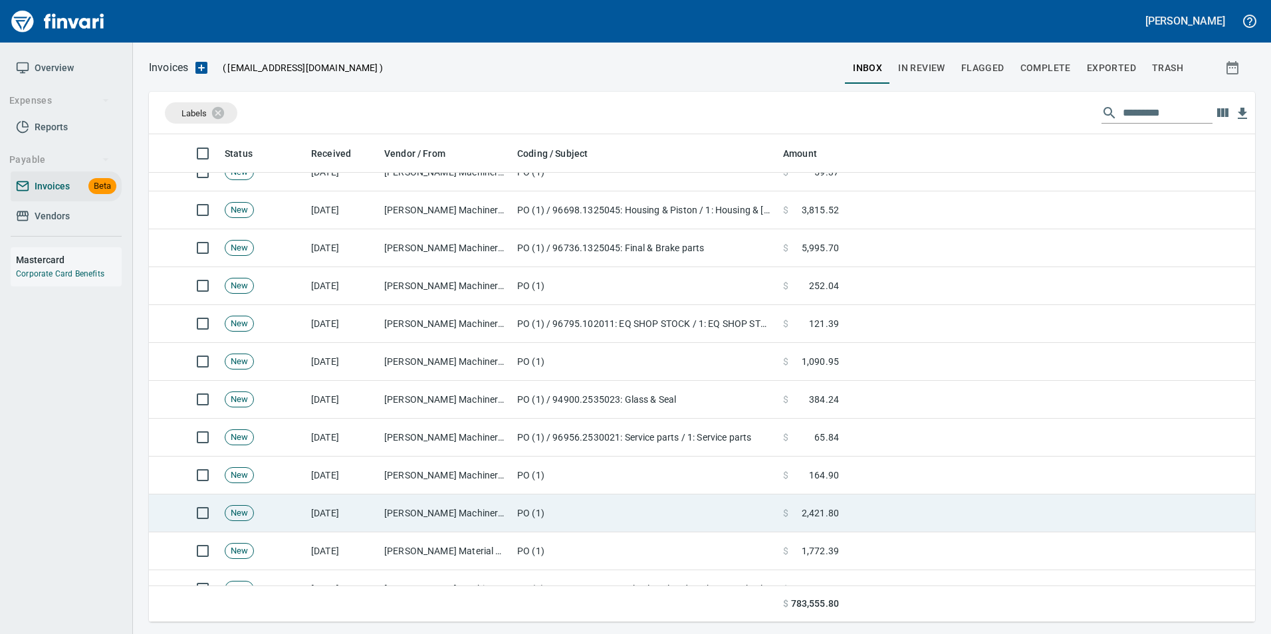
click at [506, 501] on td "[PERSON_NAME] Machinery Co (1-10794)" at bounding box center [445, 514] width 133 height 38
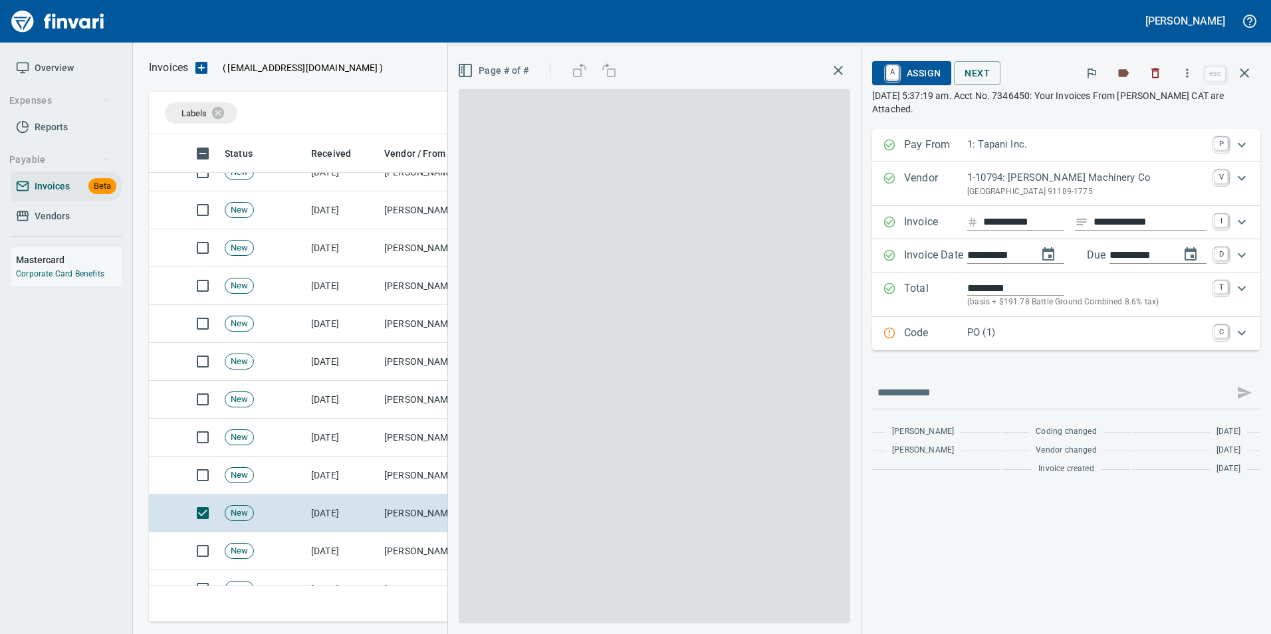
scroll to position [478, 1086]
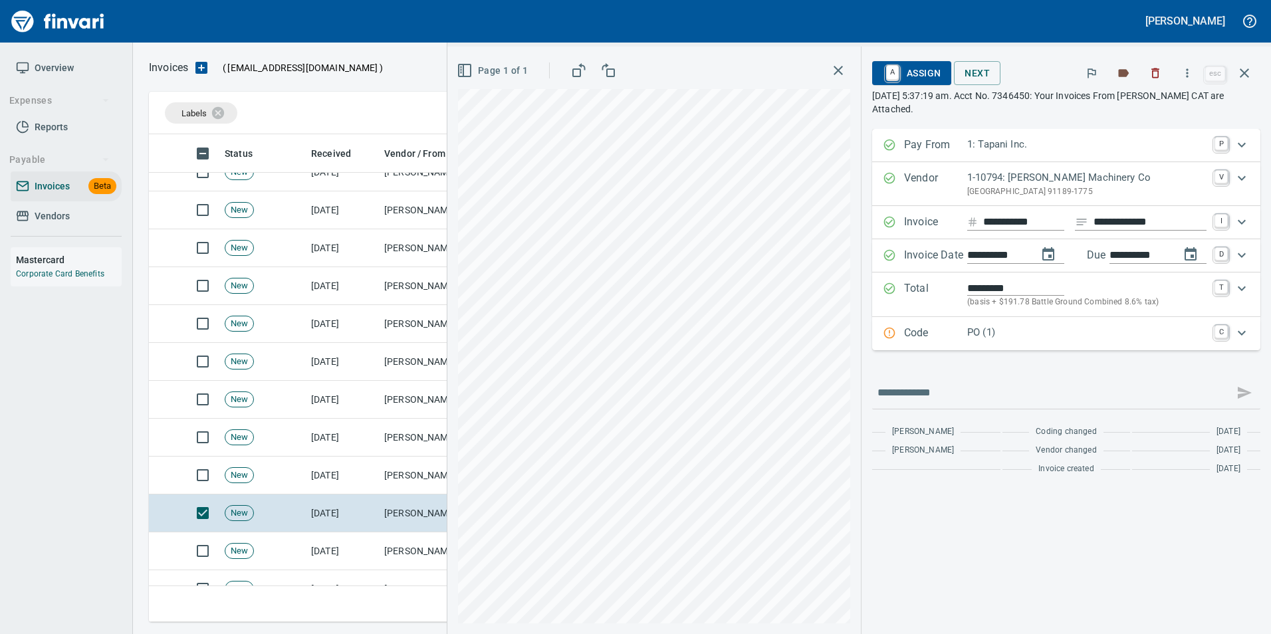
click at [938, 329] on p "Code" at bounding box center [935, 333] width 63 height 17
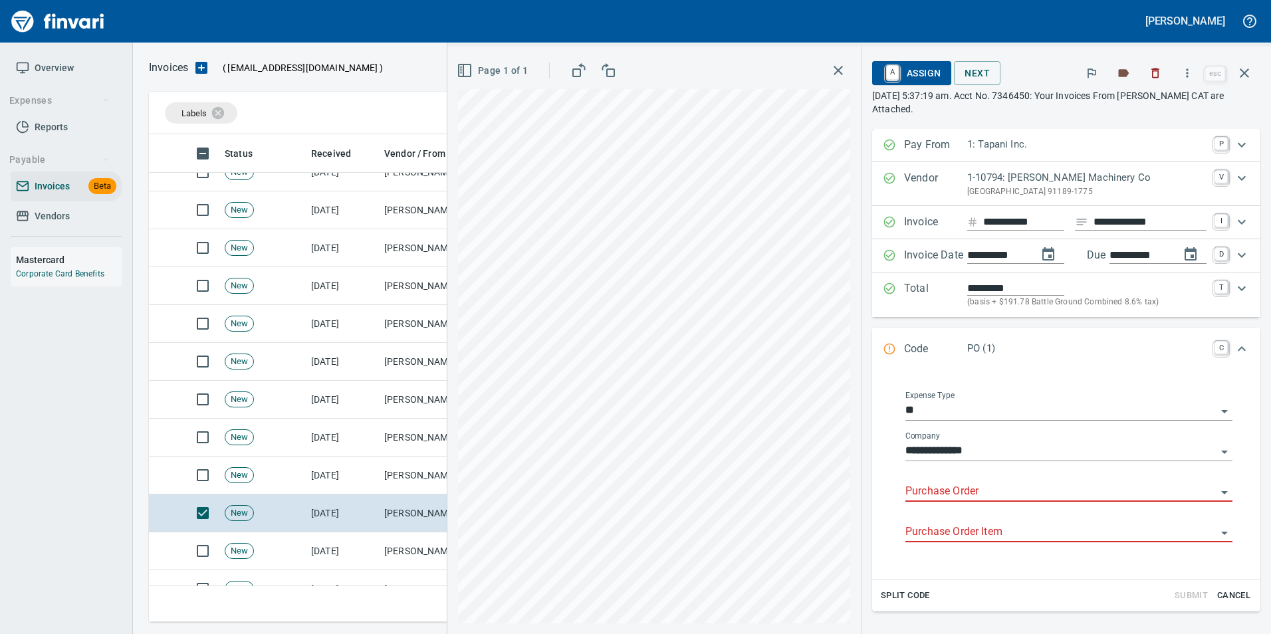
click at [910, 490] on input "Purchase Order" at bounding box center [1061, 492] width 311 height 19
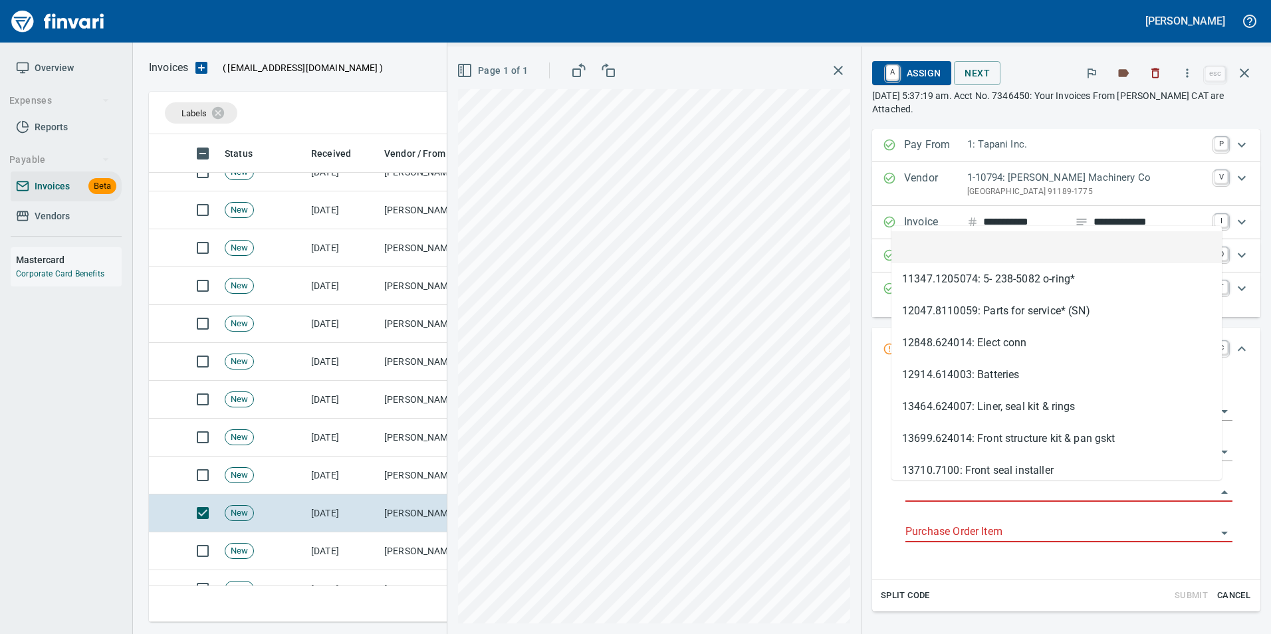
type input "**********"
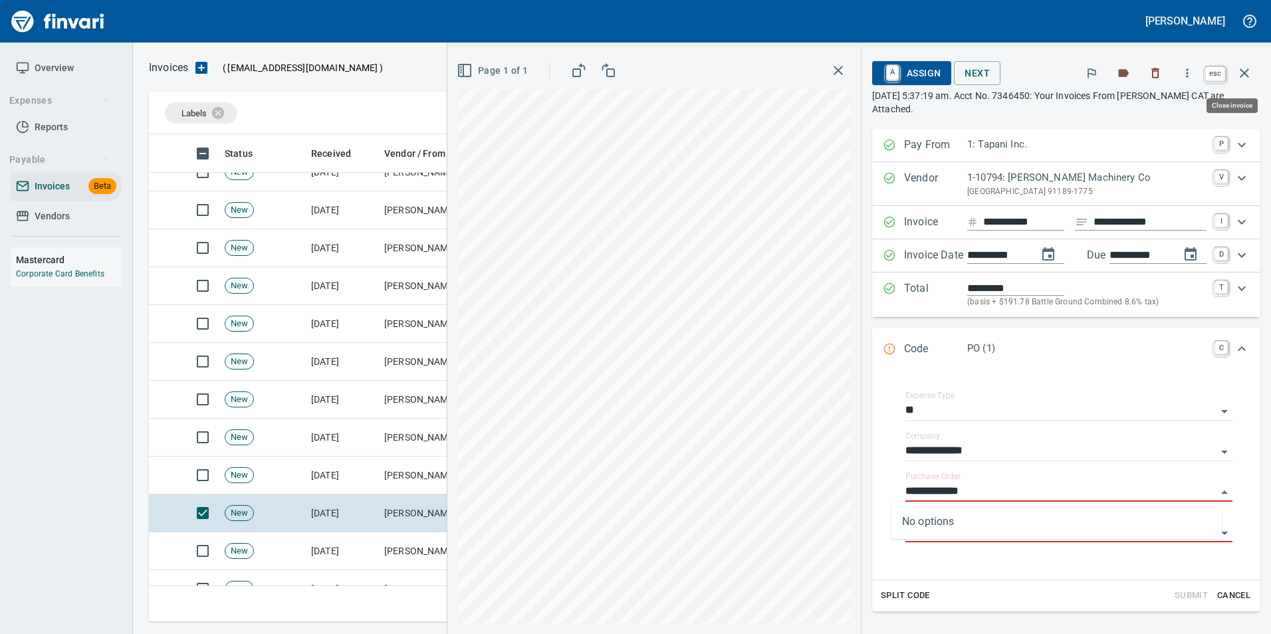
drag, startPoint x: 1254, startPoint y: 65, endPoint x: 887, endPoint y: 247, distance: 408.9
click at [1252, 65] on button "button" at bounding box center [1245, 73] width 32 height 32
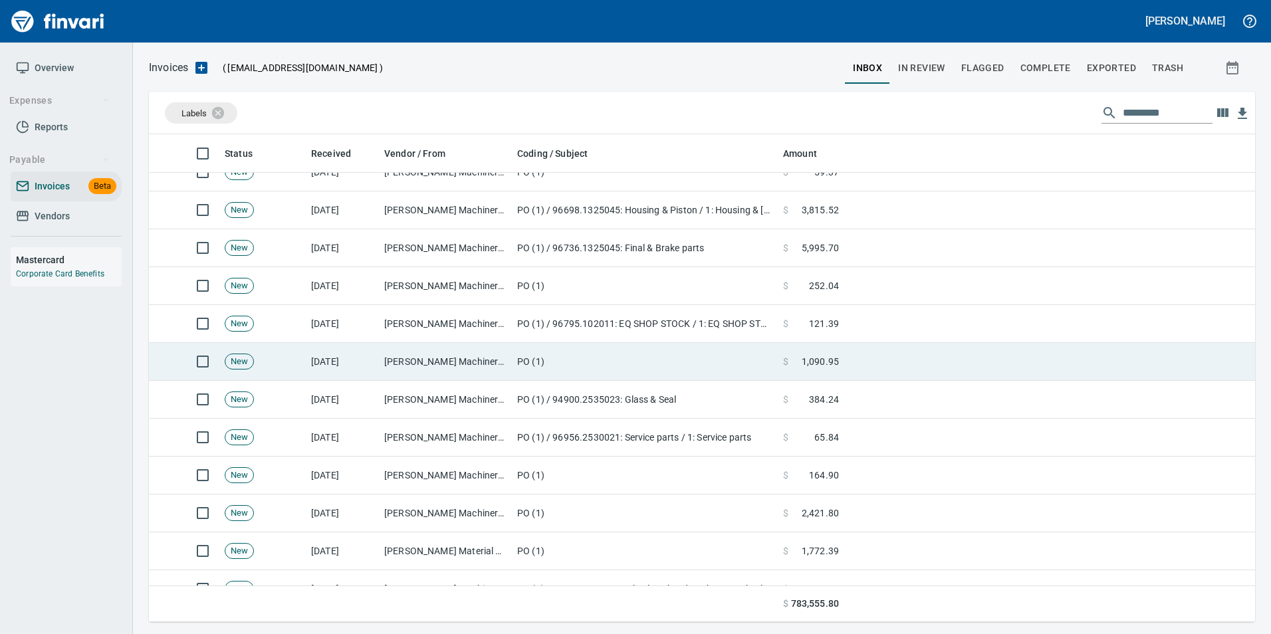
scroll to position [478, 1086]
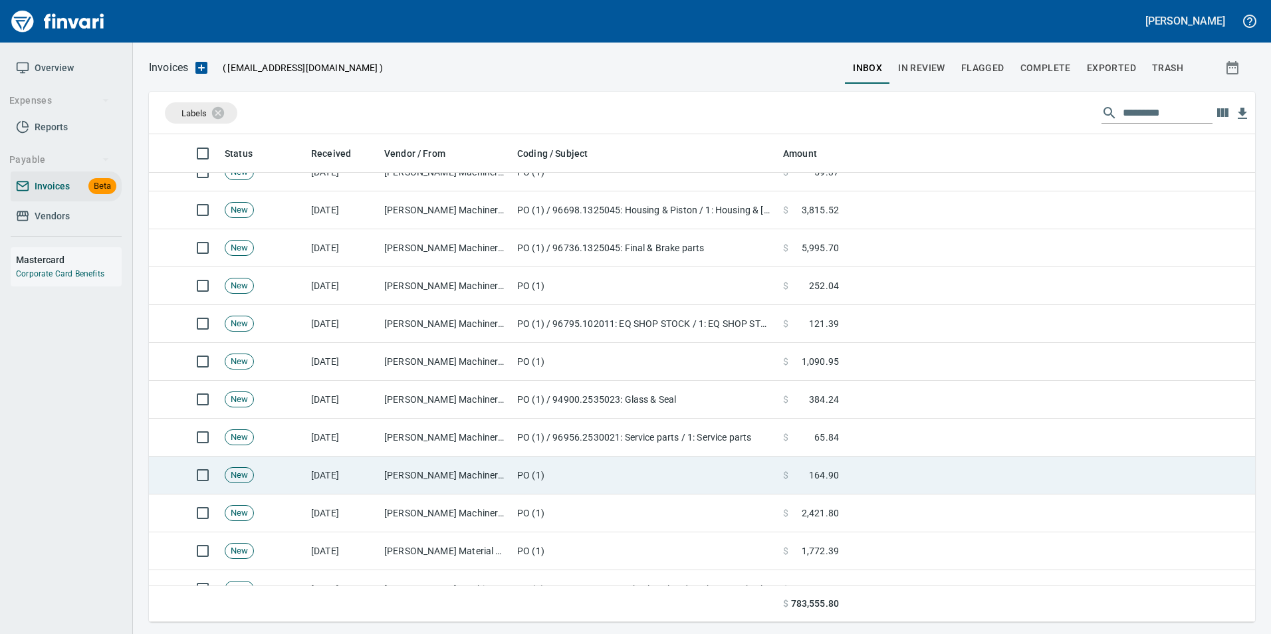
click at [573, 463] on td "PO (1)" at bounding box center [645, 476] width 266 height 38
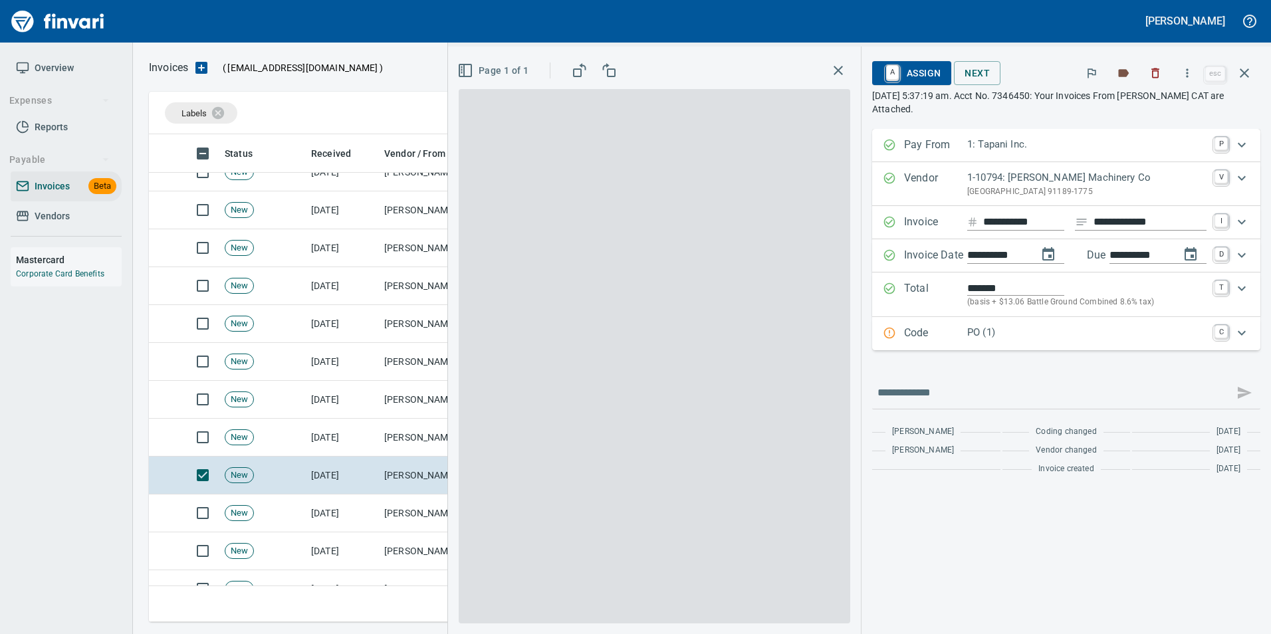
drag, startPoint x: 997, startPoint y: 332, endPoint x: 919, endPoint y: 400, distance: 103.7
click at [996, 332] on p "PO (1)" at bounding box center [1087, 332] width 239 height 15
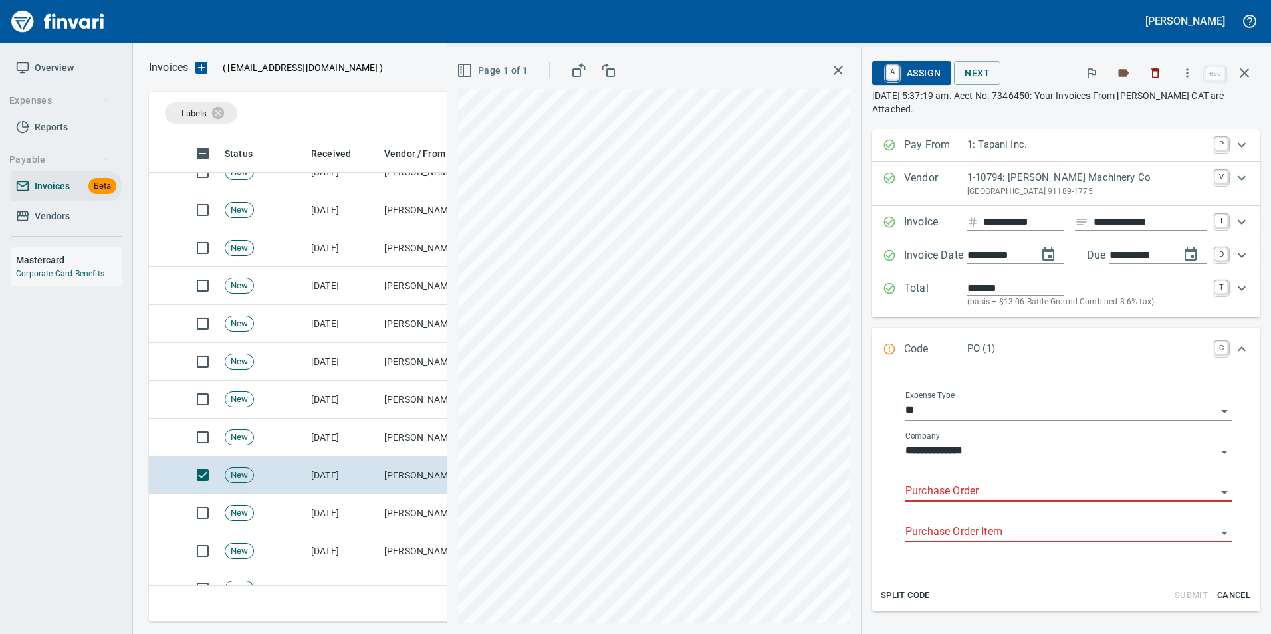
click at [906, 489] on input "Purchase Order" at bounding box center [1061, 492] width 311 height 19
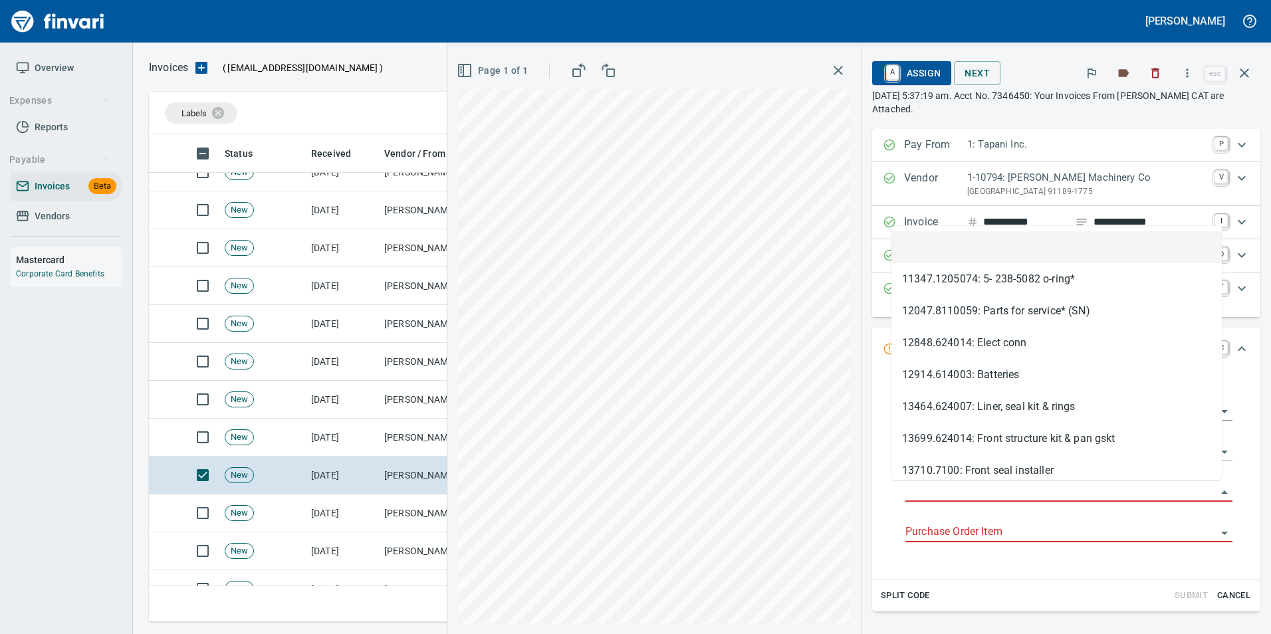
scroll to position [478, 1086]
type input "**********"
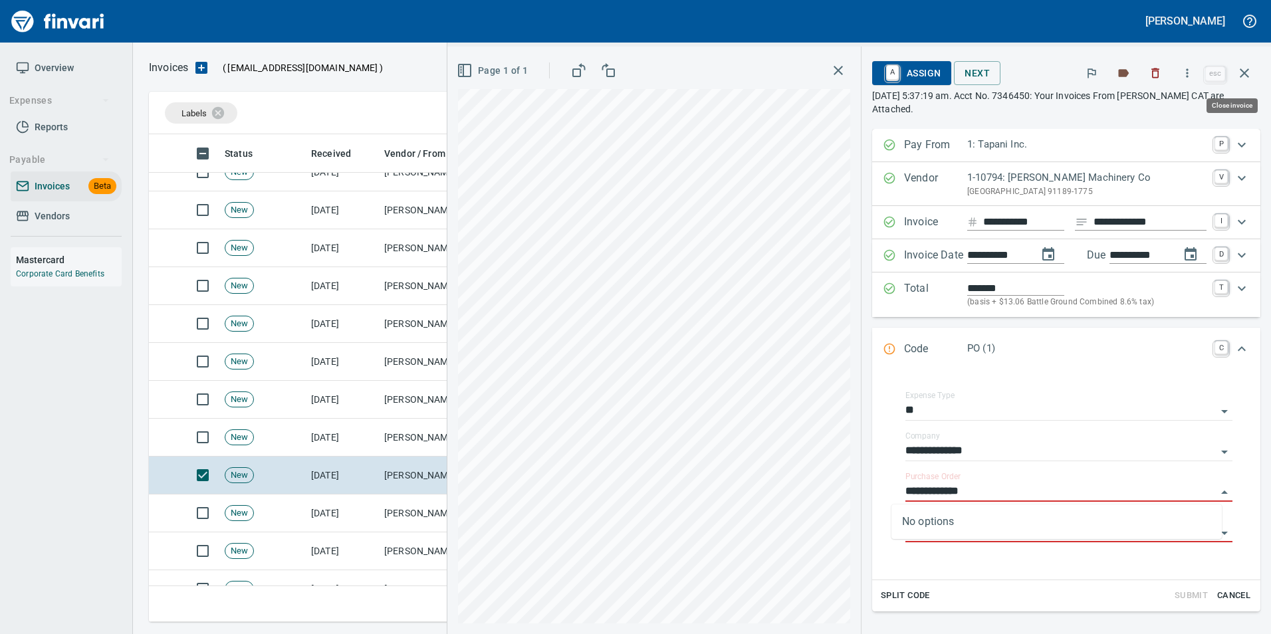
drag, startPoint x: 1246, startPoint y: 79, endPoint x: 1160, endPoint y: 98, distance: 87.9
click at [1234, 80] on button "button" at bounding box center [1245, 73] width 32 height 32
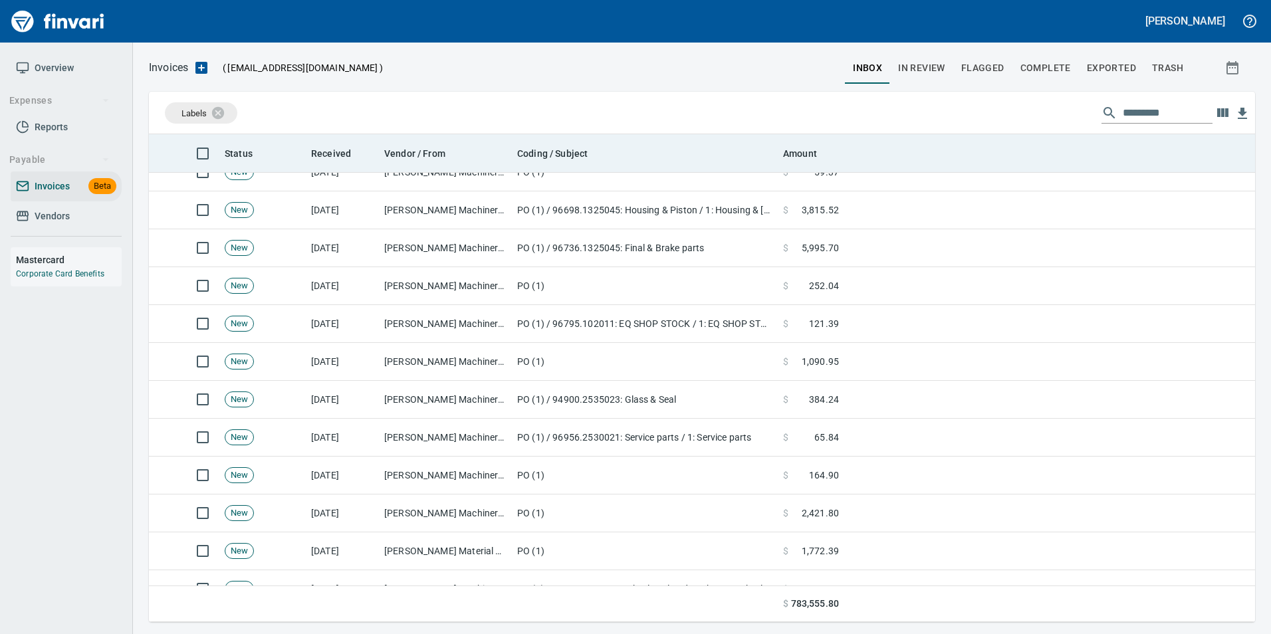
scroll to position [478, 1086]
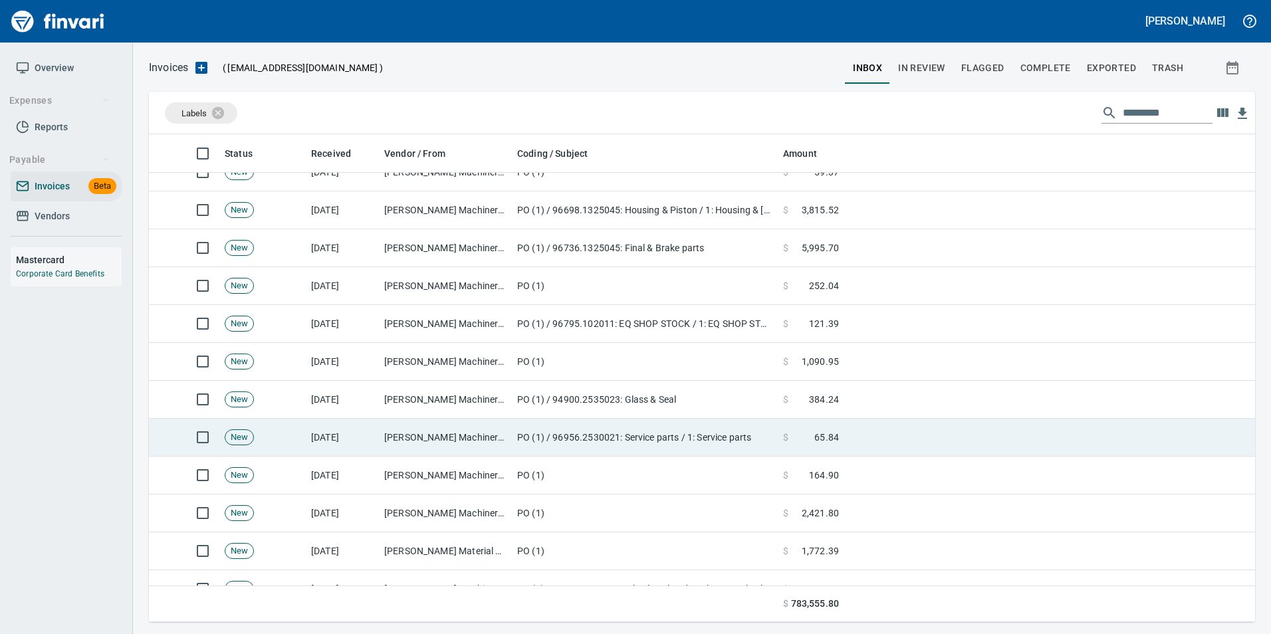
click at [685, 426] on td "PO (1) / 96956.2530021: Service parts / 1: Service parts" at bounding box center [645, 438] width 266 height 38
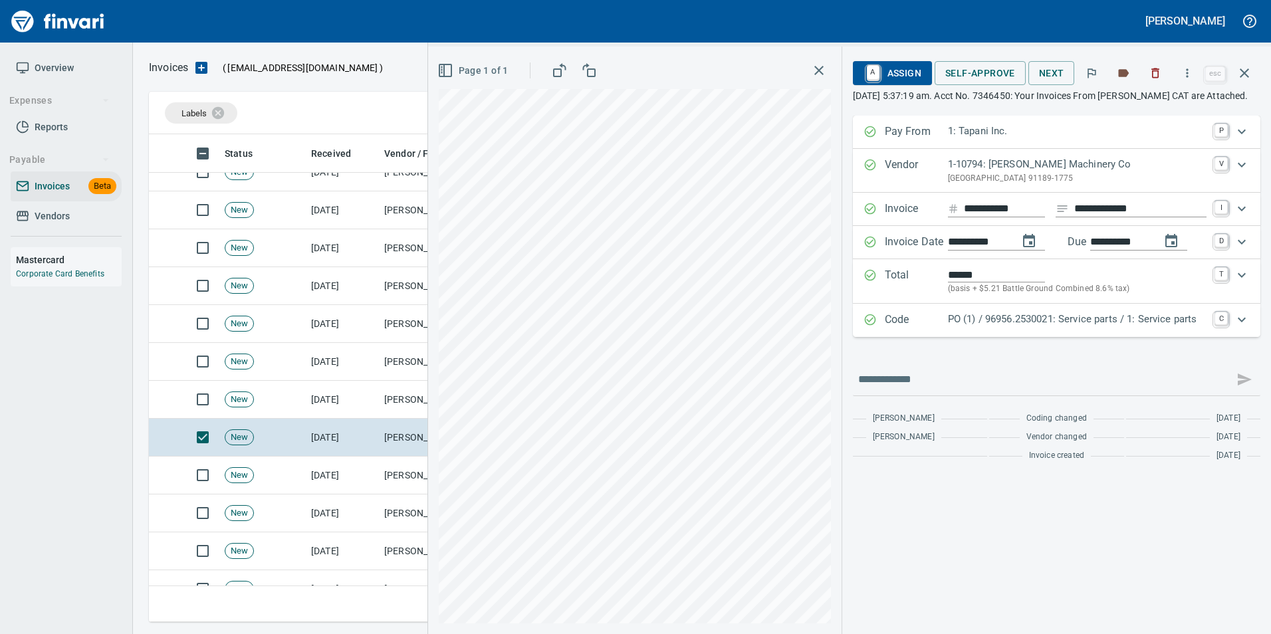
drag, startPoint x: 1091, startPoint y: 330, endPoint x: 1104, endPoint y: 323, distance: 14.3
click at [1093, 326] on p "PO (1) / 96956.2530021: Service parts / 1: Service parts" at bounding box center [1077, 319] width 259 height 15
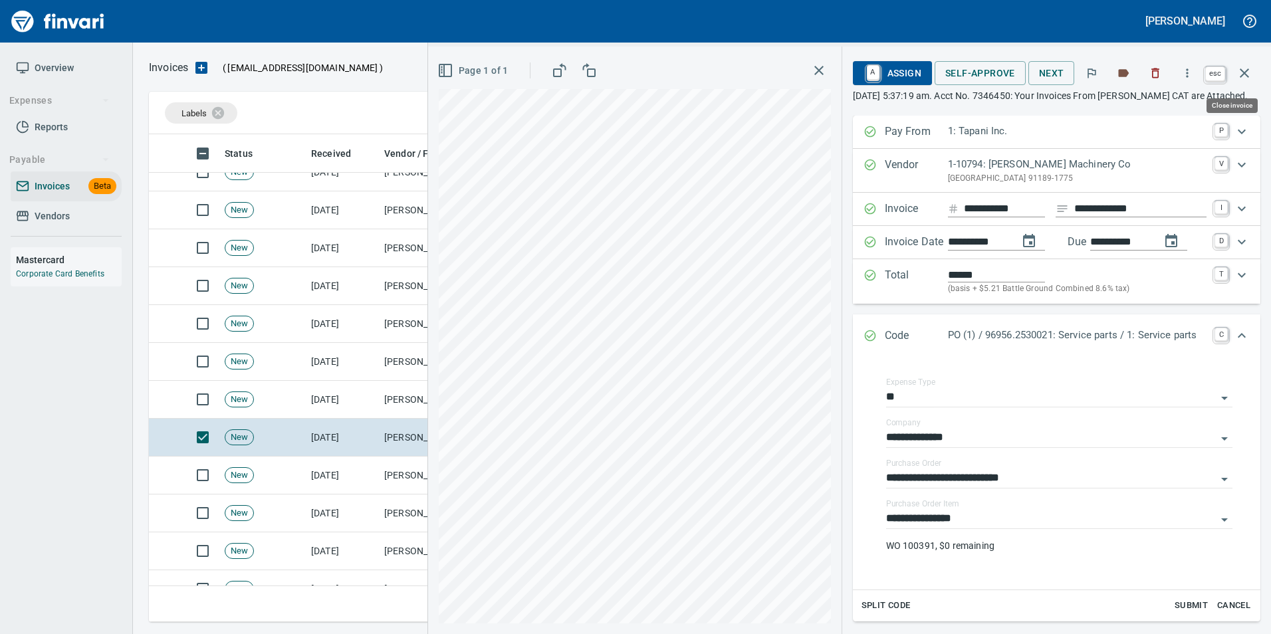
click at [1252, 75] on icon "button" at bounding box center [1245, 73] width 16 height 16
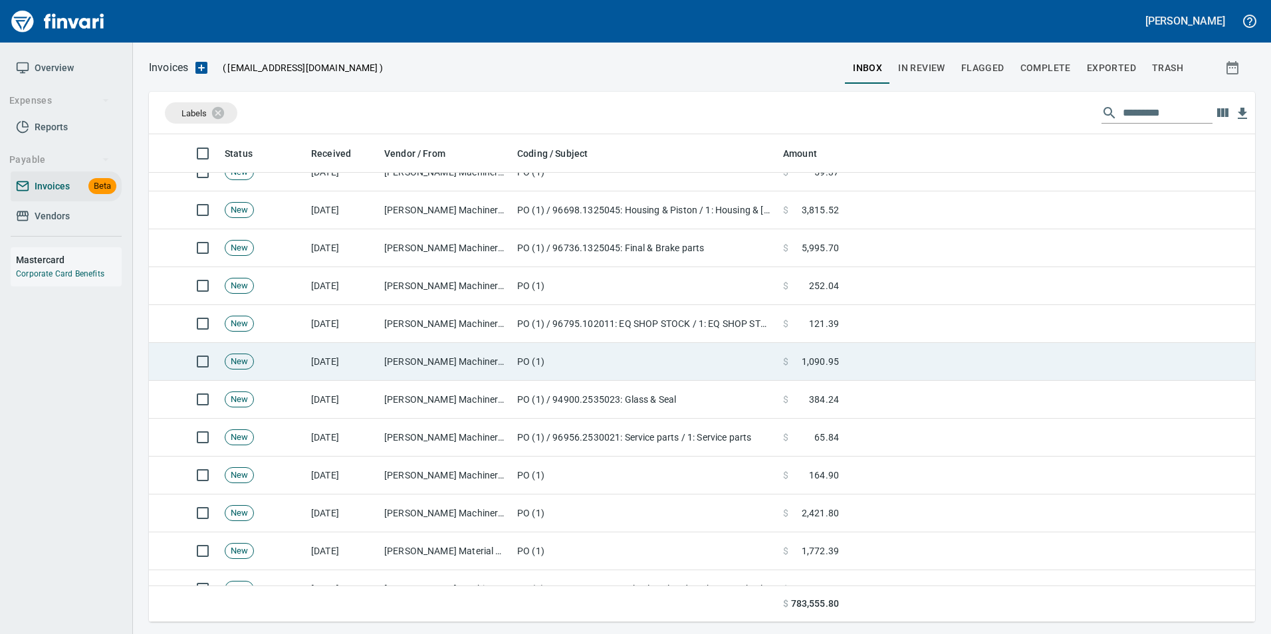
scroll to position [478, 1086]
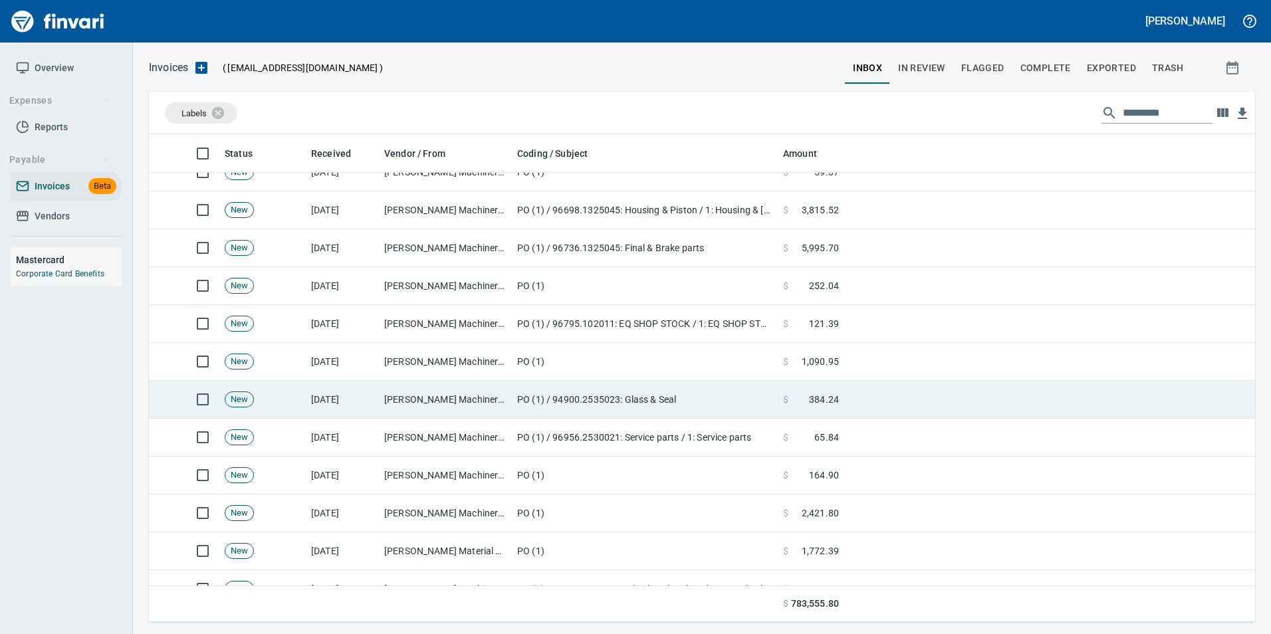
click at [630, 398] on td "PO (1) / 94900.2535023: Glass & Seal" at bounding box center [645, 400] width 266 height 38
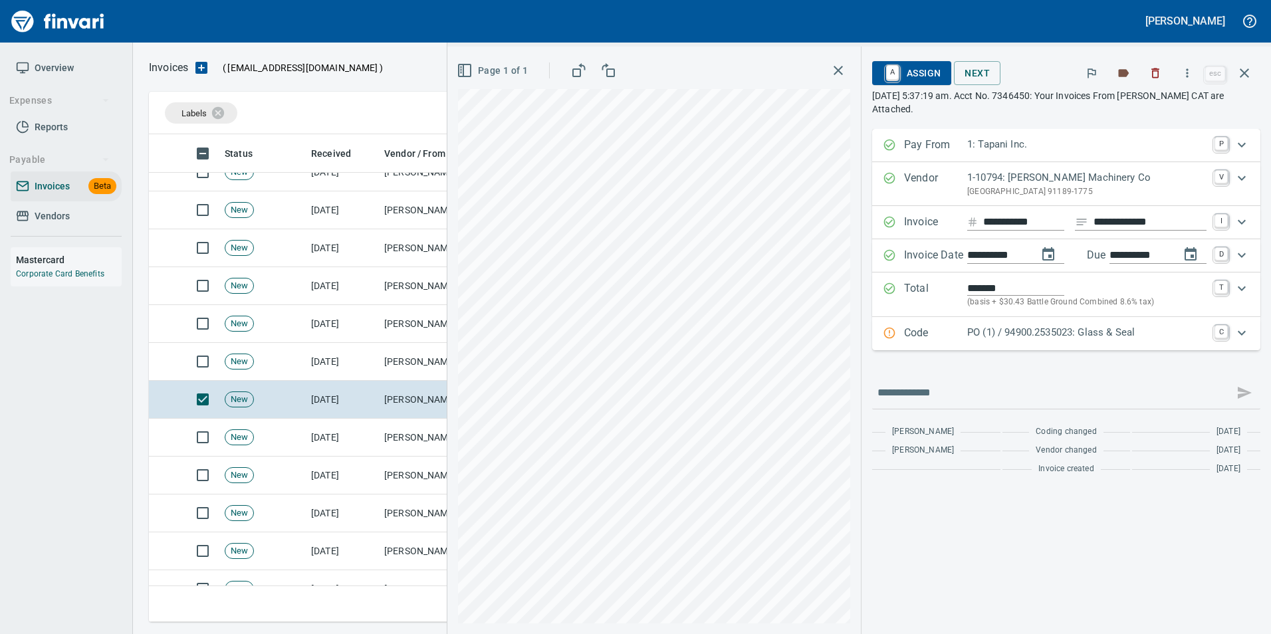
click at [916, 319] on div "Code PO (1) / 94900.2535023: Glass & Seal C" at bounding box center [1066, 333] width 388 height 33
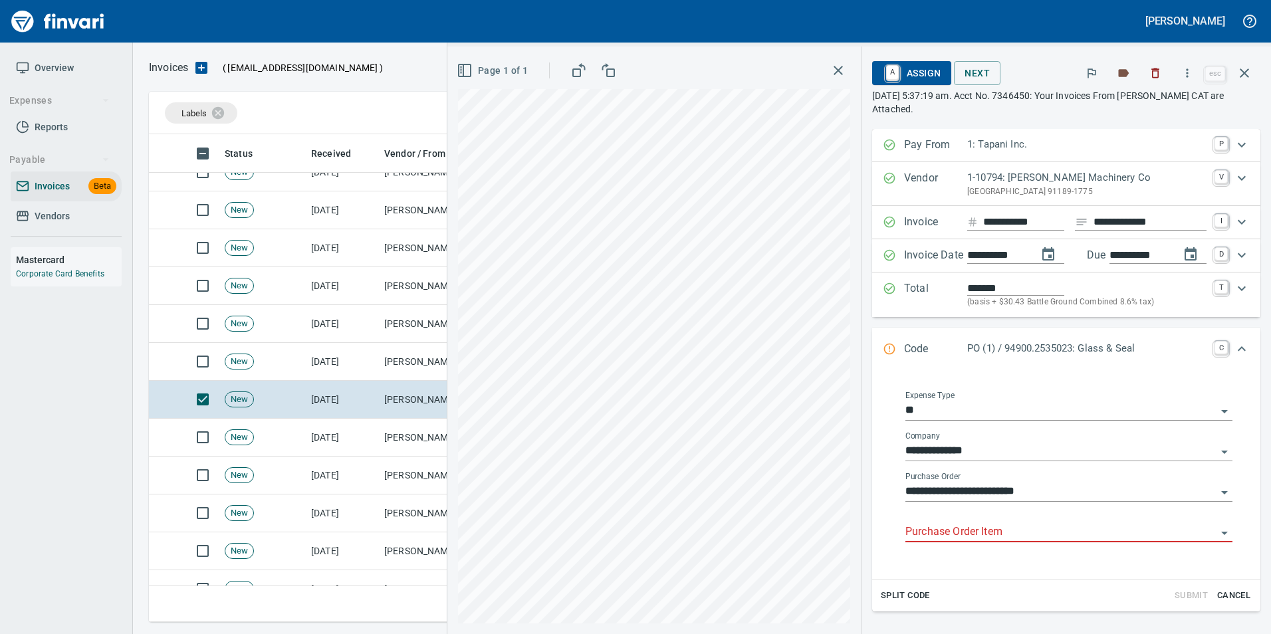
click at [999, 533] on input "Purchase Order Item" at bounding box center [1061, 532] width 311 height 19
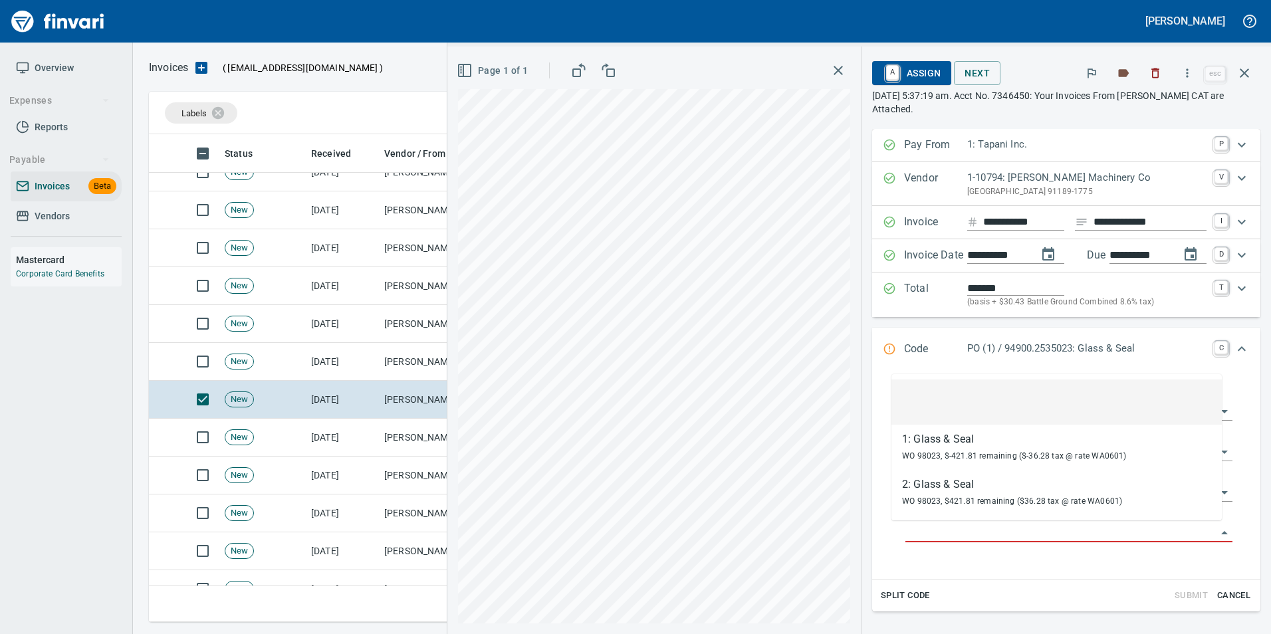
scroll to position [478, 1086]
click at [1005, 400] on li at bounding box center [1057, 402] width 331 height 45
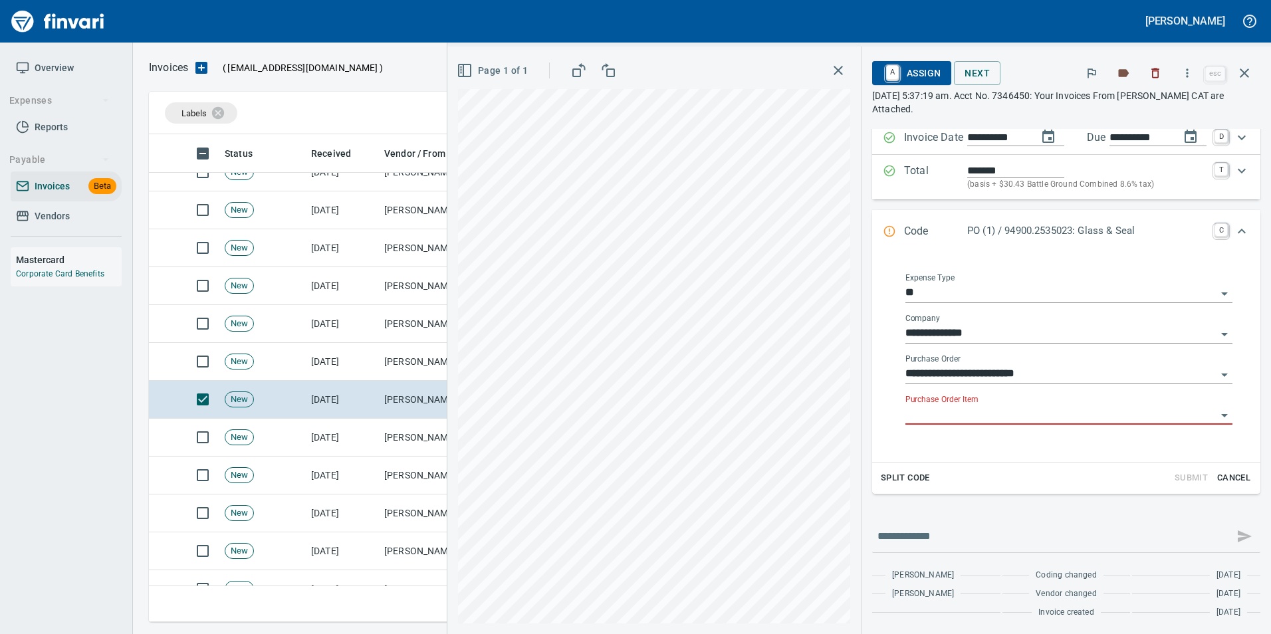
scroll to position [119, 0]
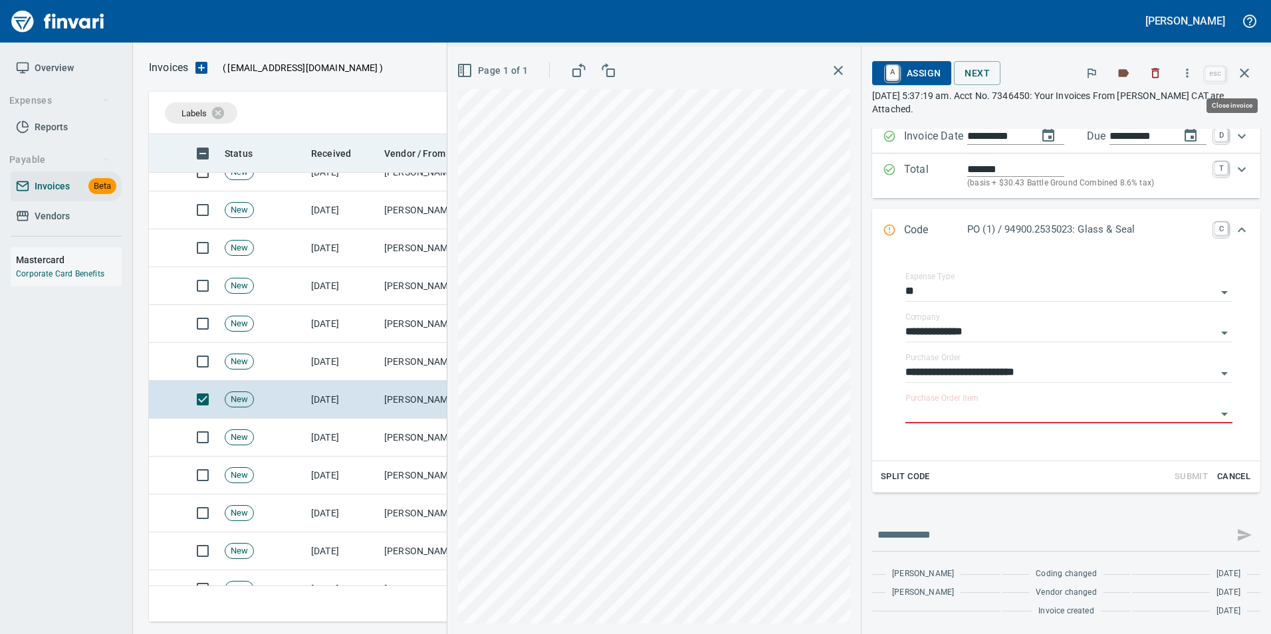
click at [1240, 79] on icon "button" at bounding box center [1245, 73] width 16 height 16
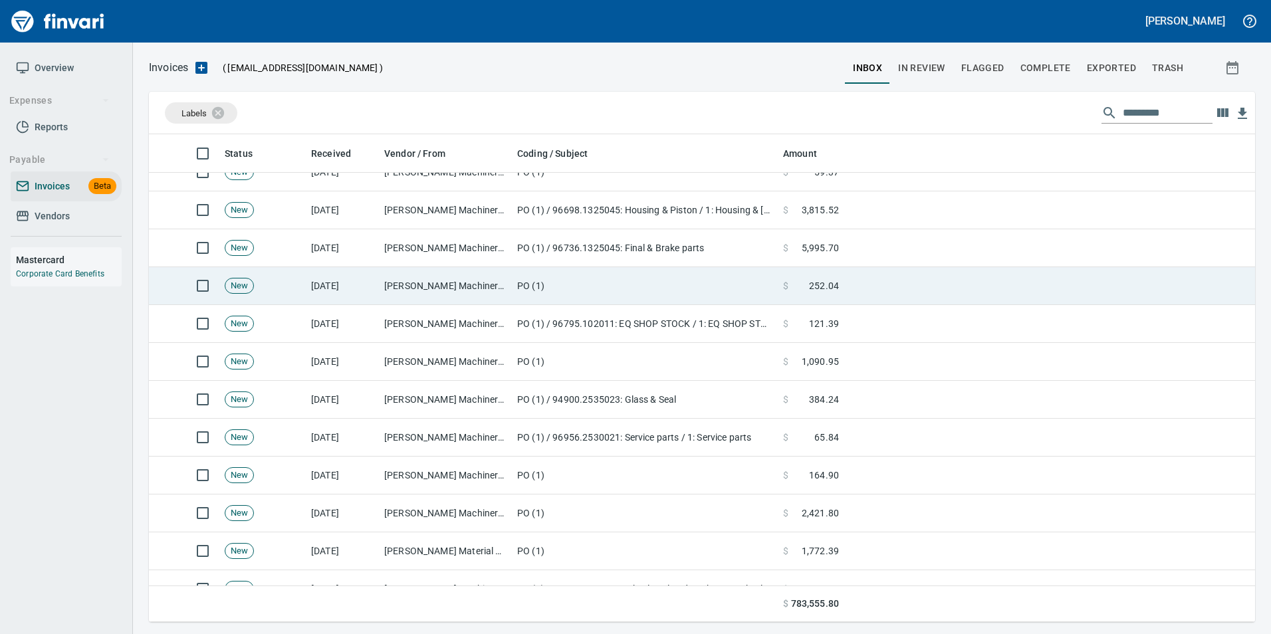
scroll to position [478, 1086]
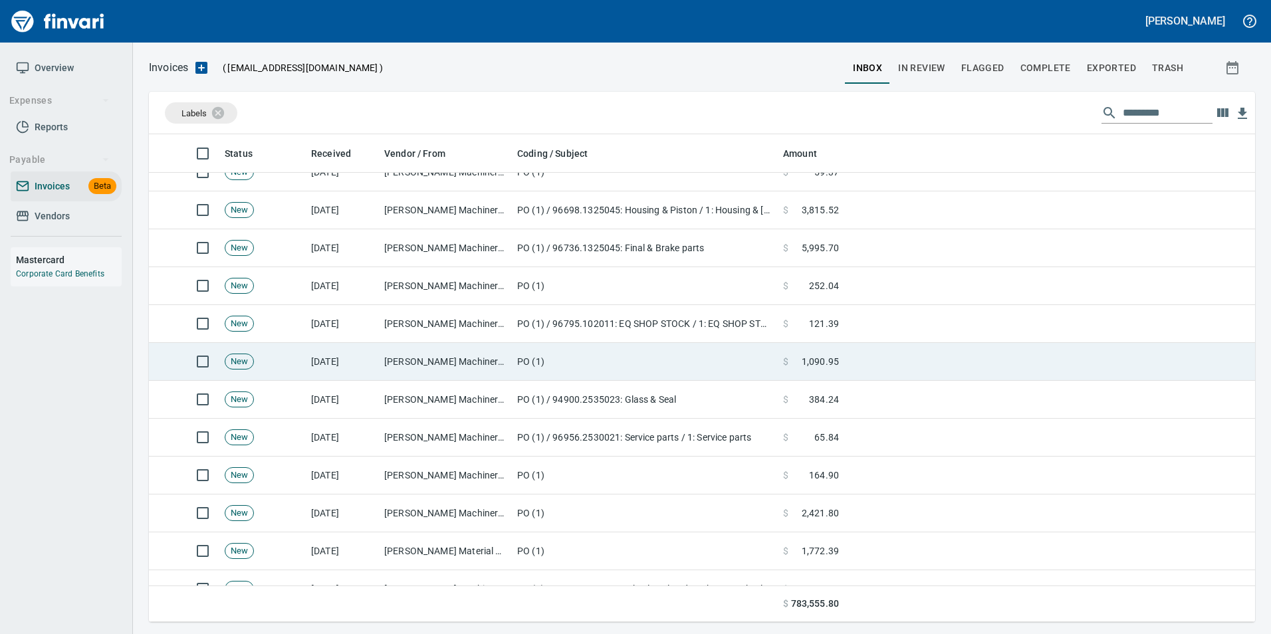
click at [499, 355] on td "[PERSON_NAME] Machinery Co (1-10794)" at bounding box center [445, 362] width 133 height 38
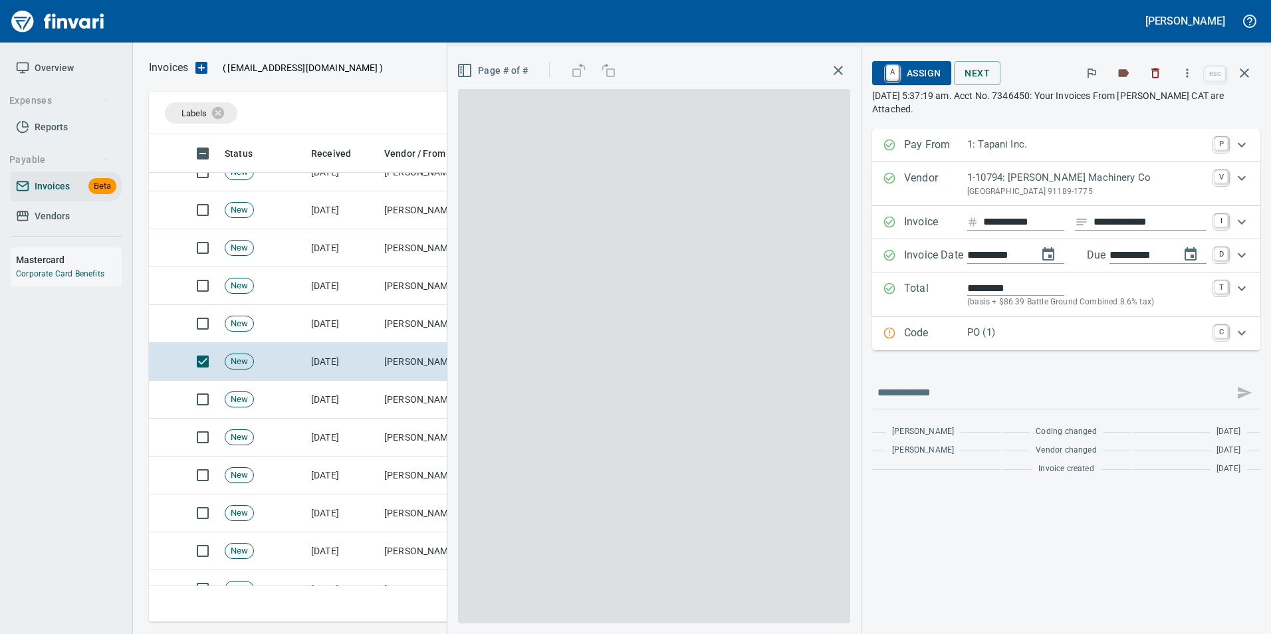
click at [962, 331] on p "Code" at bounding box center [935, 333] width 63 height 17
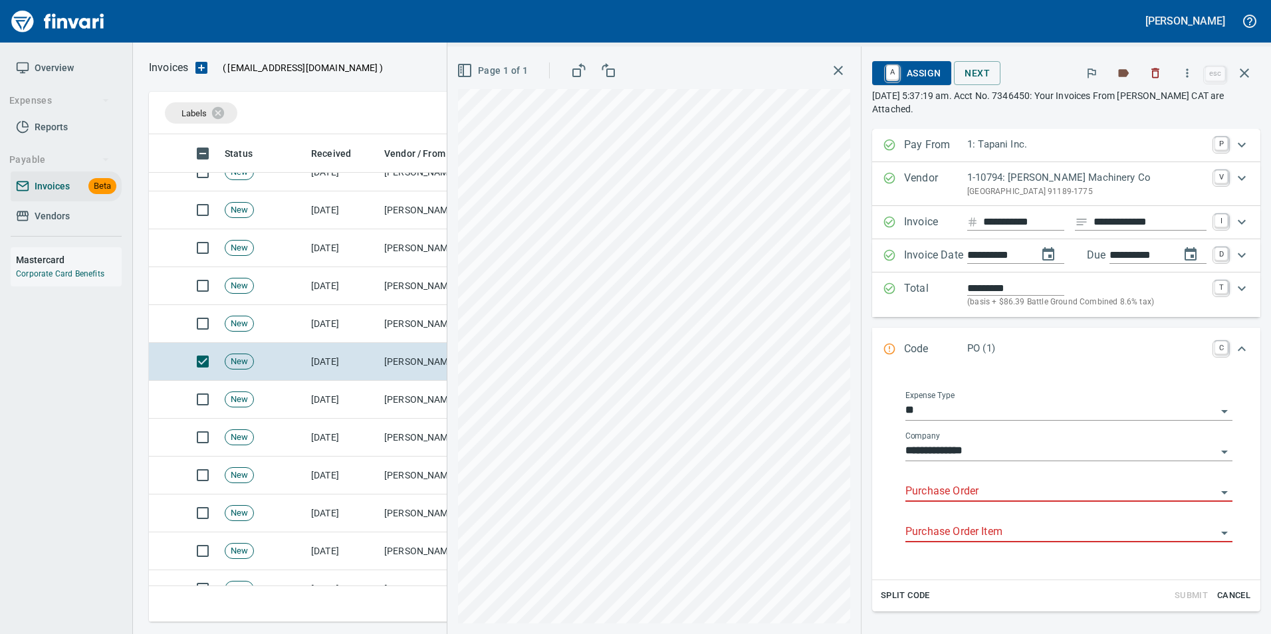
click at [946, 494] on input "Purchase Order" at bounding box center [1061, 492] width 311 height 19
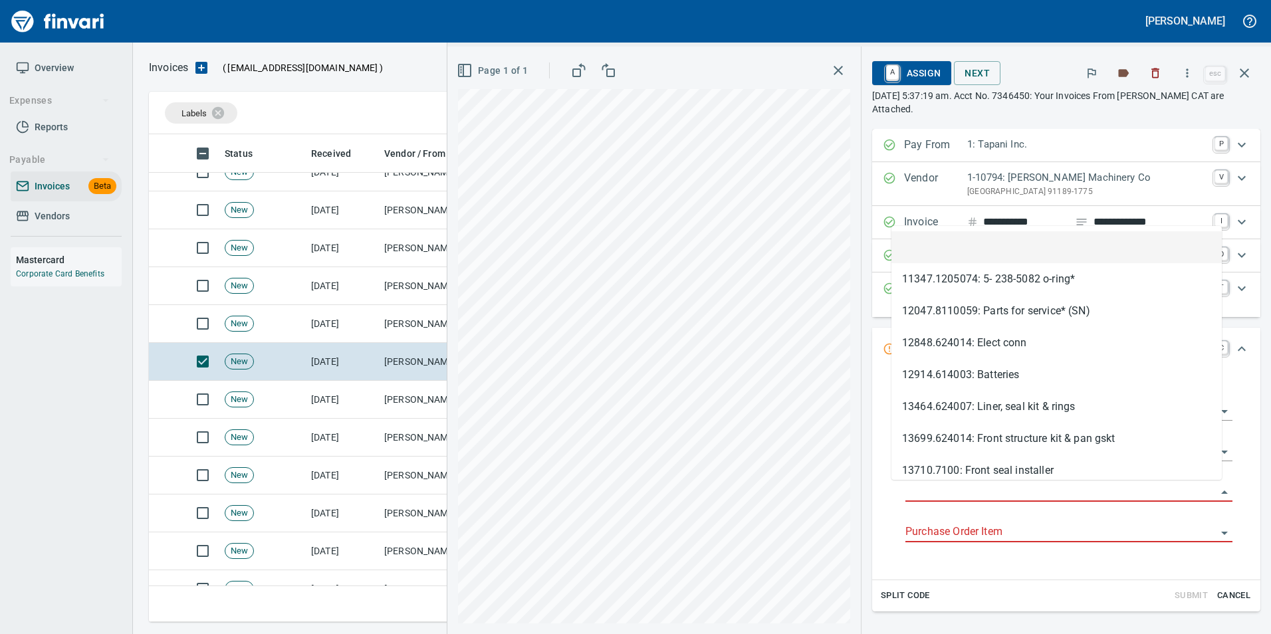
scroll to position [478, 1086]
type input "**********"
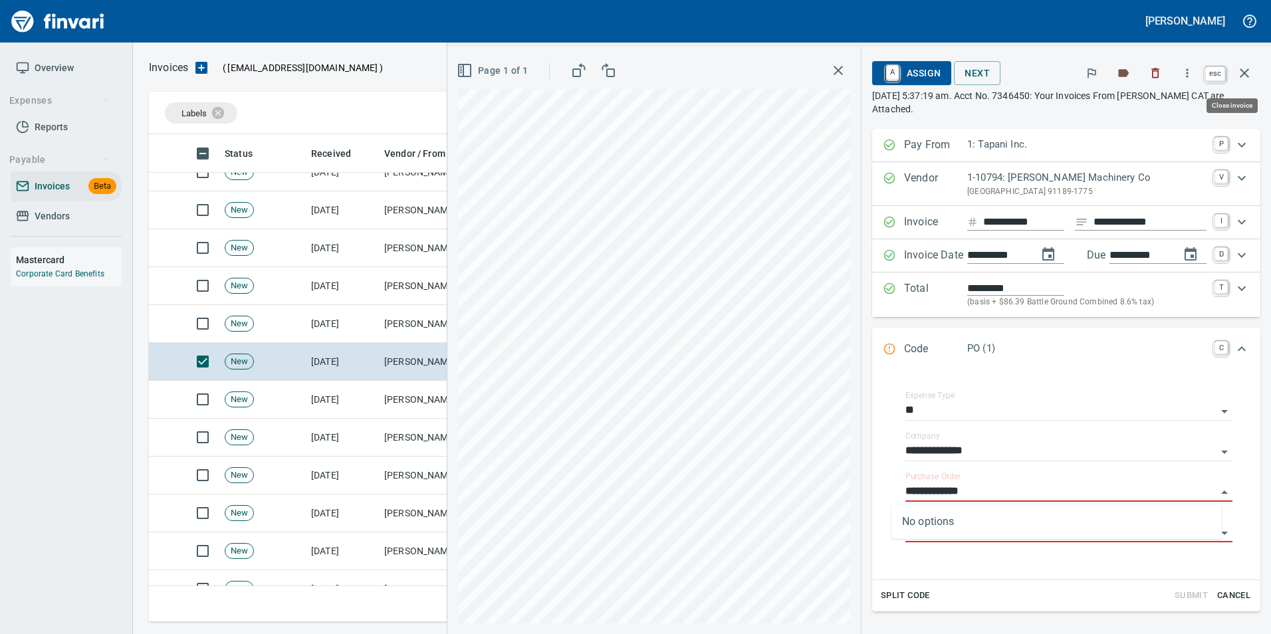
click at [1246, 76] on icon "button" at bounding box center [1245, 73] width 16 height 16
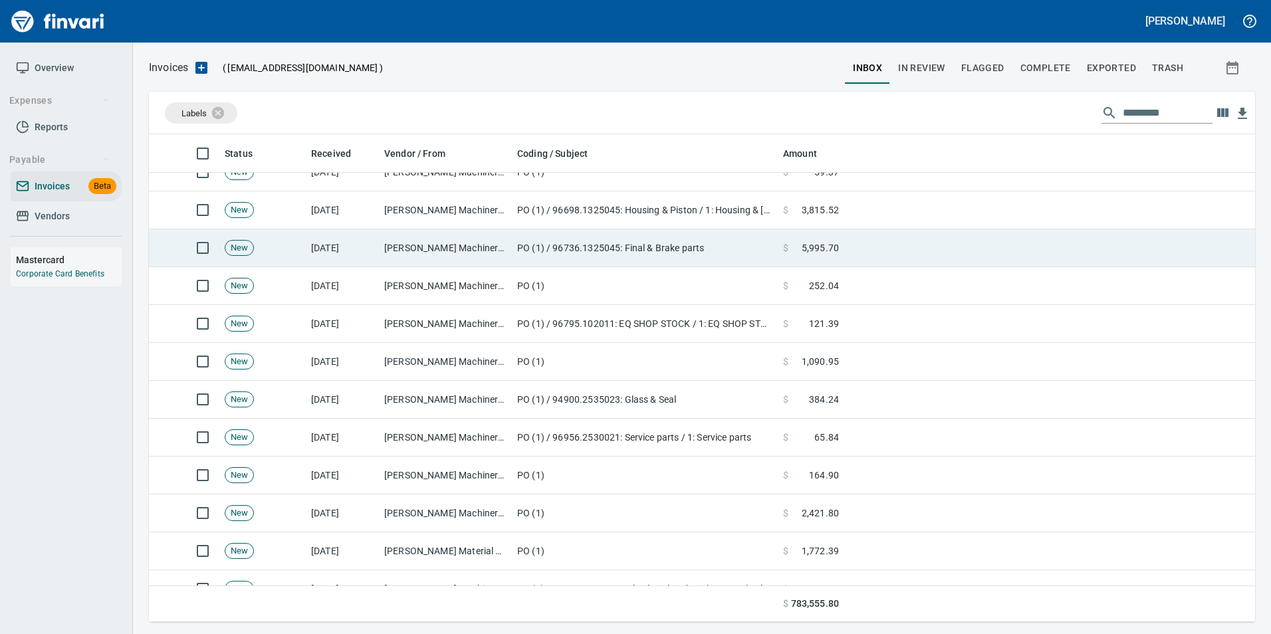
scroll to position [478, 1086]
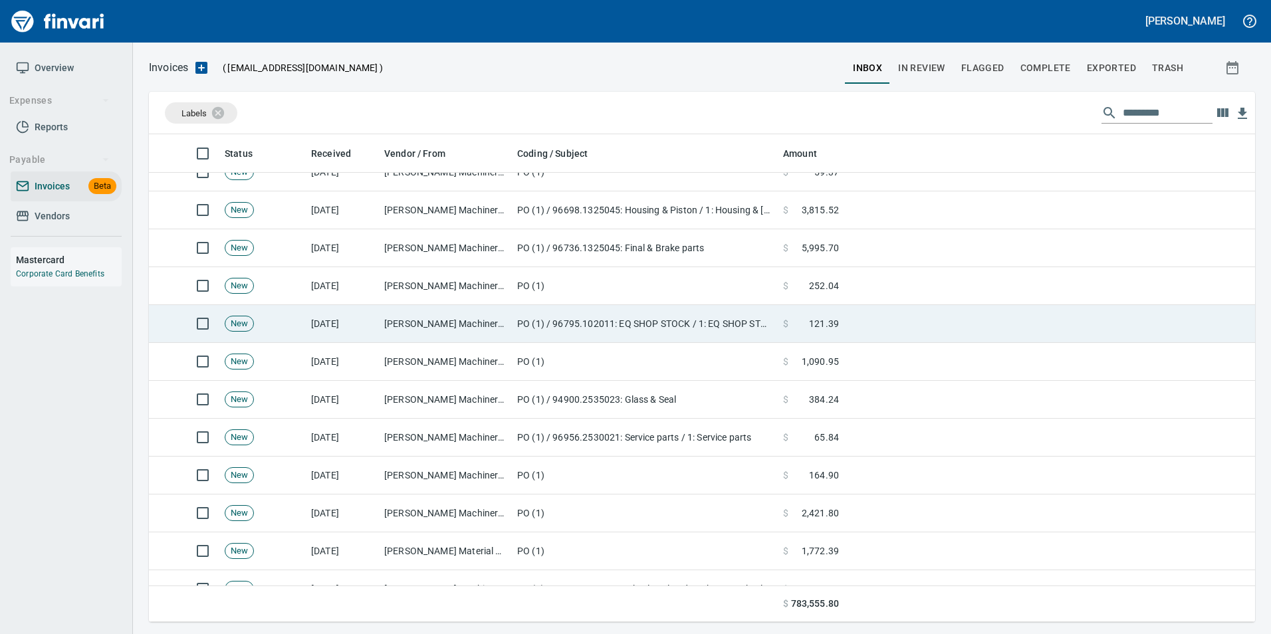
click at [507, 313] on td "[PERSON_NAME] Machinery Co (1-10794)" at bounding box center [445, 324] width 133 height 38
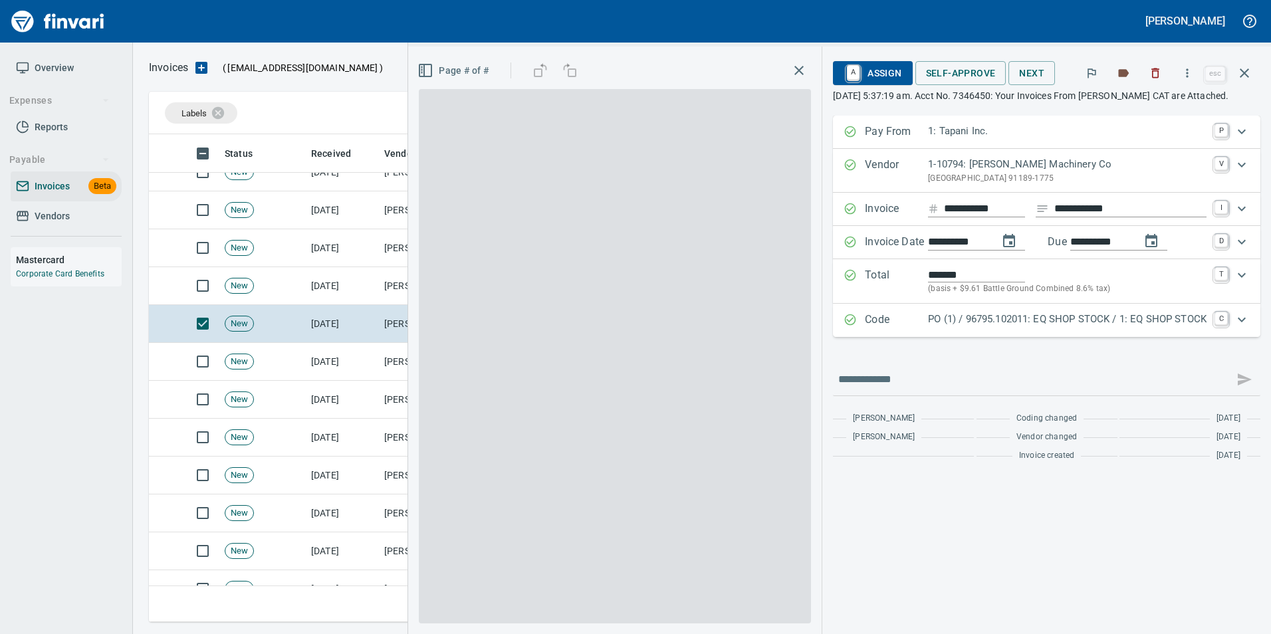
click at [972, 325] on p "PO (1) / 96795.102011: EQ SHOP STOCK / 1: EQ SHOP STOCK" at bounding box center [1067, 319] width 279 height 15
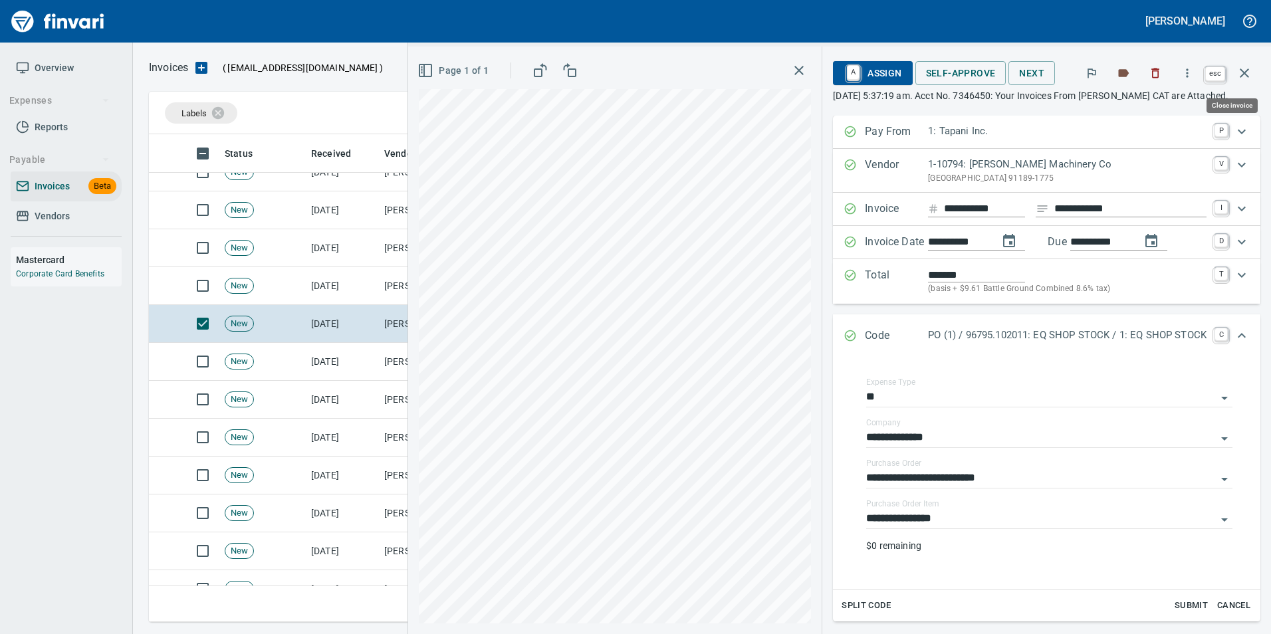
drag, startPoint x: 1250, startPoint y: 70, endPoint x: 950, endPoint y: 136, distance: 307.6
click at [1248, 70] on icon "button" at bounding box center [1245, 73] width 16 height 16
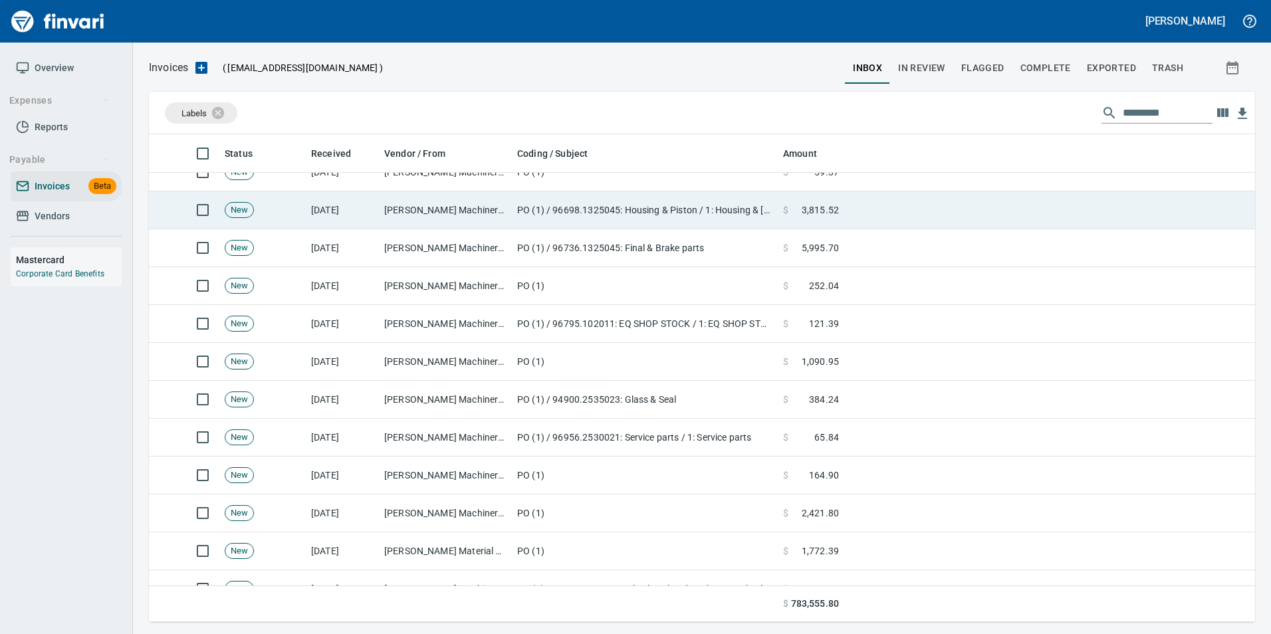
scroll to position [478, 1086]
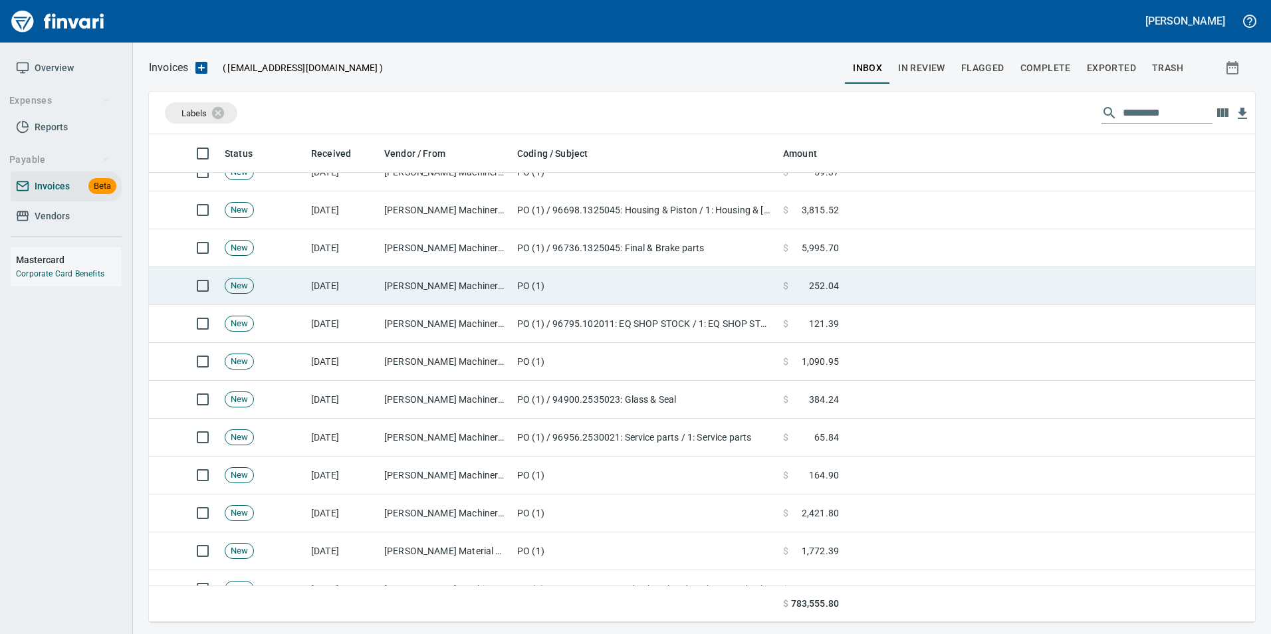
click at [459, 280] on td "[PERSON_NAME] Machinery Co (1-10794)" at bounding box center [445, 286] width 133 height 38
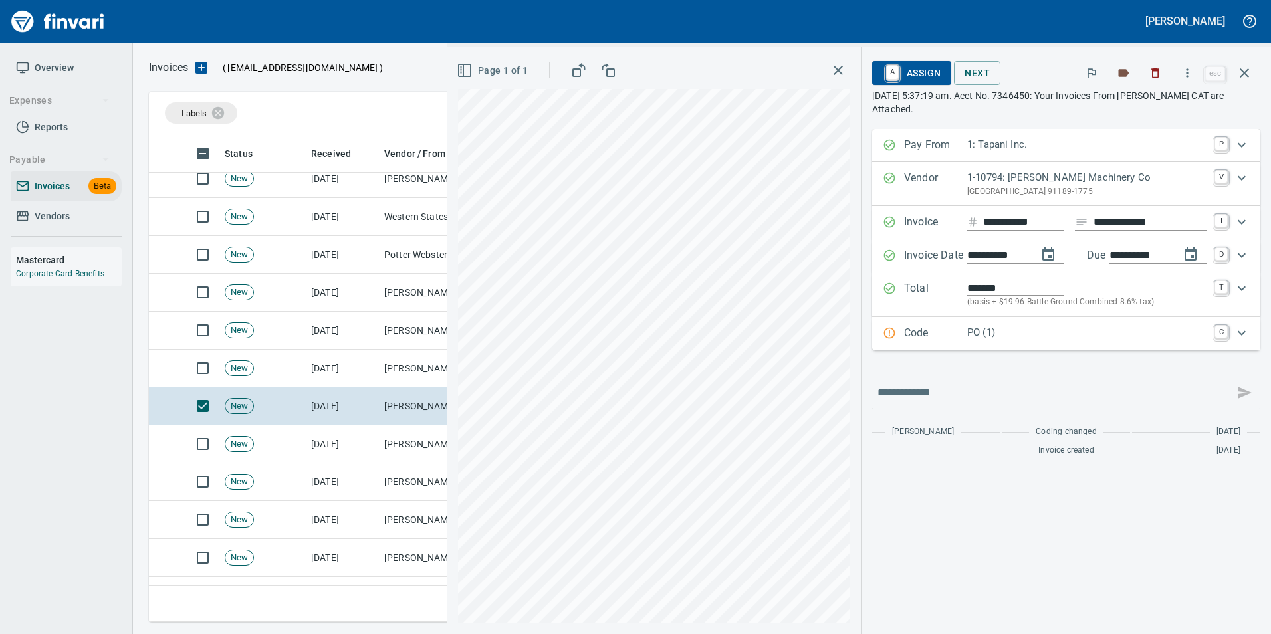
scroll to position [1130, 0]
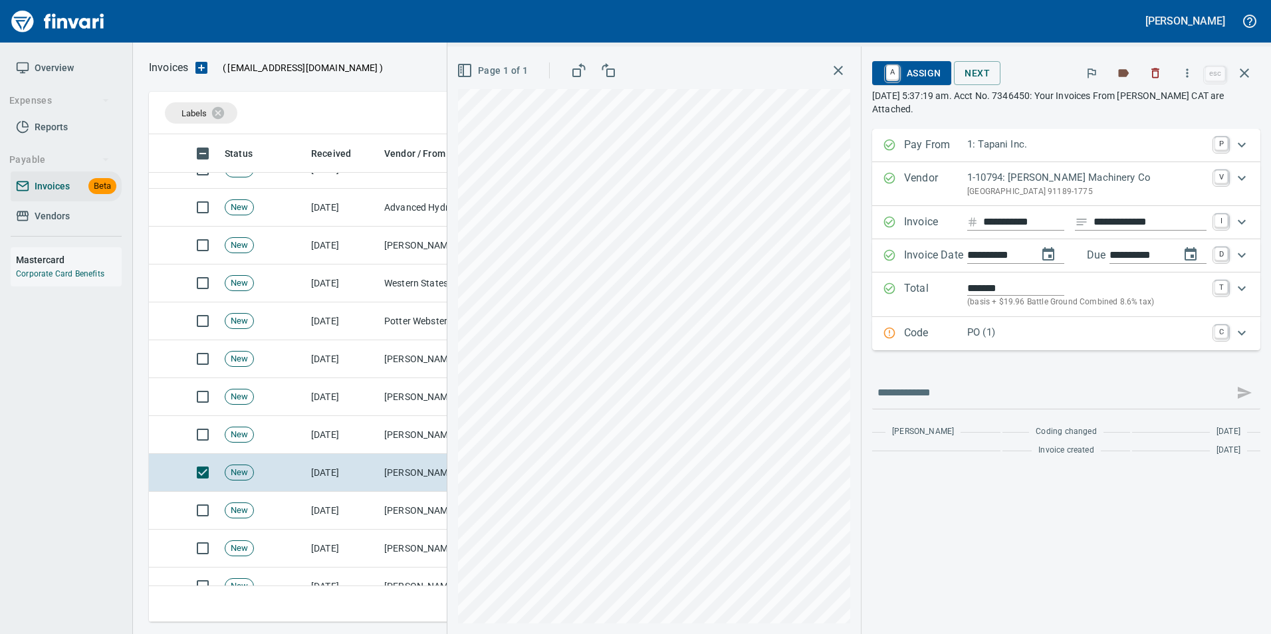
click at [924, 338] on p "Code" at bounding box center [935, 333] width 63 height 17
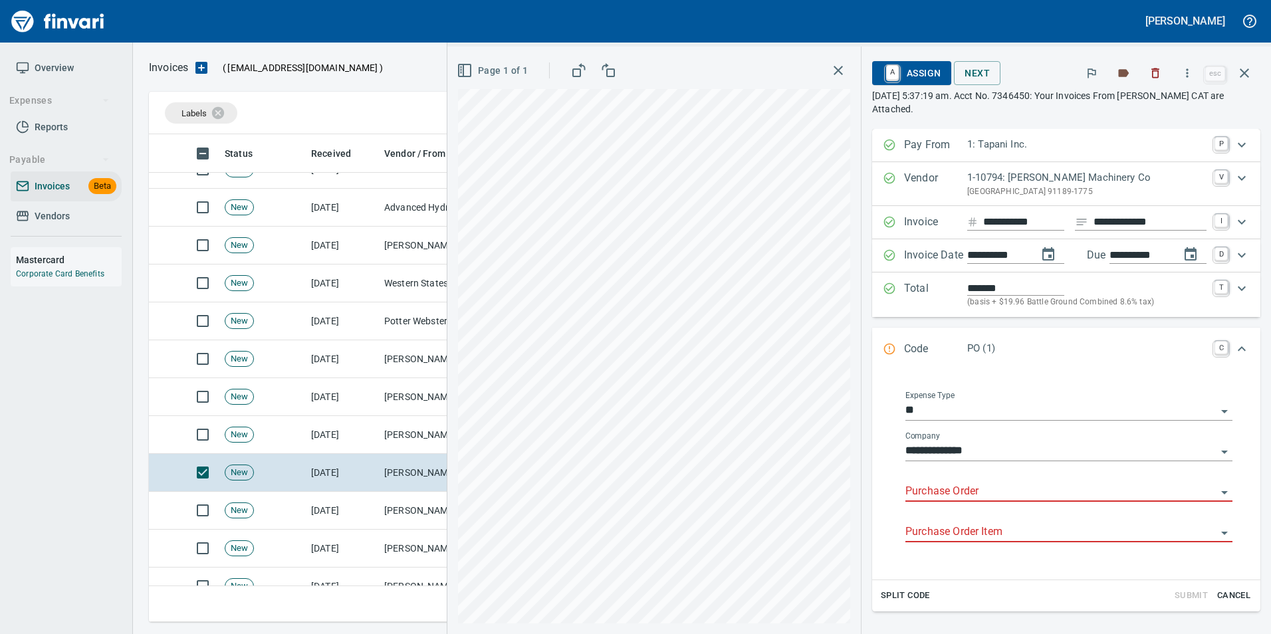
click at [930, 490] on input "Purchase Order" at bounding box center [1061, 492] width 311 height 19
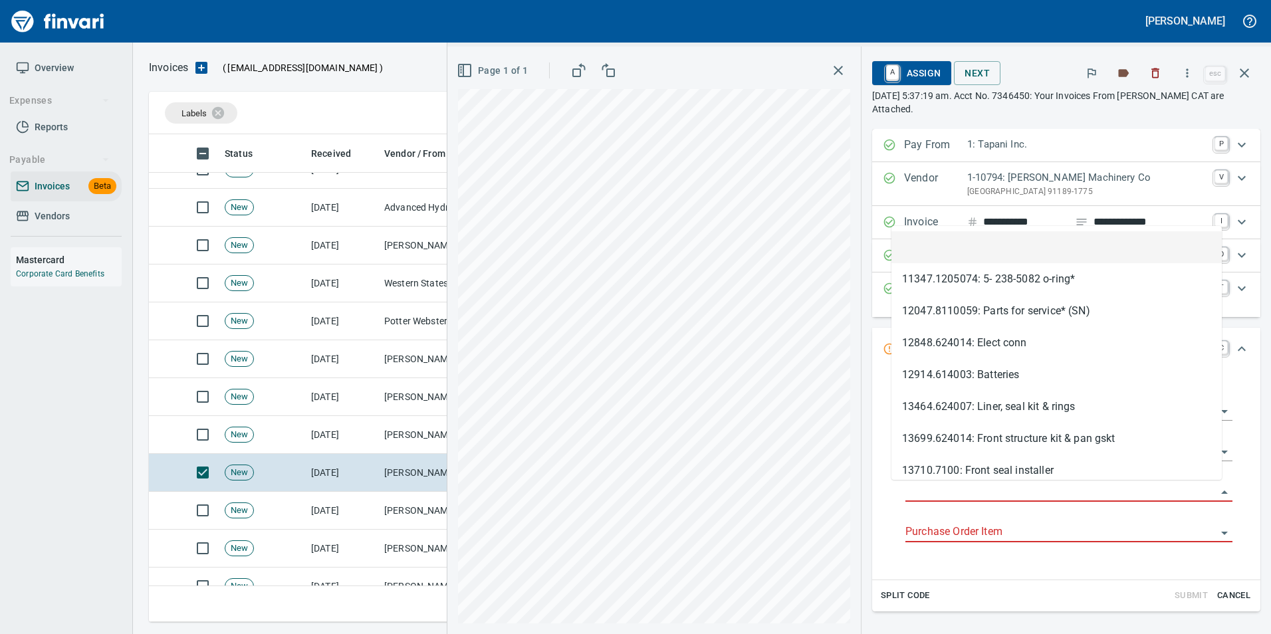
type input "**********"
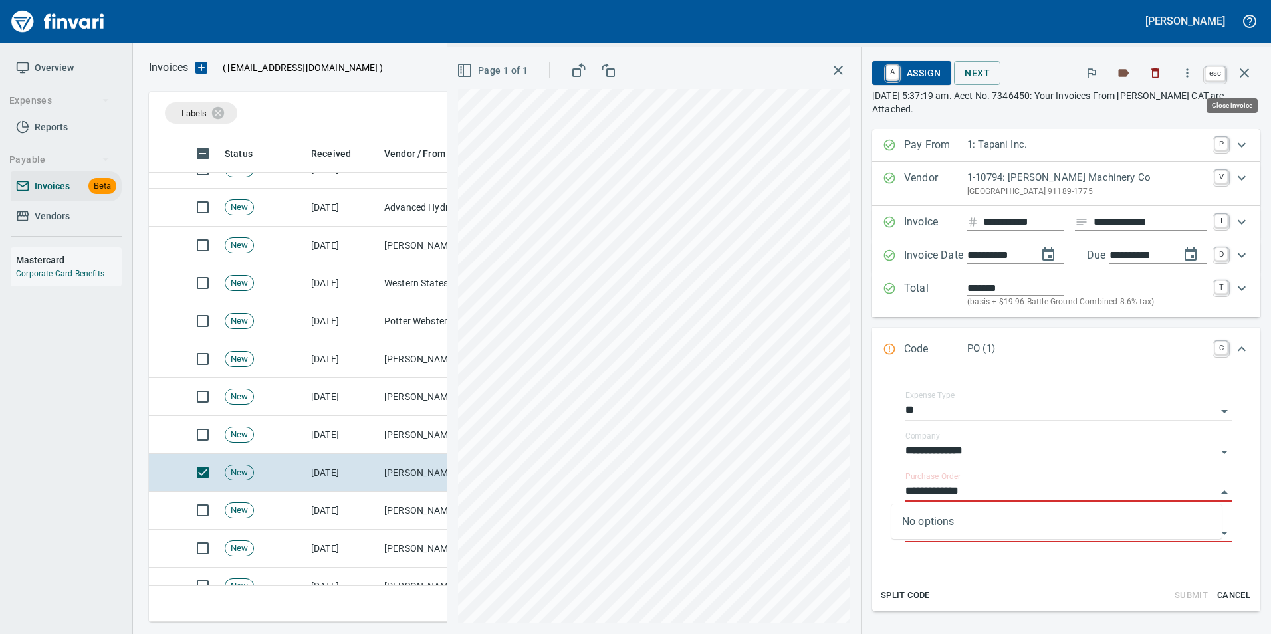
click at [1253, 72] on button "button" at bounding box center [1245, 73] width 32 height 32
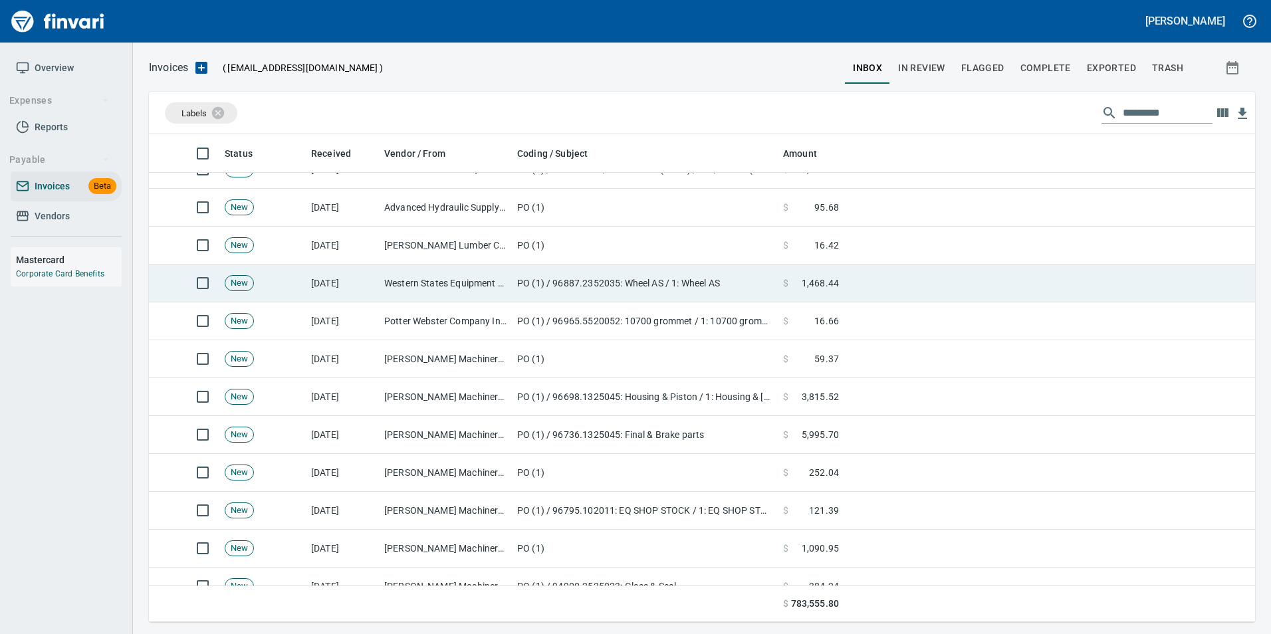
scroll to position [478, 1086]
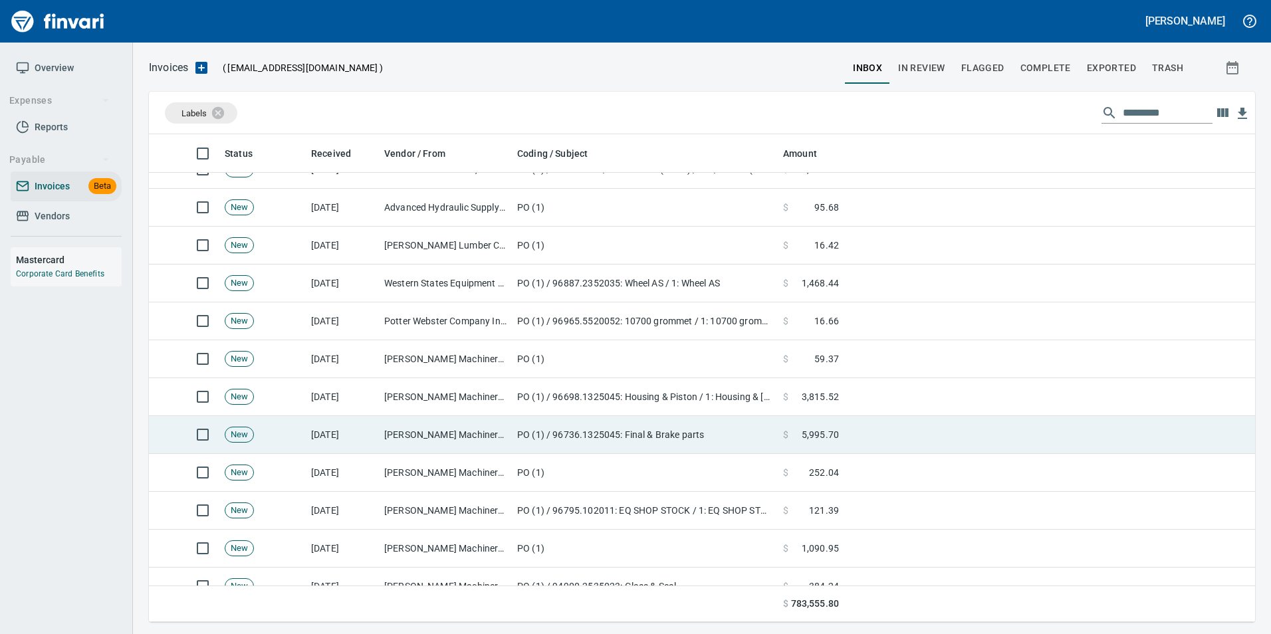
click at [451, 430] on td "[PERSON_NAME] Machinery Co (1-10794)" at bounding box center [445, 435] width 133 height 38
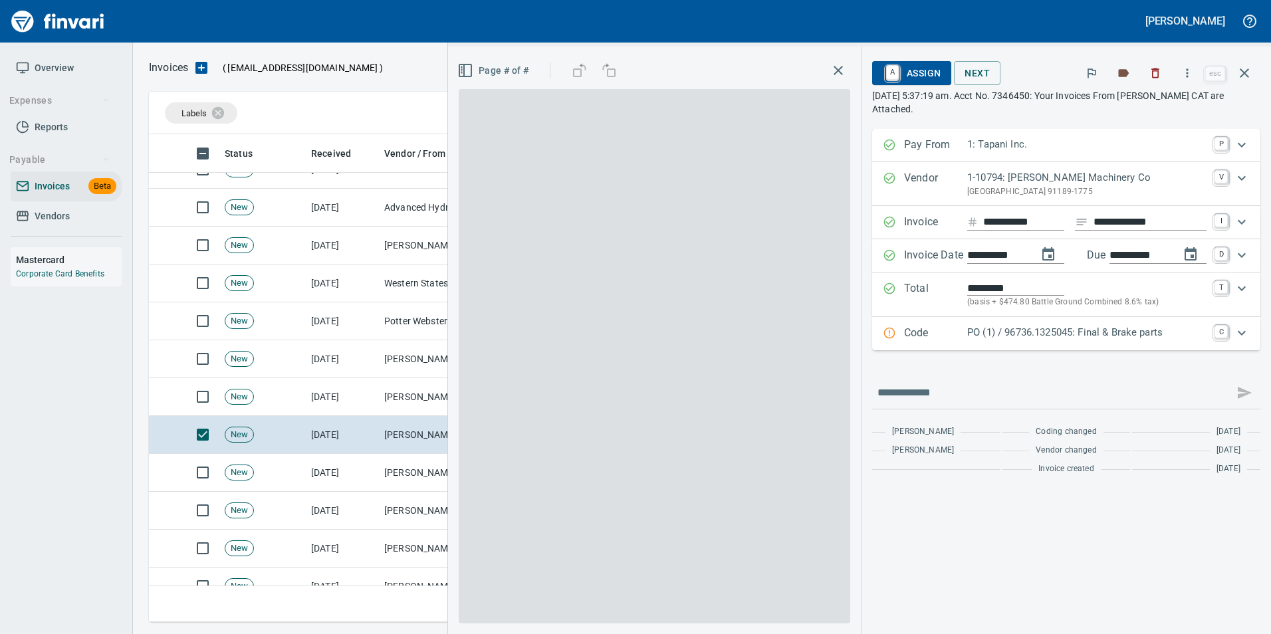
click at [1036, 340] on p "PO (1) / 96736.1325045: Final & Brake parts" at bounding box center [1087, 332] width 239 height 15
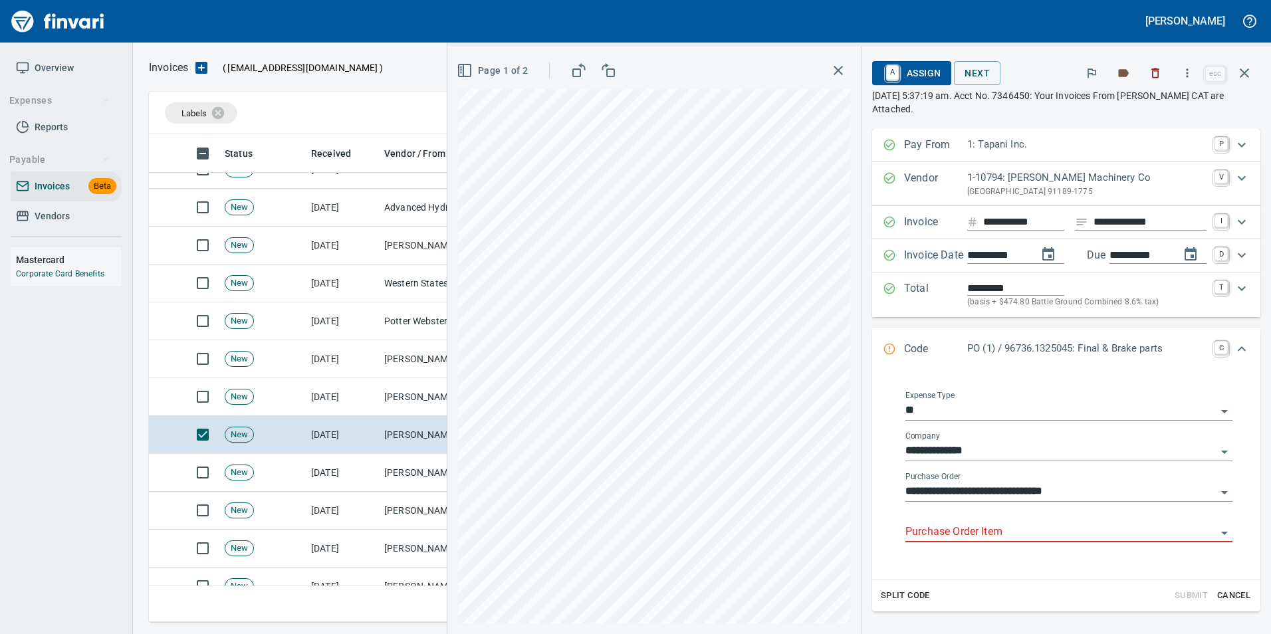
click at [955, 539] on input "Purchase Order Item" at bounding box center [1061, 532] width 311 height 19
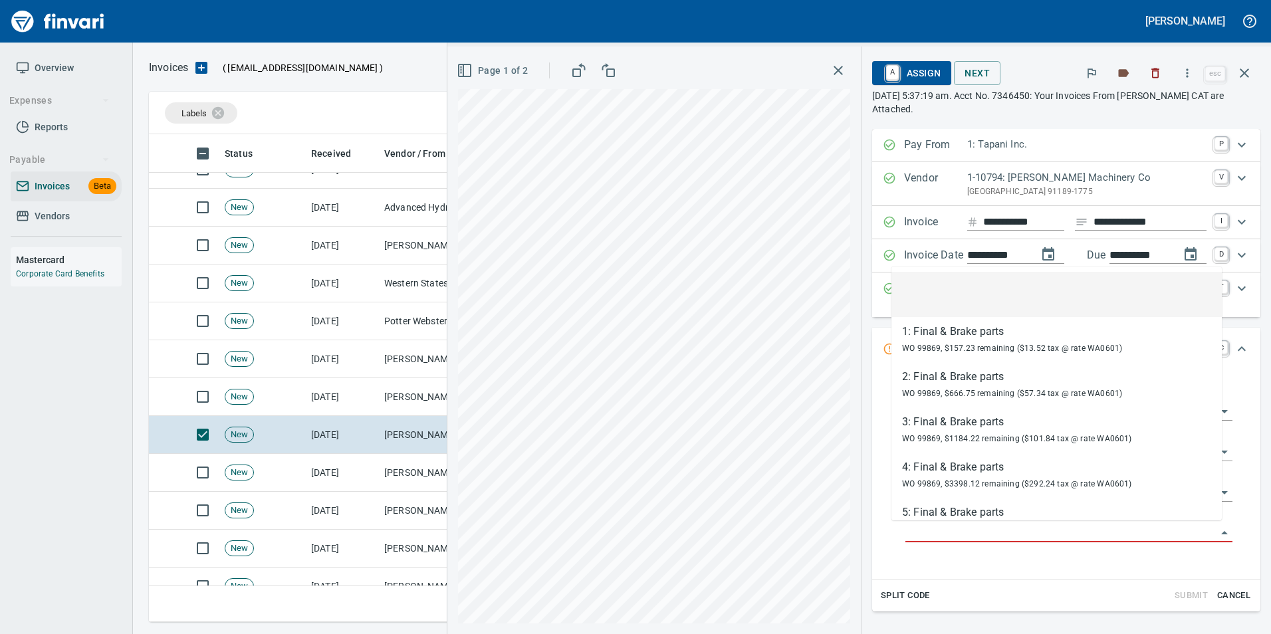
scroll to position [478, 1086]
click at [992, 305] on li at bounding box center [1057, 294] width 331 height 45
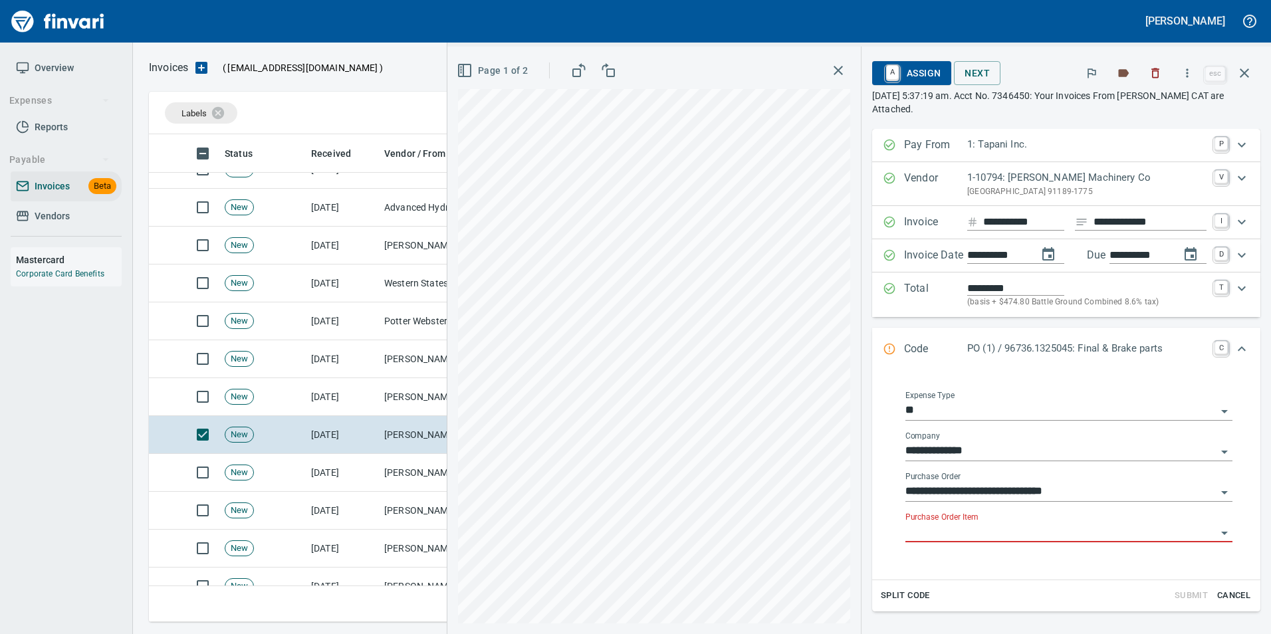
click at [940, 530] on input "Purchase Order Item" at bounding box center [1061, 532] width 311 height 19
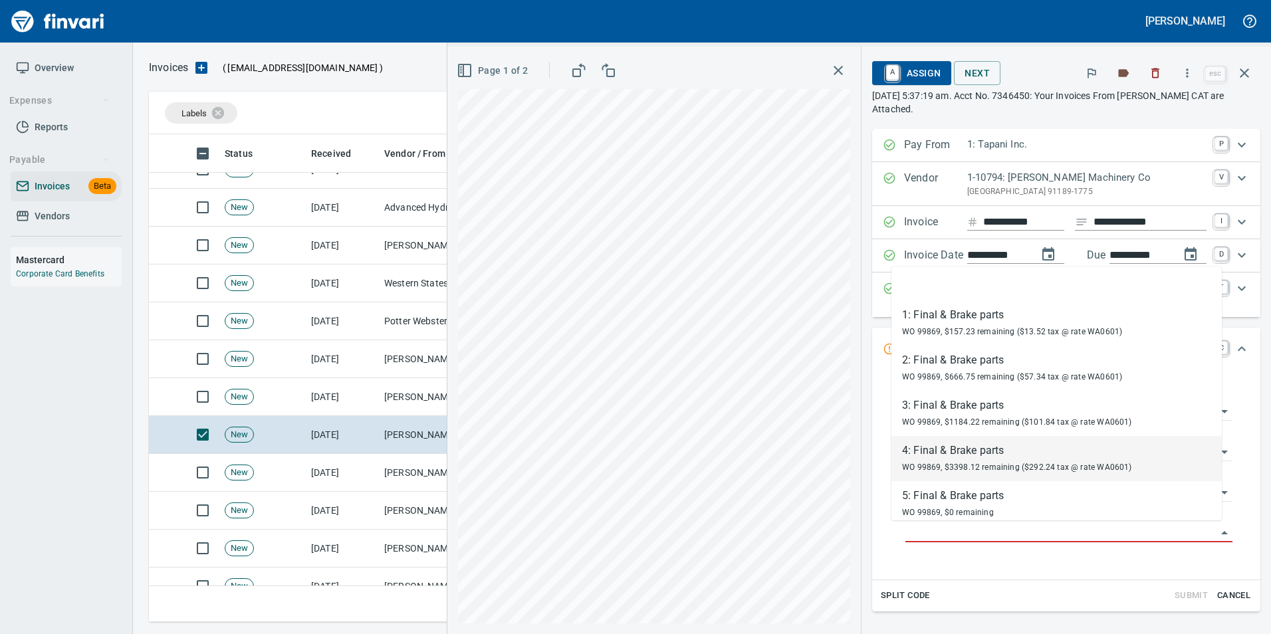
scroll to position [0, 0]
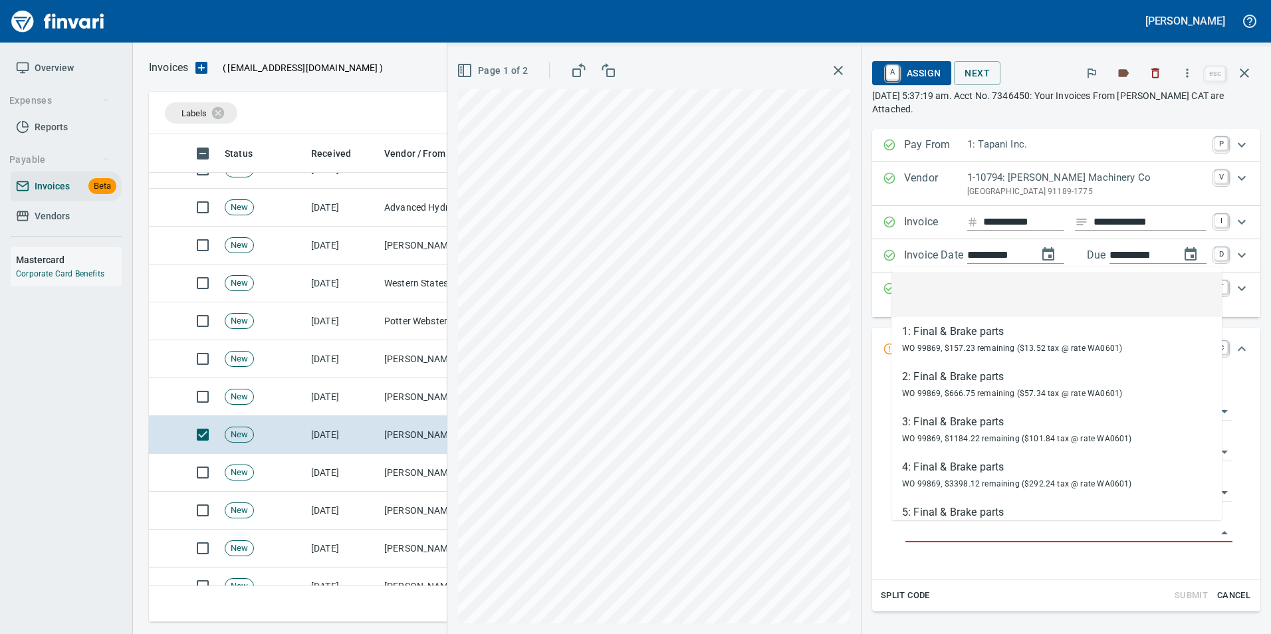
drag, startPoint x: 1007, startPoint y: 299, endPoint x: 1029, endPoint y: 269, distance: 37.3
click at [1009, 299] on li at bounding box center [1057, 294] width 331 height 45
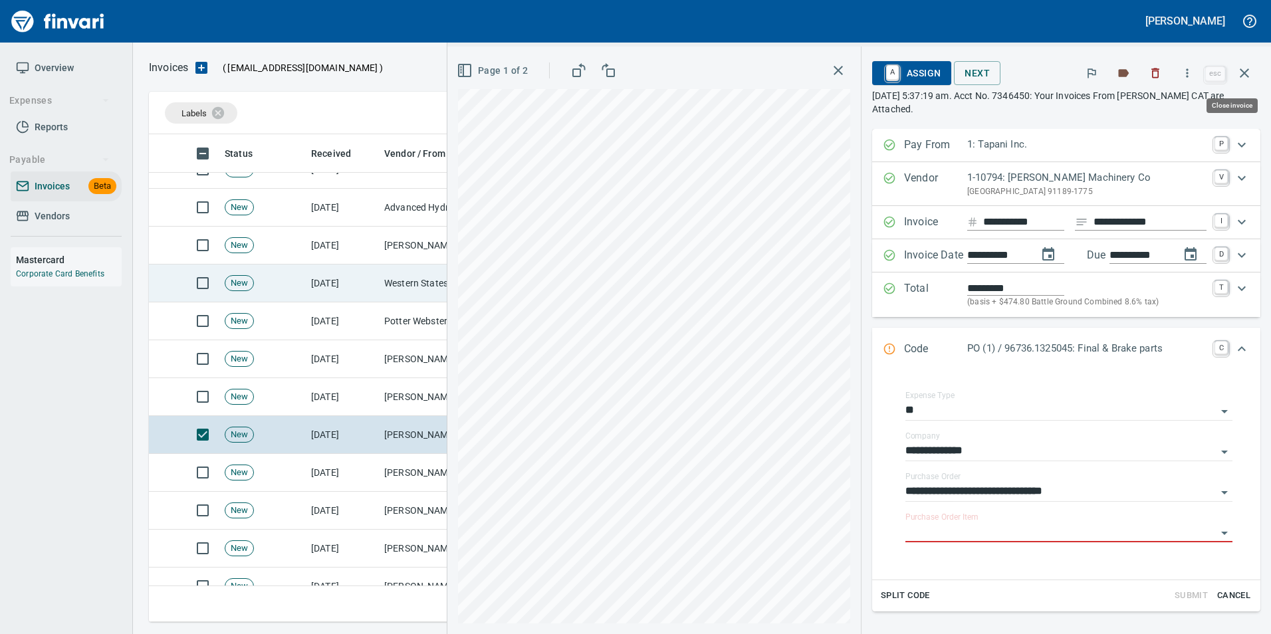
drag, startPoint x: 1252, startPoint y: 77, endPoint x: 826, endPoint y: 275, distance: 470.1
click at [1252, 76] on icon "button" at bounding box center [1245, 73] width 16 height 16
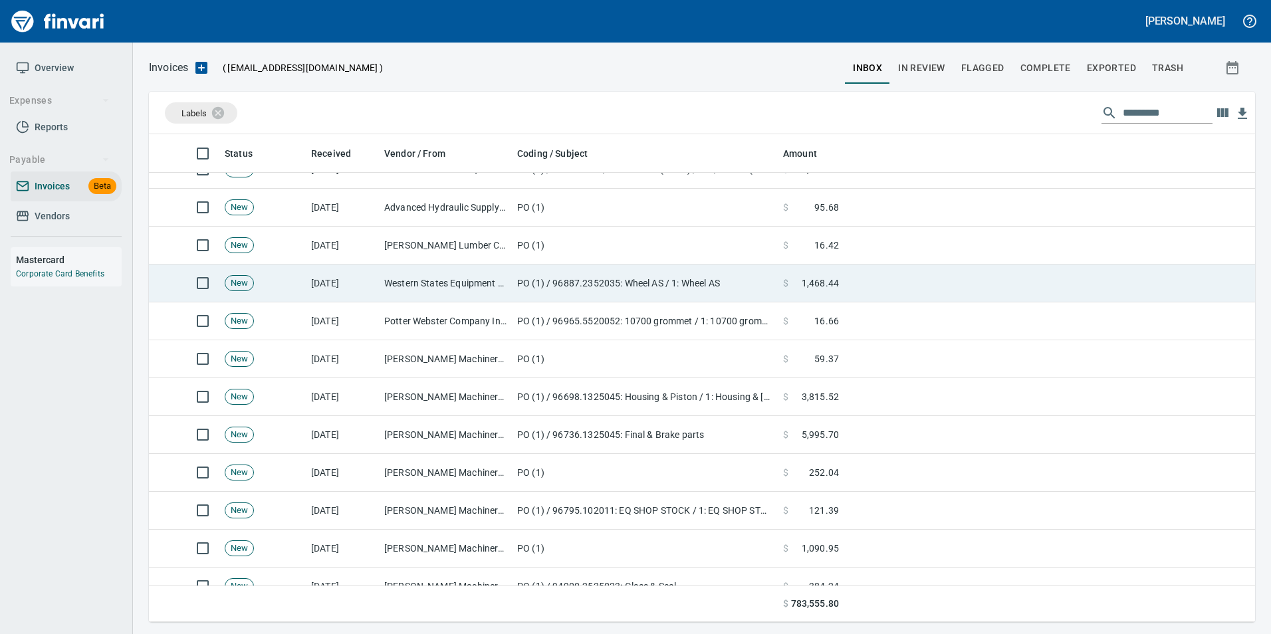
scroll to position [478, 1086]
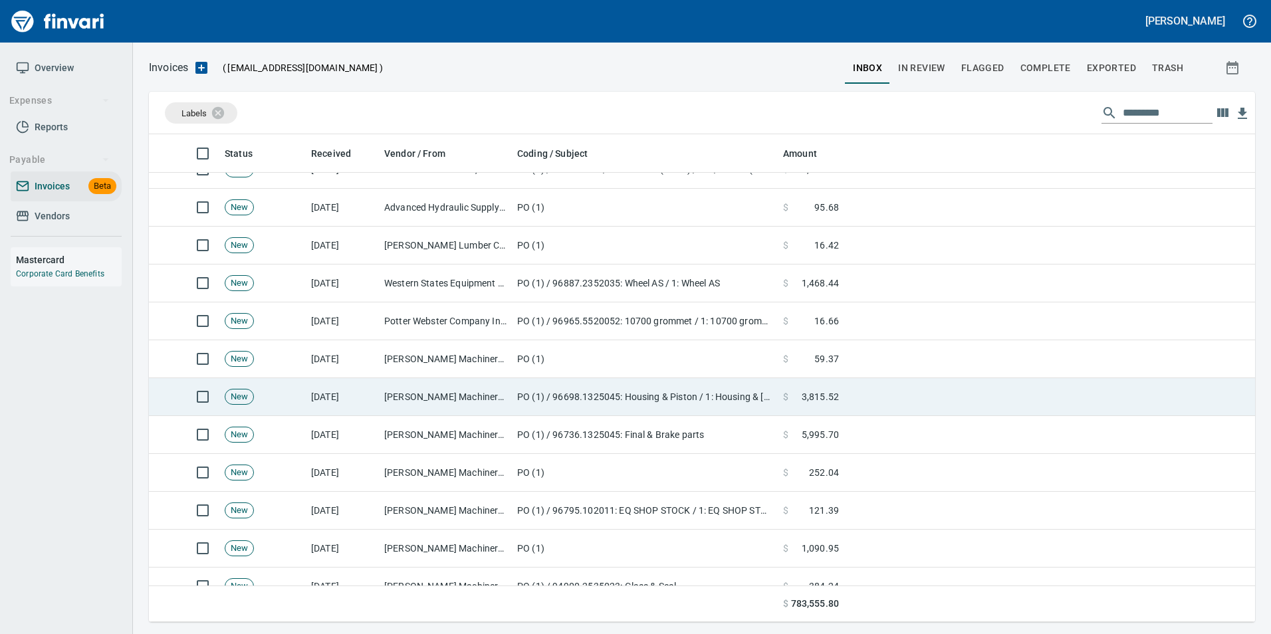
click at [514, 389] on td "PO (1) / 96698.1325045: Housing & Piston / 1: Housing & Piston" at bounding box center [645, 397] width 266 height 38
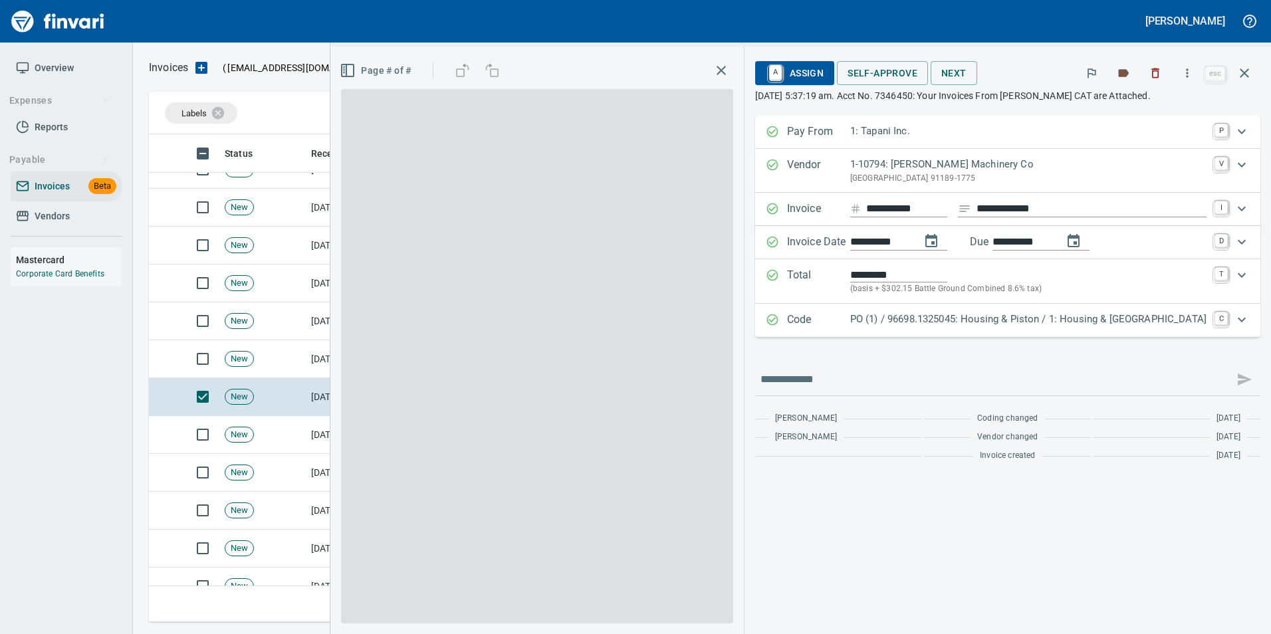
click at [1005, 319] on p "PO (1) / 96698.1325045: Housing & Piston / 1: Housing & Piston" at bounding box center [1029, 319] width 356 height 15
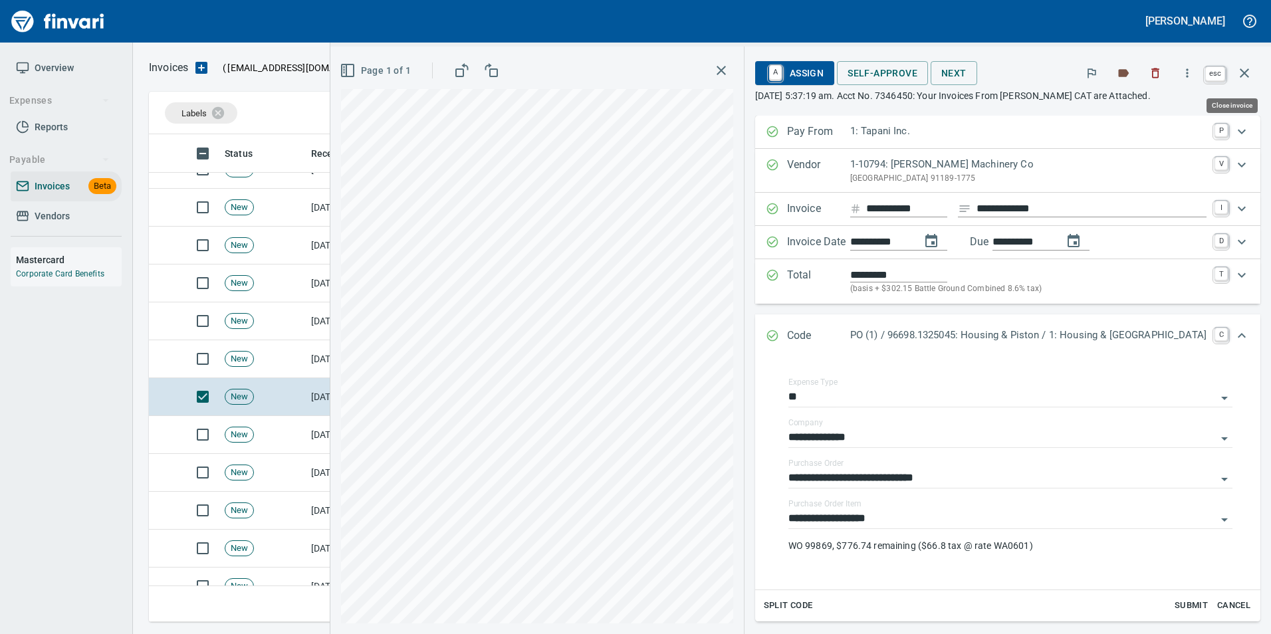
scroll to position [478, 1086]
click at [1248, 74] on icon "button" at bounding box center [1245, 73] width 16 height 16
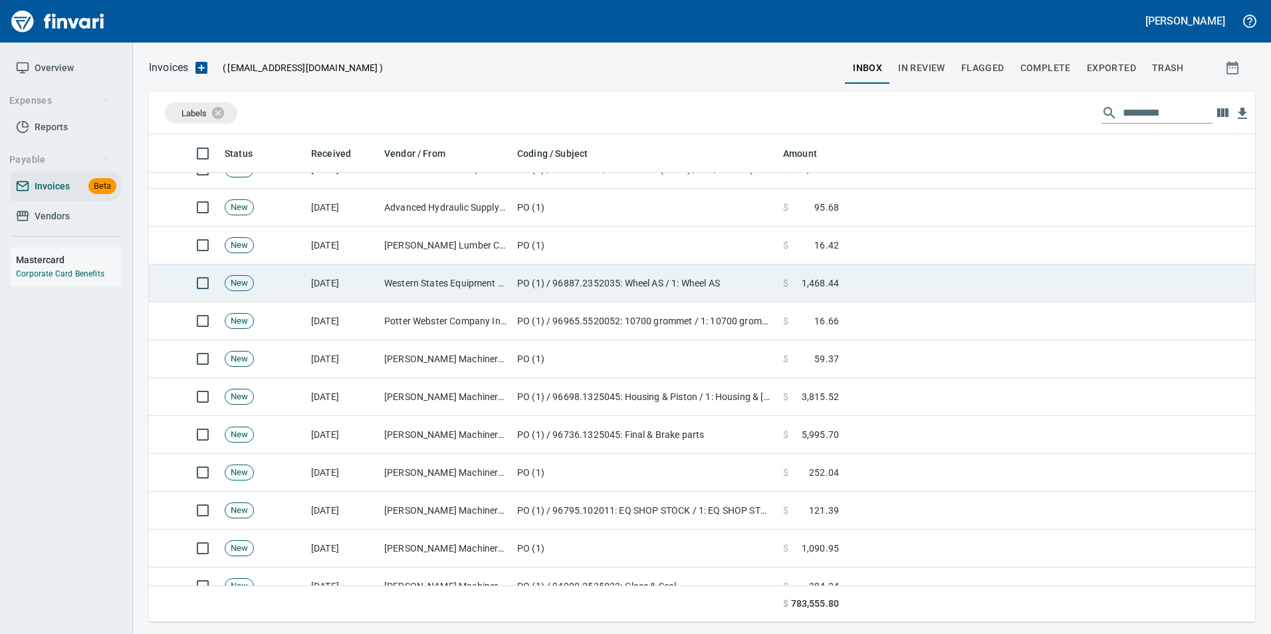
scroll to position [478, 1086]
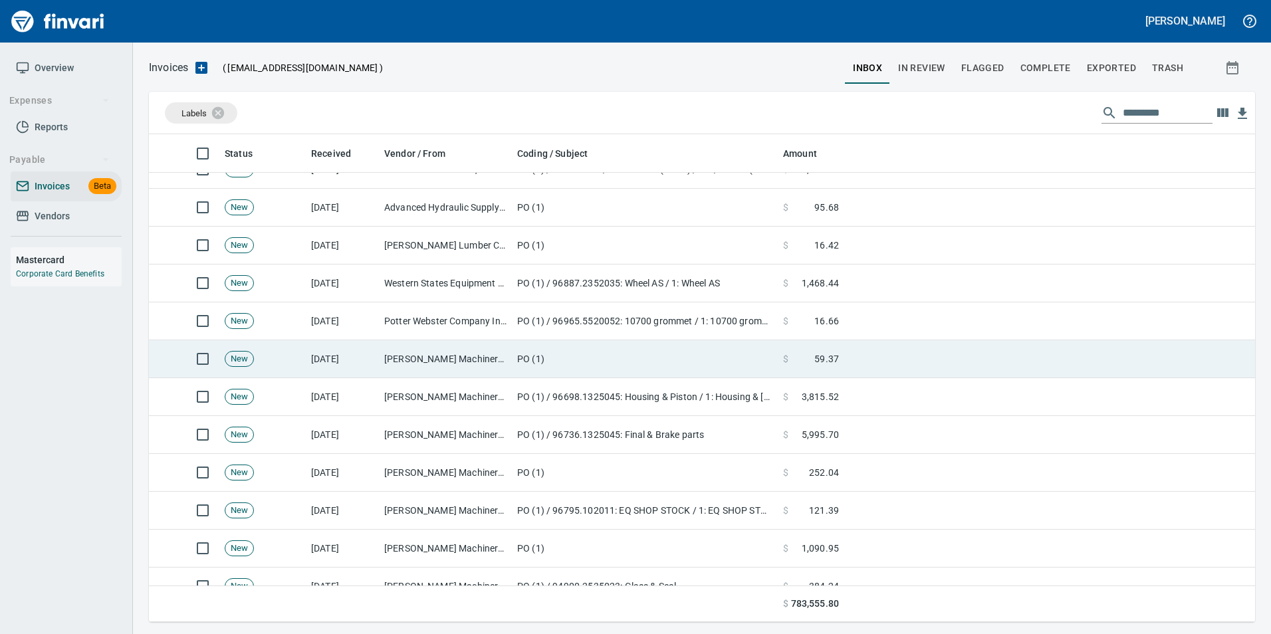
click at [445, 365] on td "[PERSON_NAME] Machinery Co (1-10794)" at bounding box center [445, 359] width 133 height 38
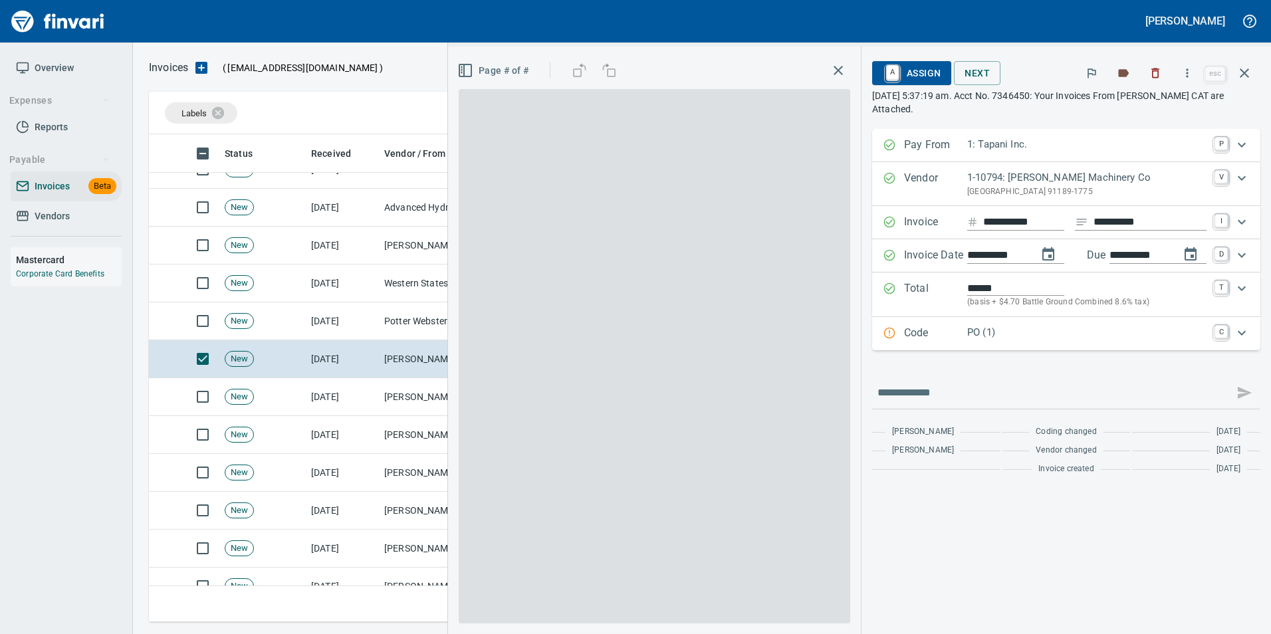
click at [936, 330] on p "Code" at bounding box center [935, 333] width 63 height 17
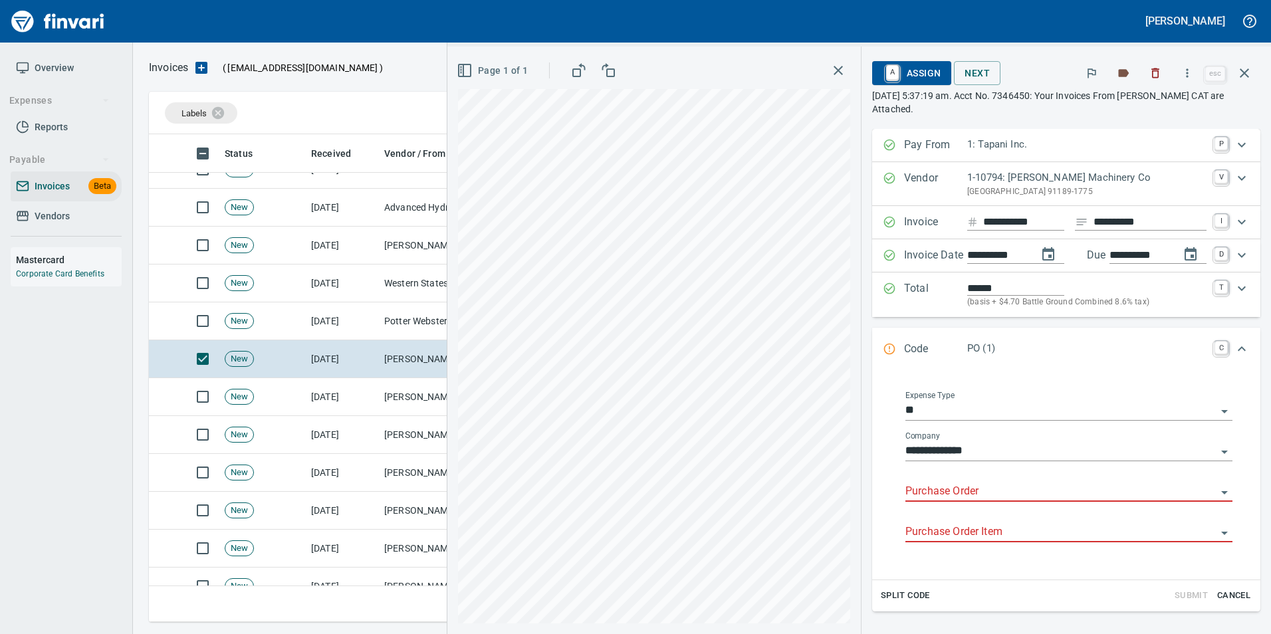
click at [928, 496] on input "Purchase Order" at bounding box center [1061, 492] width 311 height 19
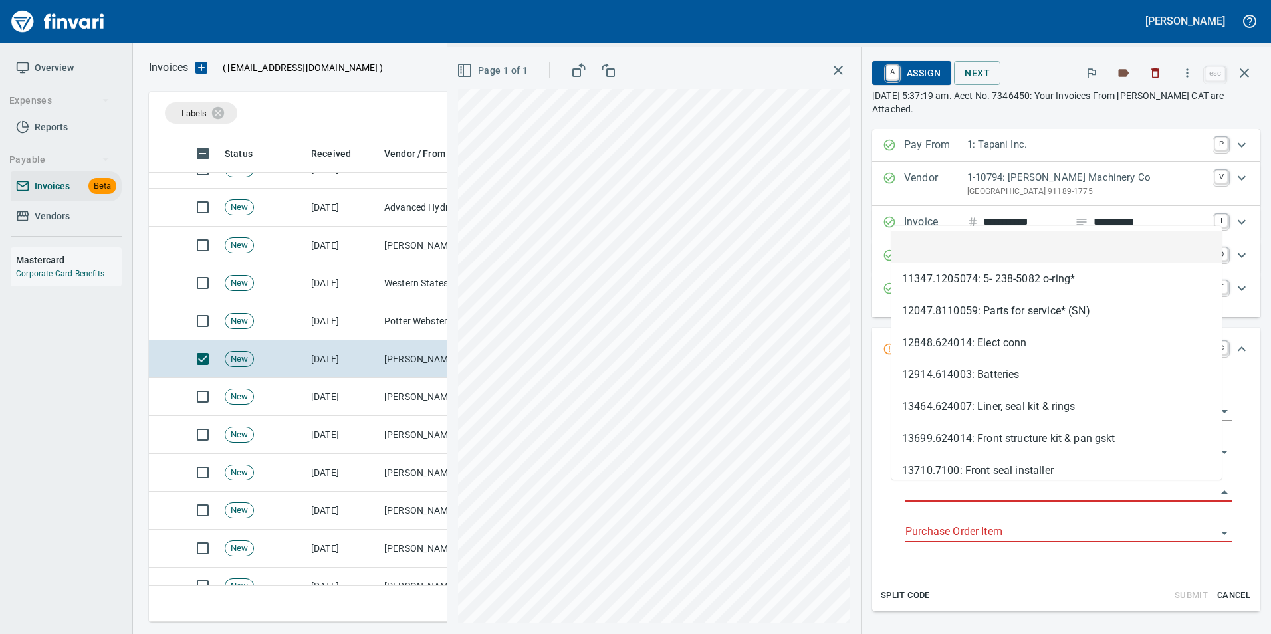
scroll to position [478, 1086]
type input "**********"
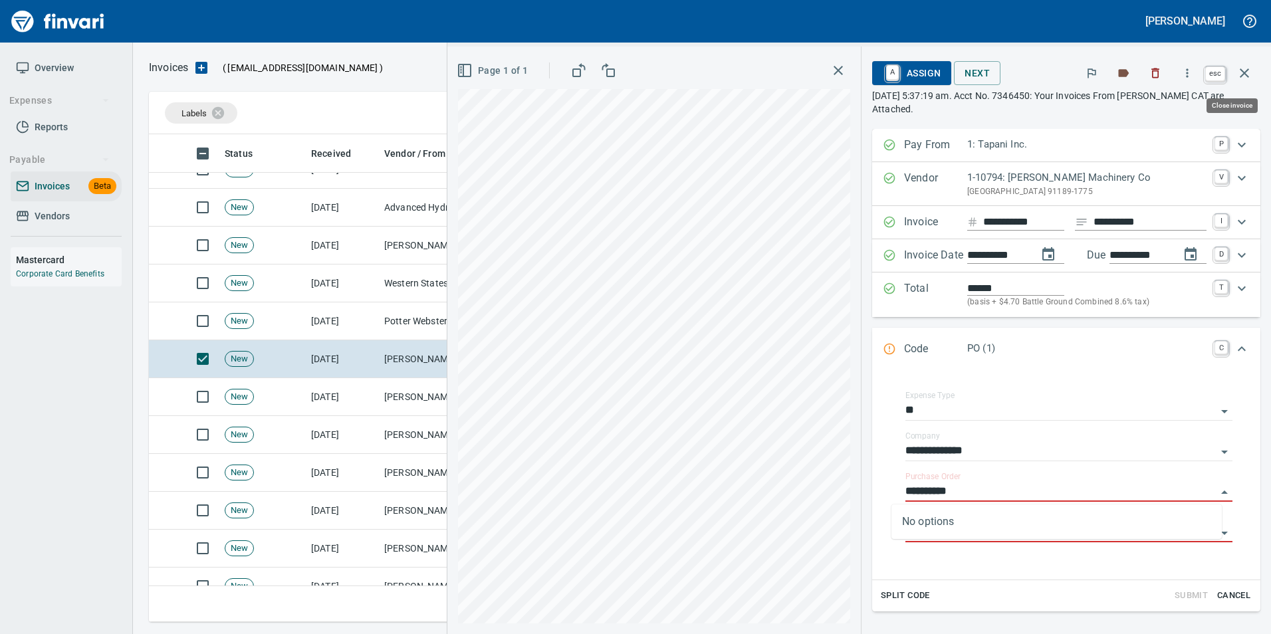
click at [1242, 75] on icon "button" at bounding box center [1245, 73] width 16 height 16
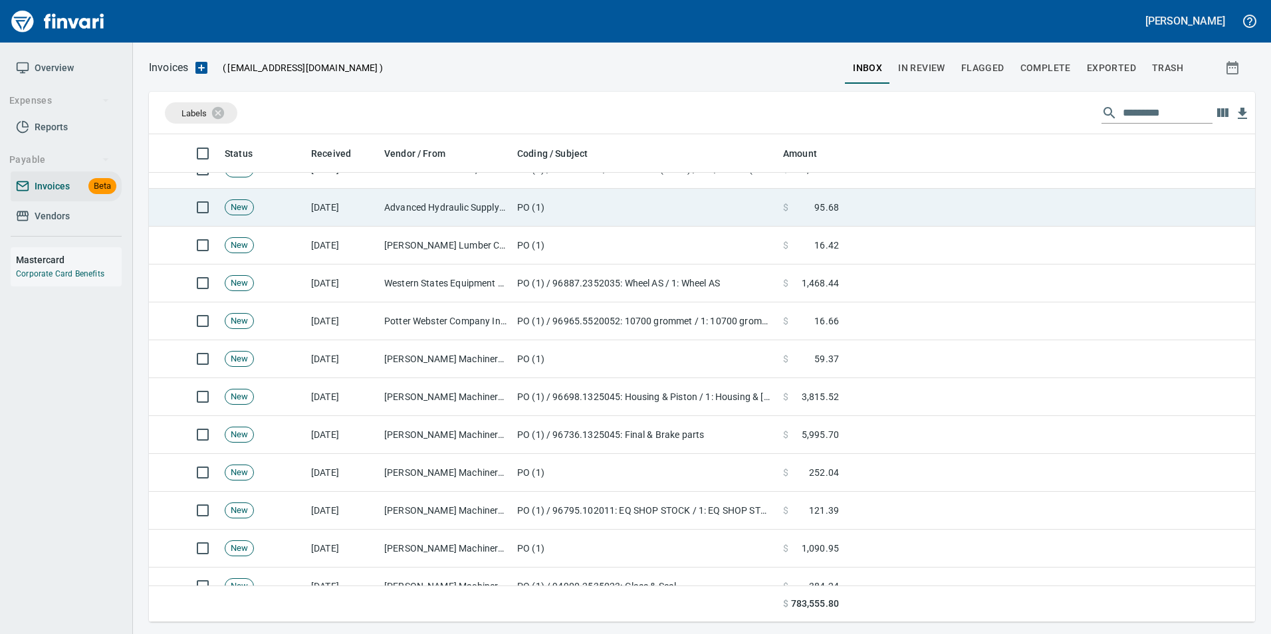
scroll to position [478, 1086]
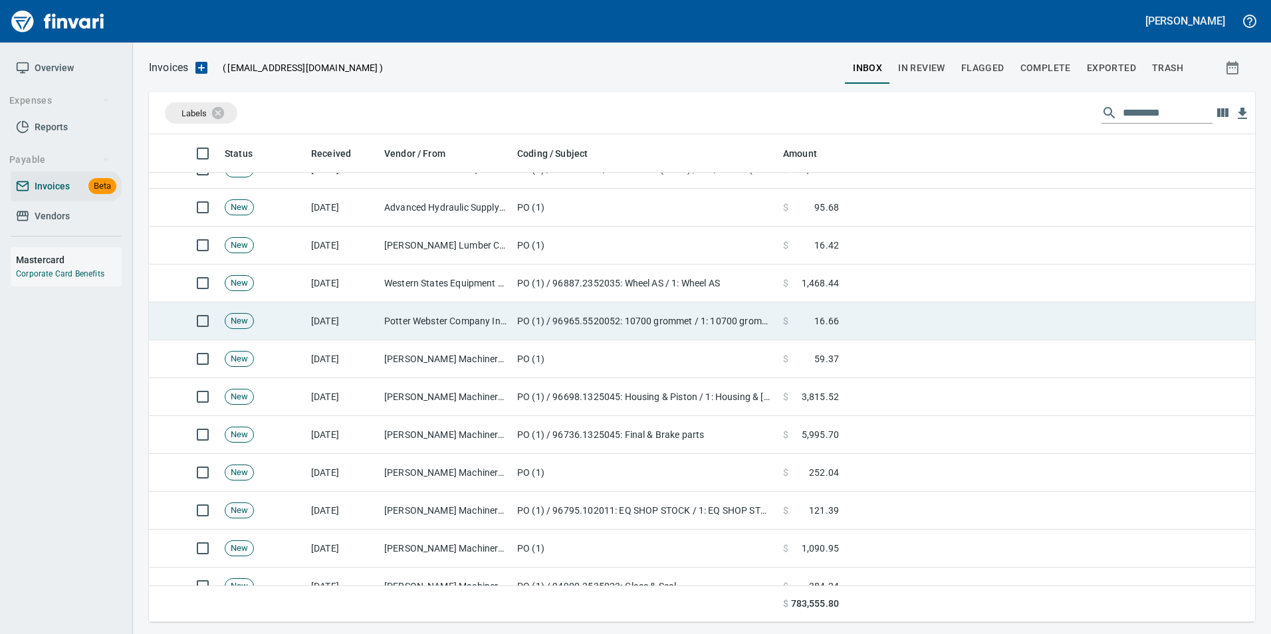
click at [503, 303] on td "Potter Webster Company Inc (1-10818)" at bounding box center [445, 322] width 133 height 38
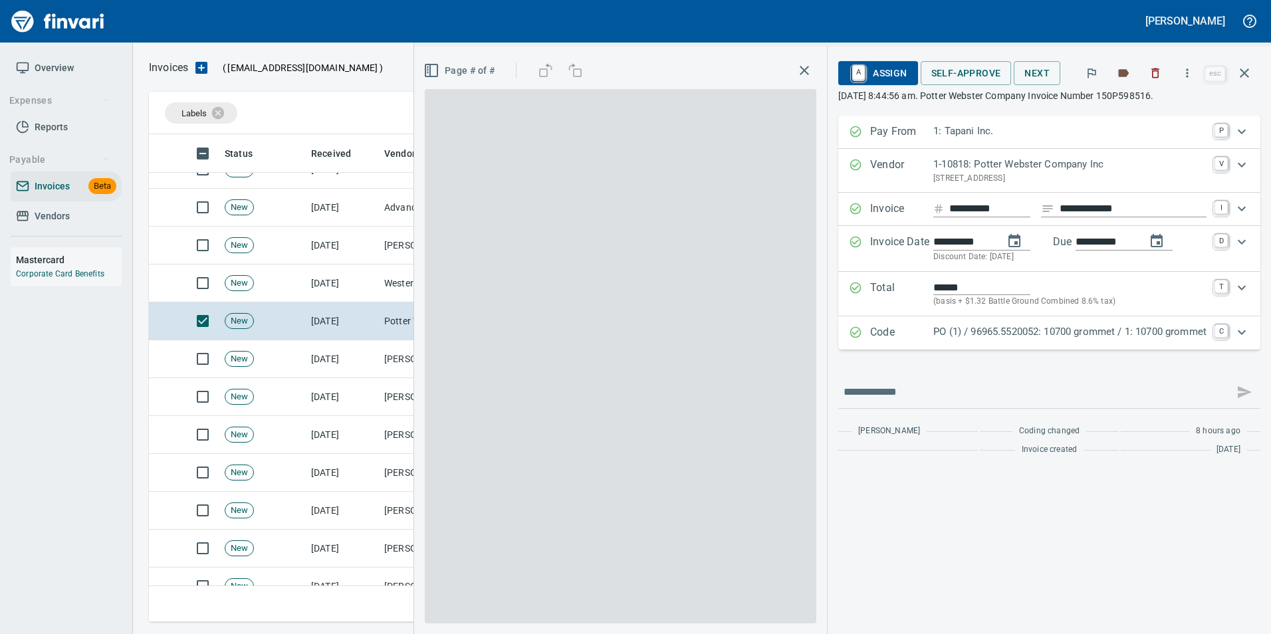
click at [934, 334] on p "PO (1) / 96965.5520052: 10700 grommet / 1: 10700 grommet" at bounding box center [1070, 332] width 273 height 15
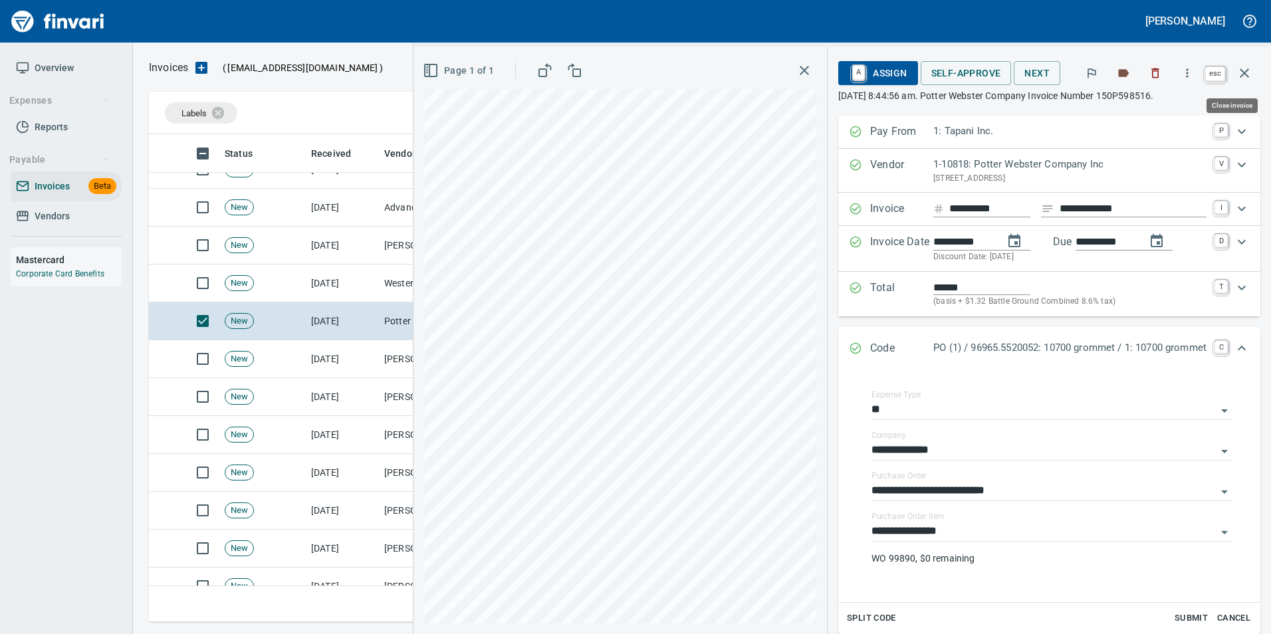
drag, startPoint x: 1239, startPoint y: 84, endPoint x: 783, endPoint y: 209, distance: 472.4
click at [1239, 83] on button "button" at bounding box center [1245, 73] width 32 height 32
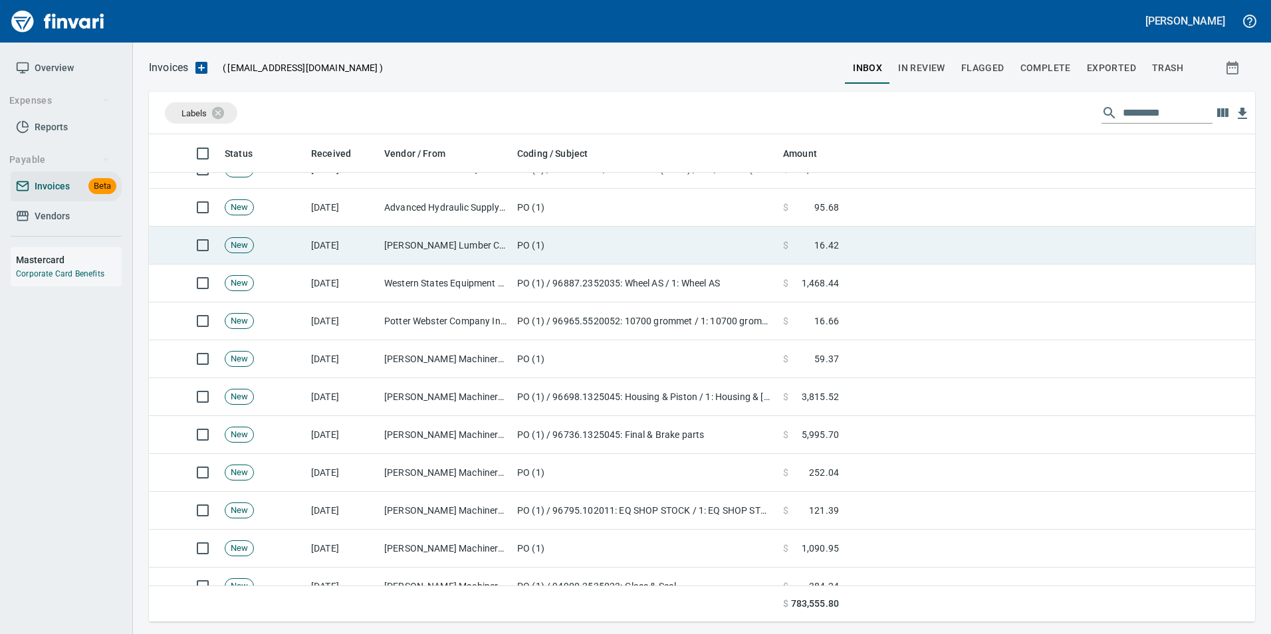
scroll to position [478, 1086]
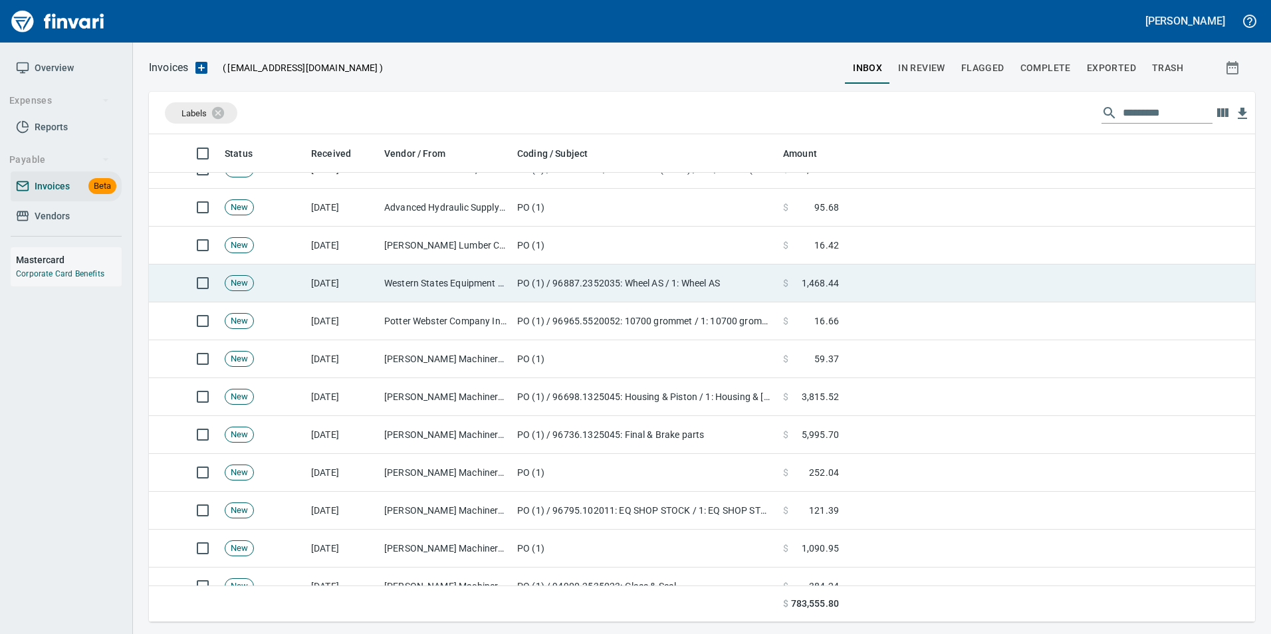
click at [527, 283] on td "PO (1) / 96887.2352035: Wheel AS / 1: Wheel AS" at bounding box center [645, 284] width 266 height 38
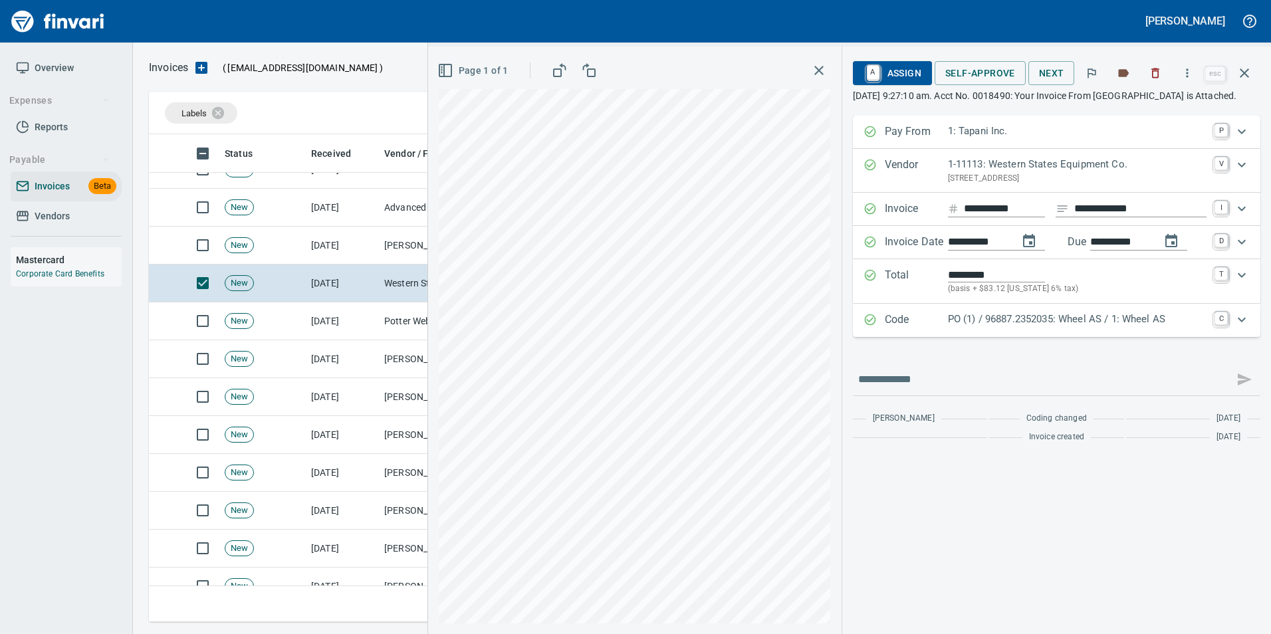
click at [919, 337] on div "Code PO (1) / 96887.2352035: Wheel AS / 1: Wheel AS C" at bounding box center [1057, 320] width 408 height 33
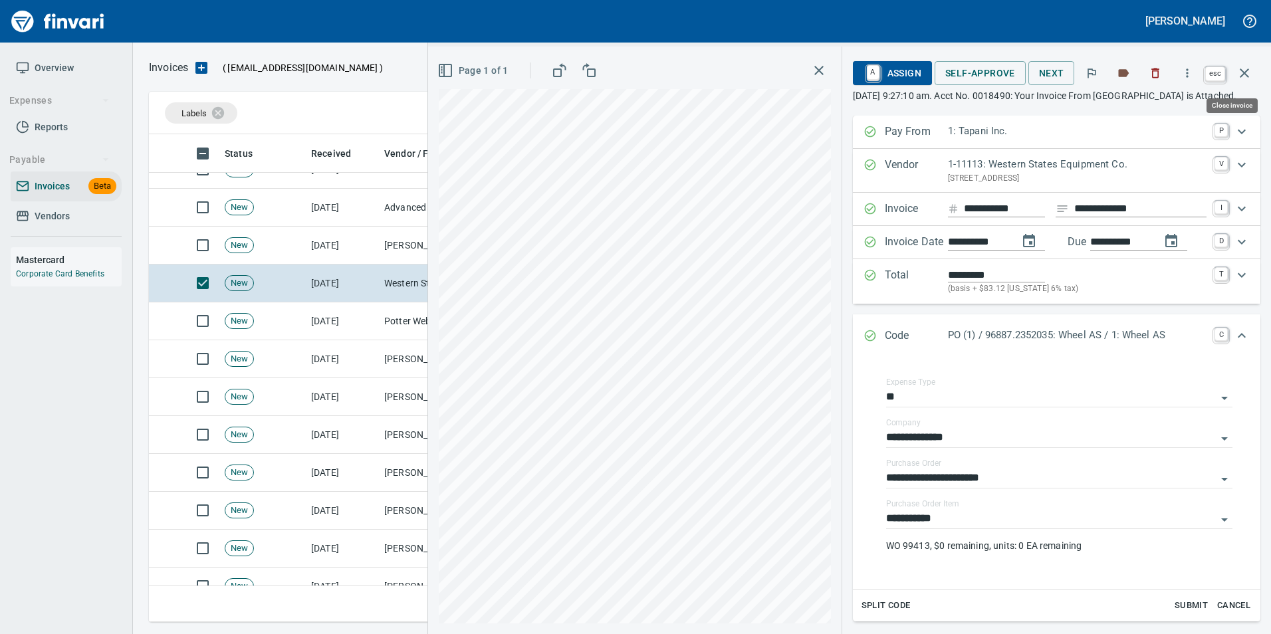
click at [1252, 74] on icon "button" at bounding box center [1245, 73] width 16 height 16
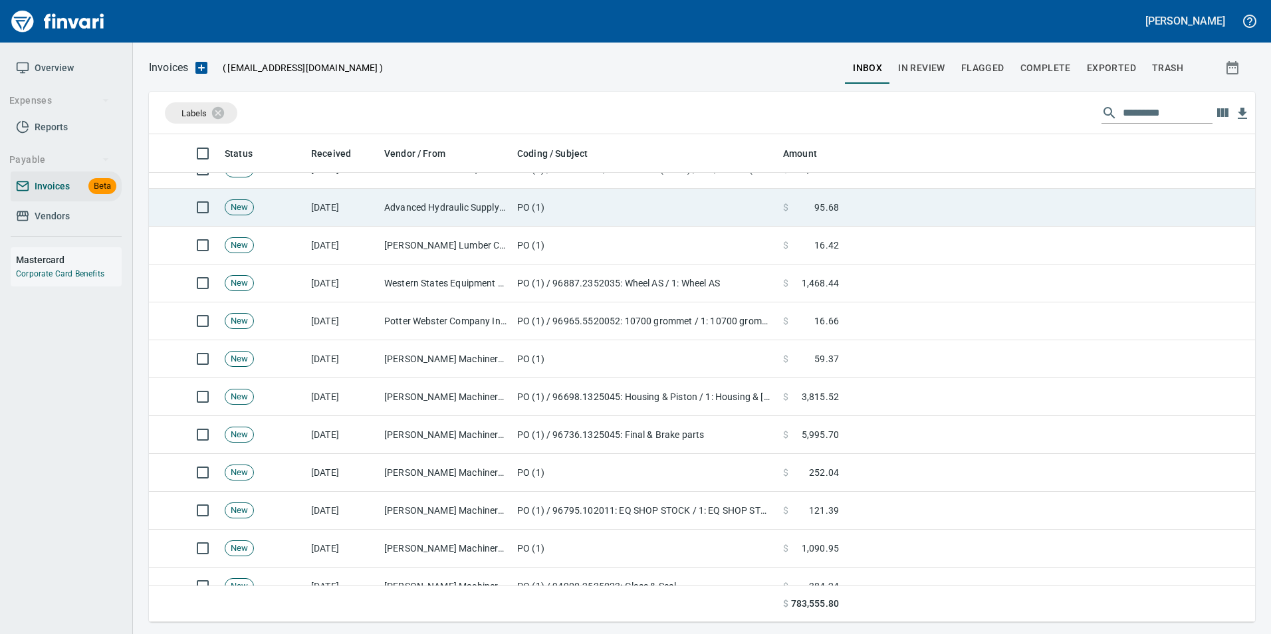
scroll to position [478, 1086]
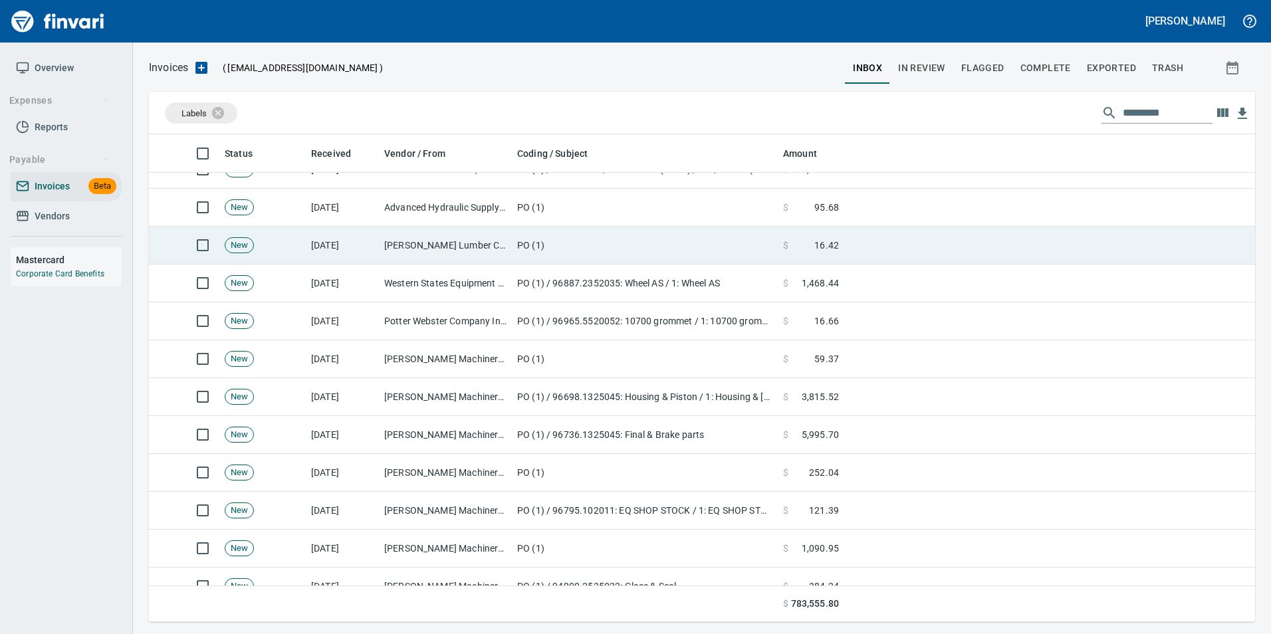
click at [590, 245] on td "PO (1)" at bounding box center [645, 246] width 266 height 38
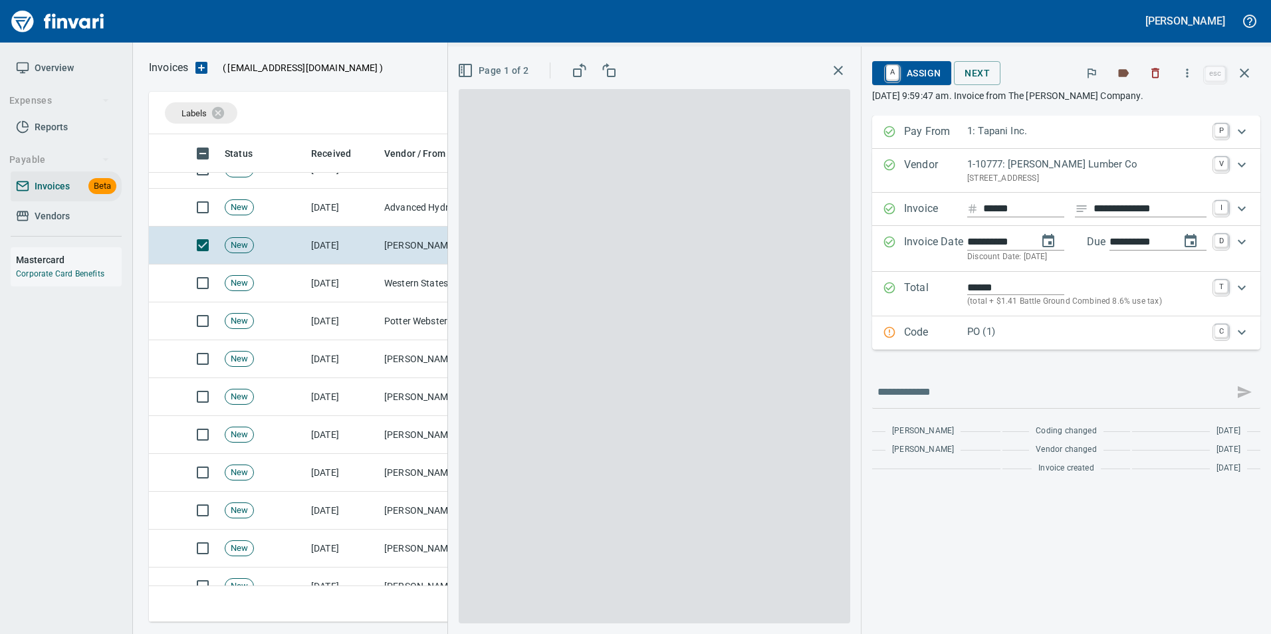
click at [938, 336] on p "Code" at bounding box center [935, 333] width 63 height 17
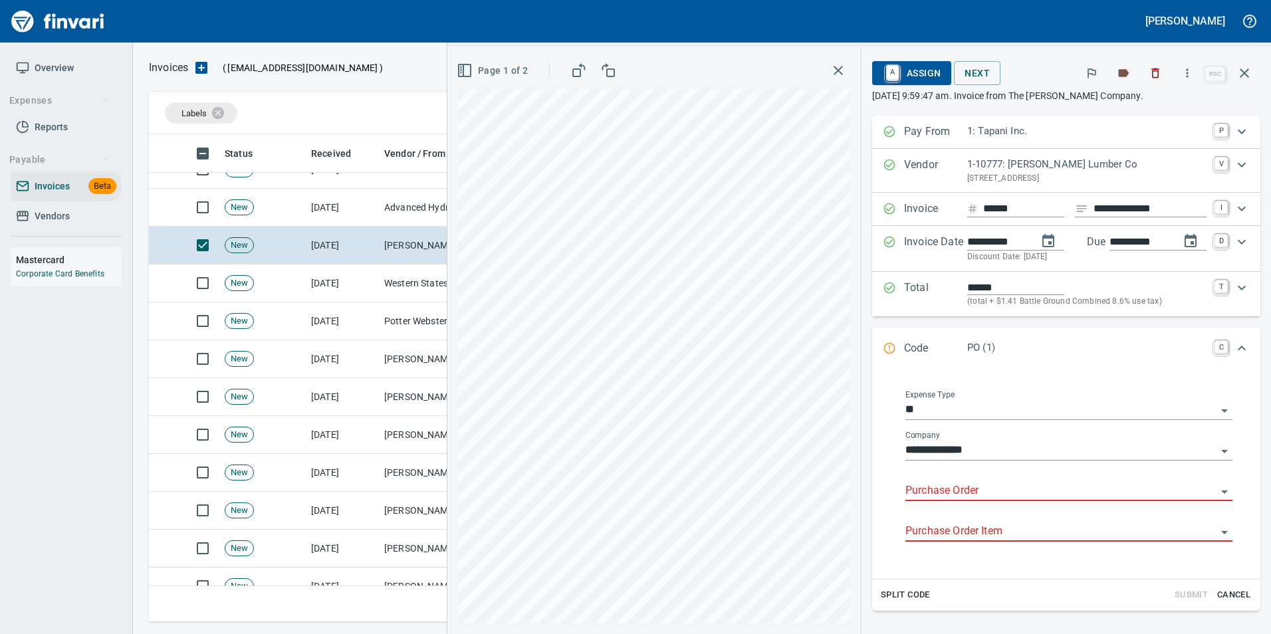
click at [906, 495] on input "Purchase Order" at bounding box center [1061, 491] width 311 height 19
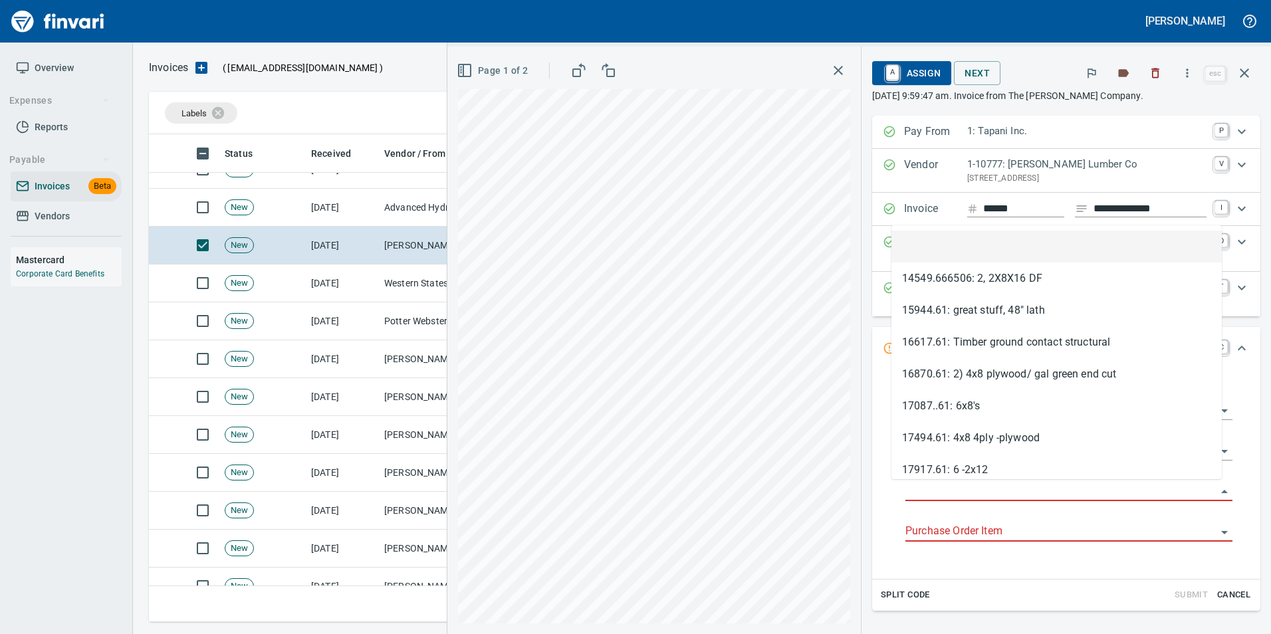
scroll to position [478, 1086]
type input "**********"
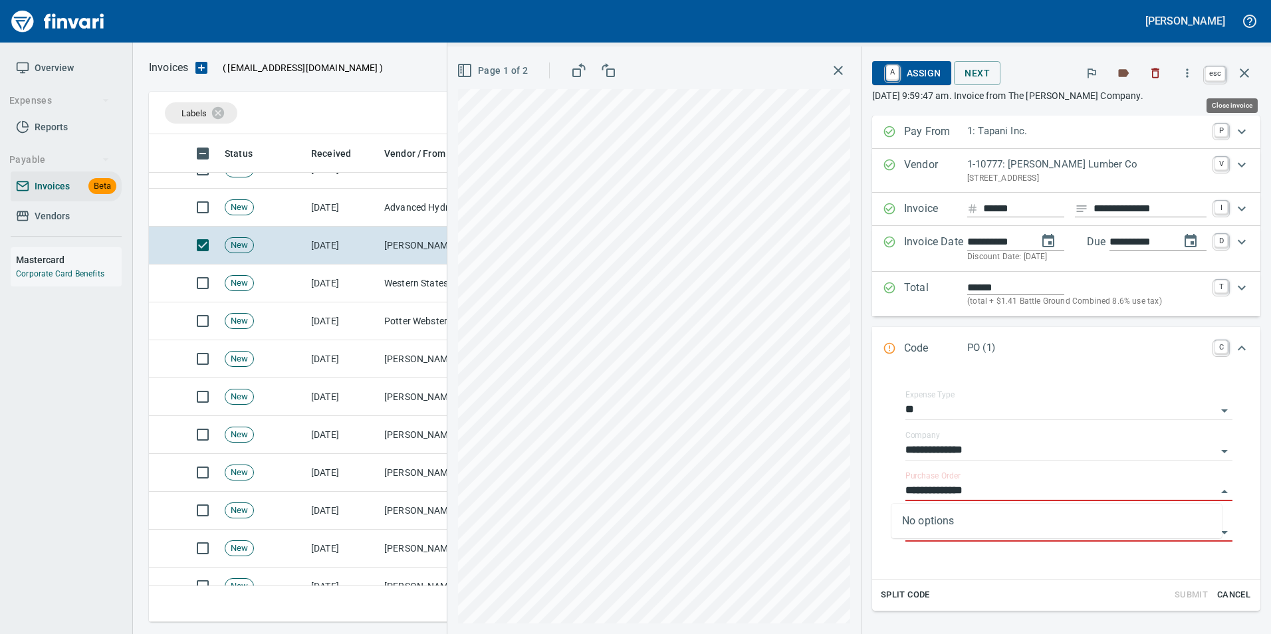
click at [1249, 76] on icon "button" at bounding box center [1244, 72] width 9 height 9
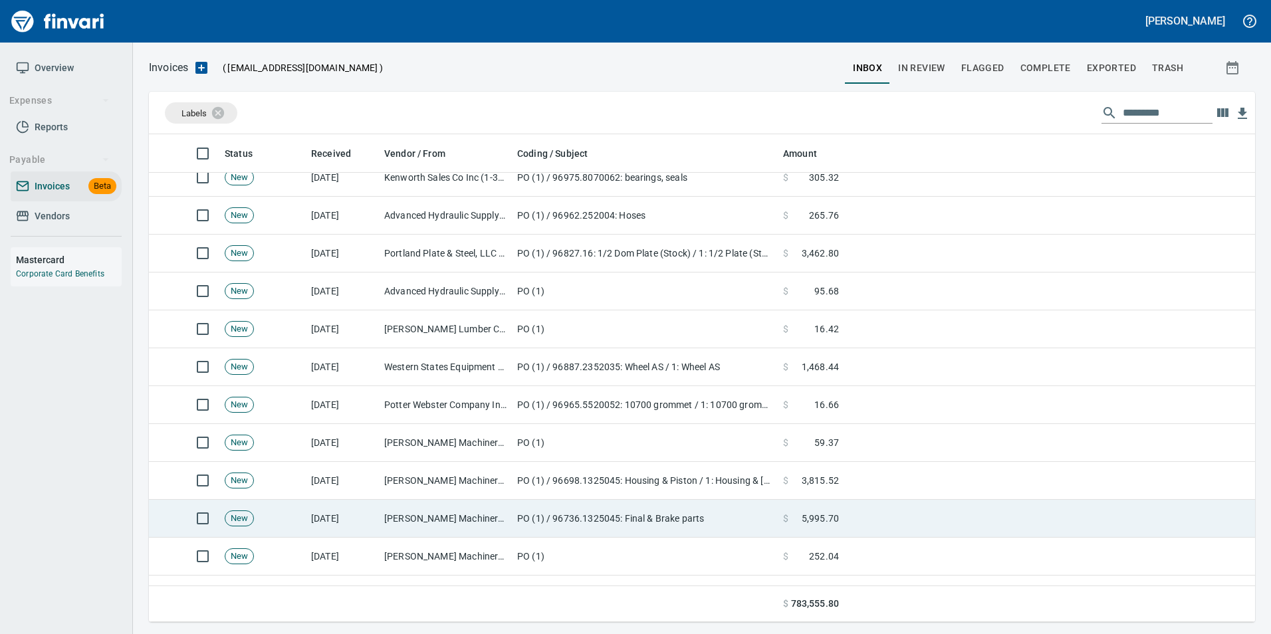
scroll to position [931, 0]
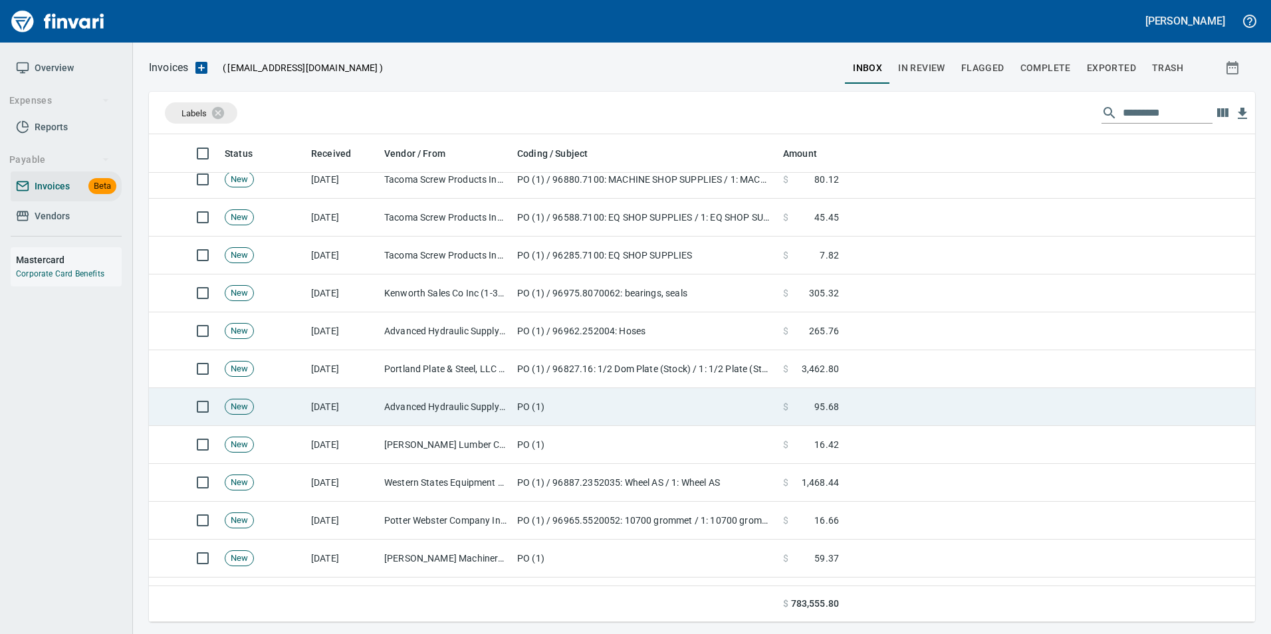
click at [504, 410] on td "Advanced Hydraulic Supply Co. LLC (1-10020)" at bounding box center [445, 407] width 133 height 38
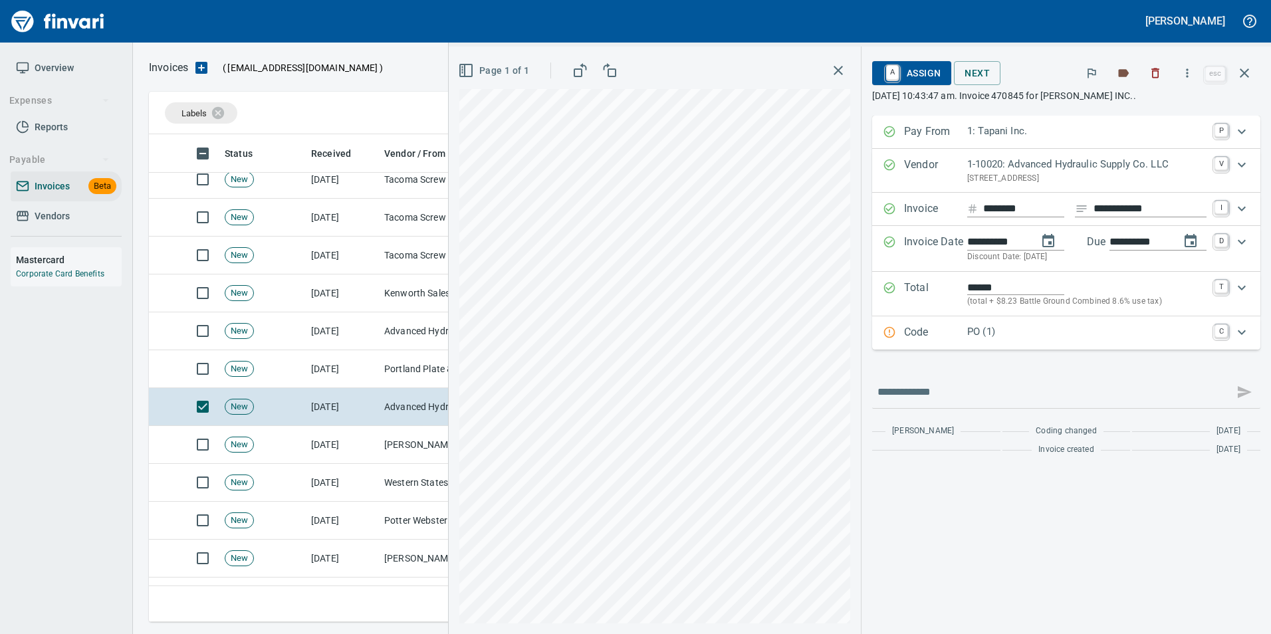
click at [944, 325] on p "Code" at bounding box center [935, 333] width 63 height 17
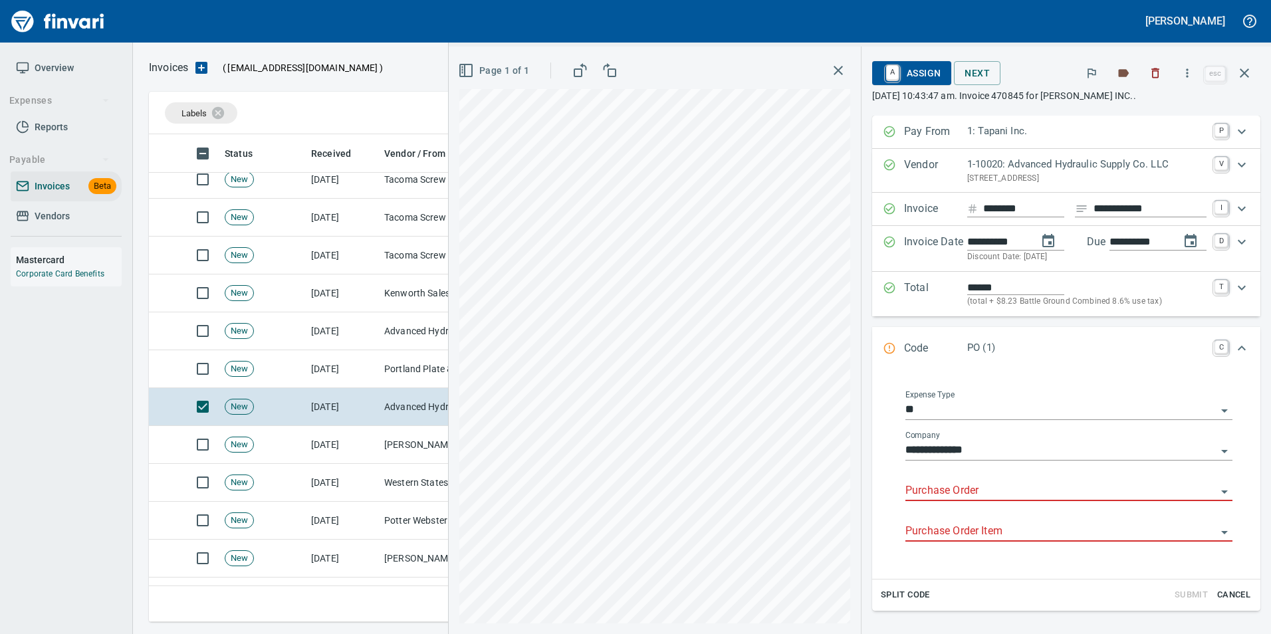
click at [911, 481] on div "Purchase Order" at bounding box center [1069, 486] width 327 height 30
type input "**********"
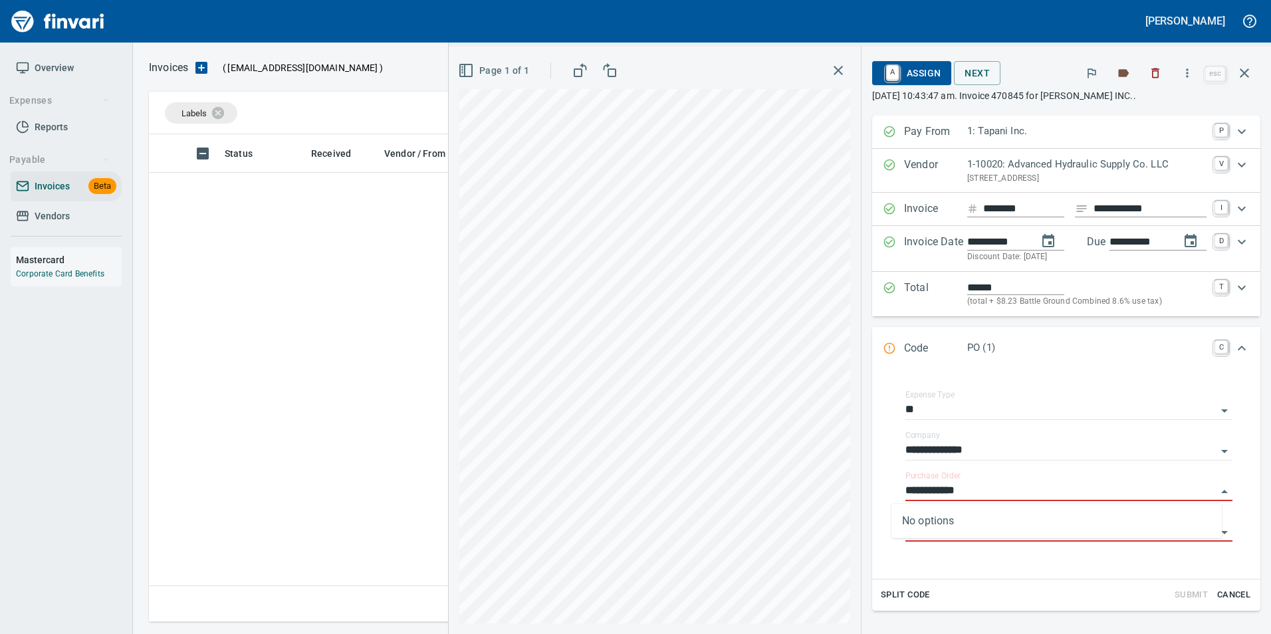
scroll to position [1, 1]
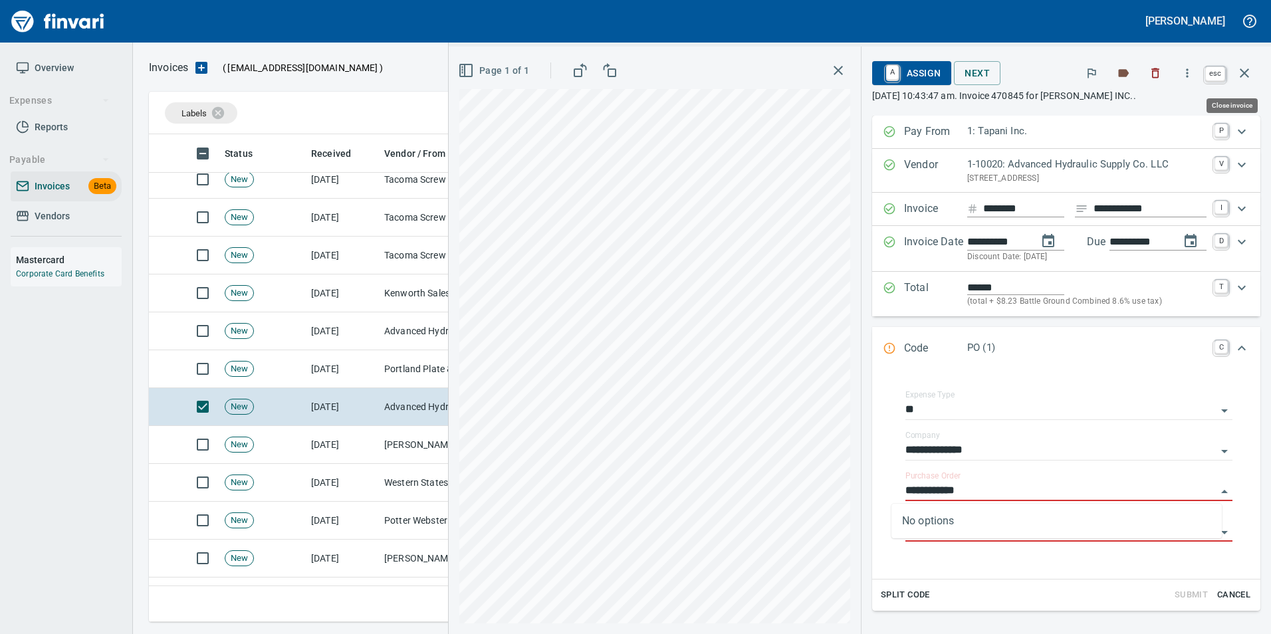
click at [1248, 68] on icon "button" at bounding box center [1245, 73] width 16 height 16
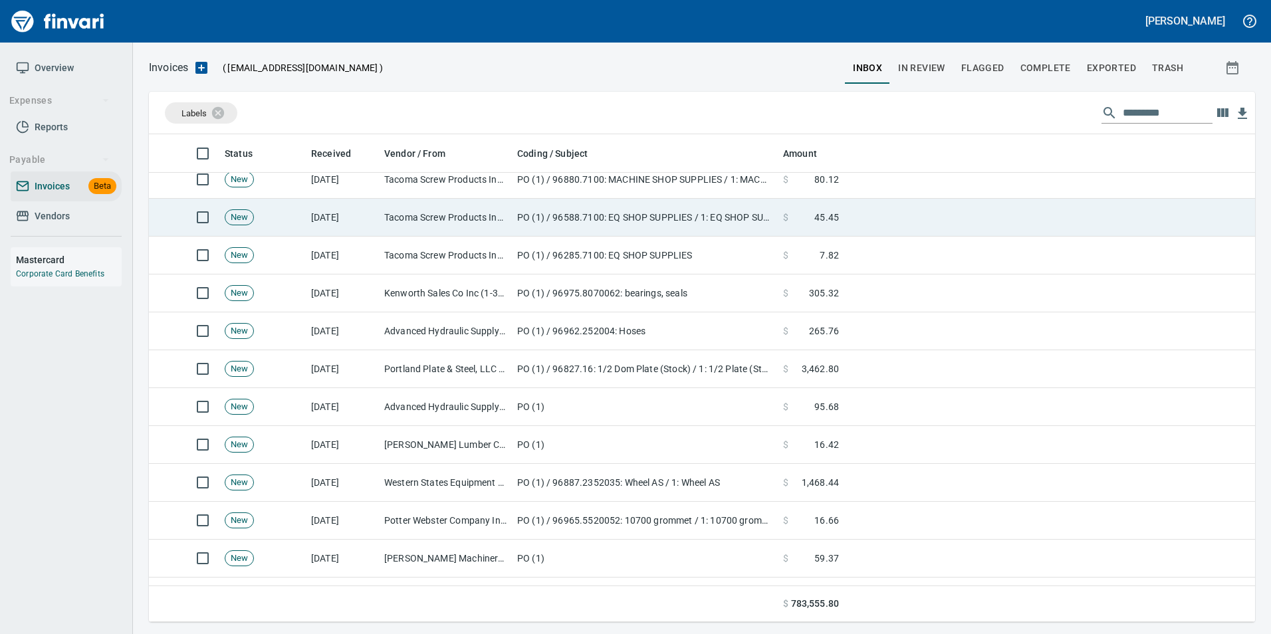
scroll to position [478, 1086]
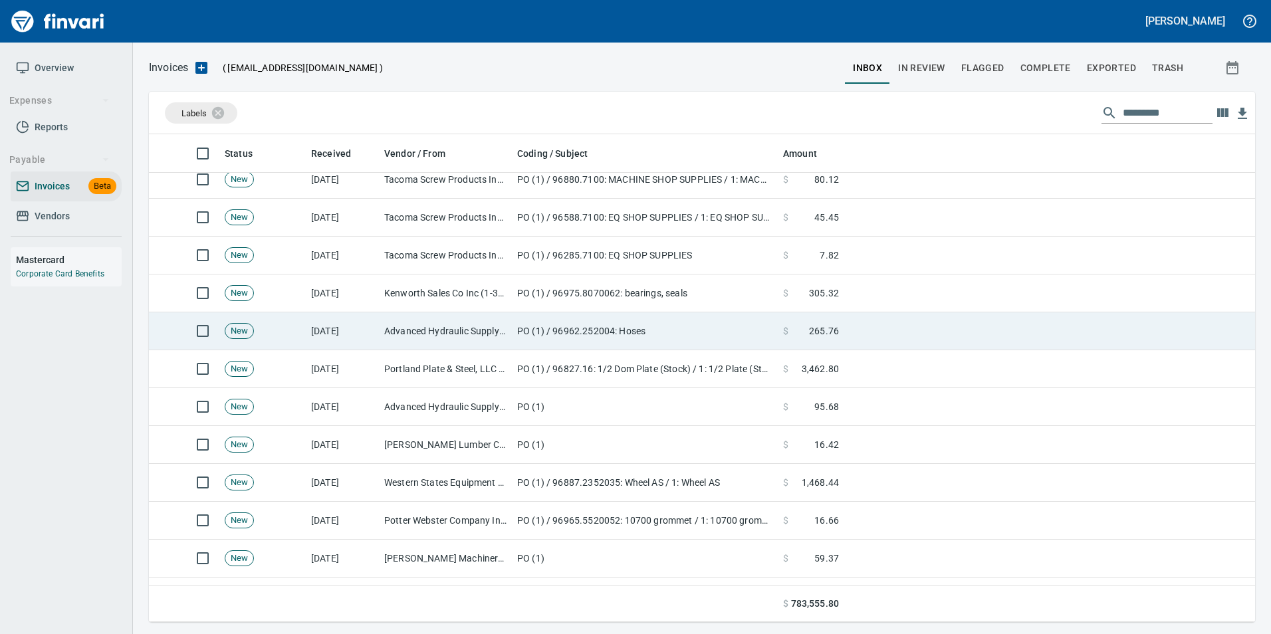
click at [931, 336] on td at bounding box center [1050, 332] width 411 height 38
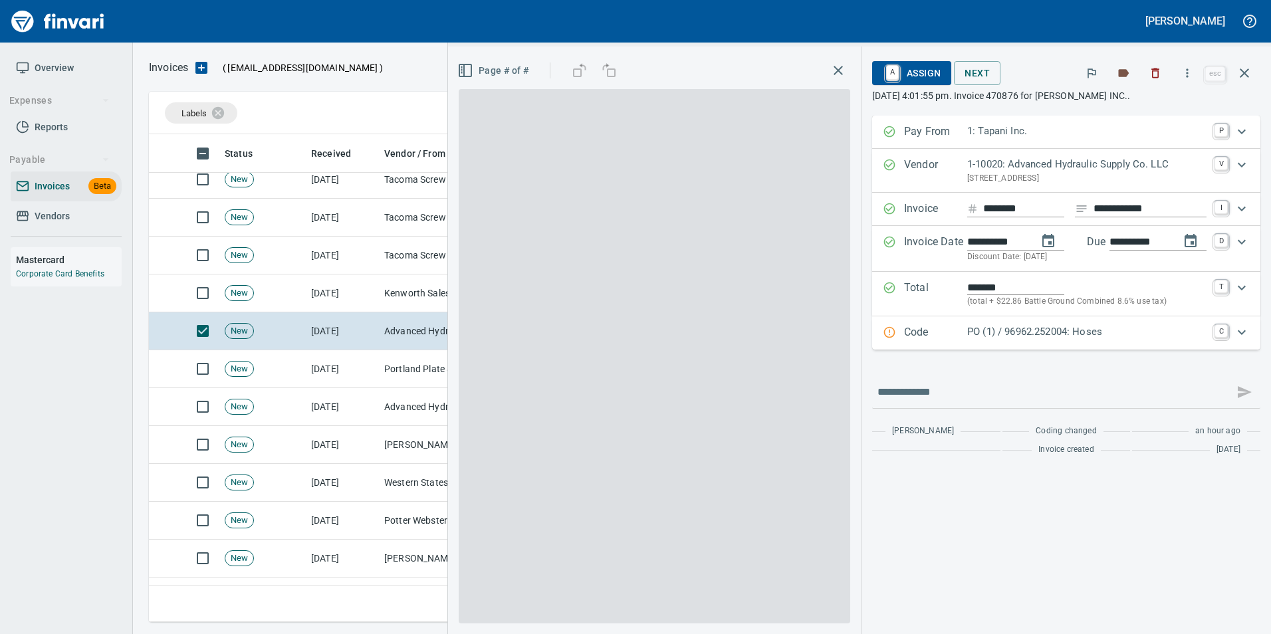
click at [993, 323] on div "Code PO (1) / 96962.252004: Hoses C" at bounding box center [1066, 333] width 388 height 33
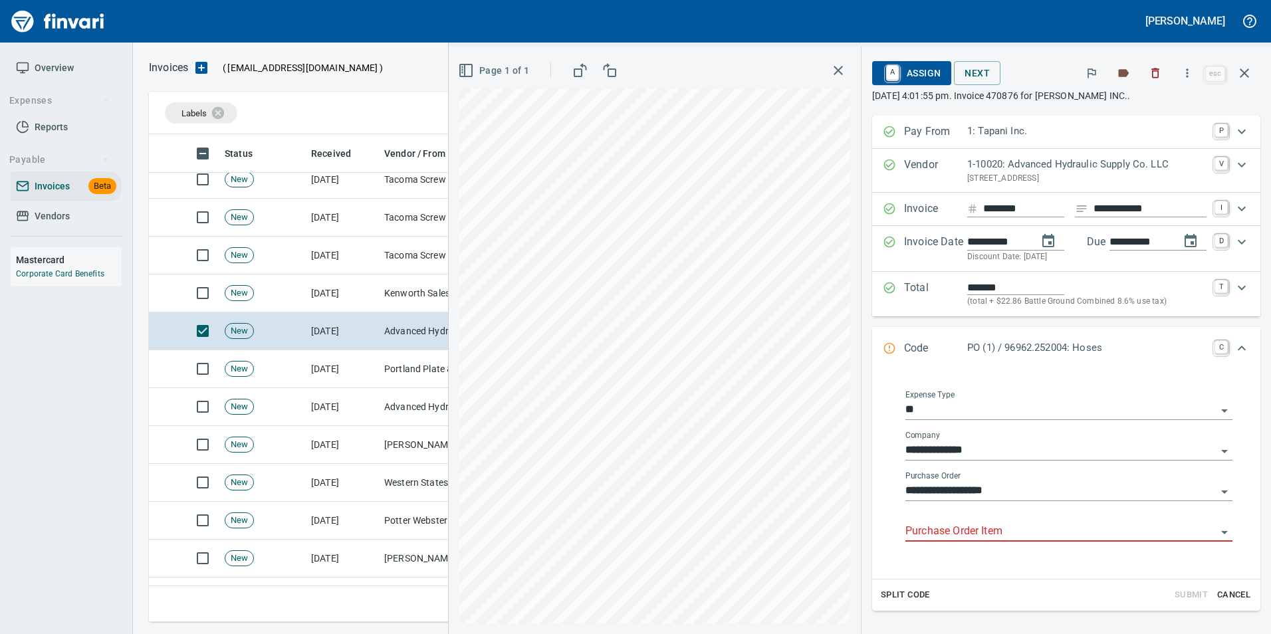
click at [950, 533] on input "Purchase Order Item" at bounding box center [1061, 532] width 311 height 19
click at [944, 555] on li at bounding box center [1057, 566] width 331 height 32
click at [1250, 71] on icon "button" at bounding box center [1245, 73] width 16 height 16
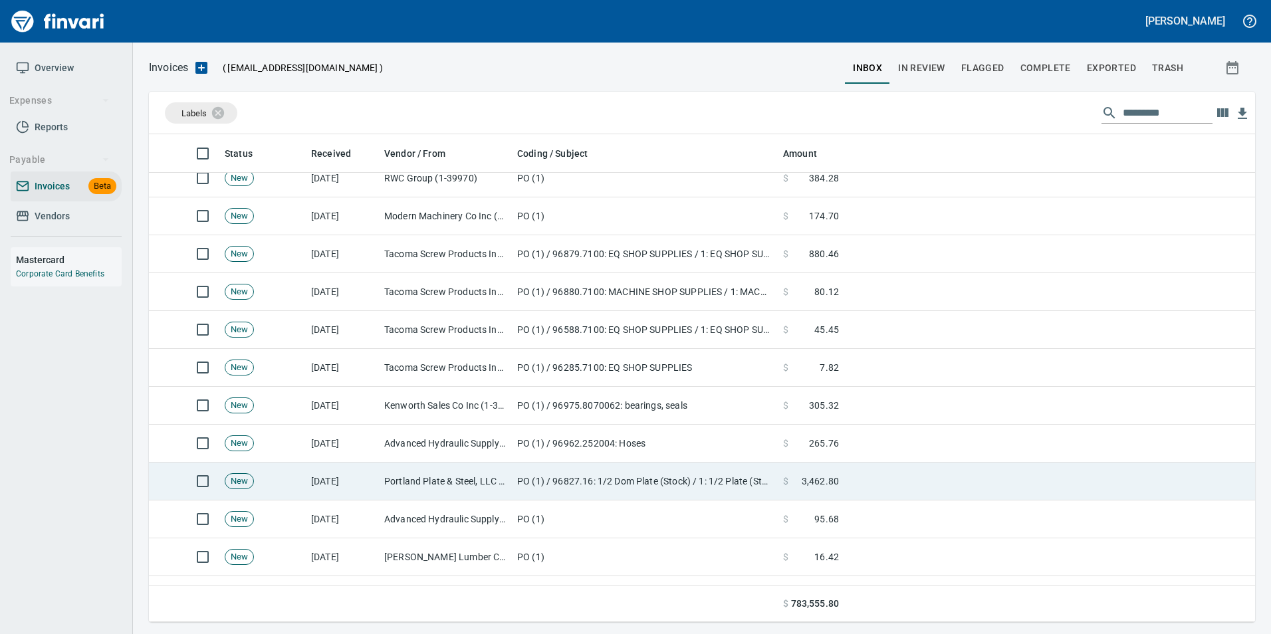
scroll to position [798, 0]
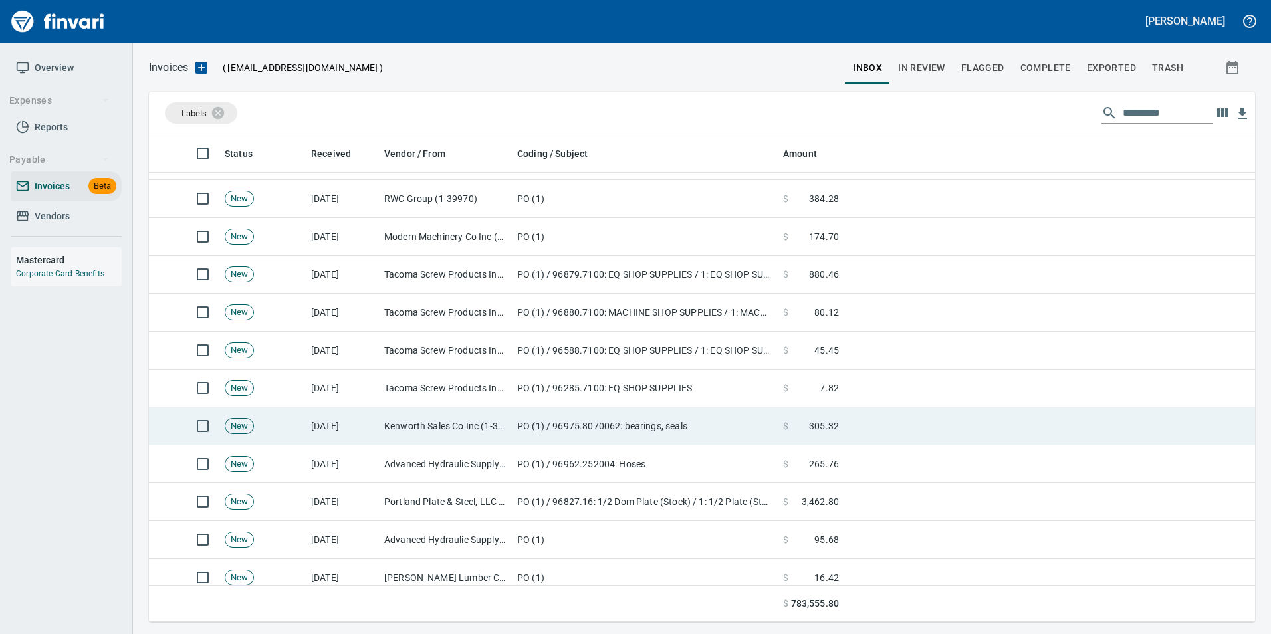
click at [543, 426] on td "PO (1) / 96975.8070062: bearings, seals" at bounding box center [645, 427] width 266 height 38
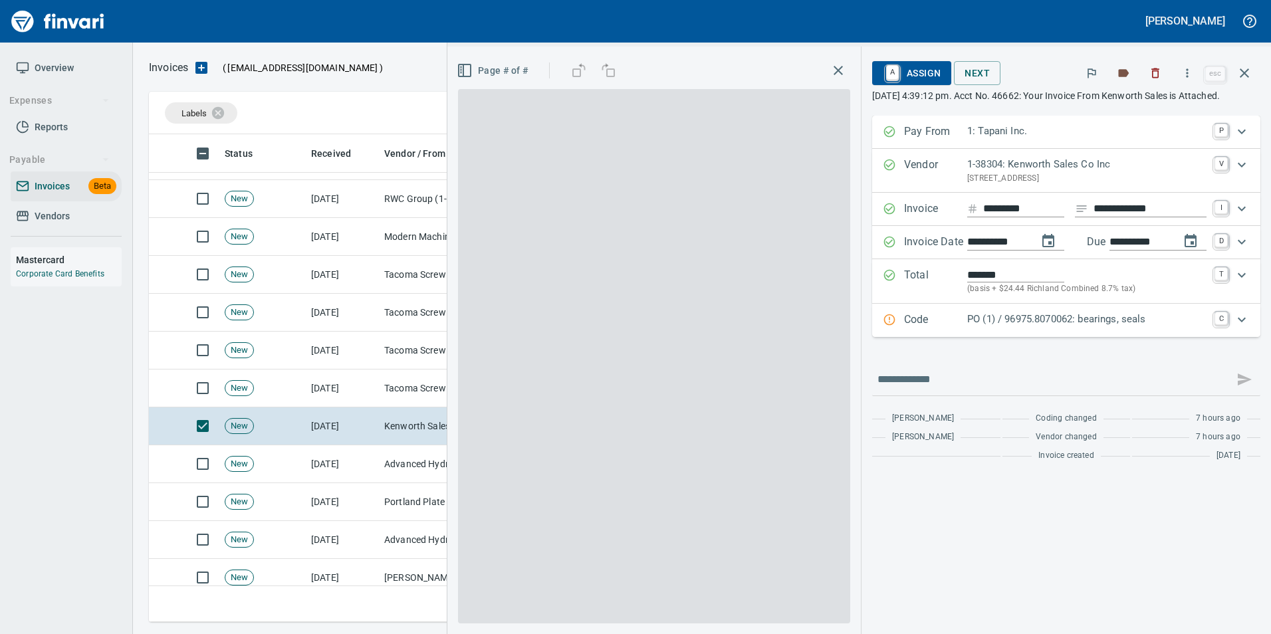
click at [1019, 327] on p "PO (1) / 96975.8070062: bearings, seals" at bounding box center [1087, 319] width 239 height 15
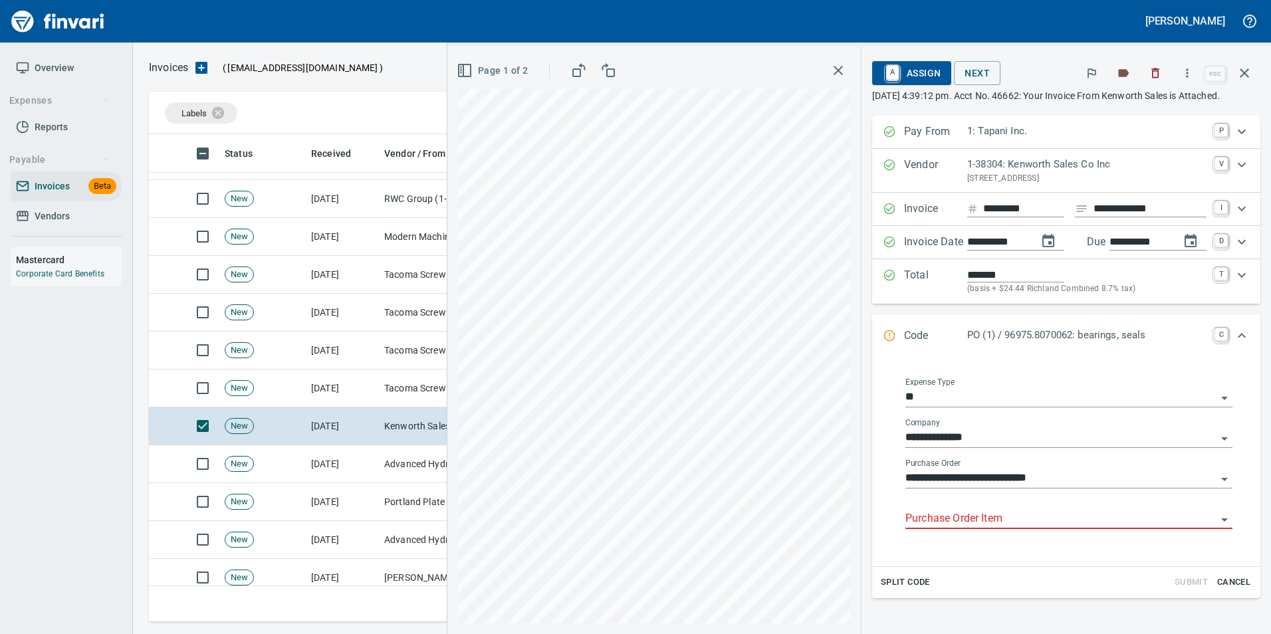
click at [980, 529] on input "Purchase Order Item" at bounding box center [1061, 519] width 311 height 19
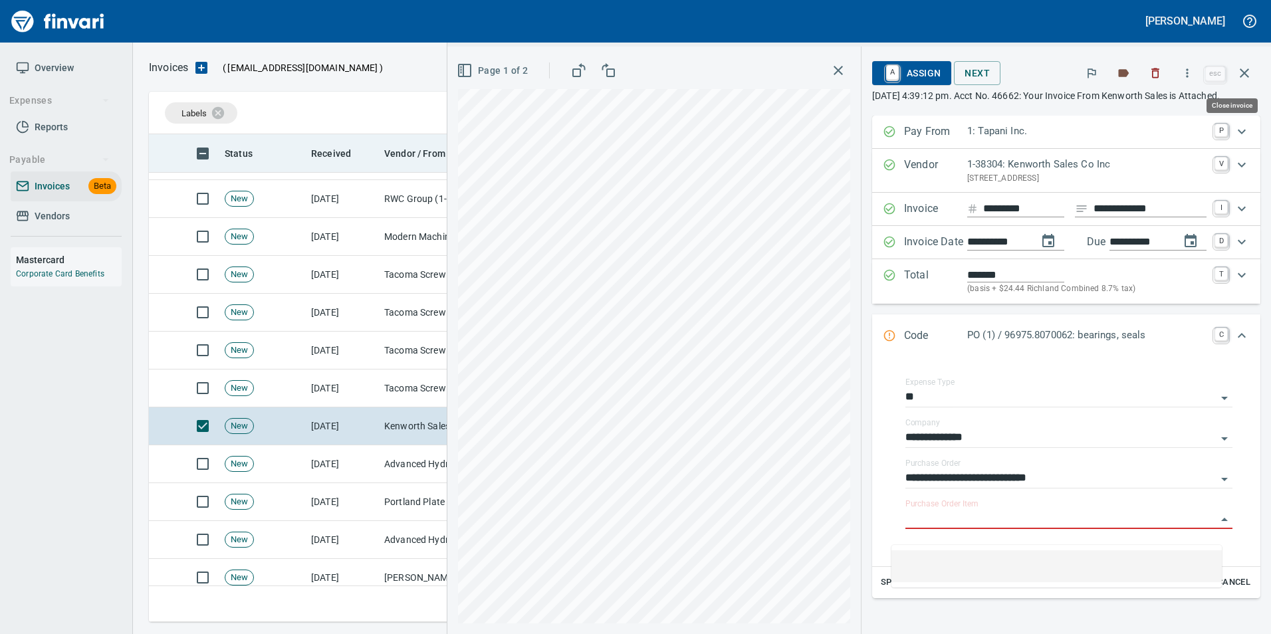
drag, startPoint x: 1247, startPoint y: 73, endPoint x: 1189, endPoint y: 144, distance: 91.2
click at [1247, 72] on icon "button" at bounding box center [1245, 73] width 16 height 16
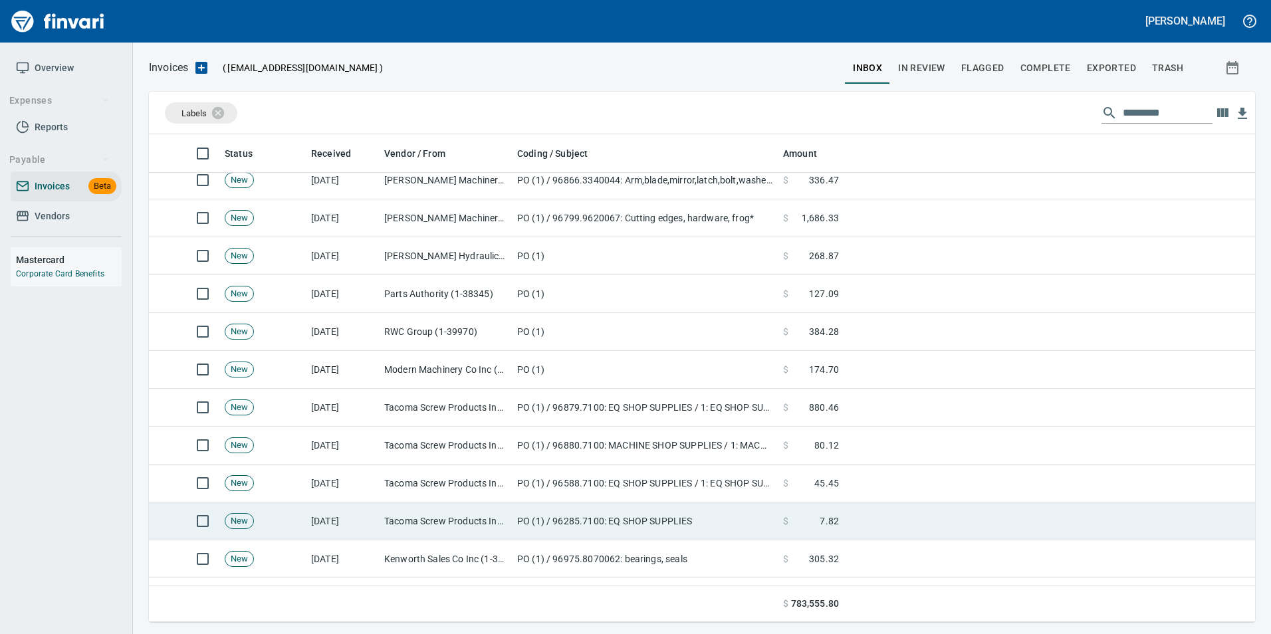
scroll to position [598, 0]
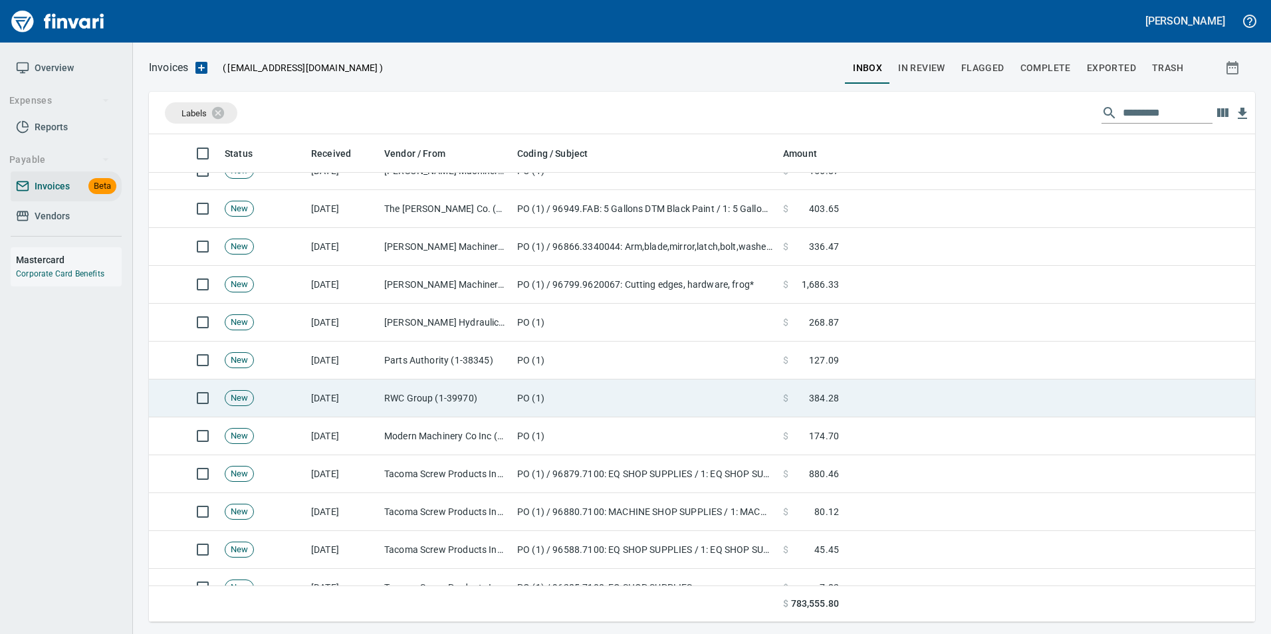
click at [614, 398] on td "PO (1)" at bounding box center [645, 399] width 266 height 38
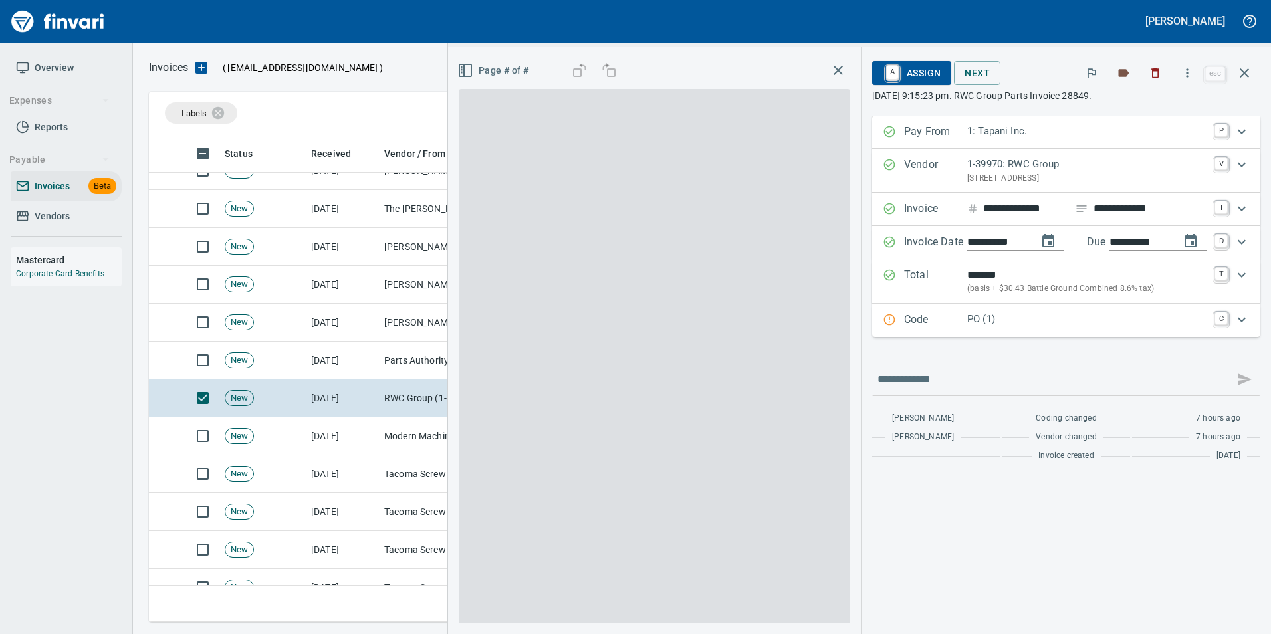
click at [984, 317] on p "PO (1)" at bounding box center [1087, 319] width 239 height 15
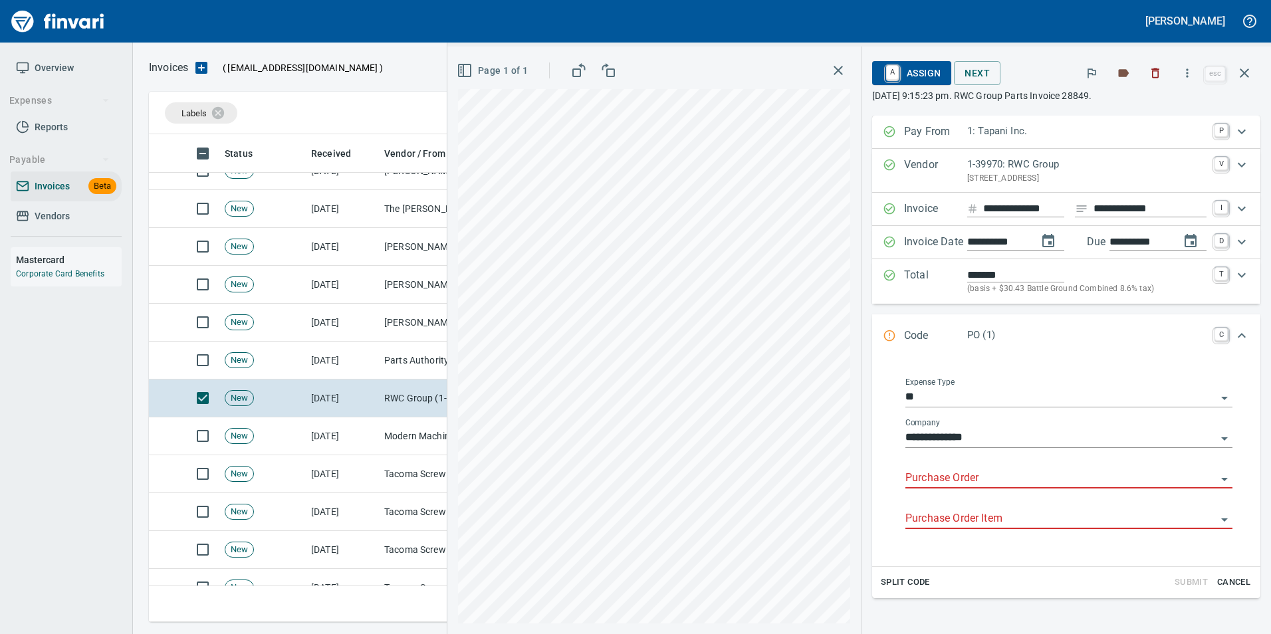
click at [923, 481] on input "Purchase Order" at bounding box center [1061, 478] width 311 height 19
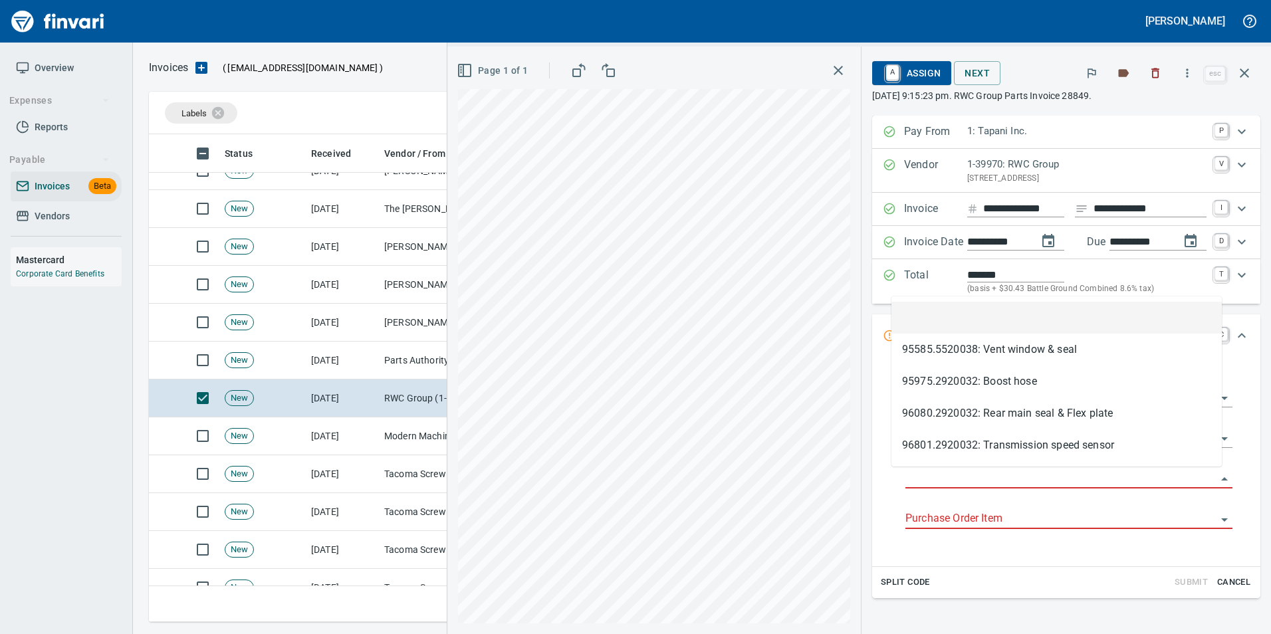
scroll to position [478, 1086]
type input "**********"
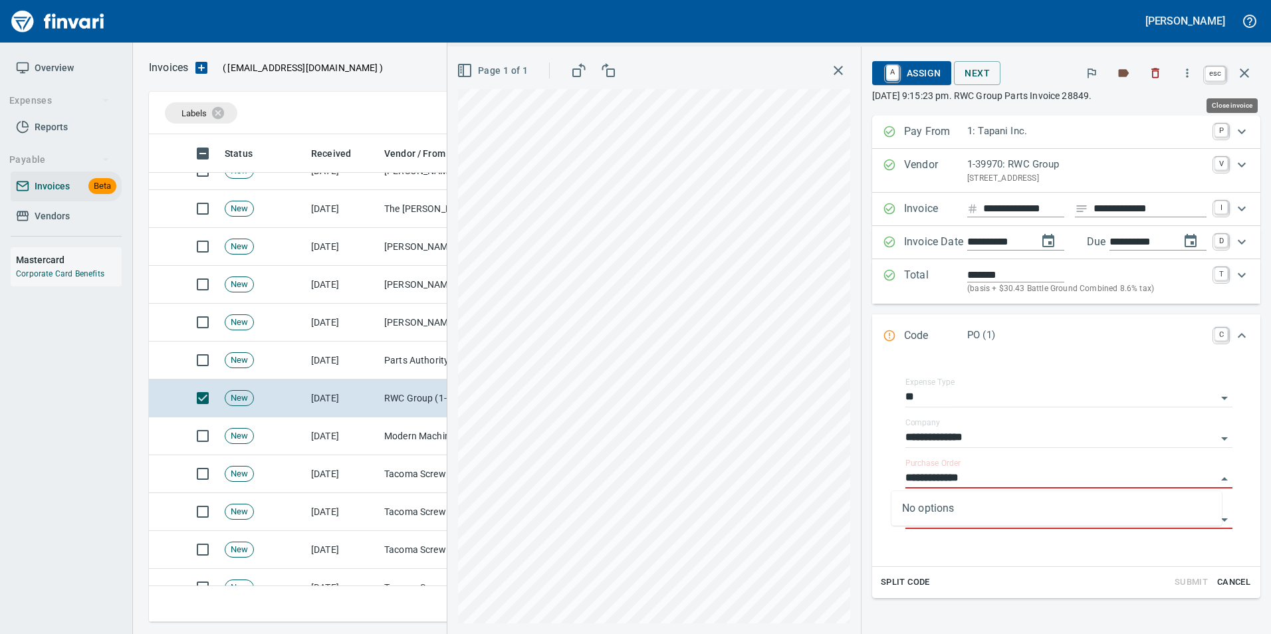
click at [1252, 71] on icon "button" at bounding box center [1245, 73] width 16 height 16
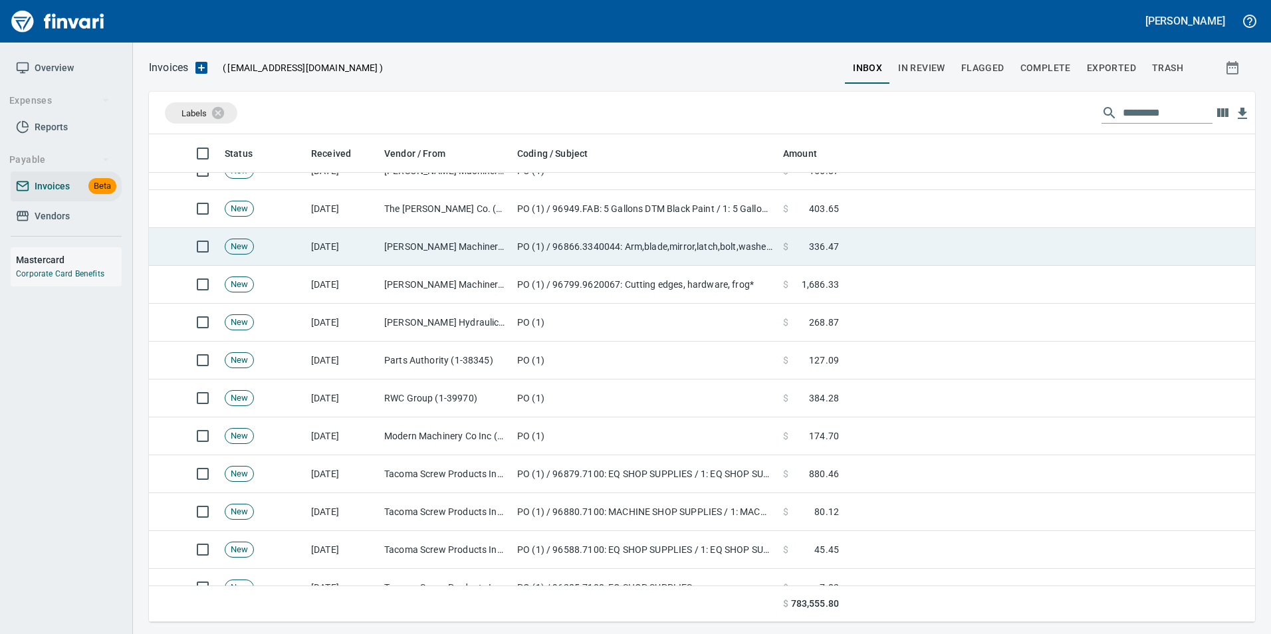
scroll to position [478, 1086]
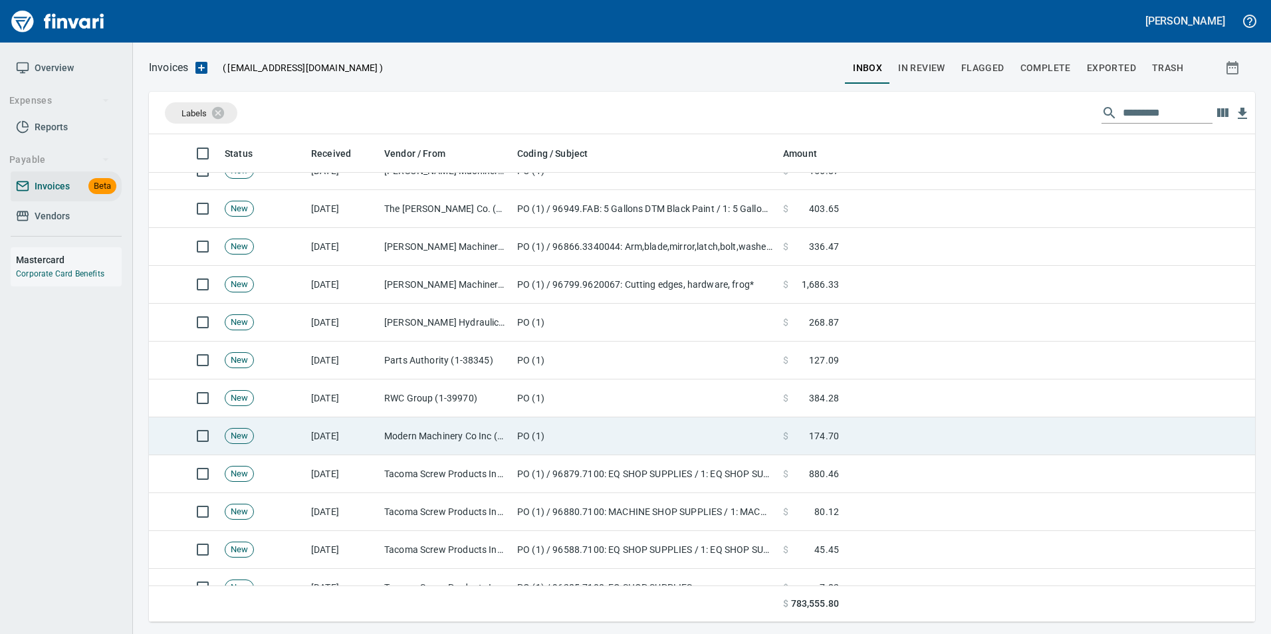
click at [865, 432] on td at bounding box center [1050, 437] width 411 height 38
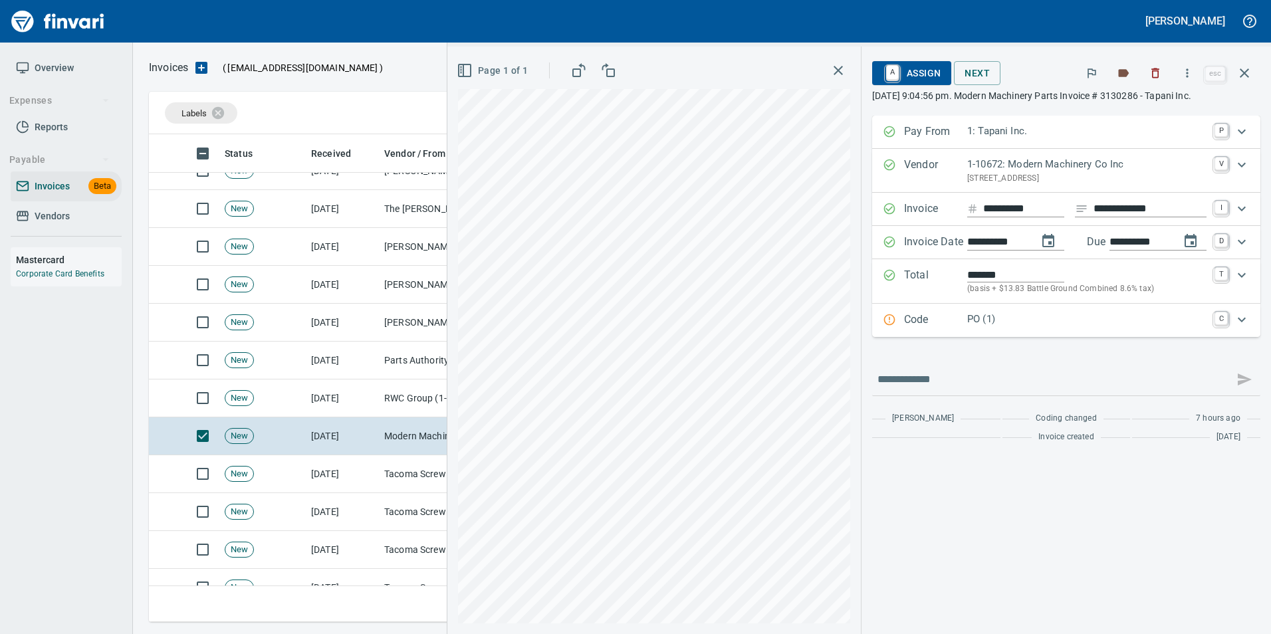
click at [968, 318] on p "PO (1)" at bounding box center [1087, 319] width 239 height 15
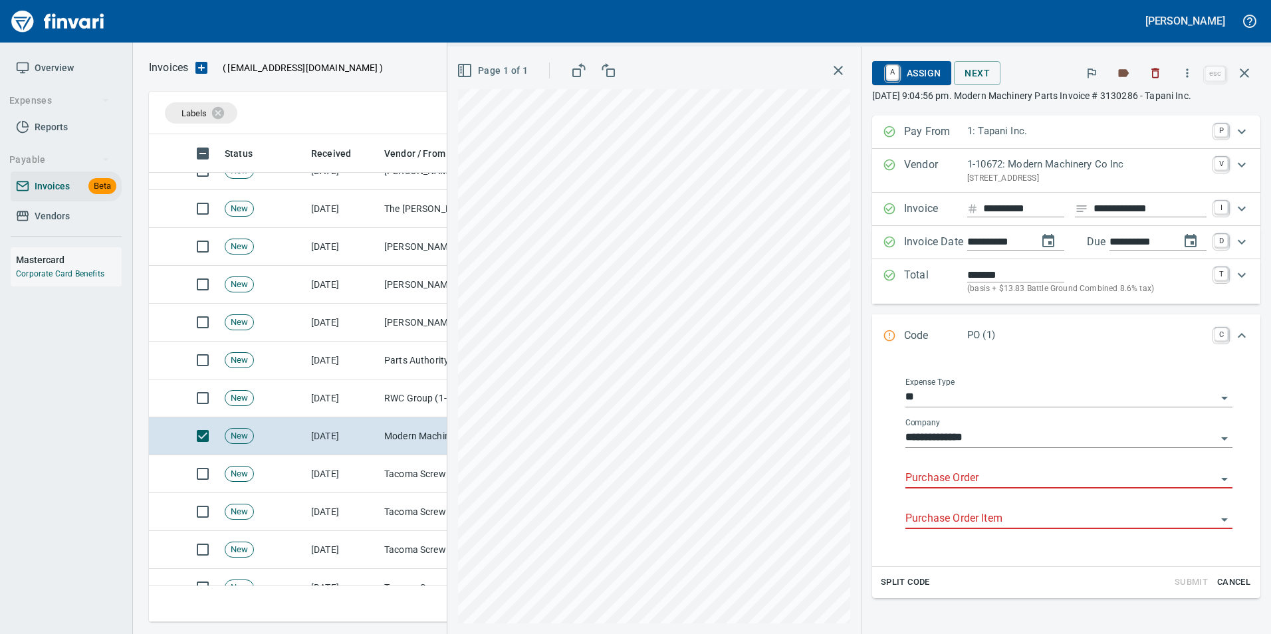
click at [946, 475] on input "Purchase Order" at bounding box center [1061, 478] width 311 height 19
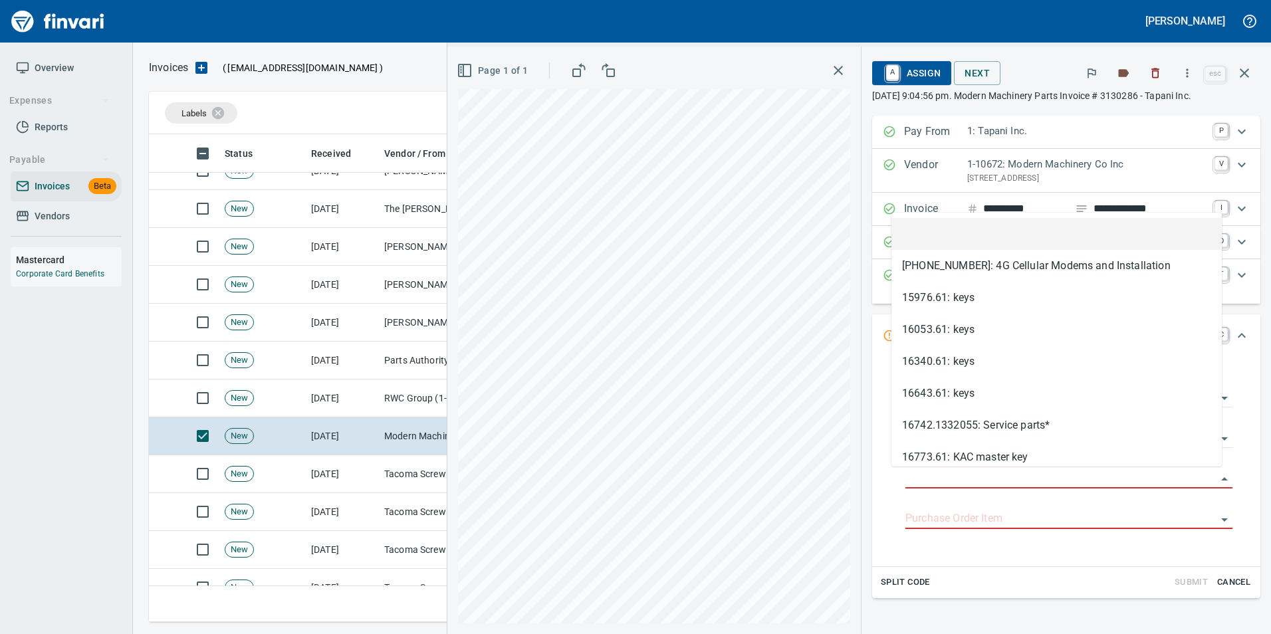
scroll to position [478, 1086]
type input "**********"
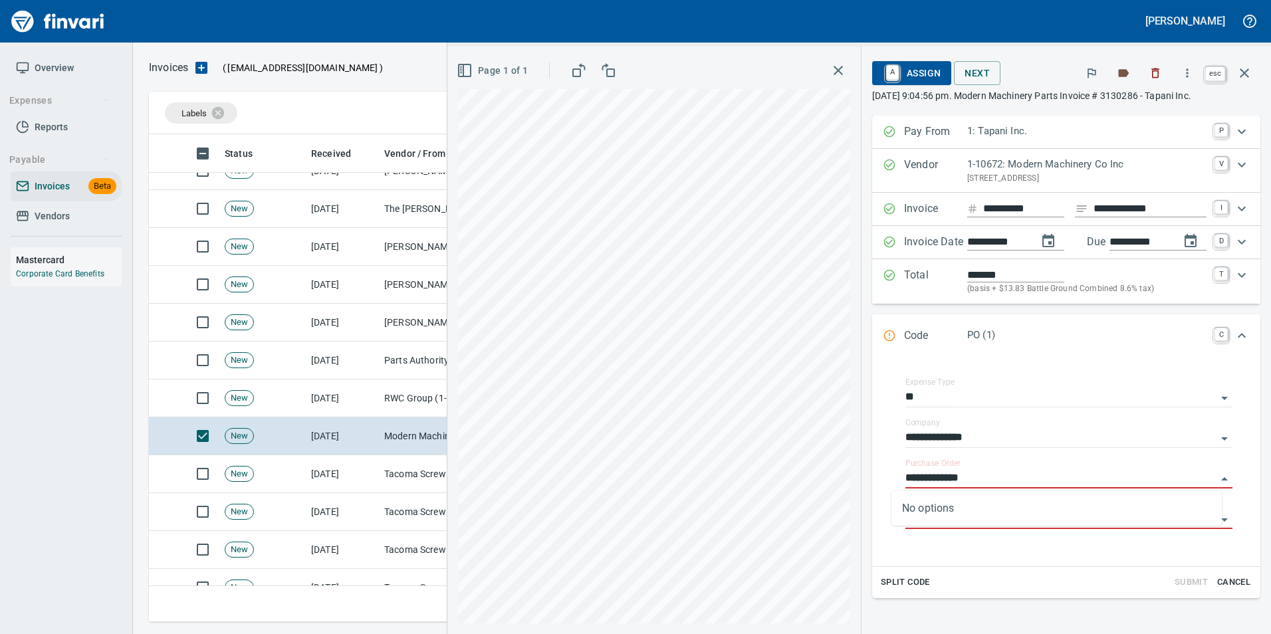
click at [1240, 73] on icon "button" at bounding box center [1245, 73] width 16 height 16
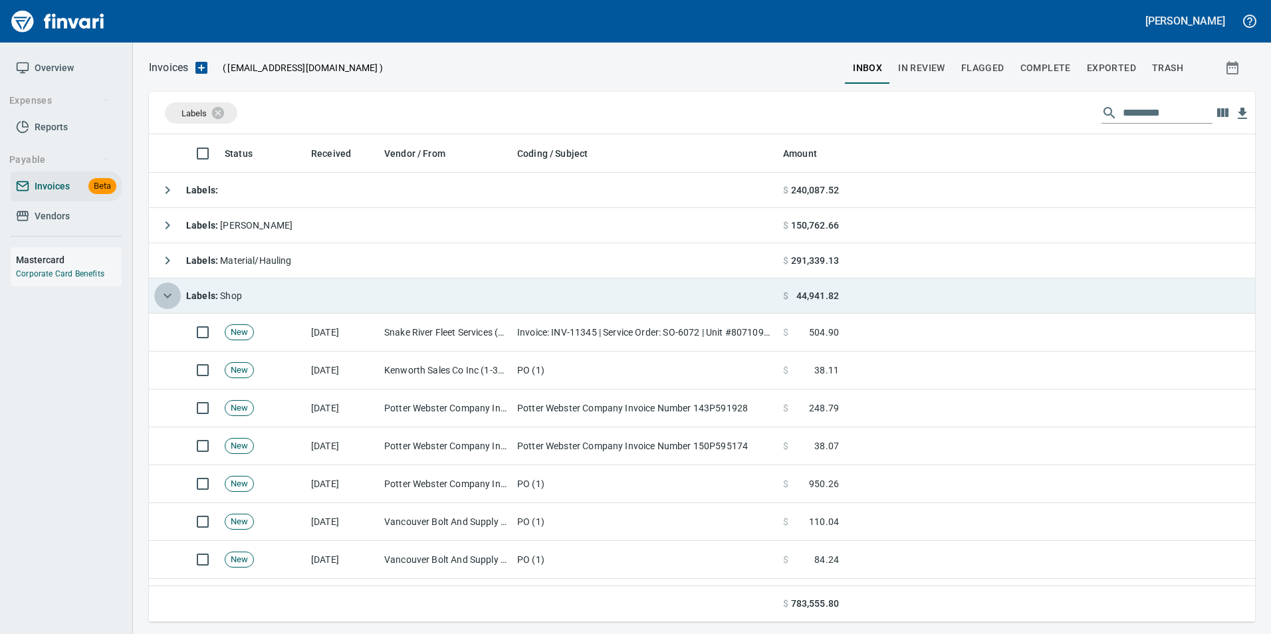
click at [160, 288] on icon "button" at bounding box center [168, 296] width 16 height 16
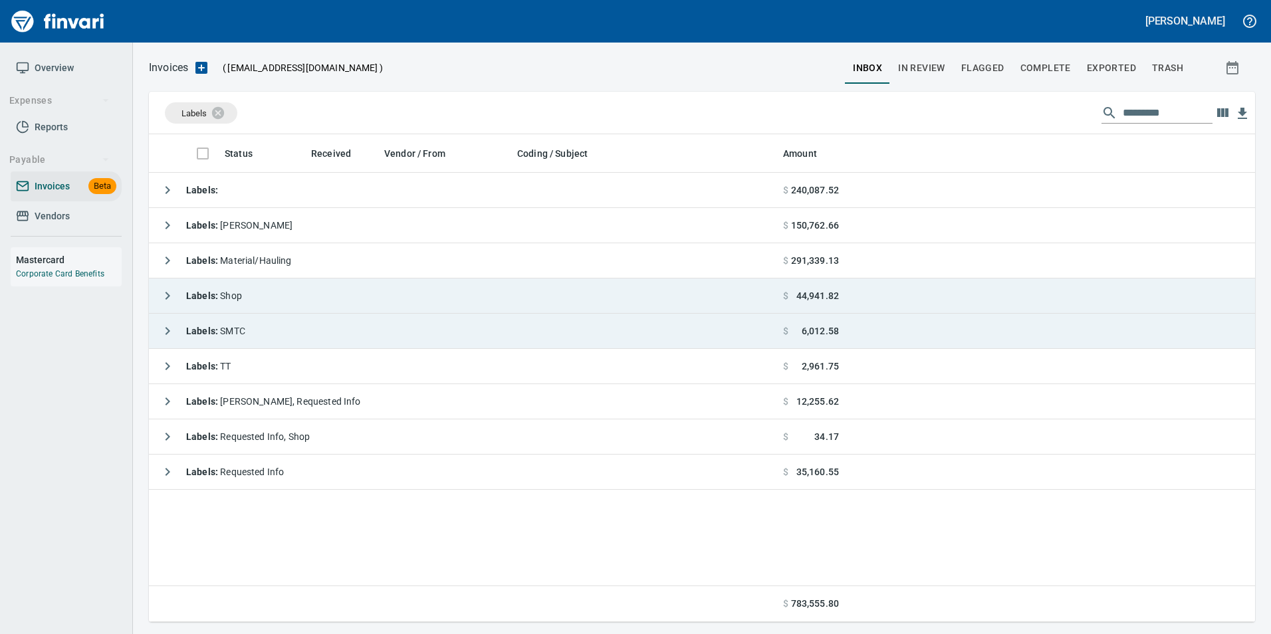
scroll to position [478, 1097]
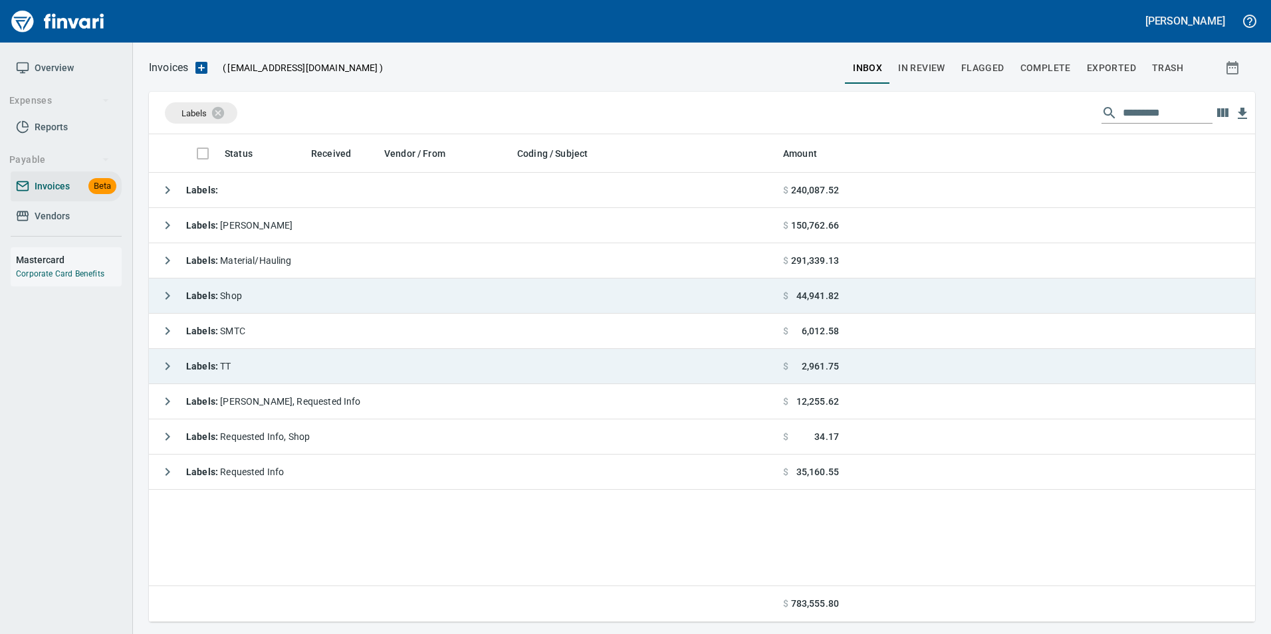
click at [168, 359] on icon "button" at bounding box center [168, 366] width 16 height 16
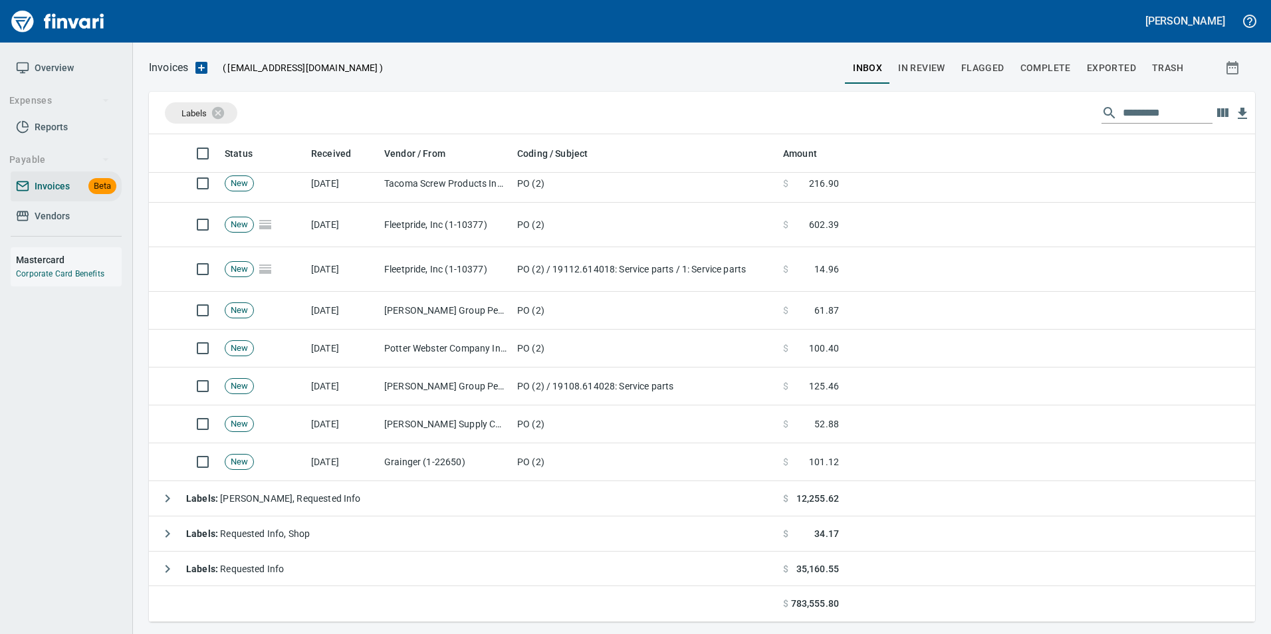
scroll to position [637, 0]
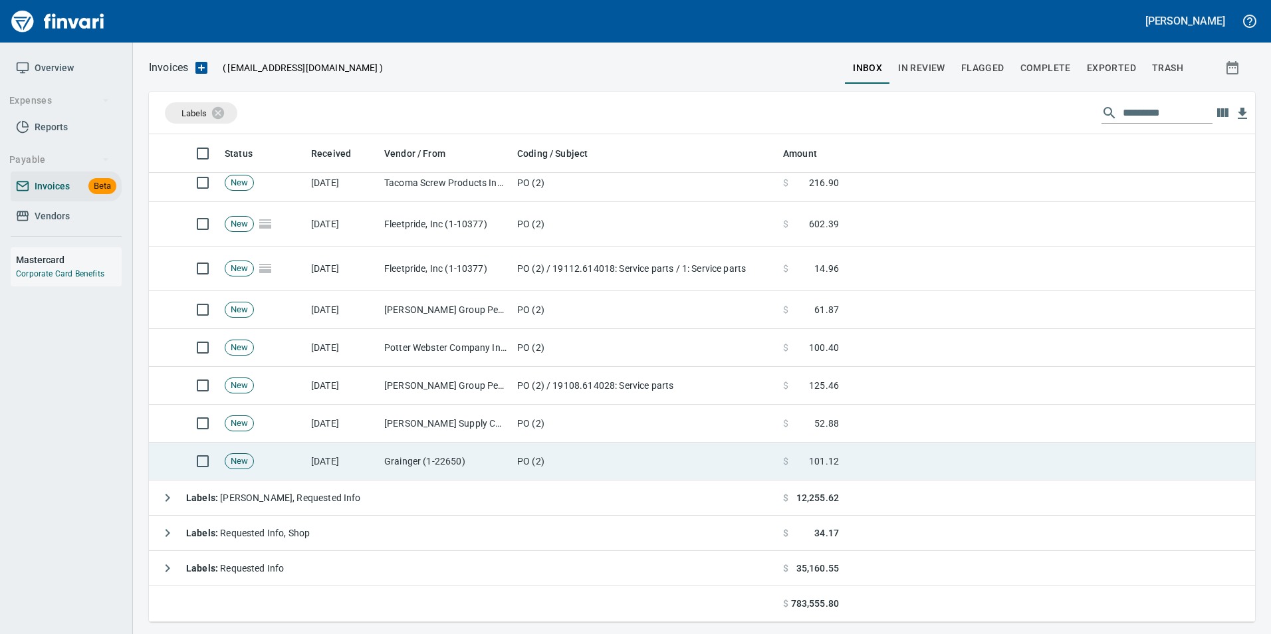
click at [616, 465] on td "PO (2)" at bounding box center [645, 462] width 266 height 38
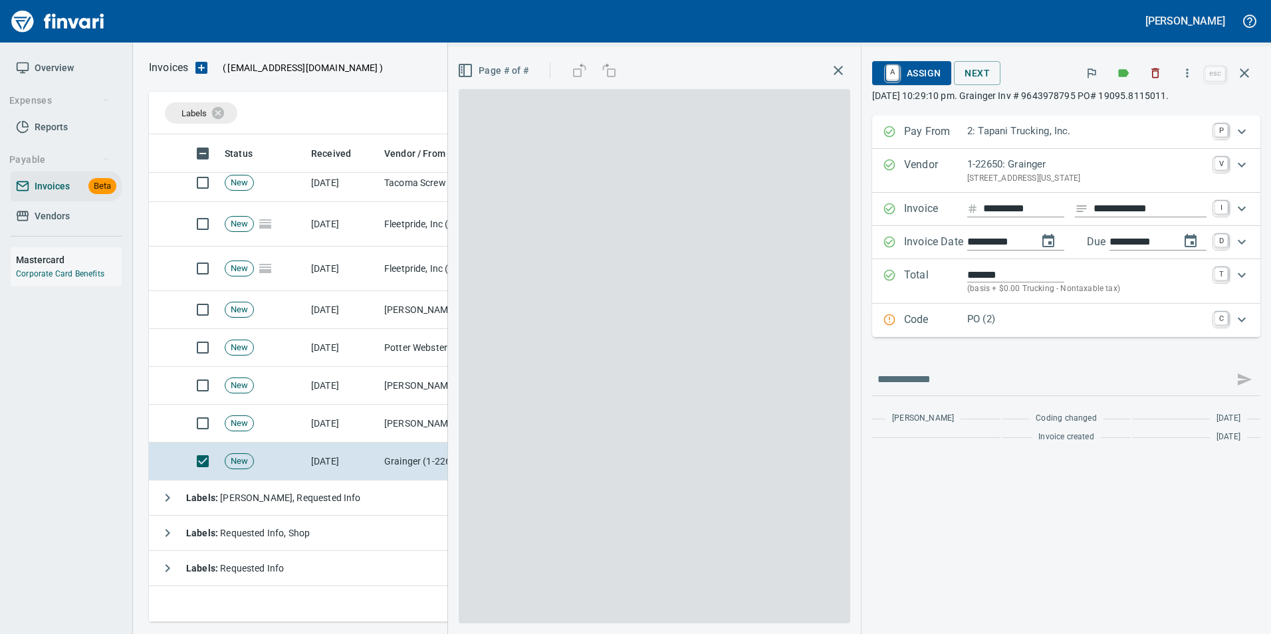
scroll to position [478, 1086]
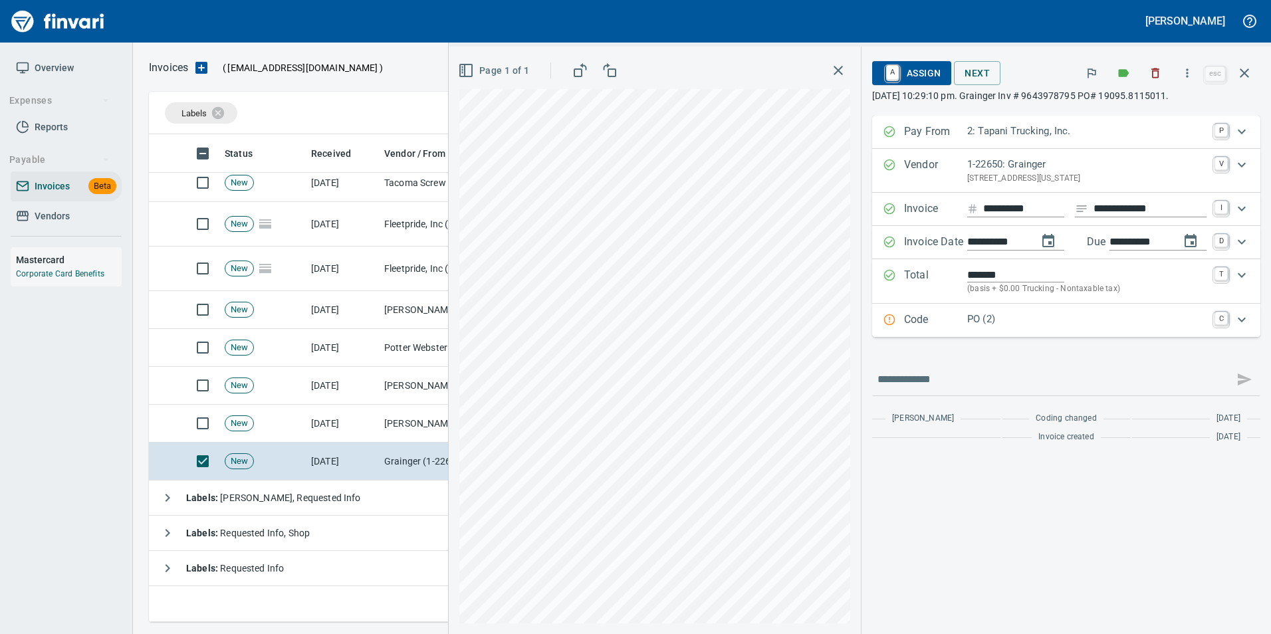
click at [963, 323] on p "Code" at bounding box center [935, 320] width 63 height 17
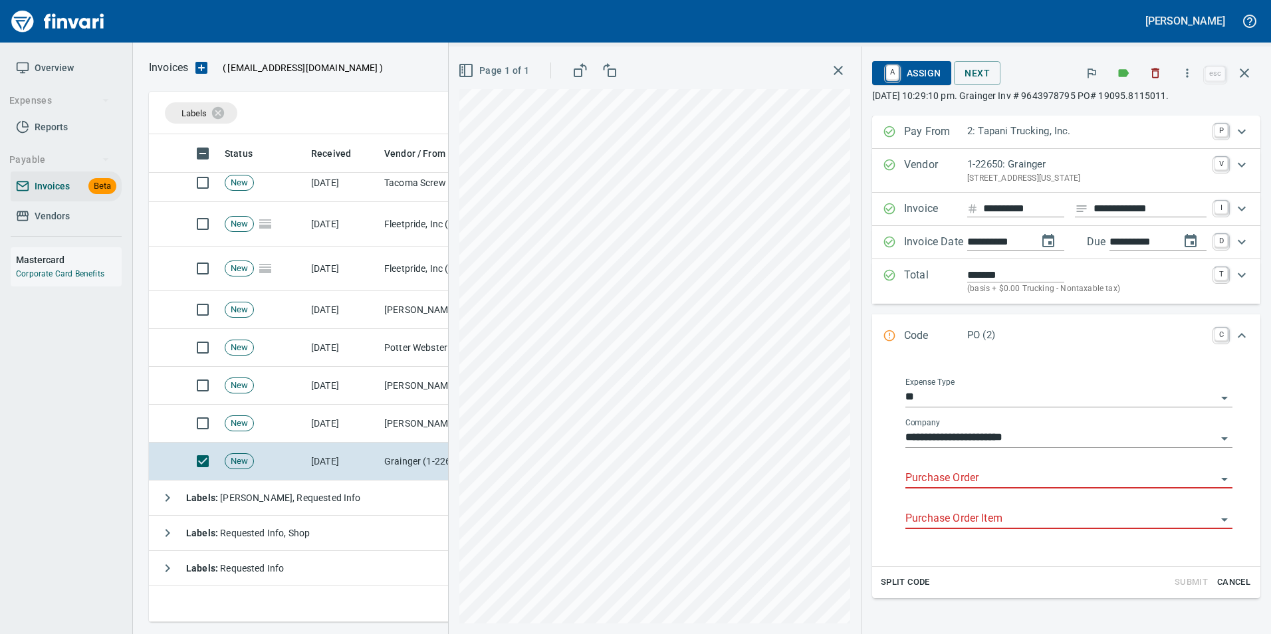
click at [927, 479] on input "Purchase Order" at bounding box center [1061, 478] width 311 height 19
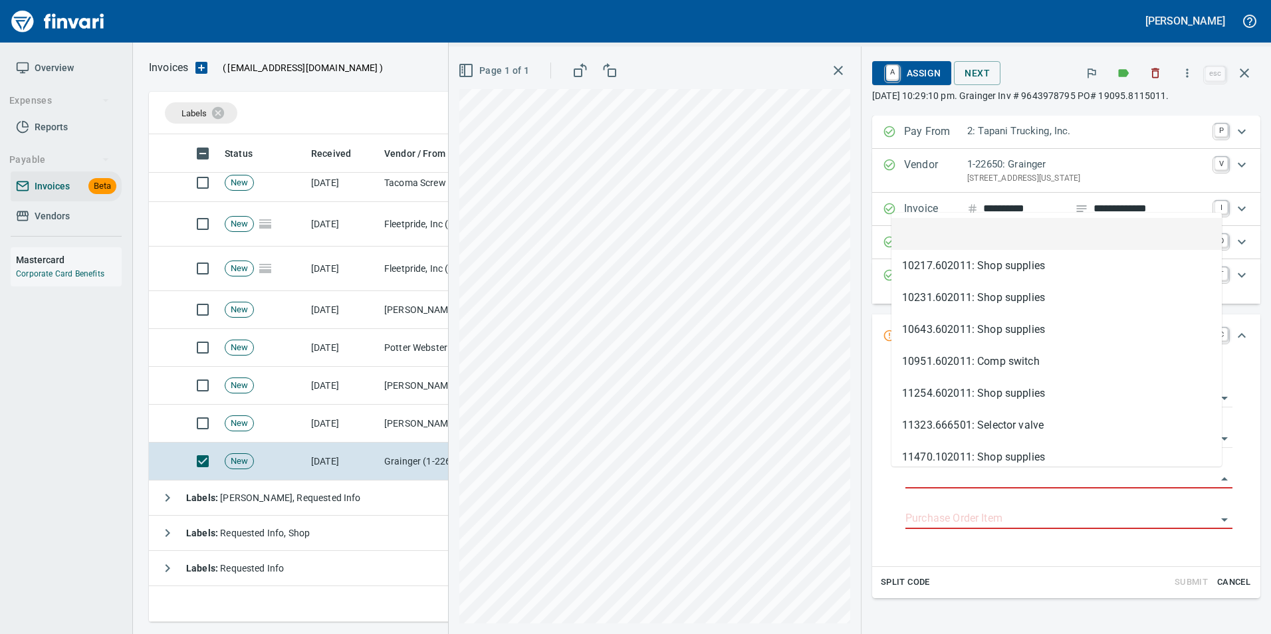
type input "**********"
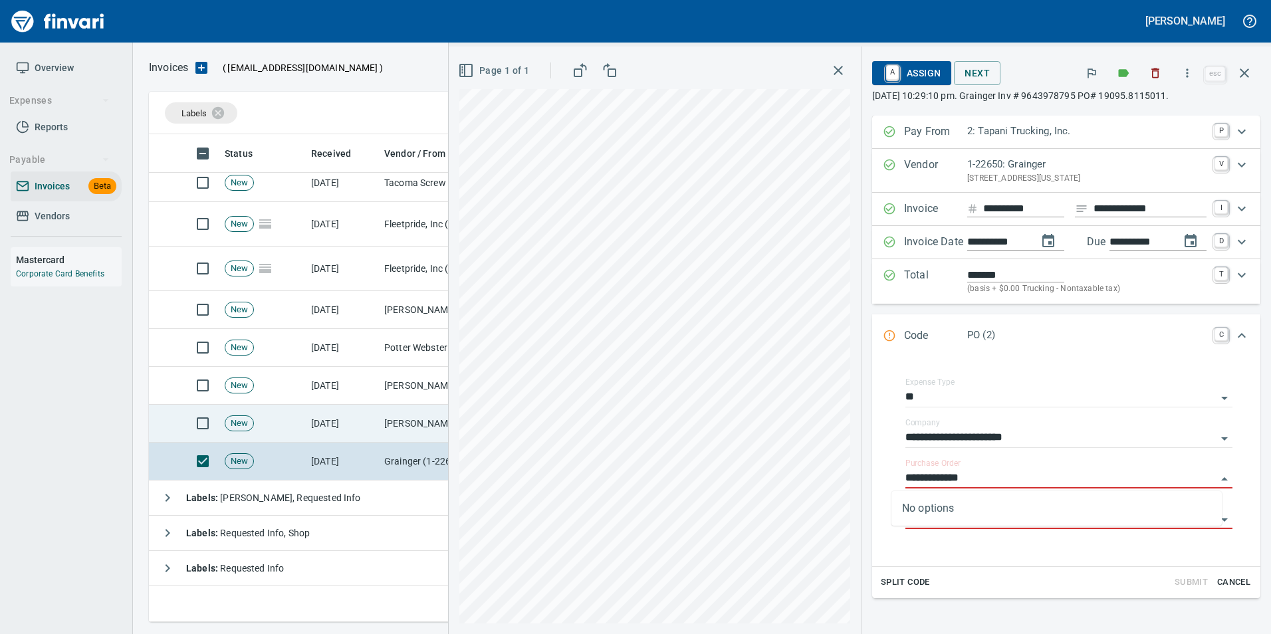
click at [301, 424] on td "New" at bounding box center [262, 424] width 86 height 38
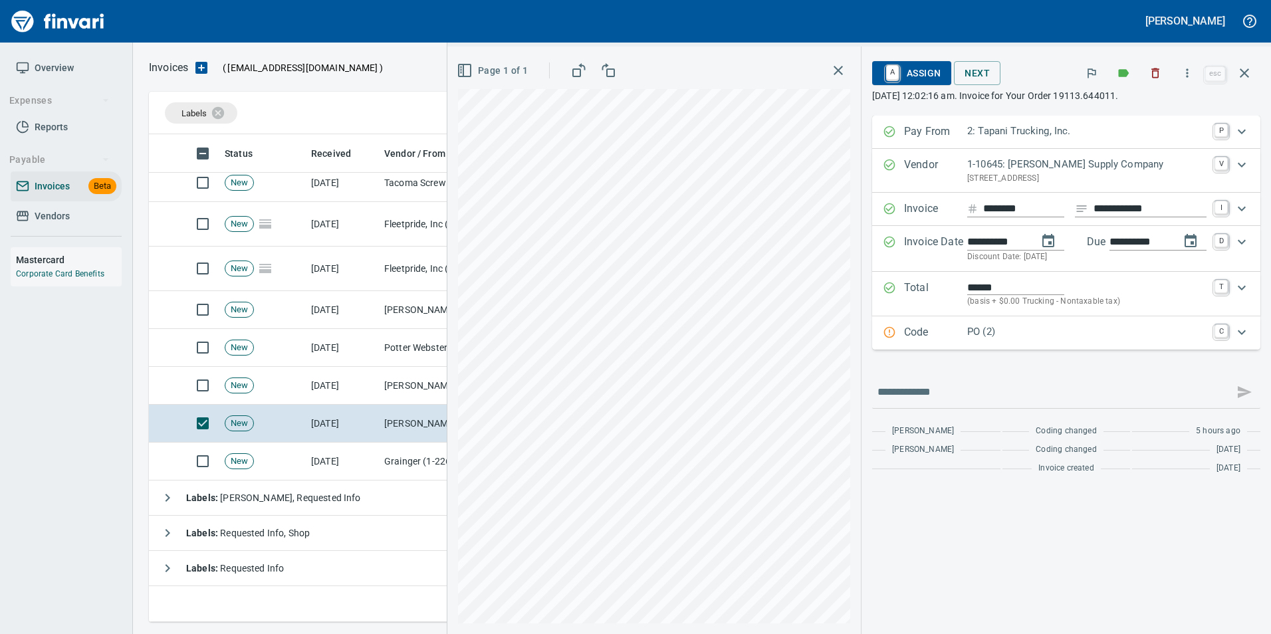
click at [954, 325] on p "Code" at bounding box center [935, 333] width 63 height 17
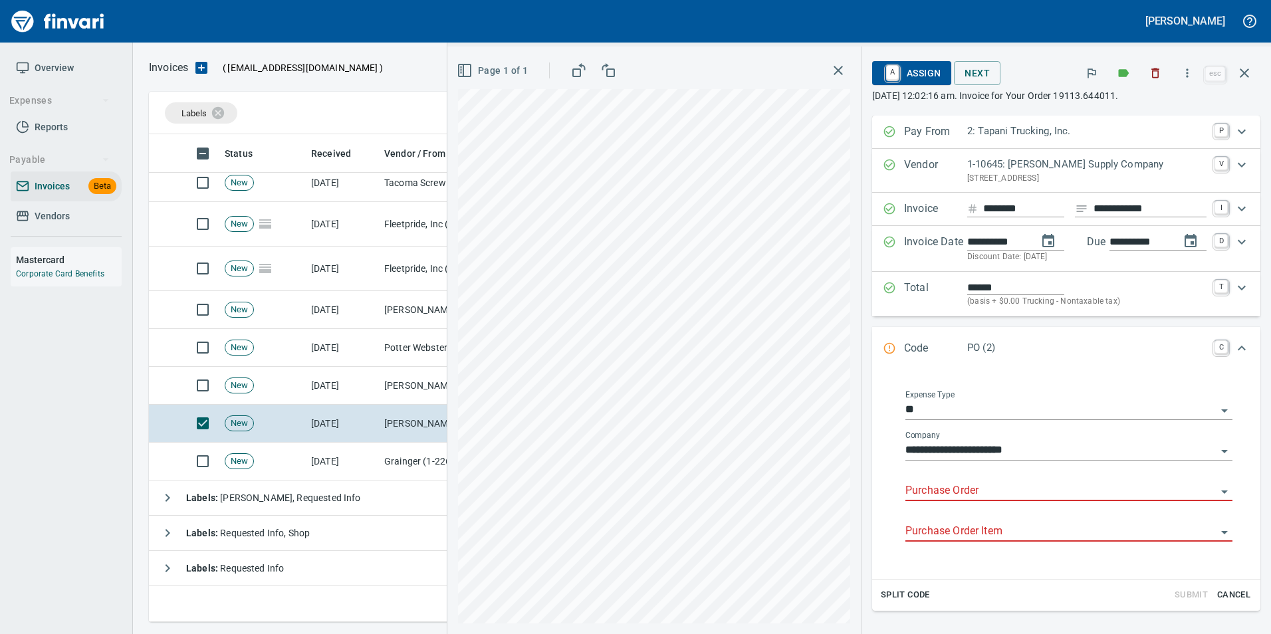
click at [924, 499] on input "Purchase Order" at bounding box center [1061, 491] width 311 height 19
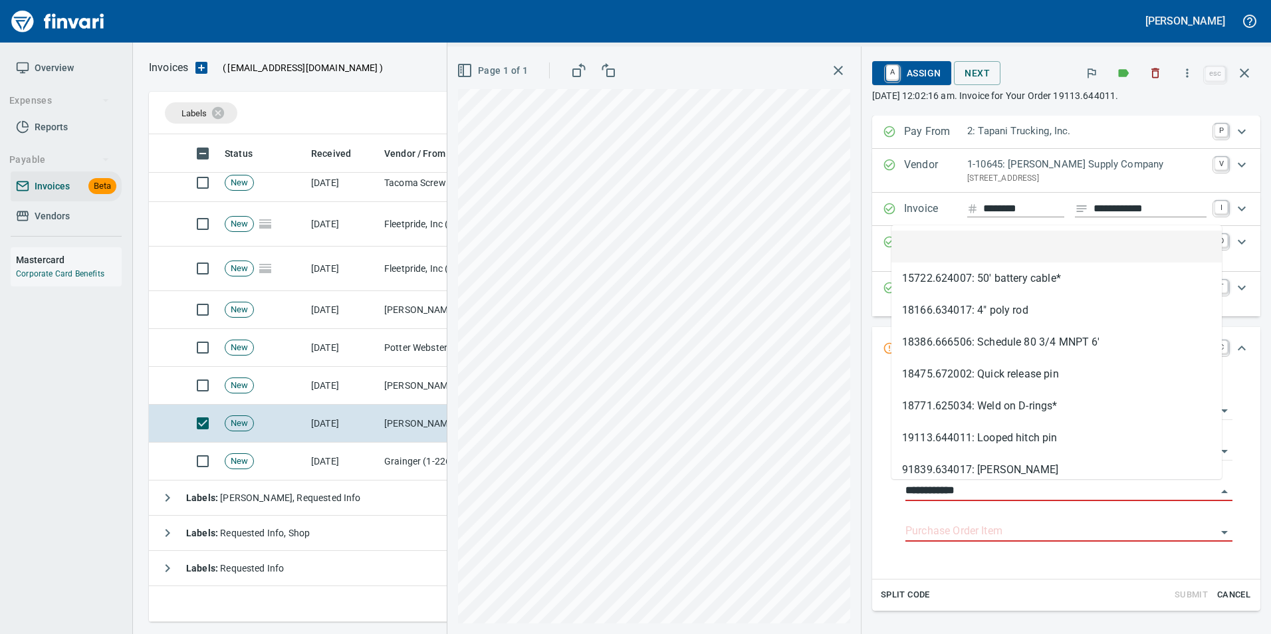
scroll to position [478, 1086]
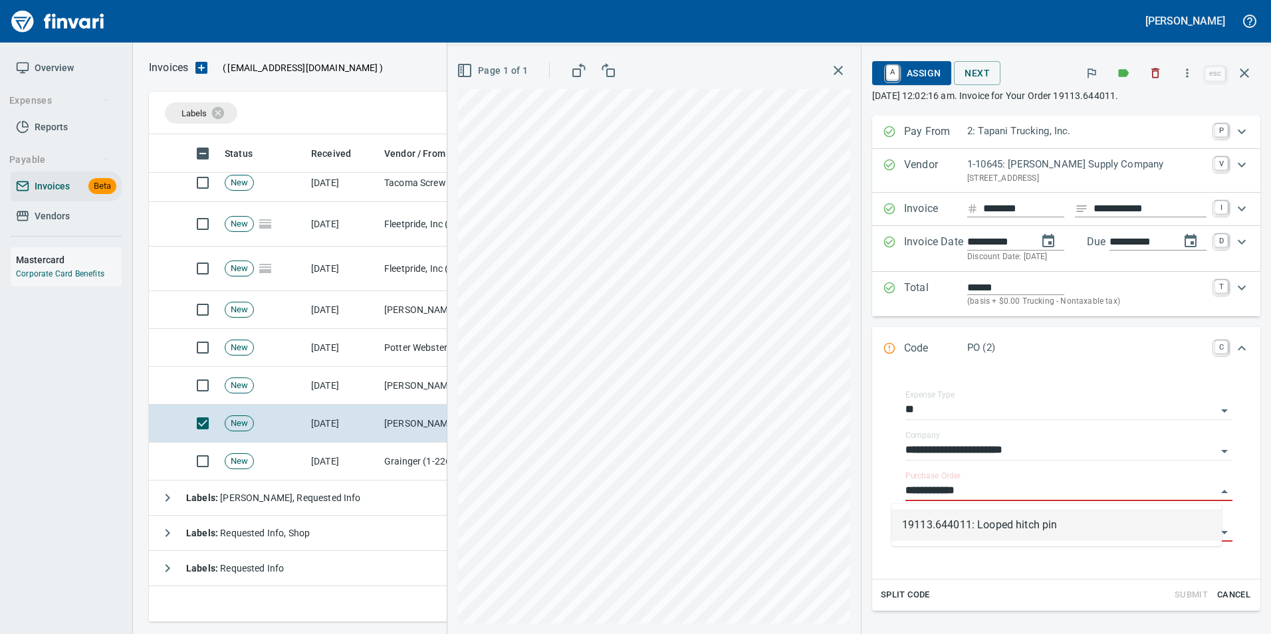
click at [1047, 528] on li "19113.644011: Looped hitch pin" at bounding box center [1057, 525] width 331 height 32
type input "**********"
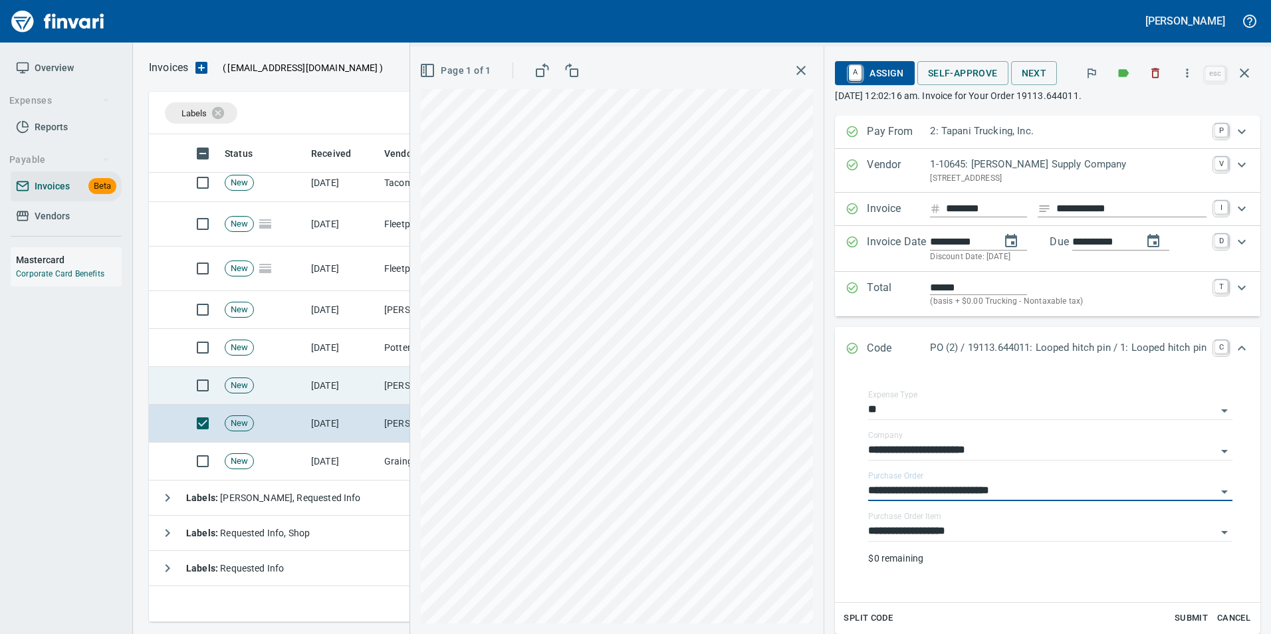
click at [357, 384] on td "[DATE]" at bounding box center [342, 386] width 73 height 38
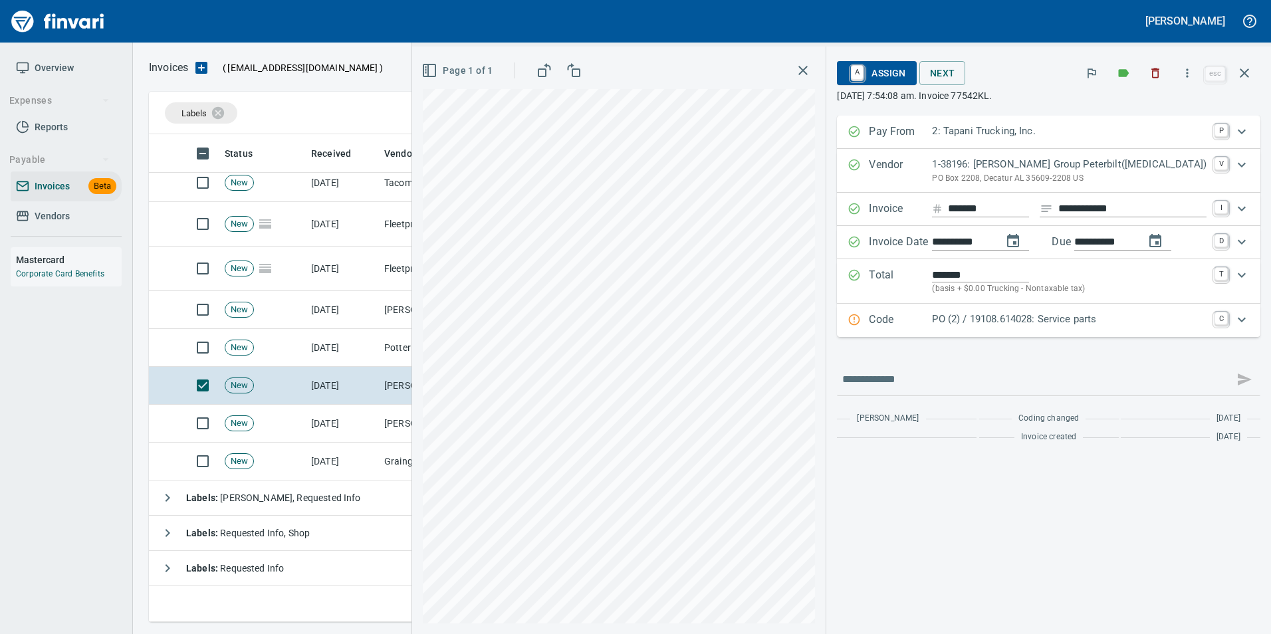
click at [932, 319] on p "Code" at bounding box center [900, 320] width 63 height 17
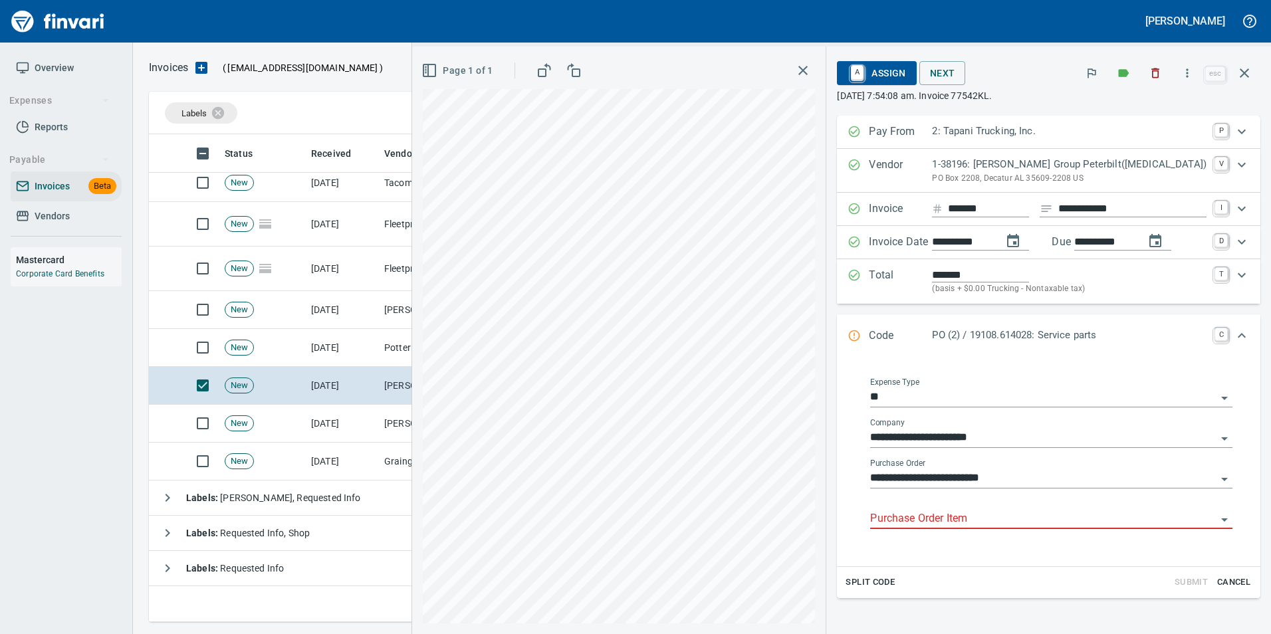
click at [939, 517] on input "Purchase Order Item" at bounding box center [1043, 519] width 346 height 19
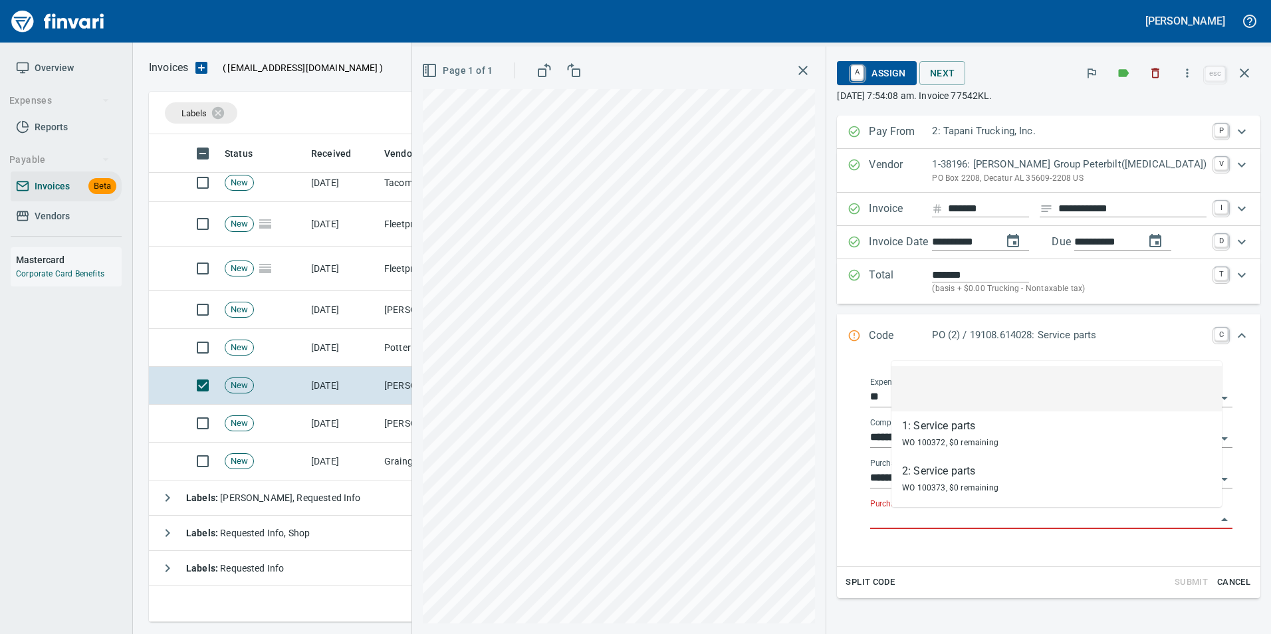
scroll to position [478, 1086]
click at [928, 395] on li at bounding box center [1057, 388] width 331 height 45
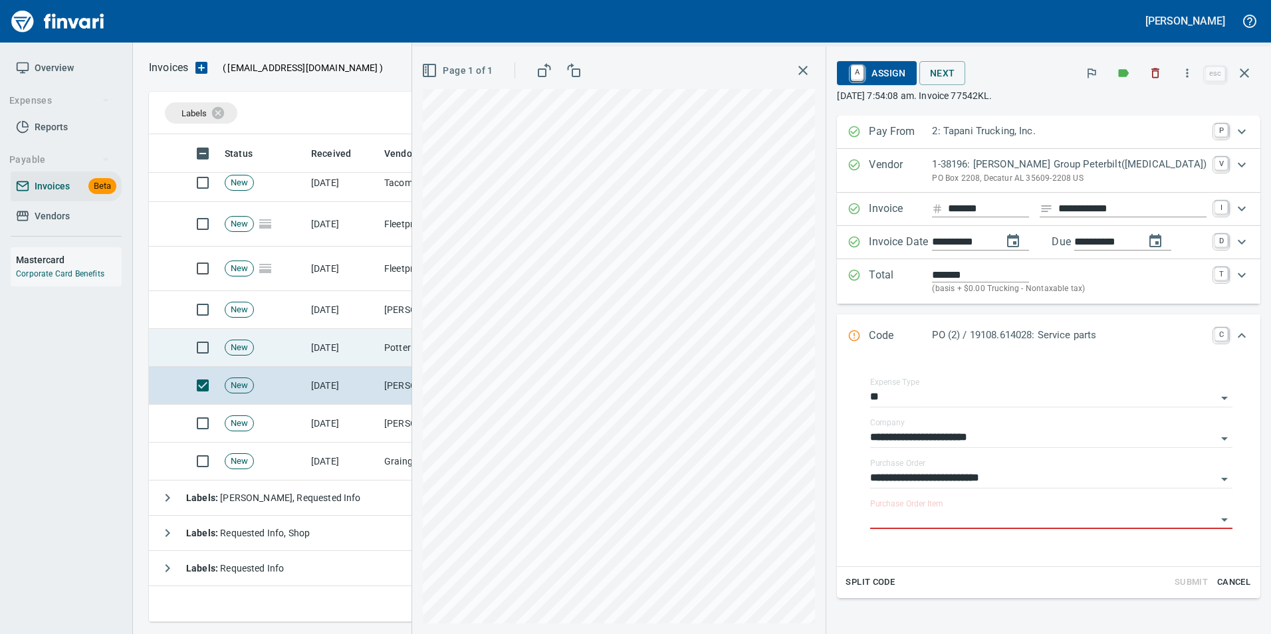
click at [378, 344] on td "[DATE]" at bounding box center [342, 348] width 73 height 38
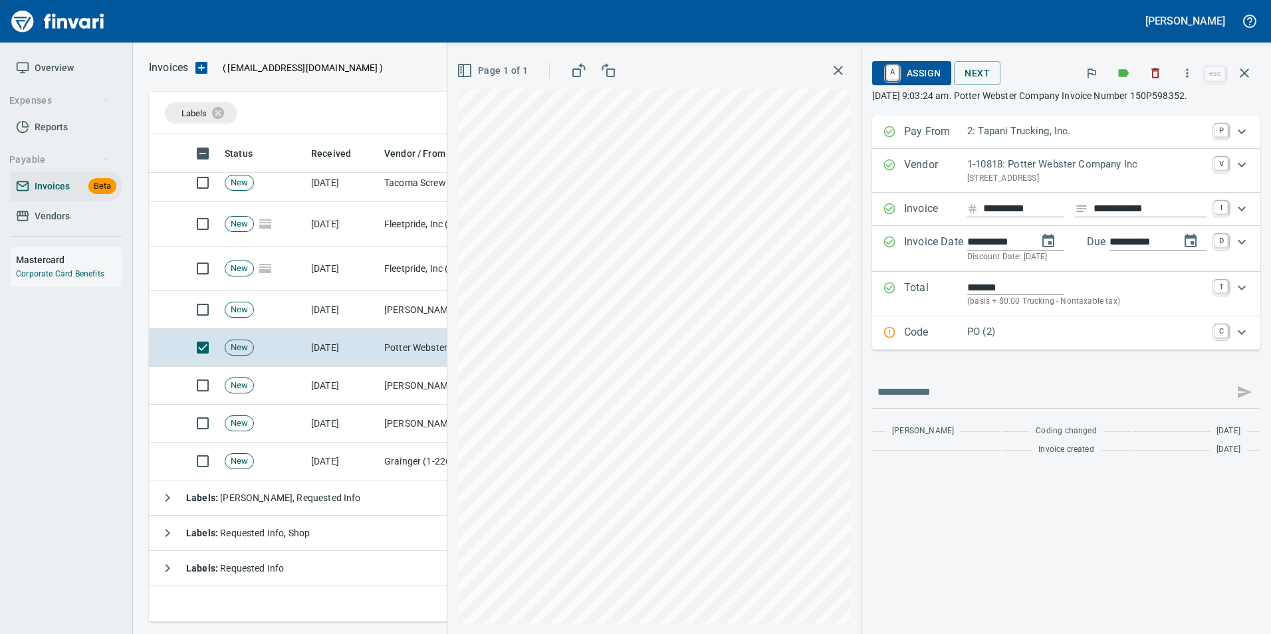
click at [972, 321] on div "Code PO (2) C" at bounding box center [1066, 333] width 388 height 33
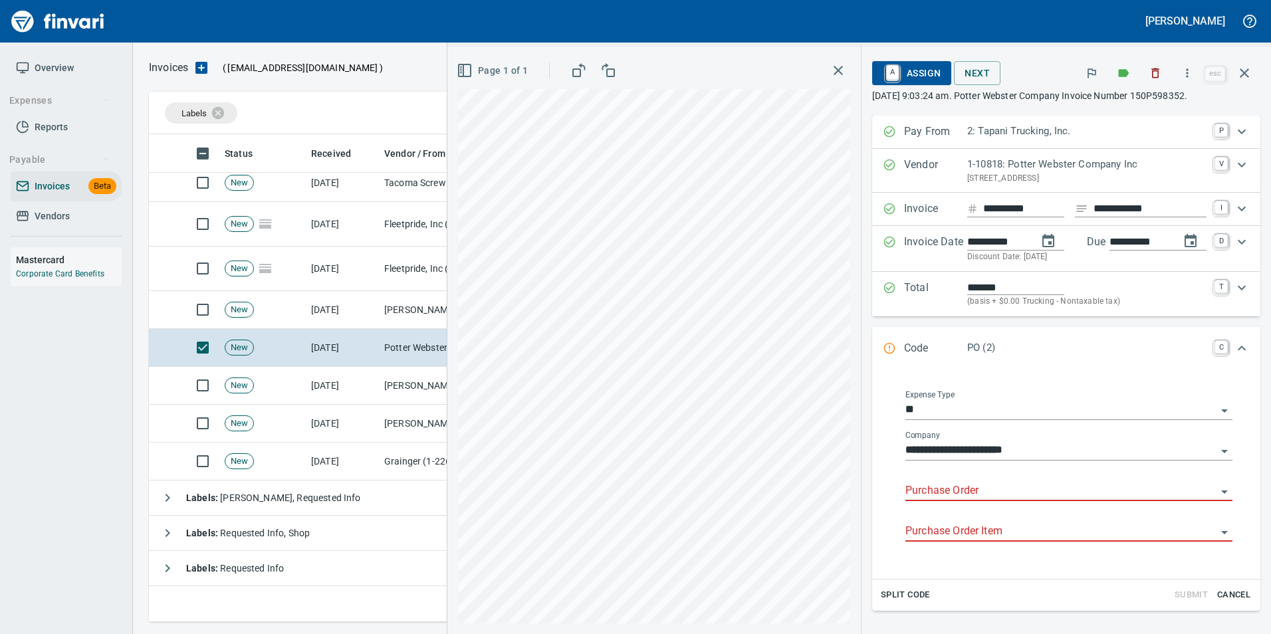
click at [928, 491] on input "Purchase Order" at bounding box center [1061, 491] width 311 height 19
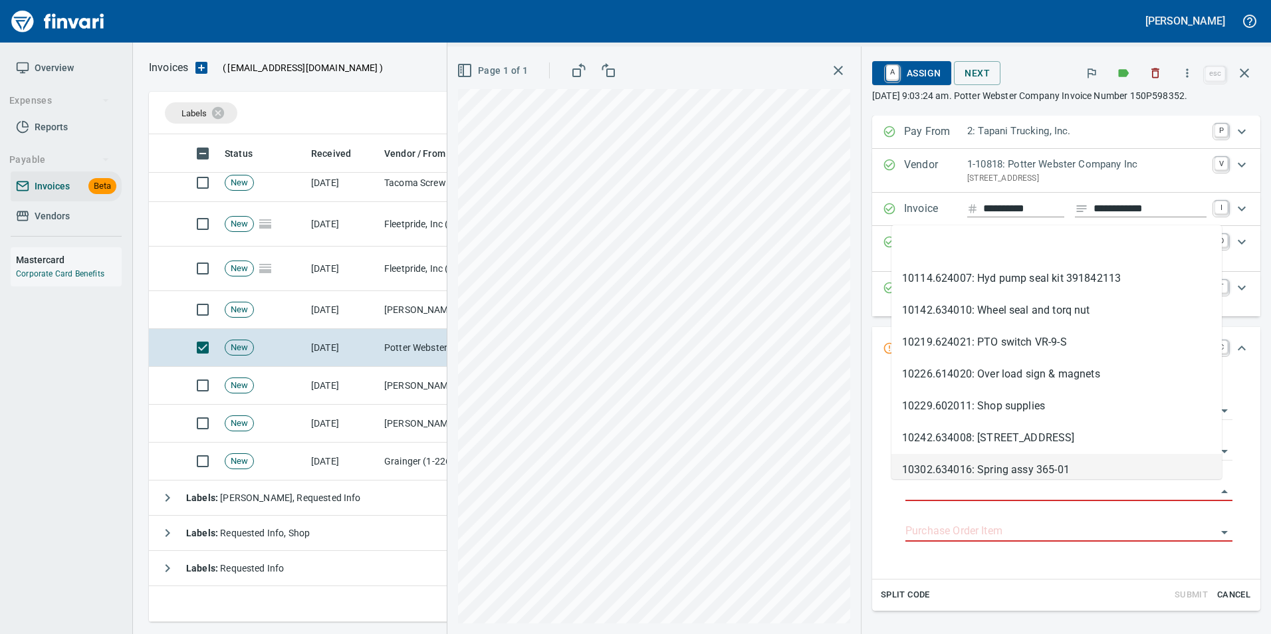
scroll to position [478, 1086]
type input "**********"
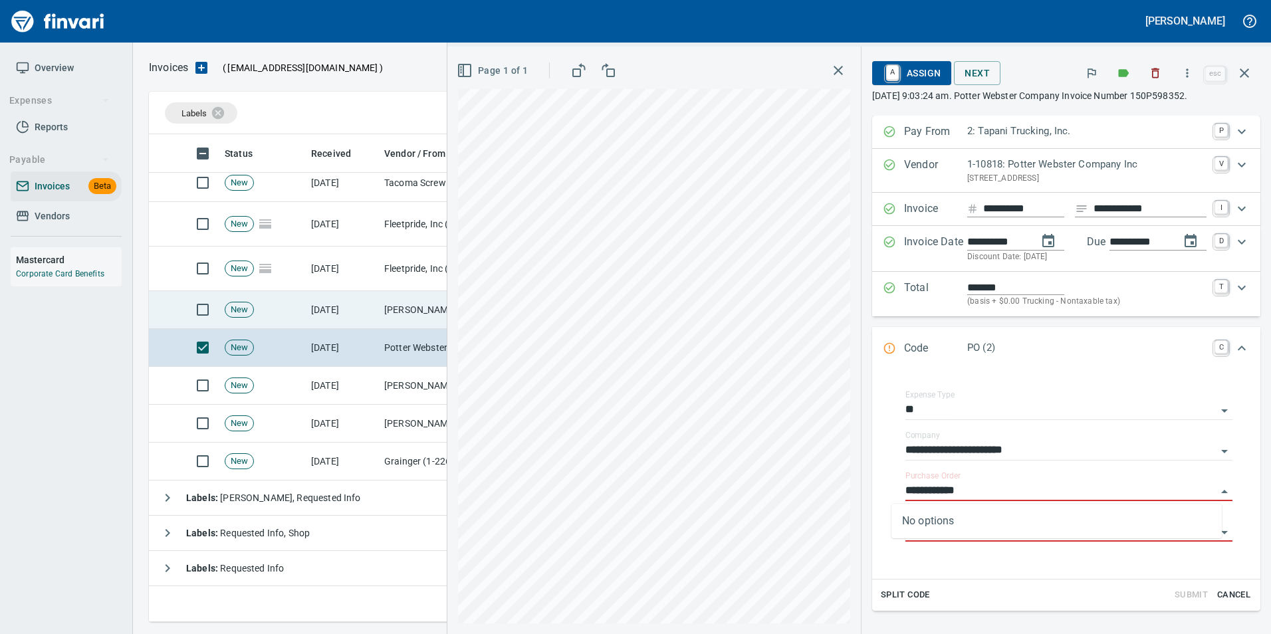
click at [337, 304] on td "[DATE]" at bounding box center [342, 310] width 73 height 38
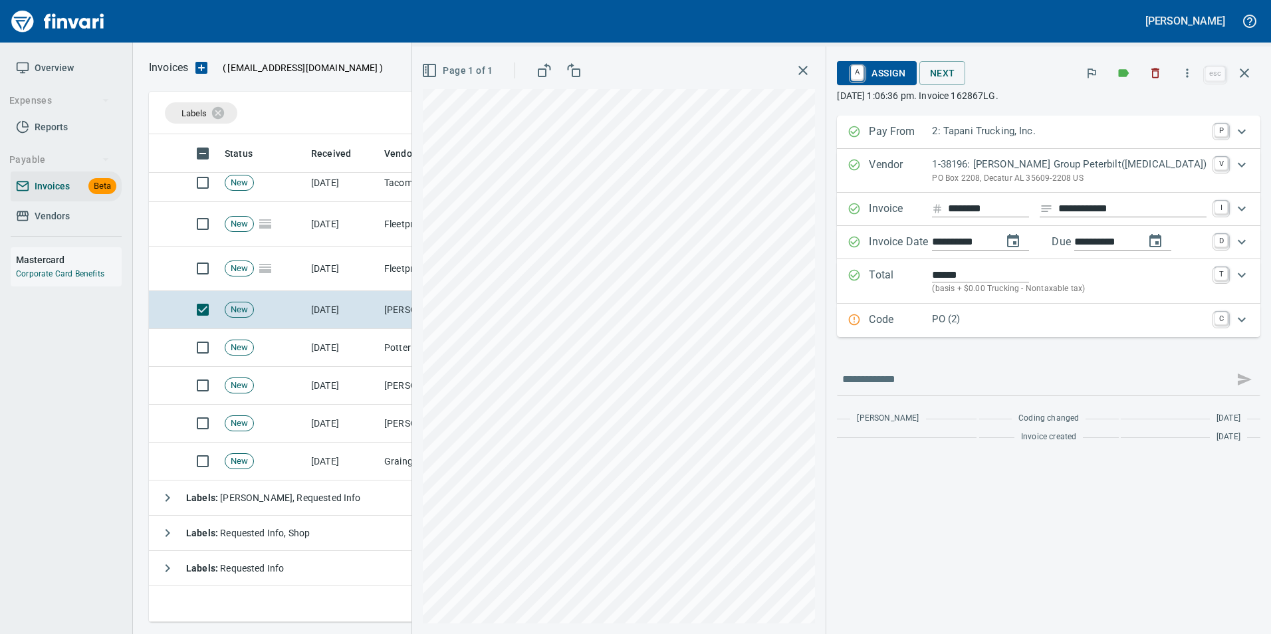
click at [911, 317] on p "Code" at bounding box center [900, 320] width 63 height 17
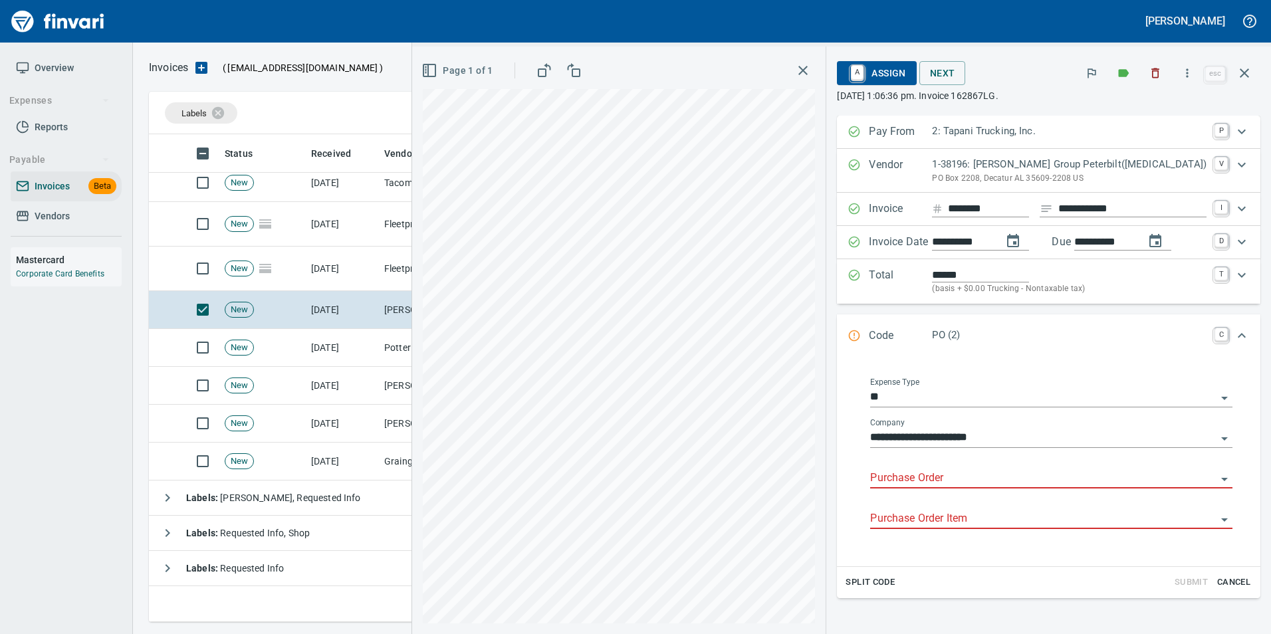
click at [908, 481] on input "Purchase Order" at bounding box center [1043, 478] width 346 height 19
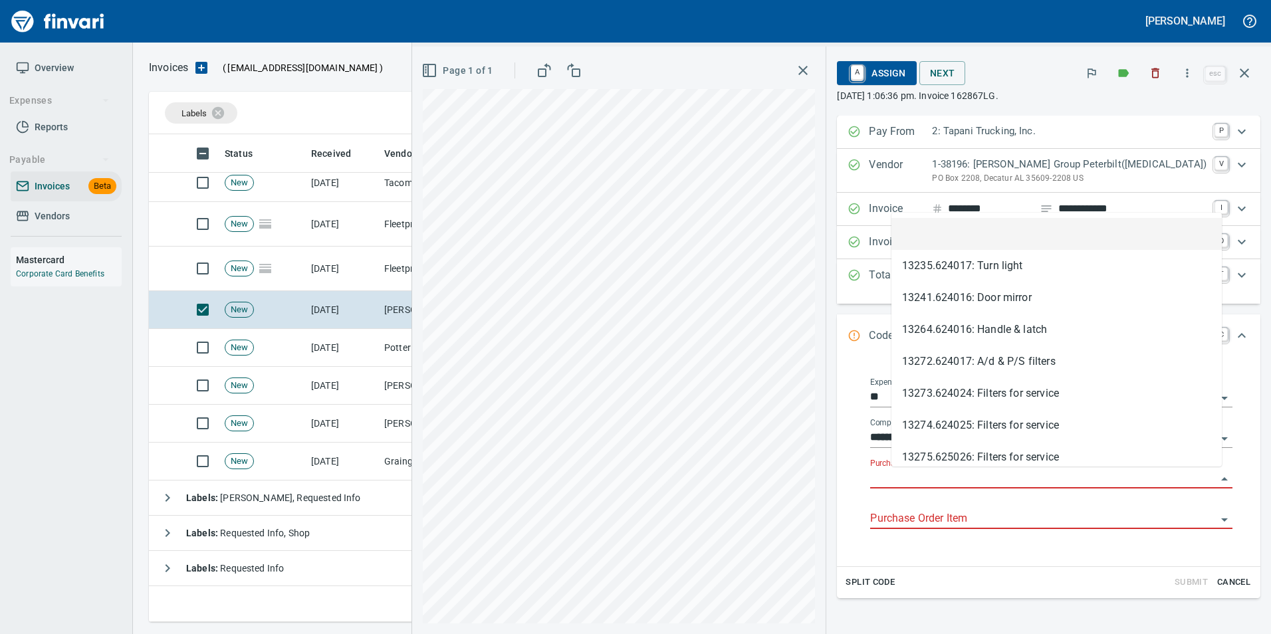
scroll to position [478, 1086]
type input "**********"
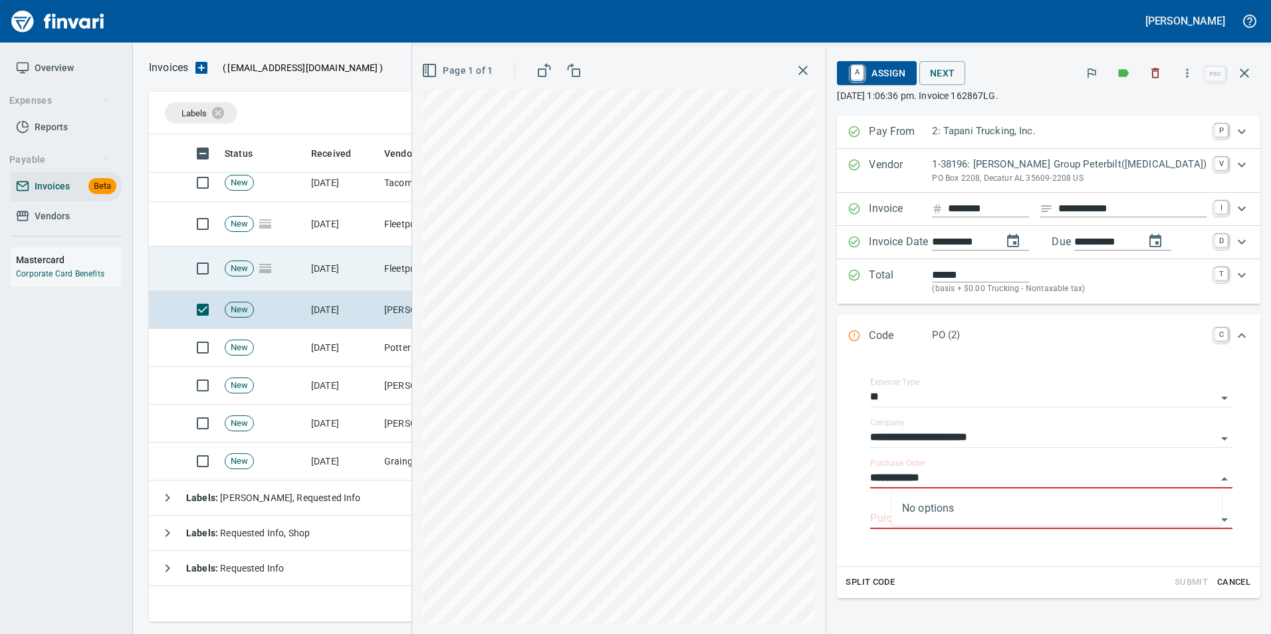
click at [399, 262] on td "Fleetpride, Inc (1-10377)" at bounding box center [445, 269] width 133 height 45
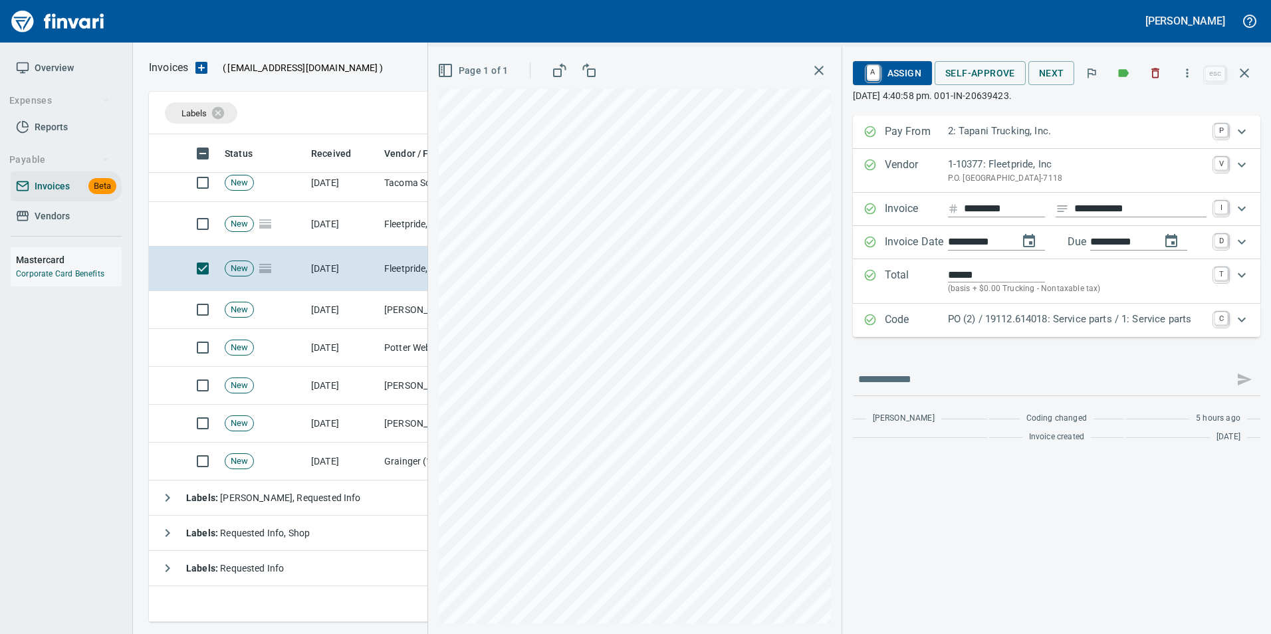
click at [924, 317] on p "Code" at bounding box center [916, 320] width 63 height 17
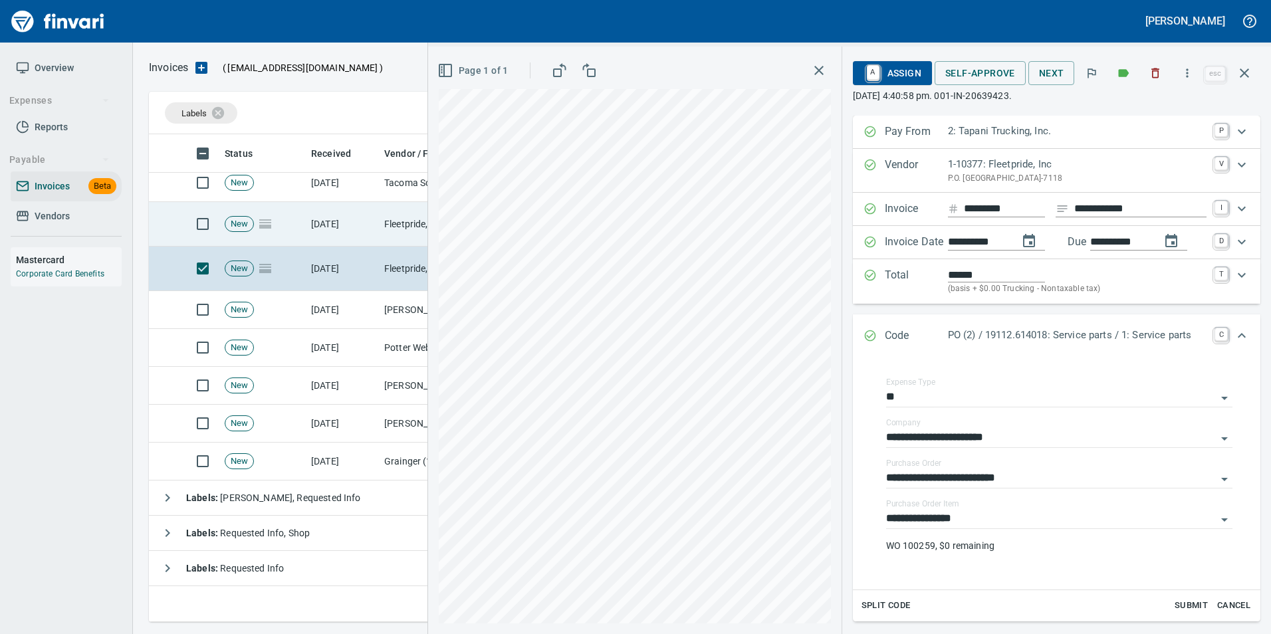
click at [289, 226] on td "New" at bounding box center [262, 224] width 86 height 45
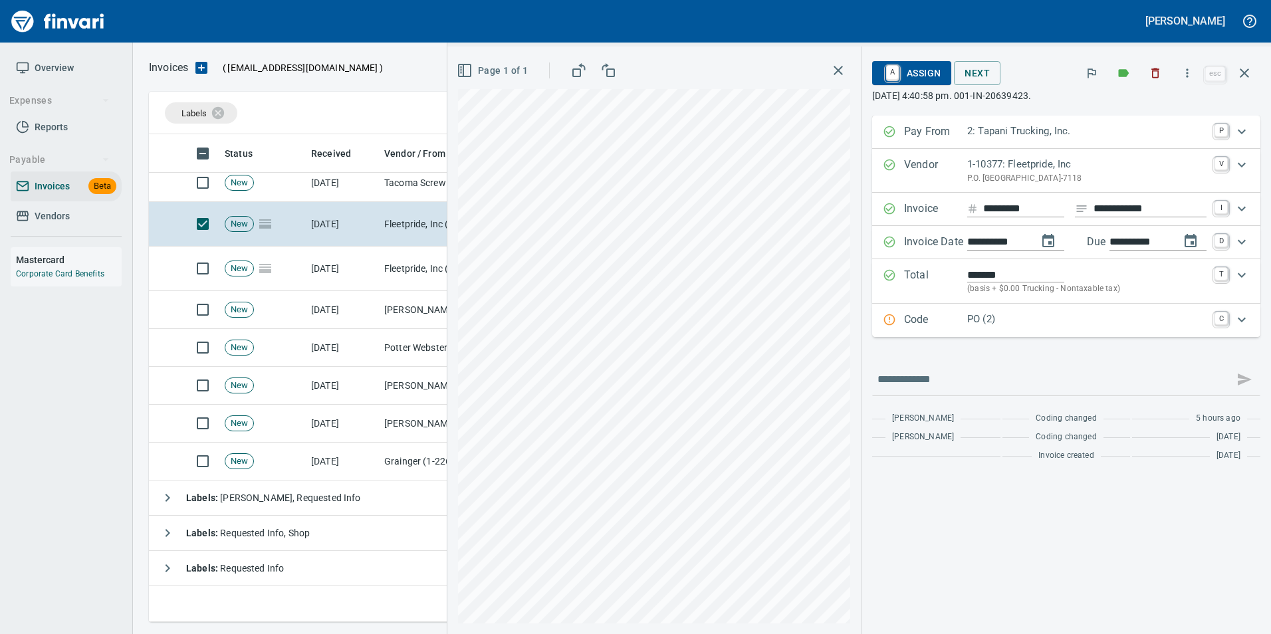
click at [912, 327] on p "Code" at bounding box center [935, 320] width 63 height 17
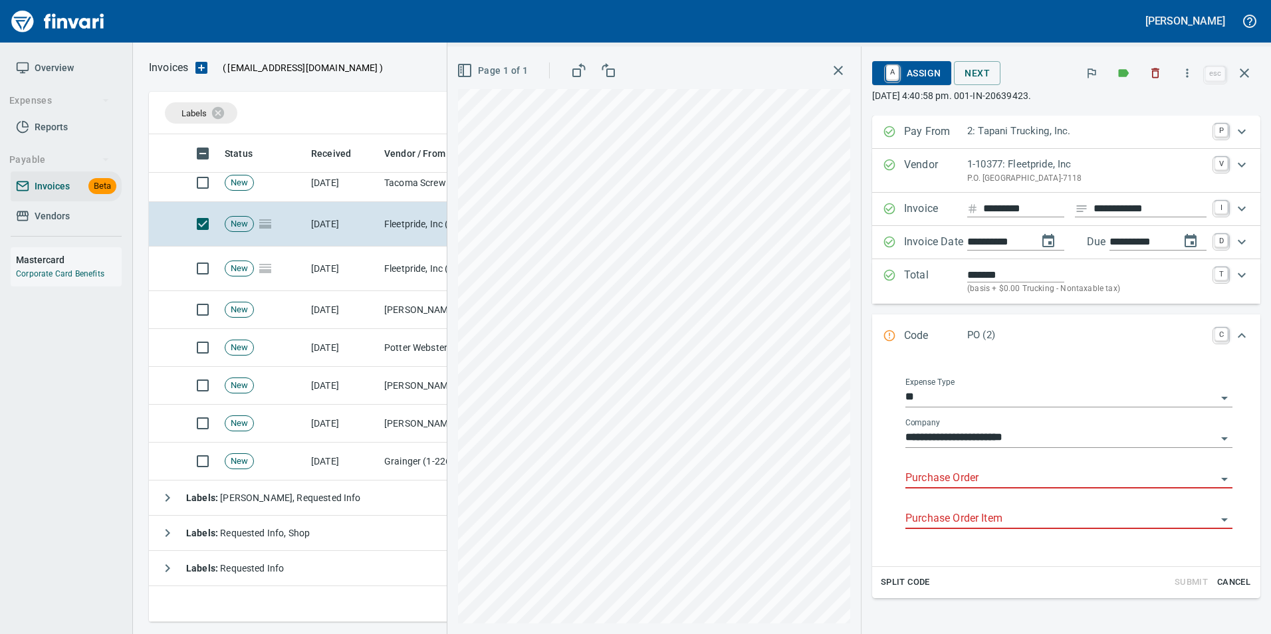
click at [910, 479] on input "Purchase Order" at bounding box center [1061, 478] width 311 height 19
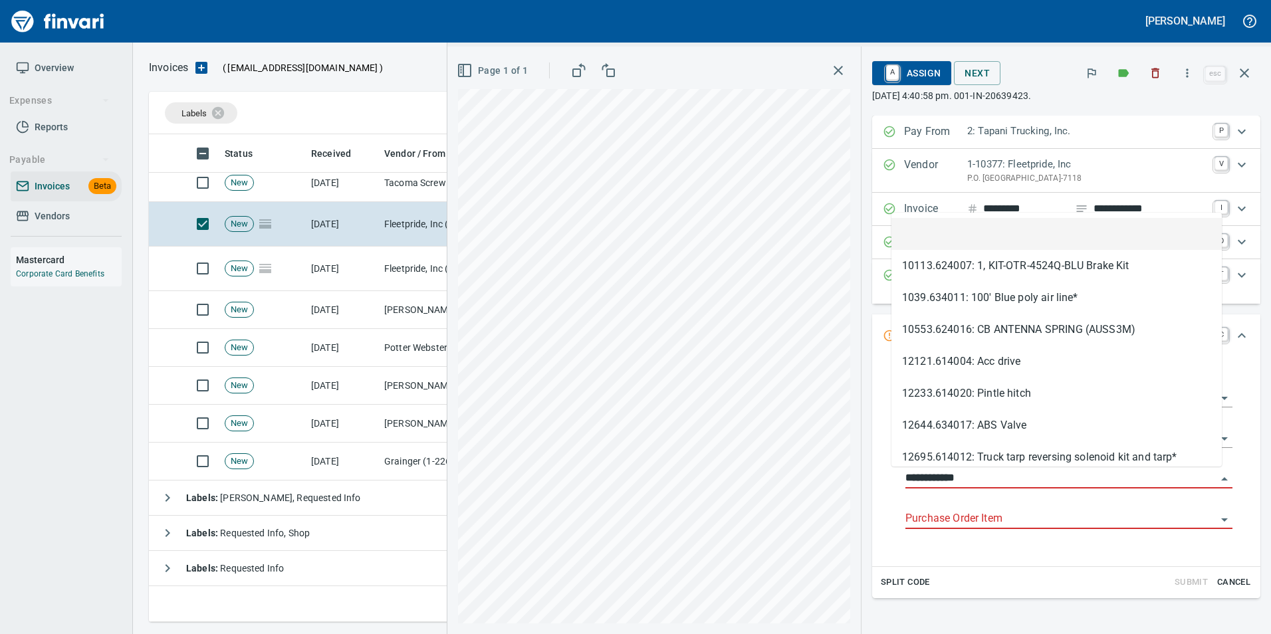
scroll to position [478, 1086]
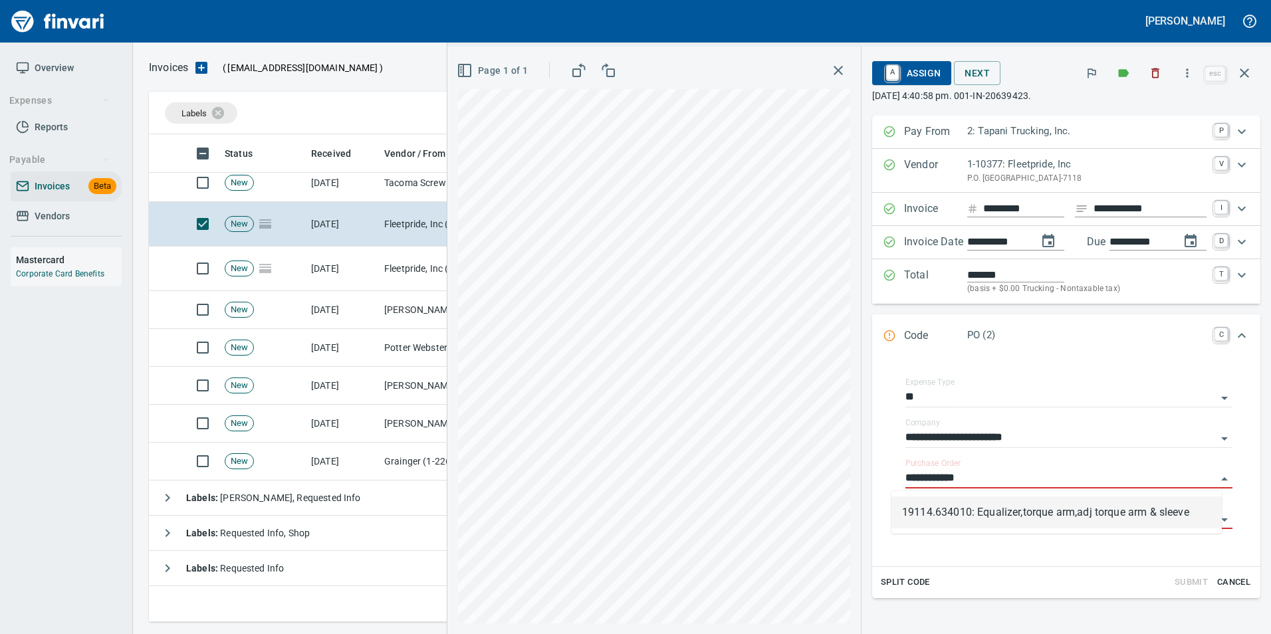
click at [970, 517] on li "19114.634010: Equalizer,torque arm,adj torque arm & sleeve" at bounding box center [1057, 513] width 331 height 32
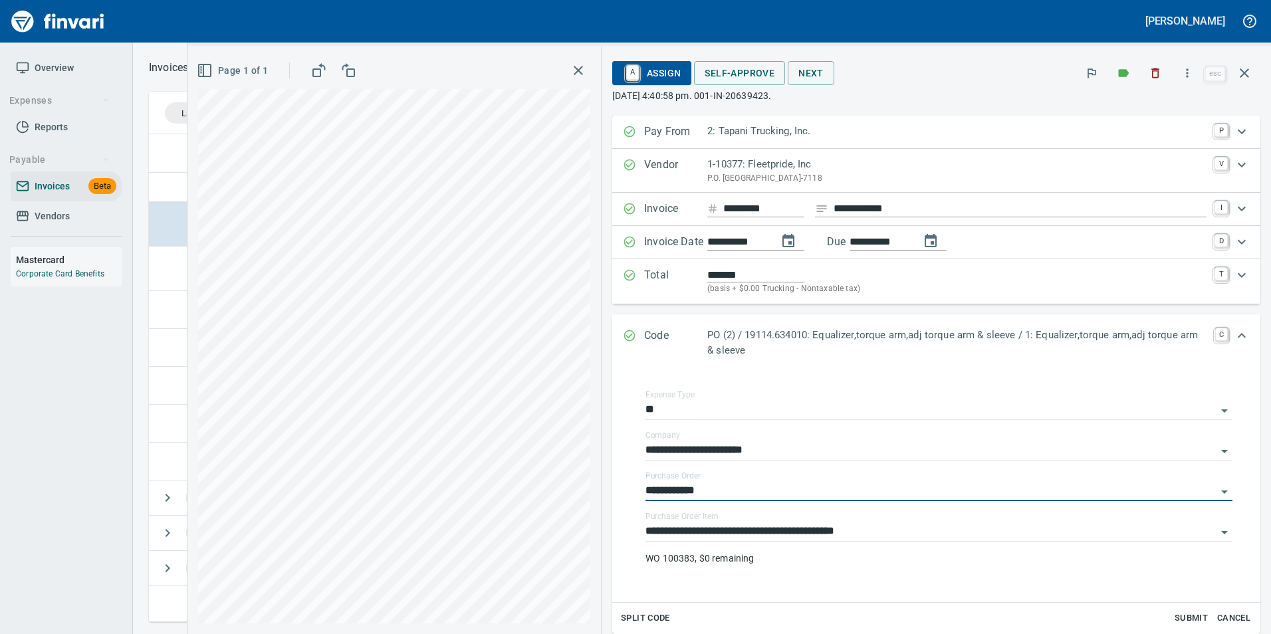
type input "**********"
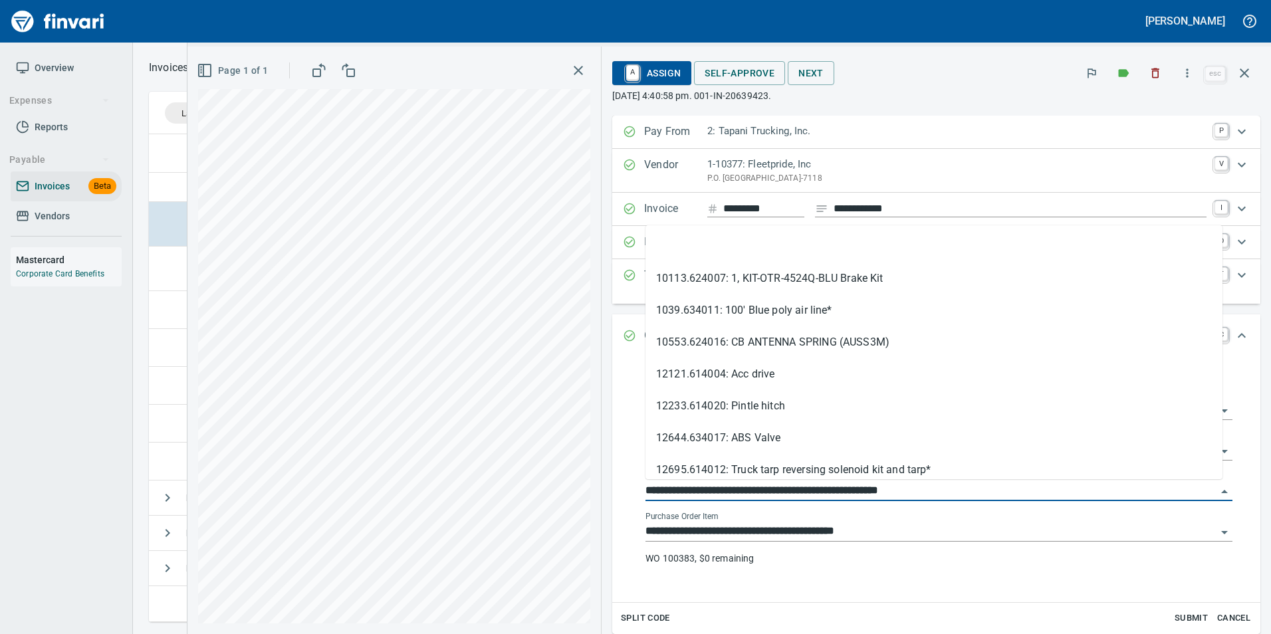
click at [866, 492] on input "**********" at bounding box center [931, 491] width 571 height 19
click at [775, 251] on li at bounding box center [934, 247] width 577 height 32
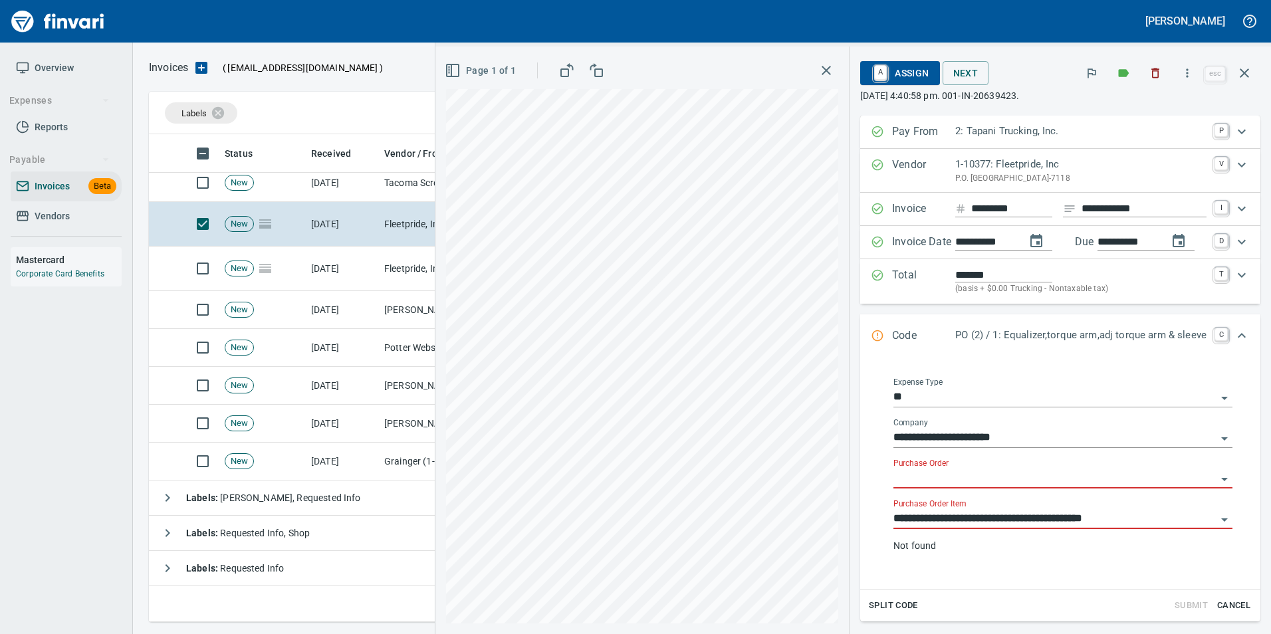
click at [908, 516] on input "**********" at bounding box center [1055, 519] width 323 height 19
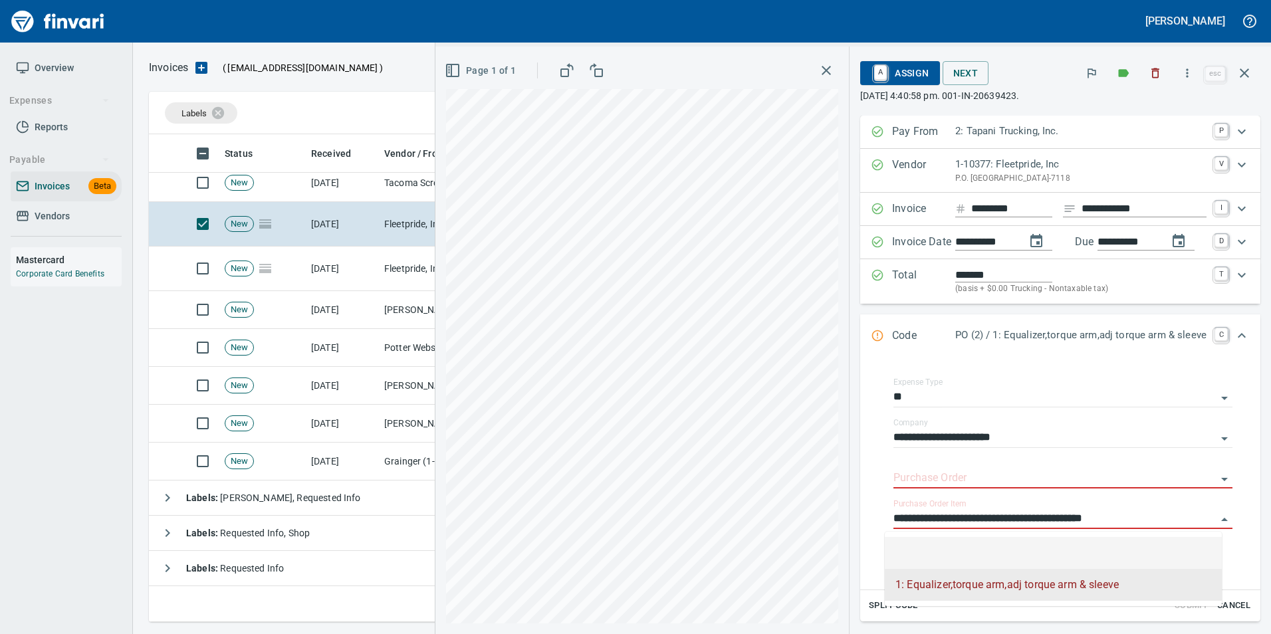
click at [926, 541] on li at bounding box center [1053, 553] width 337 height 32
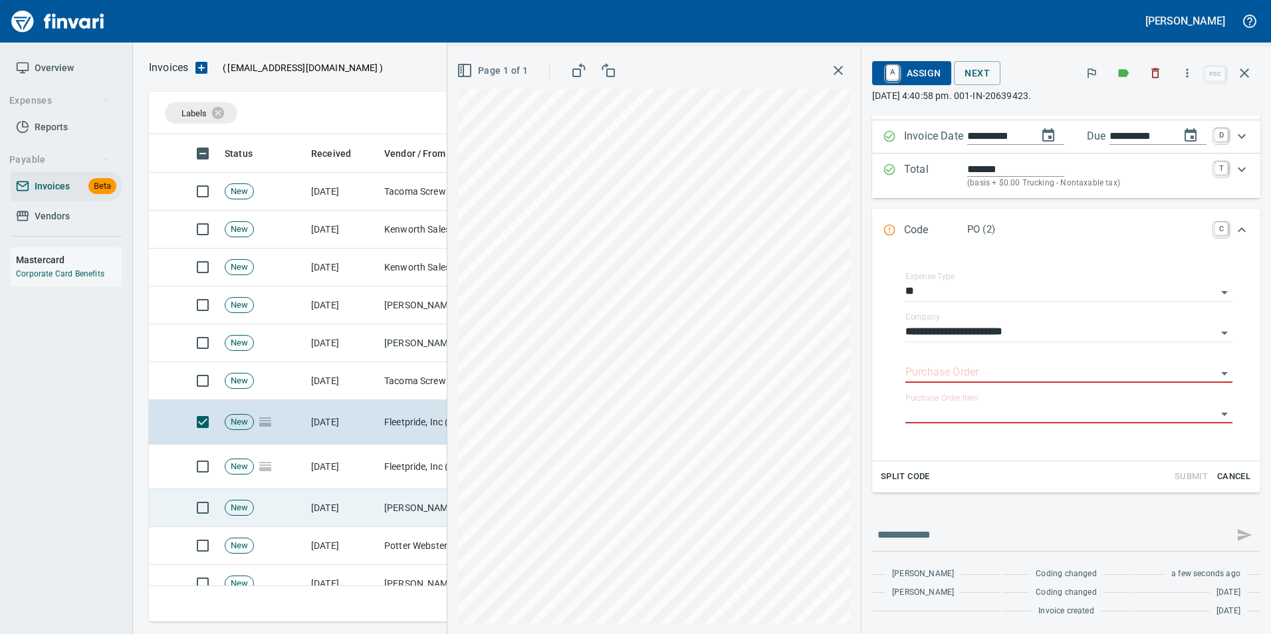
scroll to position [438, 0]
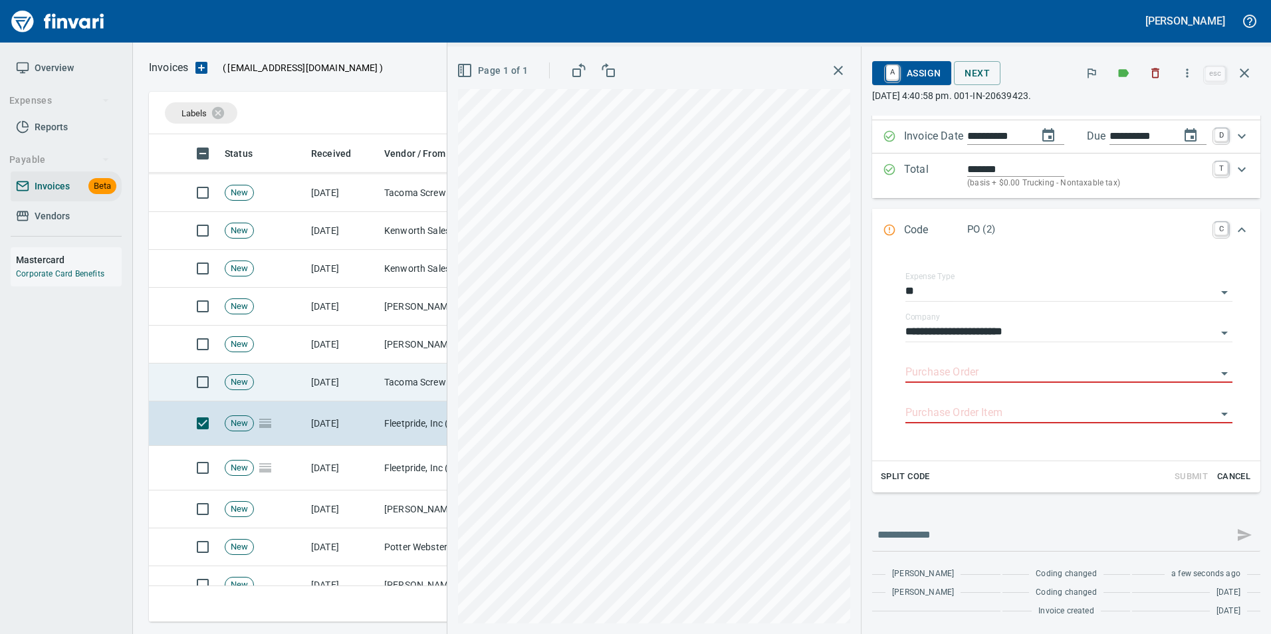
click at [382, 392] on td "Tacoma Screw Products Inc (1-10999)" at bounding box center [445, 383] width 133 height 38
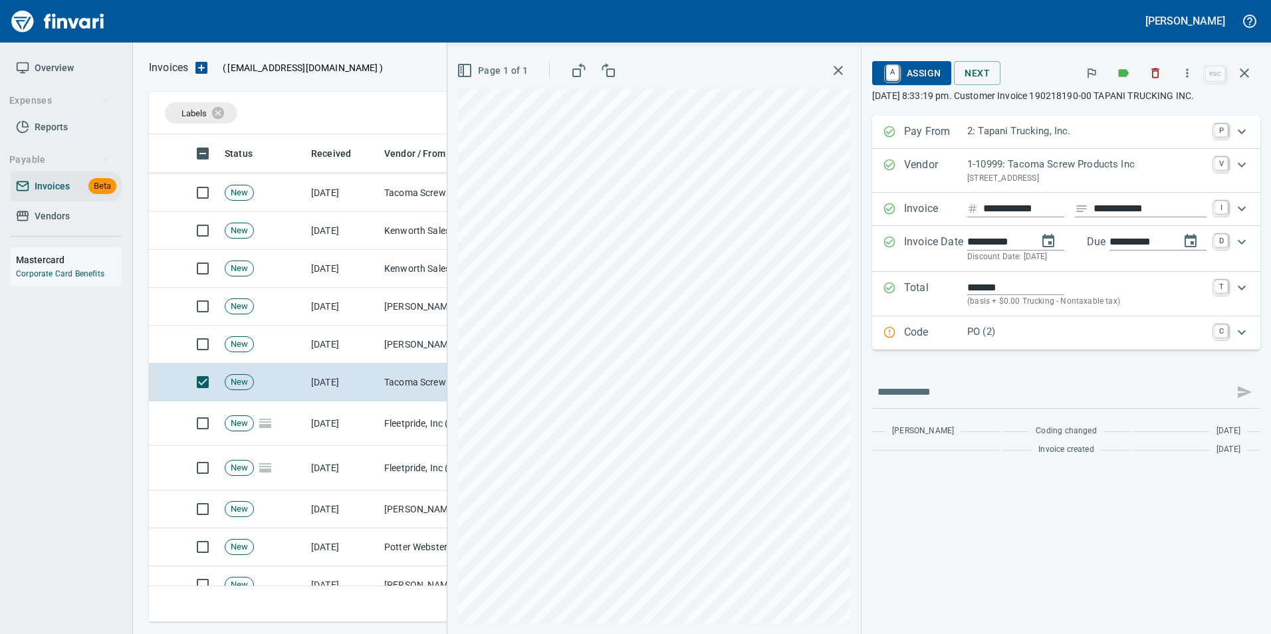
click at [968, 329] on p "PO (2)" at bounding box center [1087, 332] width 239 height 15
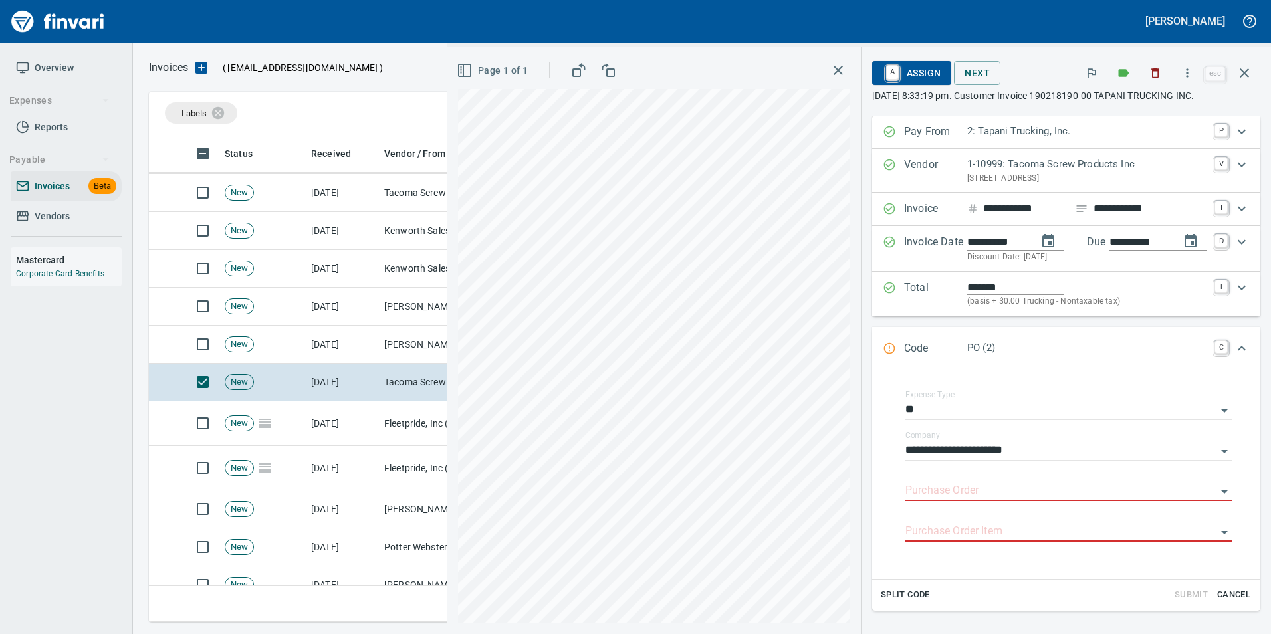
click at [956, 489] on input "Purchase Order" at bounding box center [1061, 491] width 311 height 19
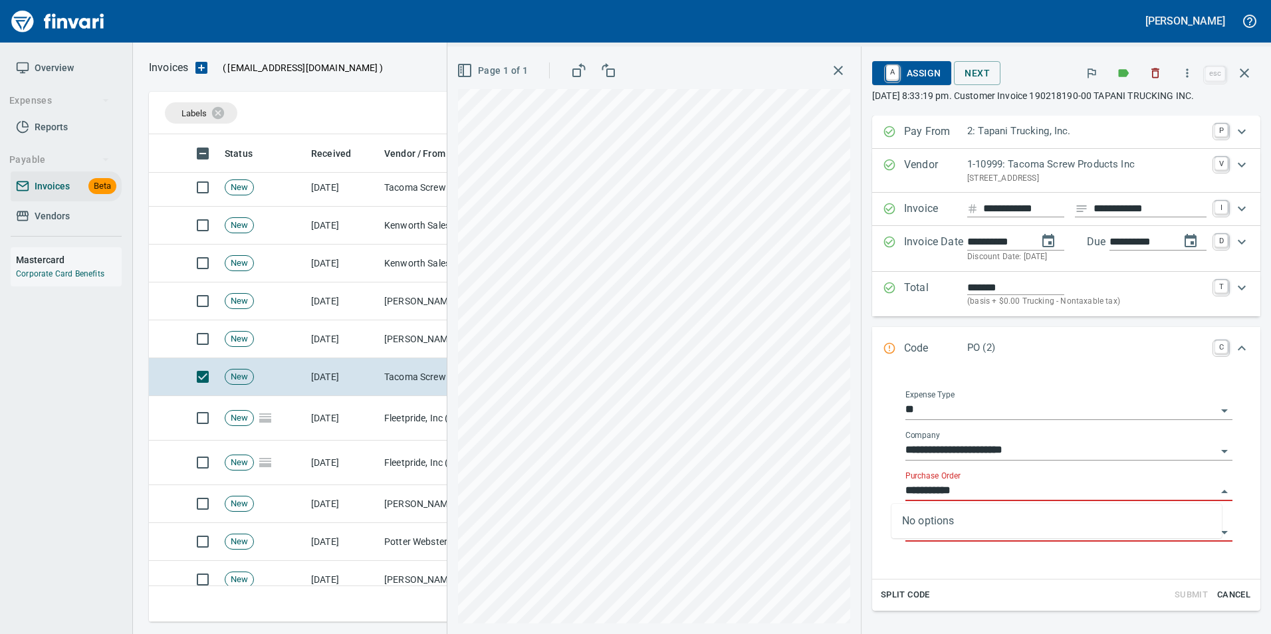
click at [922, 488] on input "**********" at bounding box center [1061, 491] width 311 height 19
click at [929, 485] on input "**********" at bounding box center [1061, 491] width 311 height 19
click at [925, 491] on input "**********" at bounding box center [1061, 491] width 311 height 19
type input "**********"
click at [1129, 319] on div "**********" at bounding box center [1066, 363] width 388 height 495
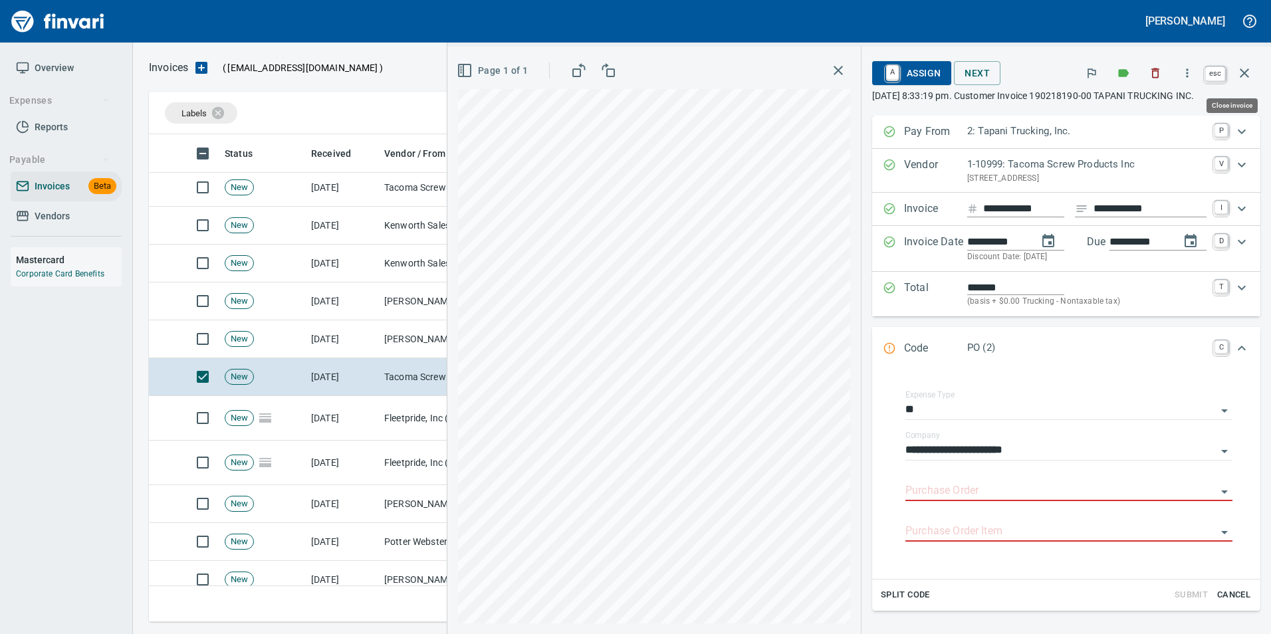
click at [1249, 71] on icon "button" at bounding box center [1245, 73] width 16 height 16
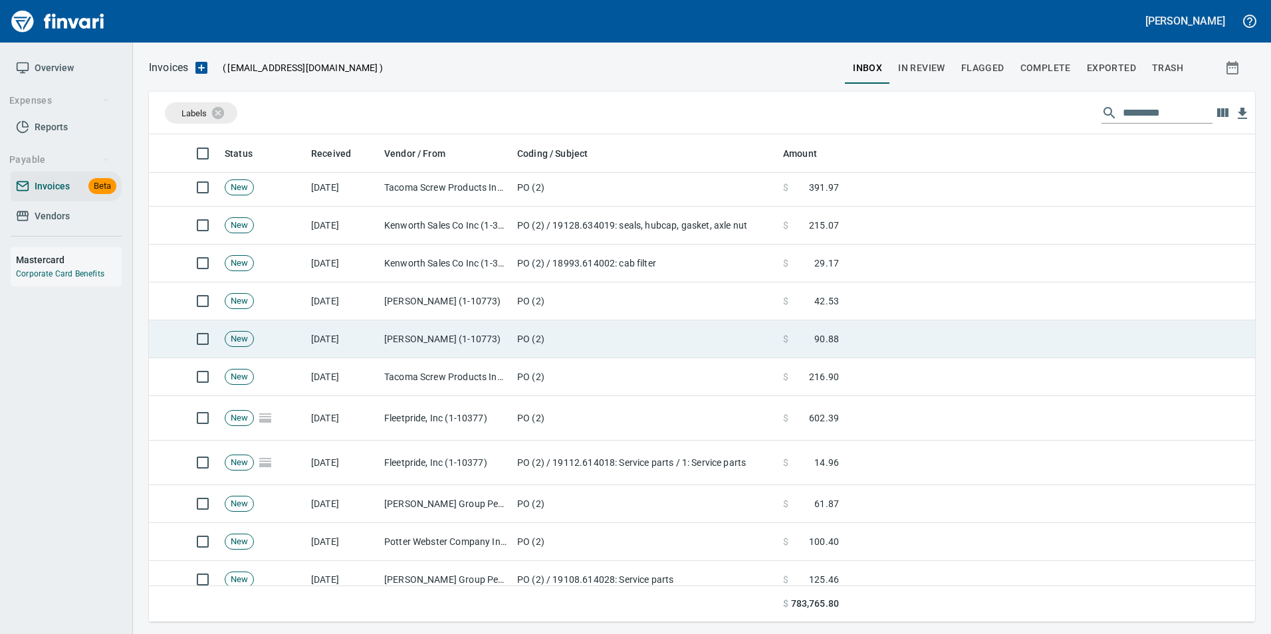
scroll to position [478, 1086]
click at [386, 348] on td "[PERSON_NAME] (1-10773)" at bounding box center [445, 340] width 133 height 38
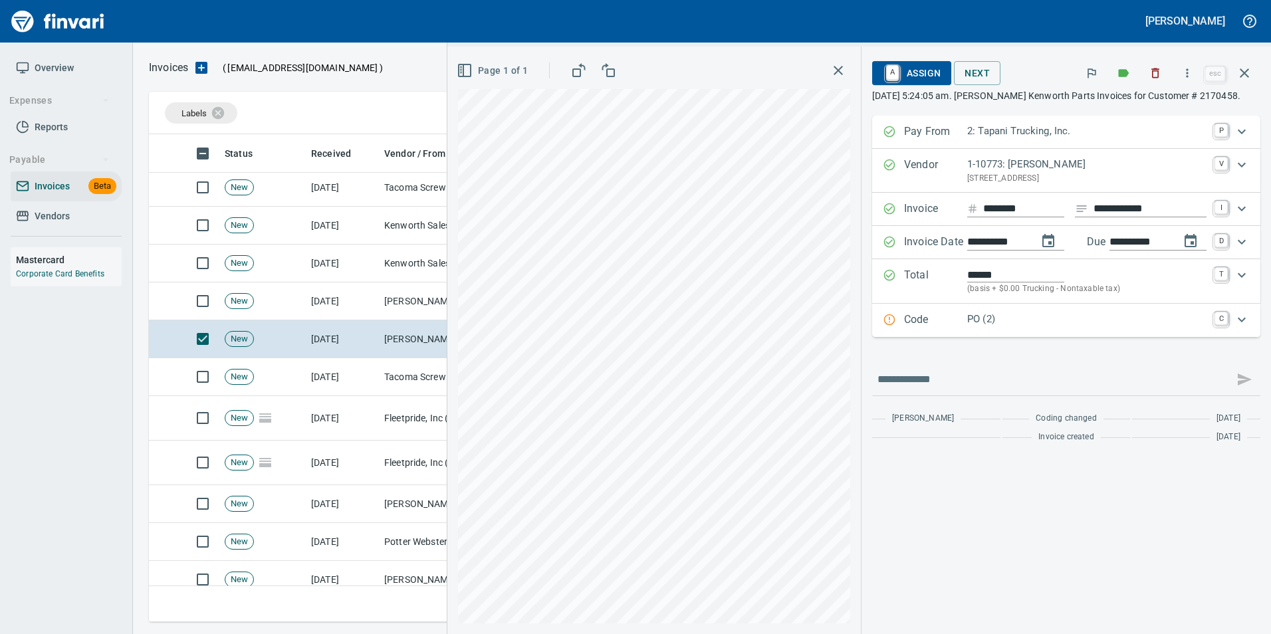
click at [984, 319] on p "PO (2)" at bounding box center [1087, 319] width 239 height 15
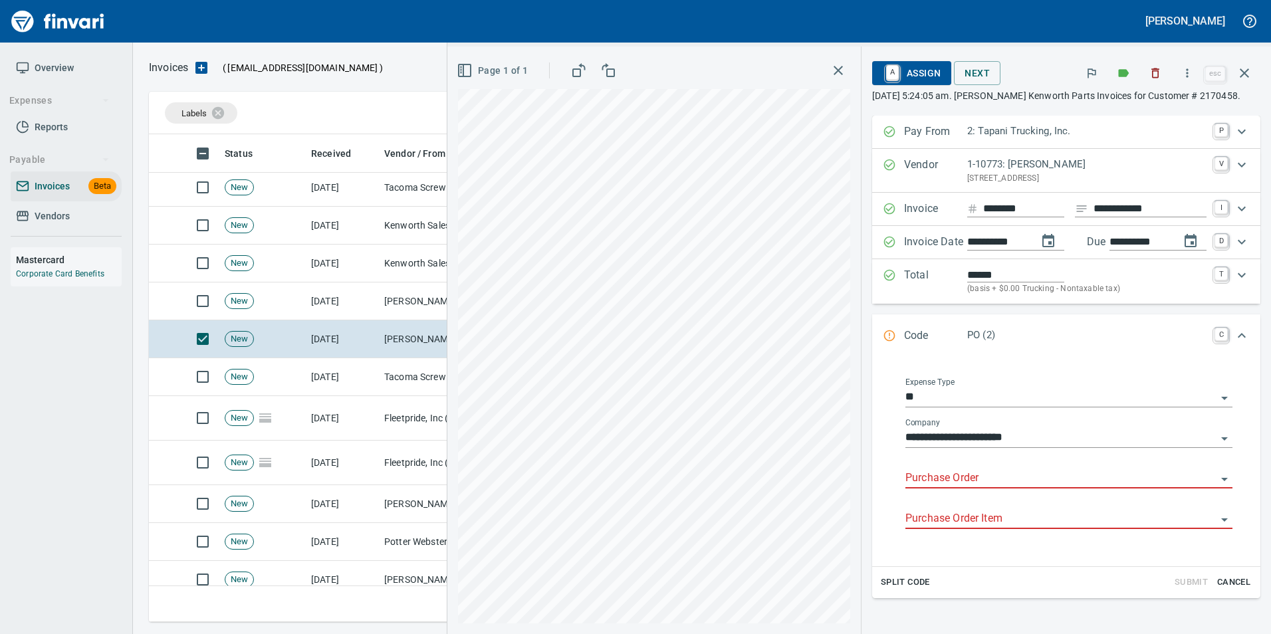
drag, startPoint x: 938, startPoint y: 483, endPoint x: 929, endPoint y: 475, distance: 11.8
click at [929, 475] on input "Purchase Order" at bounding box center [1061, 478] width 311 height 19
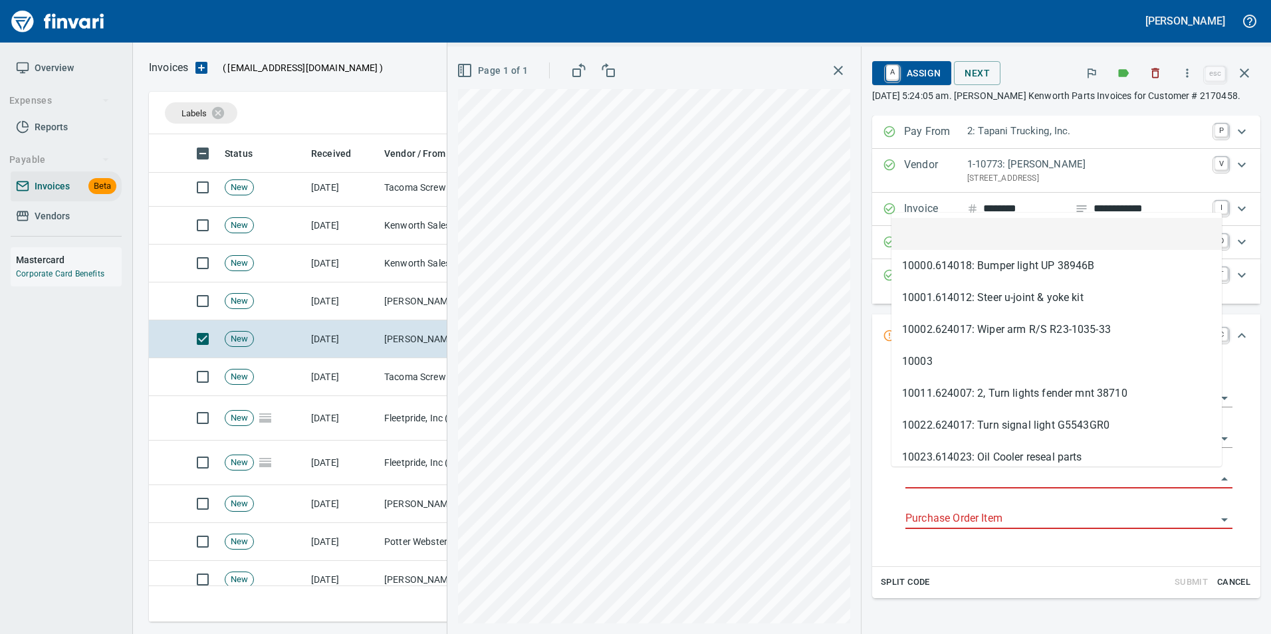
scroll to position [478, 1086]
type input "**********"
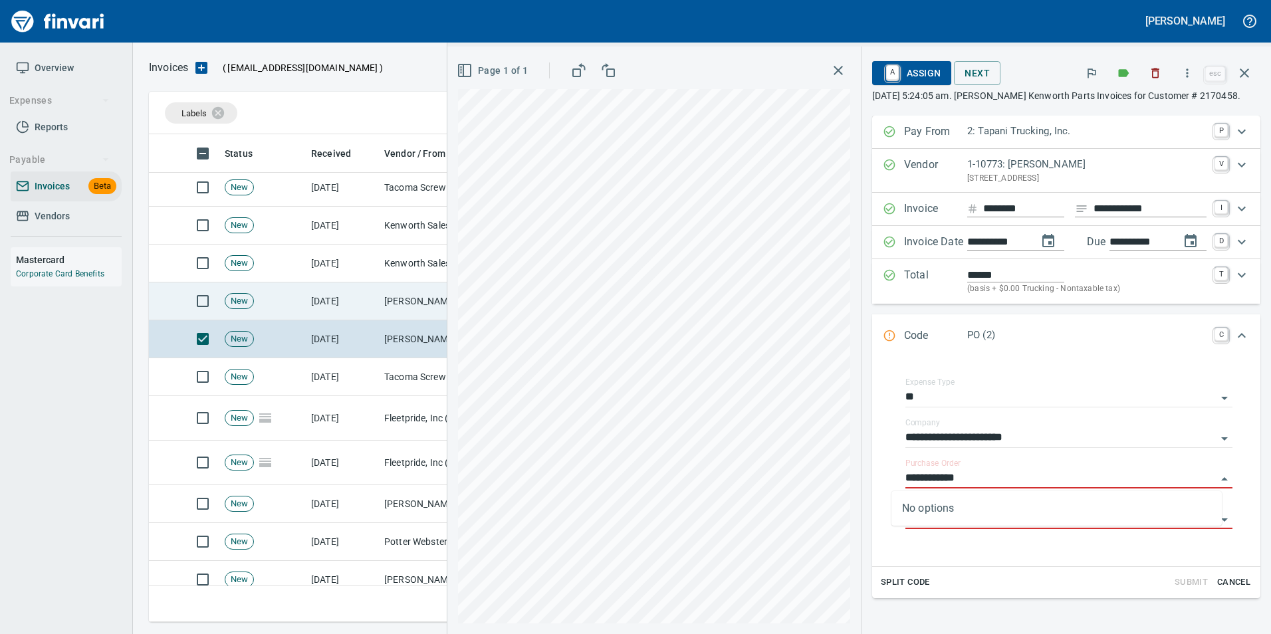
click at [329, 294] on td "[DATE]" at bounding box center [342, 302] width 73 height 38
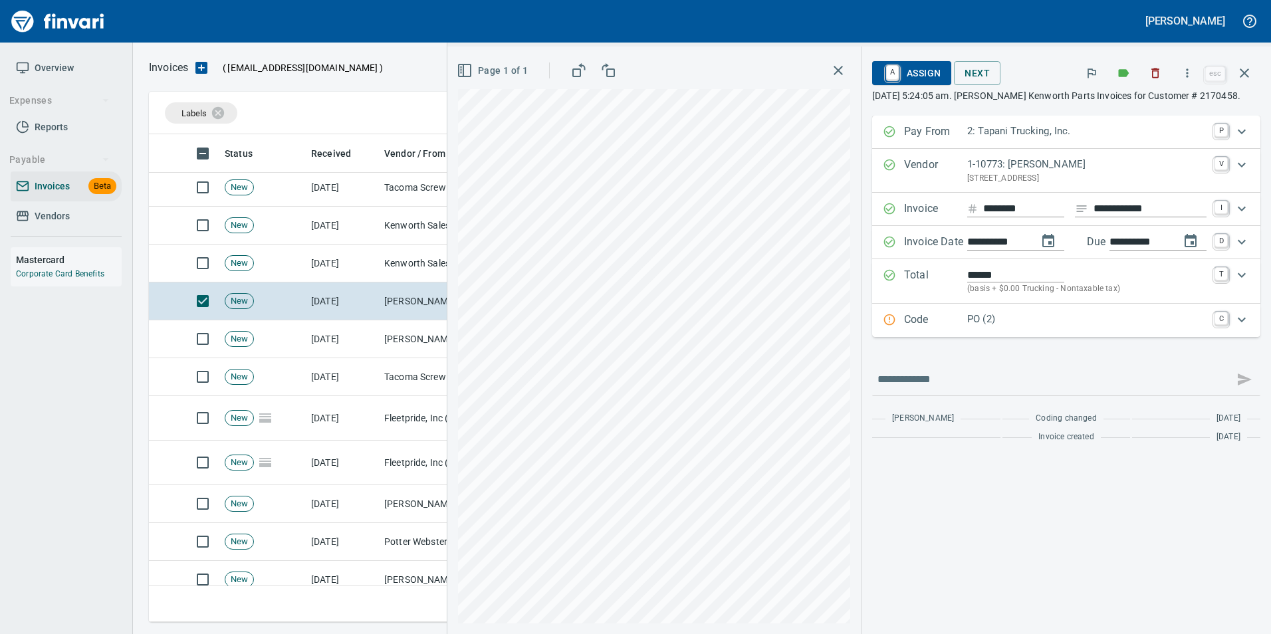
click at [968, 319] on p "PO (2)" at bounding box center [1087, 319] width 239 height 15
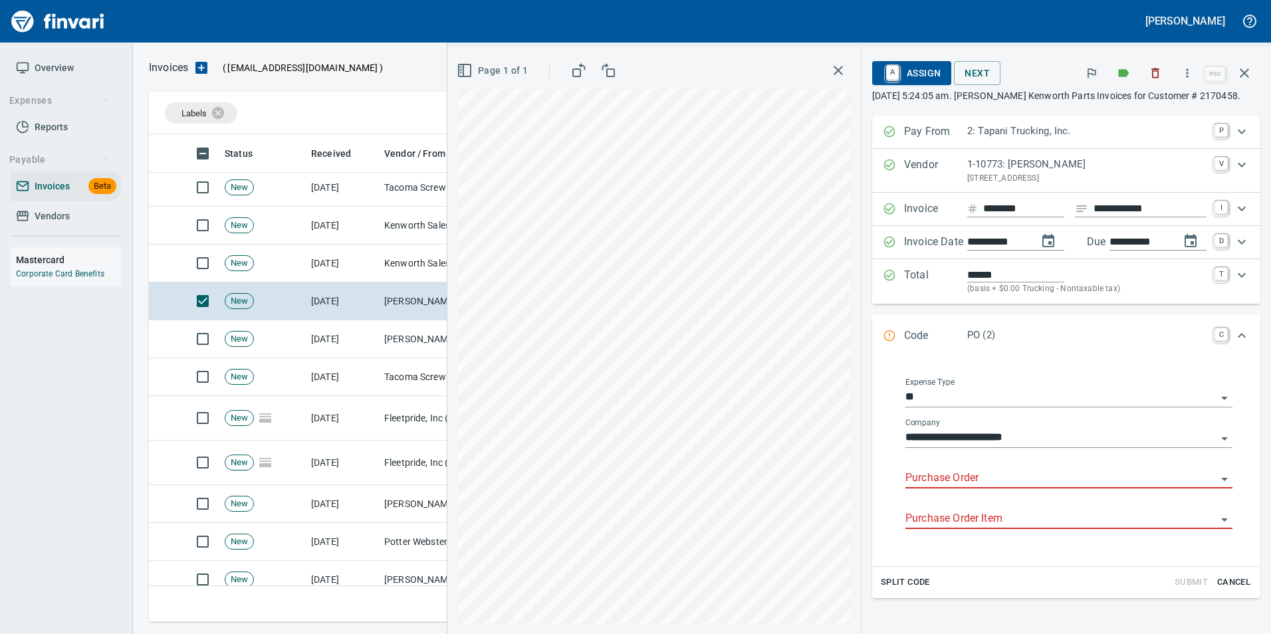
click at [912, 475] on input "Purchase Order" at bounding box center [1061, 478] width 311 height 19
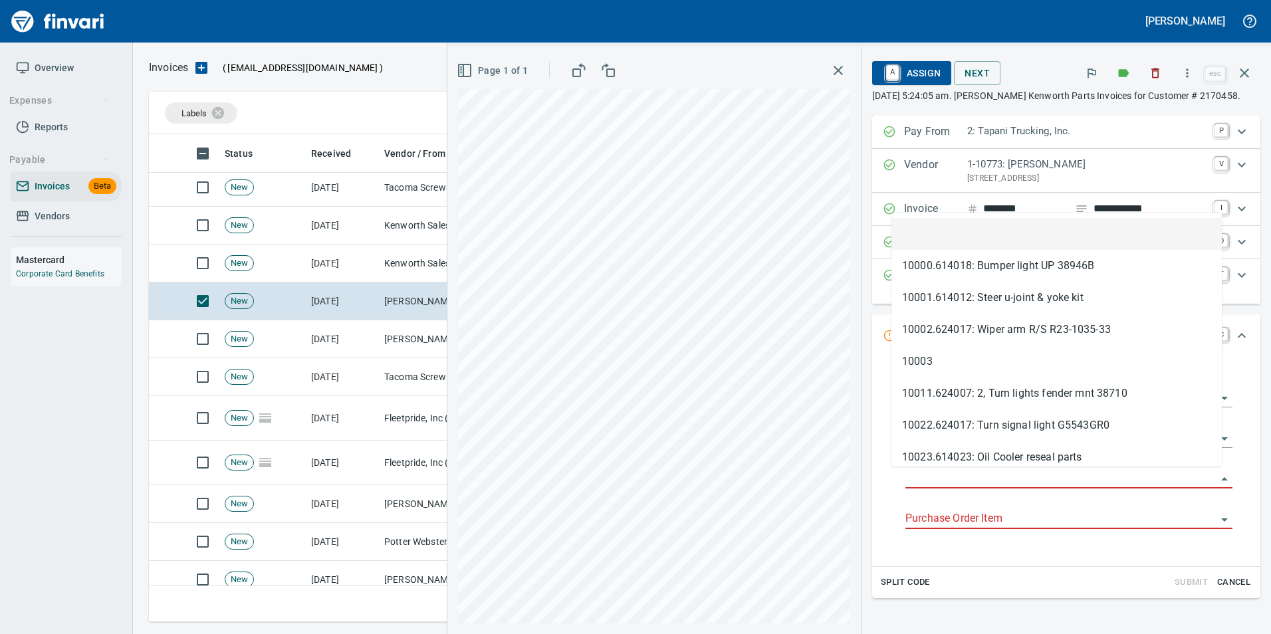
scroll to position [478, 1086]
type input "**********"
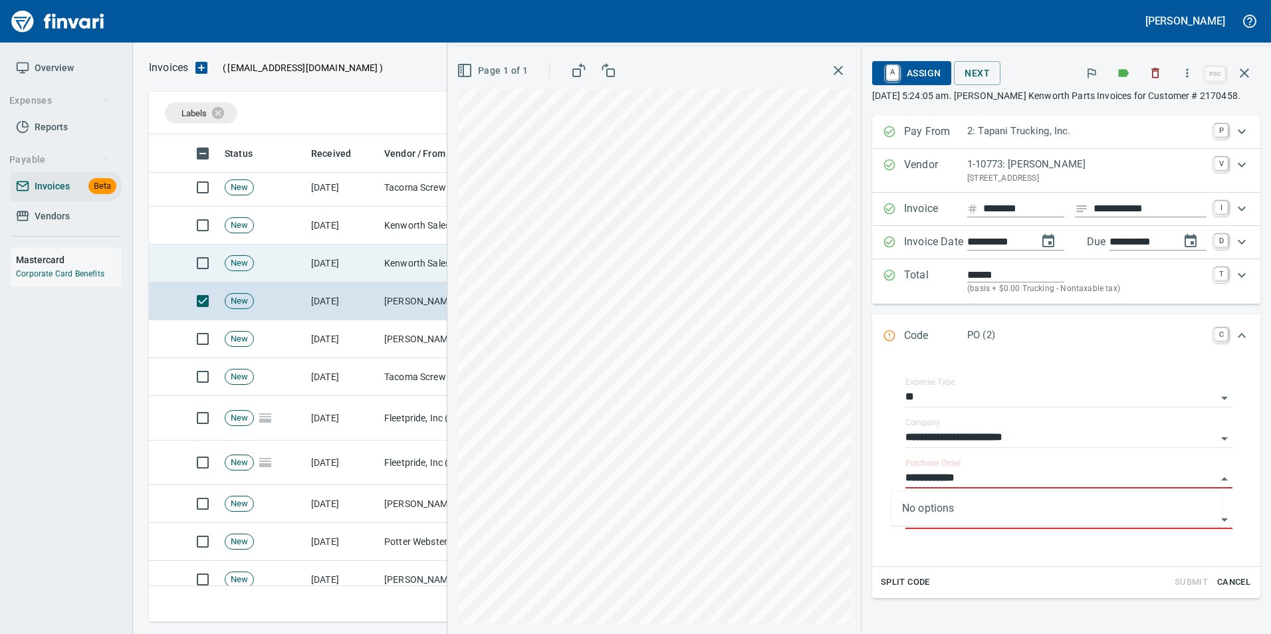
click at [380, 263] on td "Kenworth Sales Co Inc (1-38304)" at bounding box center [445, 264] width 133 height 38
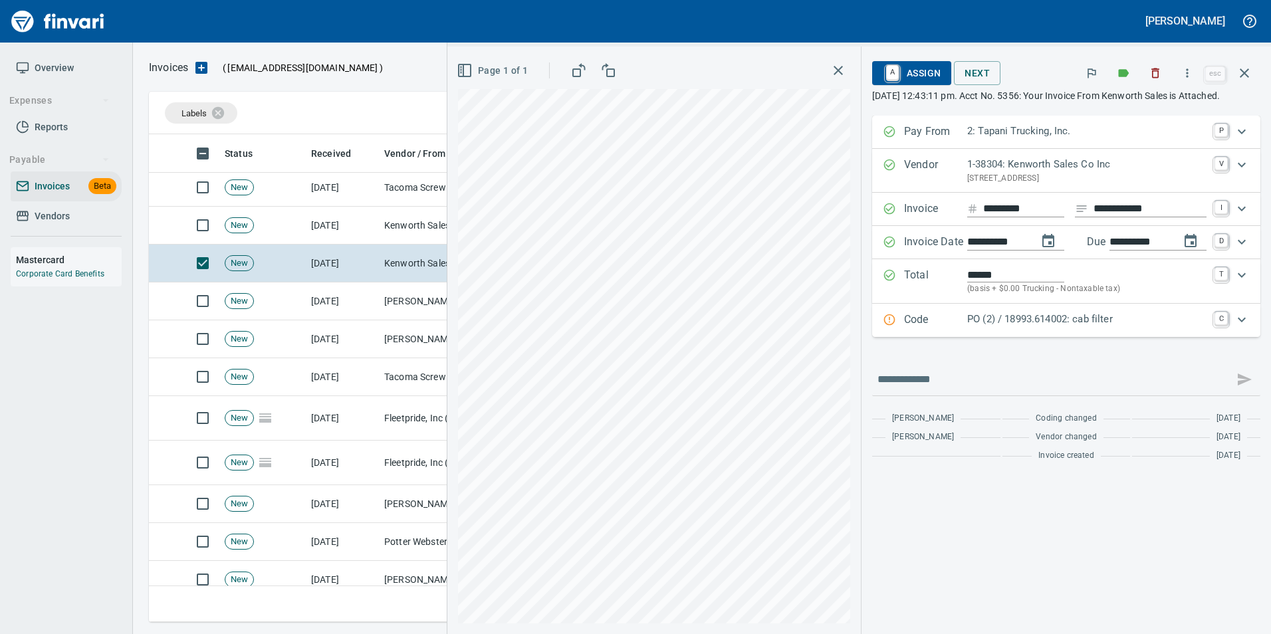
click at [904, 329] on p "Code" at bounding box center [935, 320] width 63 height 17
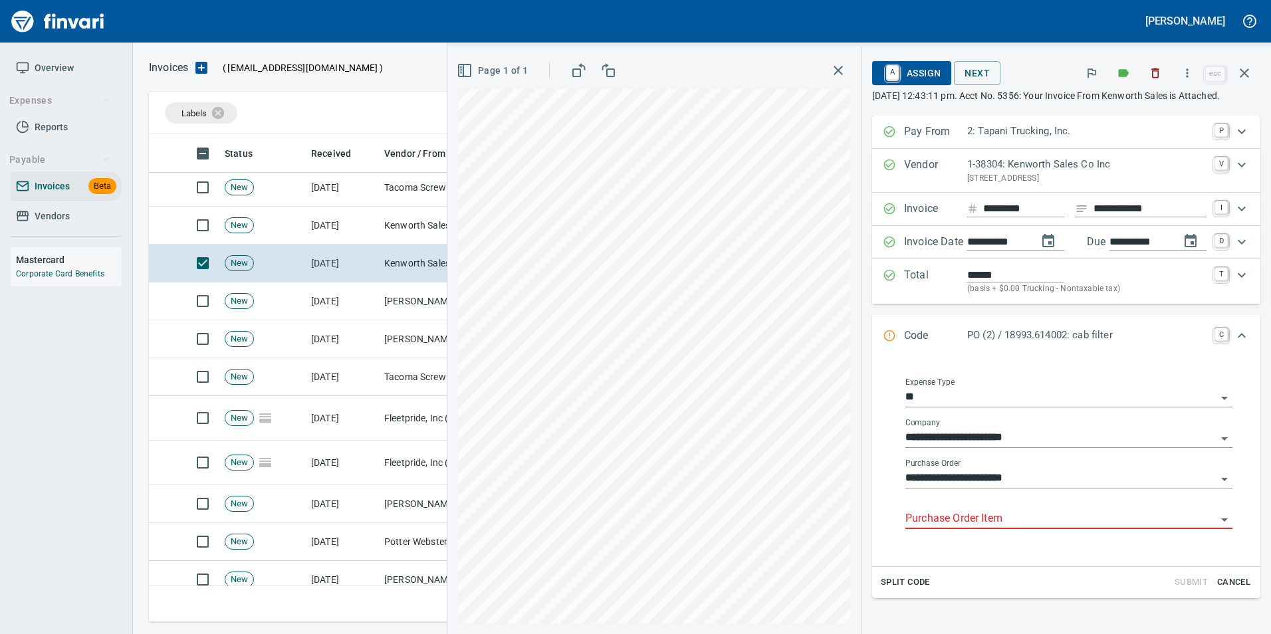
click at [926, 527] on input "Purchase Order Item" at bounding box center [1061, 519] width 311 height 19
click at [932, 558] on li at bounding box center [1057, 567] width 331 height 32
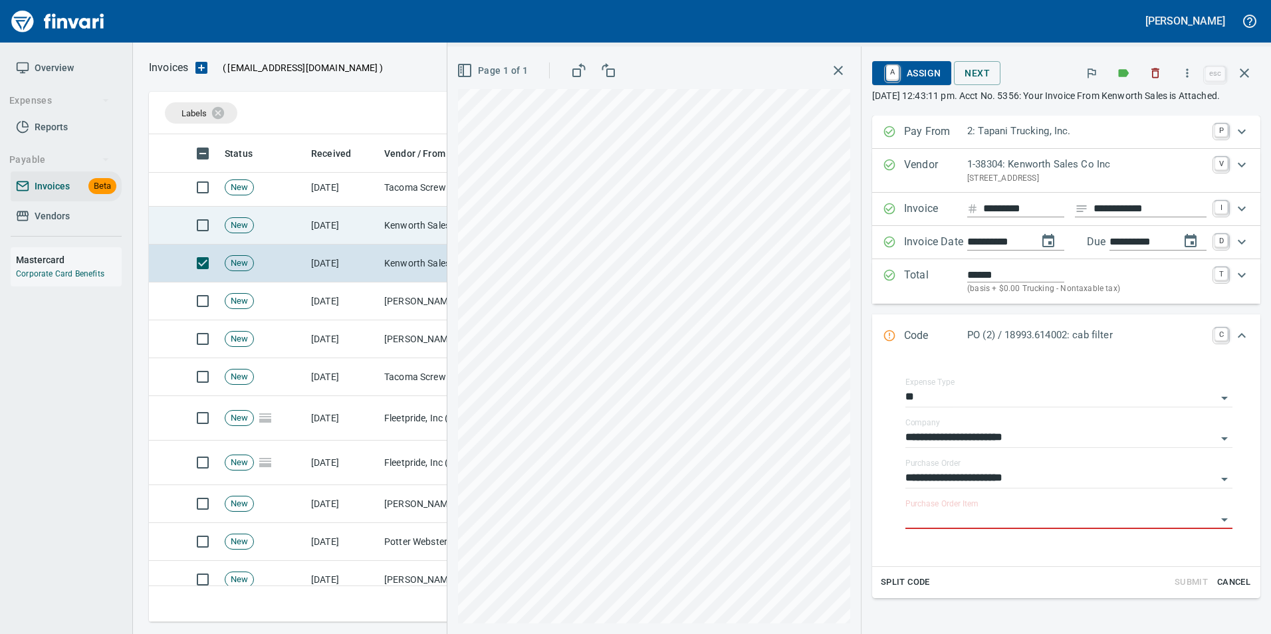
click at [409, 226] on td "Kenworth Sales Co Inc (1-38304)" at bounding box center [445, 226] width 133 height 38
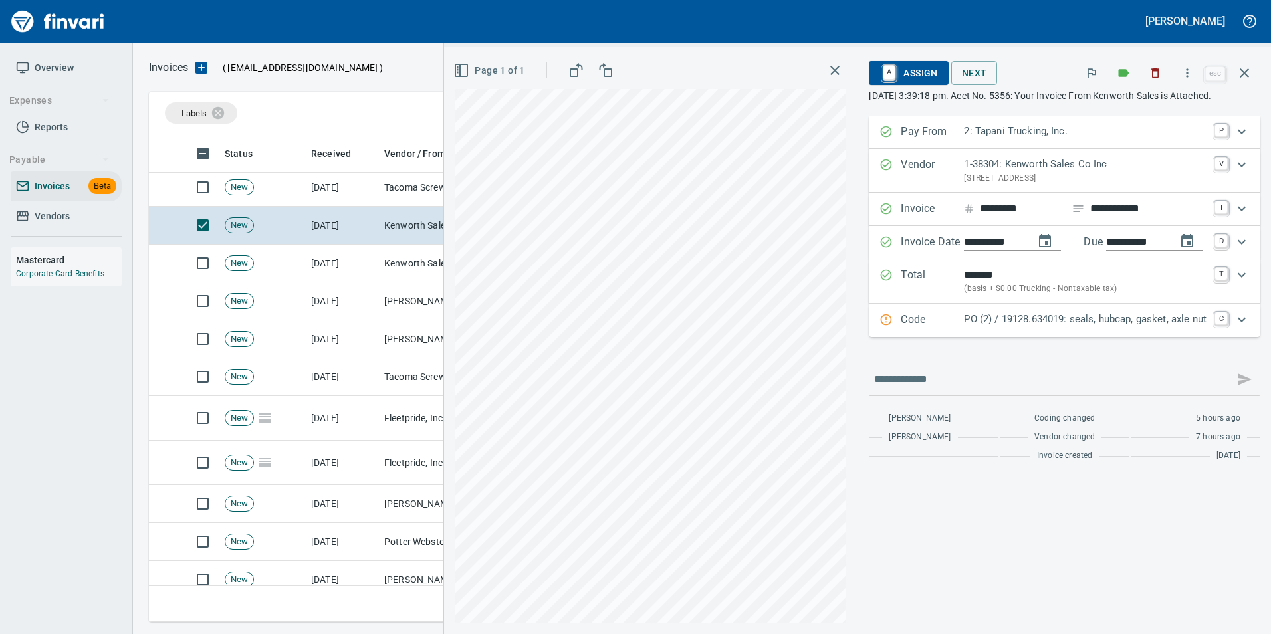
click at [976, 325] on div "Code PO (2) / 19128.634019: seals, hubcap, gasket, axle nut C" at bounding box center [1065, 320] width 392 height 33
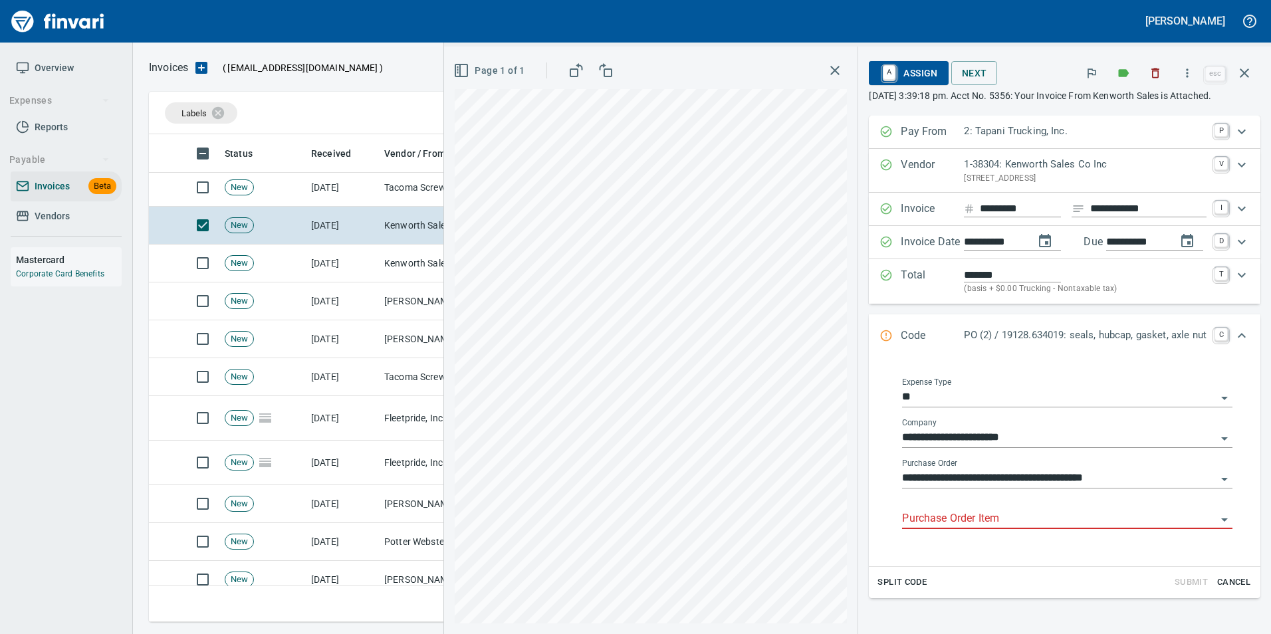
click at [936, 529] on input "Purchase Order Item" at bounding box center [1059, 519] width 315 height 19
drag, startPoint x: 924, startPoint y: 559, endPoint x: 852, endPoint y: 525, distance: 79.7
click at [920, 556] on li at bounding box center [1055, 567] width 333 height 32
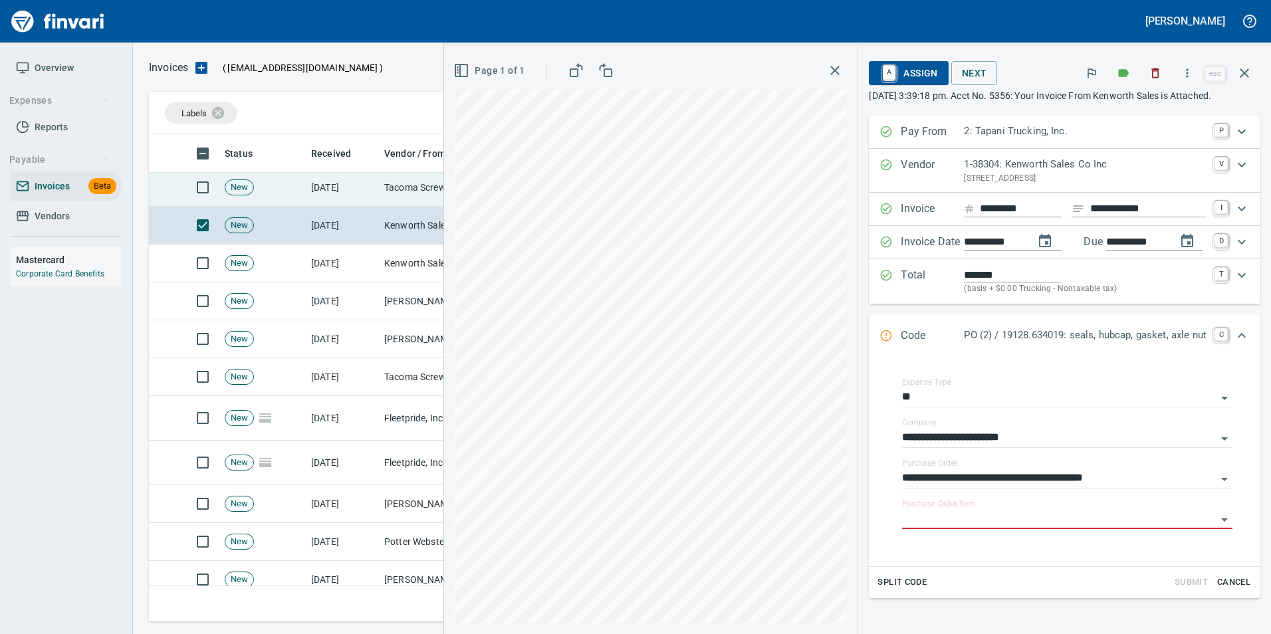
click at [412, 181] on td "Tacoma Screw Products Inc (1-10999)" at bounding box center [445, 188] width 133 height 38
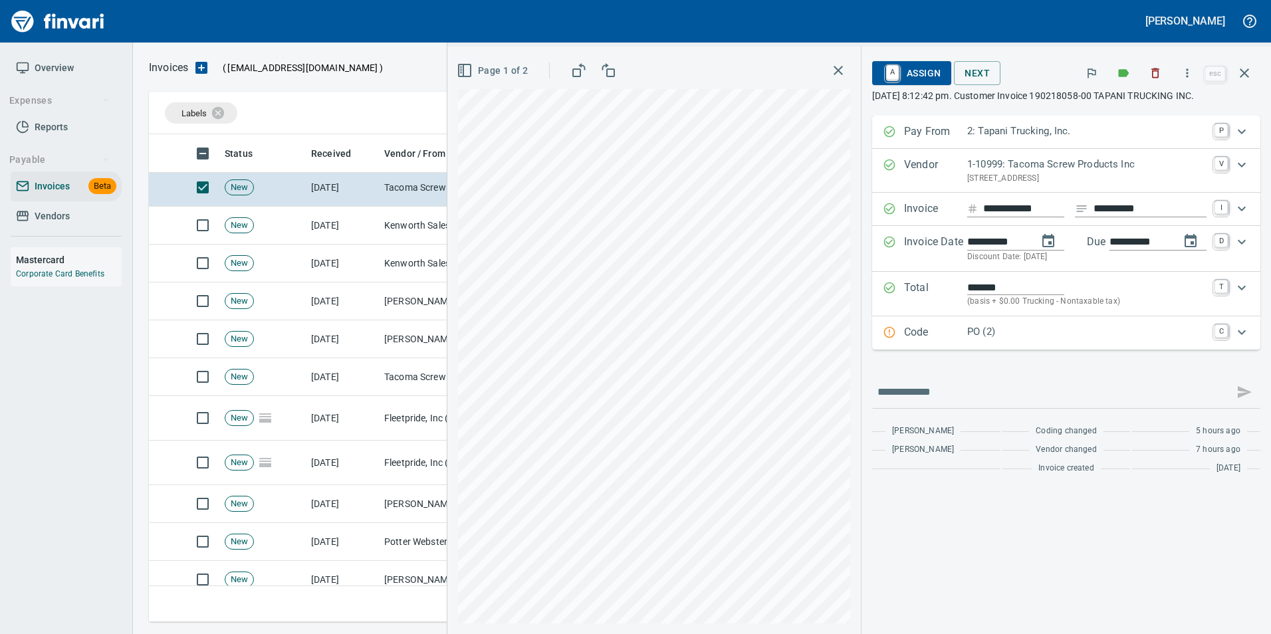
click at [883, 327] on icon "Expand" at bounding box center [889, 332] width 13 height 13
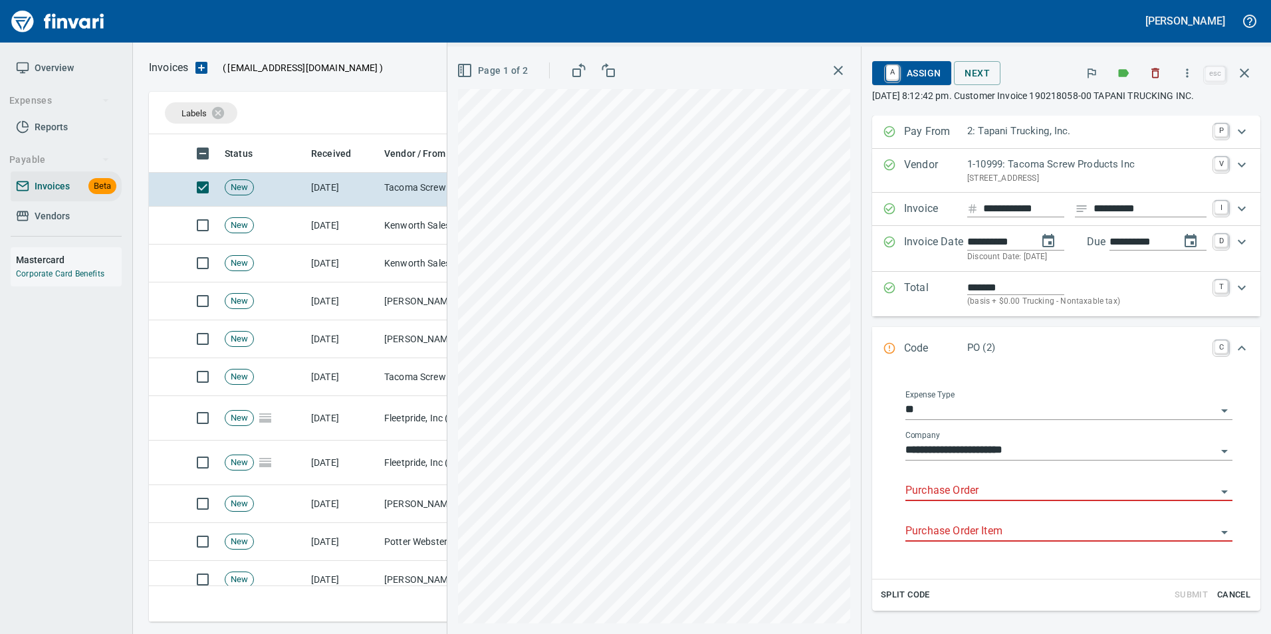
click at [907, 491] on input "Purchase Order" at bounding box center [1061, 491] width 311 height 19
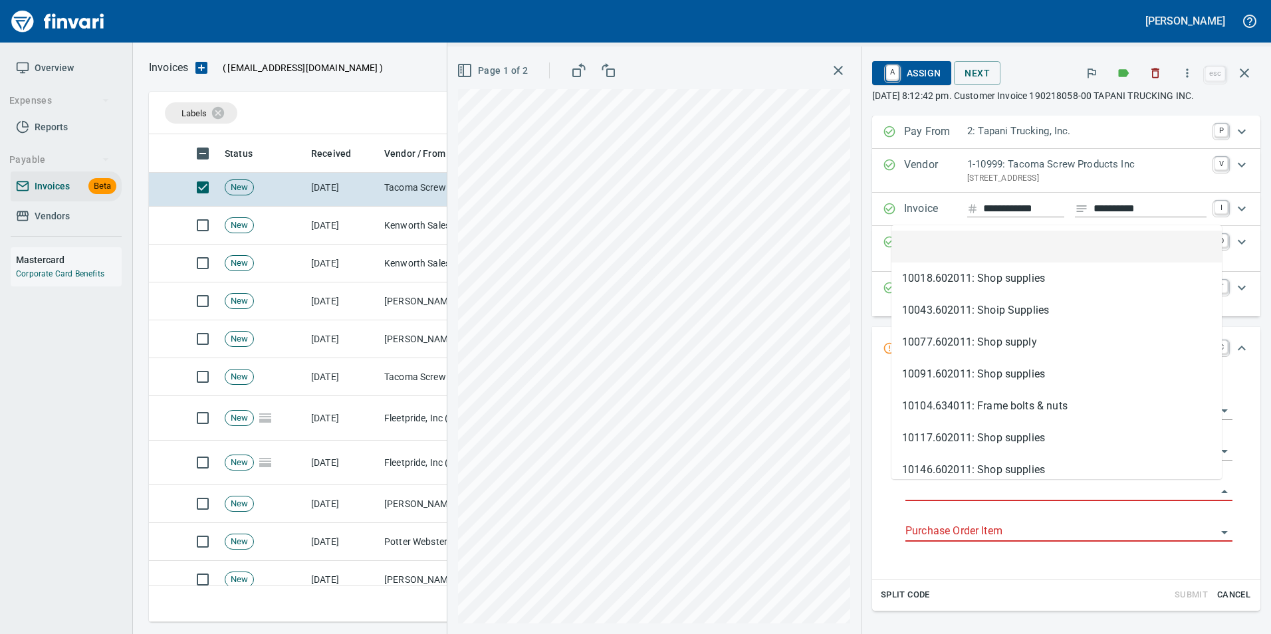
scroll to position [478, 1086]
type input "**********"
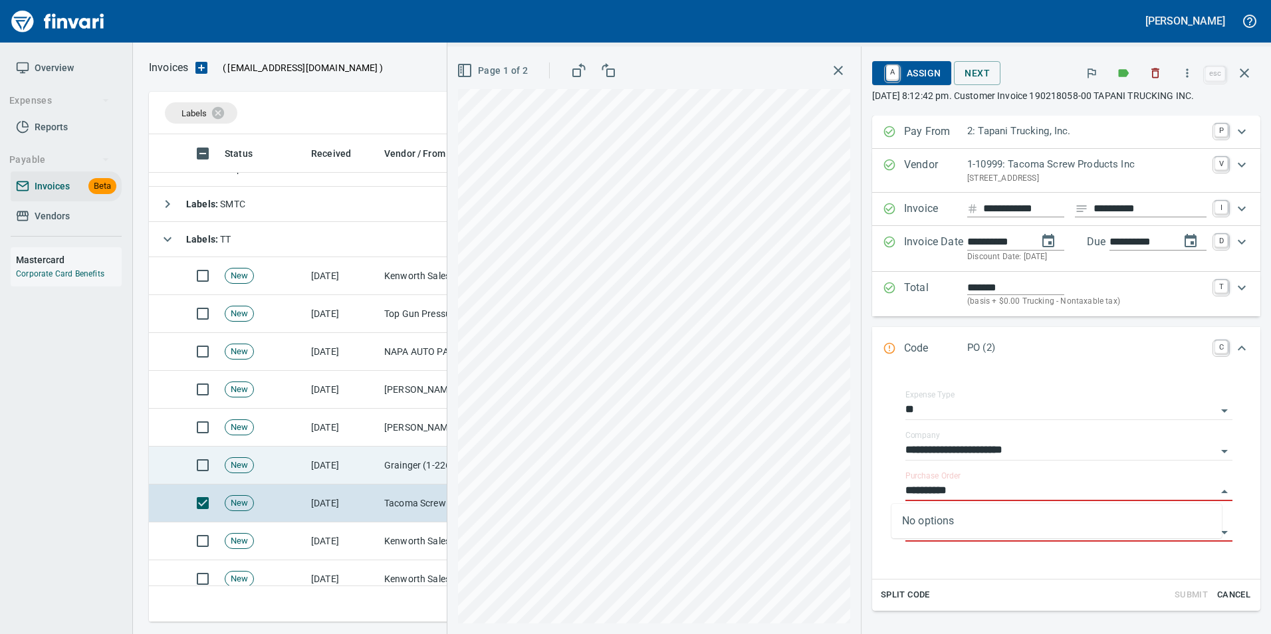
scroll to position [105, 0]
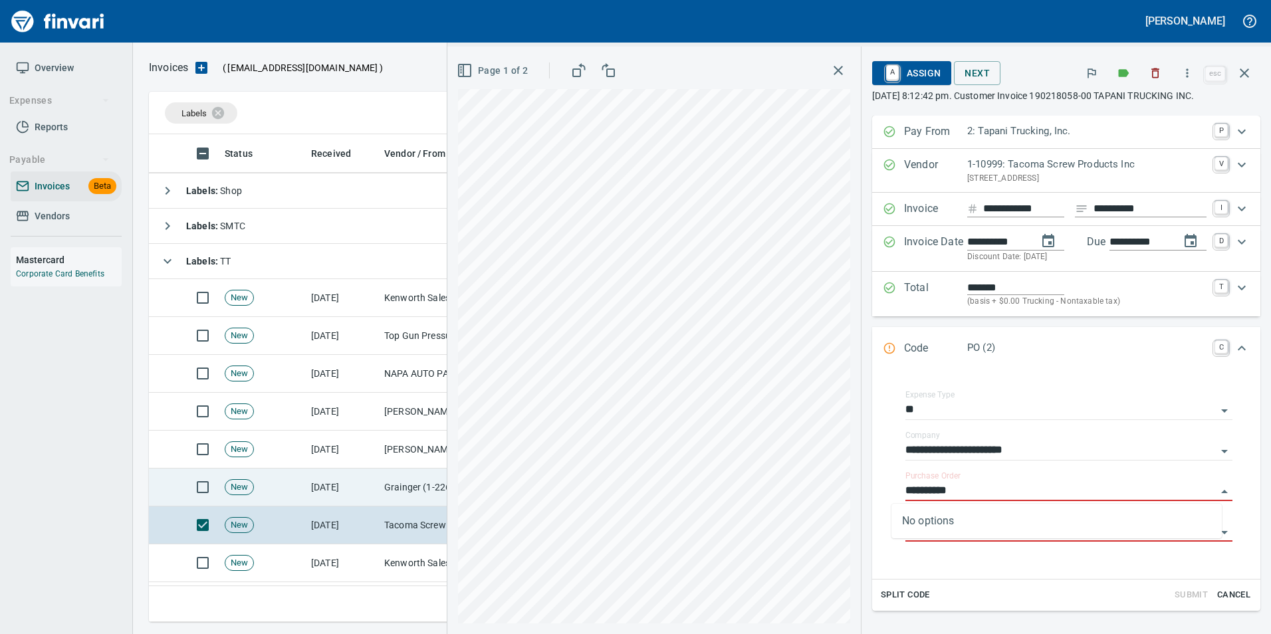
click at [406, 479] on td "Grainger (1-22650)" at bounding box center [445, 488] width 133 height 38
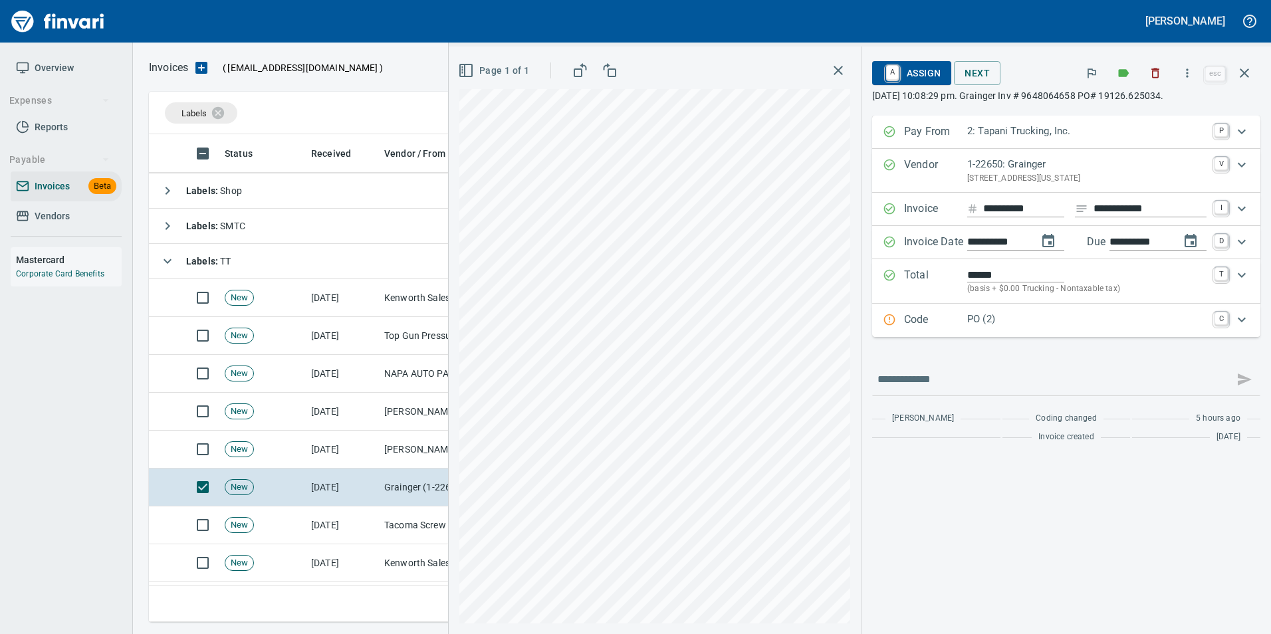
click at [918, 316] on p "Code" at bounding box center [935, 320] width 63 height 17
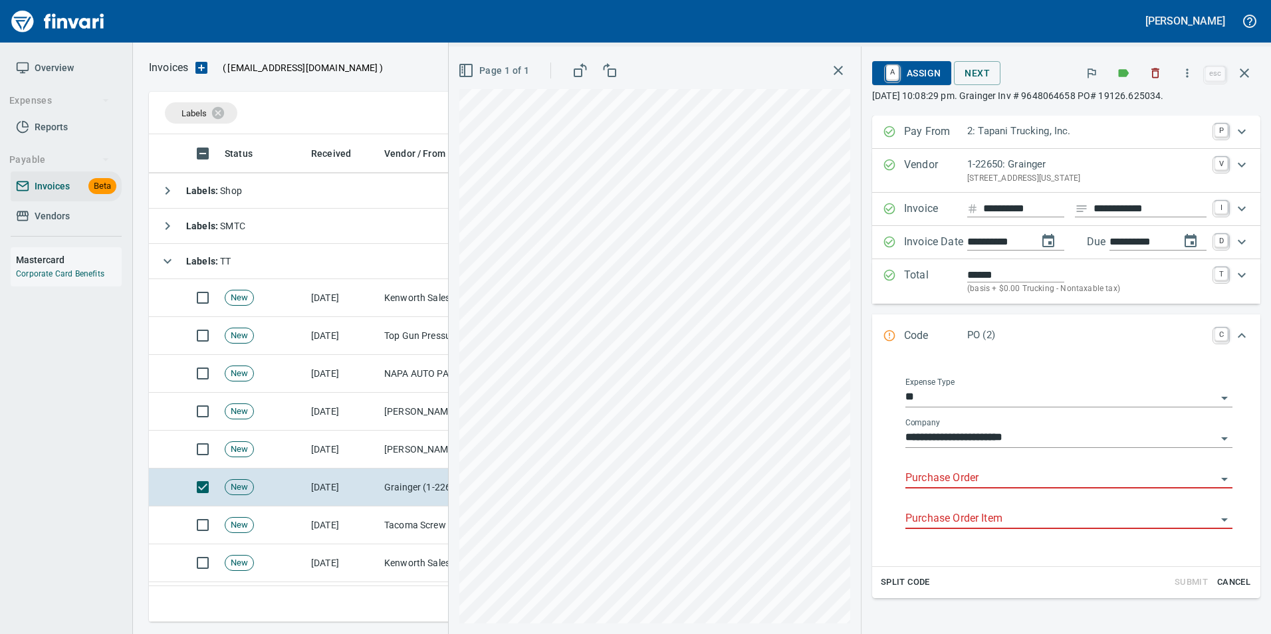
click at [947, 477] on input "Purchase Order" at bounding box center [1061, 478] width 311 height 19
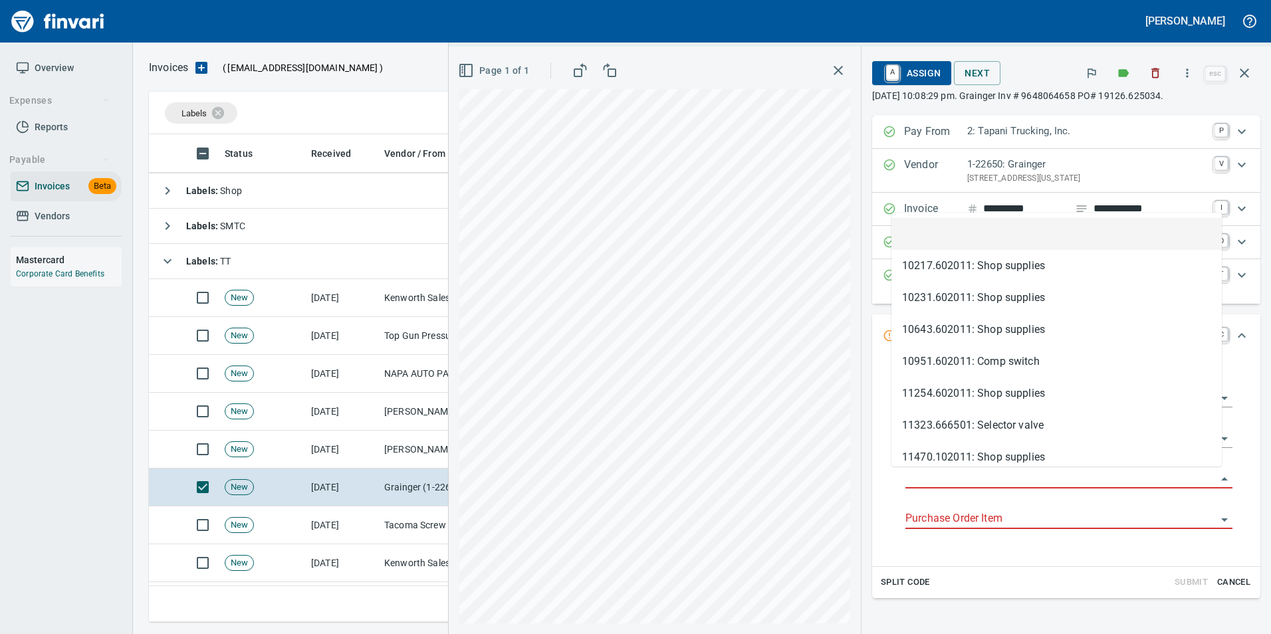
type input "**********"
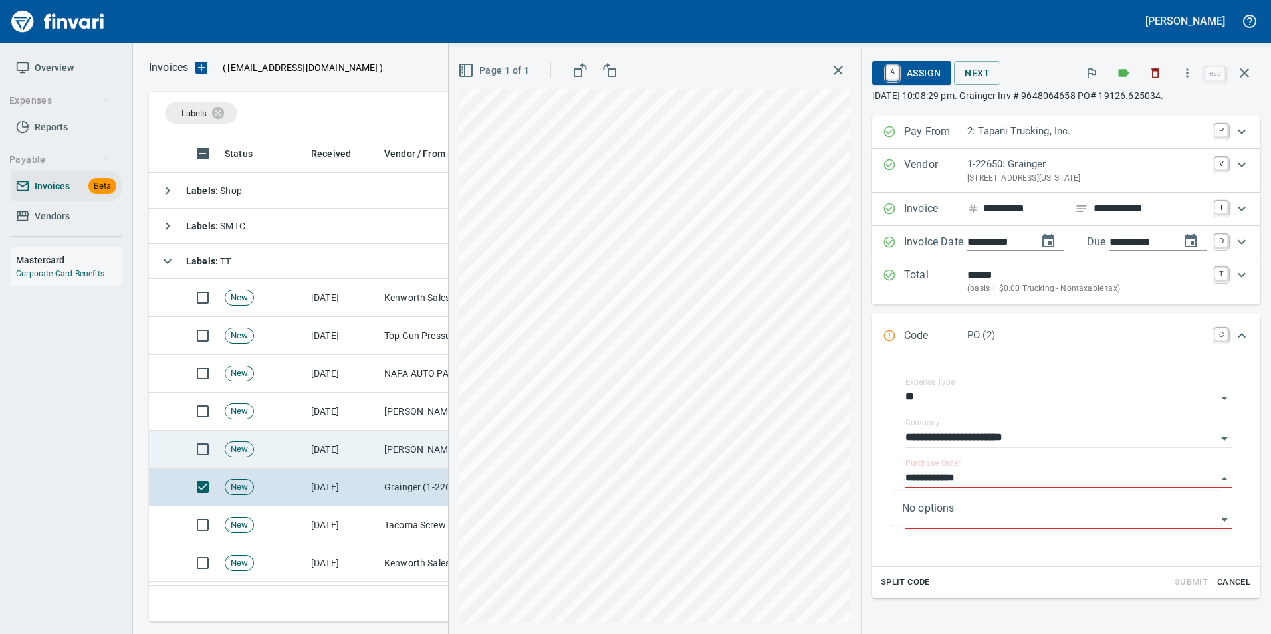
click at [380, 432] on td "[PERSON_NAME] (1-10773)" at bounding box center [445, 450] width 133 height 38
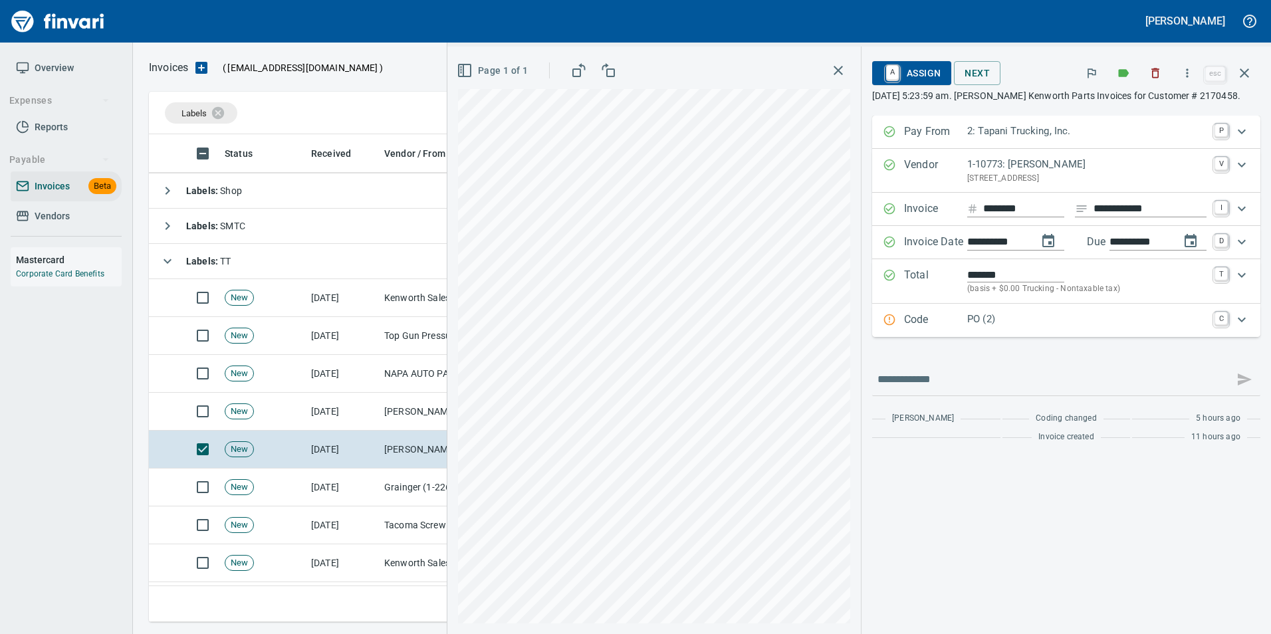
click at [938, 313] on p "Code" at bounding box center [935, 320] width 63 height 17
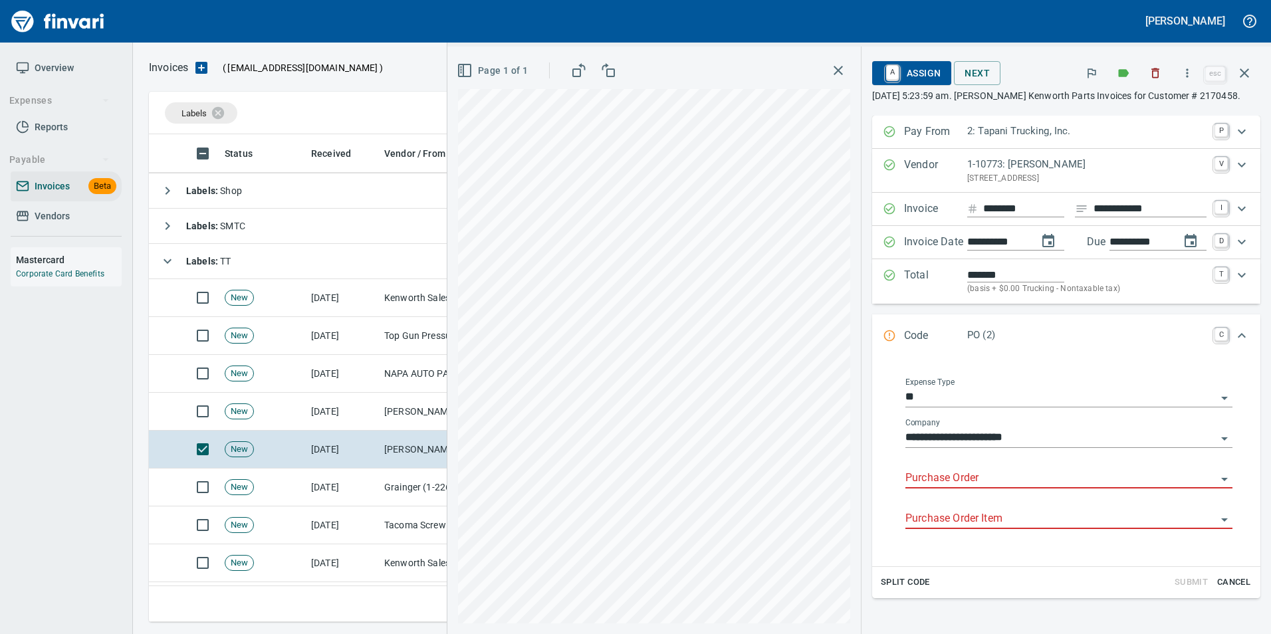
click at [895, 479] on div "**********" at bounding box center [1069, 461] width 348 height 189
click at [934, 476] on input "Purchase Order" at bounding box center [1061, 478] width 311 height 19
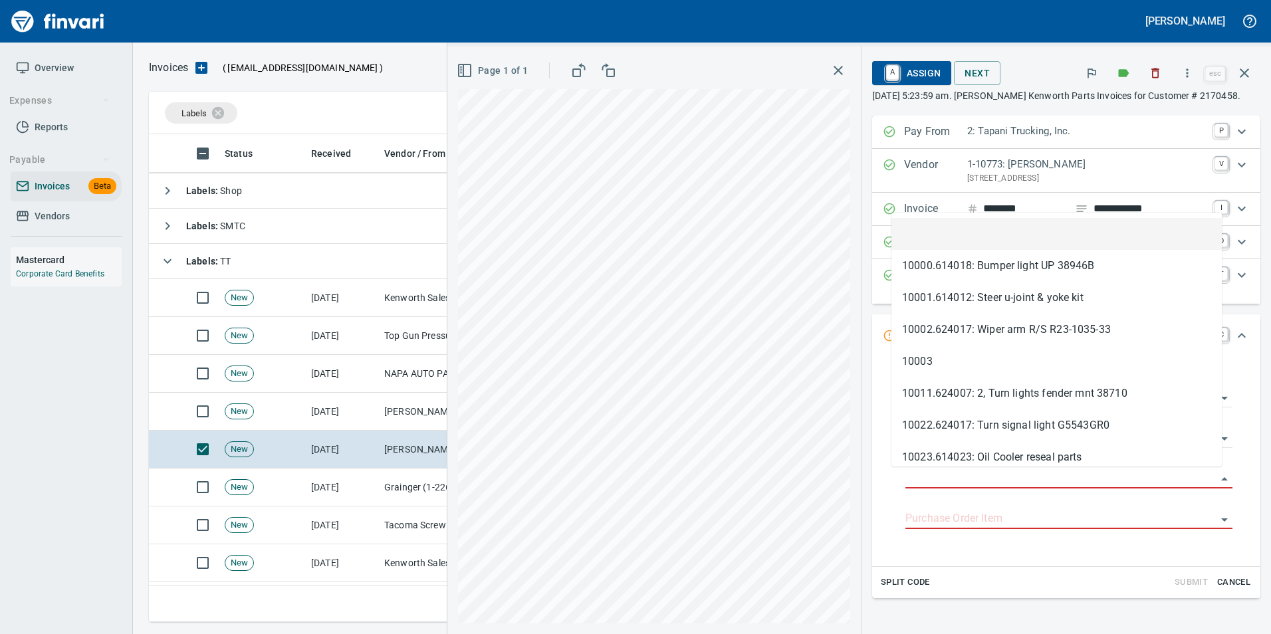
scroll to position [478, 1086]
type input "**********"
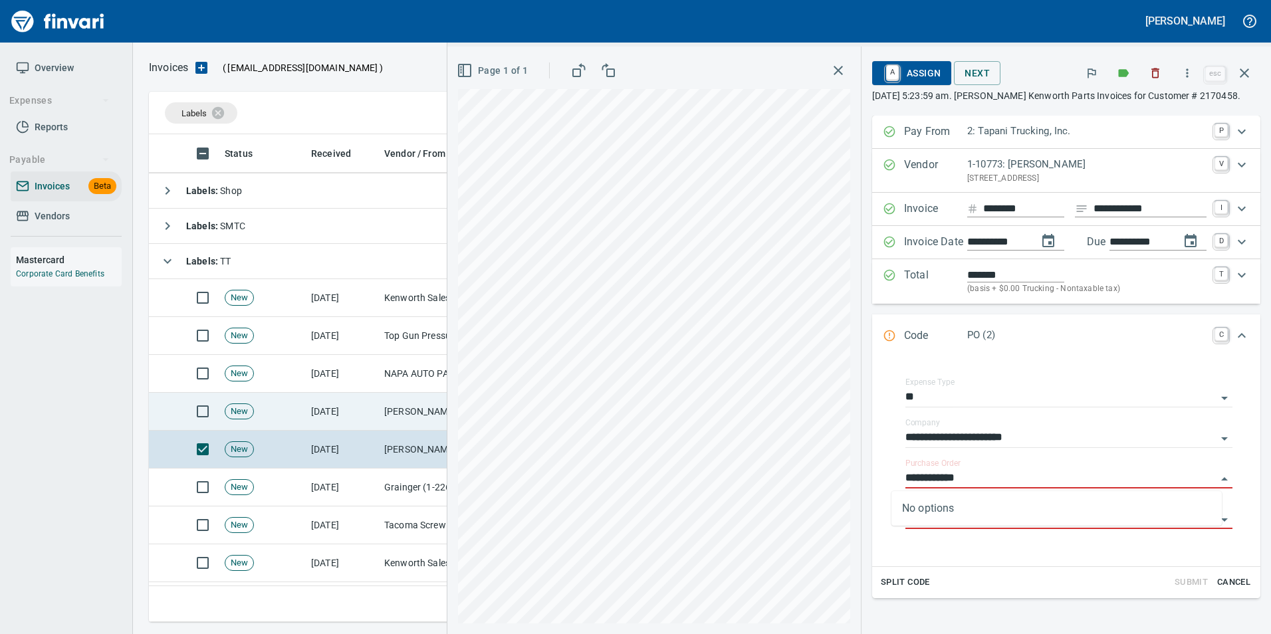
click at [396, 399] on td "[PERSON_NAME] (1-10773)" at bounding box center [445, 412] width 133 height 38
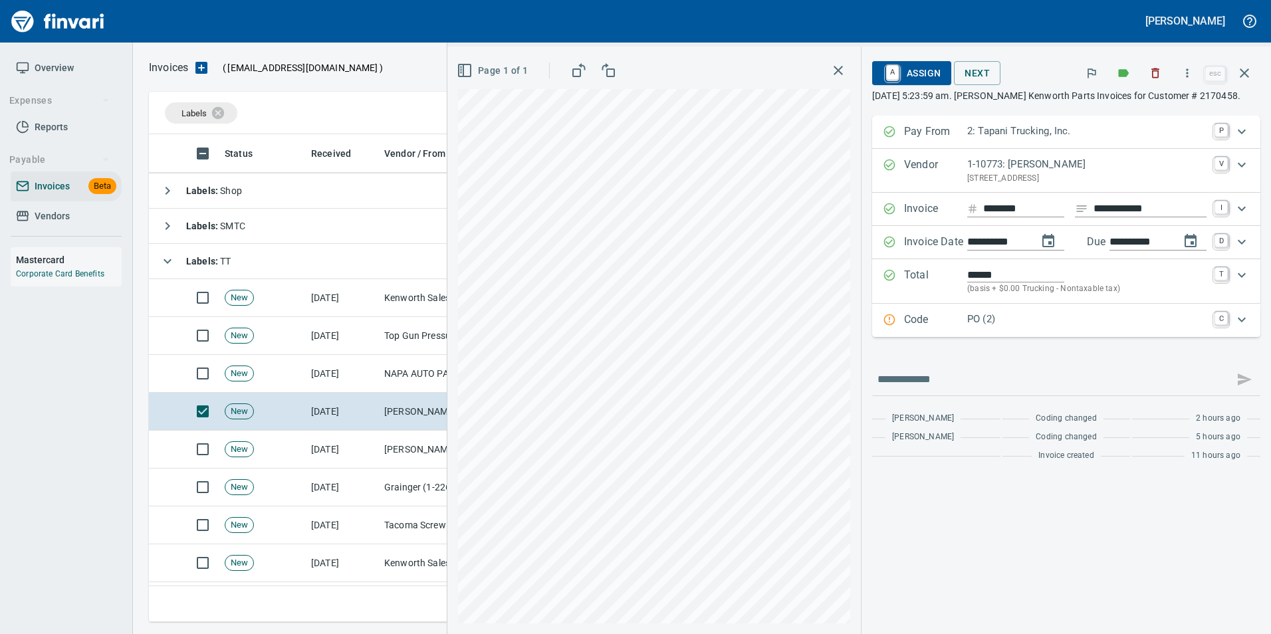
click at [936, 326] on p "Code" at bounding box center [935, 320] width 63 height 17
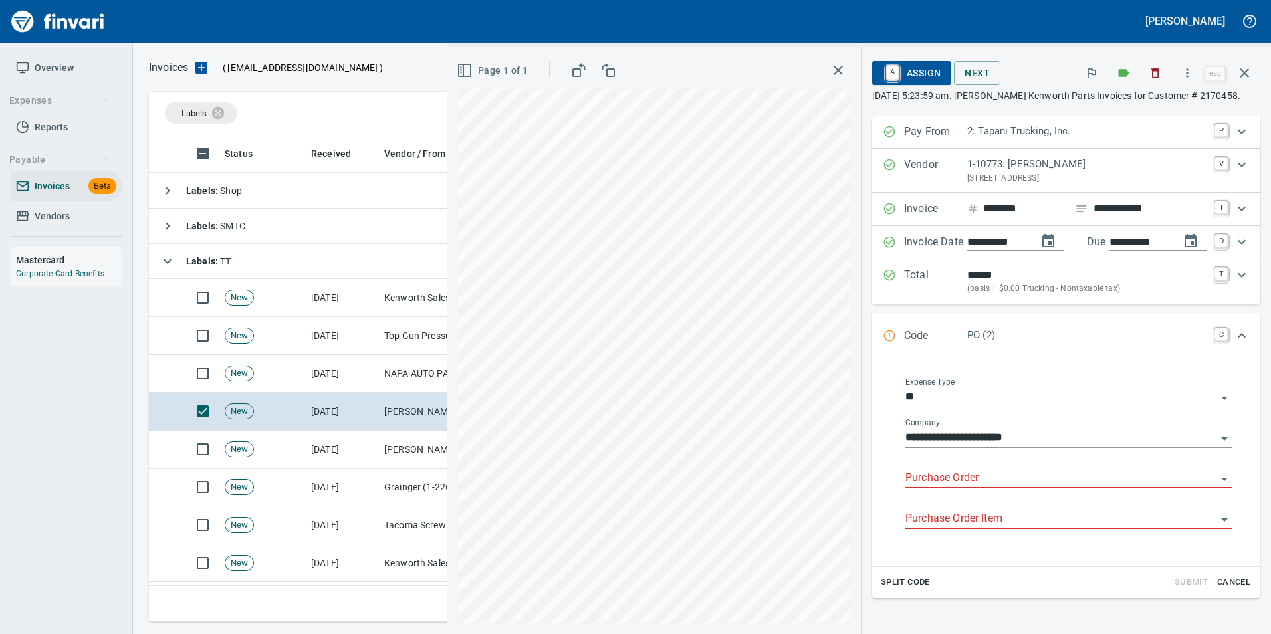
click at [940, 483] on input "Purchase Order" at bounding box center [1061, 478] width 311 height 19
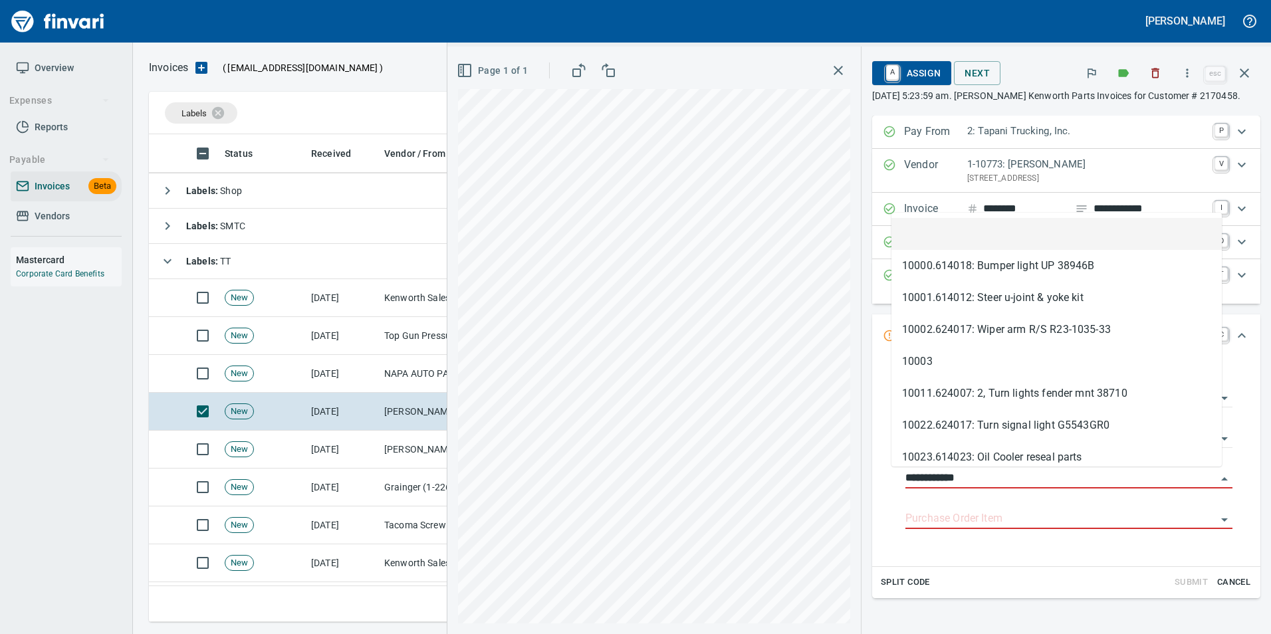
scroll to position [478, 1086]
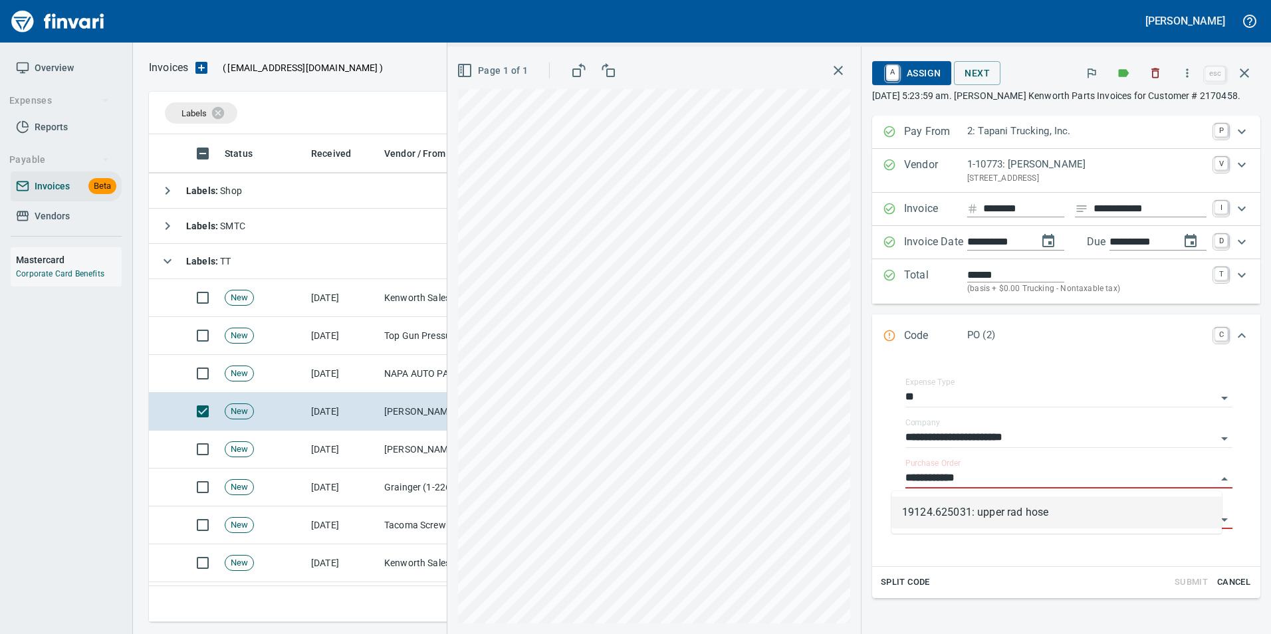
click at [1012, 513] on li "19124.625031: upper rad hose" at bounding box center [1057, 513] width 331 height 32
type input "**********"
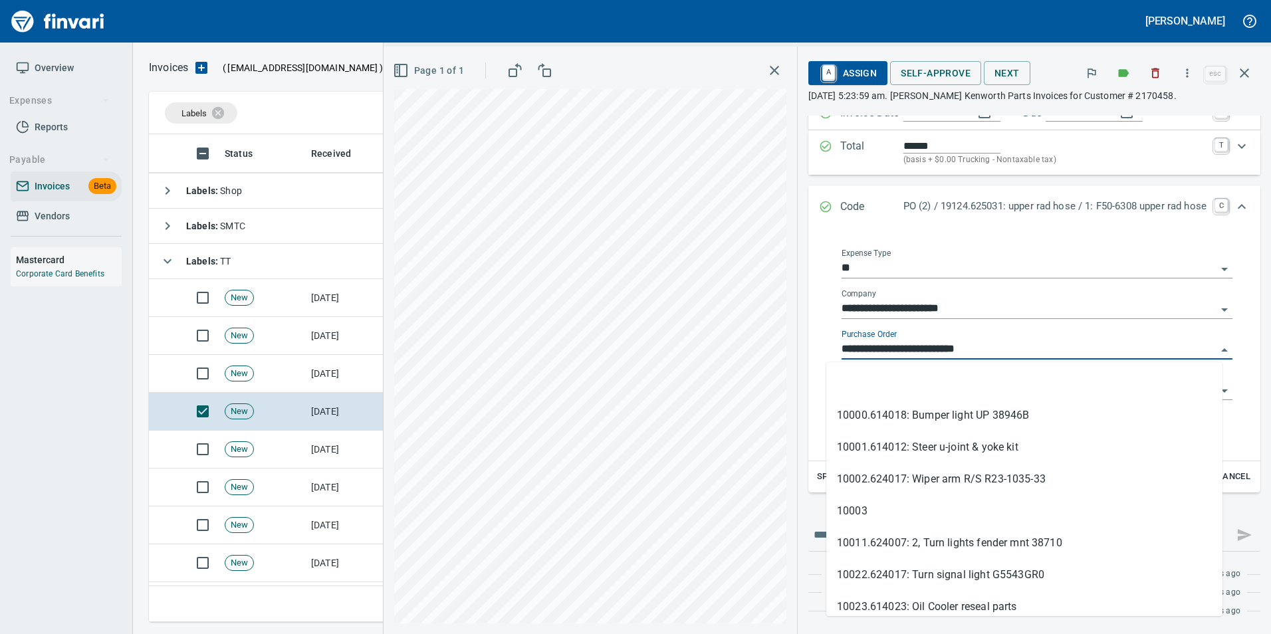
click at [998, 342] on input "**********" at bounding box center [1029, 349] width 375 height 19
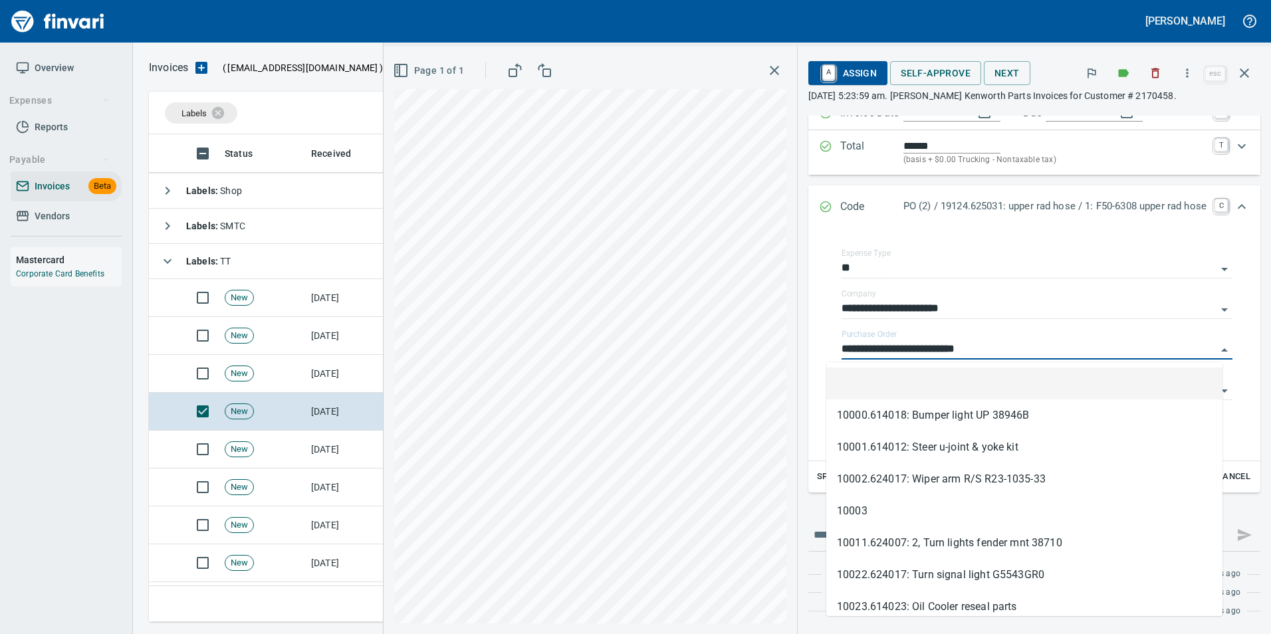
click at [952, 389] on li at bounding box center [1025, 384] width 396 height 32
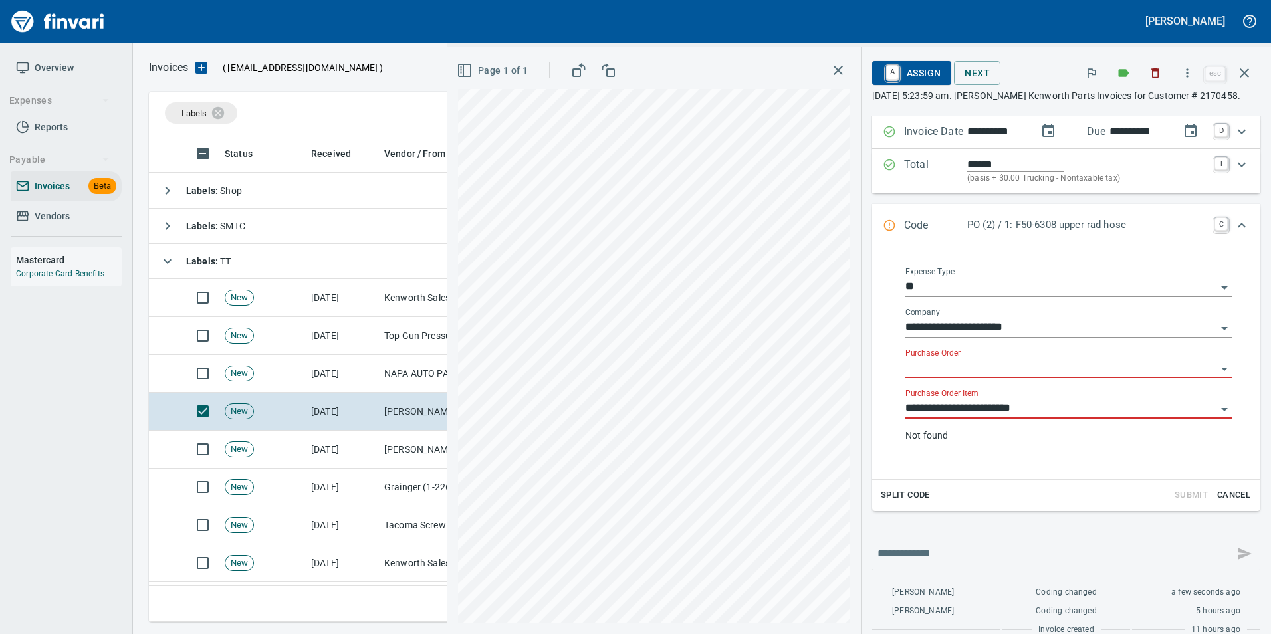
scroll to position [129, 0]
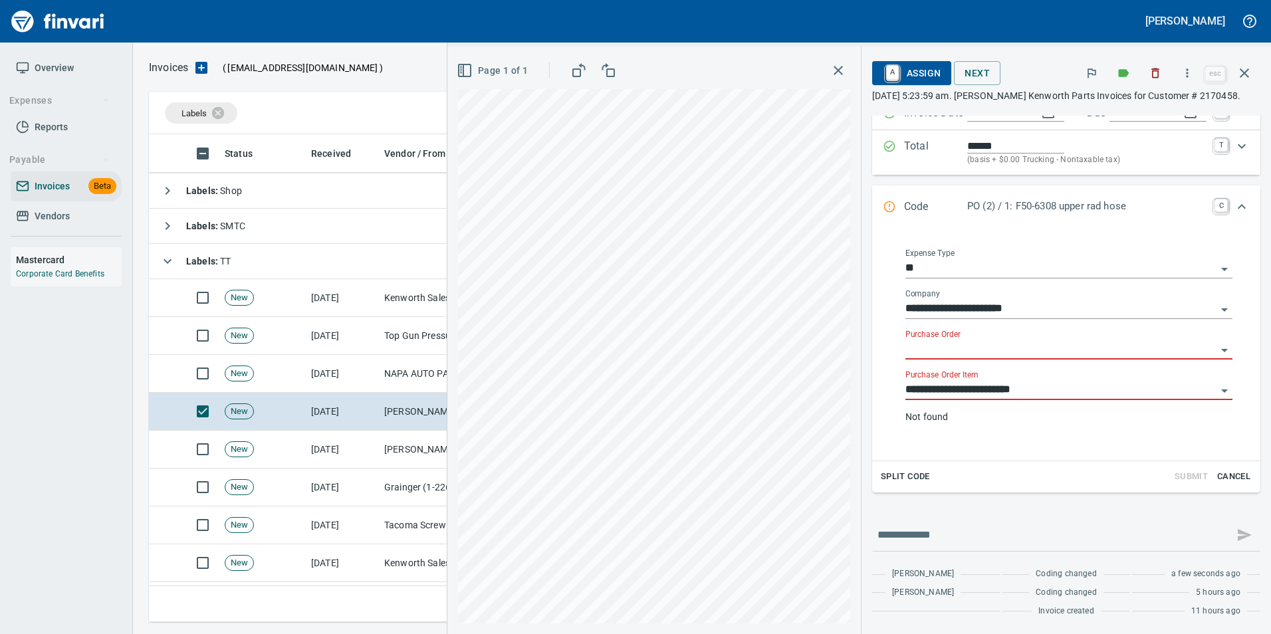
click at [939, 400] on input "**********" at bounding box center [1061, 390] width 311 height 19
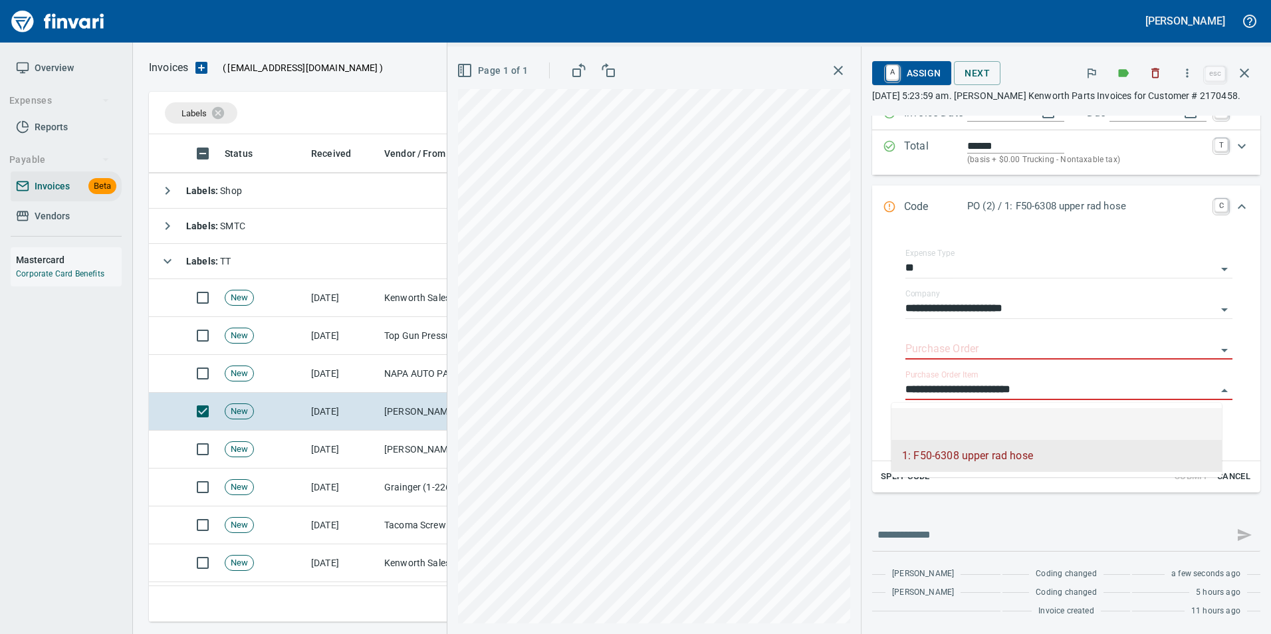
click at [942, 424] on li at bounding box center [1057, 424] width 331 height 32
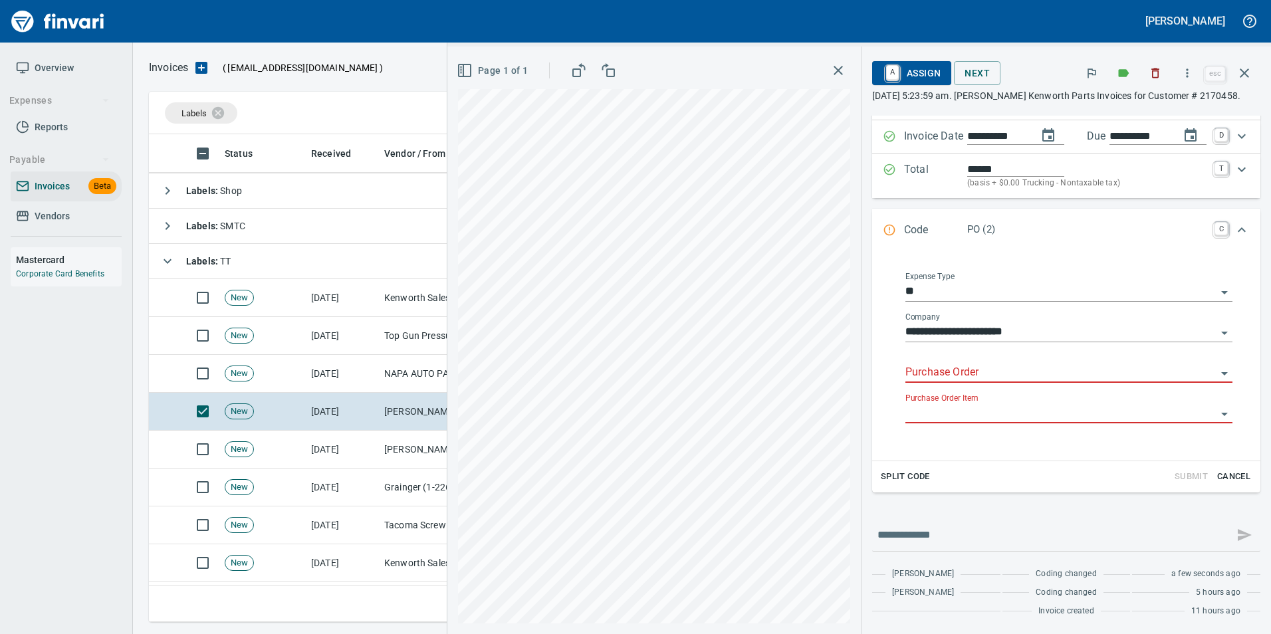
scroll to position [106, 0]
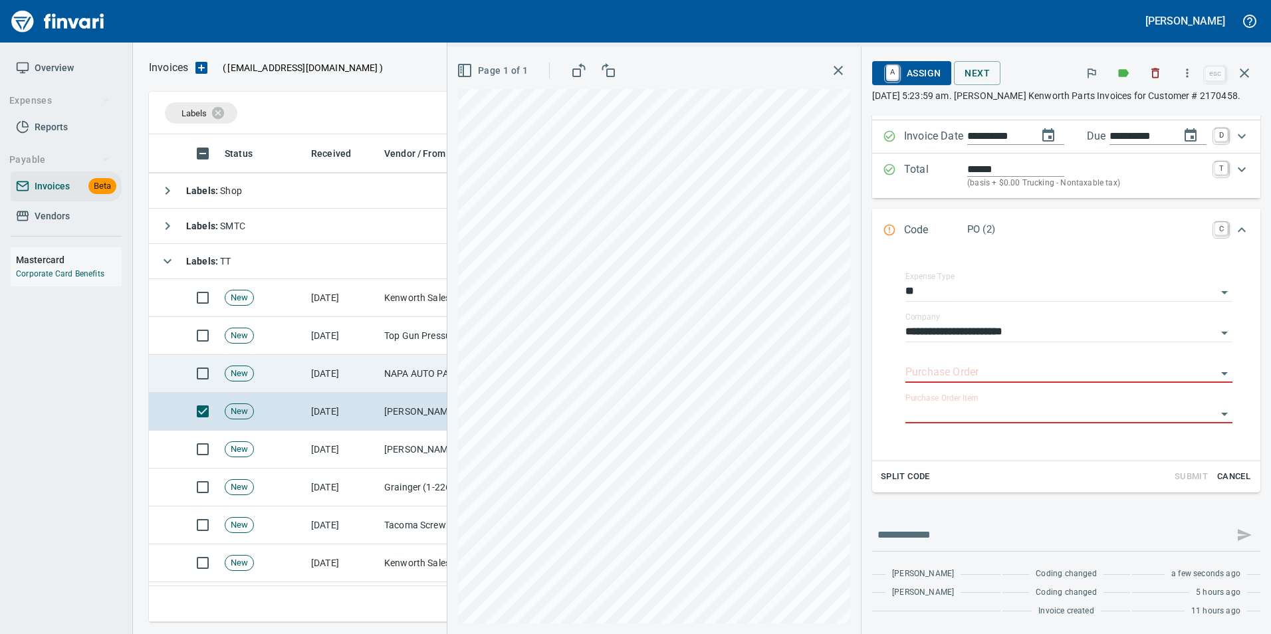
click at [424, 370] on td "NAPA AUTO PARTS (1-10687)" at bounding box center [445, 374] width 133 height 38
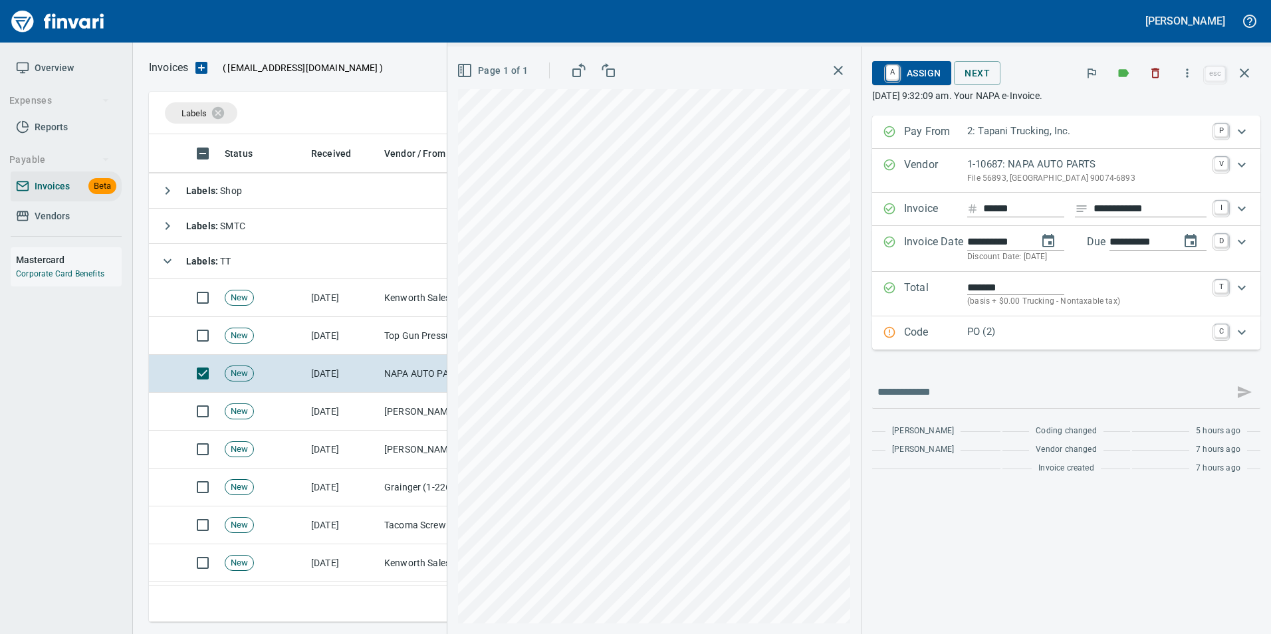
click at [913, 341] on p "Code" at bounding box center [935, 333] width 63 height 17
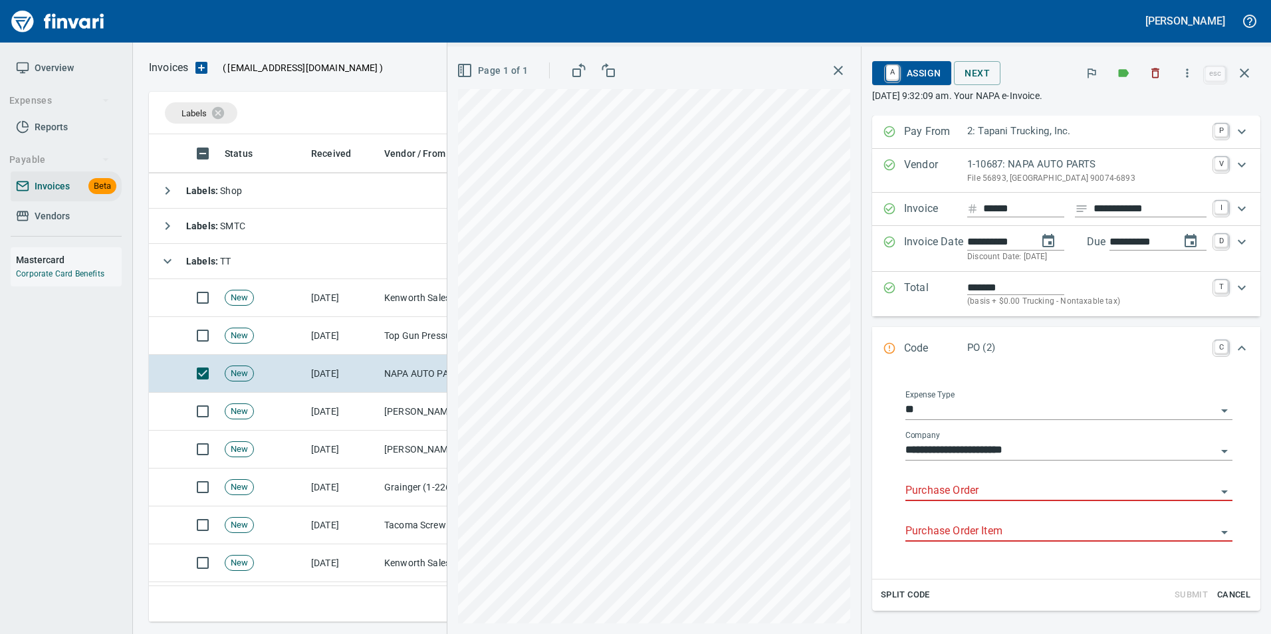
click at [934, 492] on input "Purchase Order" at bounding box center [1061, 491] width 311 height 19
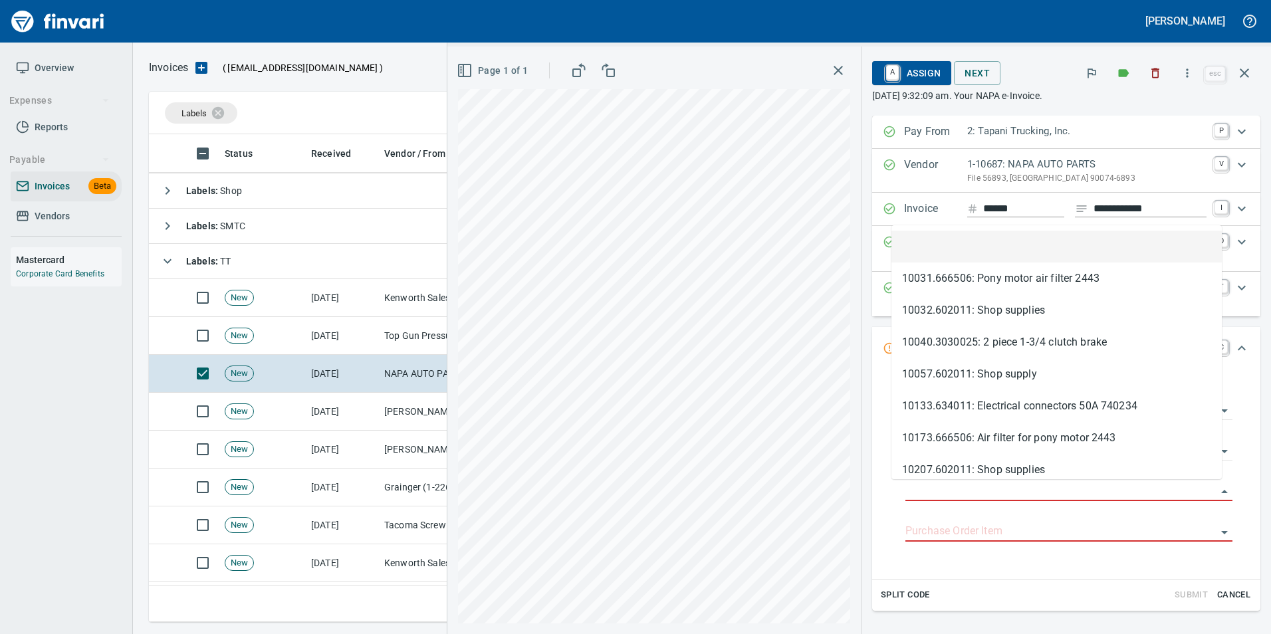
type input "**********"
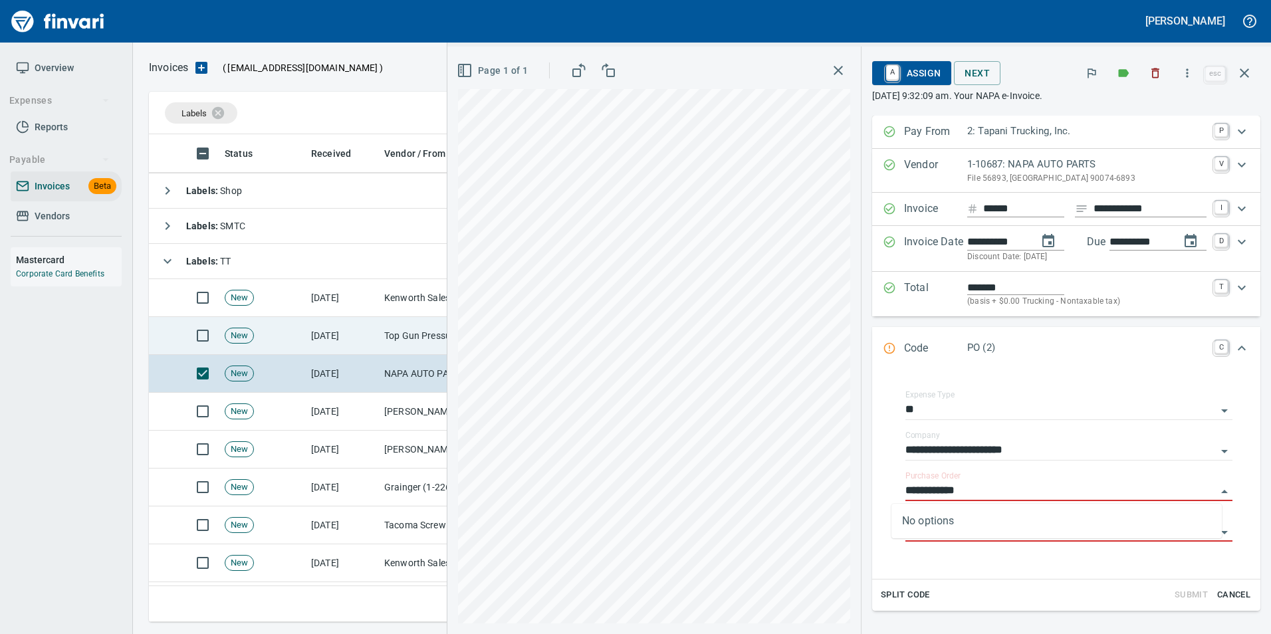
click at [402, 329] on td "Top Gun Pressure Washing (1-388907)" at bounding box center [445, 336] width 133 height 38
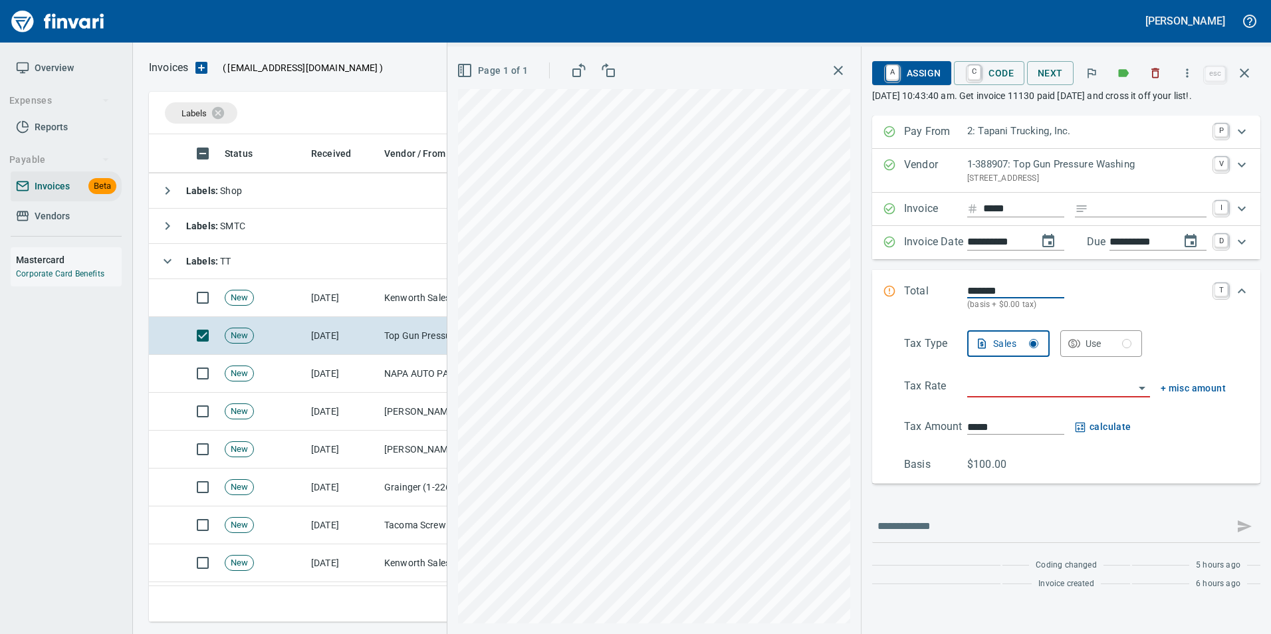
click at [1140, 244] on input "**********" at bounding box center [1140, 242] width 60 height 17
type input "**********"
click at [1001, 382] on input "search" at bounding box center [1051, 387] width 167 height 19
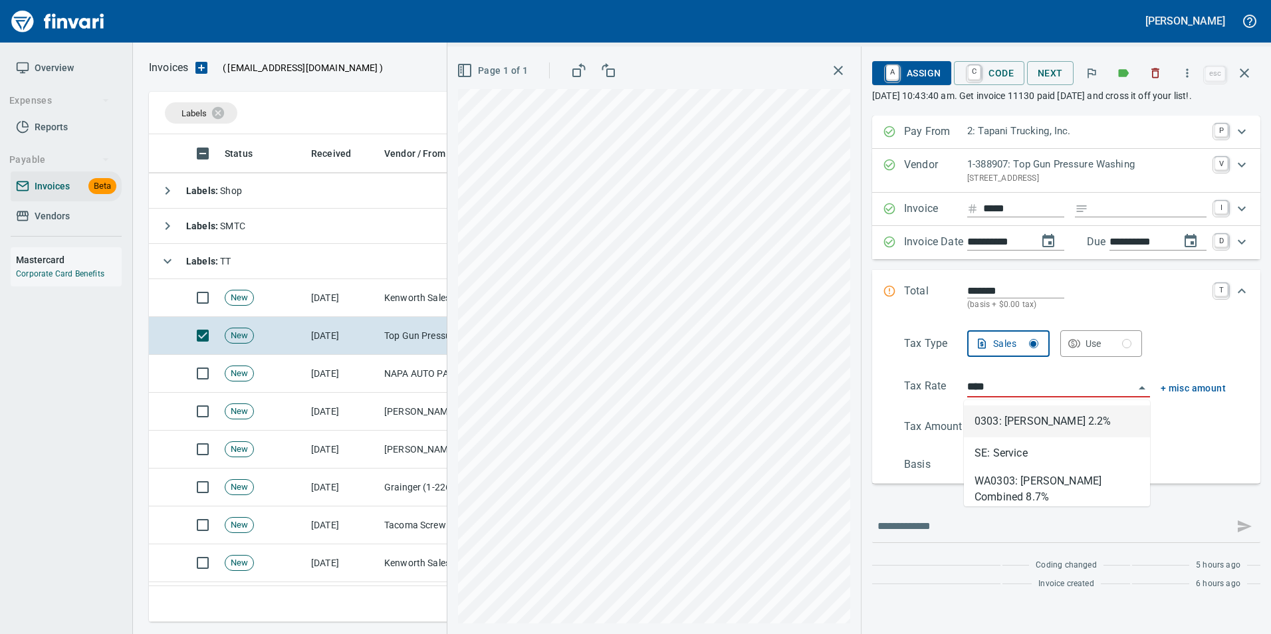
scroll to position [478, 1086]
click at [1005, 413] on li "SE: Service" at bounding box center [1057, 422] width 186 height 32
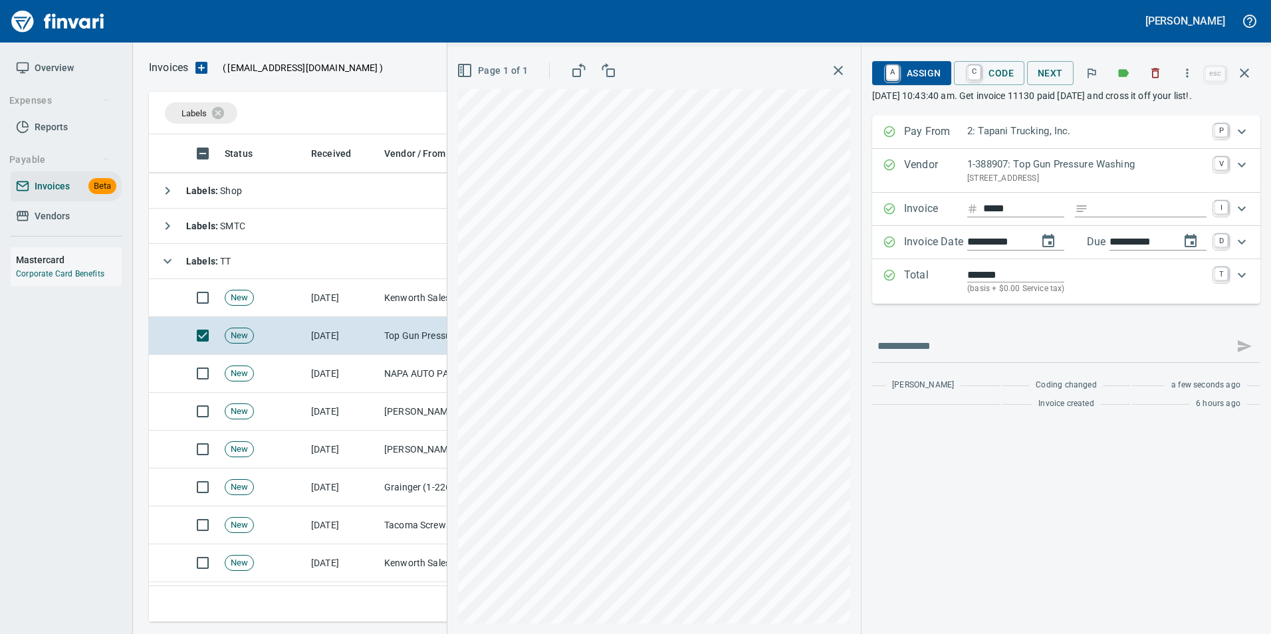
type input "**********"
click at [917, 63] on span "A Assign" at bounding box center [912, 73] width 58 height 23
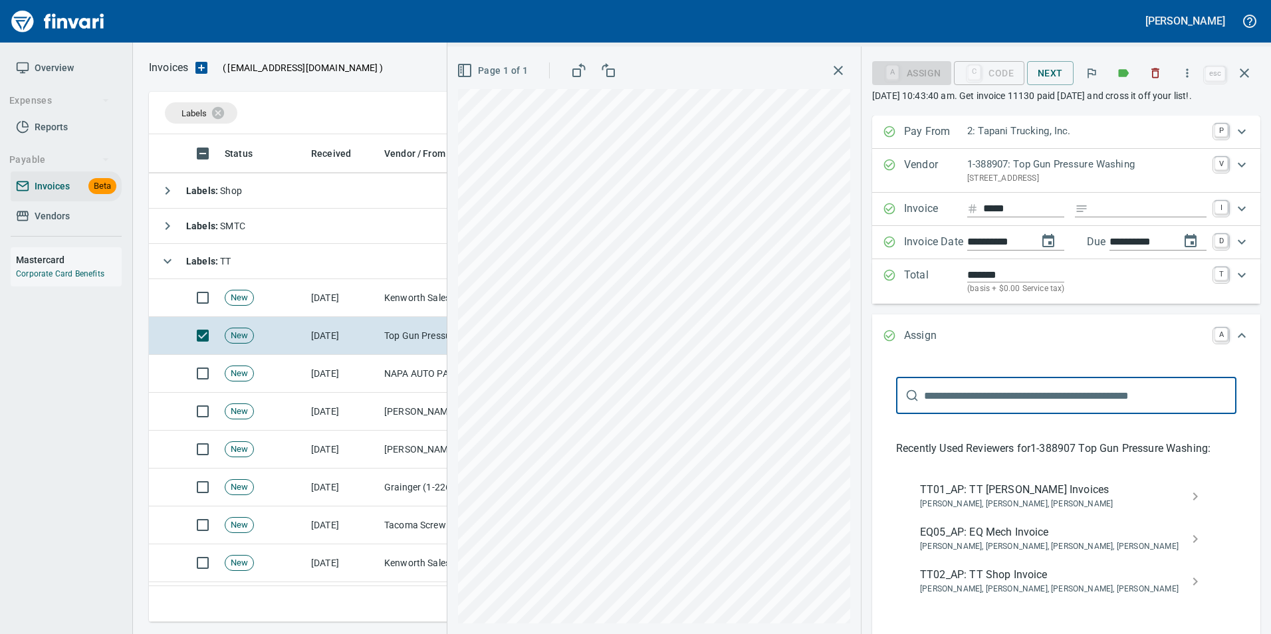
click at [1060, 499] on span "Benji Tapani, Justin Bellcoff, Neil Kaski" at bounding box center [1055, 504] width 271 height 13
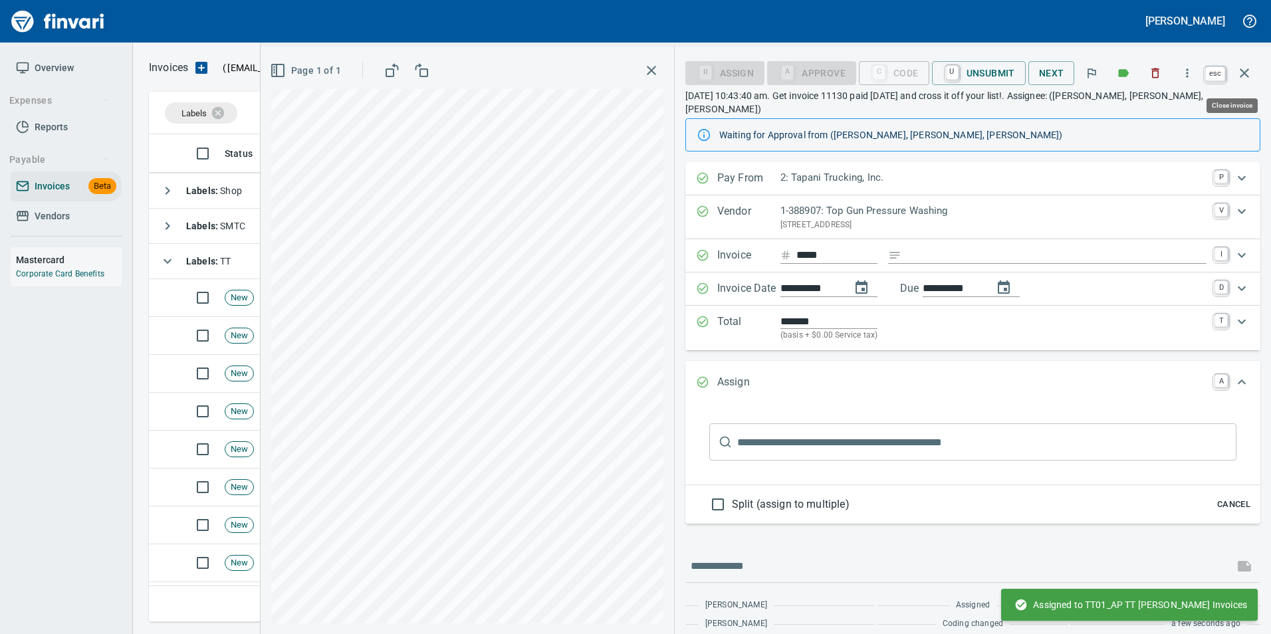
click at [1239, 76] on icon "button" at bounding box center [1245, 73] width 16 height 16
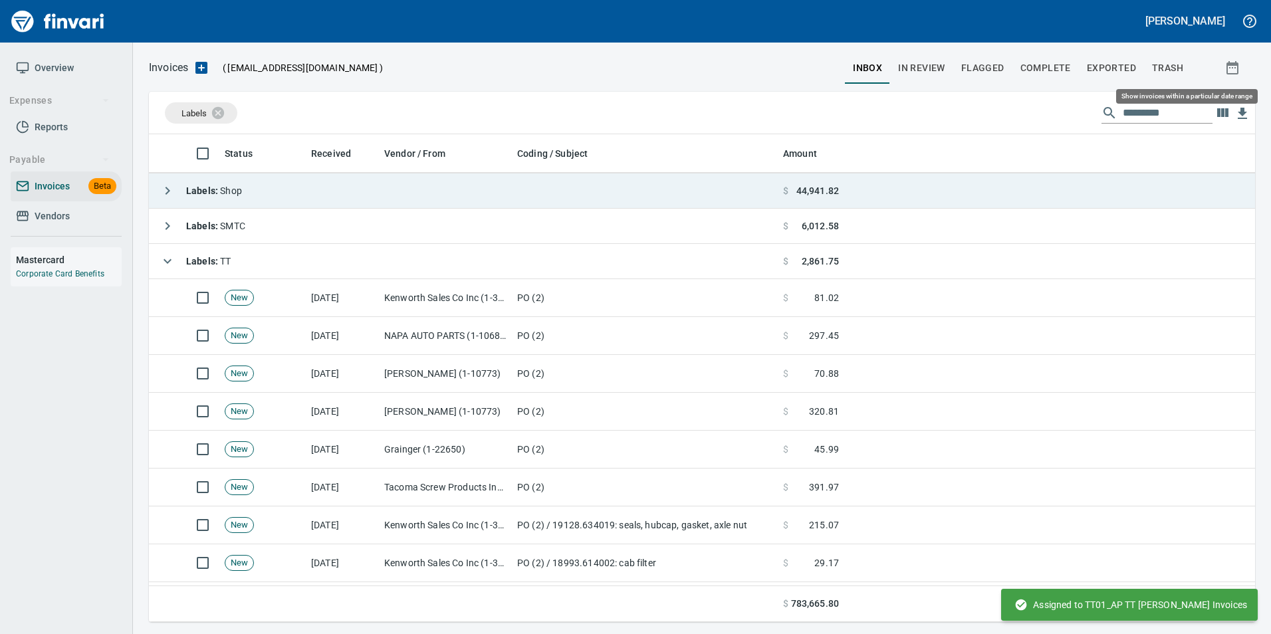
scroll to position [478, 1086]
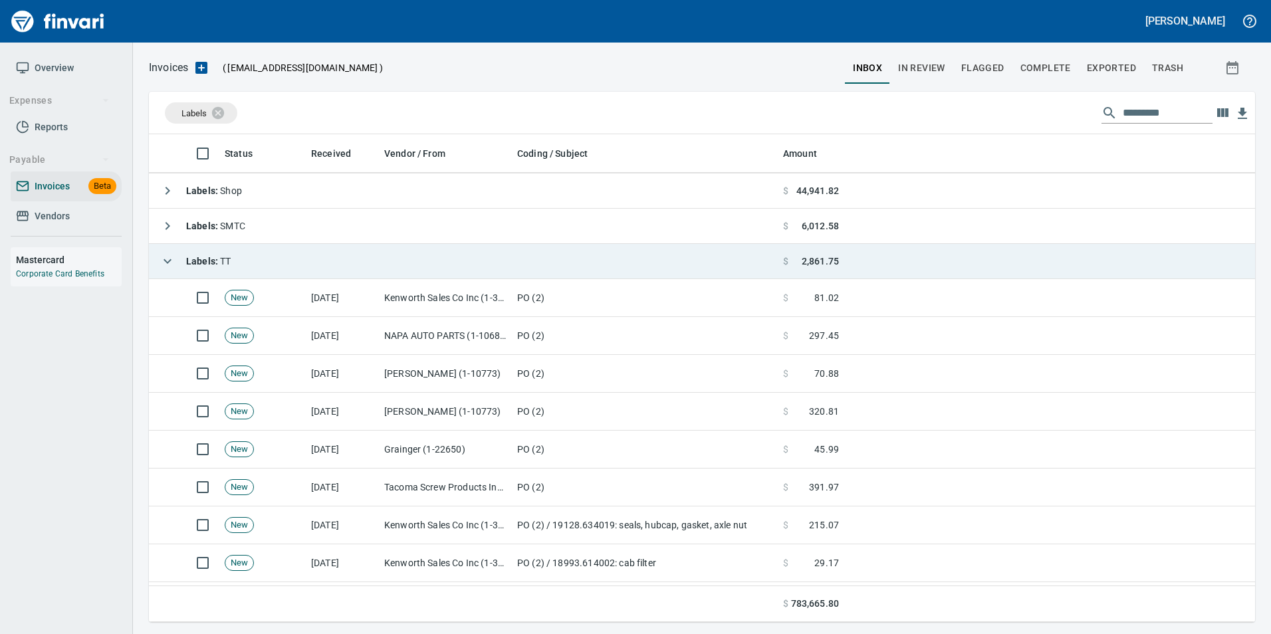
click at [166, 253] on icon "button" at bounding box center [168, 261] width 16 height 16
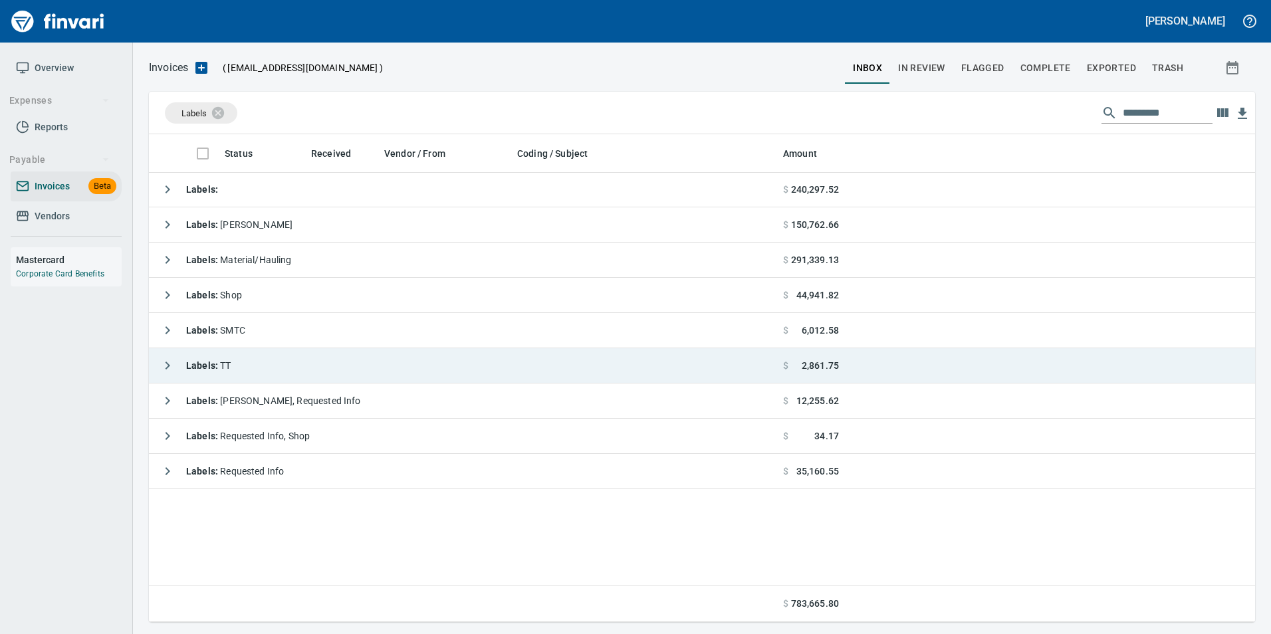
scroll to position [478, 1097]
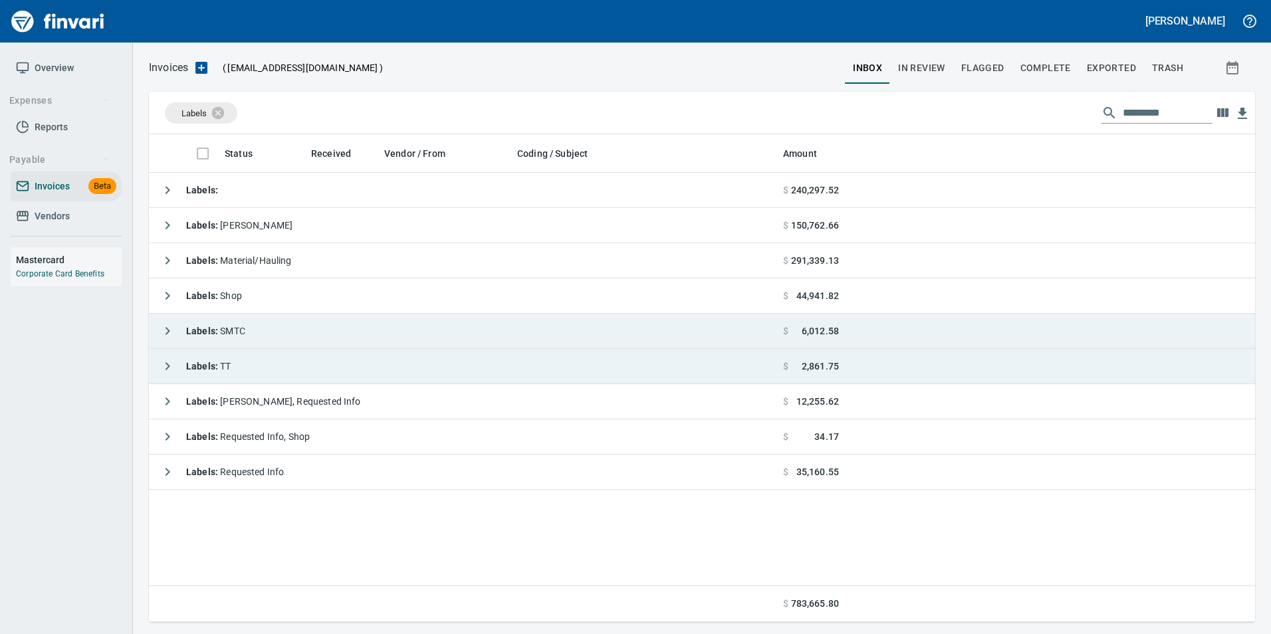
click at [173, 324] on icon "button" at bounding box center [168, 331] width 16 height 16
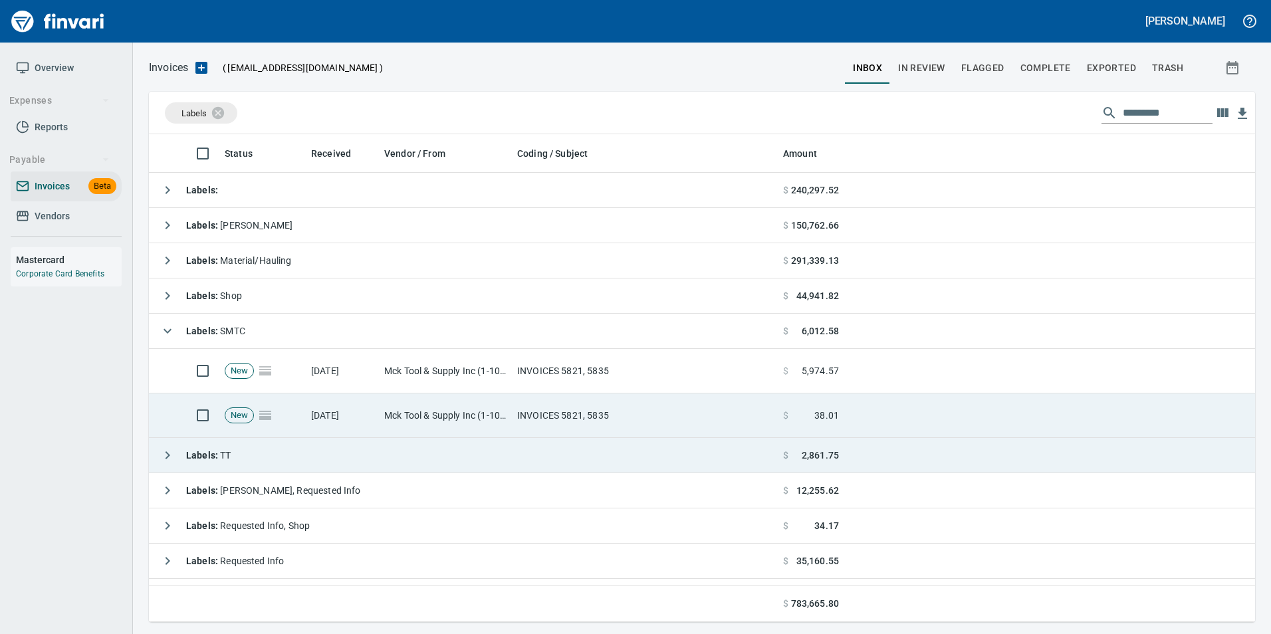
click at [397, 424] on td "Mck Tool & Supply Inc (1-10644)" at bounding box center [445, 416] width 133 height 45
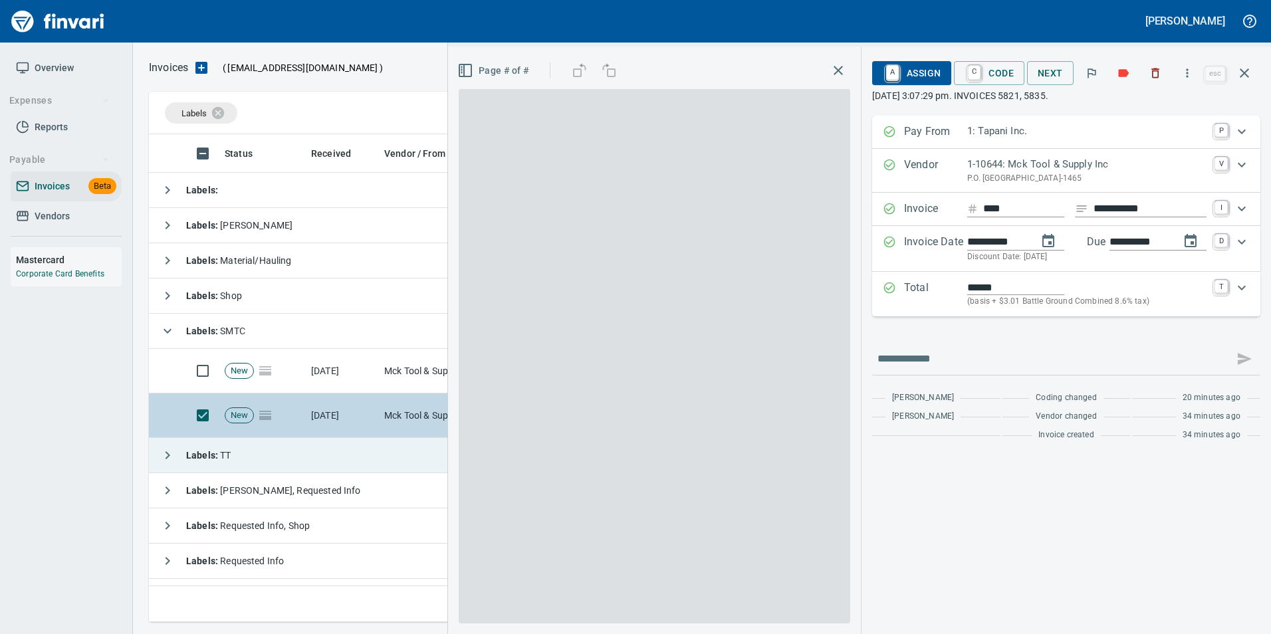
scroll to position [478, 1096]
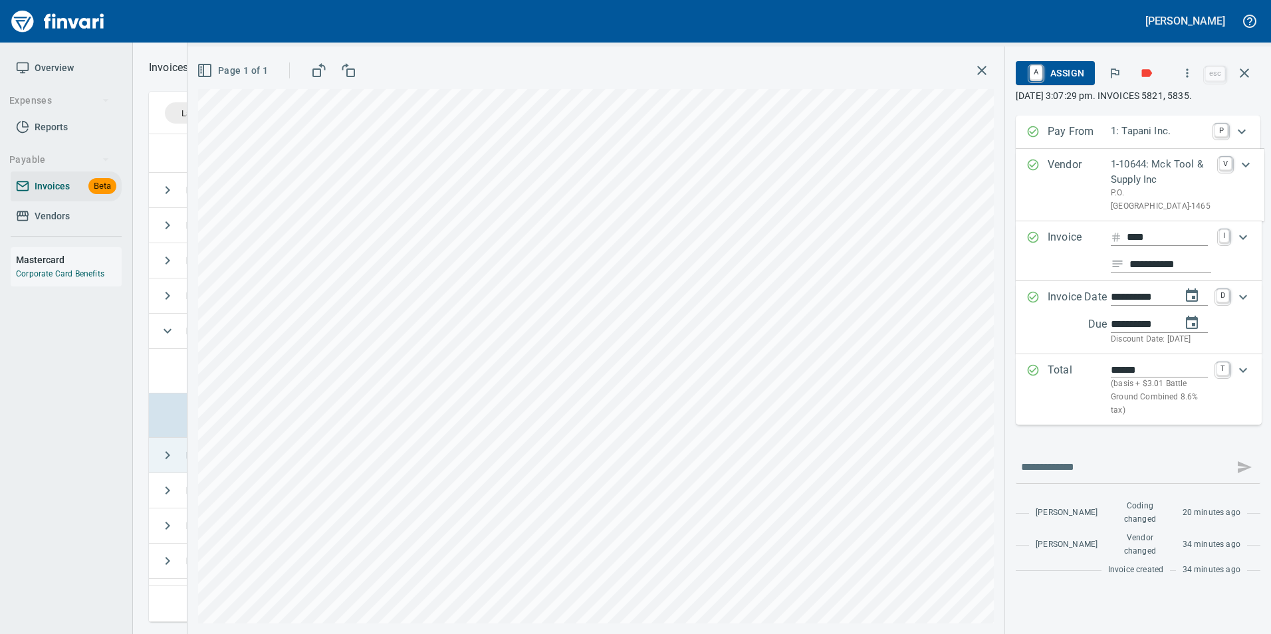
click at [1077, 66] on span "A Assign" at bounding box center [1056, 73] width 58 height 23
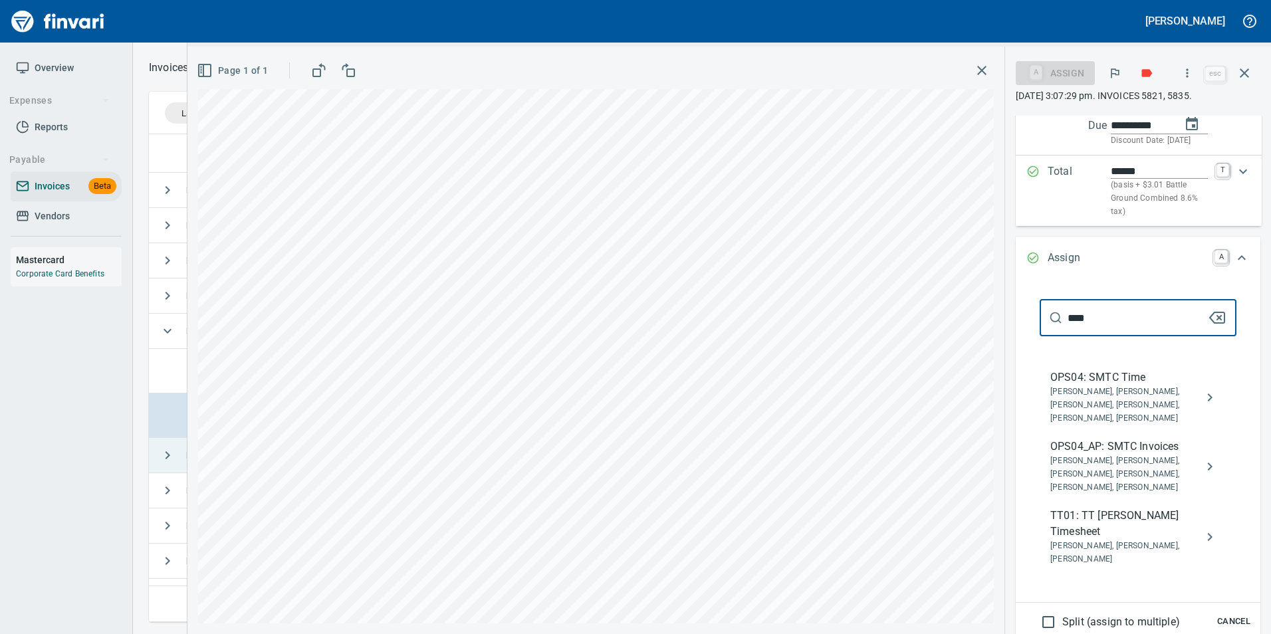
scroll to position [199, 0]
type input "****"
click at [1204, 474] on icon "assign" at bounding box center [1210, 466] width 16 height 16
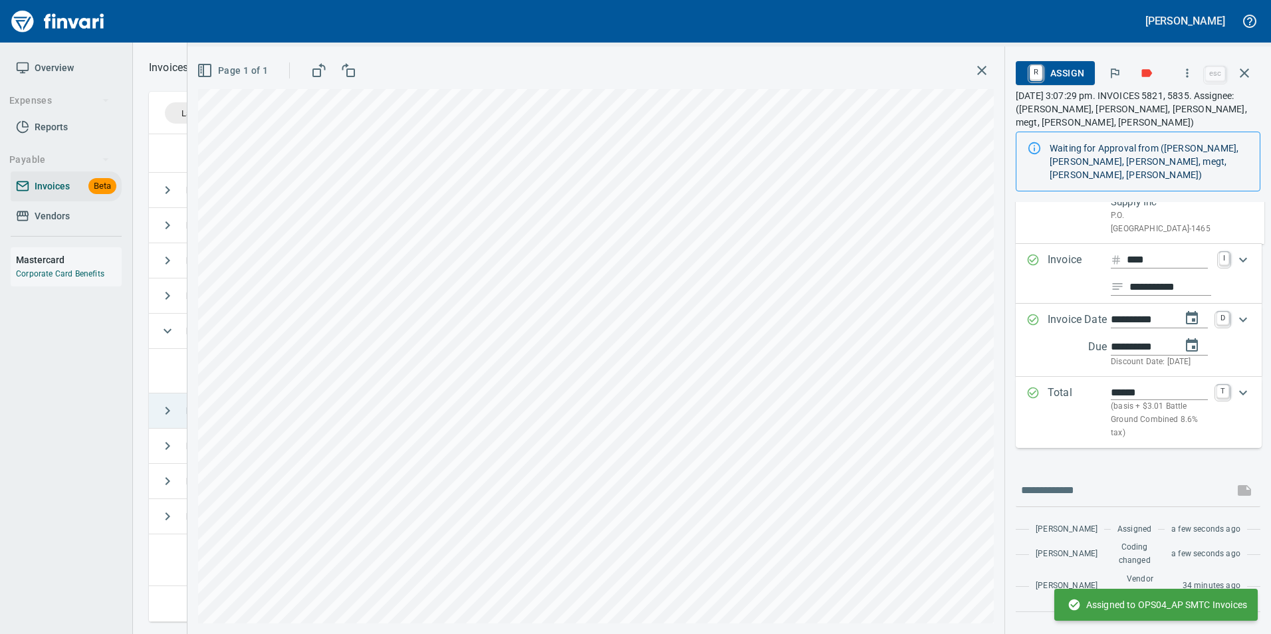
scroll to position [74, 0]
click at [1240, 78] on icon "button" at bounding box center [1245, 73] width 16 height 16
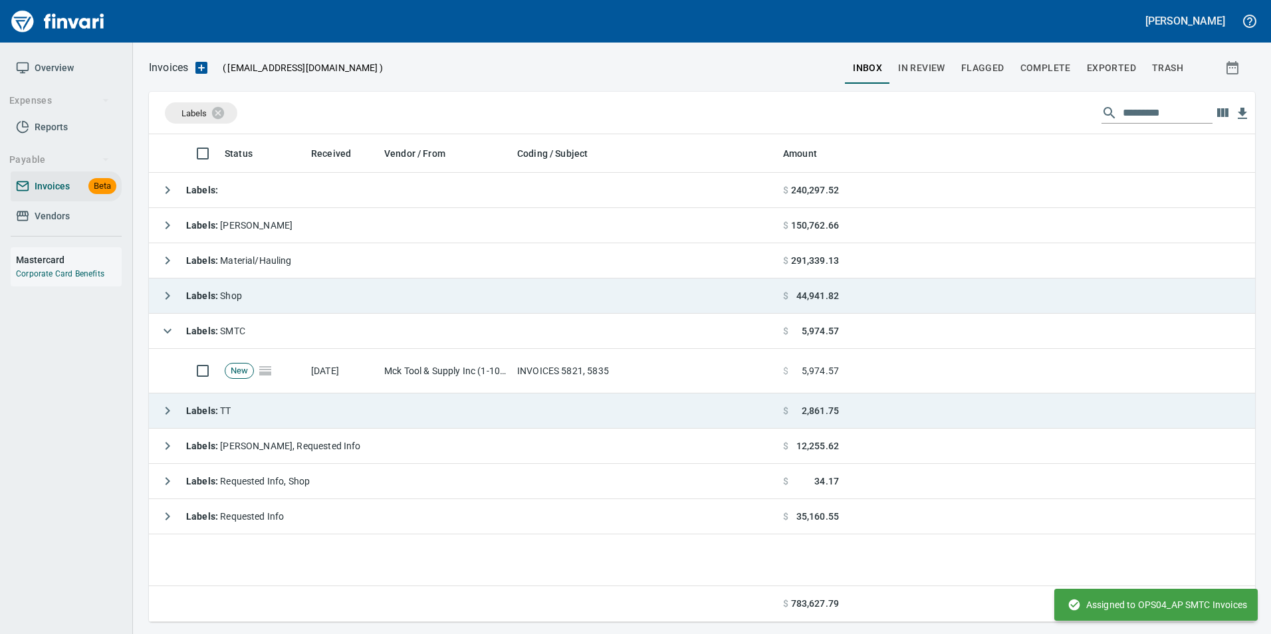
scroll to position [478, 1096]
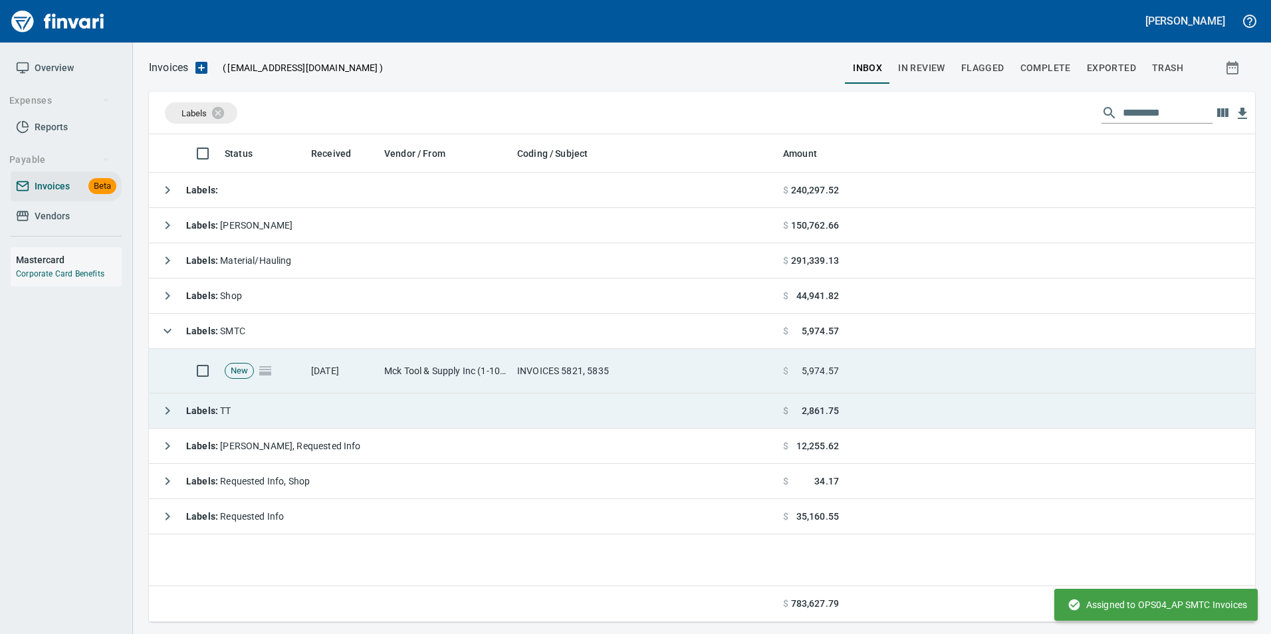
click at [600, 378] on td "INVOICES 5821, 5835" at bounding box center [645, 371] width 266 height 45
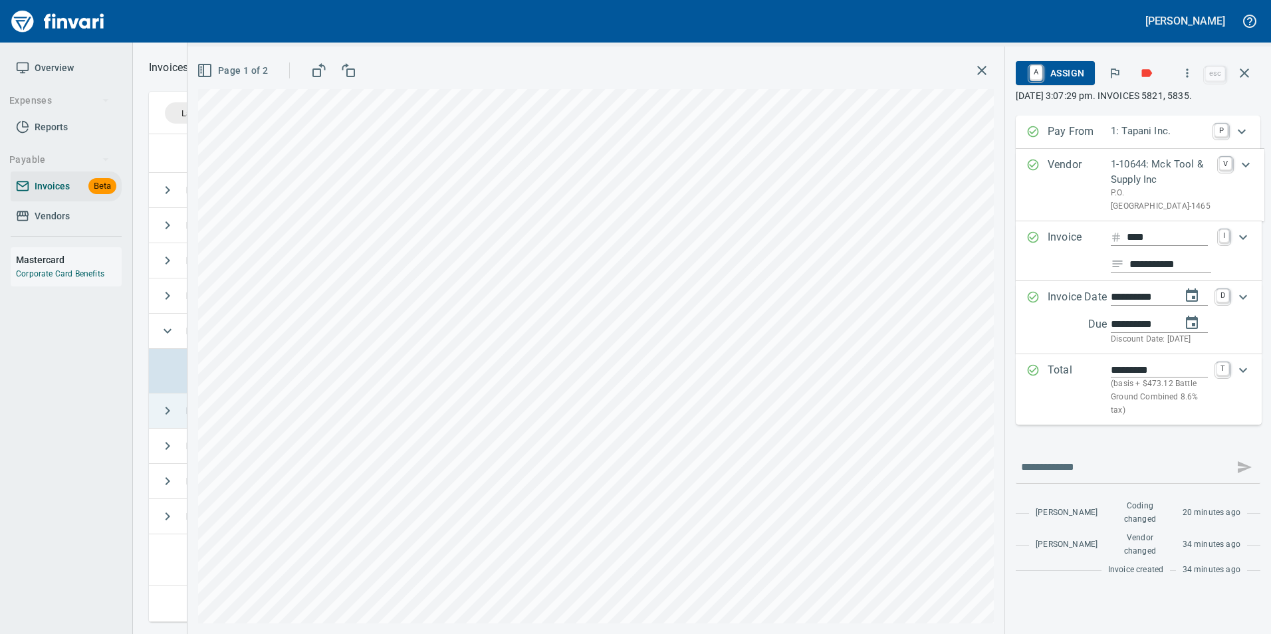
click at [1073, 70] on span "A Assign" at bounding box center [1056, 73] width 58 height 23
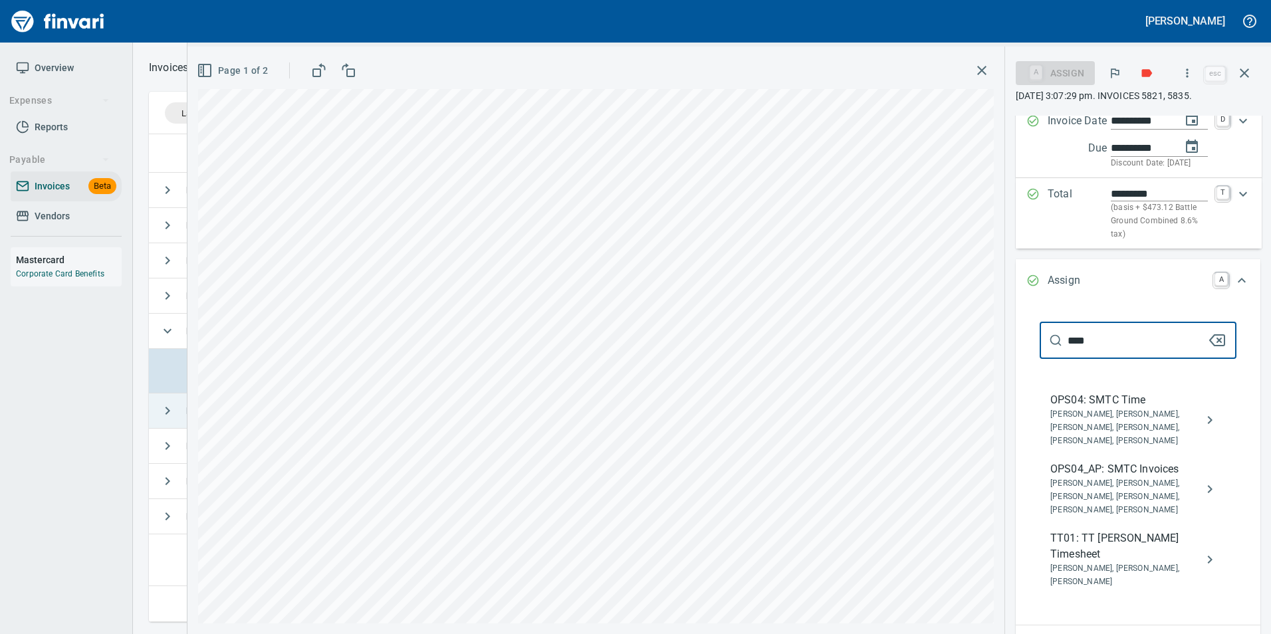
scroll to position [199, 0]
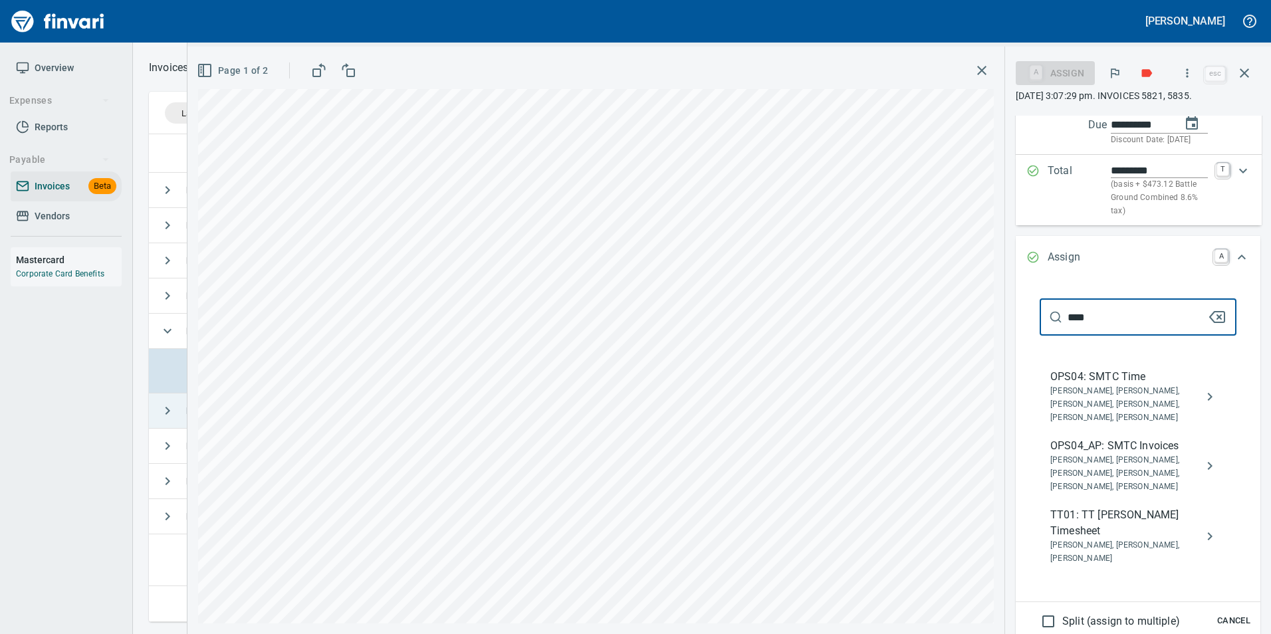
type input "****"
click at [1206, 474] on icon "assign" at bounding box center [1210, 466] width 16 height 16
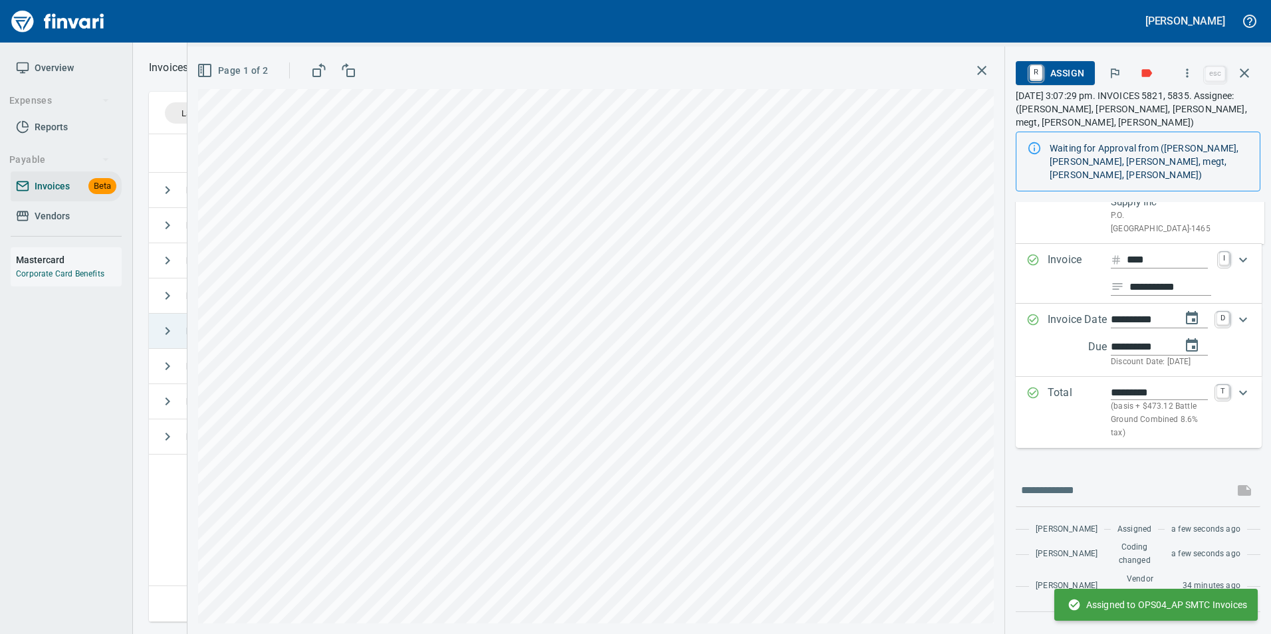
scroll to position [74, 0]
click at [1254, 66] on button "button" at bounding box center [1245, 73] width 32 height 32
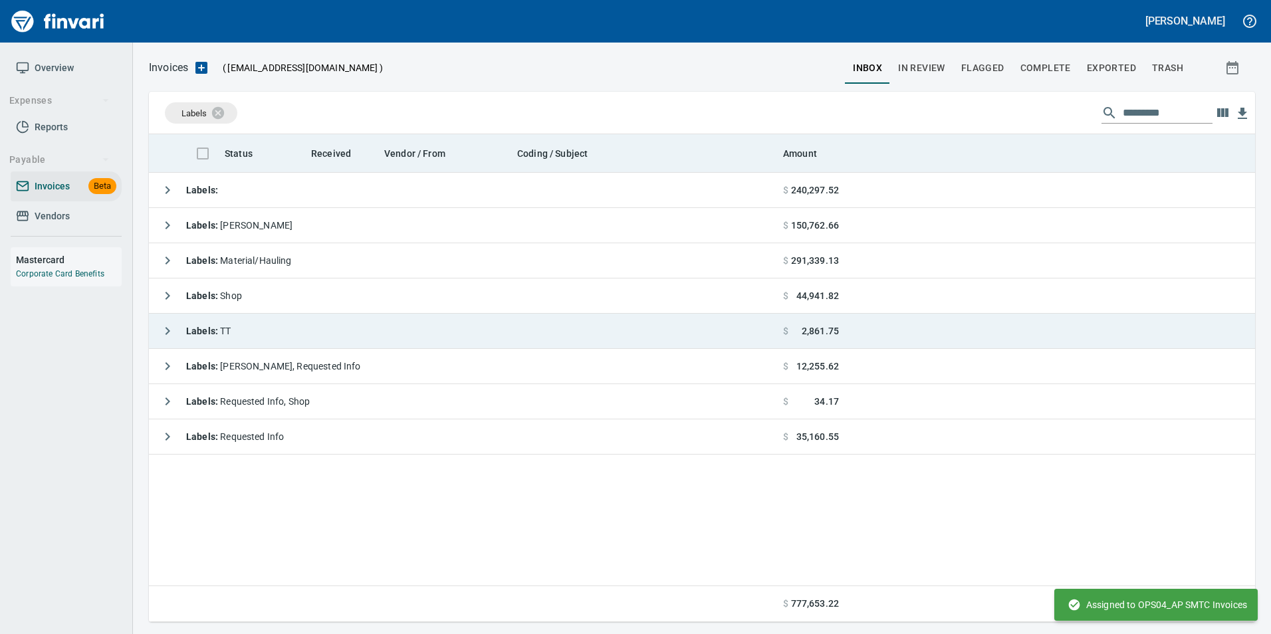
scroll to position [478, 1097]
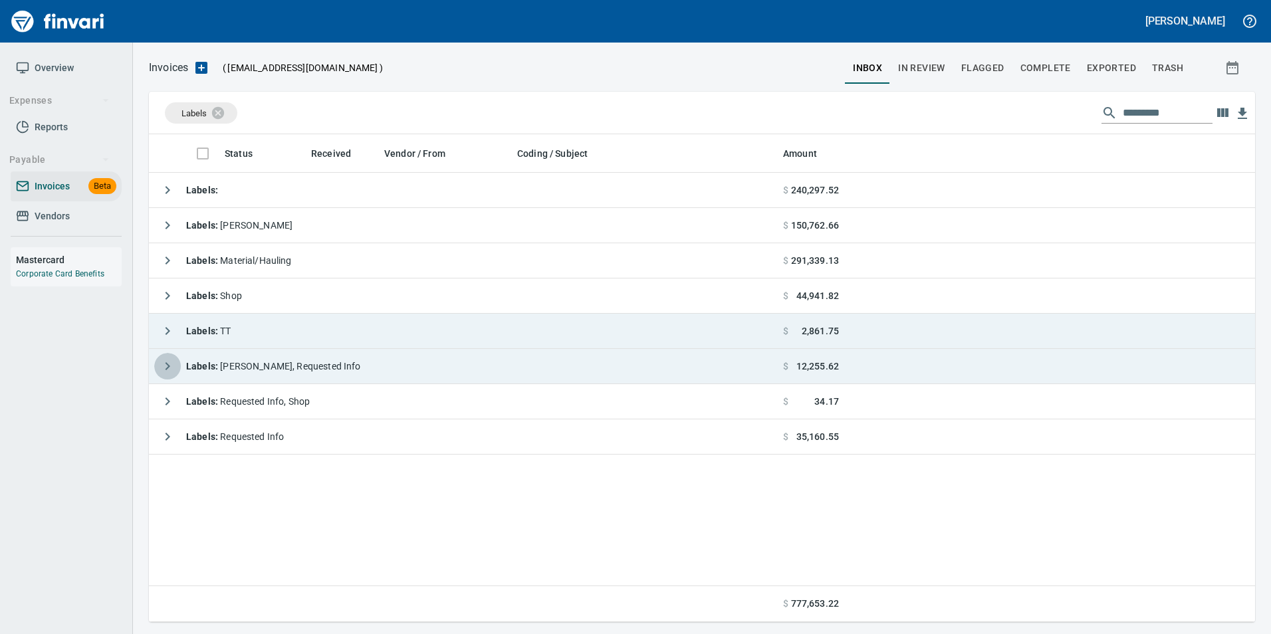
click at [168, 370] on icon "button" at bounding box center [168, 366] width 16 height 16
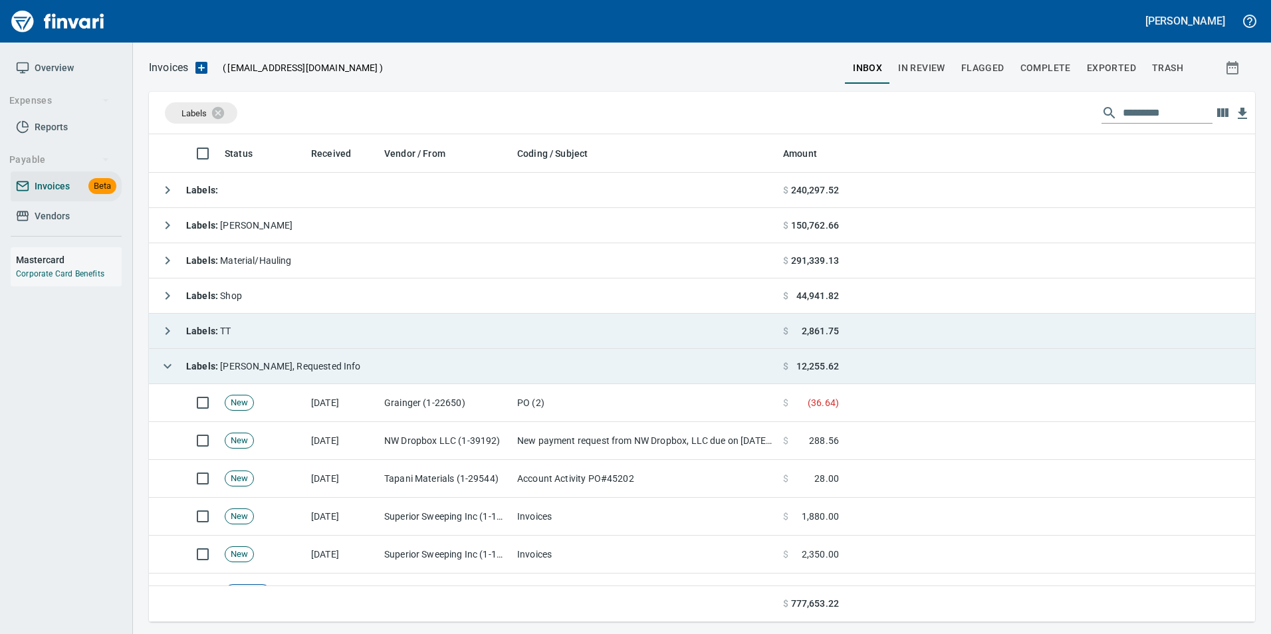
scroll to position [478, 1087]
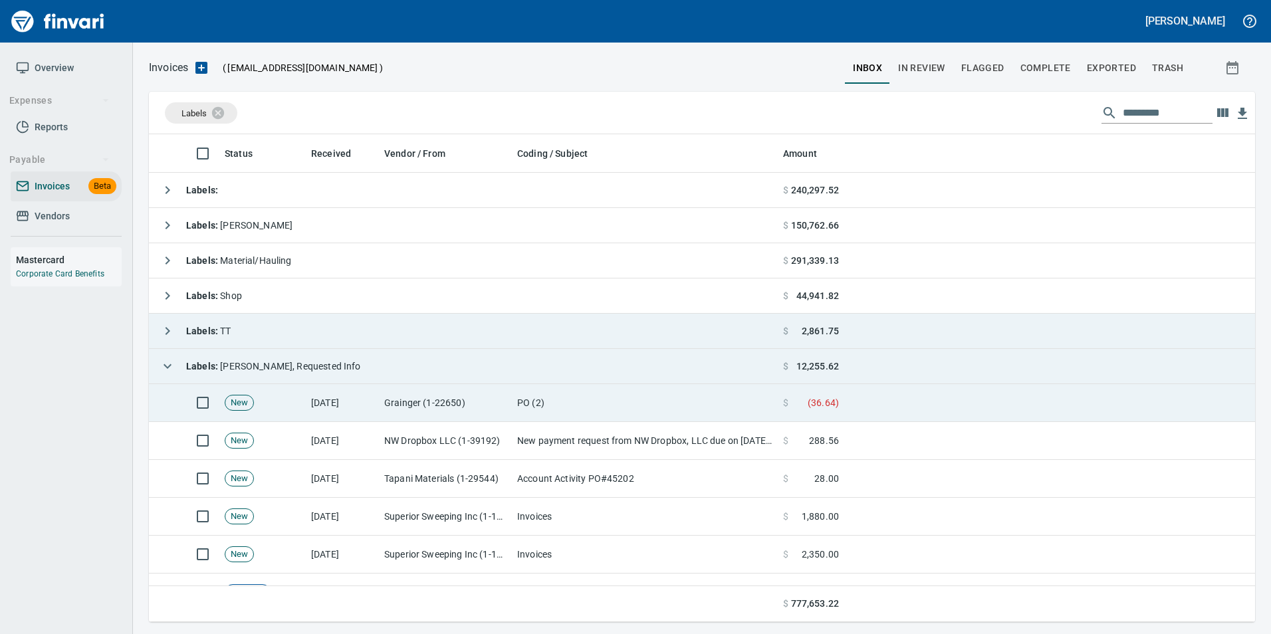
click at [390, 406] on td "Grainger (1-22650)" at bounding box center [445, 403] width 133 height 38
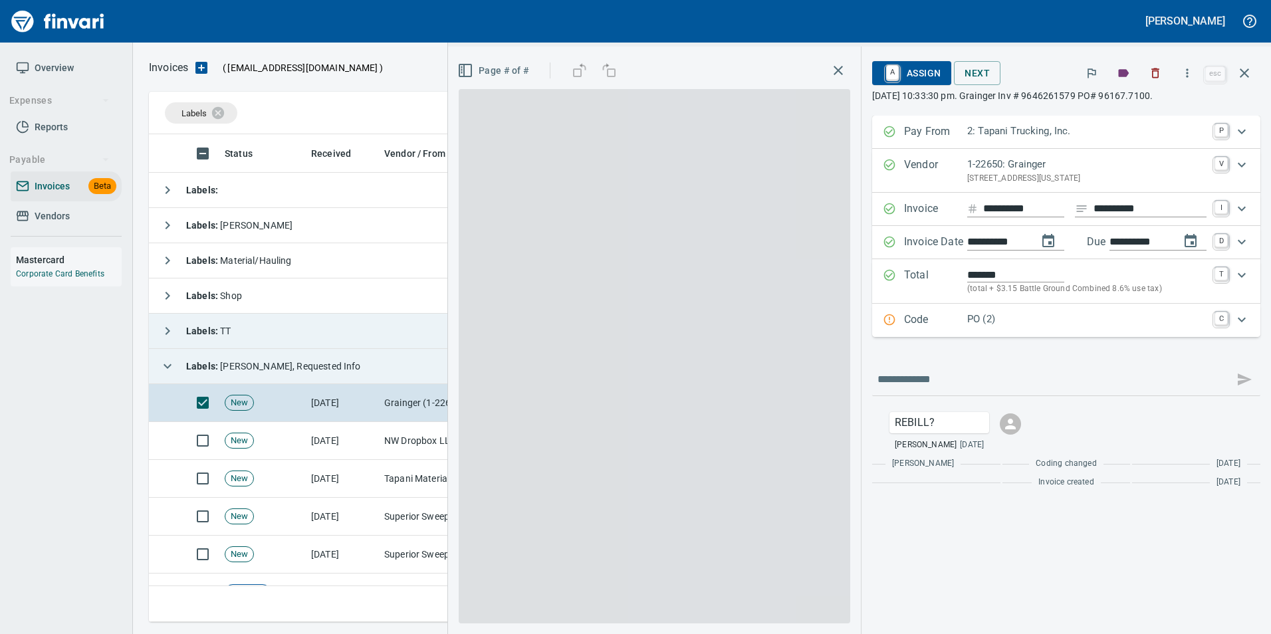
scroll to position [478, 1086]
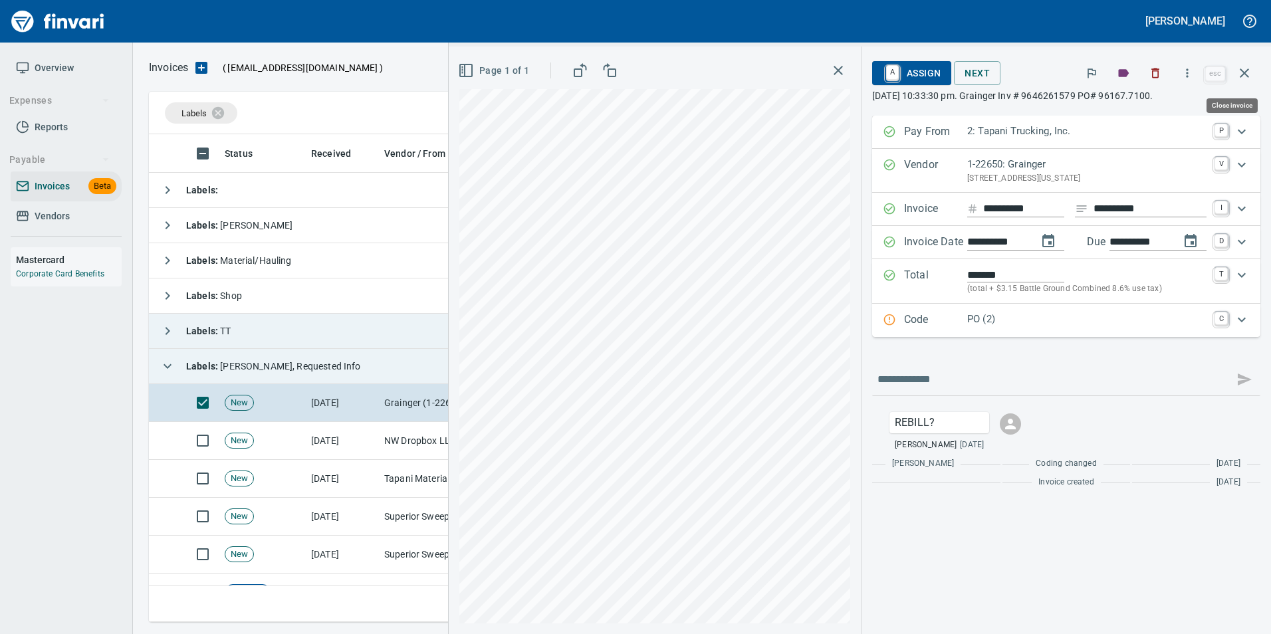
click at [1248, 74] on icon "button" at bounding box center [1245, 73] width 16 height 16
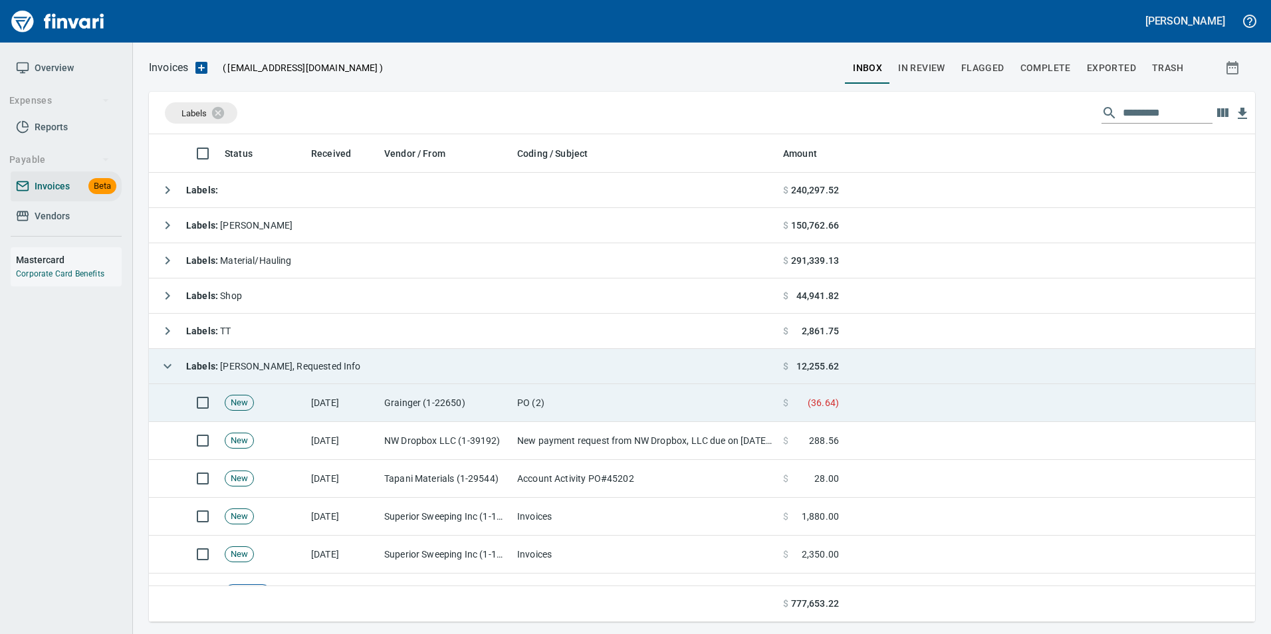
scroll to position [478, 1086]
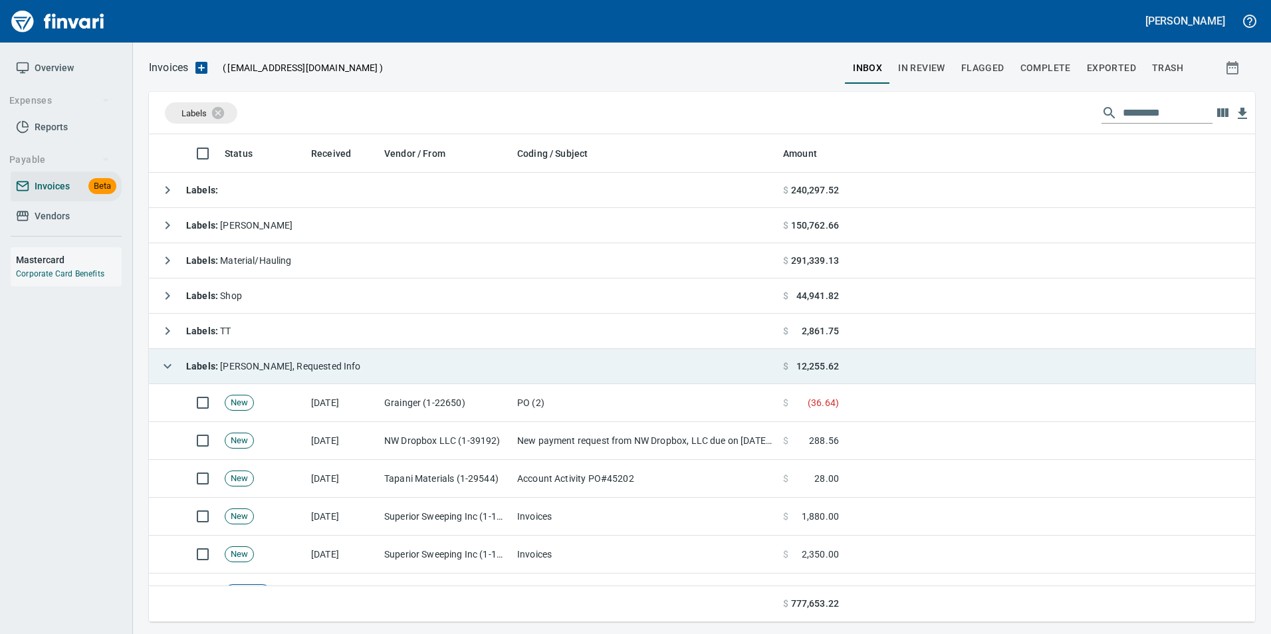
click at [156, 373] on div "Labels : Heidi, Requested Info" at bounding box center [257, 366] width 207 height 27
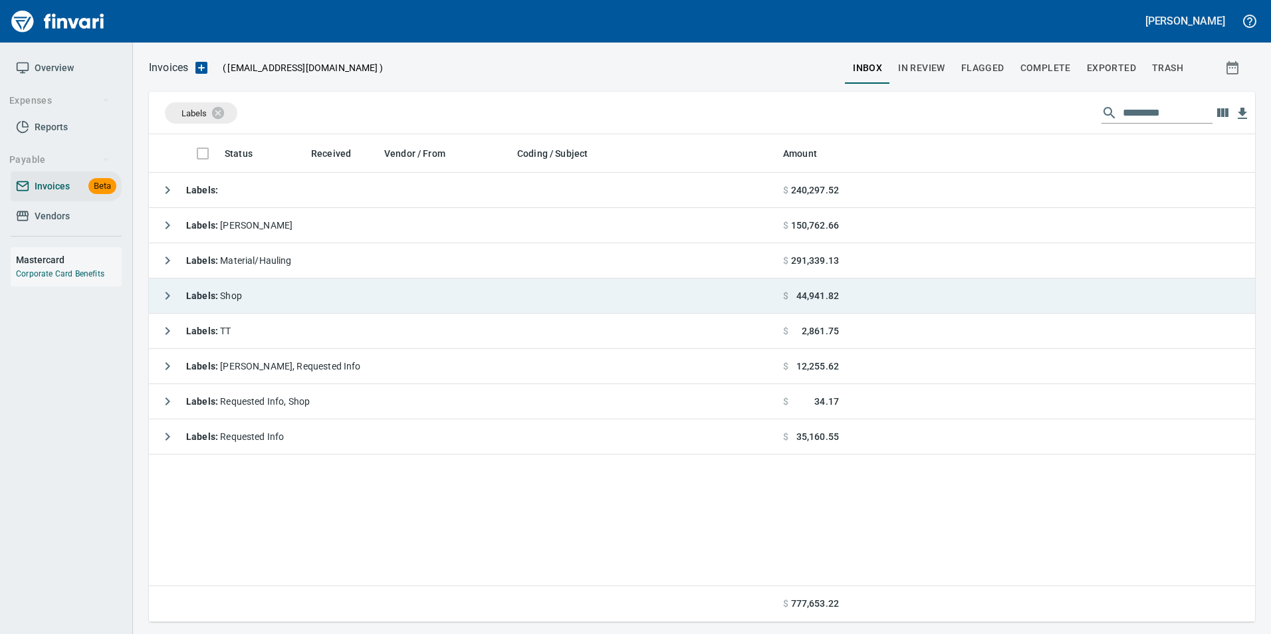
scroll to position [478, 1097]
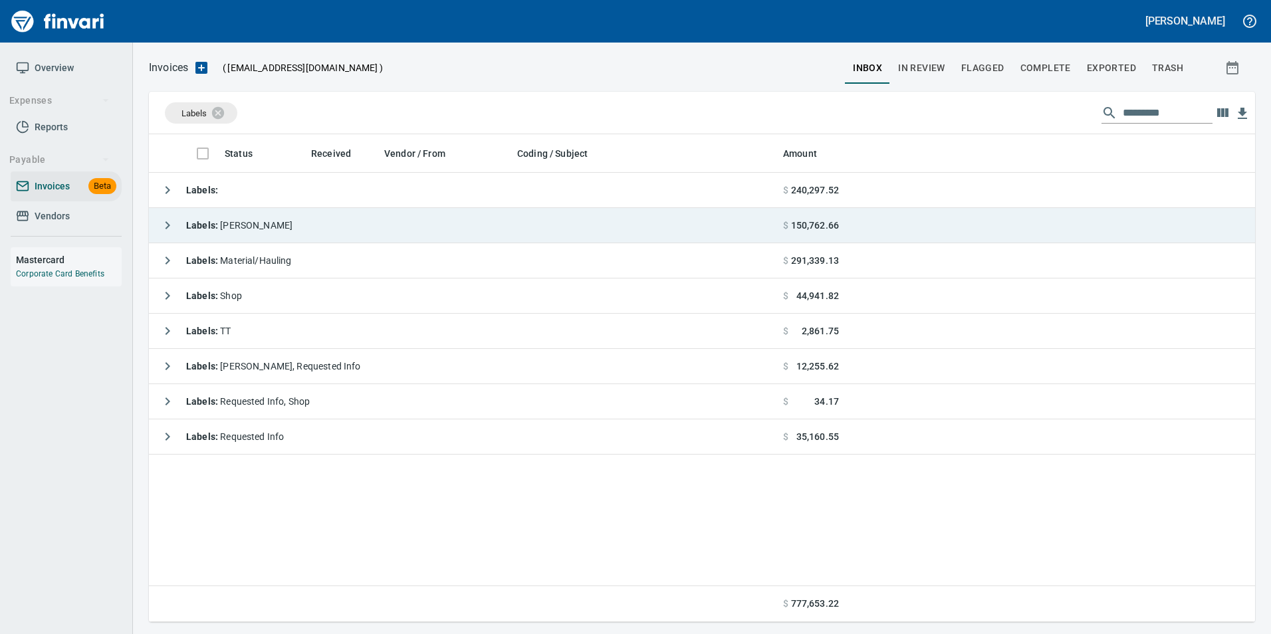
click at [166, 229] on icon "button" at bounding box center [168, 225] width 16 height 16
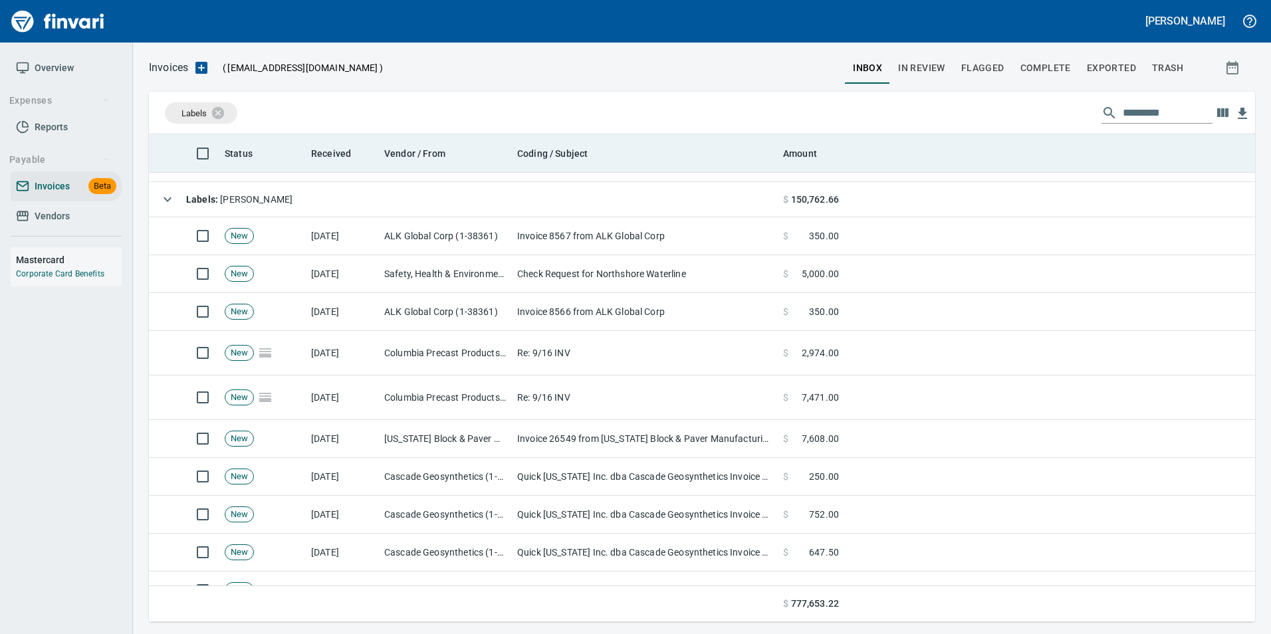
scroll to position [0, 0]
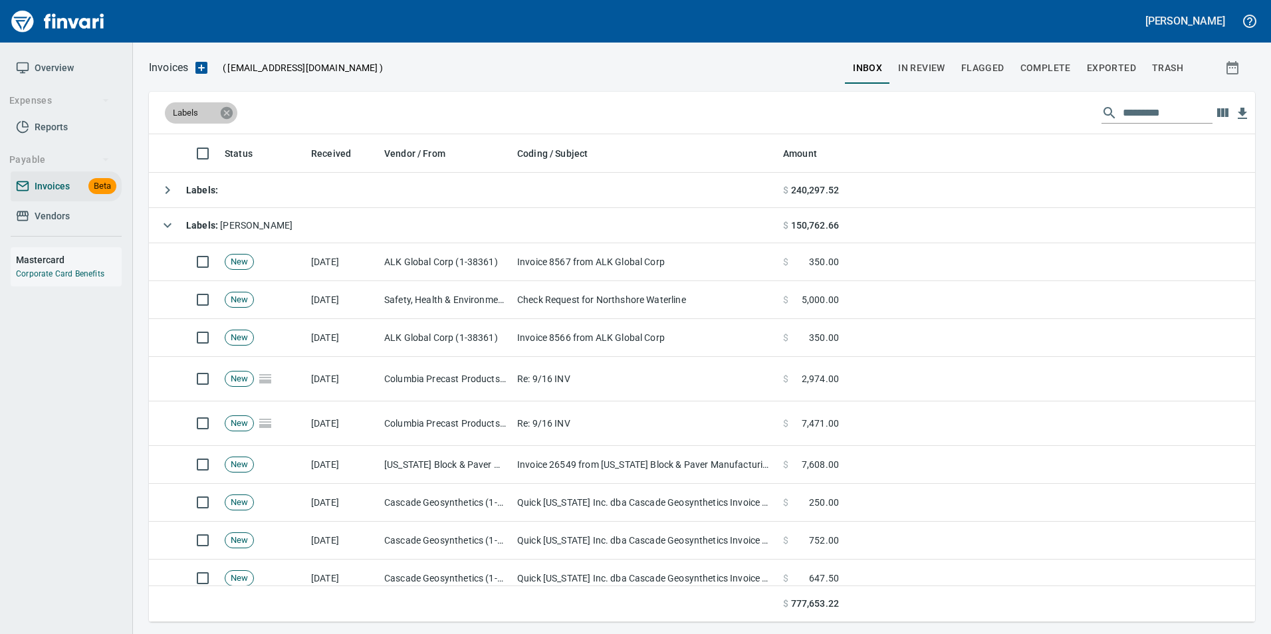
click at [221, 108] on icon at bounding box center [226, 113] width 15 height 15
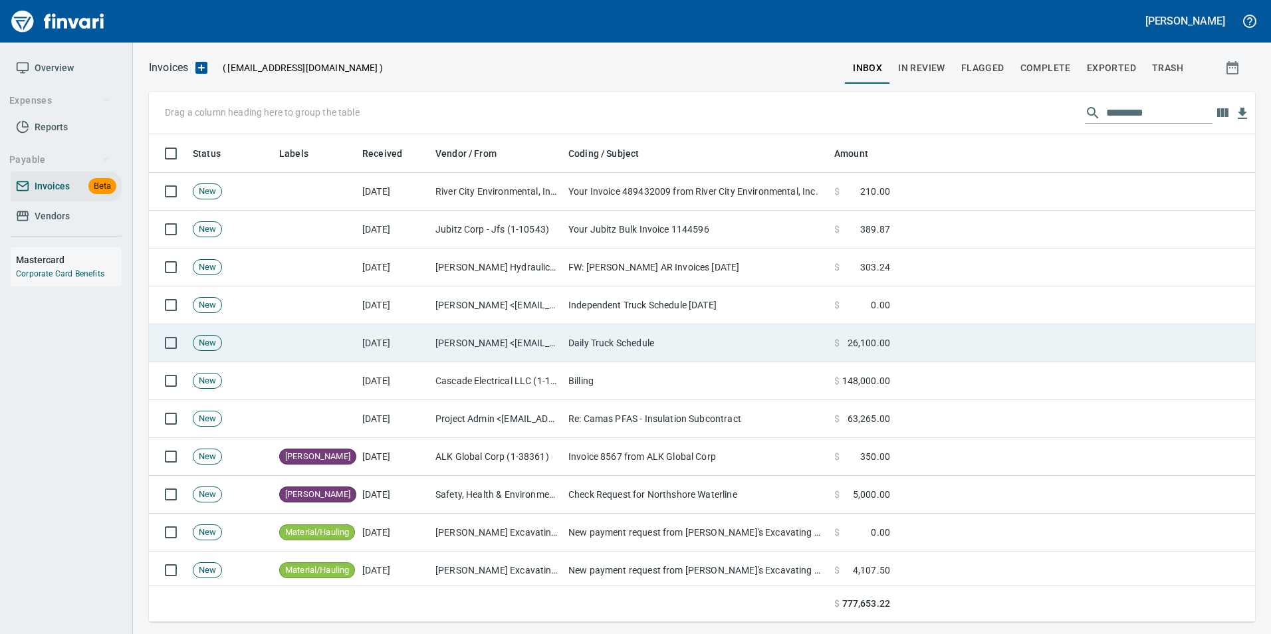
scroll to position [478, 1087]
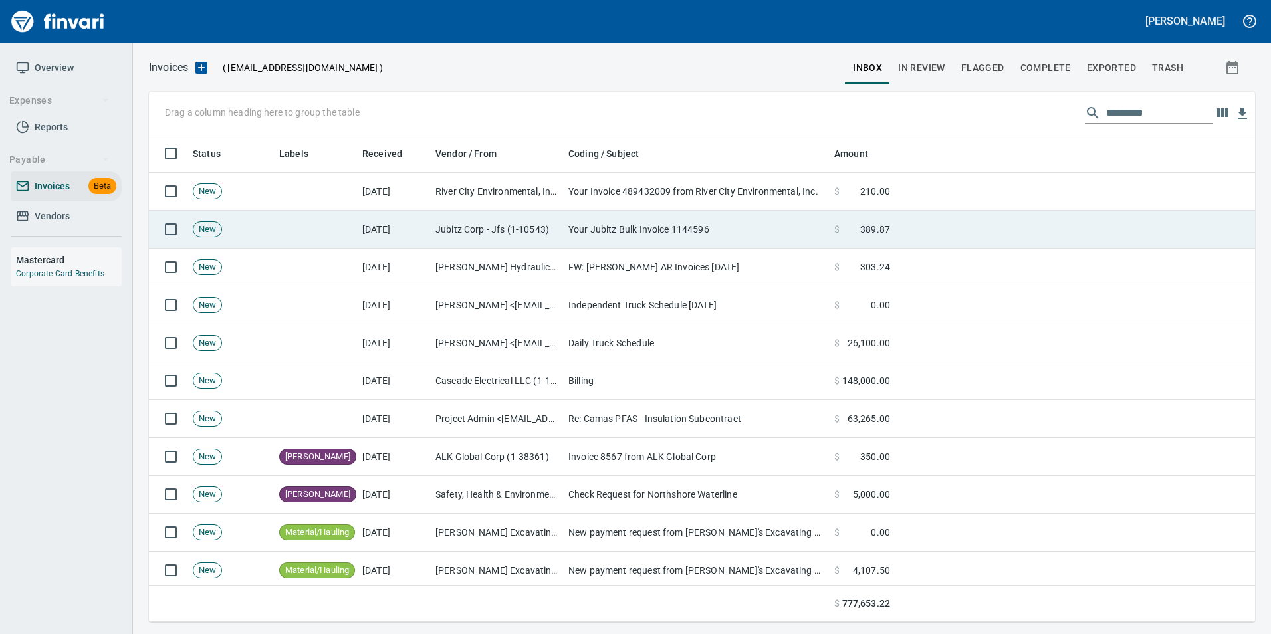
click at [642, 221] on td "Your Jubitz Bulk Invoice 1144596" at bounding box center [696, 230] width 266 height 38
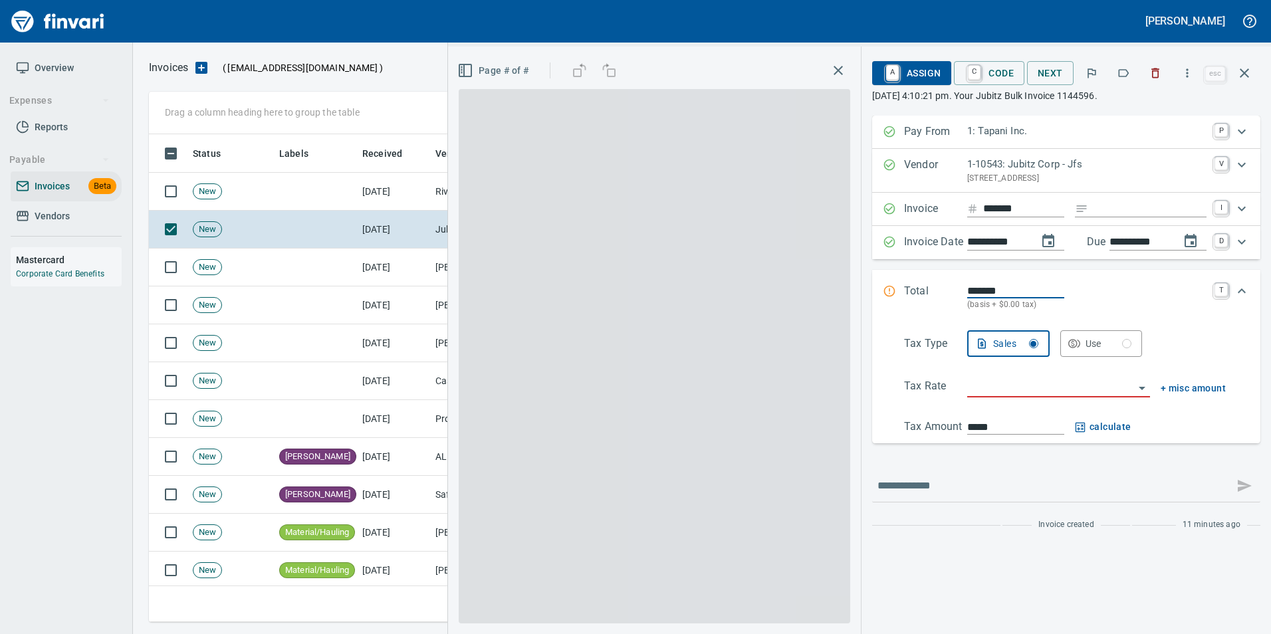
scroll to position [478, 1086]
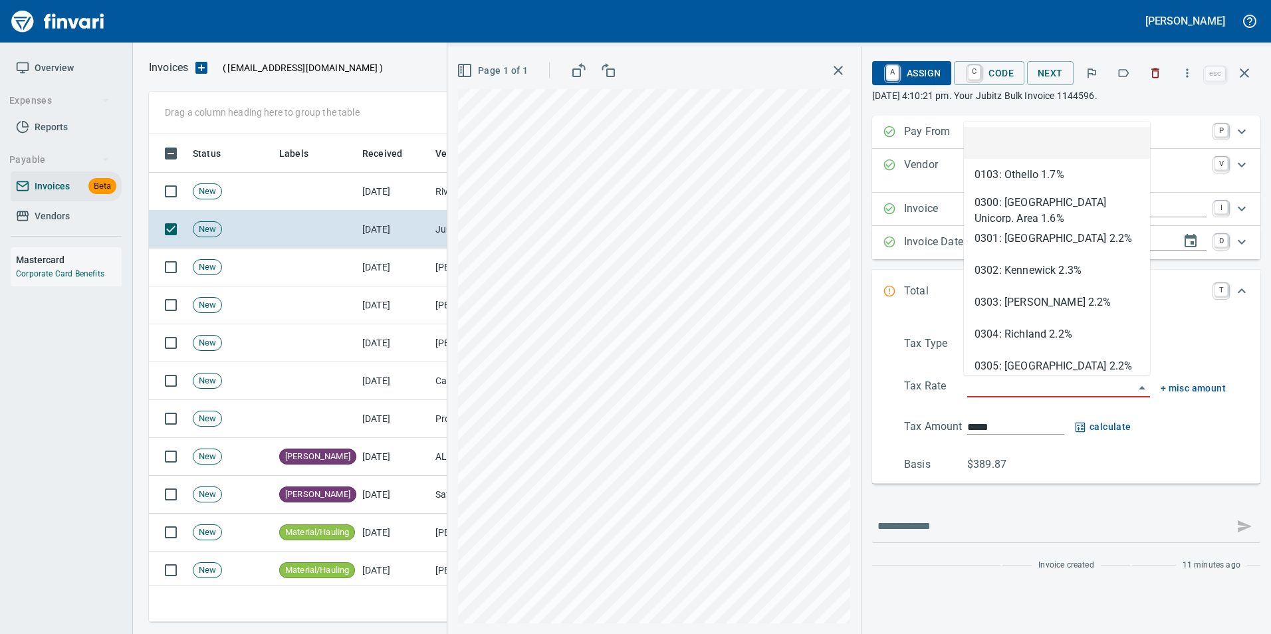
click at [1042, 379] on input "search" at bounding box center [1051, 387] width 167 height 19
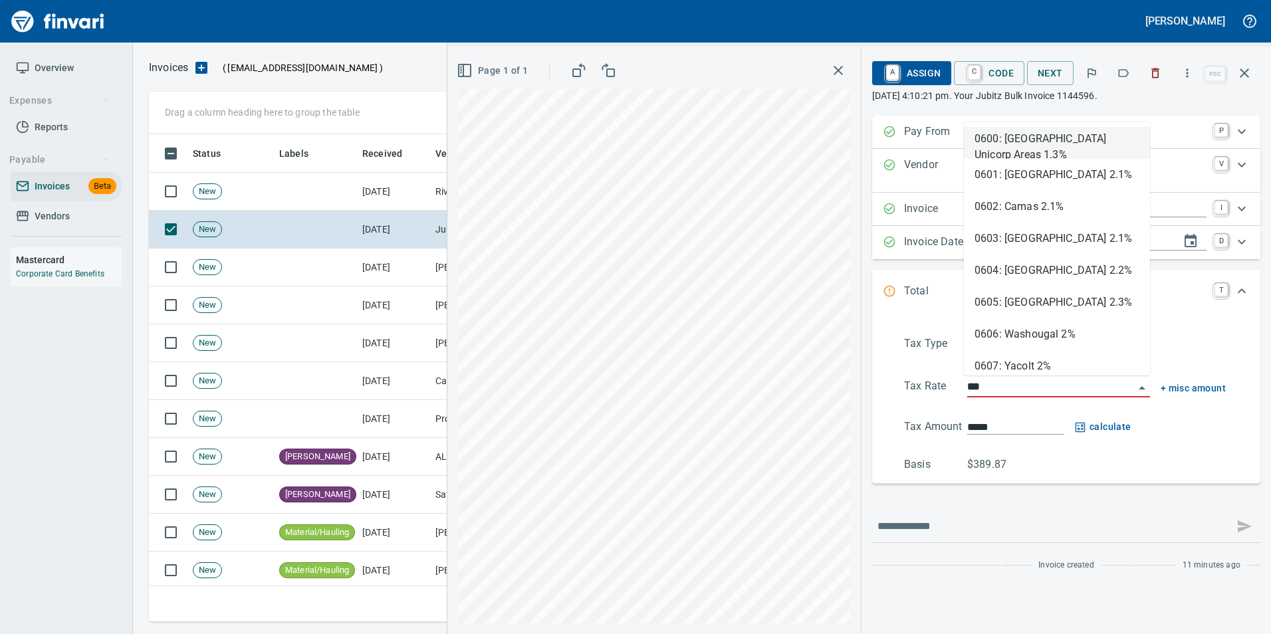
type input "****"
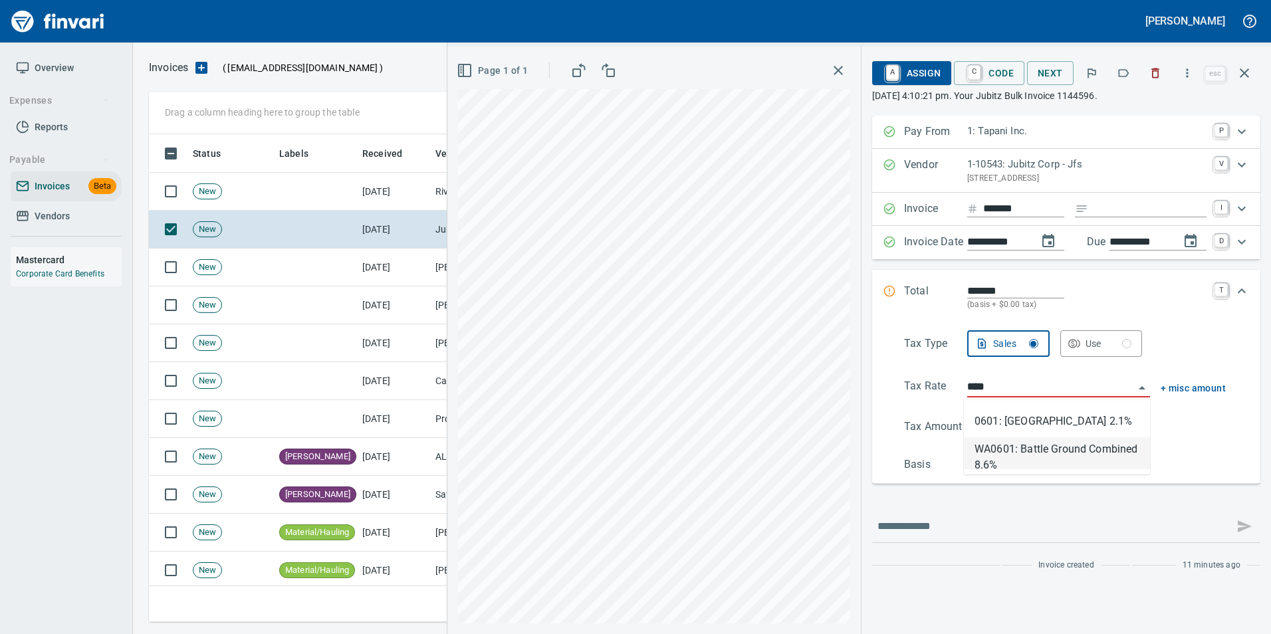
click at [1043, 453] on li "WA0601: Battle Ground Combined 8.6%" at bounding box center [1057, 454] width 186 height 32
type input "******"
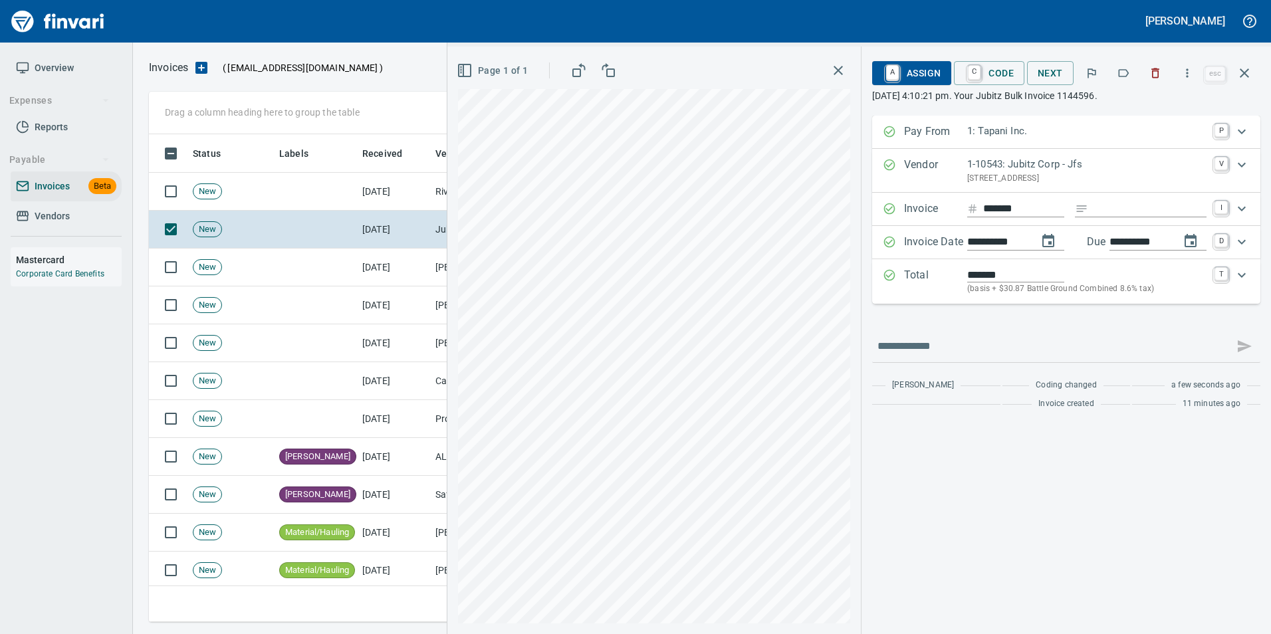
type input "**********"
click at [928, 78] on span "A Assign" at bounding box center [912, 73] width 58 height 23
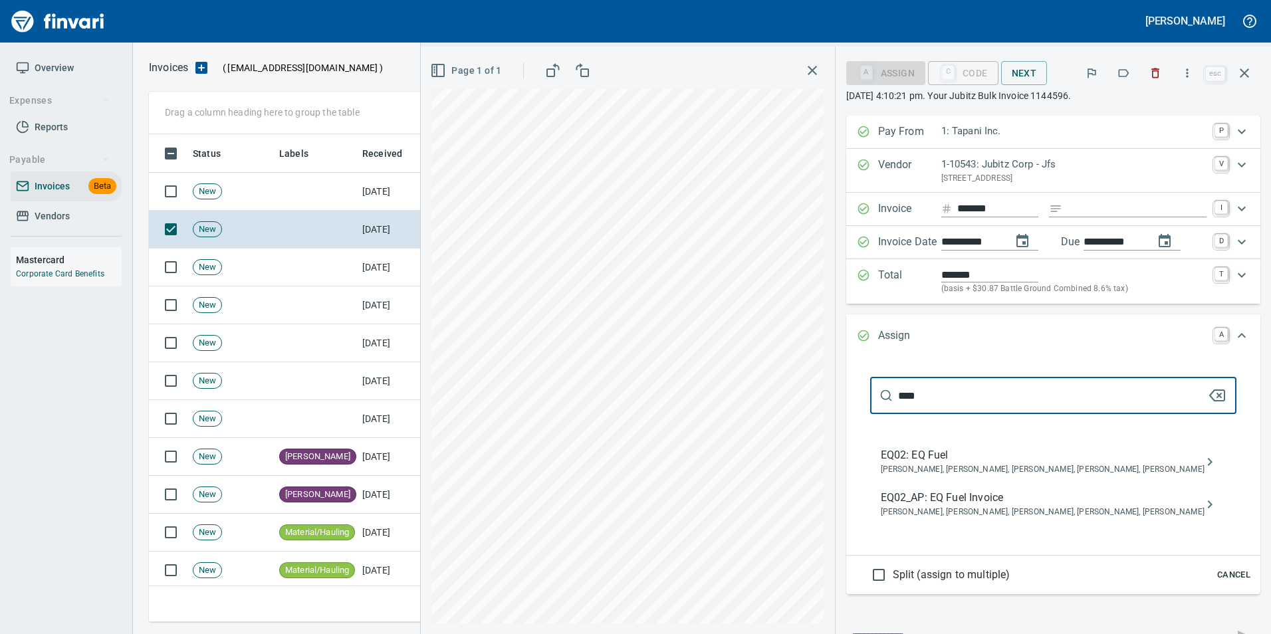
type input "****"
click at [1002, 503] on span "EQ02_AP: EQ Fuel Invoice" at bounding box center [1043, 498] width 324 height 16
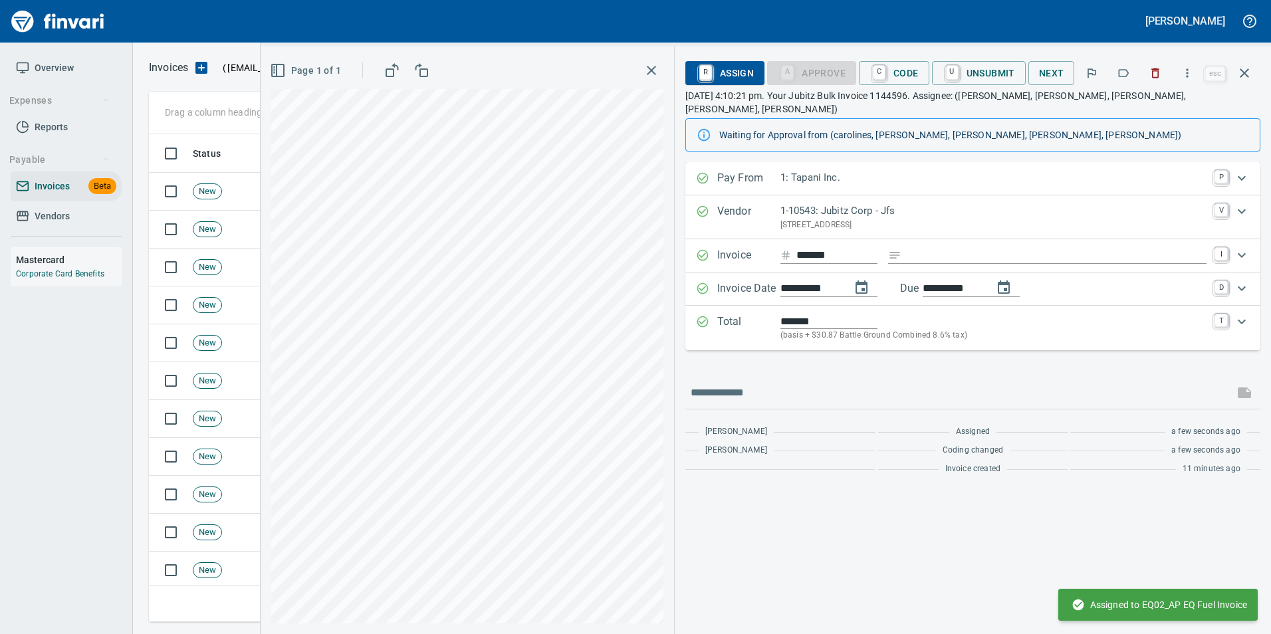
click at [1126, 68] on icon "button" at bounding box center [1123, 72] width 13 height 13
click at [1118, 70] on button "button" at bounding box center [1123, 73] width 29 height 29
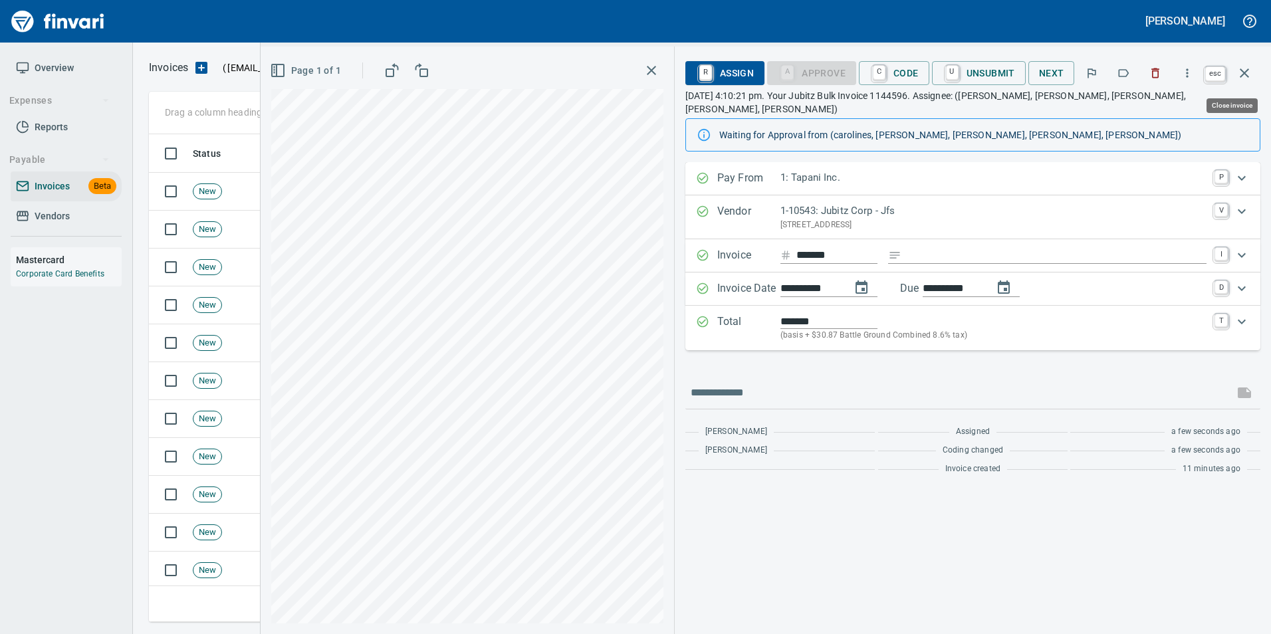
click at [1256, 69] on button "button" at bounding box center [1245, 73] width 32 height 32
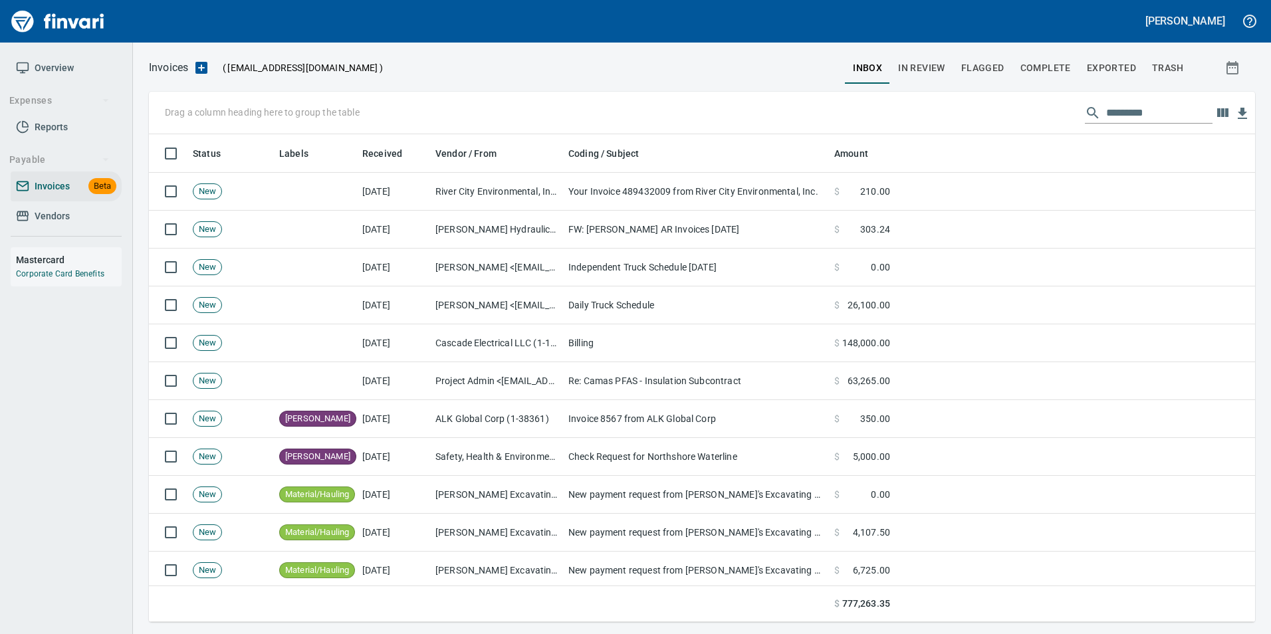
scroll to position [478, 1087]
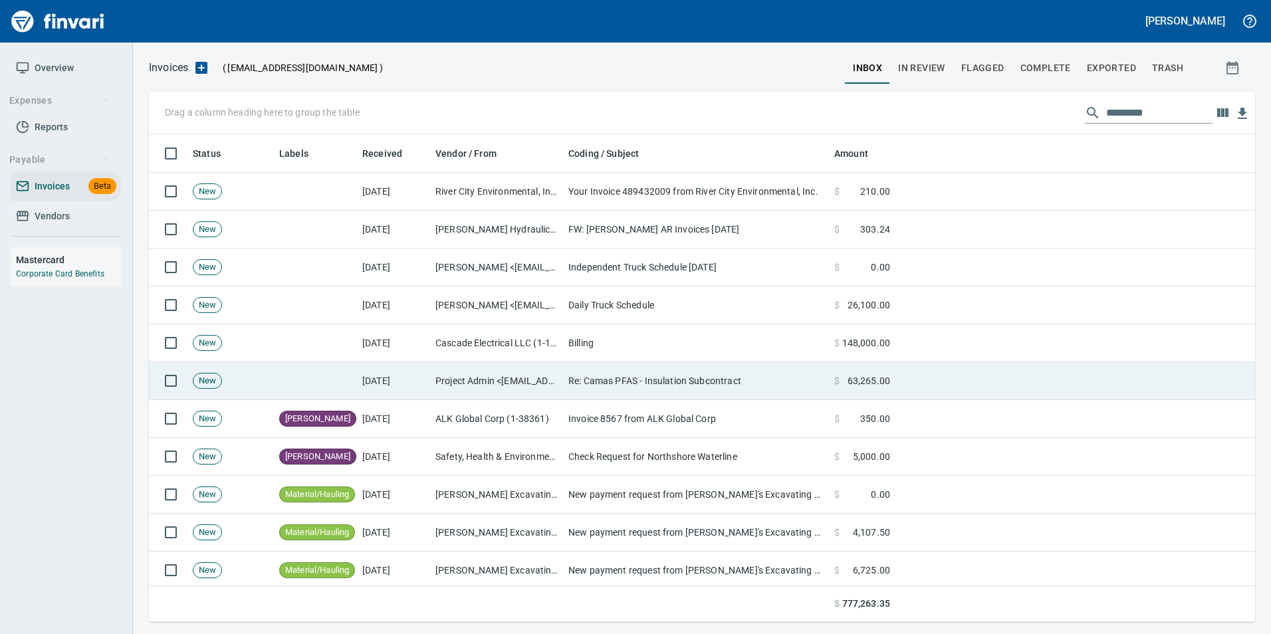
click at [418, 389] on td "[DATE]" at bounding box center [393, 381] width 73 height 38
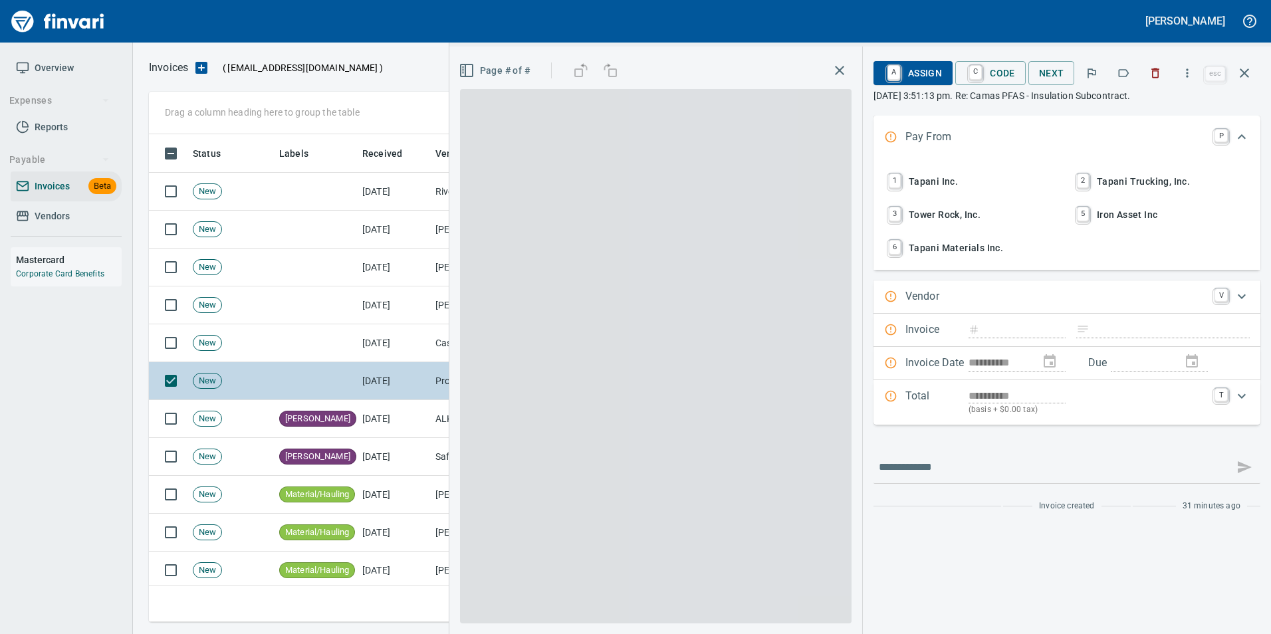
scroll to position [478, 1086]
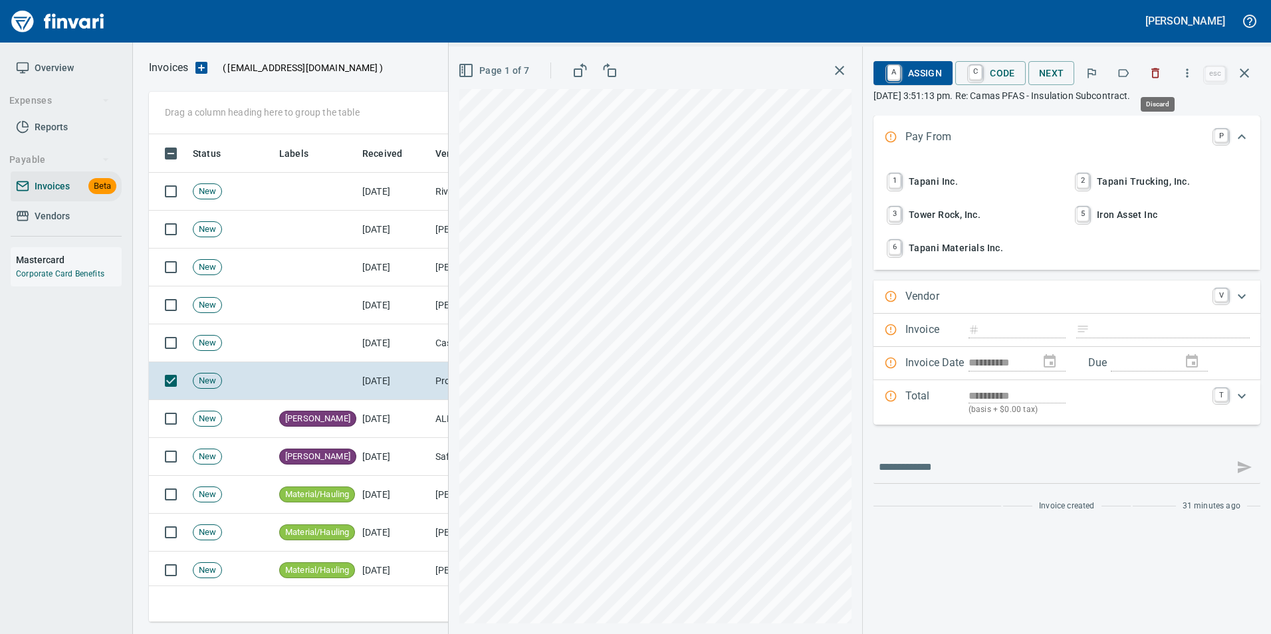
click at [1160, 66] on icon "button" at bounding box center [1155, 72] width 13 height 13
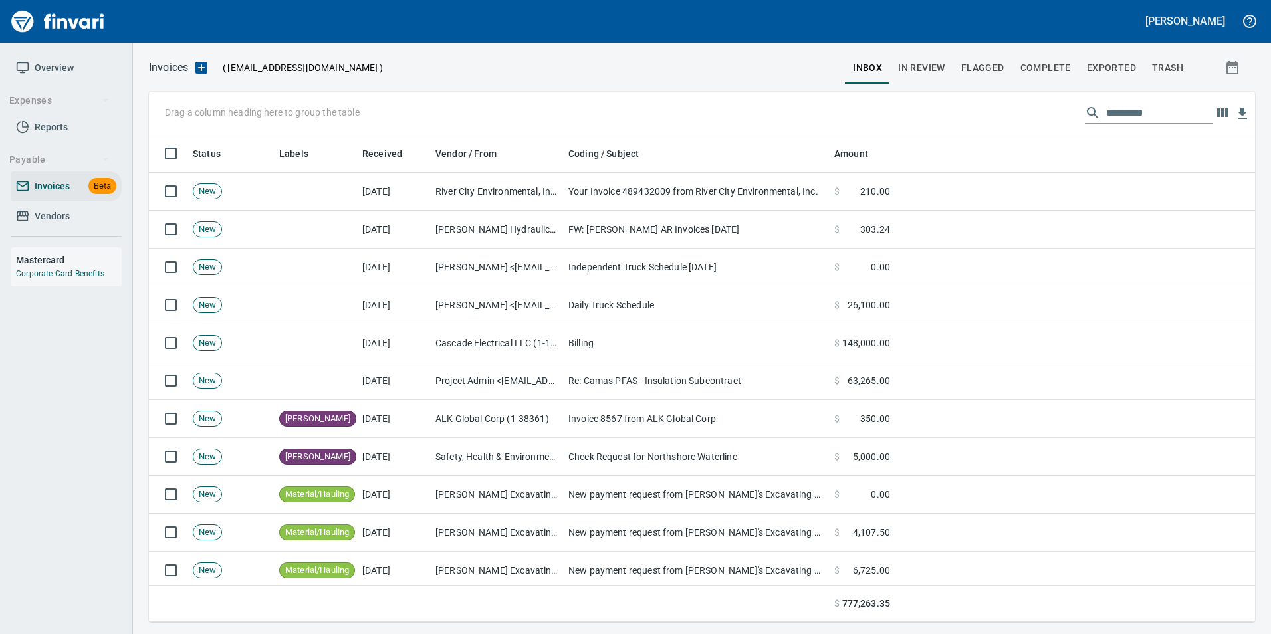
scroll to position [478, 1086]
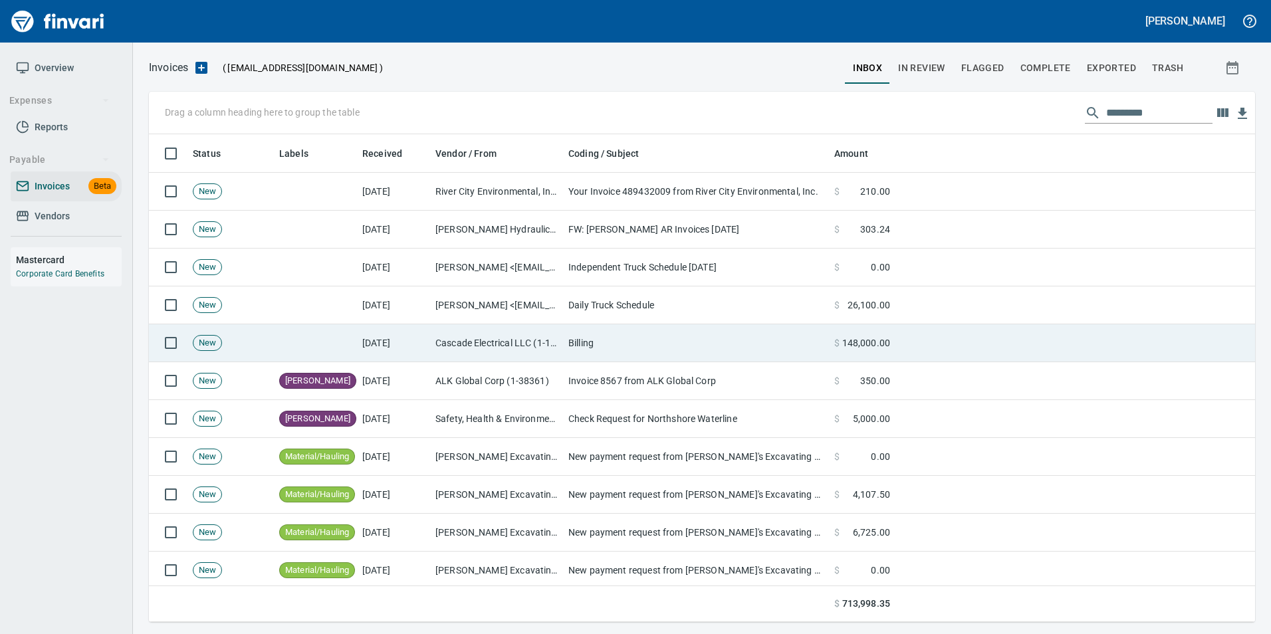
click at [255, 343] on td "New" at bounding box center [231, 344] width 86 height 38
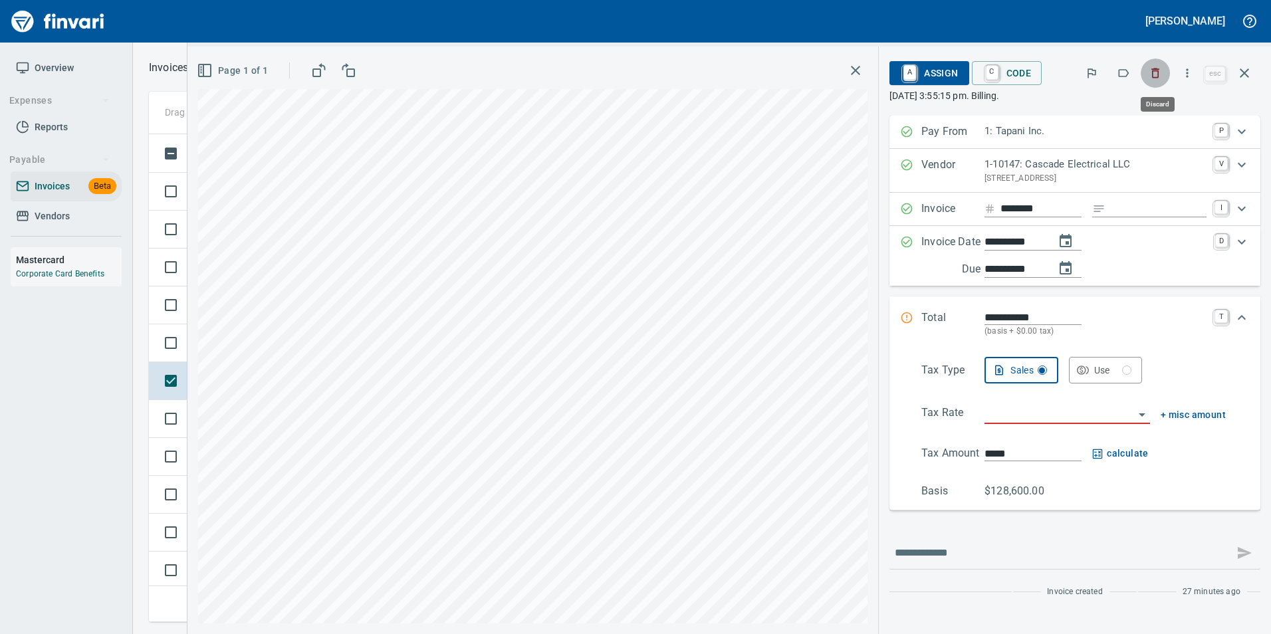
scroll to position [478, 1086]
click at [1159, 65] on button "button" at bounding box center [1155, 73] width 29 height 29
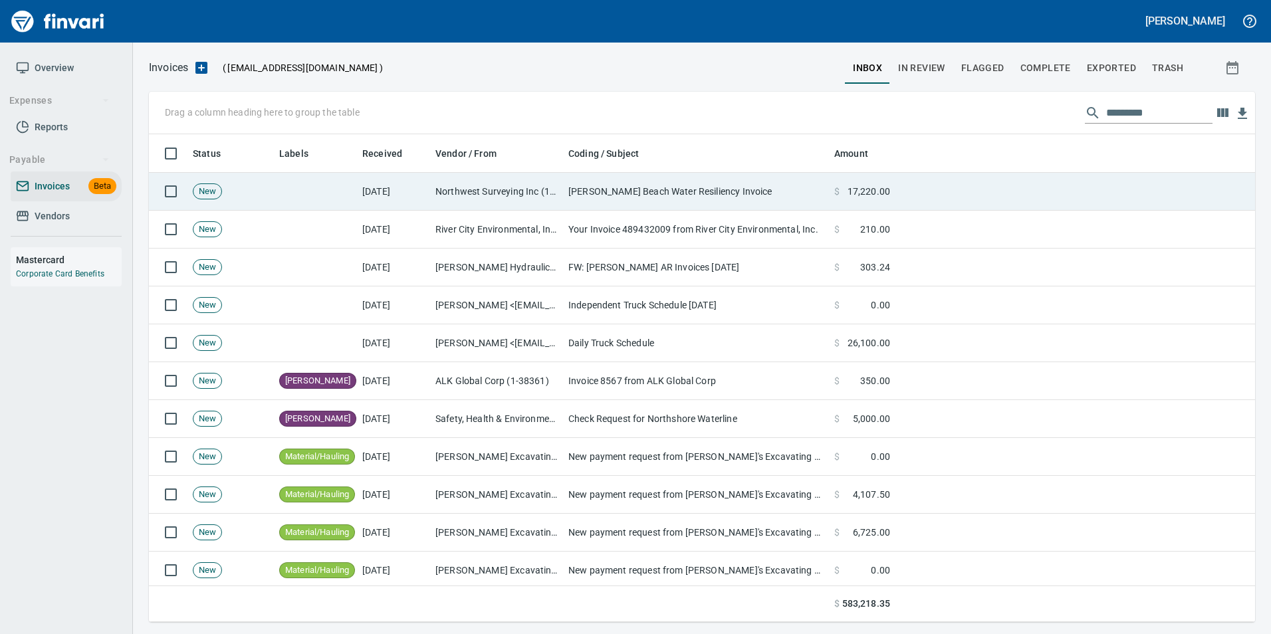
click at [499, 193] on td "Northwest Surveying Inc (1-38218)" at bounding box center [496, 192] width 133 height 38
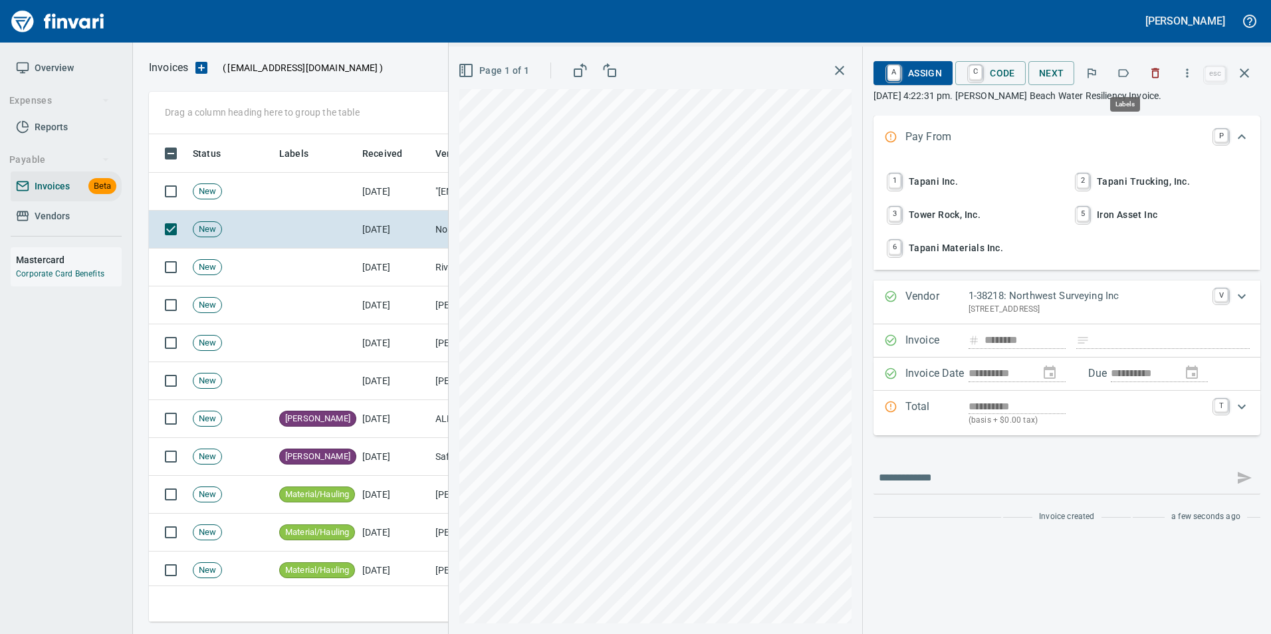
scroll to position [478, 1086]
click at [1128, 71] on icon "button" at bounding box center [1123, 72] width 13 height 13
click at [1251, 68] on icon "button" at bounding box center [1245, 73] width 16 height 16
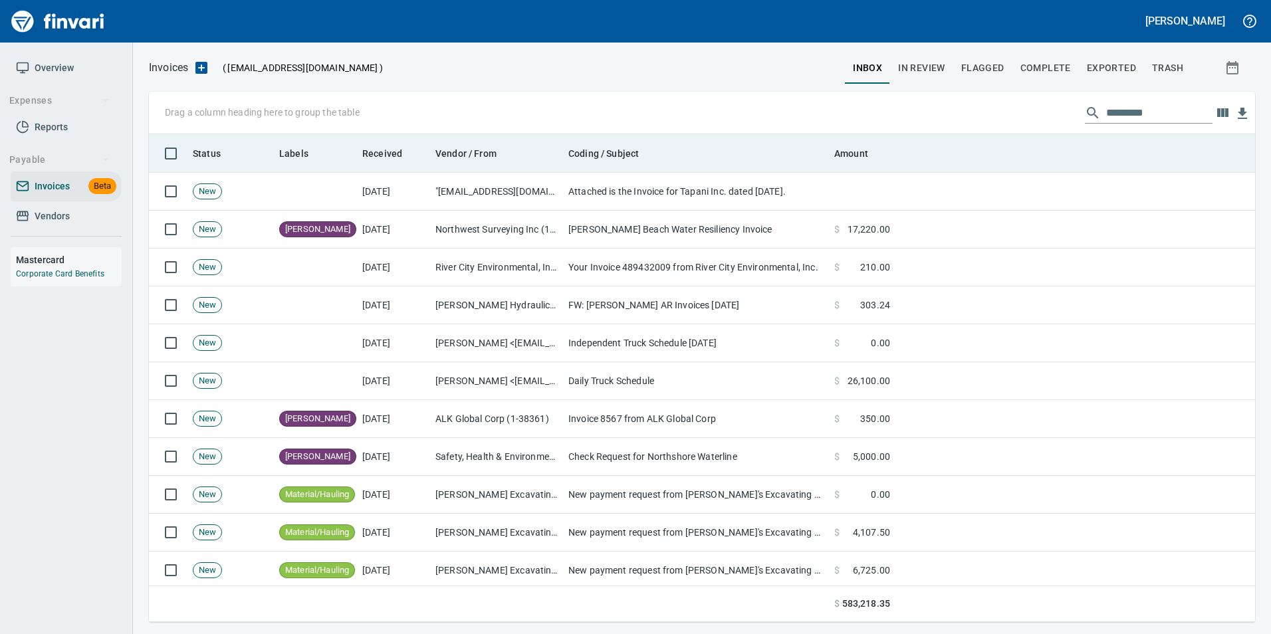
scroll to position [478, 1086]
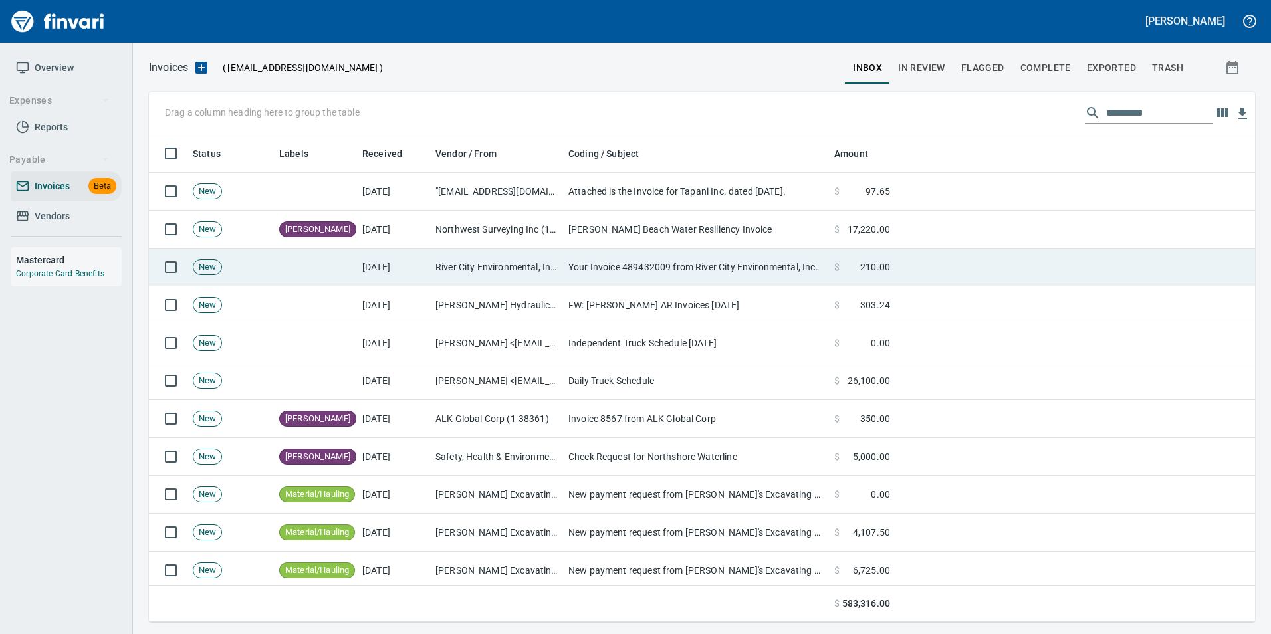
click at [622, 253] on td "Your Invoice 489432009 from River City Environmental, Inc." at bounding box center [696, 268] width 266 height 38
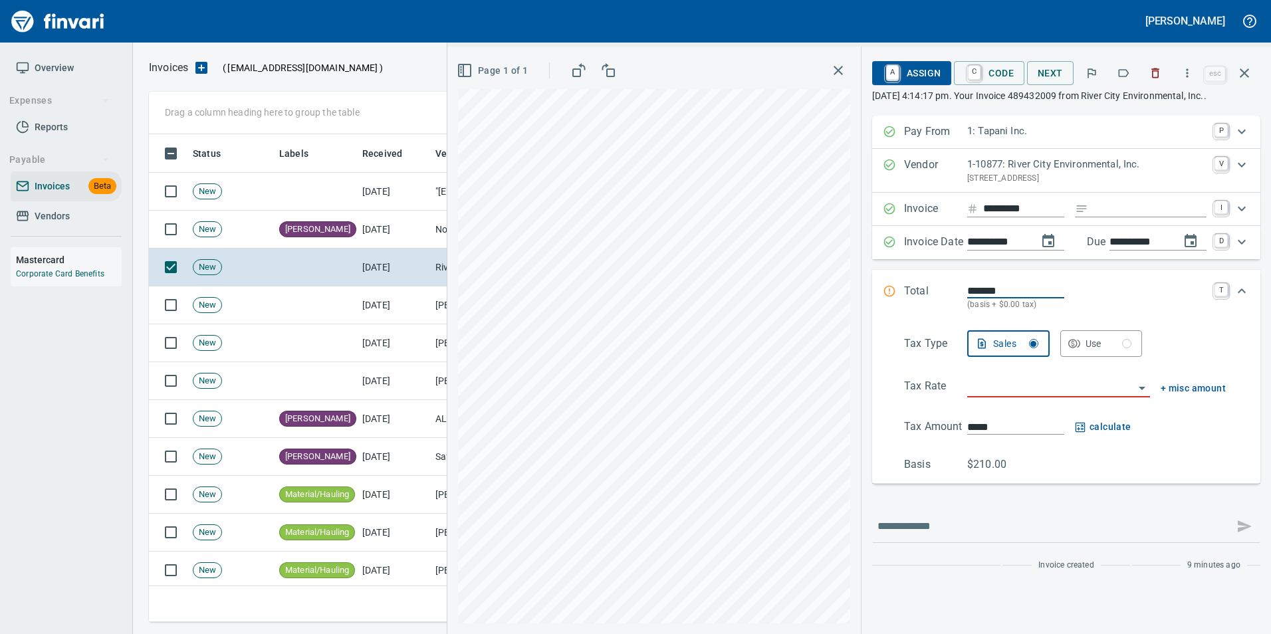
click at [1127, 74] on icon "button" at bounding box center [1123, 72] width 13 height 13
click at [1240, 65] on button "button" at bounding box center [1245, 73] width 32 height 32
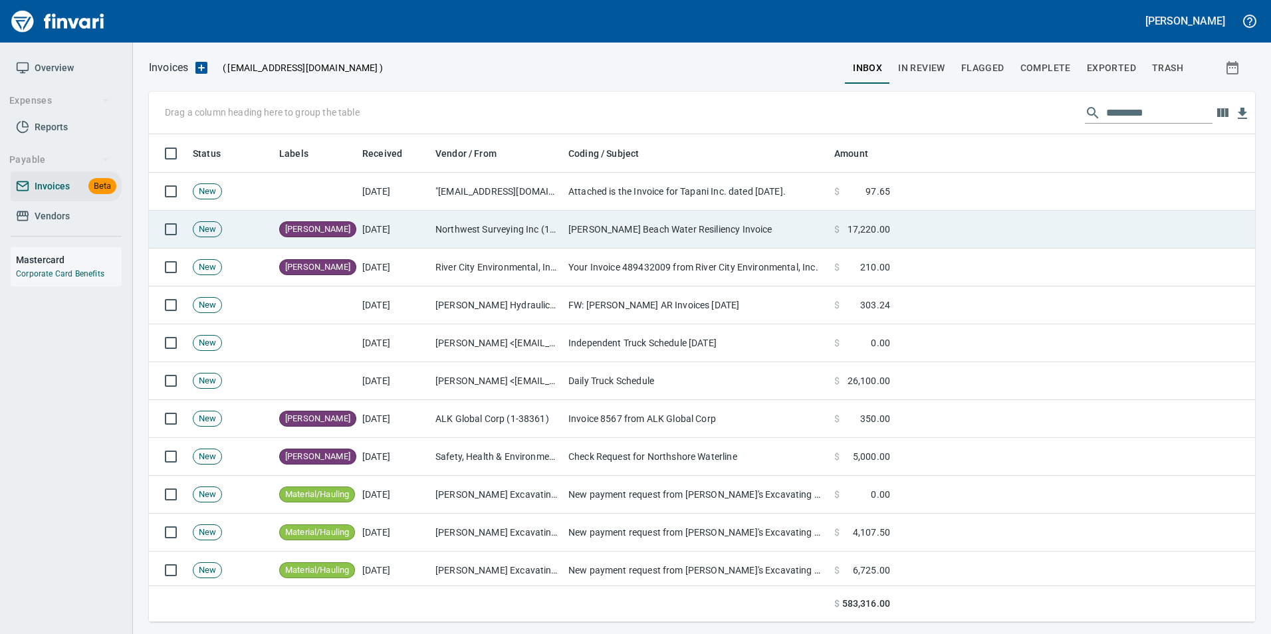
scroll to position [478, 1086]
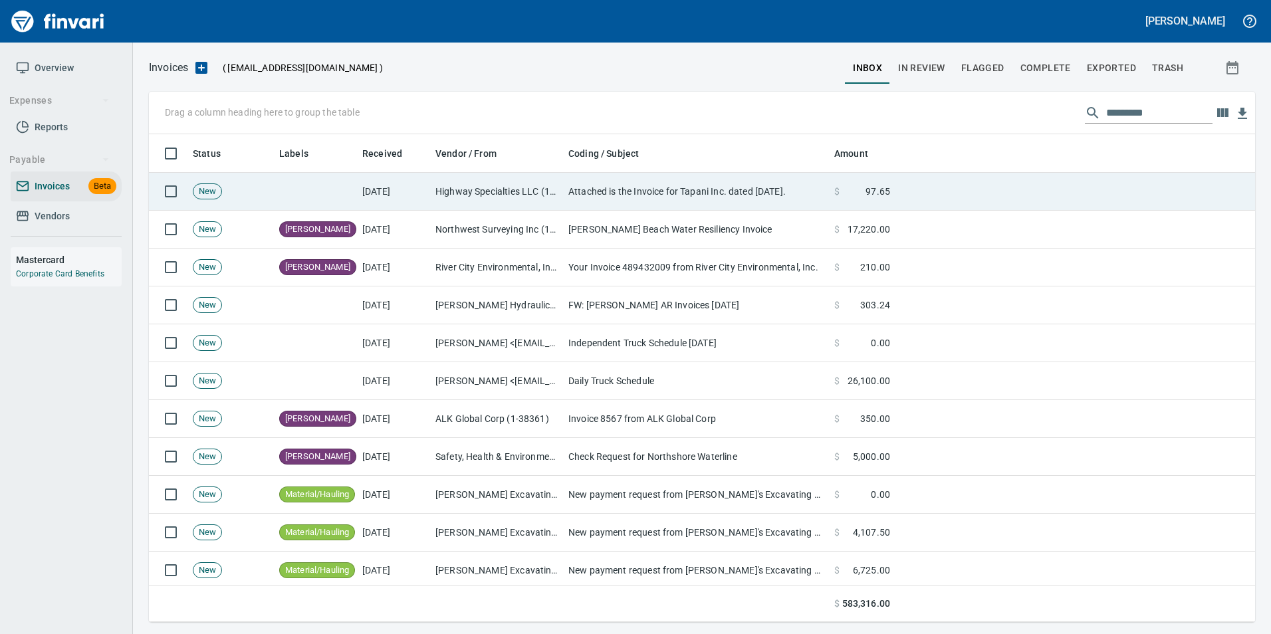
click at [376, 192] on td "[DATE]" at bounding box center [393, 192] width 73 height 38
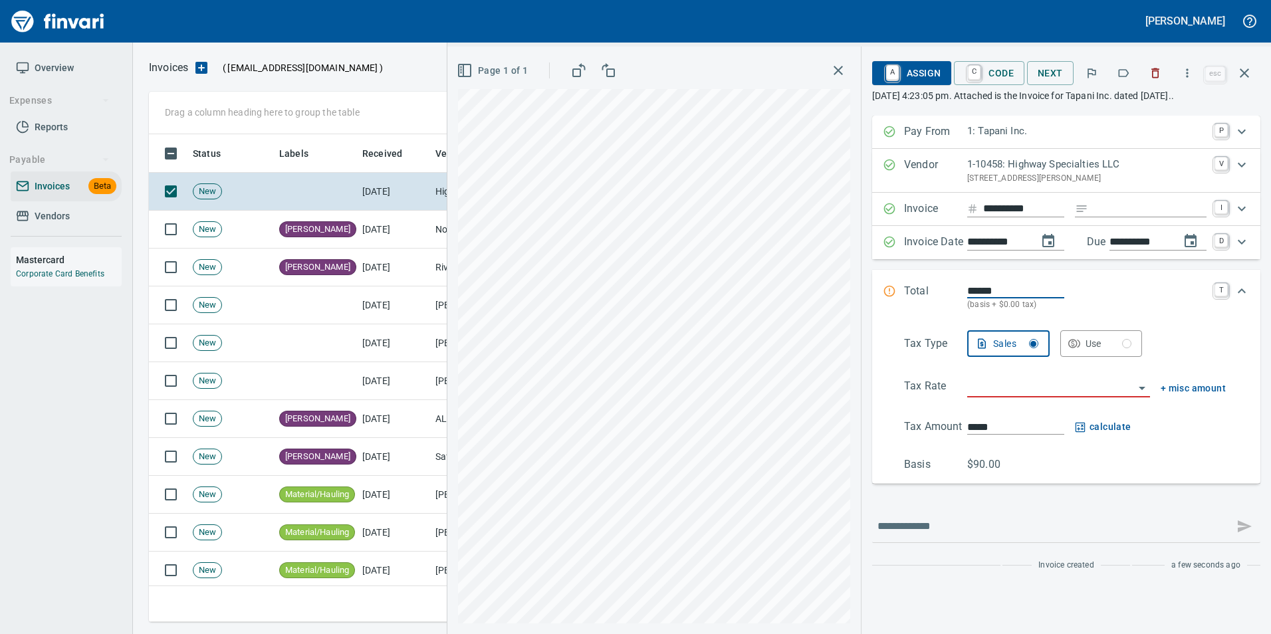
scroll to position [478, 1086]
click at [1130, 78] on icon "button" at bounding box center [1123, 72] width 13 height 13
click at [1248, 77] on icon "button" at bounding box center [1245, 73] width 16 height 16
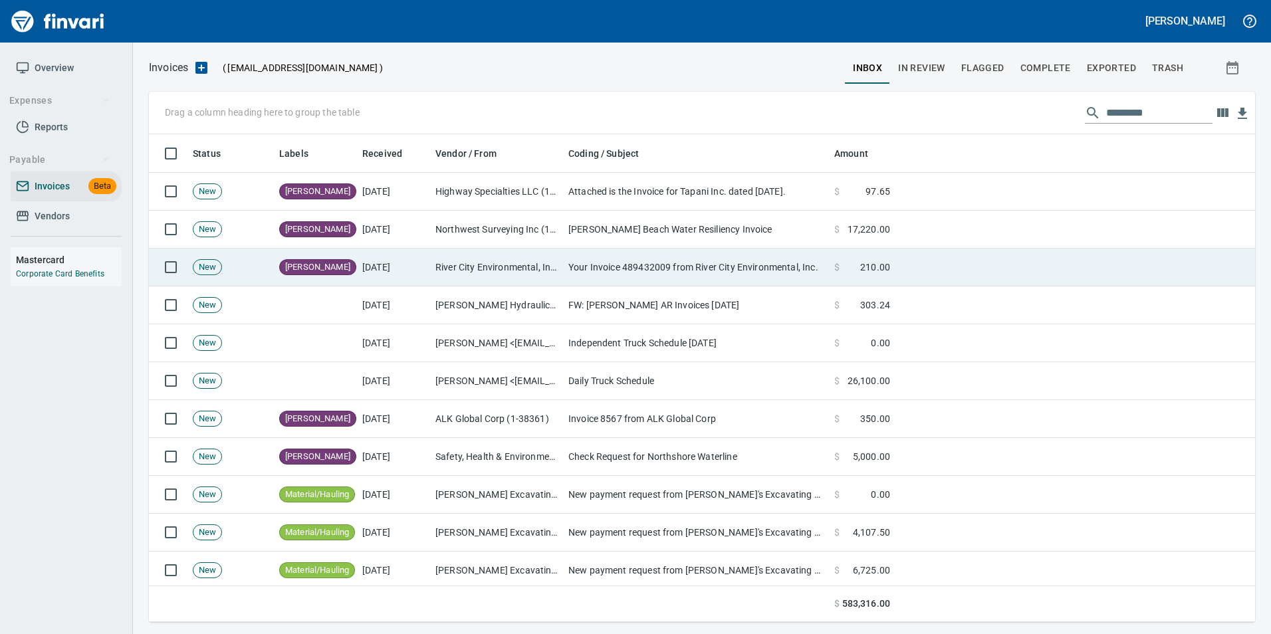
scroll to position [478, 1086]
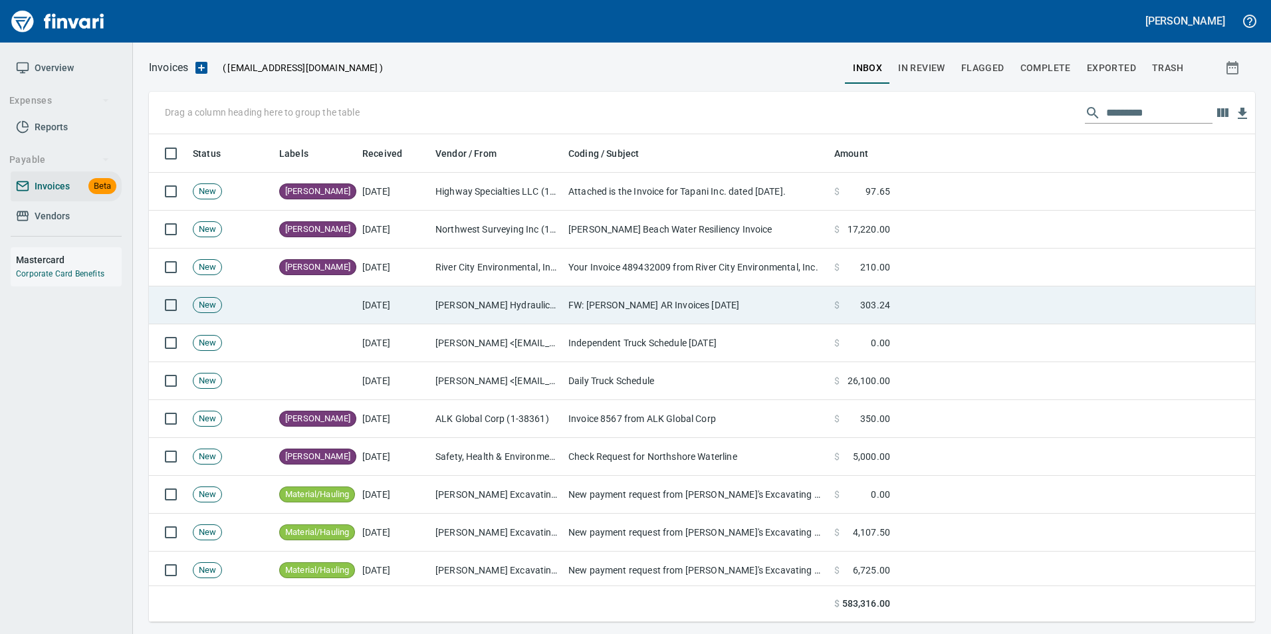
click at [636, 311] on td "FW: [PERSON_NAME] AR Invoices [DATE]" at bounding box center [696, 306] width 266 height 38
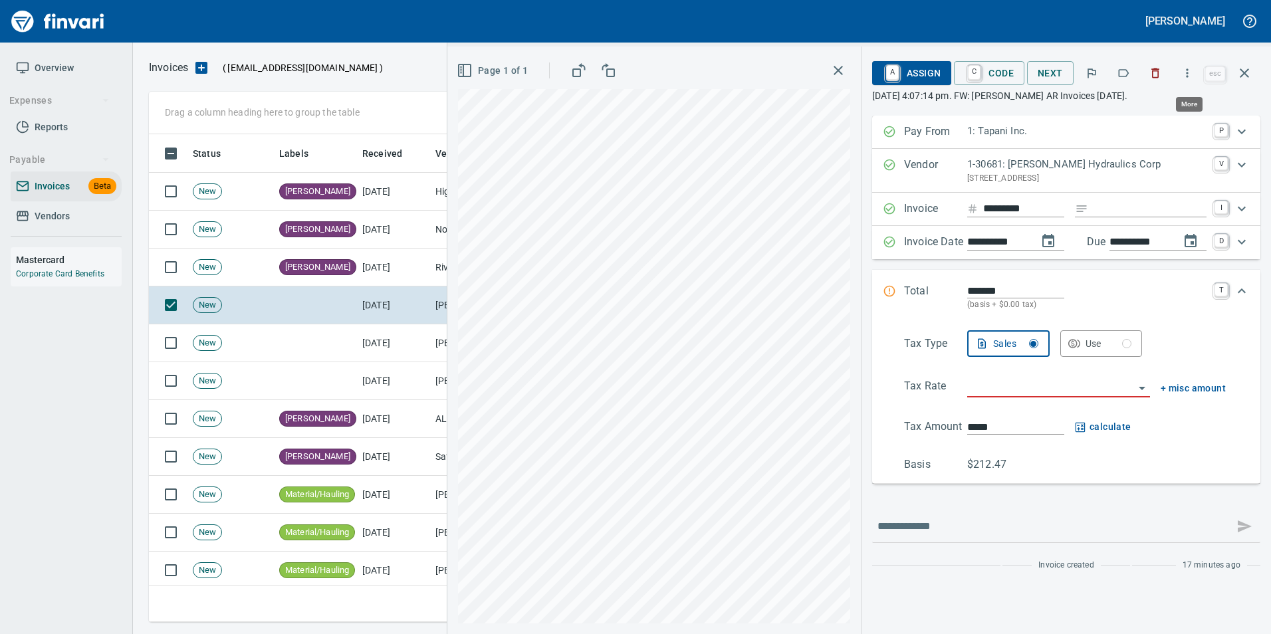
scroll to position [478, 1086]
click at [1155, 78] on icon "button" at bounding box center [1156, 73] width 8 height 10
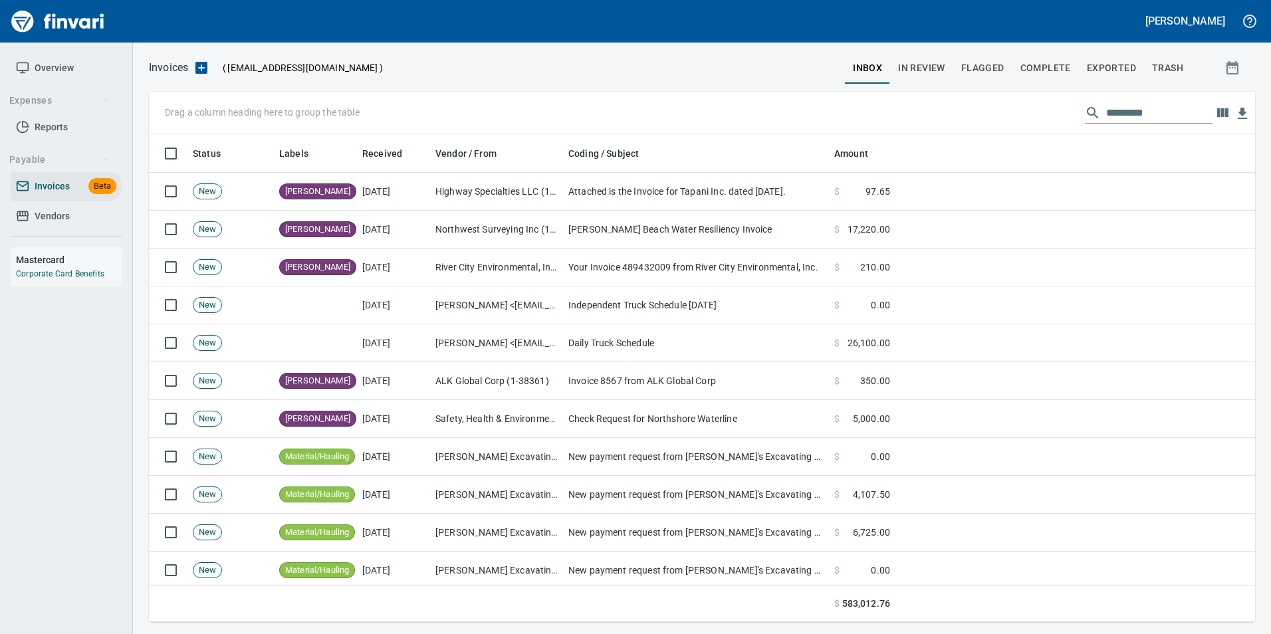
scroll to position [478, 1086]
click at [1109, 114] on input "text" at bounding box center [1160, 112] width 106 height 21
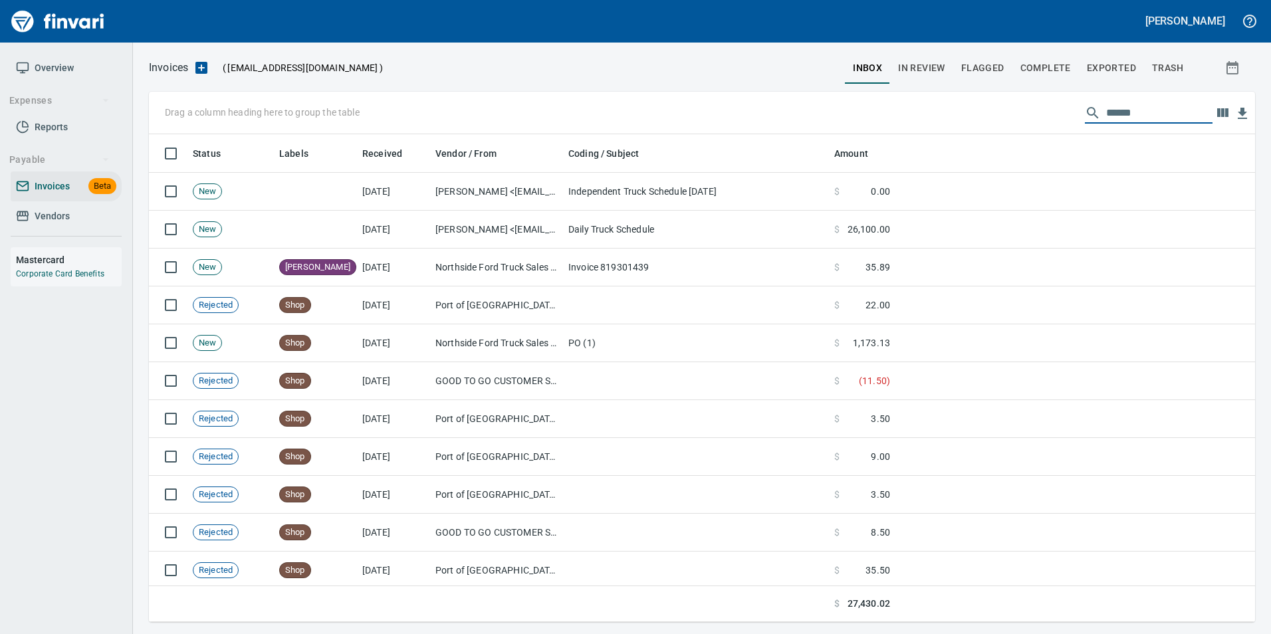
scroll to position [478, 1087]
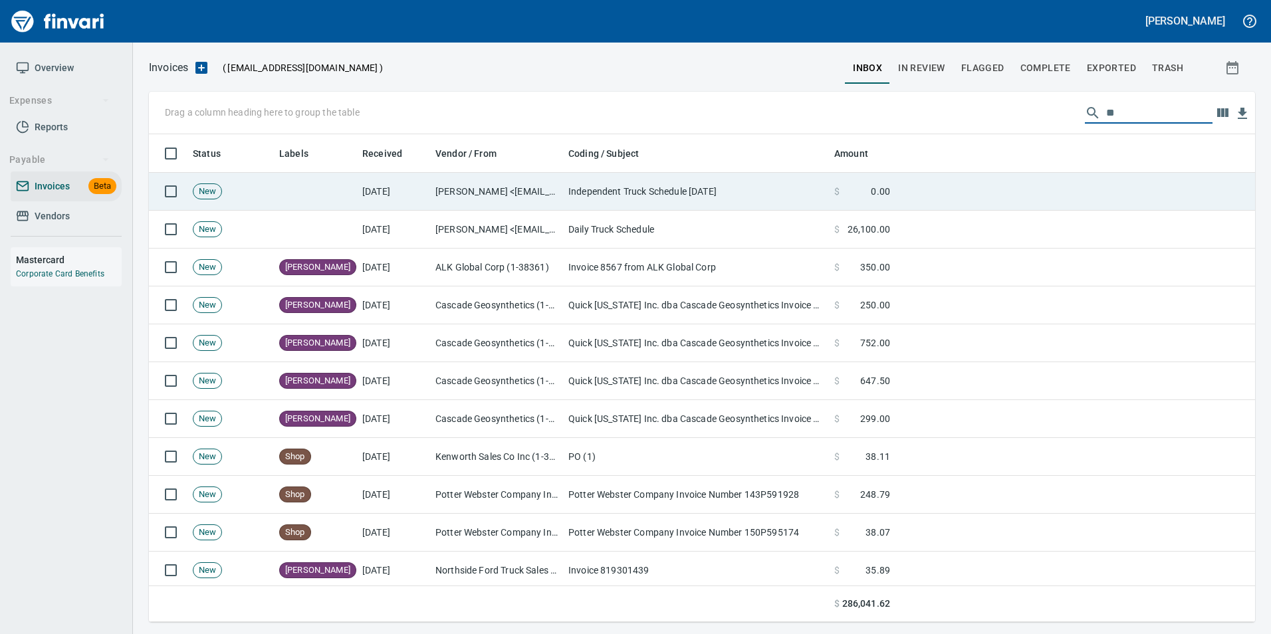
type input "*"
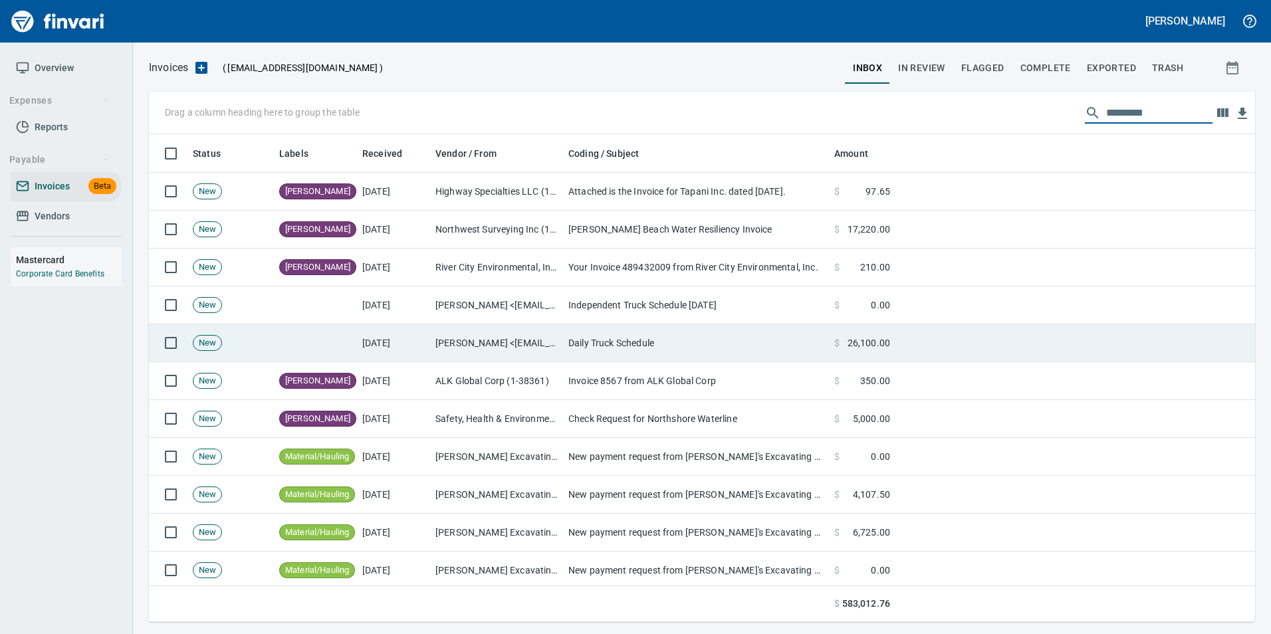
click at [922, 339] on td at bounding box center [1076, 344] width 360 height 38
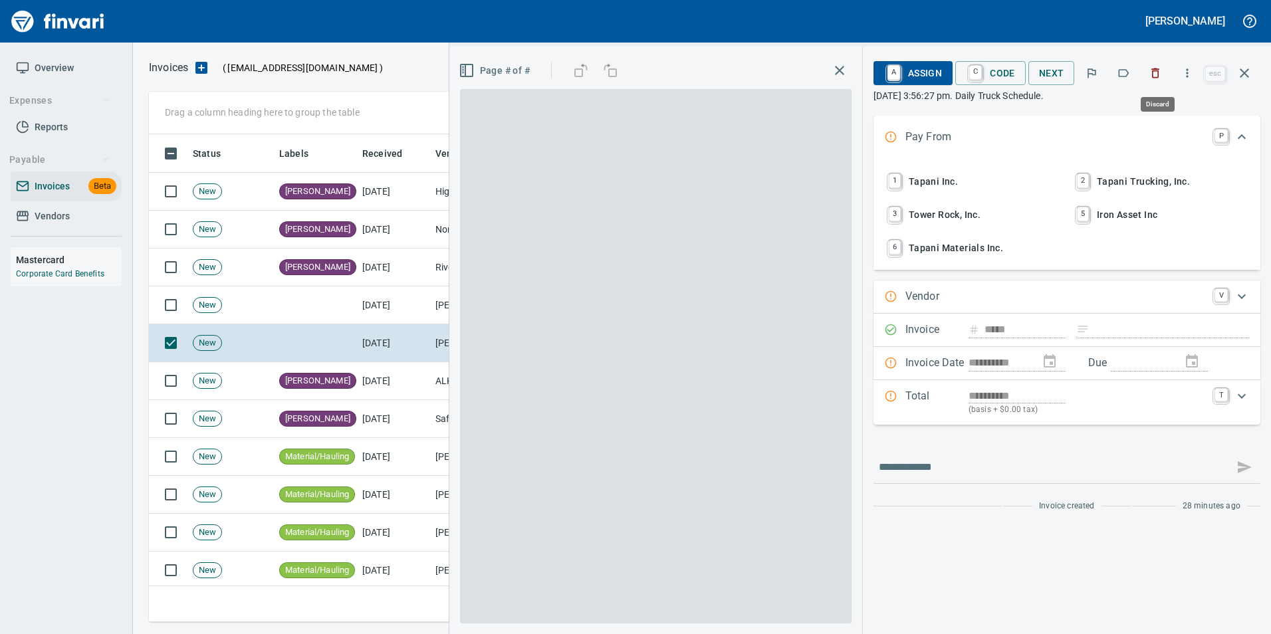
click at [1157, 82] on button "button" at bounding box center [1155, 73] width 29 height 29
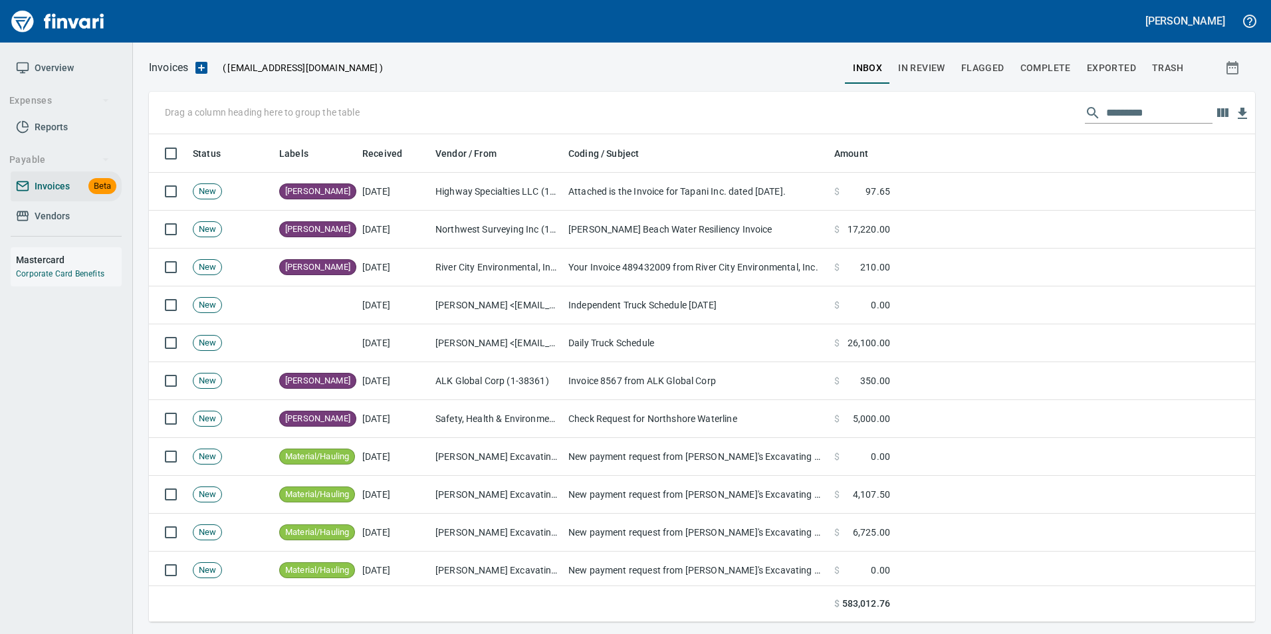
scroll to position [478, 1086]
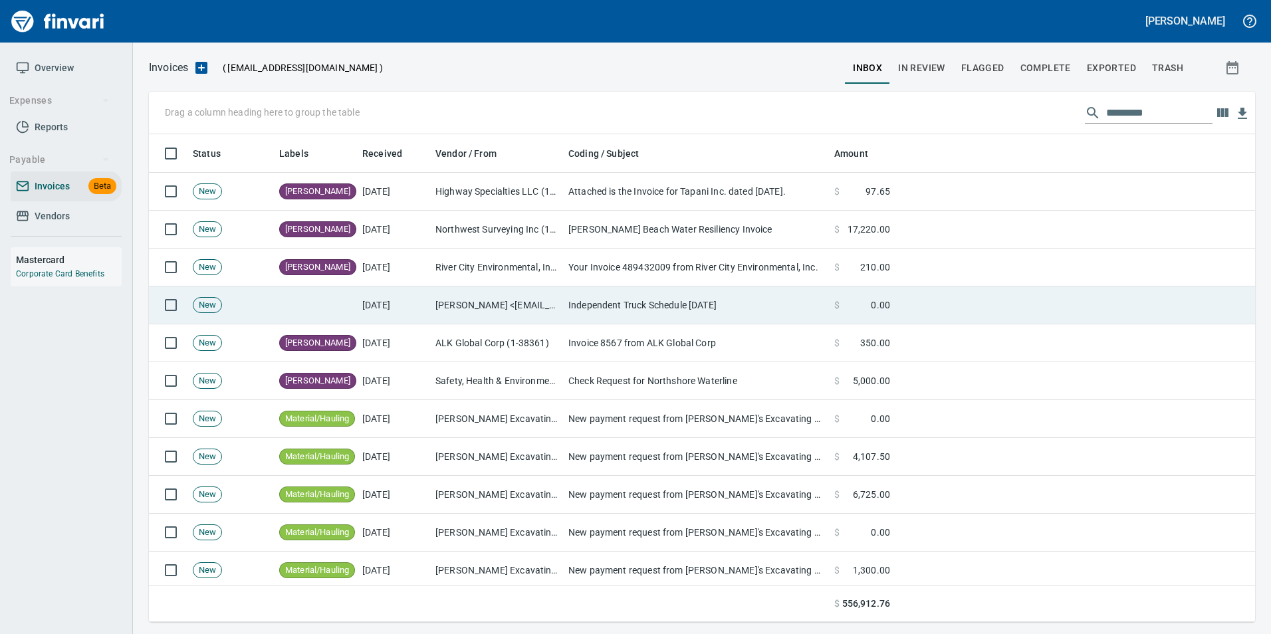
click at [1003, 295] on td at bounding box center [1076, 306] width 360 height 38
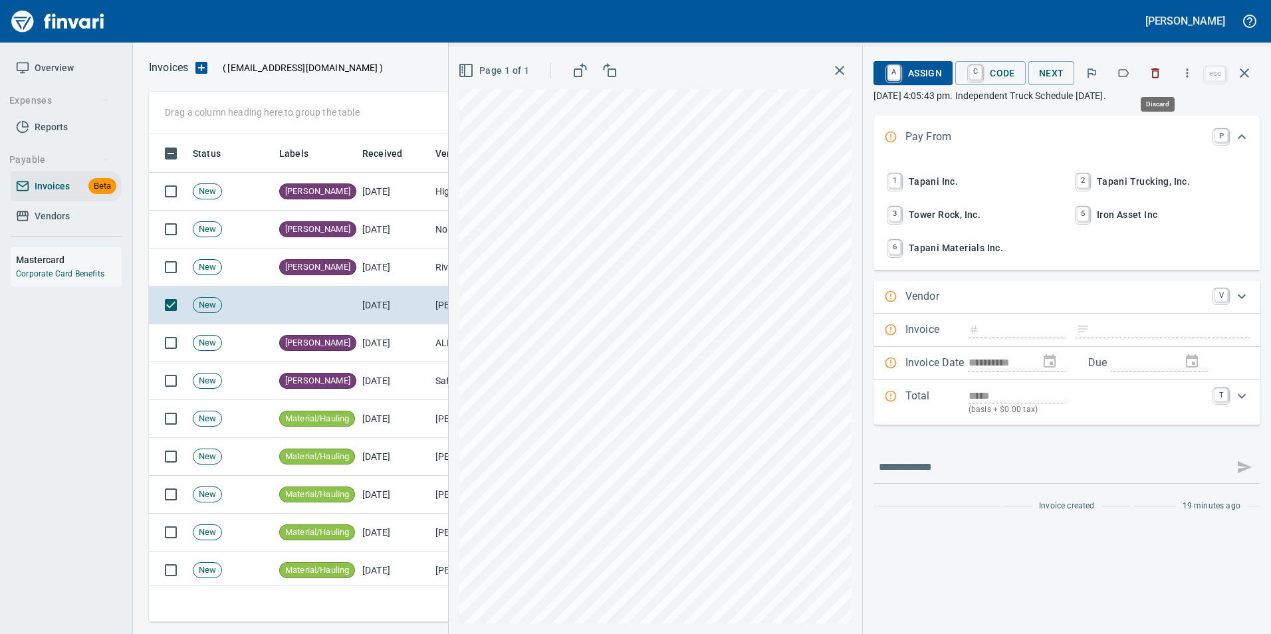
click at [1152, 74] on icon "button" at bounding box center [1155, 72] width 13 height 13
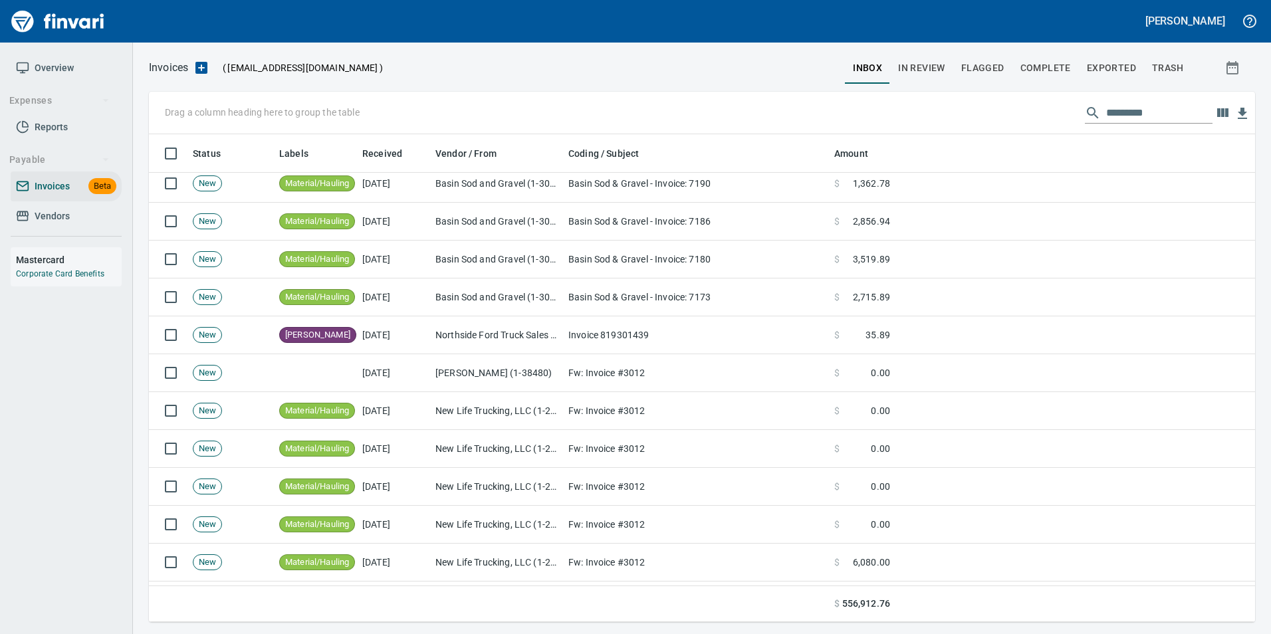
scroll to position [1130, 0]
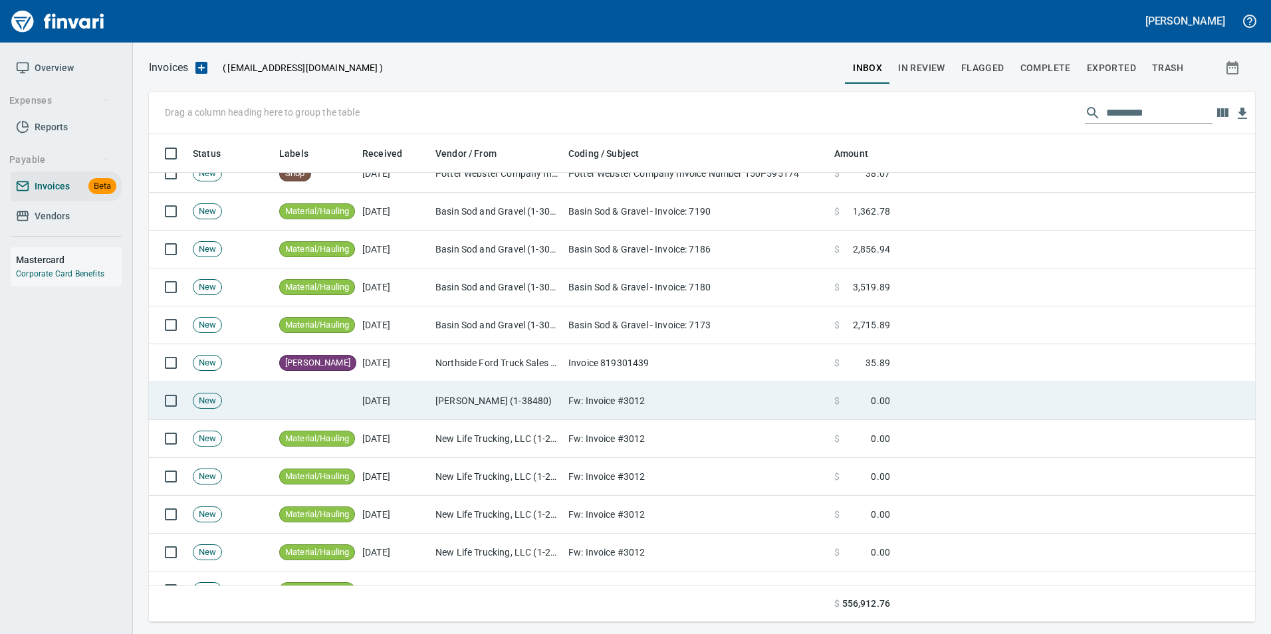
click at [803, 396] on td "Fw: Invoice #3012" at bounding box center [696, 401] width 266 height 38
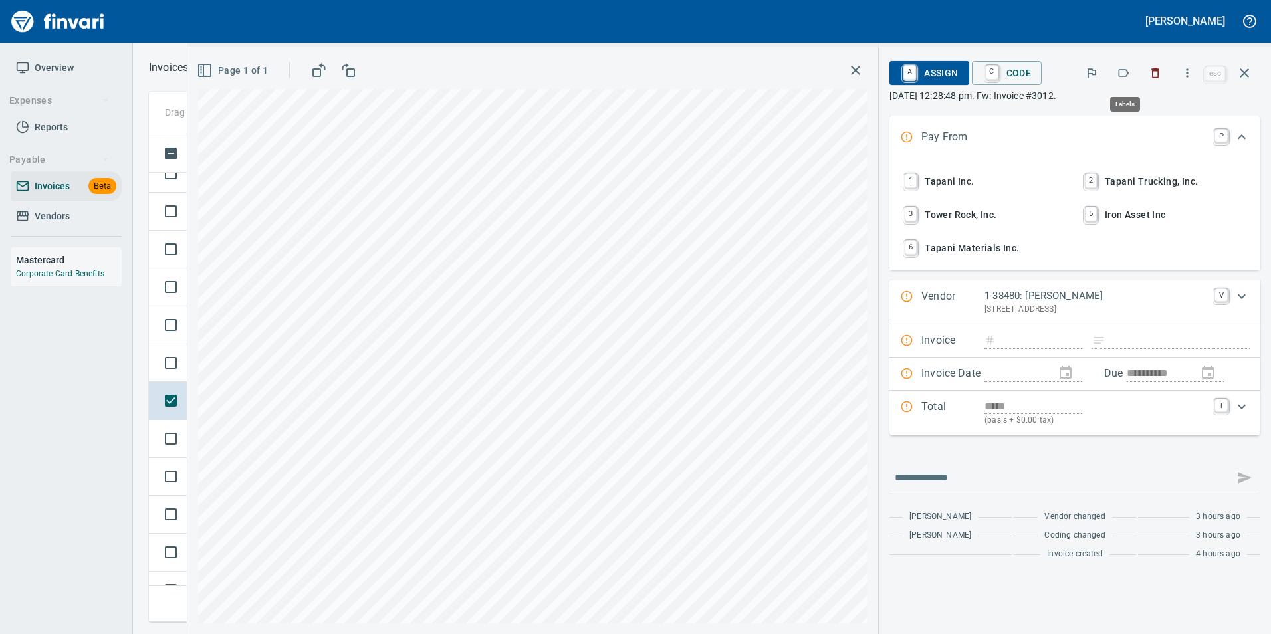
click at [1125, 70] on icon "button" at bounding box center [1124, 73] width 11 height 8
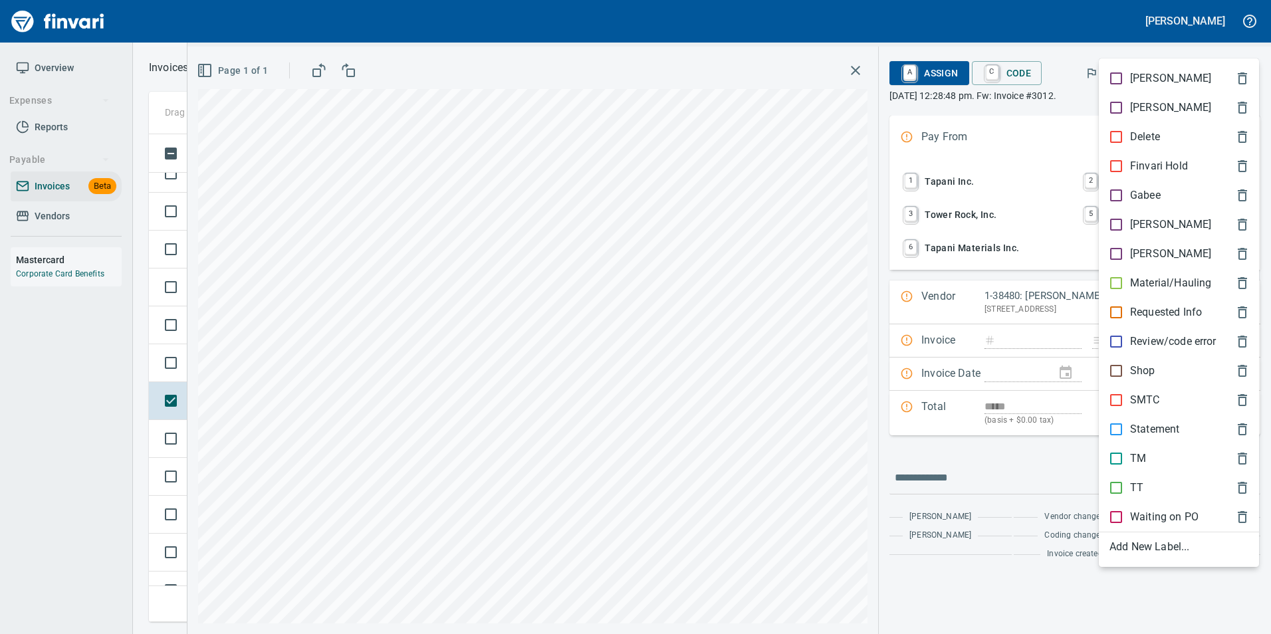
scroll to position [478, 1086]
click at [1167, 274] on div "Material/Hauling" at bounding box center [1179, 283] width 160 height 29
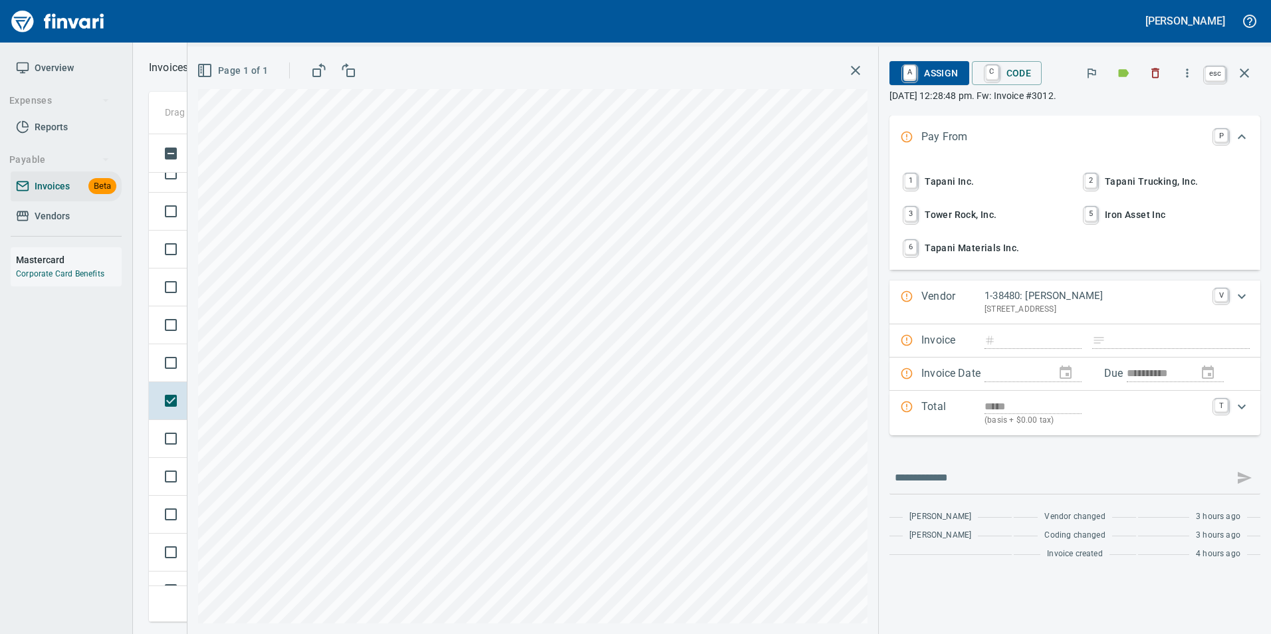
click at [1247, 70] on icon "button" at bounding box center [1244, 72] width 9 height 9
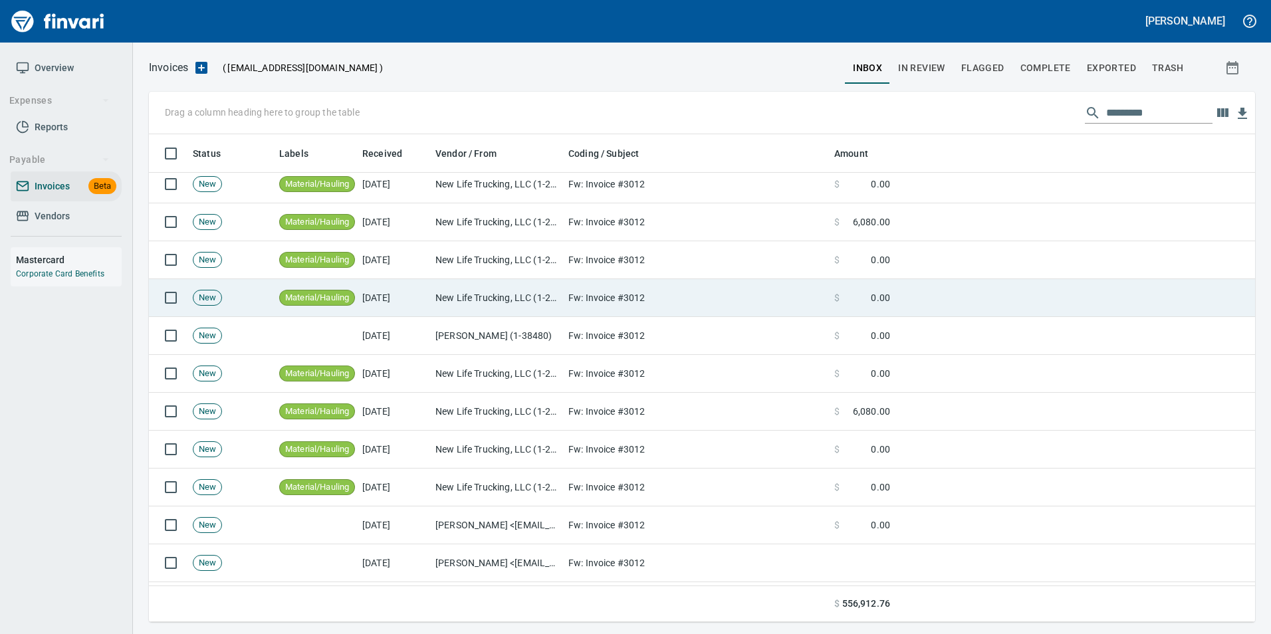
scroll to position [1463, 0]
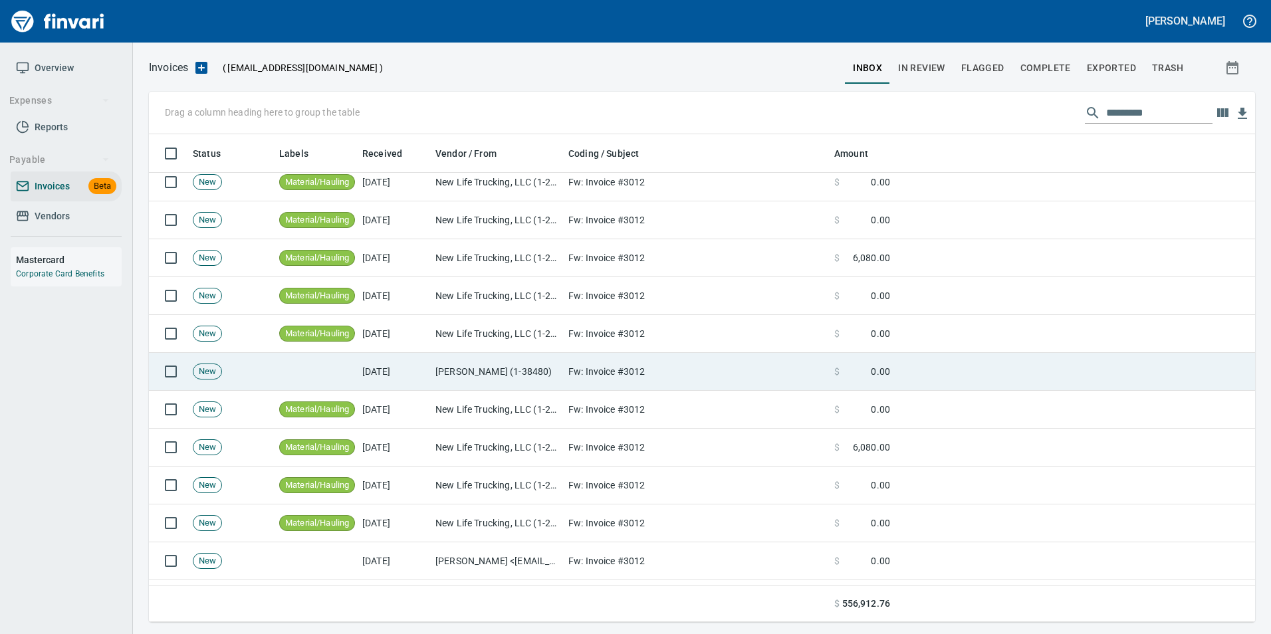
click at [803, 363] on td "Fw: Invoice #3012" at bounding box center [696, 372] width 266 height 38
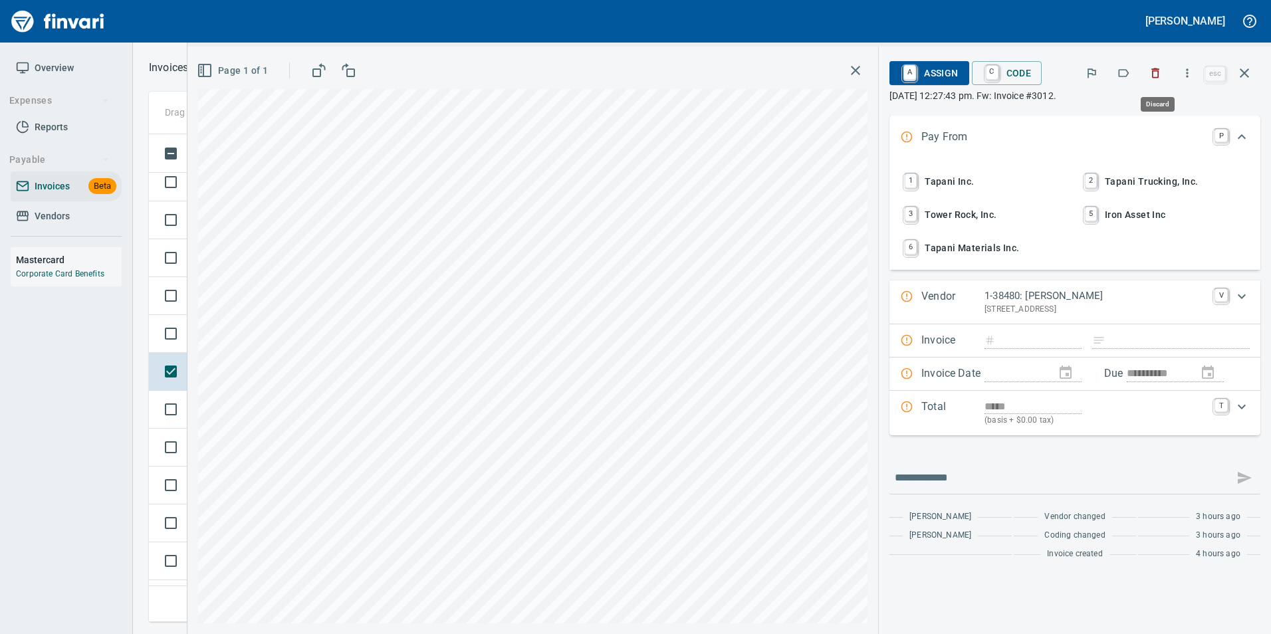
click at [1157, 74] on icon "button" at bounding box center [1155, 72] width 13 height 13
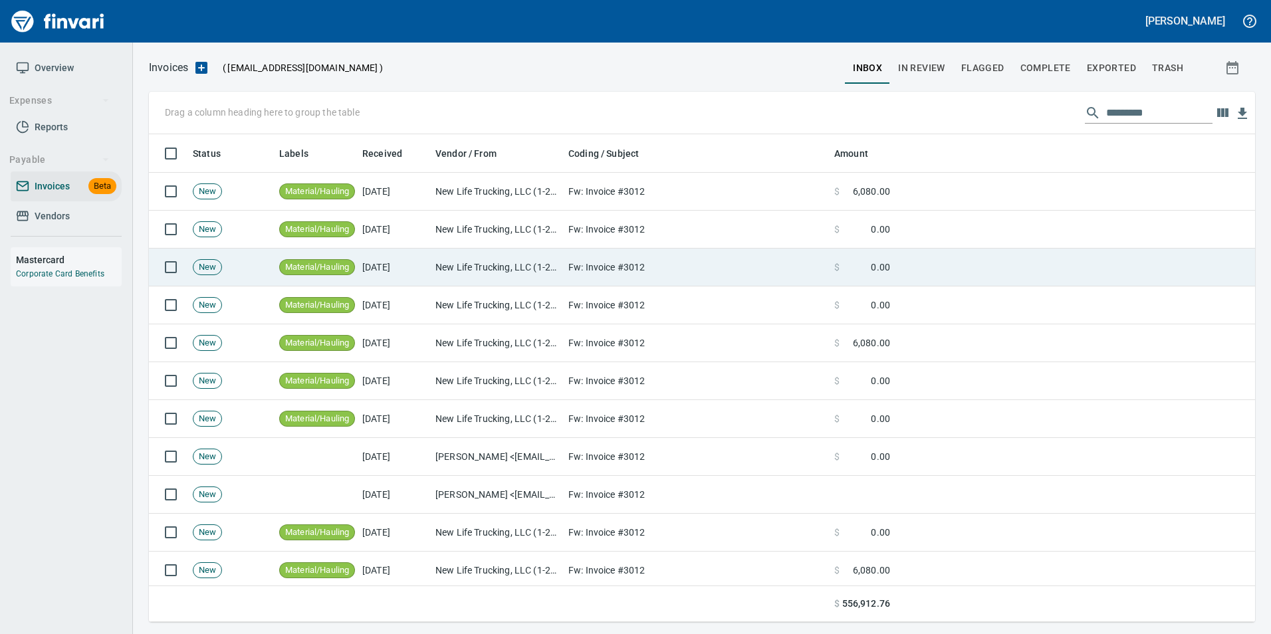
scroll to position [1596, 0]
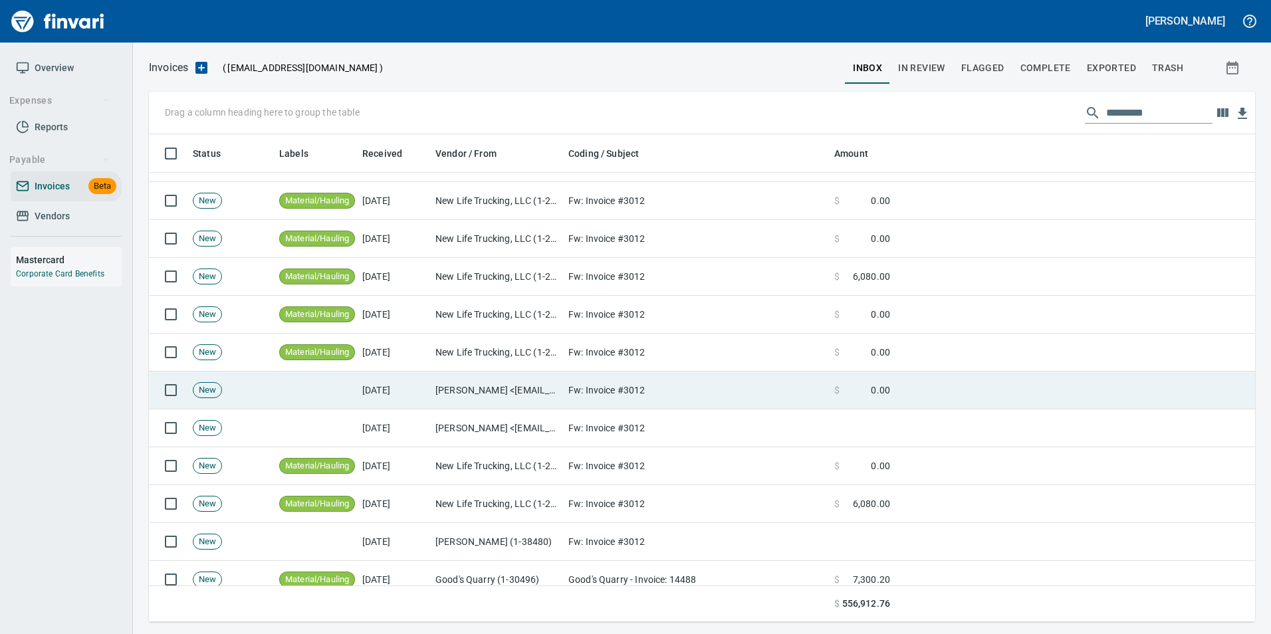
click at [809, 392] on td "Fw: Invoice #3012" at bounding box center [696, 391] width 266 height 38
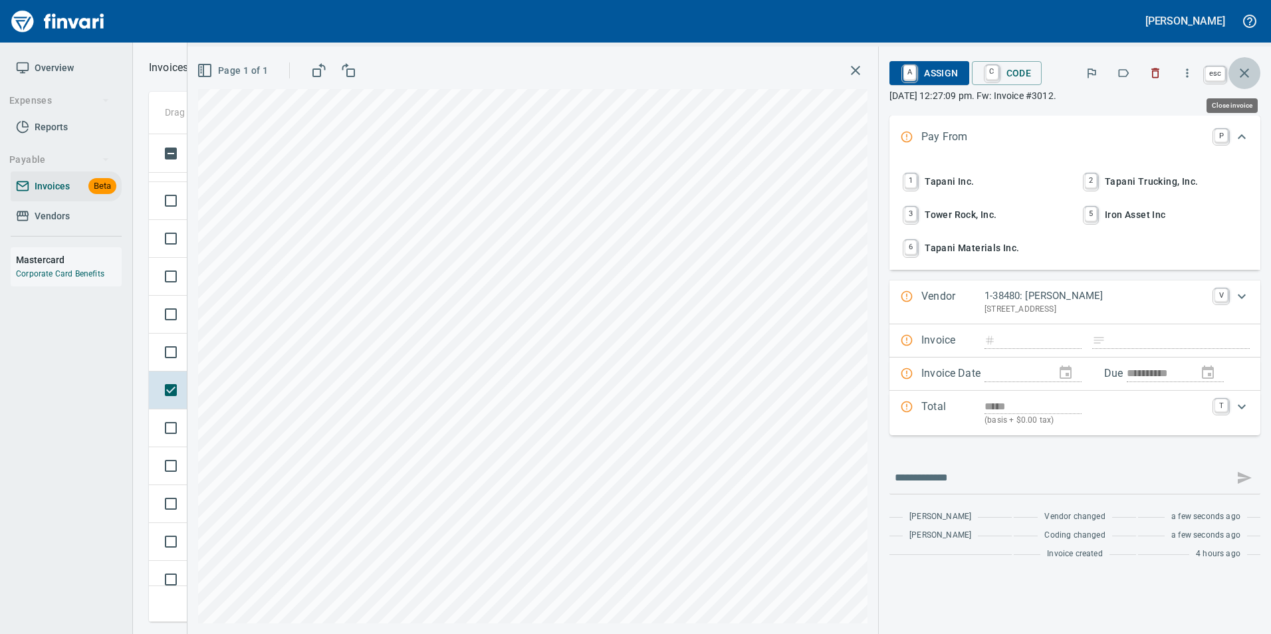
click at [1251, 76] on icon "button" at bounding box center [1245, 73] width 16 height 16
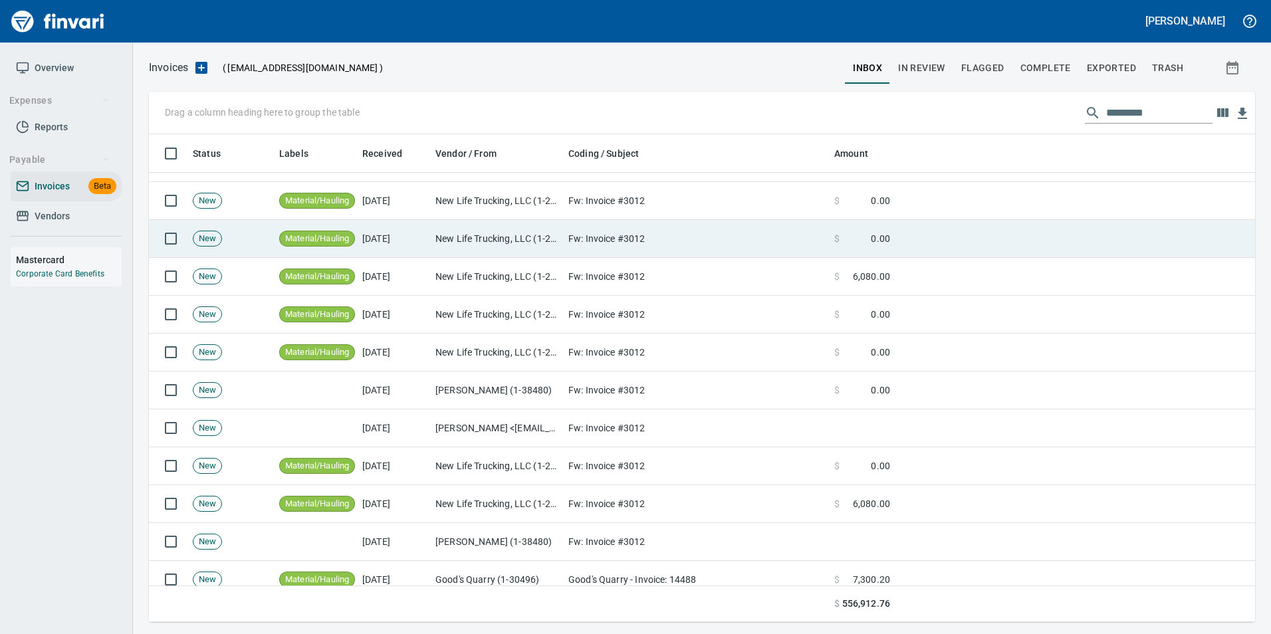
scroll to position [478, 1086]
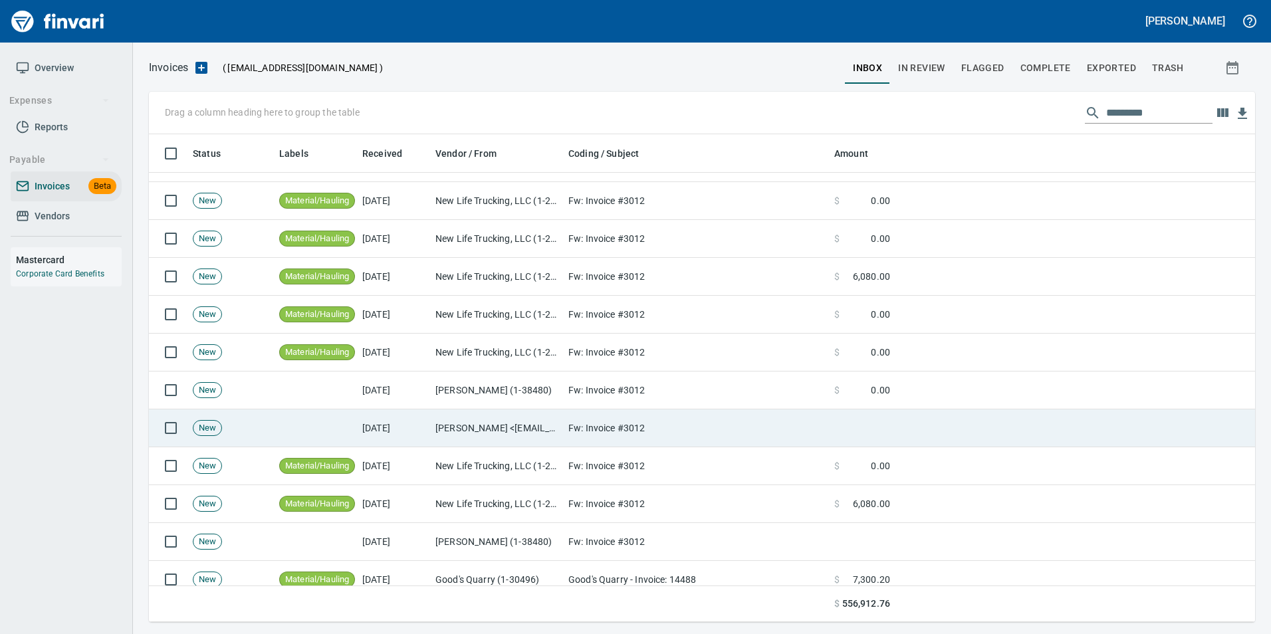
click at [674, 414] on td "Fw: Invoice #3012" at bounding box center [696, 429] width 266 height 38
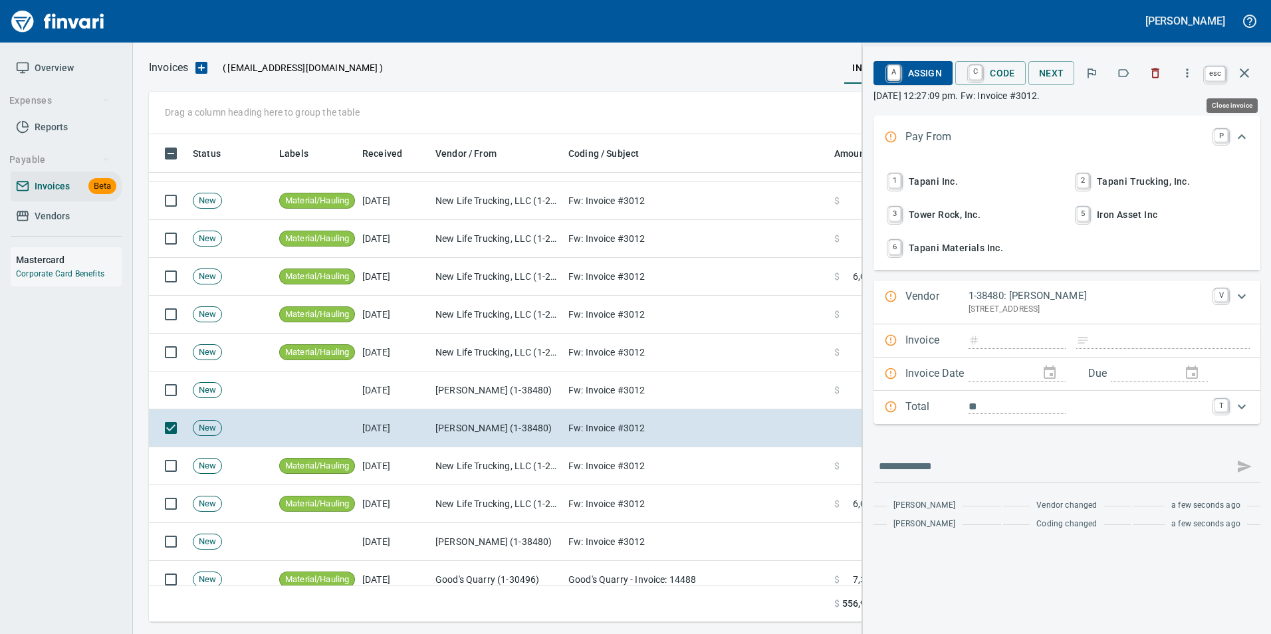
click at [1256, 80] on button "button" at bounding box center [1245, 73] width 32 height 32
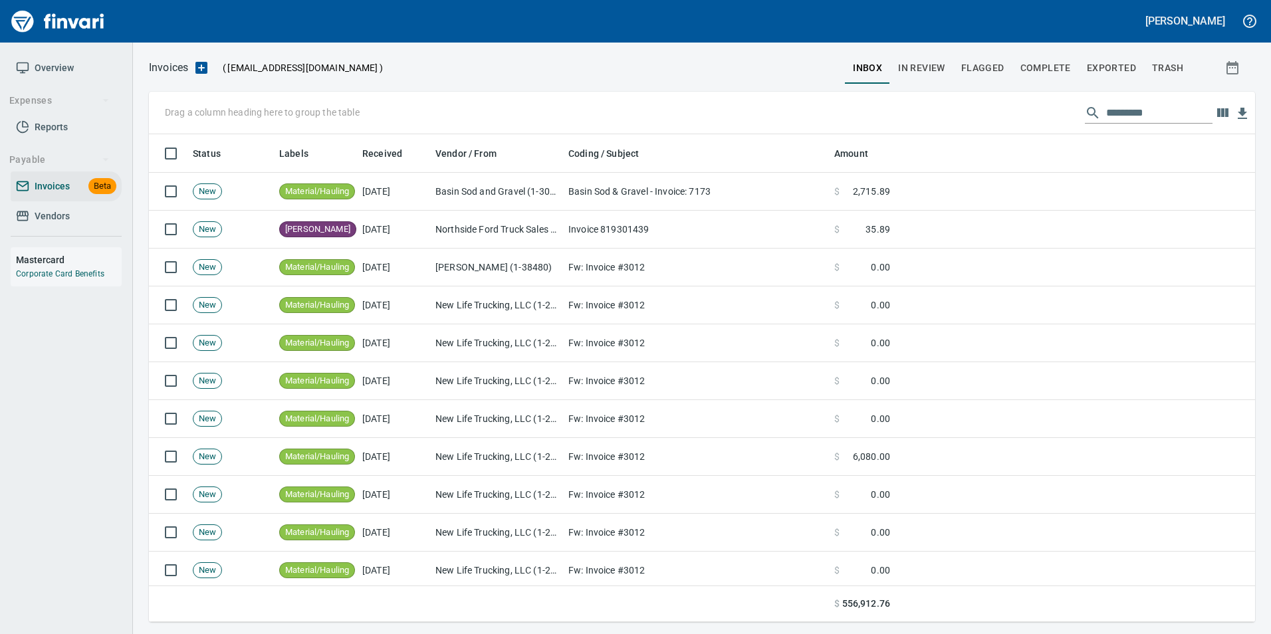
scroll to position [1263, 0]
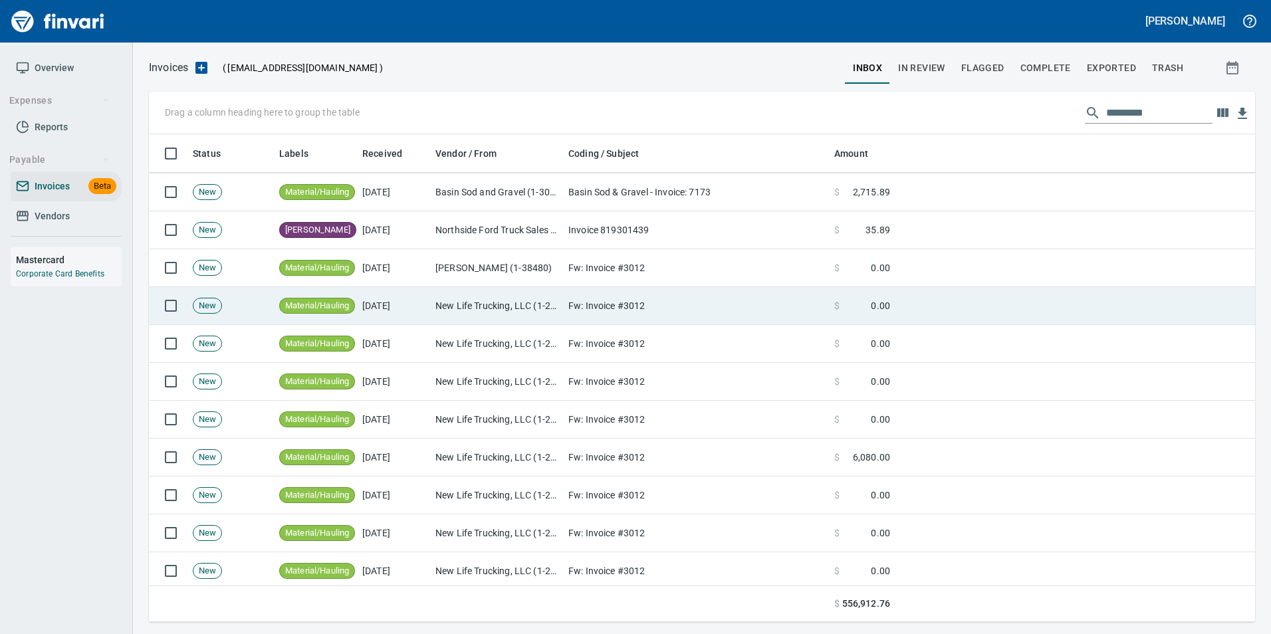
click at [468, 300] on td "New Life Trucking, LLC (1-22857)" at bounding box center [496, 306] width 133 height 38
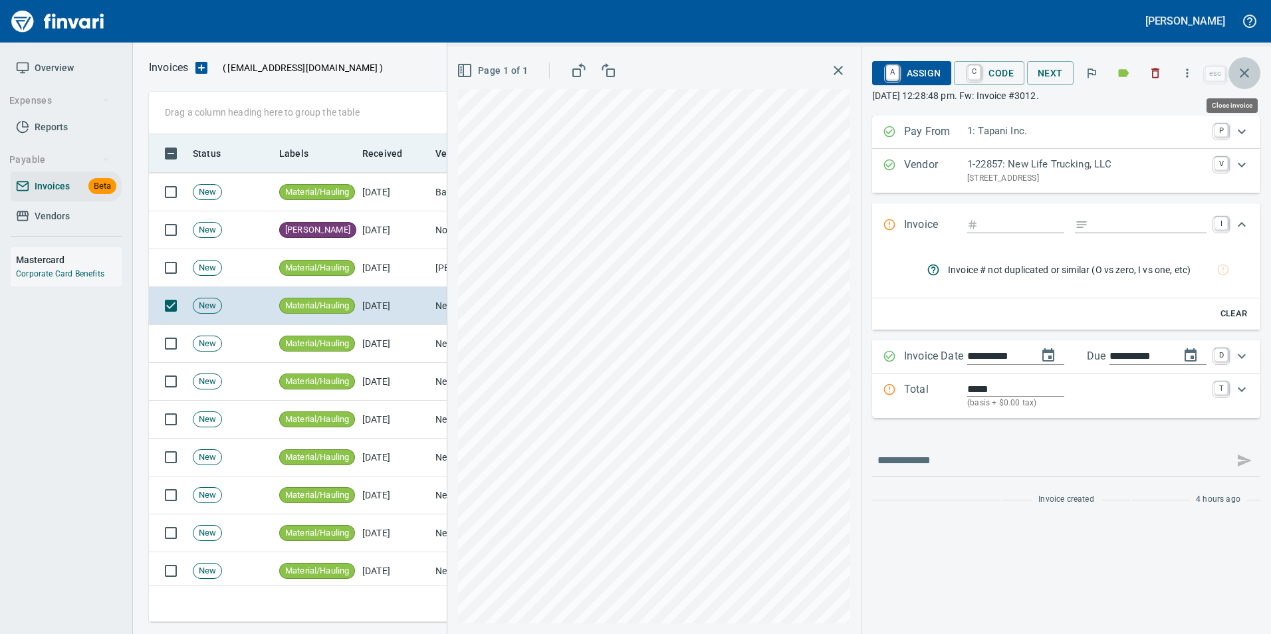
drag, startPoint x: 1242, startPoint y: 75, endPoint x: 1101, endPoint y: 172, distance: 170.6
click at [1241, 76] on icon "button" at bounding box center [1245, 73] width 16 height 16
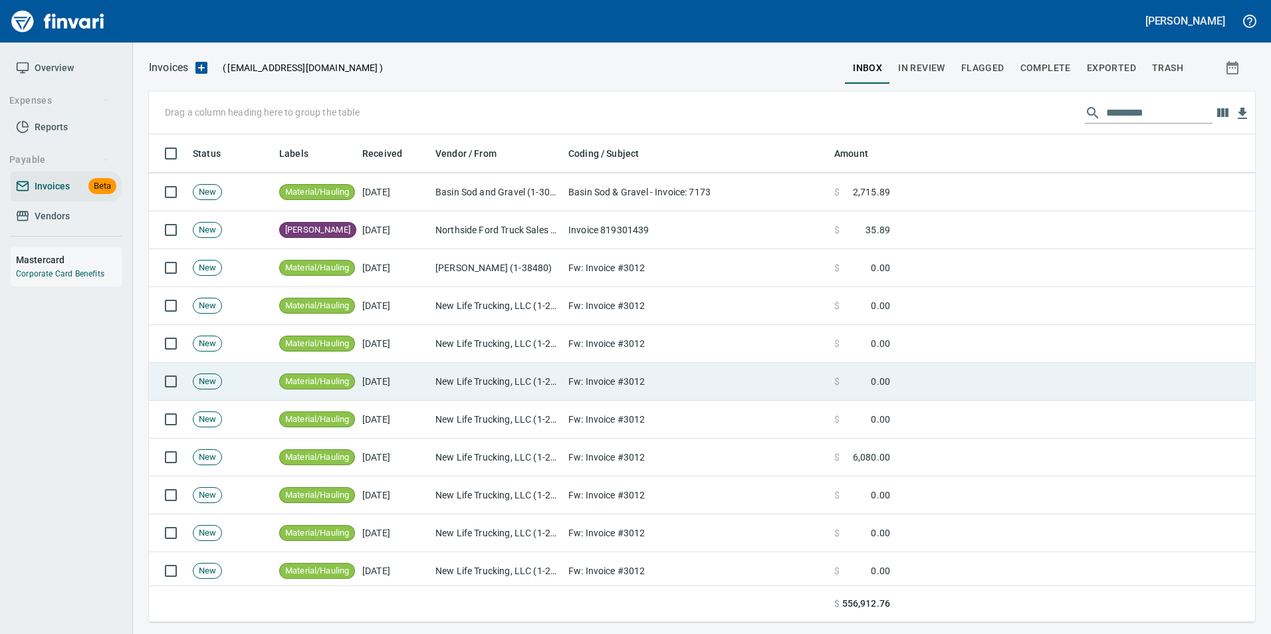
click at [617, 377] on td "Fw: Invoice #3012" at bounding box center [696, 382] width 266 height 38
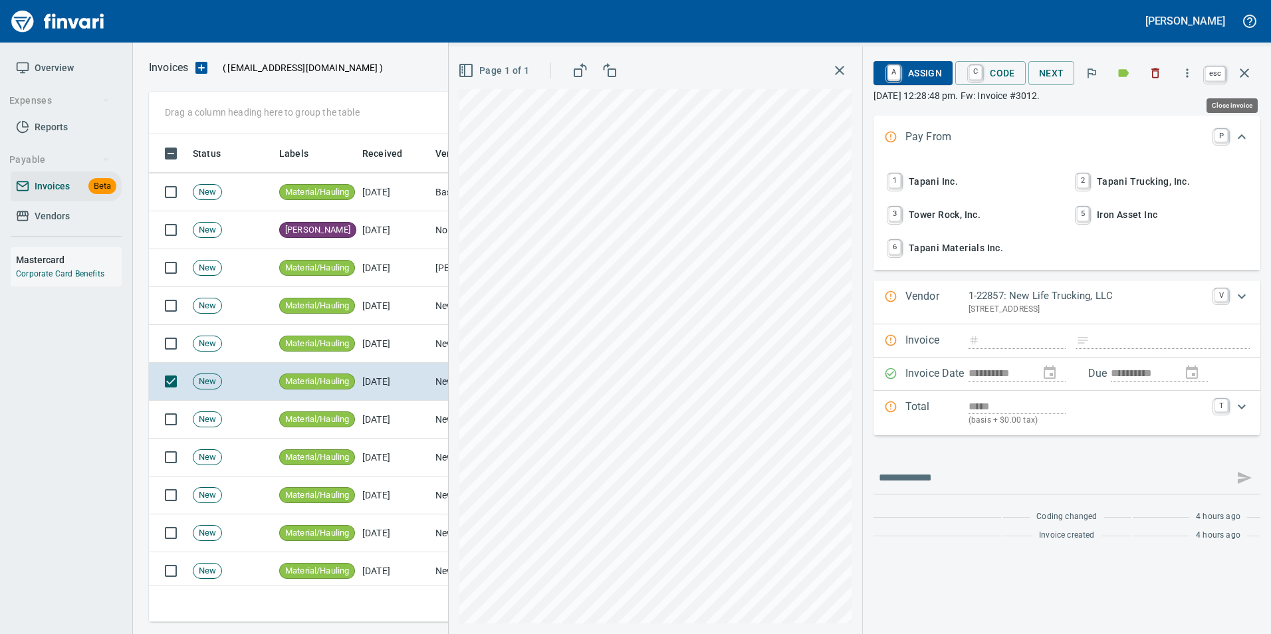
click at [1250, 70] on icon "button" at bounding box center [1245, 73] width 16 height 16
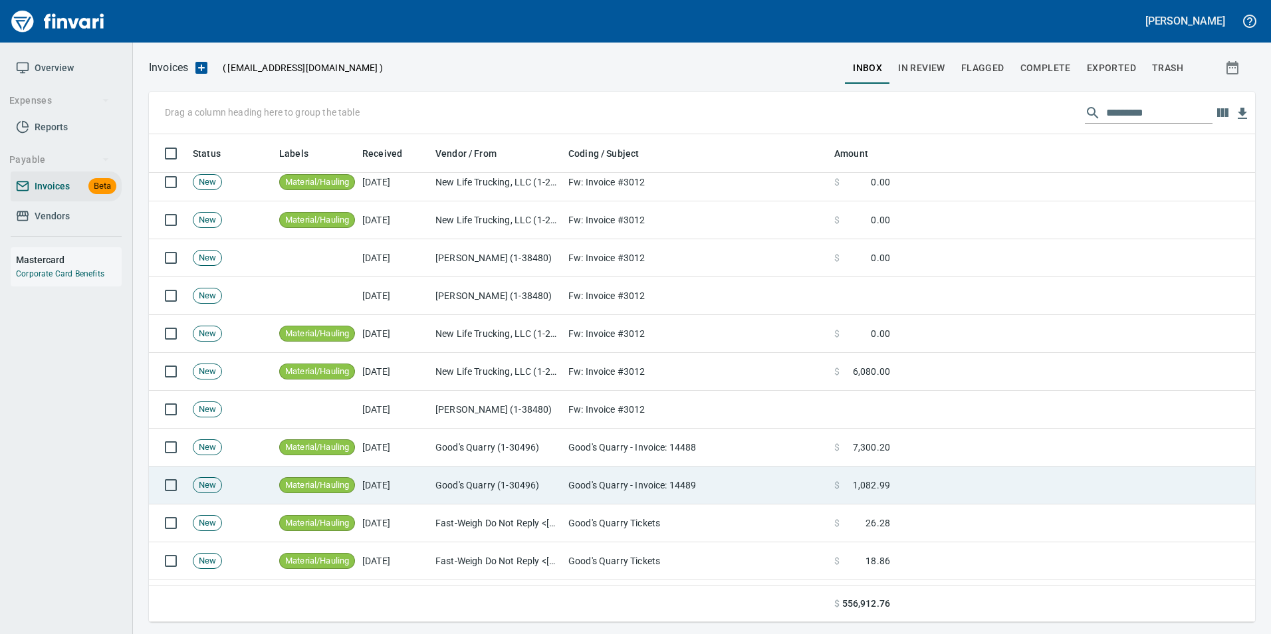
scroll to position [1729, 0]
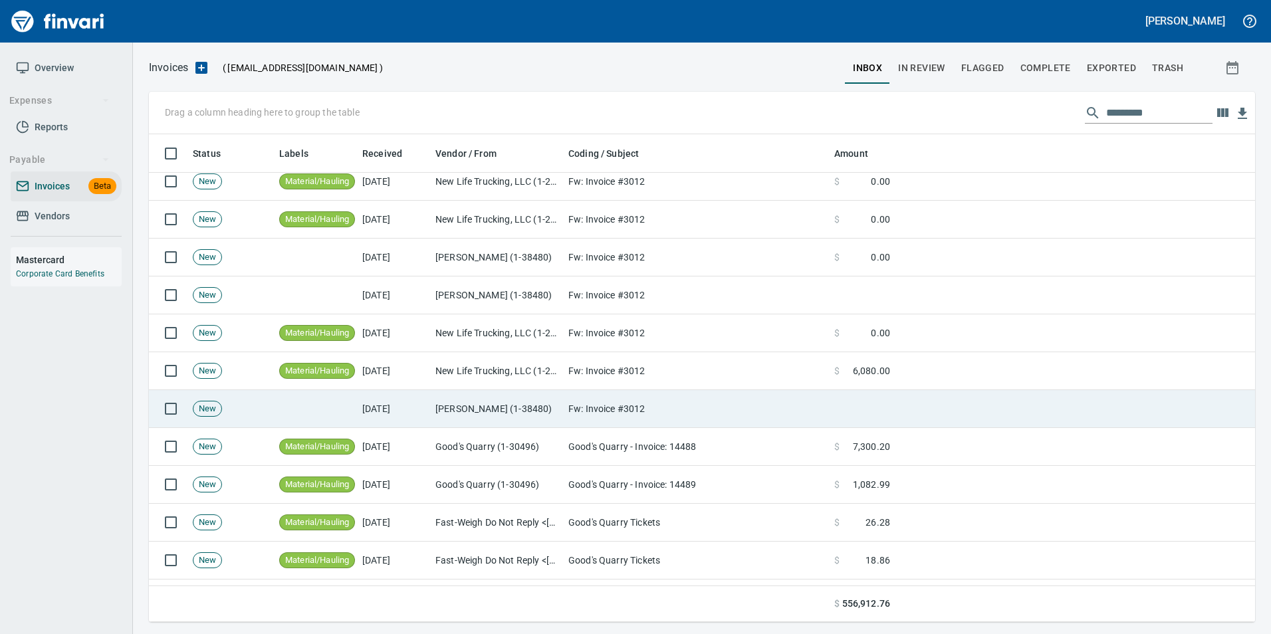
click at [698, 404] on td "Fw: Invoice #3012" at bounding box center [696, 409] width 266 height 38
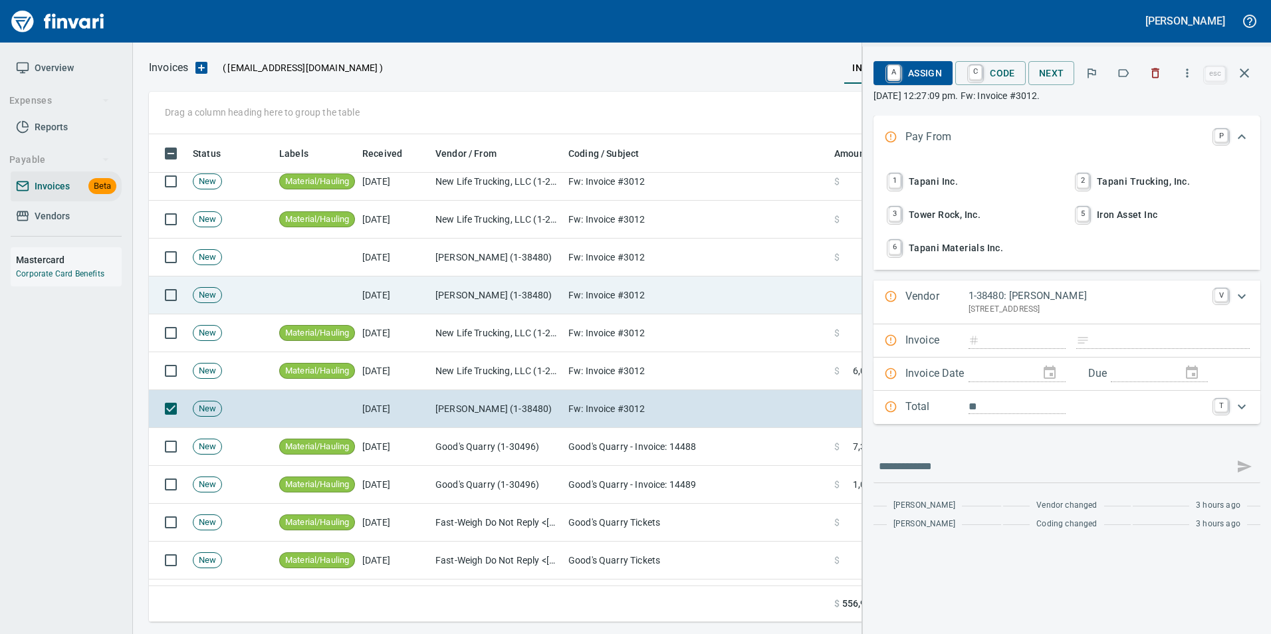
click at [654, 281] on td "Fw: Invoice #3012" at bounding box center [696, 296] width 266 height 38
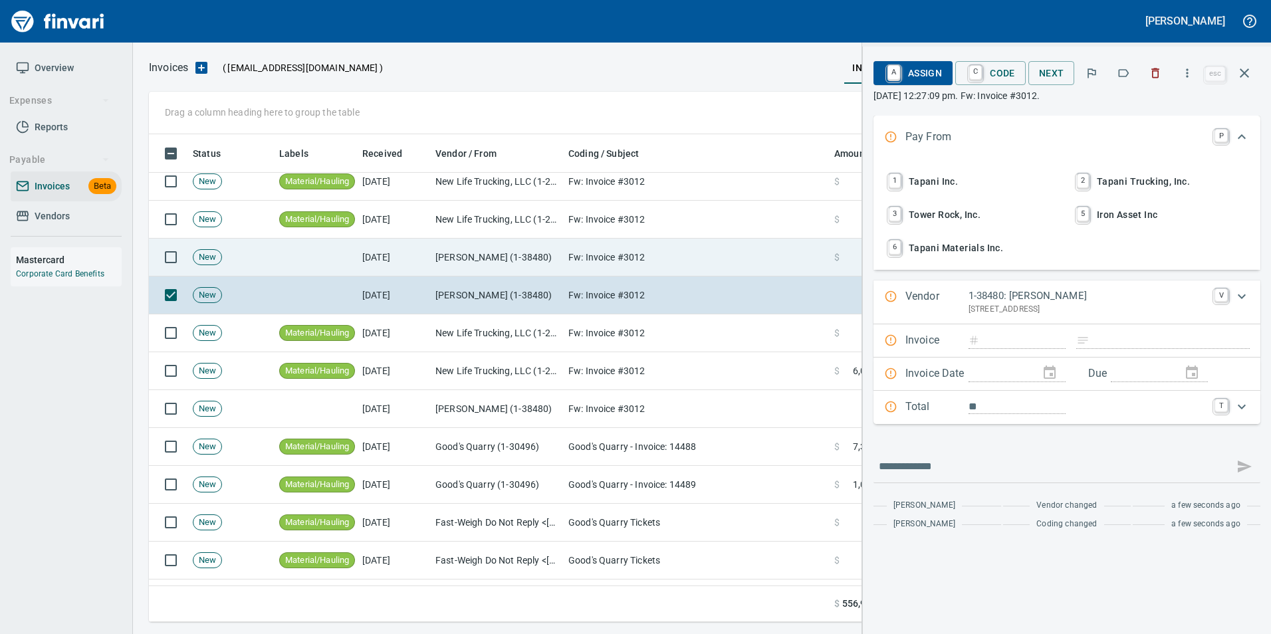
click at [652, 258] on td "Fw: Invoice #3012" at bounding box center [696, 258] width 266 height 38
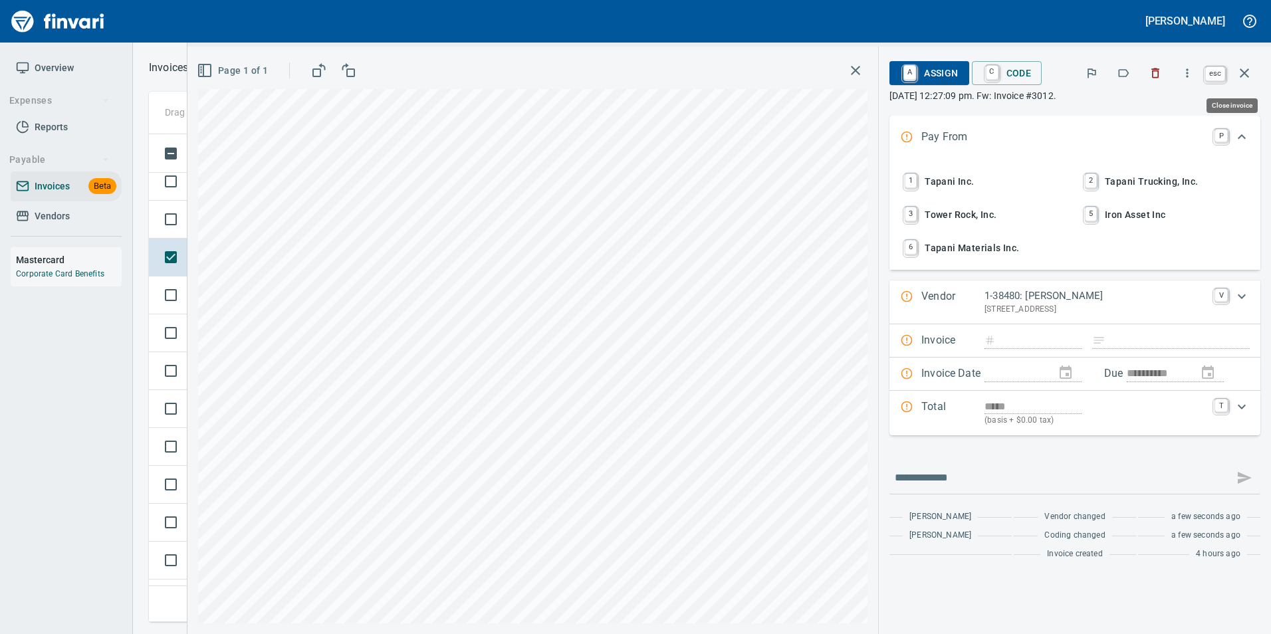
click at [1244, 76] on icon "button" at bounding box center [1245, 73] width 16 height 16
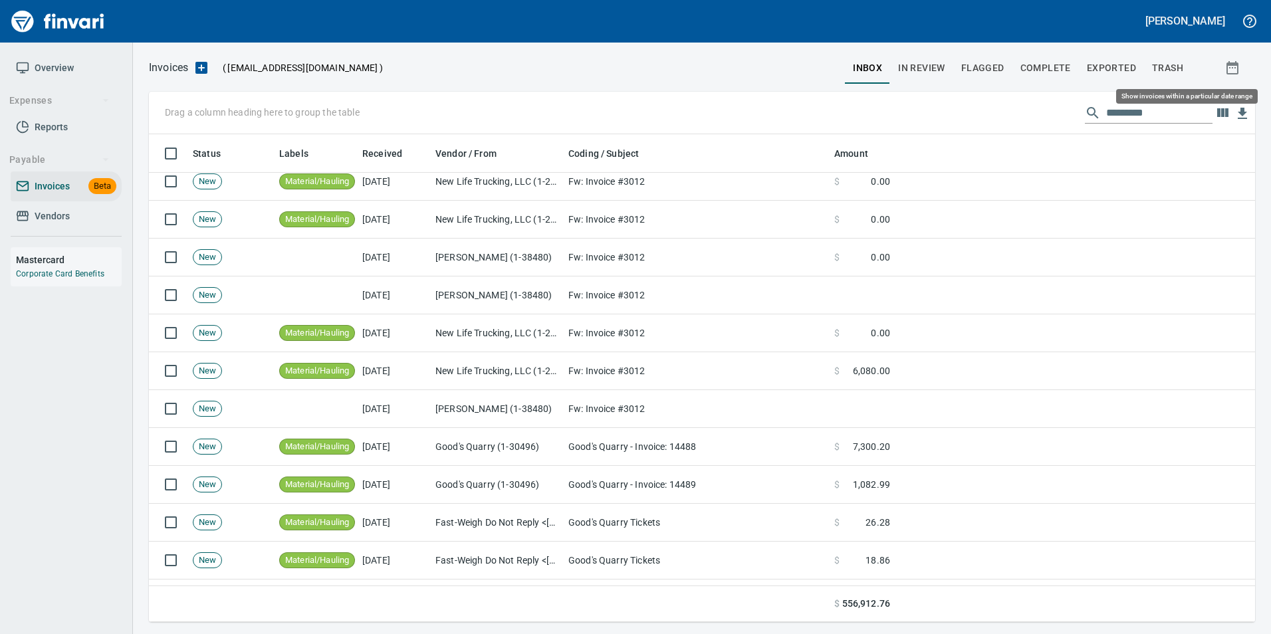
scroll to position [478, 1086]
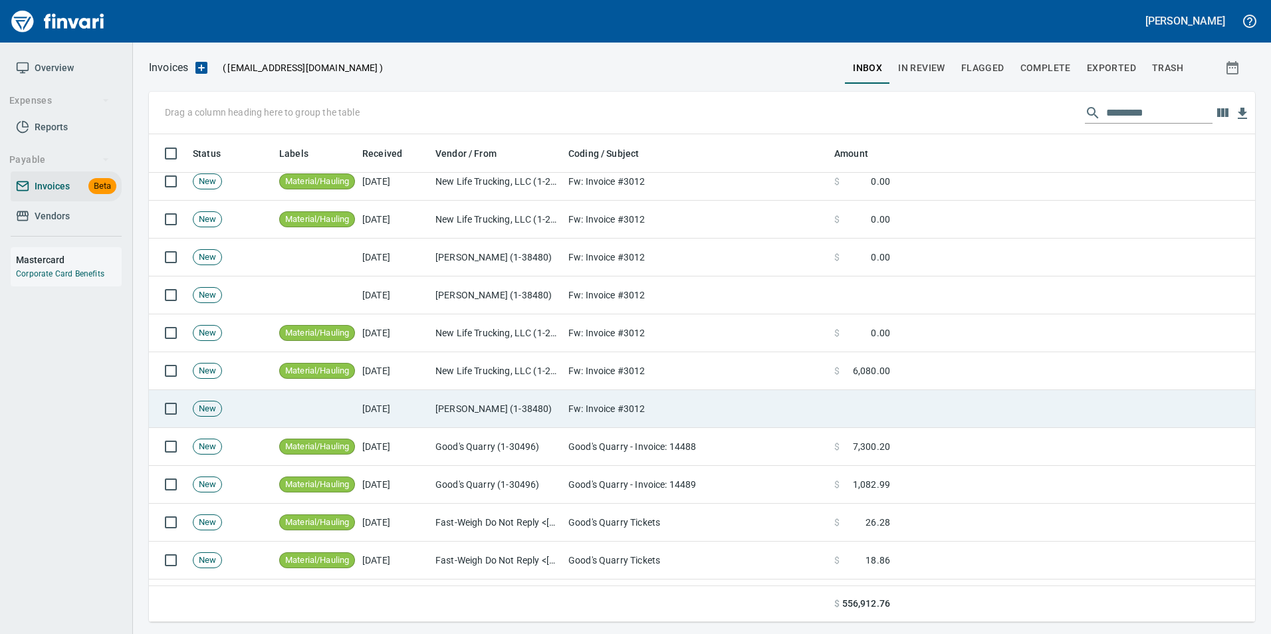
click at [757, 402] on td "Fw: Invoice #3012" at bounding box center [696, 409] width 266 height 38
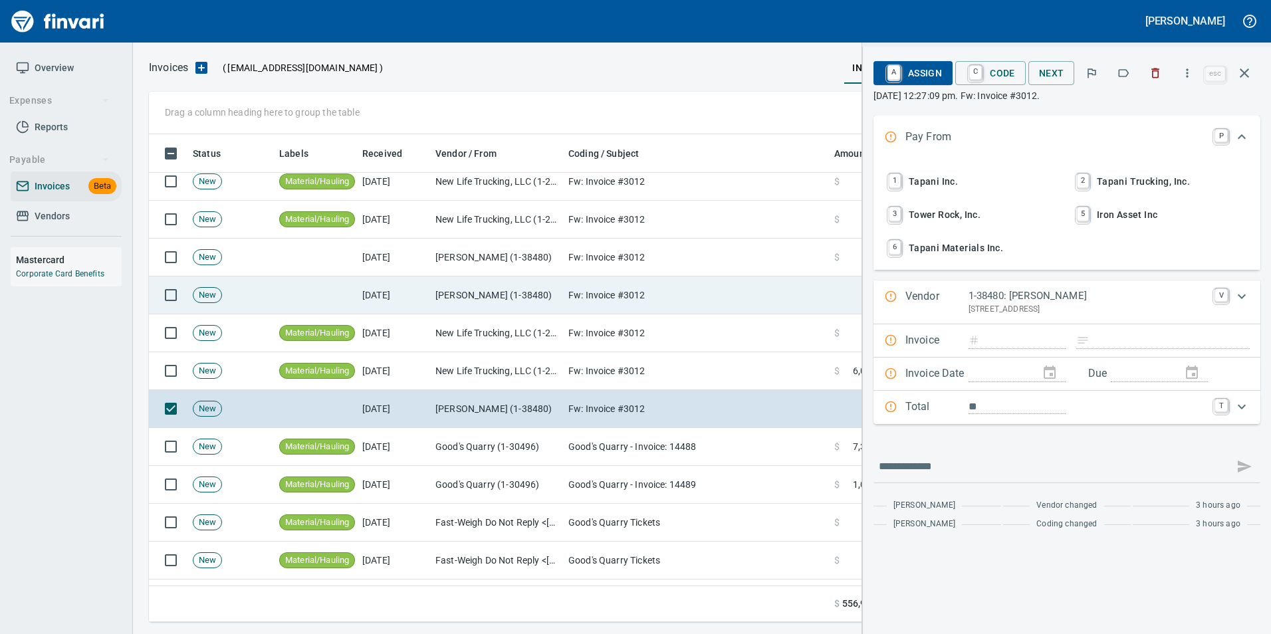
click at [710, 291] on td "Fw: Invoice #3012" at bounding box center [696, 296] width 266 height 38
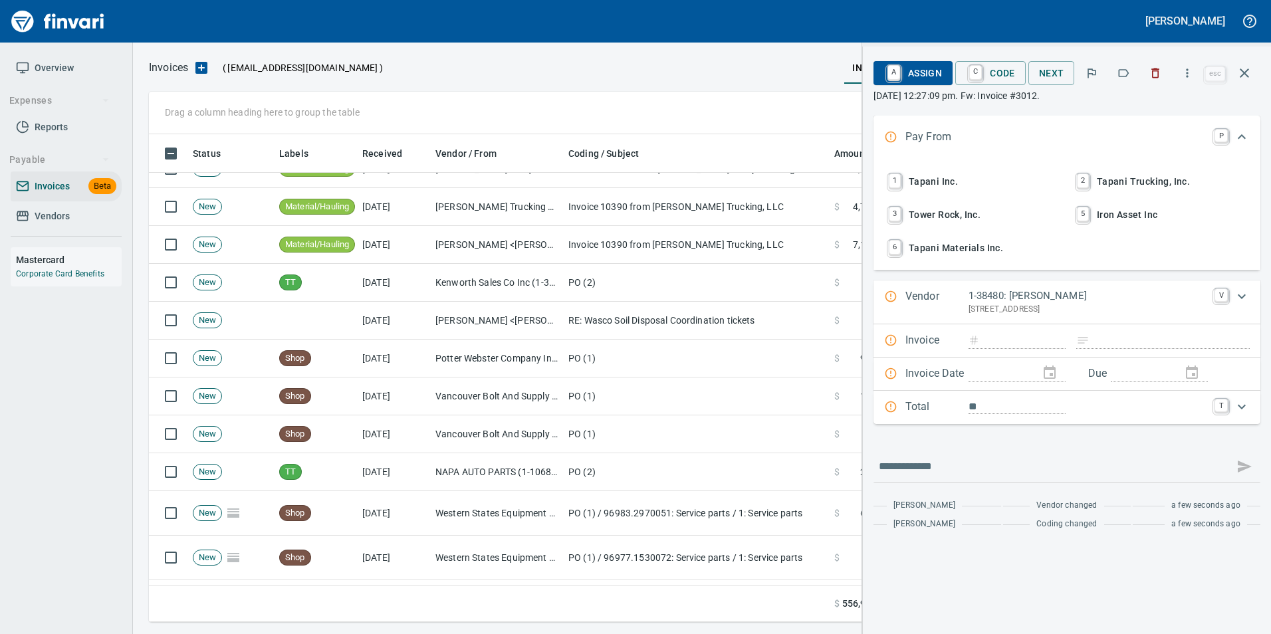
scroll to position [2726, 0]
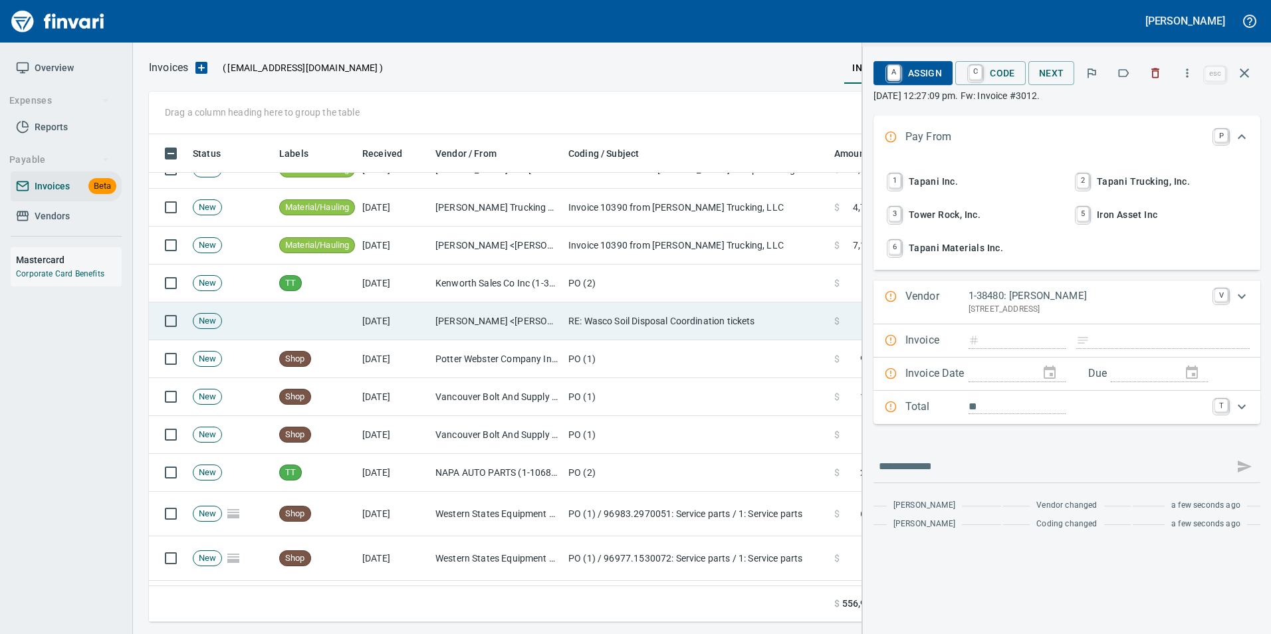
click at [712, 338] on td "RE: Wasco Soil Disposal Coordination tickets" at bounding box center [696, 322] width 266 height 38
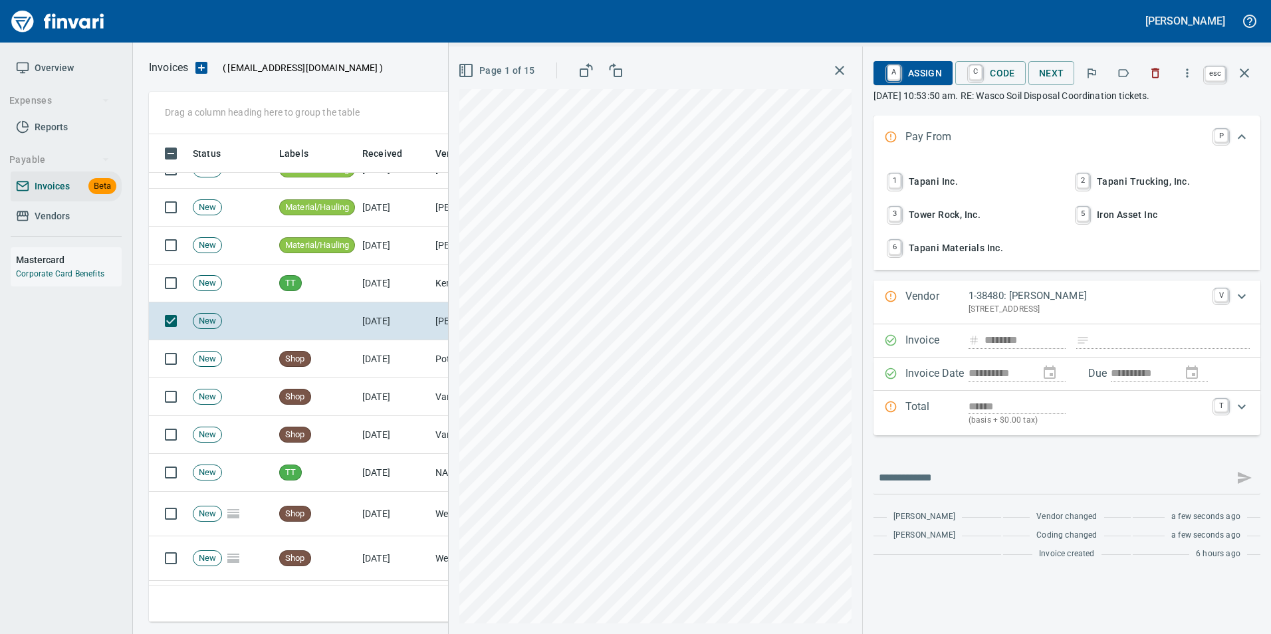
click at [1254, 70] on button "button" at bounding box center [1245, 73] width 32 height 32
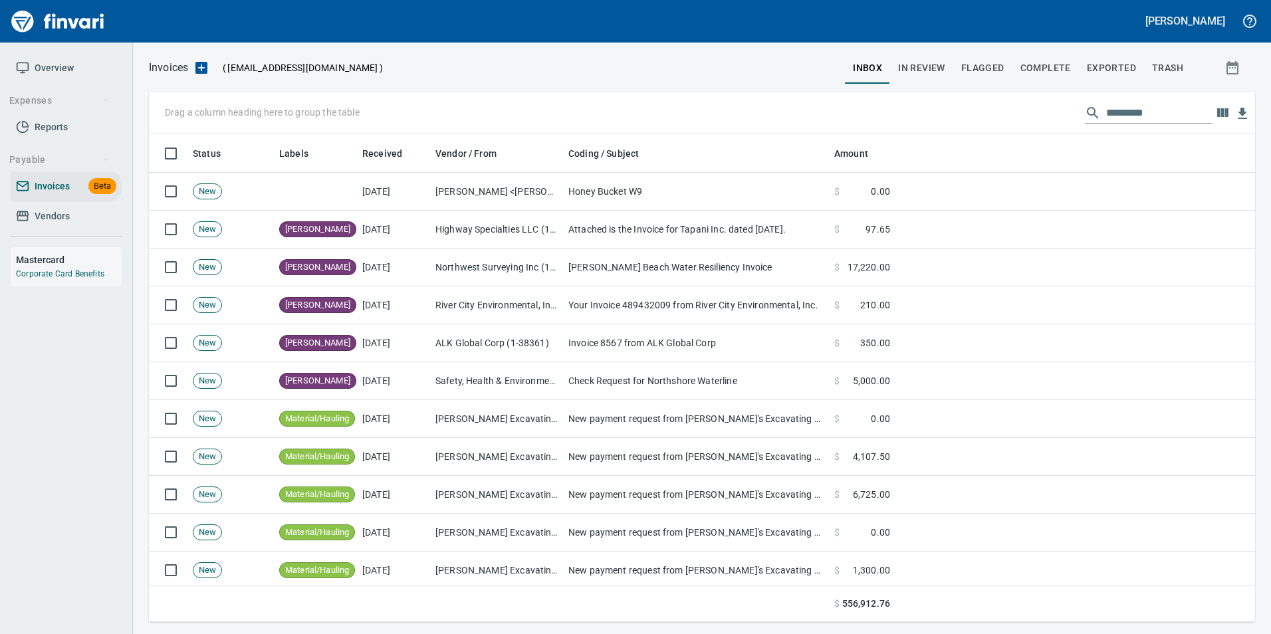
click at [723, 67] on div at bounding box center [614, 68] width 462 height 32
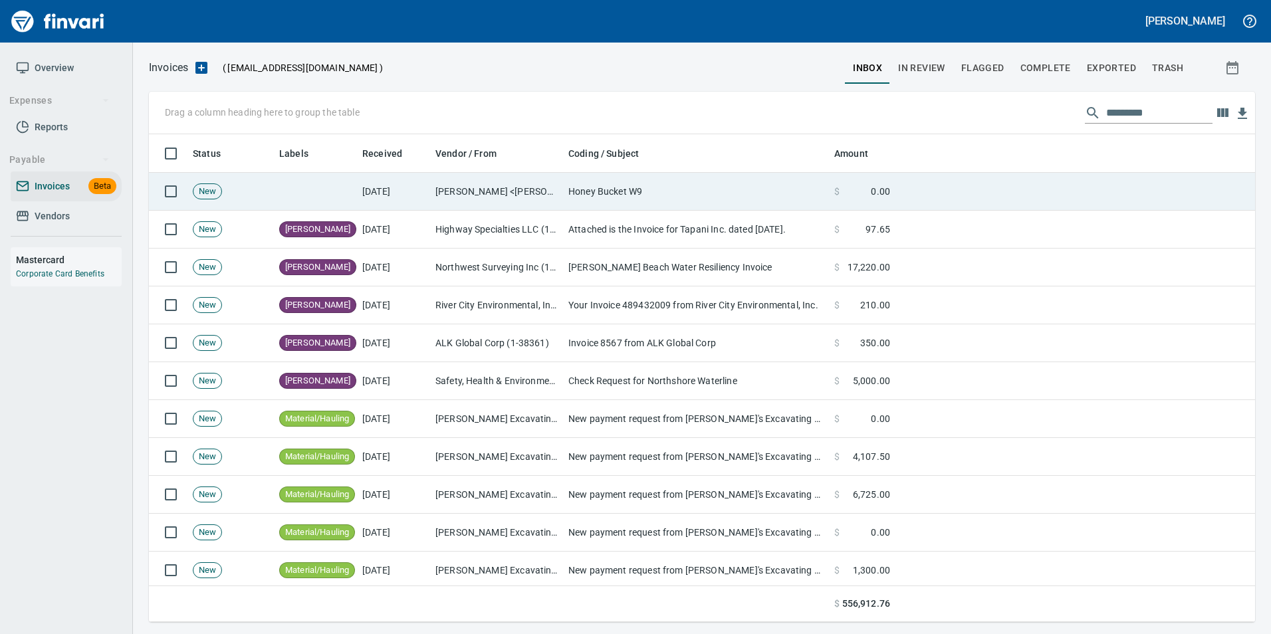
click at [713, 178] on td "Honey Bucket W9" at bounding box center [696, 192] width 266 height 38
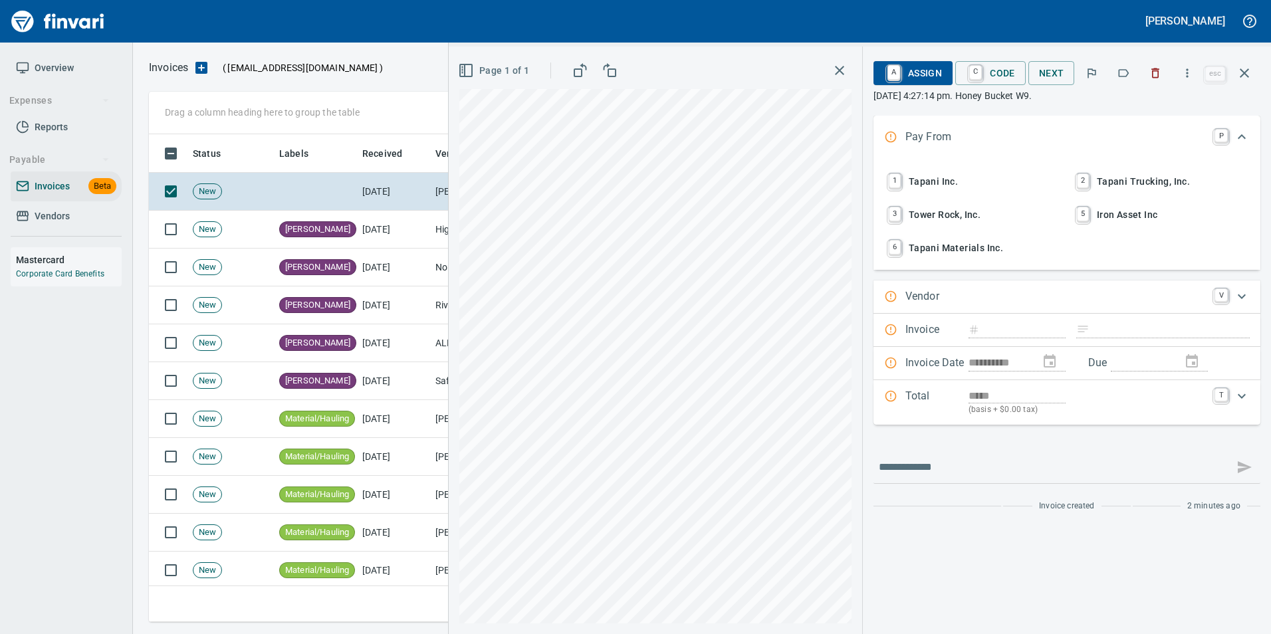
scroll to position [478, 1086]
click at [1151, 78] on icon "button" at bounding box center [1155, 72] width 13 height 13
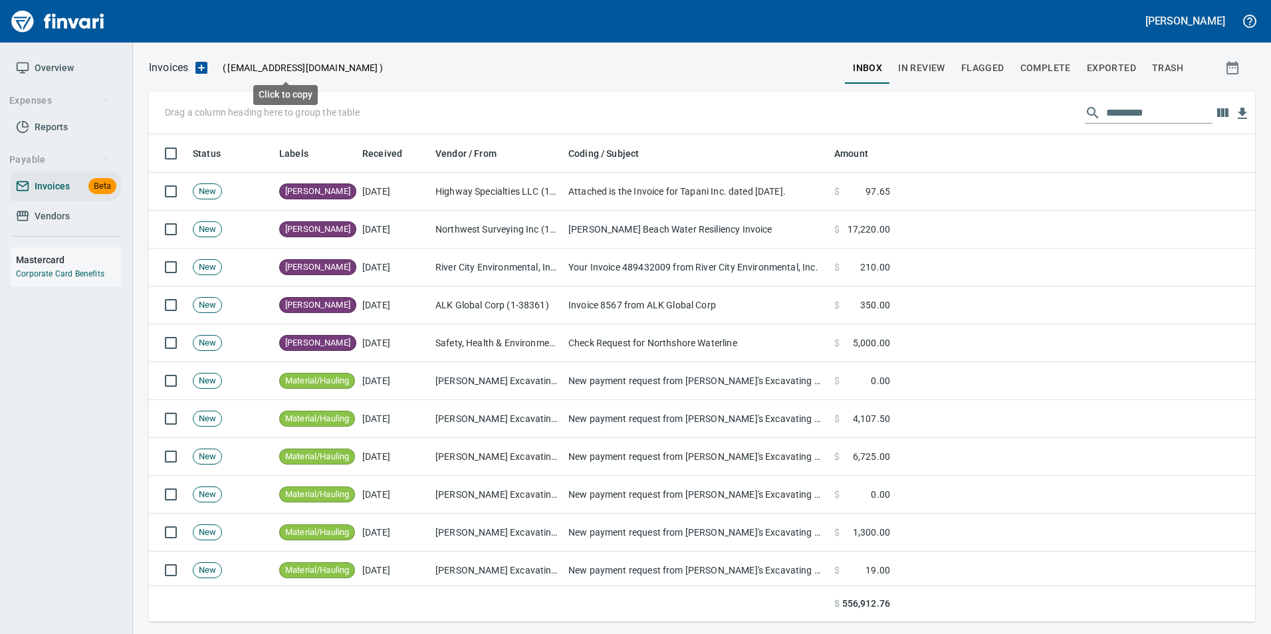
scroll to position [478, 1087]
click at [1122, 113] on input "text" at bounding box center [1160, 112] width 106 height 21
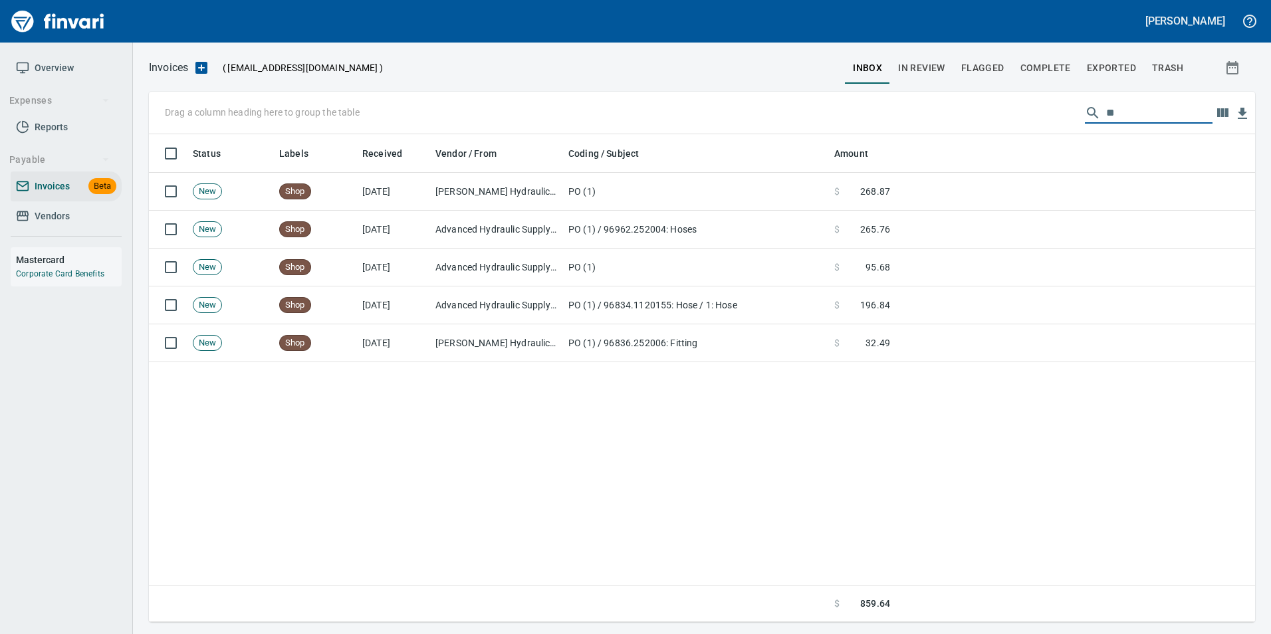
type input "*"
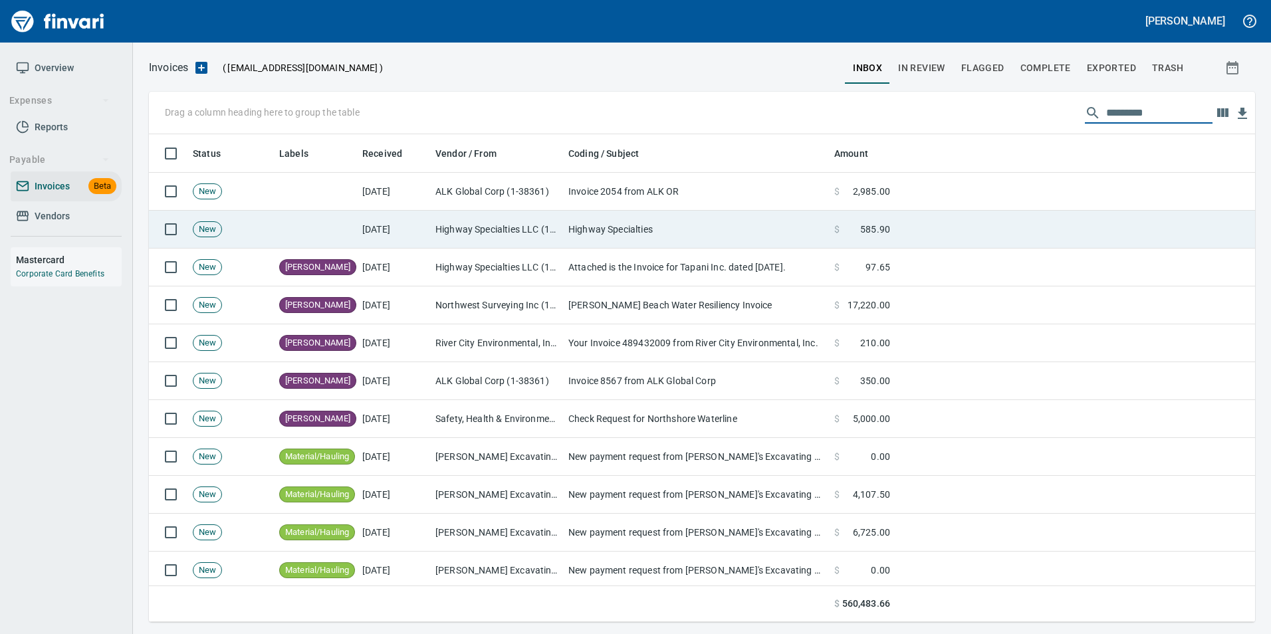
click at [416, 234] on td "[DATE]" at bounding box center [393, 230] width 73 height 38
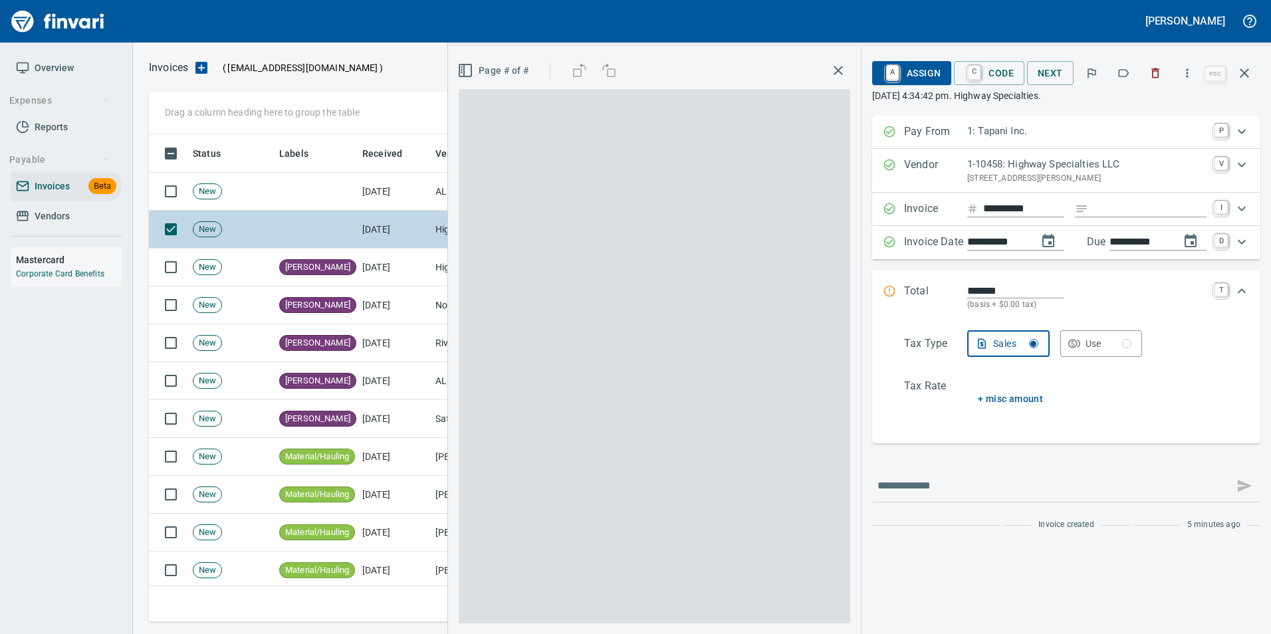
scroll to position [478, 1086]
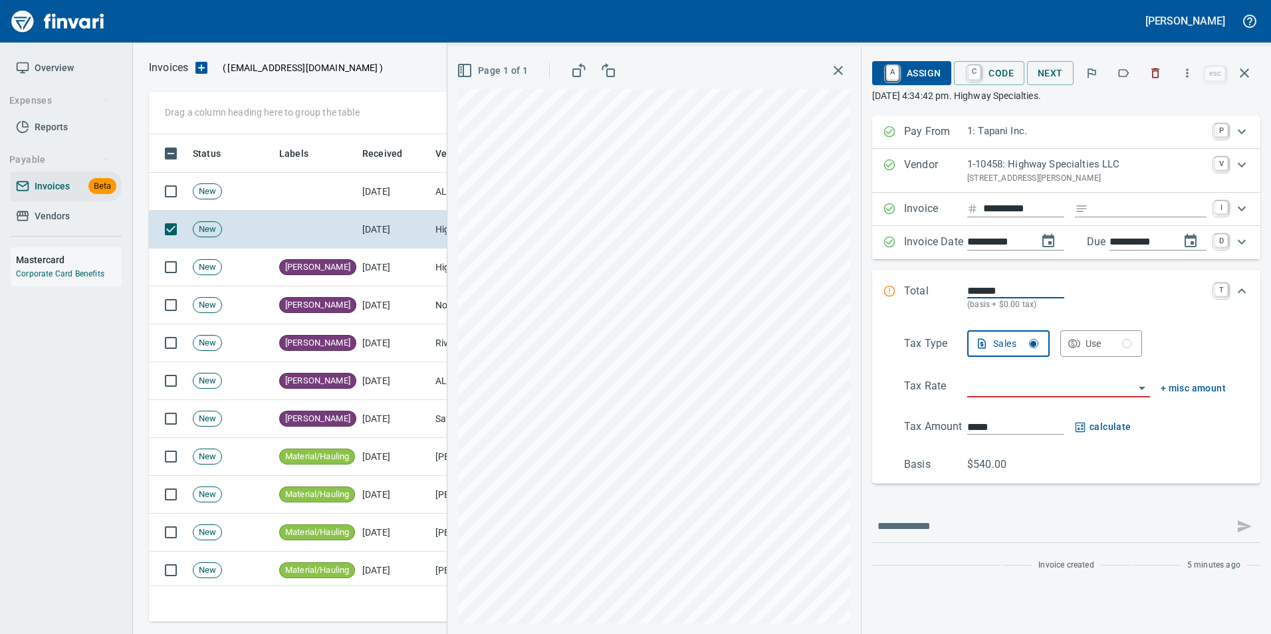
click at [1123, 75] on icon "button" at bounding box center [1123, 72] width 13 height 13
click at [1238, 63] on button "button" at bounding box center [1245, 73] width 32 height 32
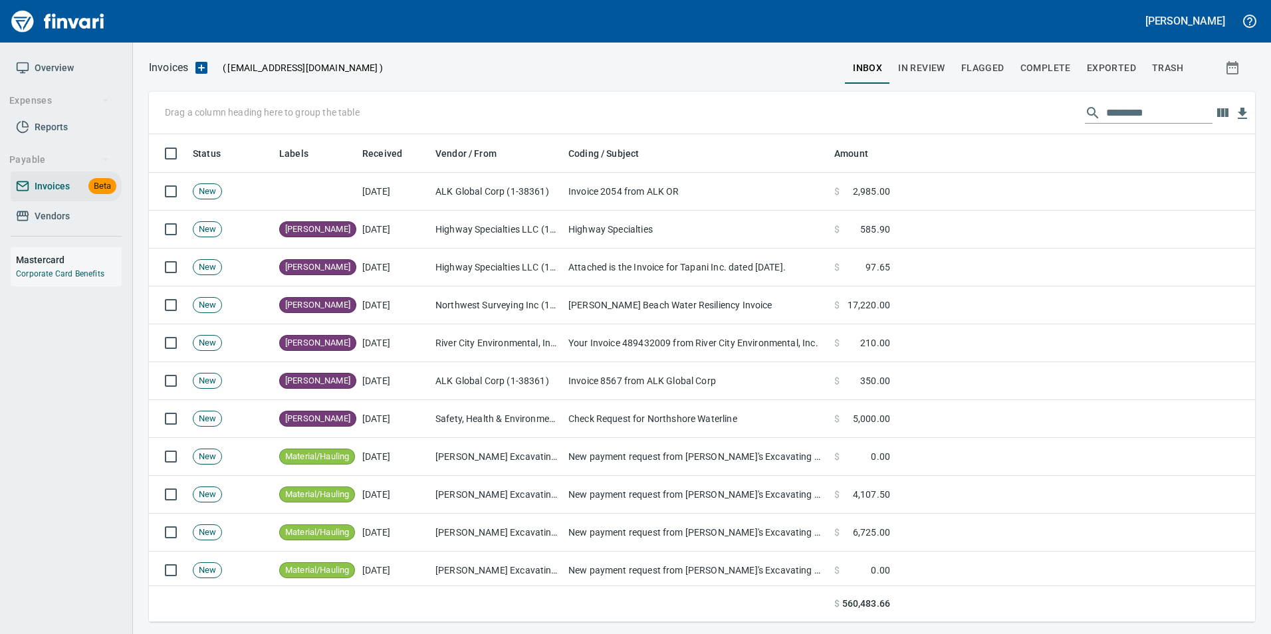
scroll to position [478, 1086]
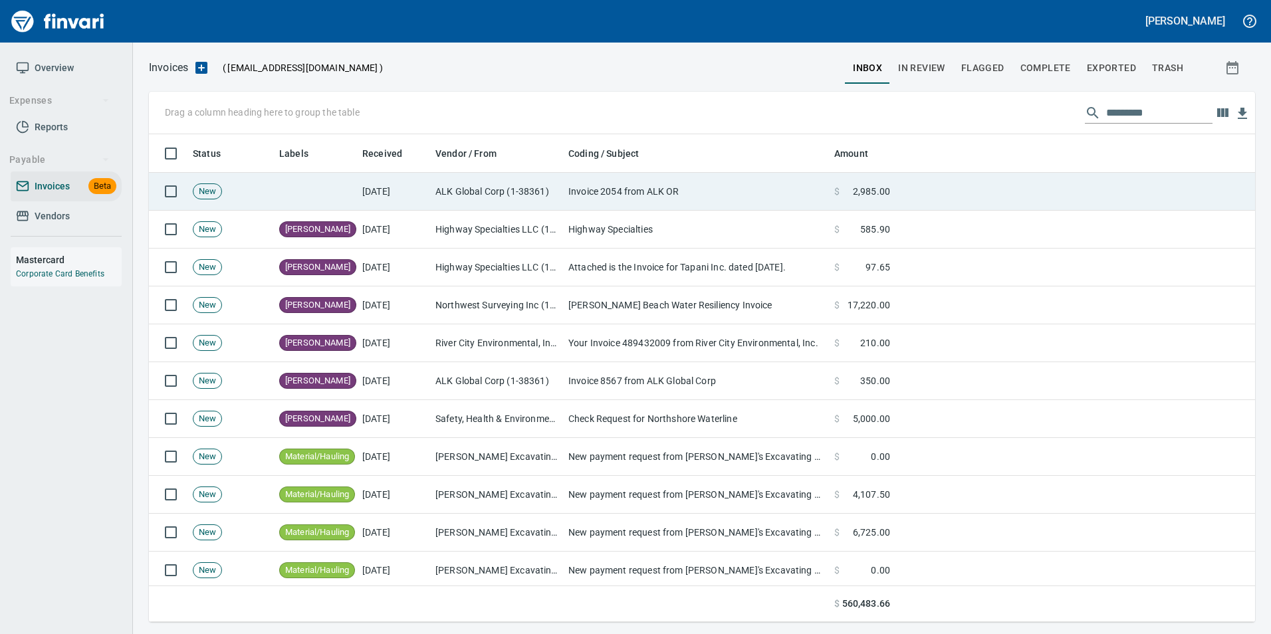
click at [736, 186] on td "Invoice 2054 from ALK OR" at bounding box center [696, 192] width 266 height 38
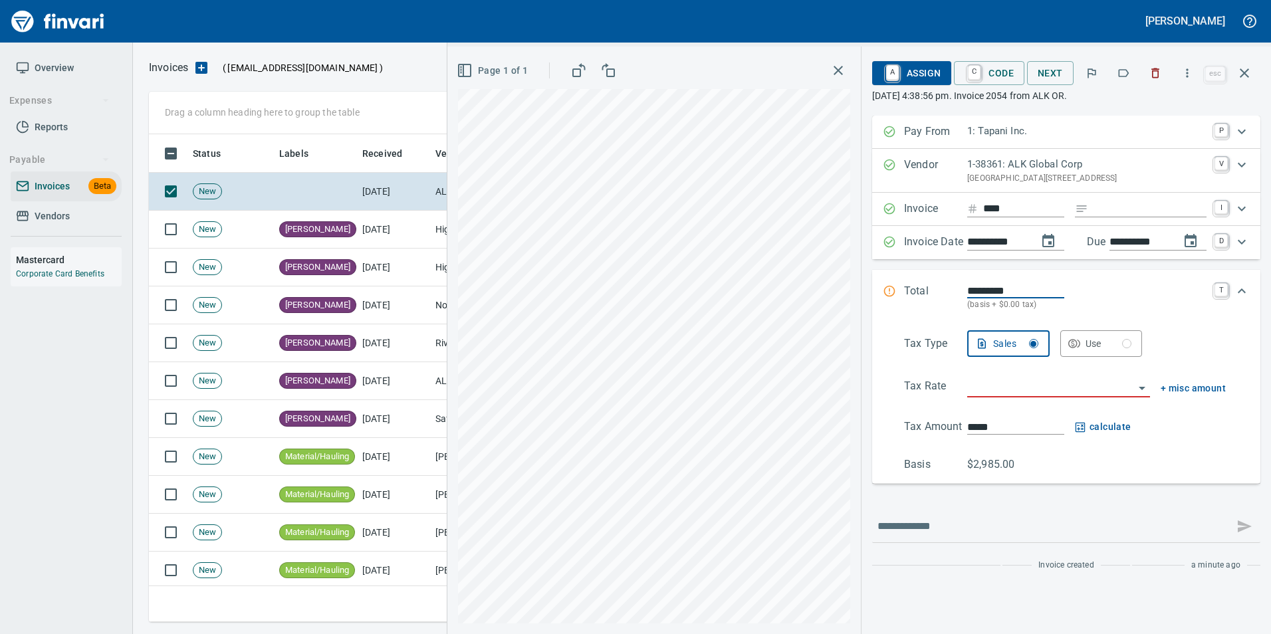
click at [1123, 74] on icon "button" at bounding box center [1123, 72] width 13 height 13
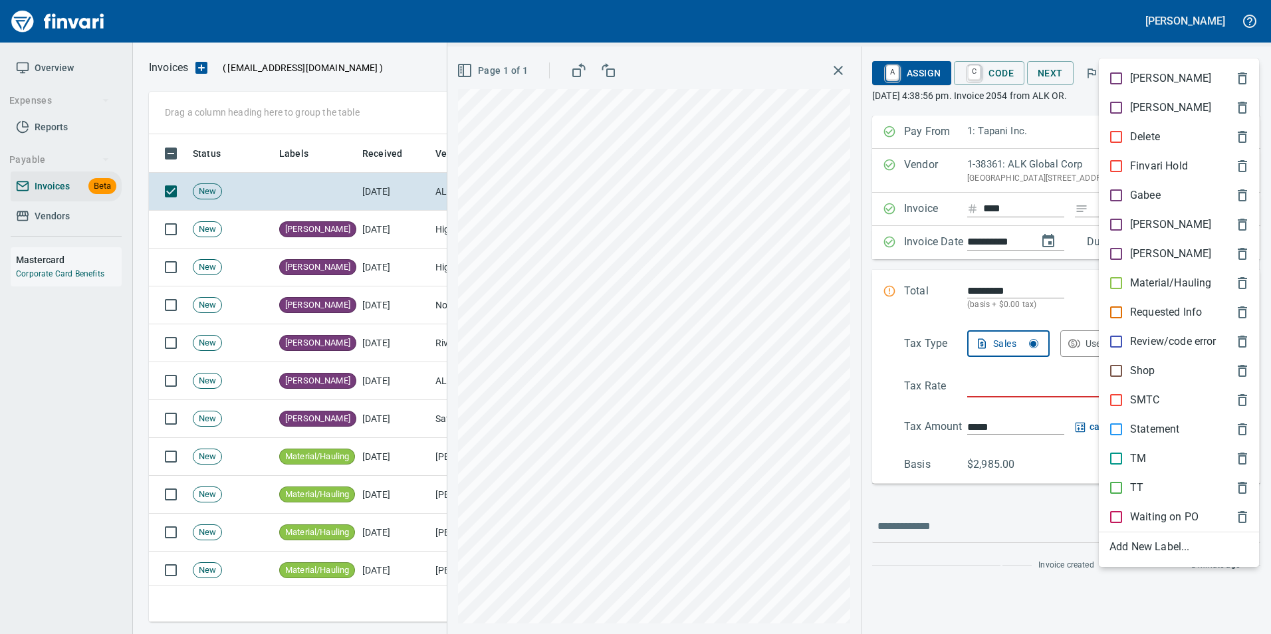
scroll to position [478, 1086]
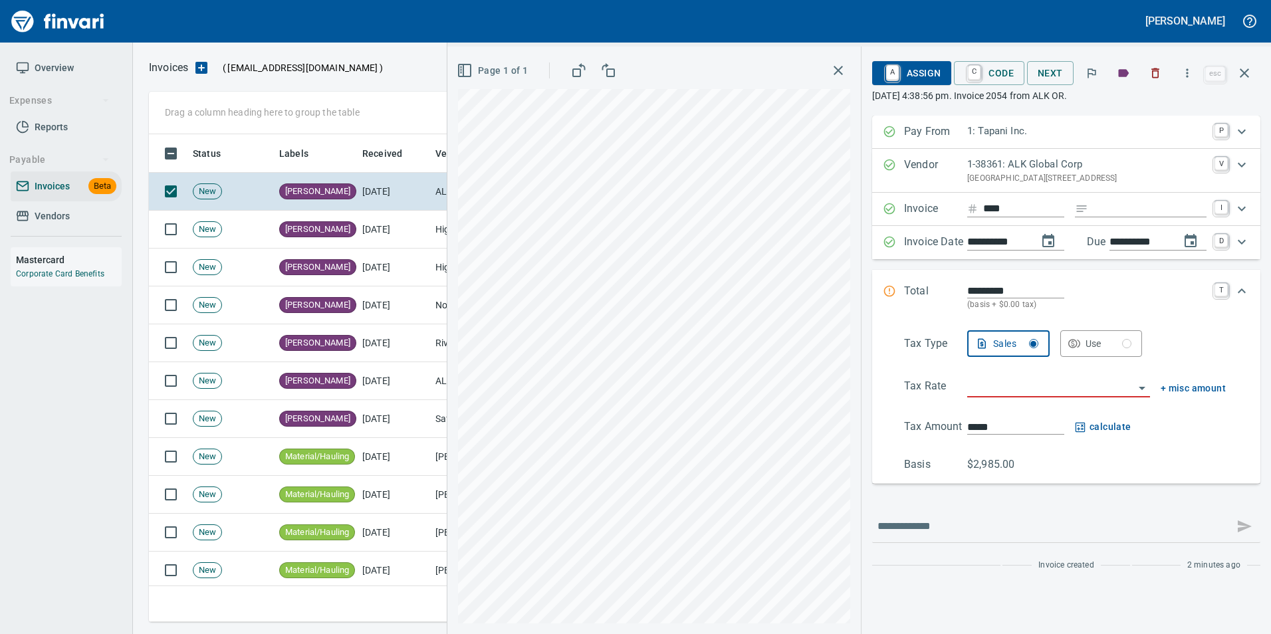
click at [1233, 73] on button "button" at bounding box center [1245, 73] width 32 height 32
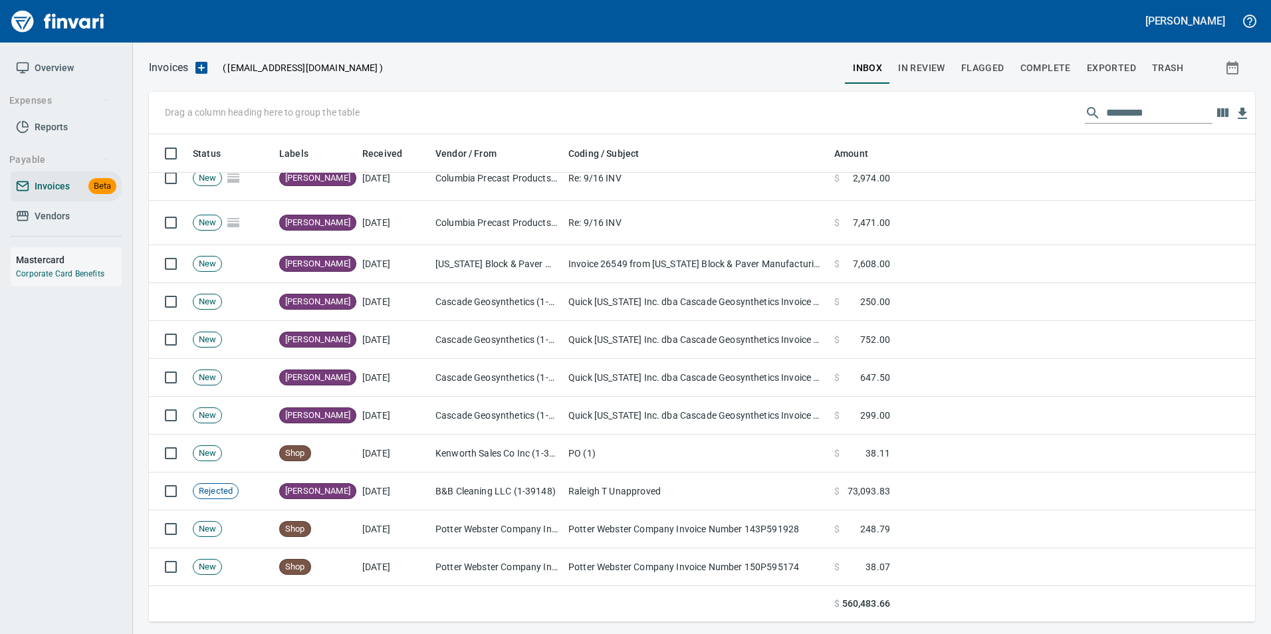
scroll to position [931, 0]
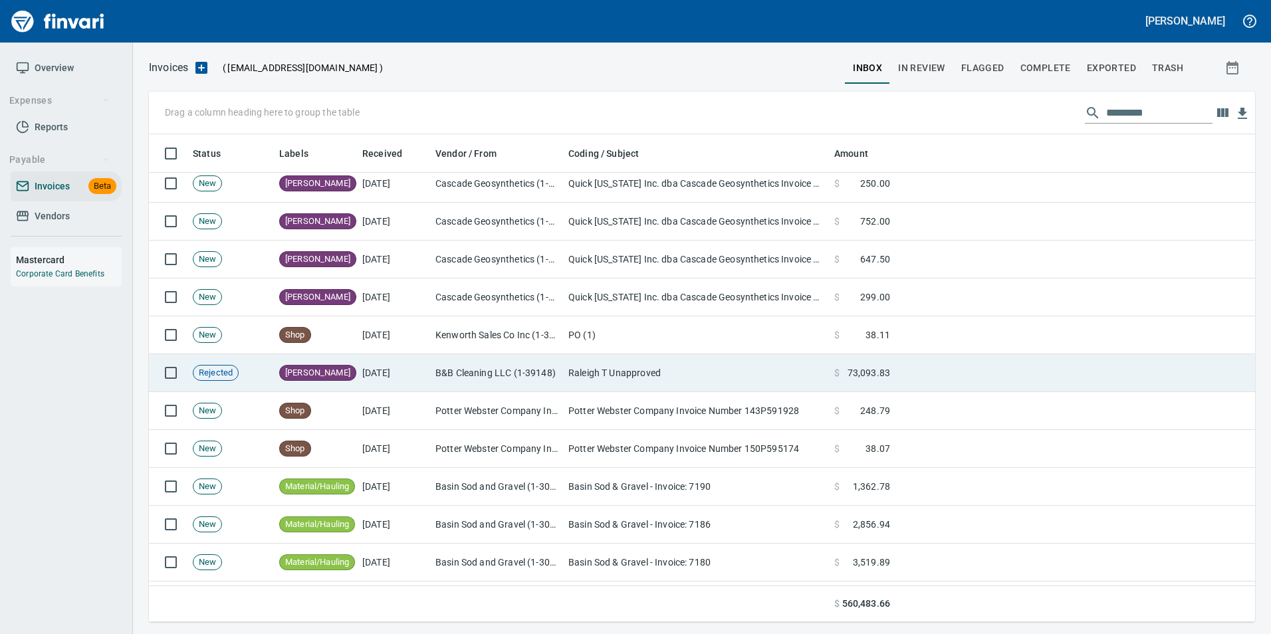
click at [495, 370] on td "B&B Cleaning LLC (1-39148)" at bounding box center [496, 373] width 133 height 38
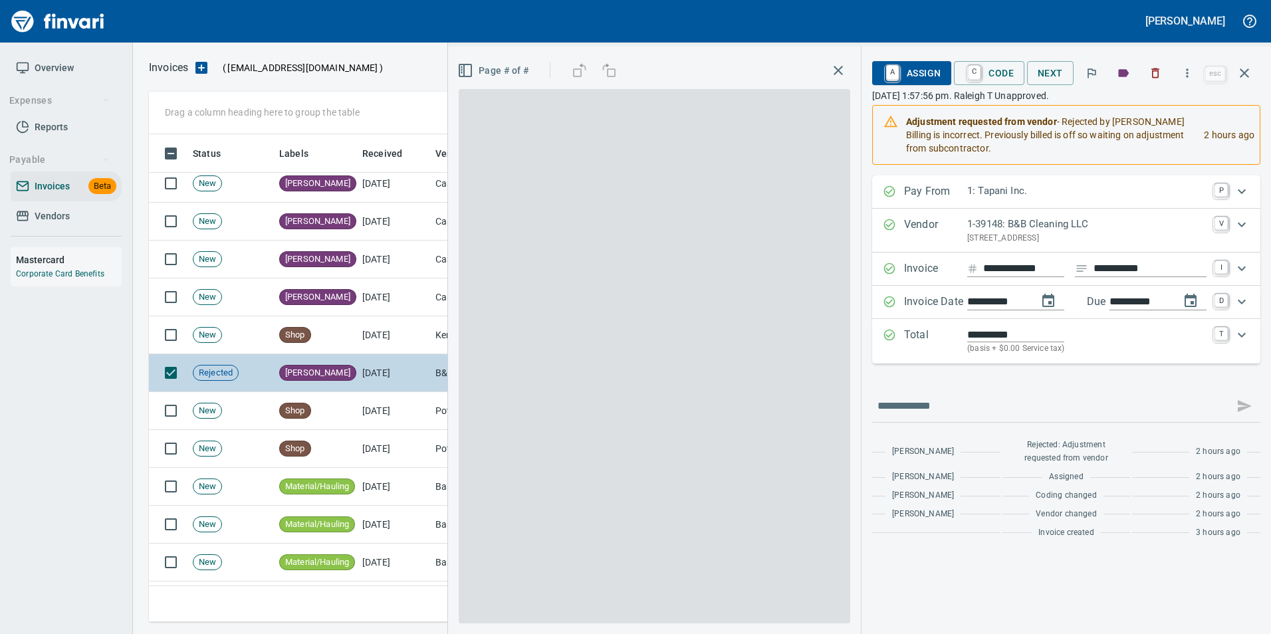
scroll to position [478, 1086]
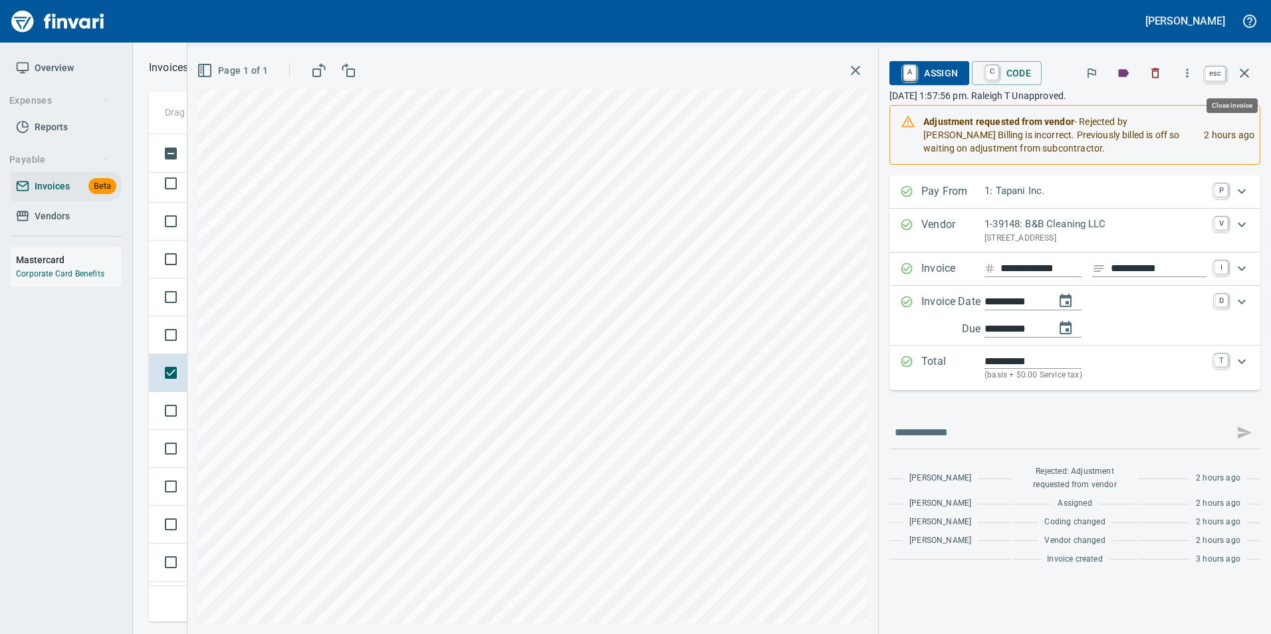
click at [1243, 71] on icon "button" at bounding box center [1244, 72] width 9 height 9
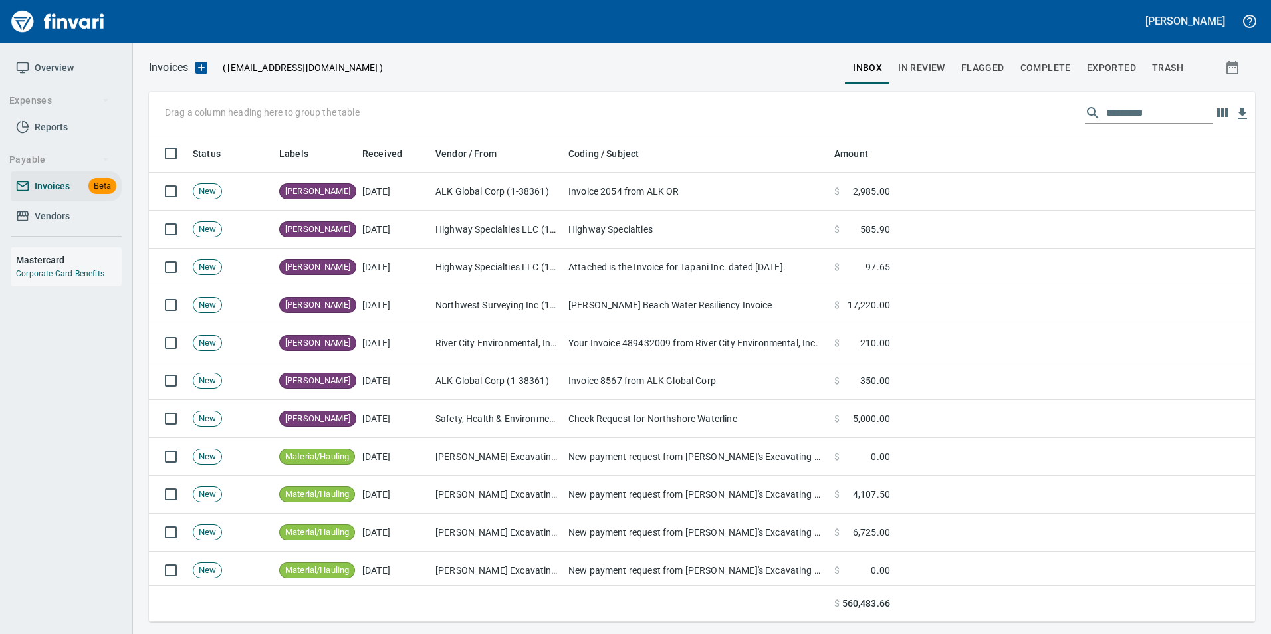
click at [1116, 120] on input "text" at bounding box center [1160, 112] width 106 height 21
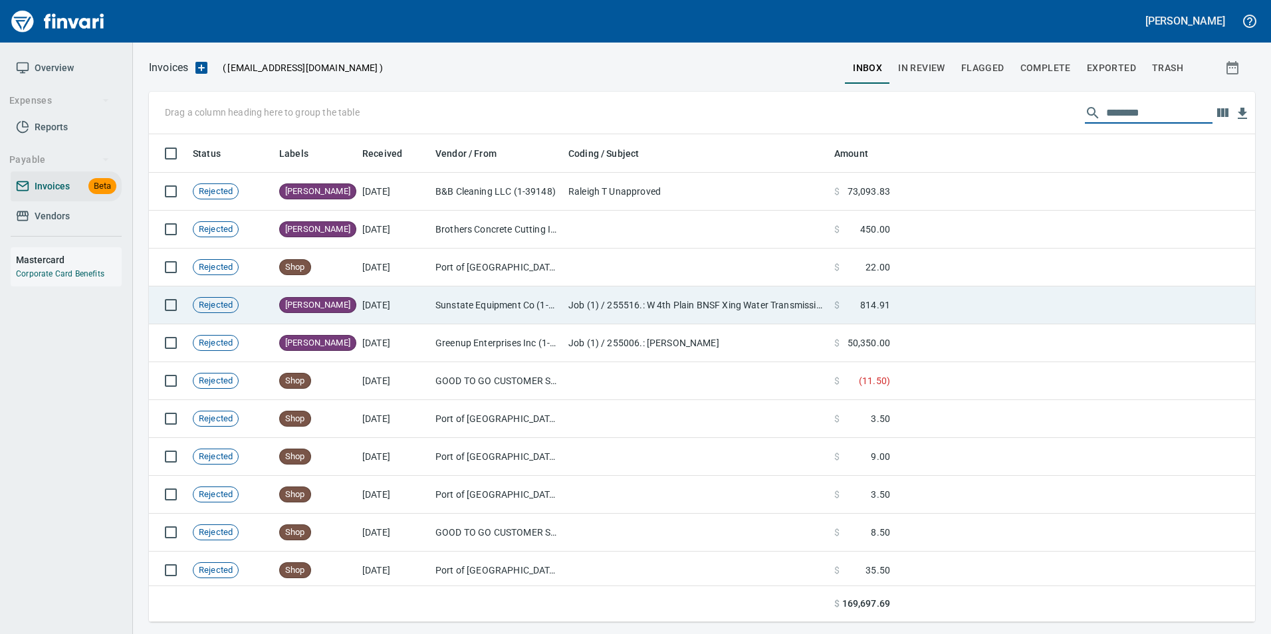
type input "********"
click at [557, 293] on td "Sunstate Equipment Co (1-30297)" at bounding box center [496, 306] width 133 height 38
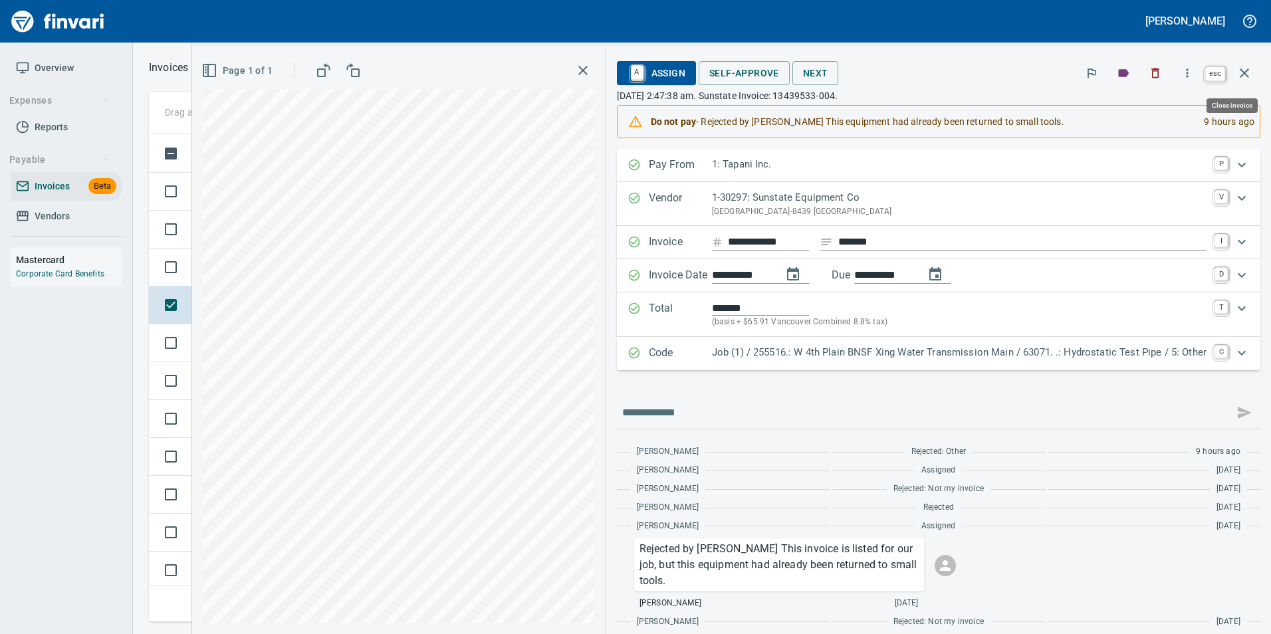
scroll to position [478, 1086]
click at [1251, 71] on icon "button" at bounding box center [1245, 73] width 16 height 16
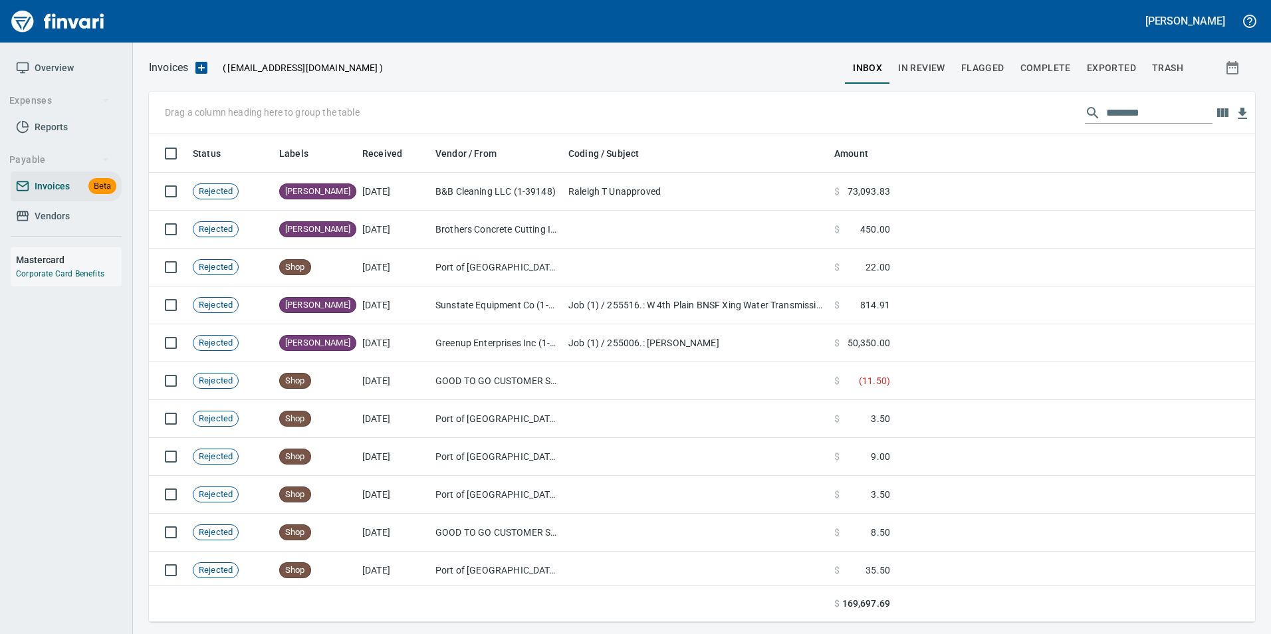
click at [1121, 113] on input "********" at bounding box center [1160, 112] width 106 height 21
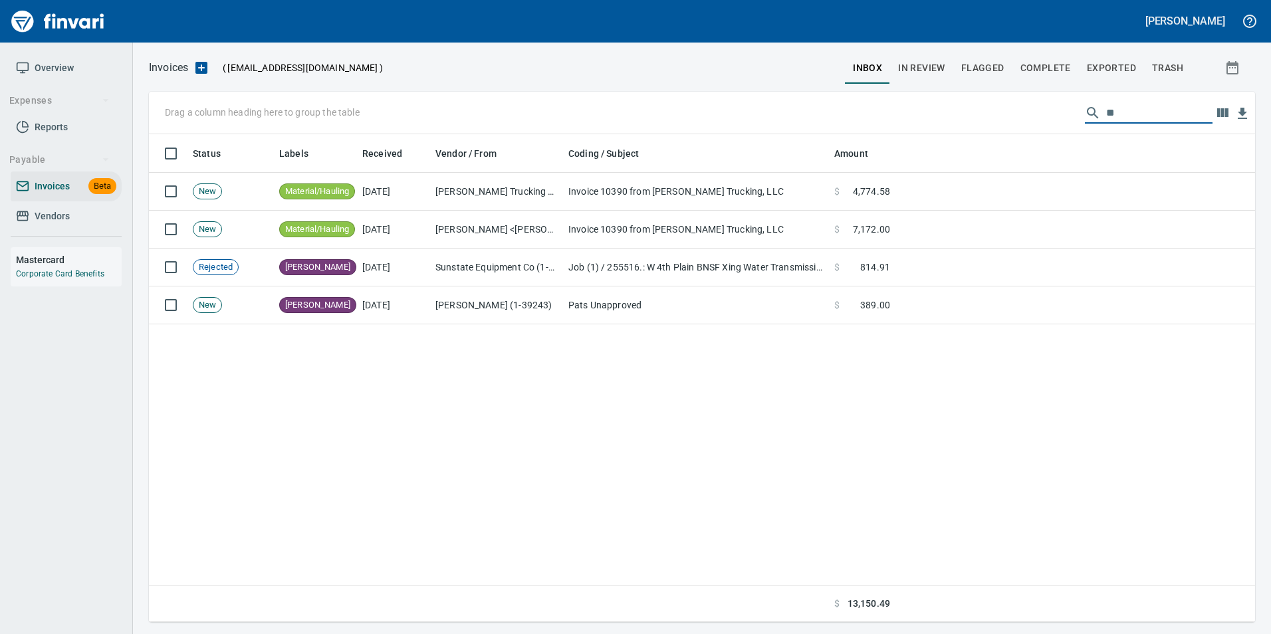
type input "*"
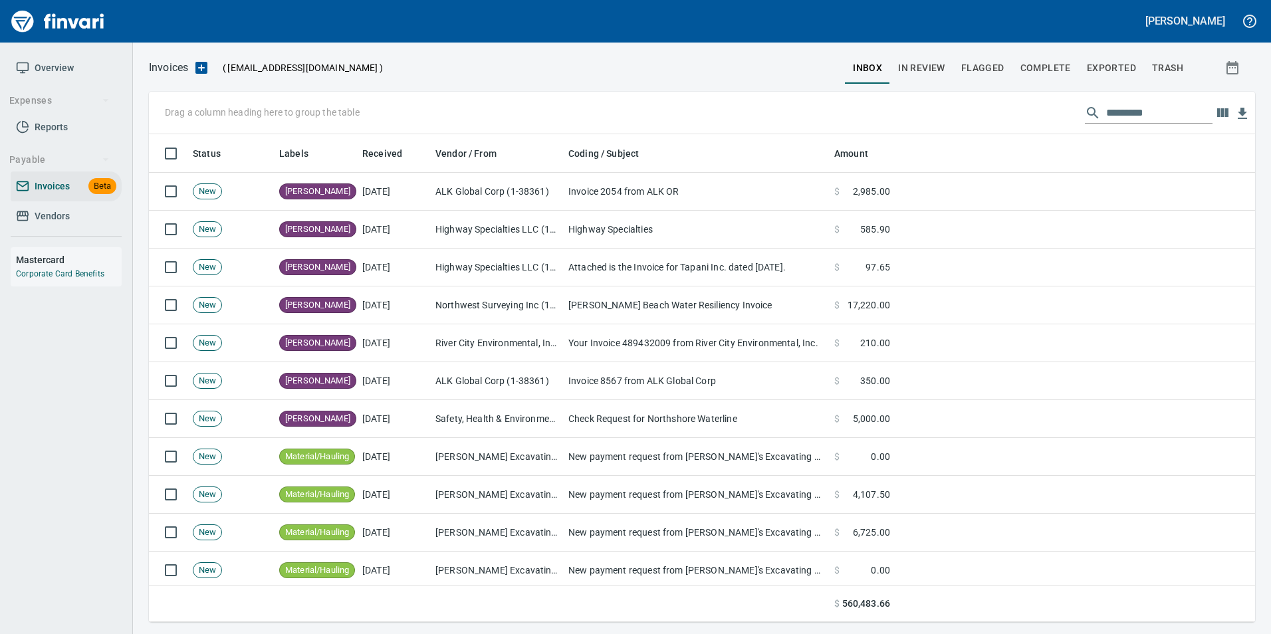
click at [925, 51] on div "Invoices ( tapani-invoices@finvari.net ) inbox In Review Flagged Complete Expor…" at bounding box center [702, 339] width 1138 height 592
click at [927, 59] on button "In Review" at bounding box center [921, 68] width 63 height 32
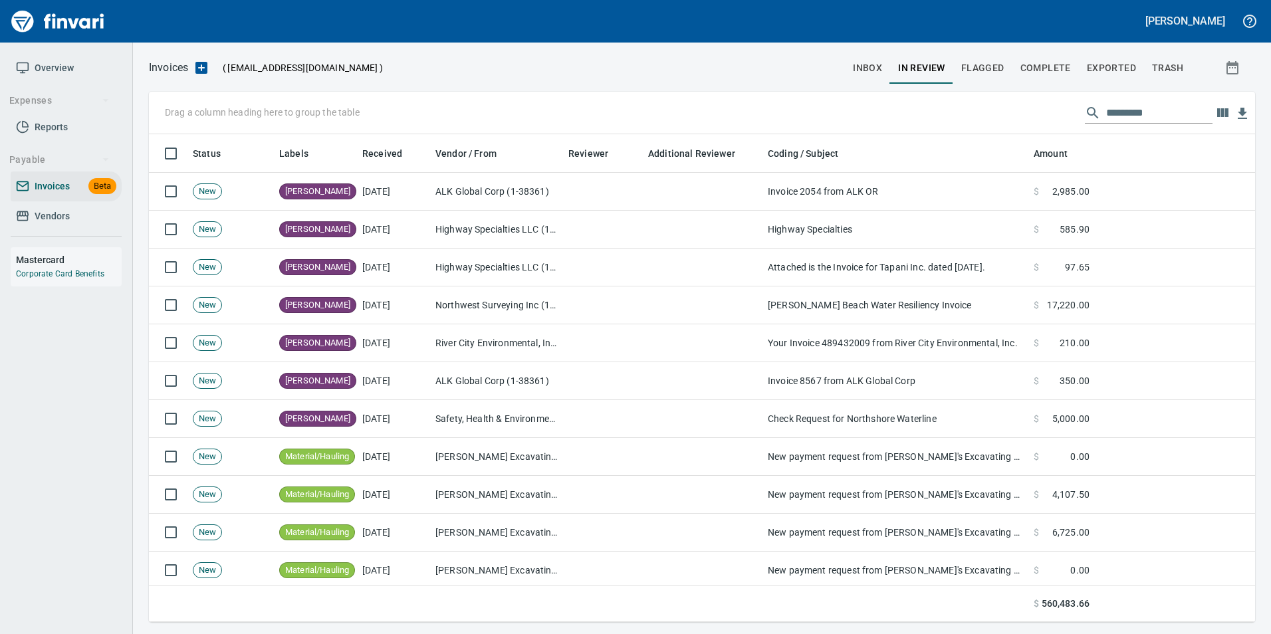
scroll to position [478, 1087]
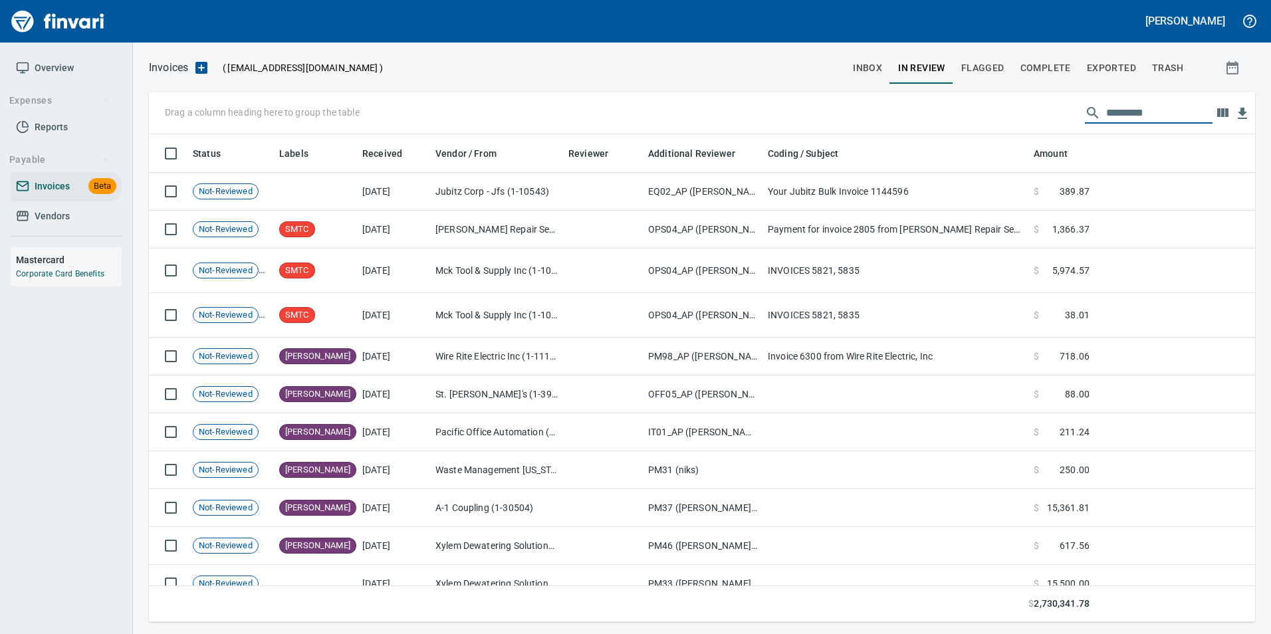
click at [1140, 114] on input "text" at bounding box center [1160, 112] width 106 height 21
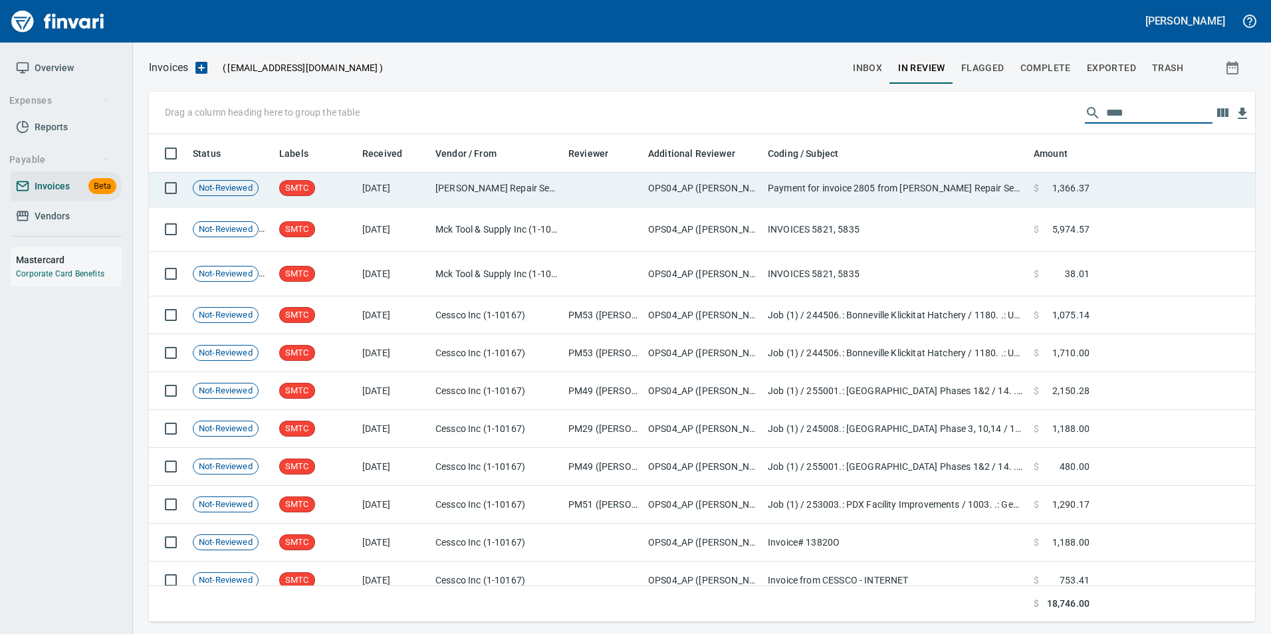
scroll to position [0, 0]
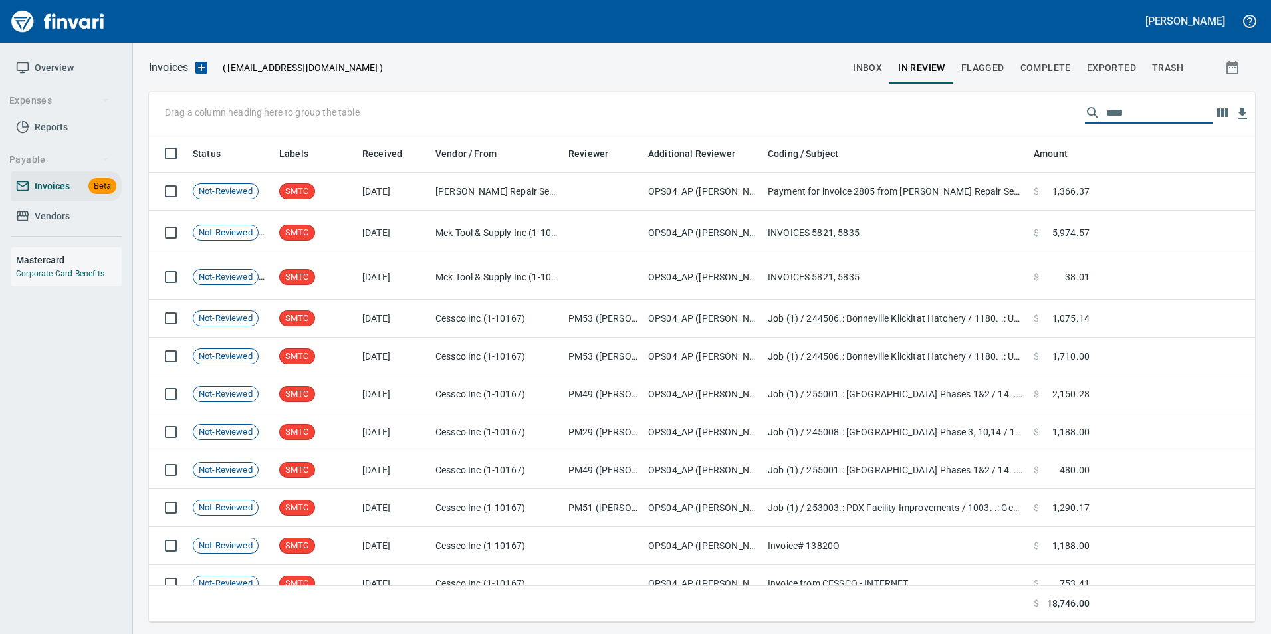
click at [1107, 118] on input "****" at bounding box center [1160, 112] width 106 height 21
type input "*"
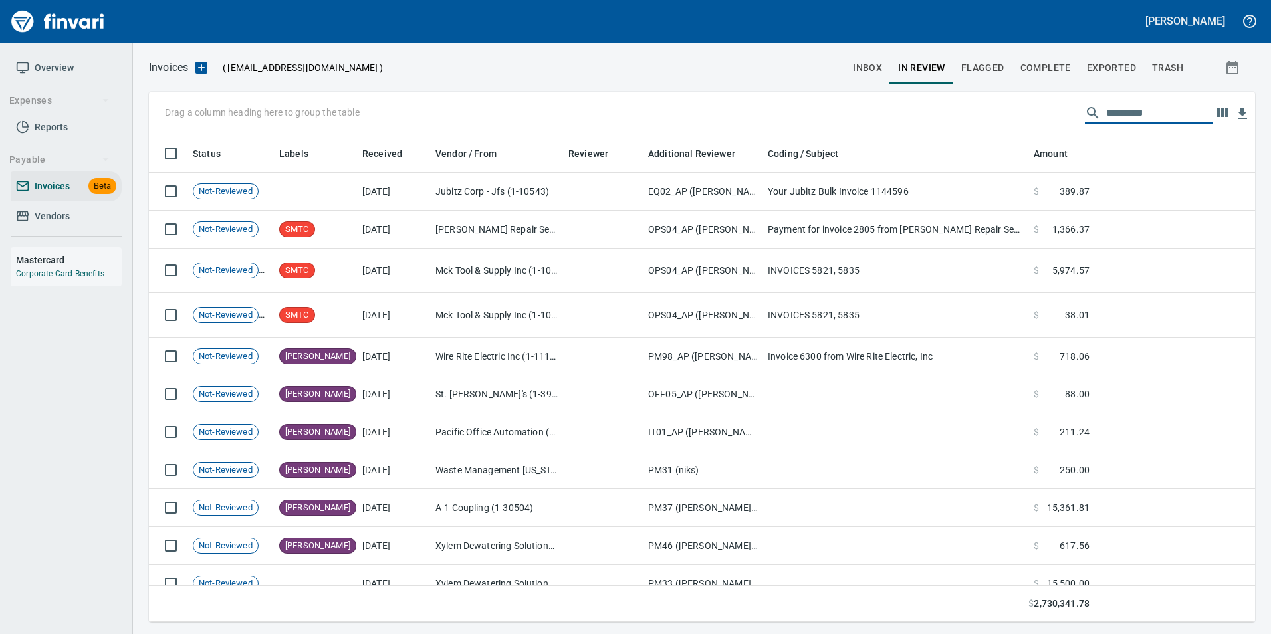
click at [1065, 70] on span "Complete" at bounding box center [1046, 68] width 51 height 17
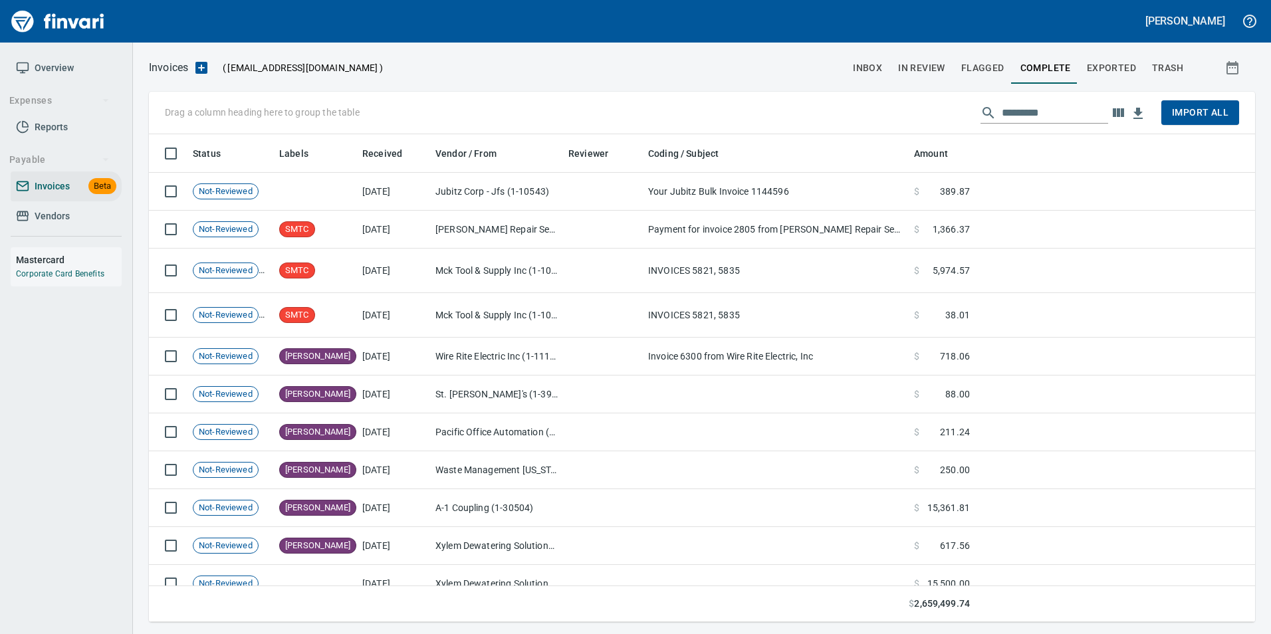
scroll to position [478, 1087]
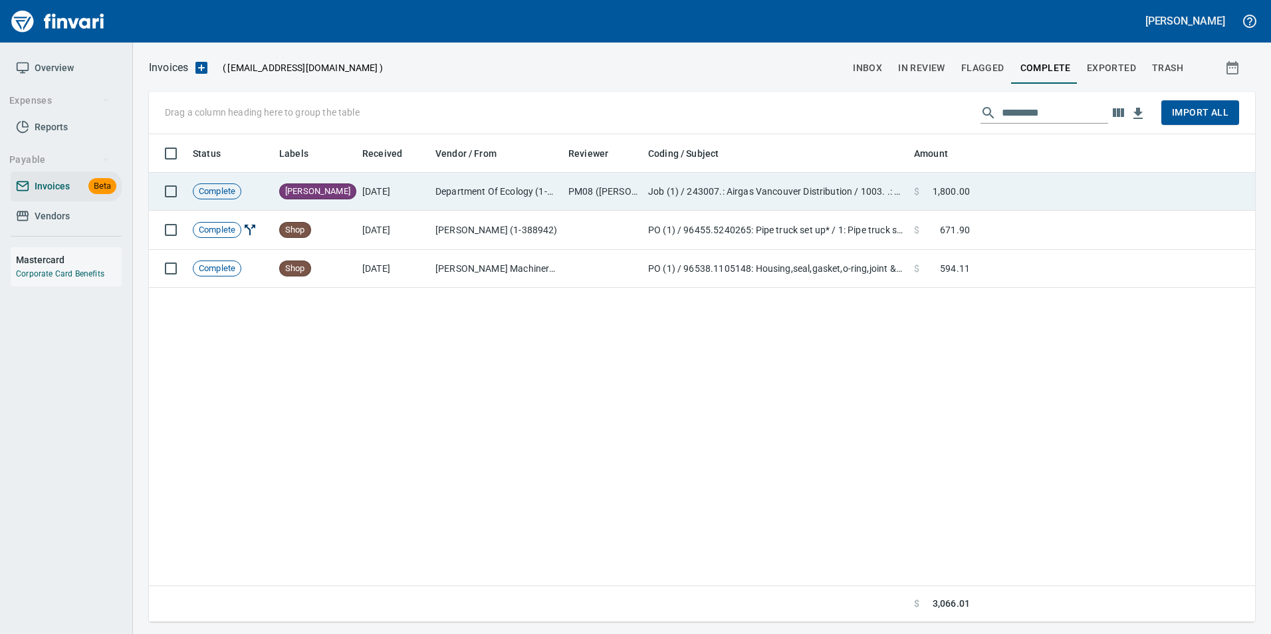
click at [1027, 189] on td at bounding box center [1116, 192] width 280 height 38
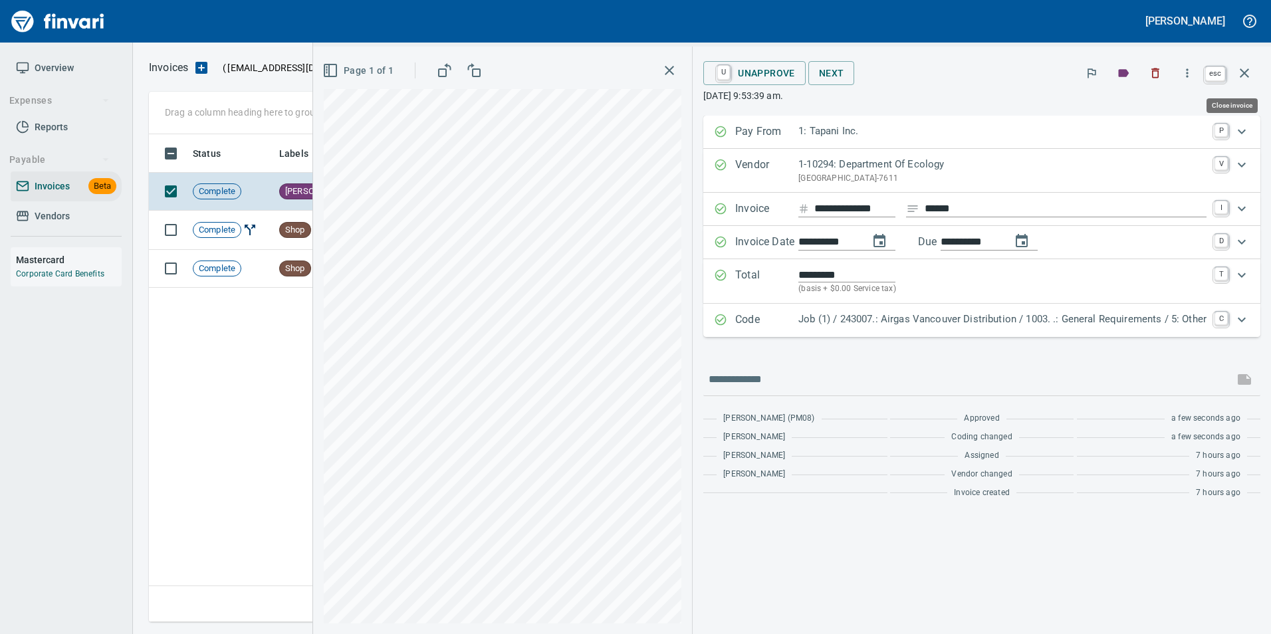
scroll to position [478, 1096]
click at [1244, 77] on icon "button" at bounding box center [1245, 73] width 16 height 16
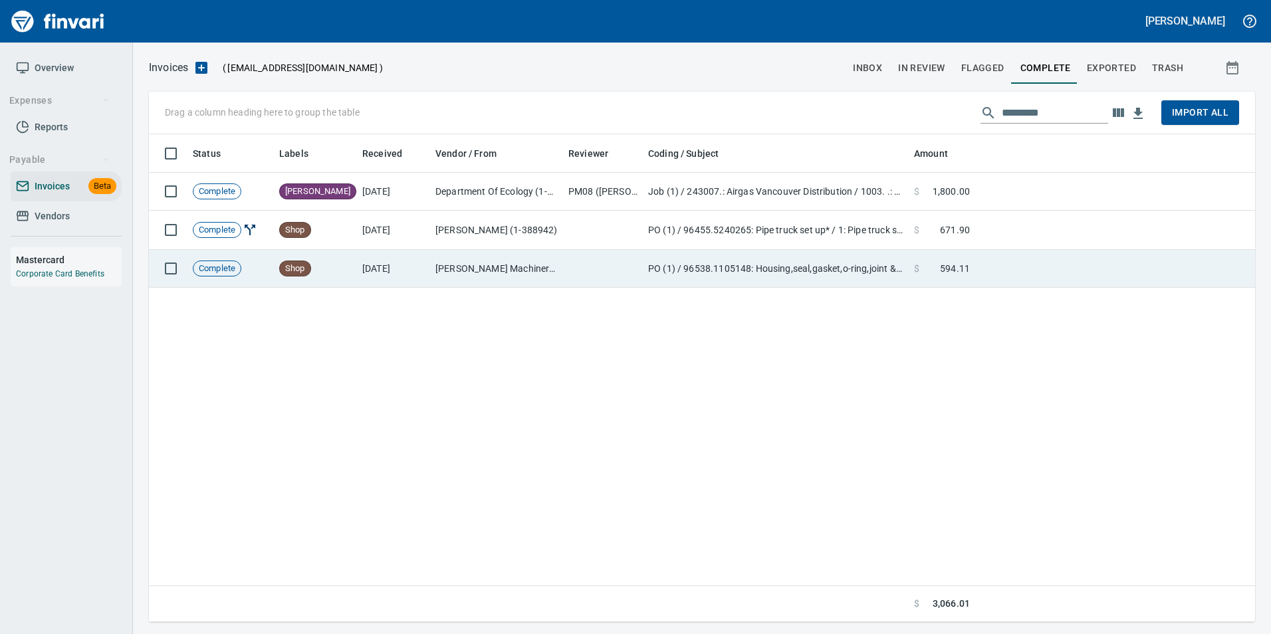
scroll to position [478, 1097]
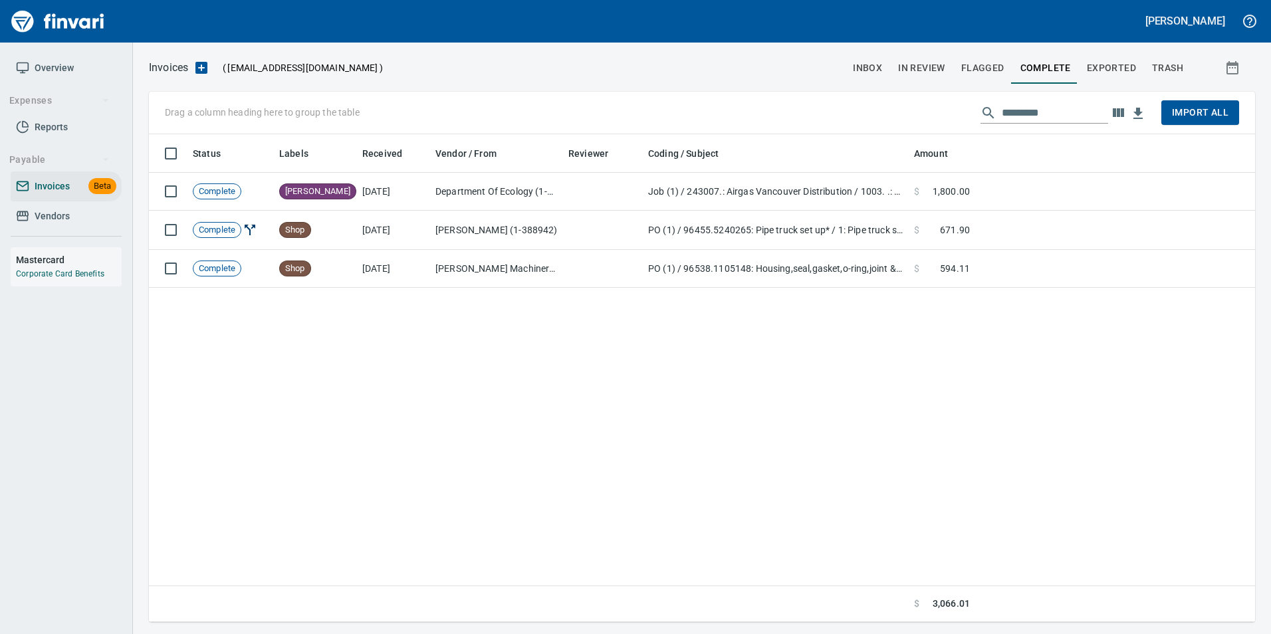
scroll to position [478, 1097]
click at [1112, 59] on button "Exported" at bounding box center [1111, 68] width 65 height 32
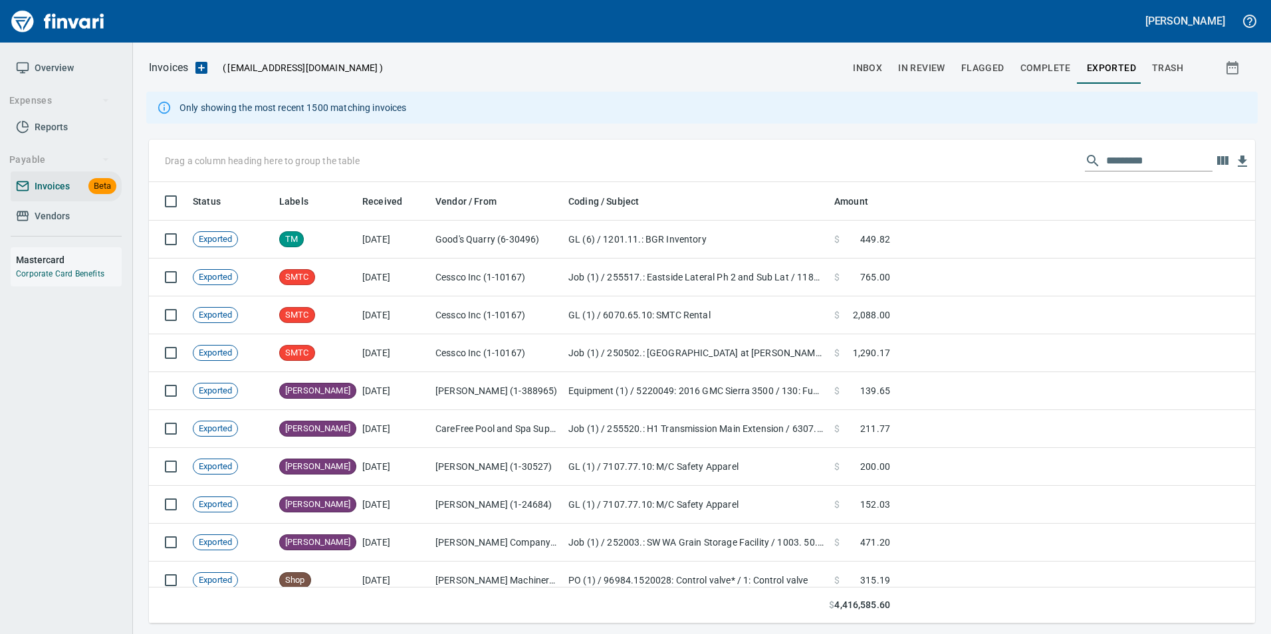
scroll to position [432, 1087]
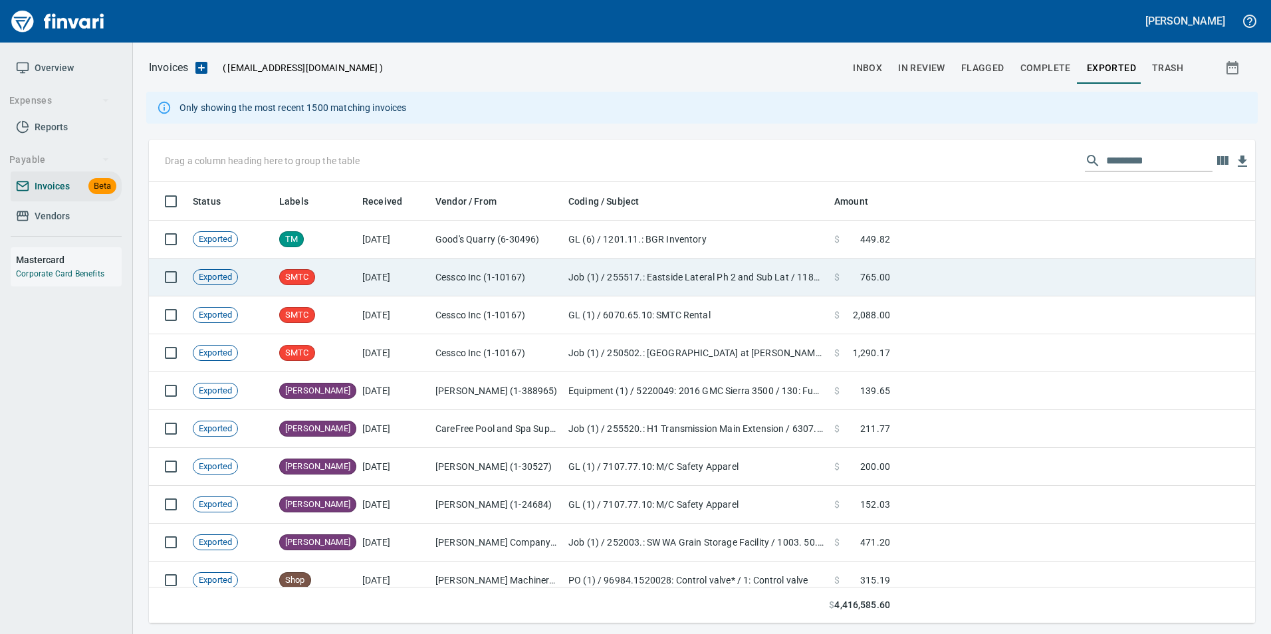
click at [1060, 277] on td at bounding box center [1076, 278] width 360 height 38
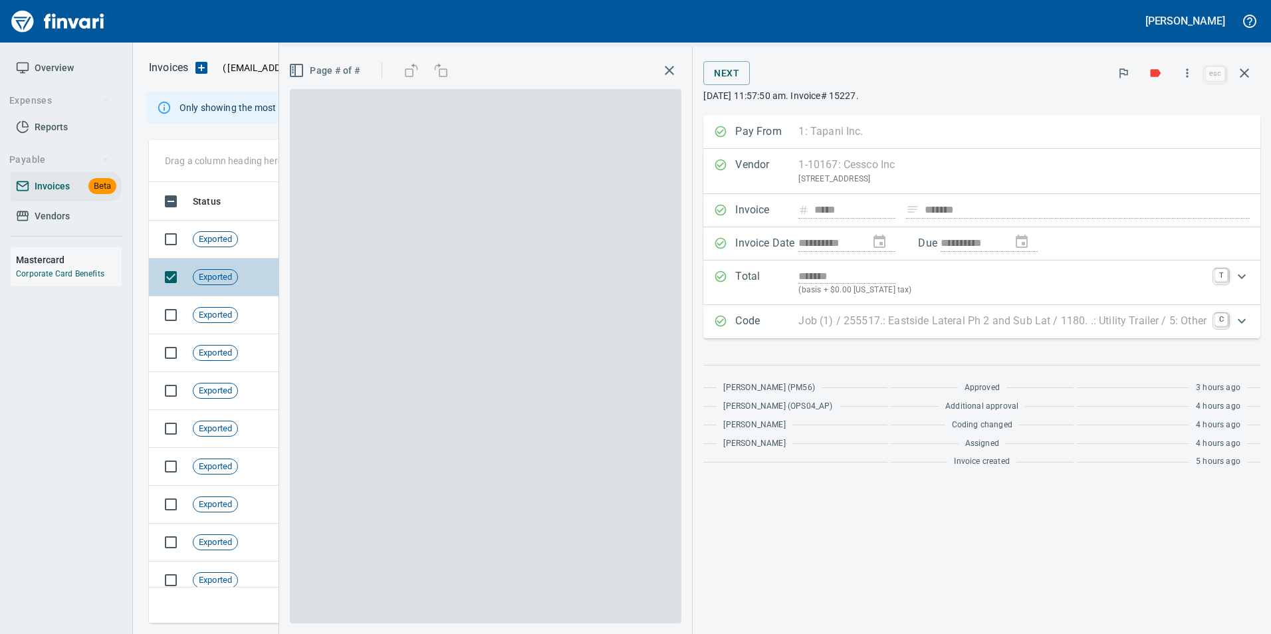
scroll to position [432, 1086]
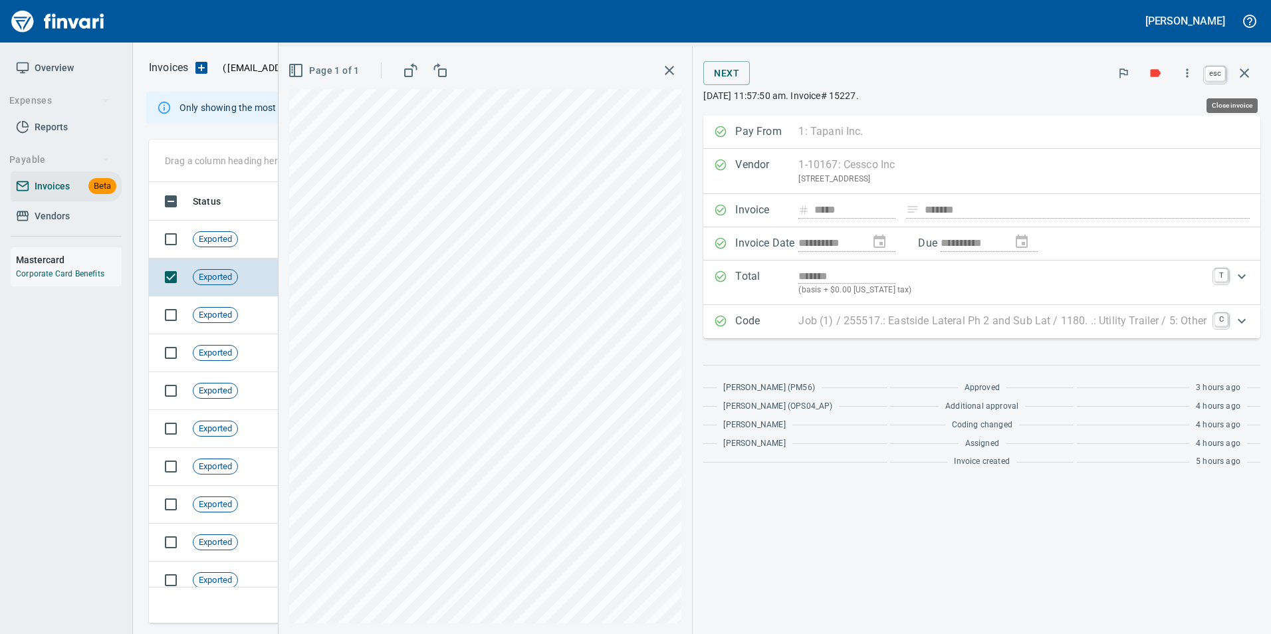
click at [1251, 68] on icon "button" at bounding box center [1245, 73] width 16 height 16
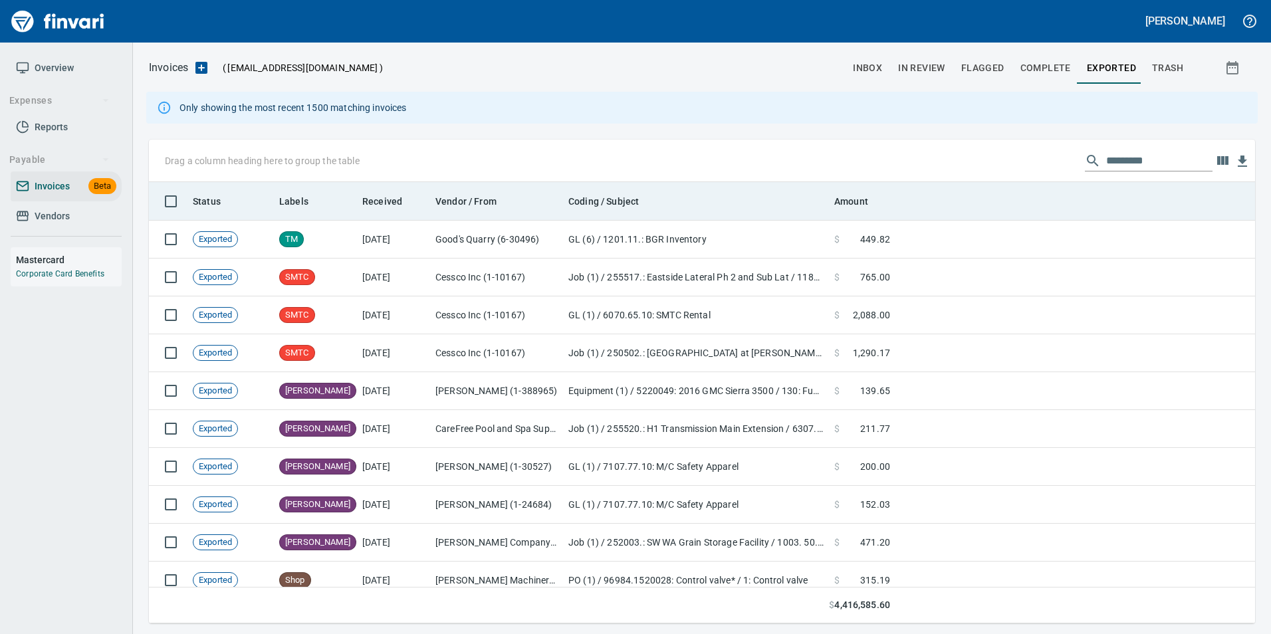
scroll to position [432, 1087]
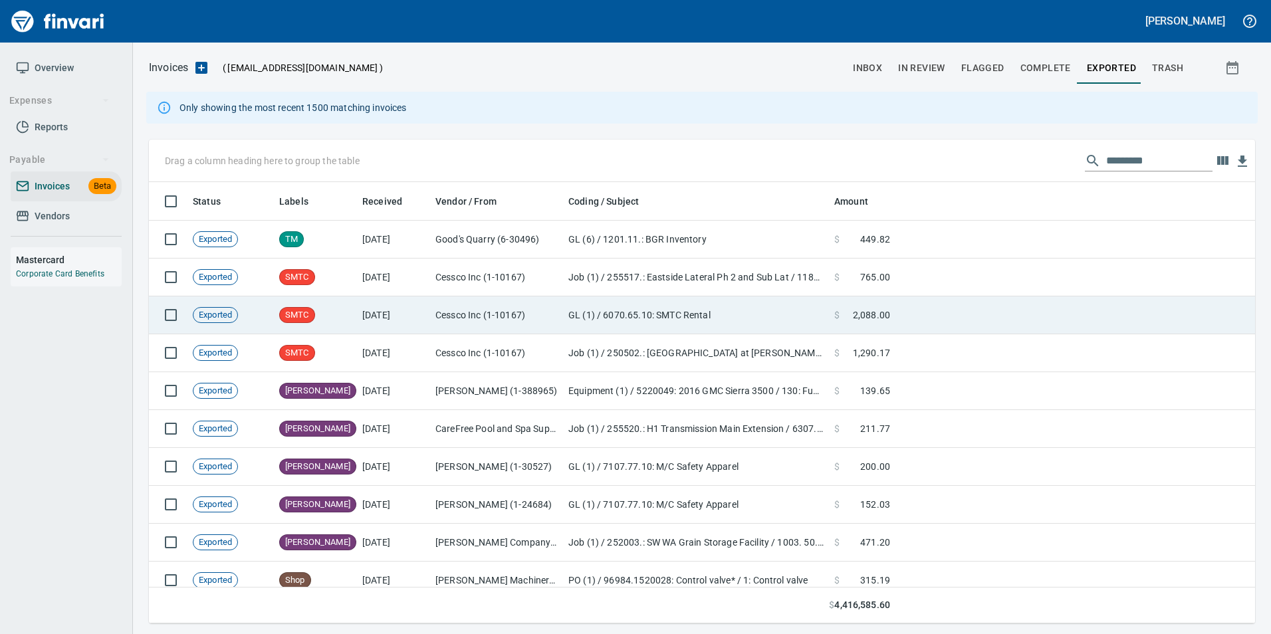
click at [1177, 298] on td at bounding box center [1076, 316] width 360 height 38
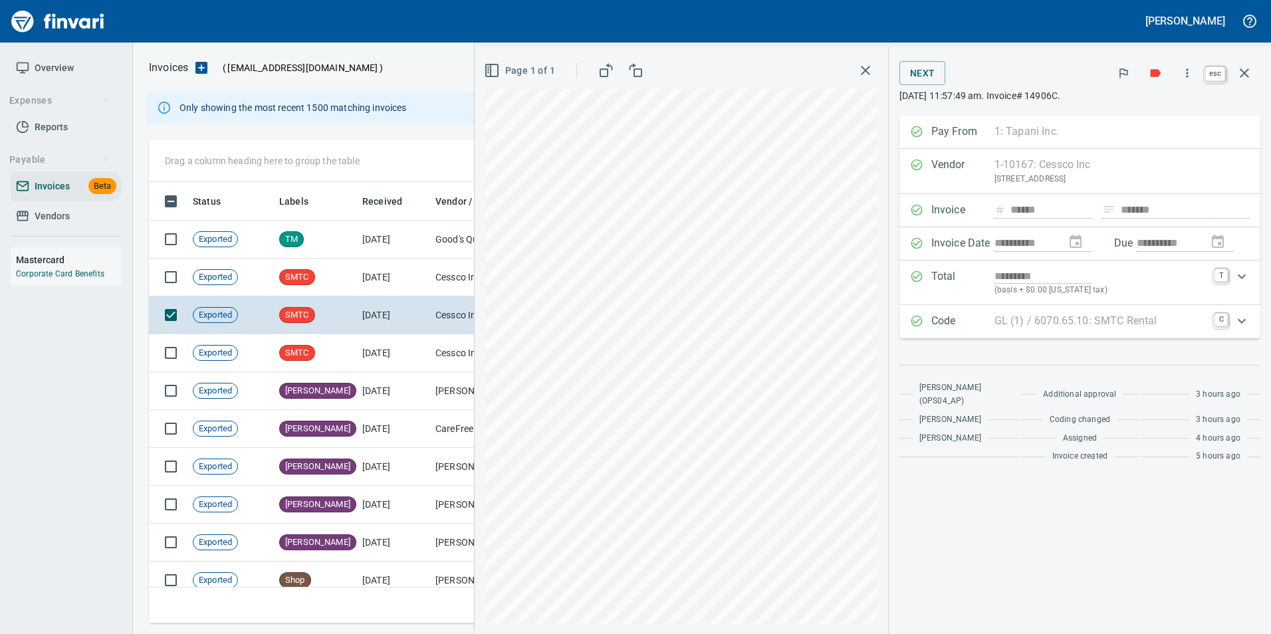
scroll to position [432, 1086]
click at [1248, 79] on icon "button" at bounding box center [1245, 73] width 16 height 16
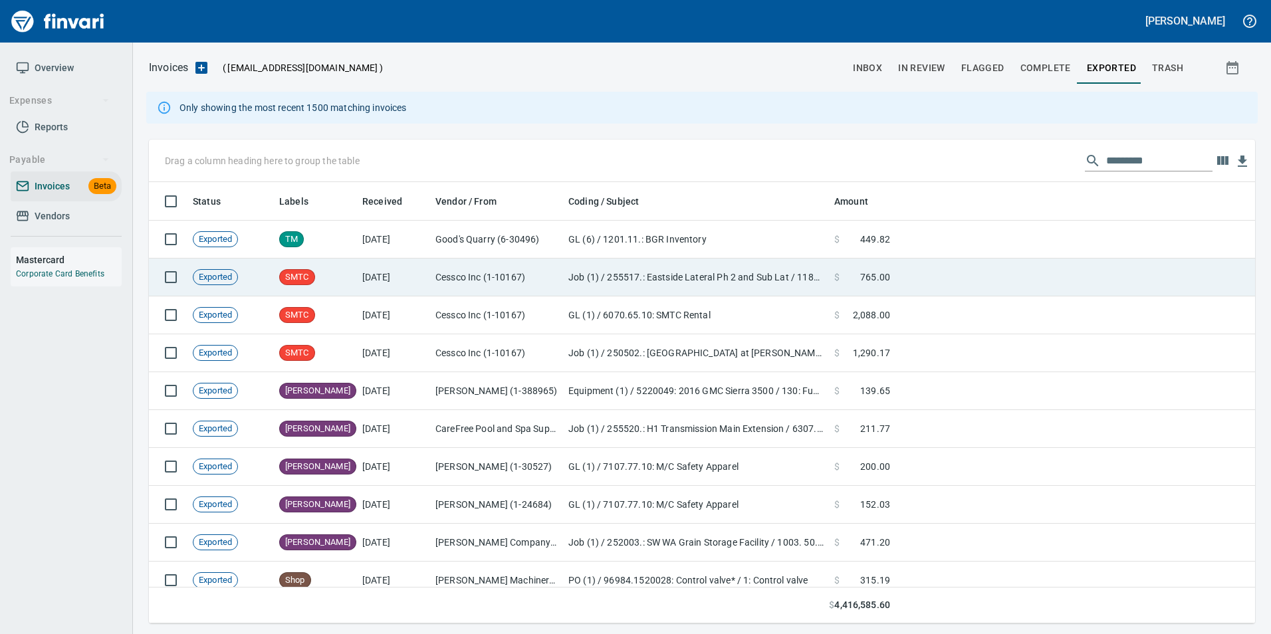
scroll to position [432, 1086]
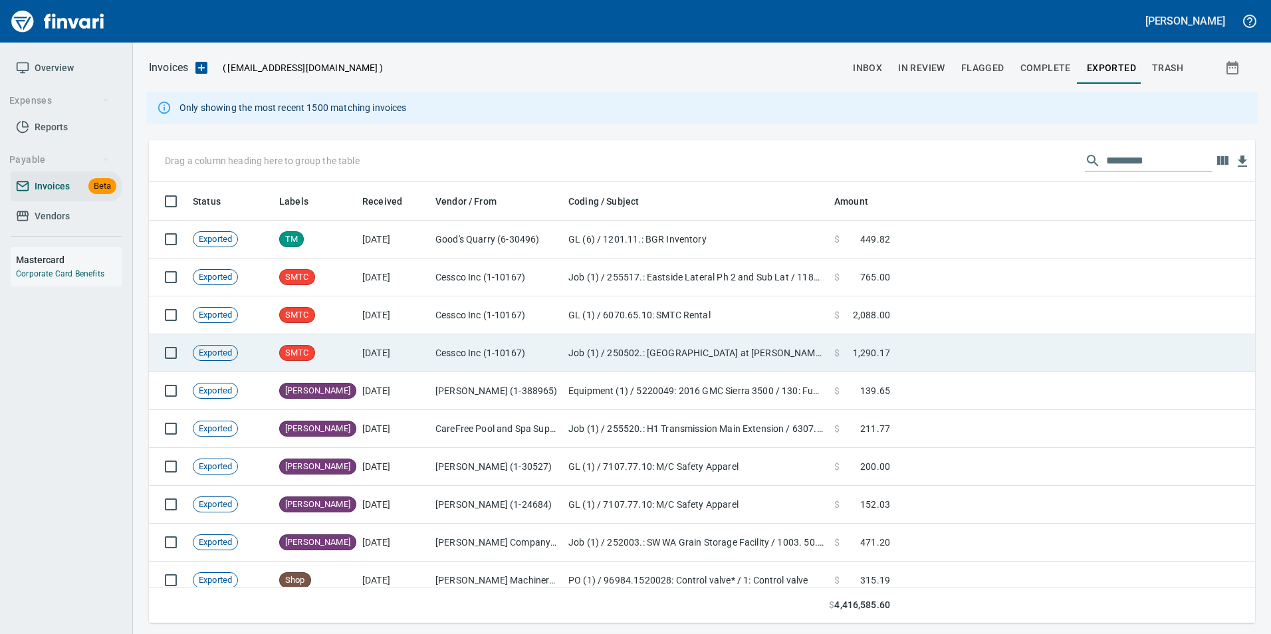
click at [514, 371] on td "Cessco Inc (1-10167)" at bounding box center [496, 353] width 133 height 38
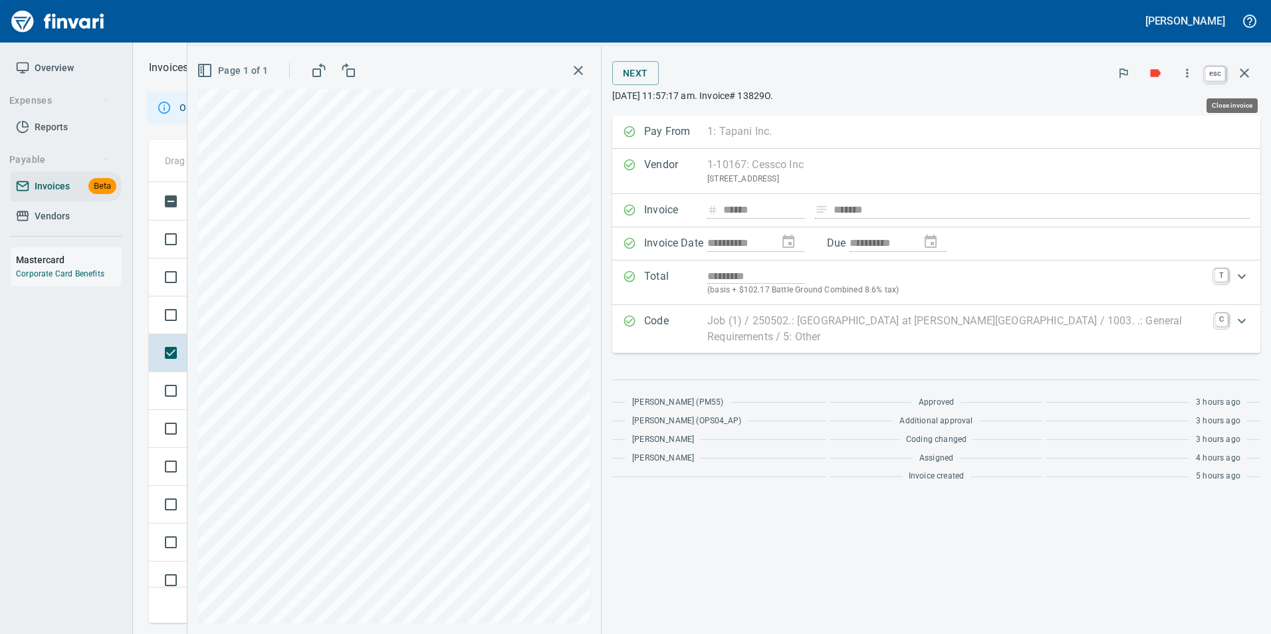
scroll to position [432, 1086]
click at [1242, 72] on icon "button" at bounding box center [1245, 73] width 16 height 16
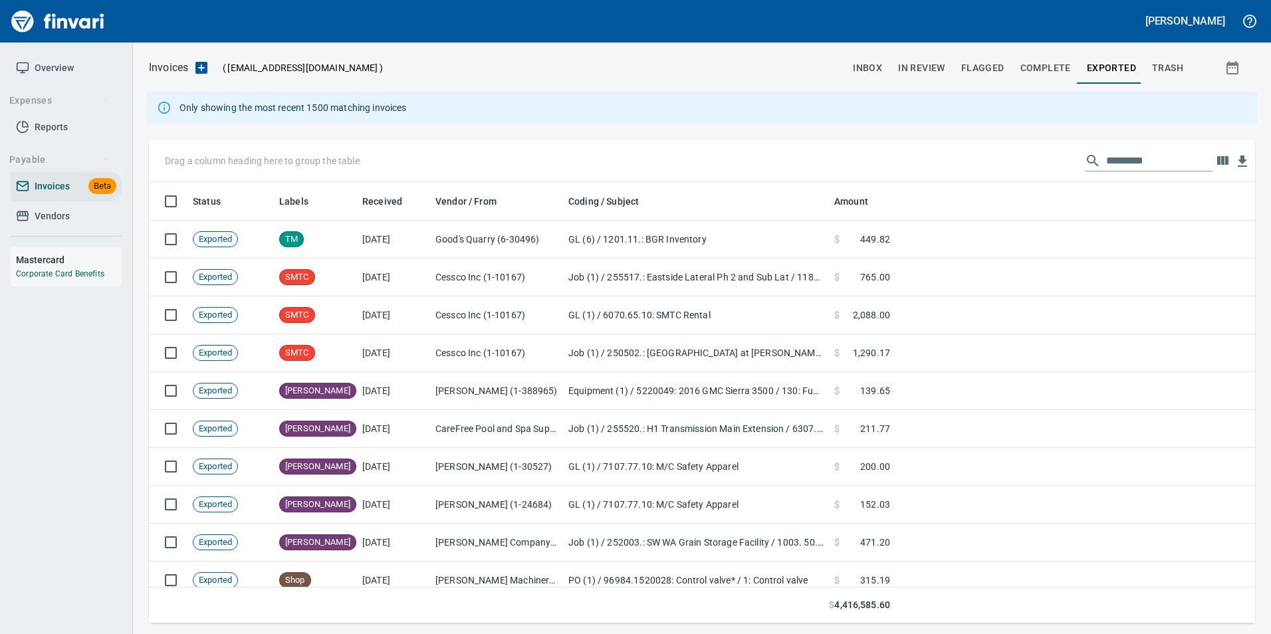
click at [924, 72] on span "In Review" at bounding box center [921, 68] width 47 height 17
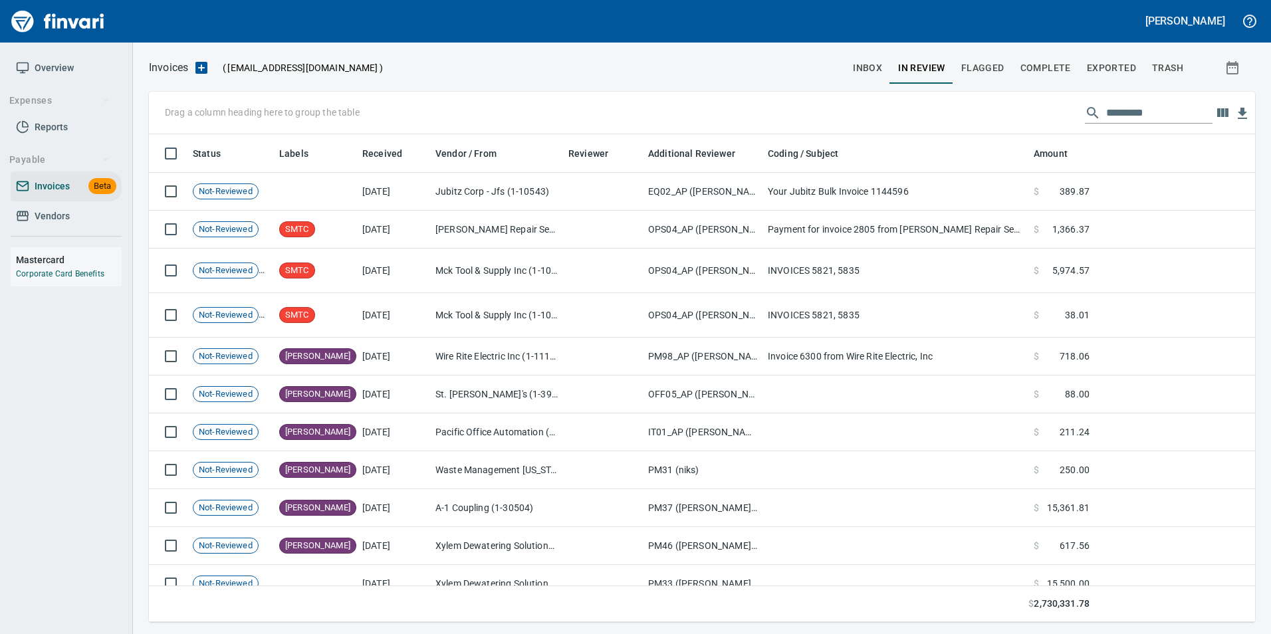
scroll to position [478, 1087]
click at [1138, 112] on input "text" at bounding box center [1160, 112] width 106 height 21
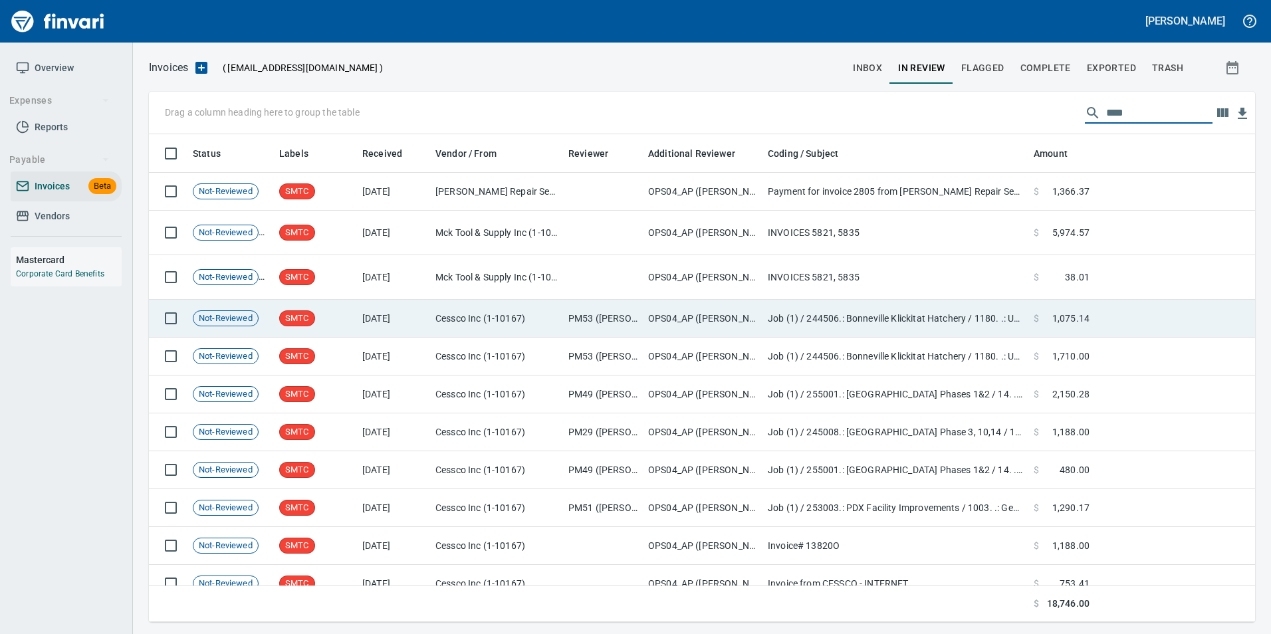
click at [506, 323] on td "Cessco Inc (1-10167)" at bounding box center [496, 319] width 133 height 38
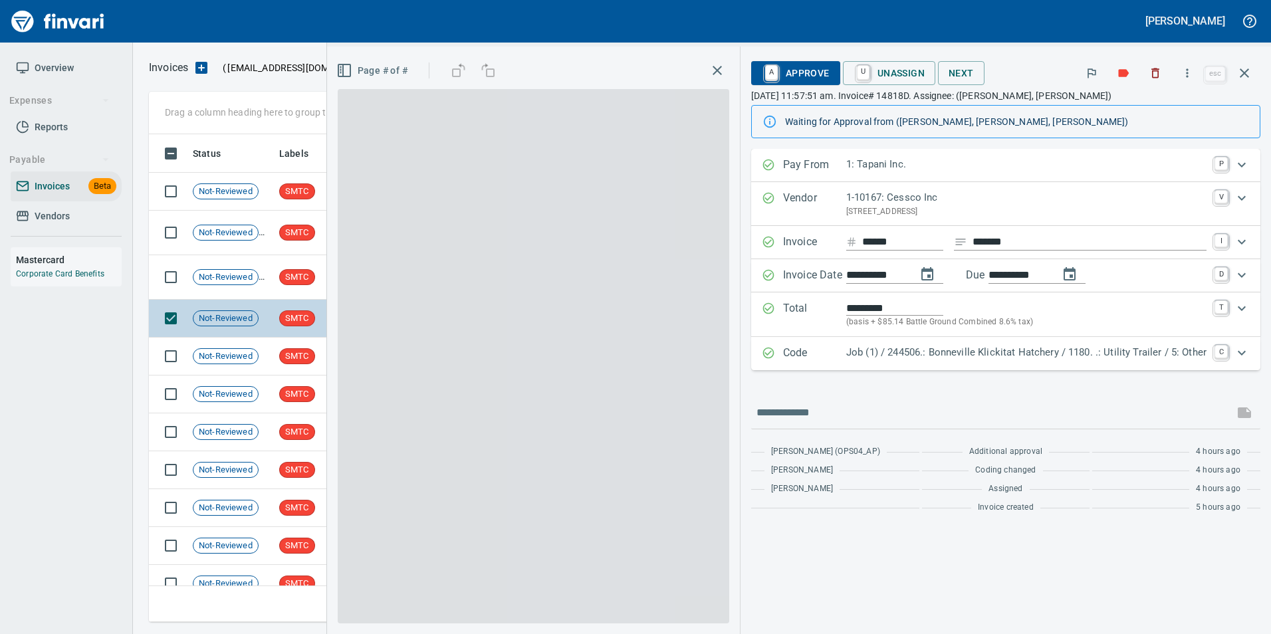
scroll to position [478, 1086]
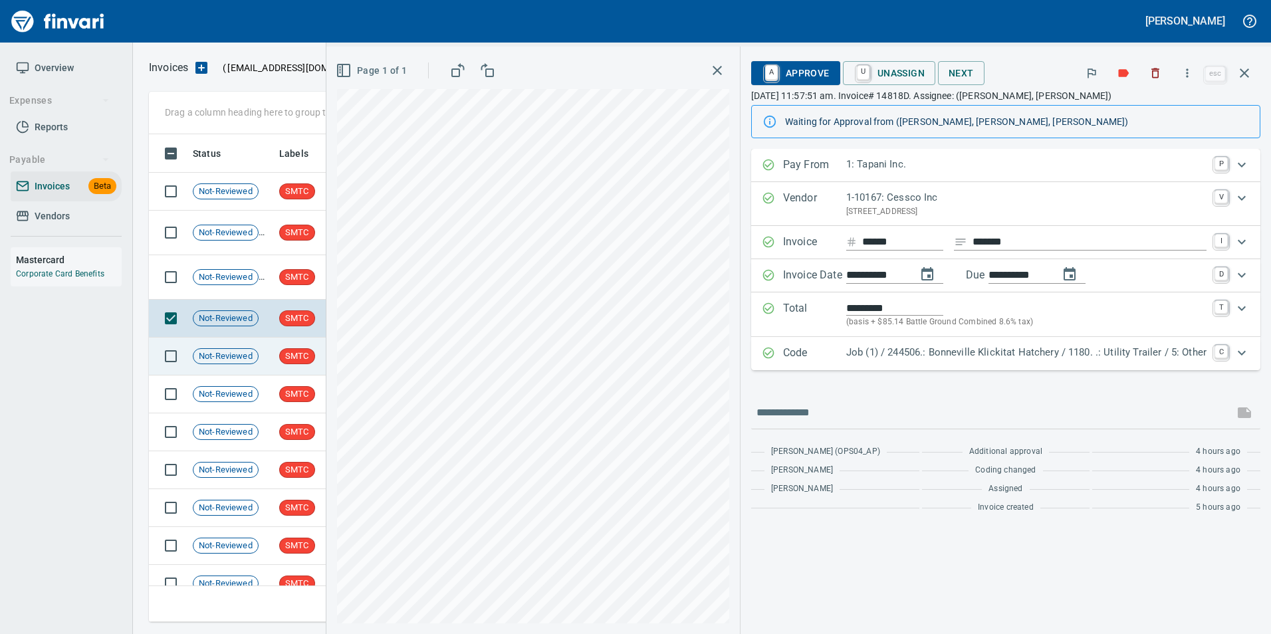
click at [268, 363] on td "Not-Reviewed" at bounding box center [231, 357] width 86 height 38
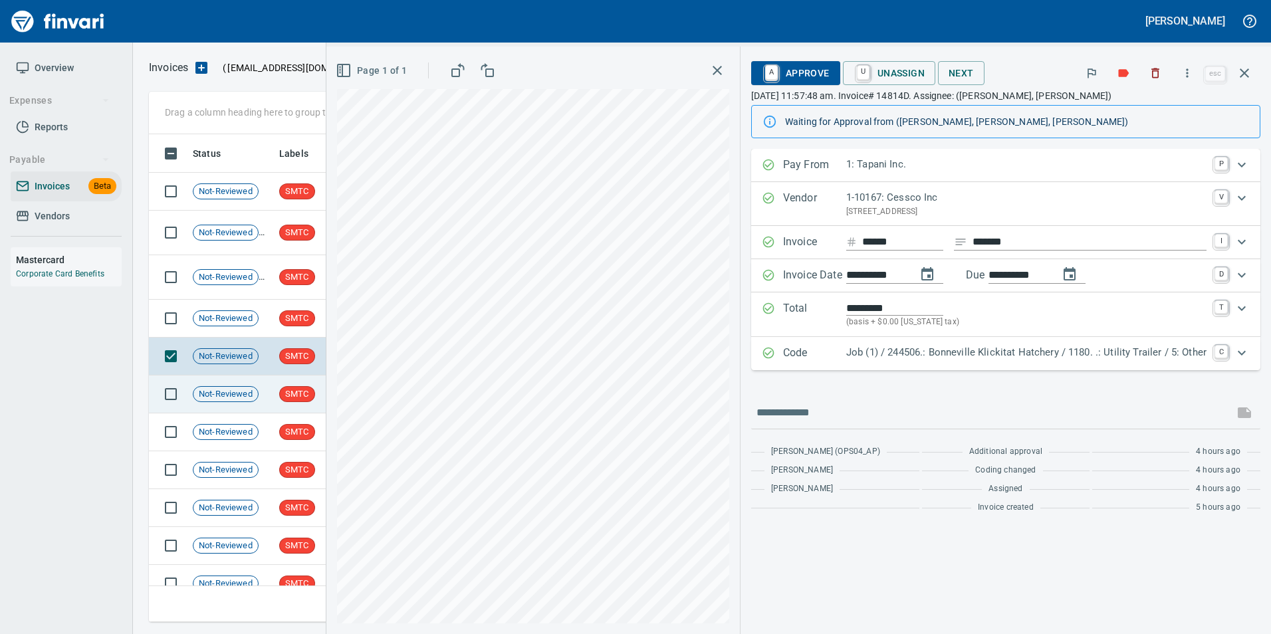
click at [274, 392] on td "SMTC" at bounding box center [315, 395] width 83 height 38
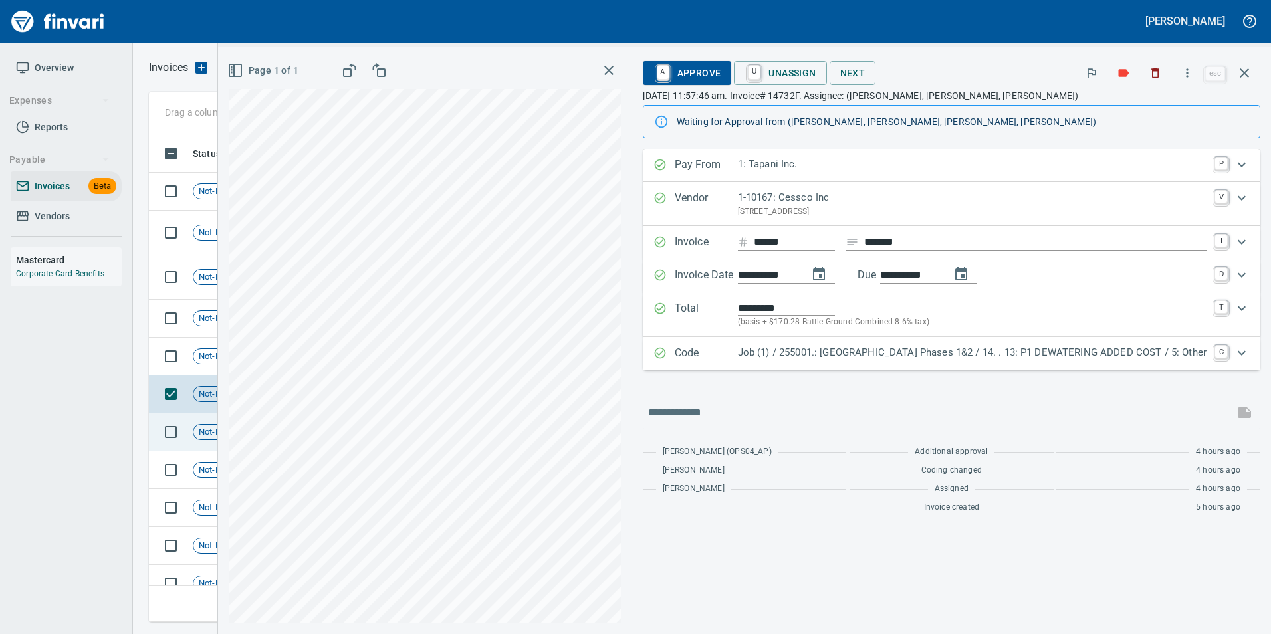
click at [185, 442] on td at bounding box center [168, 433] width 39 height 38
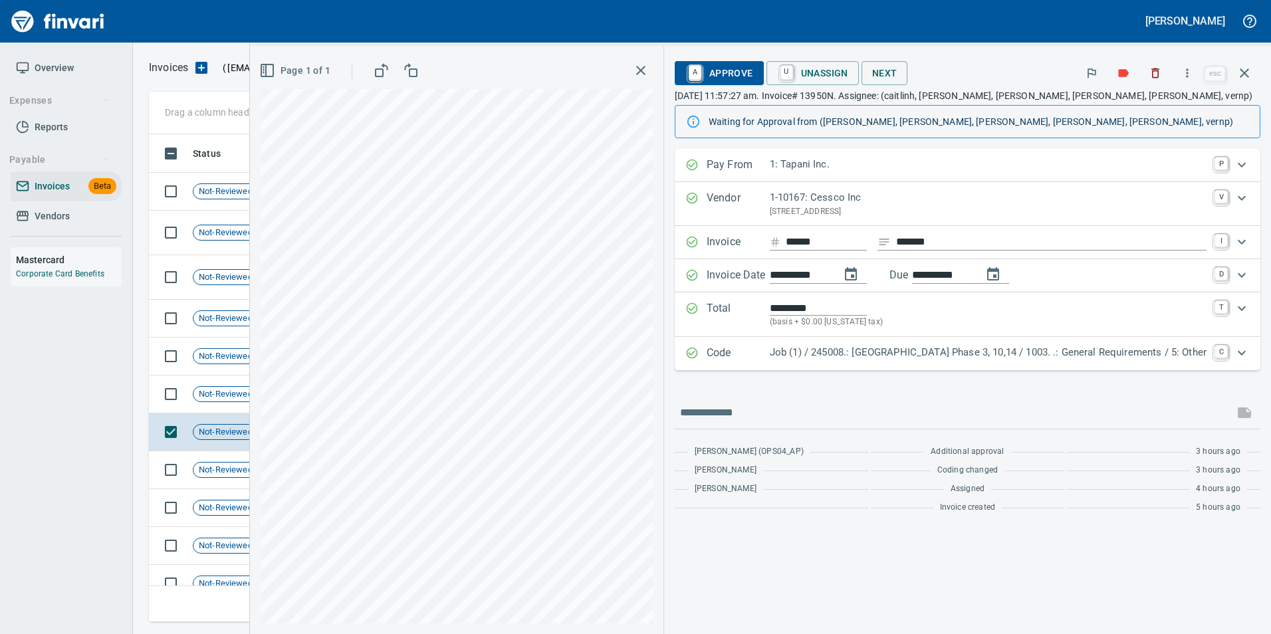
click at [1121, 123] on div "Waiting for Approval from ([PERSON_NAME], [PERSON_NAME], [PERSON_NAME], [PERSON…" at bounding box center [979, 122] width 541 height 24
click at [241, 482] on td "Not-Reviewed" at bounding box center [231, 471] width 86 height 38
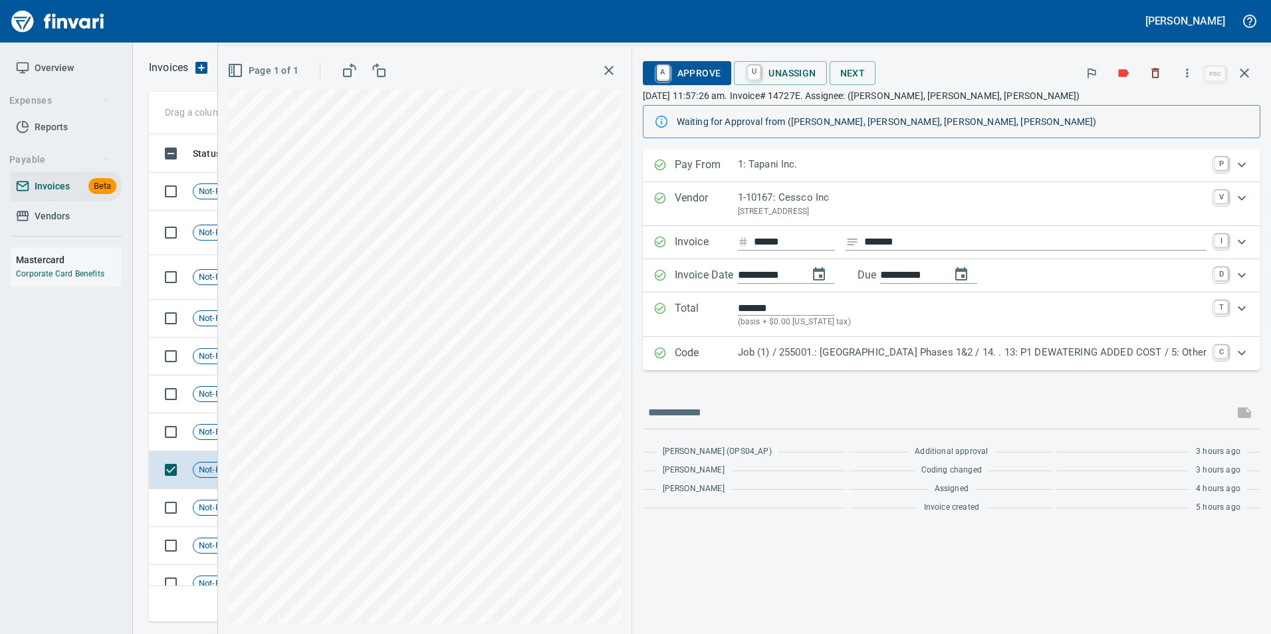
click at [643, 400] on div "**********" at bounding box center [952, 334] width 618 height 371
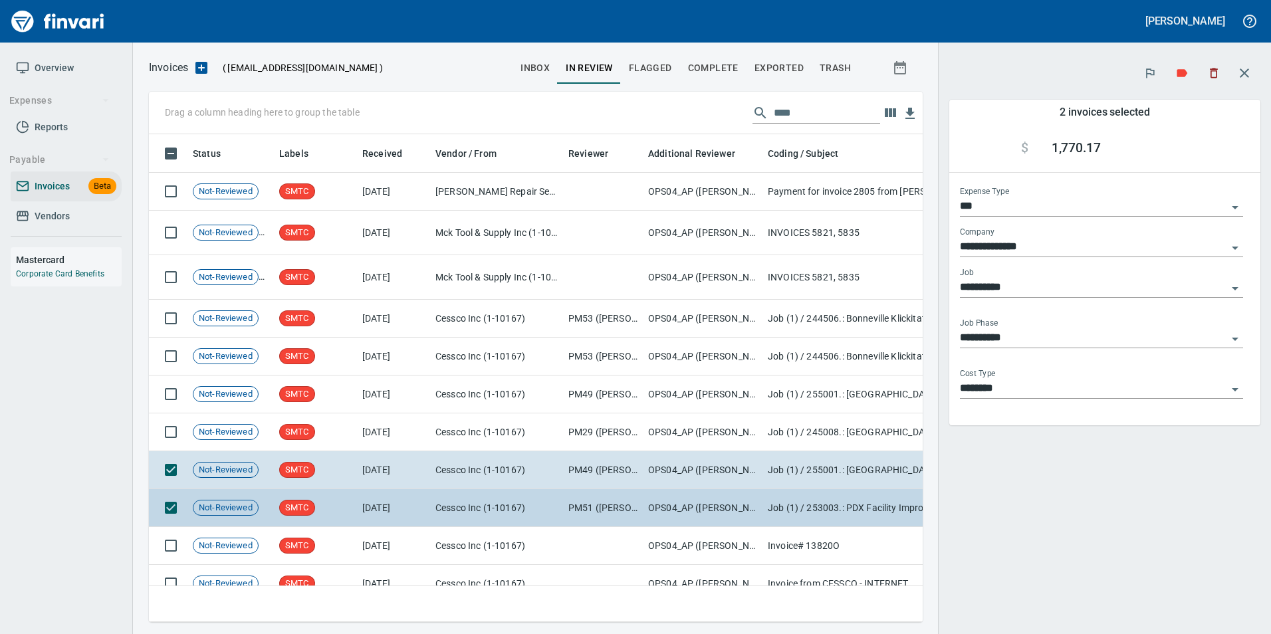
scroll to position [468, 754]
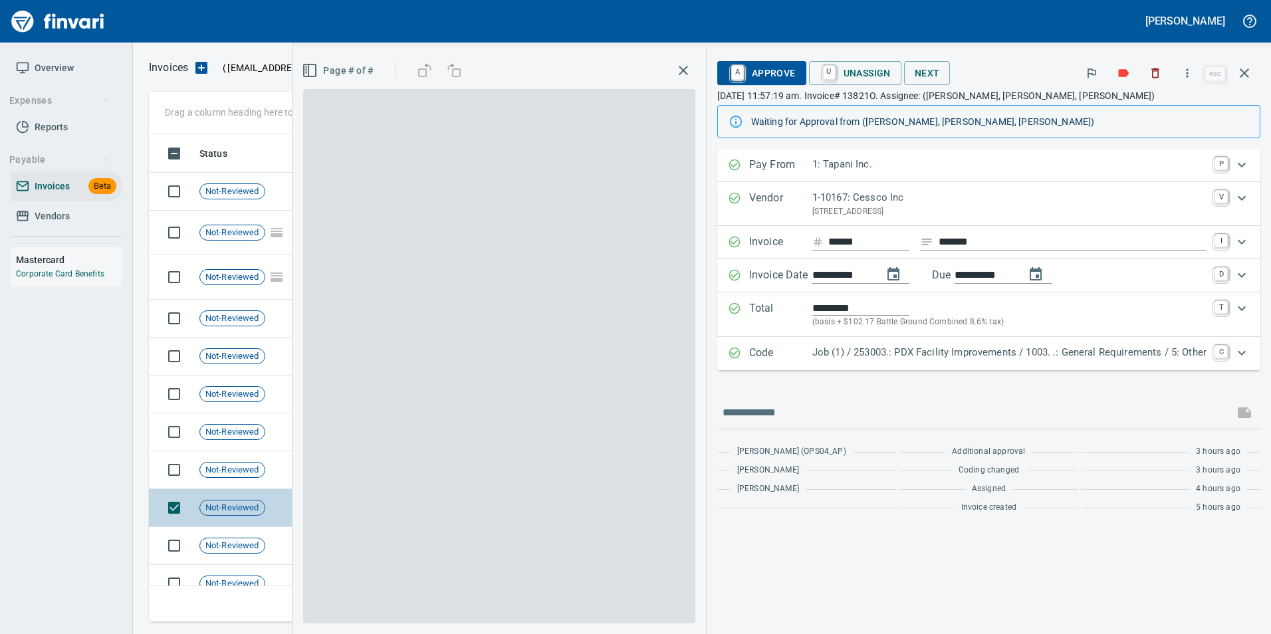
scroll to position [478, 1083]
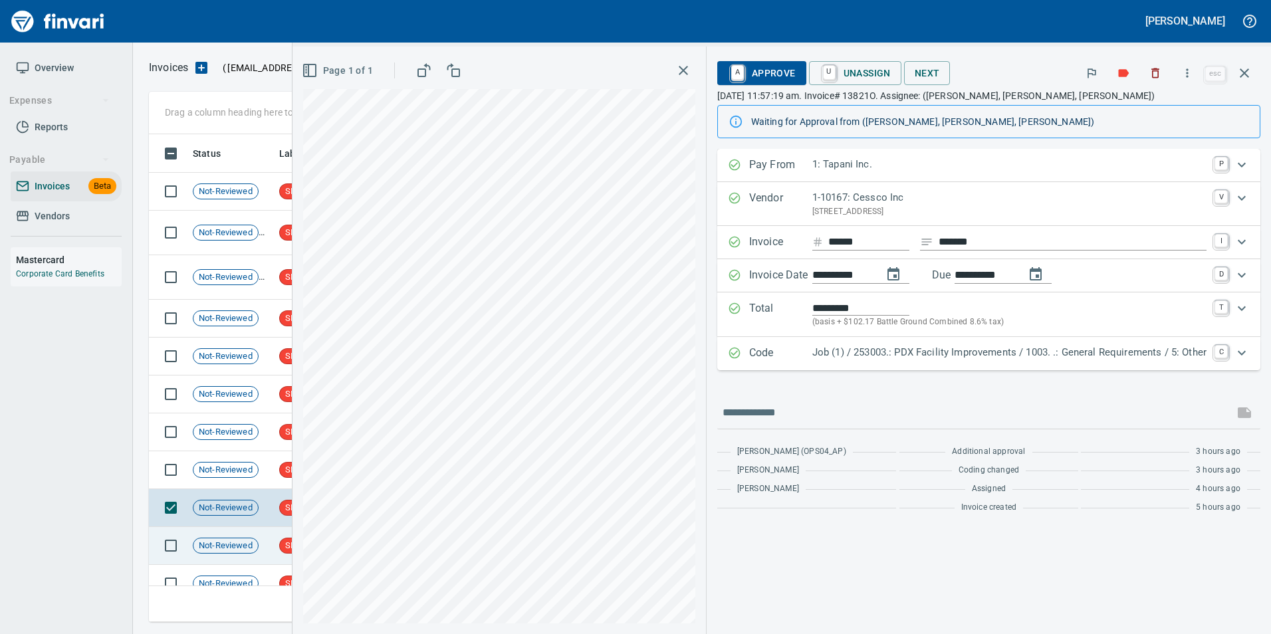
click at [271, 555] on td "Not-Reviewed" at bounding box center [231, 546] width 86 height 38
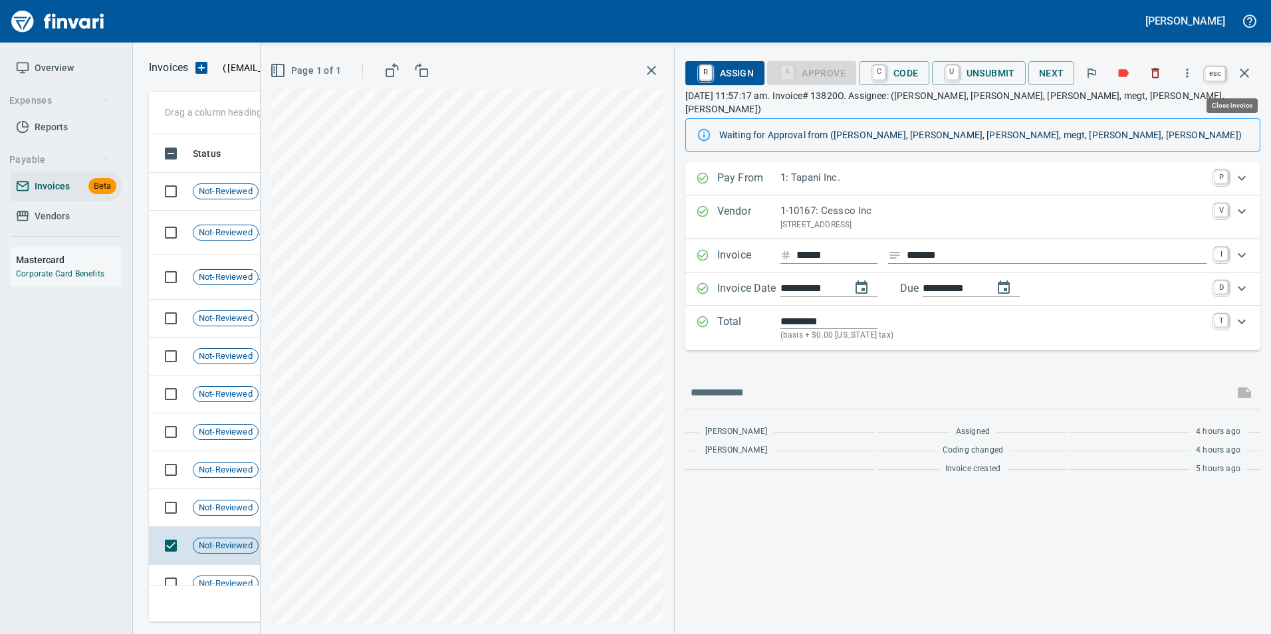
drag, startPoint x: 1248, startPoint y: 67, endPoint x: 1190, endPoint y: 148, distance: 98.7
click at [1248, 66] on icon "button" at bounding box center [1245, 73] width 16 height 16
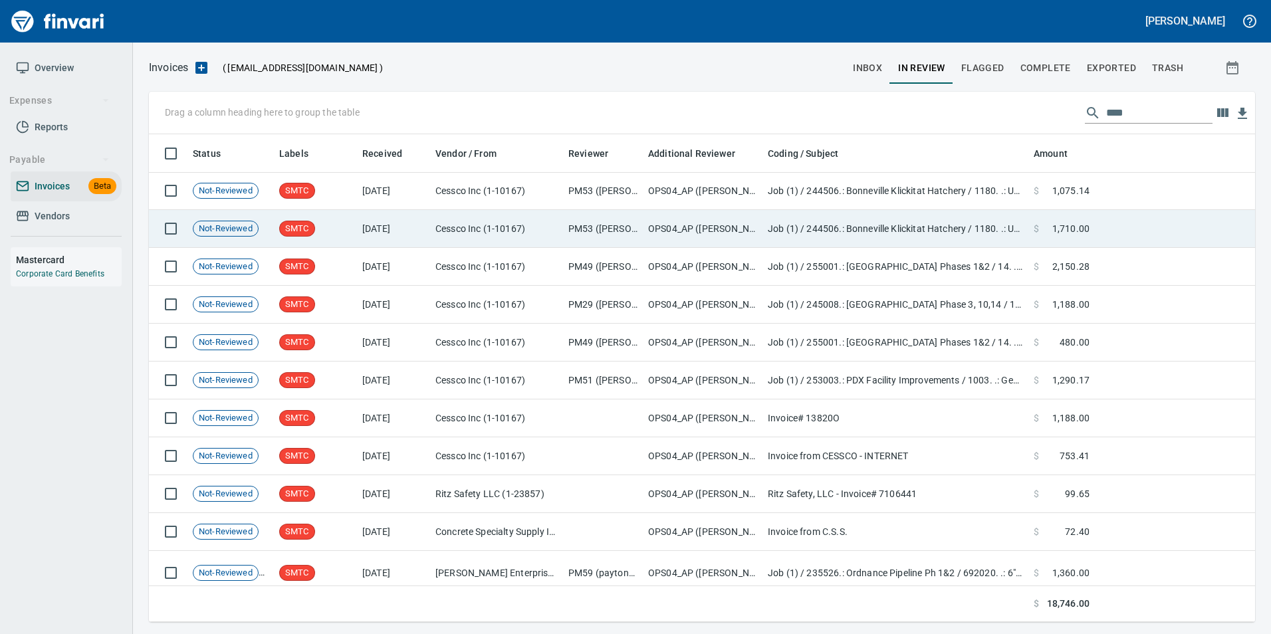
scroll to position [137, 0]
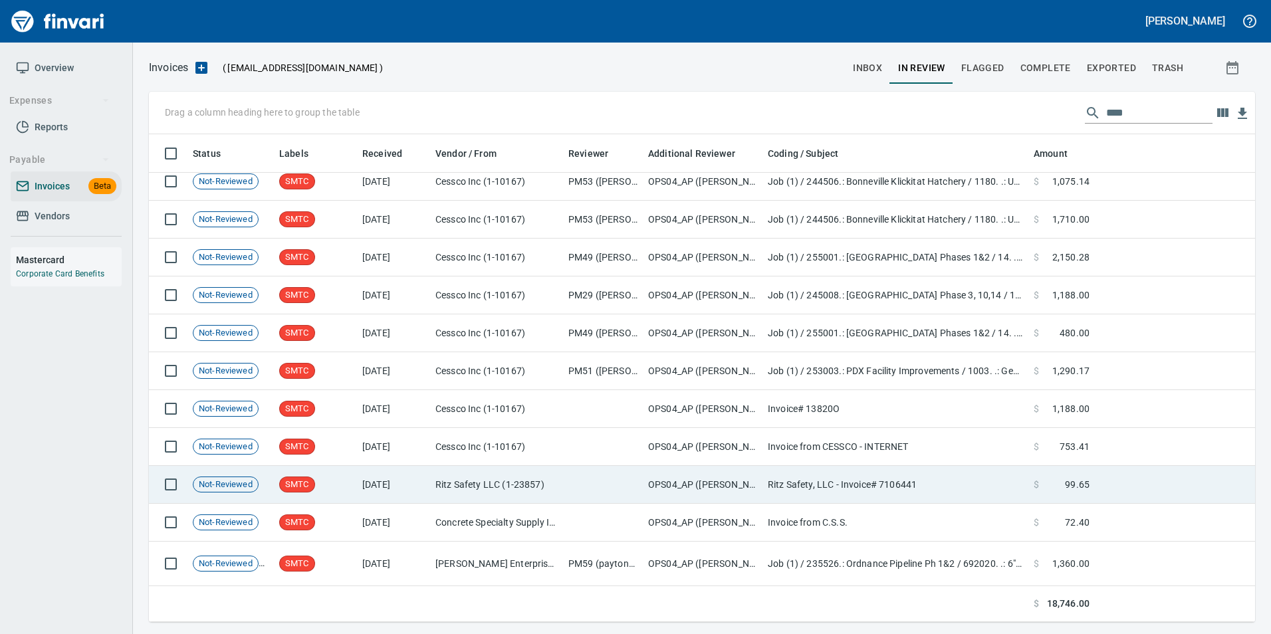
click at [694, 484] on td "OPS04_AP ([PERSON_NAME], [PERSON_NAME], [PERSON_NAME], [PERSON_NAME], [PERSON_N…" at bounding box center [703, 485] width 120 height 38
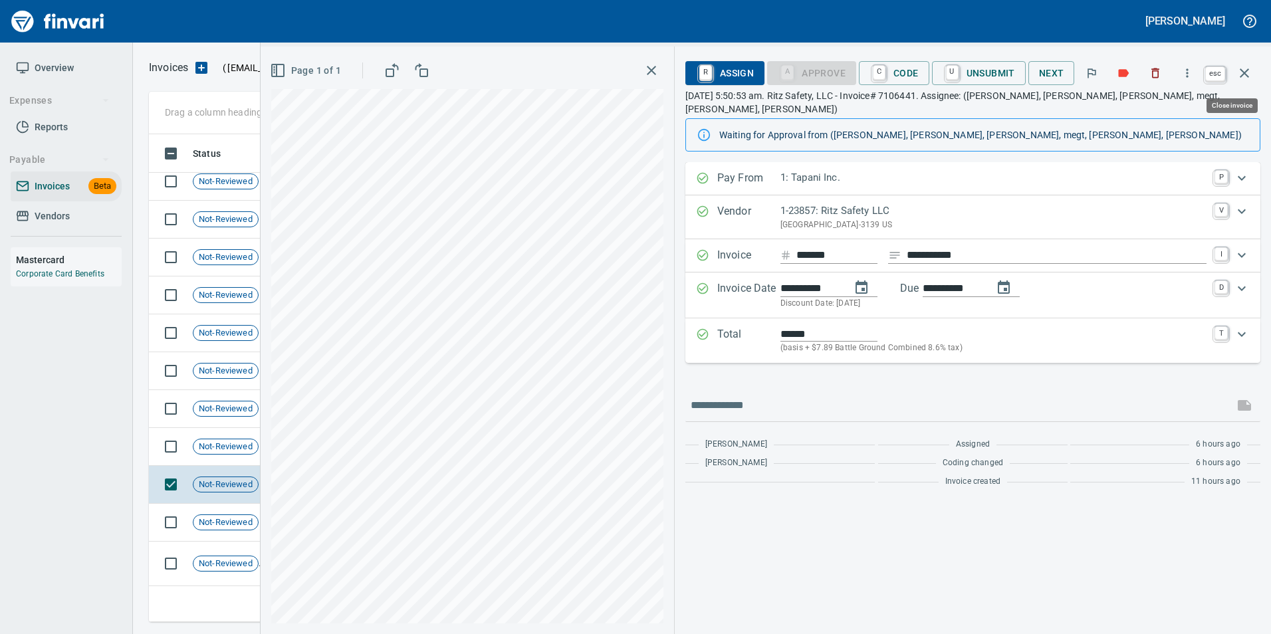
drag, startPoint x: 1239, startPoint y: 80, endPoint x: 1136, endPoint y: 162, distance: 131.1
click at [1238, 82] on button "button" at bounding box center [1245, 73] width 32 height 32
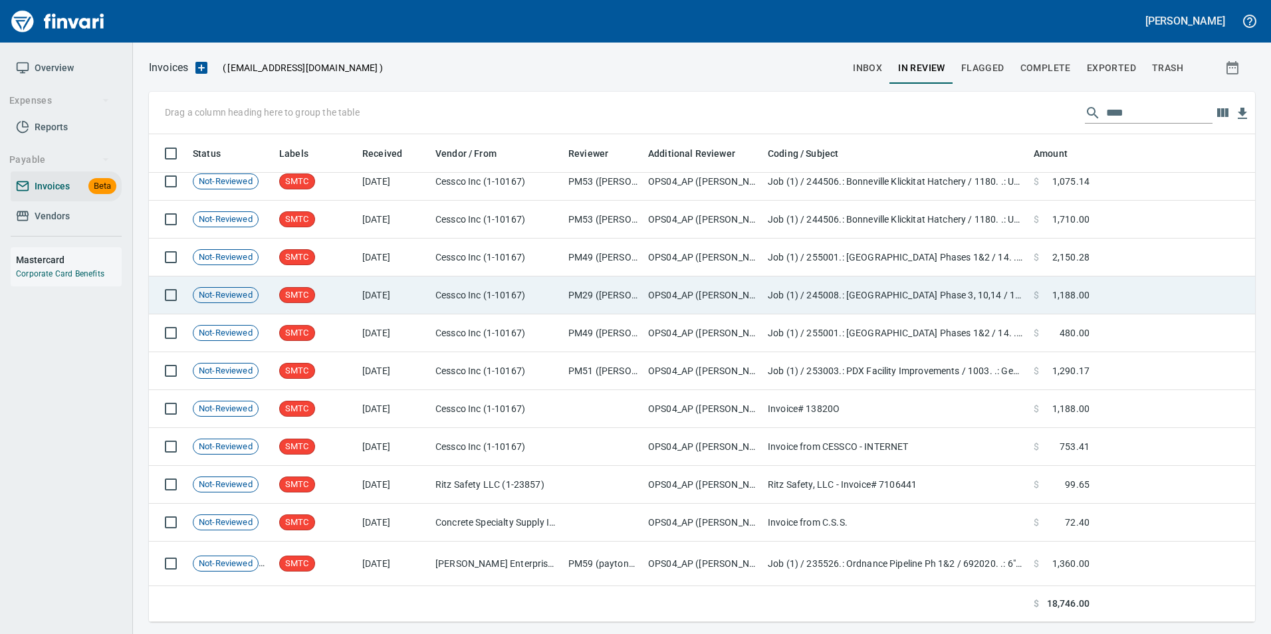
scroll to position [478, 1086]
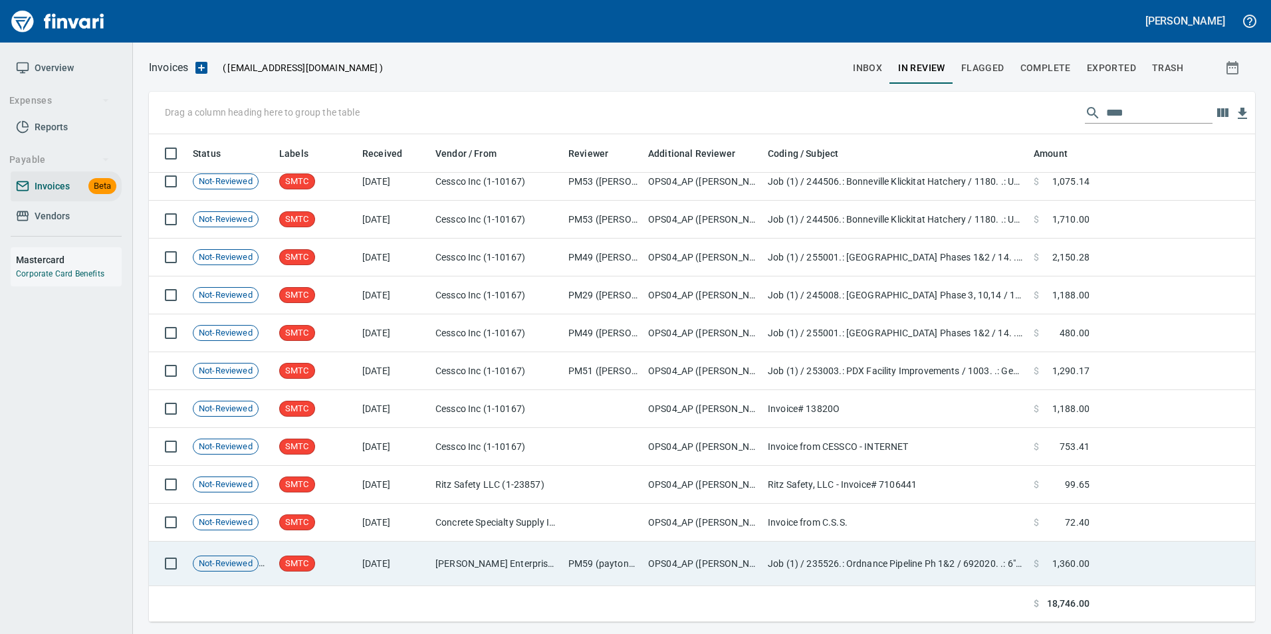
click at [766, 565] on td "Job (1) / 235526.: Ordnance Pipeline Ph 1&2 / 692020. .: 6" Install AirBurst Co…" at bounding box center [896, 564] width 266 height 45
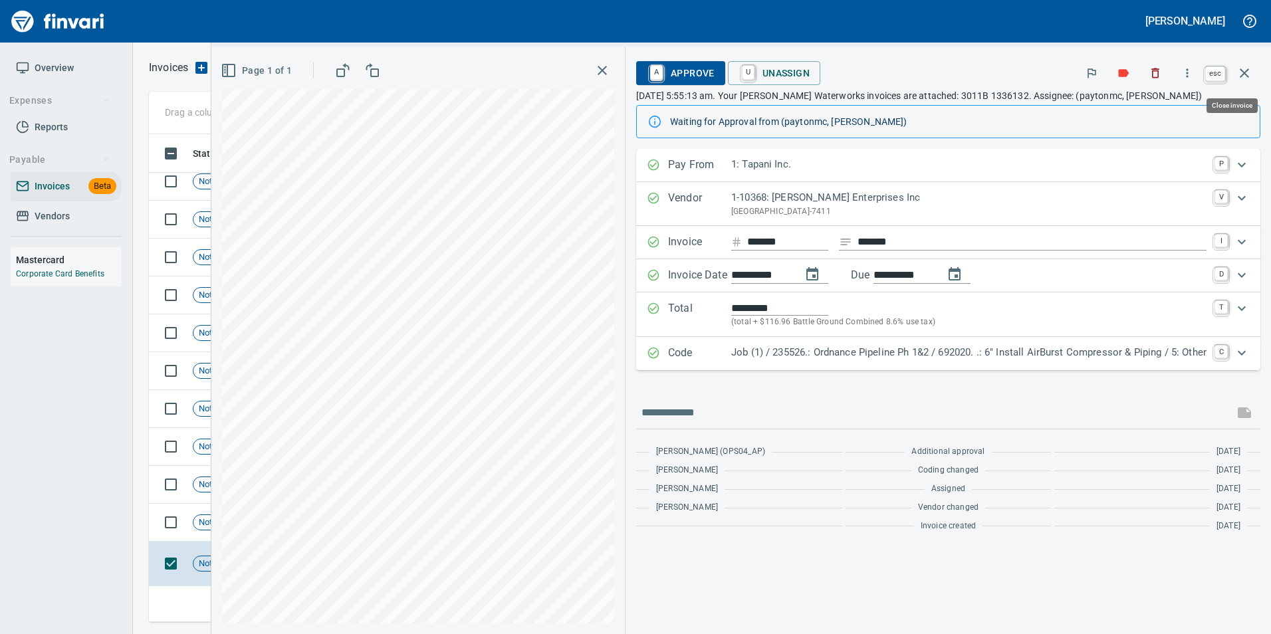
click at [1247, 65] on icon "button" at bounding box center [1245, 73] width 16 height 16
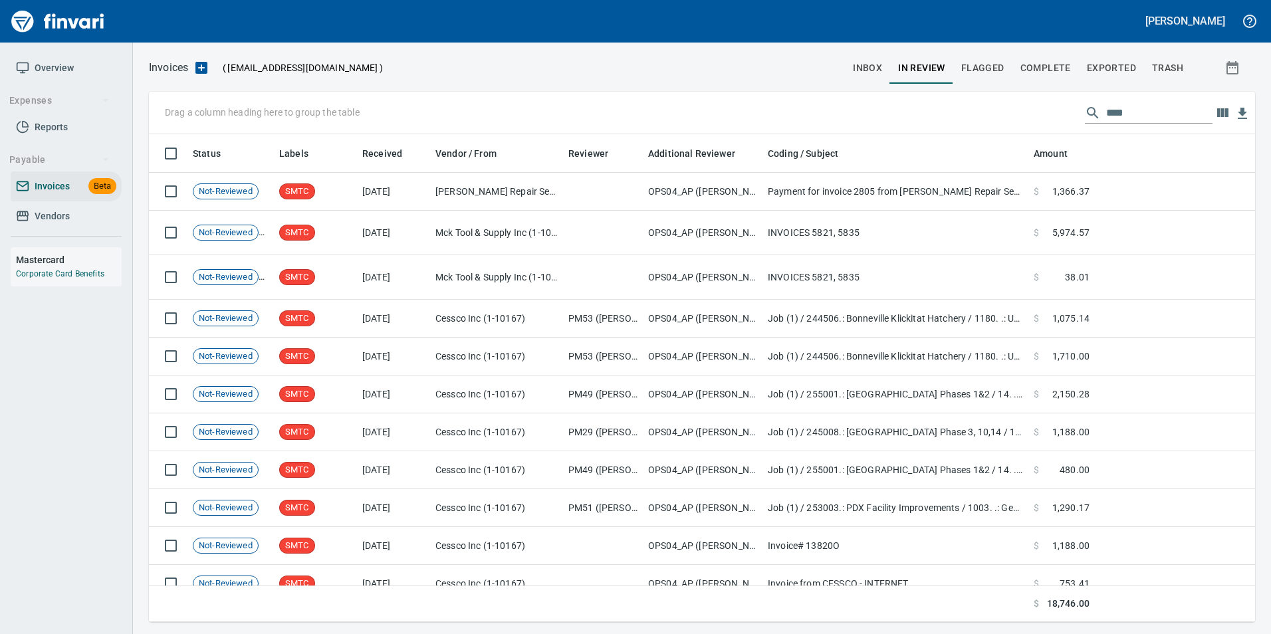
scroll to position [478, 1087]
click at [1142, 119] on input "****" at bounding box center [1160, 112] width 106 height 21
type input "*"
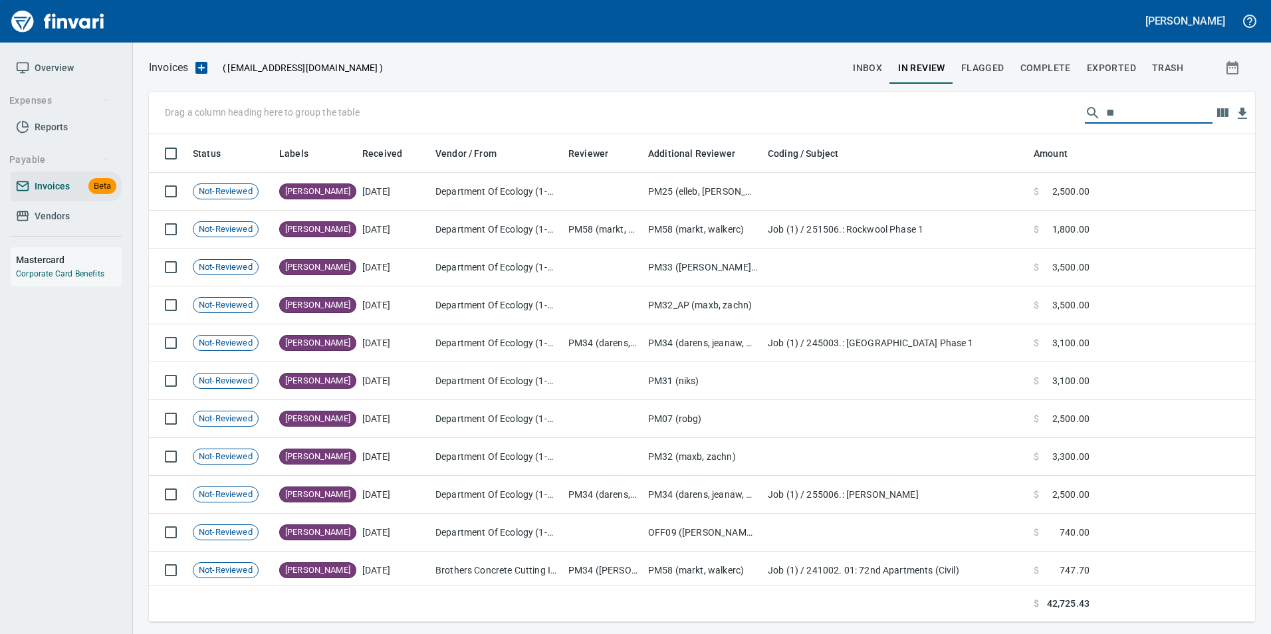
type input "*"
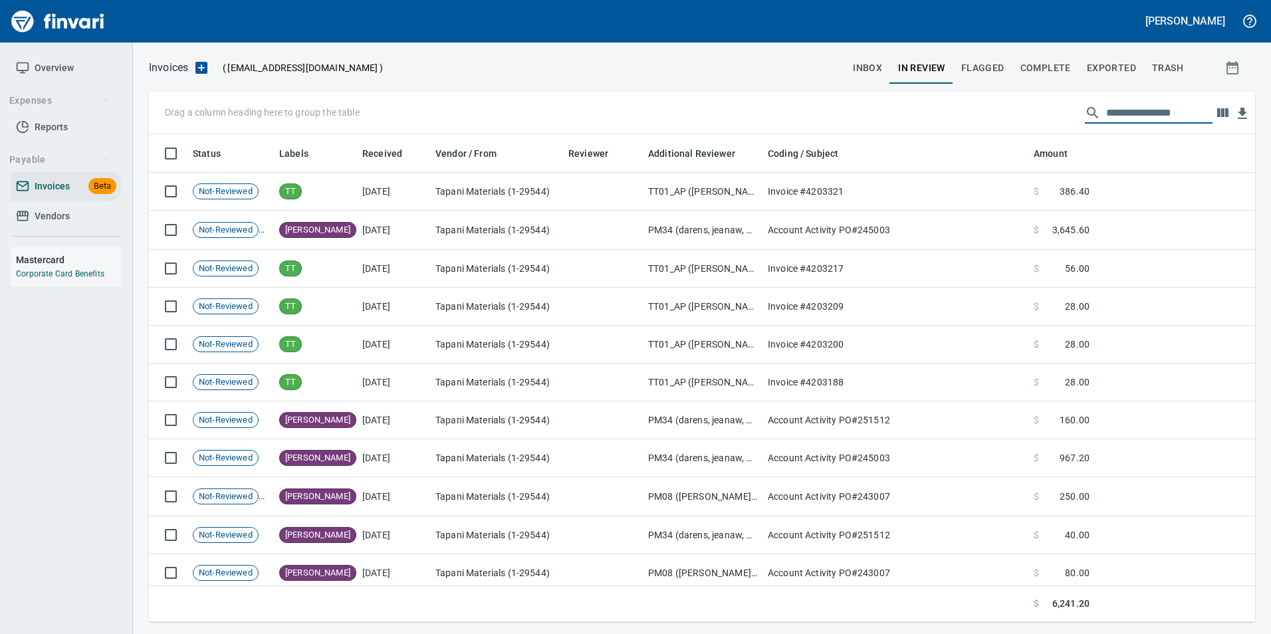
type input "**********"
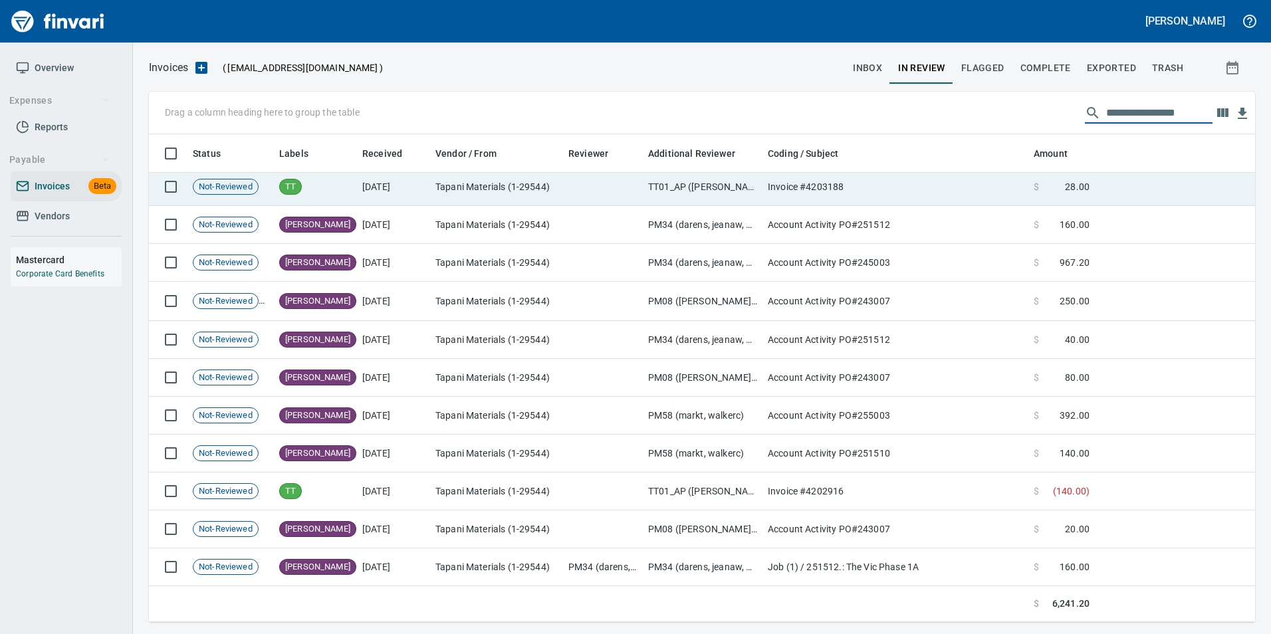
scroll to position [0, 0]
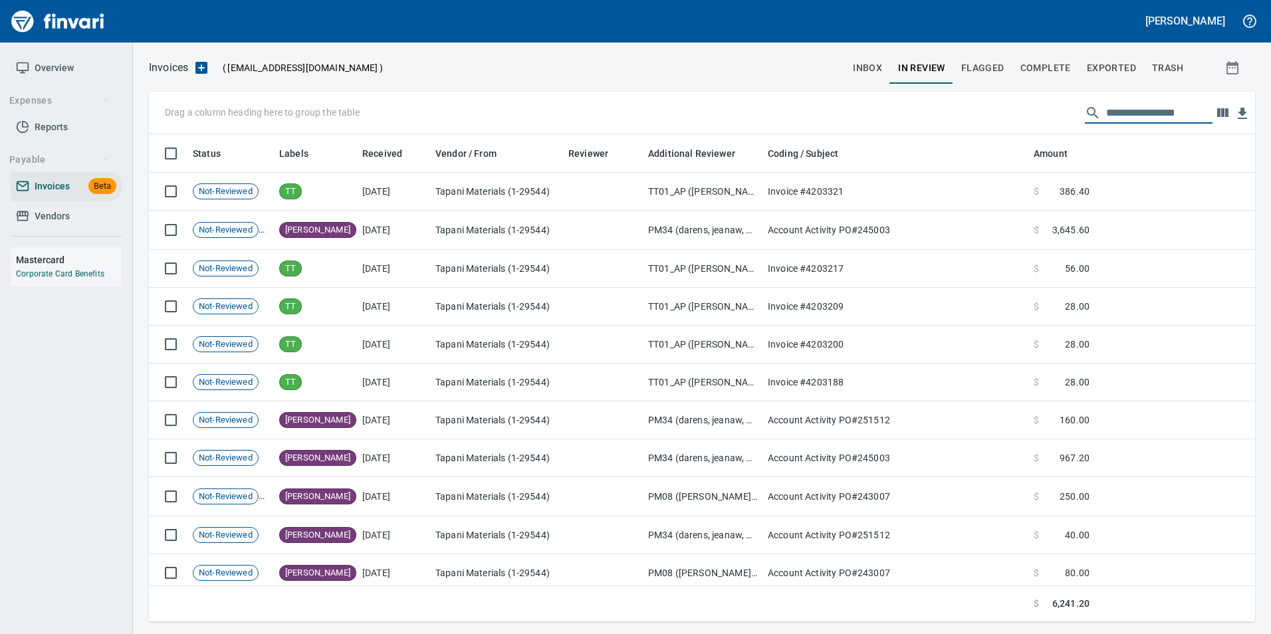
click at [1048, 75] on span "Complete" at bounding box center [1046, 68] width 51 height 17
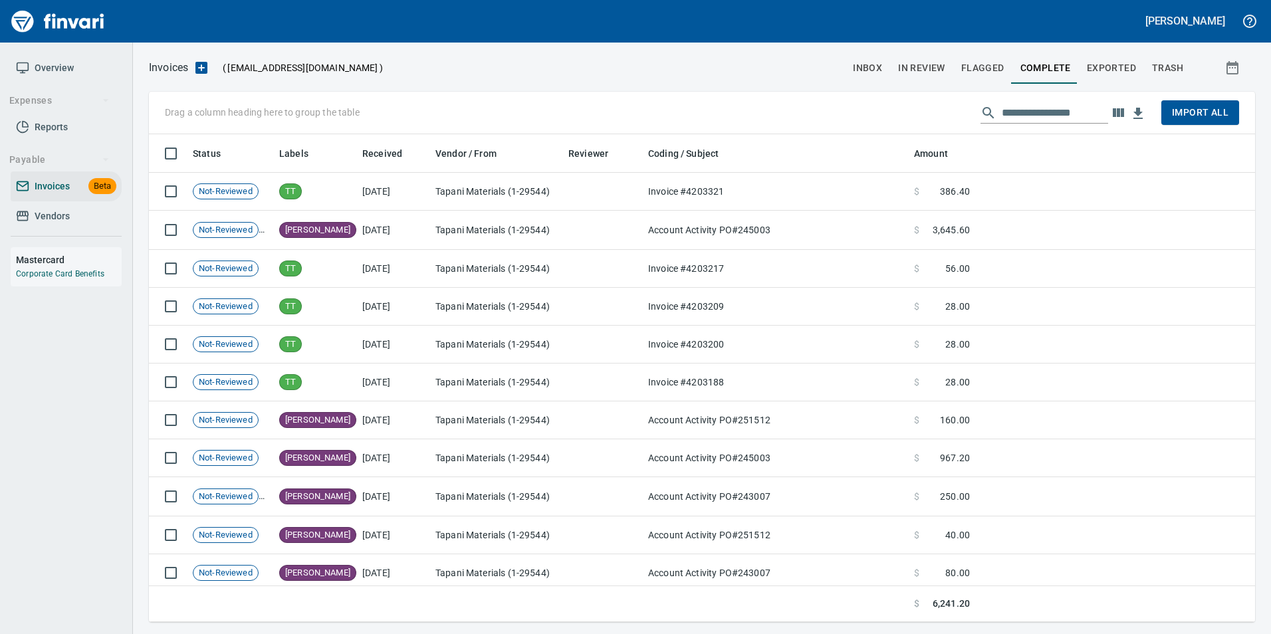
scroll to position [478, 1087]
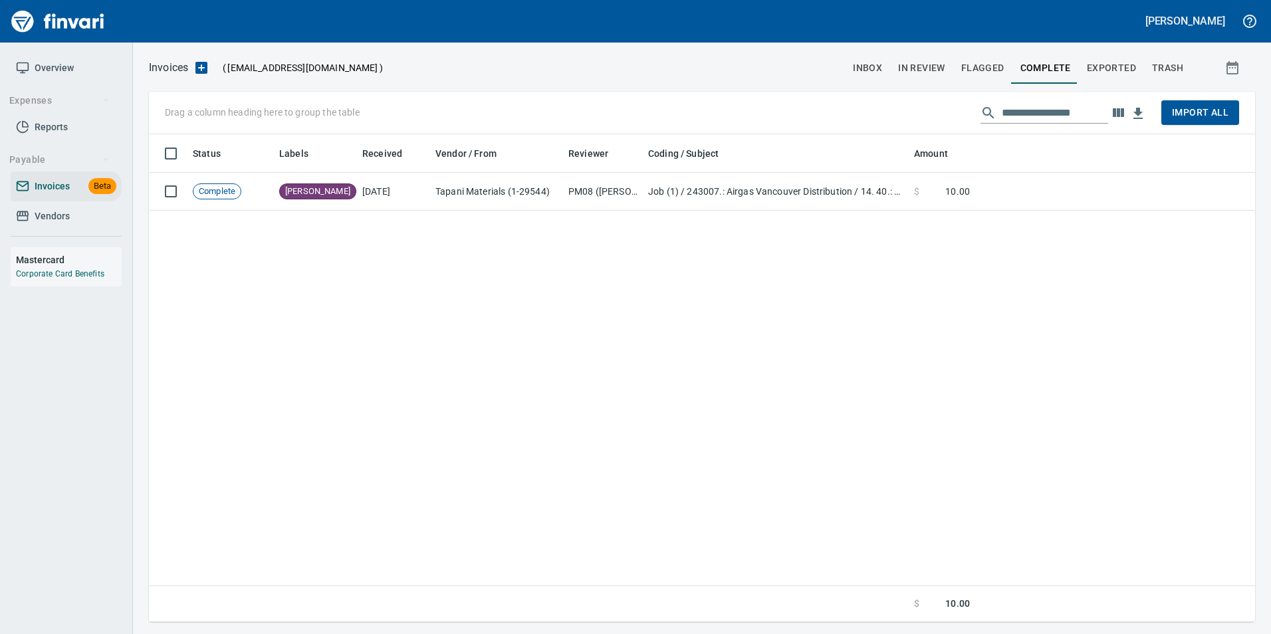
click at [1125, 58] on button "Exported" at bounding box center [1111, 68] width 65 height 32
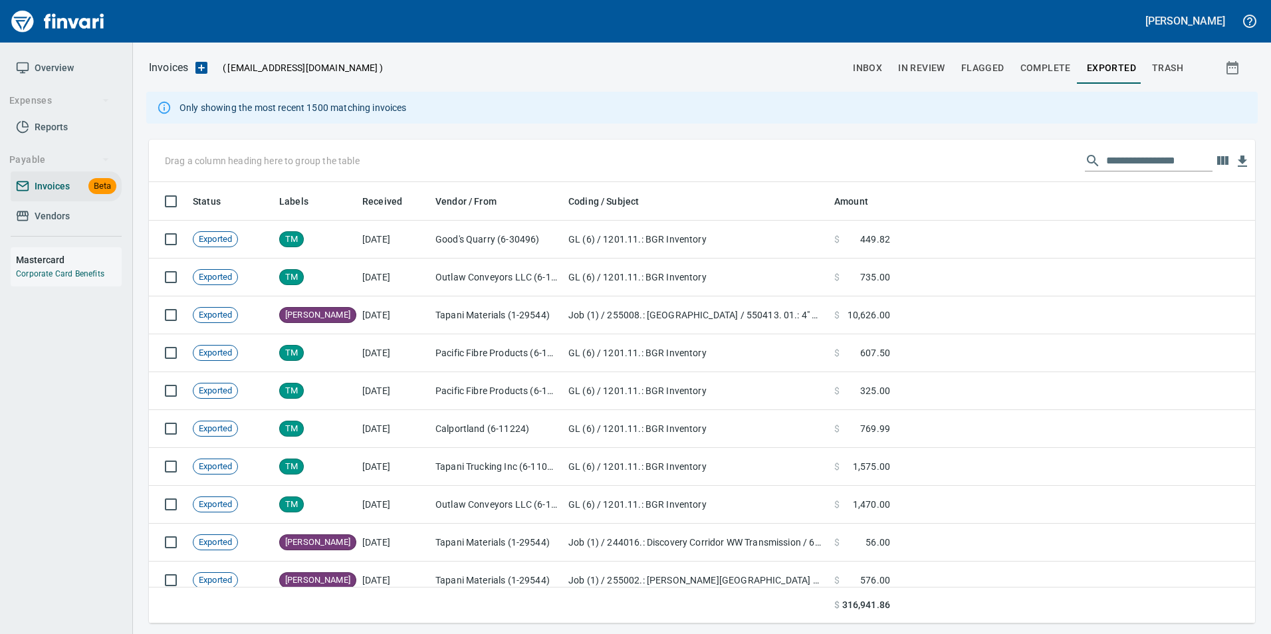
scroll to position [432, 1087]
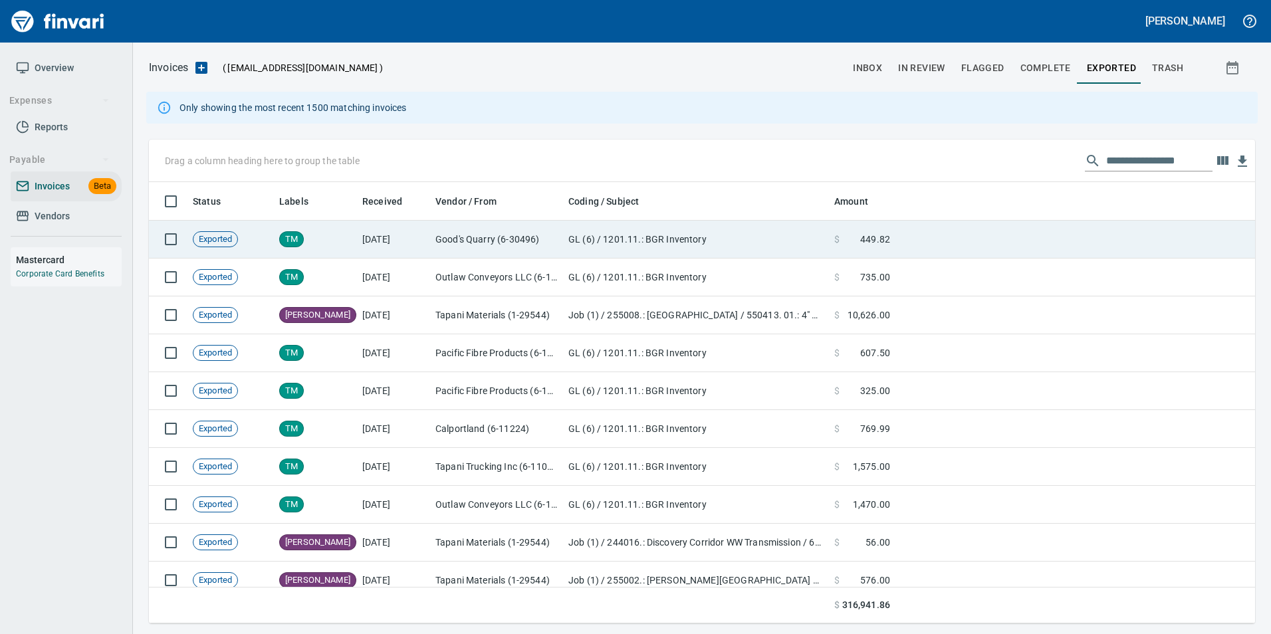
click at [851, 228] on td "$ 449.82" at bounding box center [862, 240] width 66 height 38
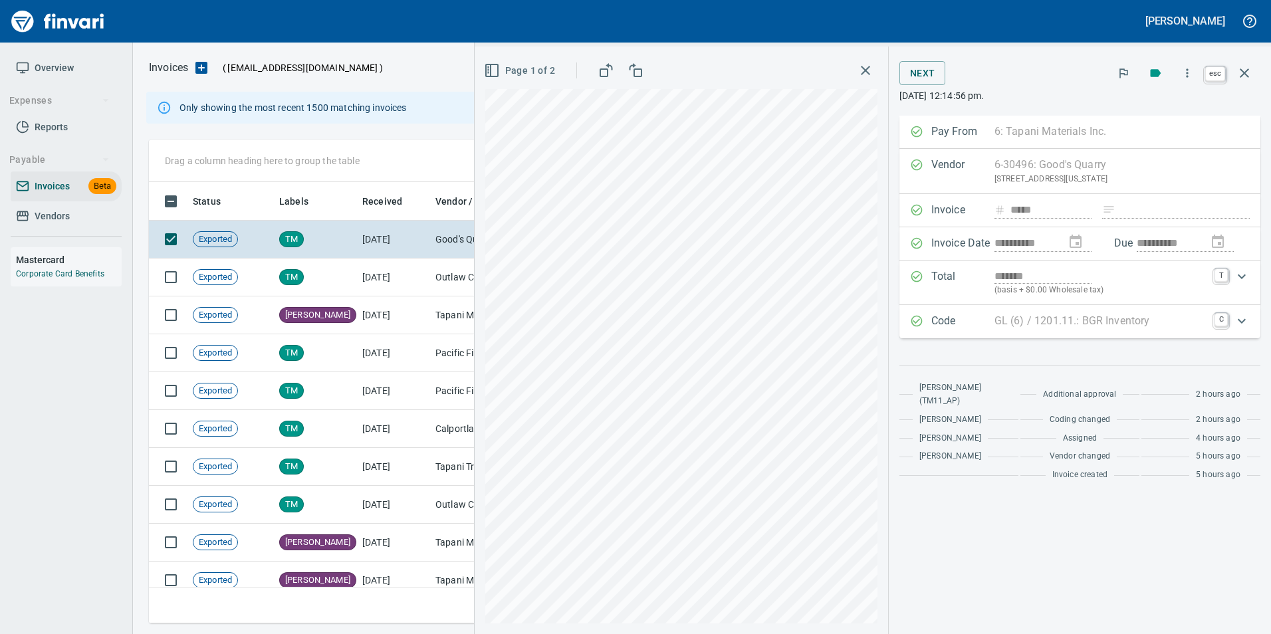
scroll to position [432, 1086]
click at [1254, 74] on button "button" at bounding box center [1245, 73] width 32 height 32
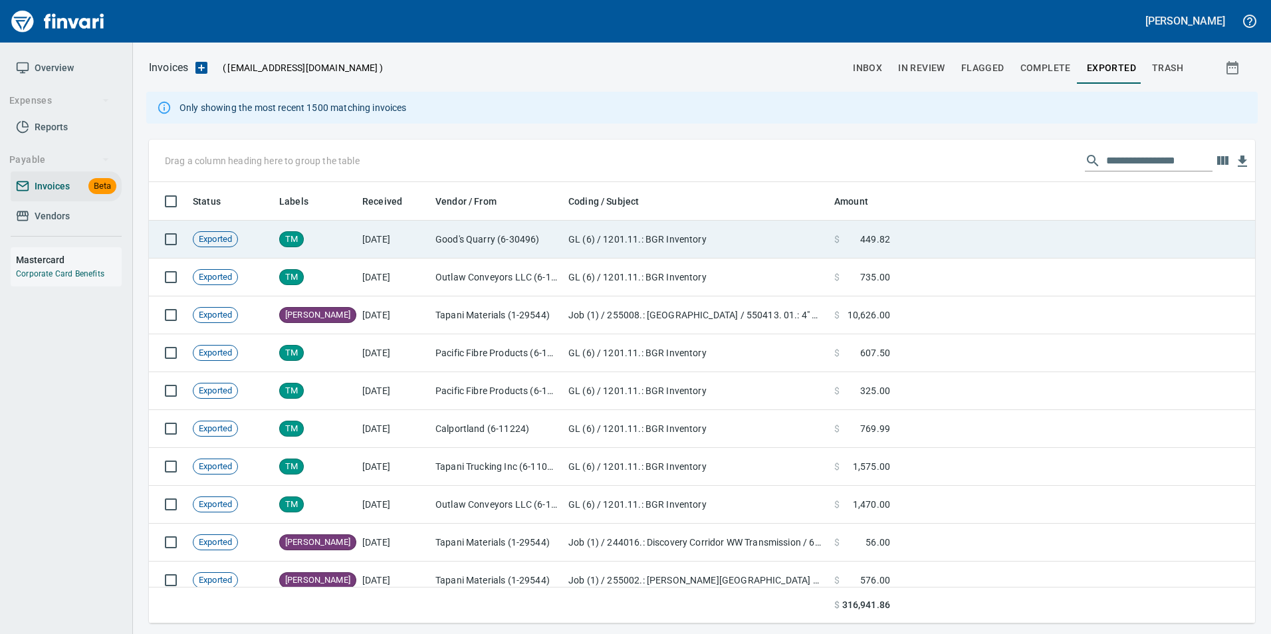
scroll to position [432, 1086]
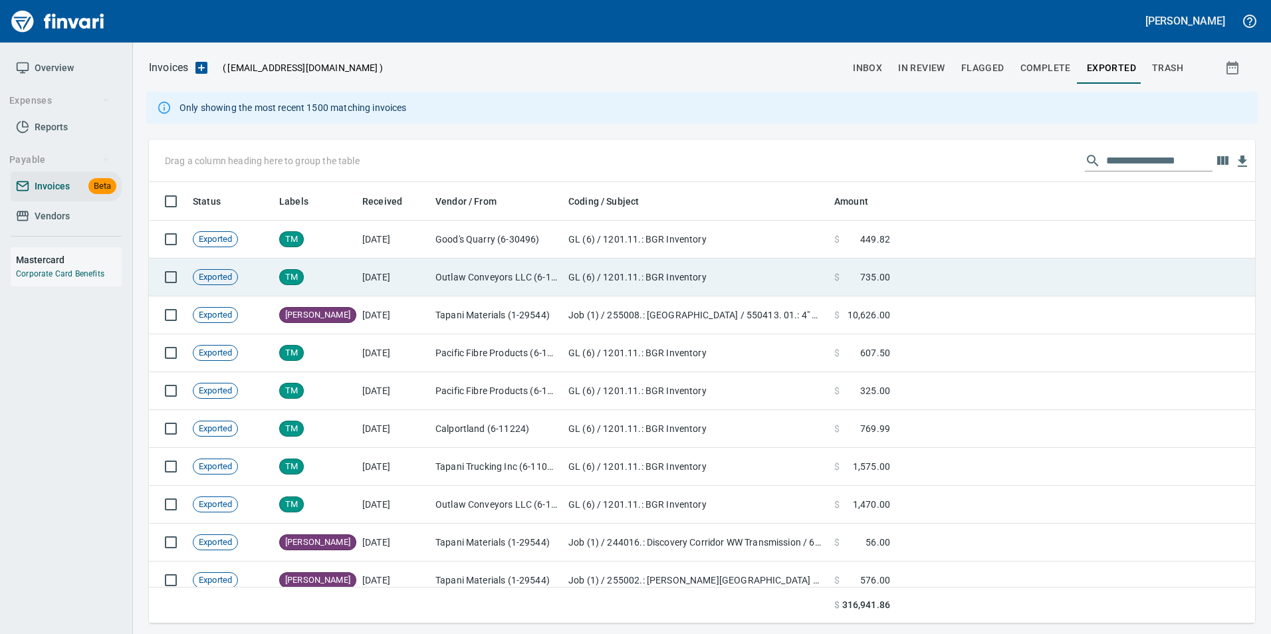
click at [1099, 274] on td at bounding box center [1076, 278] width 360 height 38
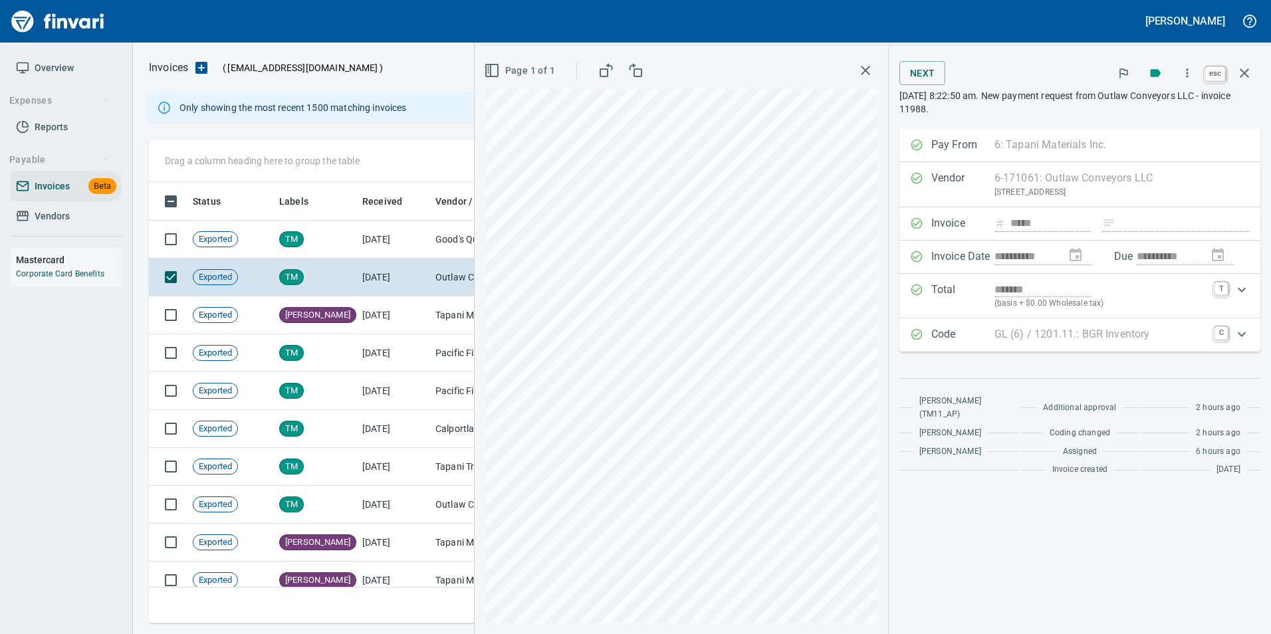
scroll to position [432, 1086]
click at [1242, 74] on icon "button" at bounding box center [1245, 73] width 16 height 16
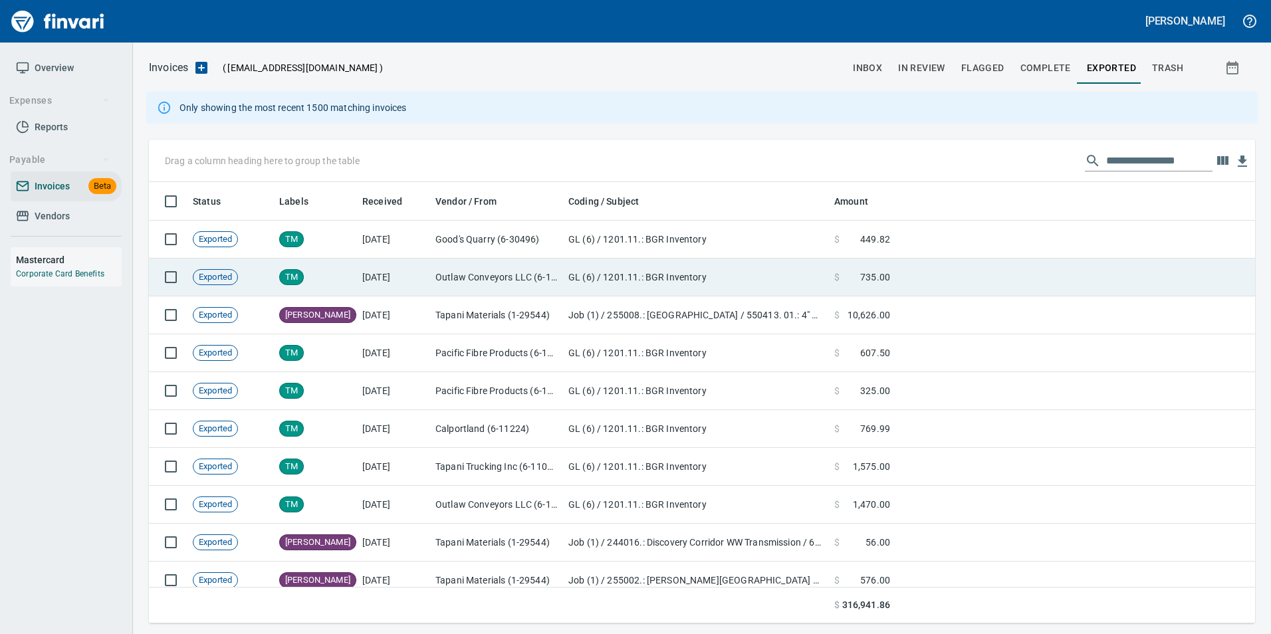
scroll to position [432, 1086]
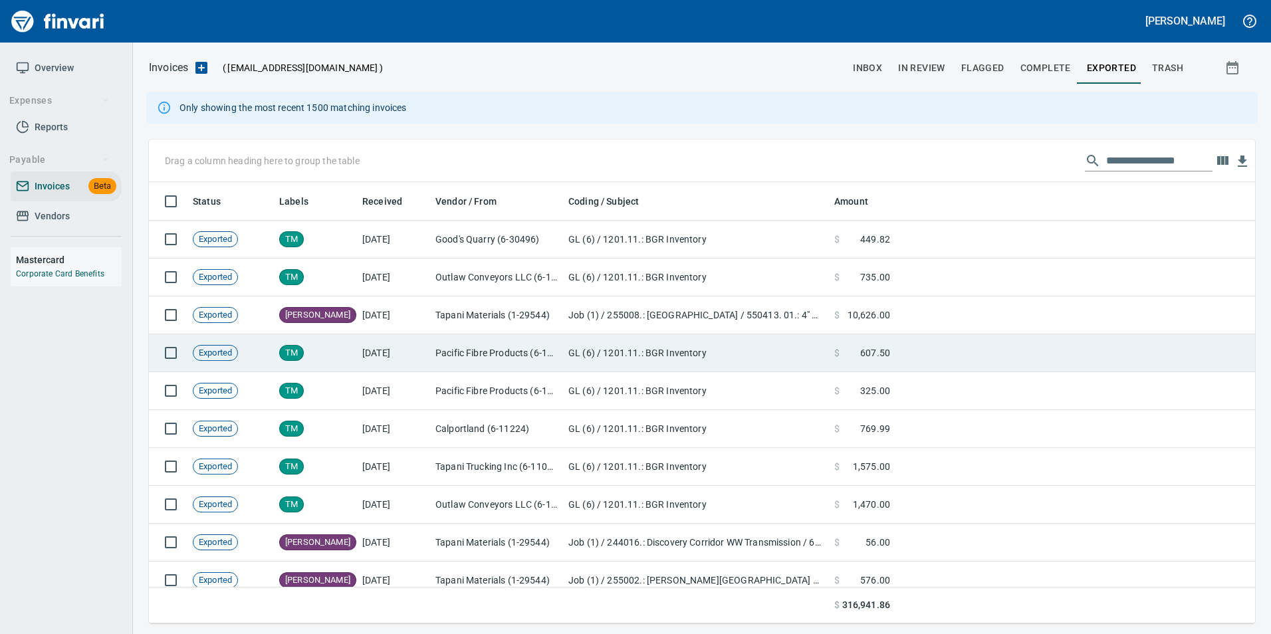
click at [1055, 352] on td at bounding box center [1076, 353] width 360 height 38
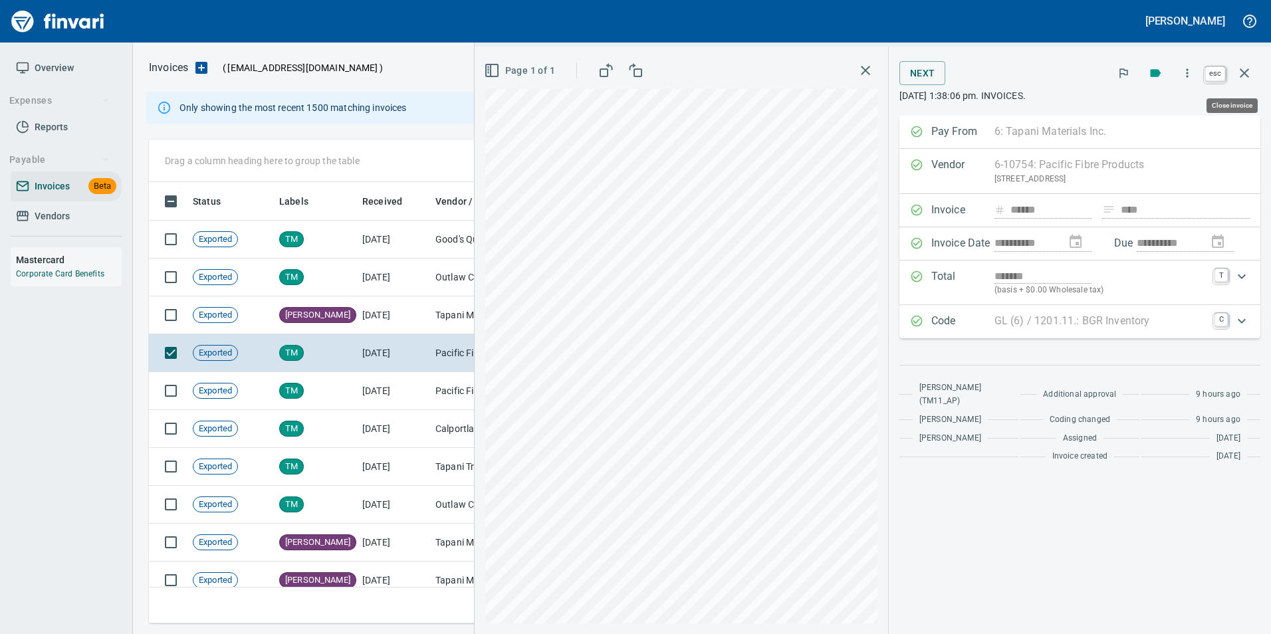
click at [1245, 70] on icon "button" at bounding box center [1245, 73] width 16 height 16
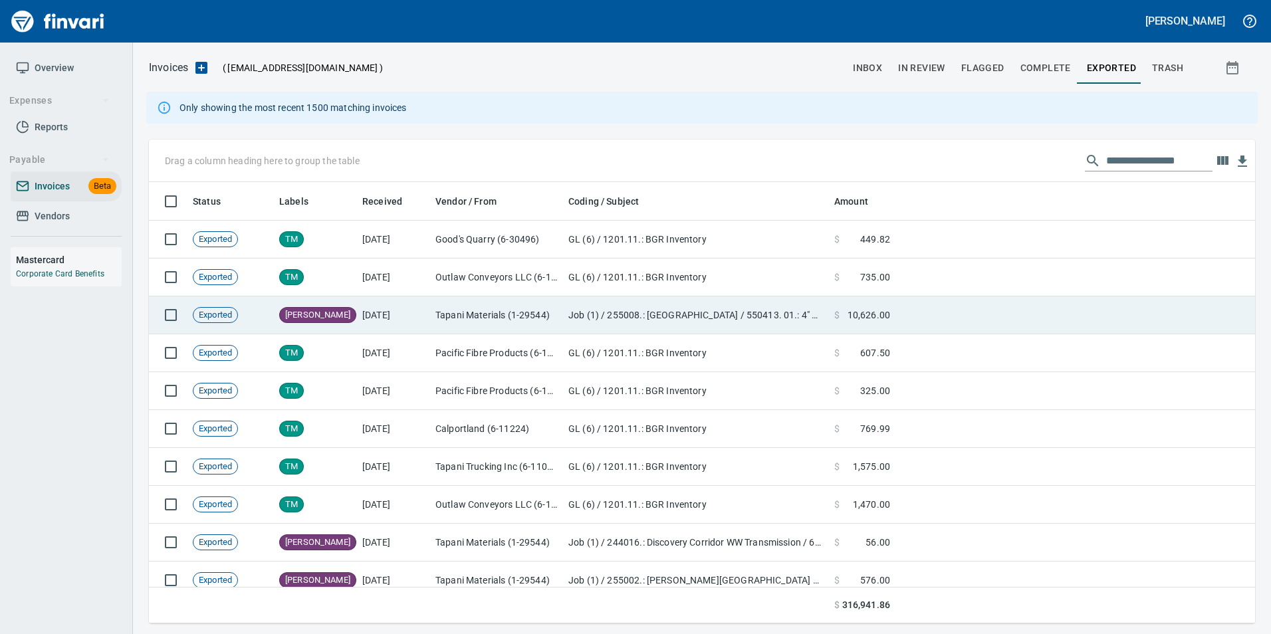
scroll to position [432, 1086]
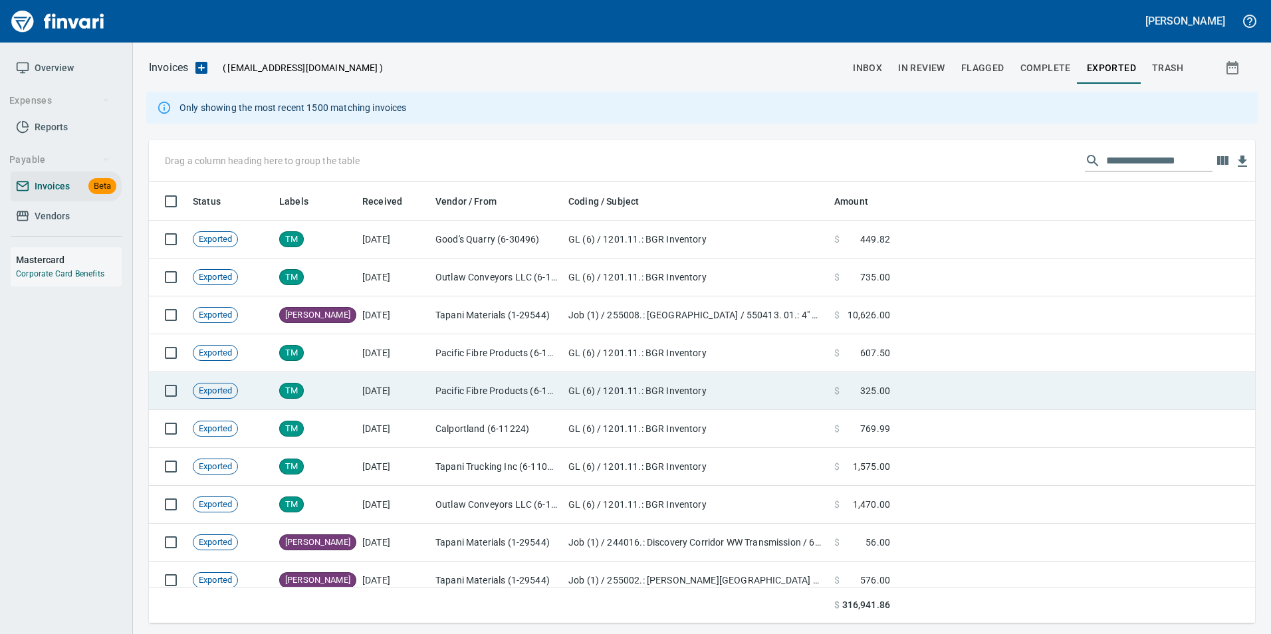
click at [899, 398] on td at bounding box center [1076, 391] width 360 height 38
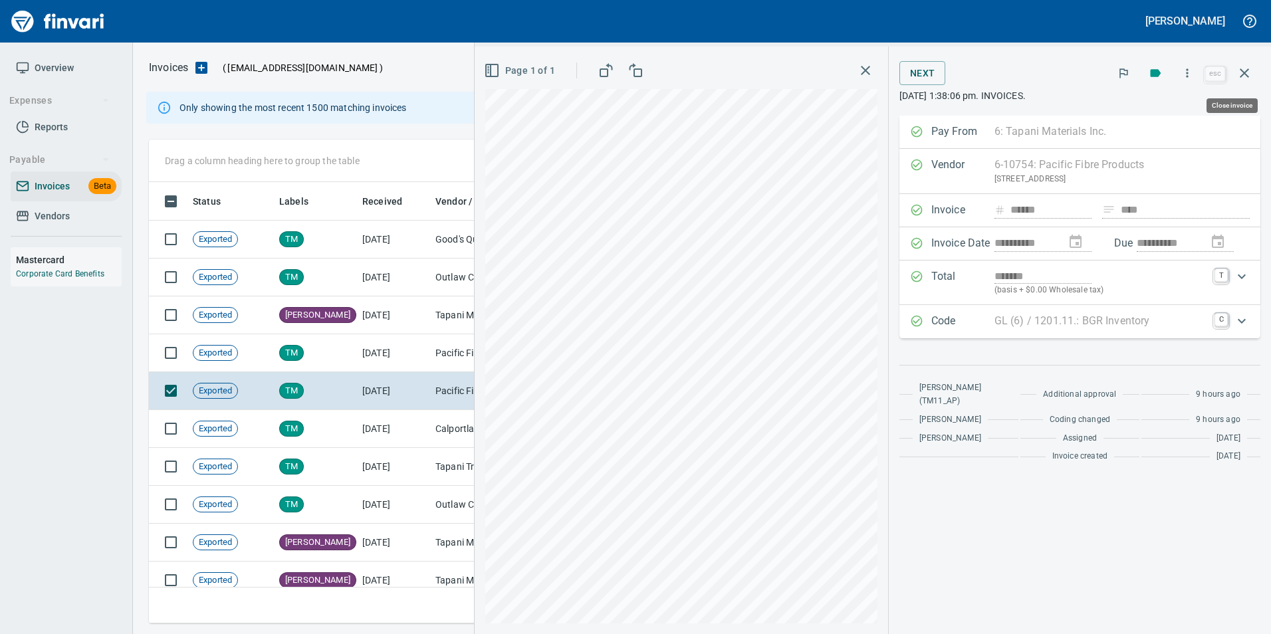
click at [1250, 66] on button "button" at bounding box center [1245, 73] width 32 height 32
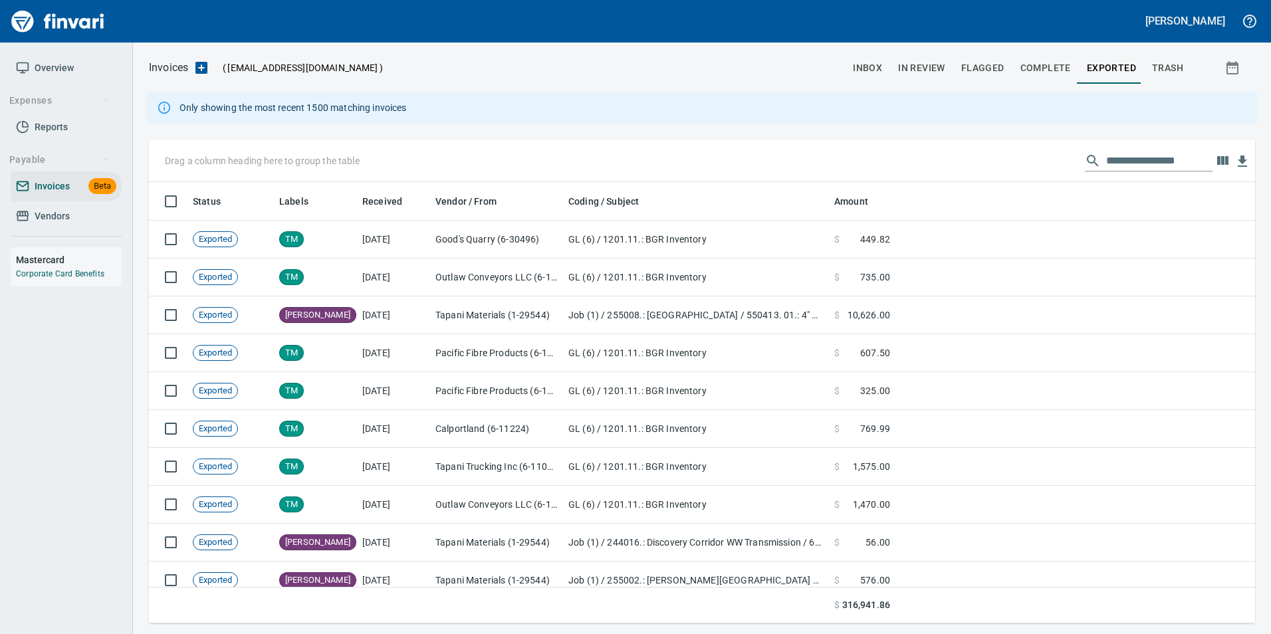
scroll to position [432, 1086]
click at [1162, 167] on input "**********" at bounding box center [1160, 160] width 106 height 21
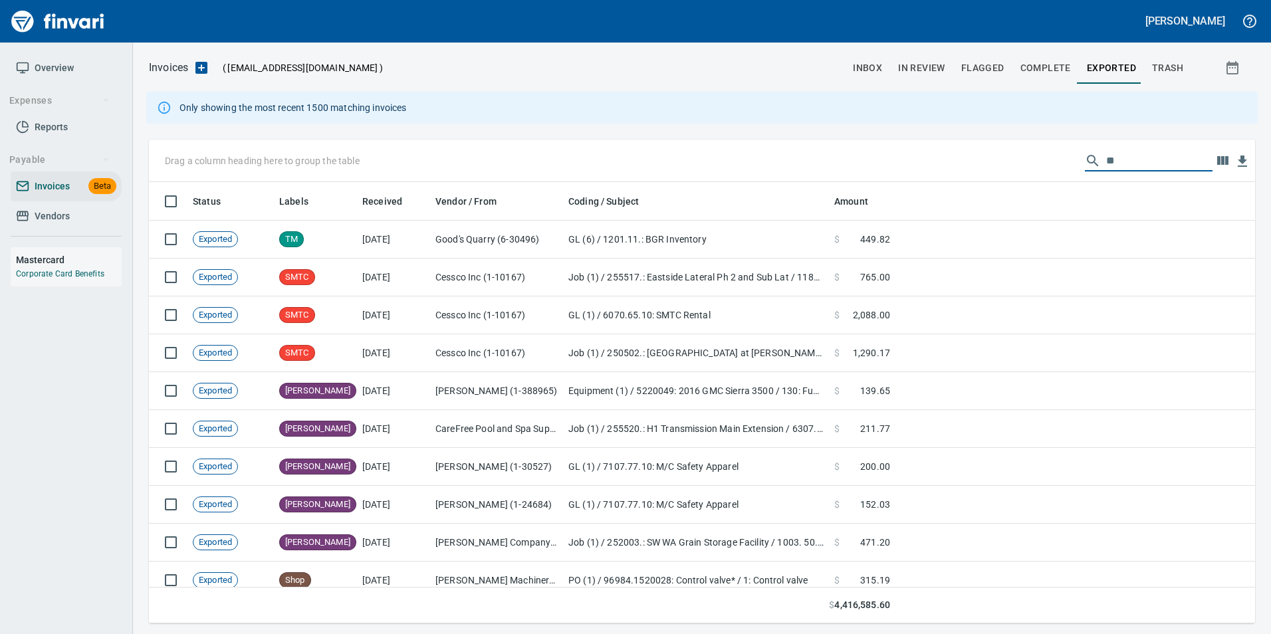
type input "*"
click at [922, 68] on span "In Review" at bounding box center [921, 68] width 47 height 17
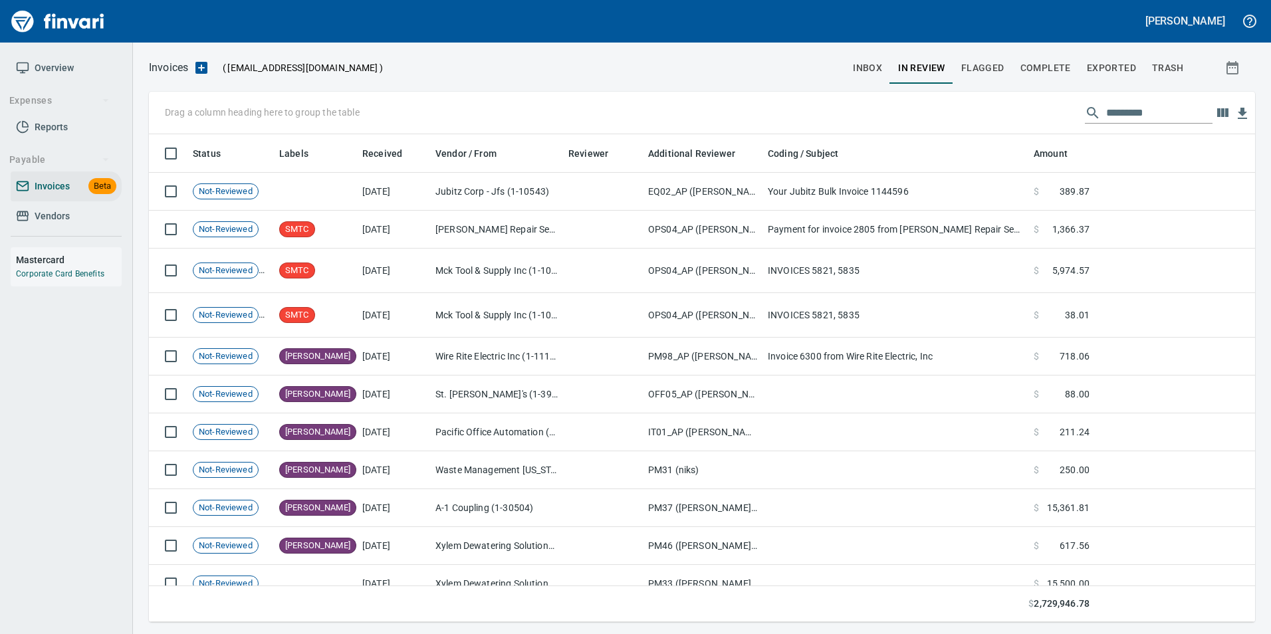
scroll to position [478, 1087]
click at [1123, 112] on input "text" at bounding box center [1160, 112] width 106 height 21
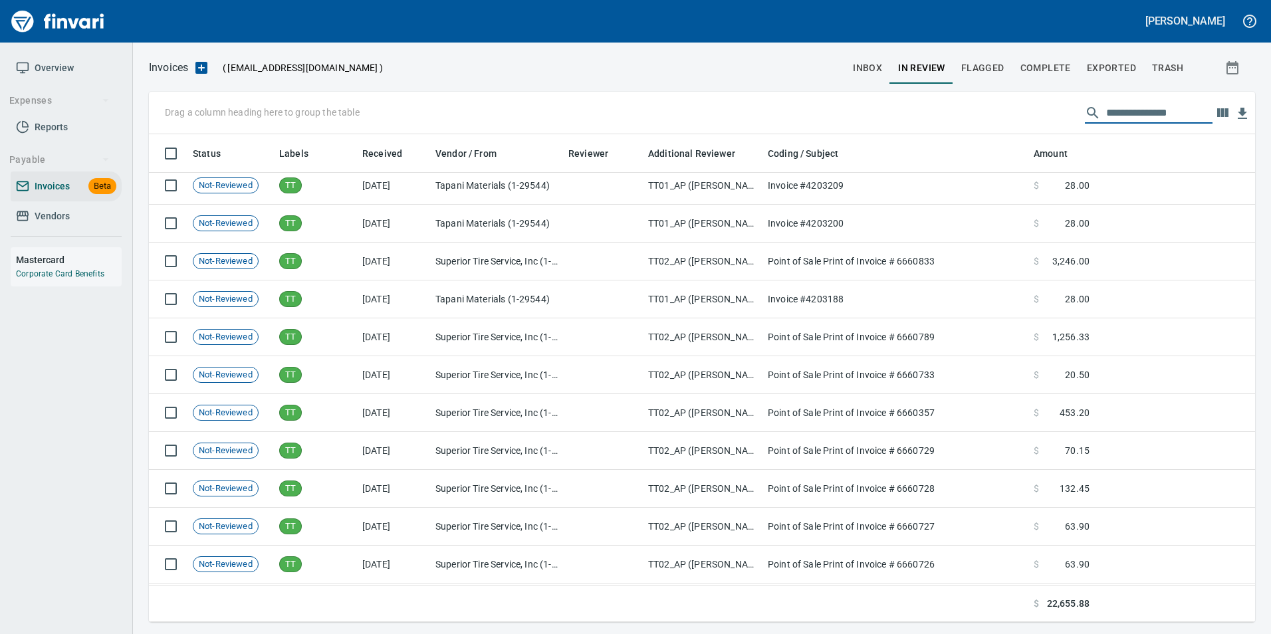
scroll to position [0, 0]
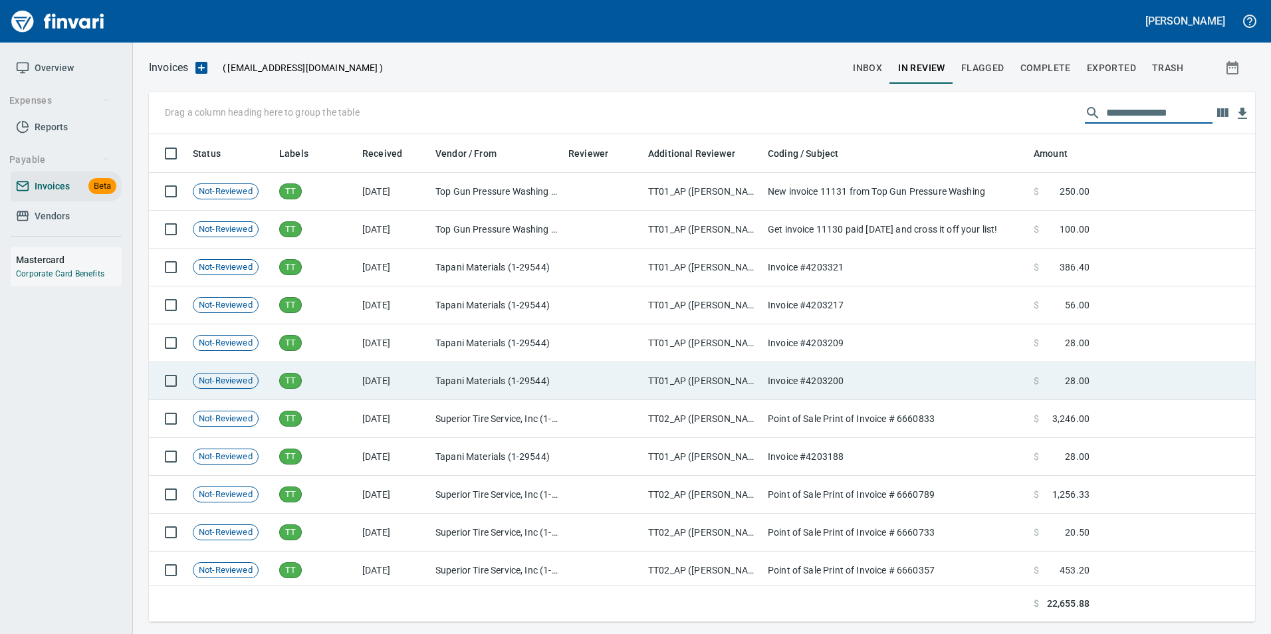
click at [656, 385] on td "TT01_AP (justinb, neilk)" at bounding box center [703, 381] width 120 height 38
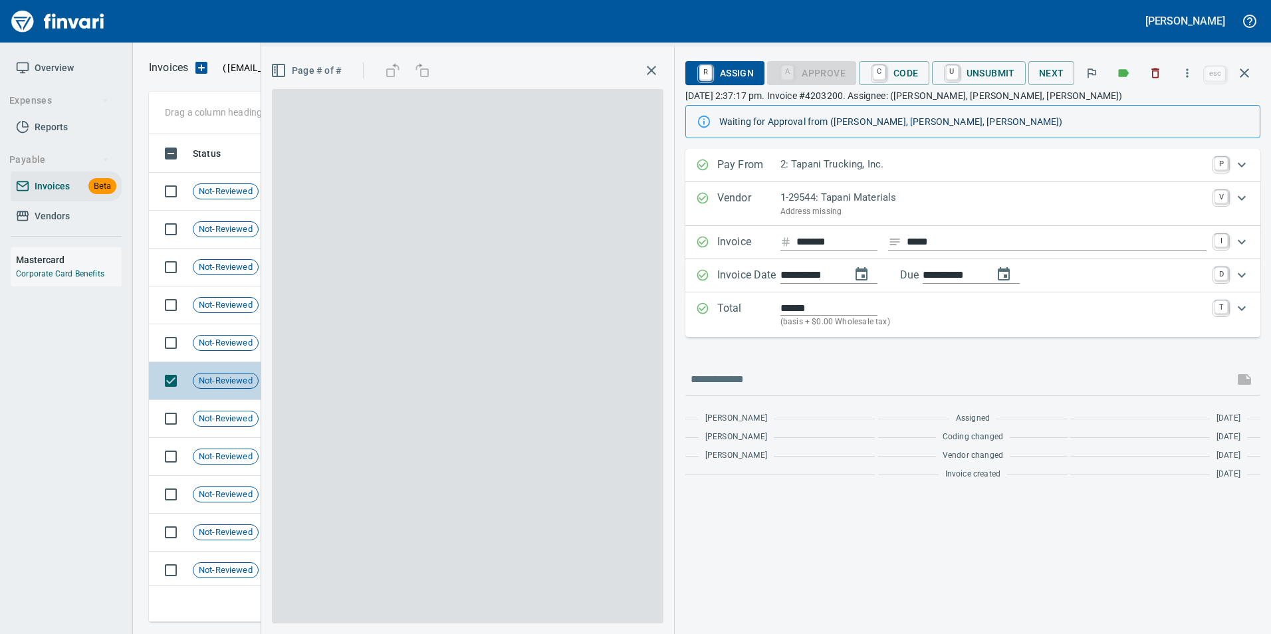
scroll to position [478, 1086]
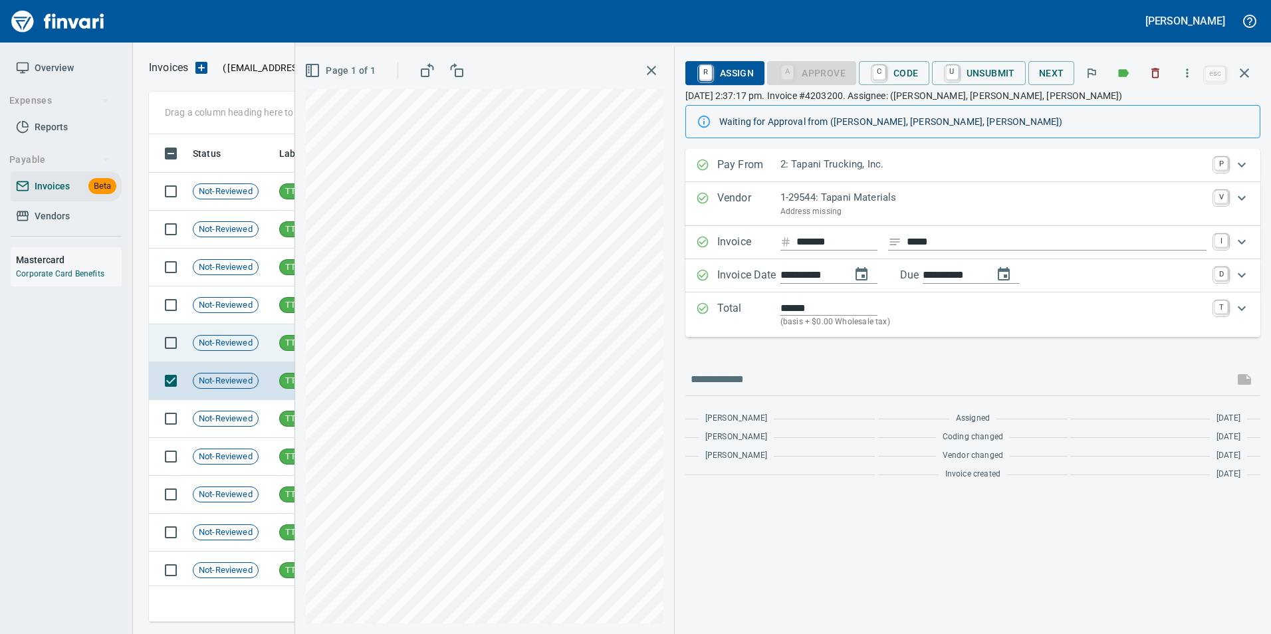
click at [287, 344] on span "TT" at bounding box center [290, 343] width 21 height 13
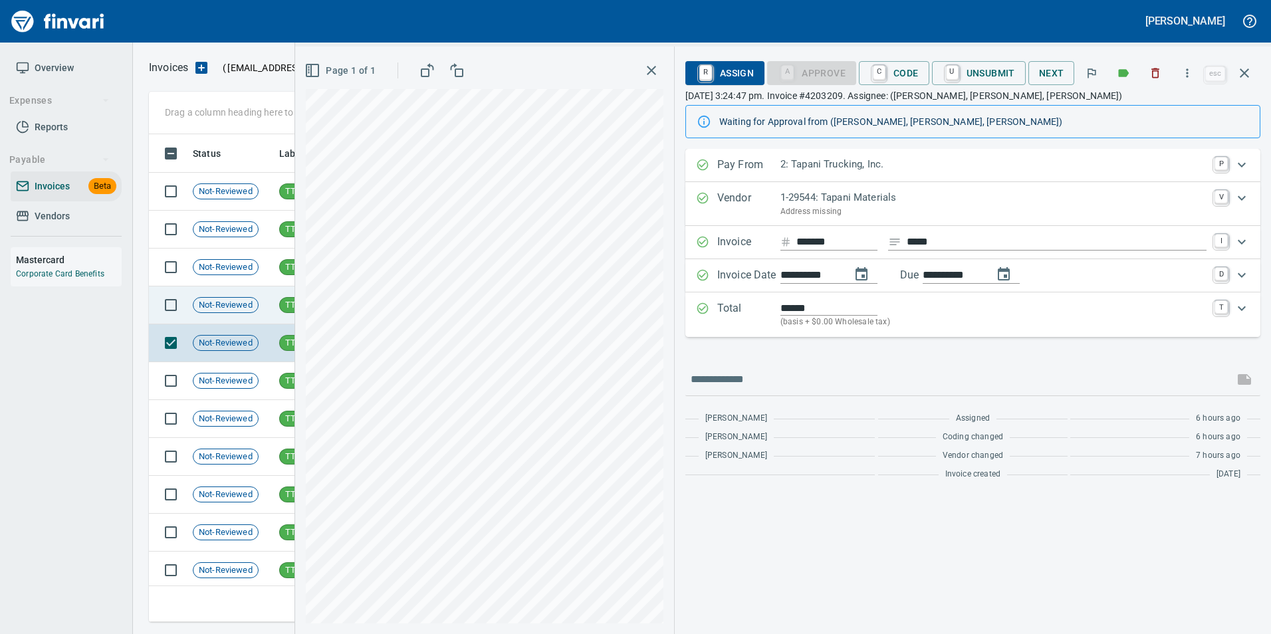
click at [275, 306] on td "TT" at bounding box center [315, 306] width 83 height 38
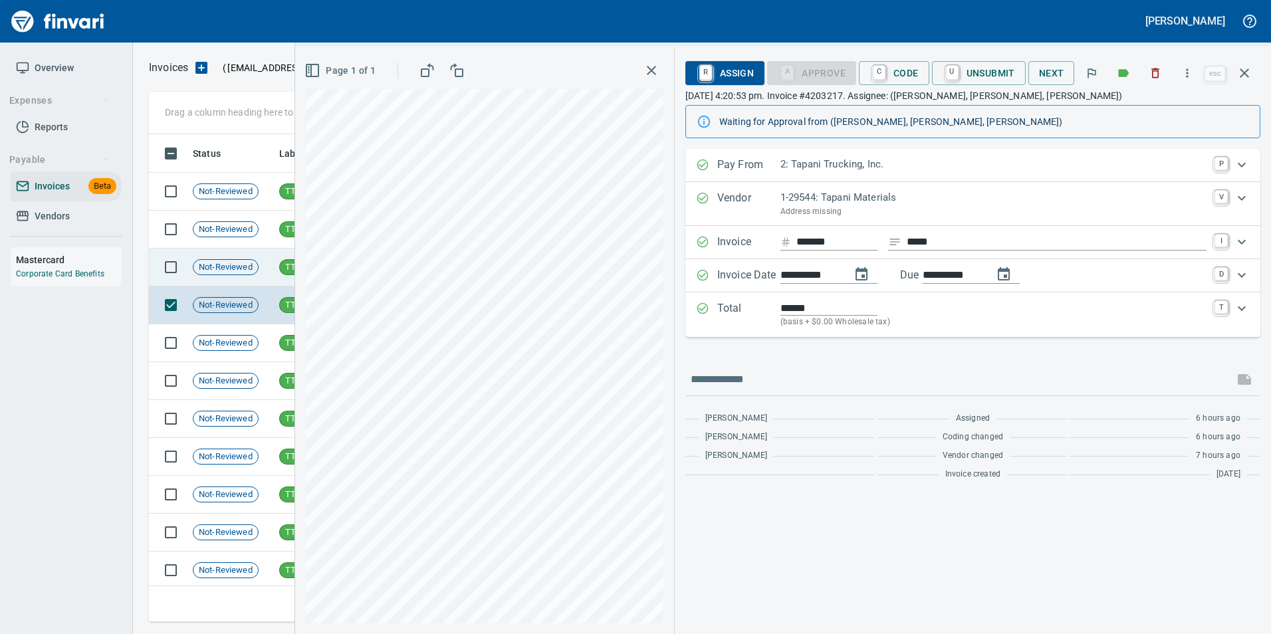
click at [284, 269] on span "TT" at bounding box center [290, 267] width 21 height 13
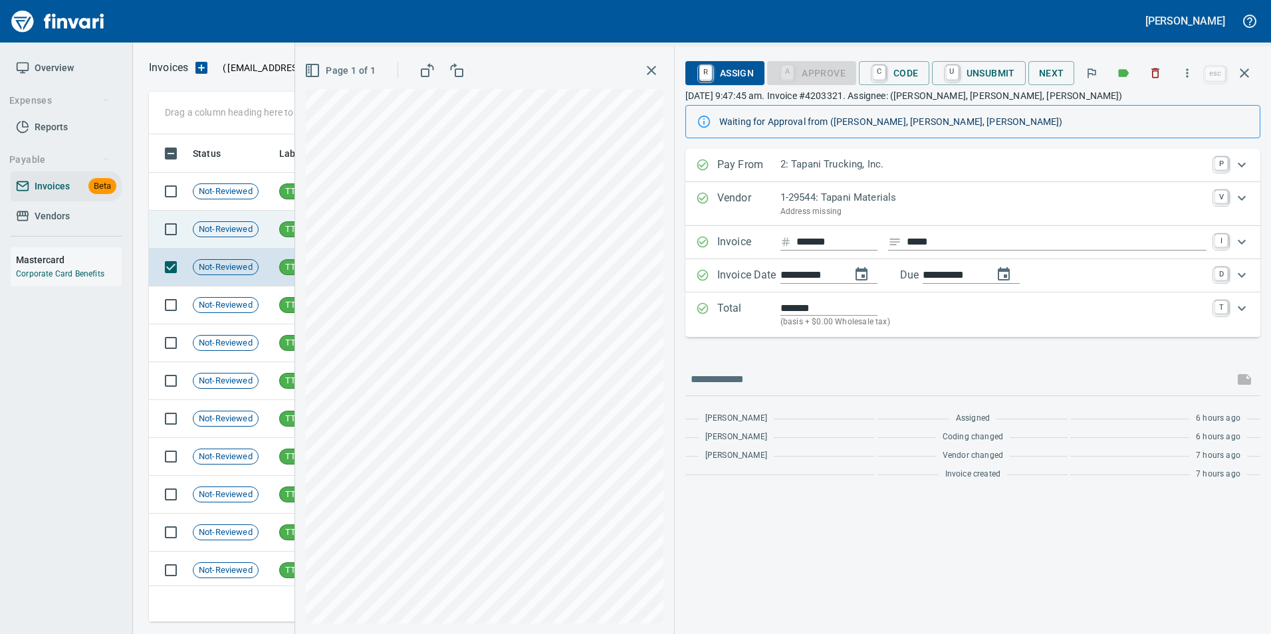
click at [281, 227] on span "TT" at bounding box center [290, 229] width 21 height 13
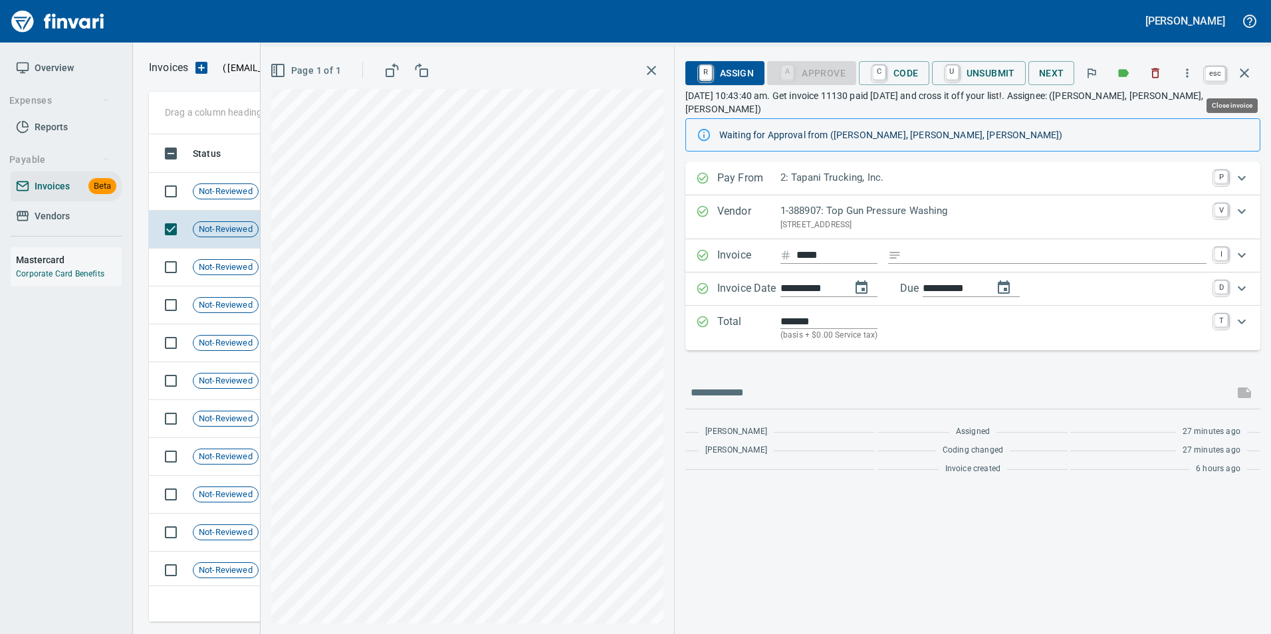
scroll to position [478, 1086]
click at [1252, 72] on icon "button" at bounding box center [1245, 73] width 16 height 16
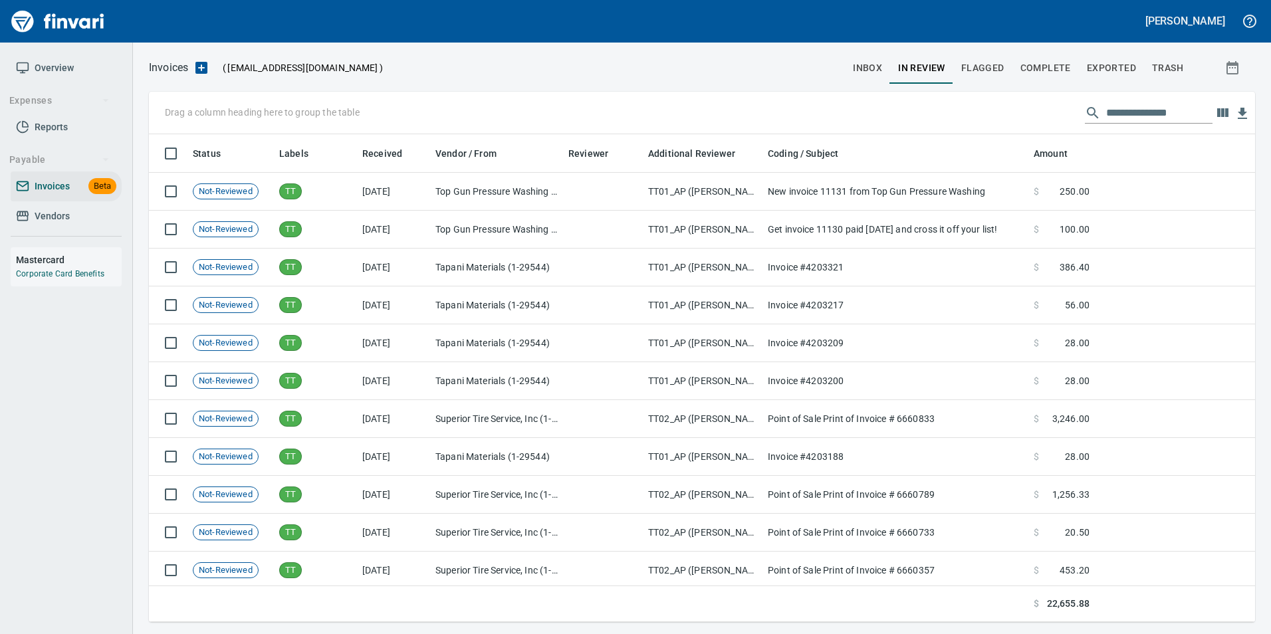
click at [1159, 111] on input "**********" at bounding box center [1160, 112] width 106 height 21
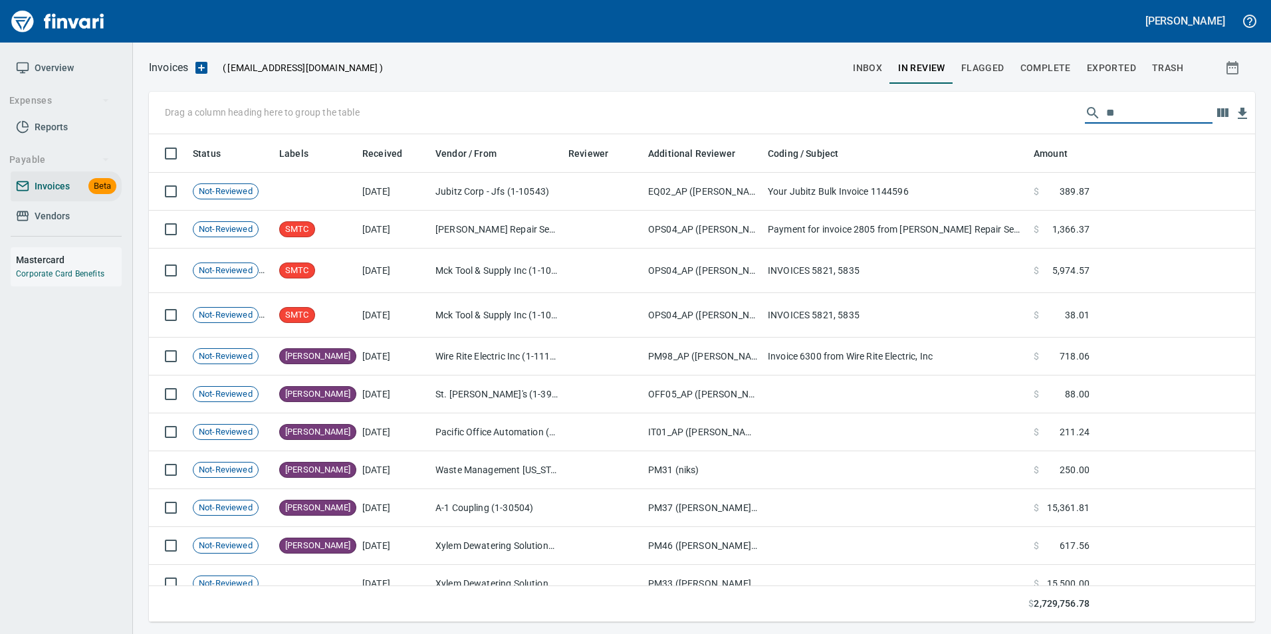
type input "*"
click at [872, 70] on span "inbox" at bounding box center [867, 68] width 29 height 17
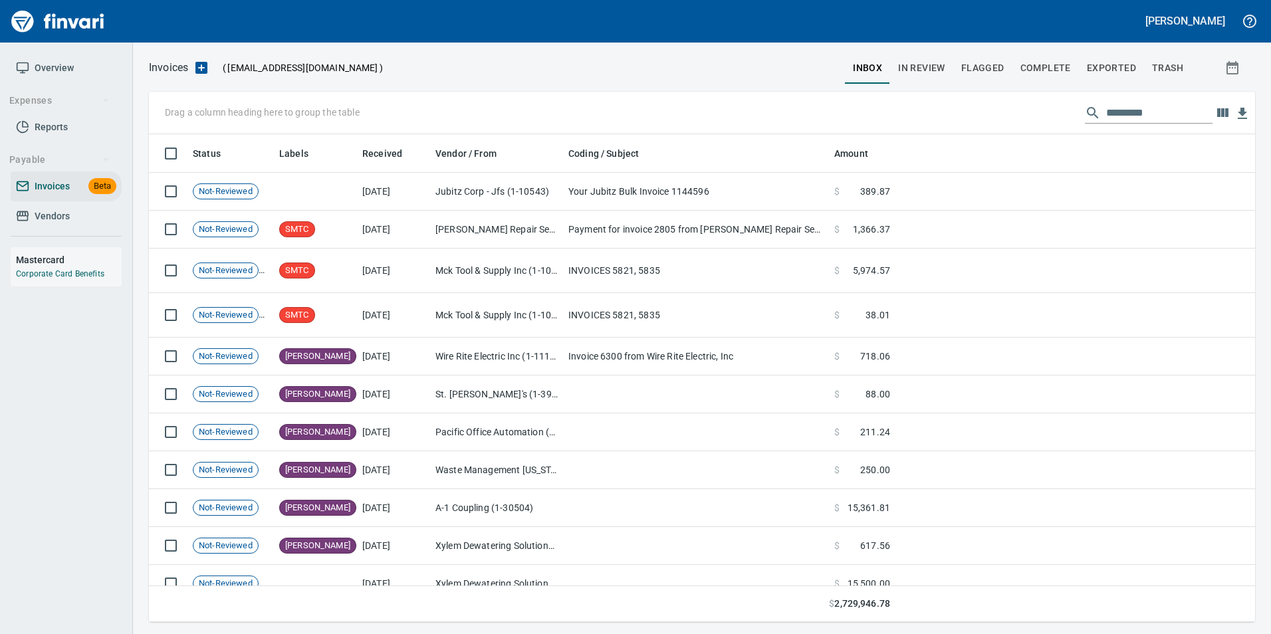
scroll to position [478, 1087]
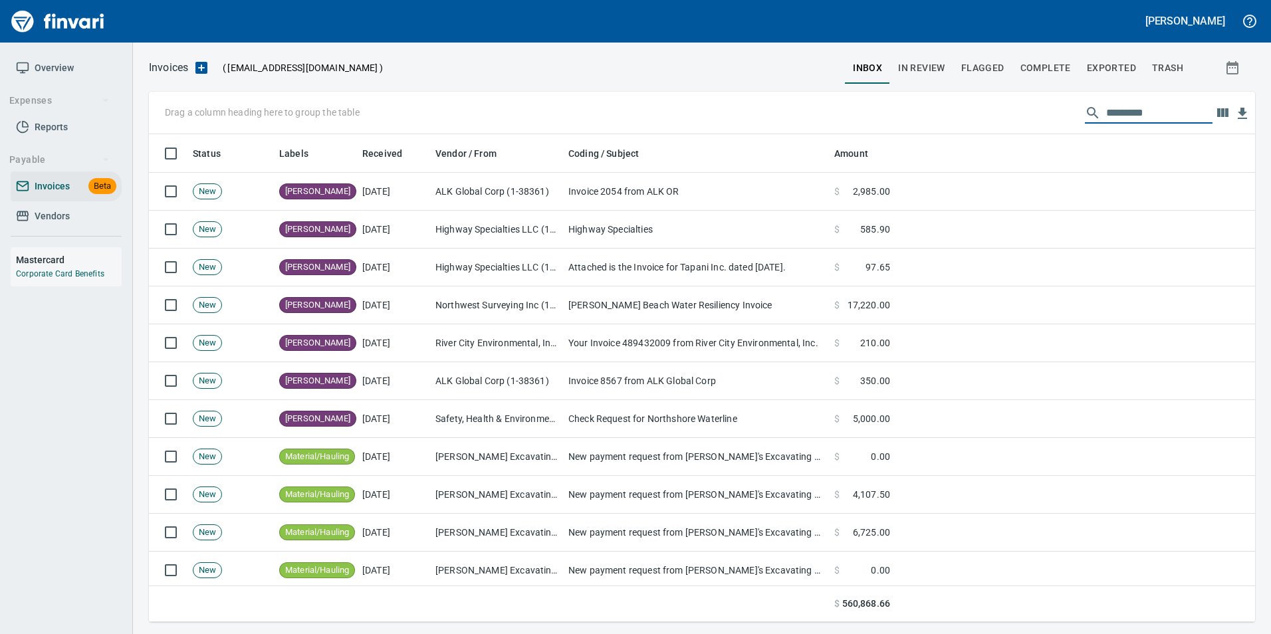
click at [1157, 113] on input "text" at bounding box center [1160, 112] width 106 height 21
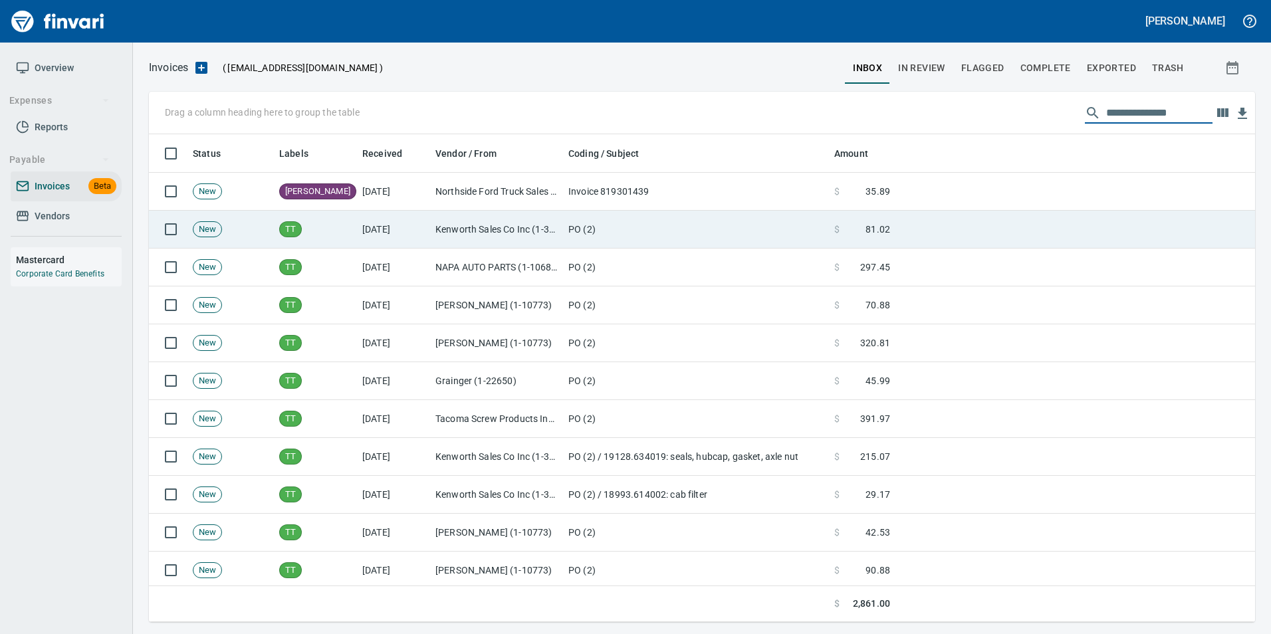
type input "**********"
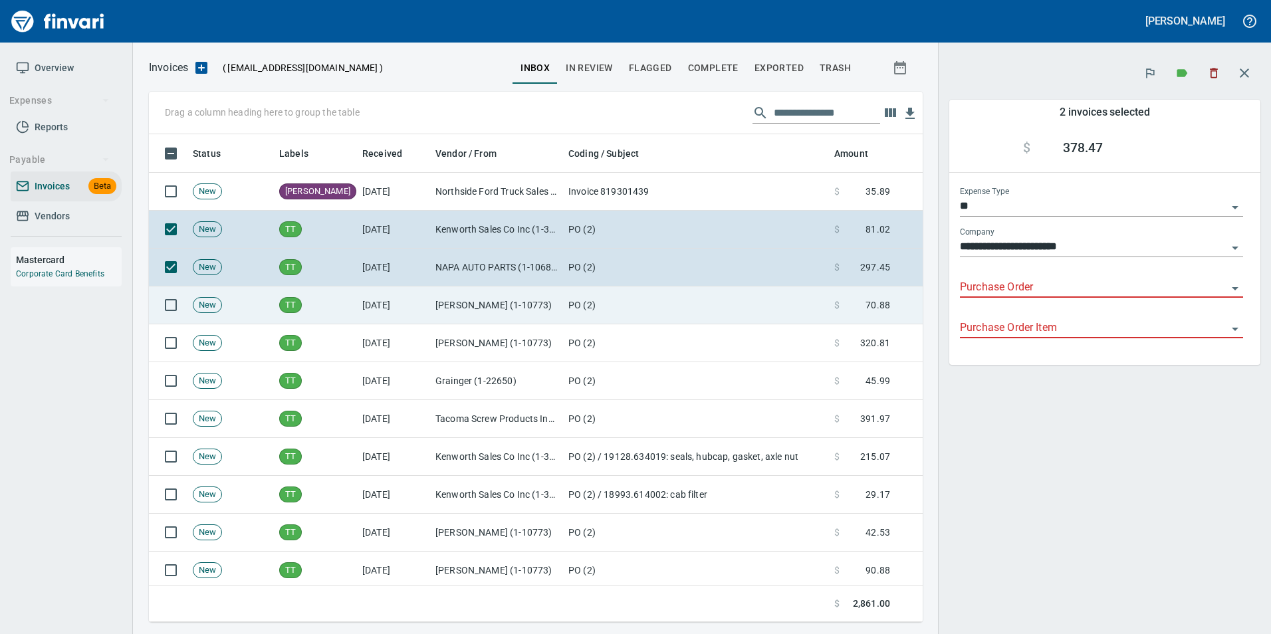
scroll to position [478, 754]
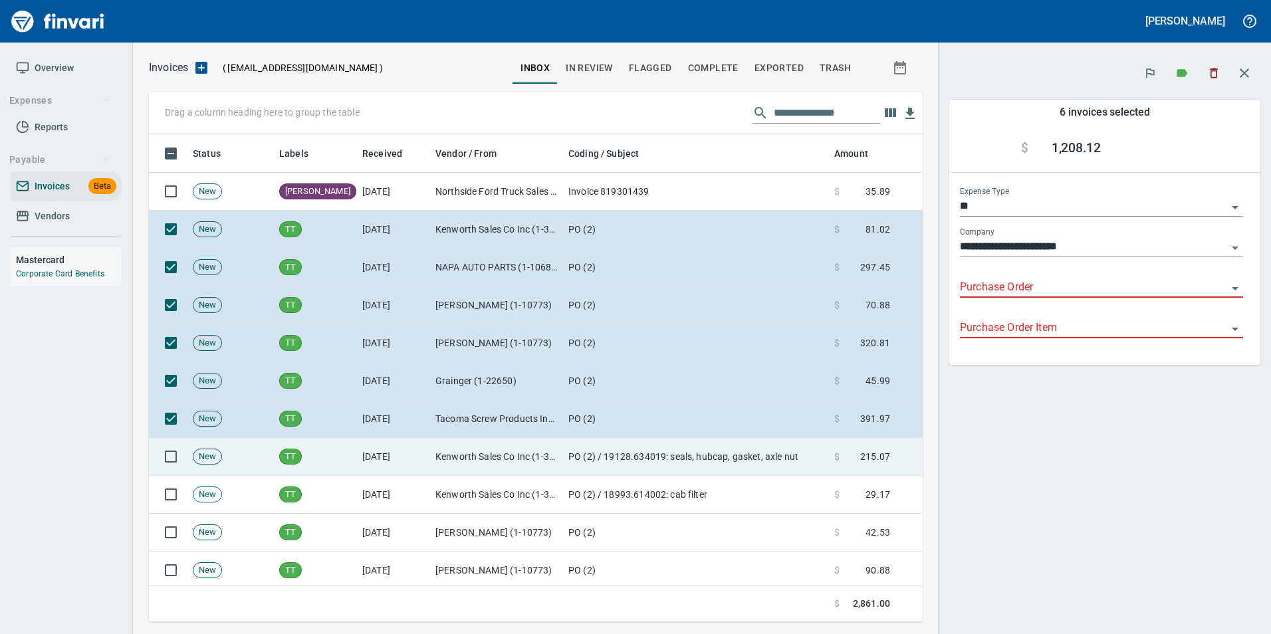
type input "**********"
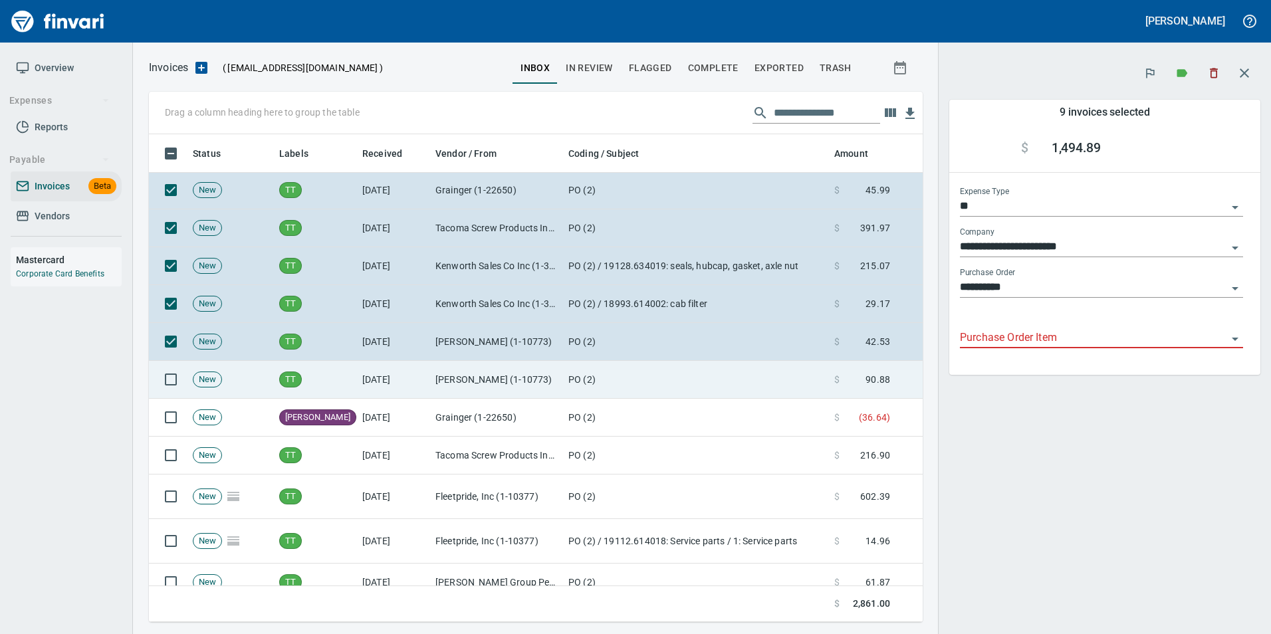
scroll to position [199, 0]
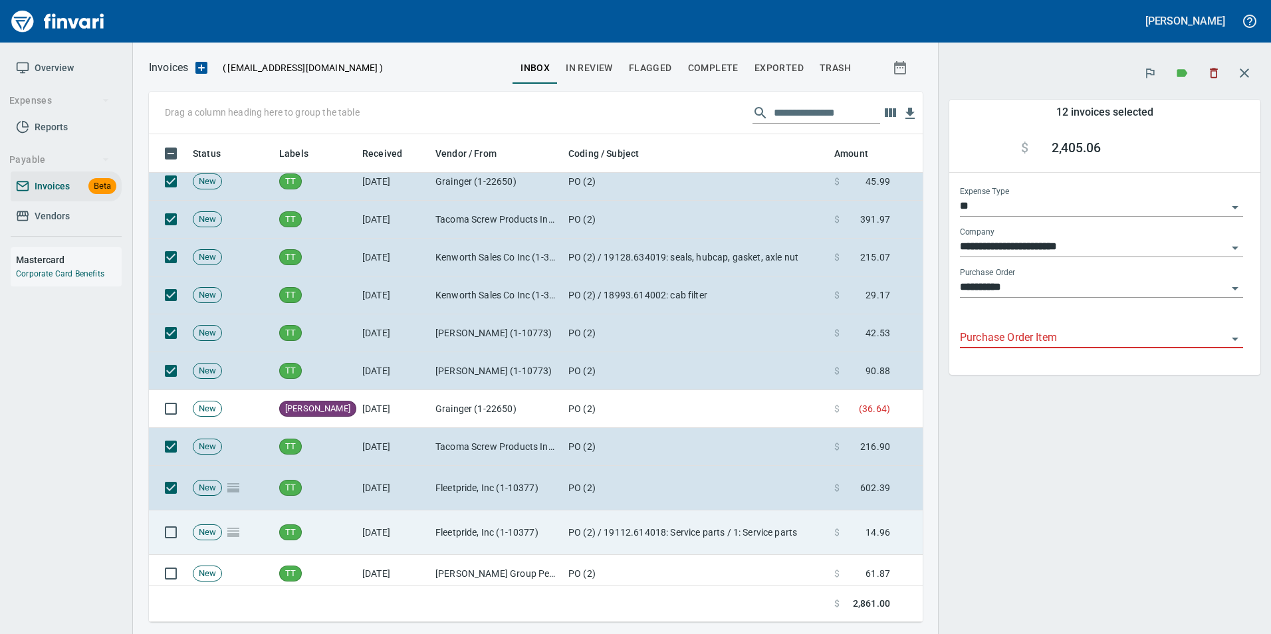
type input "**********"
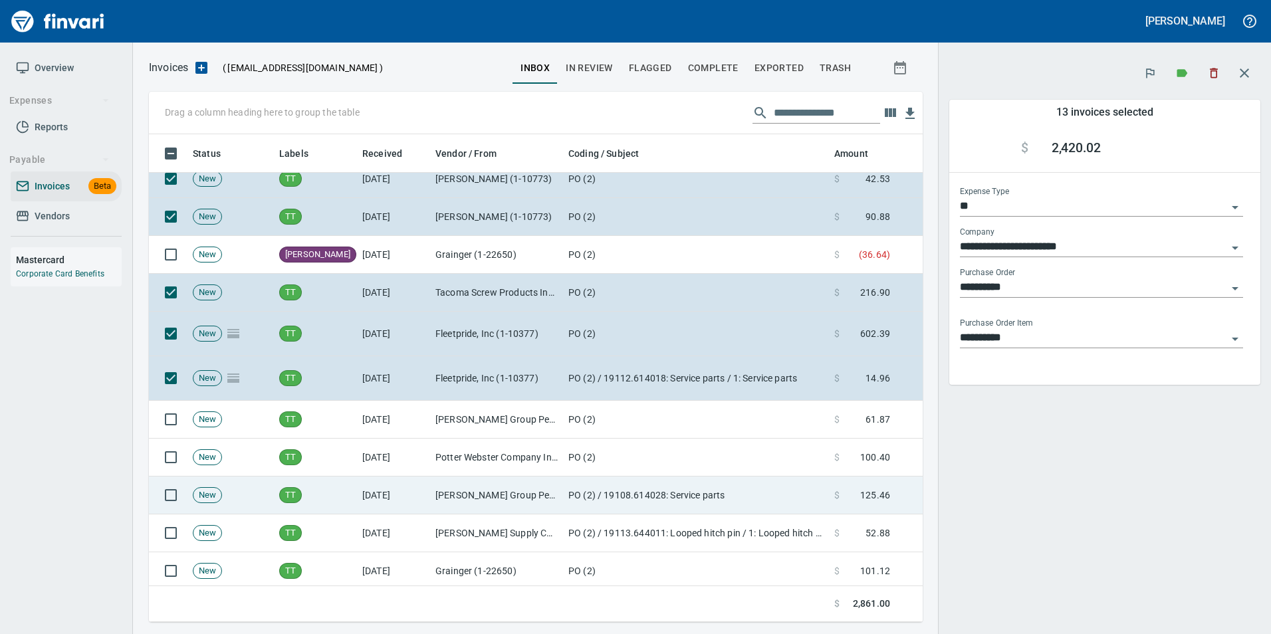
scroll to position [358, 0]
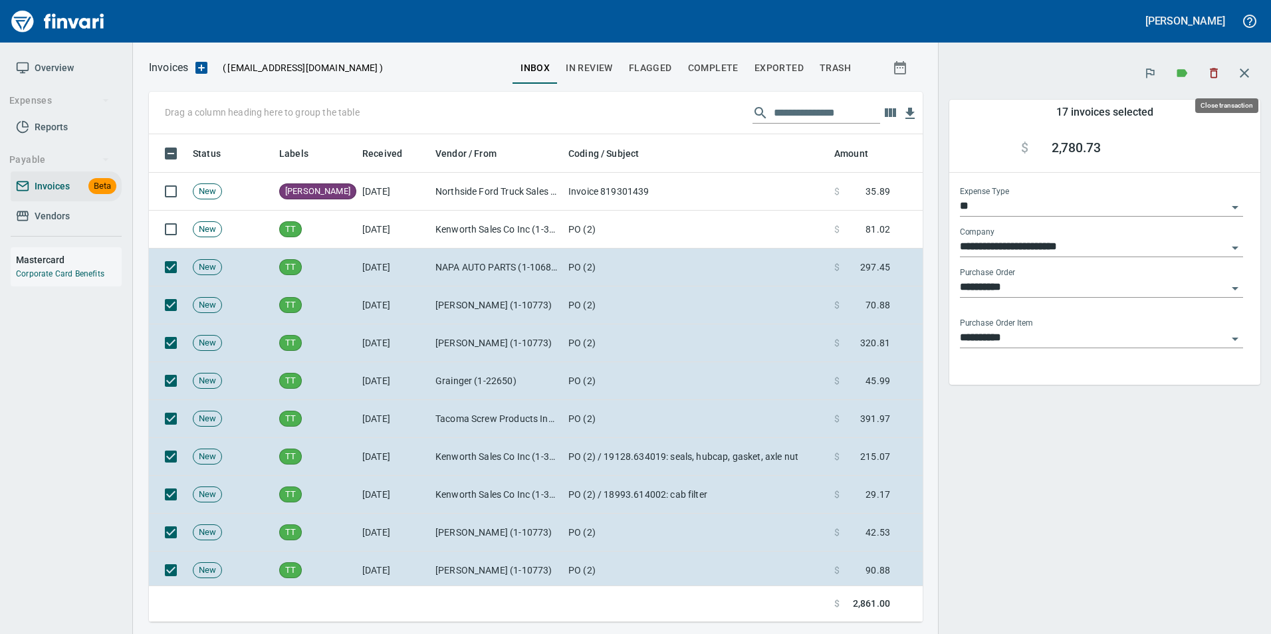
click at [1247, 79] on icon "button" at bounding box center [1245, 73] width 16 height 16
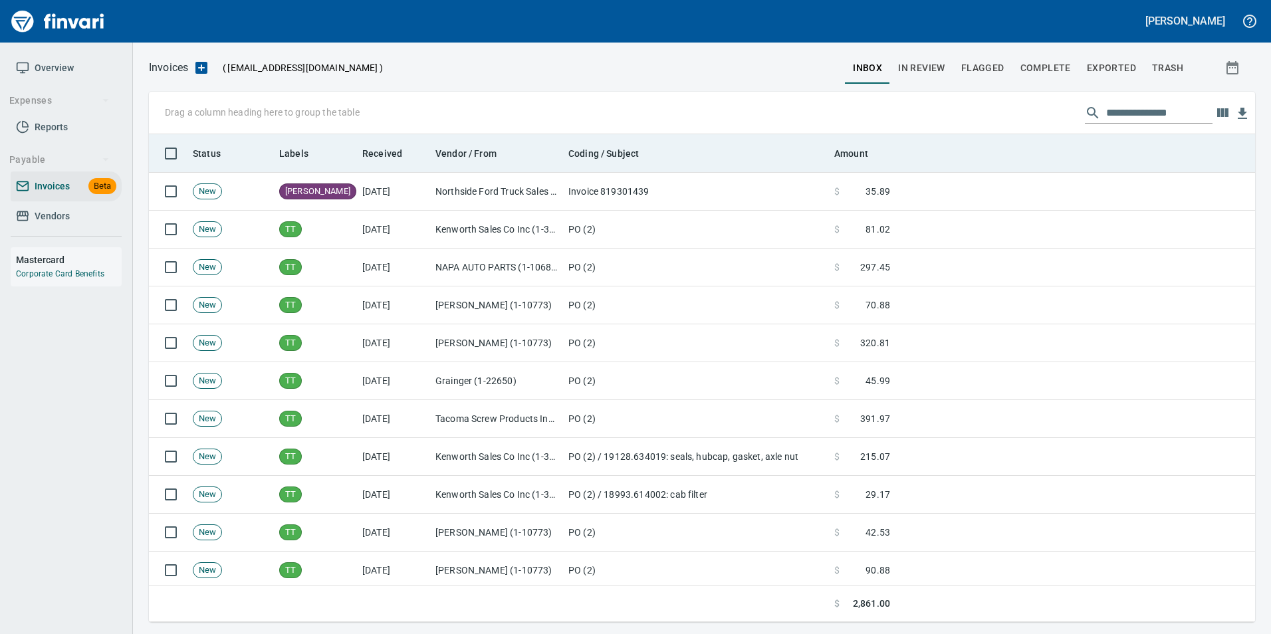
scroll to position [478, 1087]
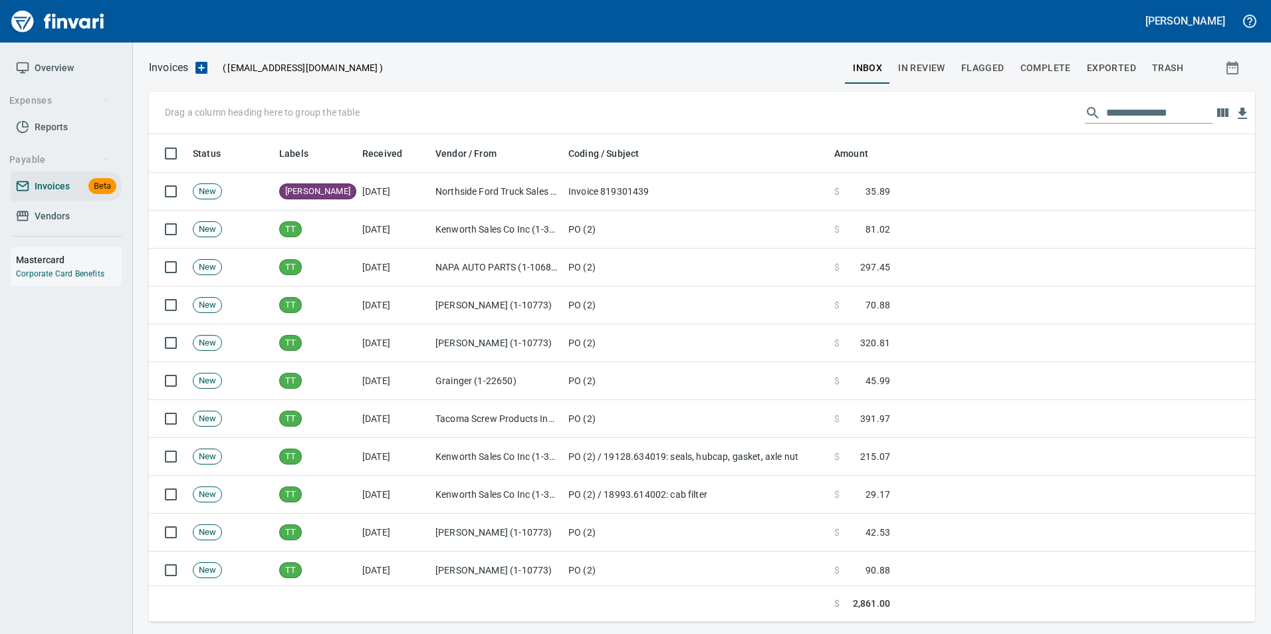
click at [1165, 118] on input "**********" at bounding box center [1160, 112] width 106 height 21
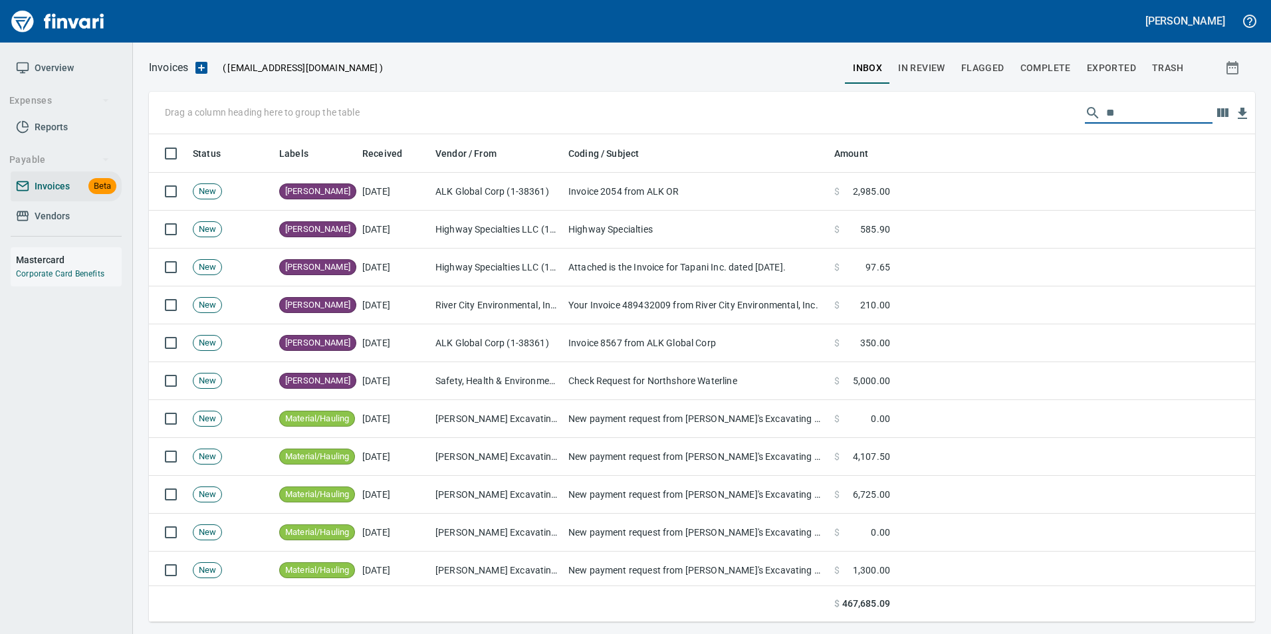
type input "*"
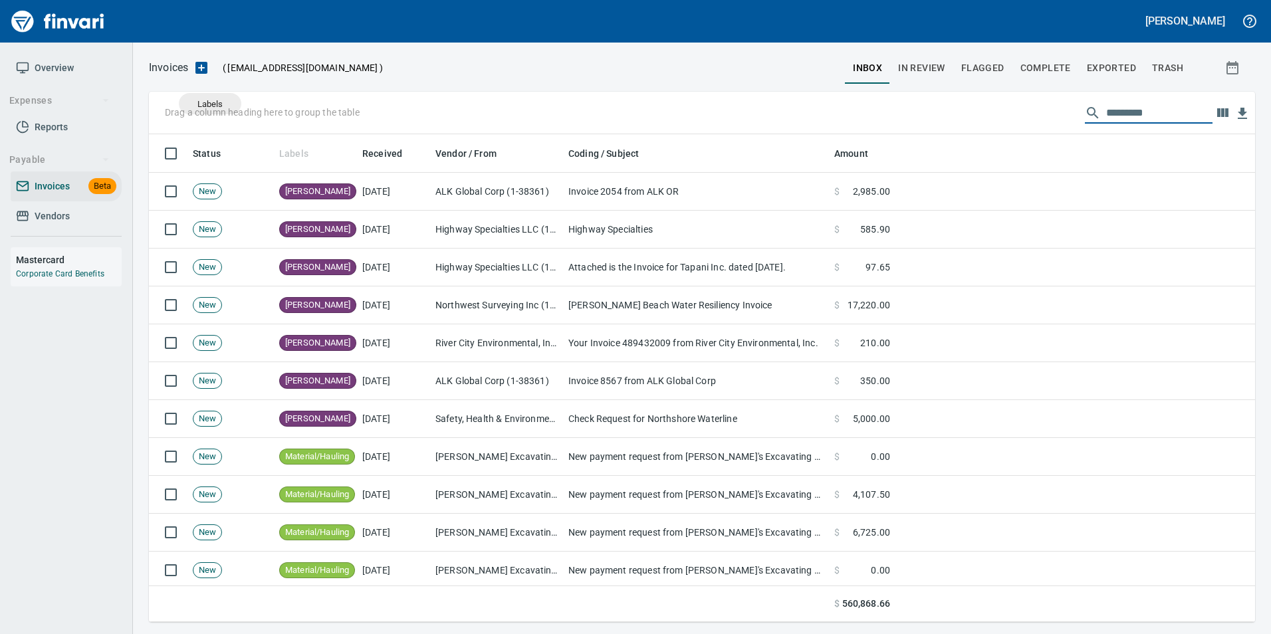
drag, startPoint x: 294, startPoint y: 148, endPoint x: 210, endPoint y: 104, distance: 94.6
click at [210, 104] on body "Gabee Homola Overview Expenses Reports Payable Invoices Beta Vendors Mastercard…" at bounding box center [635, 317] width 1271 height 634
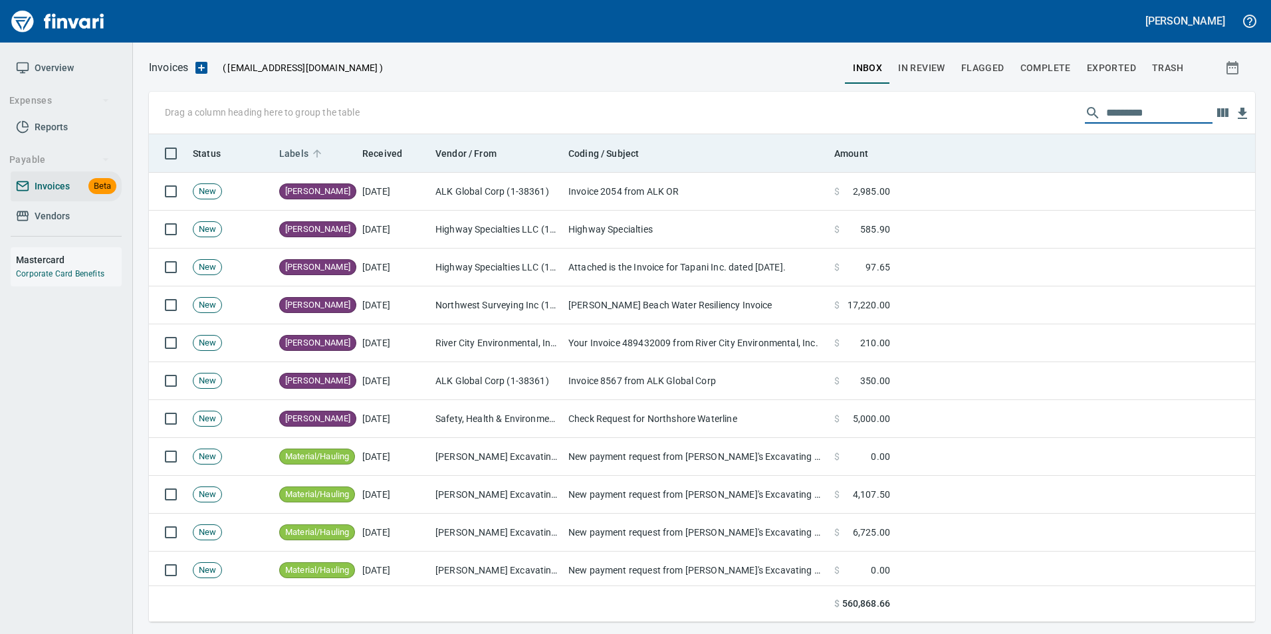
drag, startPoint x: 279, startPoint y: 152, endPoint x: 289, endPoint y: 148, distance: 11.6
click at [285, 149] on tr "Status Labels Received Vendor / From Coding / Subject Amount" at bounding box center [702, 153] width 1107 height 39
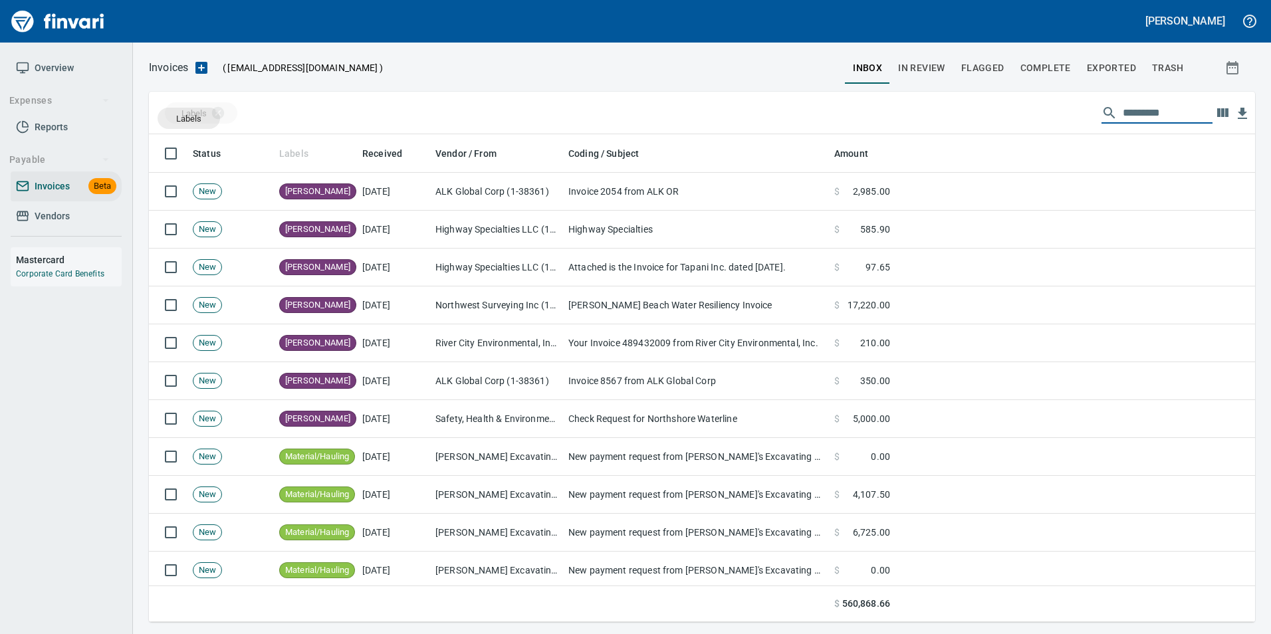
drag, startPoint x: 305, startPoint y: 146, endPoint x: 189, endPoint y: 118, distance: 119.0
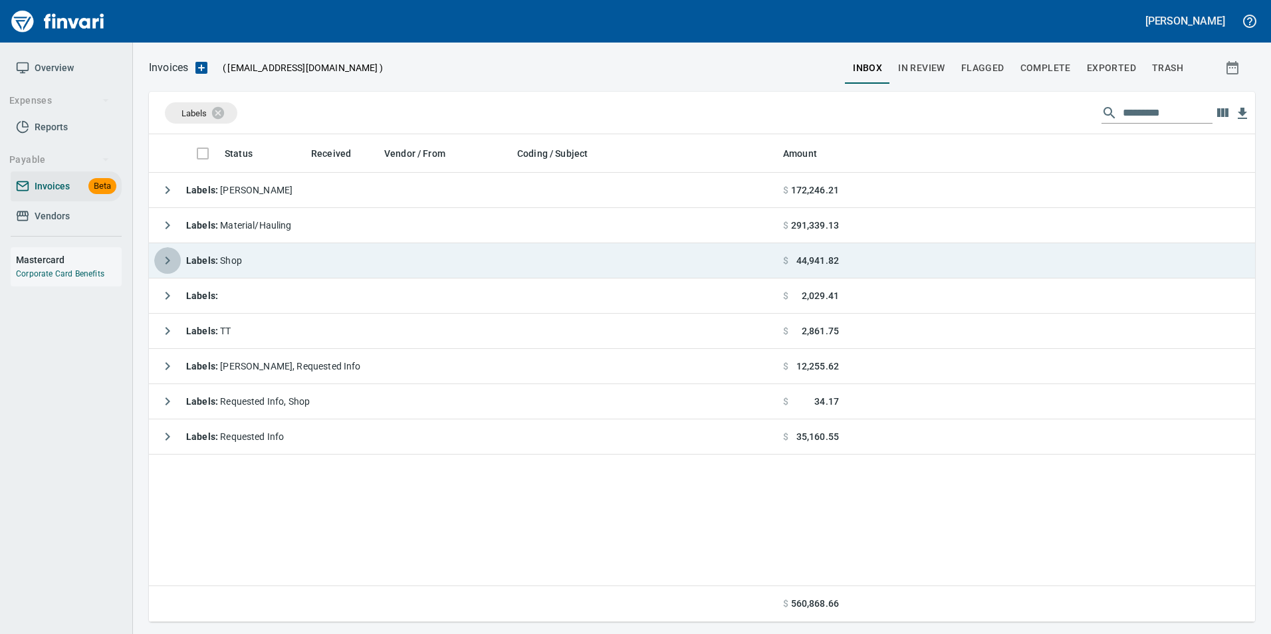
click at [168, 257] on icon "button" at bounding box center [168, 261] width 16 height 16
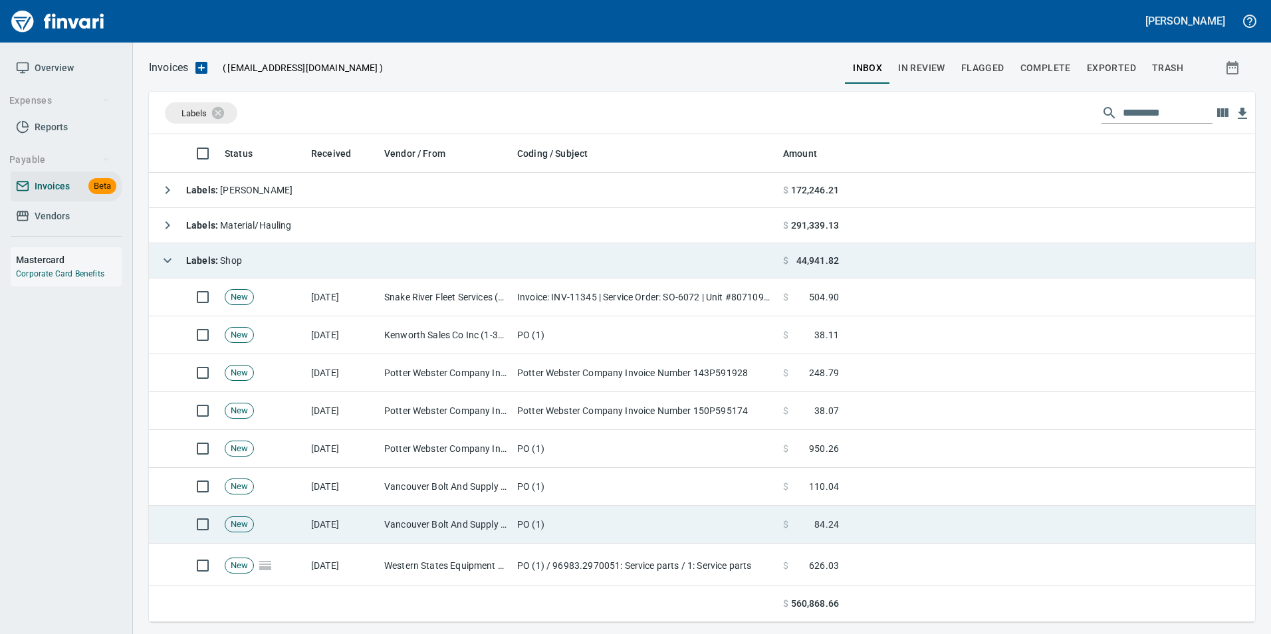
click at [378, 516] on td "[DATE]" at bounding box center [342, 525] width 73 height 38
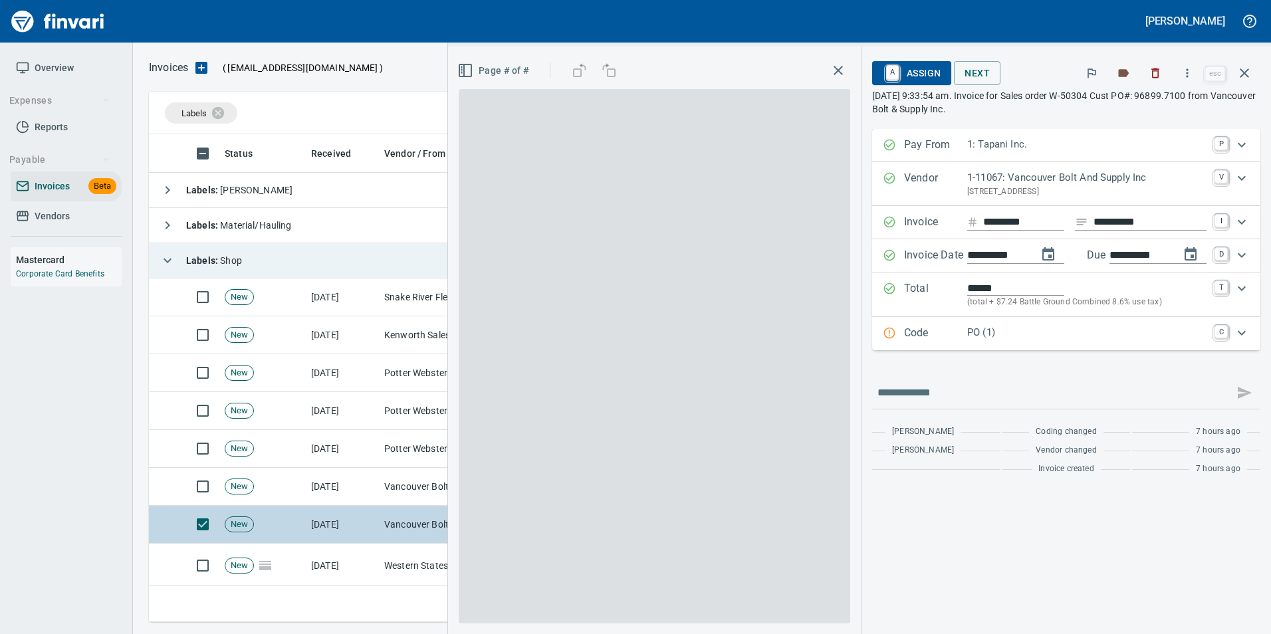
scroll to position [478, 1086]
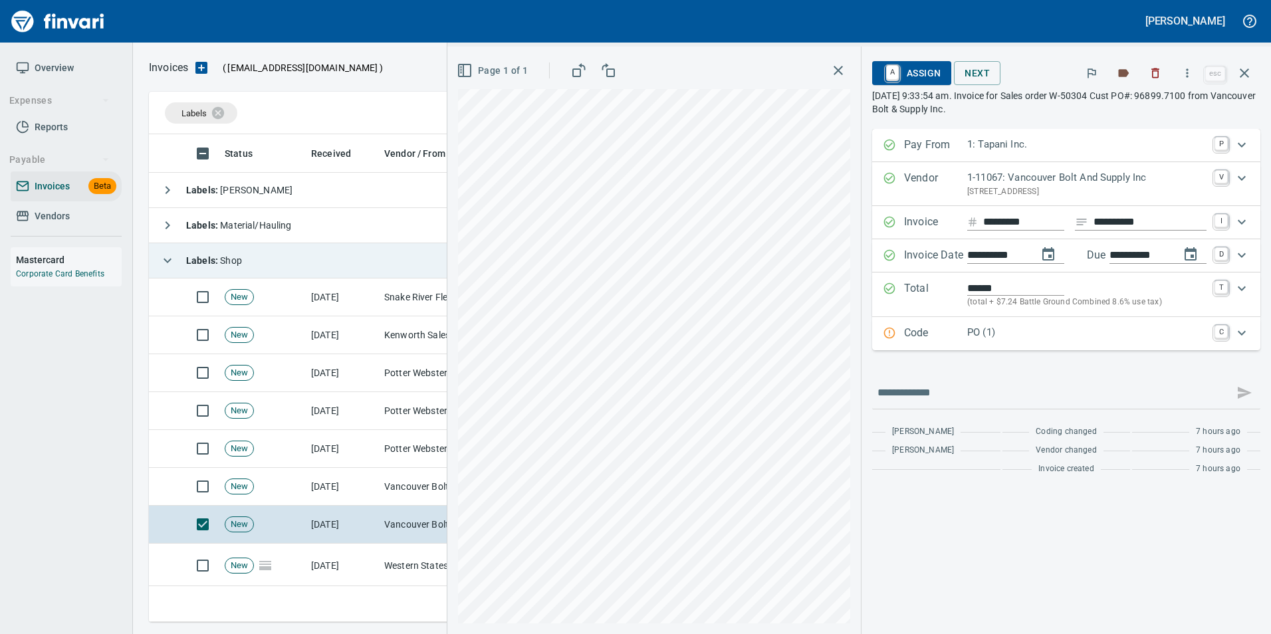
click at [947, 333] on p "Code" at bounding box center [935, 333] width 63 height 17
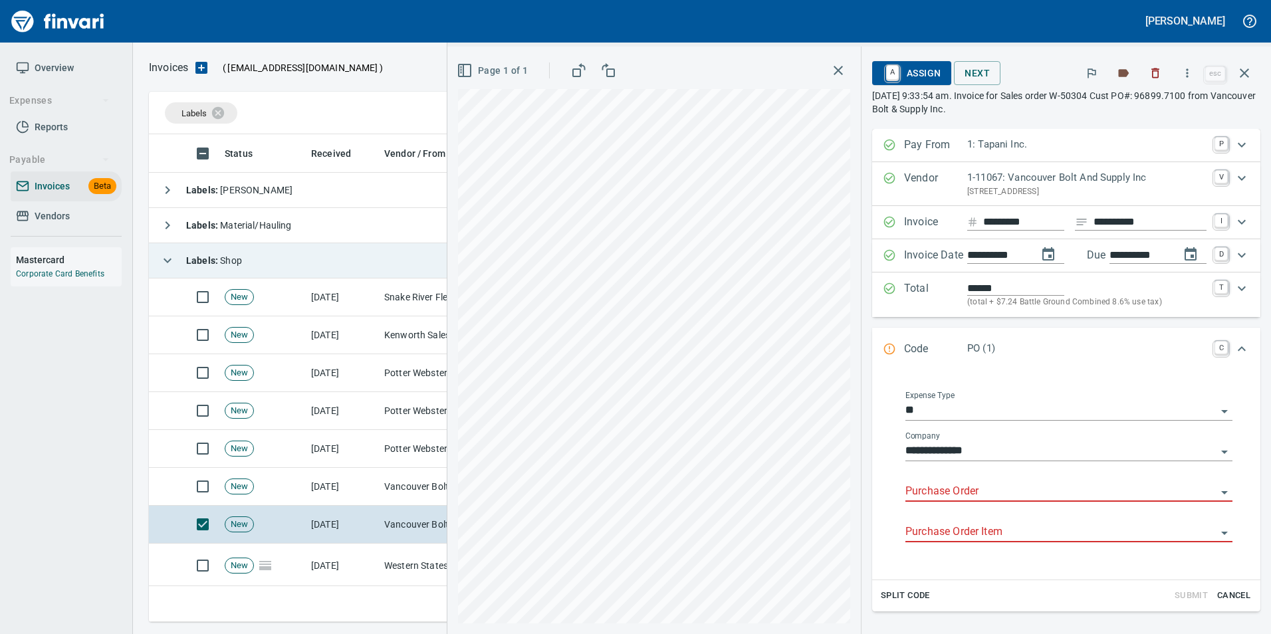
click at [922, 493] on input "Purchase Order" at bounding box center [1061, 492] width 311 height 19
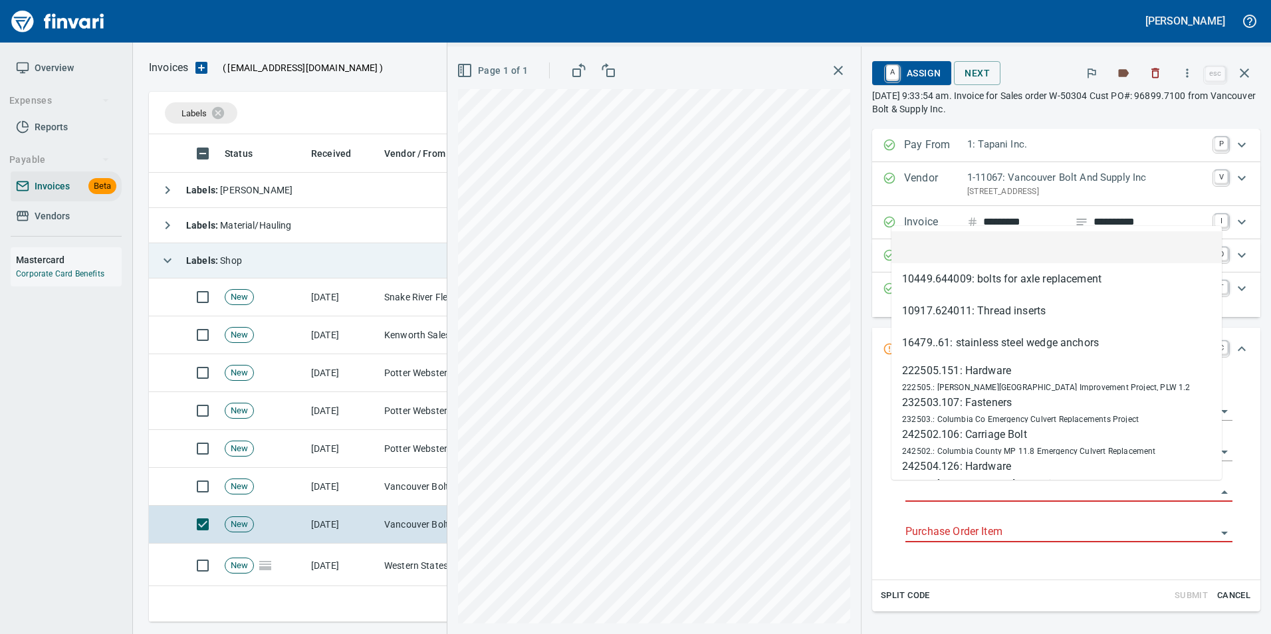
type input "**********"
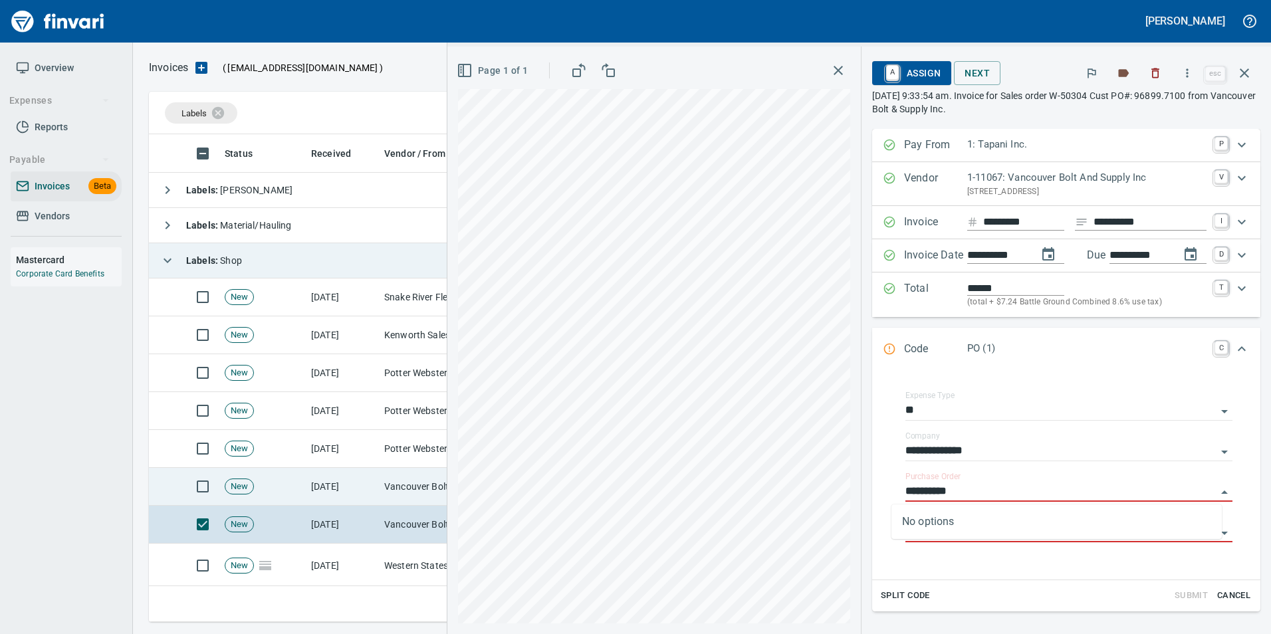
click at [422, 489] on td "Vancouver Bolt And Supply Inc (1-11067)" at bounding box center [445, 487] width 133 height 38
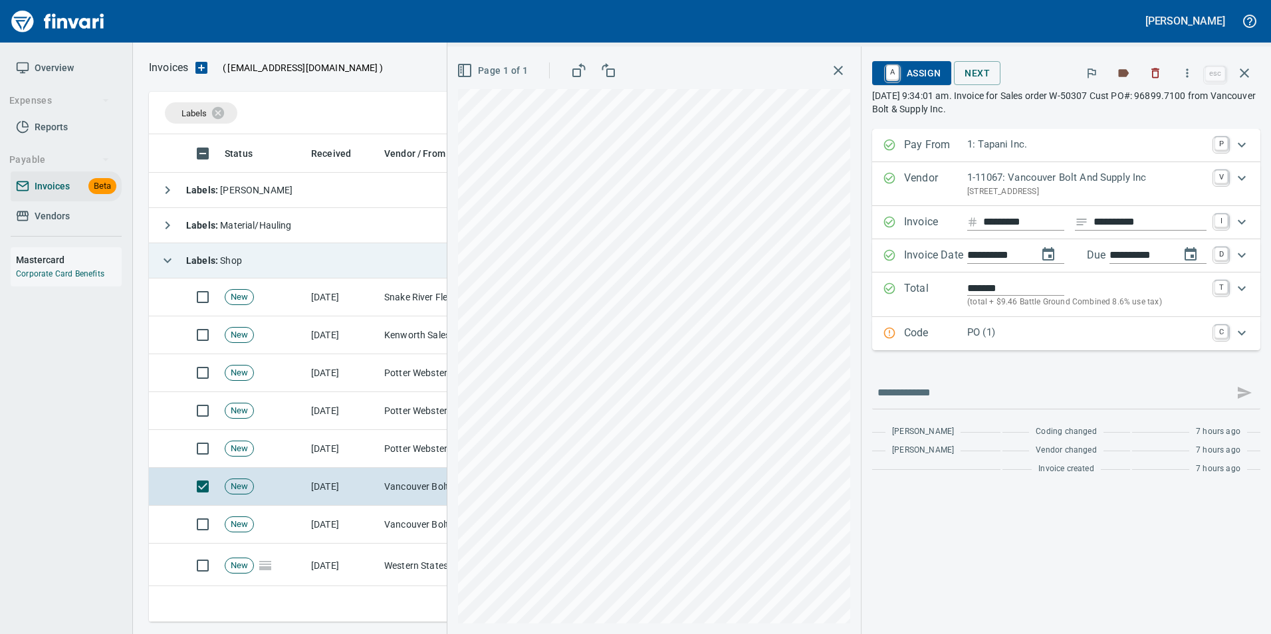
click at [933, 329] on p "Code" at bounding box center [935, 333] width 63 height 17
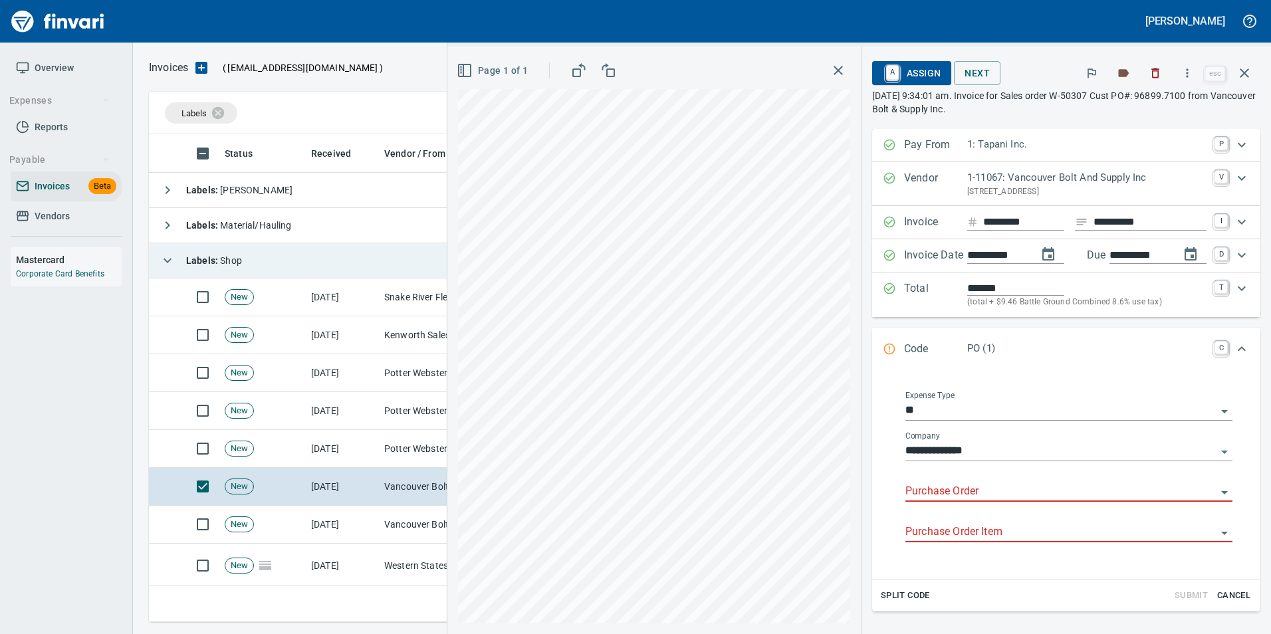
drag, startPoint x: 910, startPoint y: 489, endPoint x: 876, endPoint y: 459, distance: 45.7
click at [906, 485] on input "Purchase Order" at bounding box center [1061, 492] width 311 height 19
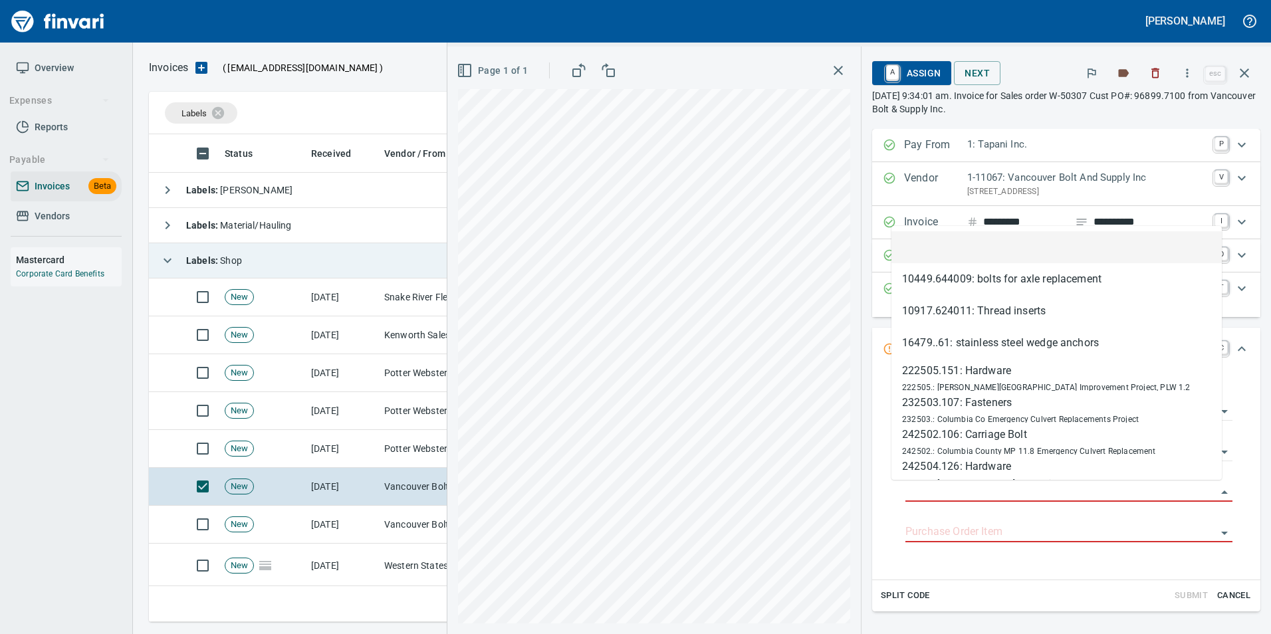
scroll to position [478, 1086]
type input "**********"
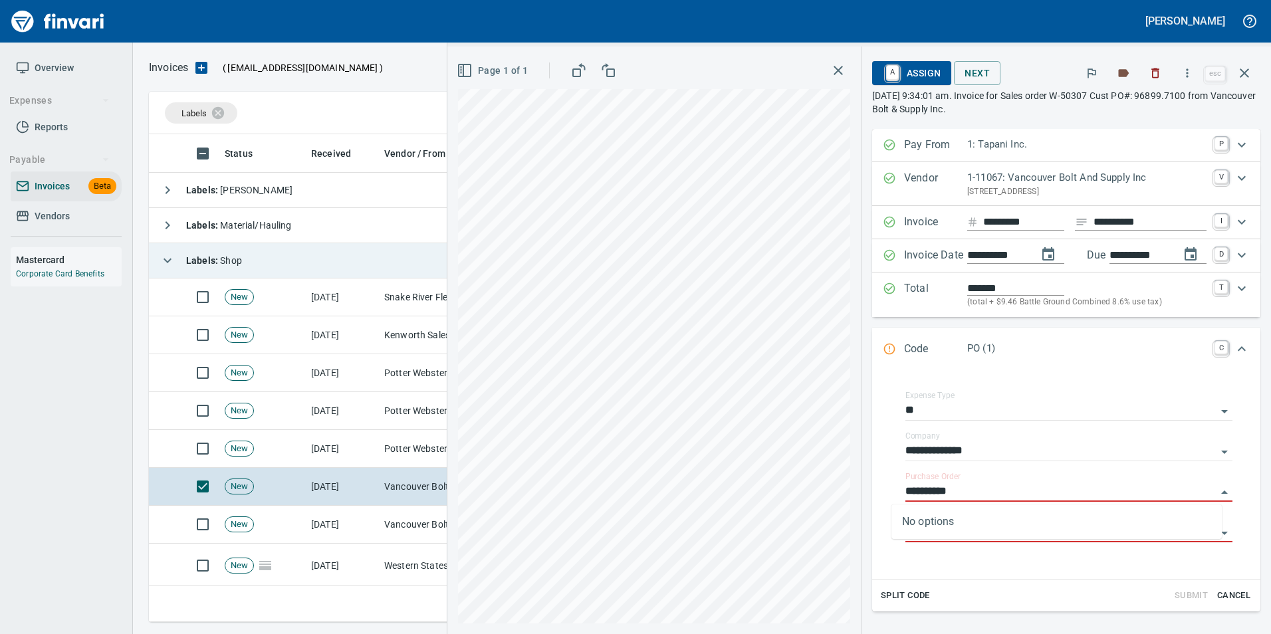
drag, startPoint x: 1250, startPoint y: 74, endPoint x: 1205, endPoint y: 128, distance: 69.9
click at [1250, 74] on icon "button" at bounding box center [1245, 73] width 16 height 16
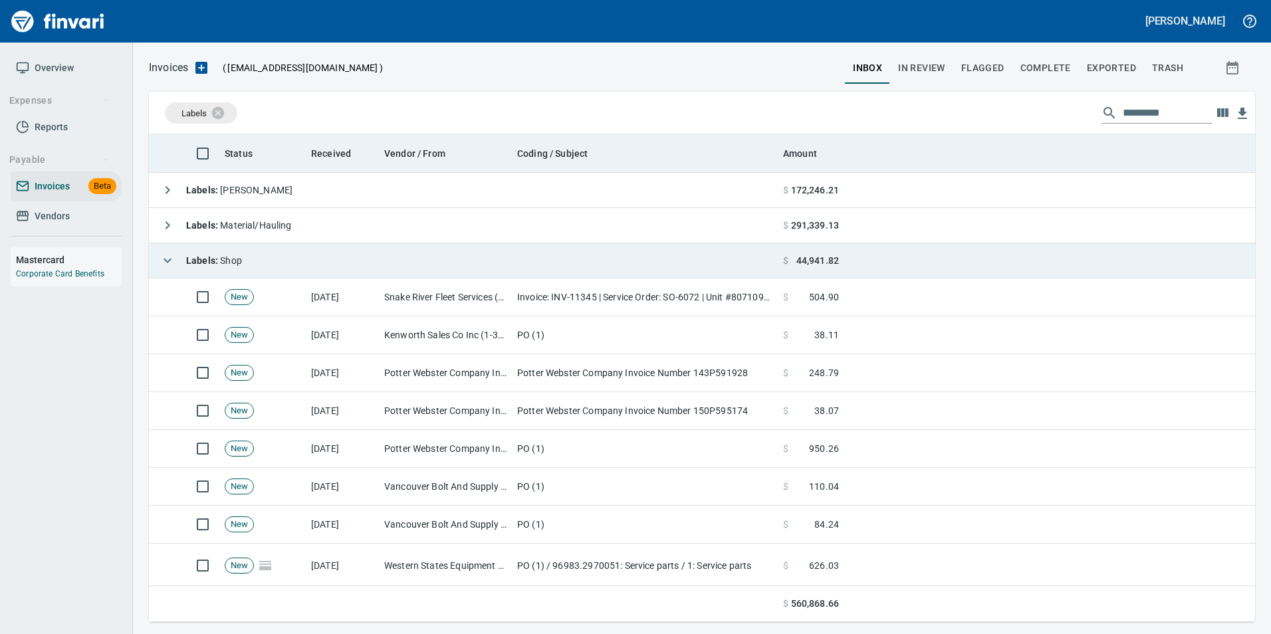
scroll to position [478, 1086]
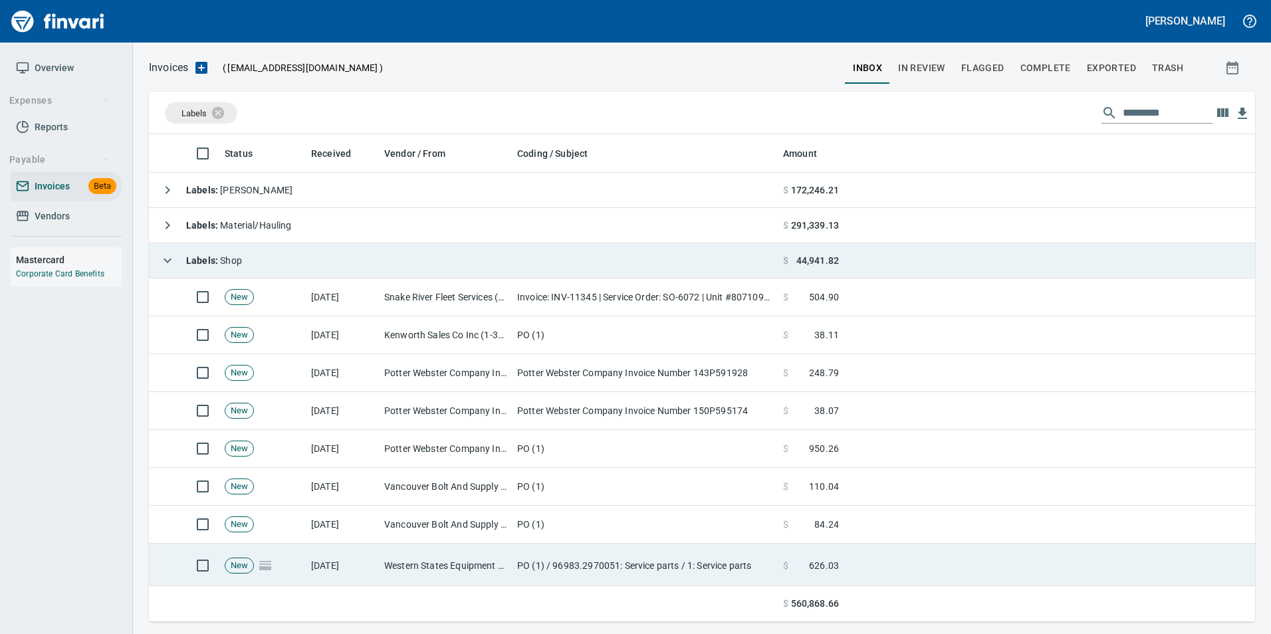
click at [612, 557] on td "PO (1) / 96983.2970051: Service parts / 1: Service parts" at bounding box center [645, 566] width 266 height 45
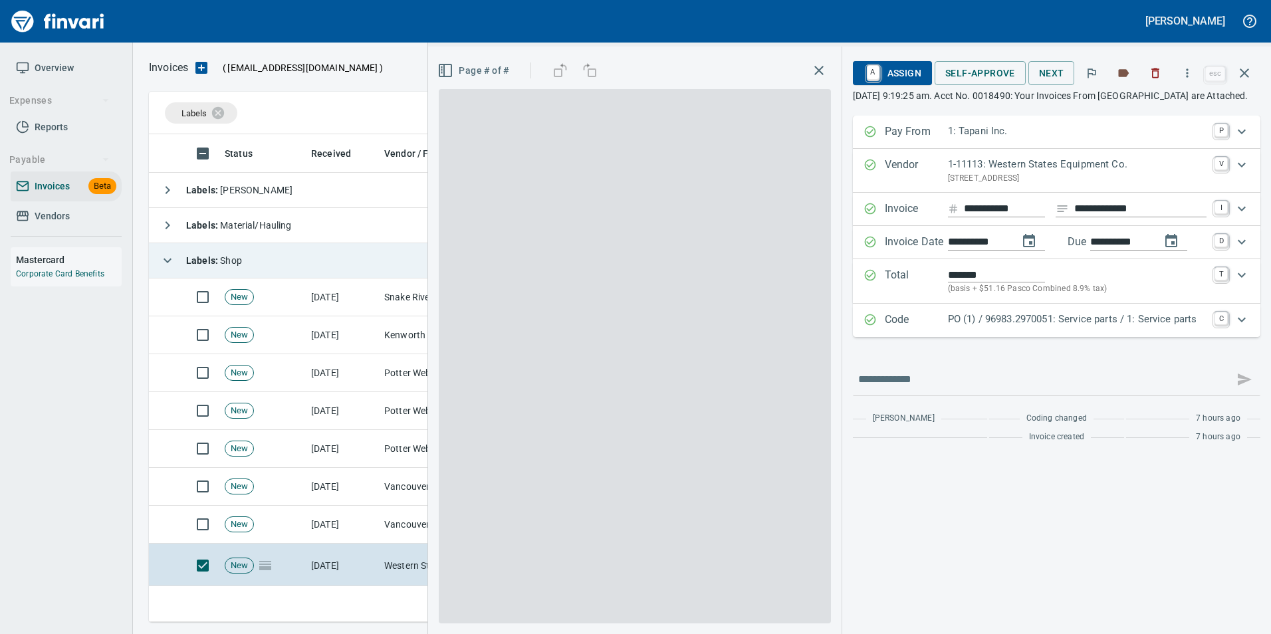
click at [1026, 327] on p "PO (1) / 96983.2970051: Service parts / 1: Service parts" at bounding box center [1077, 319] width 259 height 15
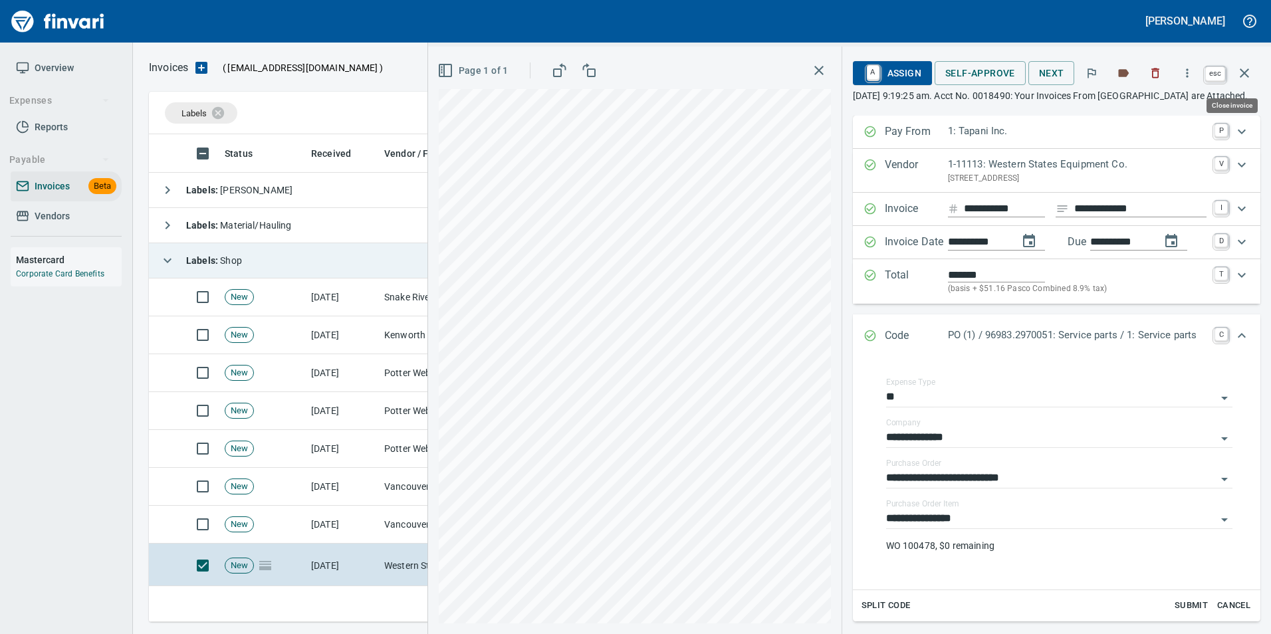
click at [1254, 78] on button "button" at bounding box center [1245, 73] width 32 height 32
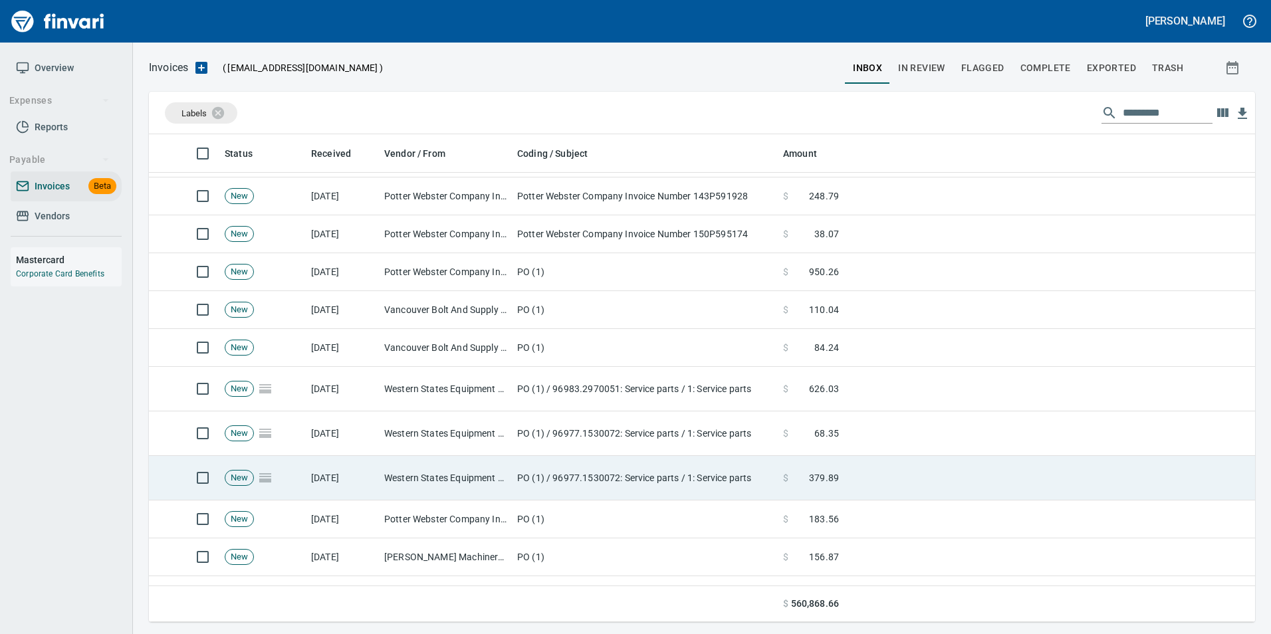
scroll to position [199, 0]
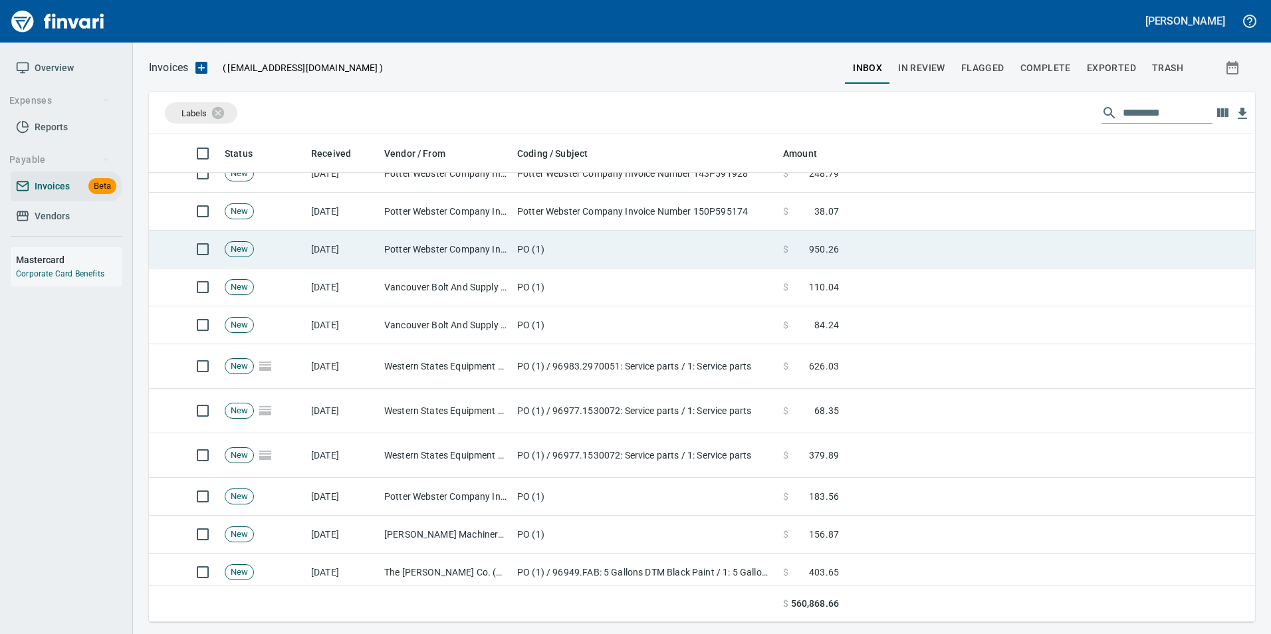
click at [484, 251] on td "Potter Webster Company Inc (1-10818)" at bounding box center [445, 250] width 133 height 38
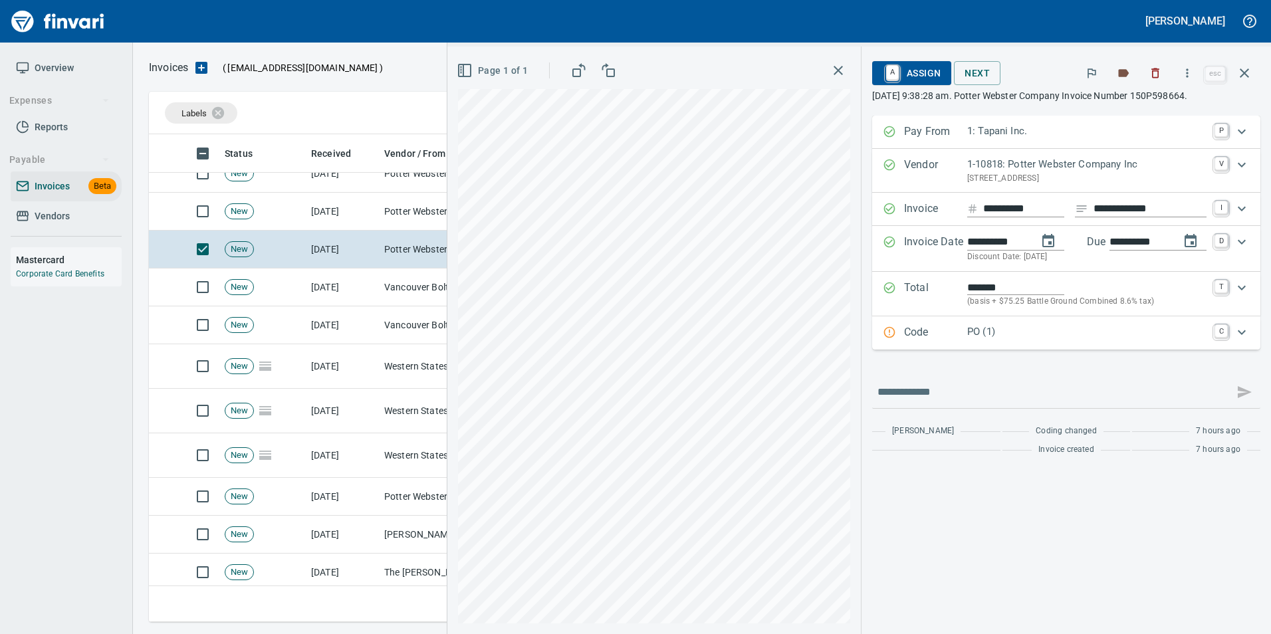
click at [930, 336] on p "Code" at bounding box center [935, 333] width 63 height 17
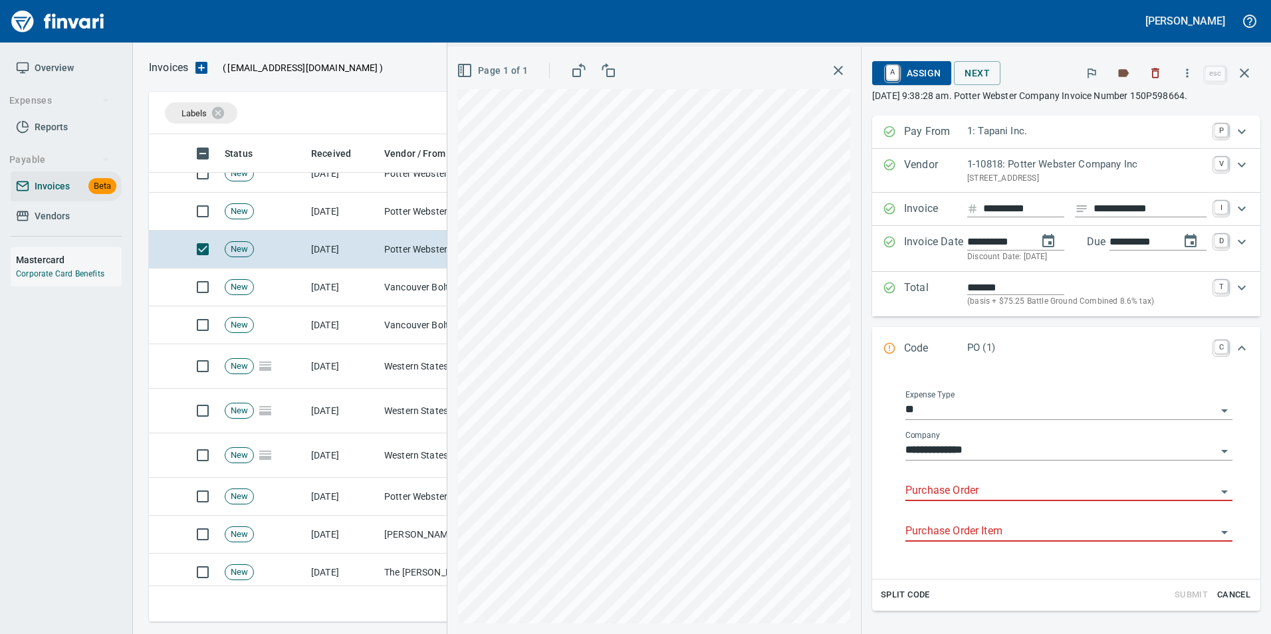
click at [1031, 484] on input "Purchase Order" at bounding box center [1061, 491] width 311 height 19
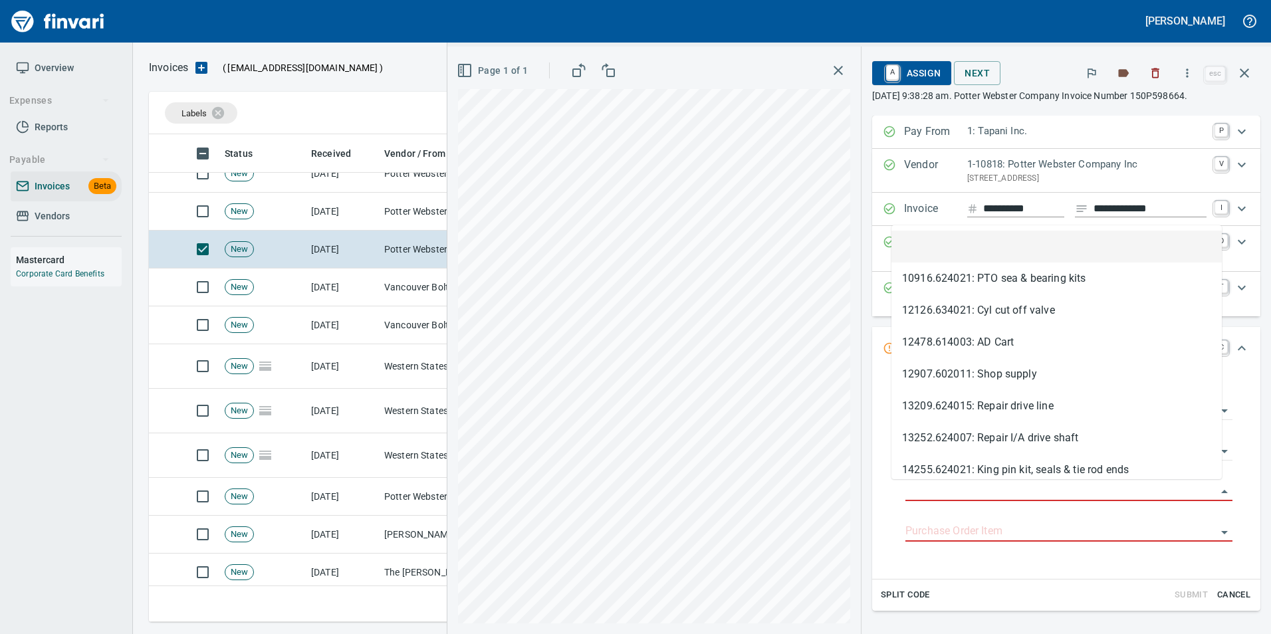
scroll to position [478, 1086]
type input "**********"
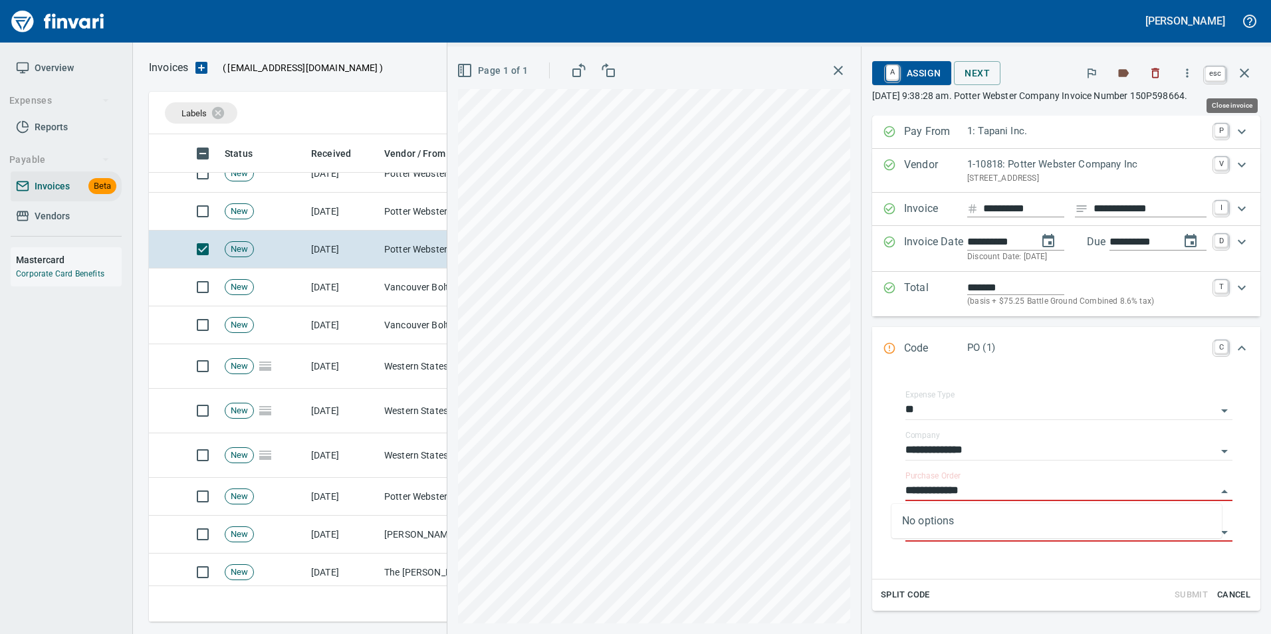
click at [1248, 71] on icon "button" at bounding box center [1245, 73] width 16 height 16
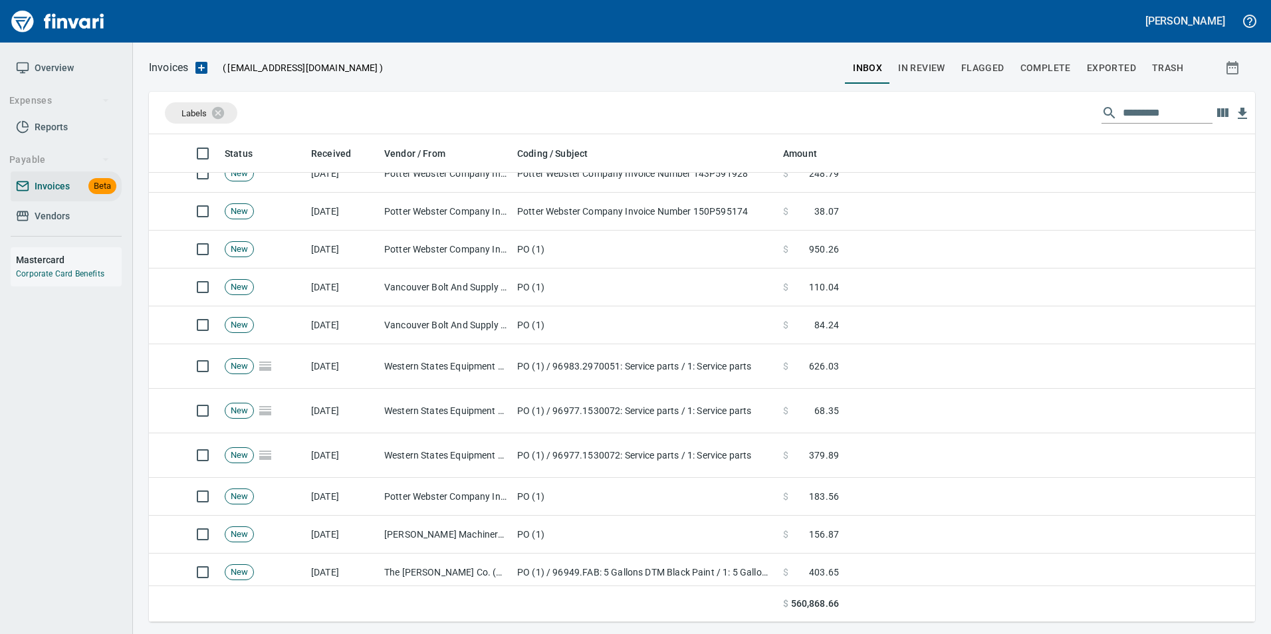
scroll to position [478, 1086]
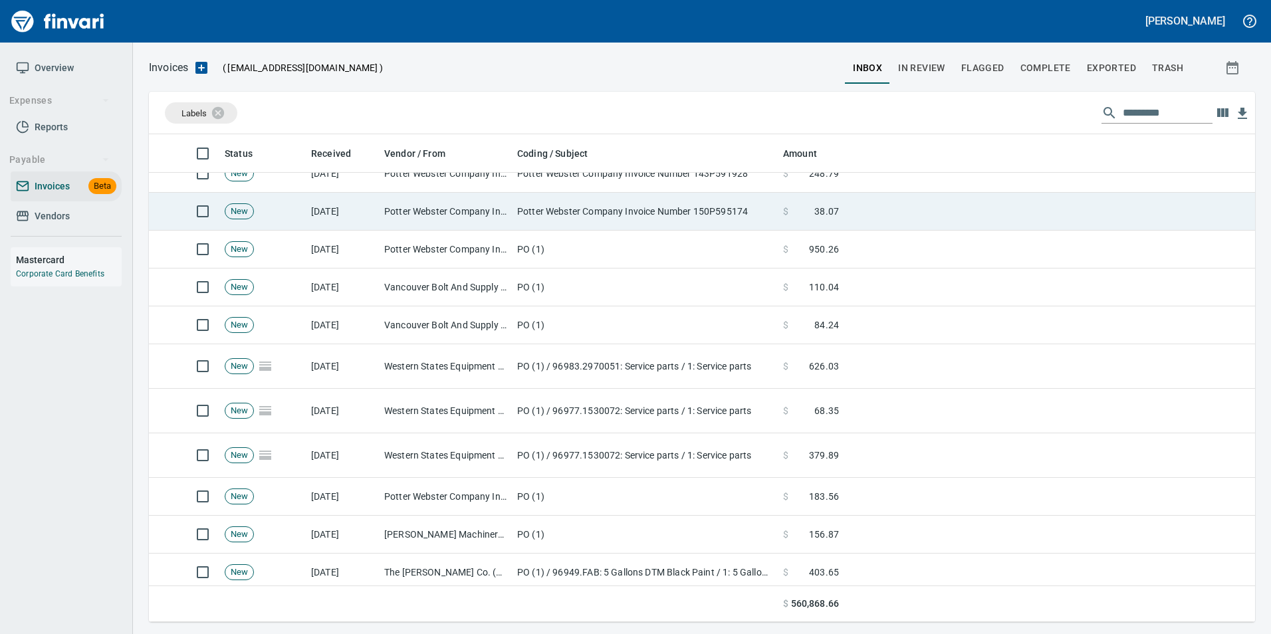
click at [721, 214] on td "Potter Webster Company Invoice Number 150P595174" at bounding box center [645, 212] width 266 height 38
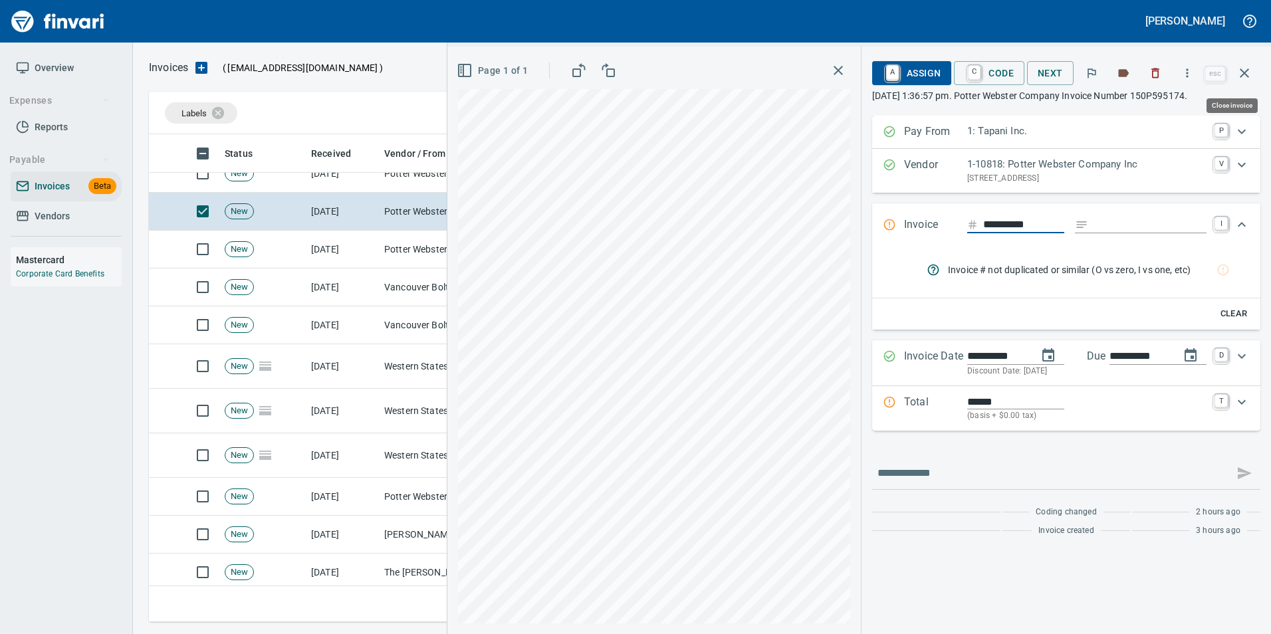
click at [1248, 70] on icon "button" at bounding box center [1244, 72] width 9 height 9
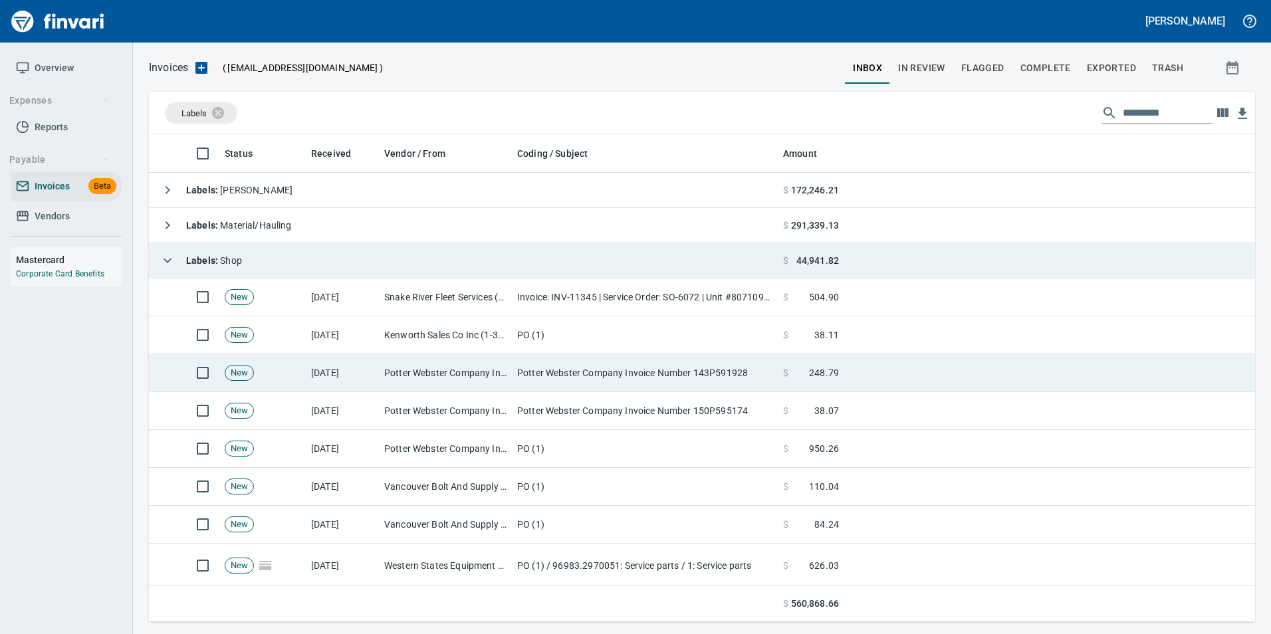
click at [844, 374] on td "$ 248.79" at bounding box center [811, 373] width 66 height 38
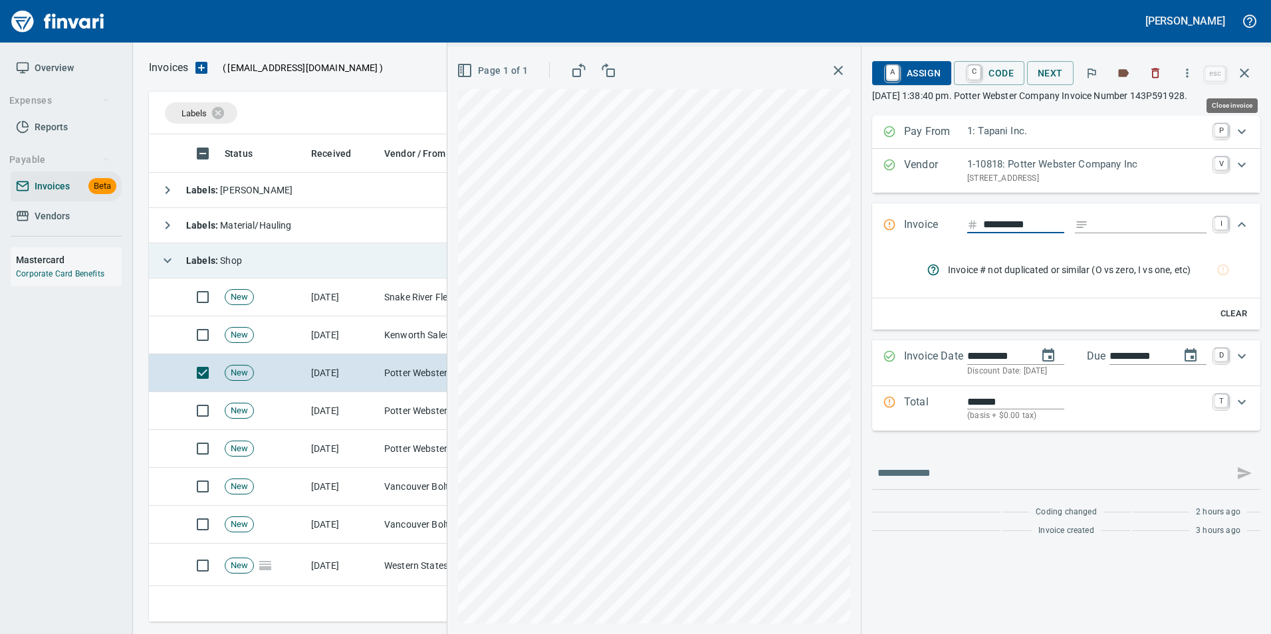
drag, startPoint x: 1246, startPoint y: 76, endPoint x: 1236, endPoint y: 94, distance: 20.0
click at [1246, 76] on icon "button" at bounding box center [1245, 73] width 16 height 16
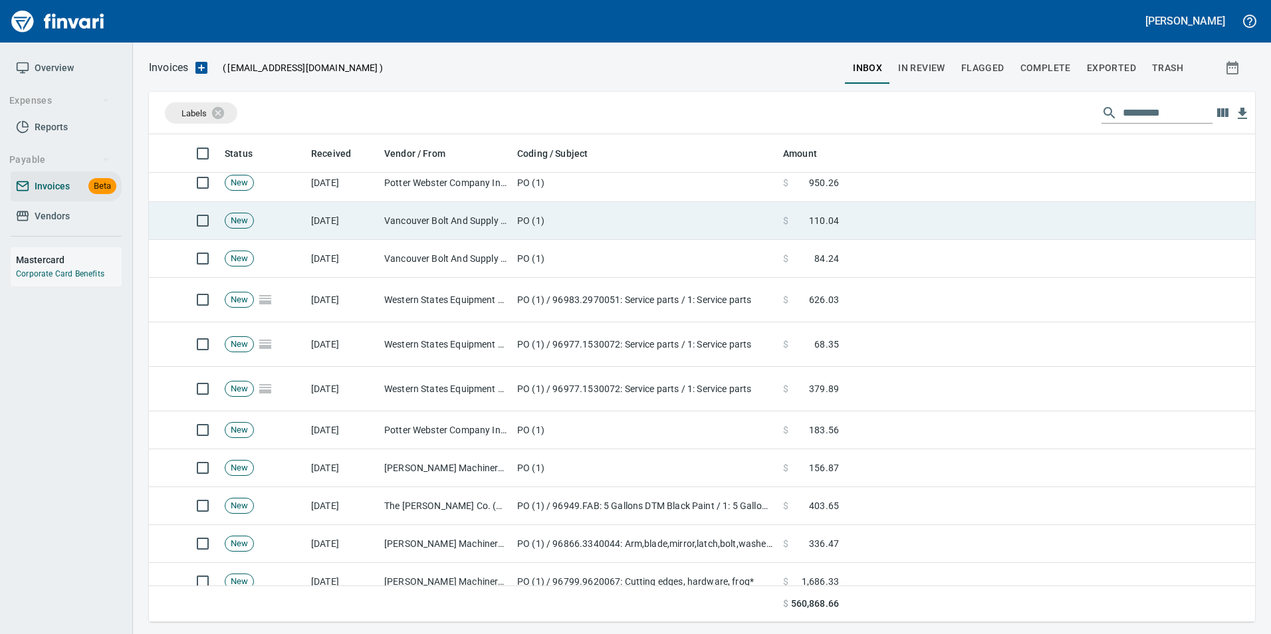
scroll to position [399, 0]
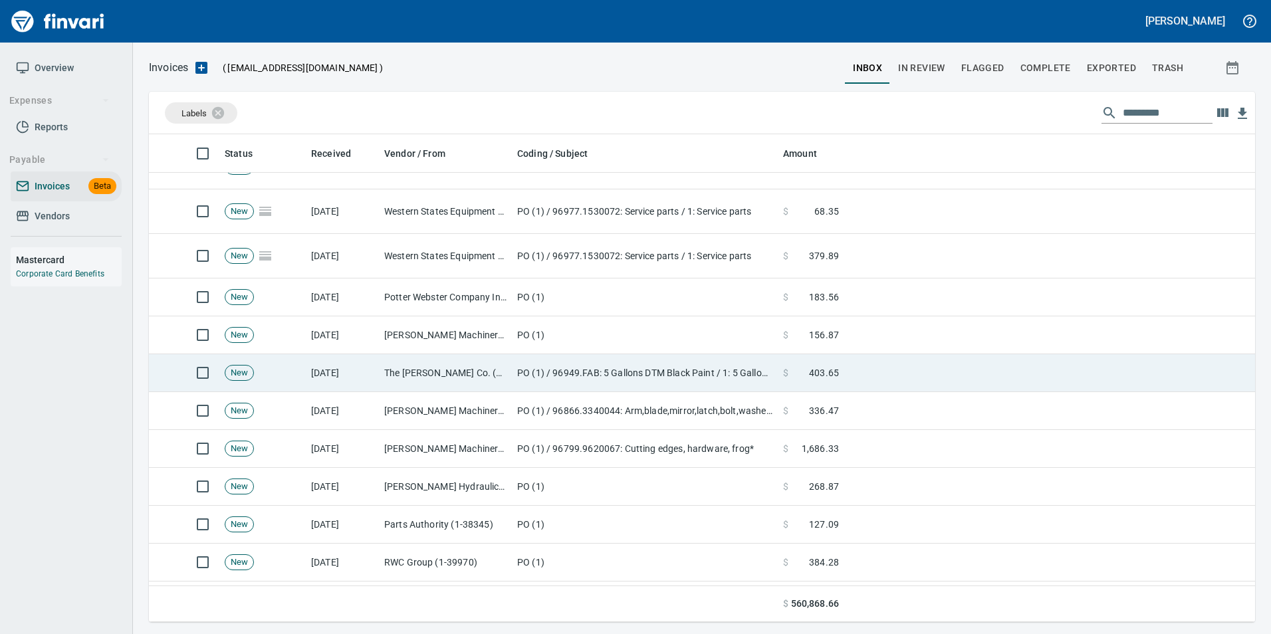
click at [674, 361] on td "PO (1) / 96949.FAB: 5 Gallons DTM Black Paint / 1: 5 Gallons DTM Paint" at bounding box center [645, 373] width 266 height 38
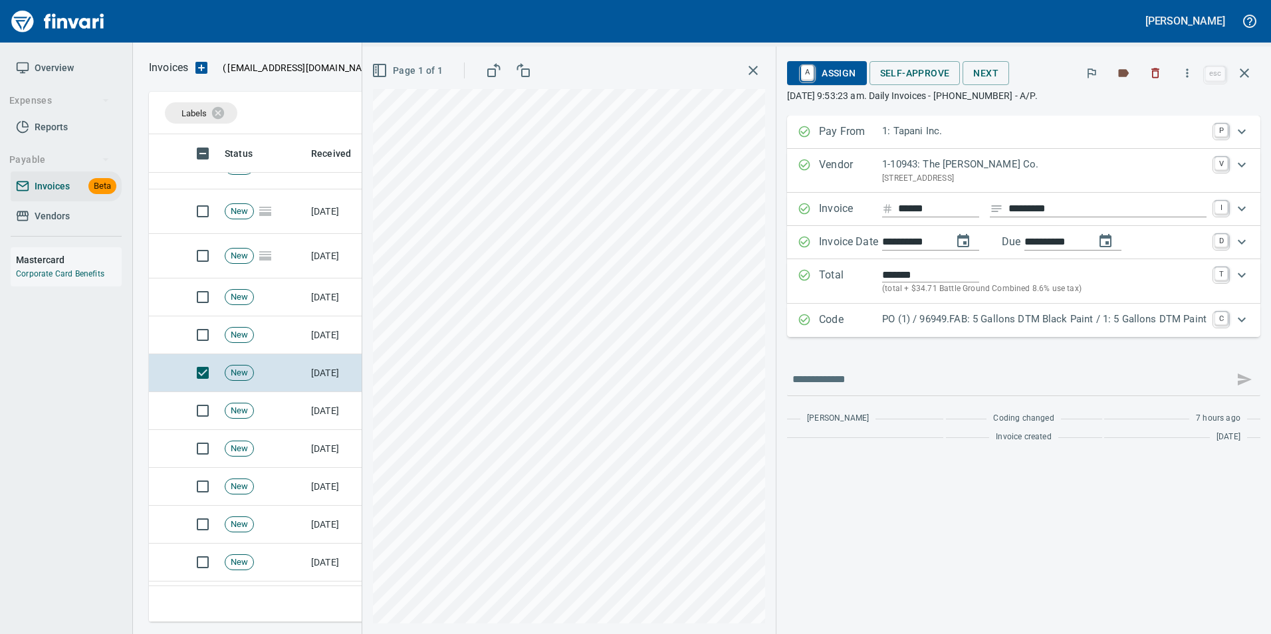
click at [848, 326] on p "Code" at bounding box center [850, 320] width 63 height 17
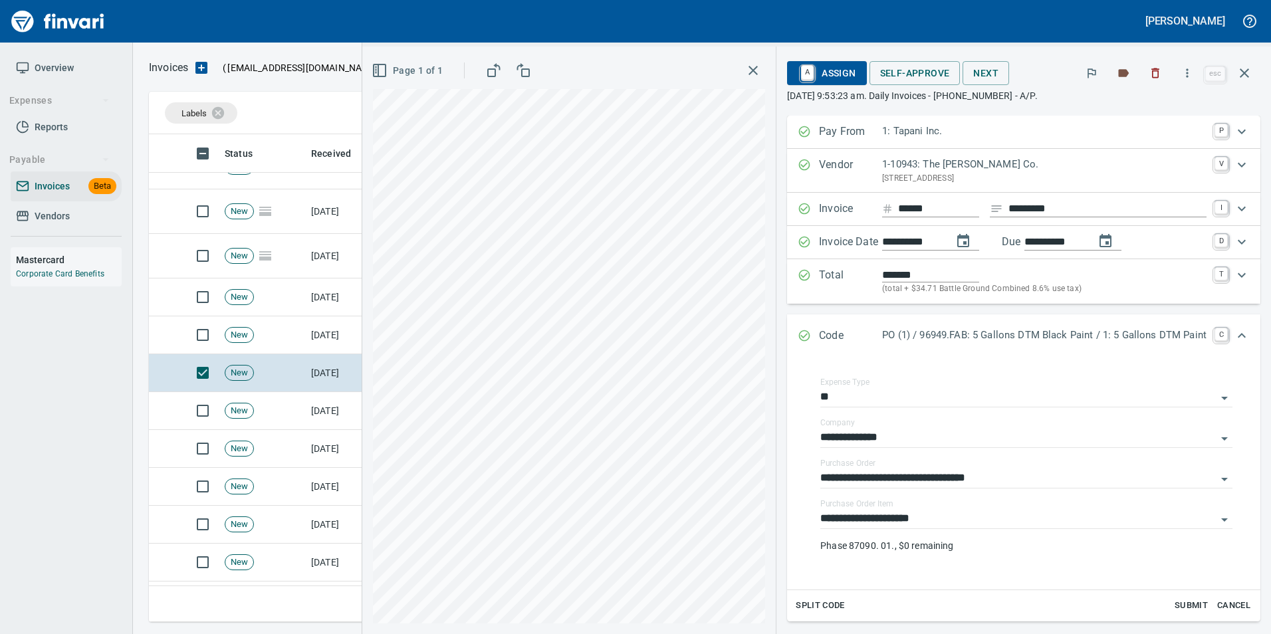
click at [848, 326] on div "Code PO (1) / 96949.FAB: 5 Gallons DTM Black Paint / 1: 5 Gallons DTM Paint C" at bounding box center [1023, 337] width 473 height 44
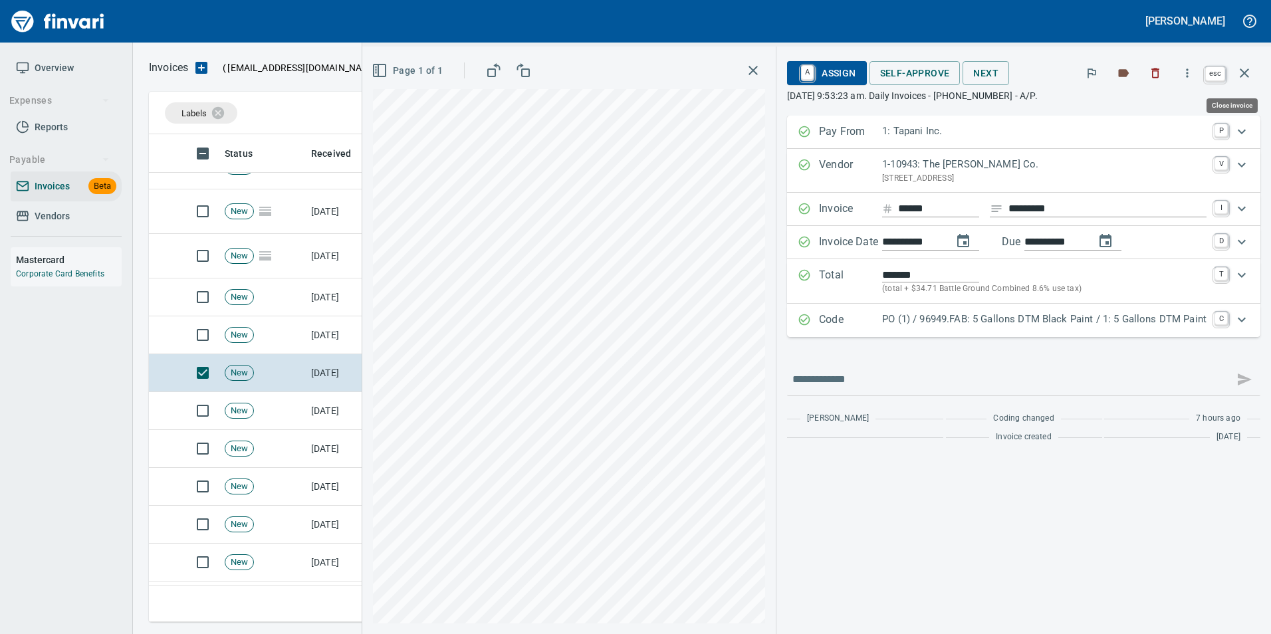
click at [1250, 74] on icon "button" at bounding box center [1245, 73] width 16 height 16
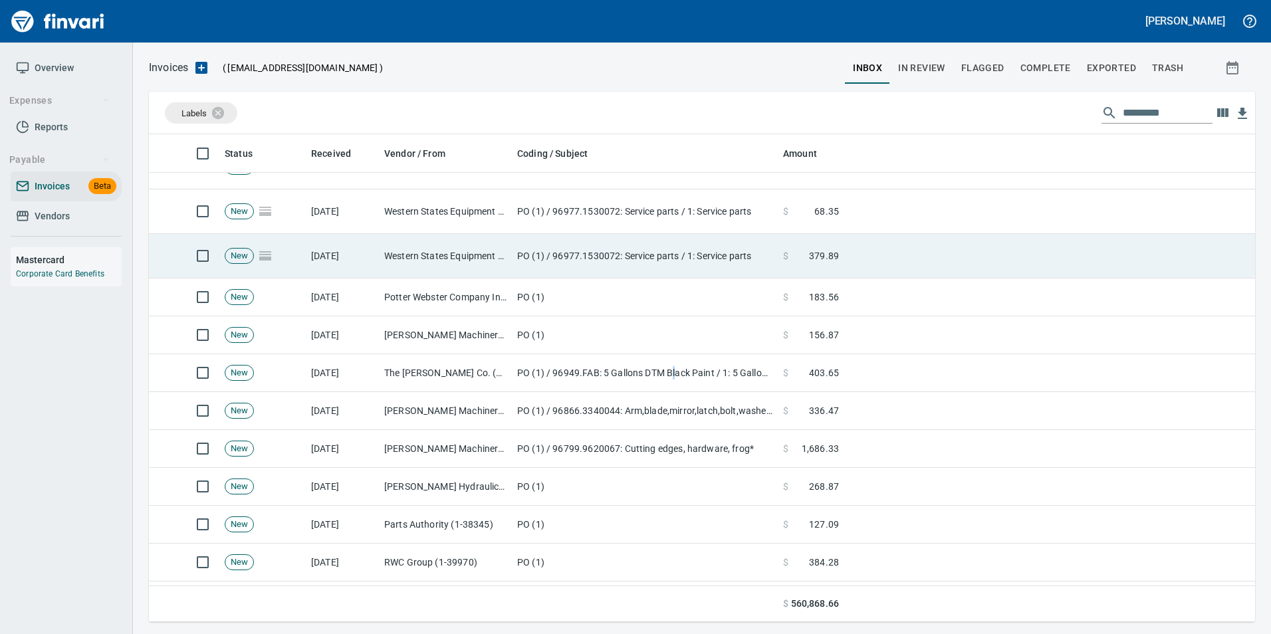
scroll to position [478, 1086]
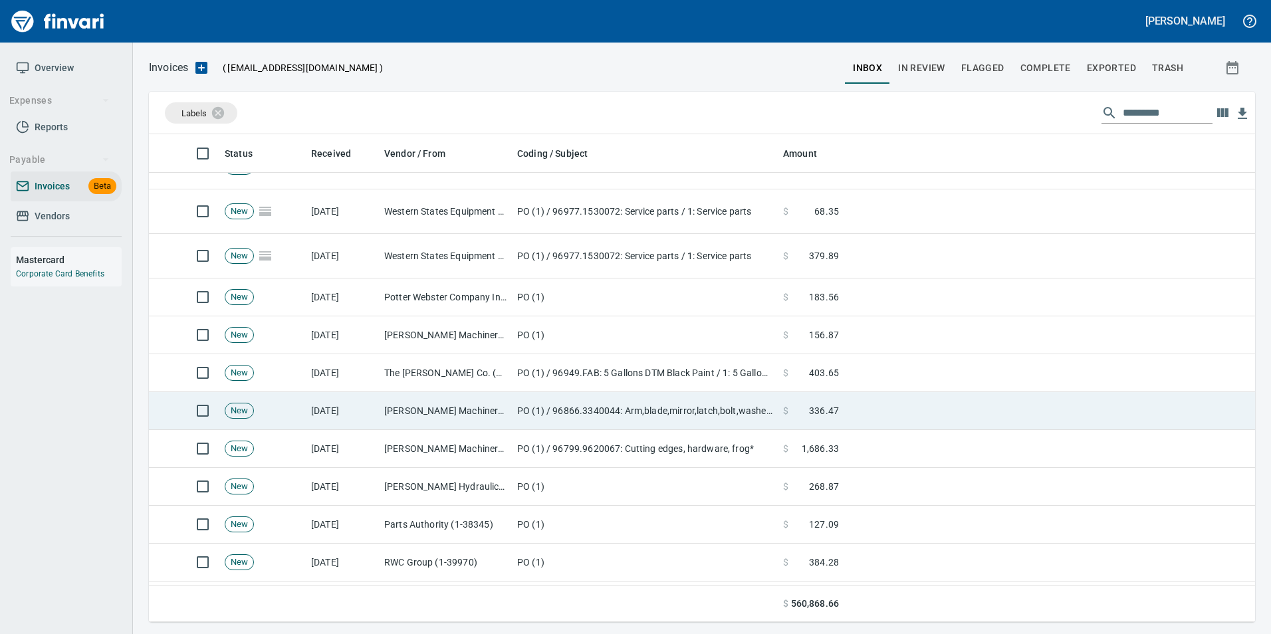
click at [790, 414] on span at bounding box center [799, 410] width 21 height 13
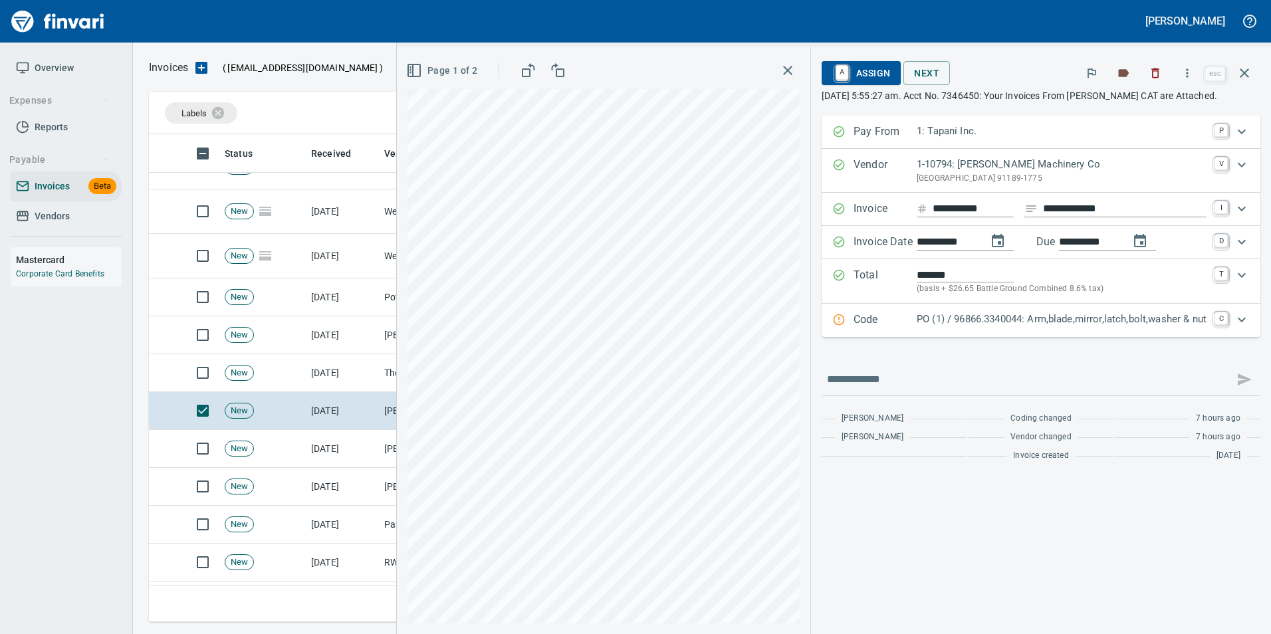
click at [973, 315] on p "PO (1) / 96866.3340044: Arm,blade,mirror,latch,bolt,washer & nut" at bounding box center [1062, 319] width 290 height 15
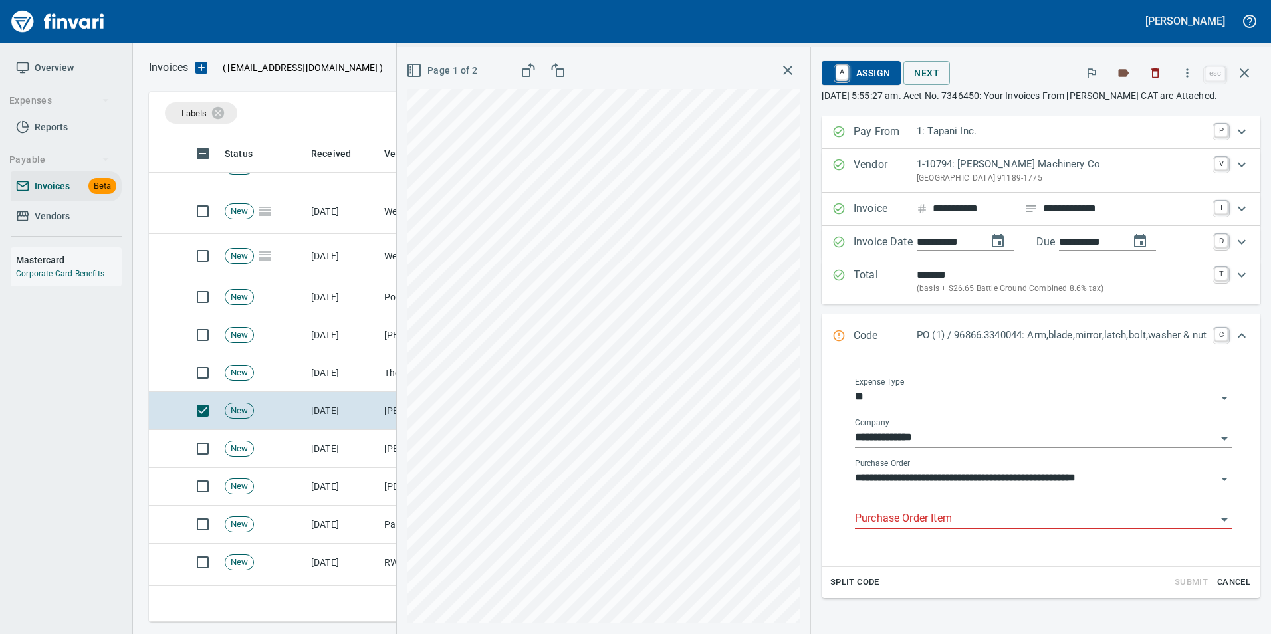
click at [932, 510] on input "Purchase Order Item" at bounding box center [1036, 519] width 362 height 19
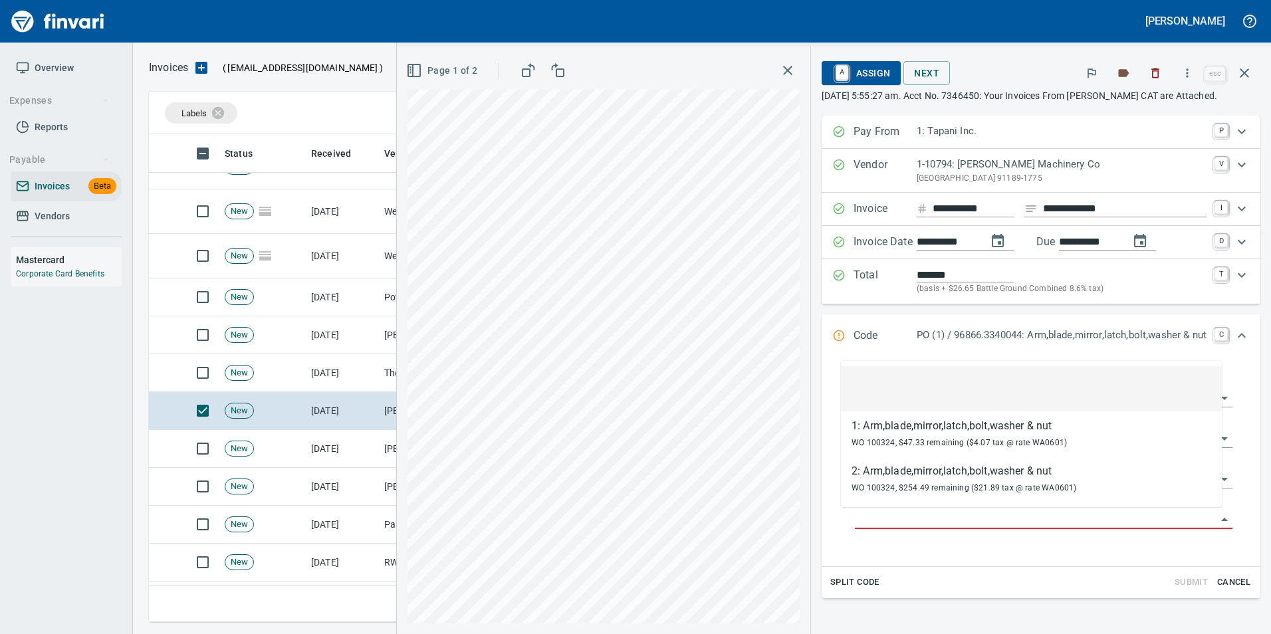
scroll to position [478, 1086]
click at [984, 385] on li at bounding box center [1031, 388] width 381 height 45
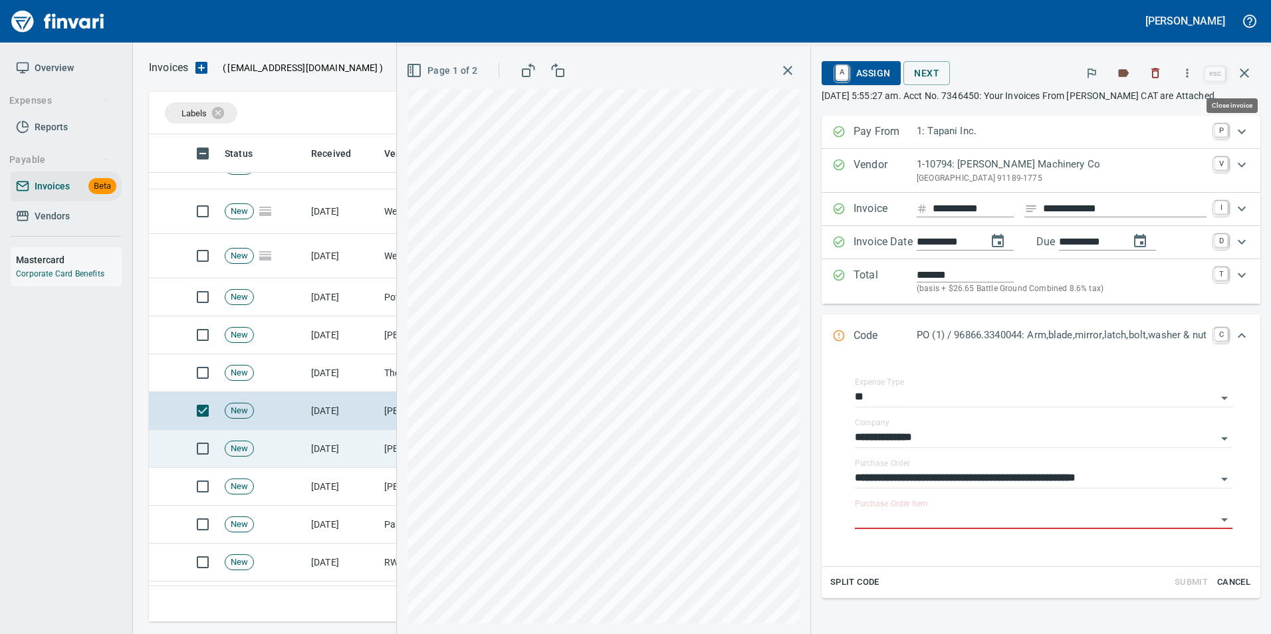
click at [1249, 80] on icon "button" at bounding box center [1245, 73] width 16 height 16
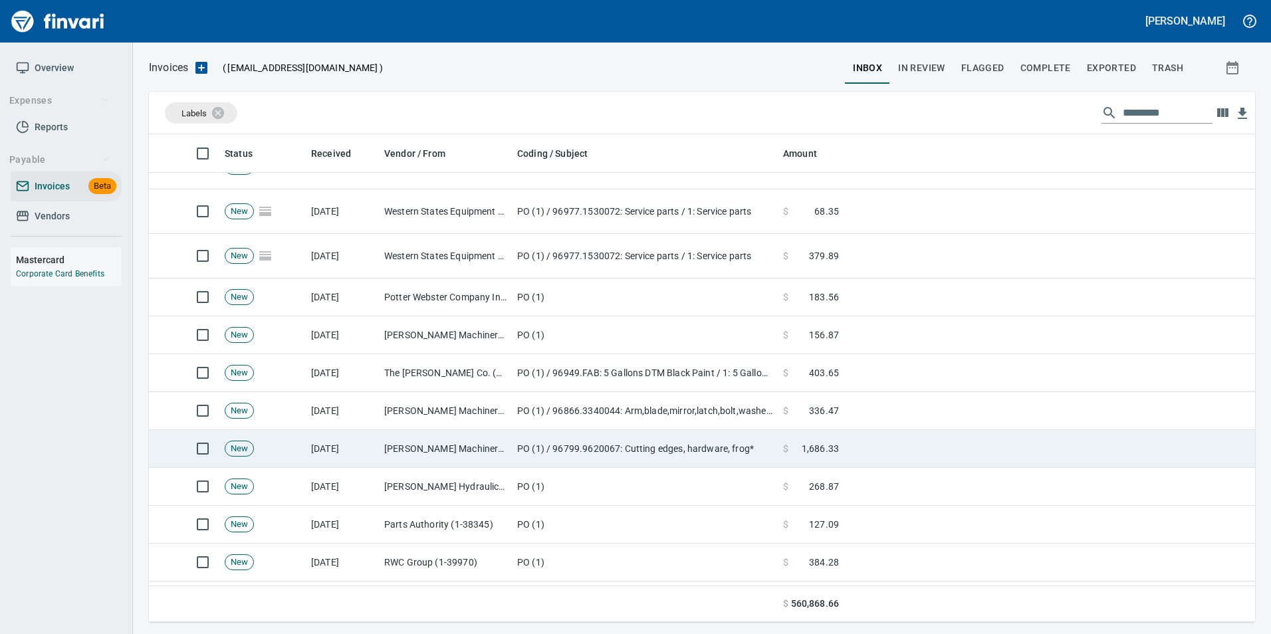
scroll to position [478, 1086]
click at [570, 461] on td "PO (1) / 96799.9620067: Cutting edges, hardware, frog*" at bounding box center [645, 449] width 266 height 38
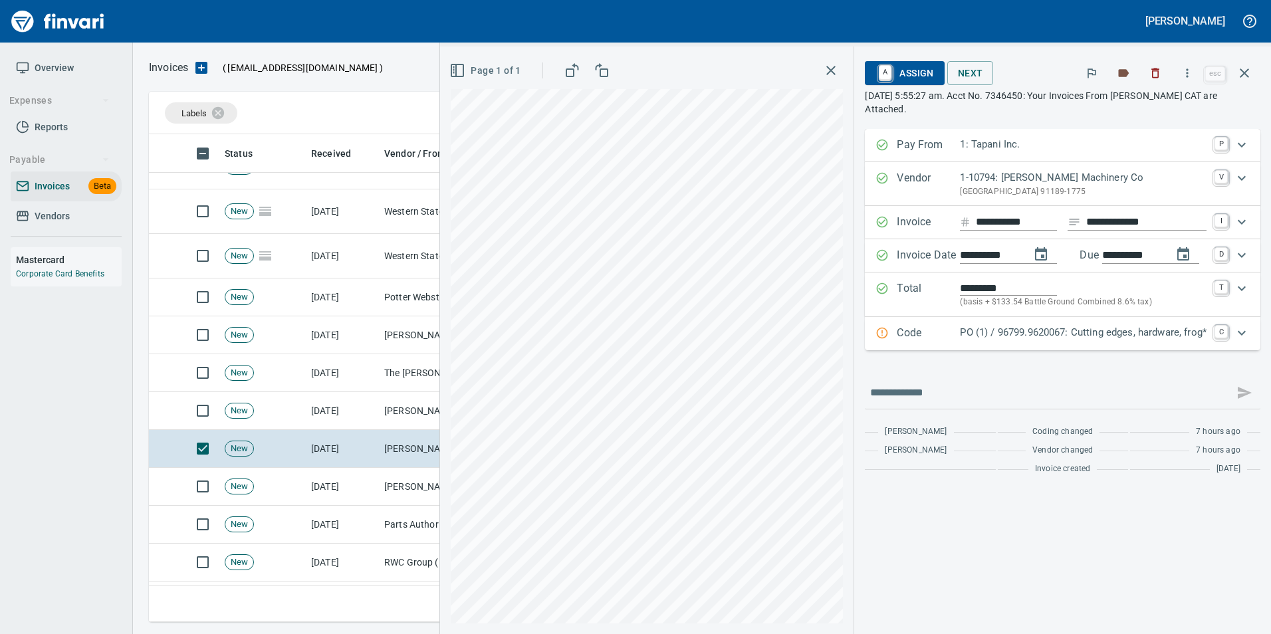
click at [1029, 339] on p "PO (1) / 96799.9620067: Cutting edges, hardware, frog*" at bounding box center [1083, 332] width 247 height 15
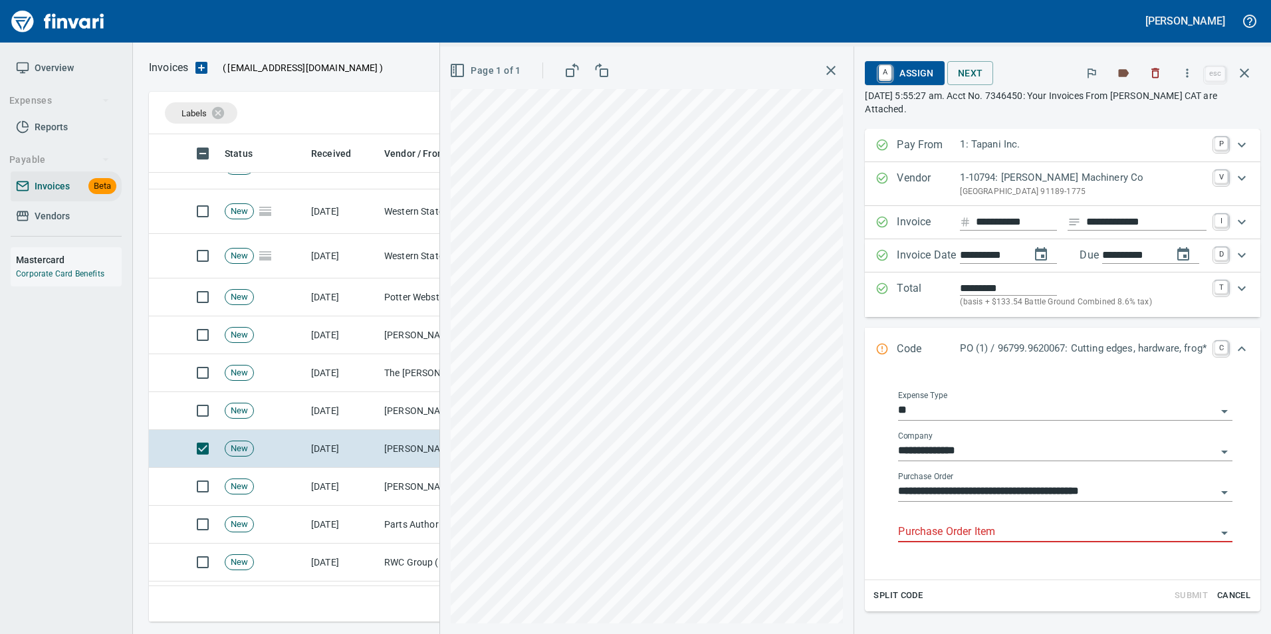
click at [956, 527] on input "Purchase Order Item" at bounding box center [1057, 532] width 319 height 19
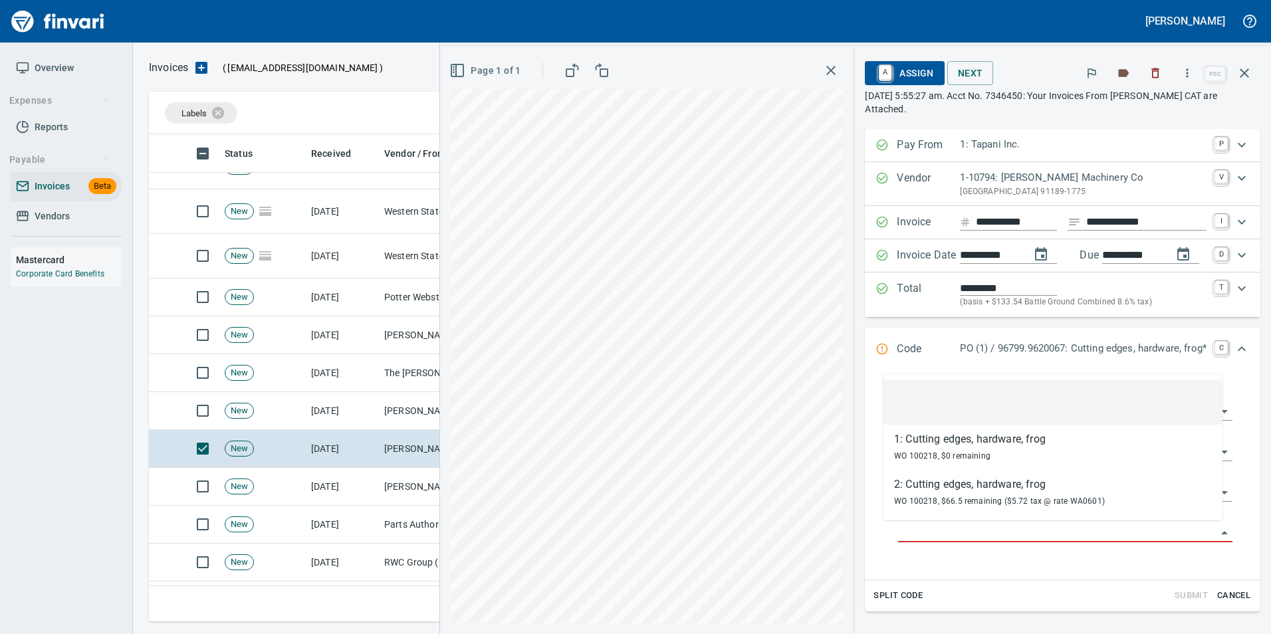
scroll to position [478, 1086]
click at [976, 410] on li at bounding box center [1053, 402] width 339 height 45
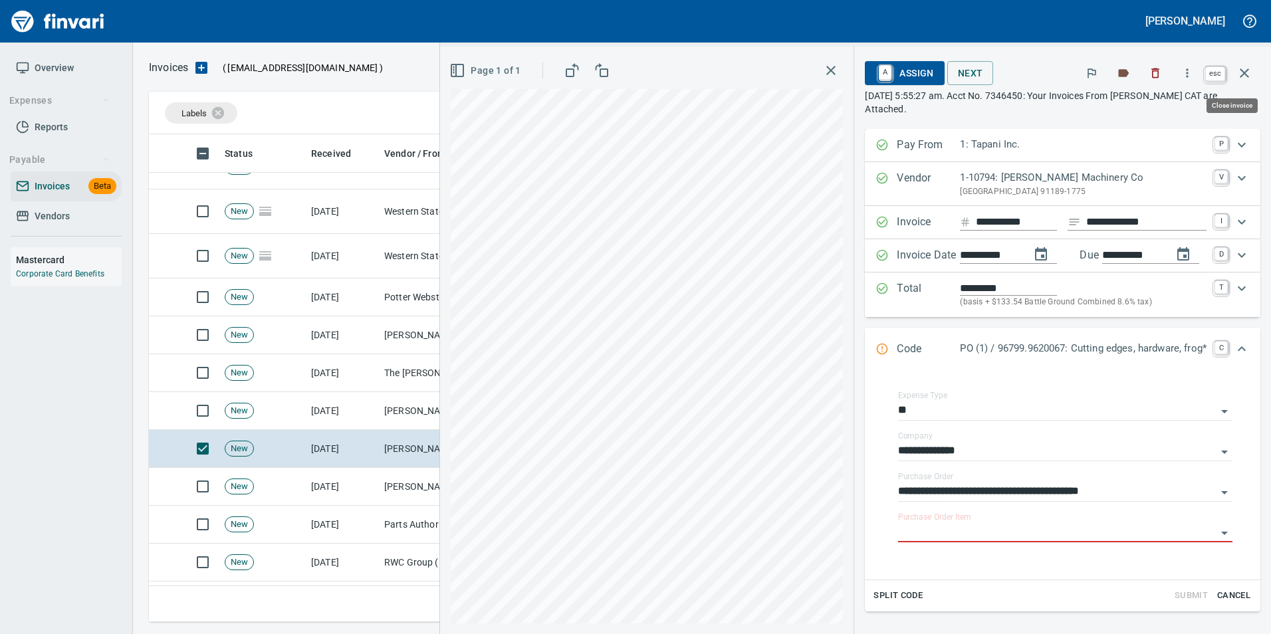
click at [1252, 72] on icon "button" at bounding box center [1245, 73] width 16 height 16
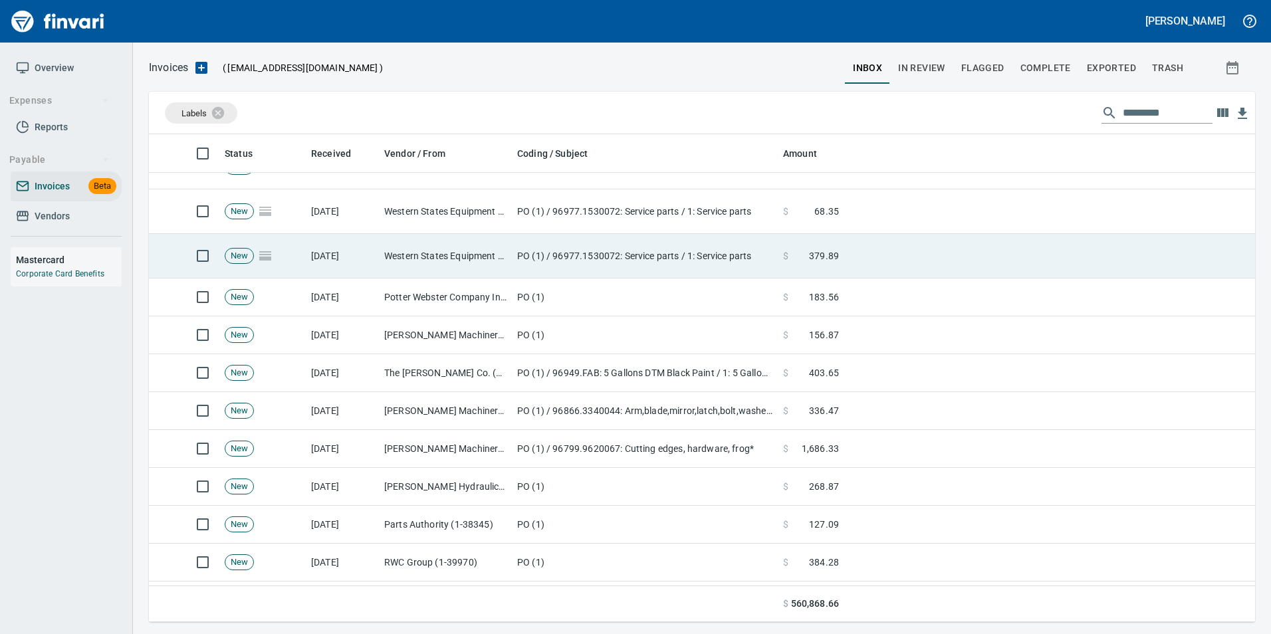
scroll to position [478, 1086]
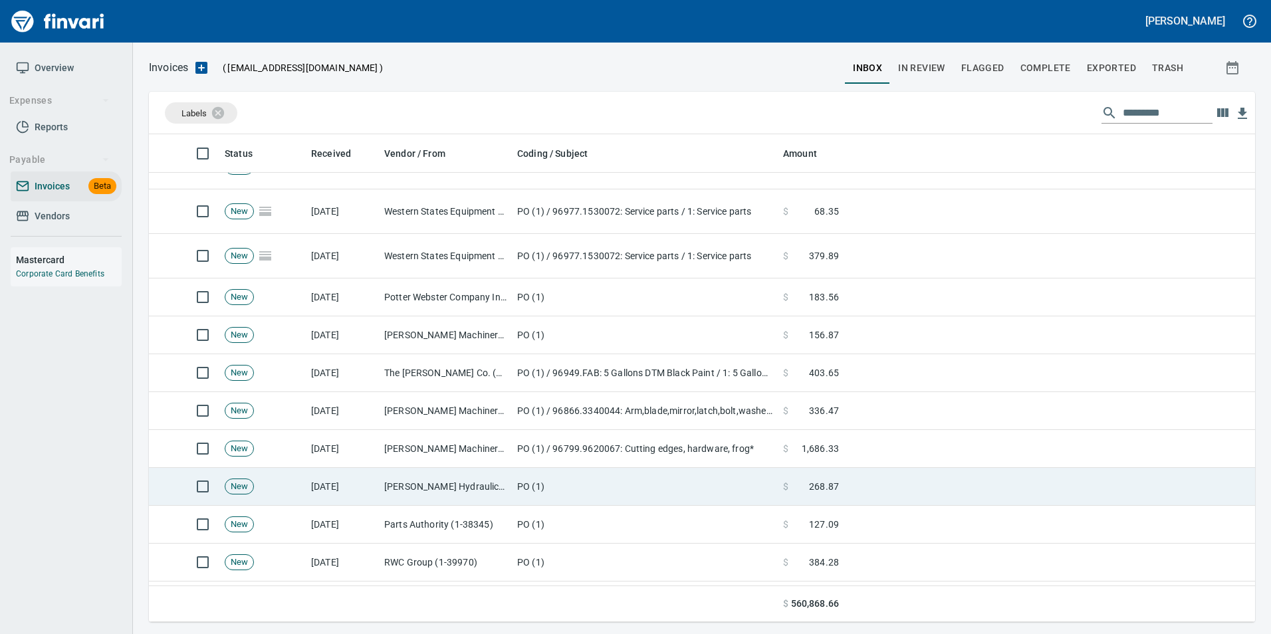
click at [811, 480] on span "268.87" at bounding box center [824, 486] width 30 height 13
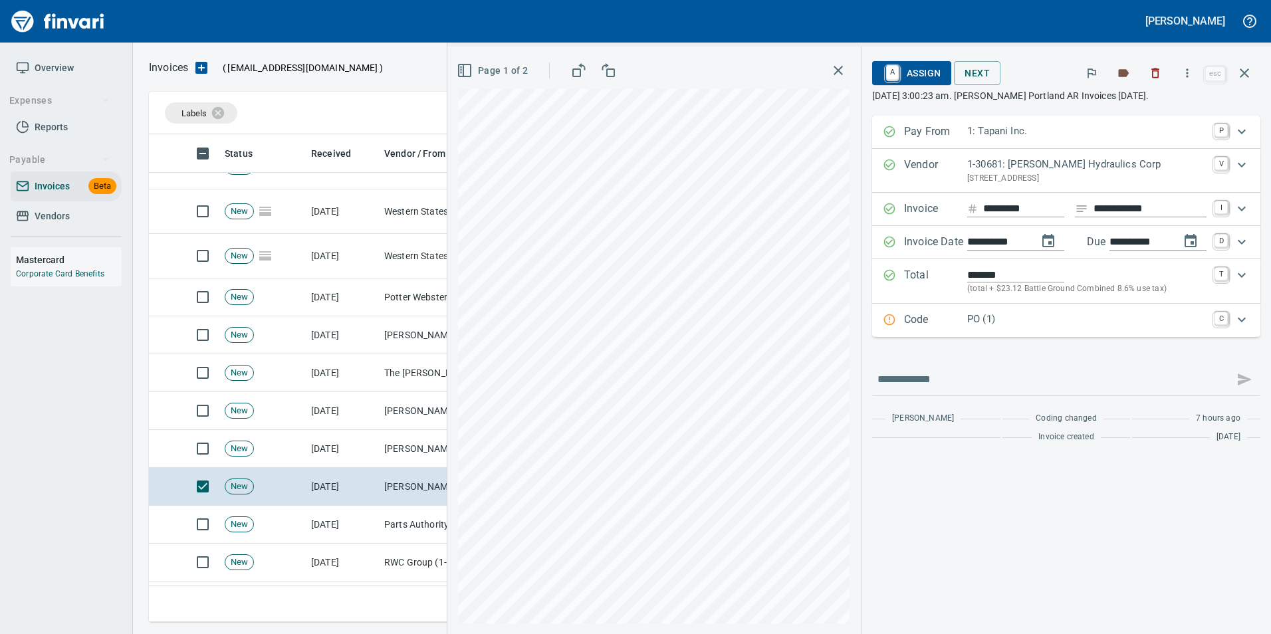
click at [905, 321] on p "Code" at bounding box center [935, 320] width 63 height 17
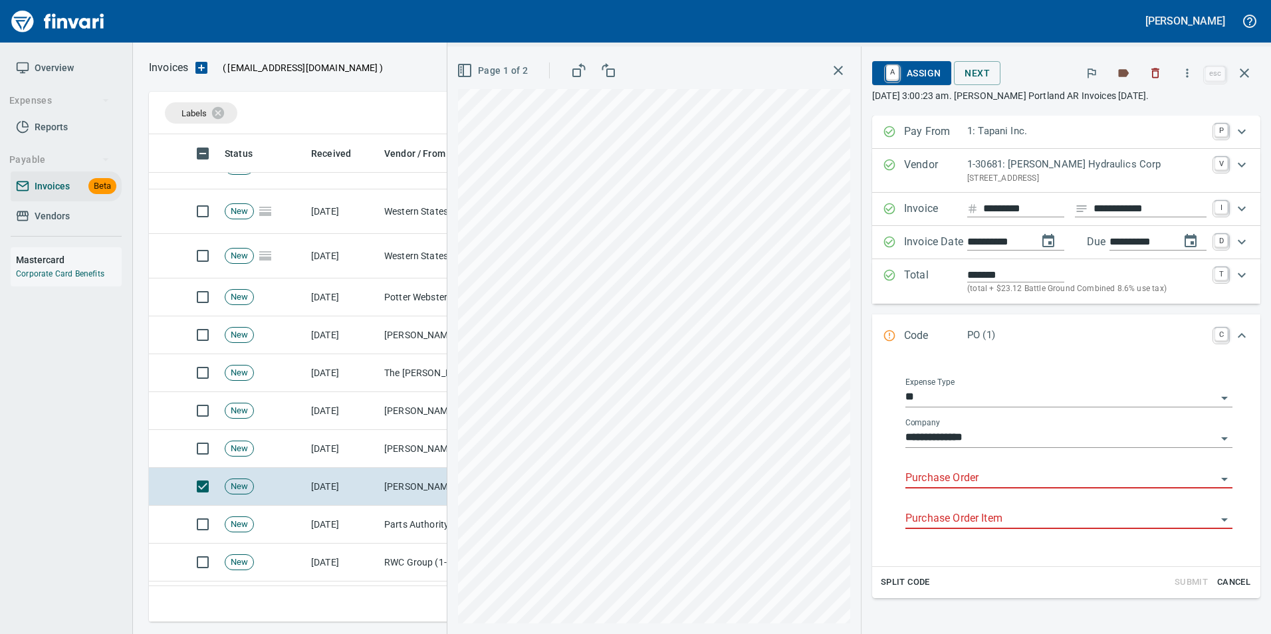
click at [938, 479] on input "Purchase Order" at bounding box center [1061, 478] width 311 height 19
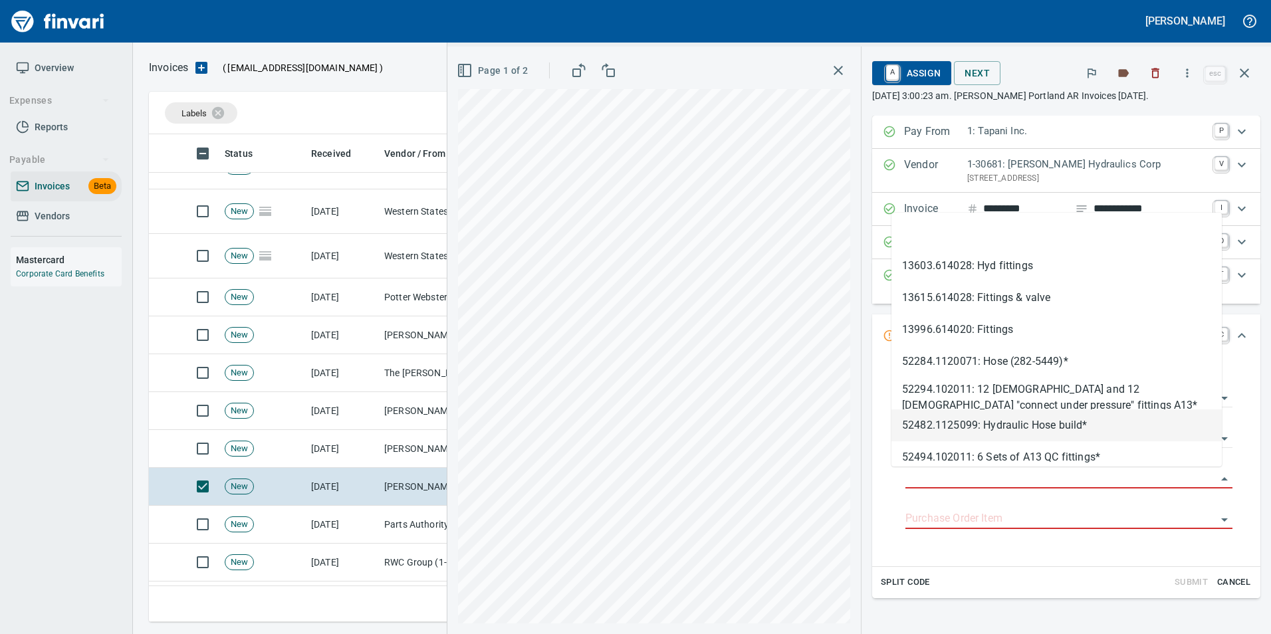
scroll to position [478, 1086]
type input "**********"
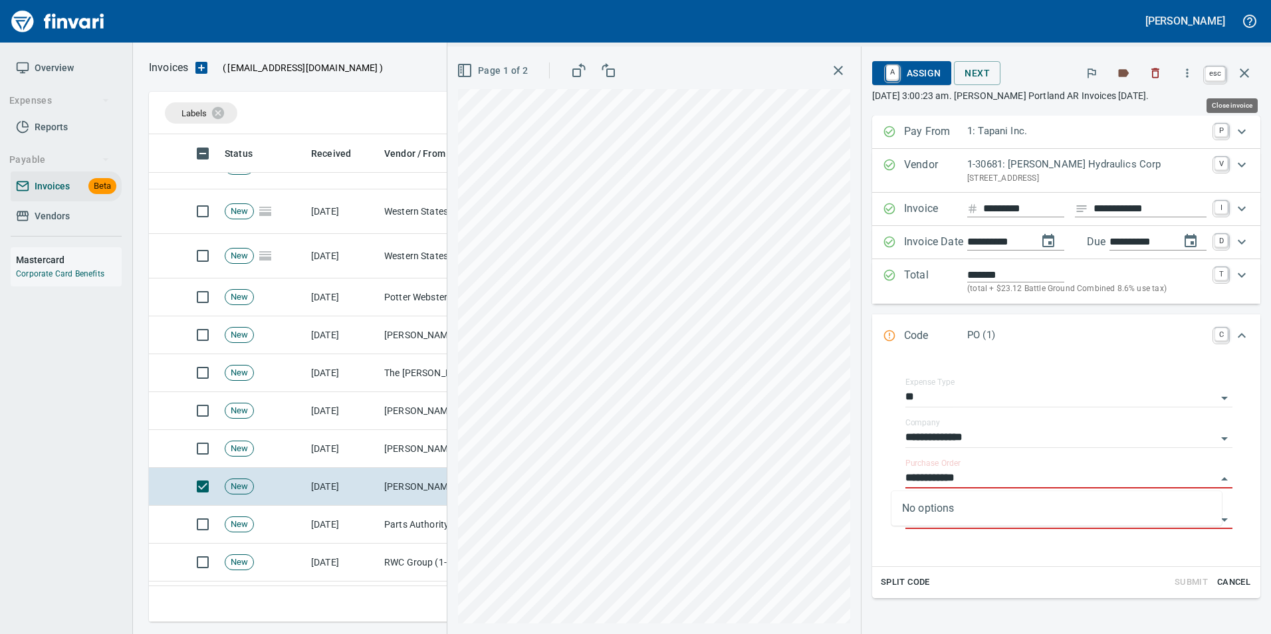
drag, startPoint x: 1246, startPoint y: 71, endPoint x: 1232, endPoint y: 130, distance: 60.8
click at [1246, 70] on icon "button" at bounding box center [1245, 73] width 16 height 16
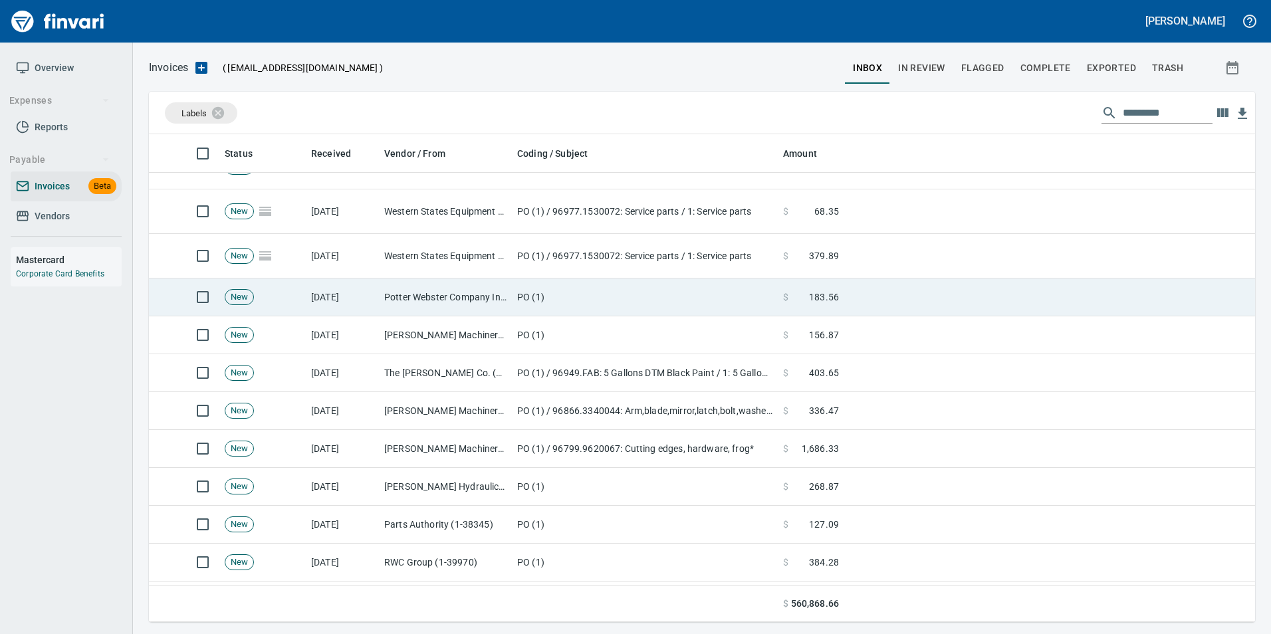
scroll to position [478, 1086]
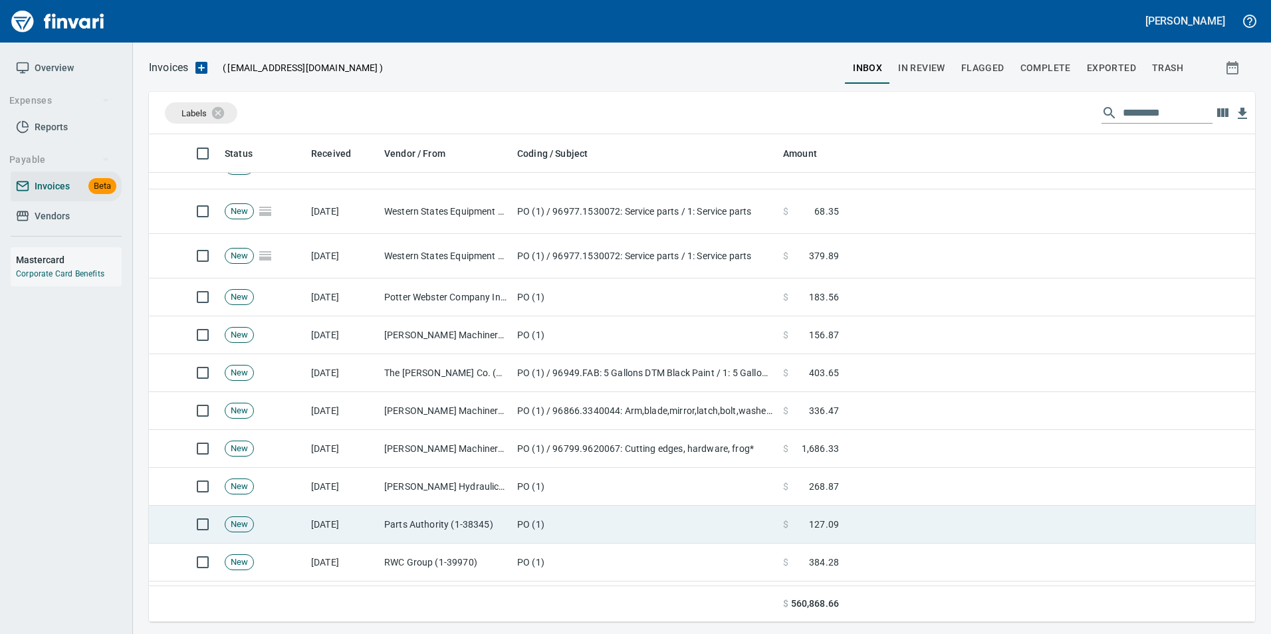
click at [553, 535] on td "PO (1)" at bounding box center [645, 525] width 266 height 38
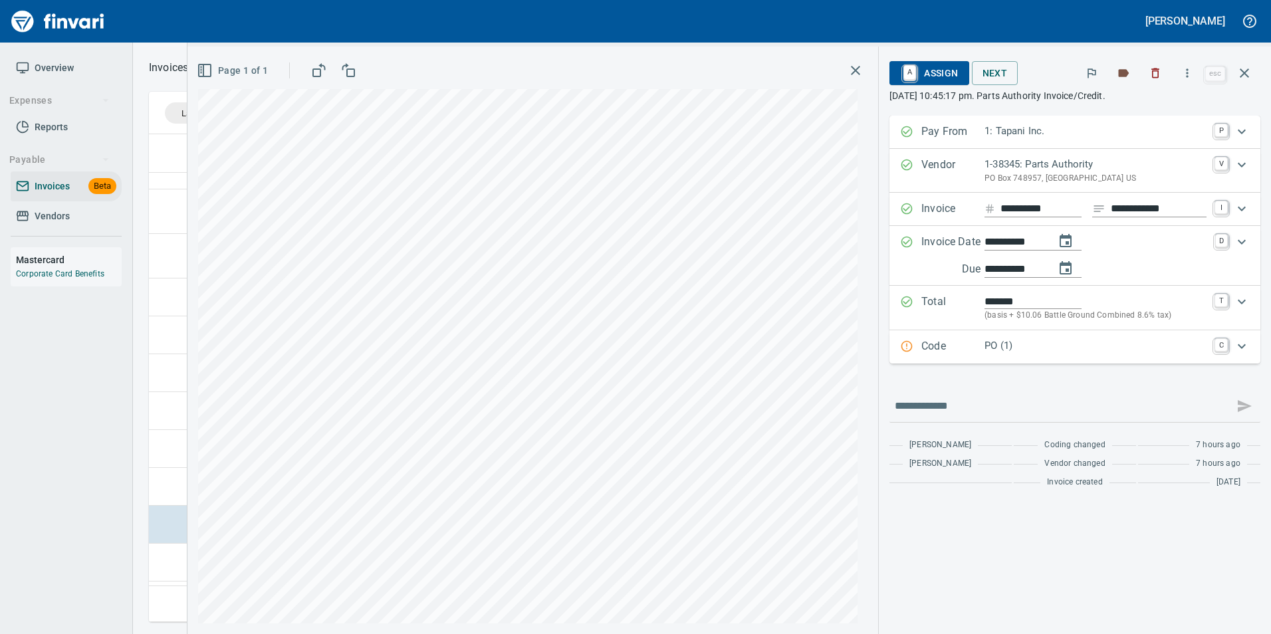
click at [885, 318] on div "**********" at bounding box center [1075, 375] width 392 height 519
click at [934, 346] on p "Code" at bounding box center [953, 346] width 63 height 17
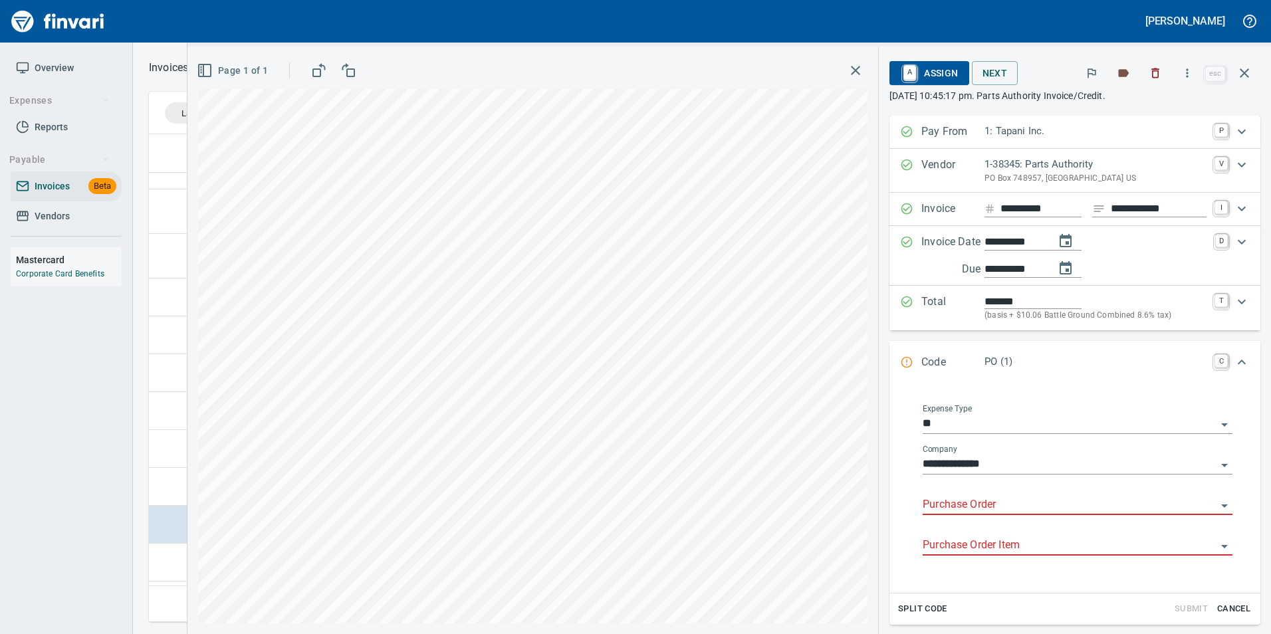
click at [953, 503] on input "Purchase Order" at bounding box center [1070, 505] width 294 height 19
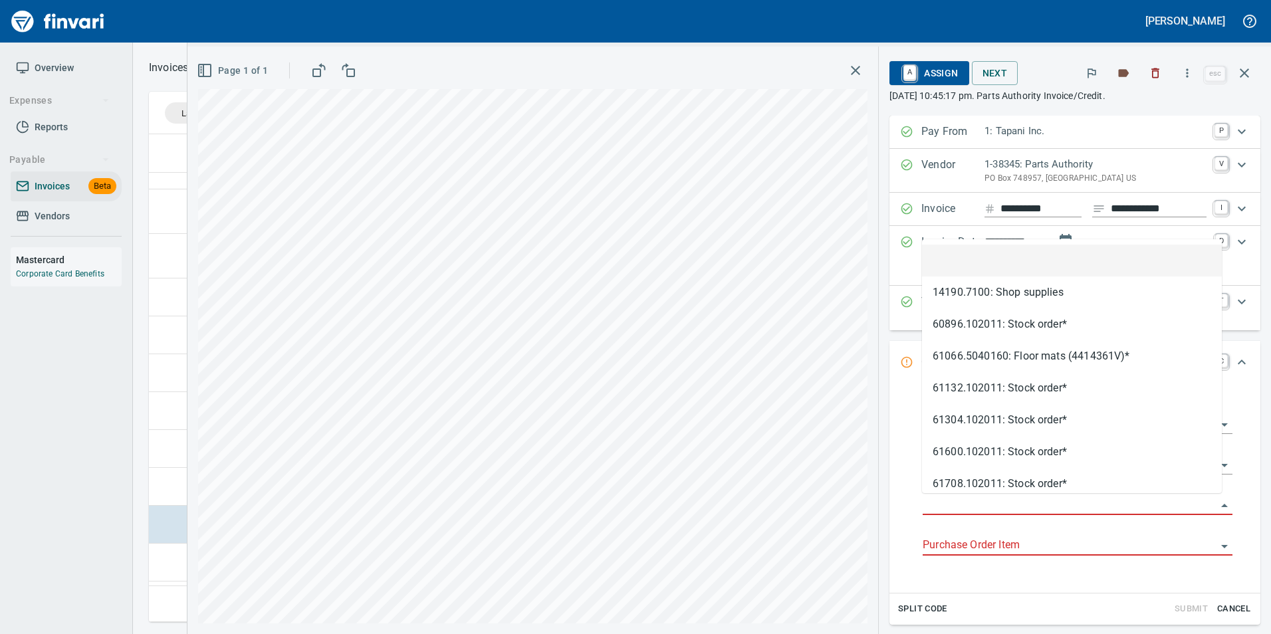
type input "**********"
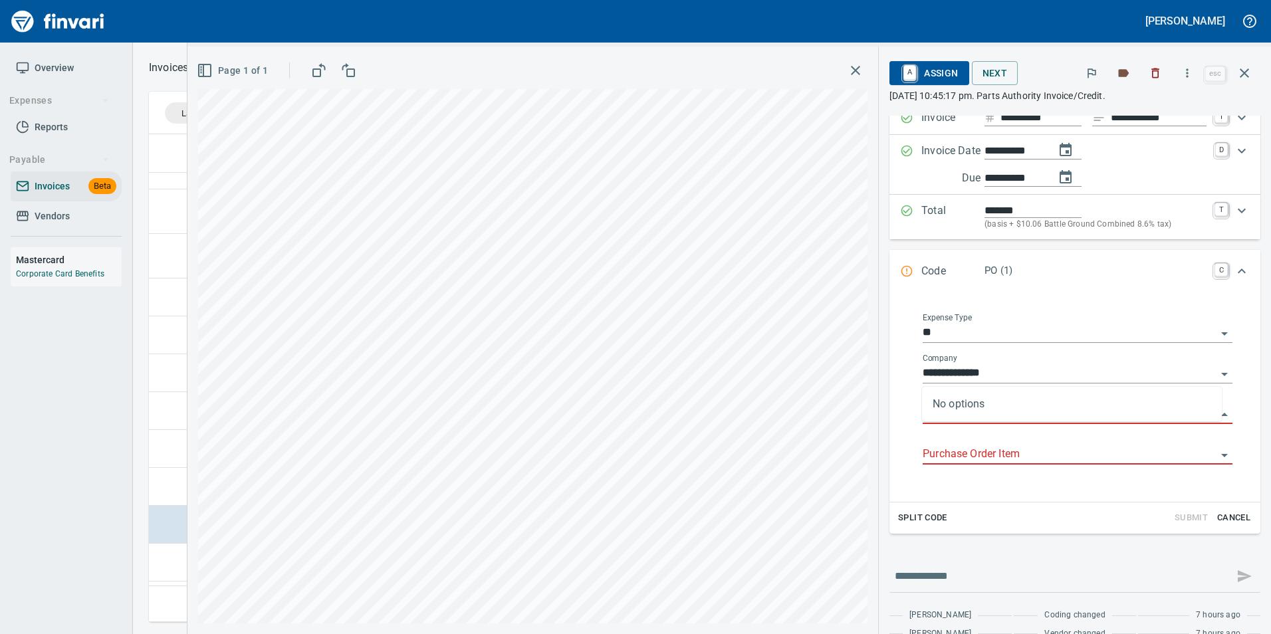
scroll to position [132, 0]
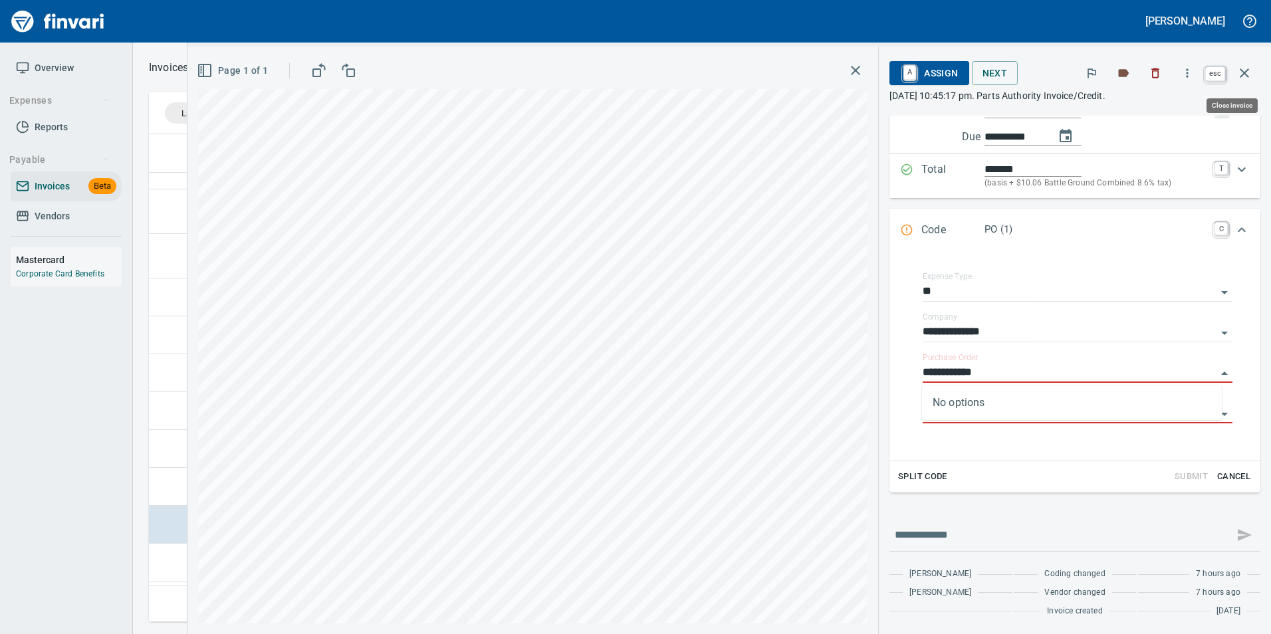
drag, startPoint x: 1237, startPoint y: 80, endPoint x: 1013, endPoint y: 259, distance: 286.7
click at [1237, 79] on icon "button" at bounding box center [1245, 73] width 16 height 16
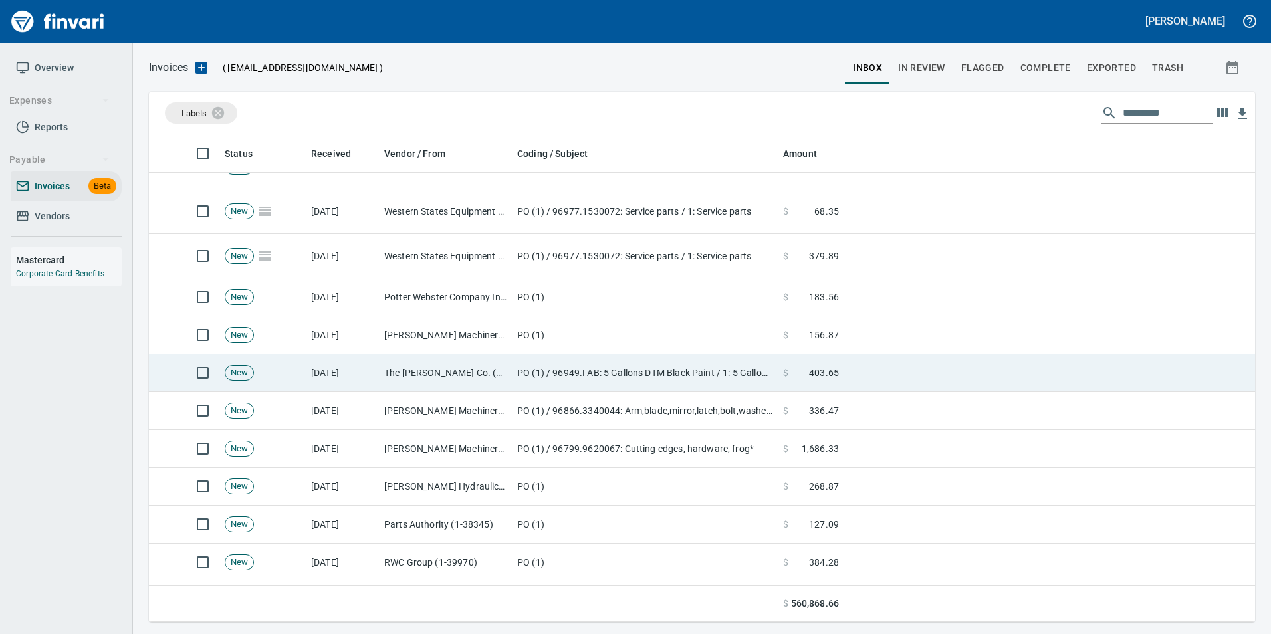
scroll to position [478, 1086]
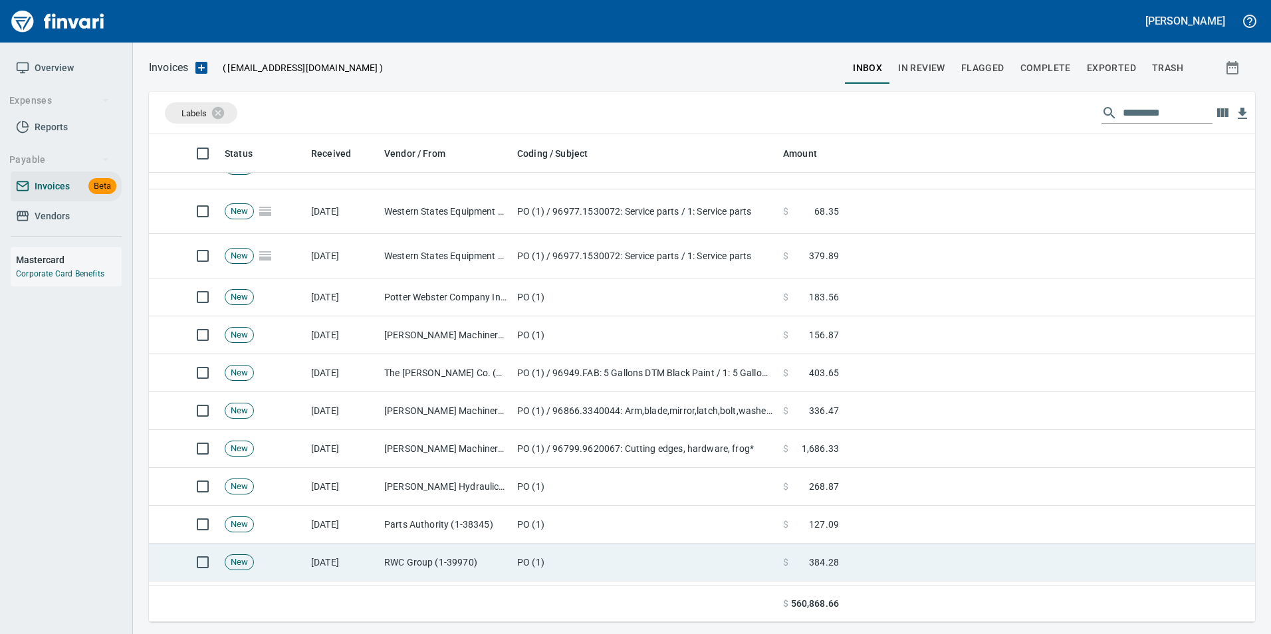
click at [588, 556] on td "PO (1)" at bounding box center [645, 563] width 266 height 38
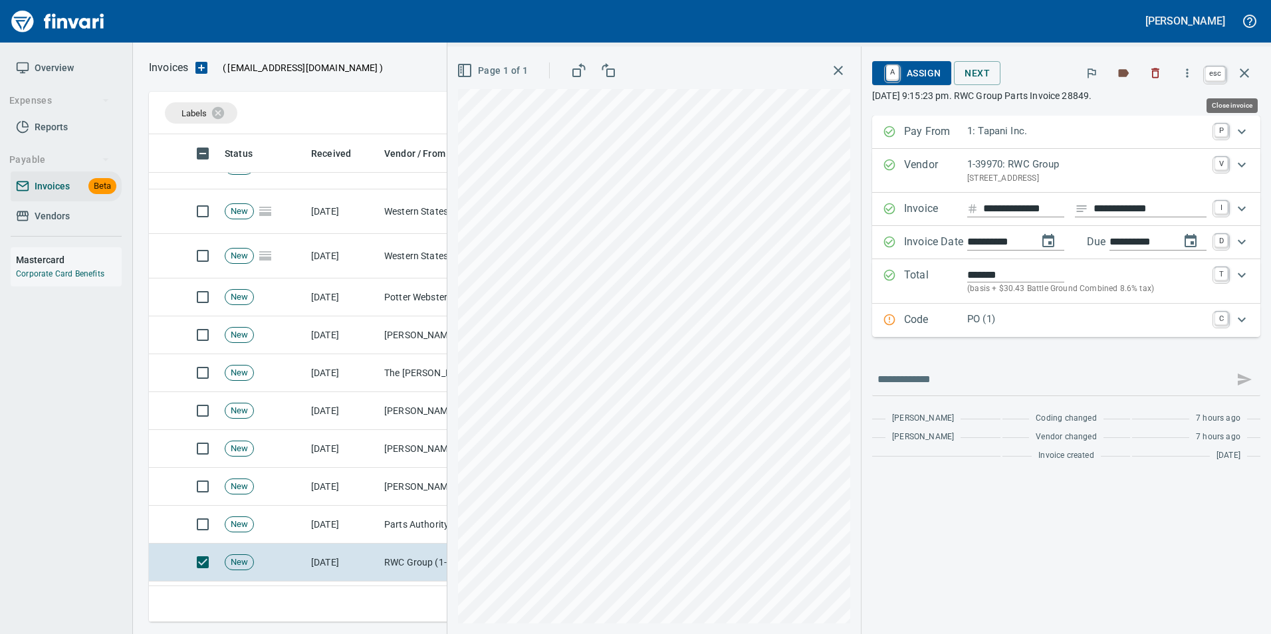
click at [1253, 80] on button "button" at bounding box center [1245, 73] width 32 height 32
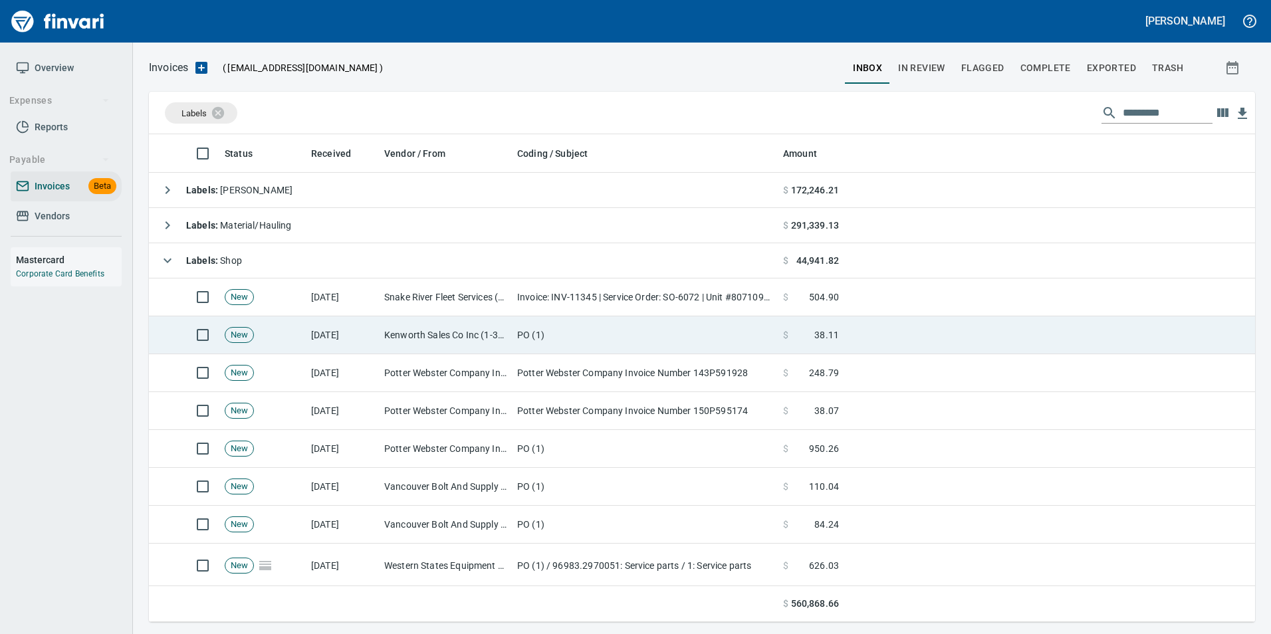
click at [426, 325] on td "Kenworth Sales Co Inc (1-38304)" at bounding box center [445, 336] width 133 height 38
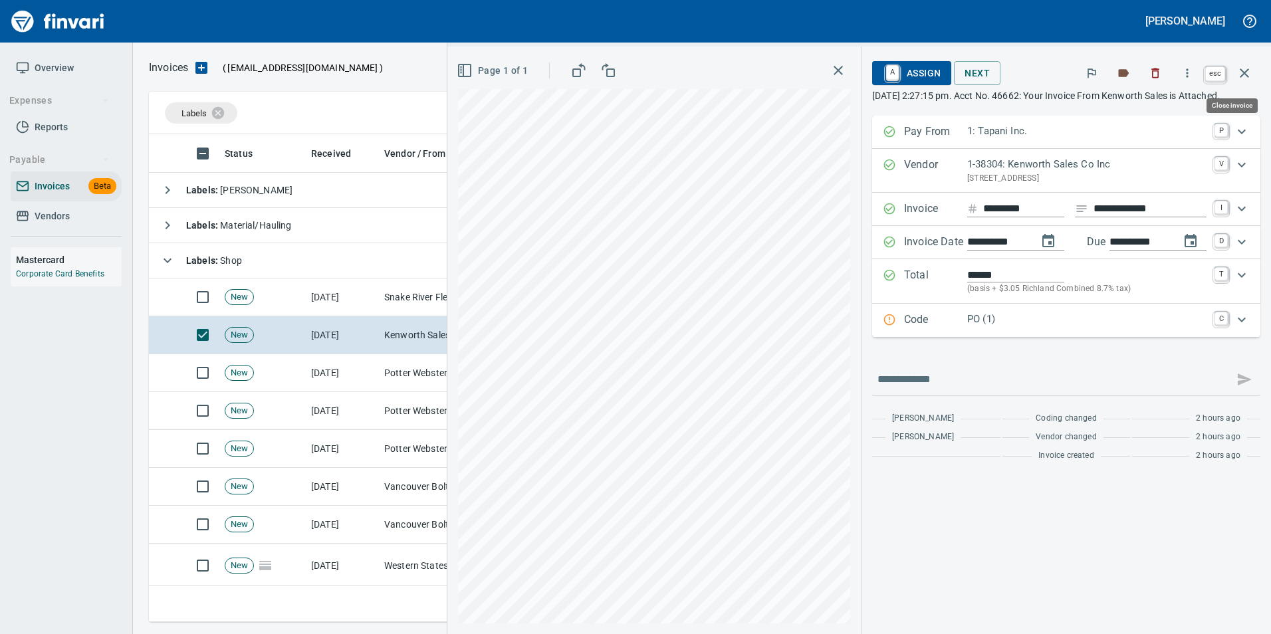
click at [1250, 65] on button "button" at bounding box center [1245, 73] width 32 height 32
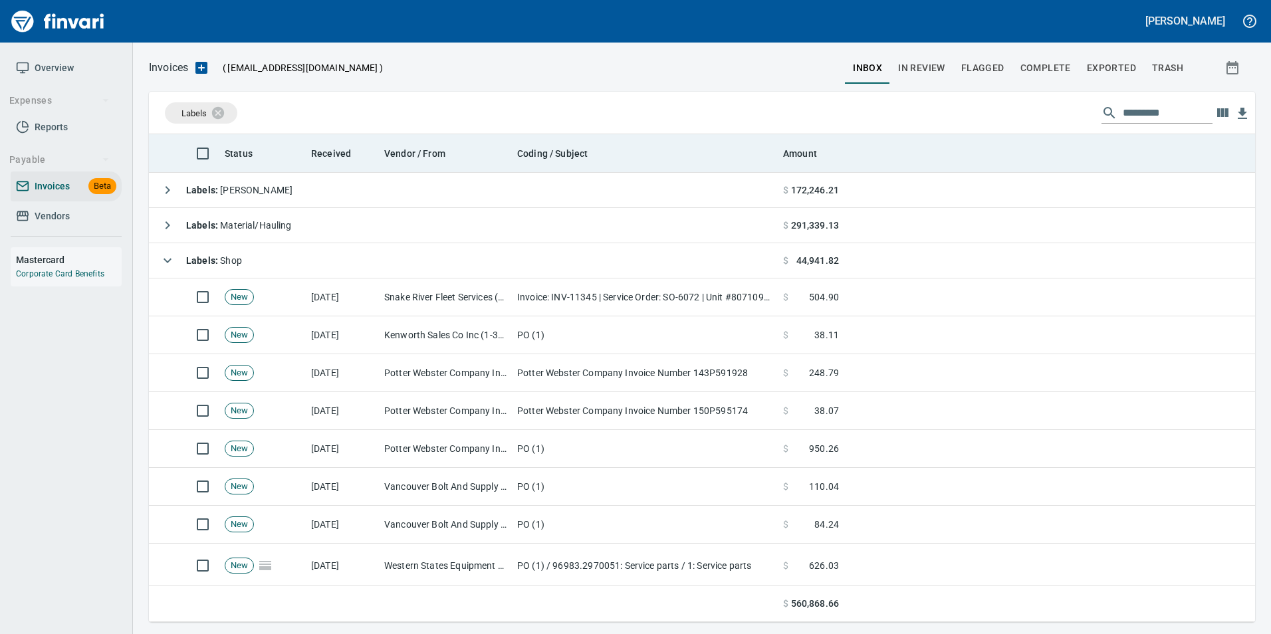
scroll to position [478, 1086]
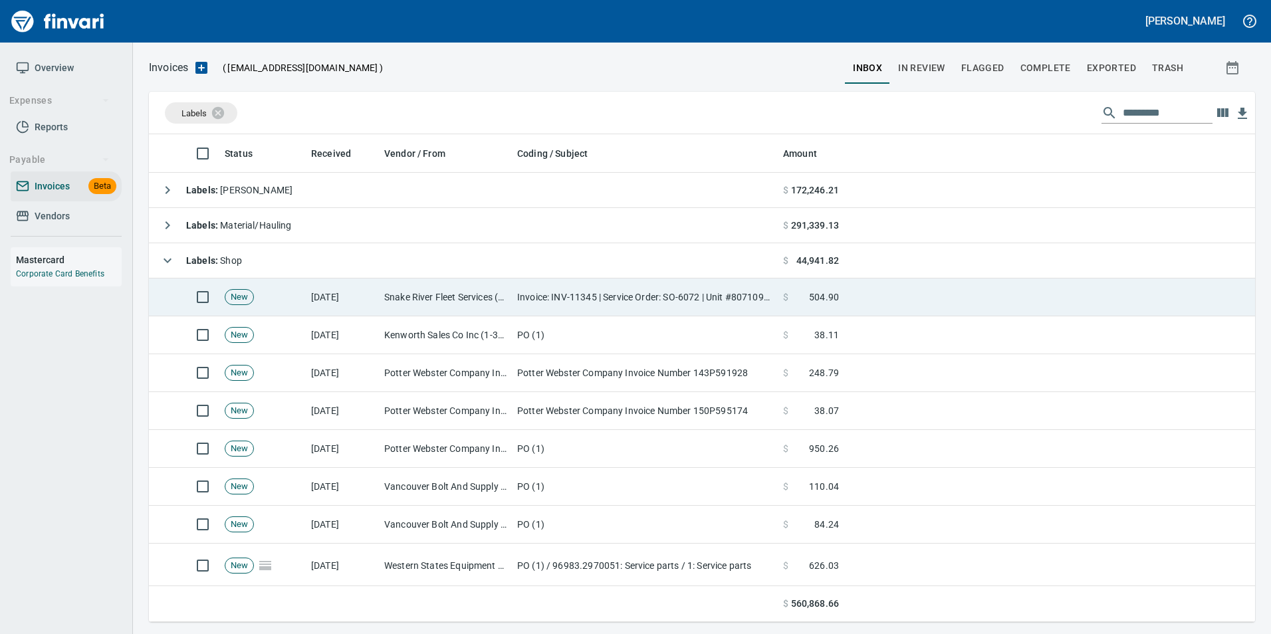
click at [473, 295] on td "Snake River Fleet Services (1-39106)" at bounding box center [445, 298] width 133 height 38
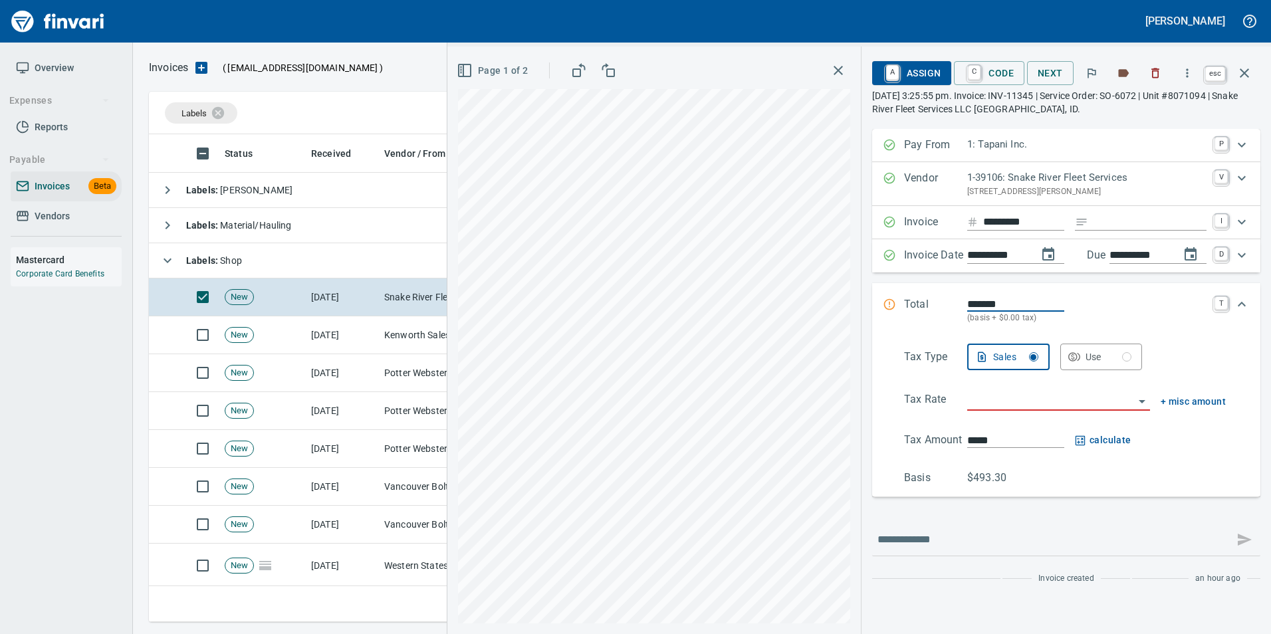
click at [1252, 71] on icon "button" at bounding box center [1245, 73] width 16 height 16
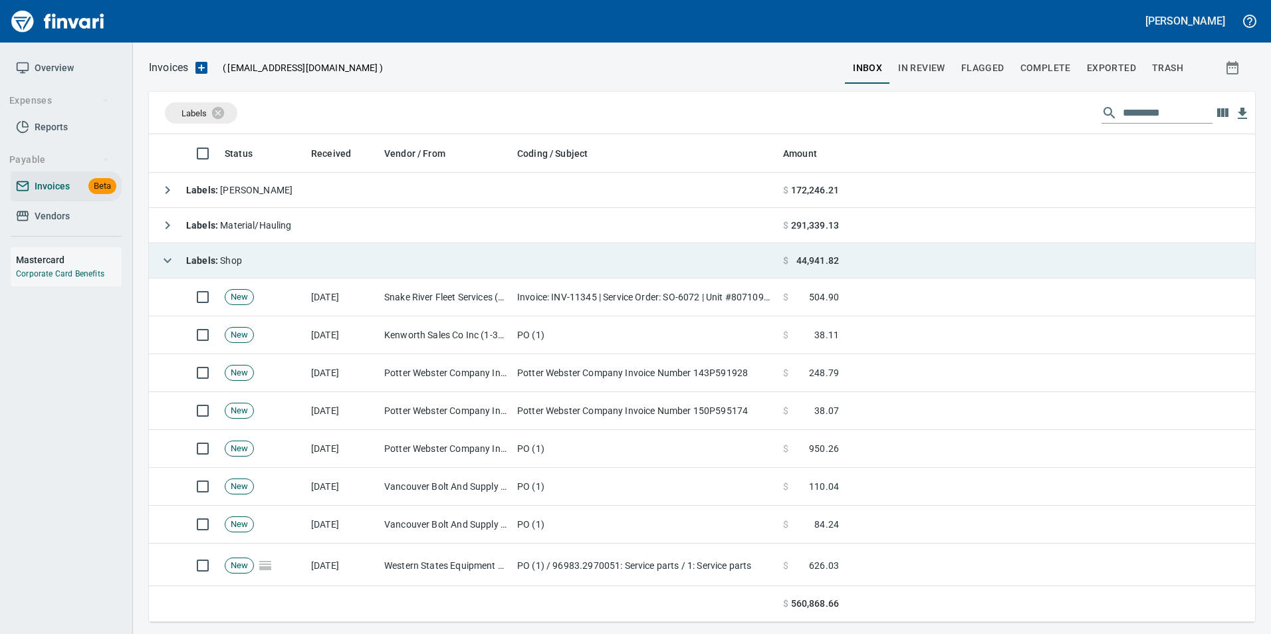
click at [178, 265] on button "button" at bounding box center [167, 260] width 27 height 27
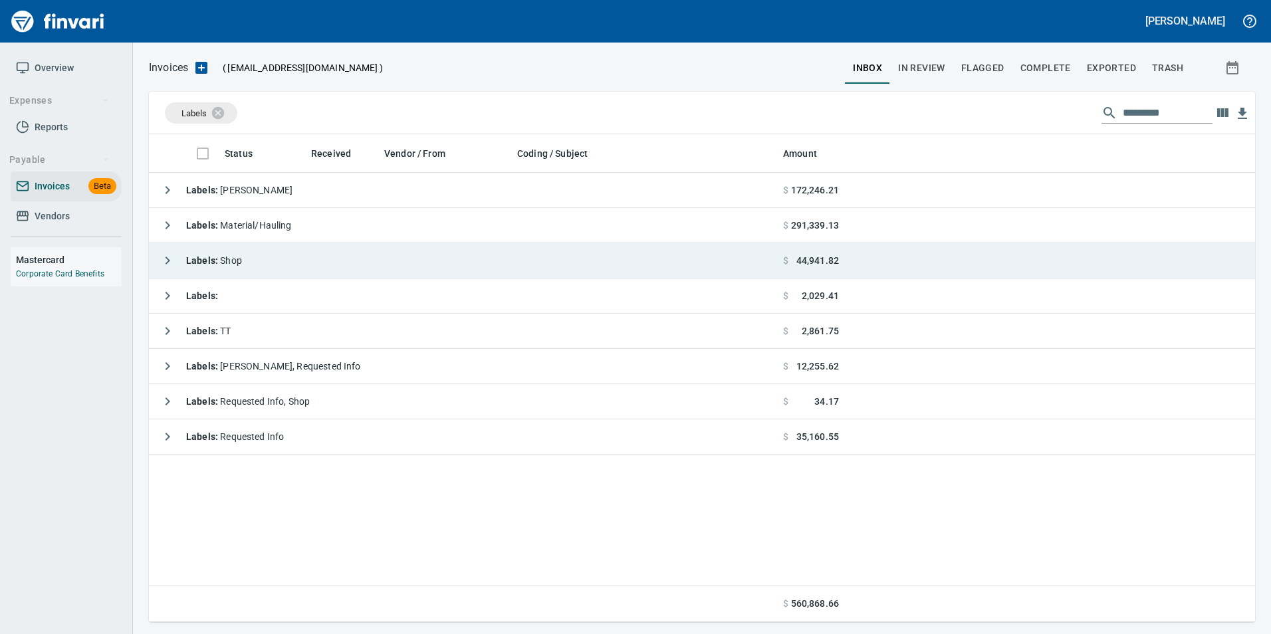
scroll to position [478, 1097]
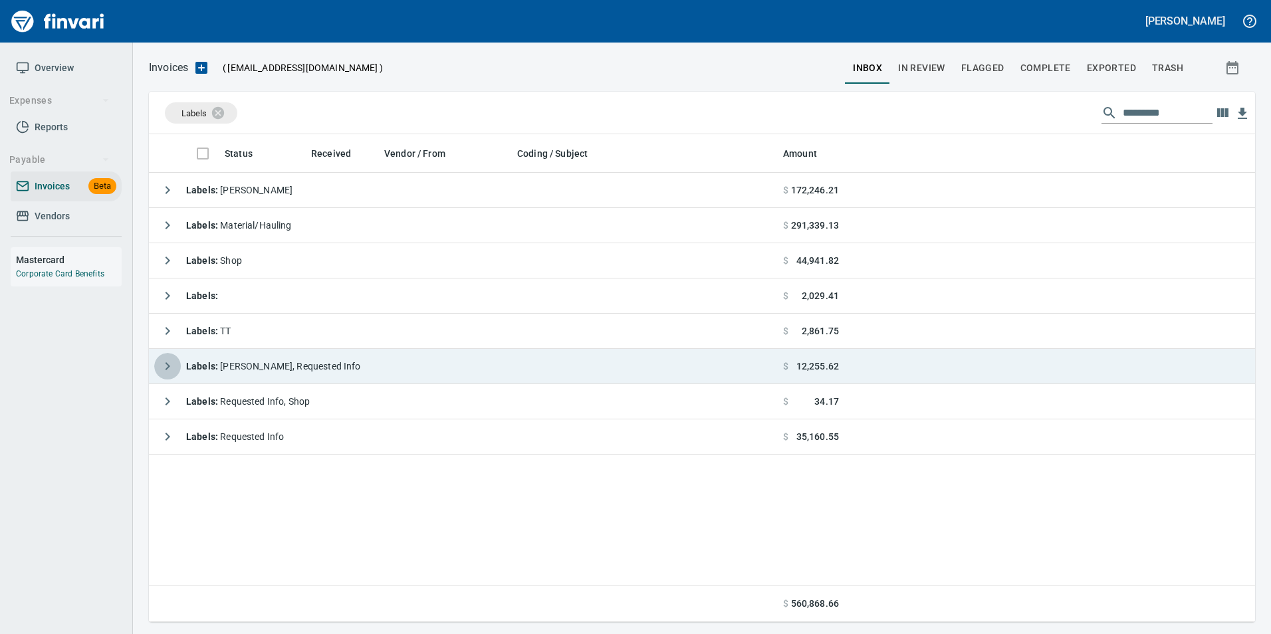
click at [158, 366] on button "button" at bounding box center [167, 366] width 27 height 27
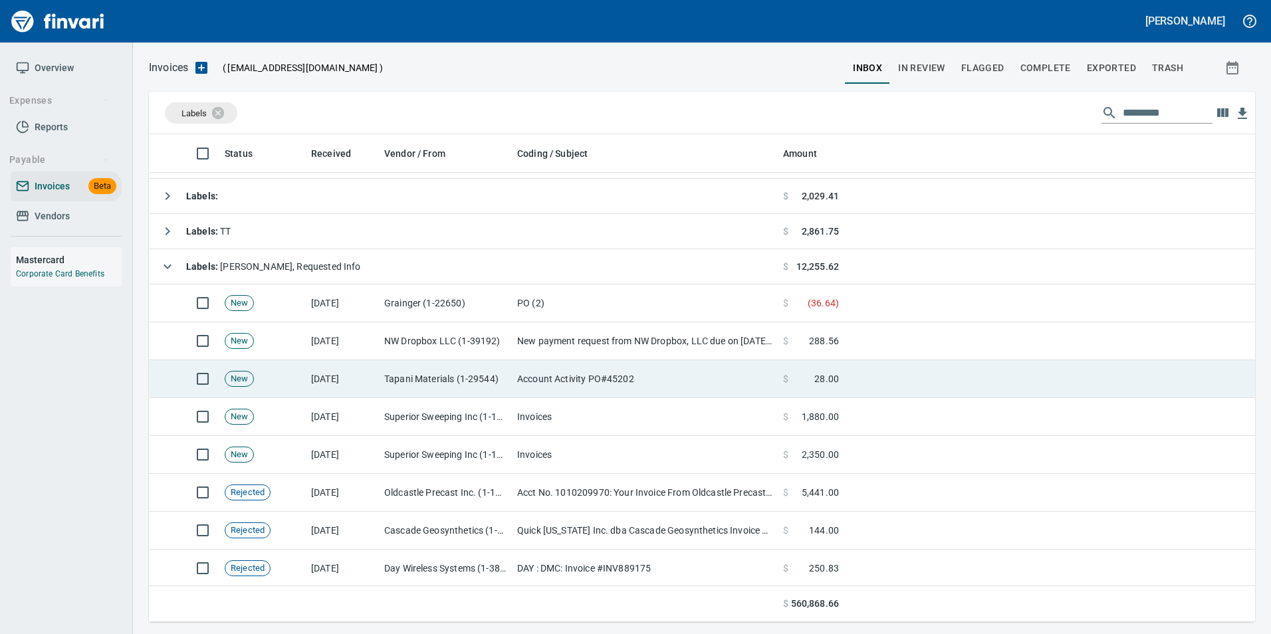
scroll to position [199, 0]
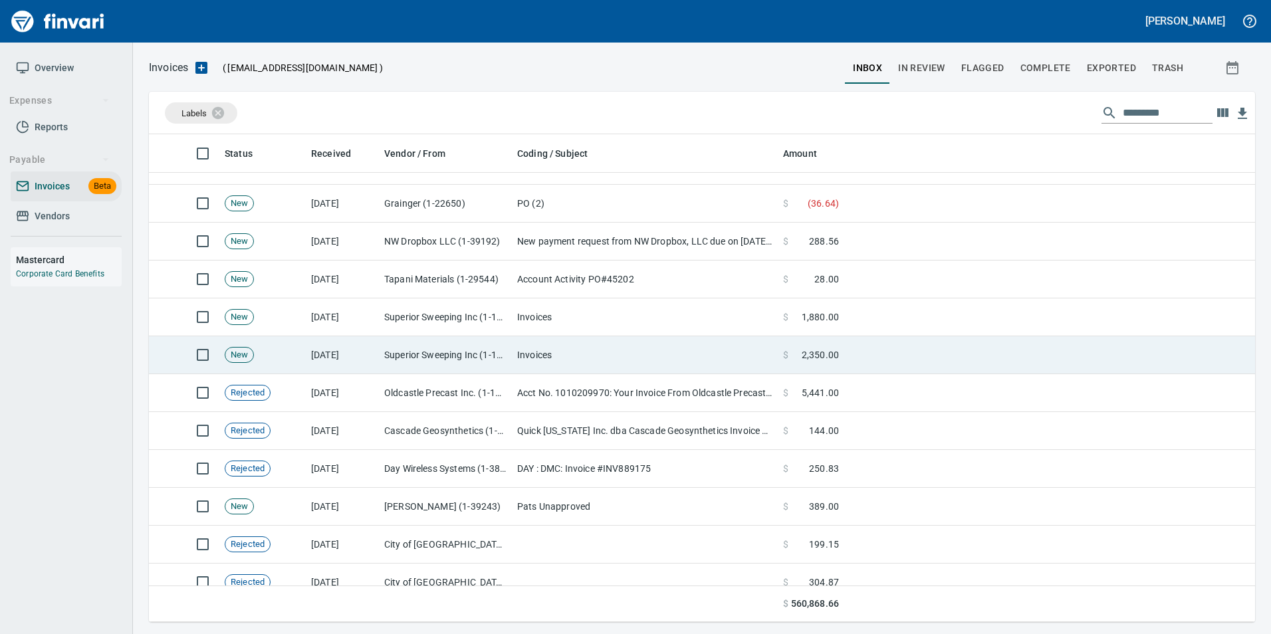
click at [294, 358] on td "New" at bounding box center [262, 355] width 86 height 38
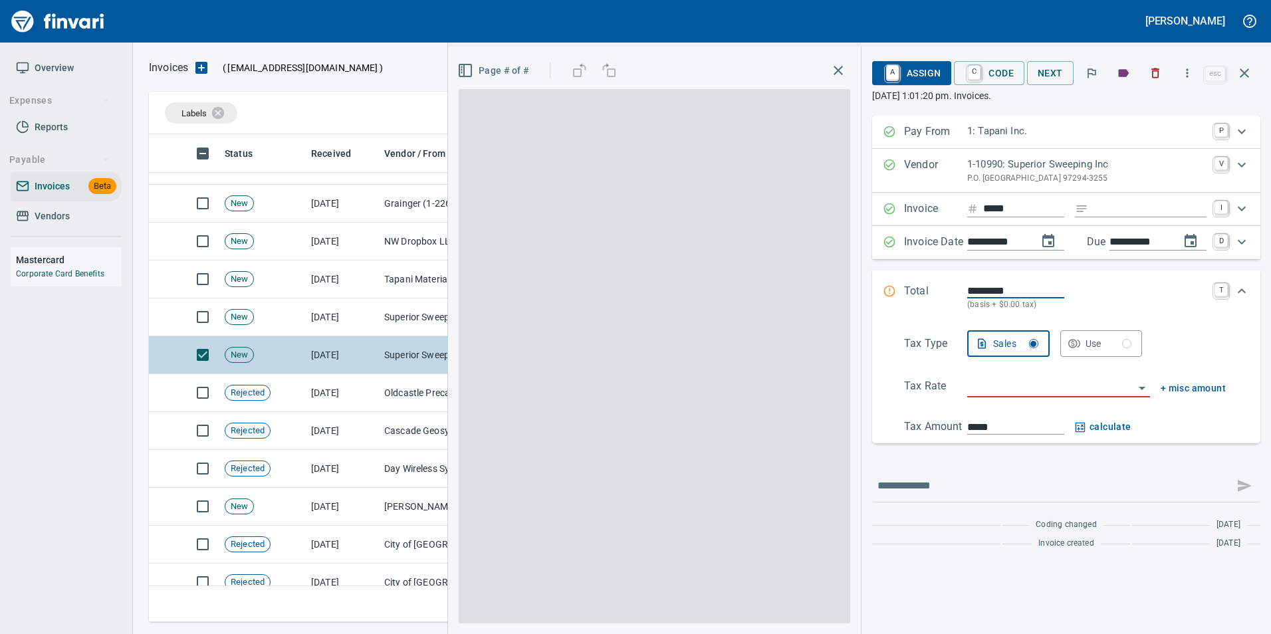
scroll to position [478, 1086]
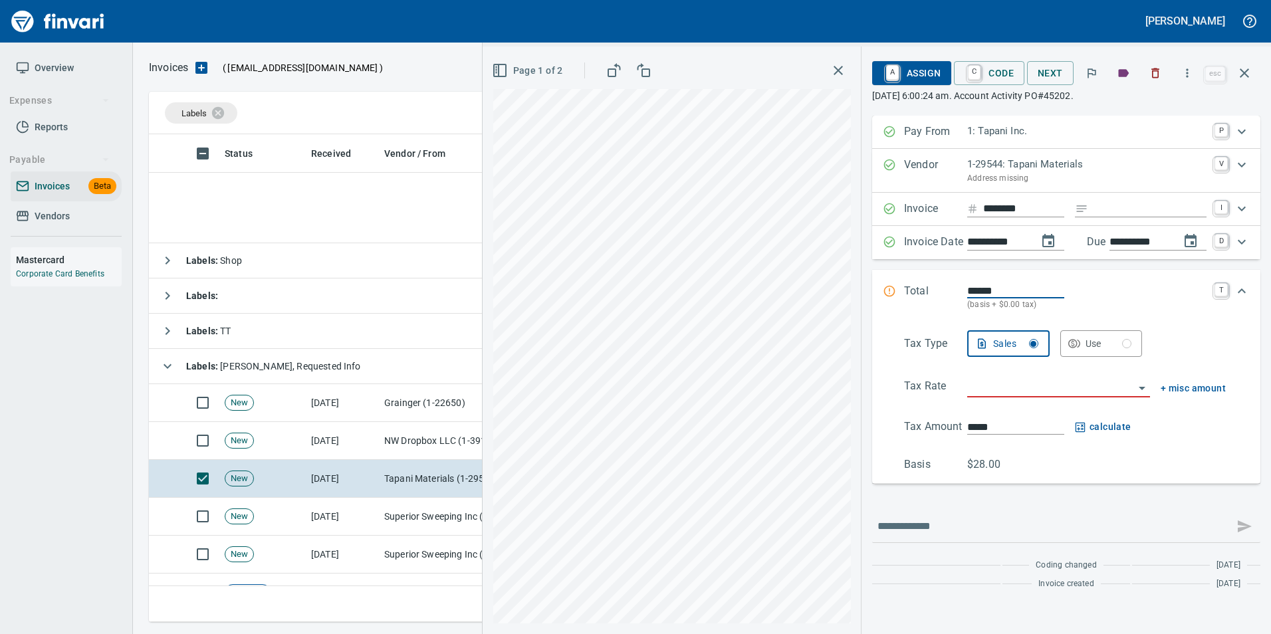
click at [301, 422] on td "New" at bounding box center [262, 441] width 86 height 38
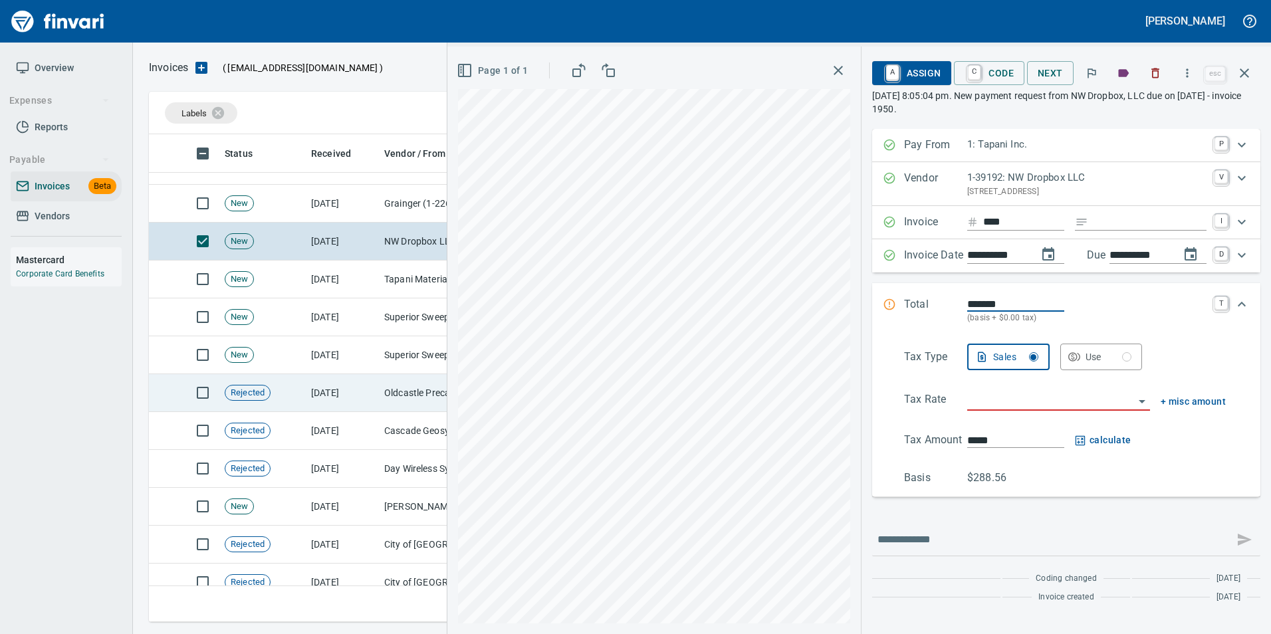
click at [352, 405] on td "[DATE]" at bounding box center [342, 393] width 73 height 38
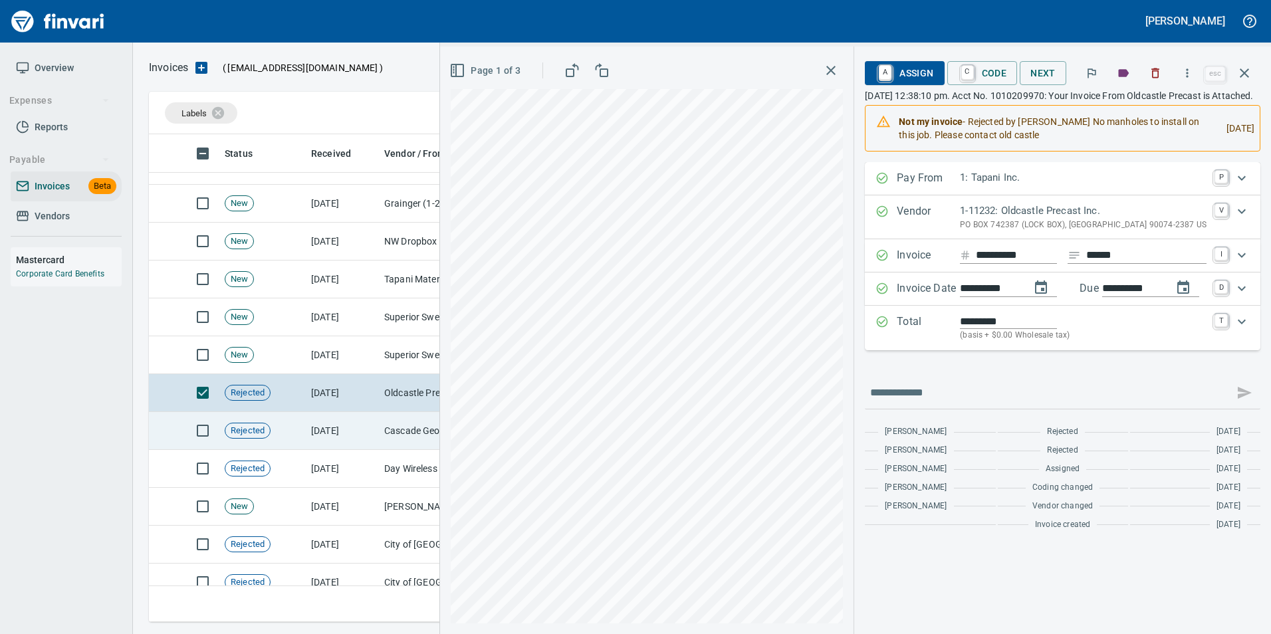
click at [360, 445] on td "[DATE]" at bounding box center [342, 431] width 73 height 38
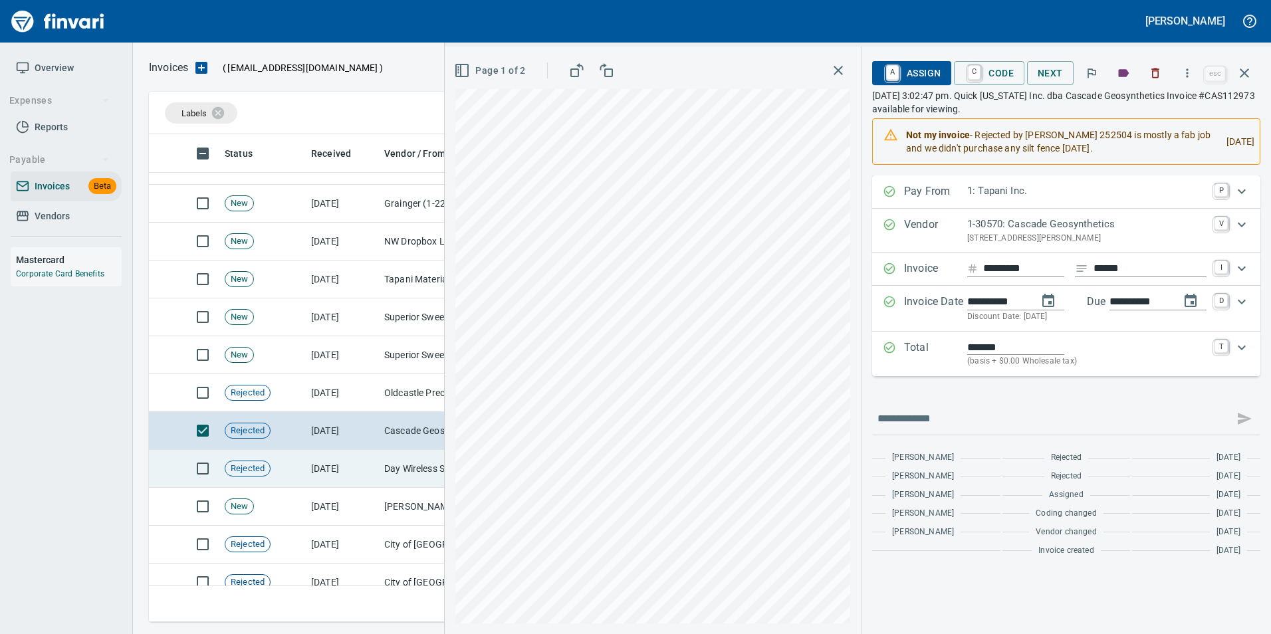
click at [360, 472] on td "[DATE]" at bounding box center [342, 469] width 73 height 38
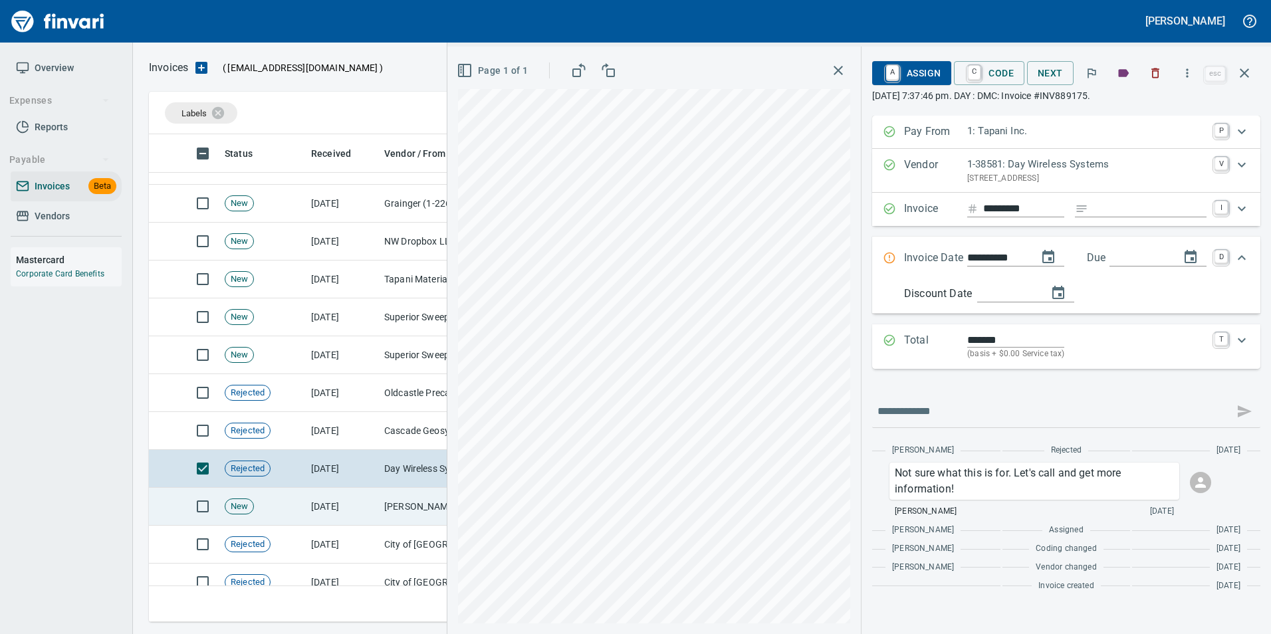
click at [365, 501] on td "[DATE]" at bounding box center [342, 507] width 73 height 38
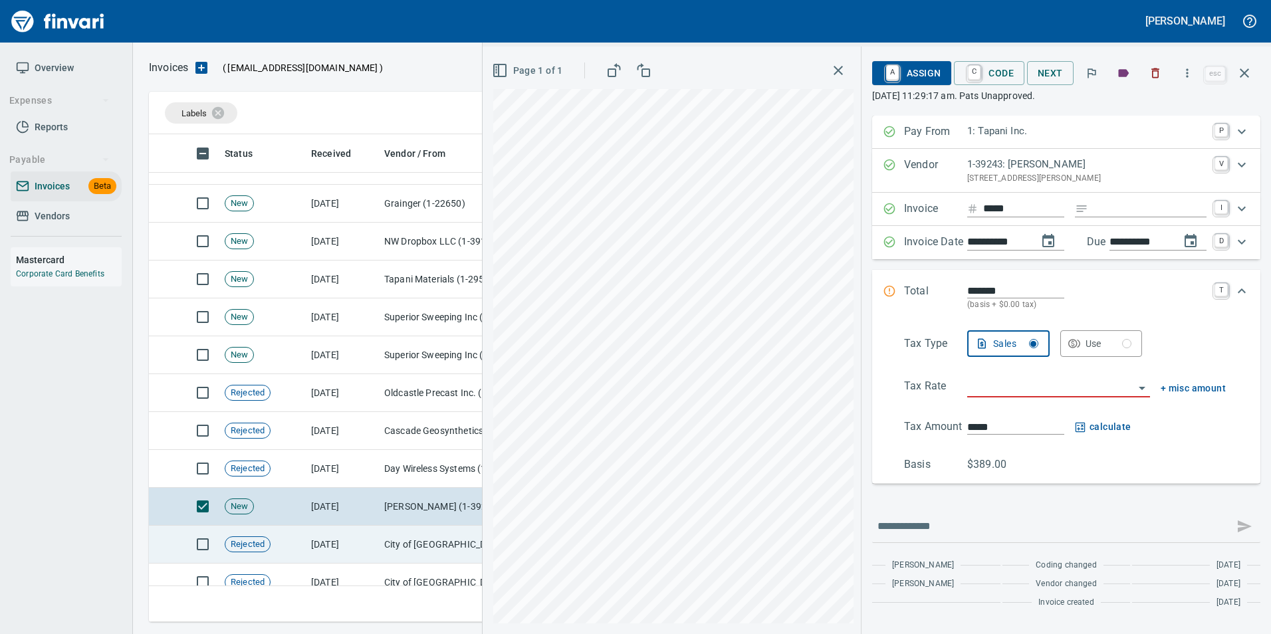
click at [368, 541] on td "[DATE]" at bounding box center [342, 545] width 73 height 38
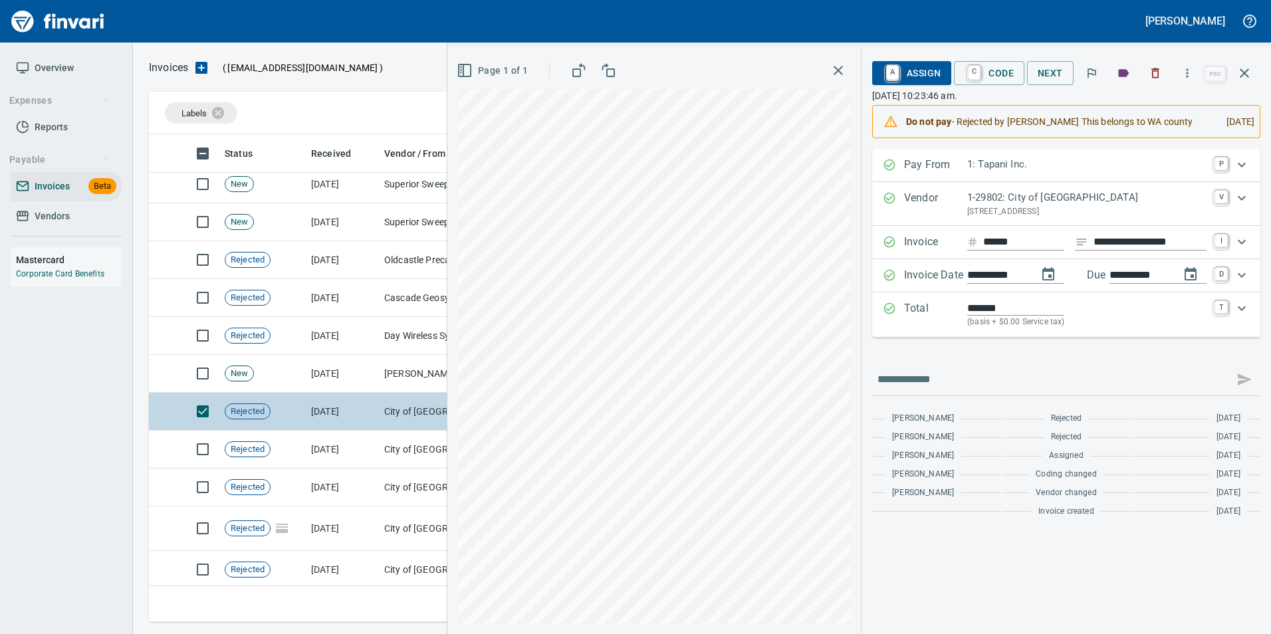
scroll to position [399, 0]
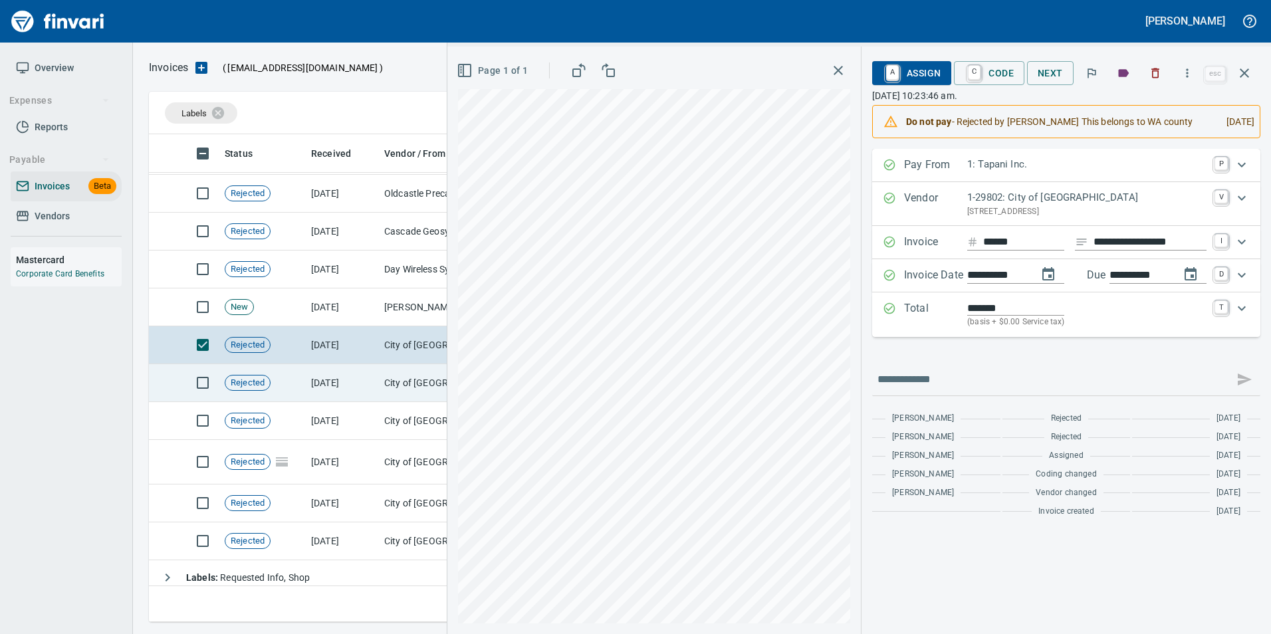
click at [341, 386] on td "[DATE]" at bounding box center [342, 383] width 73 height 38
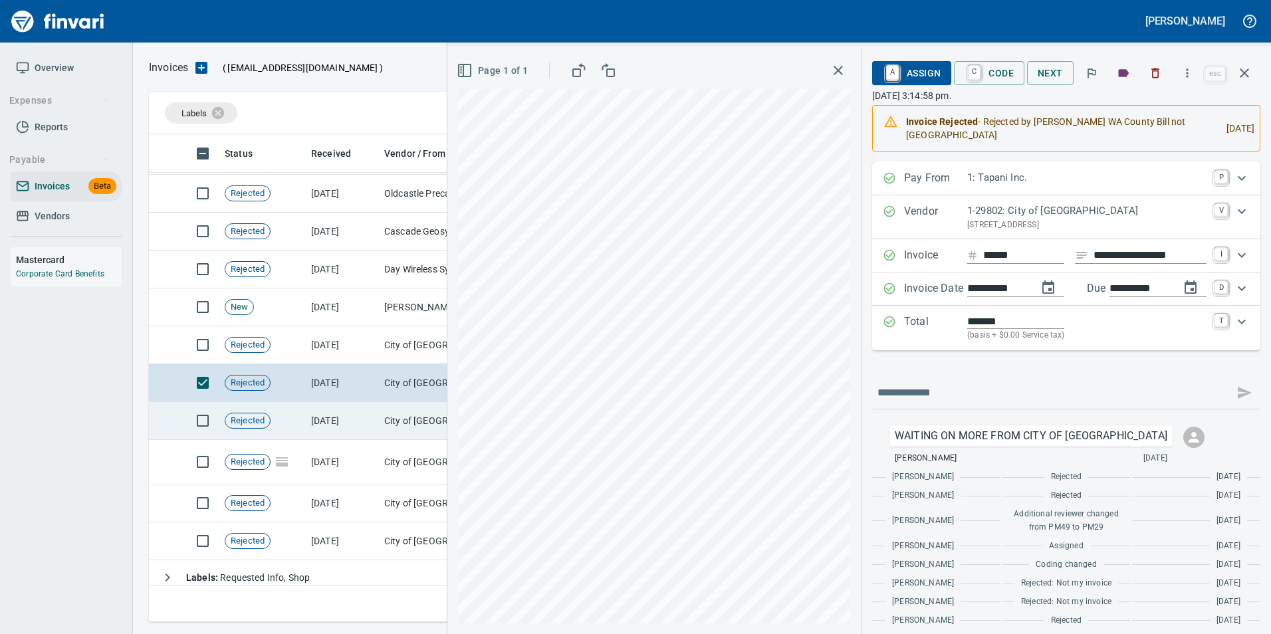
click at [334, 421] on td "7/7/2025" at bounding box center [342, 421] width 73 height 38
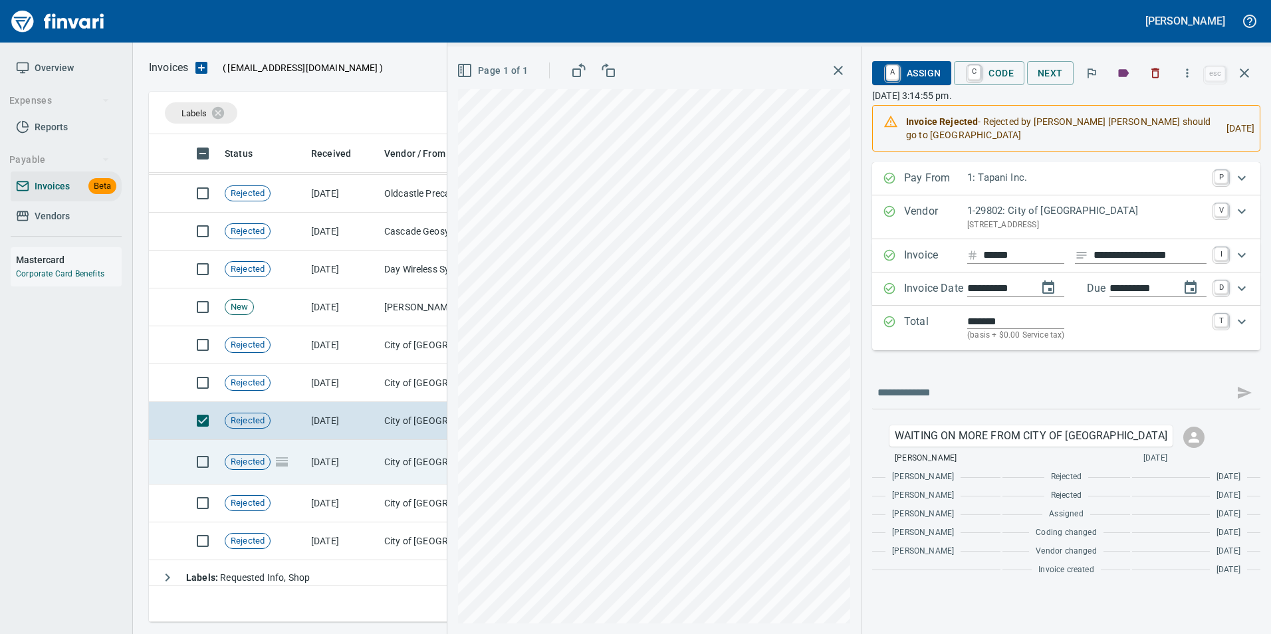
click at [350, 466] on td "6/26/2025" at bounding box center [342, 462] width 73 height 45
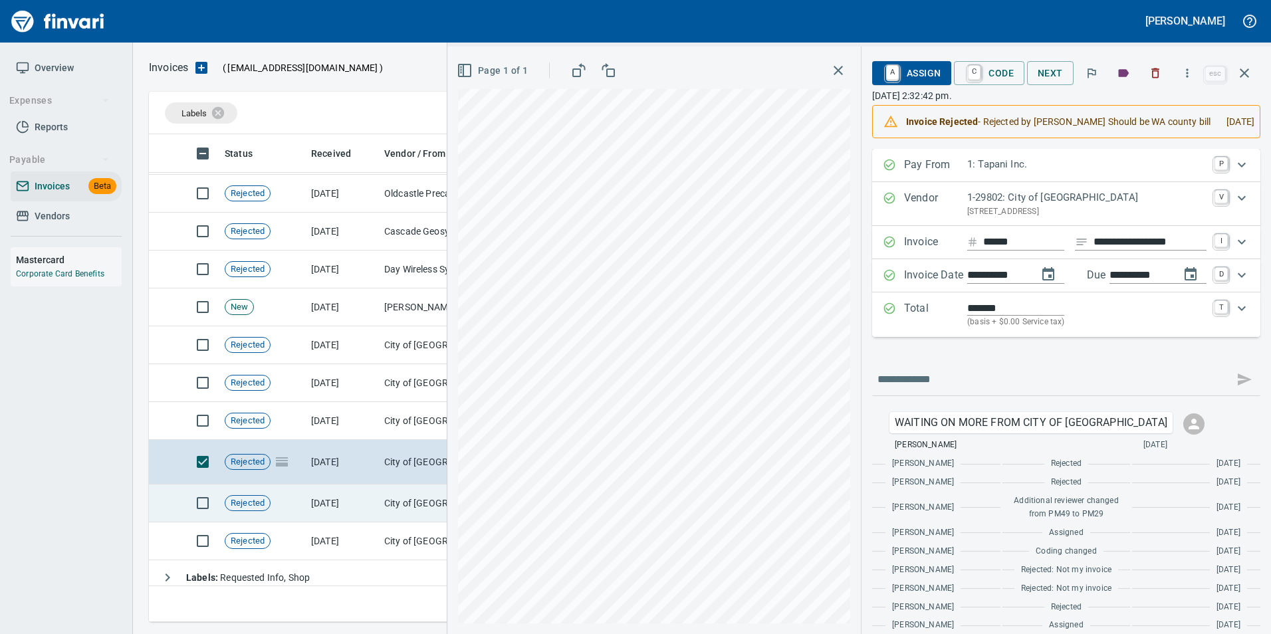
click at [358, 497] on td "6/26/2025" at bounding box center [342, 504] width 73 height 38
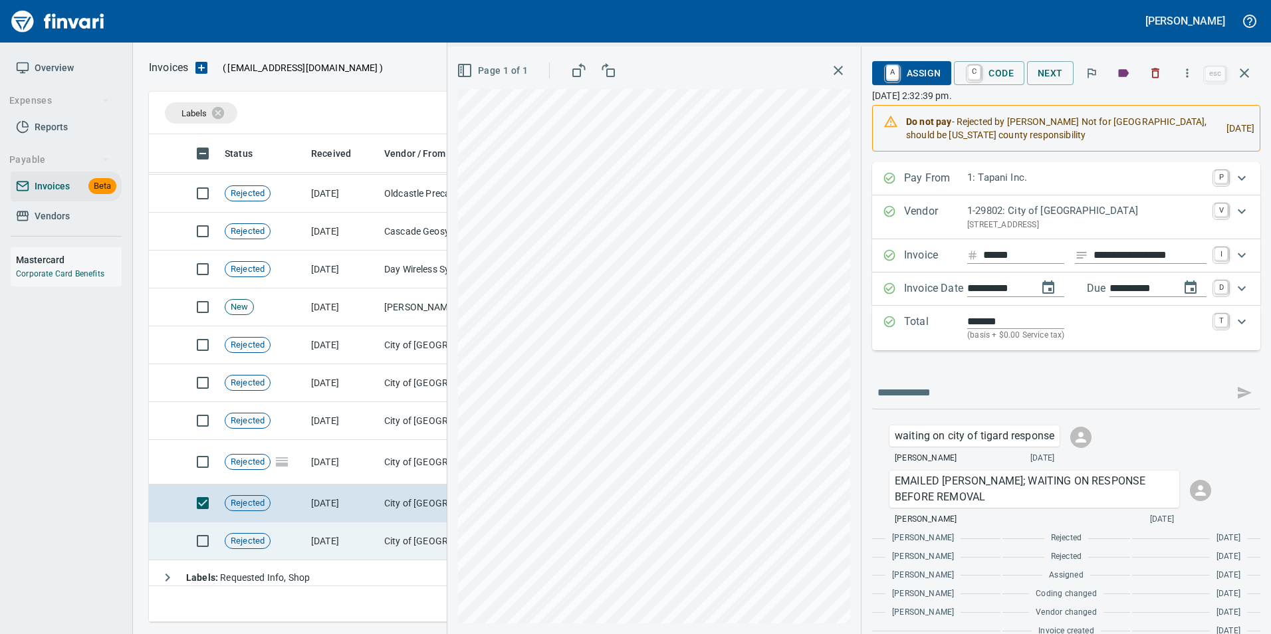
click at [362, 537] on td "6/26/2025" at bounding box center [342, 542] width 73 height 38
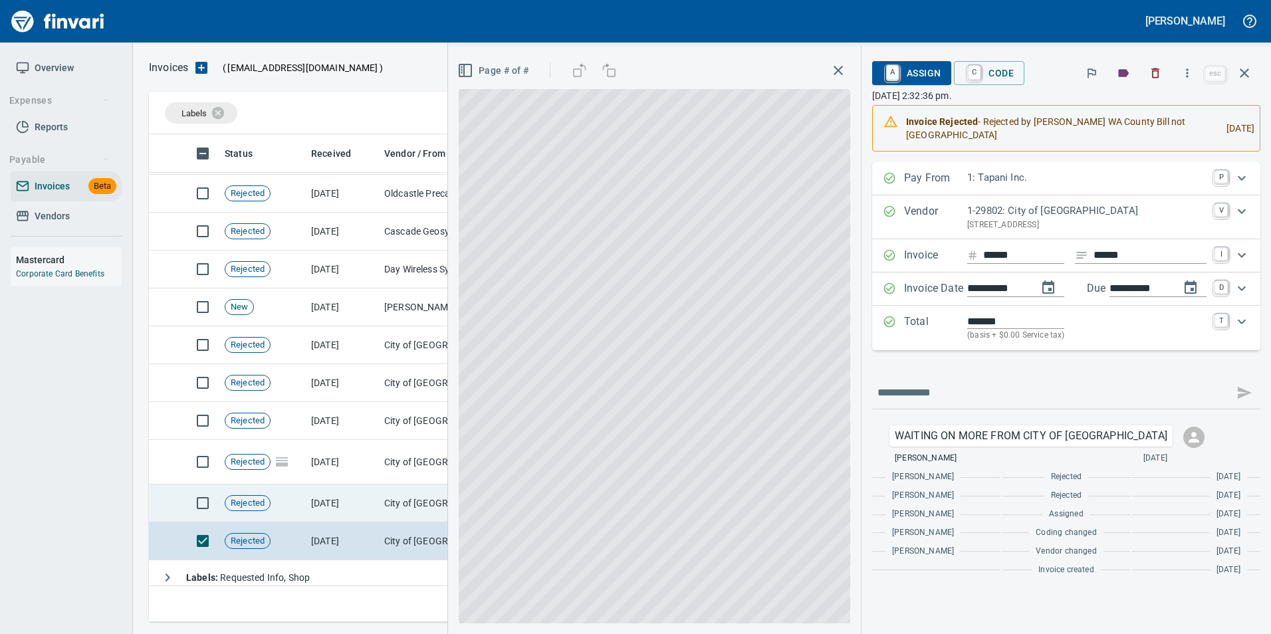
click at [358, 506] on td "6/26/2025" at bounding box center [342, 504] width 73 height 38
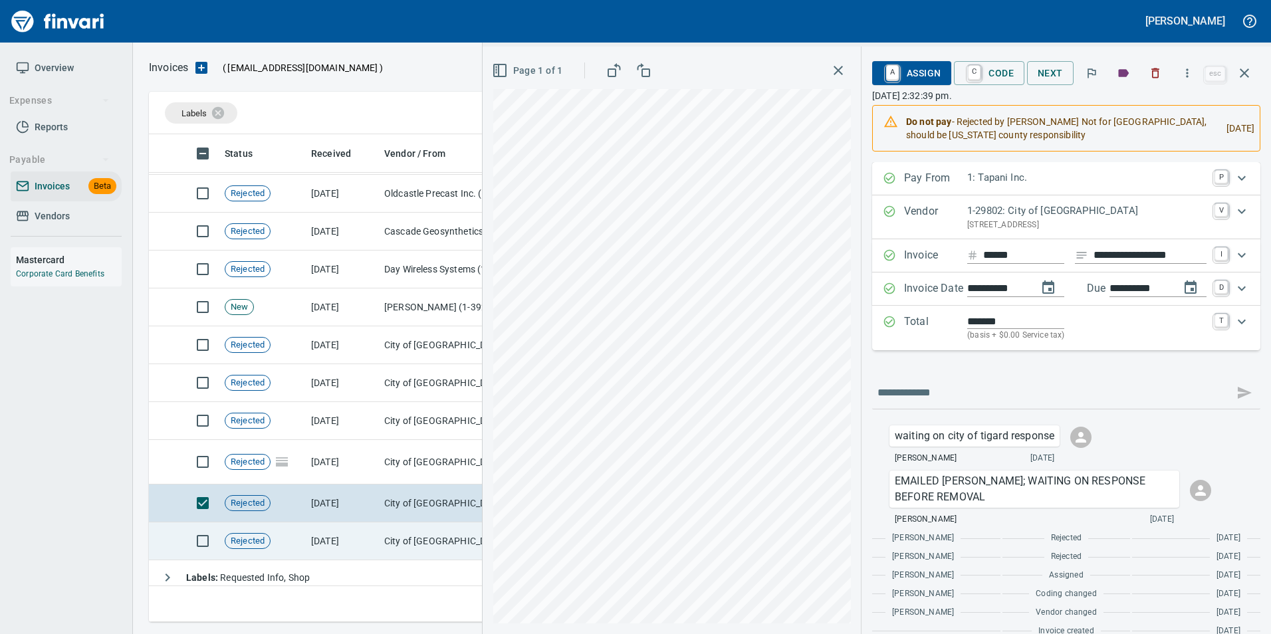
drag, startPoint x: 364, startPoint y: 543, endPoint x: 366, endPoint y: 523, distance: 20.0
click at [364, 544] on td "6/26/2025" at bounding box center [342, 542] width 73 height 38
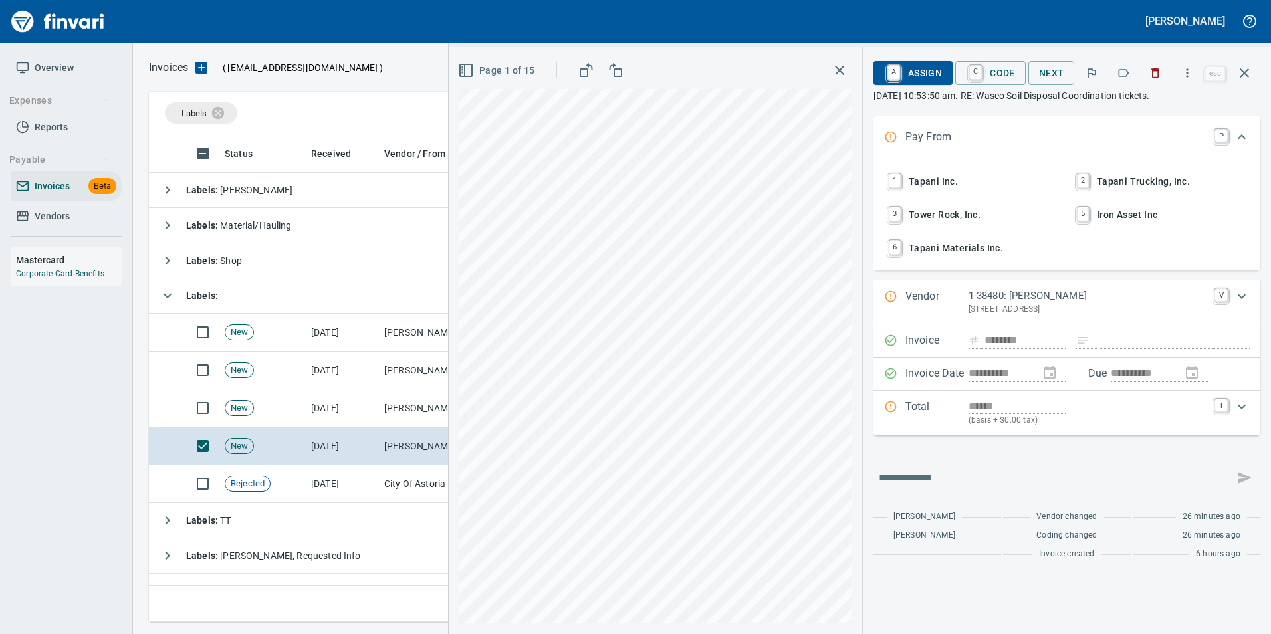
scroll to position [478, 1086]
click at [367, 478] on td "9/9/2025" at bounding box center [342, 484] width 73 height 38
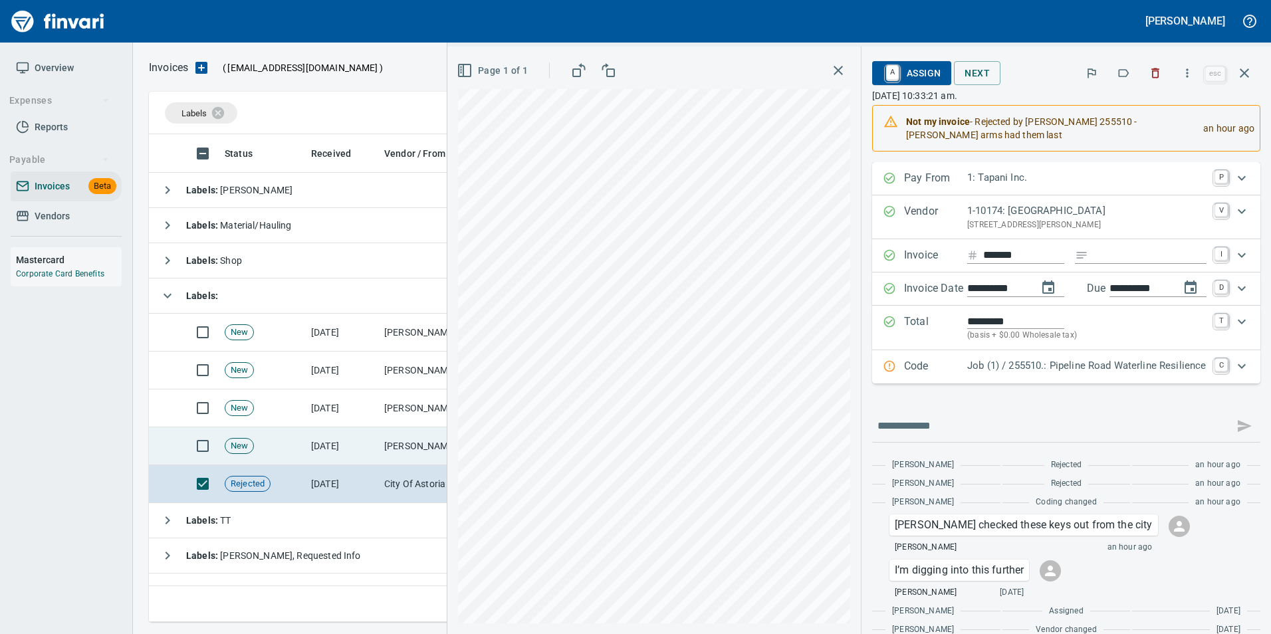
click at [362, 456] on td "[DATE]" at bounding box center [342, 447] width 73 height 38
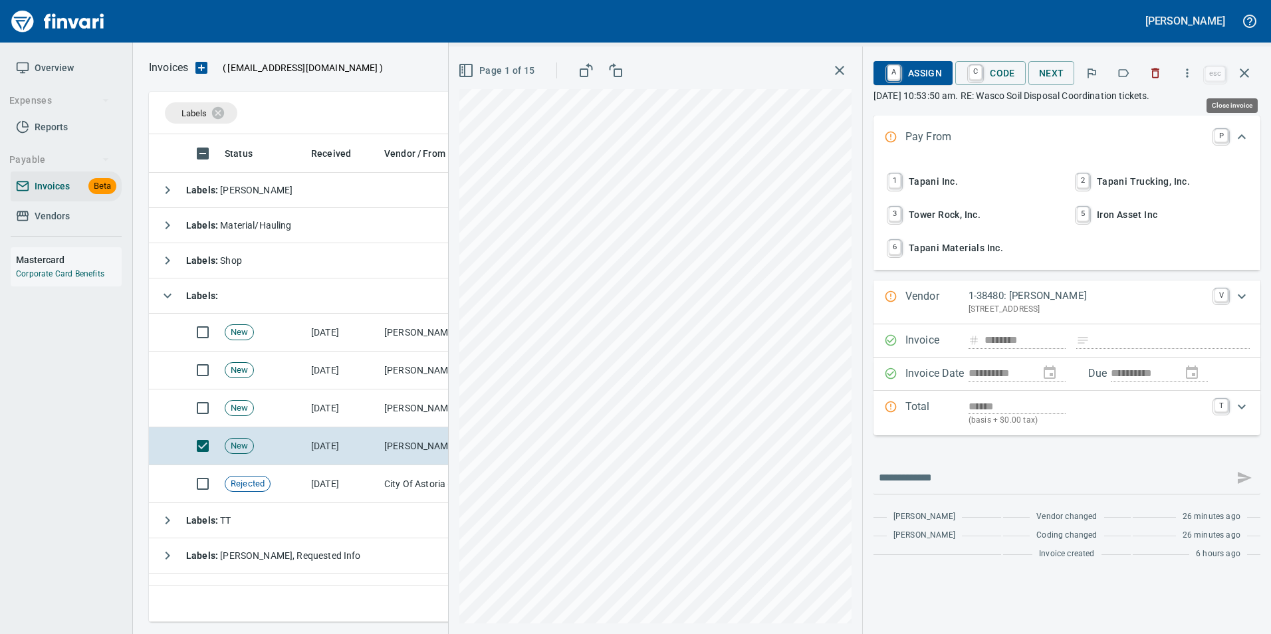
scroll to position [478, 1086]
click at [1251, 74] on icon "button" at bounding box center [1245, 73] width 16 height 16
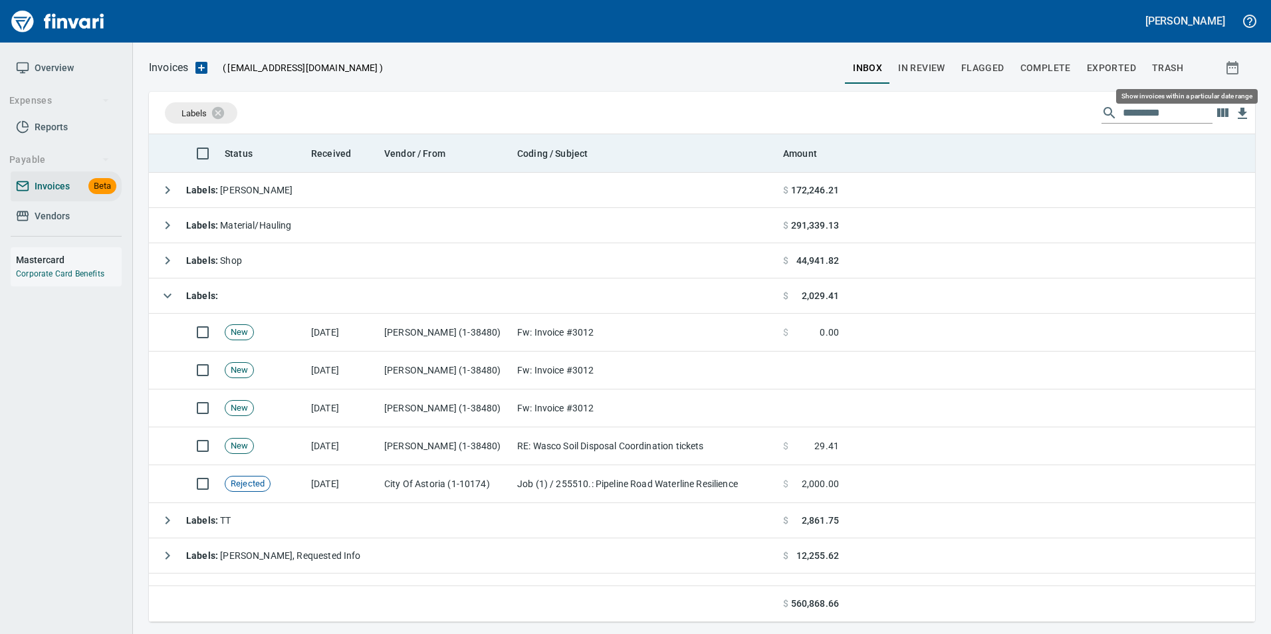
scroll to position [478, 1087]
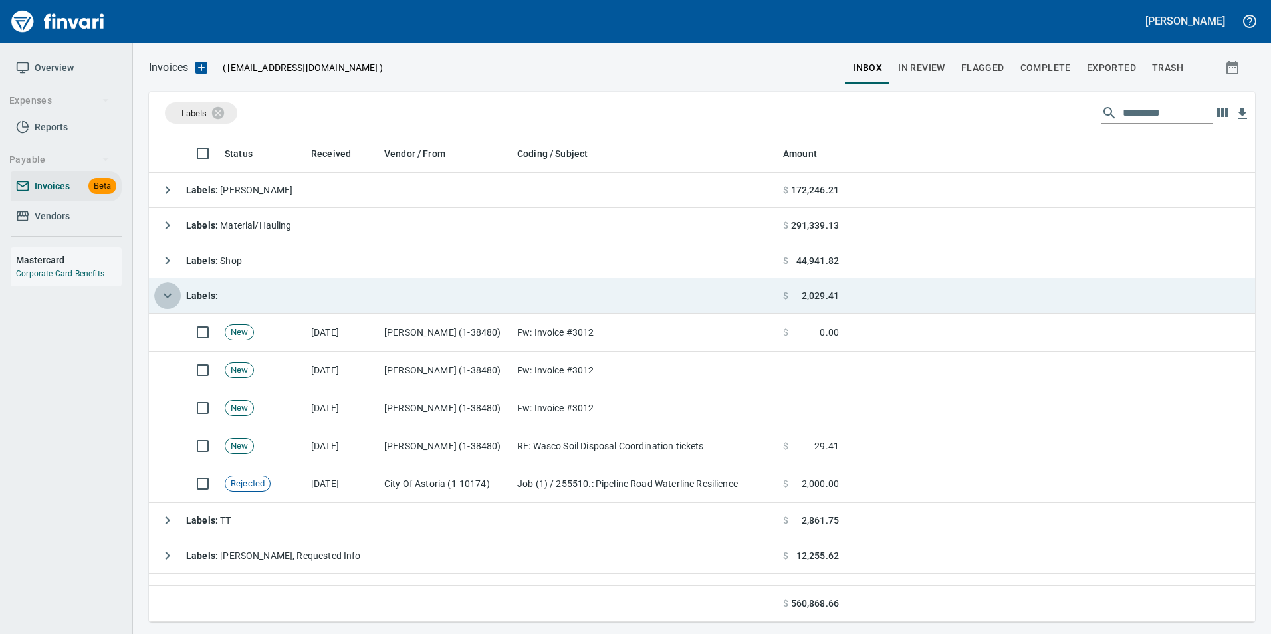
click at [157, 294] on button "button" at bounding box center [167, 296] width 27 height 27
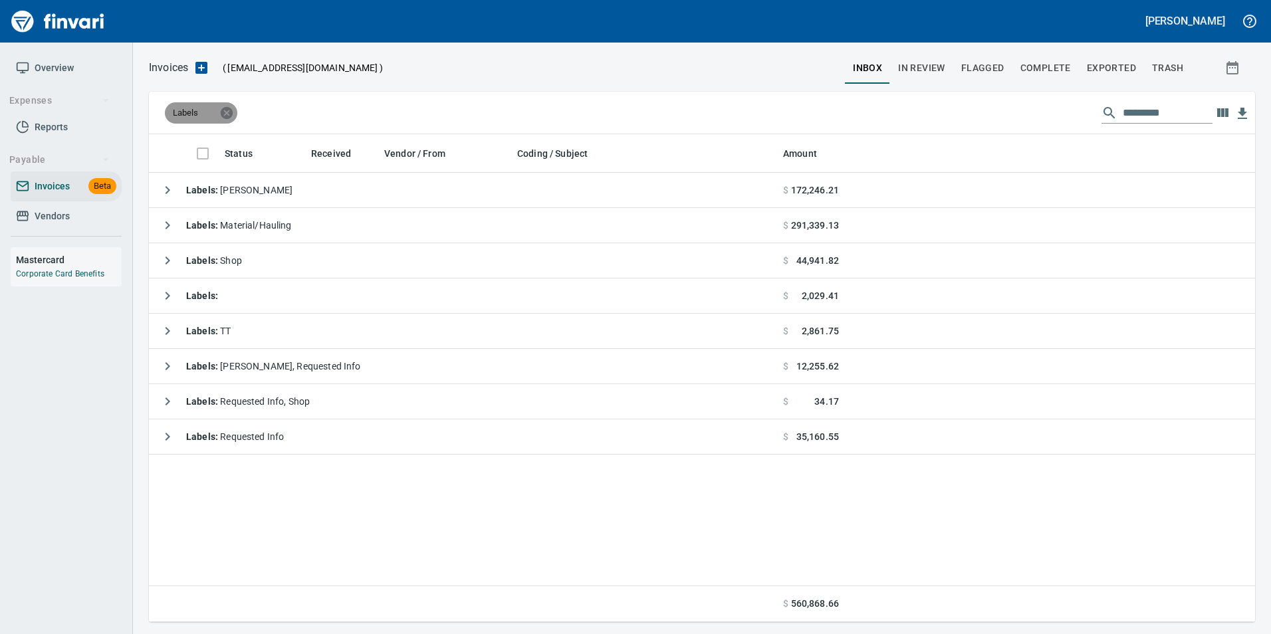
click at [227, 112] on icon at bounding box center [227, 112] width 12 height 12
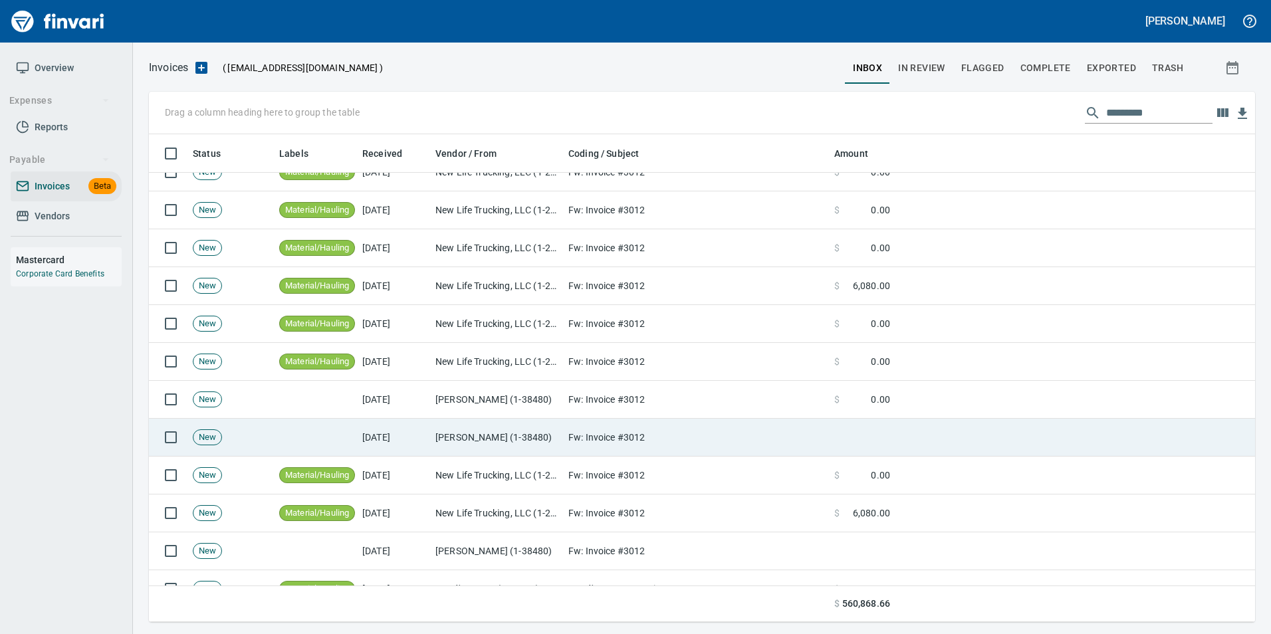
scroll to position [1729, 0]
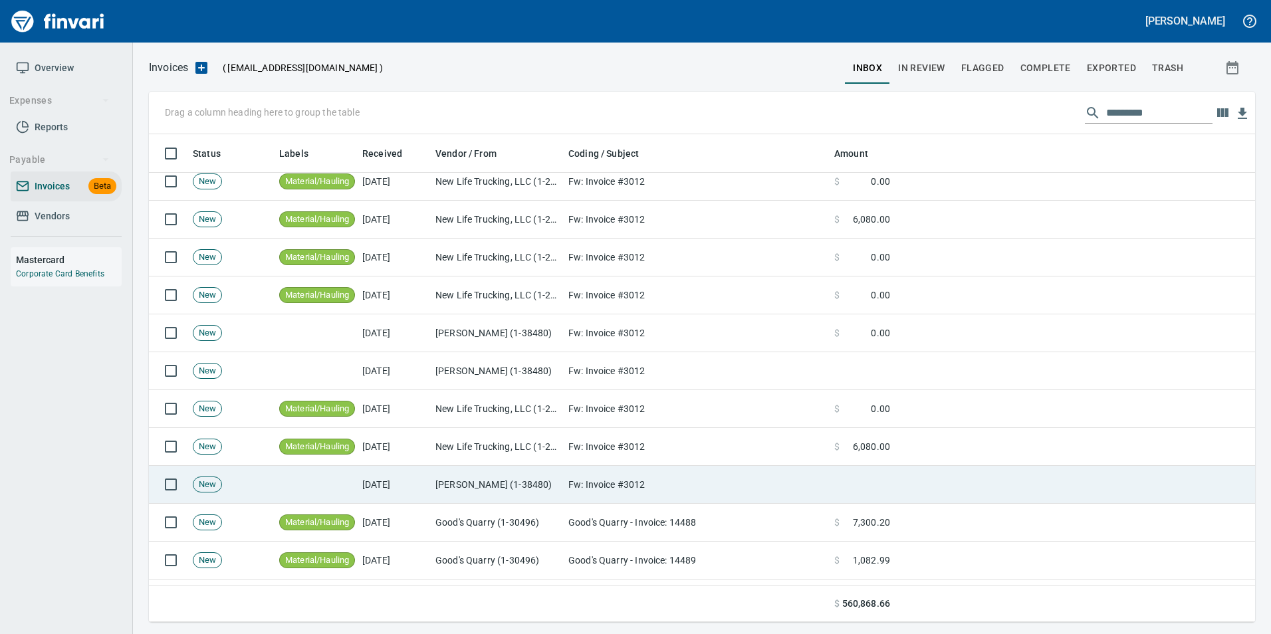
click at [582, 485] on td "Fw: Invoice #3012" at bounding box center [696, 485] width 266 height 38
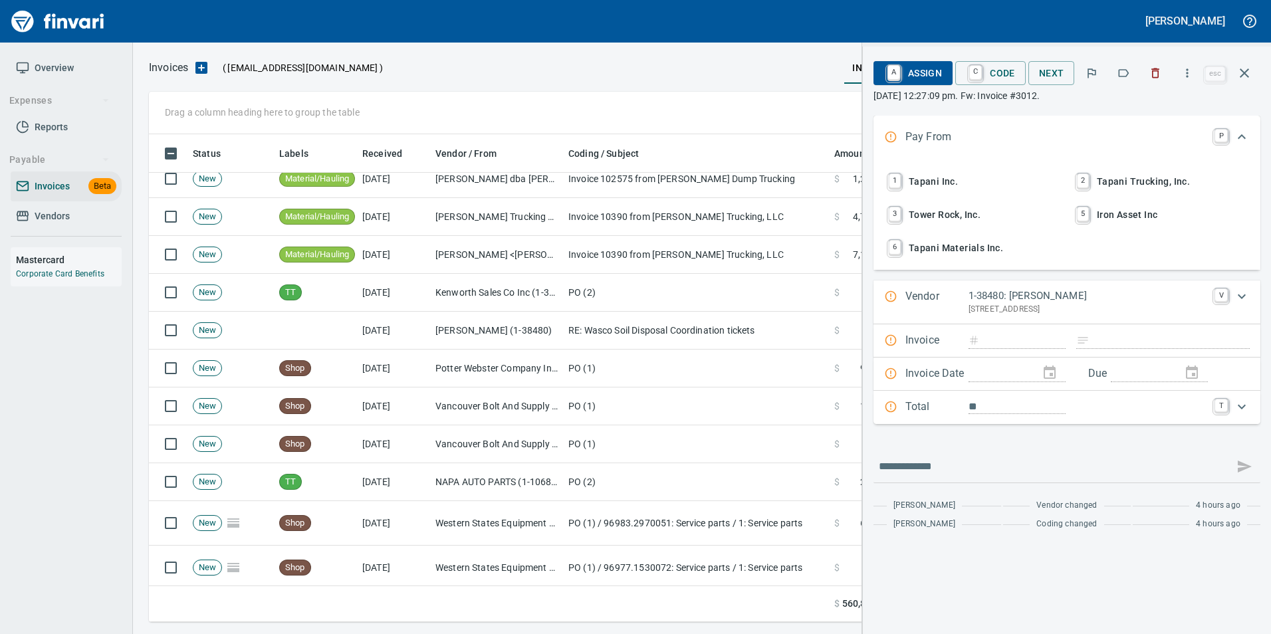
scroll to position [2859, 0]
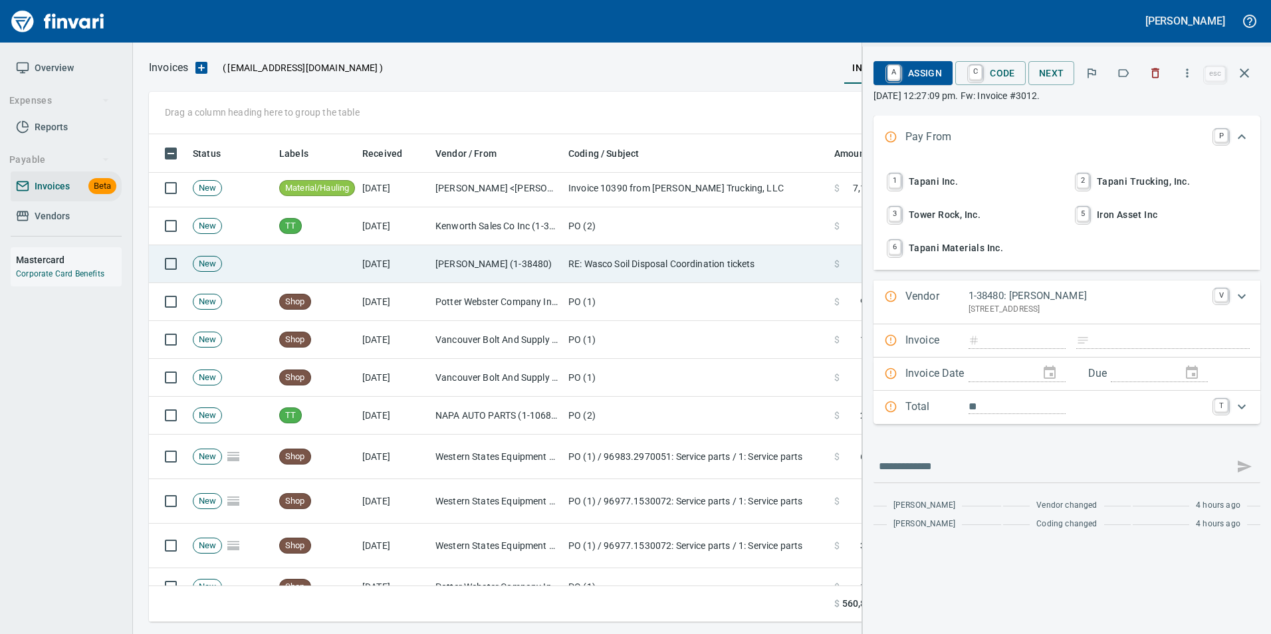
click at [542, 256] on td "Harris Garcia (1-38480)" at bounding box center [496, 264] width 133 height 38
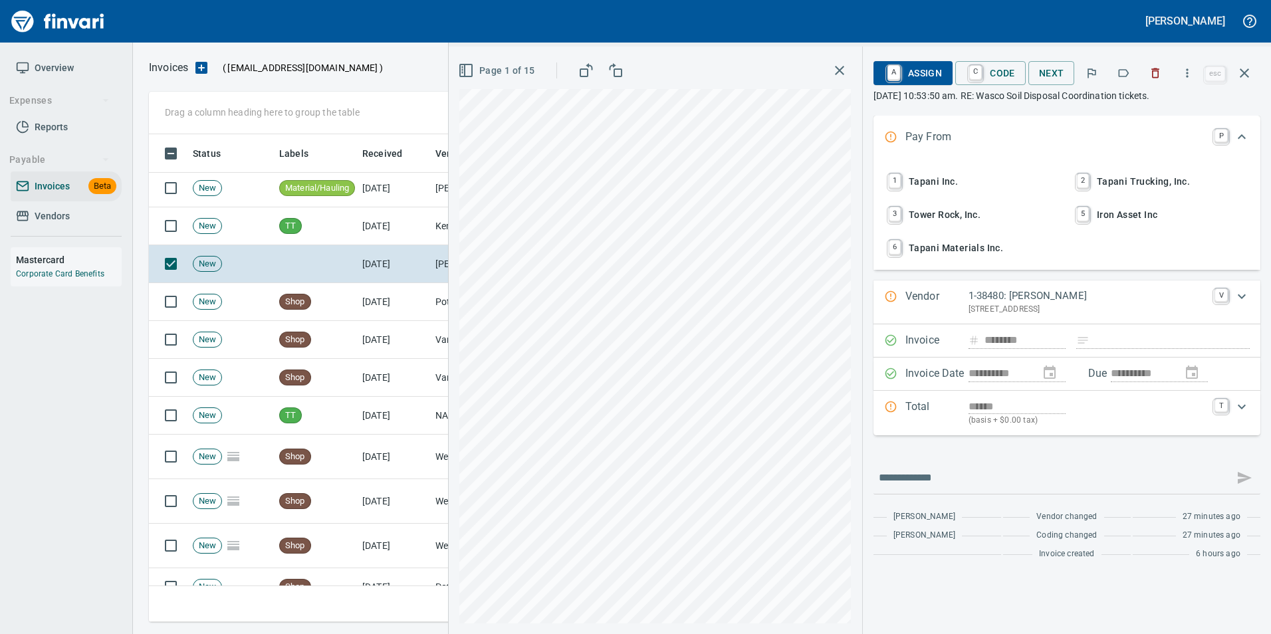
click at [1046, 305] on p "4913 Perga Dr., Pasco WA 99301 US" at bounding box center [1088, 309] width 238 height 13
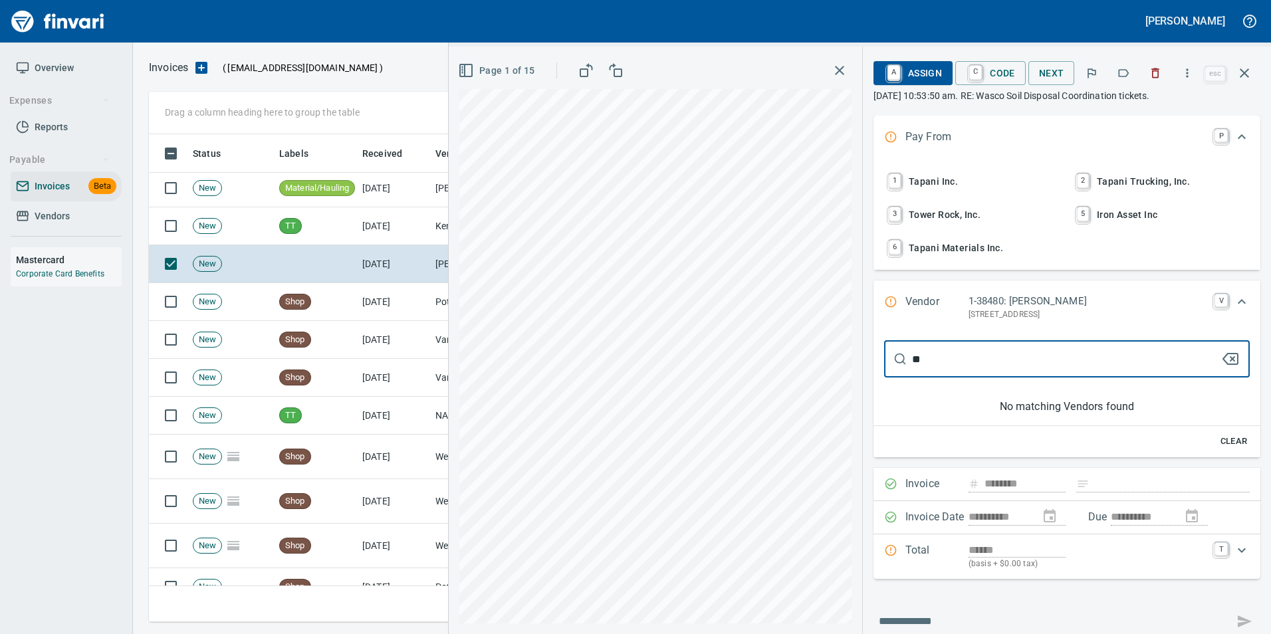
type input "*"
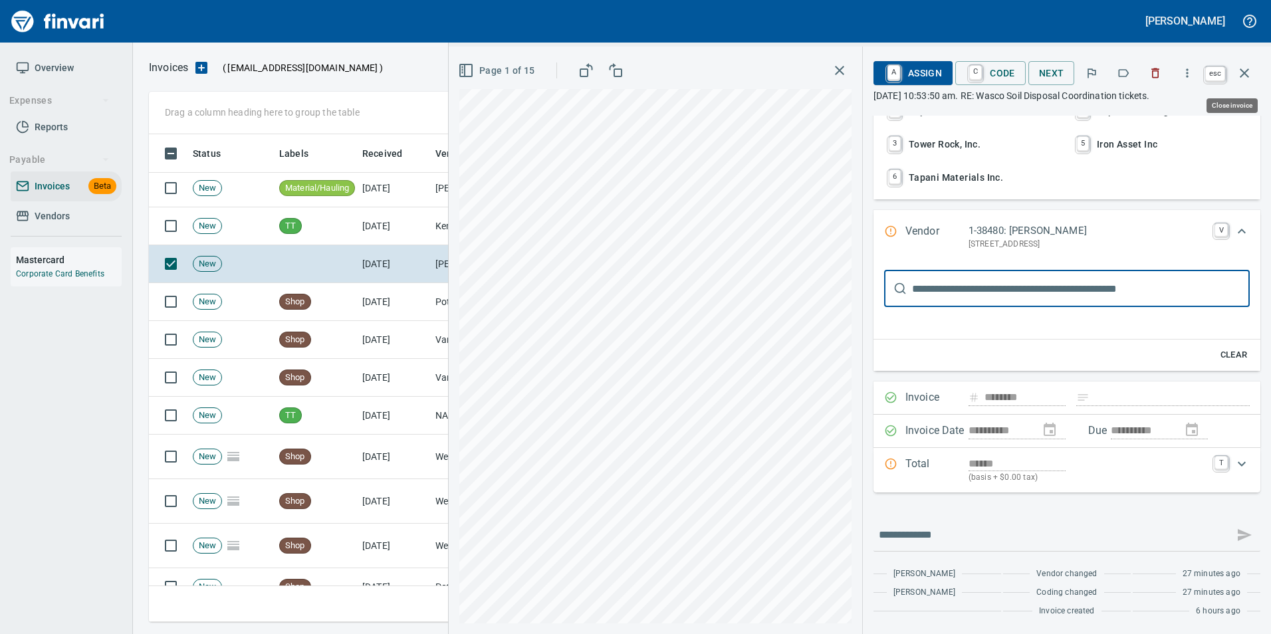
scroll to position [478, 1086]
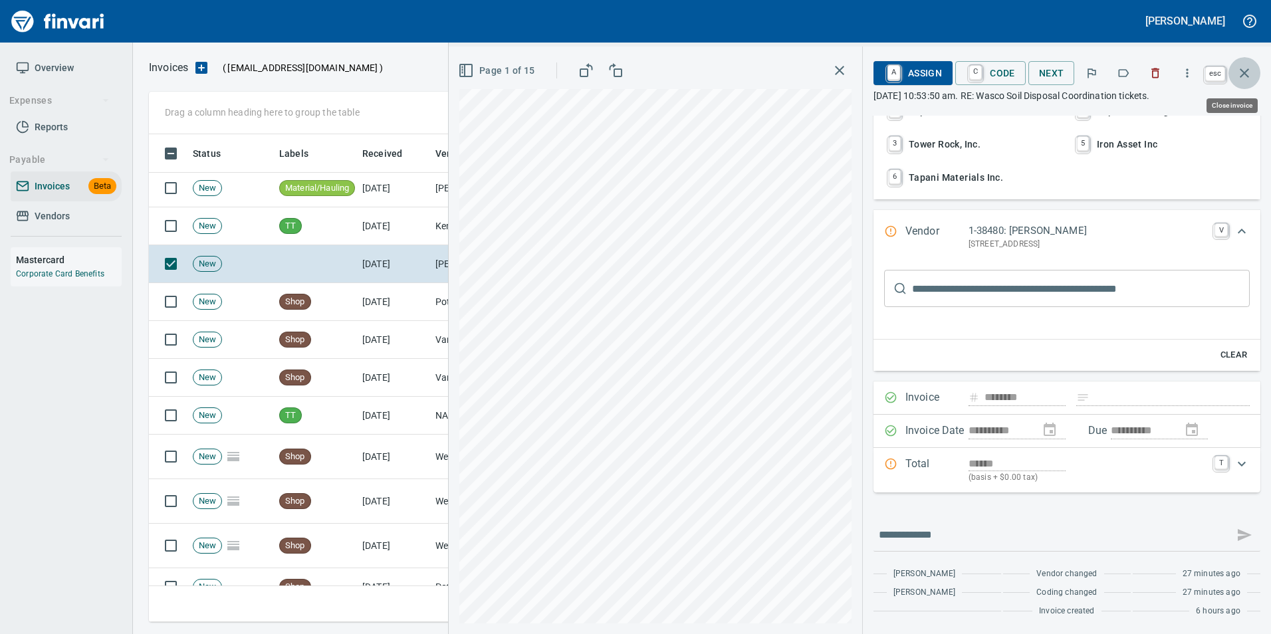
click at [1250, 75] on icon "button" at bounding box center [1245, 73] width 16 height 16
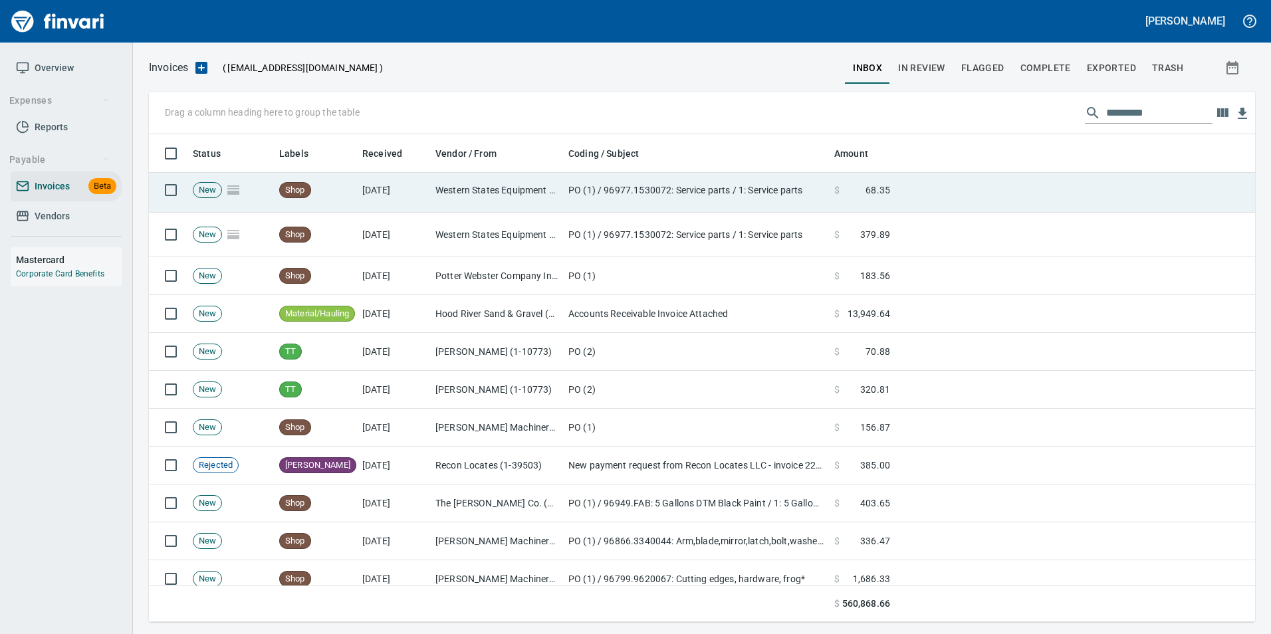
scroll to position [3192, 0]
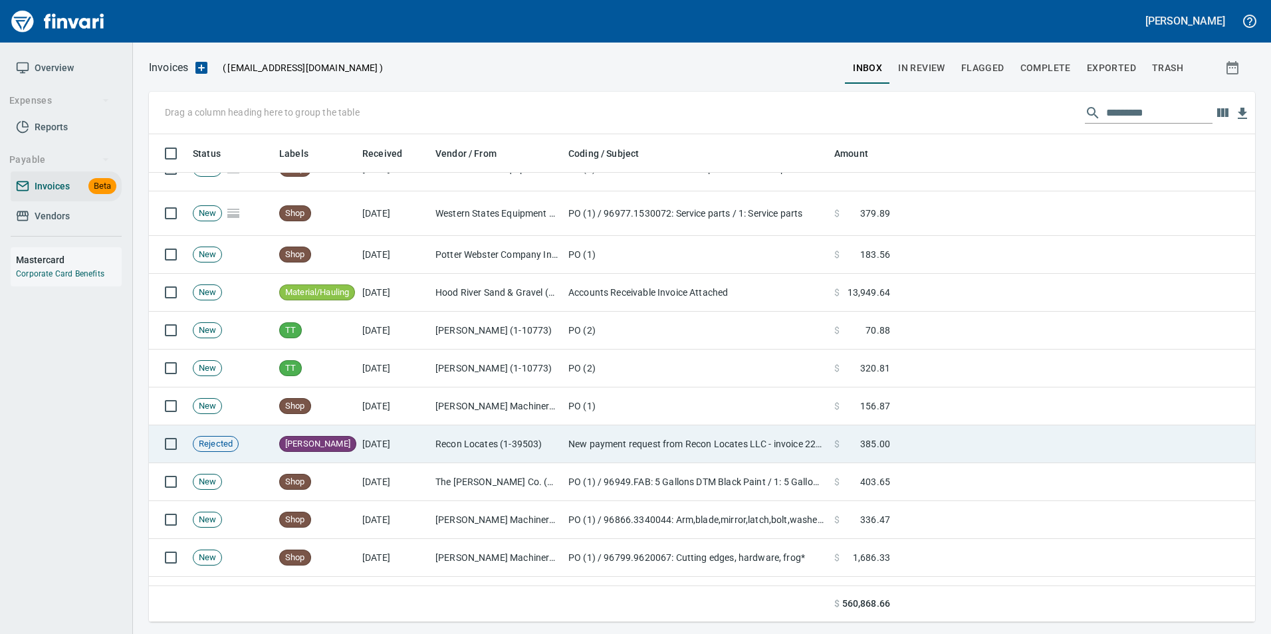
click at [581, 428] on td "New payment request from Recon Locates LLC - invoice 2202" at bounding box center [696, 445] width 266 height 38
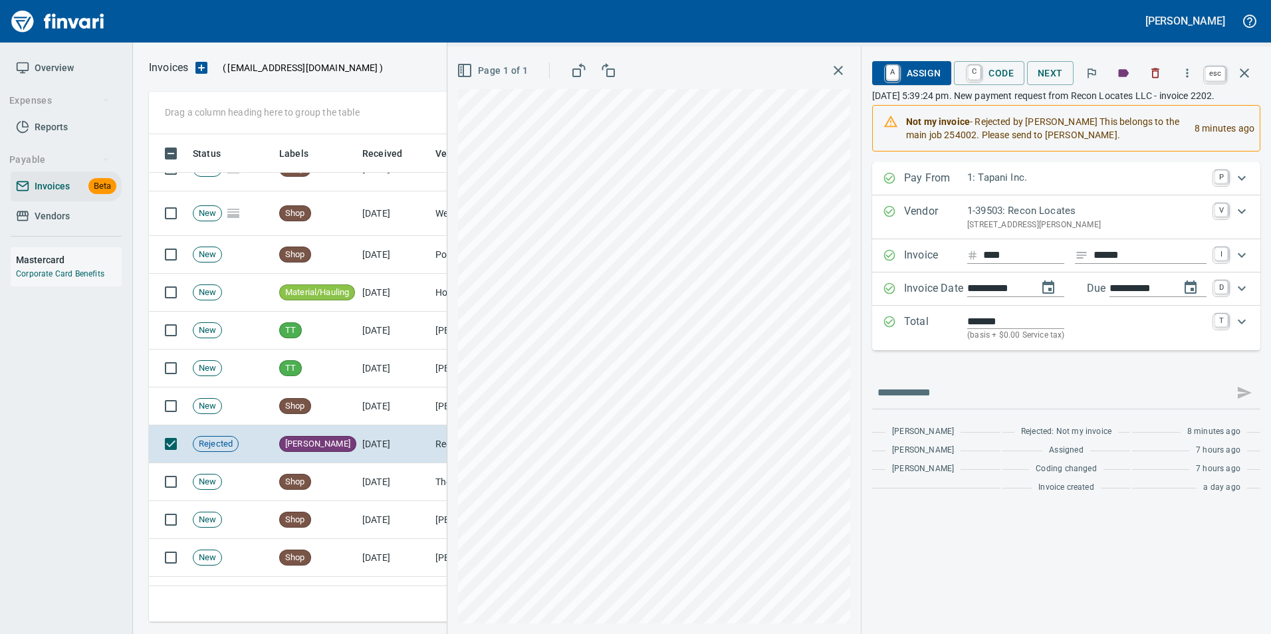
scroll to position [478, 1086]
click at [1258, 70] on button "button" at bounding box center [1245, 73] width 32 height 32
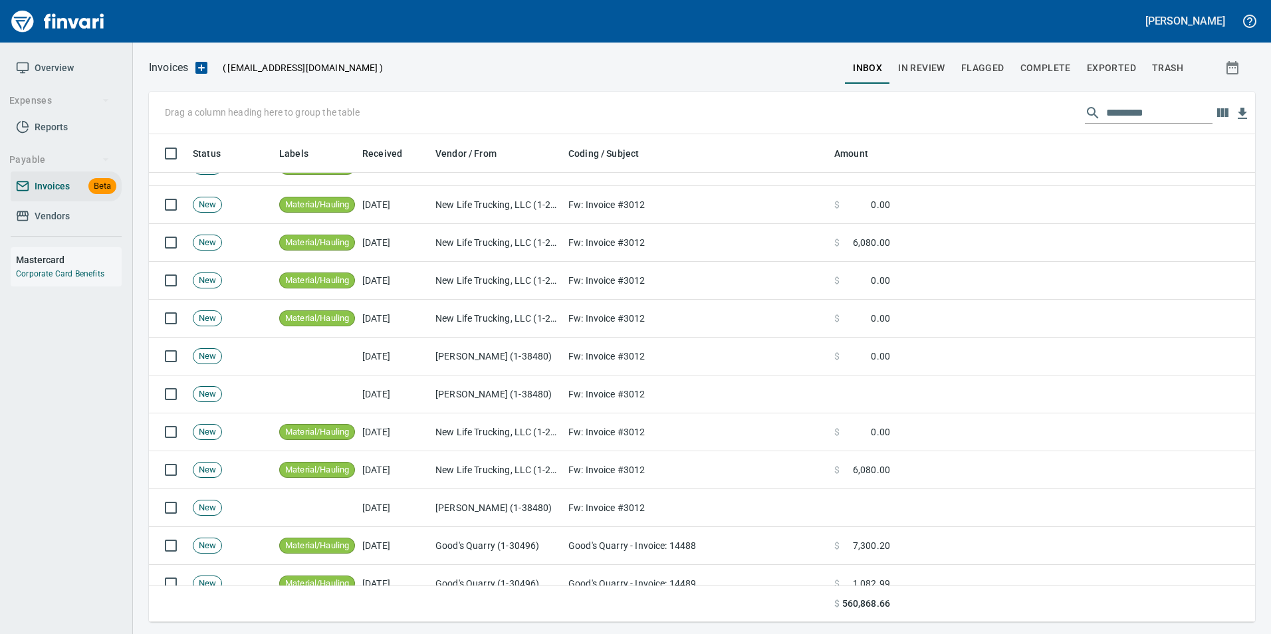
scroll to position [1729, 0]
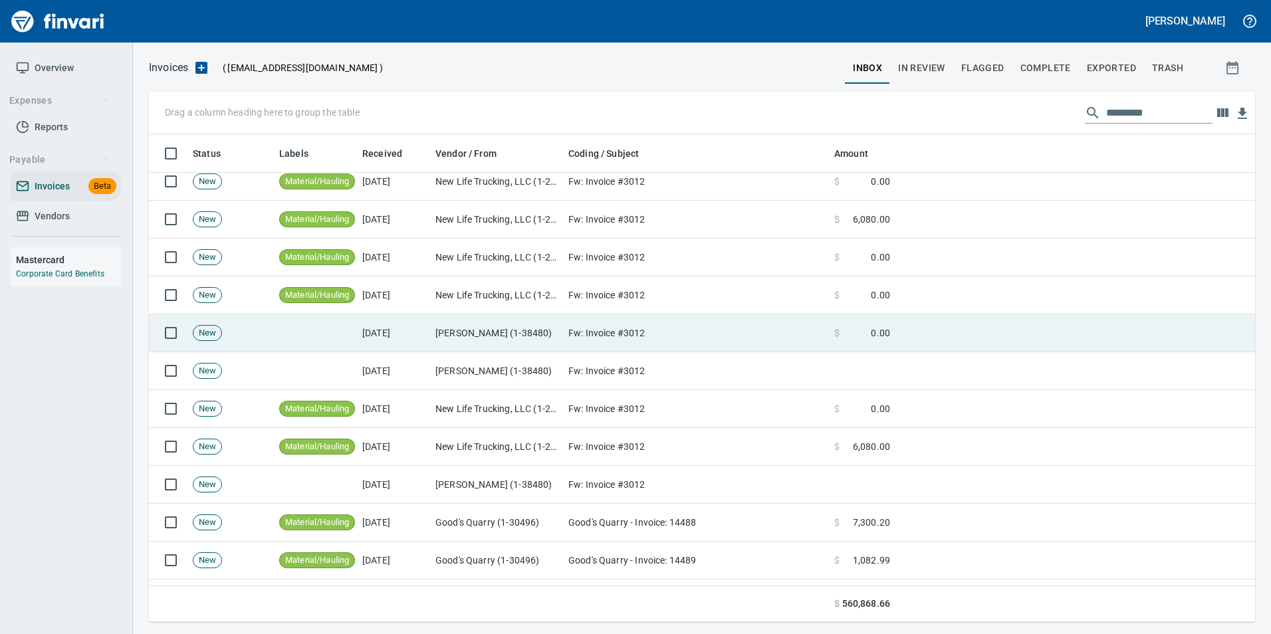
click at [409, 322] on td "[DATE]" at bounding box center [393, 334] width 73 height 38
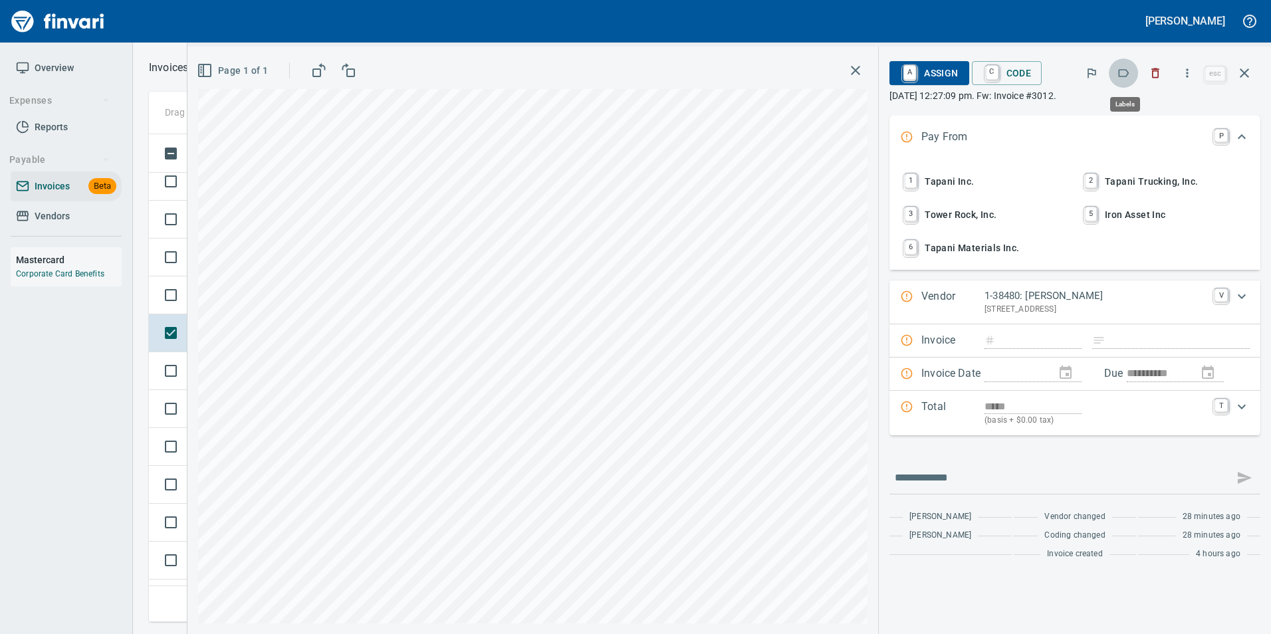
click at [1127, 71] on icon "button" at bounding box center [1123, 72] width 13 height 13
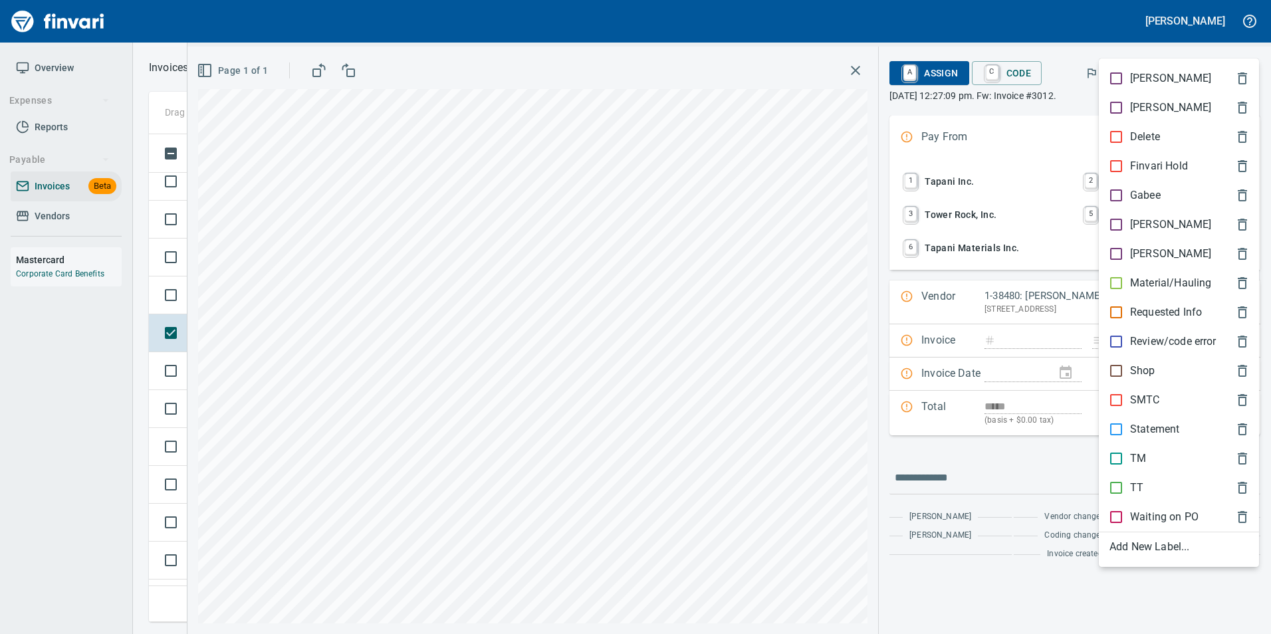
click at [1164, 273] on div "Material/Hauling" at bounding box center [1179, 283] width 160 height 29
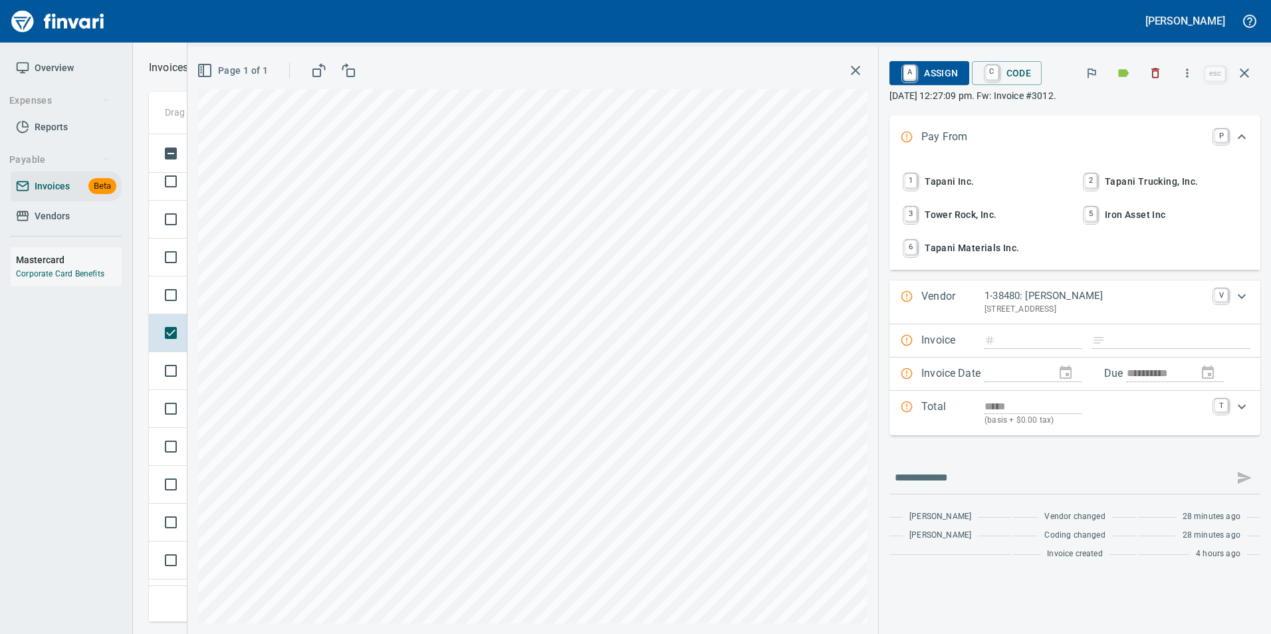
click at [1251, 80] on icon "button" at bounding box center [1245, 73] width 16 height 16
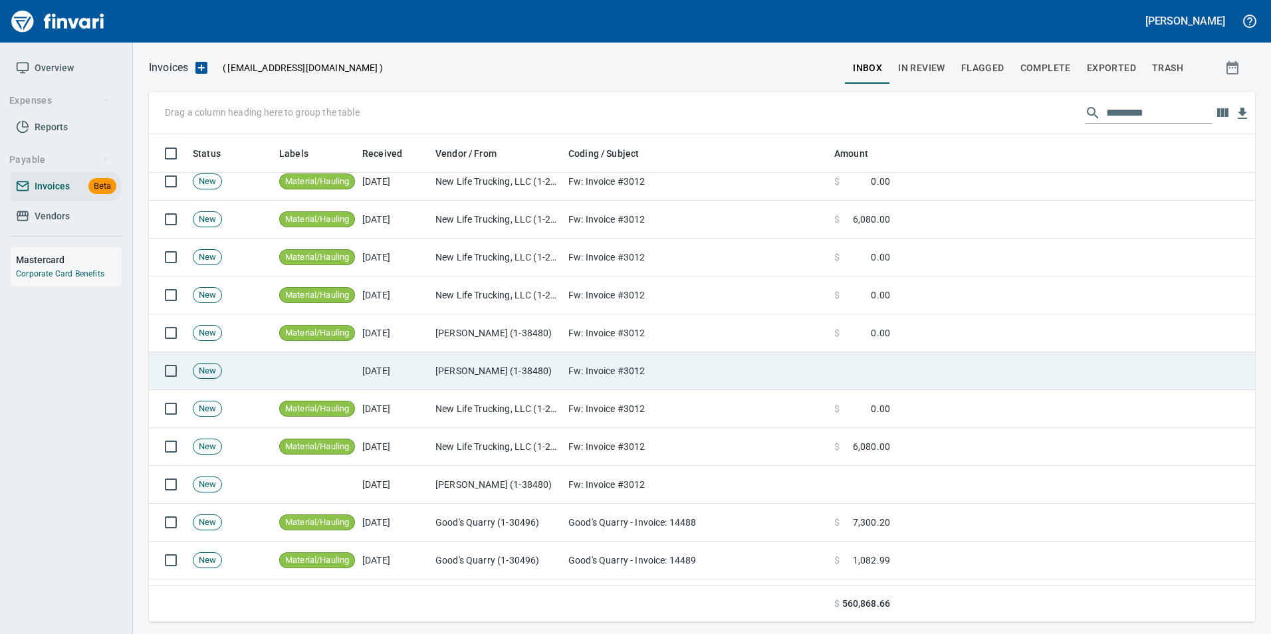
click at [505, 378] on td "Harris Garcia (1-38480)" at bounding box center [496, 371] width 133 height 38
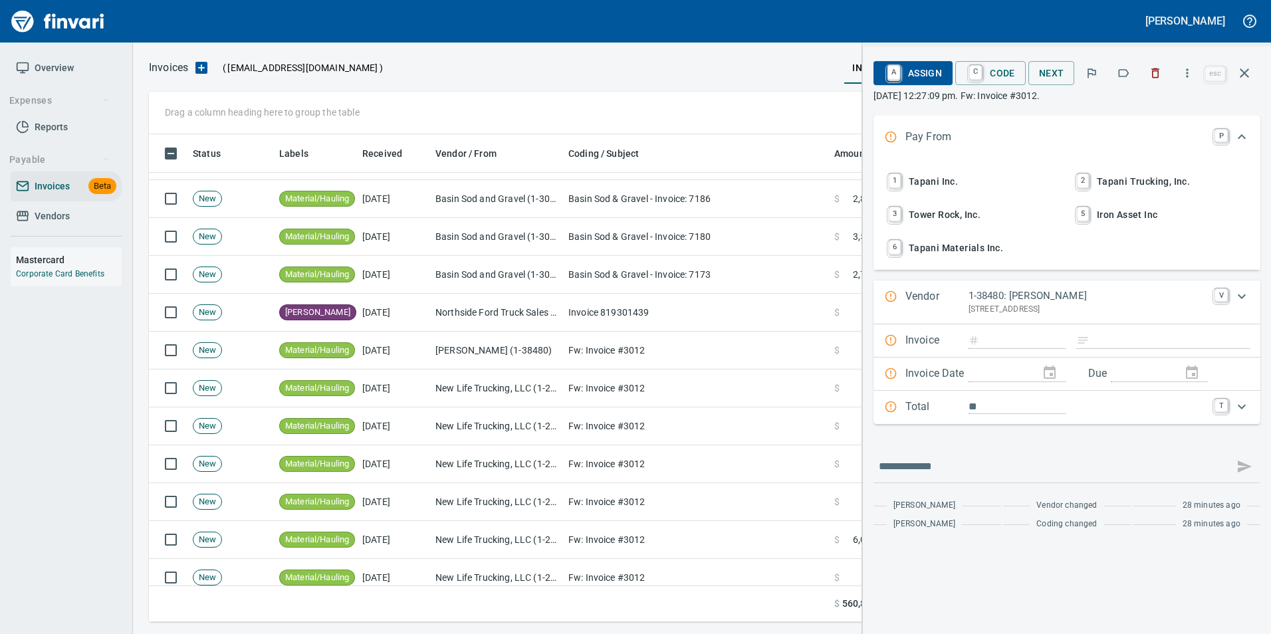
scroll to position [1263, 0]
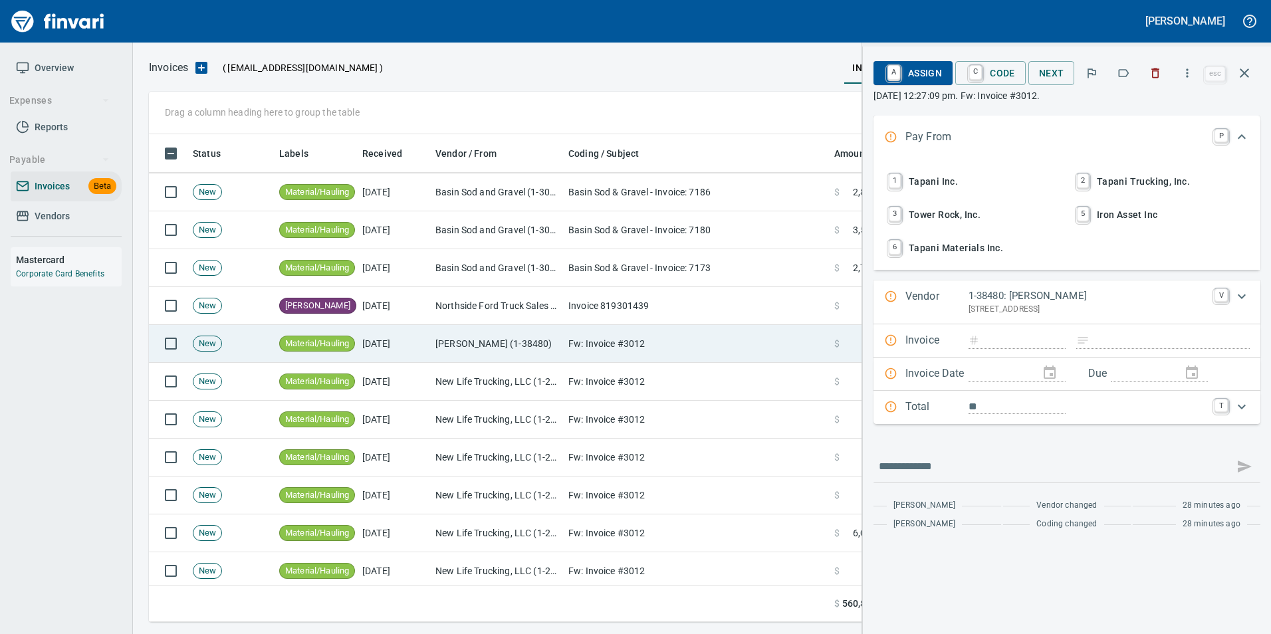
click at [486, 348] on td "Harris Garcia (1-38480)" at bounding box center [496, 344] width 133 height 38
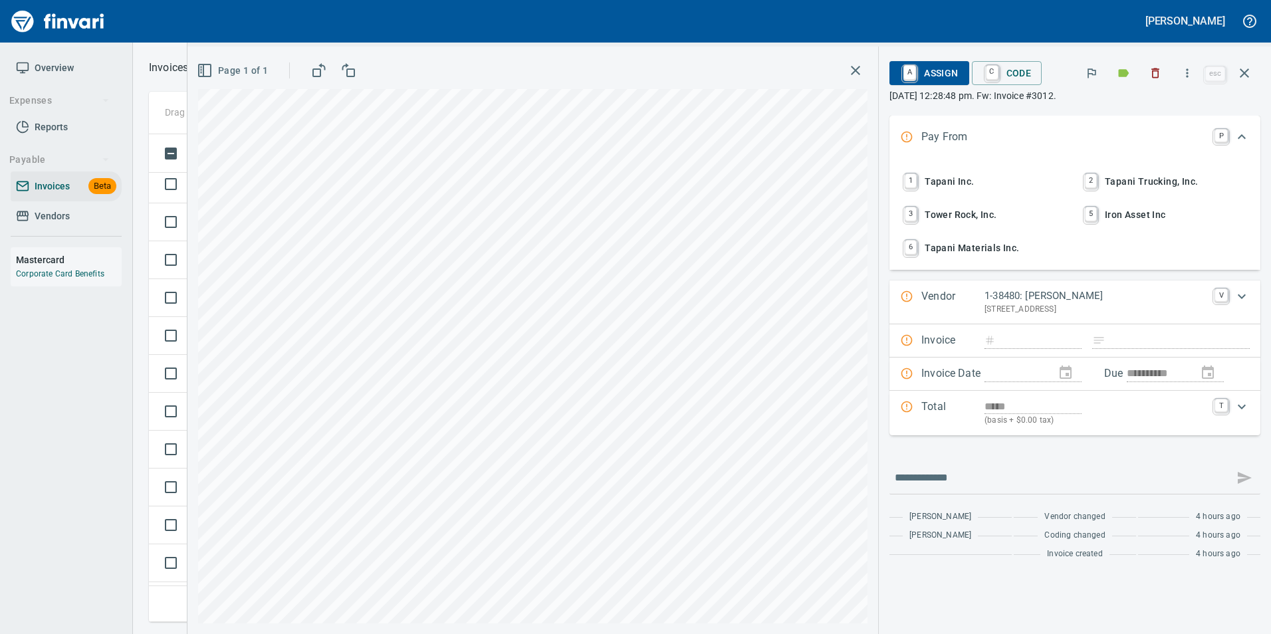
scroll to position [1463, 0]
click at [1250, 78] on icon "button" at bounding box center [1245, 73] width 16 height 16
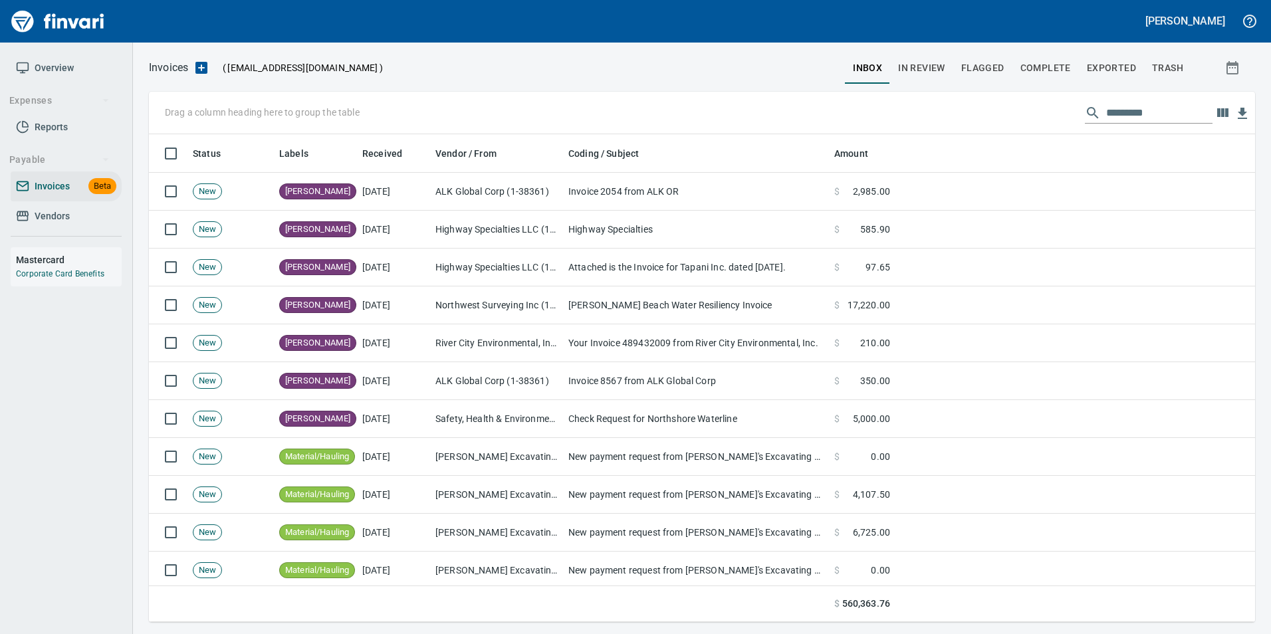
click at [1148, 116] on input "text" at bounding box center [1160, 112] width 106 height 21
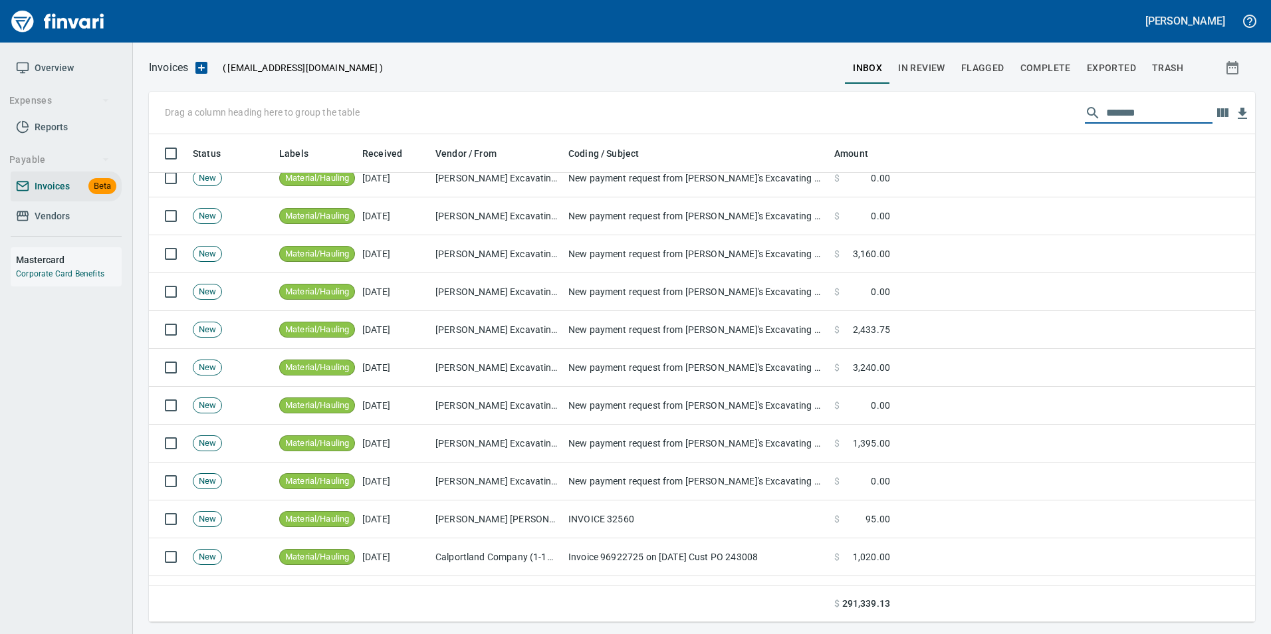
scroll to position [4360, 0]
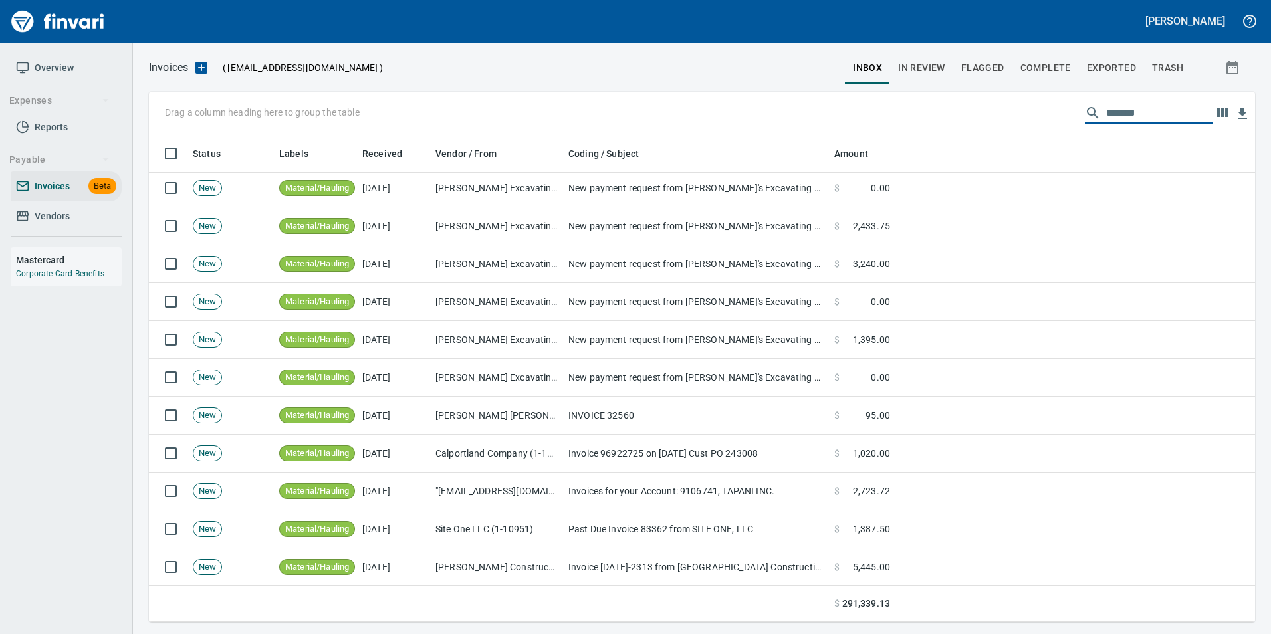
type input "*******"
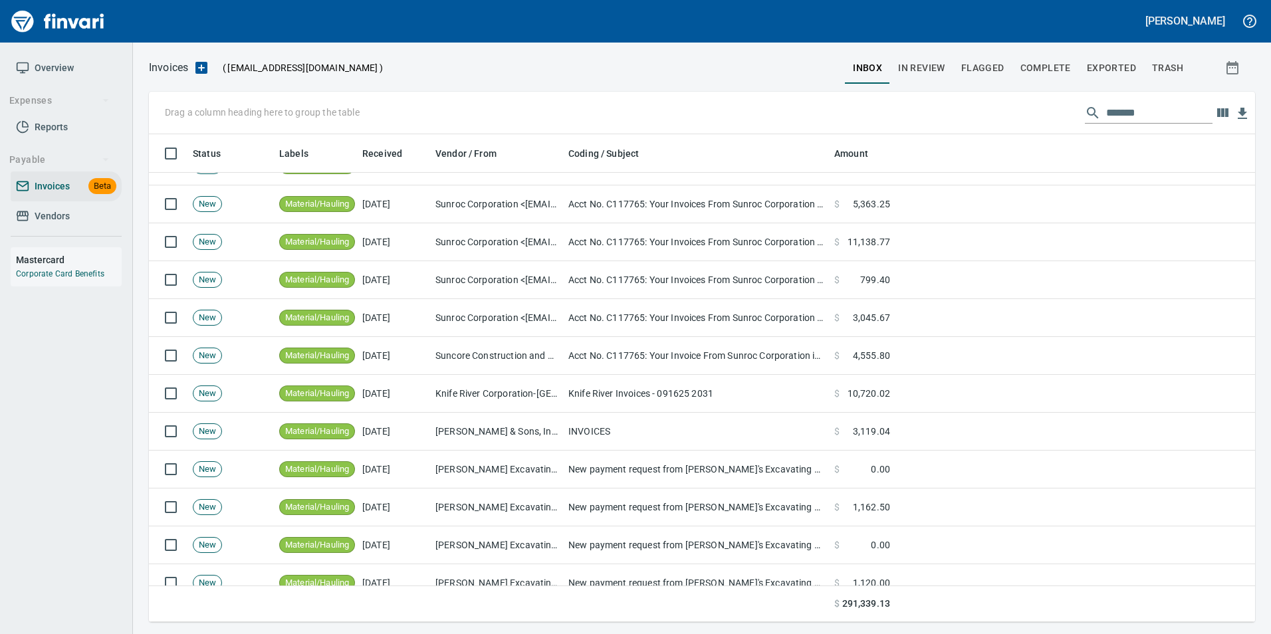
scroll to position [3832, 0]
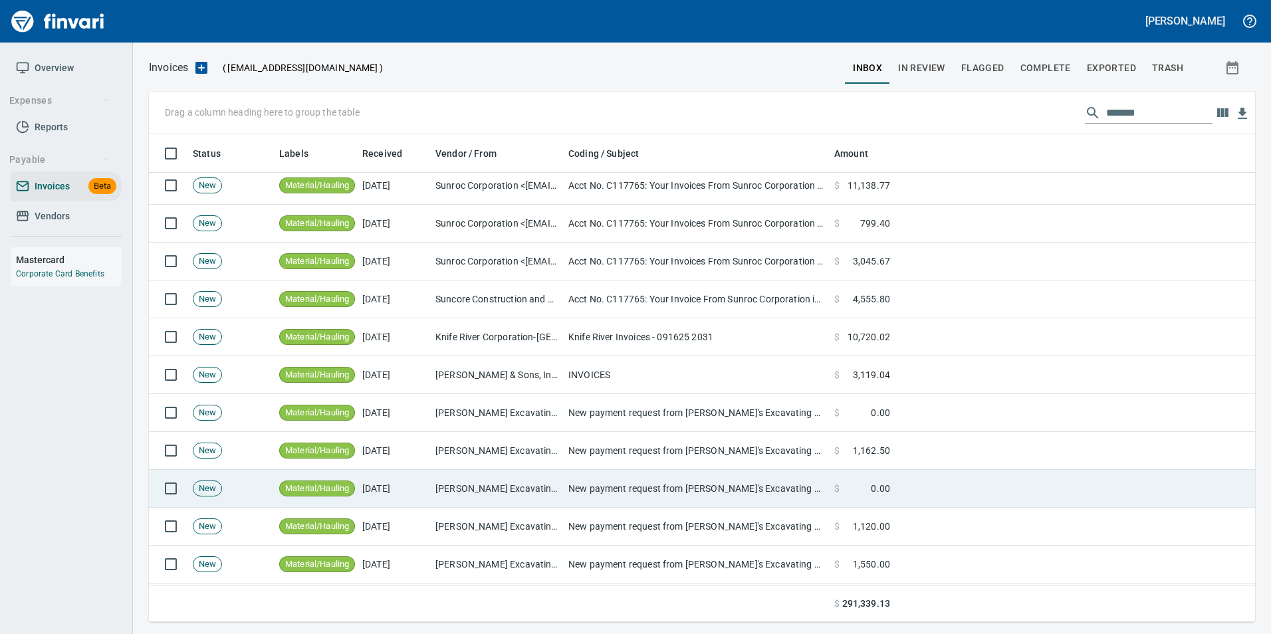
click at [842, 474] on td "$ 0.00" at bounding box center [862, 489] width 66 height 38
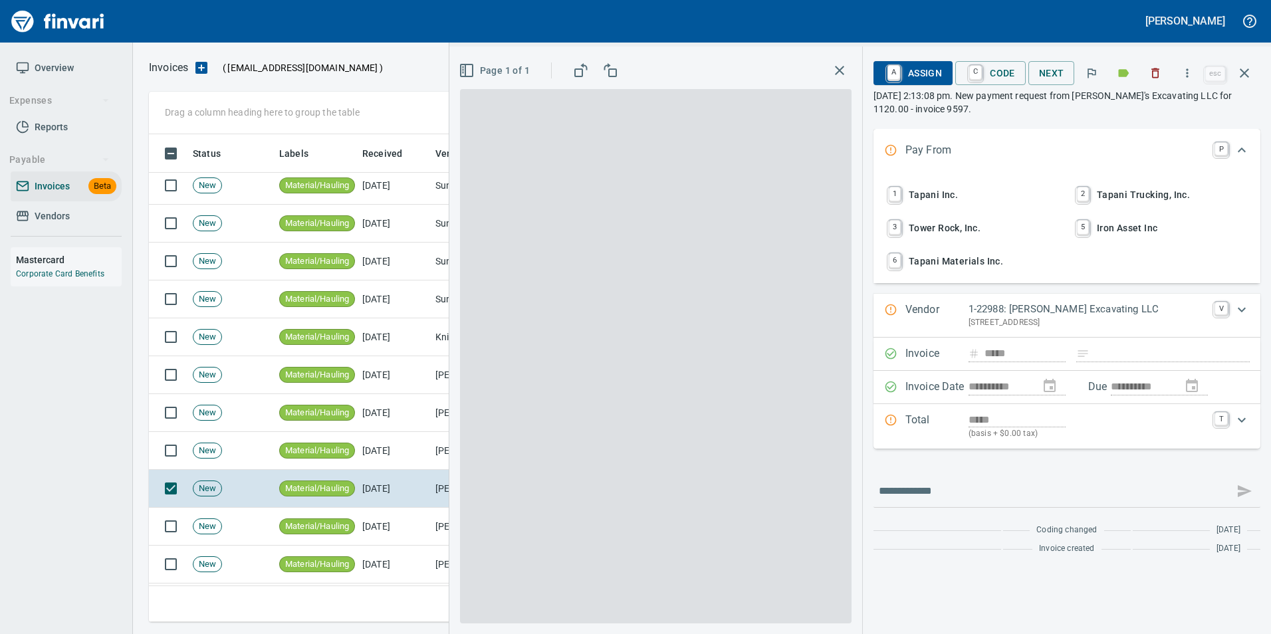
click at [1188, 67] on icon "button" at bounding box center [1187, 72] width 13 height 13
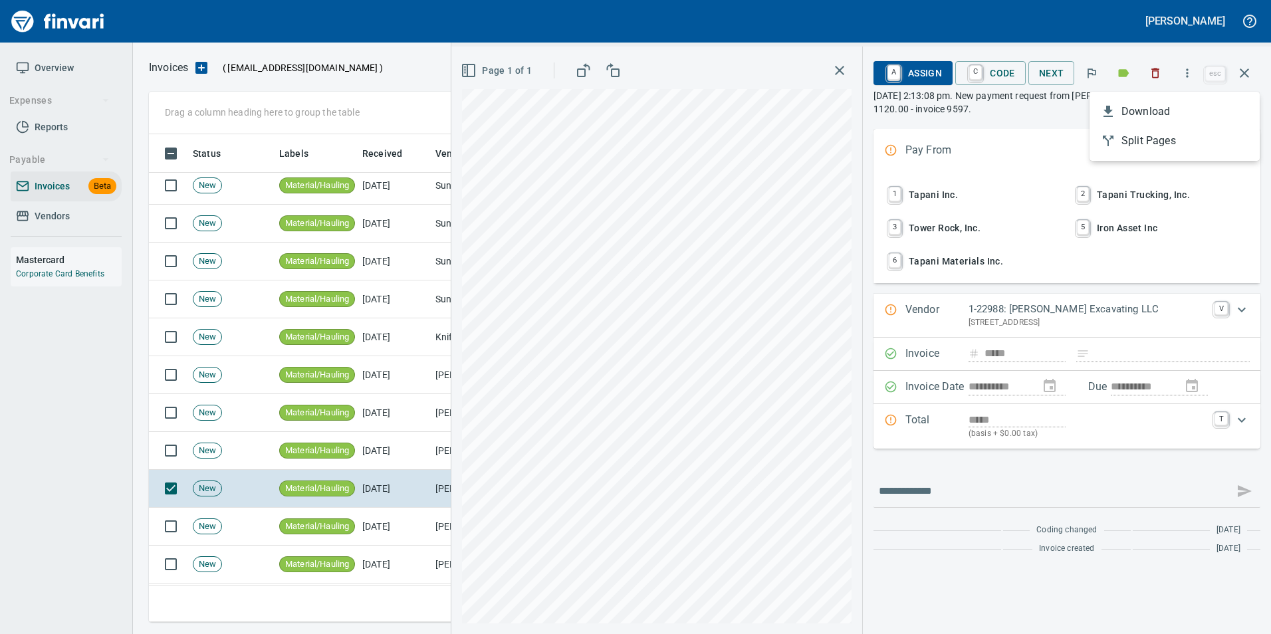
click at [1207, 55] on div at bounding box center [635, 317] width 1271 height 634
click at [1250, 70] on icon "button" at bounding box center [1245, 73] width 16 height 16
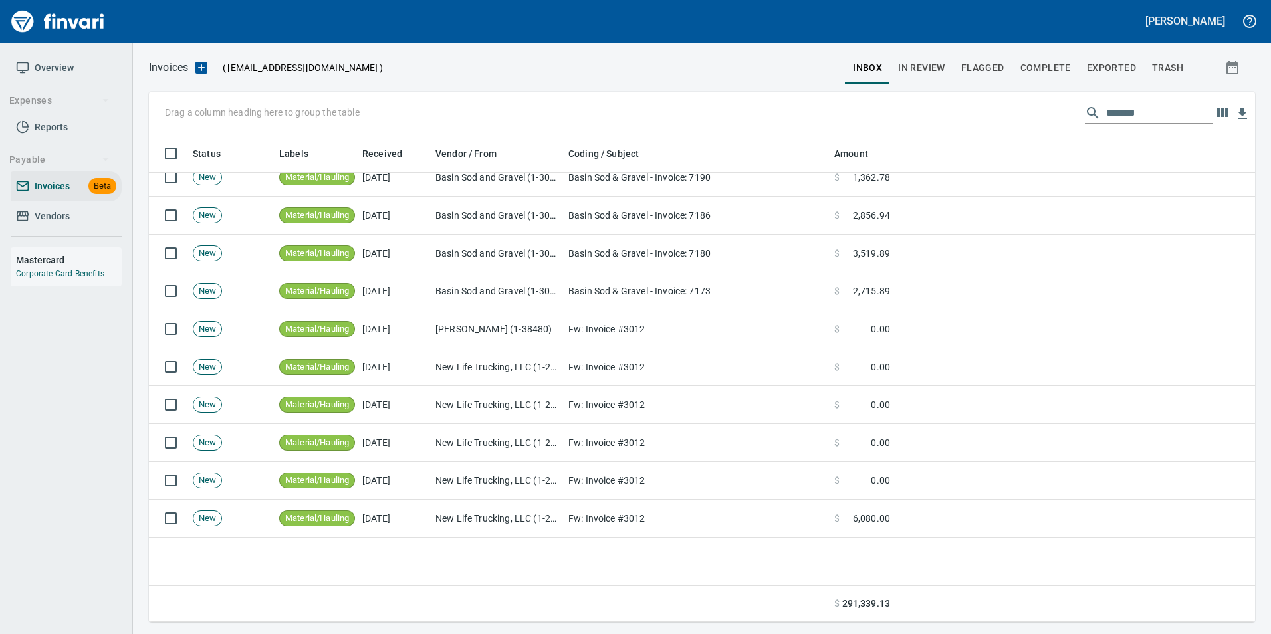
scroll to position [261, 0]
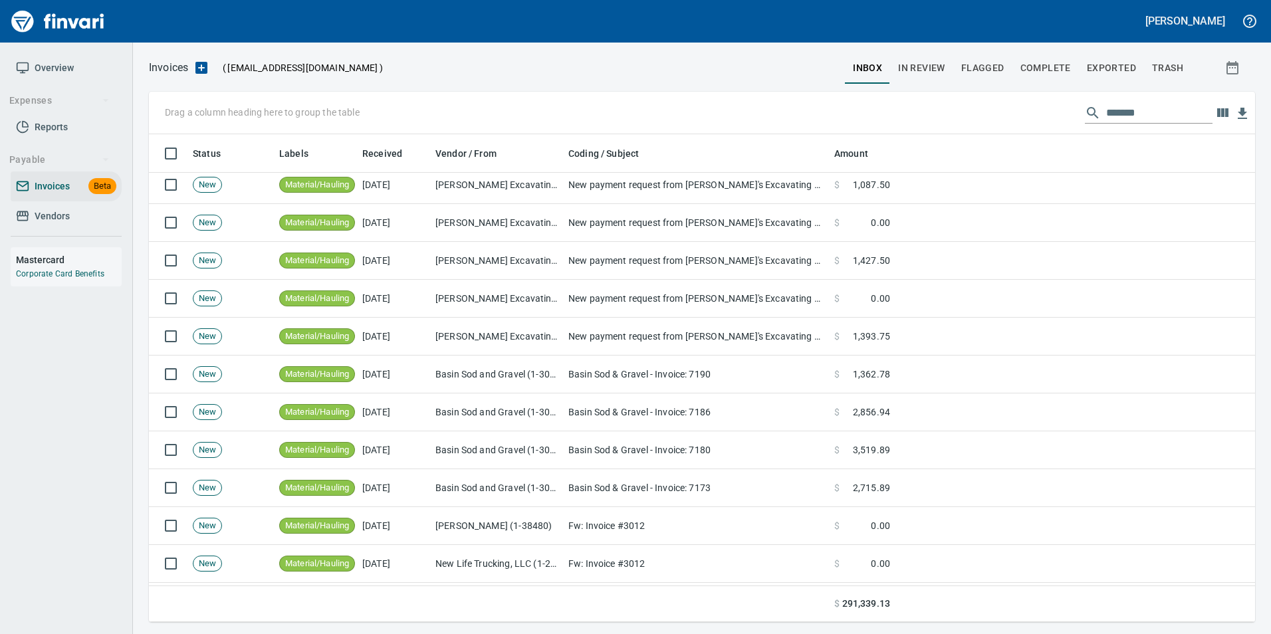
click at [1182, 110] on input "*******" at bounding box center [1160, 112] width 106 height 21
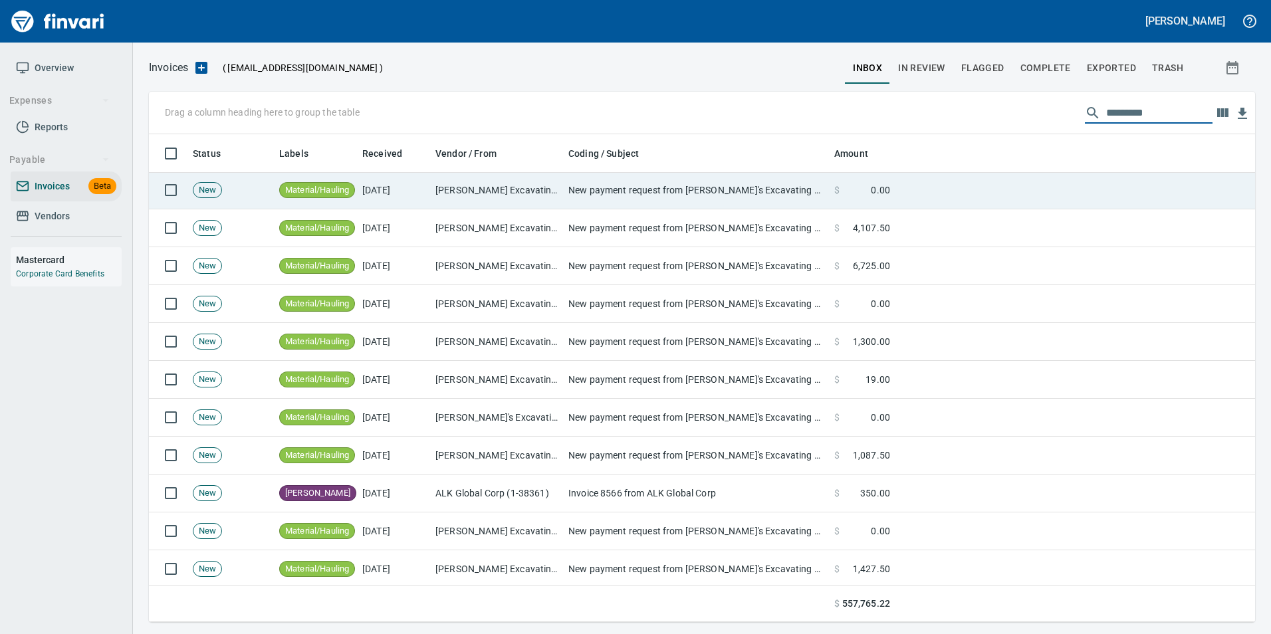
scroll to position [0, 0]
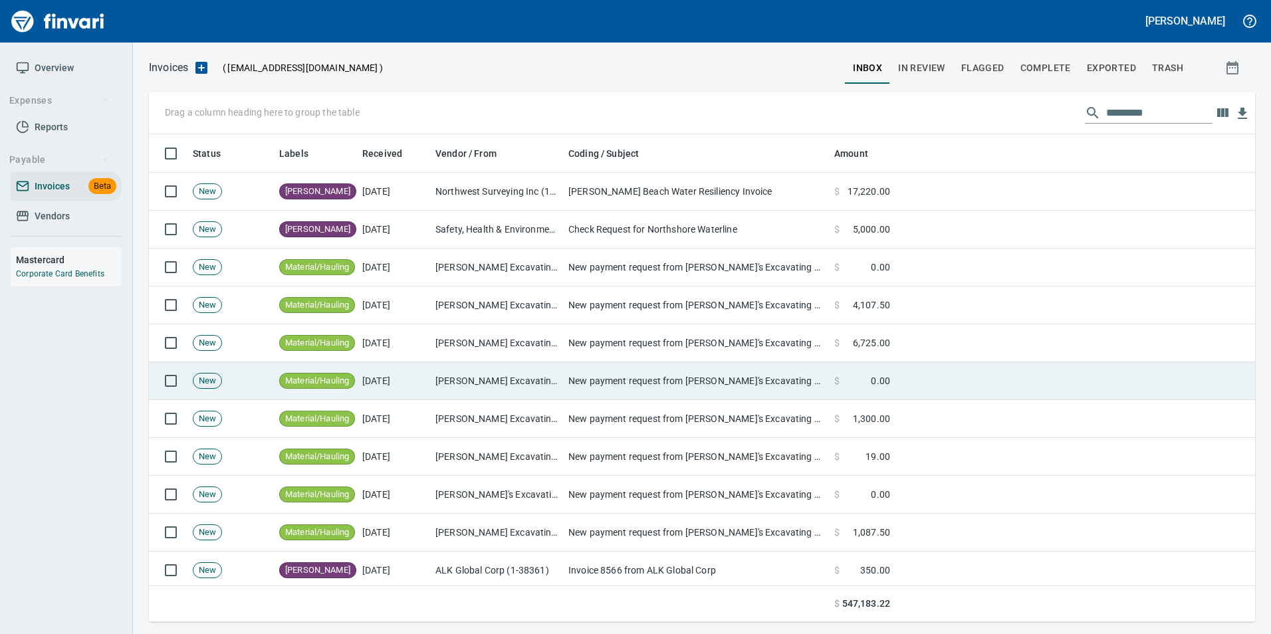
click at [537, 394] on td "[PERSON_NAME] Excavating LLC (1-22988)" at bounding box center [496, 381] width 133 height 38
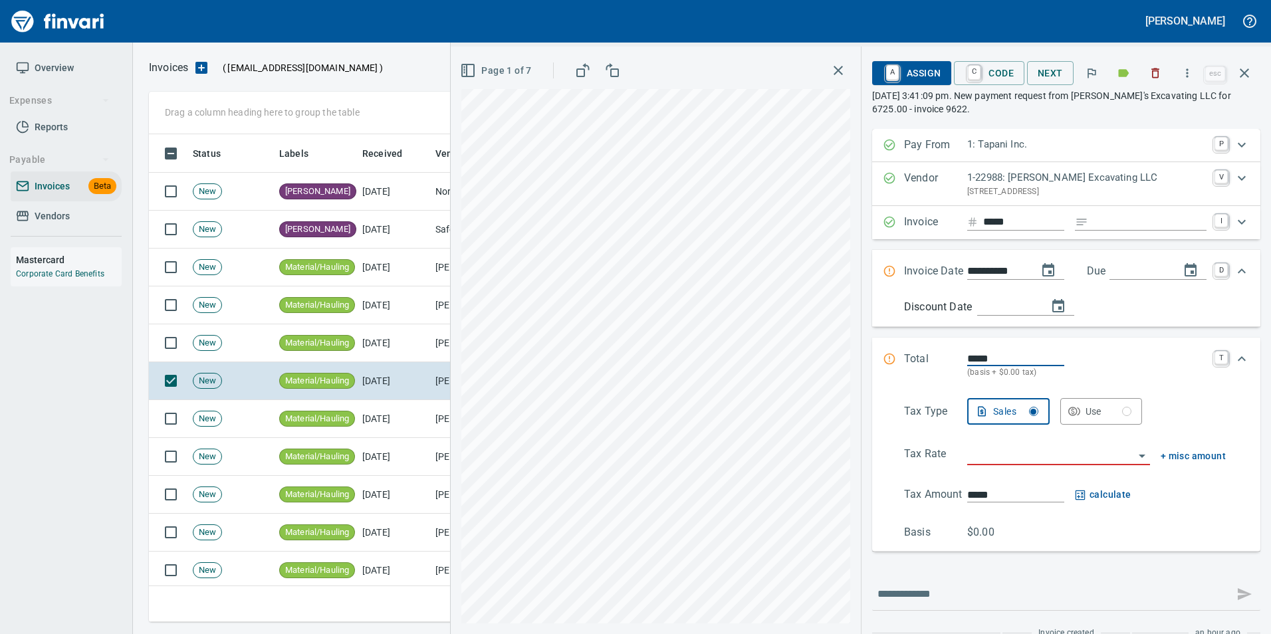
scroll to position [478, 1086]
click at [495, 72] on span "Page 1 of 7" at bounding box center [497, 71] width 68 height 17
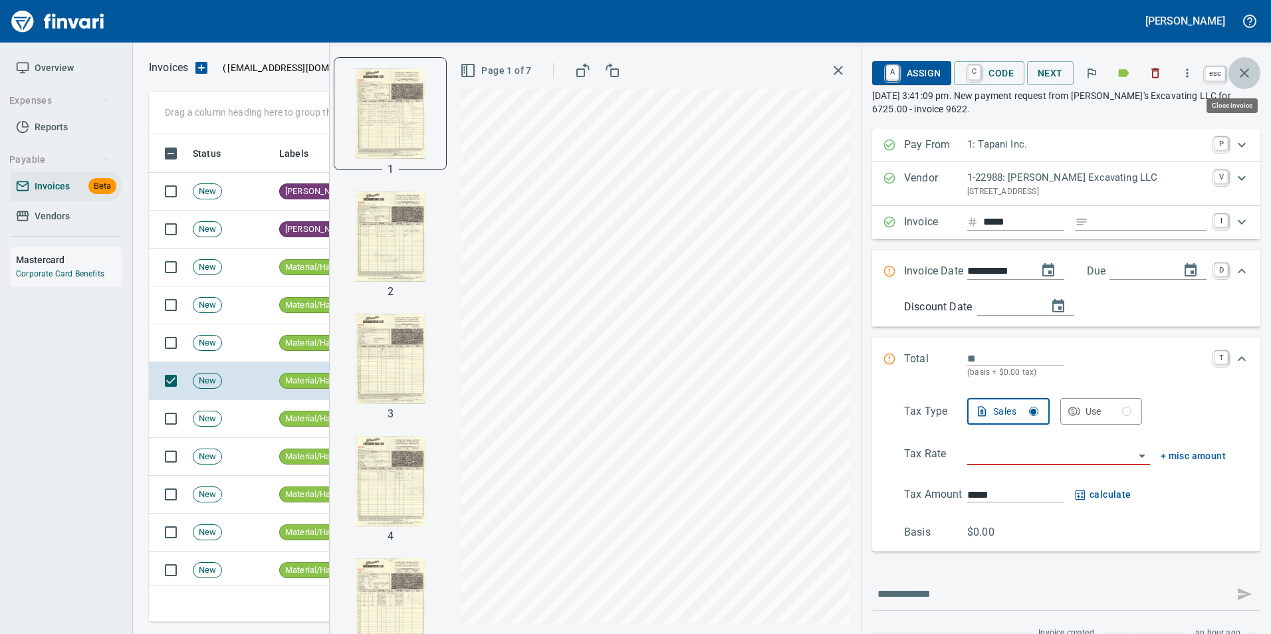
click at [1240, 70] on icon "button" at bounding box center [1245, 73] width 16 height 16
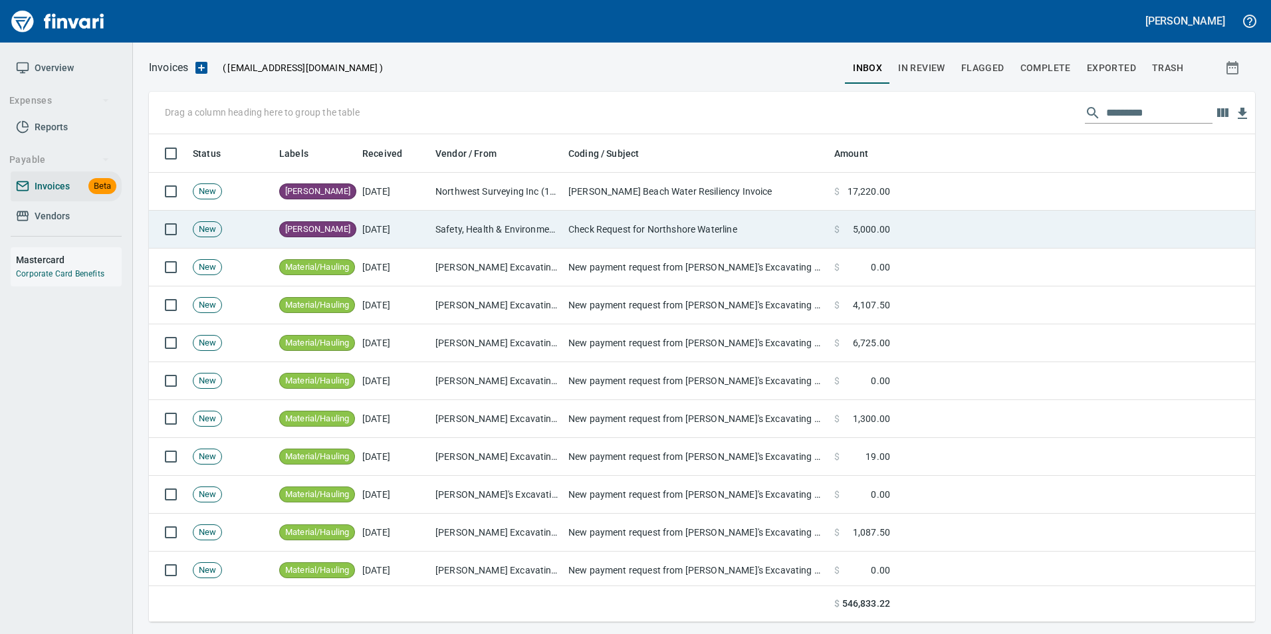
click at [443, 241] on td "Safety, Health & Environmental Services, LLC (1-30557)" at bounding box center [496, 230] width 133 height 38
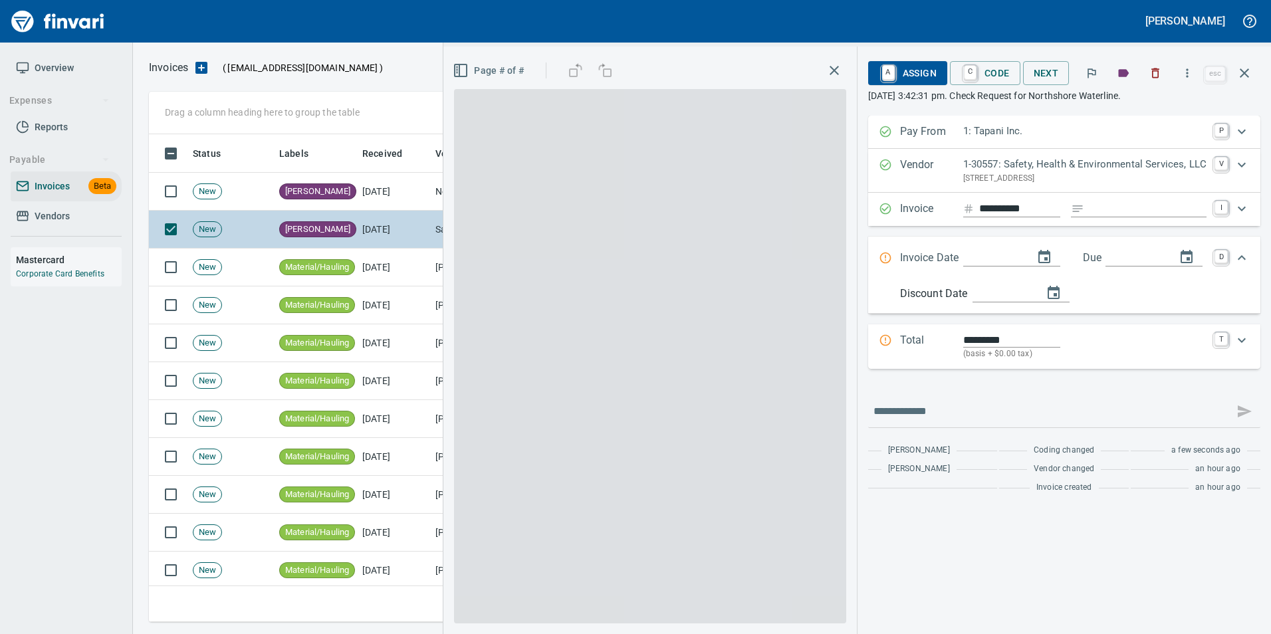
scroll to position [478, 1086]
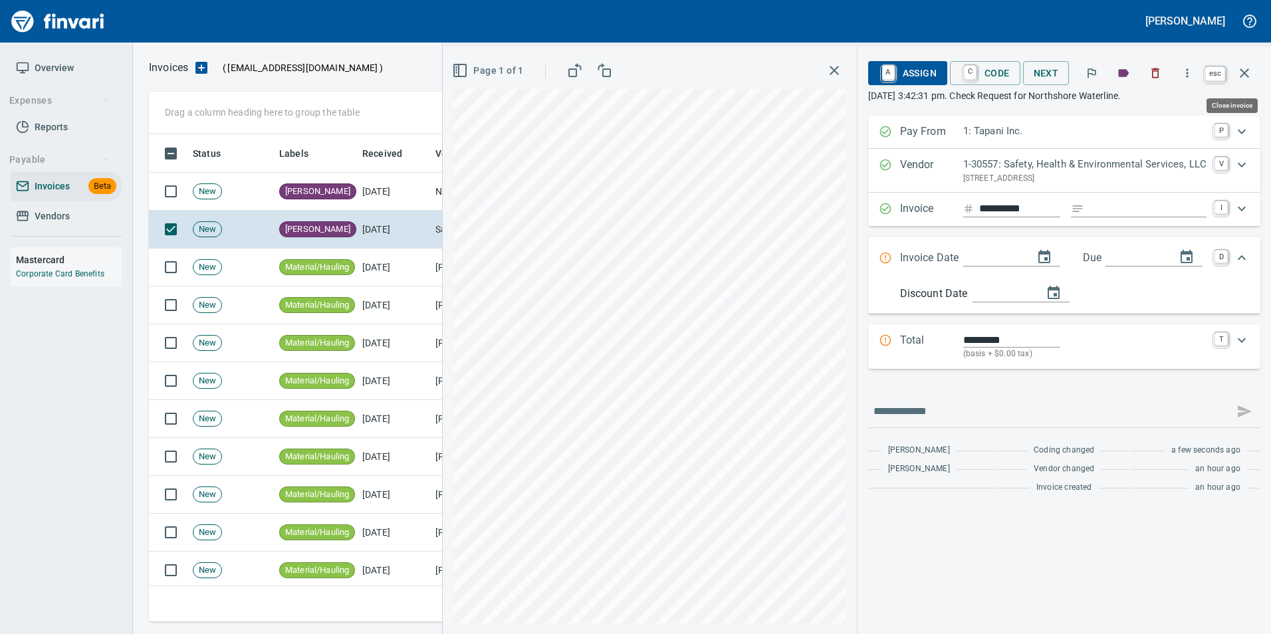
click at [1252, 69] on icon "button" at bounding box center [1245, 73] width 16 height 16
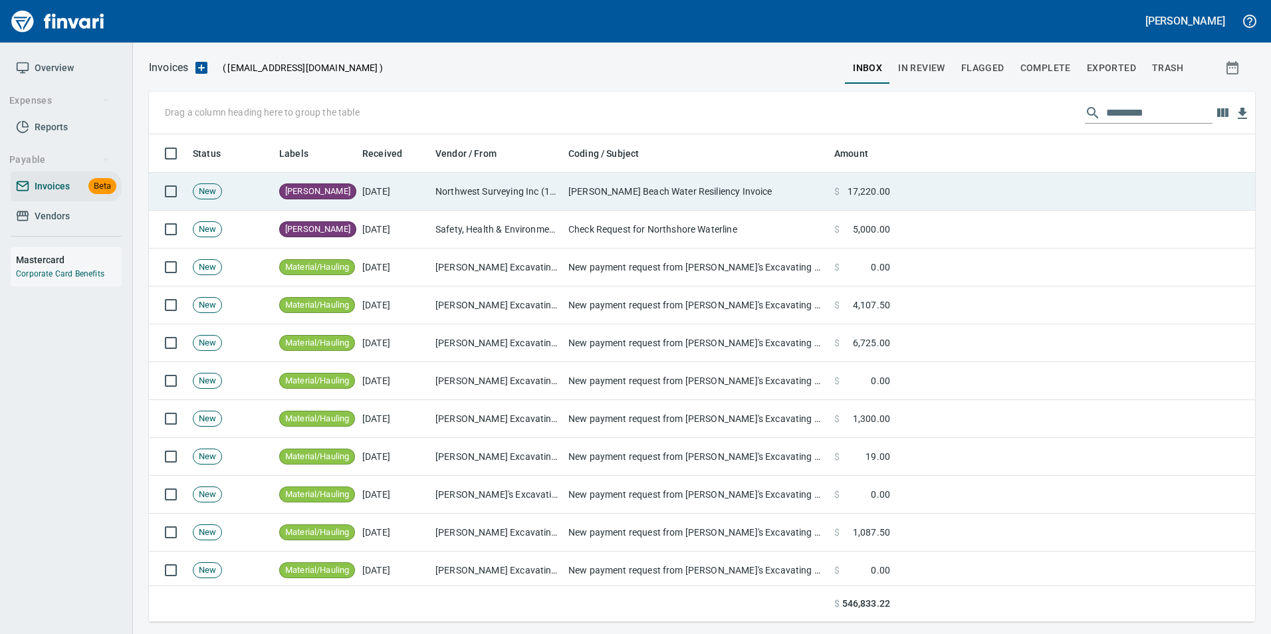
click at [636, 205] on td "[PERSON_NAME] Beach Water Resiliency Invoice" at bounding box center [696, 192] width 266 height 38
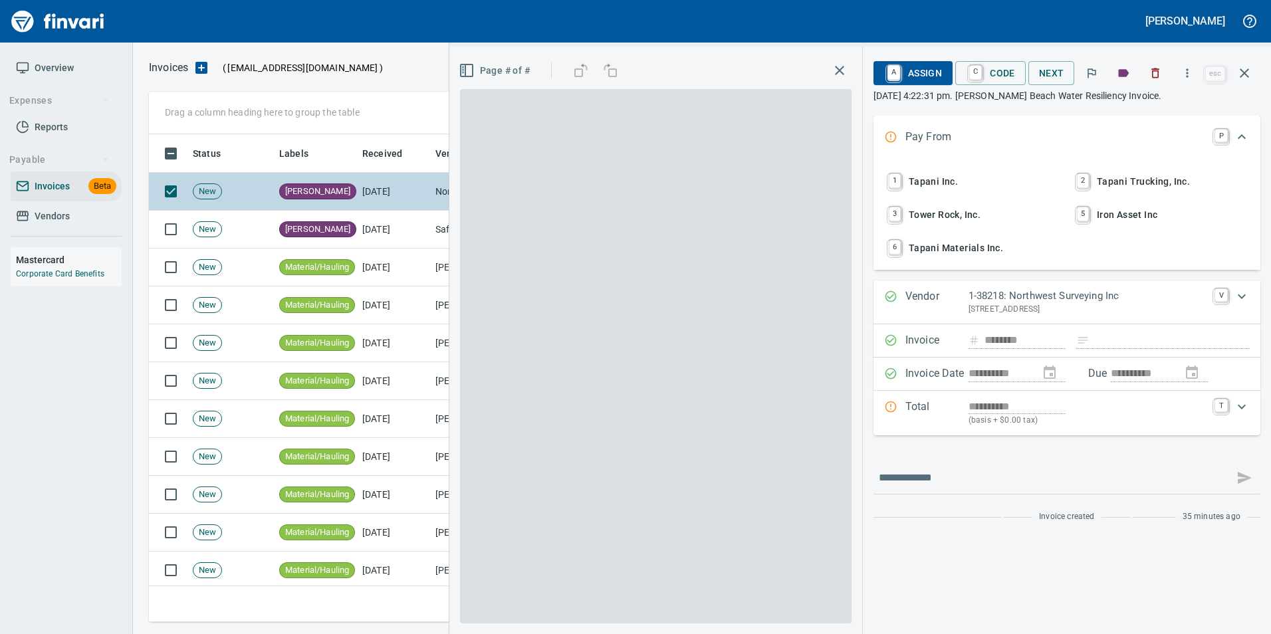
scroll to position [478, 1086]
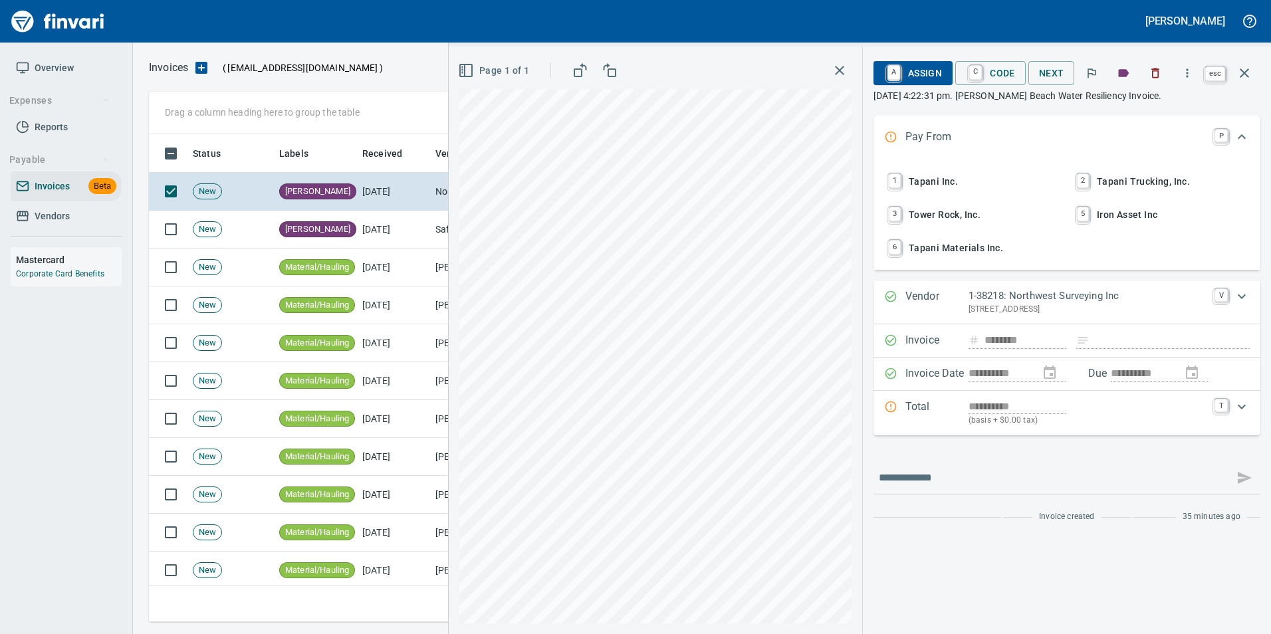
click at [1242, 72] on icon "button" at bounding box center [1245, 73] width 16 height 16
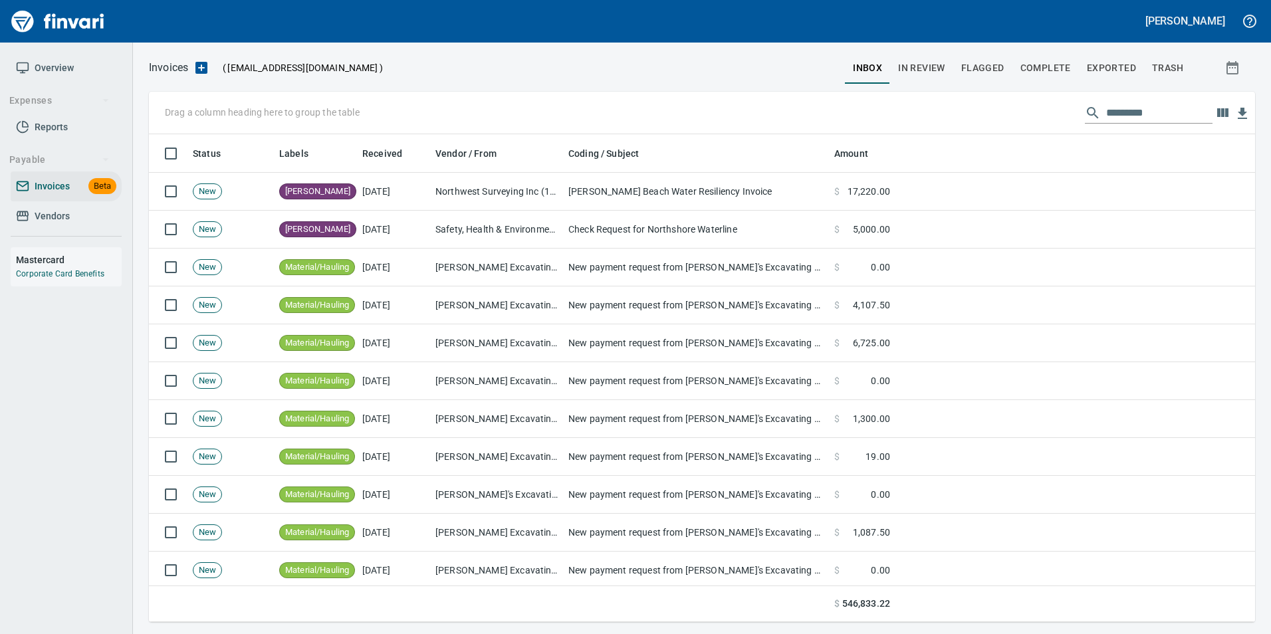
scroll to position [478, 1087]
